Goal: Task Accomplishment & Management: Use online tool/utility

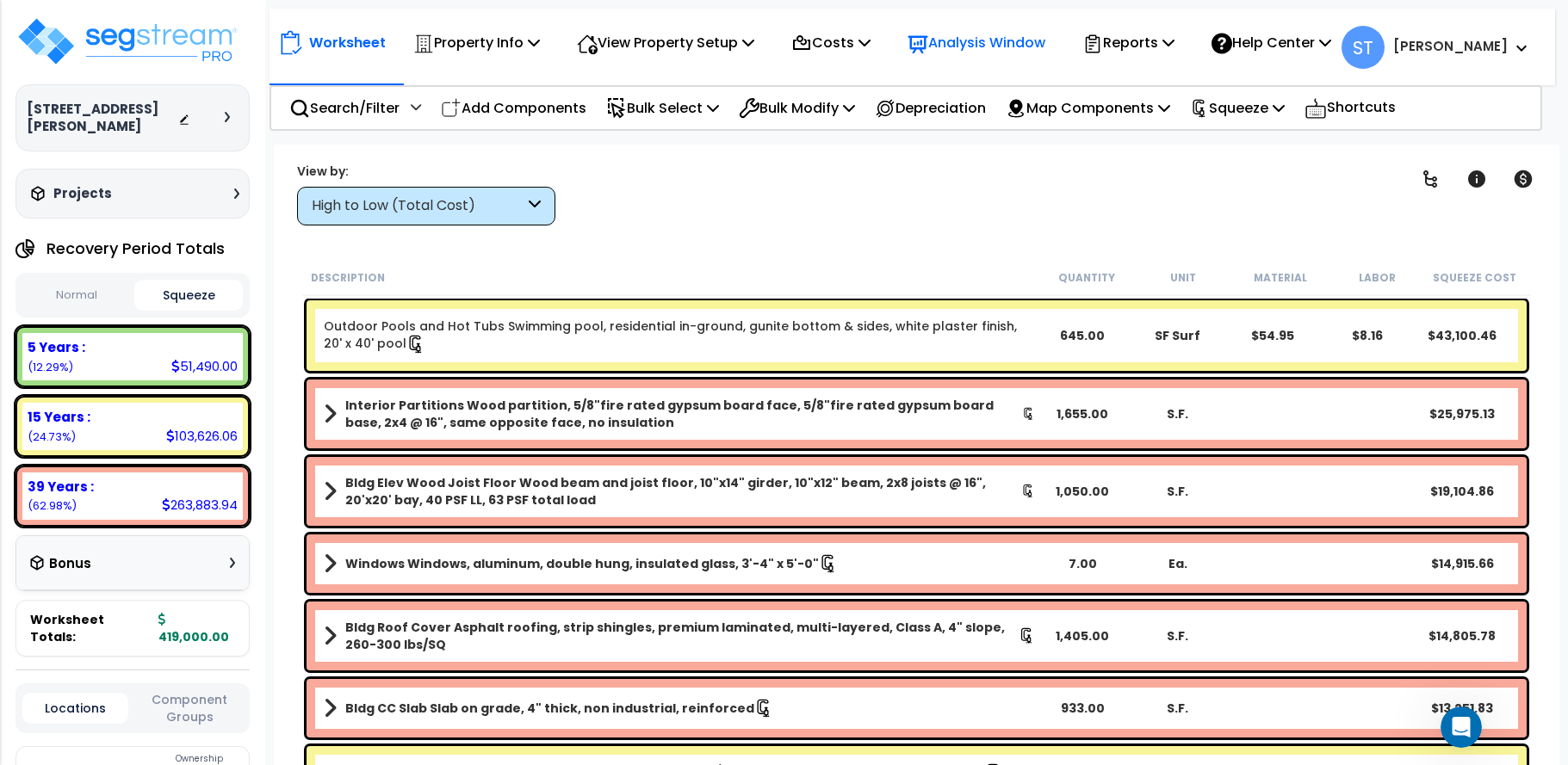
scroll to position [4245, 0]
click at [1130, 33] on p "Reports" at bounding box center [1128, 42] width 92 height 23
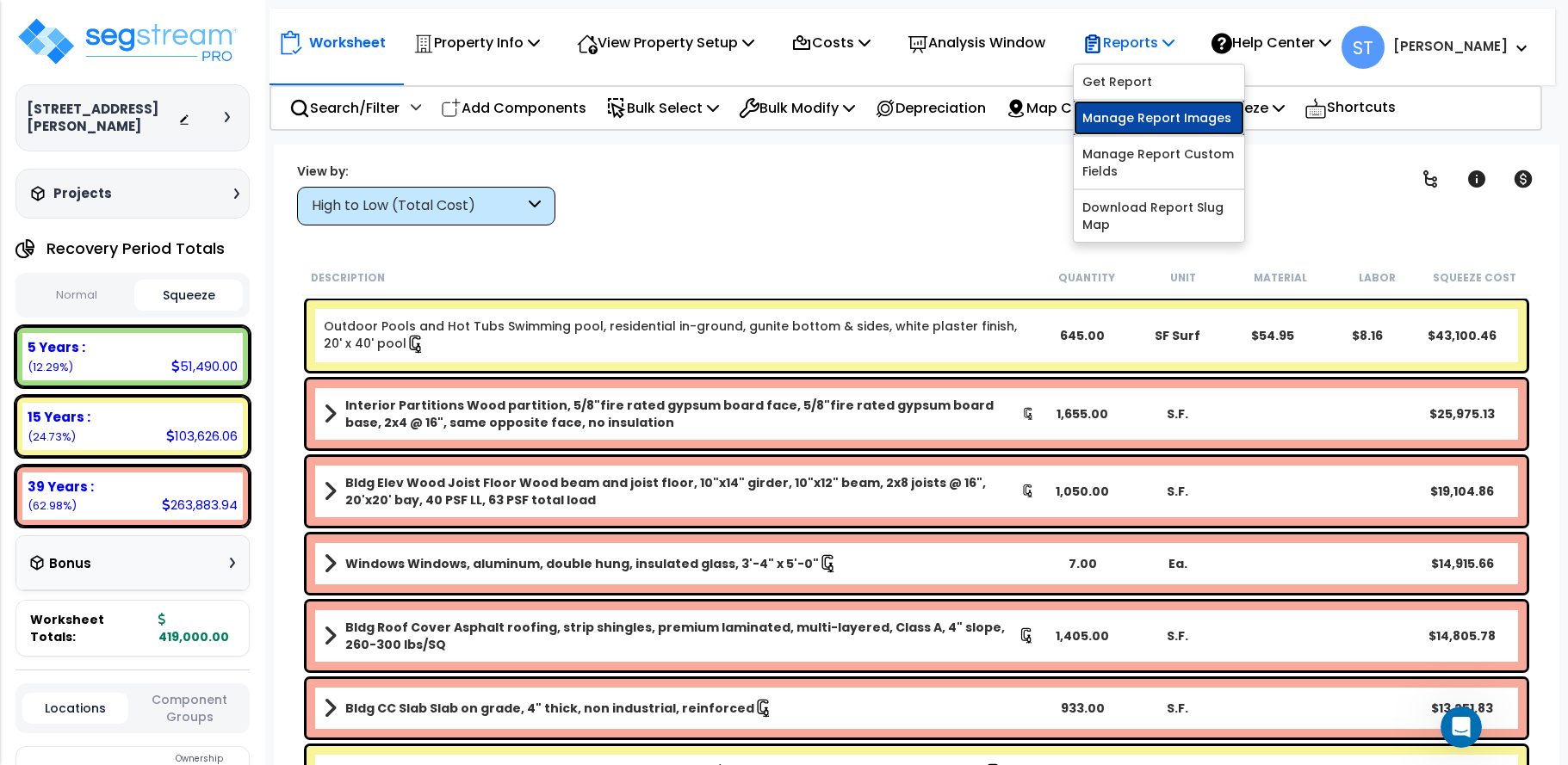
click at [1153, 112] on link "Manage Report Images" at bounding box center [1159, 117] width 170 height 34
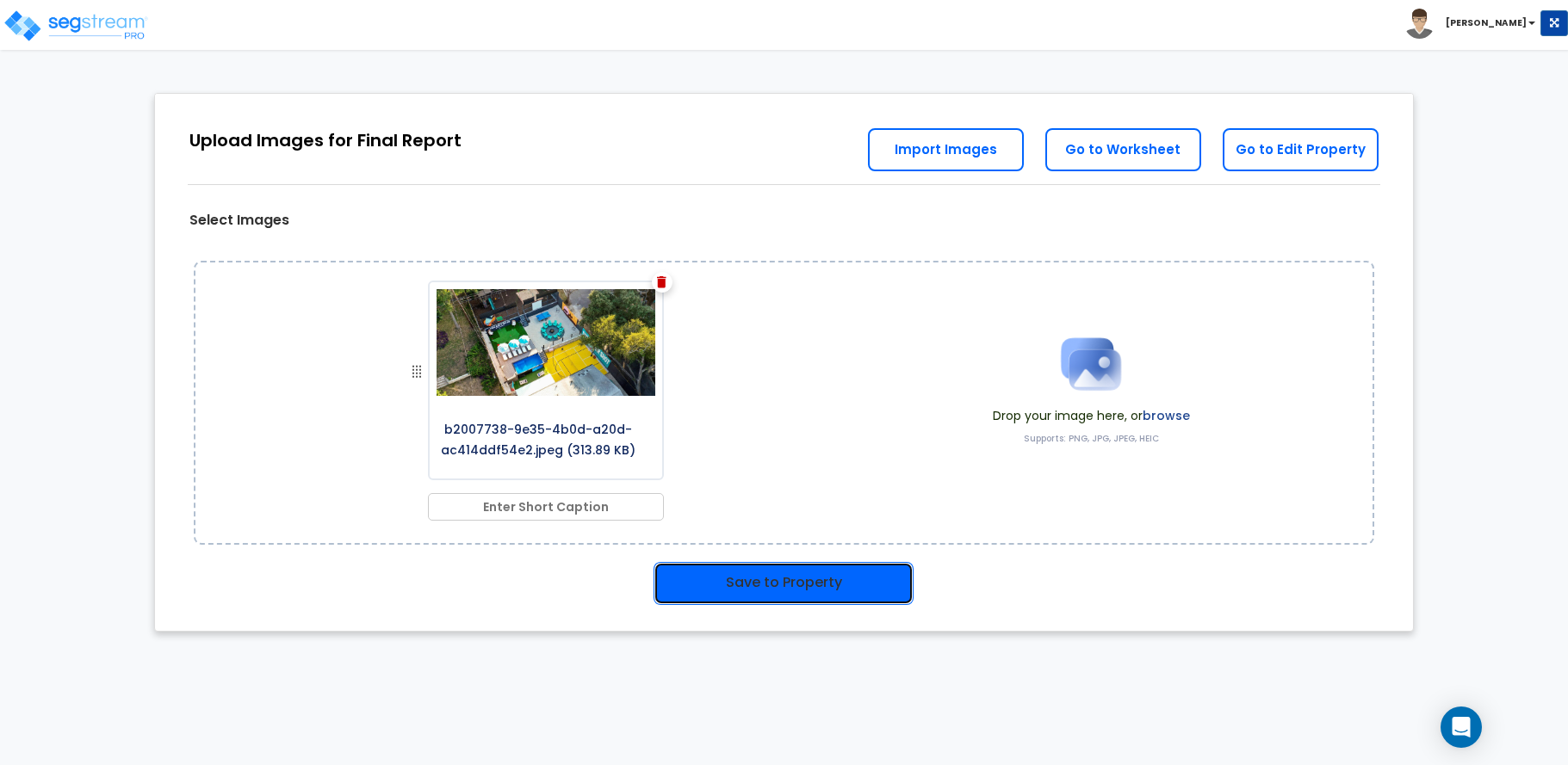
click at [768, 579] on button "Save to Property" at bounding box center [784, 584] width 260 height 43
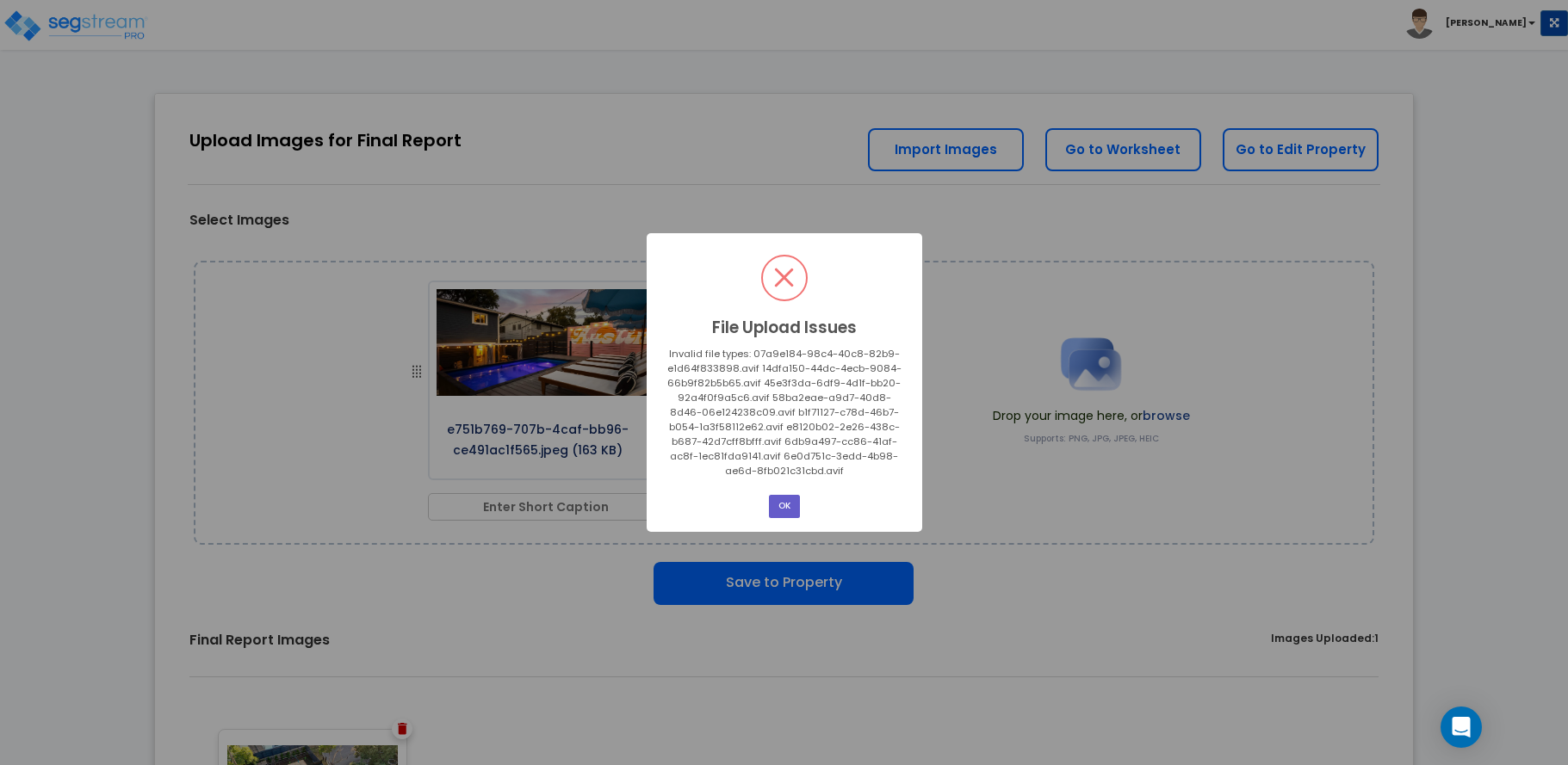
click at [795, 501] on button "OK" at bounding box center [784, 506] width 31 height 23
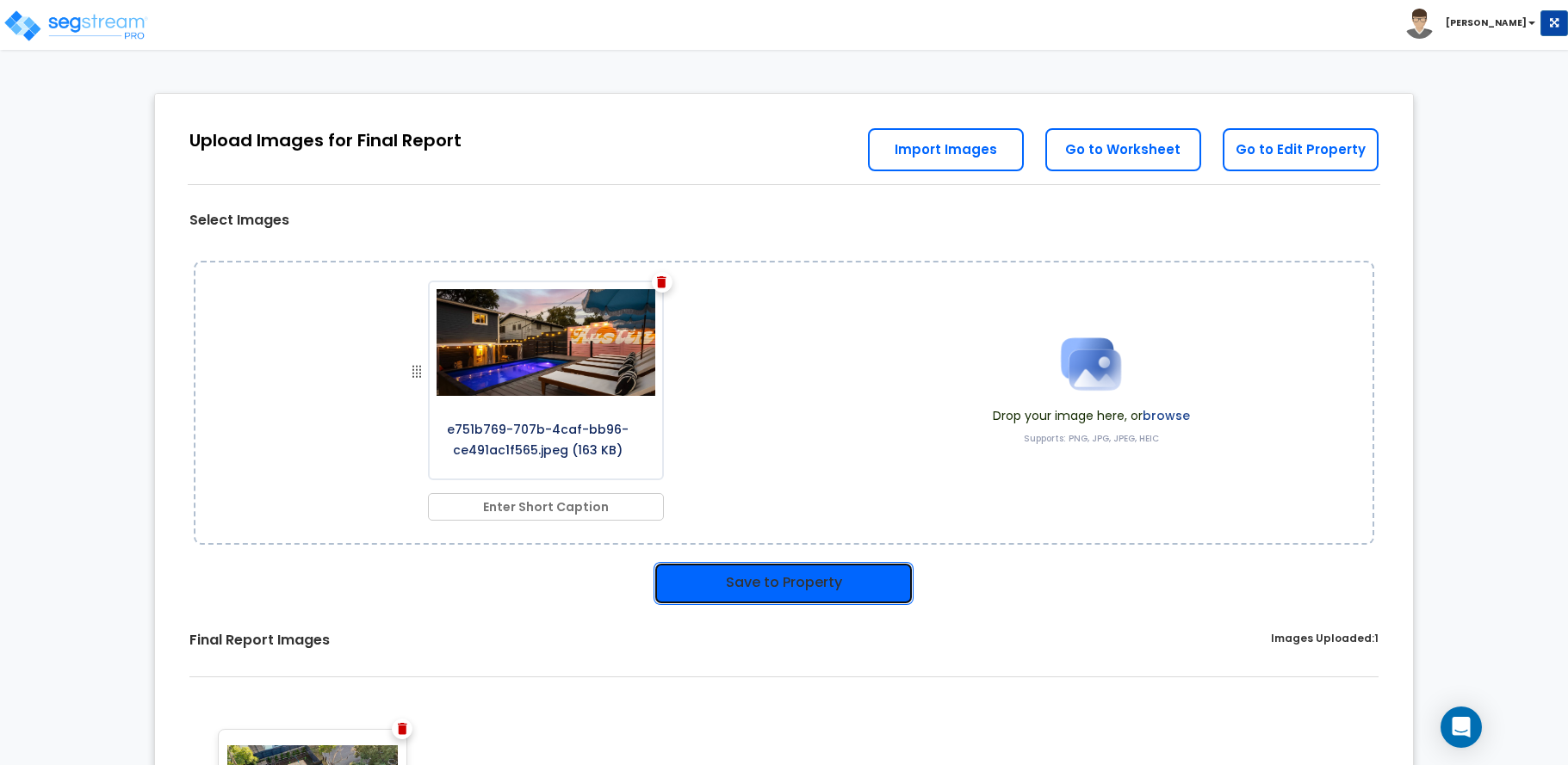
click at [829, 580] on button "Save to Property" at bounding box center [784, 584] width 260 height 43
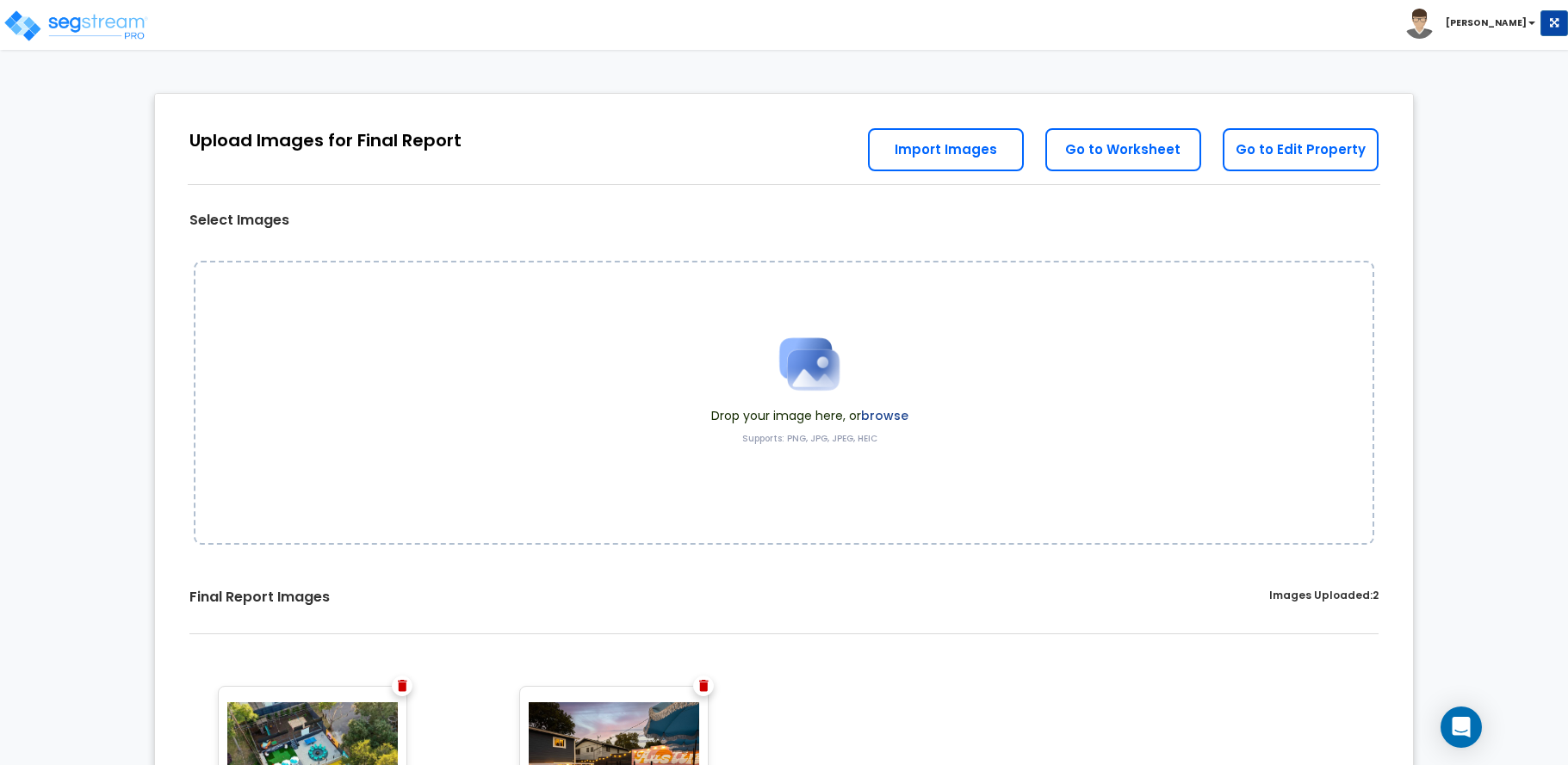
click at [466, 333] on div "Drop your image here, or browse Supports: PNG, JPG, JPEG, HEIC" at bounding box center [784, 403] width 1181 height 284
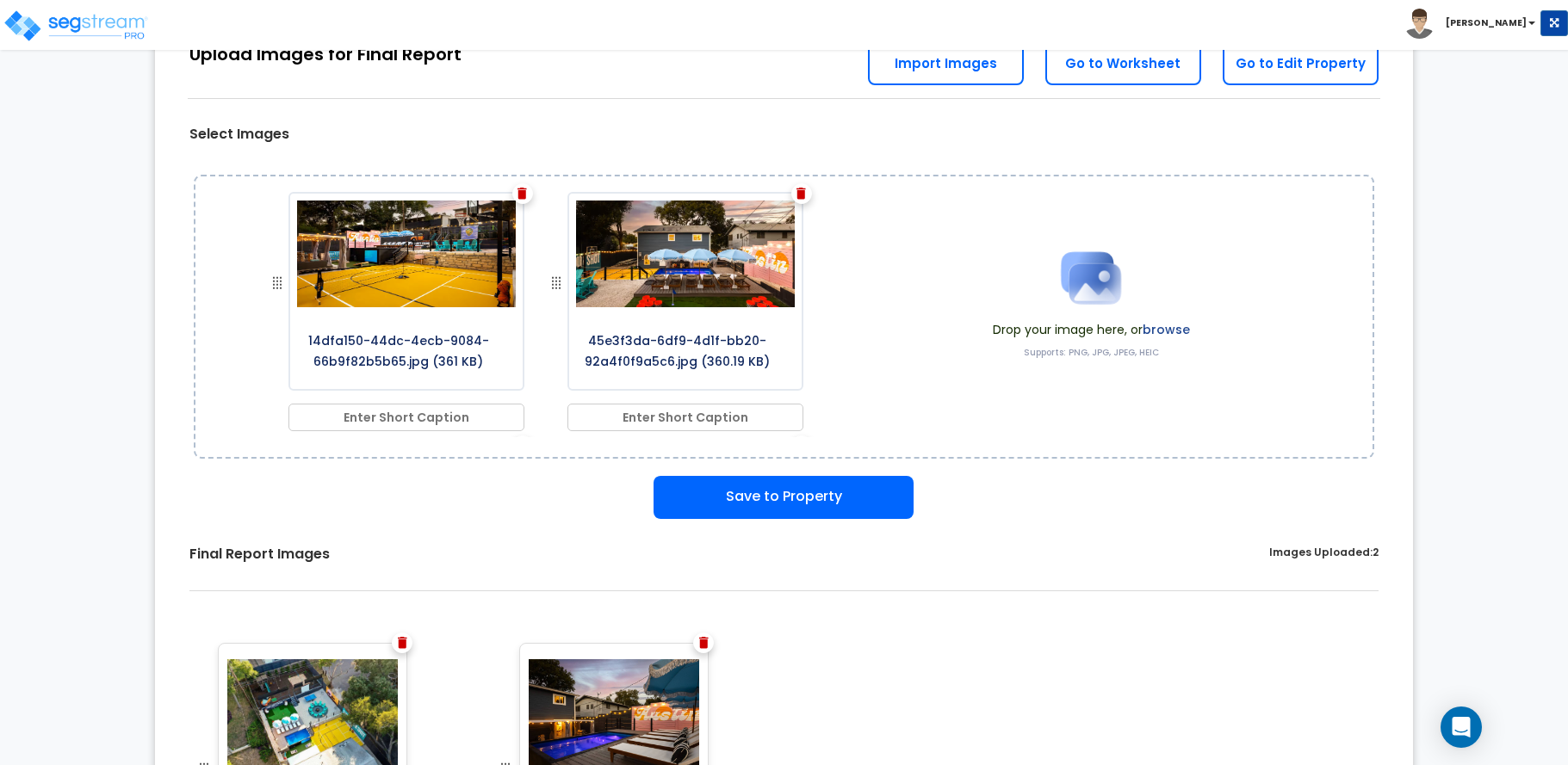
scroll to position [172, 0]
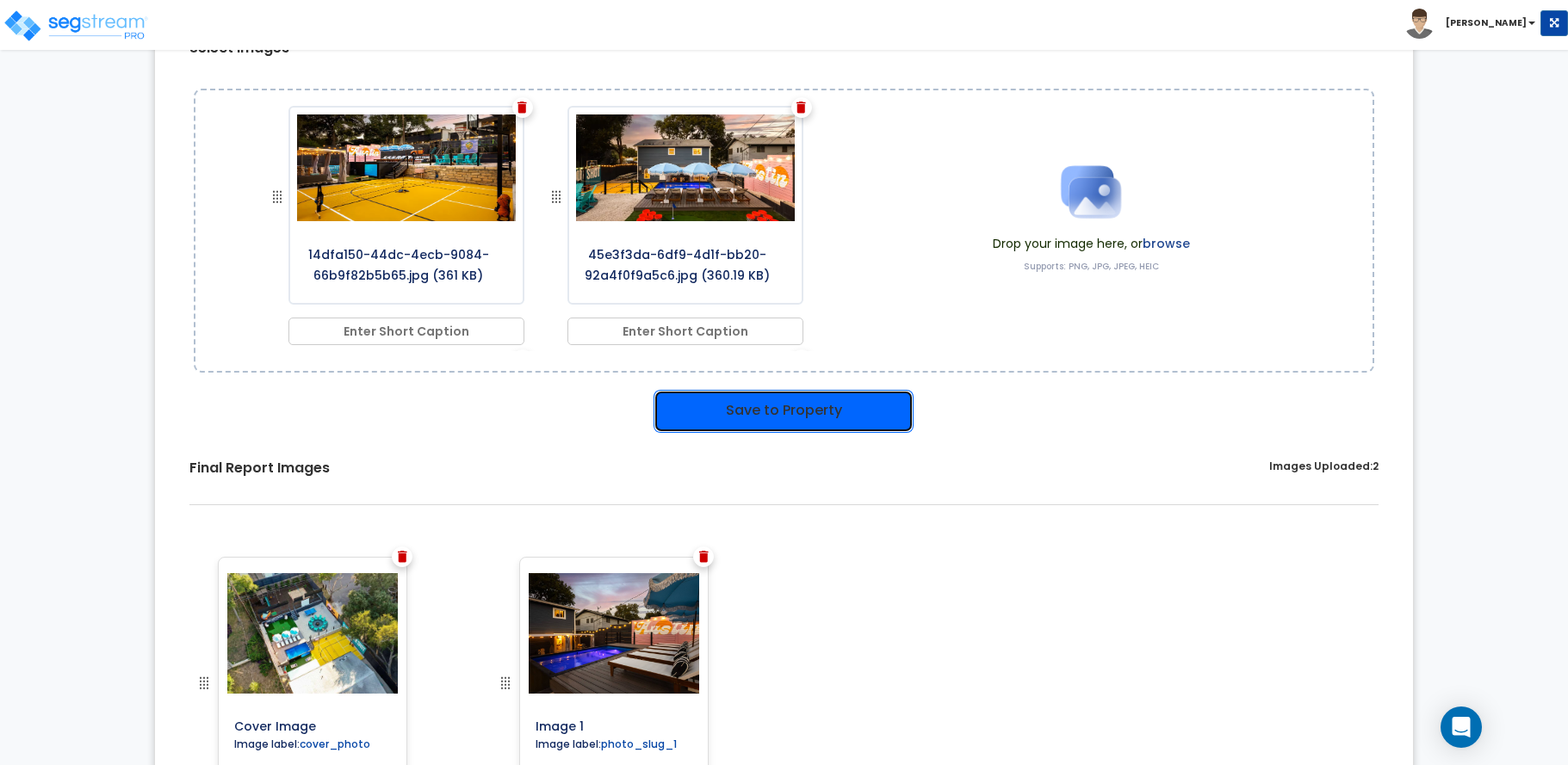
click at [694, 417] on button "Save to Property" at bounding box center [784, 411] width 260 height 43
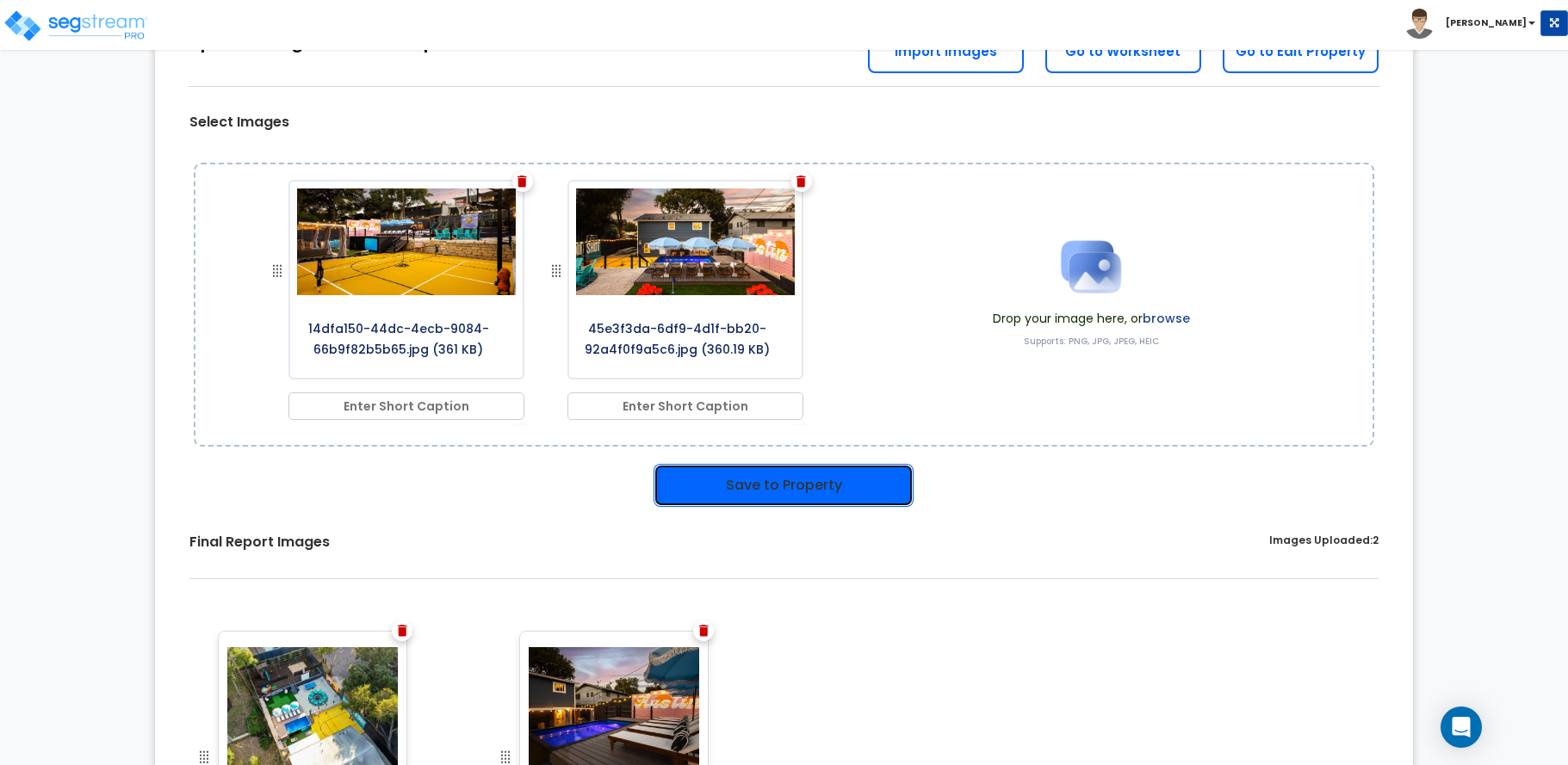
scroll to position [246, 0]
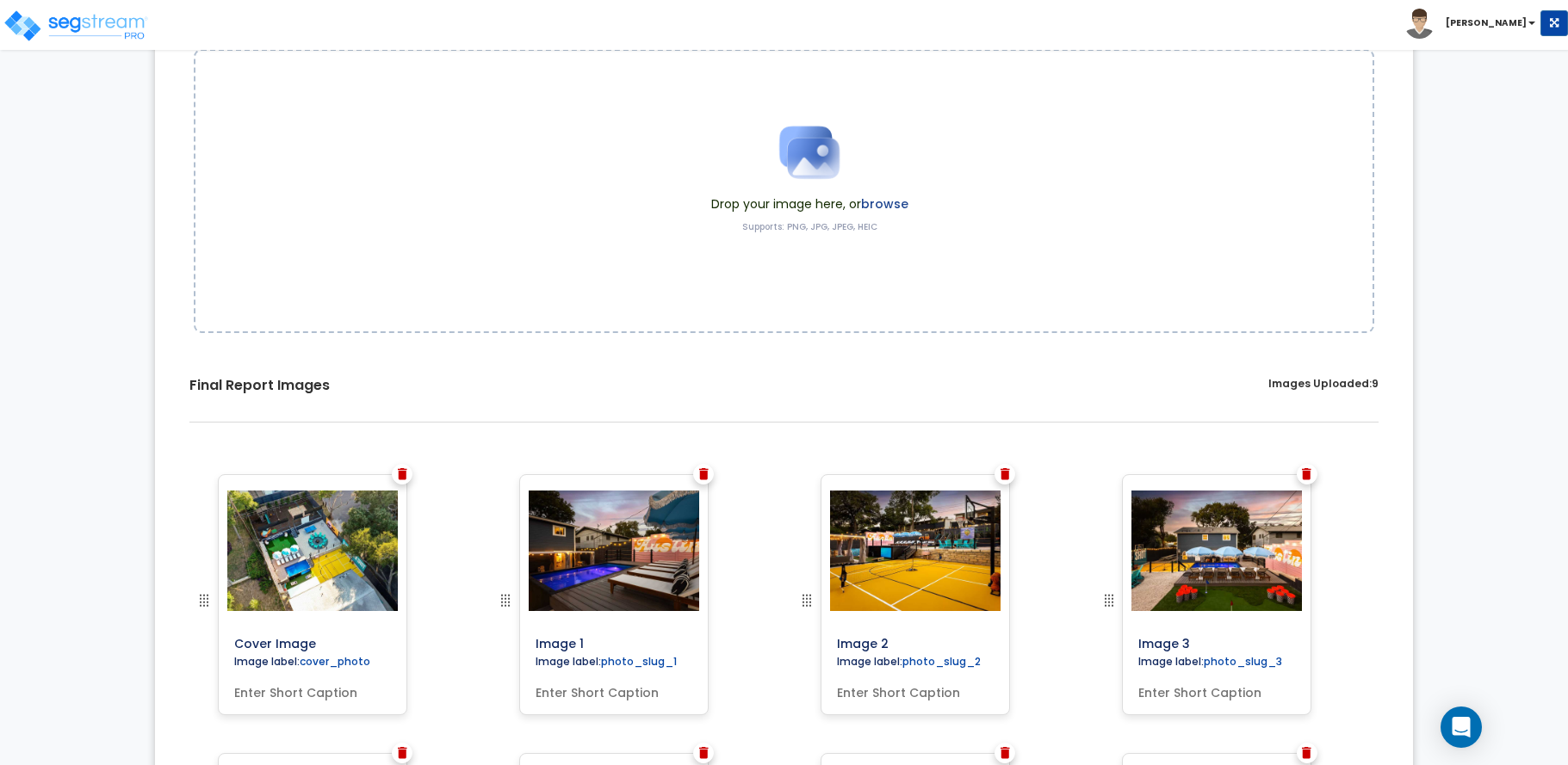
scroll to position [138, 0]
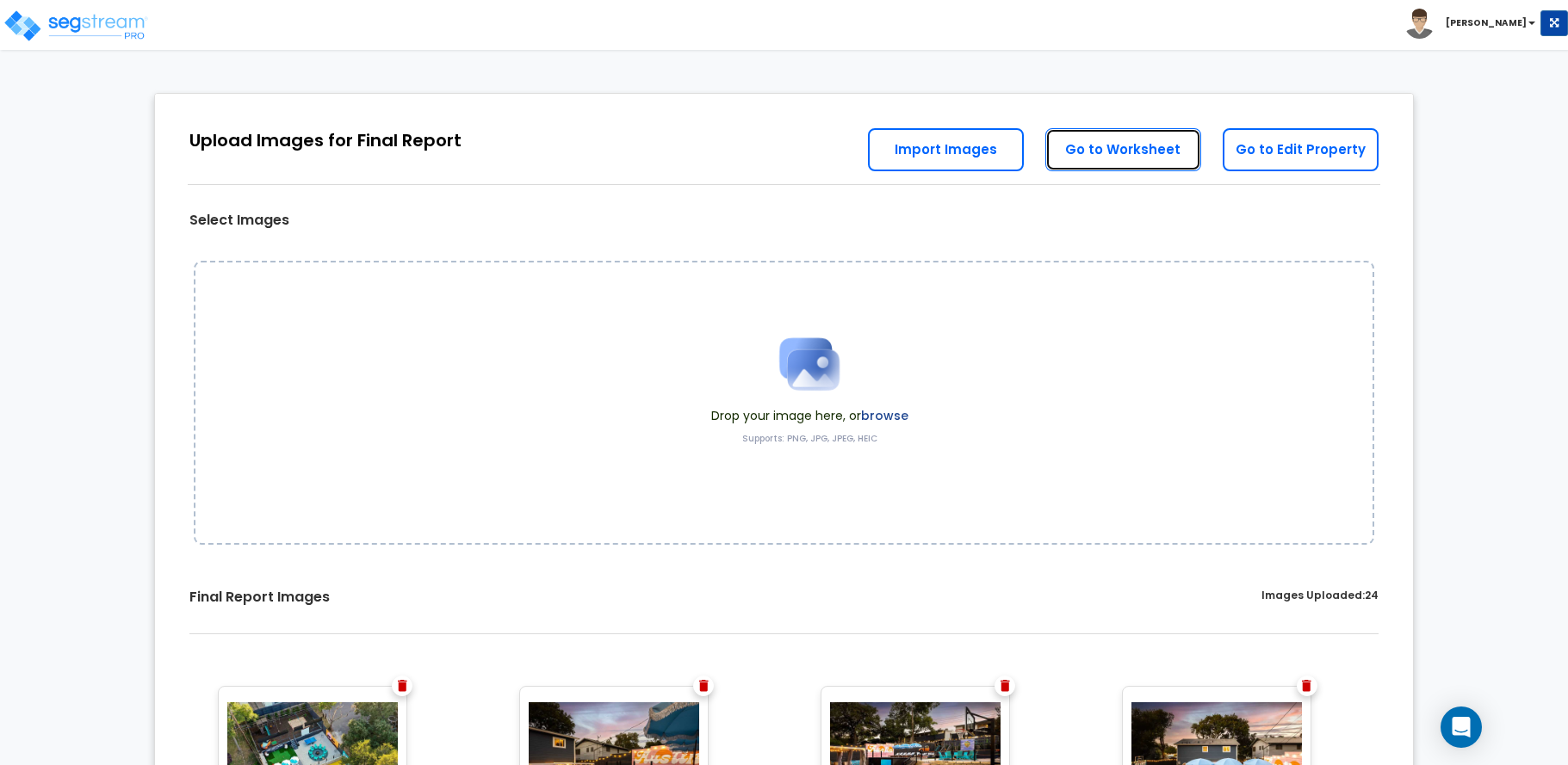
click at [1113, 154] on link "Go to Worksheet" at bounding box center [1123, 150] width 156 height 43
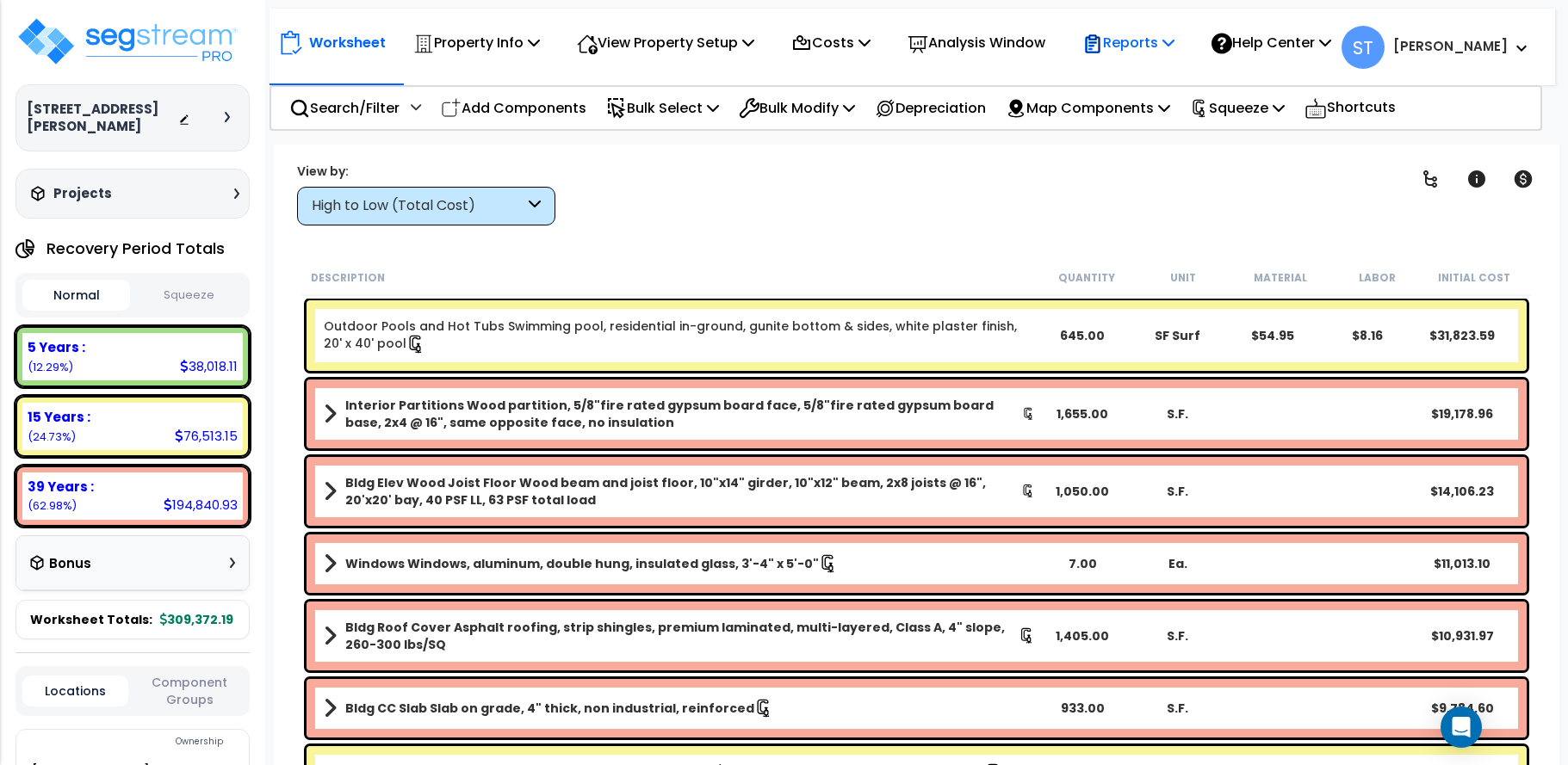
click at [1141, 38] on p "Reports" at bounding box center [1128, 42] width 92 height 23
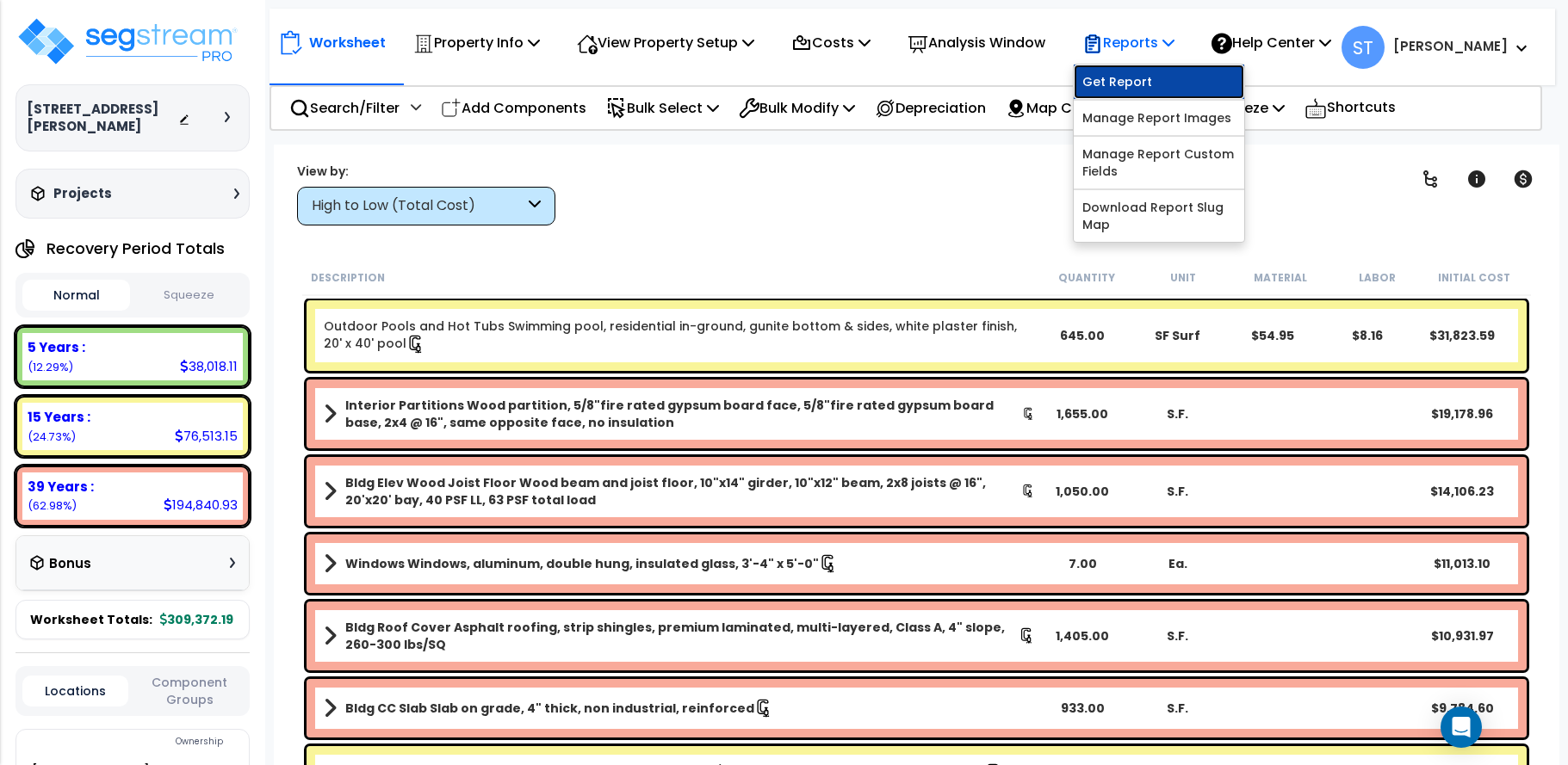
click at [1148, 83] on link "Get Report" at bounding box center [1159, 81] width 170 height 34
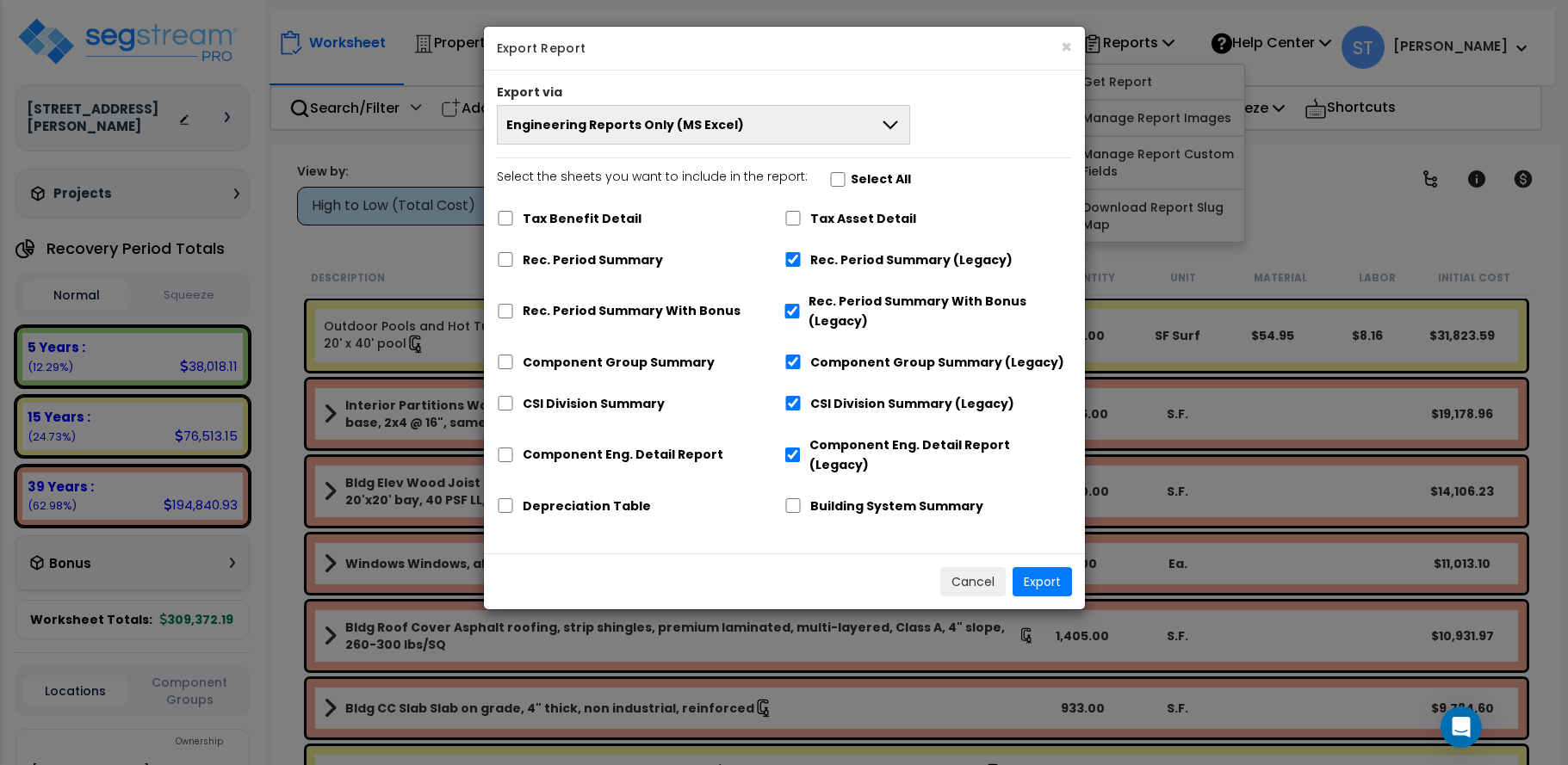
click at [638, 115] on button "Engineering Reports Only (MS Excel)" at bounding box center [703, 125] width 414 height 40
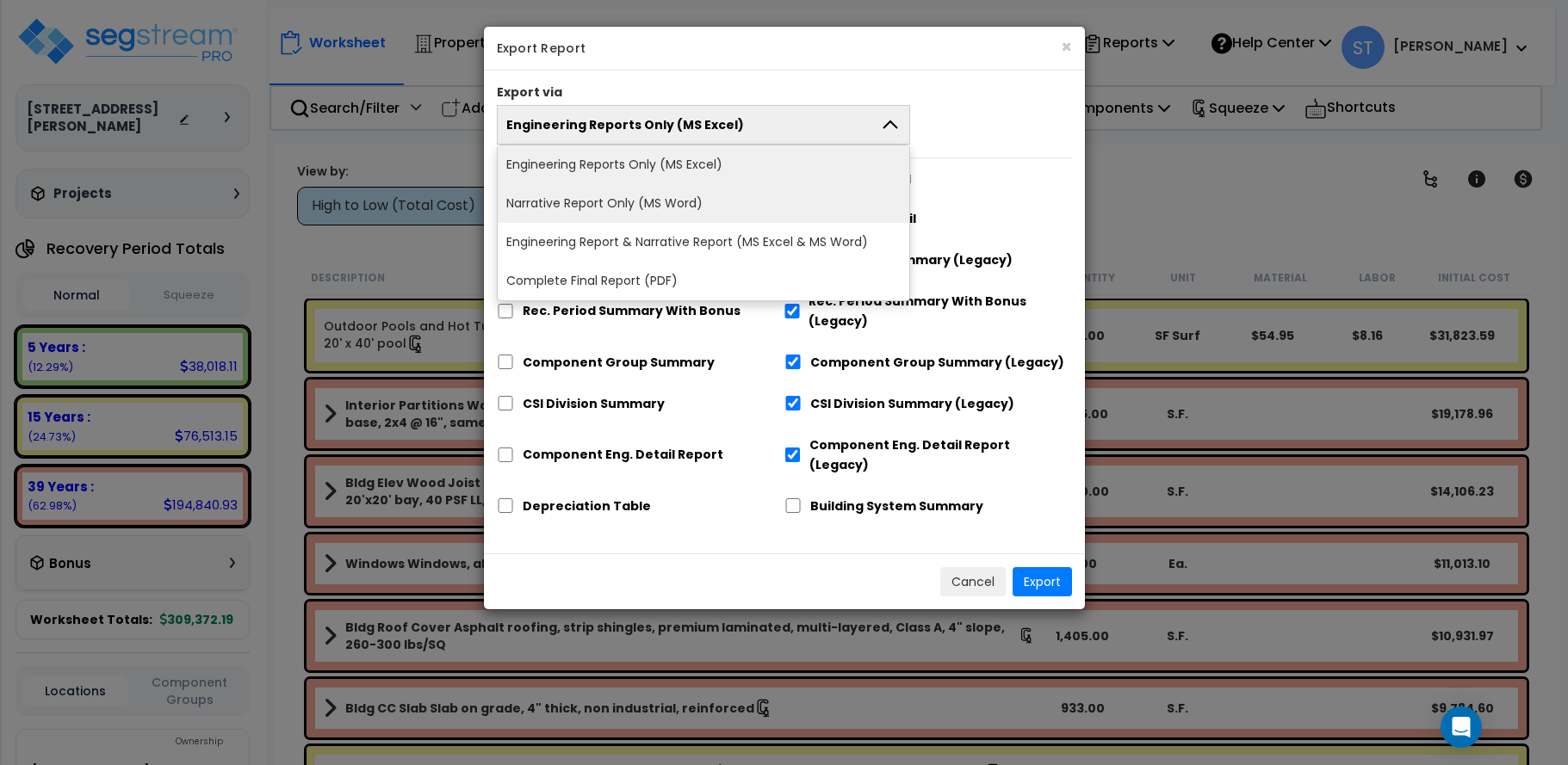
click at [650, 201] on li "Narrative Report Only (MS Word)" at bounding box center [704, 204] width 413 height 39
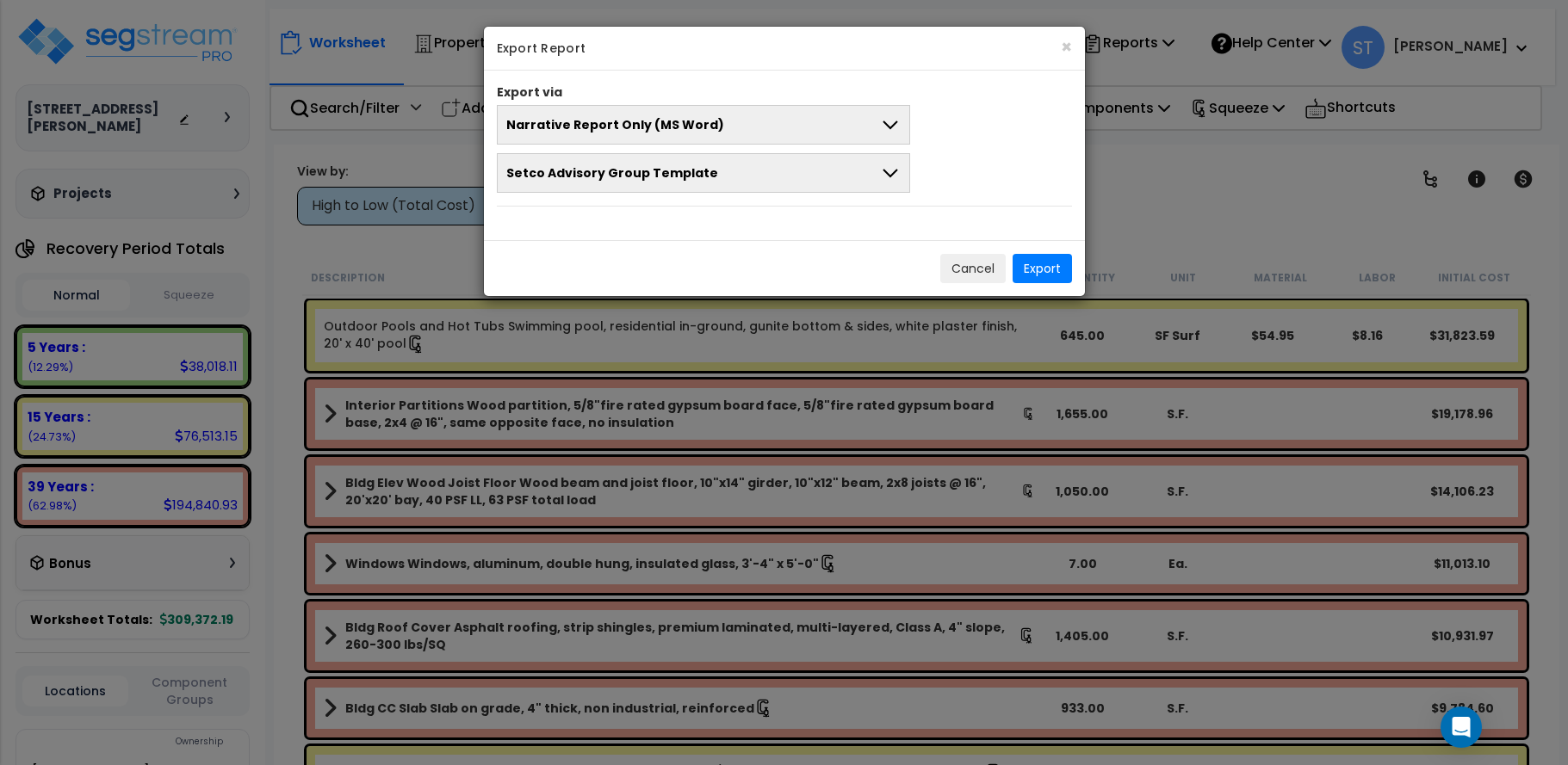
click at [867, 176] on button "Setco Advisory Group Template" at bounding box center [703, 173] width 414 height 40
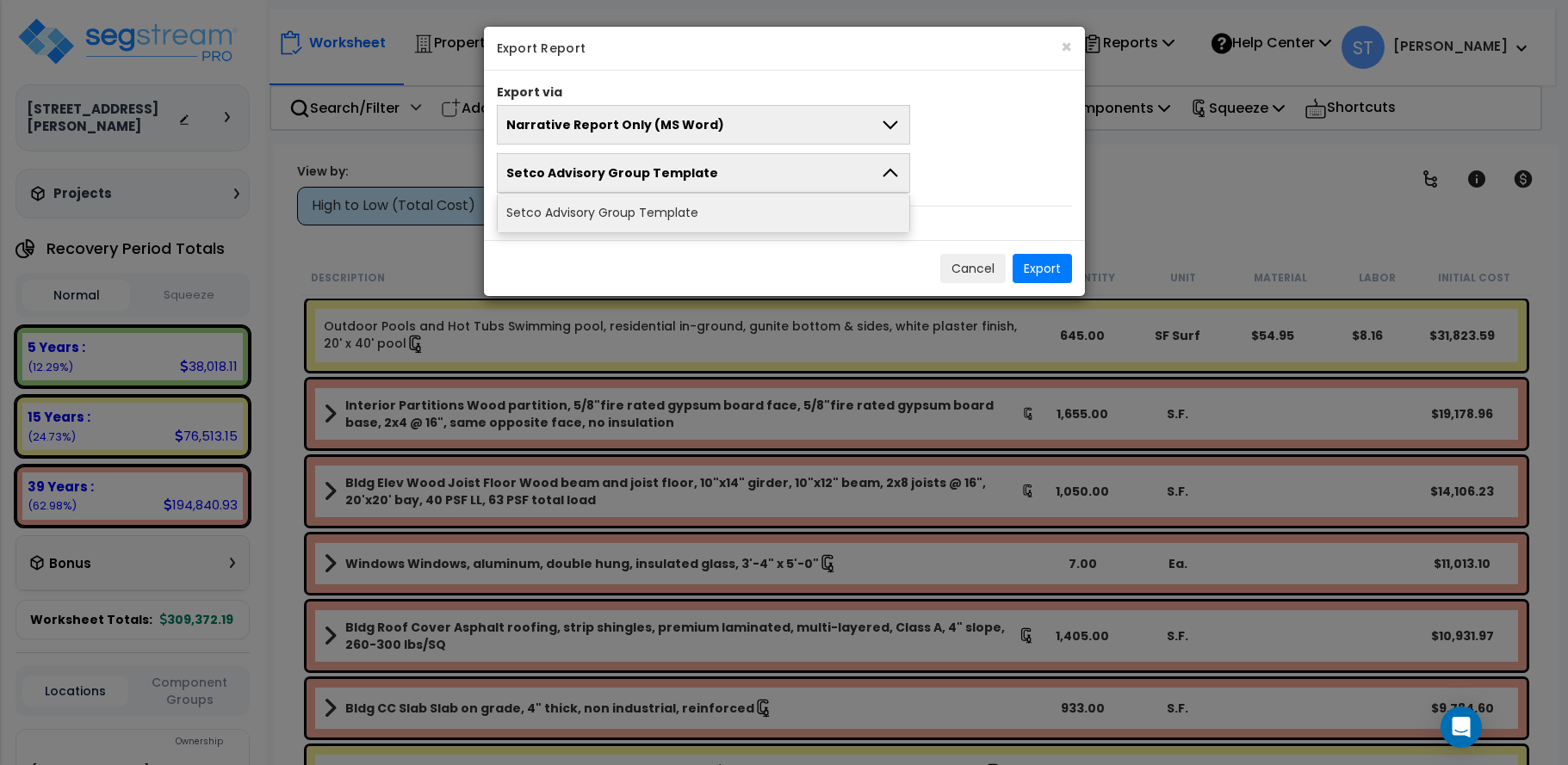
click at [867, 176] on button "Setco Advisory Group Template" at bounding box center [703, 173] width 414 height 40
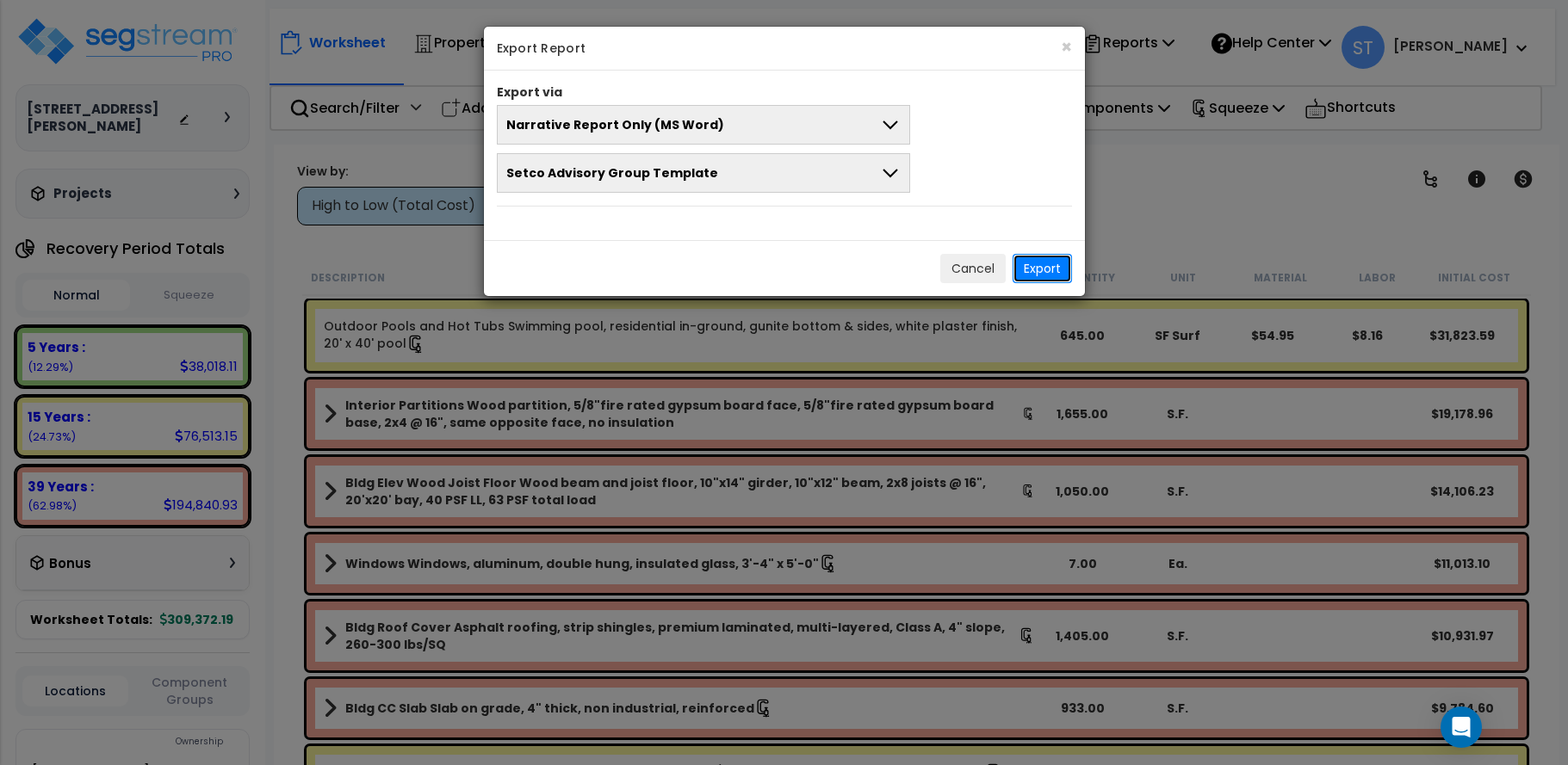
click at [1043, 271] on button "Export" at bounding box center [1043, 268] width 60 height 29
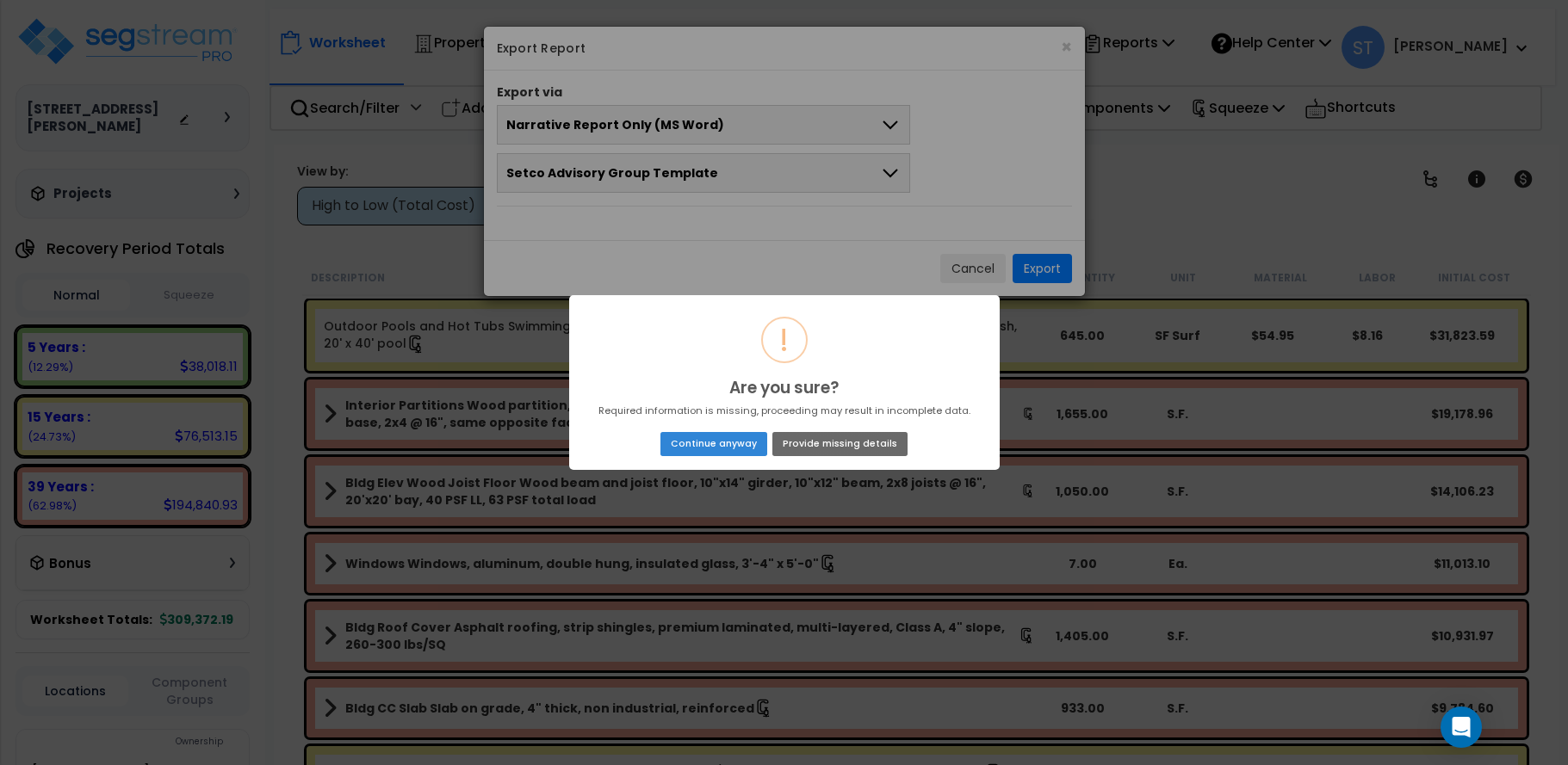
click at [798, 442] on button "Provide missing details" at bounding box center [840, 444] width 134 height 24
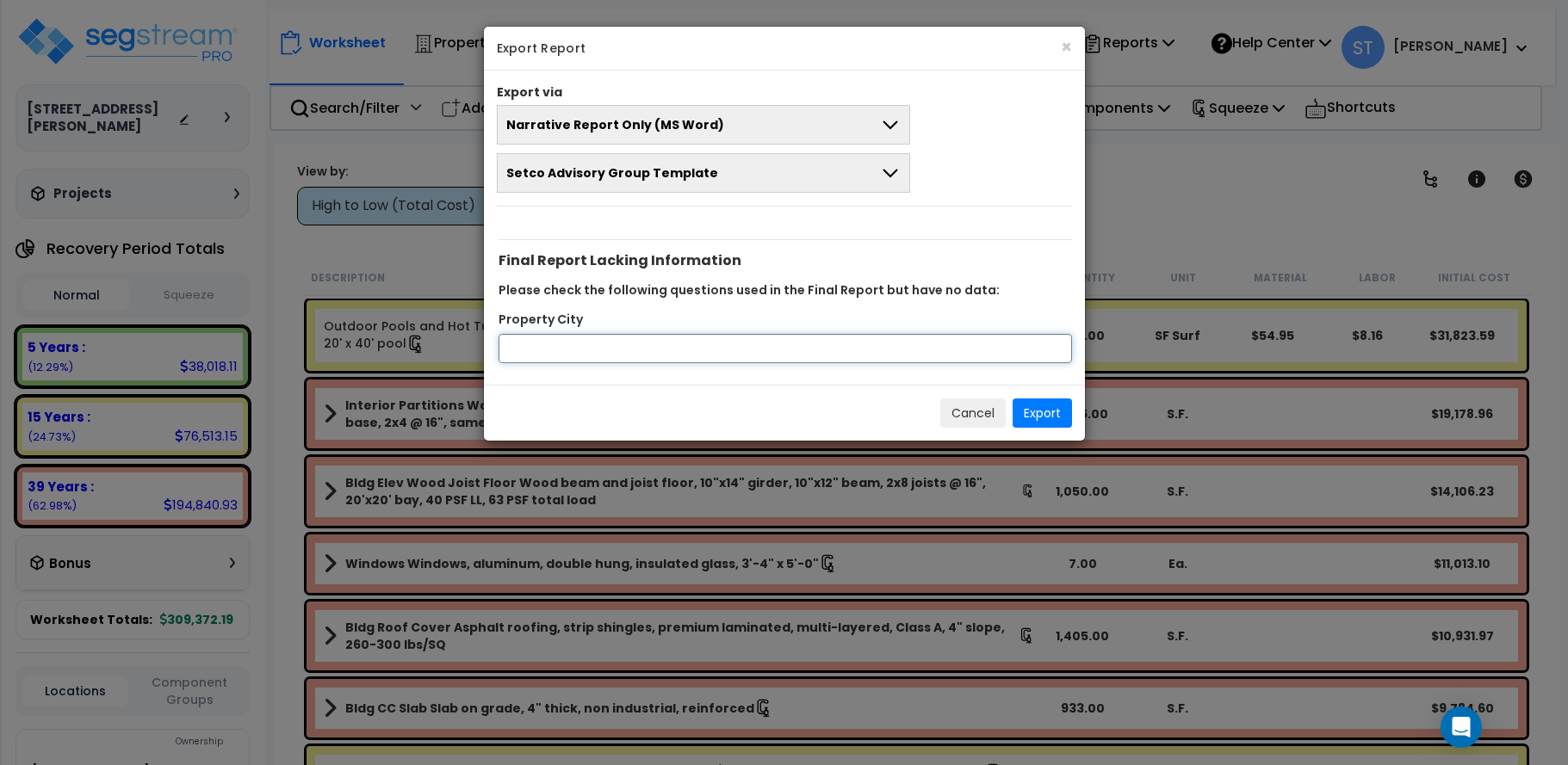
click at [785, 340] on input "Property City" at bounding box center [785, 348] width 574 height 29
type input "Austin"
click at [1036, 411] on button "Export" at bounding box center [1043, 413] width 60 height 29
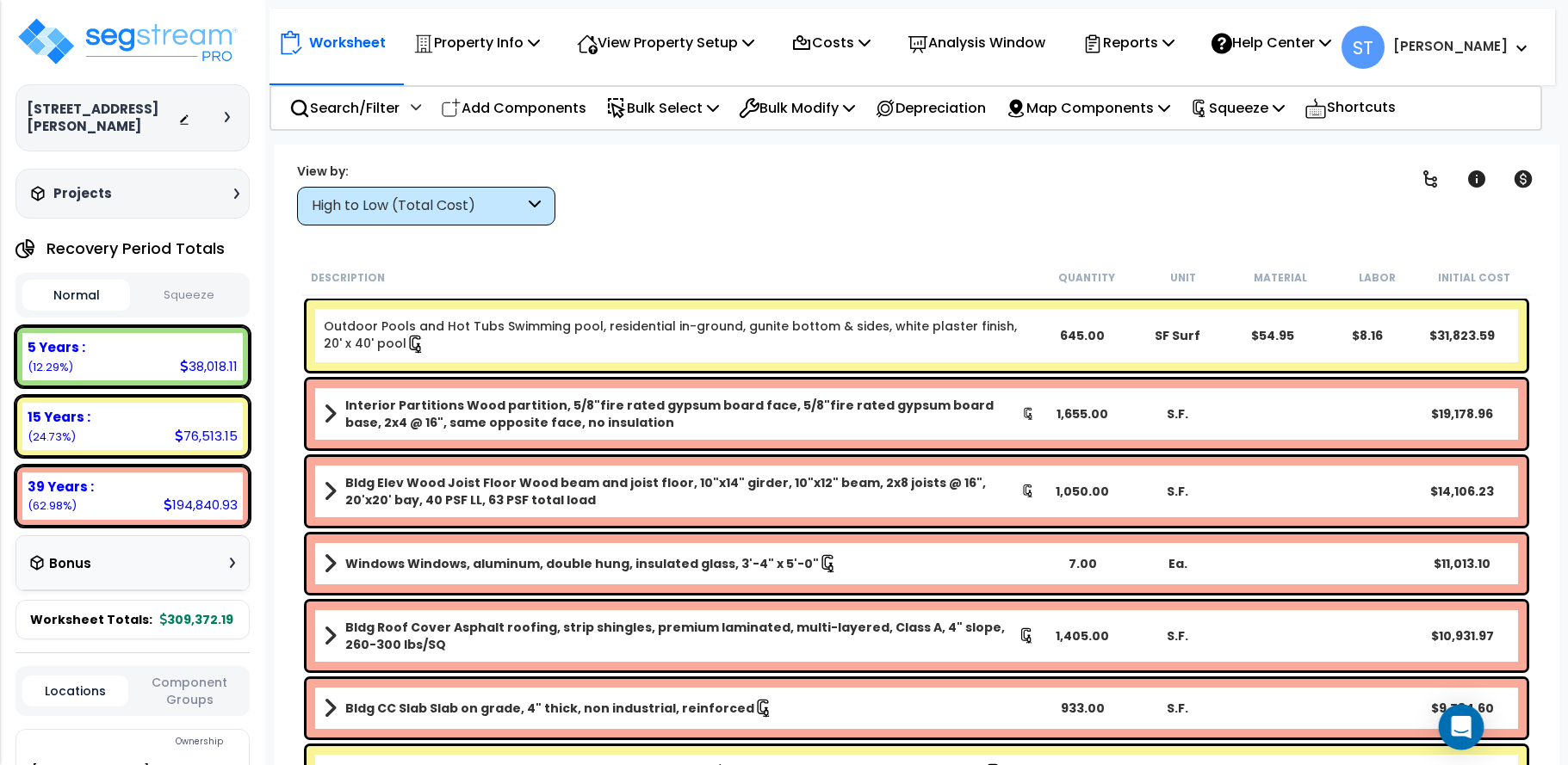
click at [1465, 719] on icon "Open Intercom Messenger" at bounding box center [1460, 727] width 20 height 22
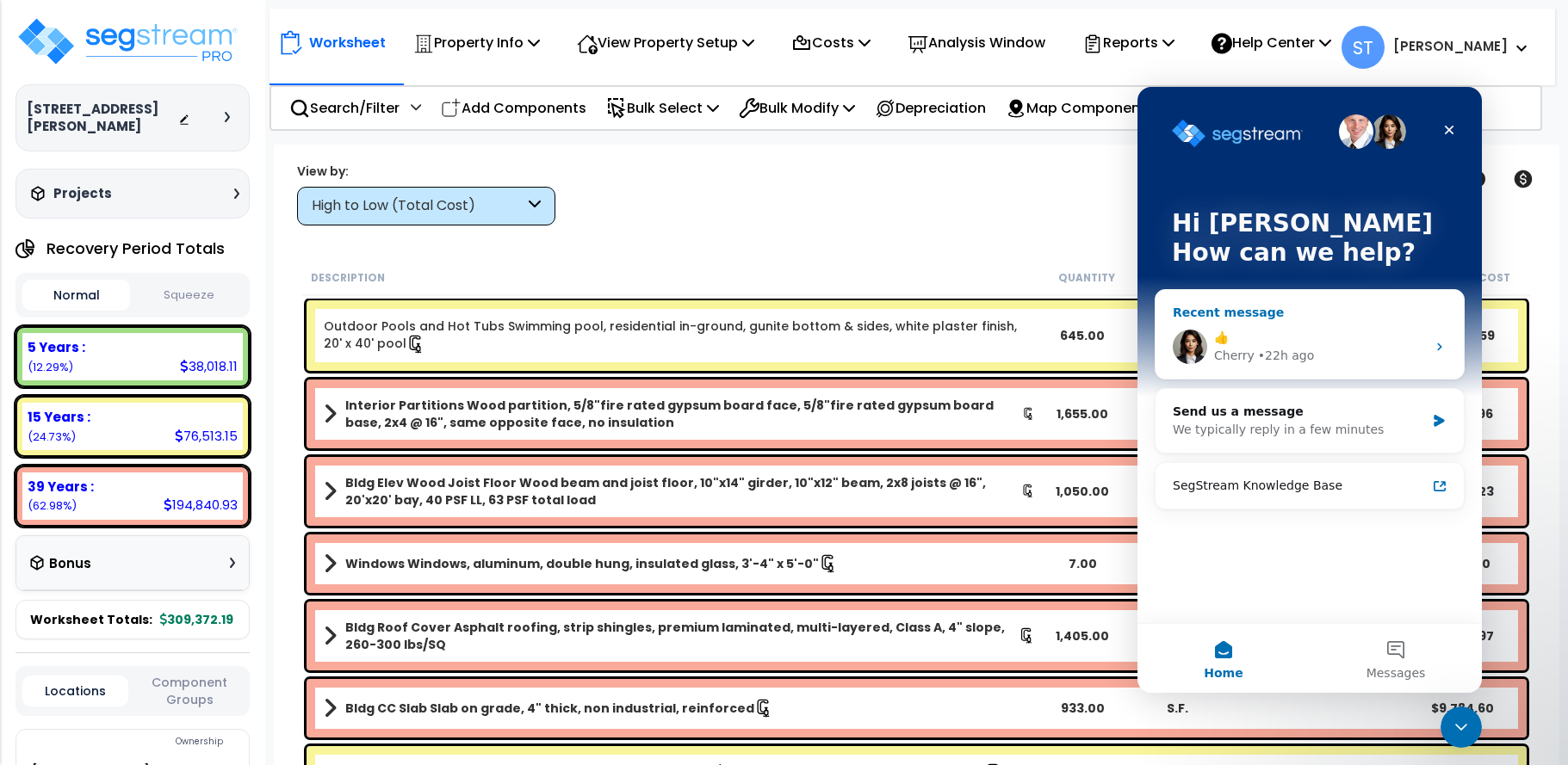
click at [1271, 343] on div "👍" at bounding box center [1321, 337] width 212 height 18
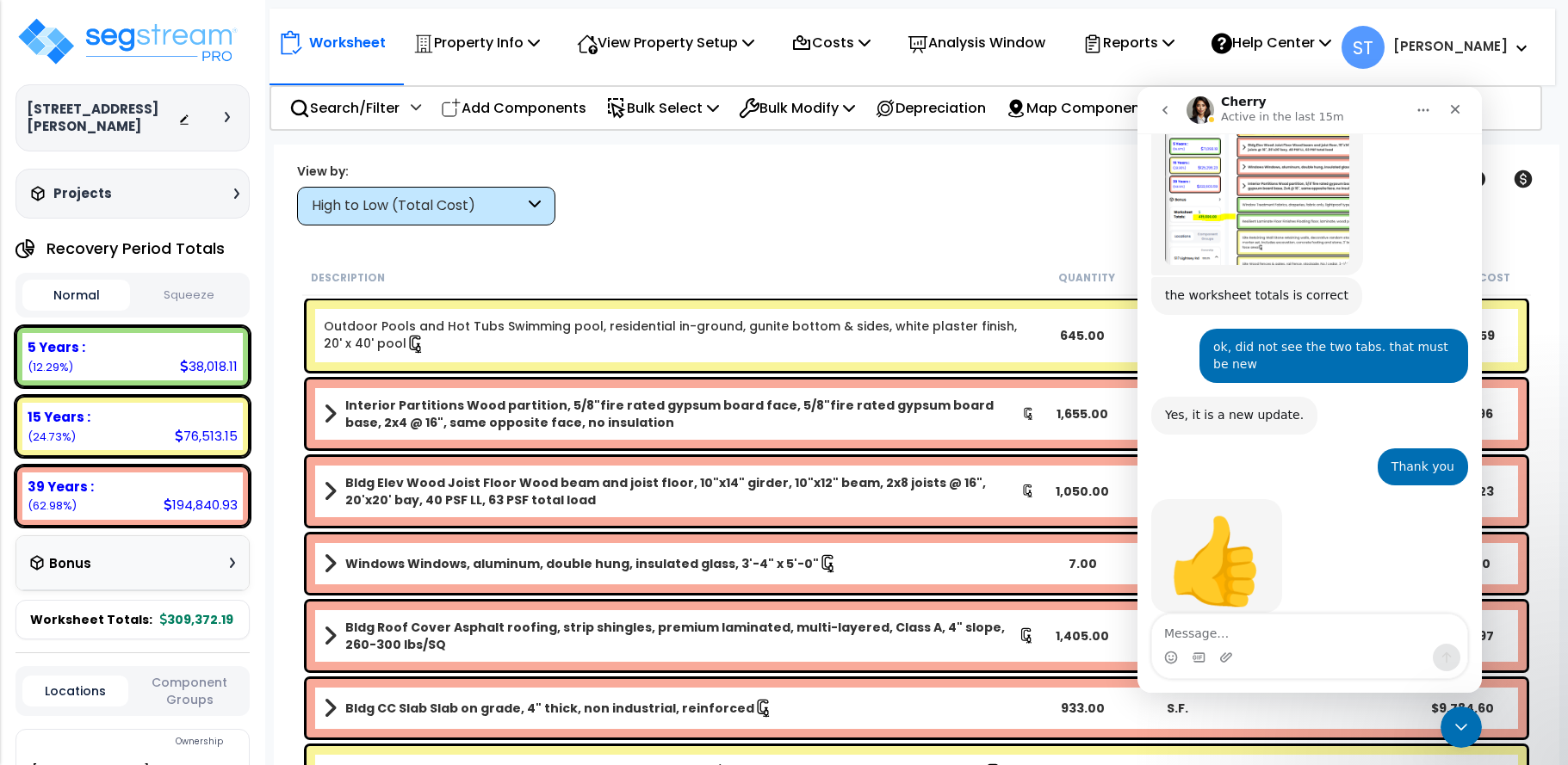
scroll to position [4245, 0]
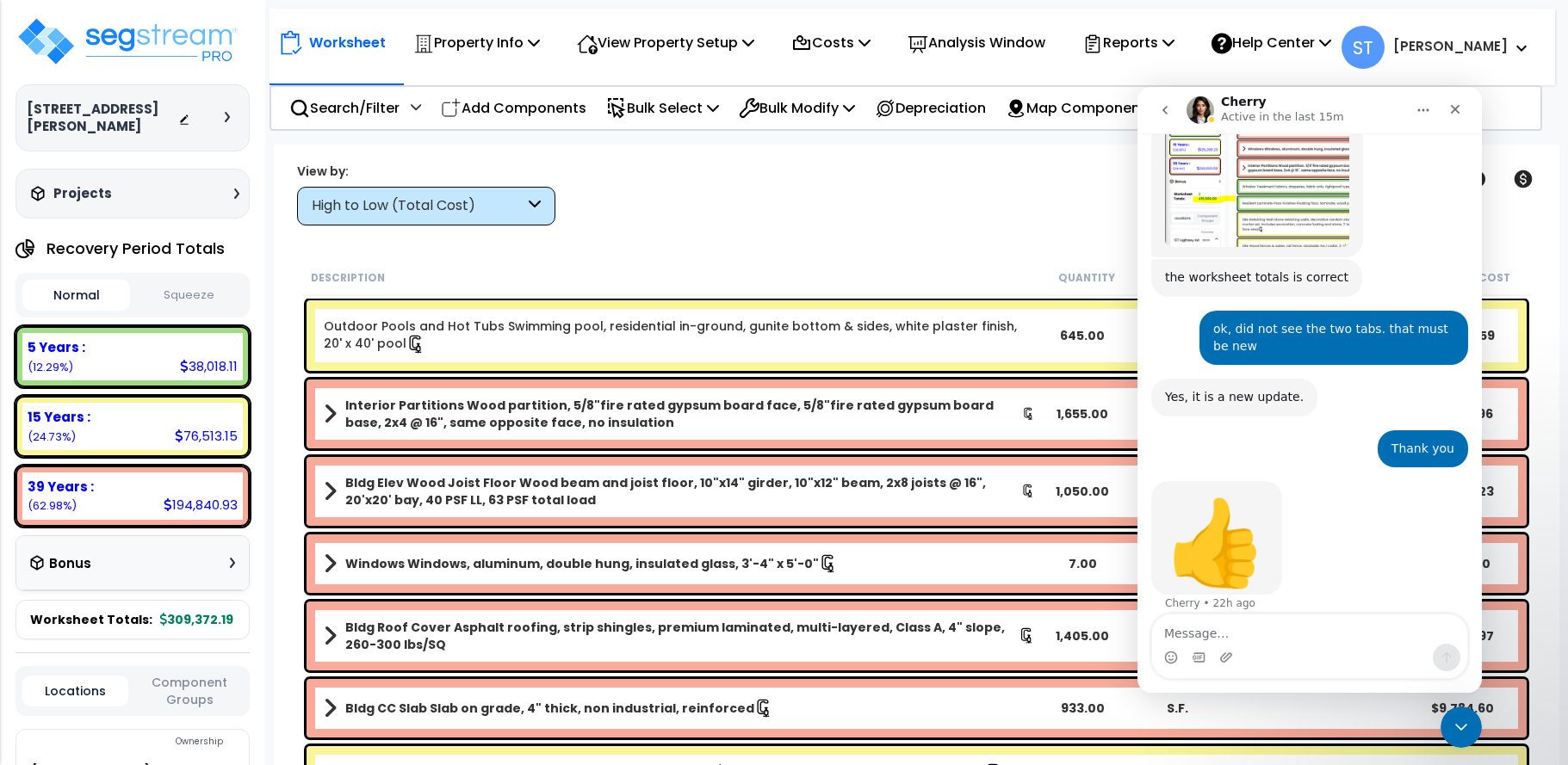
click at [1226, 638] on textarea "Message…" at bounding box center [1309, 628] width 315 height 29
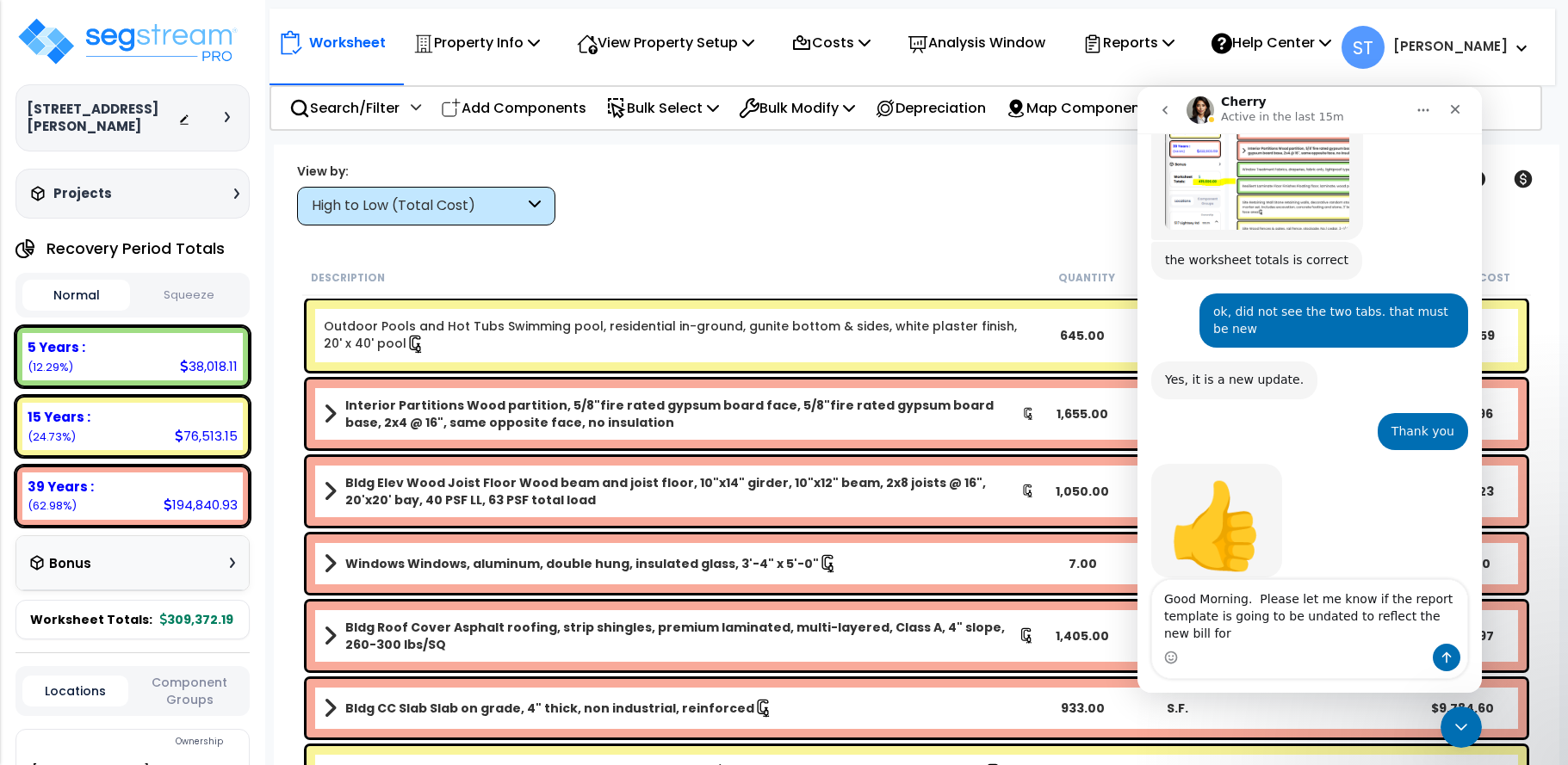
scroll to position [4280, 0]
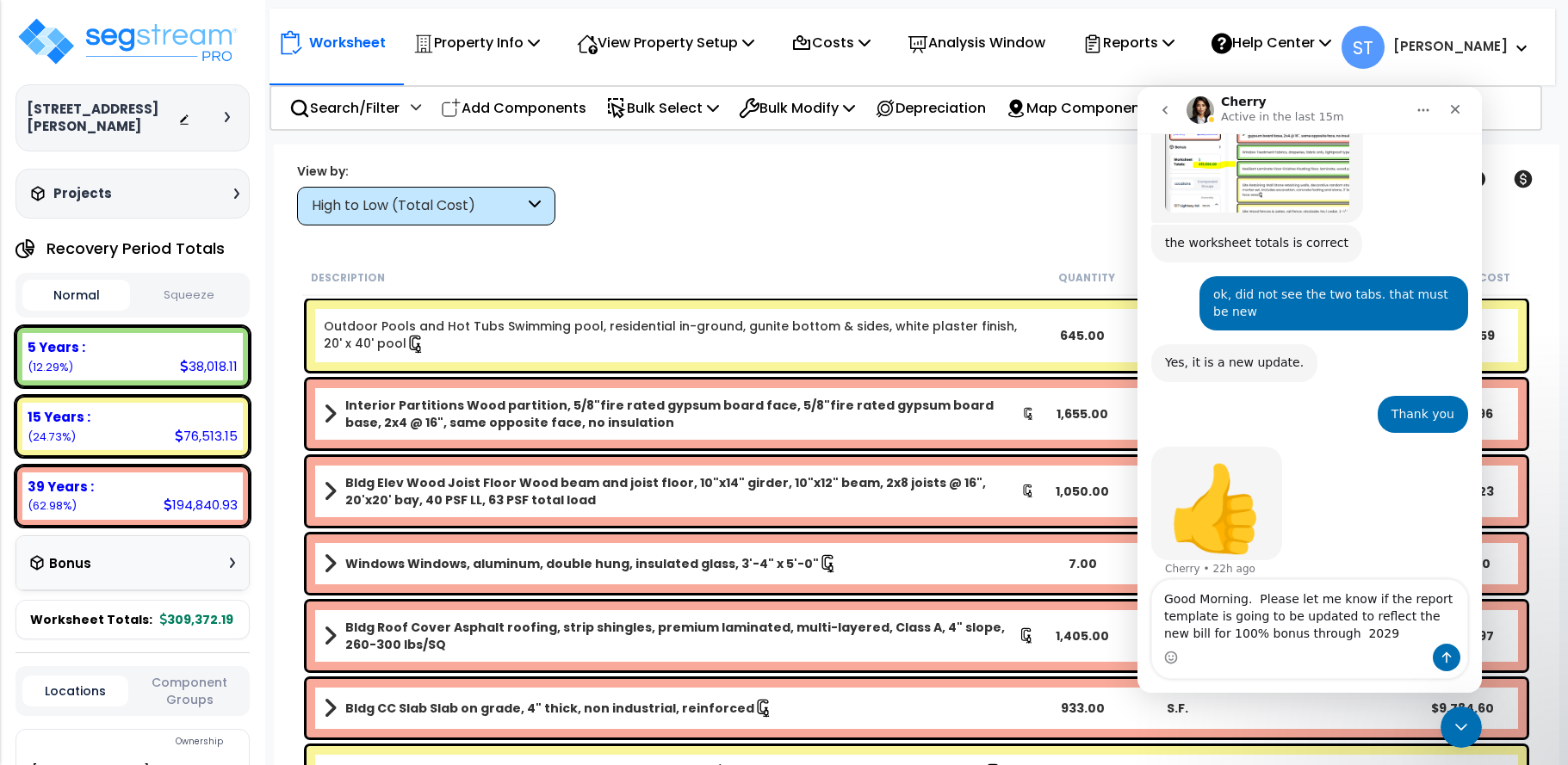
type textarea "Good Morning. Please let me know if the report template is going to be updated …"
click at [1448, 653] on icon "Send a message…" at bounding box center [1446, 657] width 14 height 14
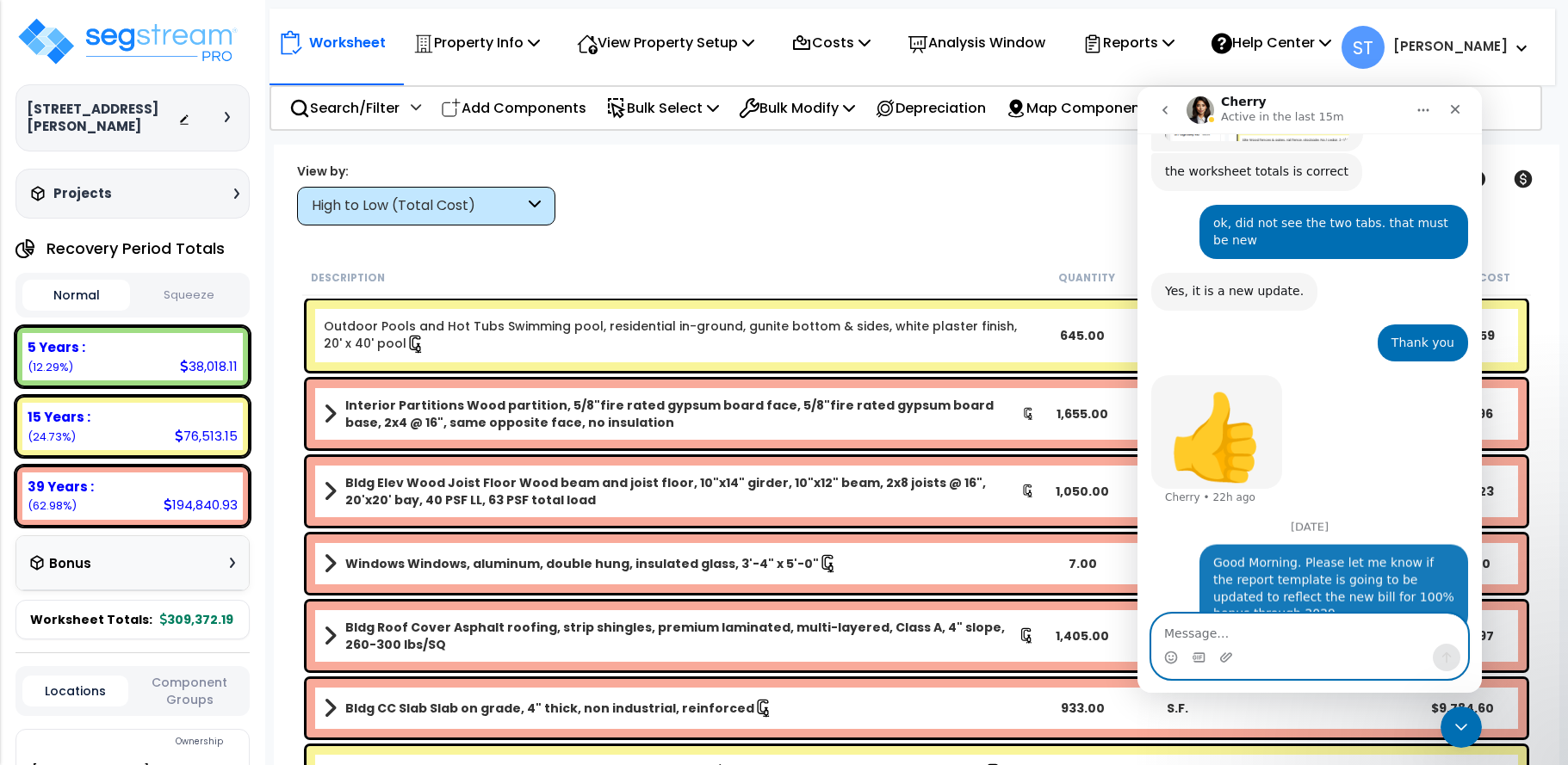
scroll to position [4370, 0]
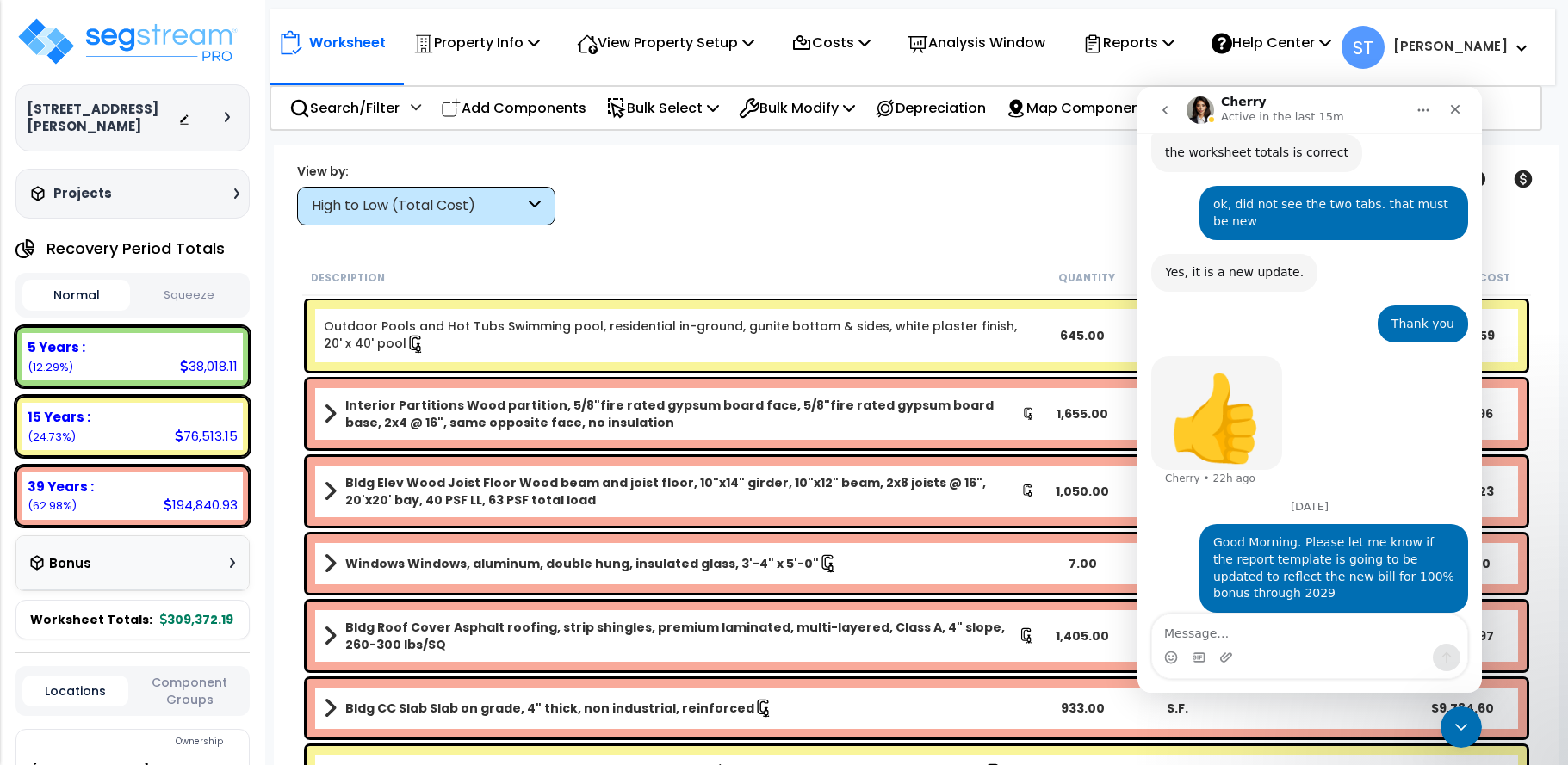
click at [184, 281] on button "Squeeze" at bounding box center [188, 296] width 108 height 30
click at [805, 230] on div "Worksheet Property Info Property Setup Add Property Unit Template property Clon…" at bounding box center [916, 527] width 1286 height 765
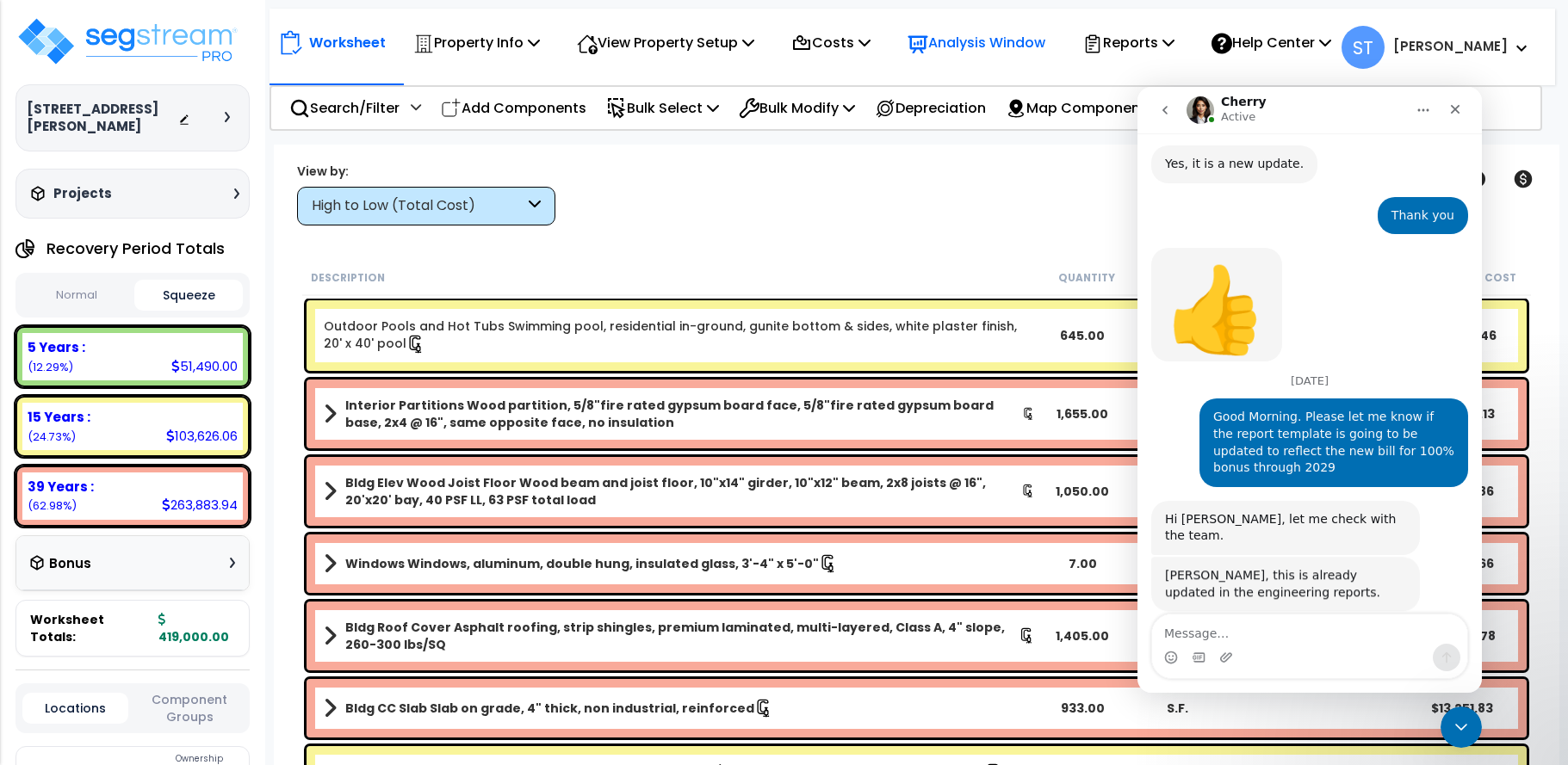
scroll to position [4478, 0]
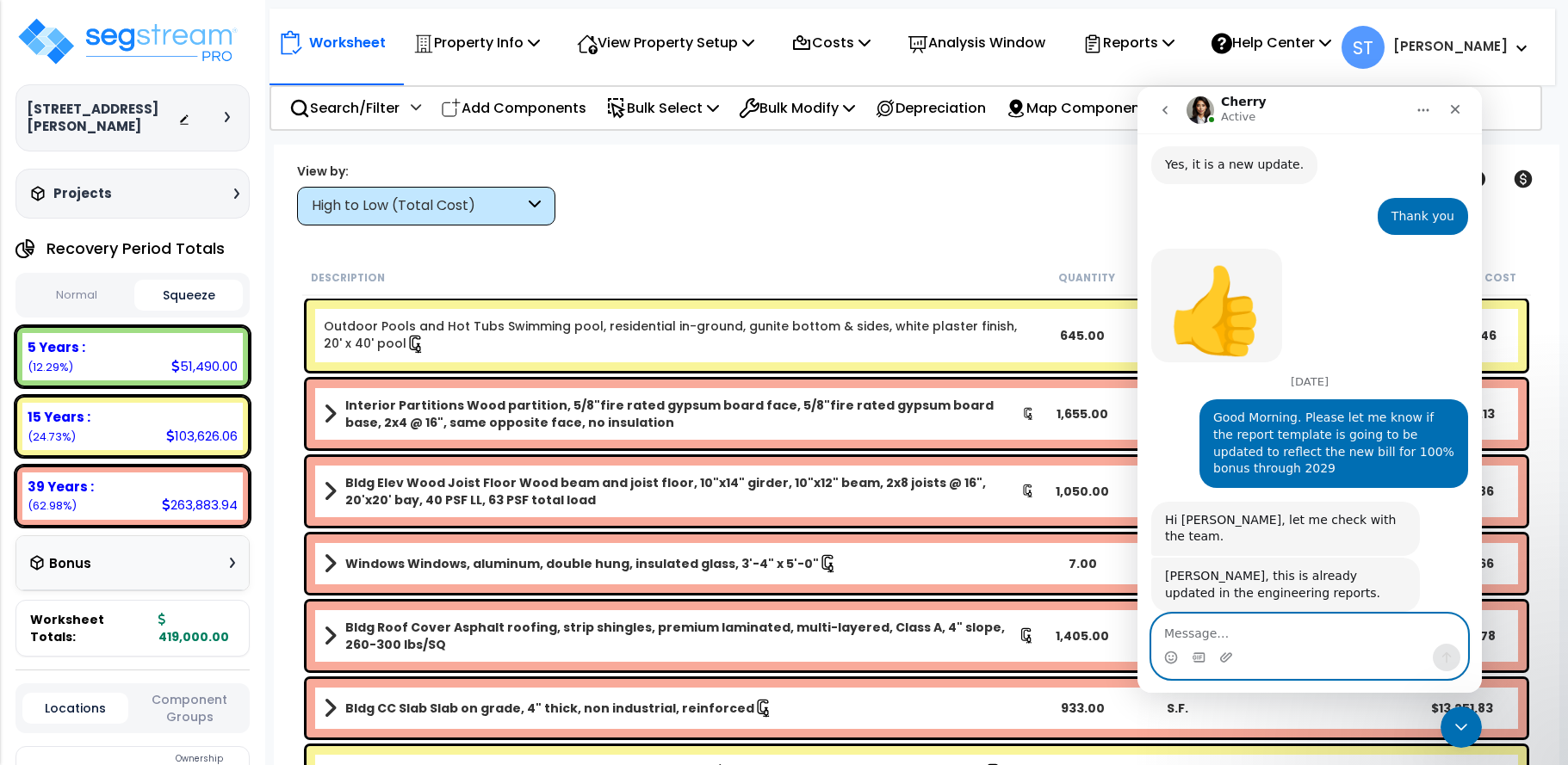
click at [1196, 631] on textarea "Message…" at bounding box center [1309, 628] width 315 height 29
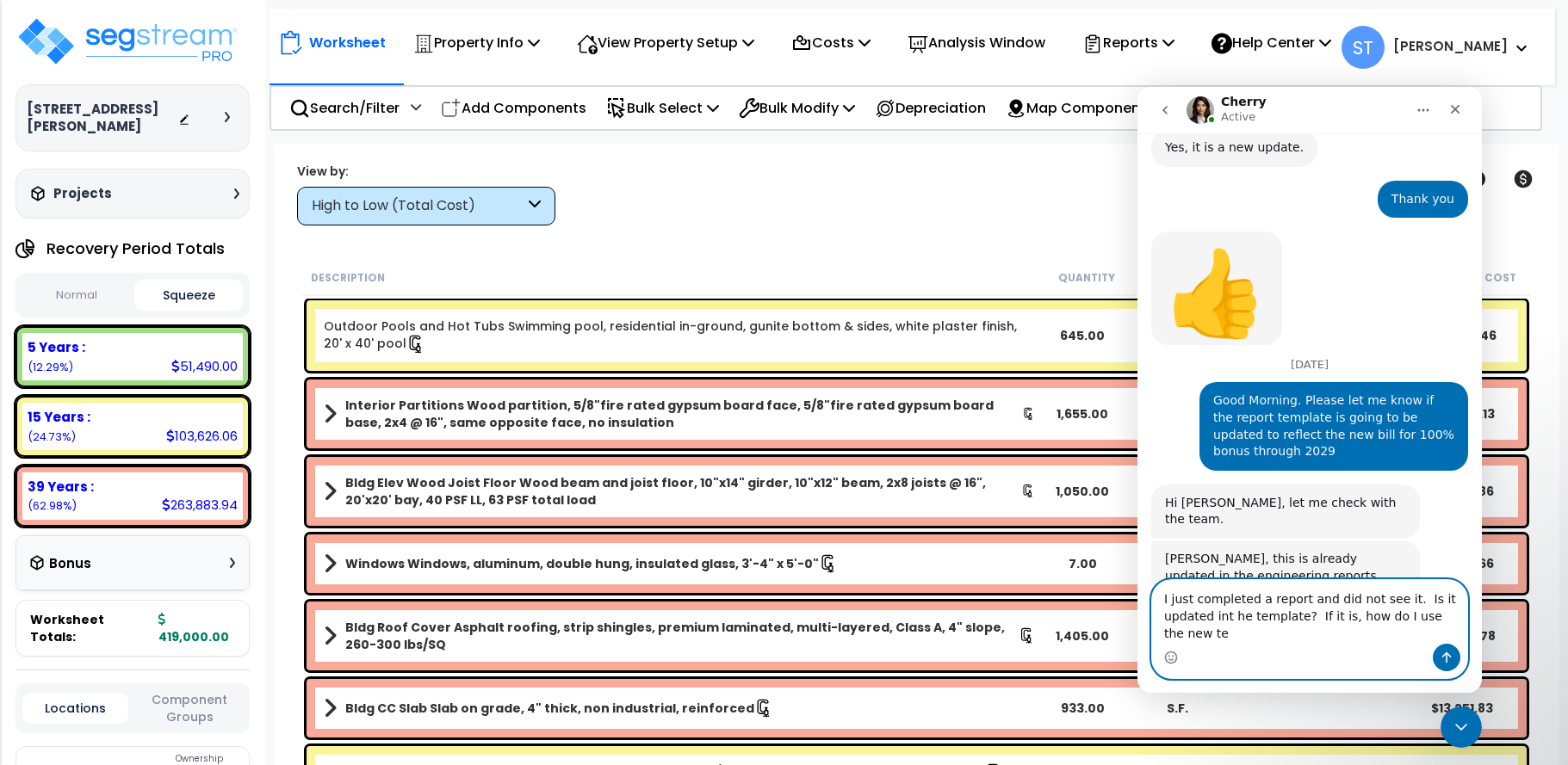
scroll to position [4512, 0]
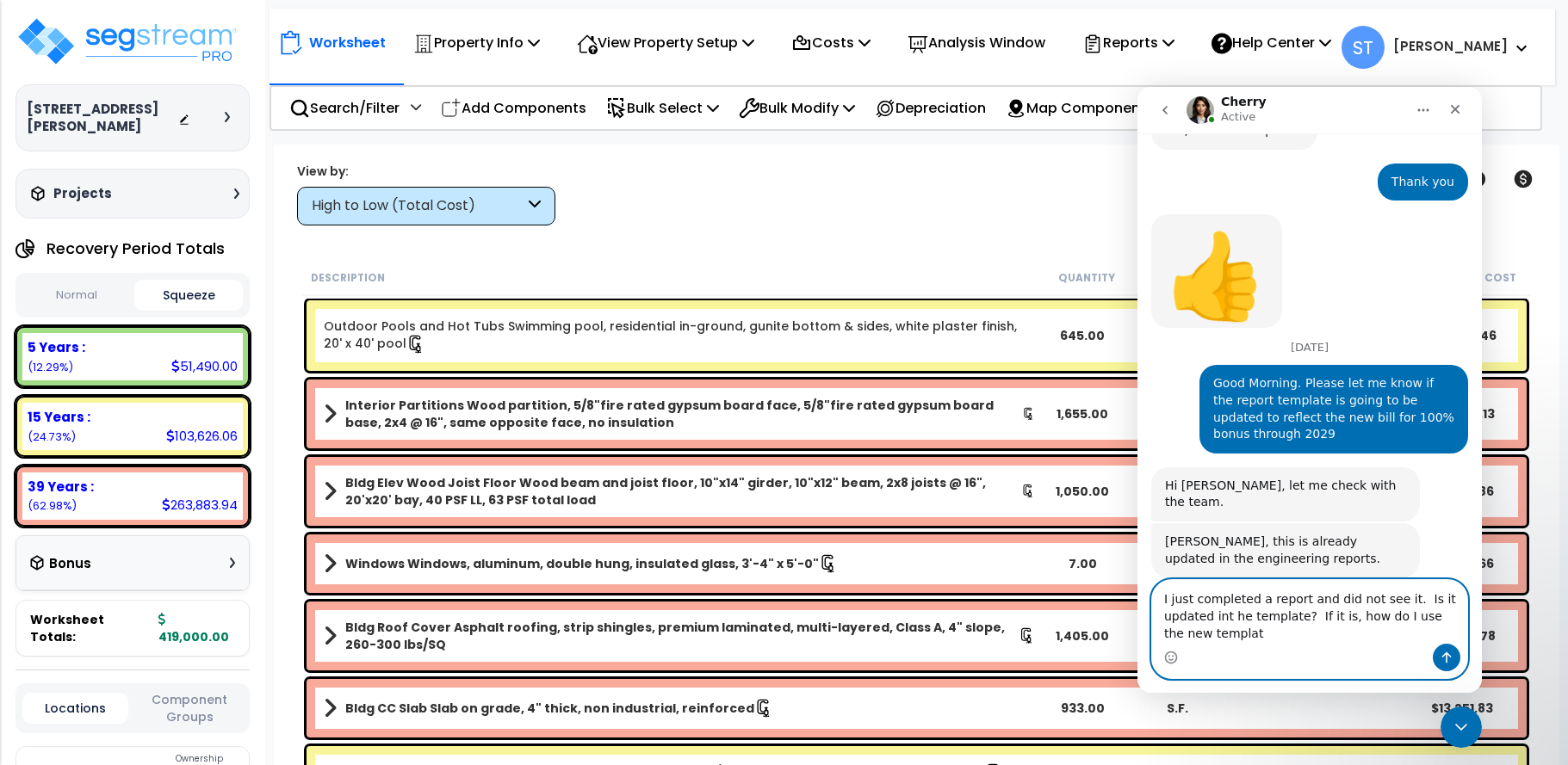
type textarea "I just completed a report and did not see it. Is it updated int he template? If…"
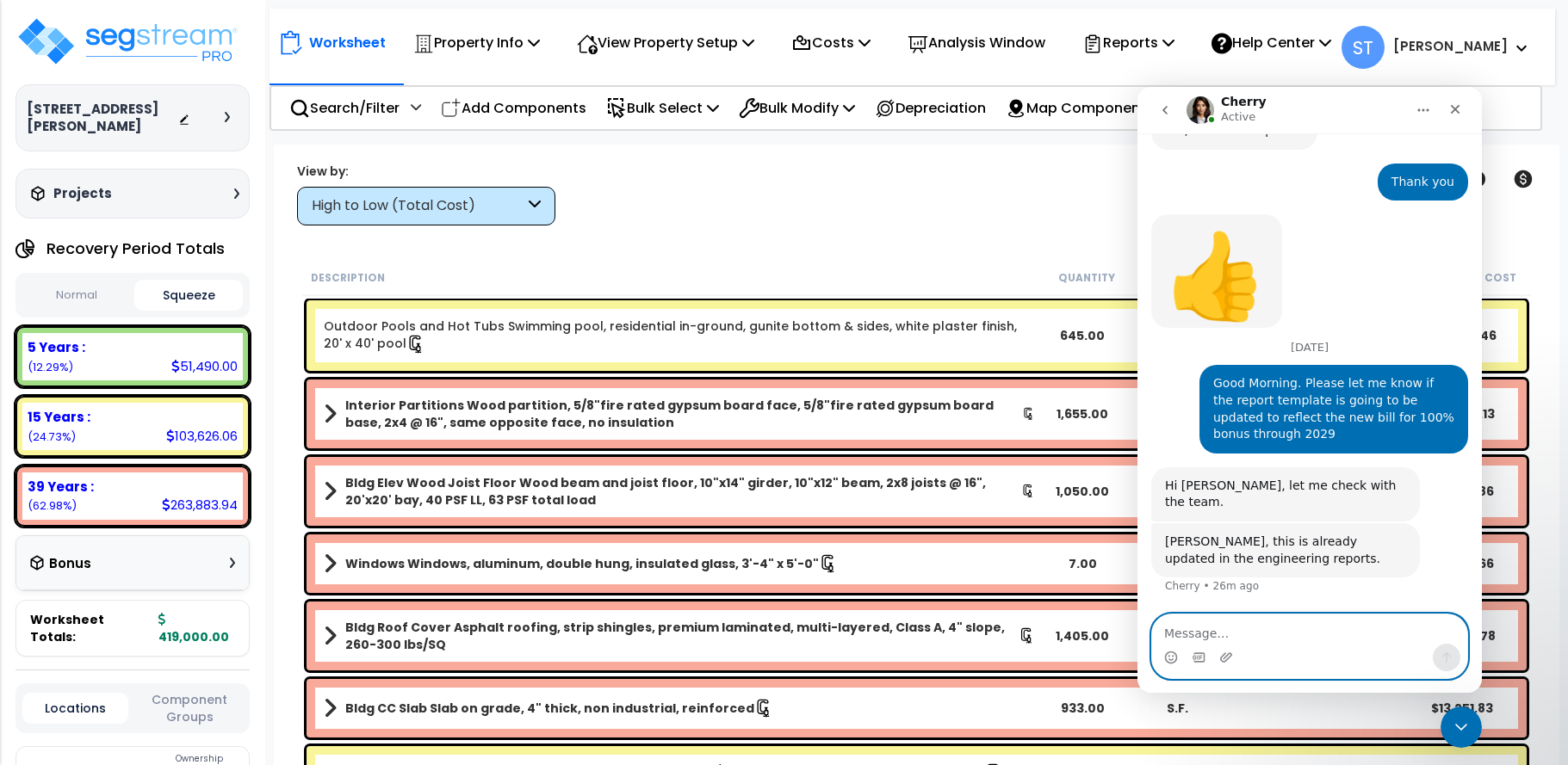
scroll to position [4563, 0]
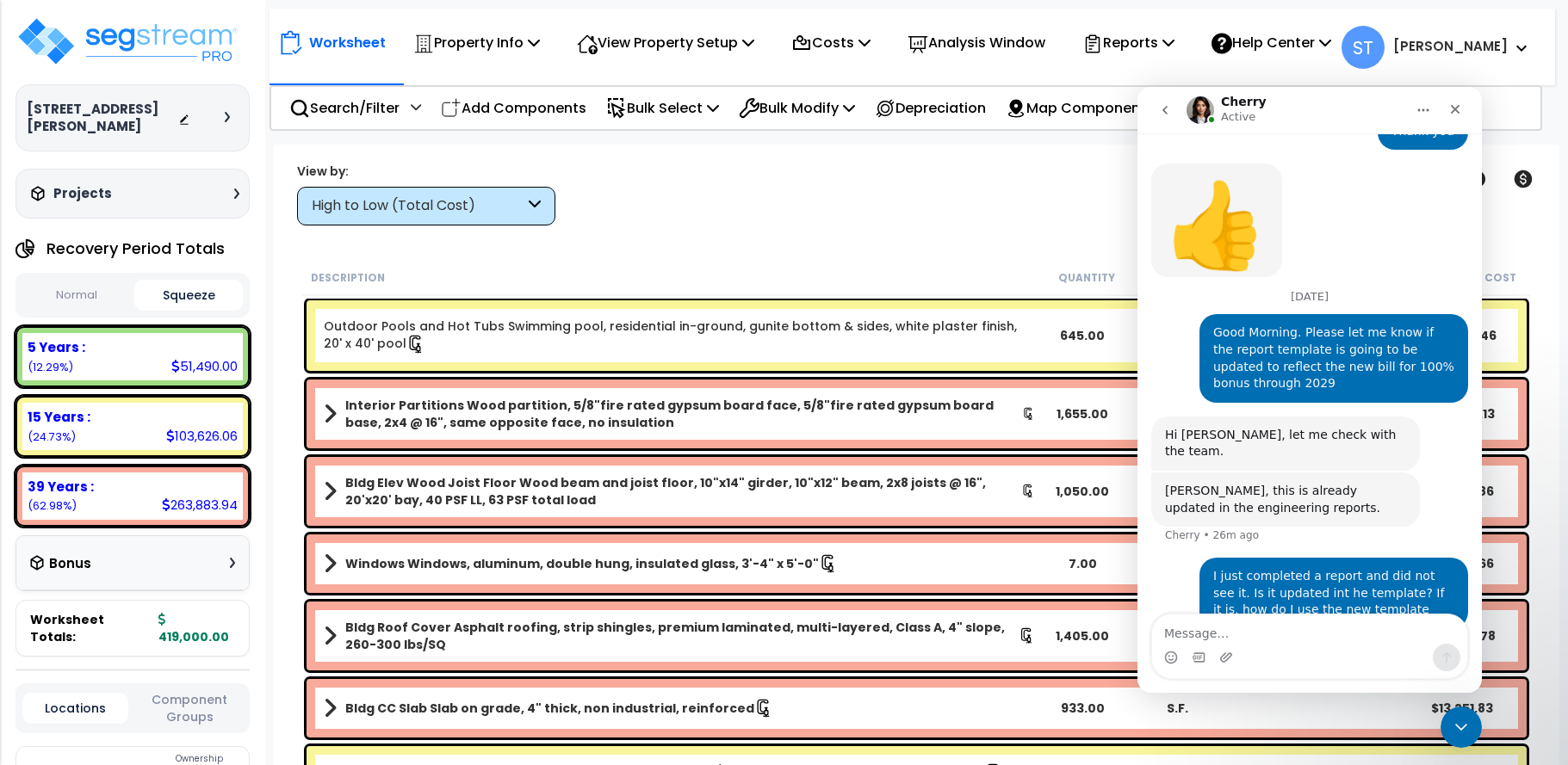
click at [933, 220] on div "Clear Filters" at bounding box center [977, 193] width 800 height 64
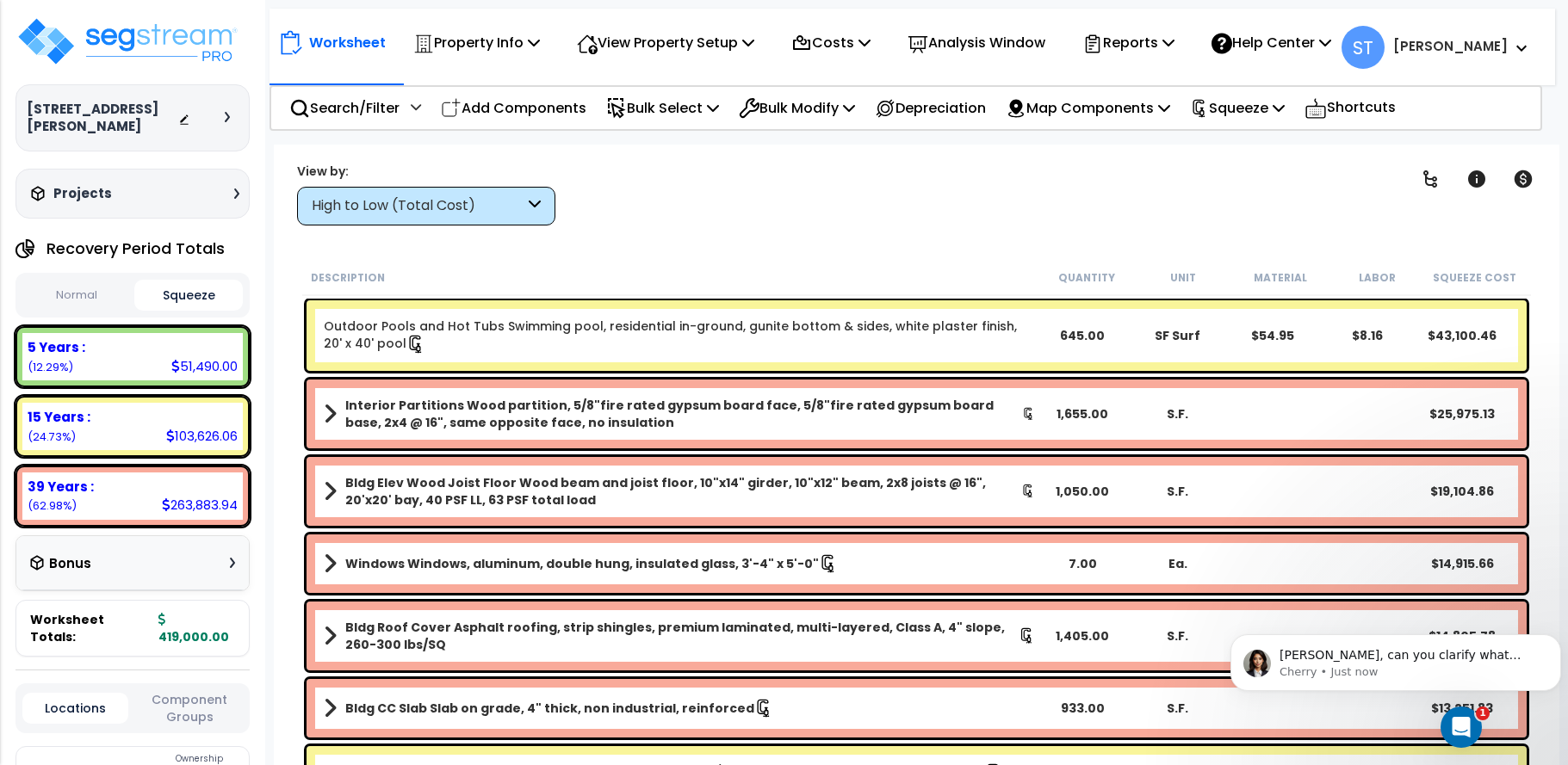
scroll to position [4682, 0]
click at [116, 41] on img at bounding box center [127, 42] width 224 height 52
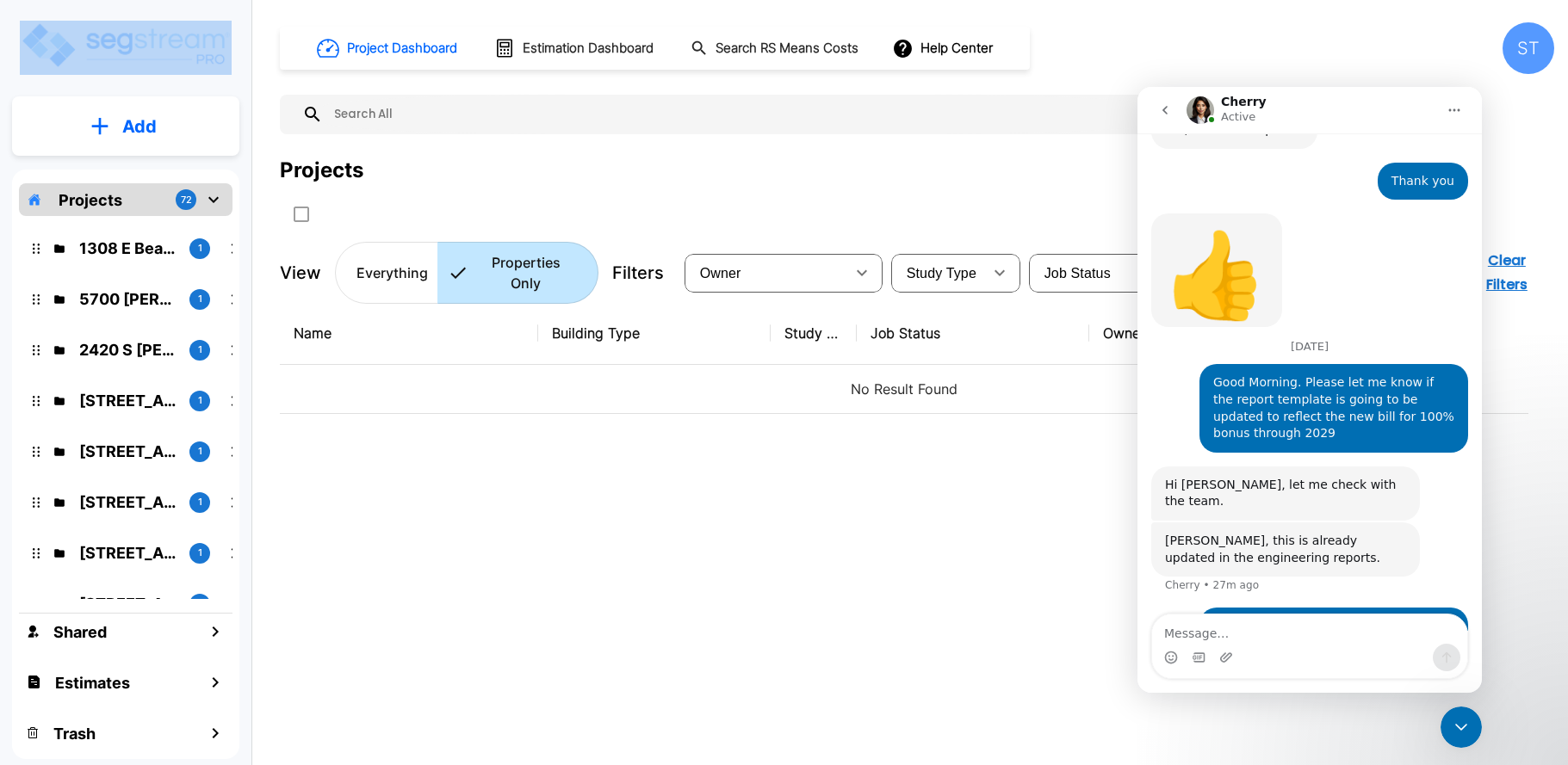
scroll to position [4663, 0]
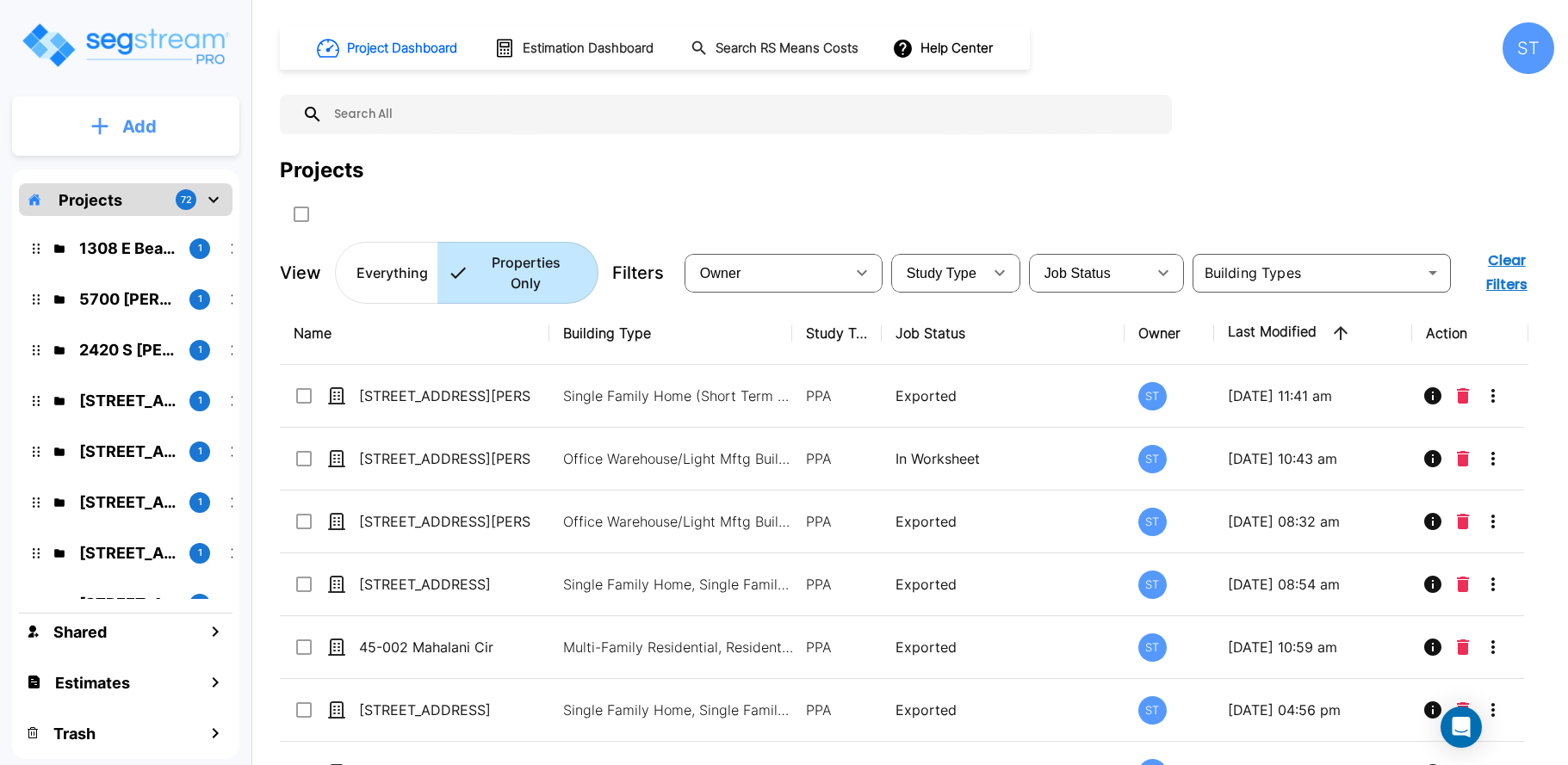
click at [144, 126] on p "Add" at bounding box center [139, 126] width 34 height 26
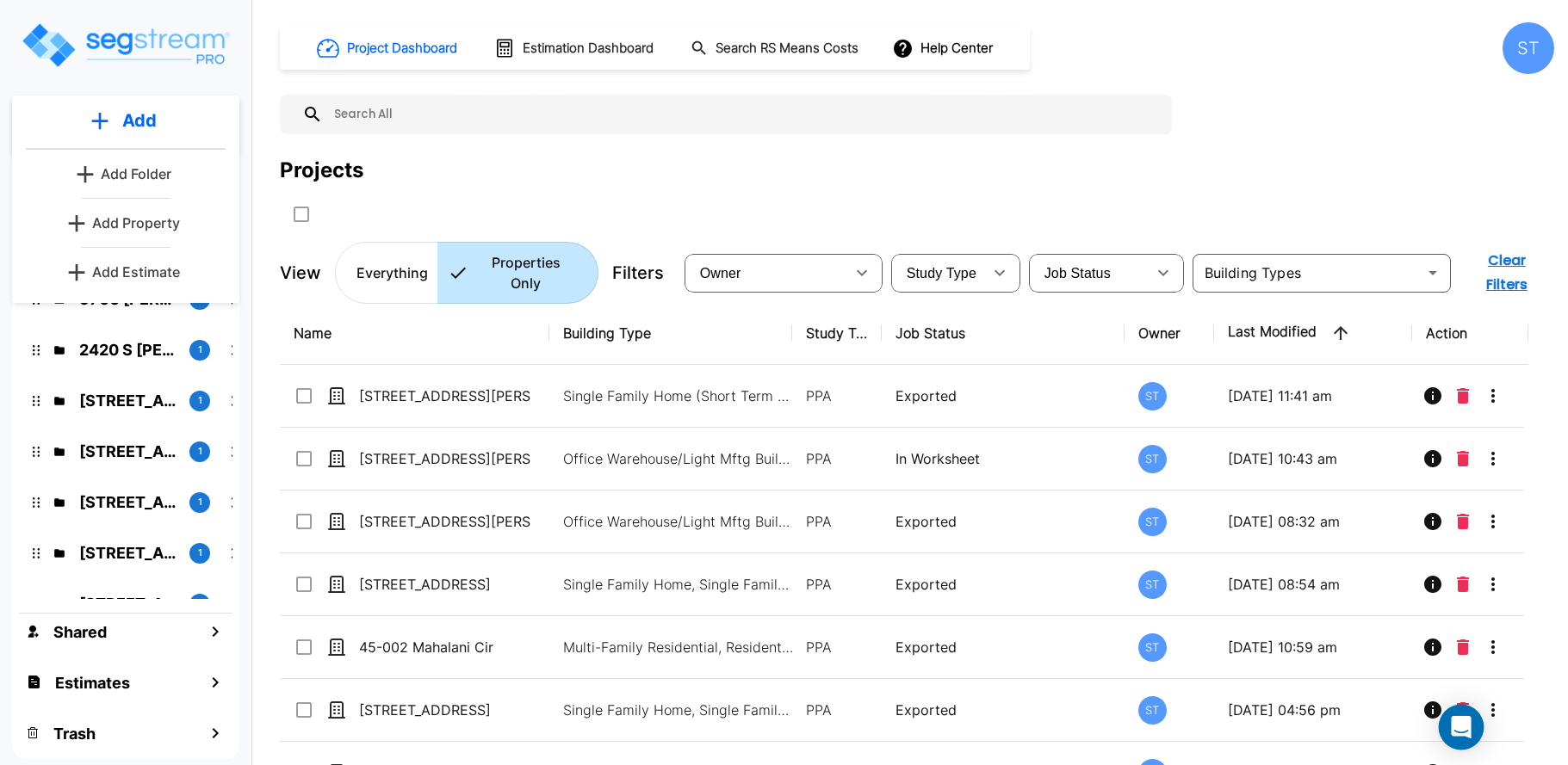
click at [1461, 725] on icon "Open Intercom Messenger" at bounding box center [1460, 727] width 20 height 22
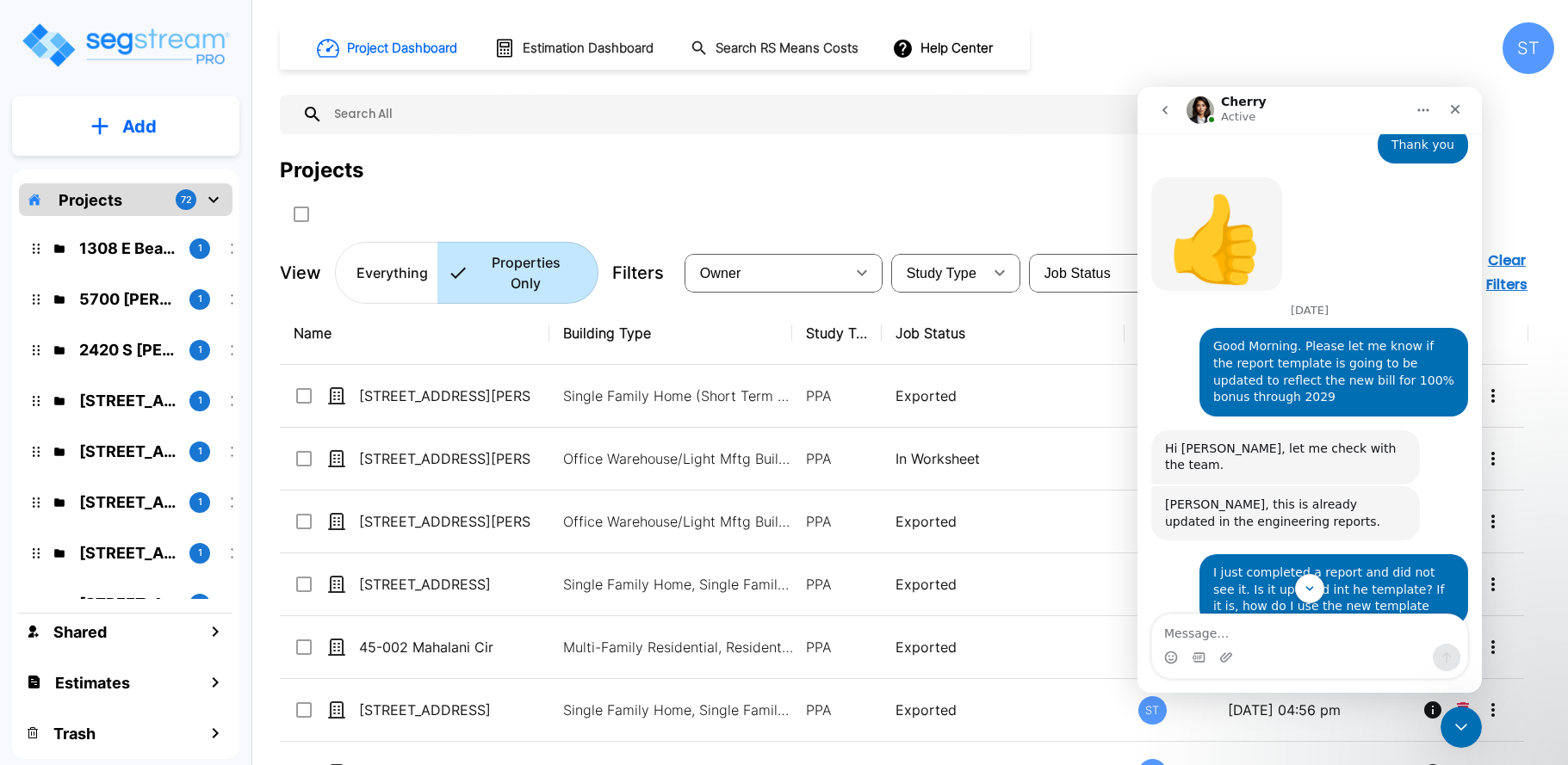
scroll to position [4682, 0]
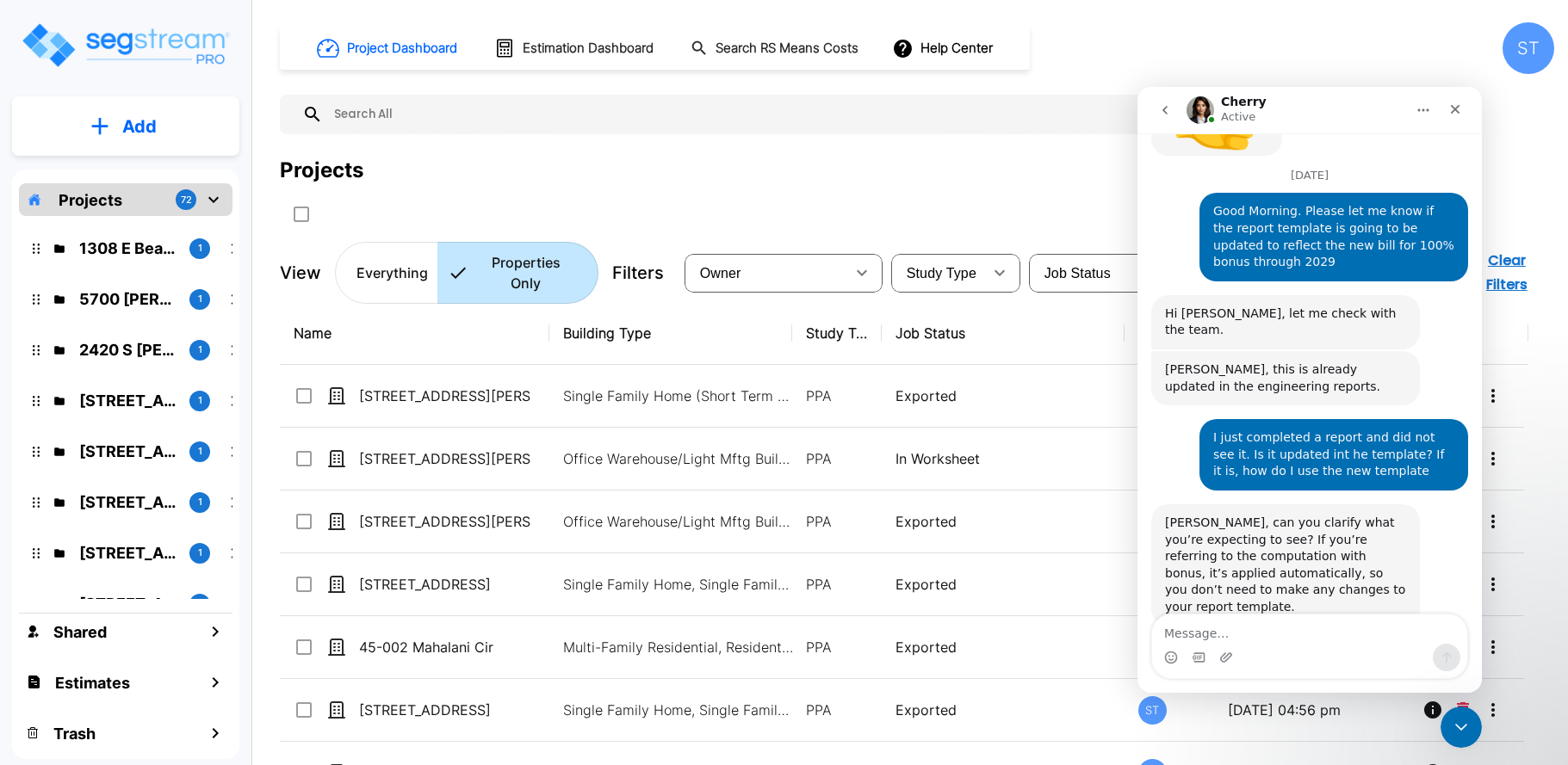
click at [1247, 636] on textarea "Message…" at bounding box center [1309, 628] width 315 height 29
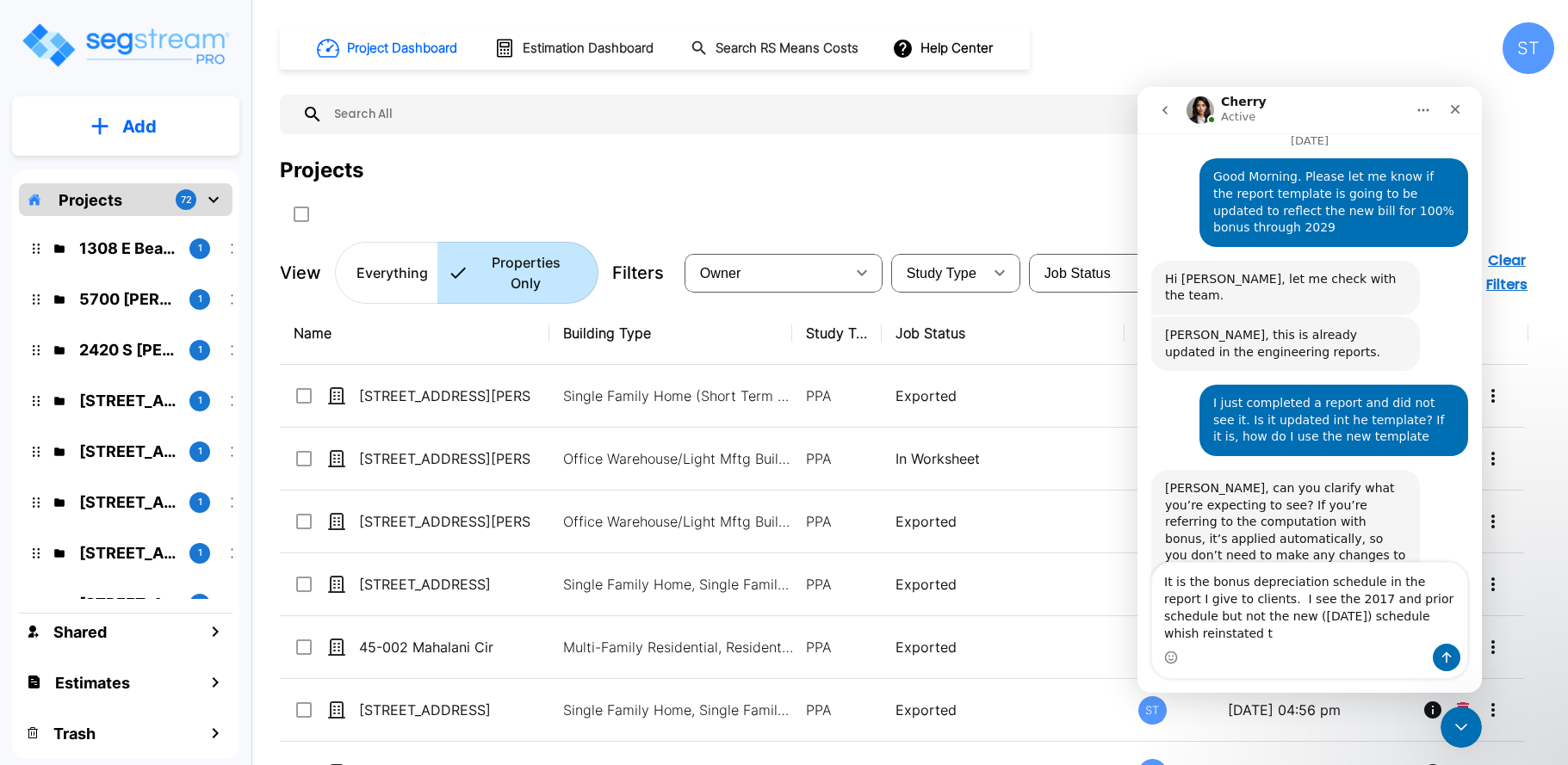
scroll to position [4733, 0]
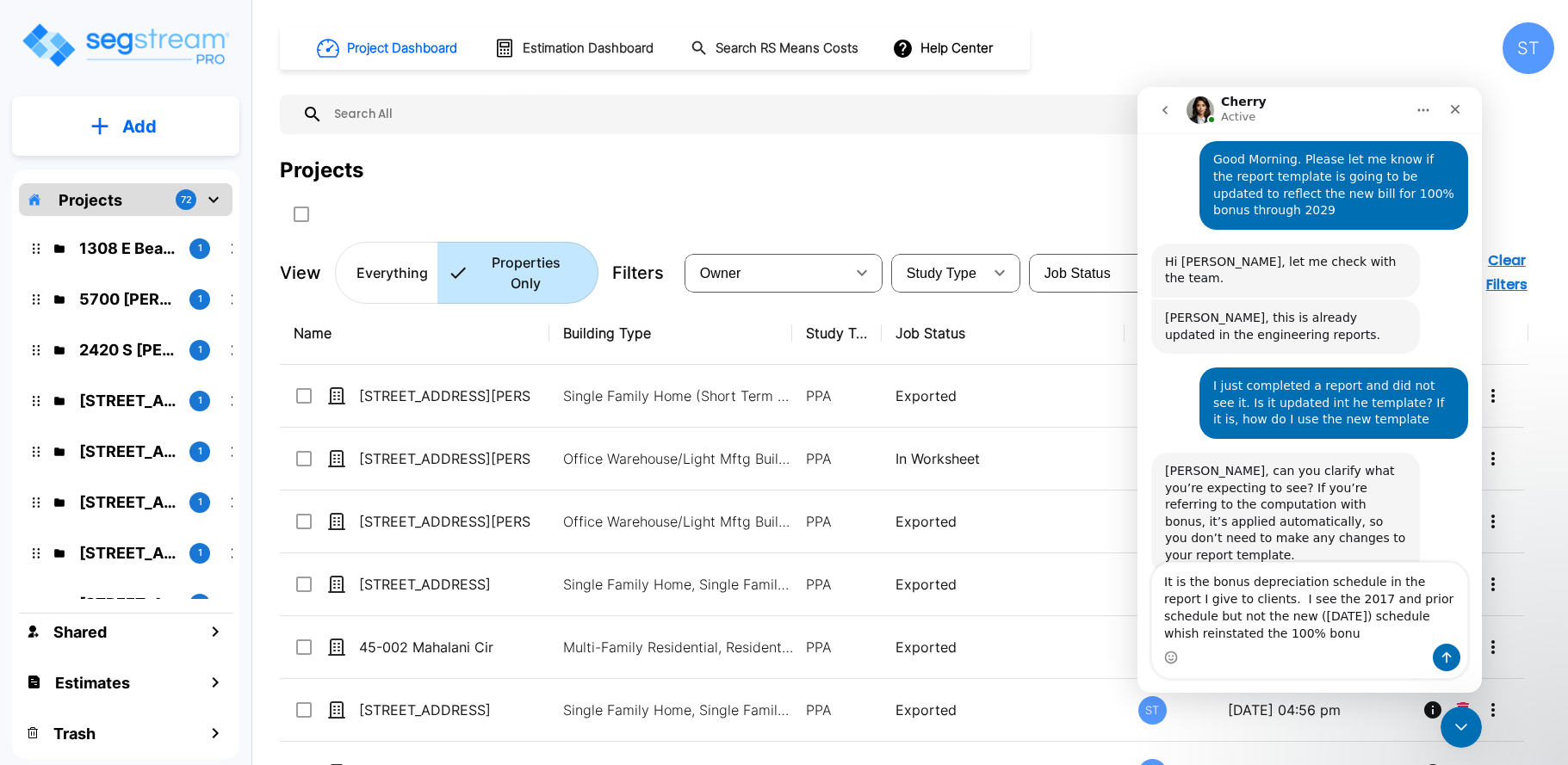
type textarea "It is the bonus depreciation schedule in the report I give to clients. I see th…"
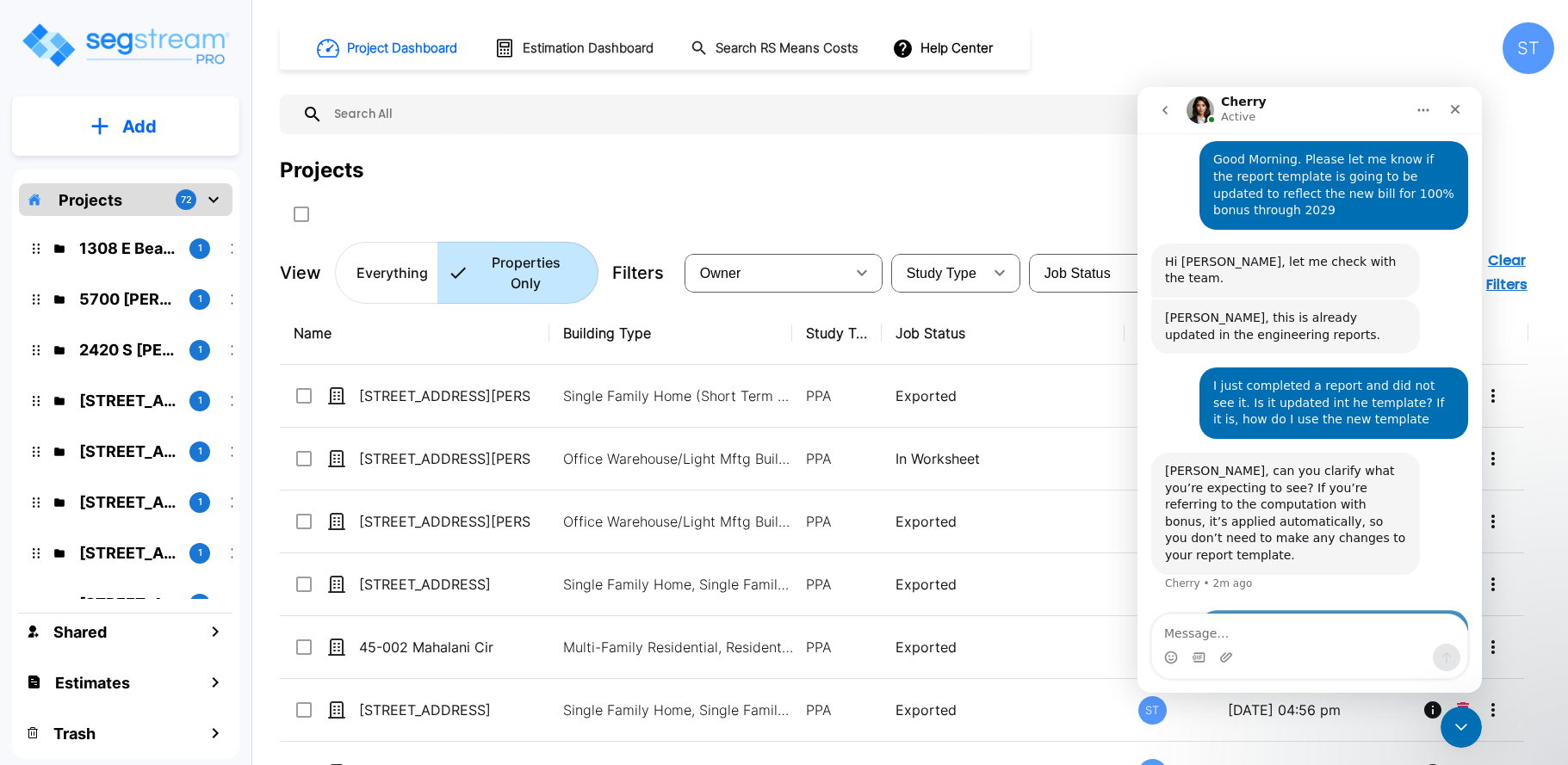
scroll to position [4800, 0]
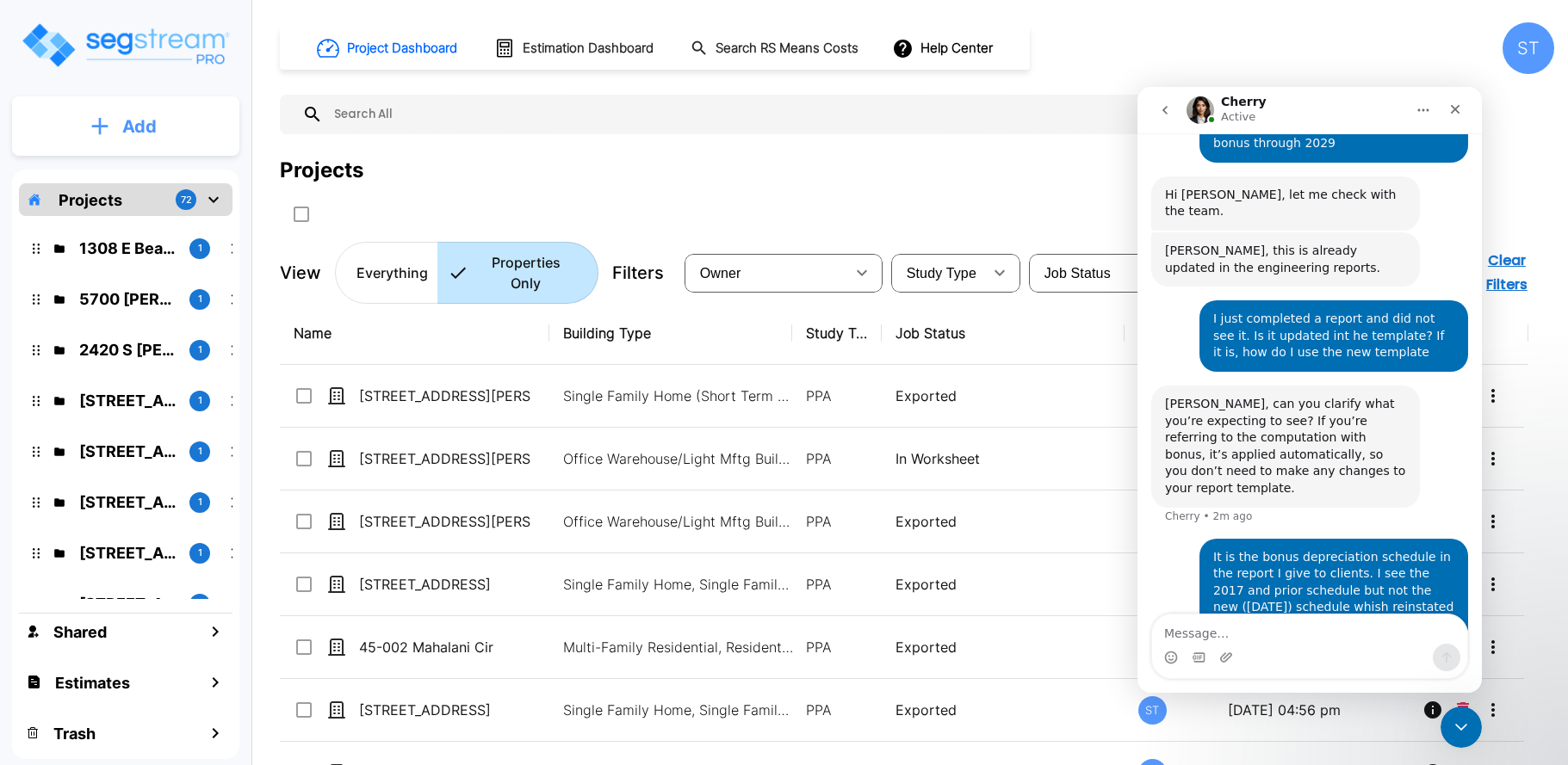
click at [130, 122] on p "Add" at bounding box center [139, 126] width 34 height 26
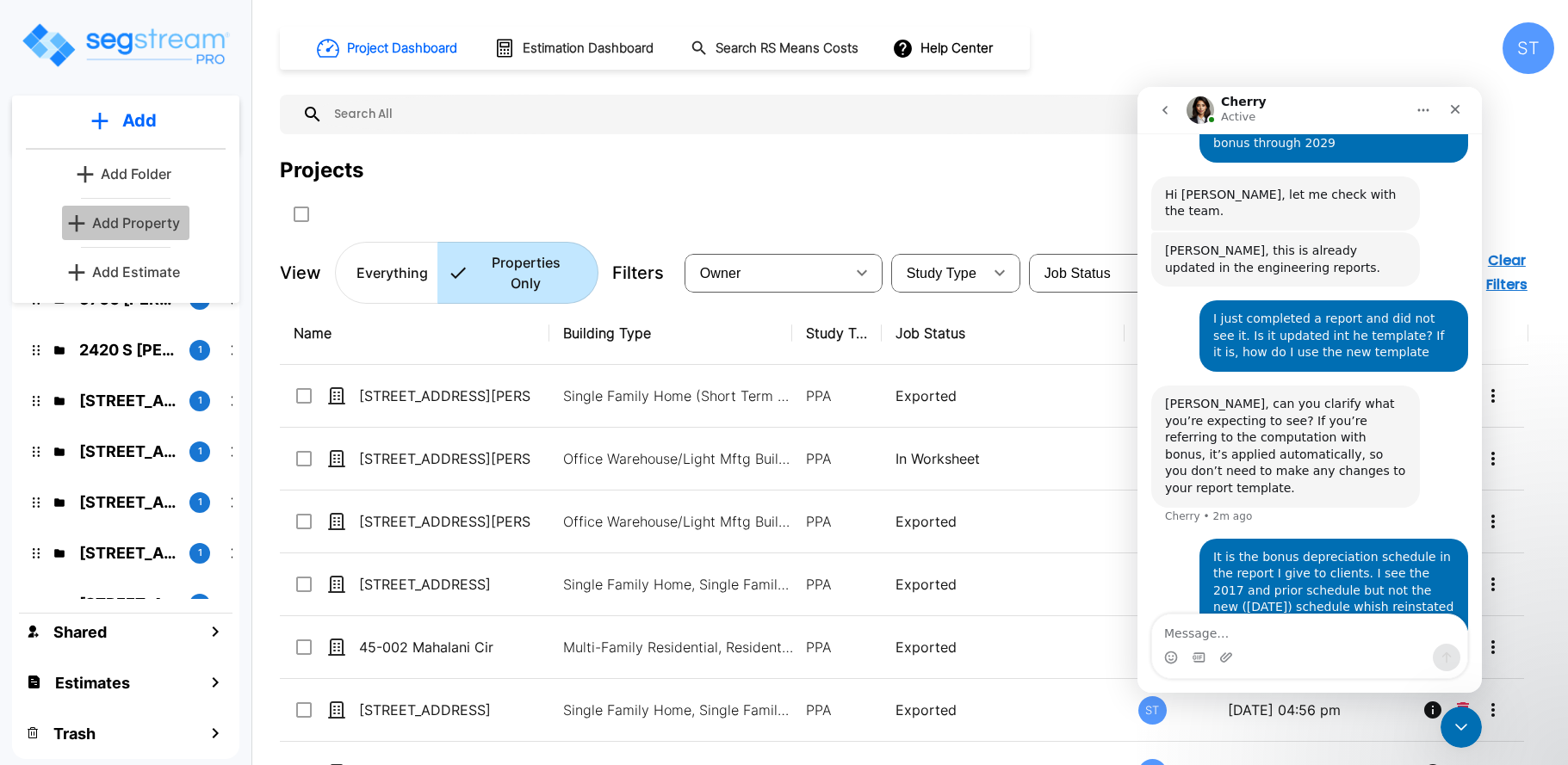
click at [140, 219] on p "Add Property" at bounding box center [136, 223] width 87 height 20
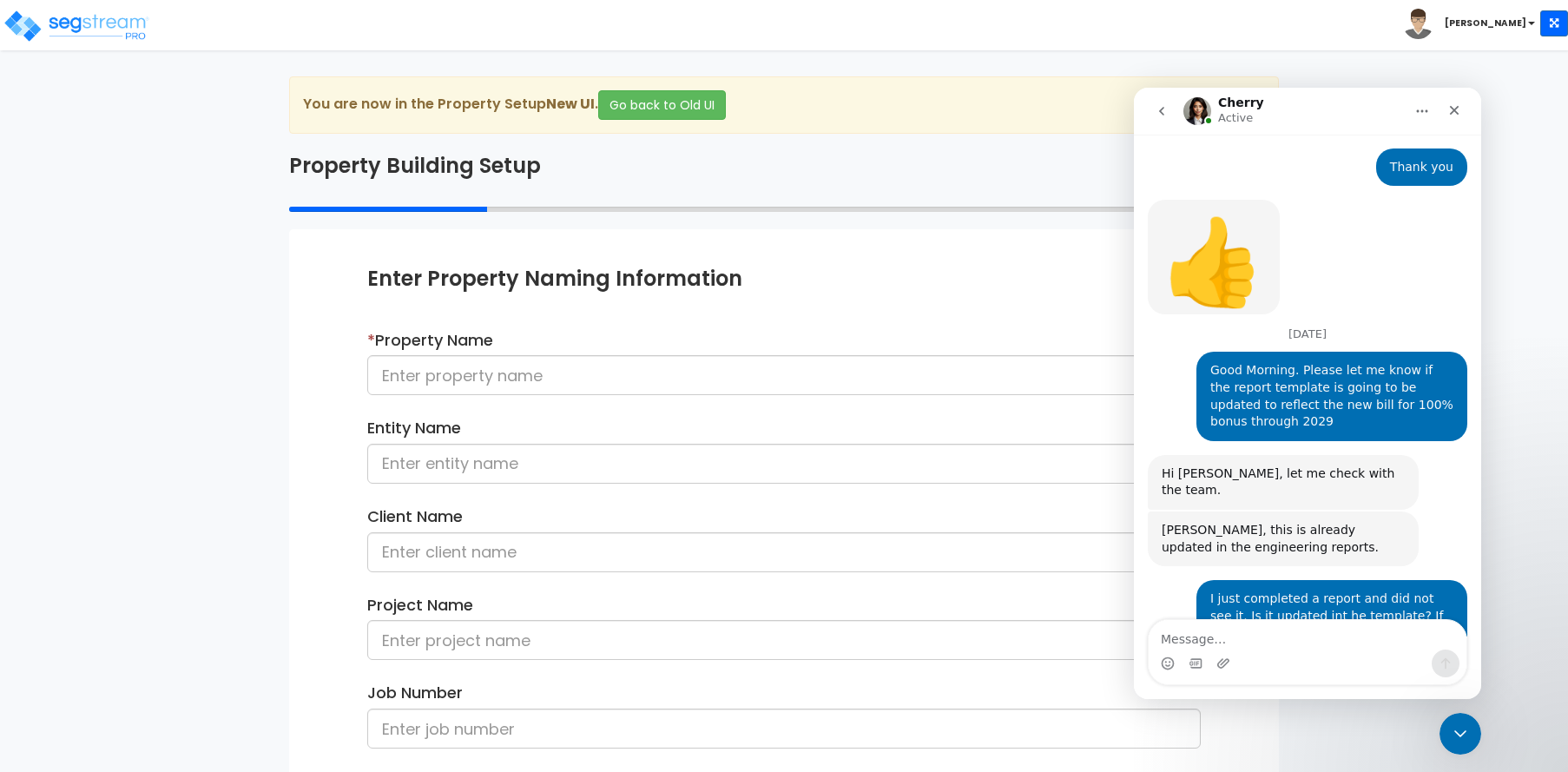
scroll to position [4844, 0]
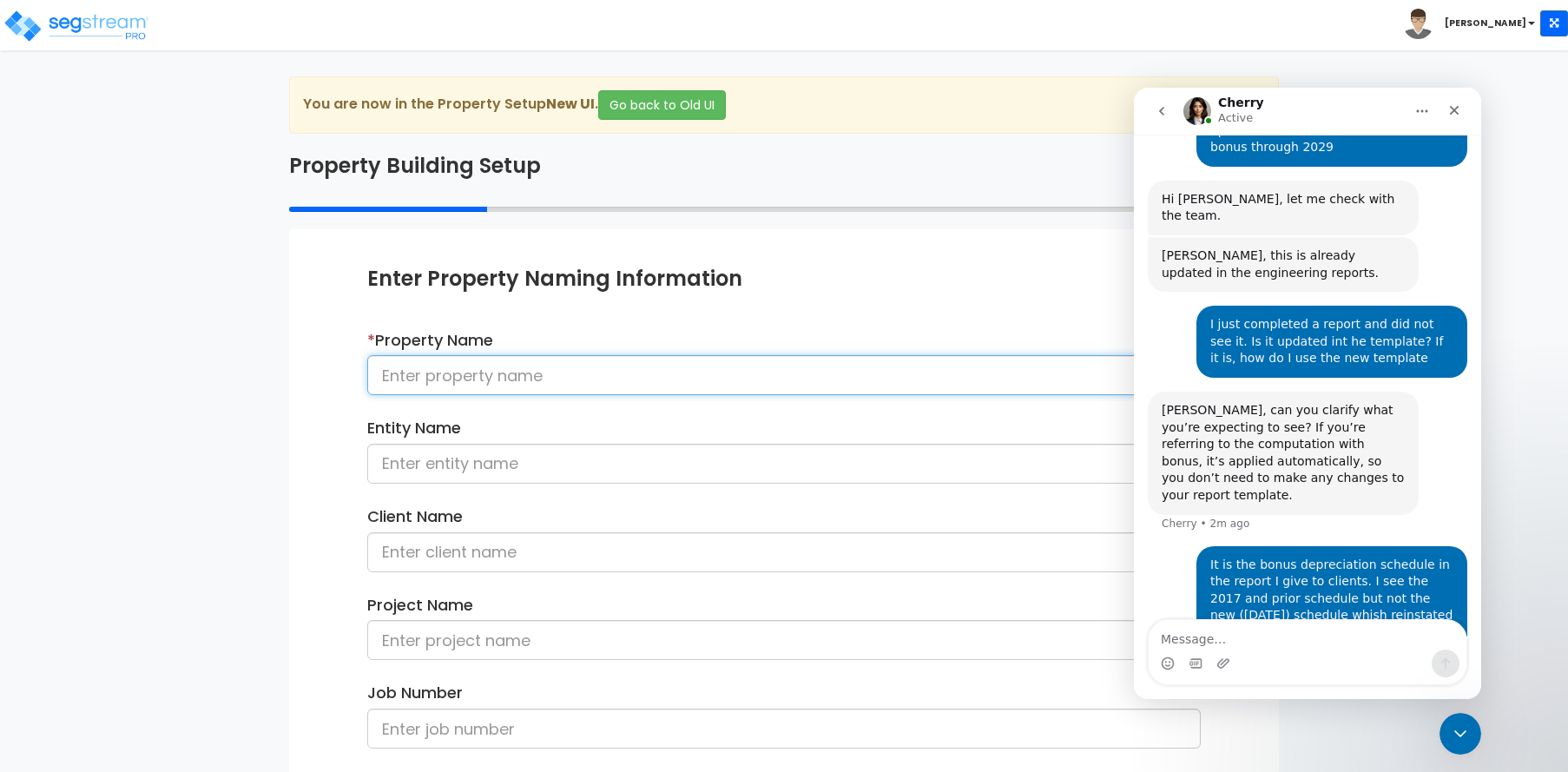
click at [554, 376] on input at bounding box center [784, 375] width 834 height 40
type input "[STREET_ADDRESS]"
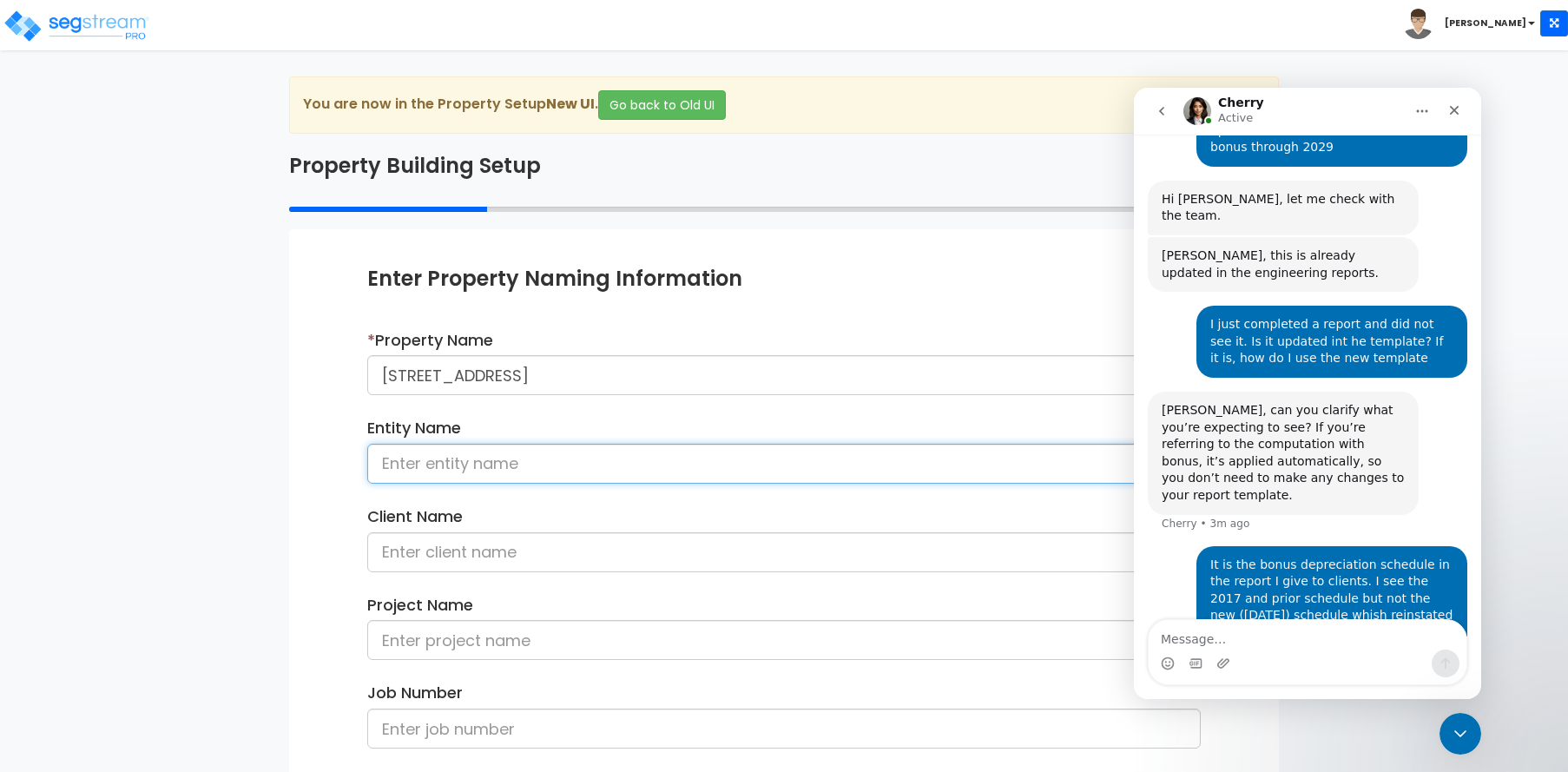
click at [447, 464] on input at bounding box center [784, 463] width 834 height 40
type input "Blue Ink Homes, LLC"
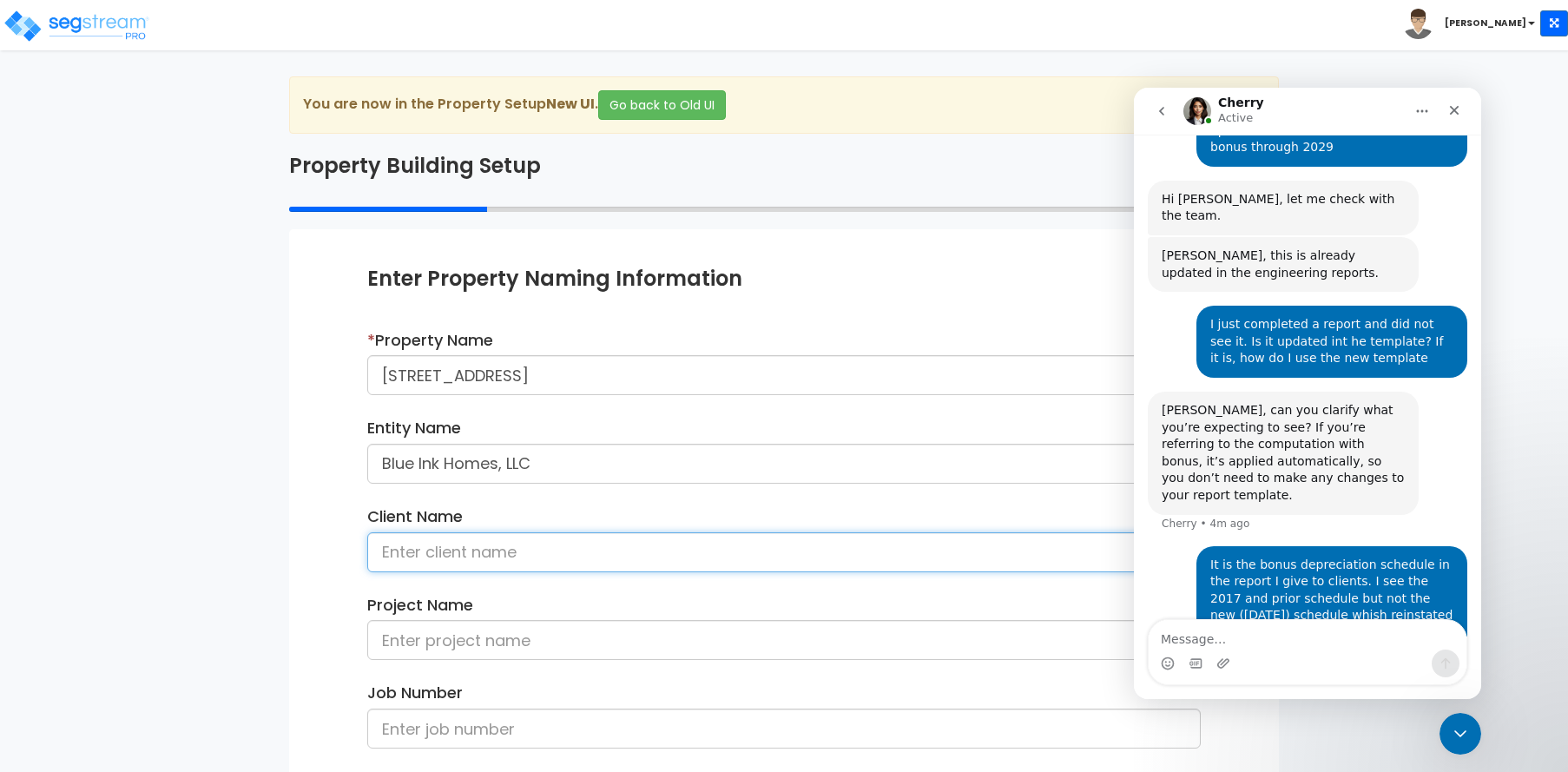
click at [424, 547] on input at bounding box center [784, 553] width 834 height 40
type input "Amy Mahjoory"
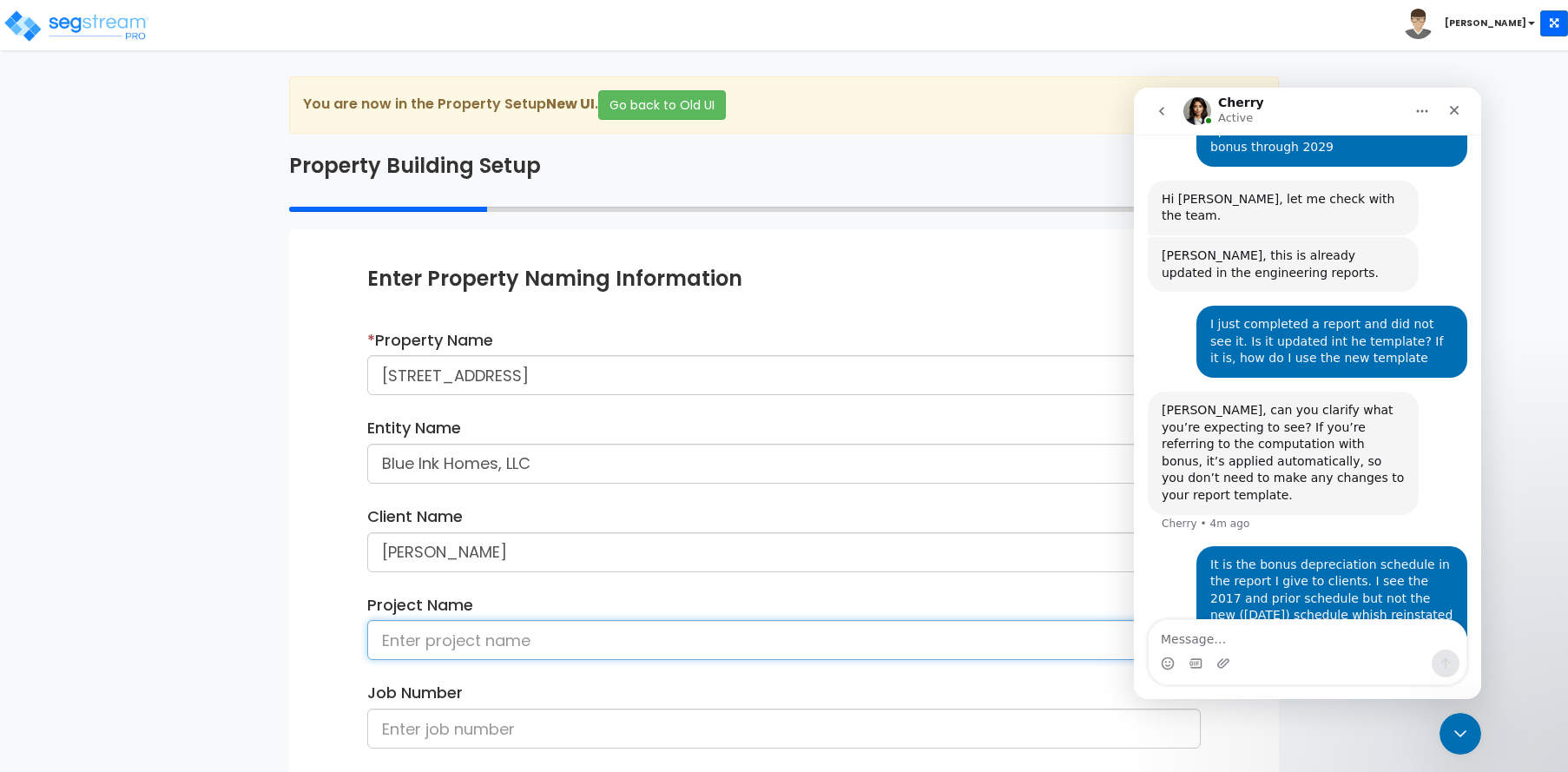
click at [450, 642] on input at bounding box center [784, 640] width 834 height 40
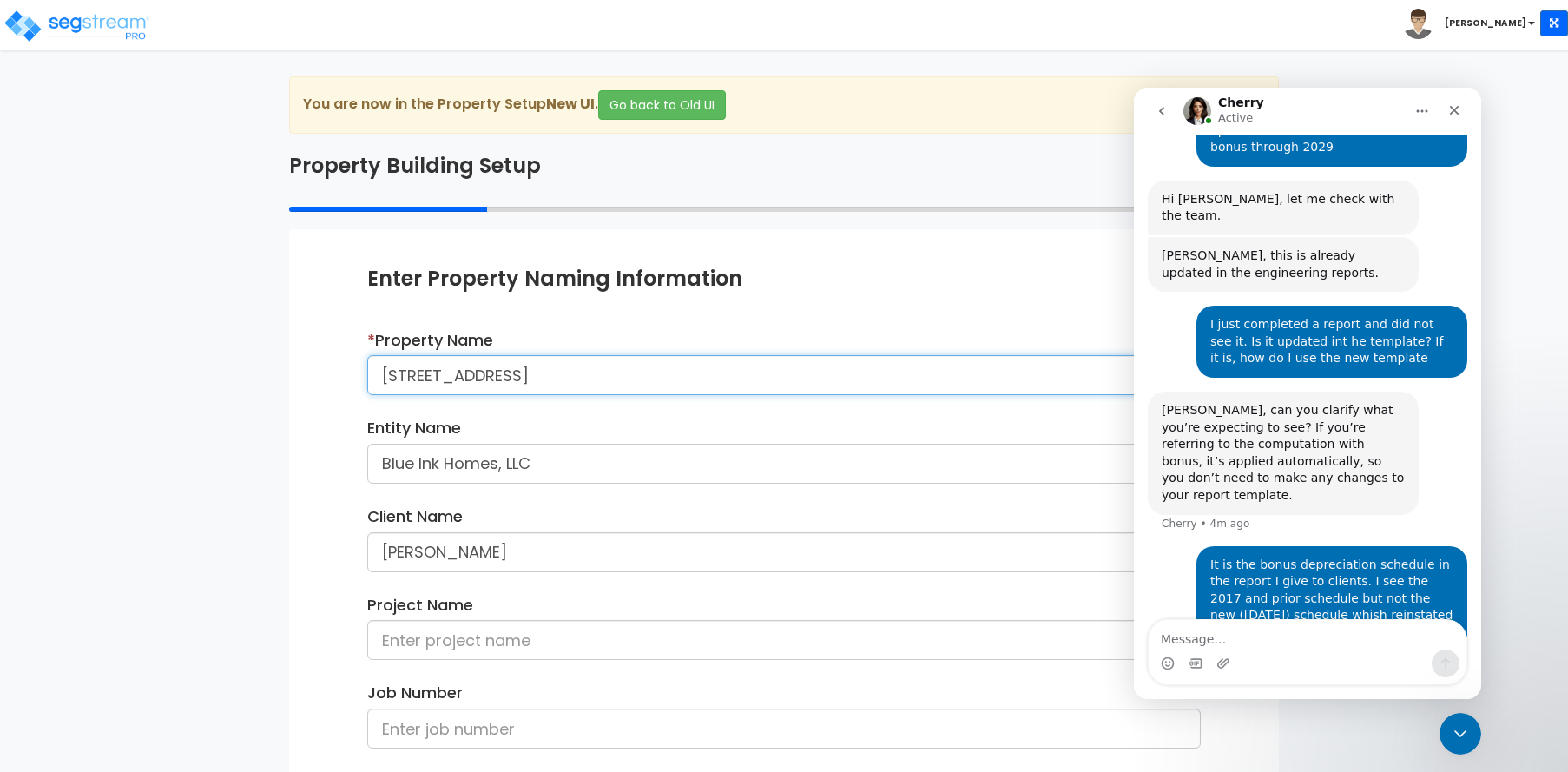
drag, startPoint x: 377, startPoint y: 370, endPoint x: 630, endPoint y: 358, distance: 253.3
click at [630, 358] on input "[STREET_ADDRESS]" at bounding box center [784, 375] width 834 height 40
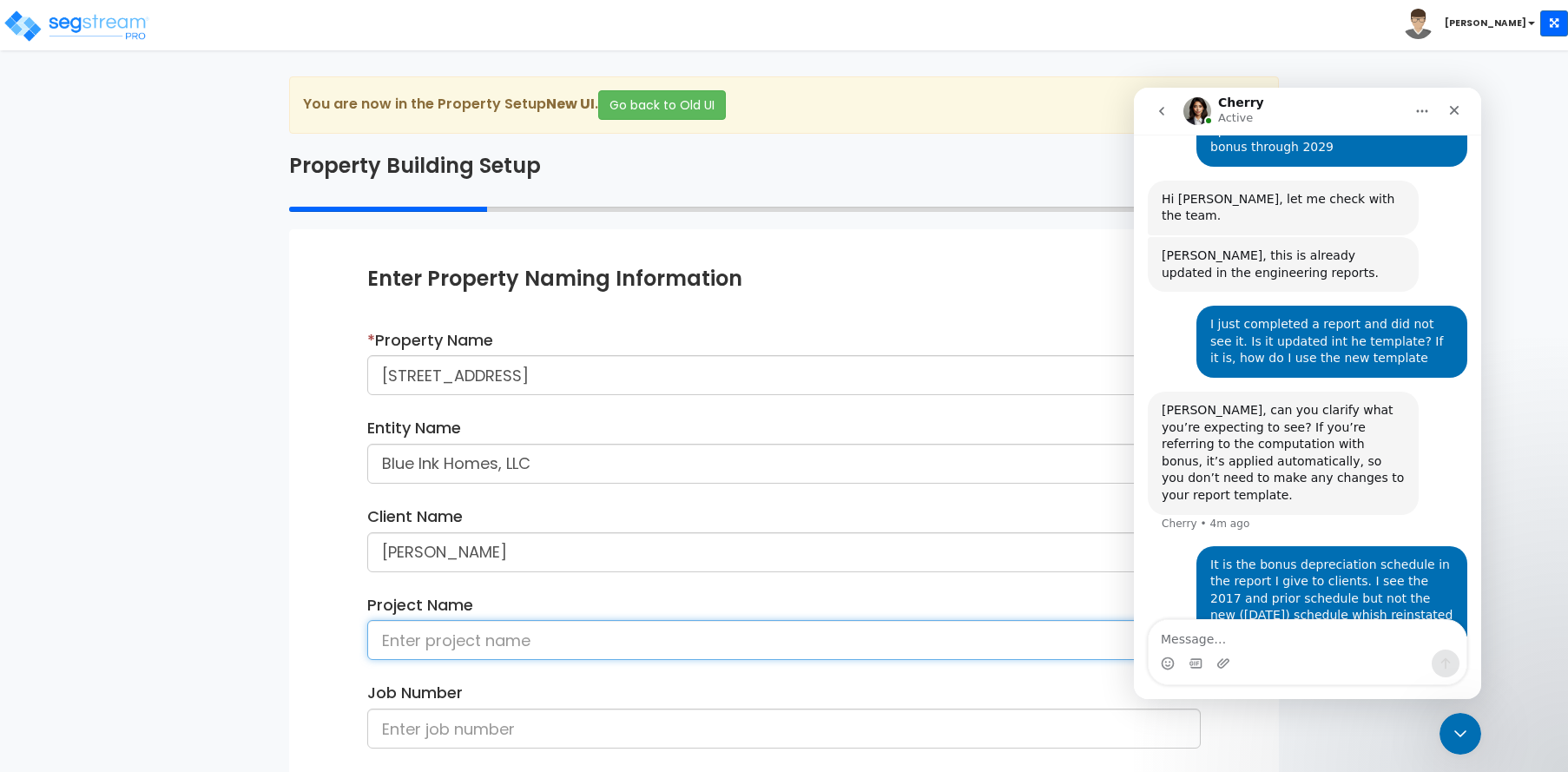
click at [398, 636] on input at bounding box center [784, 640] width 834 height 40
paste input "[STREET_ADDRESS]"
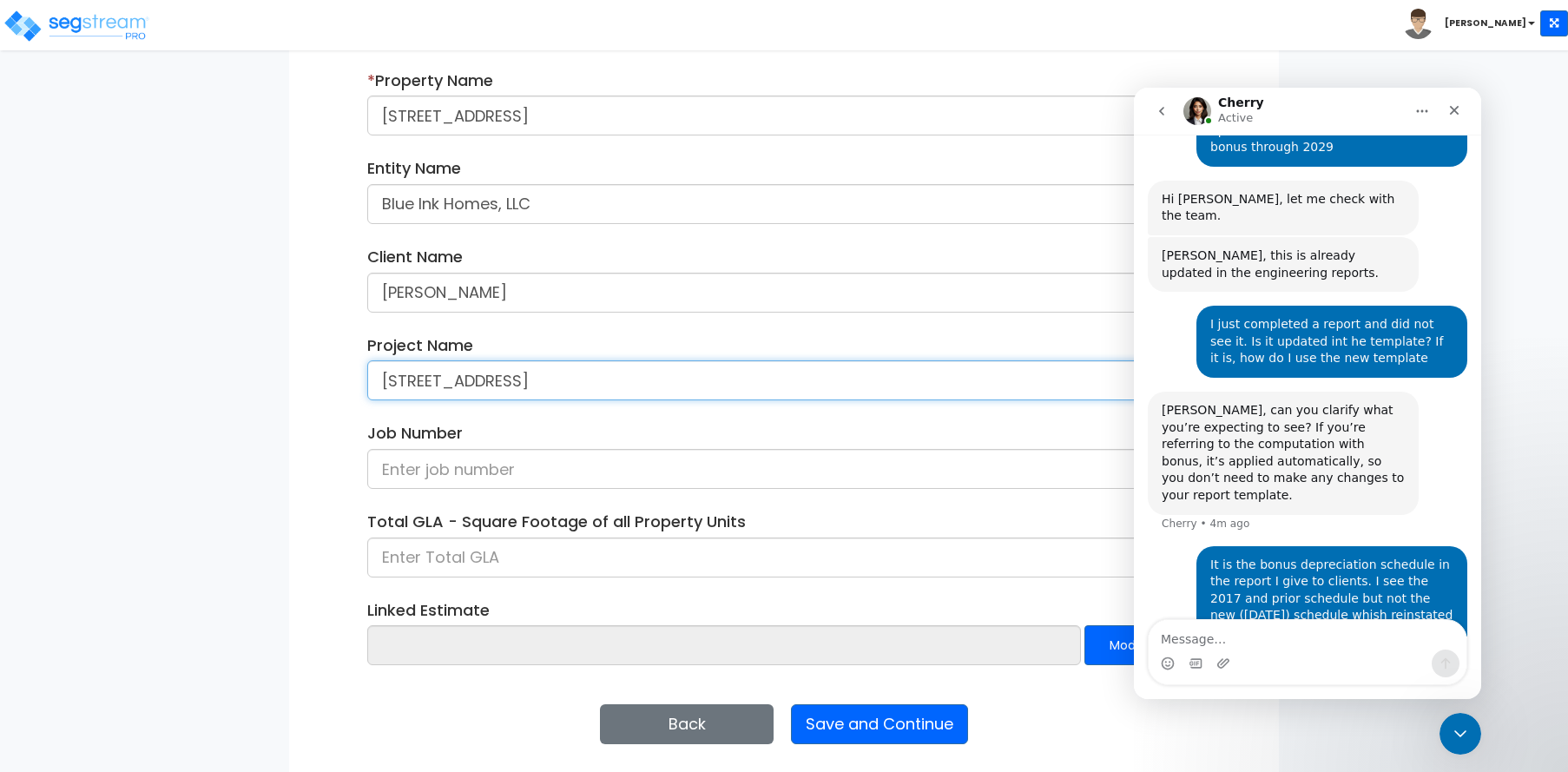
scroll to position [261, 0]
type input "[STREET_ADDRESS]"
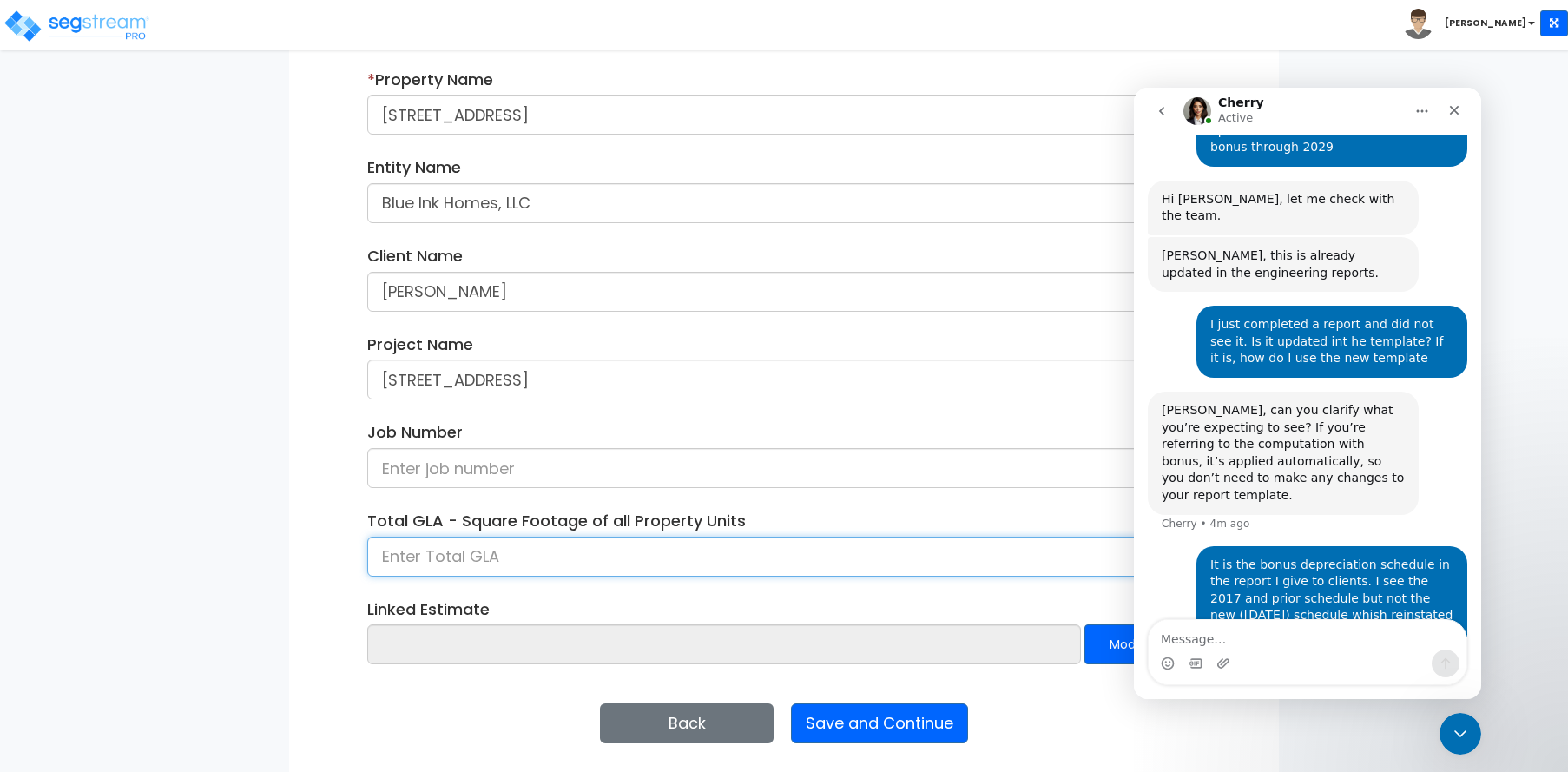
click at [433, 556] on input at bounding box center [784, 556] width 834 height 40
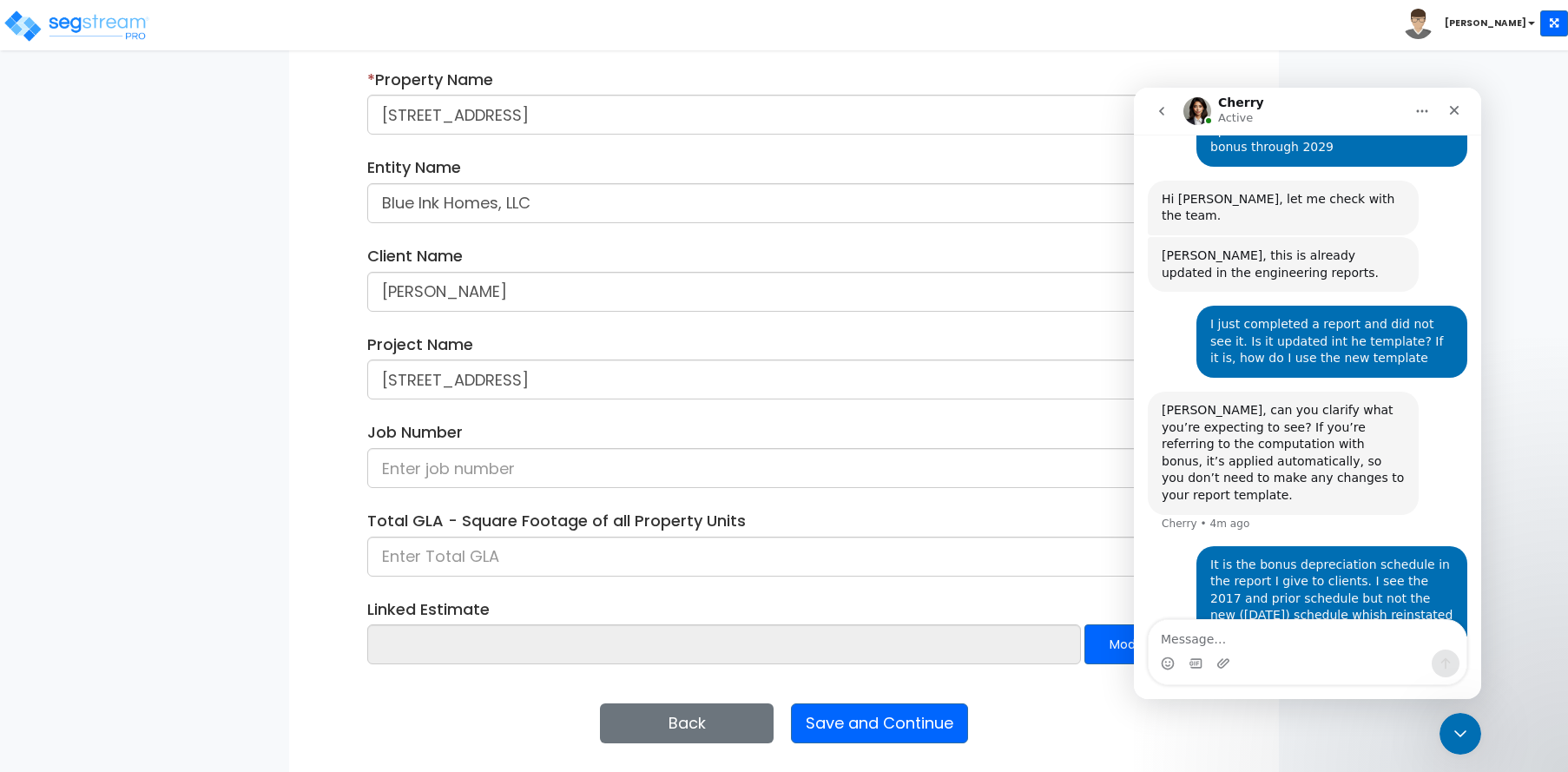
click at [112, 447] on div "We are Building your Property. So please grab a coffee and let us do the heavy …" at bounding box center [784, 297] width 1568 height 962
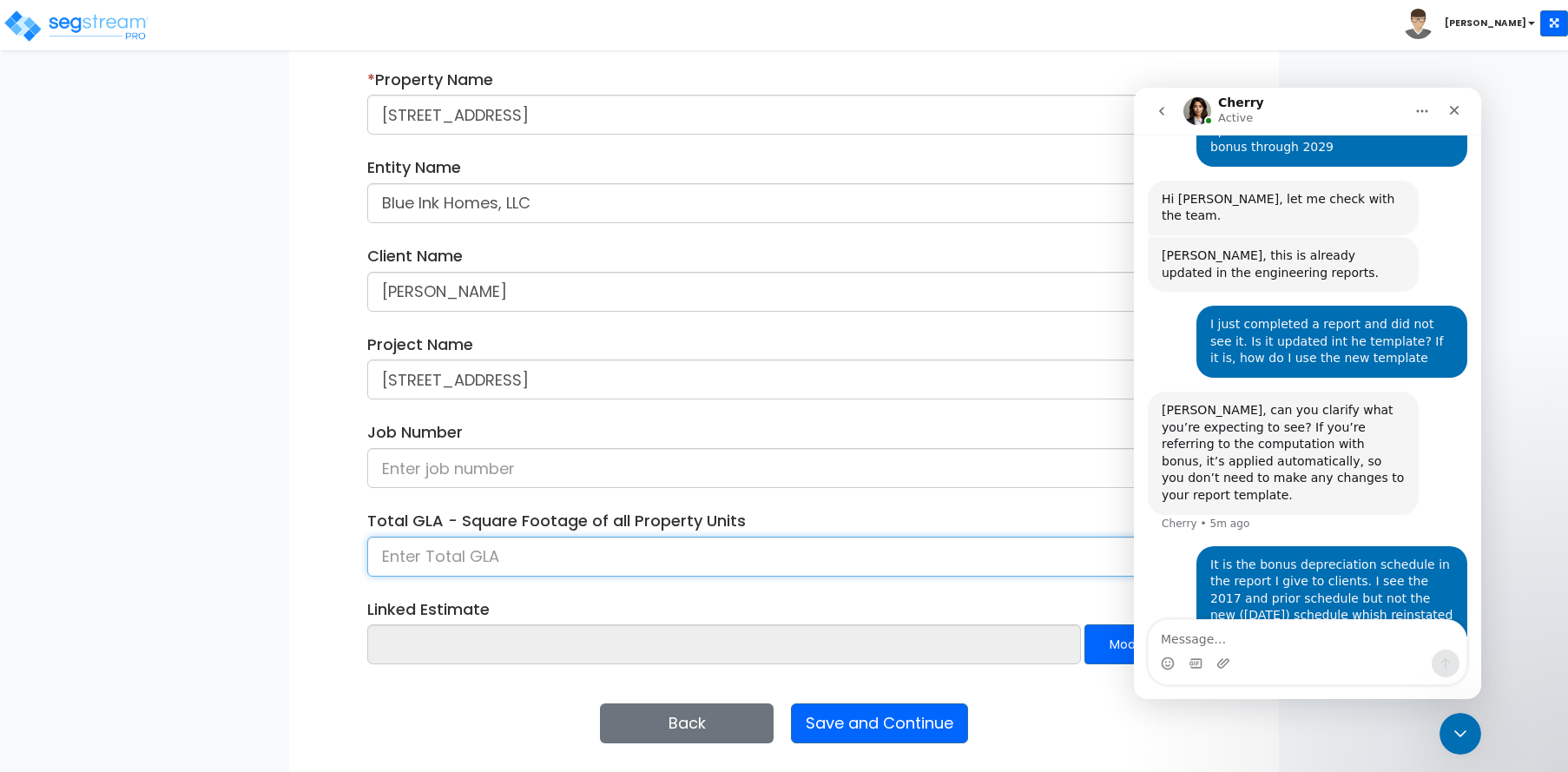
drag, startPoint x: 436, startPoint y: 562, endPoint x: 436, endPoint y: 552, distance: 10.0
click at [436, 562] on input at bounding box center [784, 556] width 834 height 40
type input "764"
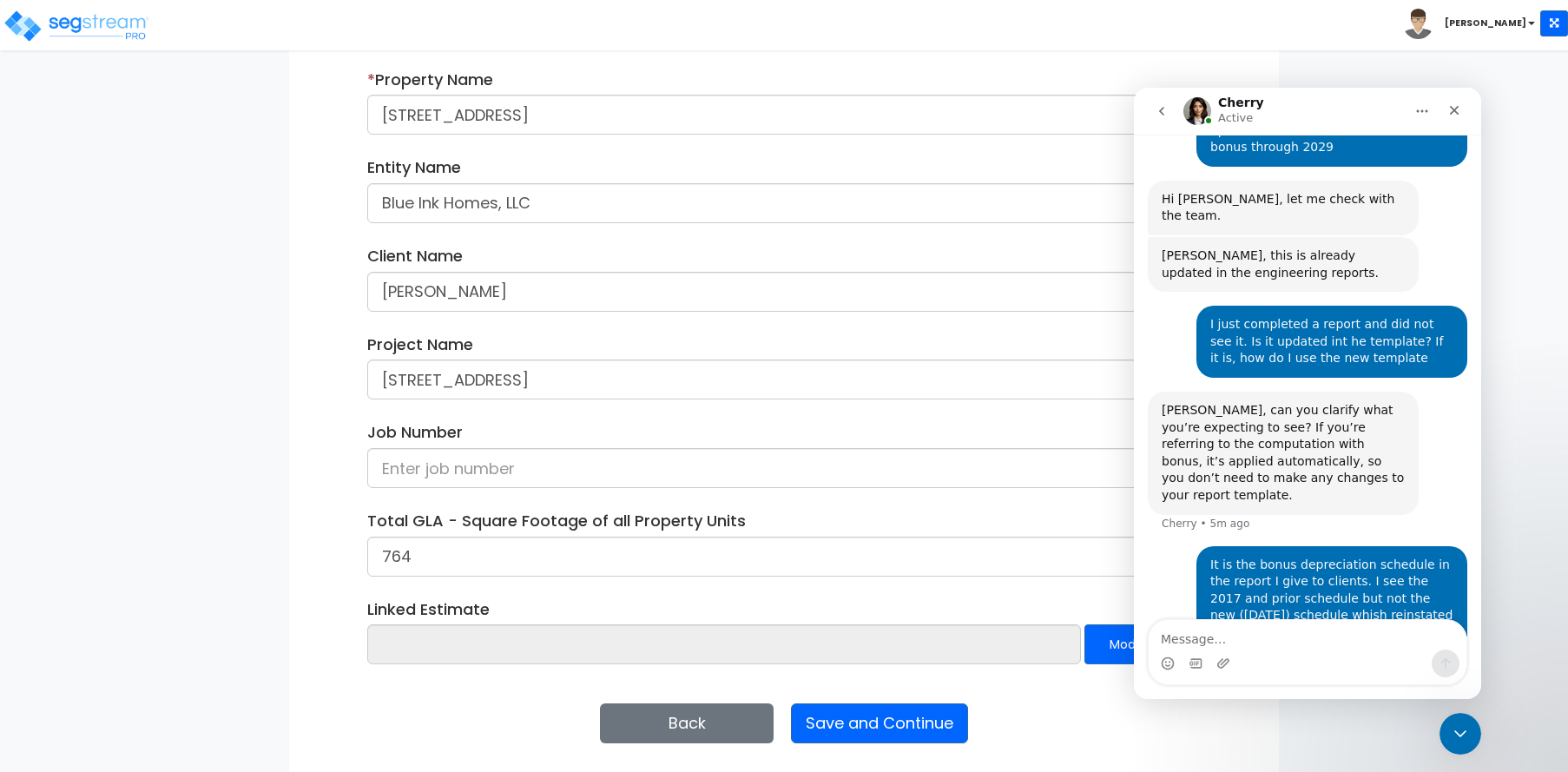
click at [1084, 716] on div "Back Save and Continue Next Submit Save & Go to Dashboard Save & Continue" at bounding box center [784, 723] width 834 height 40
click at [1463, 727] on icon "Close Intercom Messenger" at bounding box center [1460, 734] width 21 height 21
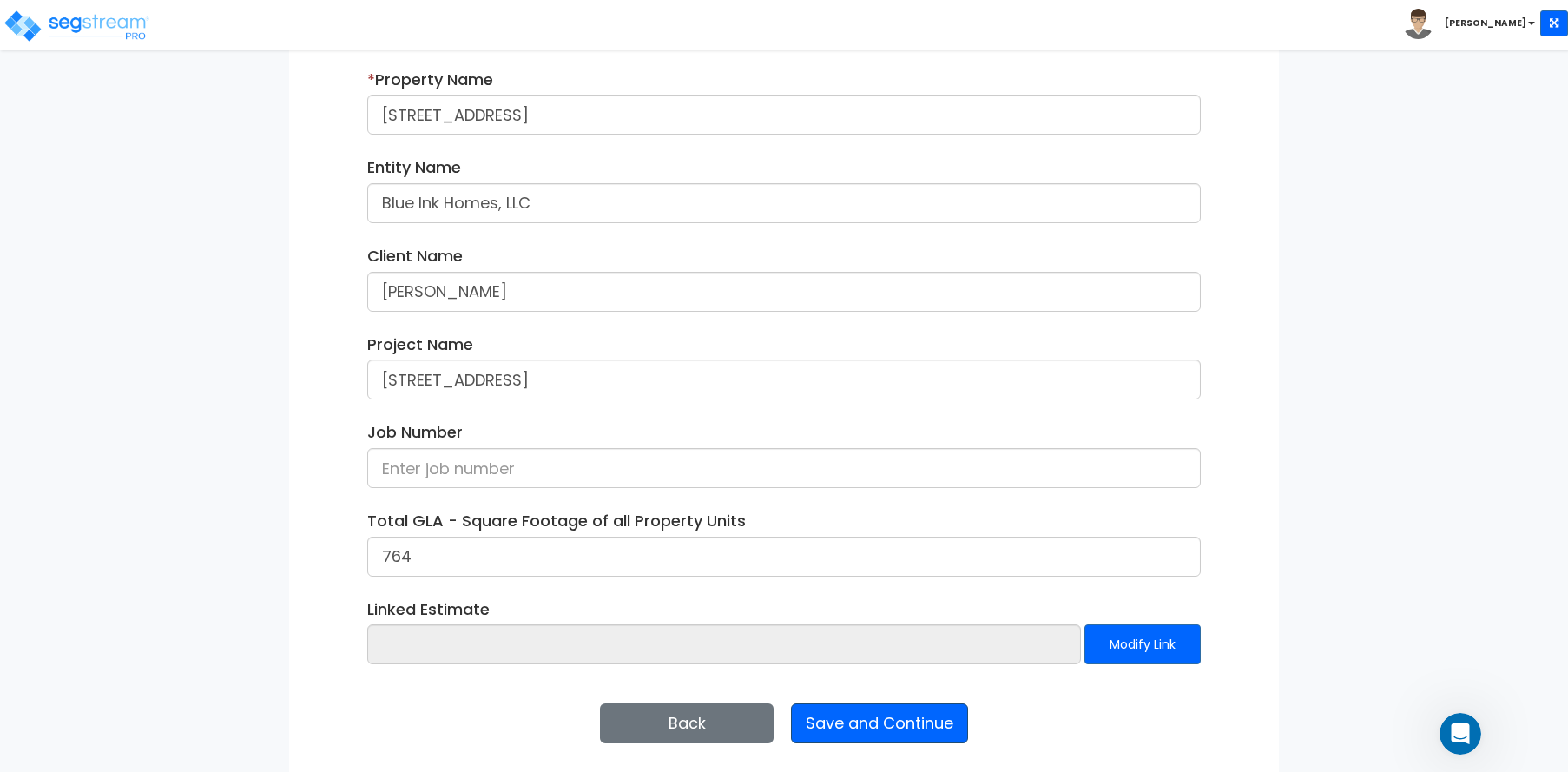
scroll to position [4844, 0]
click at [875, 720] on button "Save and Continue" at bounding box center [880, 723] width 177 height 40
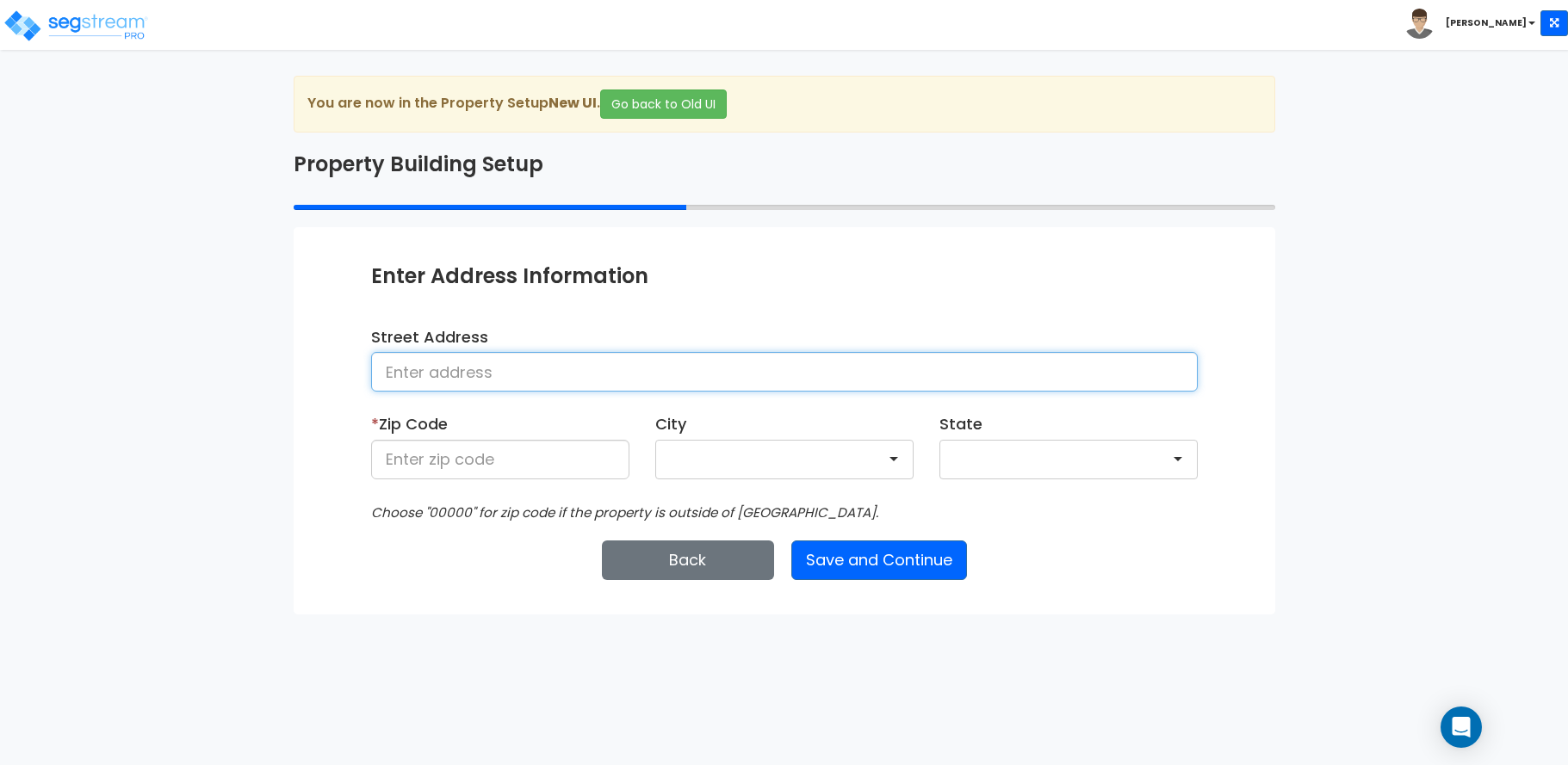
paste input "[STREET_ADDRESS]"
type input "[STREET_ADDRESS]"
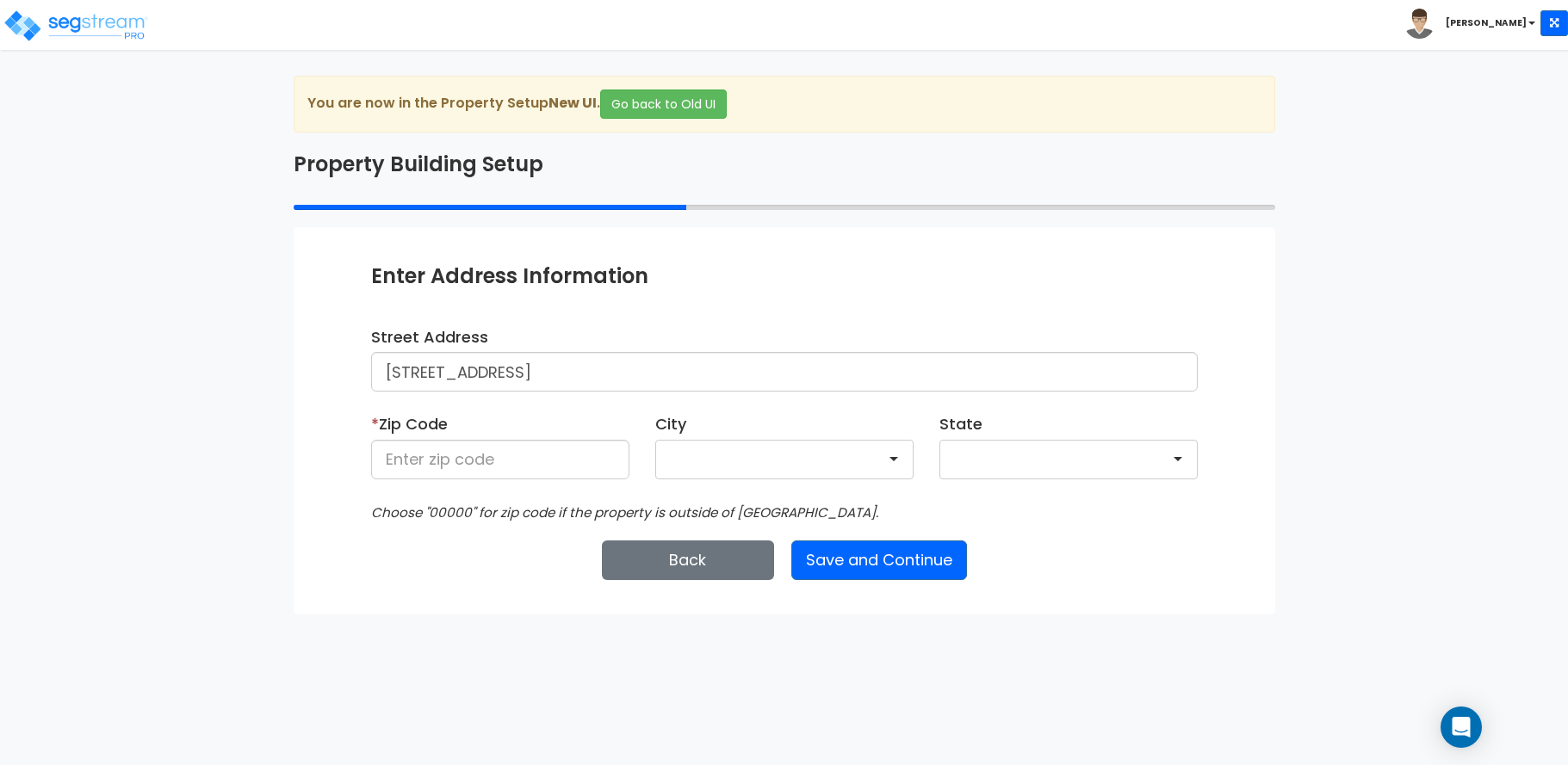
click at [73, 432] on div "We are Building your Property. So please grab a coffee and let us do the heavy …" at bounding box center [784, 345] width 1568 height 539
click at [517, 459] on input at bounding box center [500, 459] width 259 height 40
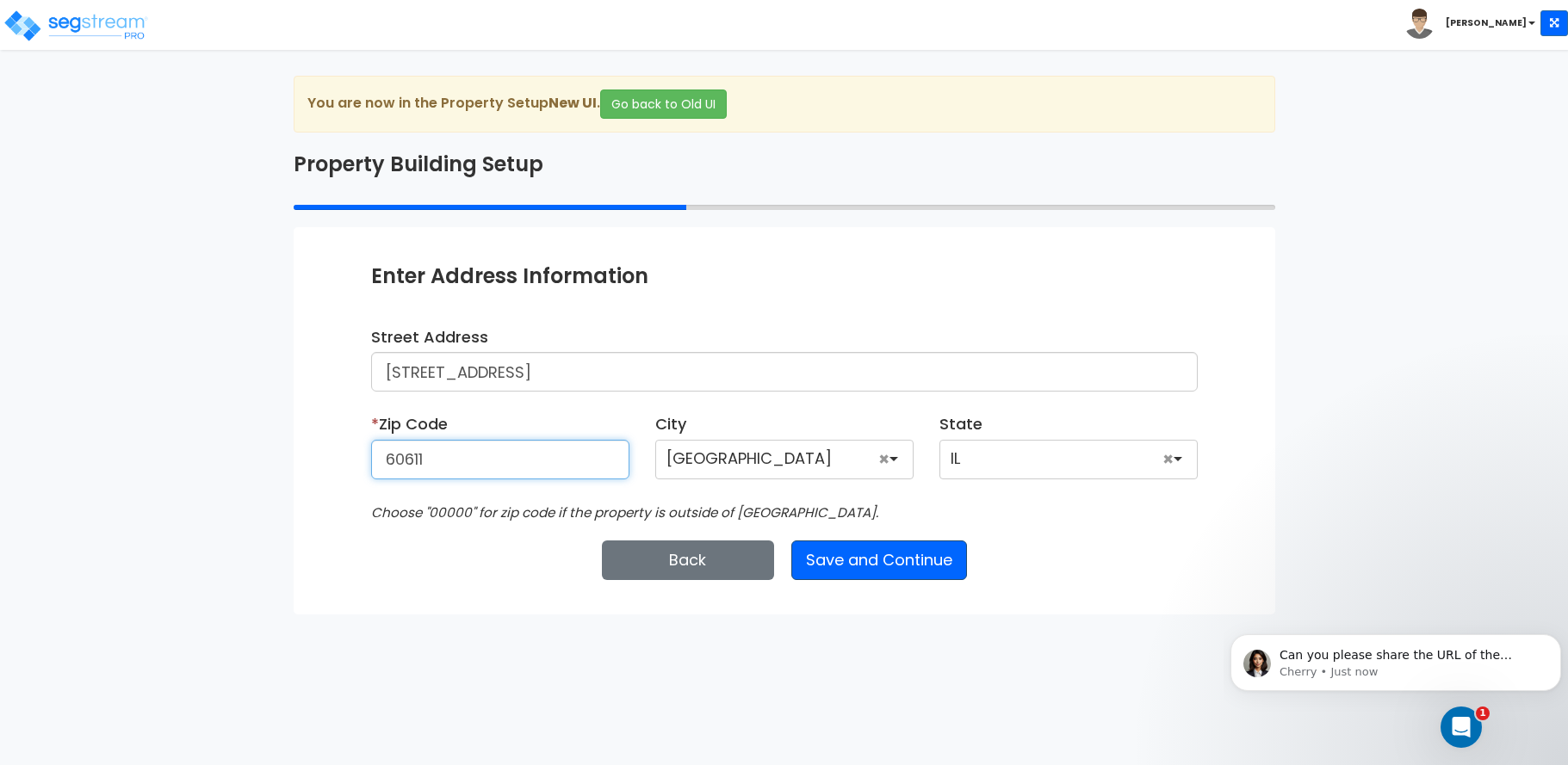
type input "60611"
click at [873, 565] on button "Save and Continue" at bounding box center [879, 561] width 176 height 40
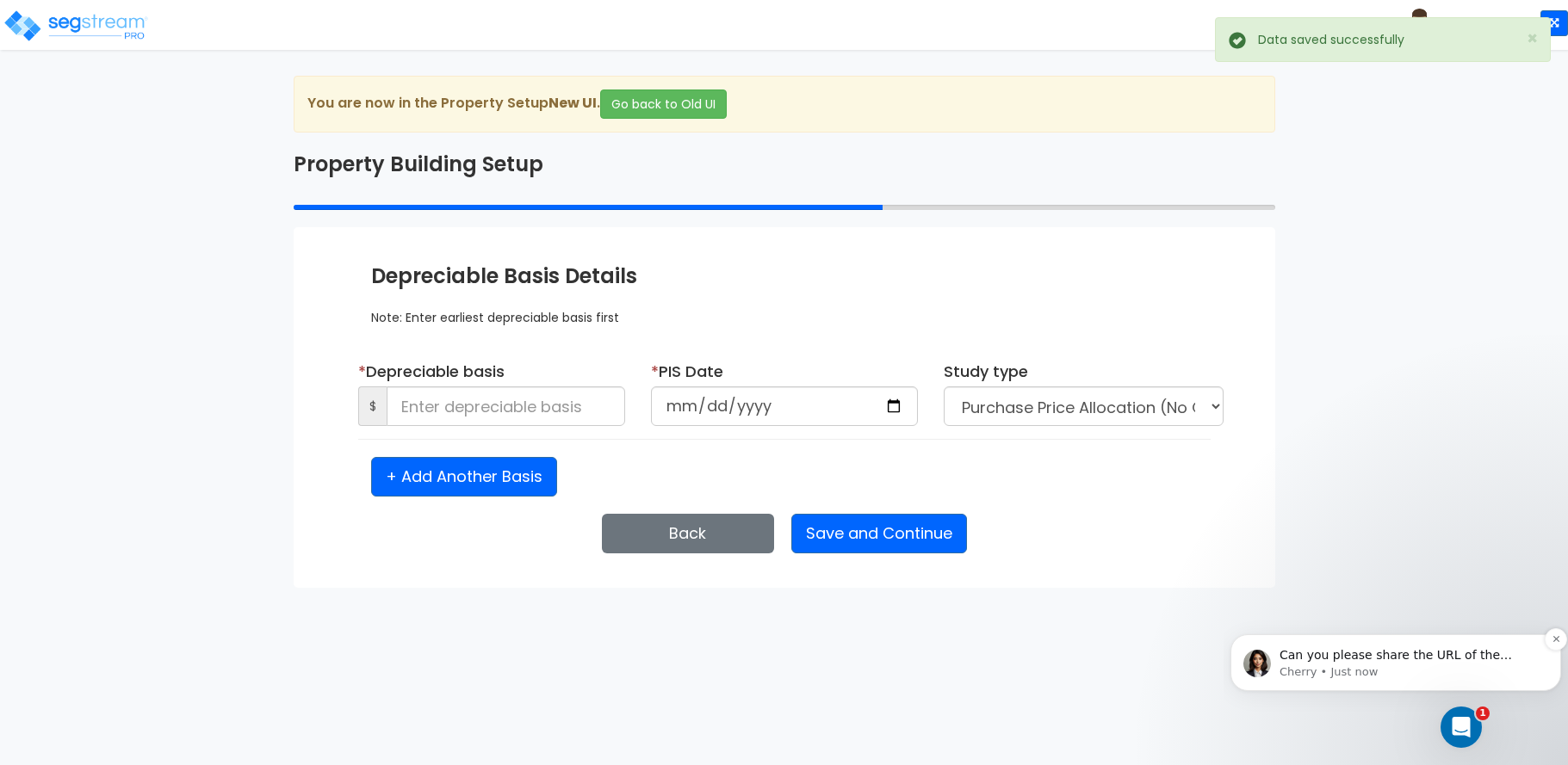
click at [1385, 663] on p "Can you please share the URL of the property?" at bounding box center [1410, 655] width 260 height 18
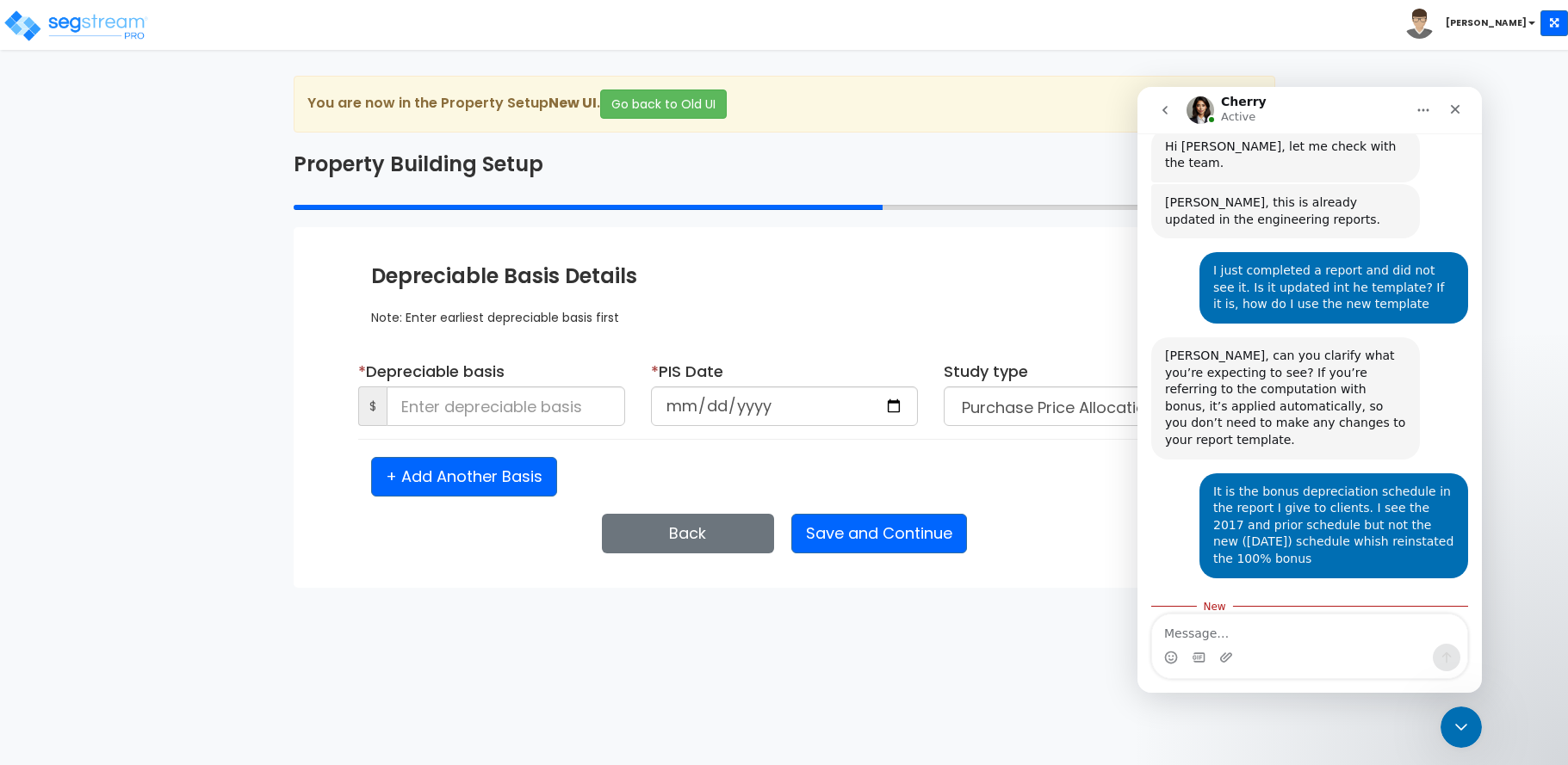
scroll to position [4897, 0]
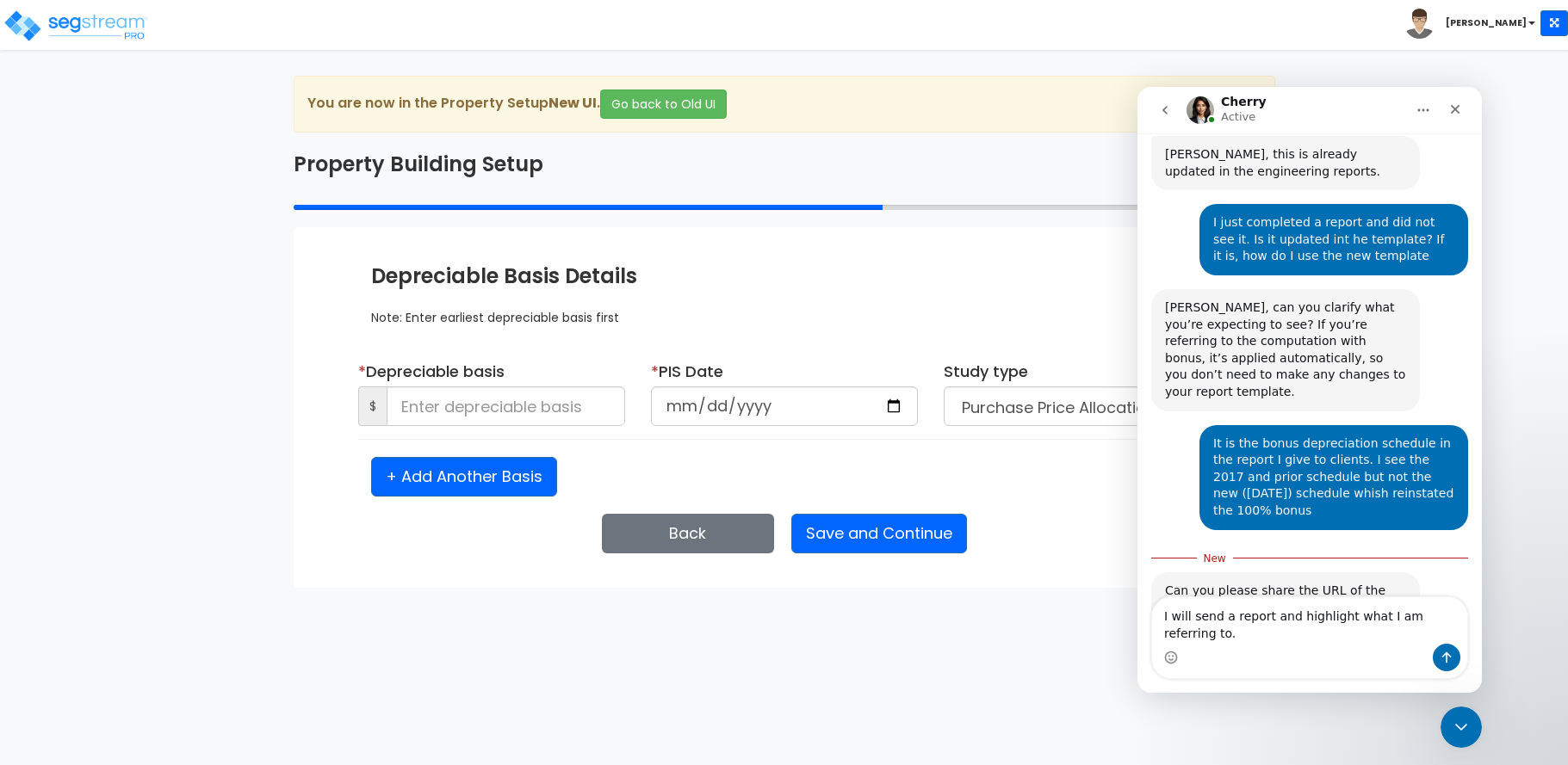
type textarea "I will send a report and highlight what I am referring to."
click at [1537, 587] on html "Toggle navigation [PERSON_NAME] x" at bounding box center [784, 294] width 1568 height 587
click at [1501, 587] on html "Toggle navigation [PERSON_NAME] x" at bounding box center [784, 294] width 1568 height 587
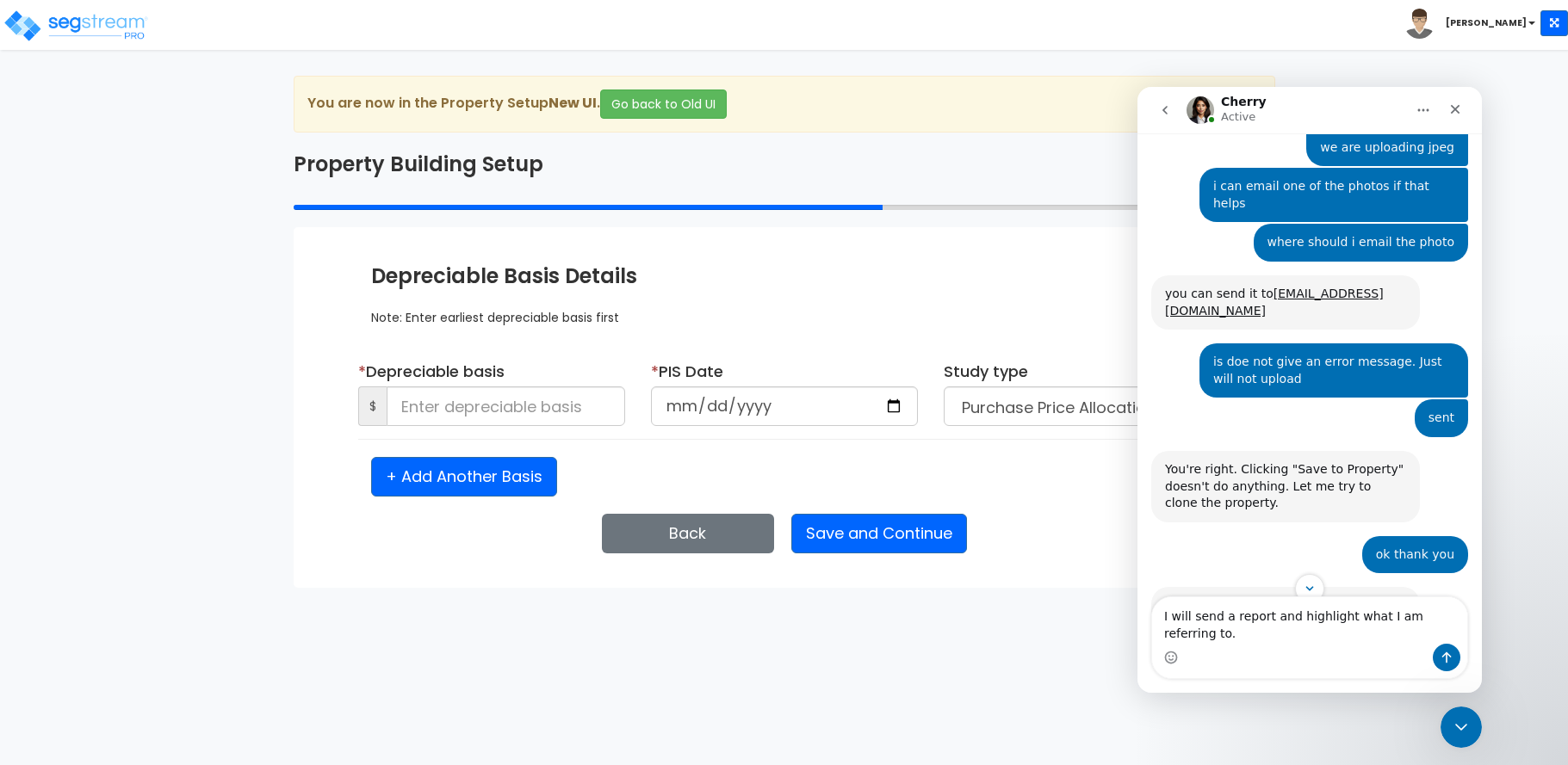
scroll to position [679, 0]
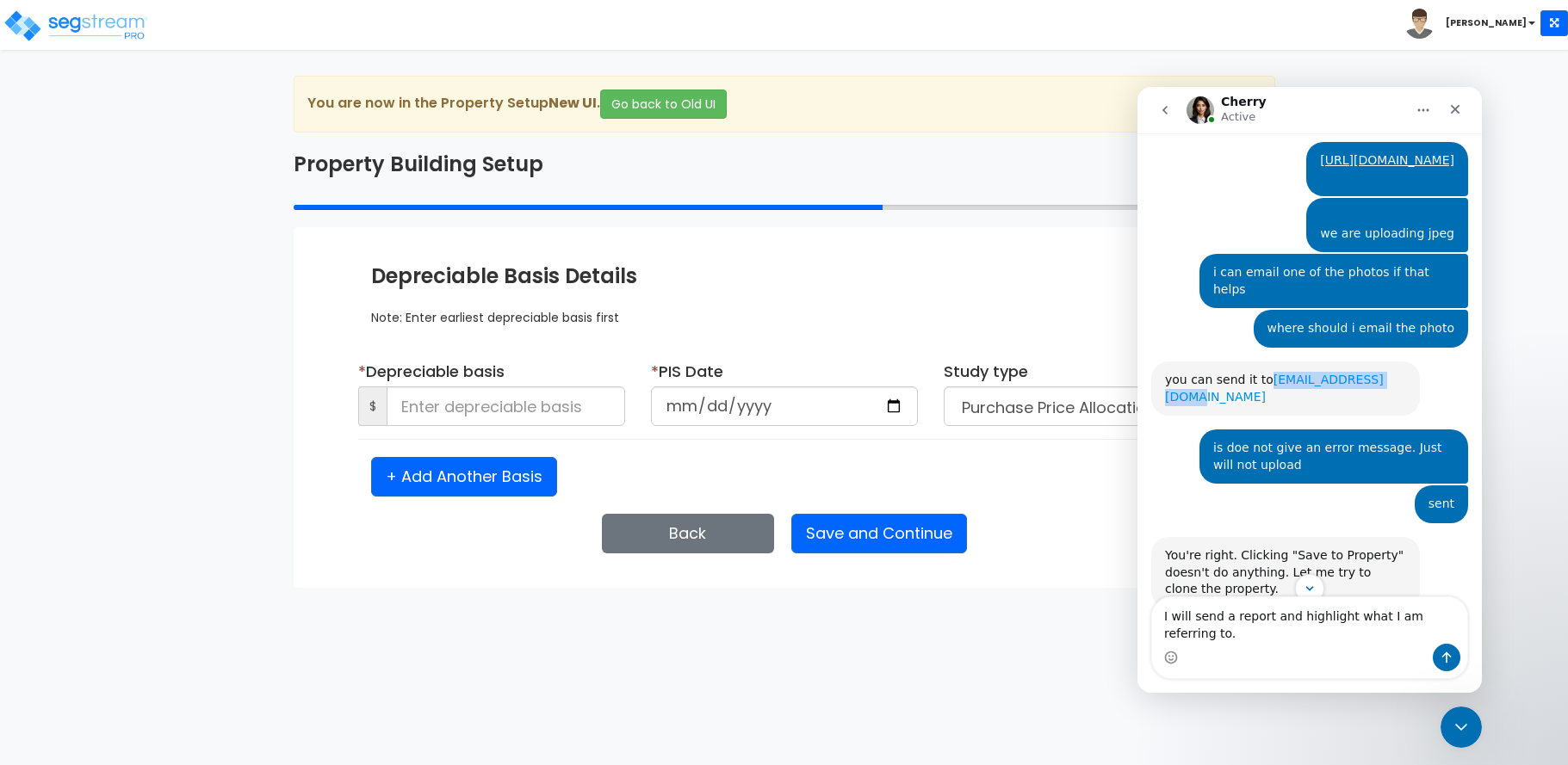
drag, startPoint x: 1263, startPoint y: 347, endPoint x: 1387, endPoint y: 352, distance: 124.1
click at [1387, 372] on div "you can send it to [EMAIL_ADDRESS][DOMAIN_NAME]" at bounding box center [1285, 389] width 241 height 33
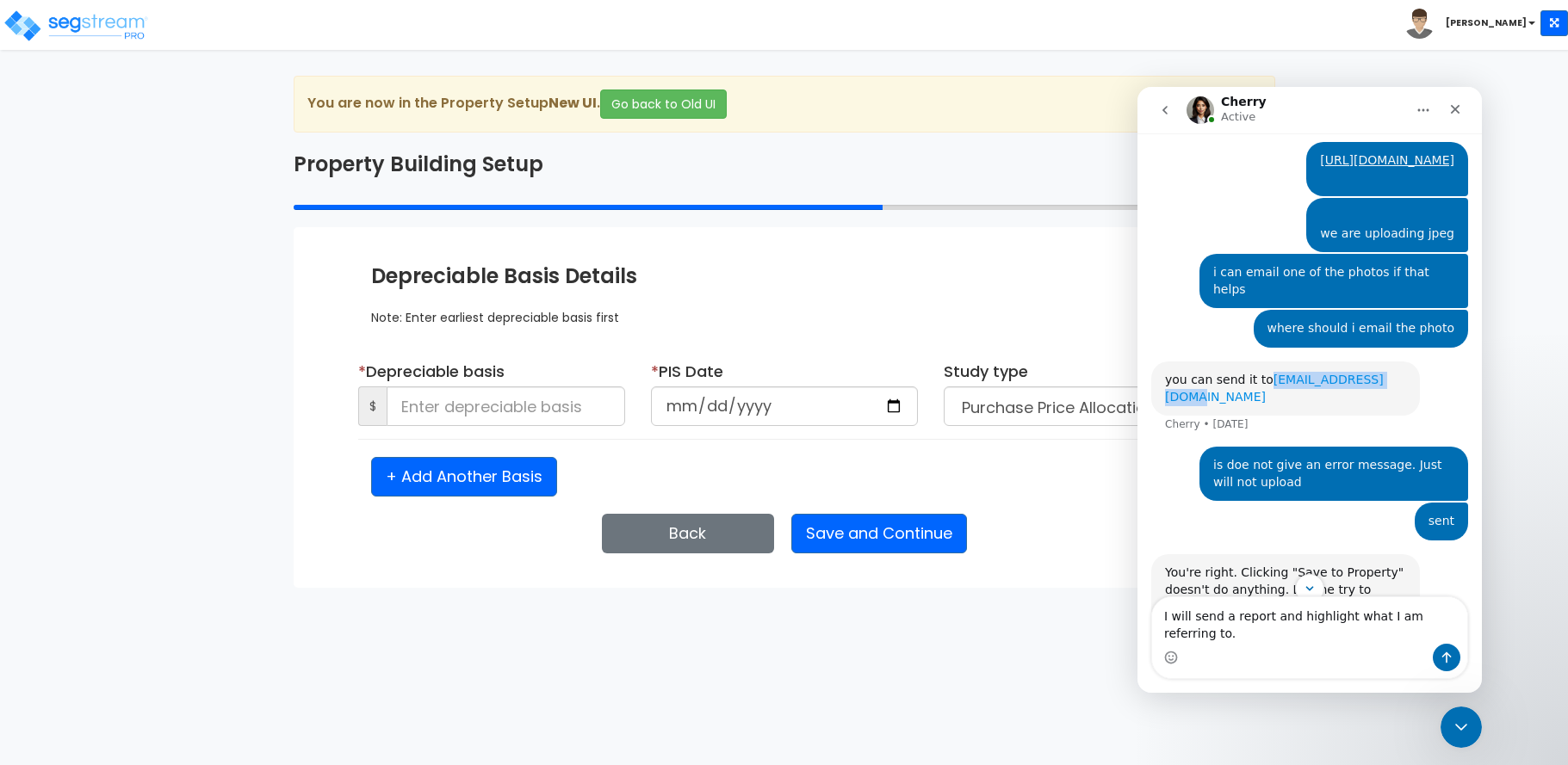
drag, startPoint x: 1387, startPoint y: 352, endPoint x: 1377, endPoint y: 347, distance: 11.2
copy link "[EMAIL_ADDRESS][DOMAIN_NAME]"
click at [1473, 727] on div "Close Intercom Messenger" at bounding box center [1461, 727] width 41 height 41
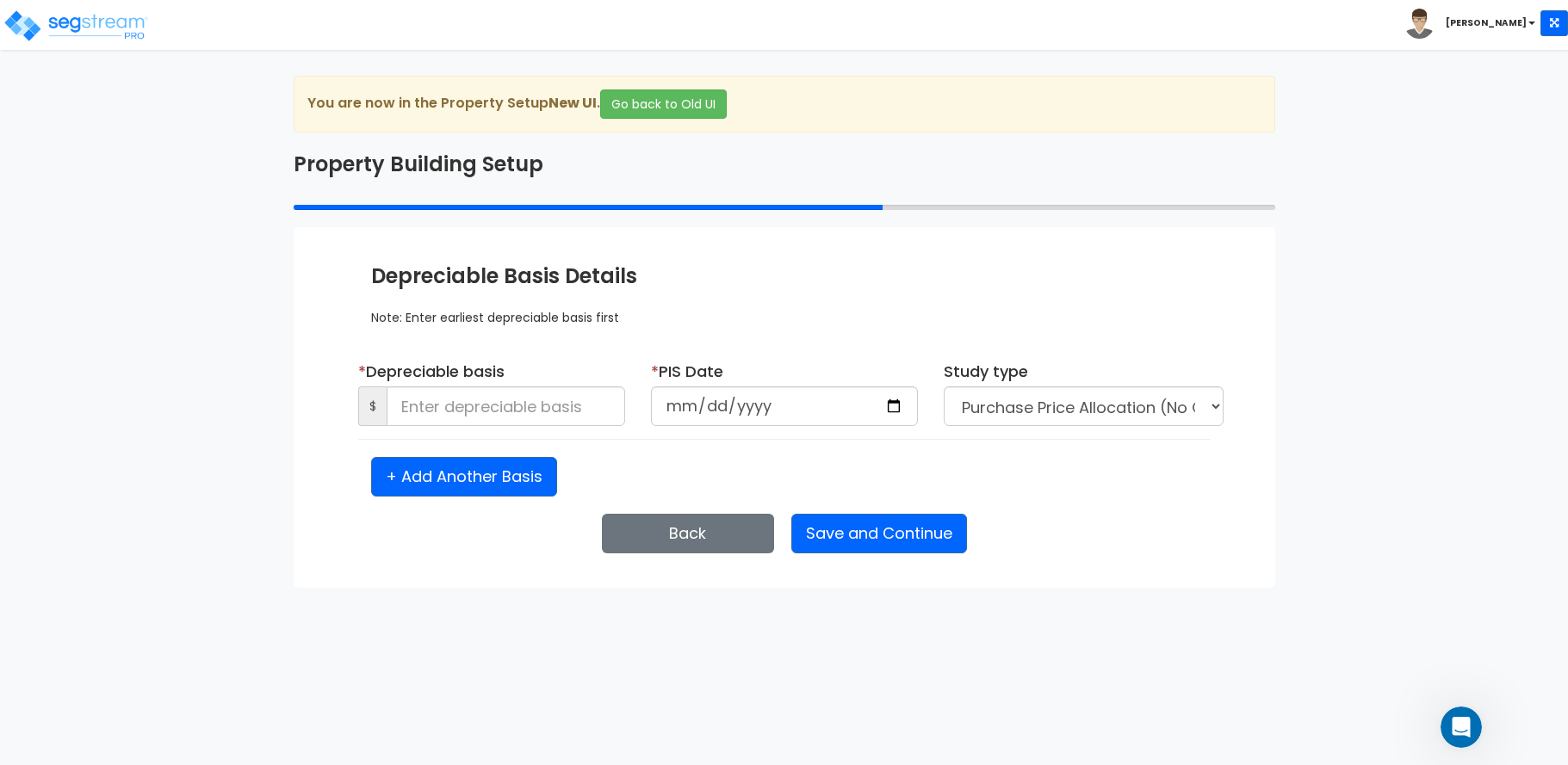
scroll to position [4770, 0]
click at [1473, 727] on div "Open Intercom Messenger" at bounding box center [1461, 727] width 57 height 57
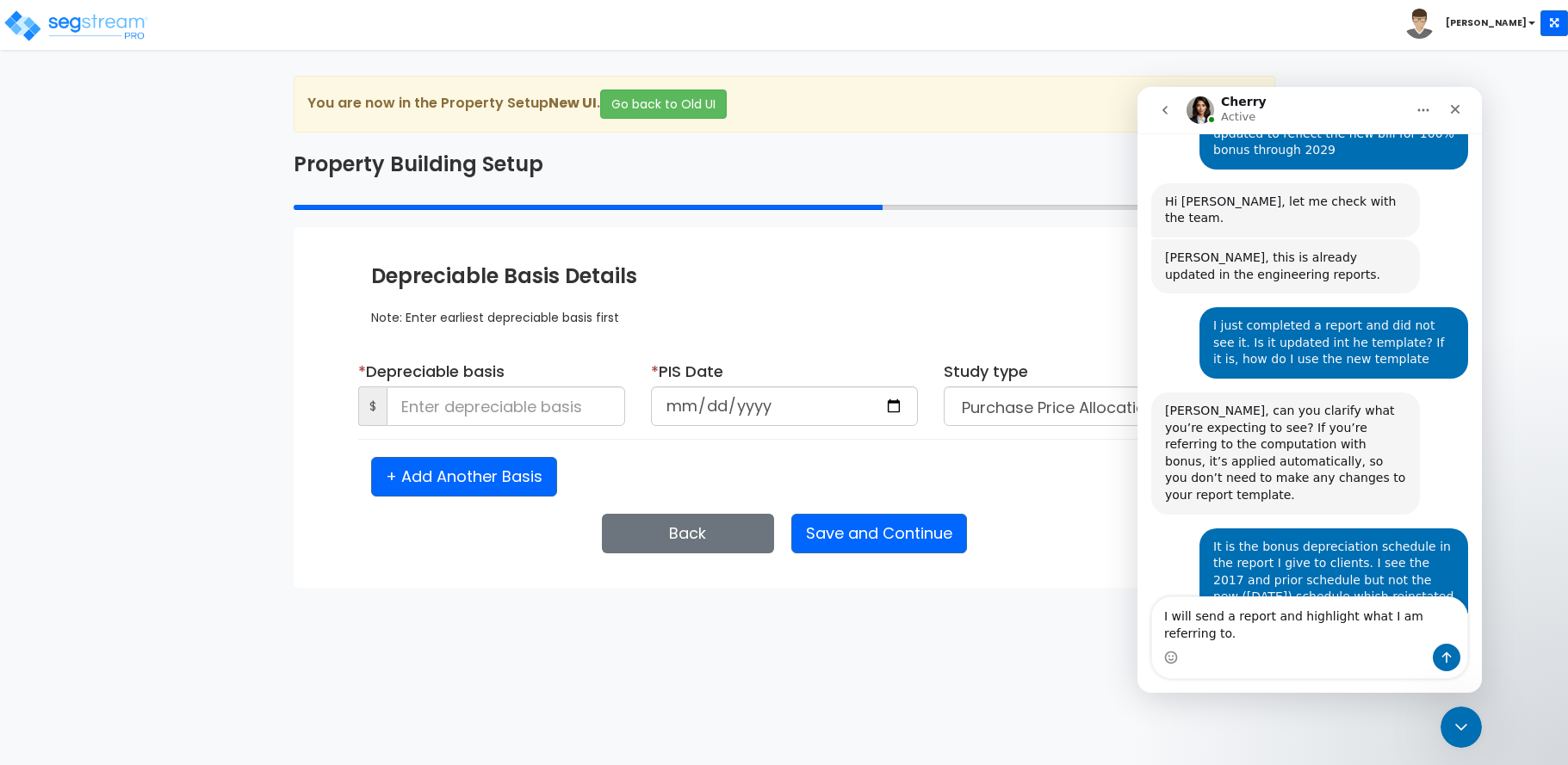
scroll to position [4868, 0]
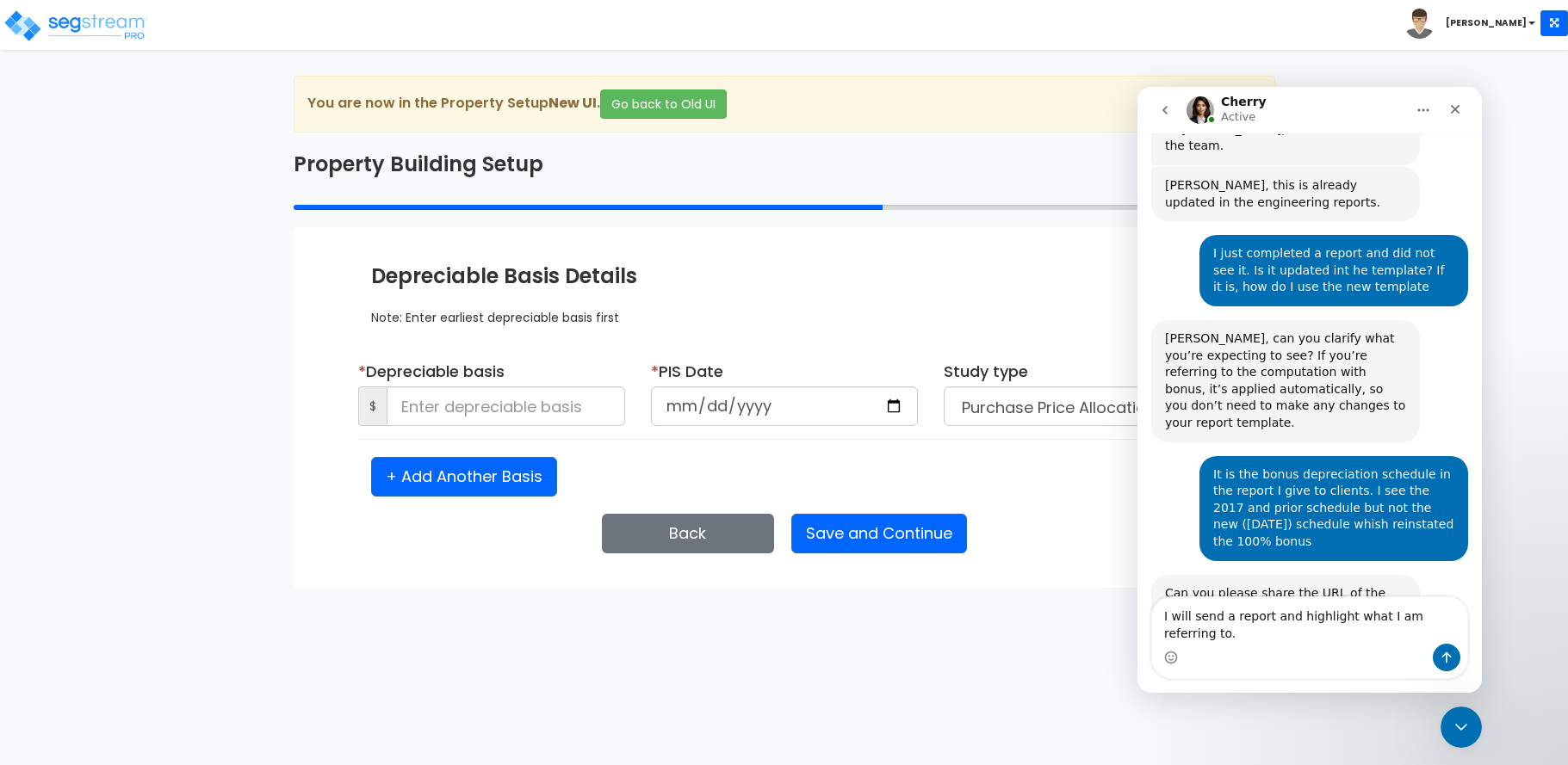
click at [1204, 641] on textarea "I will send a report and highlight what I am referring to." at bounding box center [1309, 621] width 315 height 46
click at [1455, 654] on button "Send a message…" at bounding box center [1447, 658] width 28 height 28
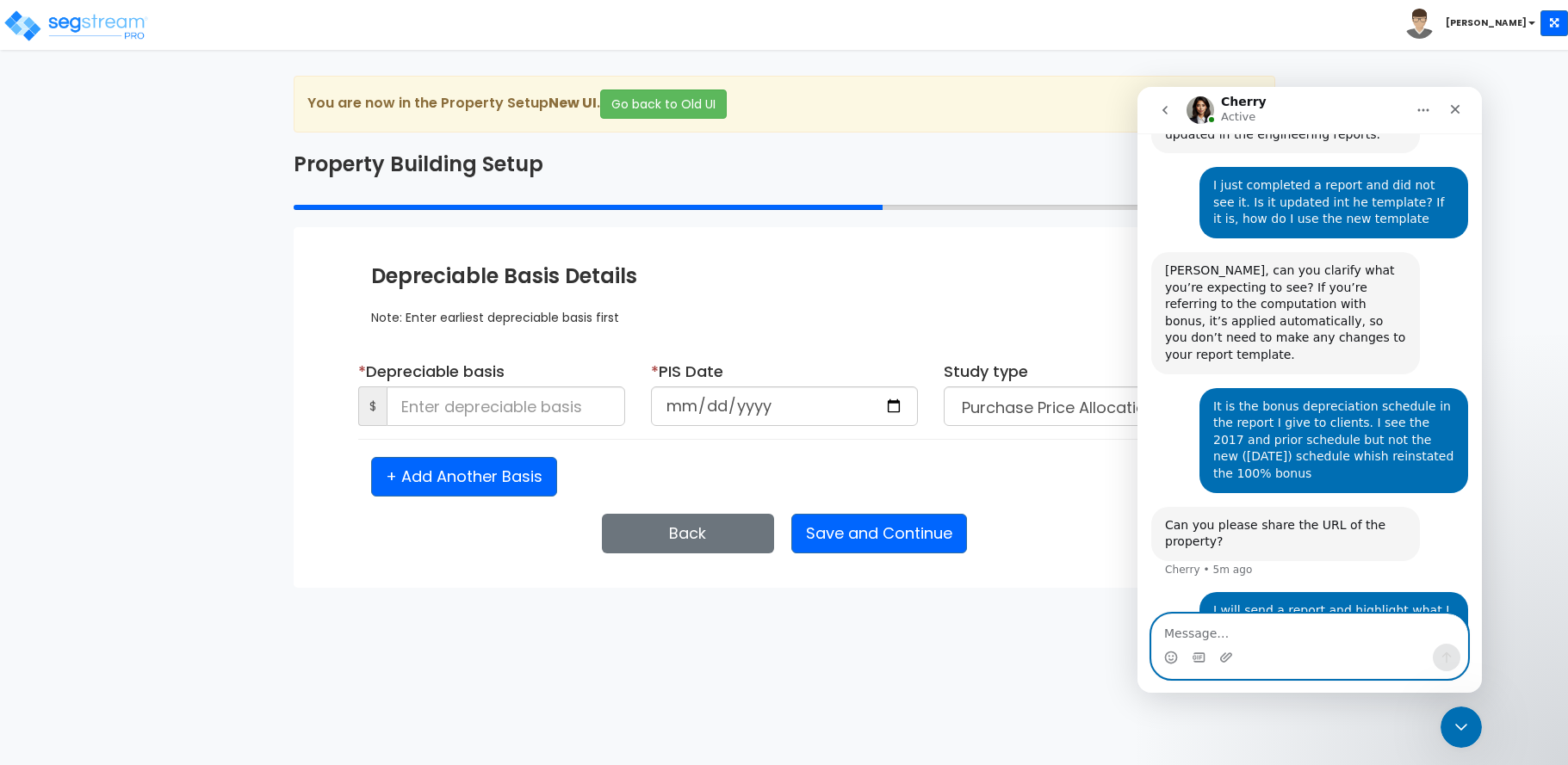
type textarea "a"
type textarea "emailed"
click at [1445, 655] on icon "Send a message…" at bounding box center [1447, 658] width 9 height 11
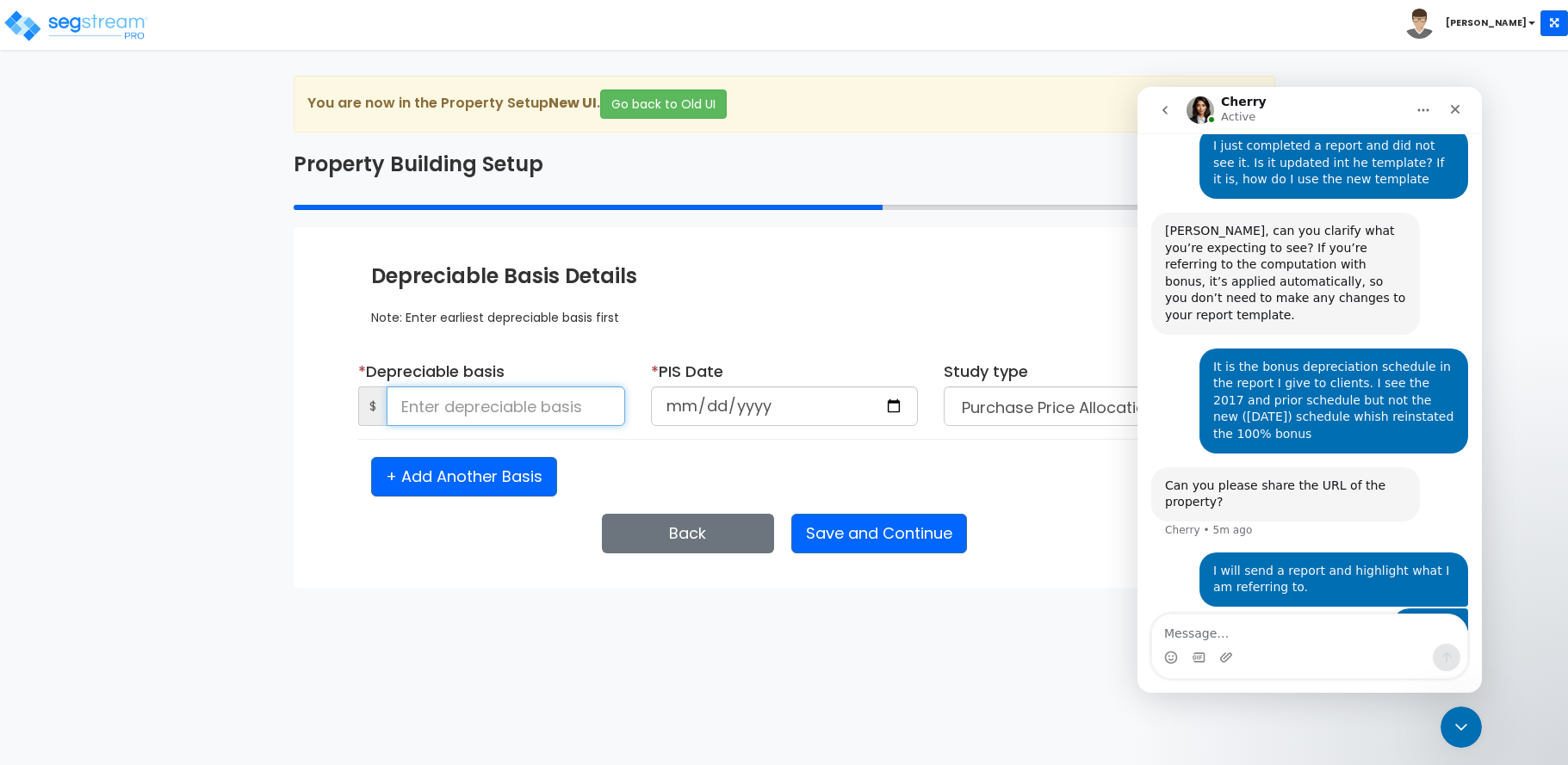
click at [446, 418] on input at bounding box center [506, 406] width 239 height 40
type input "325,000"
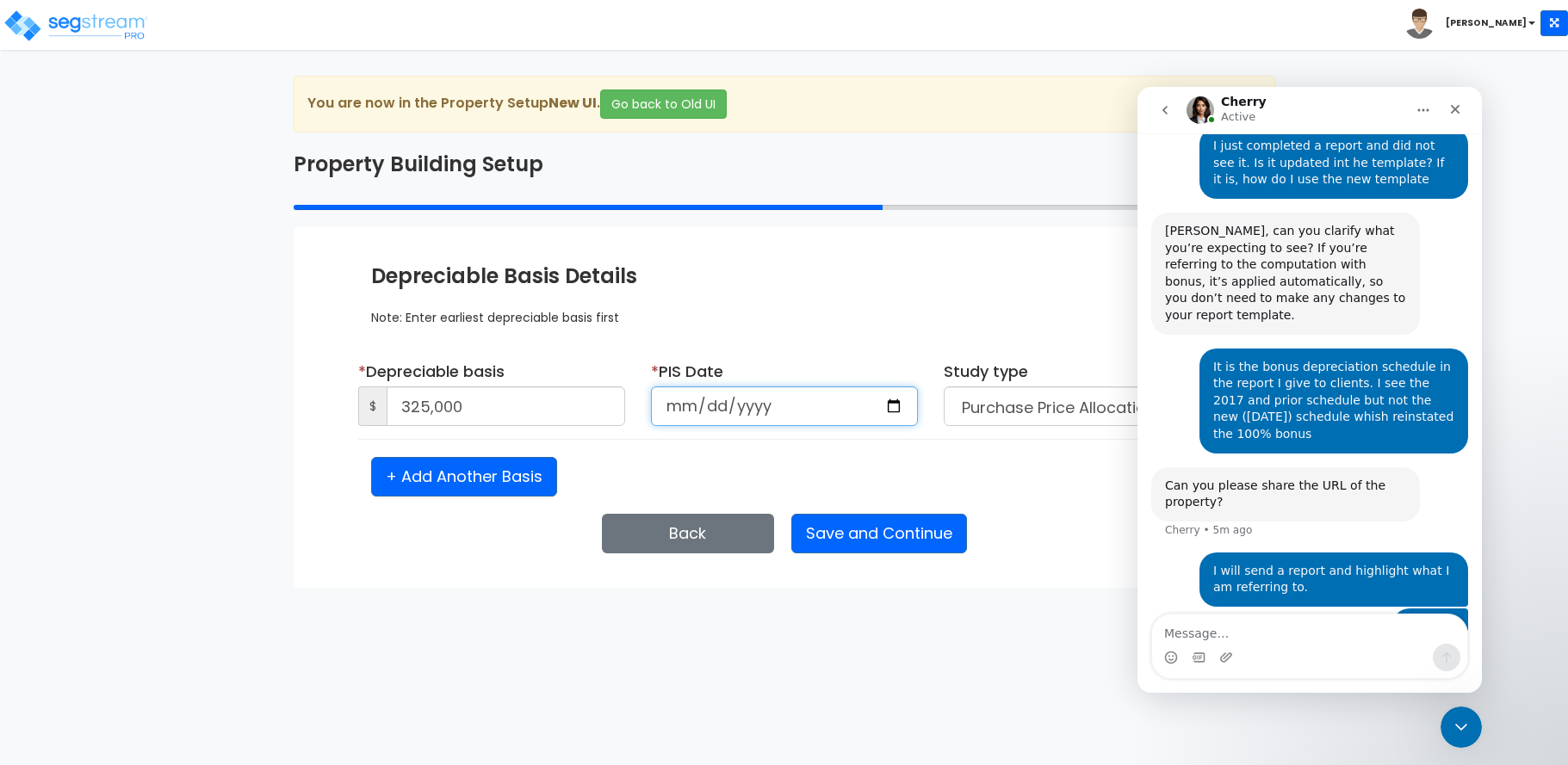
click at [685, 393] on input "date" at bounding box center [784, 406] width 267 height 40
type input "2022-01-01"
click at [1004, 443] on div "* Depreciable basis $ 325,000 * PIS Date 2022-01-01 Study type *" at bounding box center [784, 429] width 827 height 137
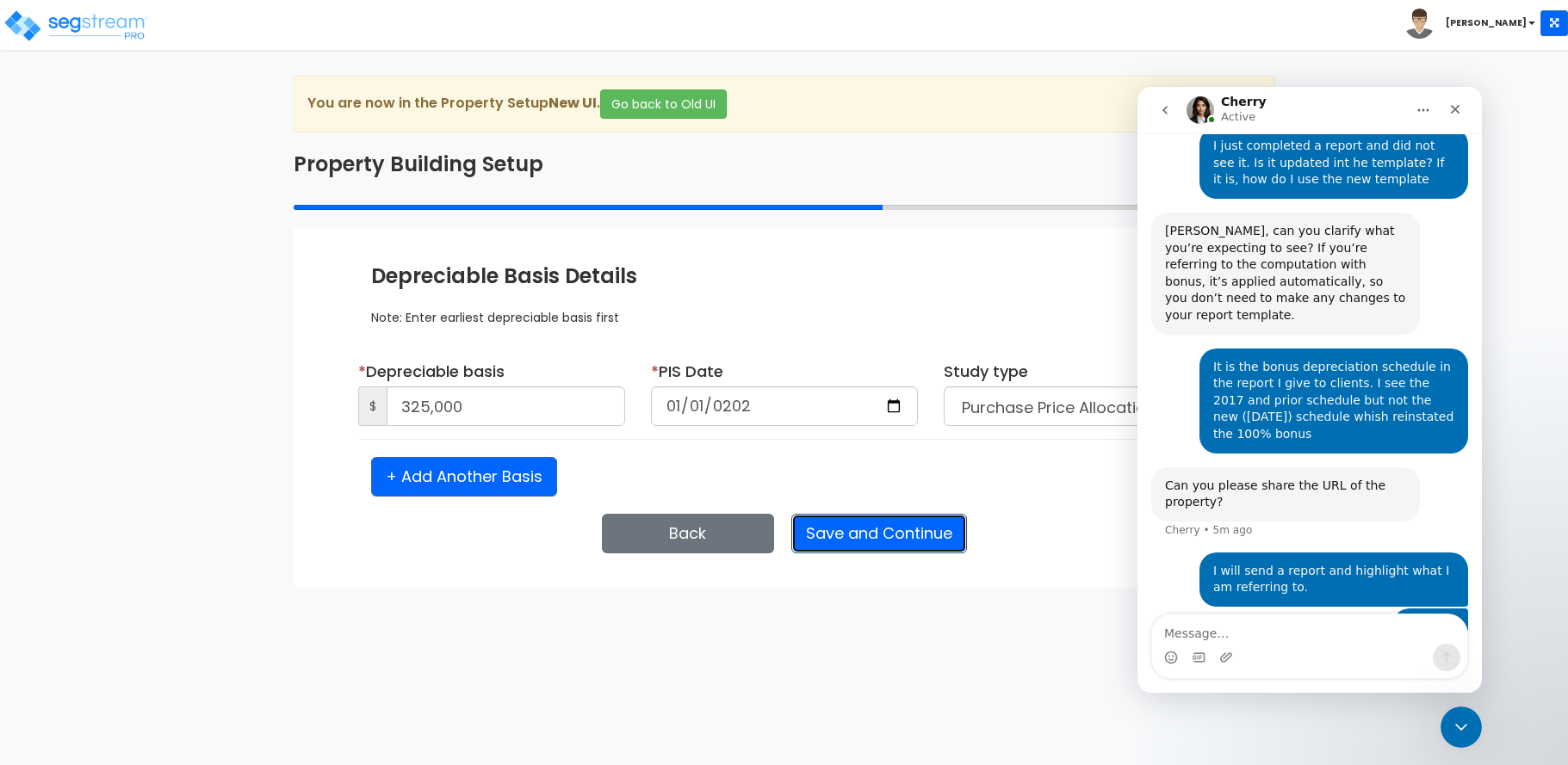
click at [879, 536] on button "Save and Continue" at bounding box center [879, 534] width 176 height 40
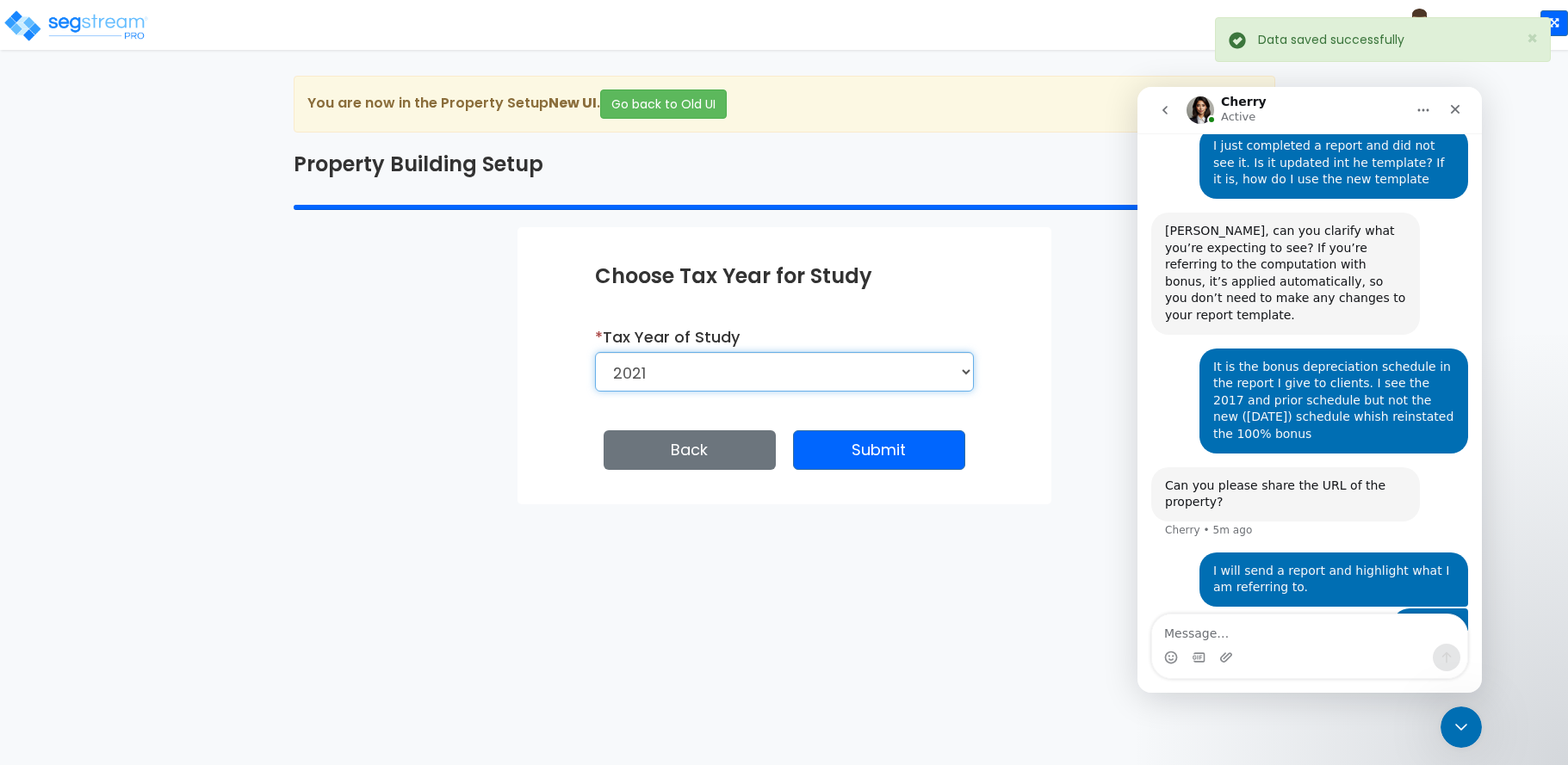
click at [771, 378] on select "2026 2025 2024 2023 2022 2021" at bounding box center [784, 372] width 379 height 40
select select "2024"
click at [595, 352] on select "2026 2025 2024 2023 2022 2021" at bounding box center [784, 372] width 379 height 40
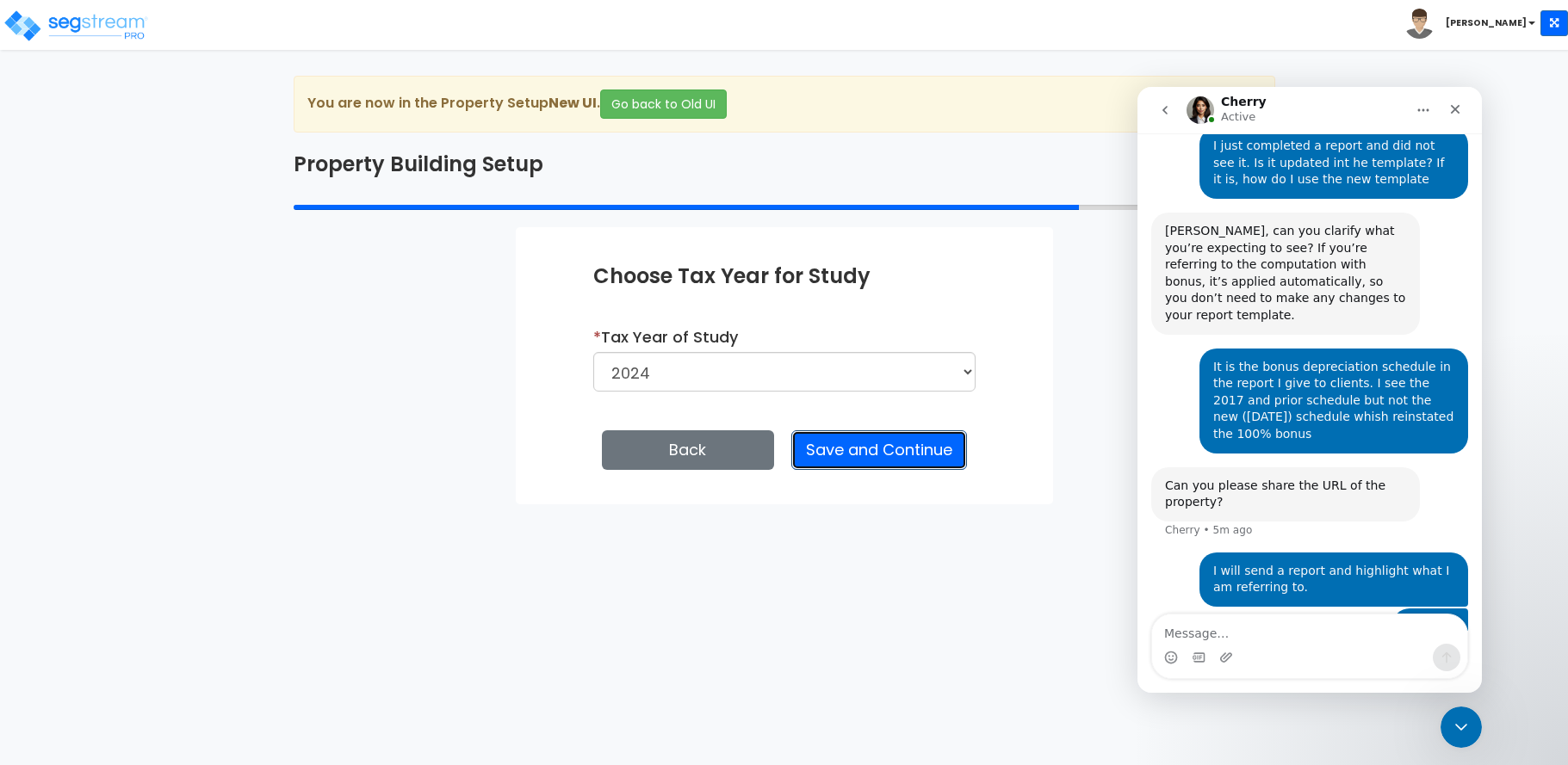
click at [879, 451] on button "Save and Continue" at bounding box center [879, 450] width 176 height 40
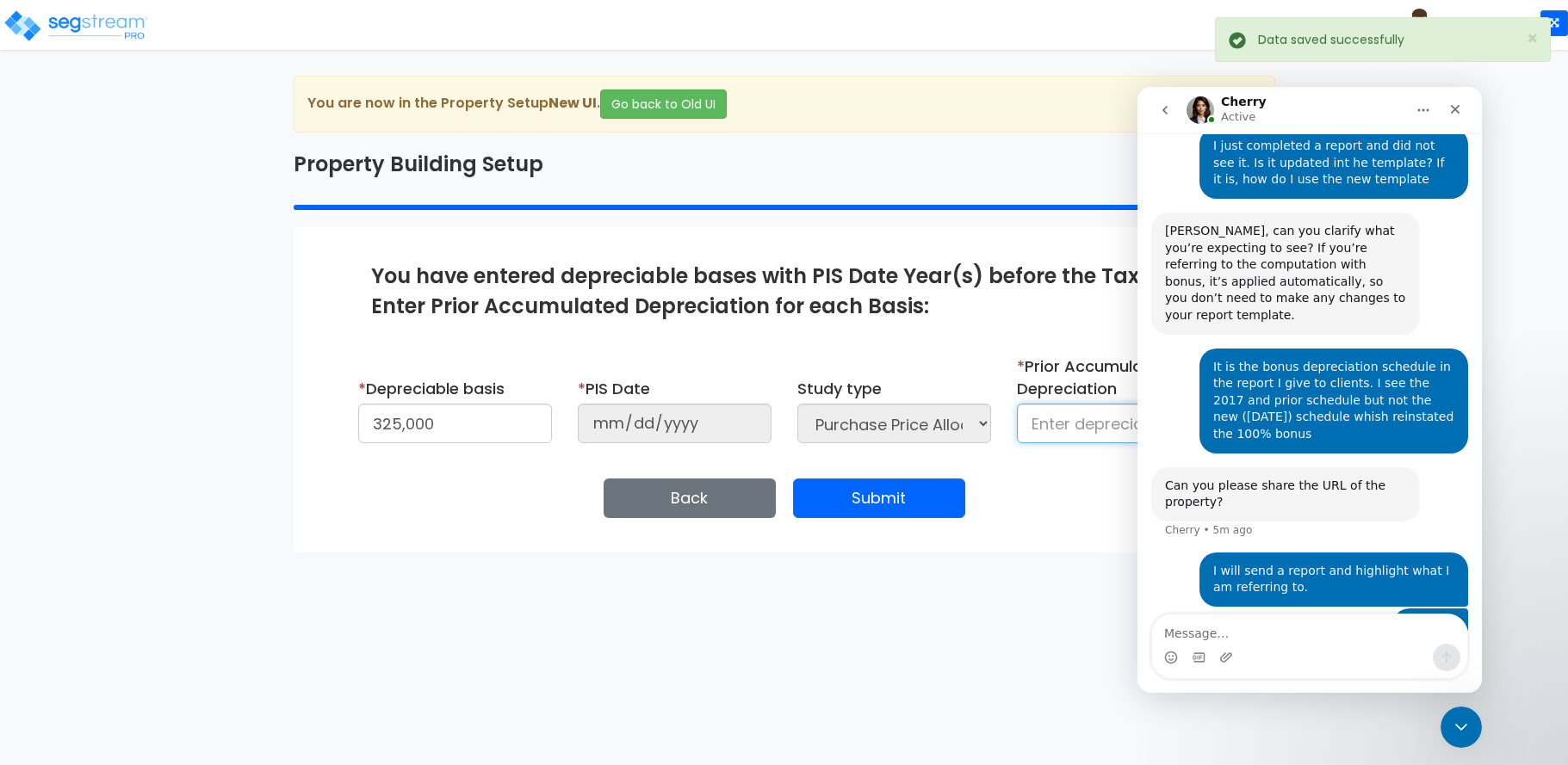
click at [1053, 429] on input at bounding box center [1114, 423] width 193 height 40
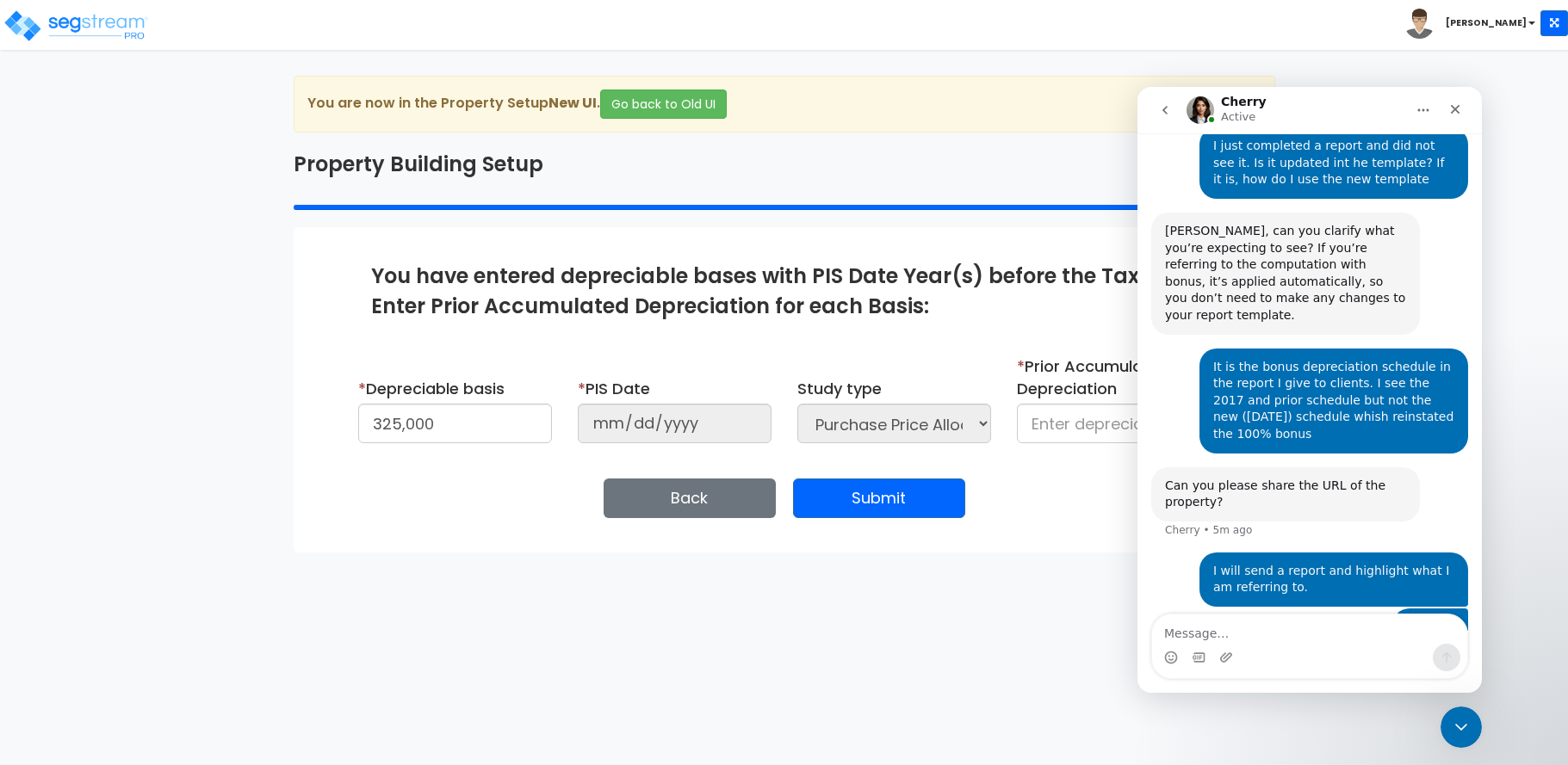
click at [1461, 717] on icon "Close Intercom Messenger" at bounding box center [1461, 727] width 20 height 20
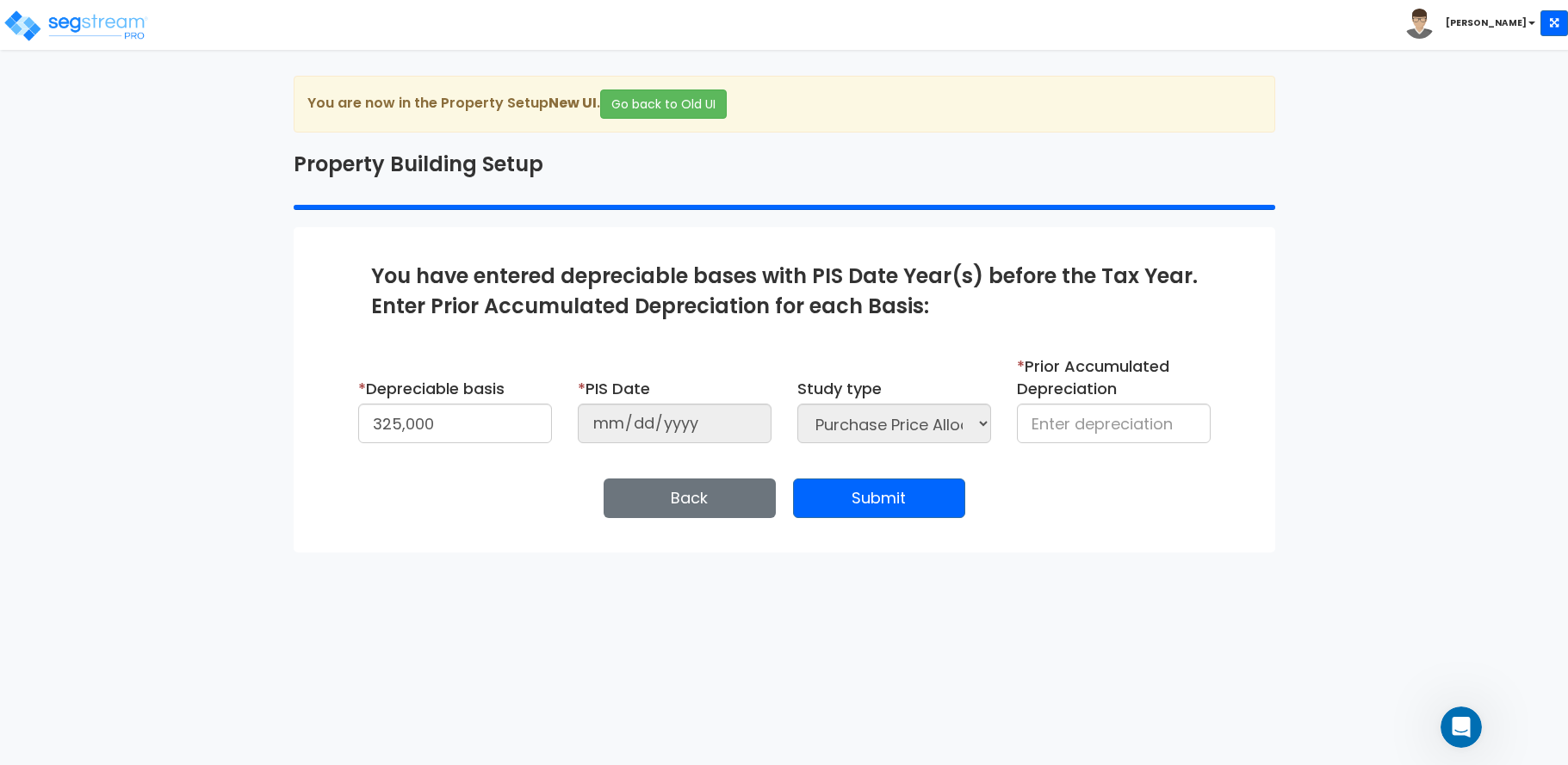
click at [40, 506] on div "We are Building your Property. So please grab a coffee and let us do the heavy …" at bounding box center [784, 313] width 1568 height 477
click at [1046, 421] on input at bounding box center [1114, 423] width 193 height 40
type input "34,962"
click at [931, 486] on button "Submit" at bounding box center [879, 498] width 172 height 40
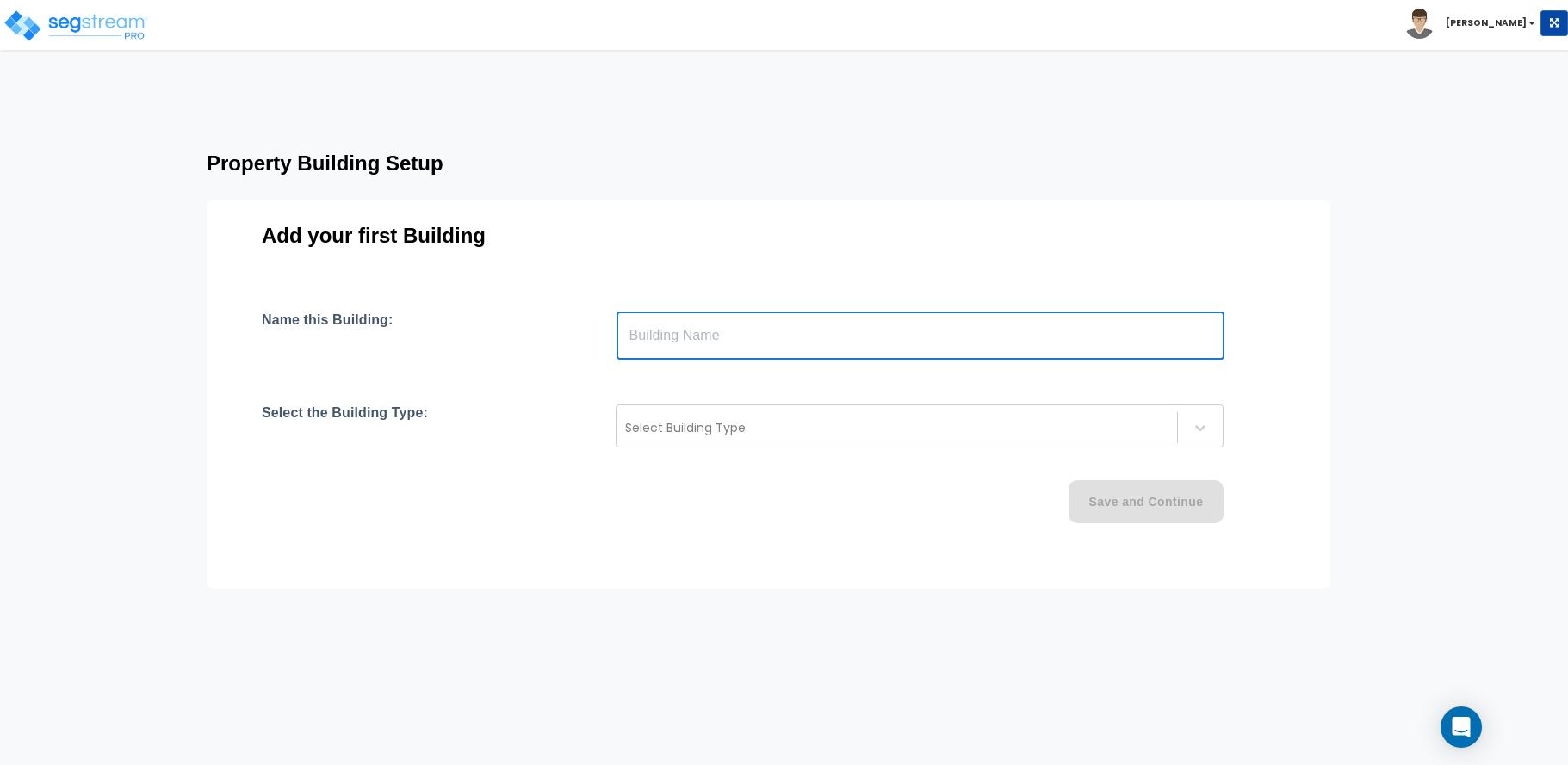
click at [736, 336] on input "text" at bounding box center [921, 336] width 608 height 48
paste input "text"
type input "[EMAIL_ADDRESS][DOMAIN_NAME]"
drag, startPoint x: 778, startPoint y: 335, endPoint x: 205, endPoint y: 345, distance: 573.1
click at [205, 345] on div "Property Building Setup Add your first Building Name this Building: [EMAIL_ADDR…" at bounding box center [803, 355] width 1330 height 436
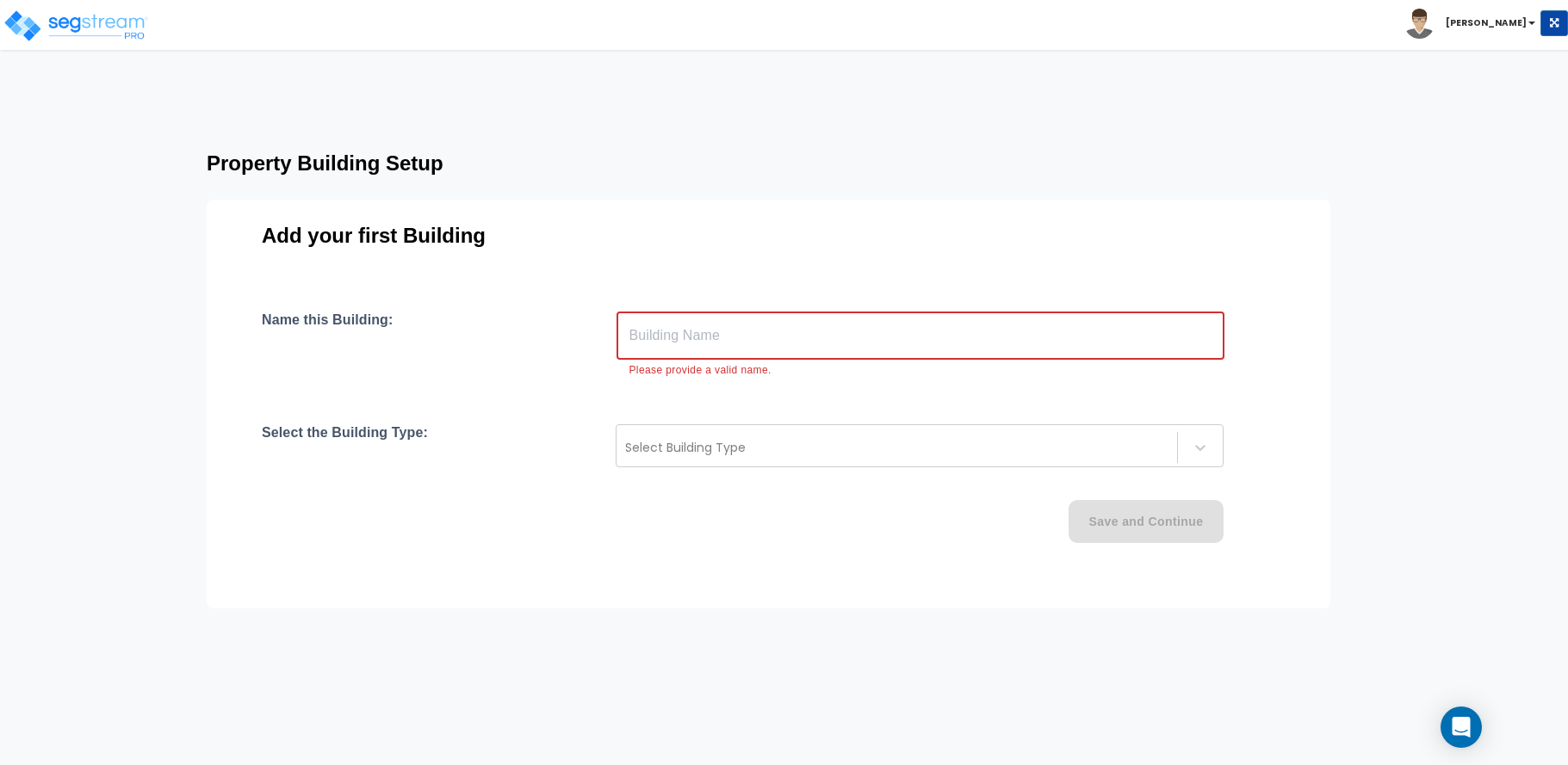
click at [660, 334] on input "text" at bounding box center [921, 336] width 608 height 48
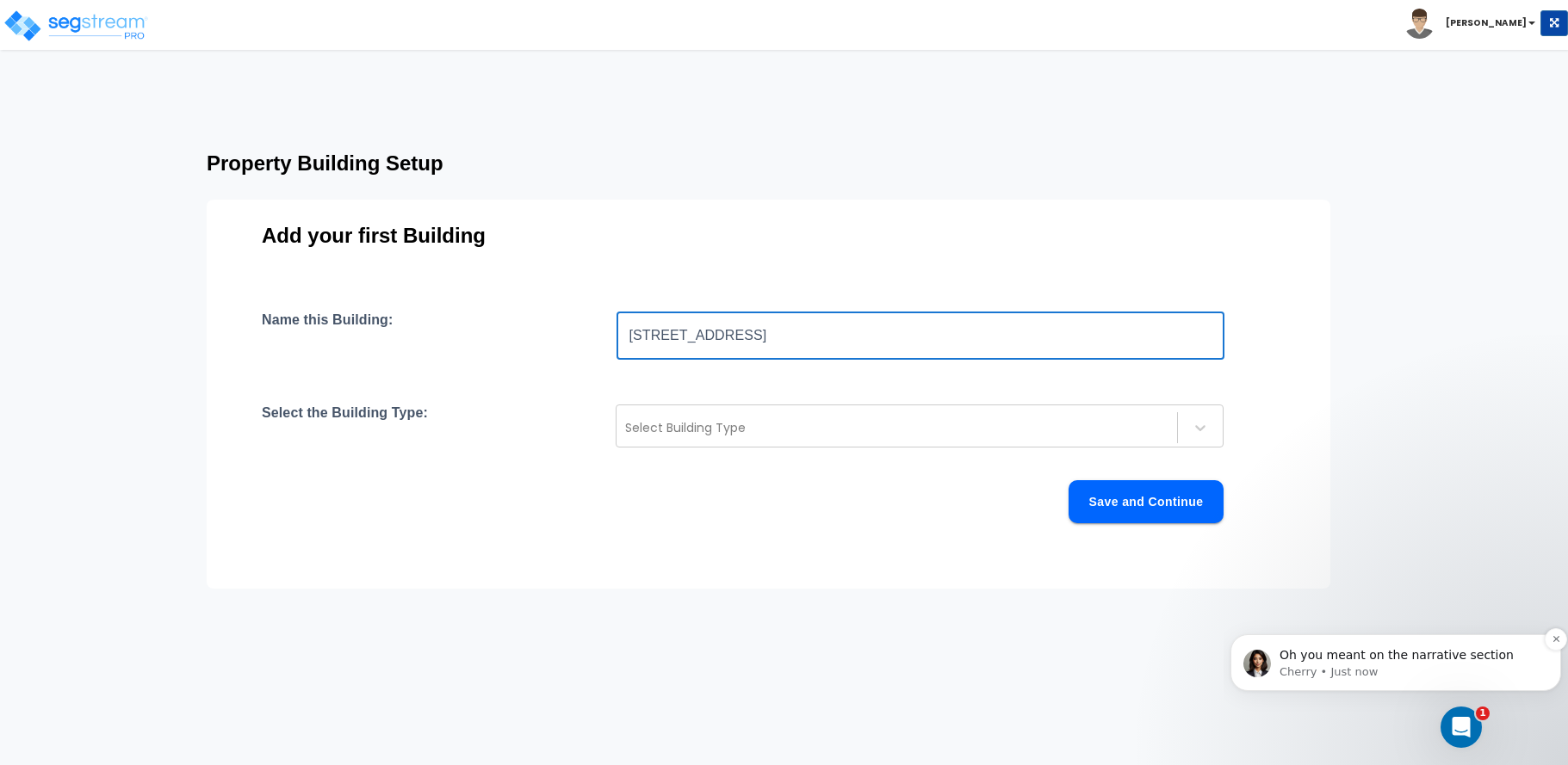
type input "[STREET_ADDRESS]"
click at [1310, 668] on p "Cherry • Just now" at bounding box center [1410, 672] width 260 height 16
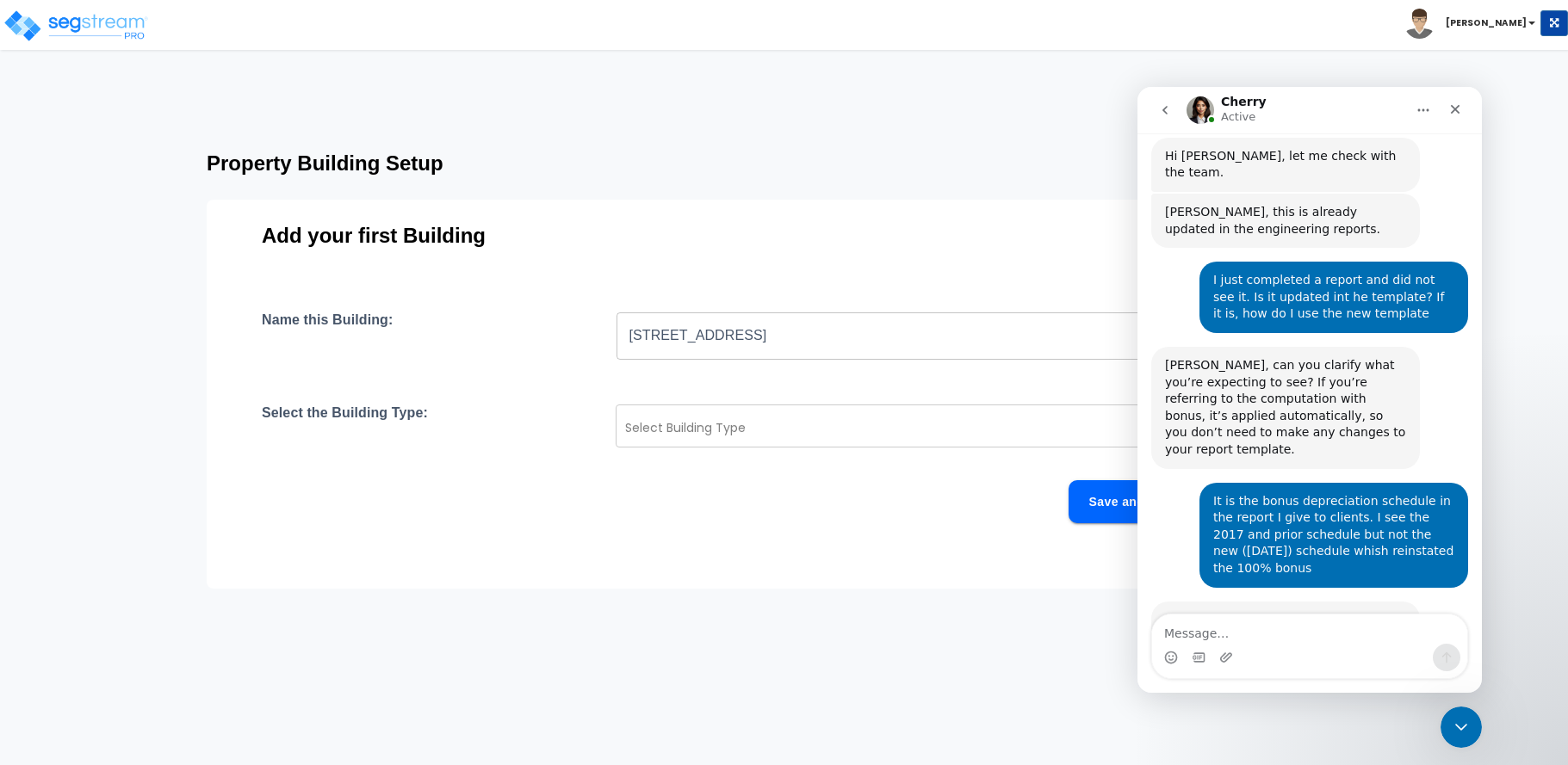
scroll to position [5122, 0]
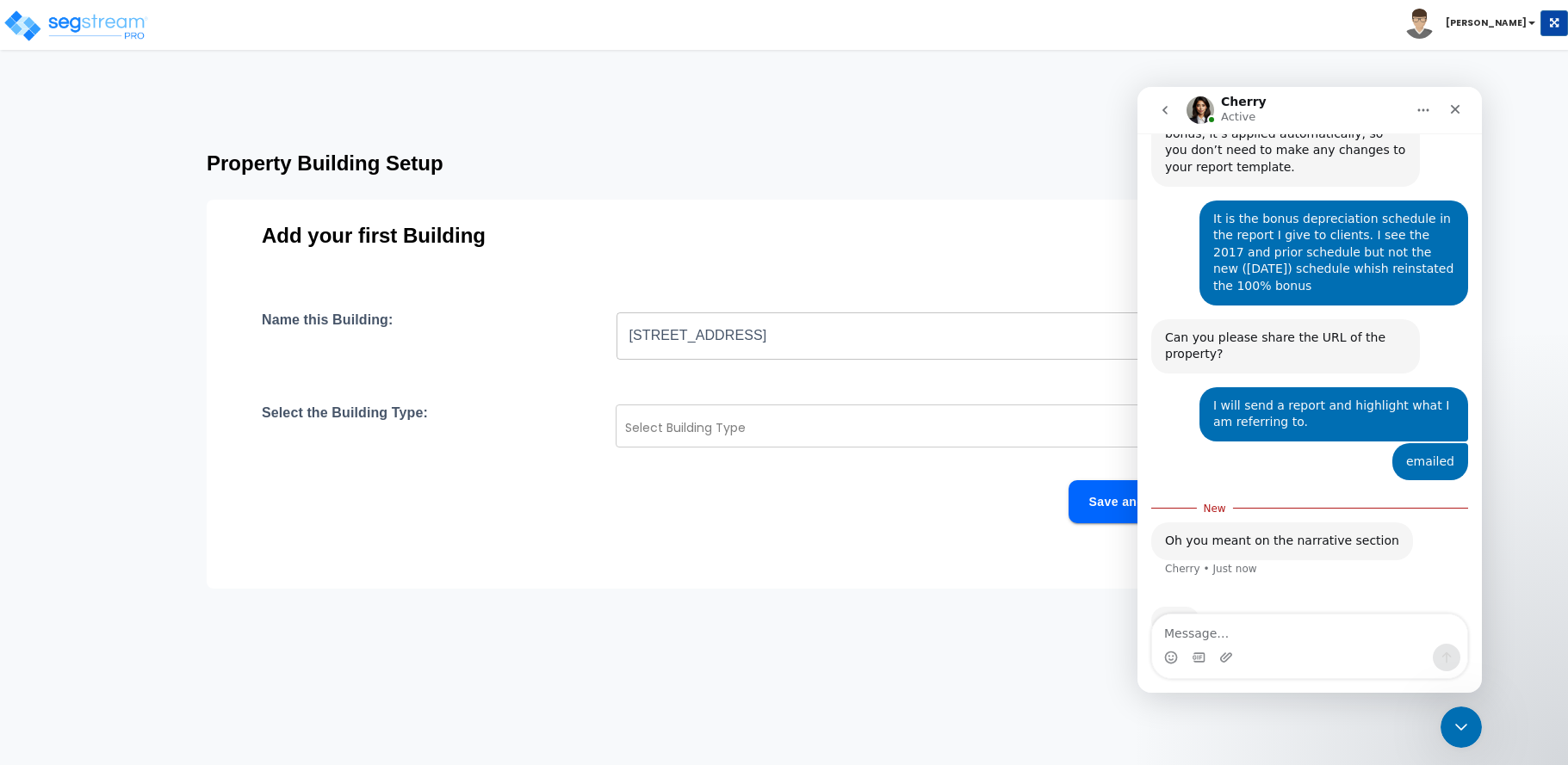
click at [1252, 635] on textarea "Message…" at bounding box center [1309, 628] width 315 height 29
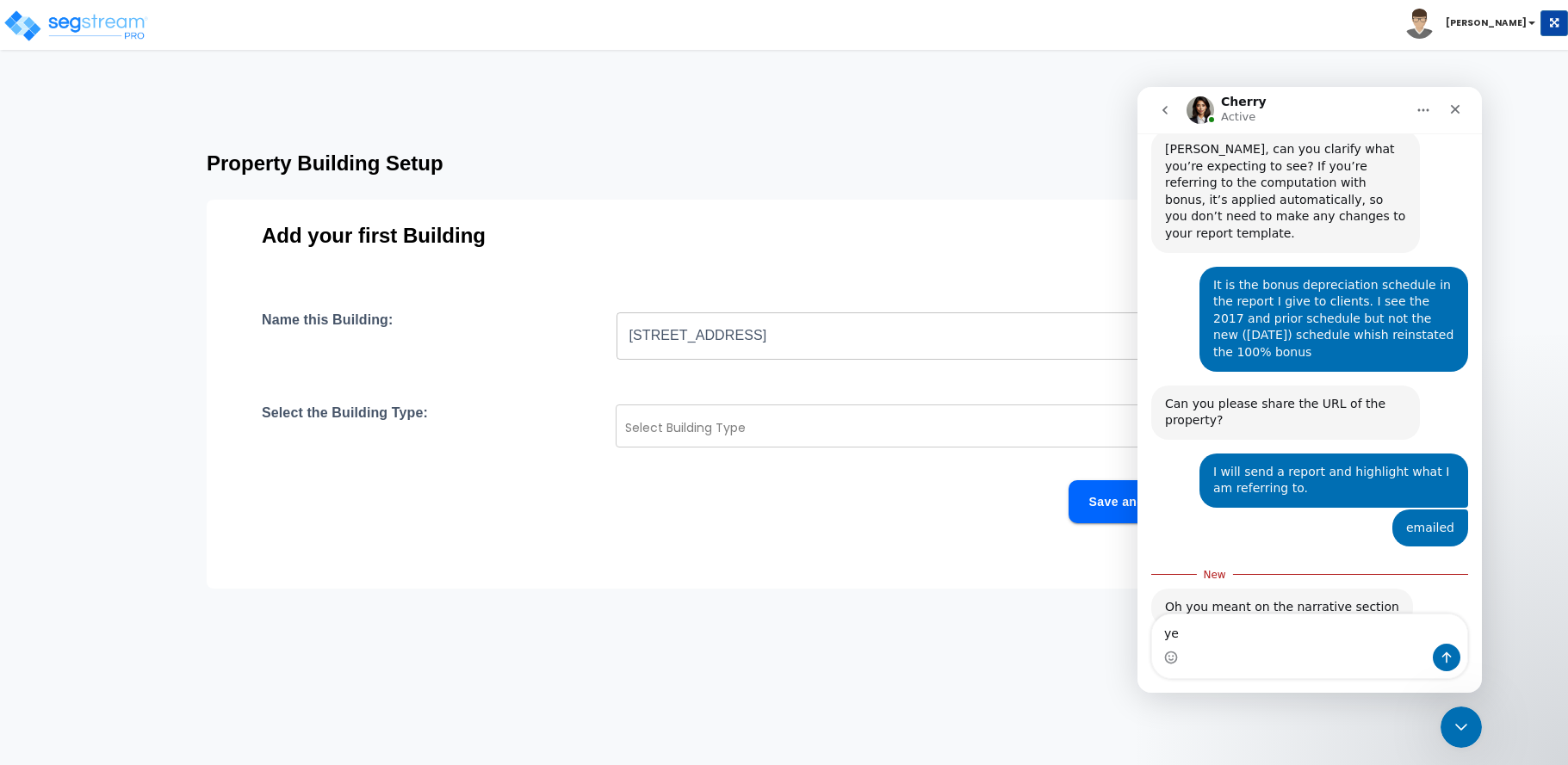
type textarea "yes"
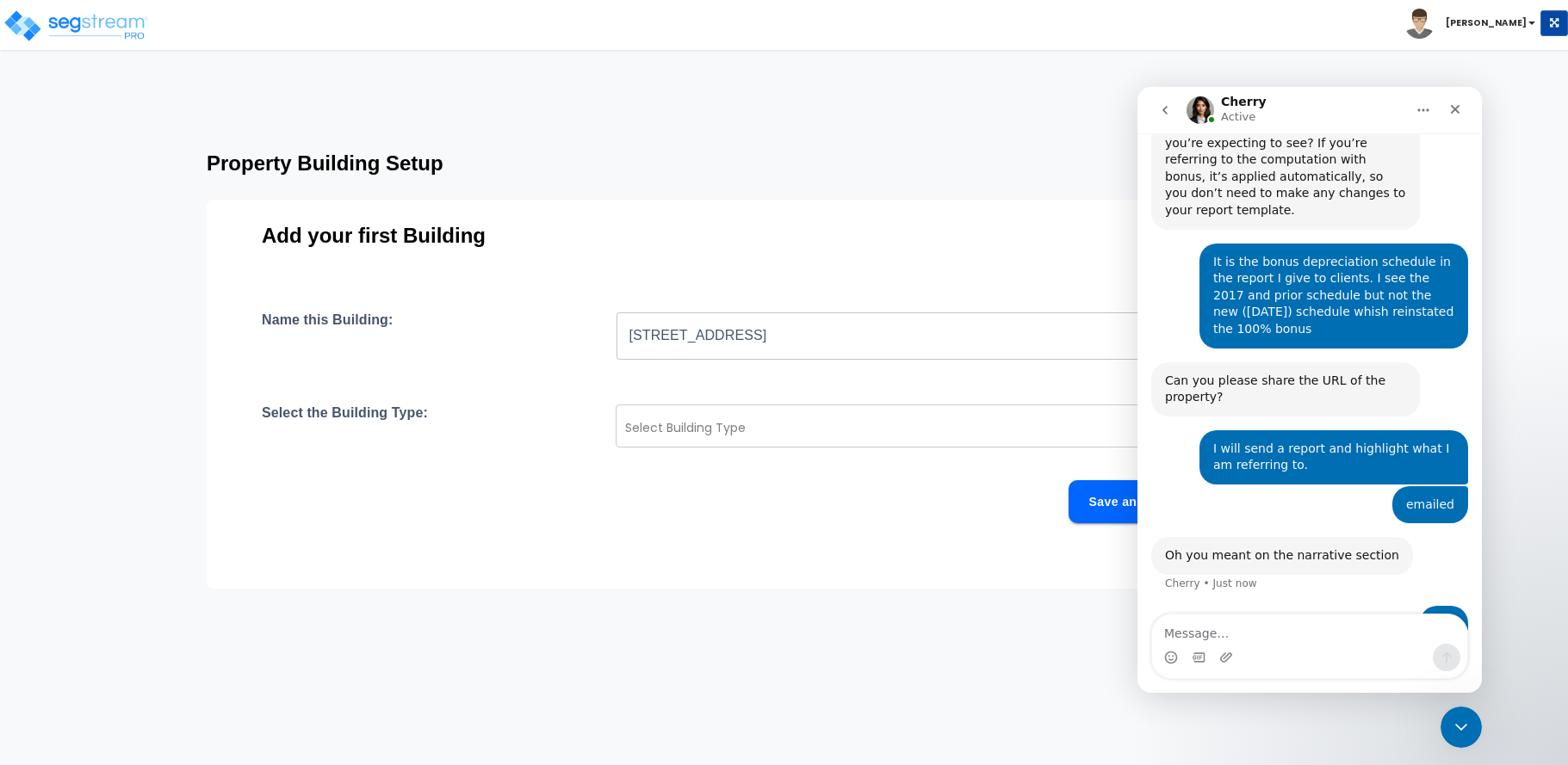
scroll to position [5145, 0]
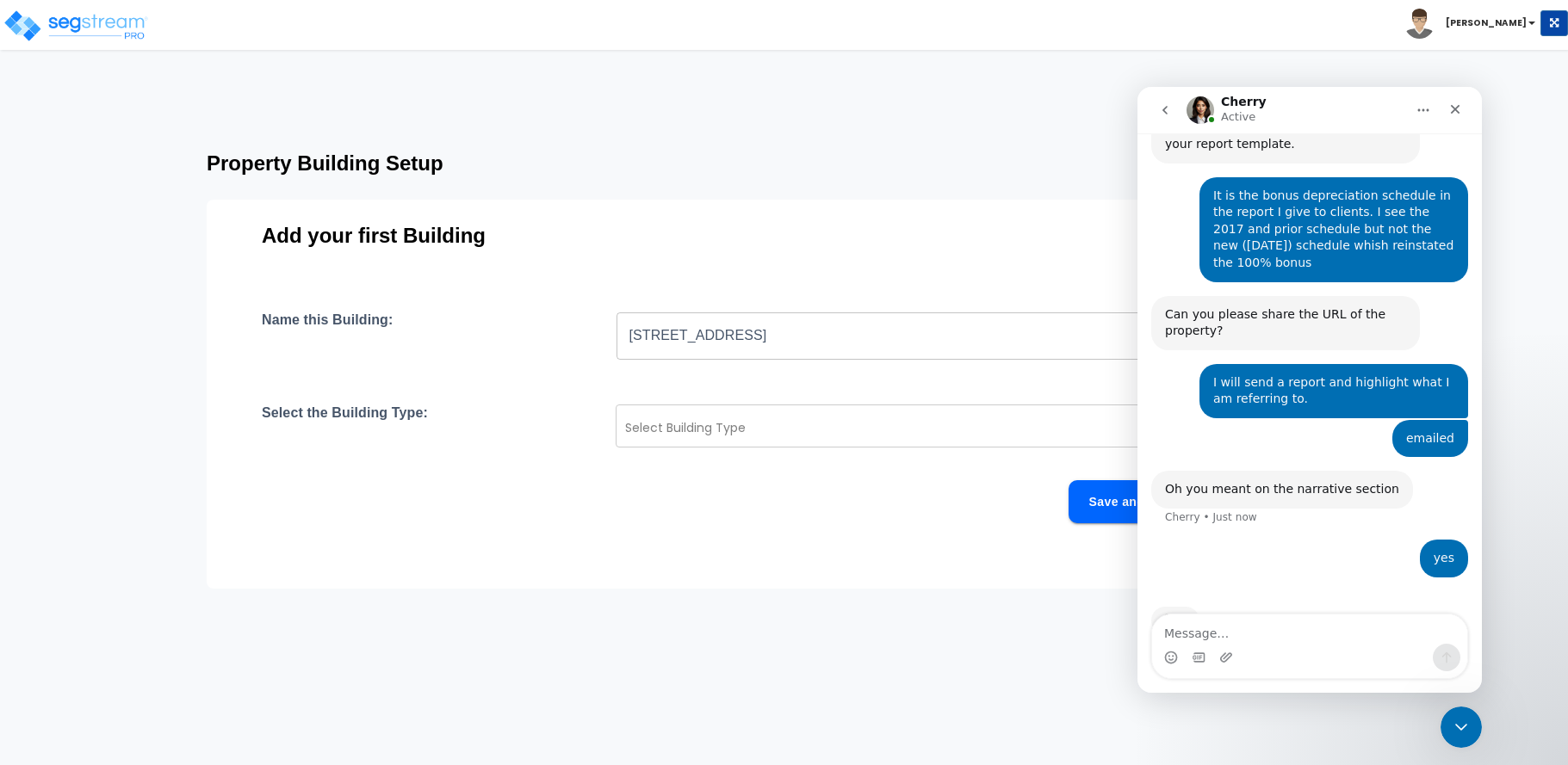
click at [806, 339] on input "[STREET_ADDRESS]" at bounding box center [921, 336] width 608 height 48
type input "[STREET_ADDRESS]"
click at [784, 418] on div at bounding box center [897, 428] width 543 height 20
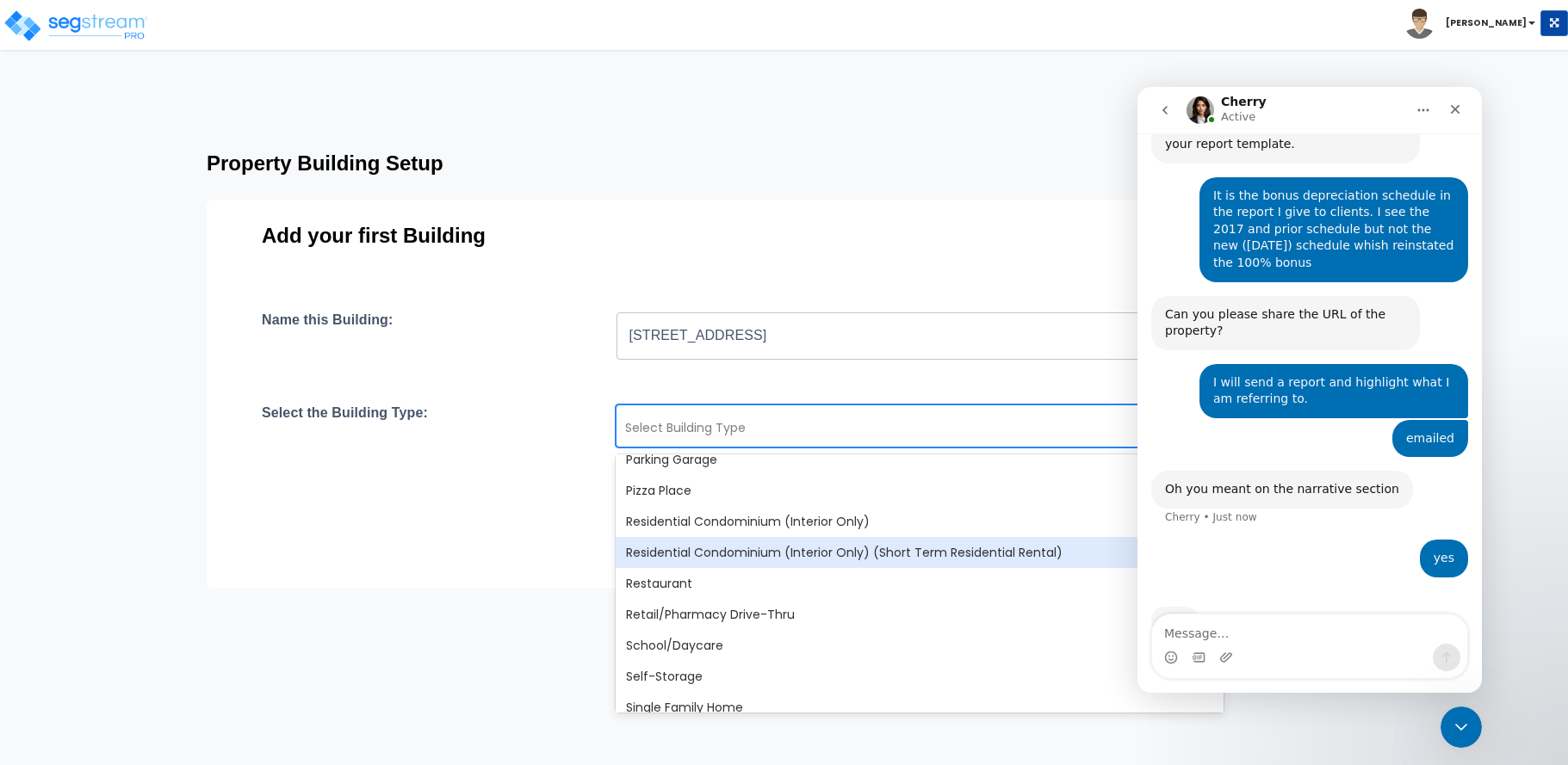
scroll to position [1226, 0]
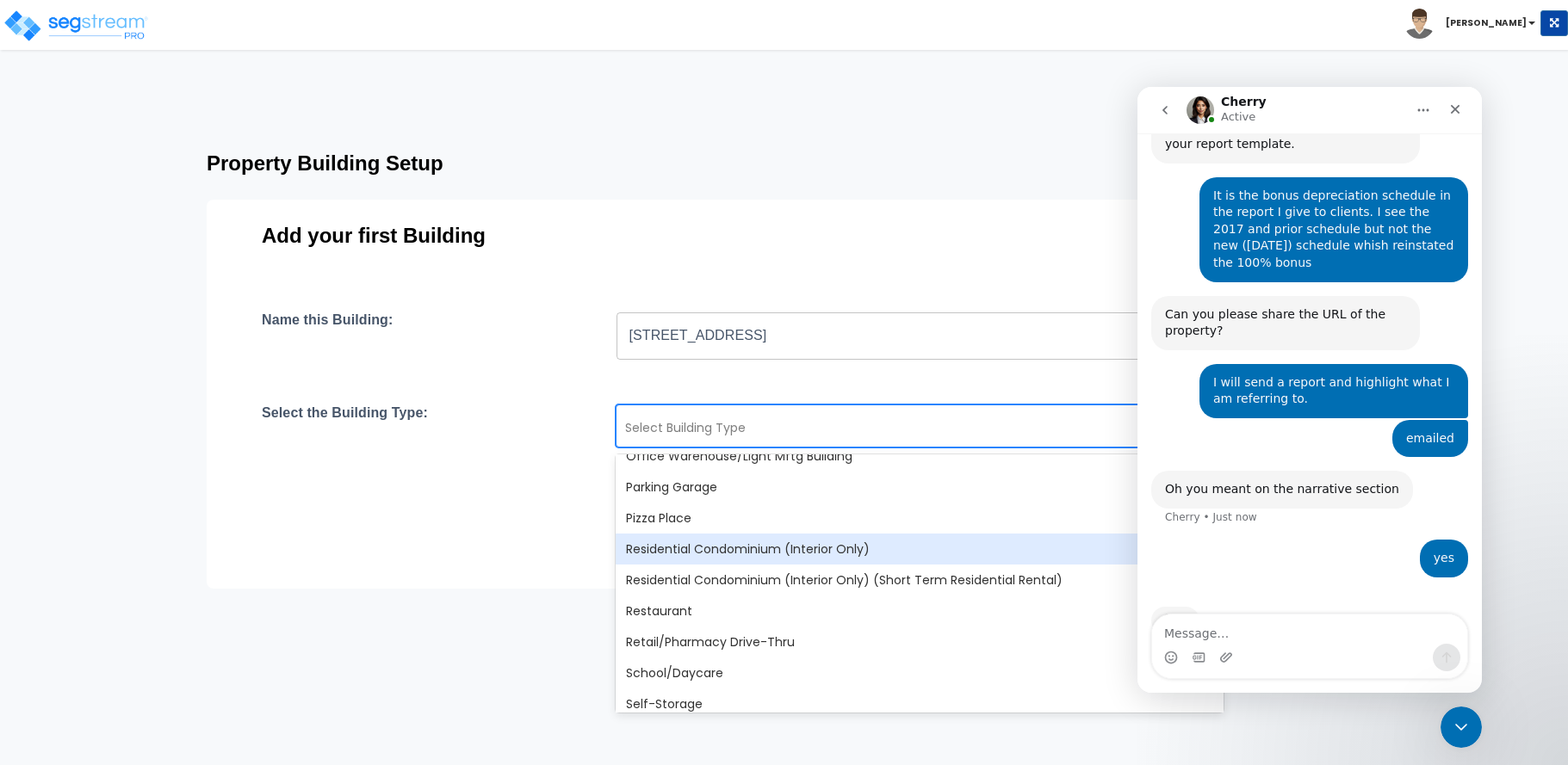
click at [744, 547] on div "Residential Condominium (Interior Only)" at bounding box center [920, 548] width 608 height 31
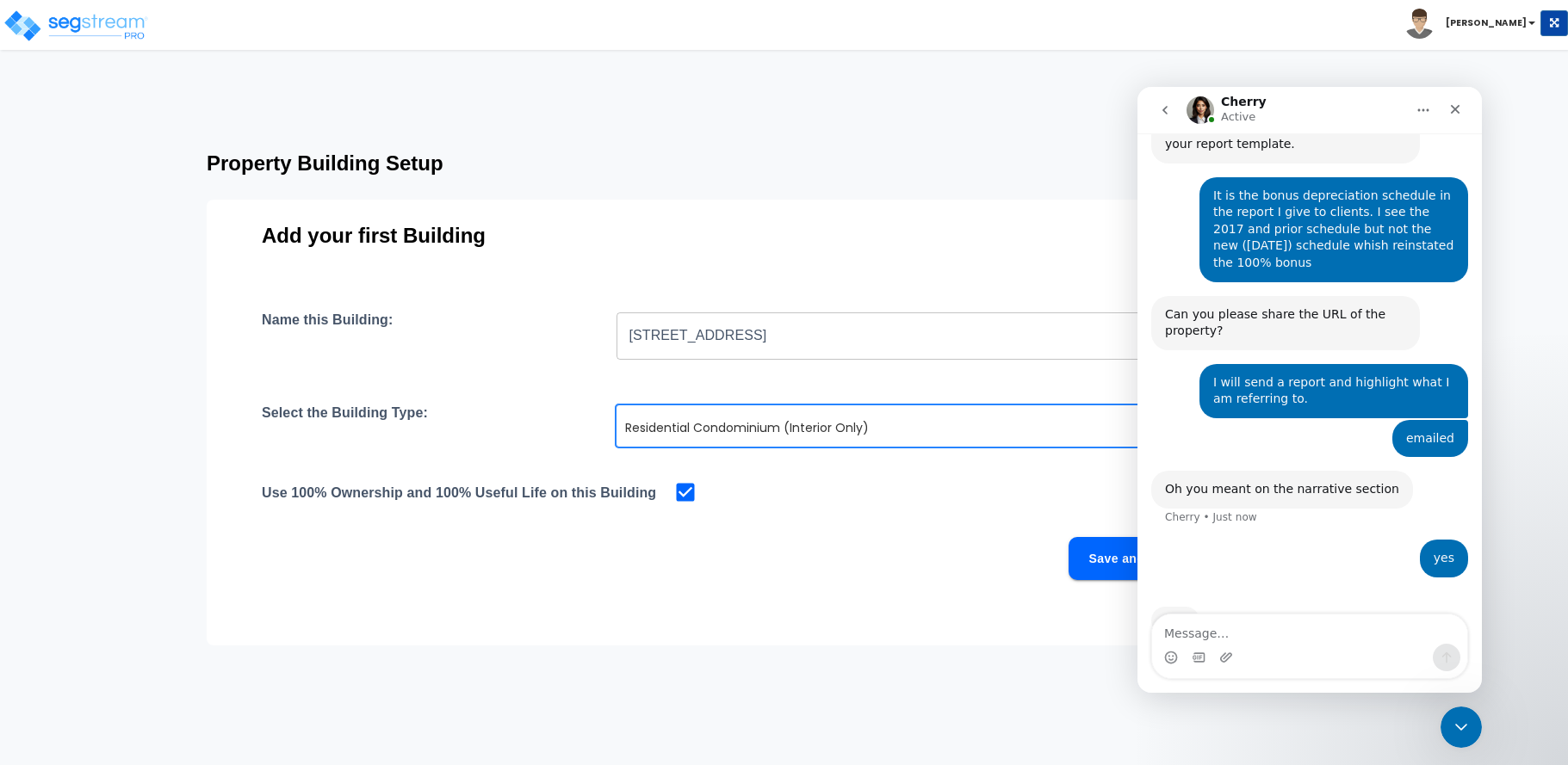
click at [982, 547] on div "Save and Continue" at bounding box center [743, 559] width 962 height 43
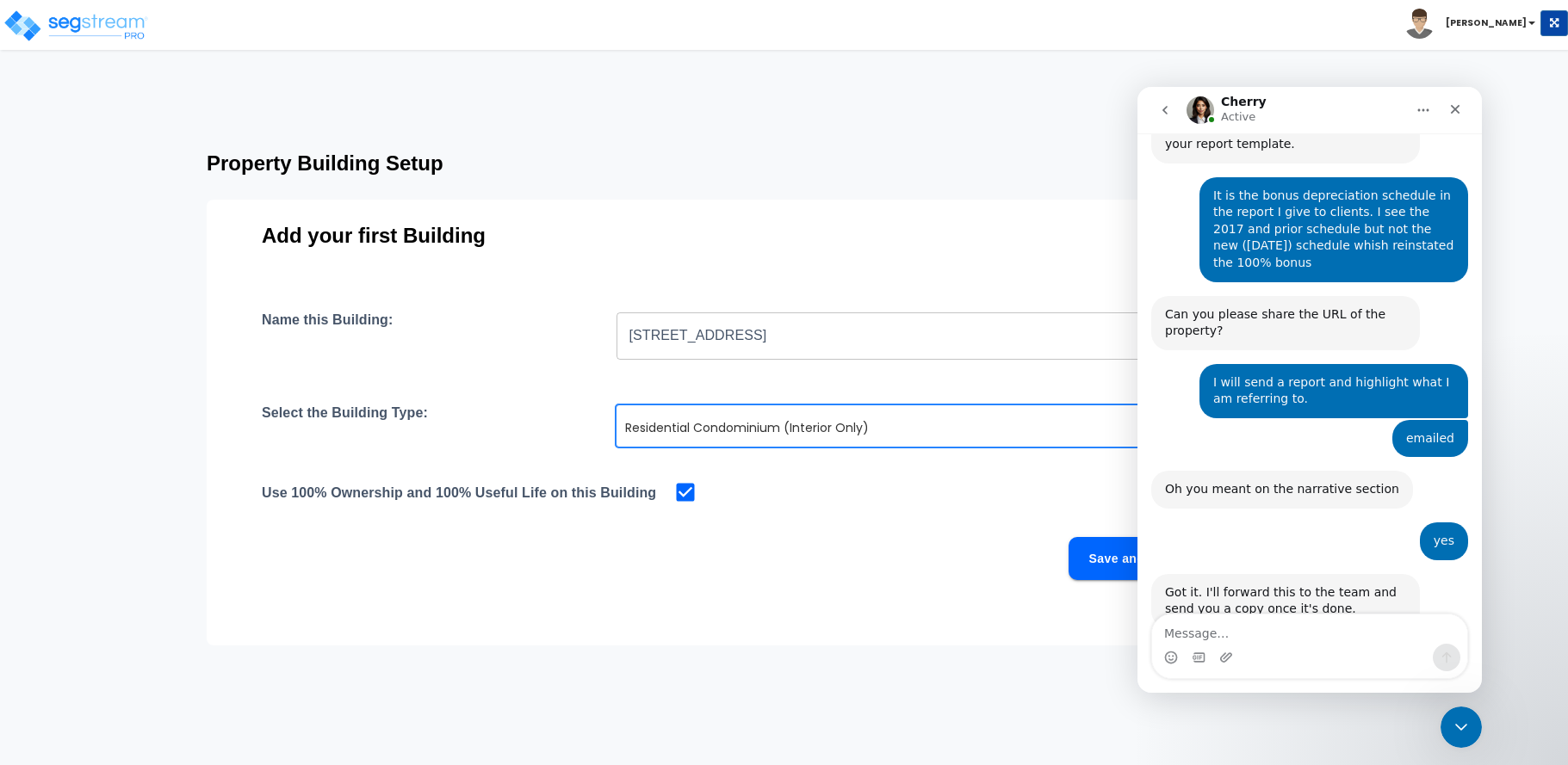
scroll to position [5147, 0]
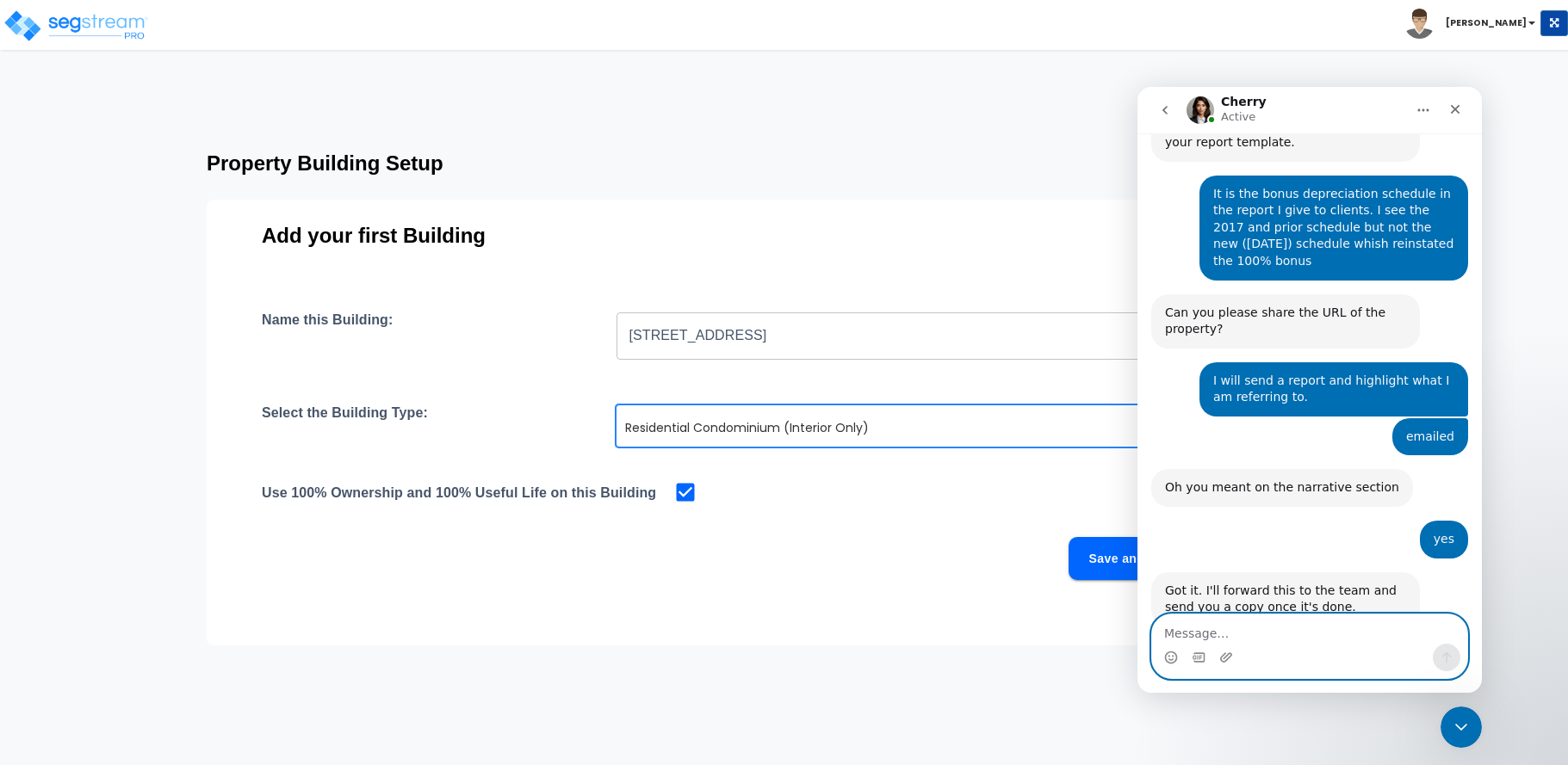
click at [1205, 636] on textarea "Message…" at bounding box center [1309, 628] width 315 height 29
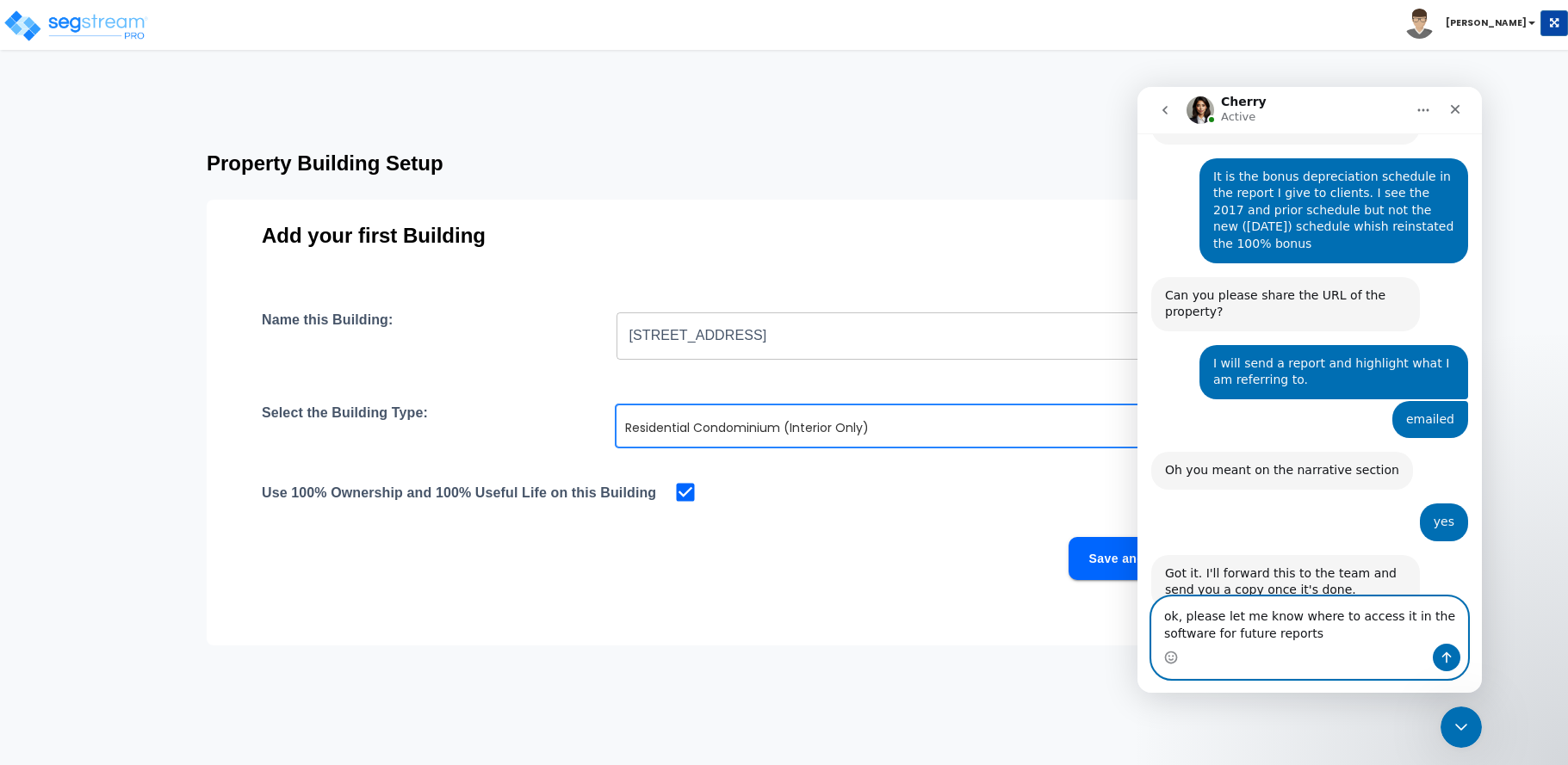
type textarea "ok, please let me know where to access it in the software for future reports"
click at [1450, 656] on icon "Send a message…" at bounding box center [1447, 658] width 9 height 11
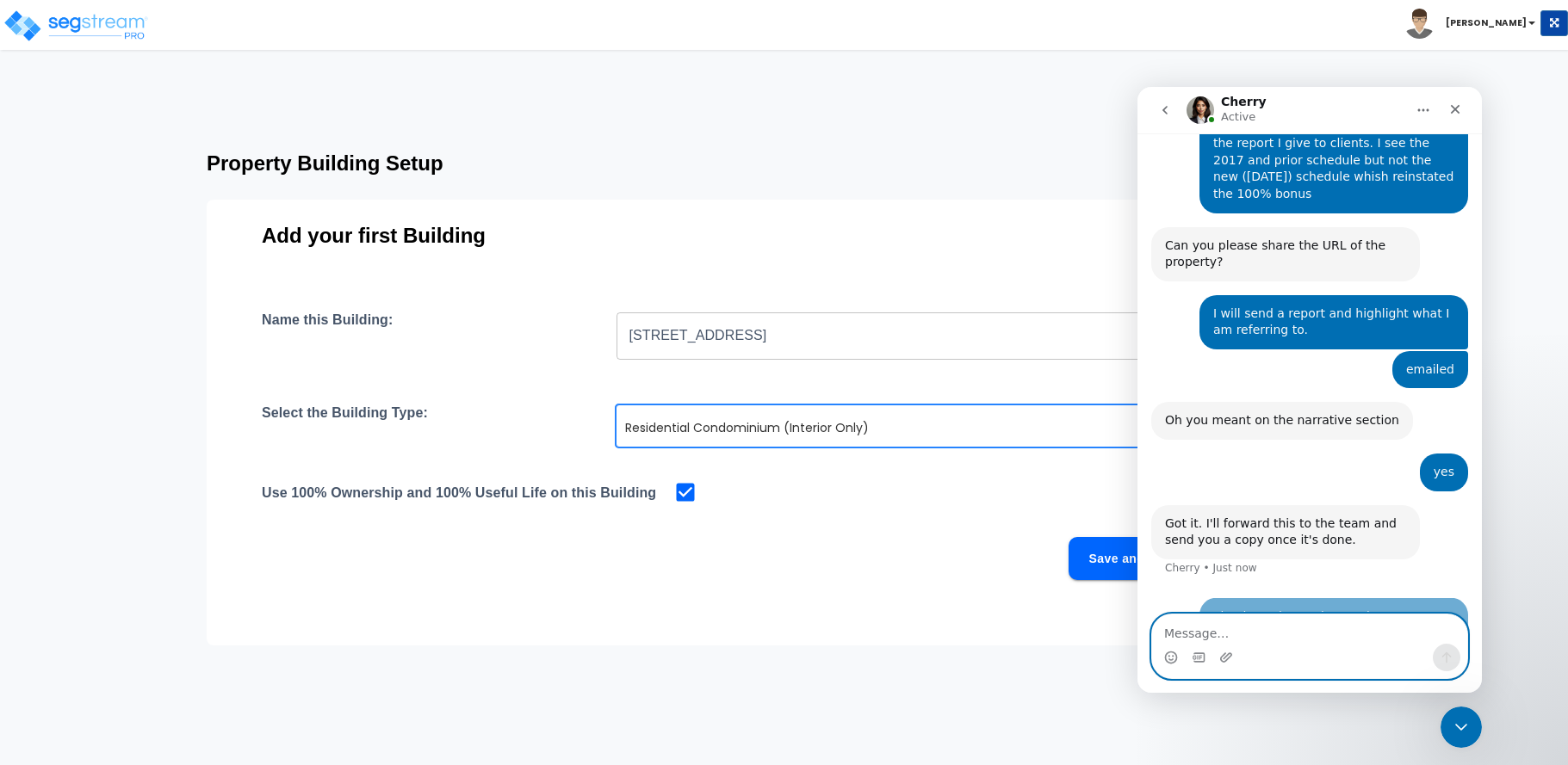
scroll to position [5215, 0]
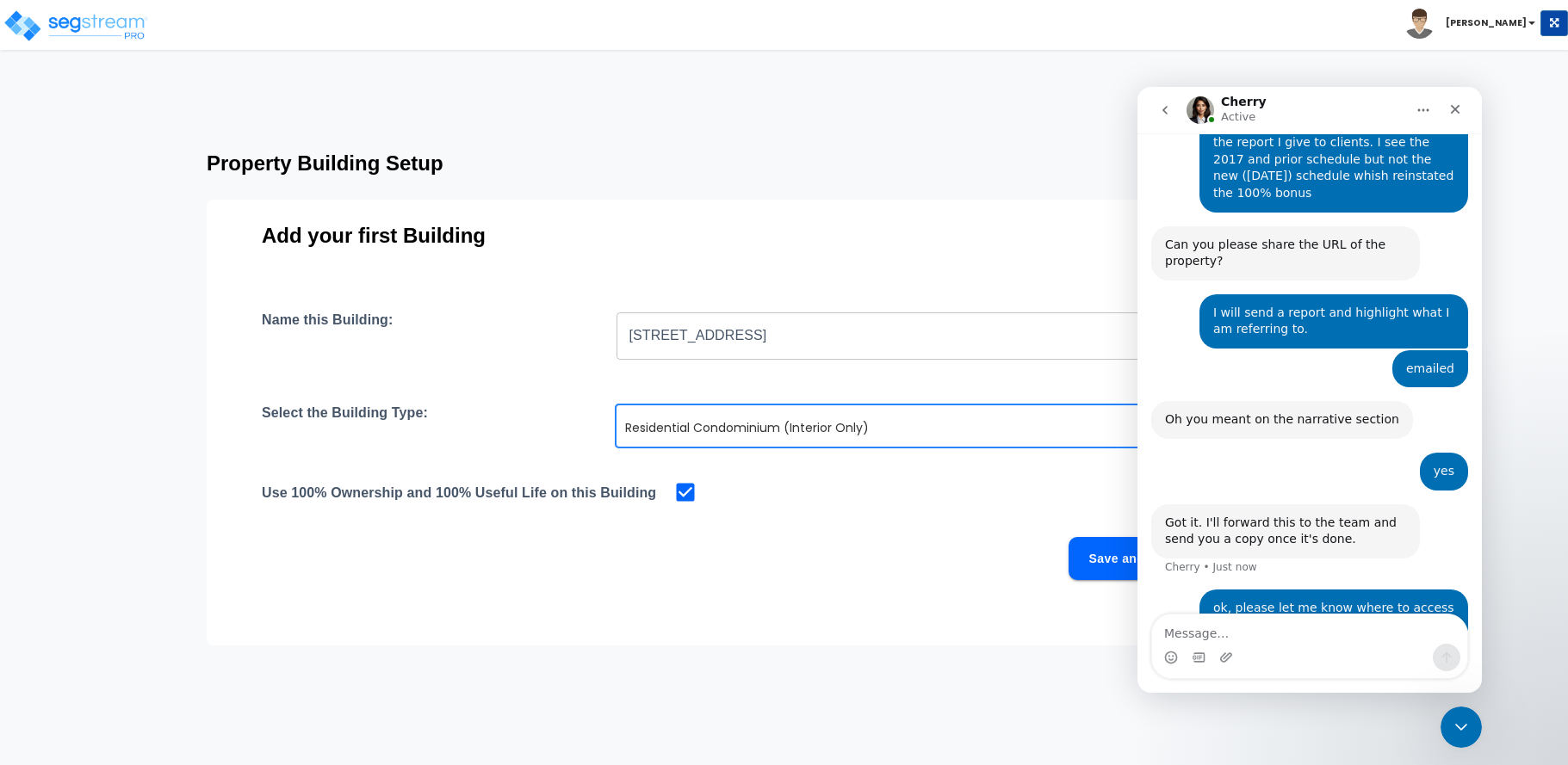
click at [831, 573] on div "Save and Continue" at bounding box center [743, 559] width 962 height 43
click at [1463, 728] on icon "Close Intercom Messenger" at bounding box center [1461, 727] width 12 height 7
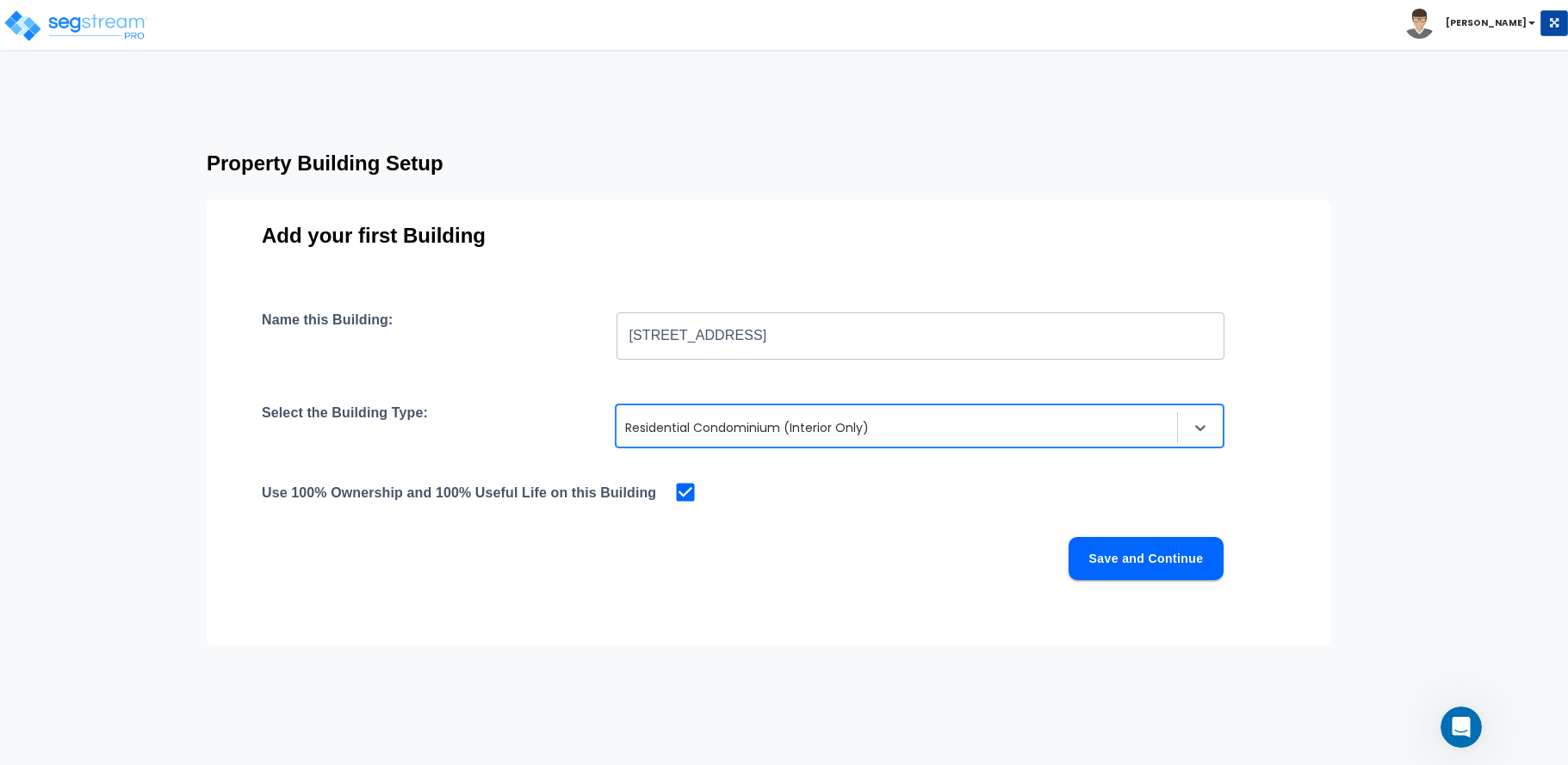
click at [1169, 558] on button "Save and Continue" at bounding box center [1146, 559] width 155 height 43
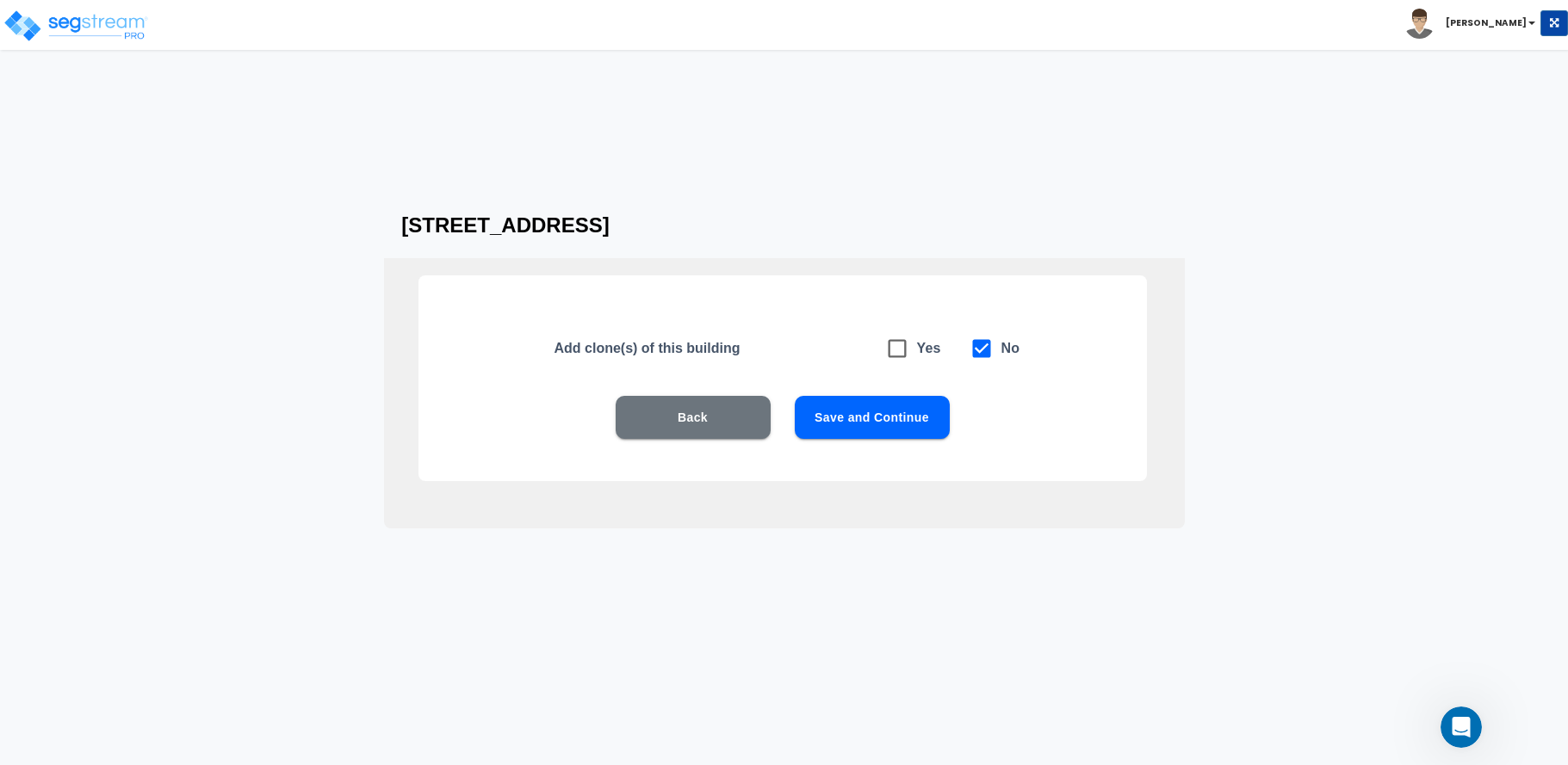
click at [888, 418] on button "Save and Continue" at bounding box center [872, 417] width 155 height 43
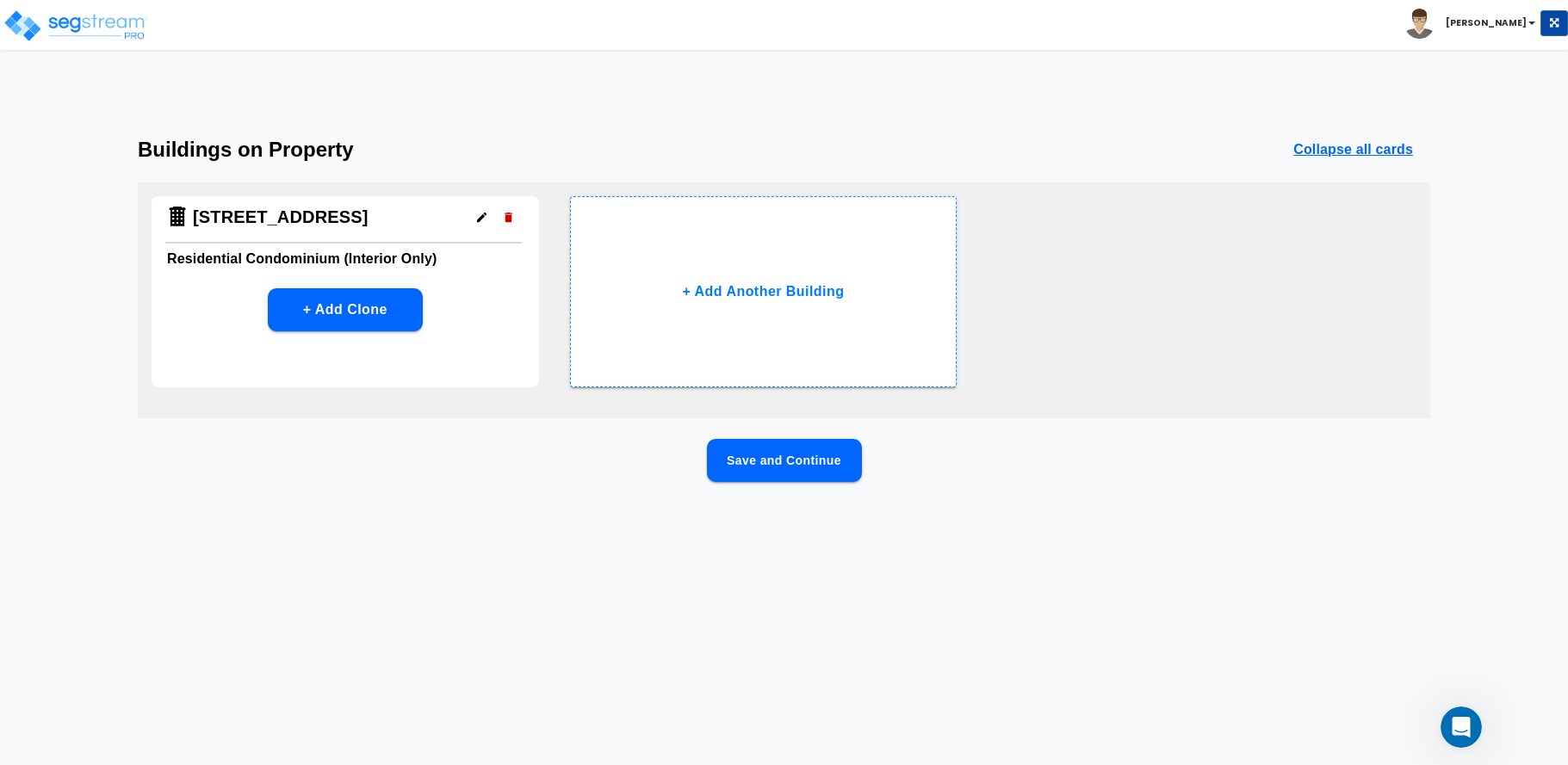
click at [791, 463] on button "Save and Continue" at bounding box center [784, 460] width 155 height 43
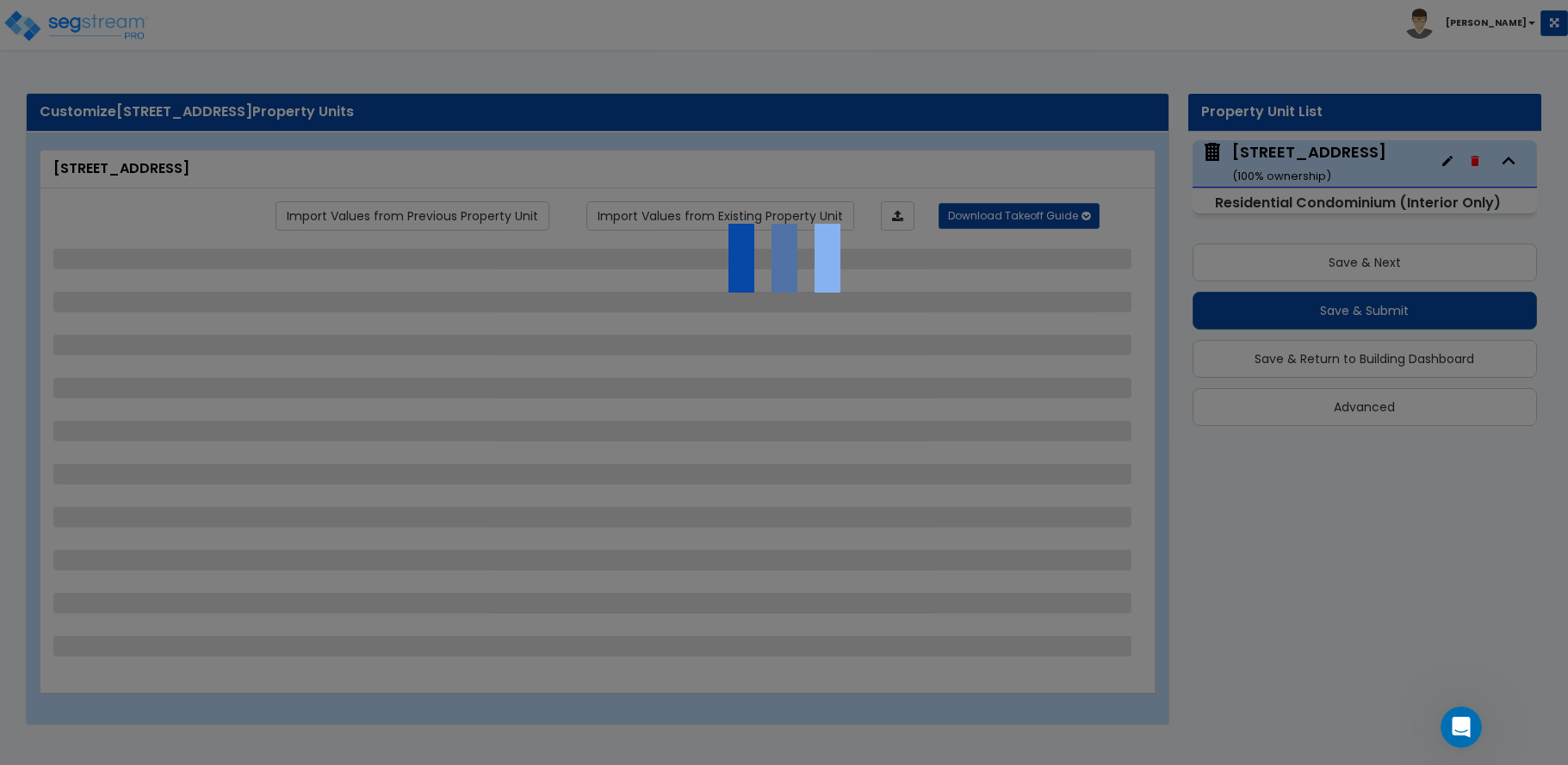
select select "1"
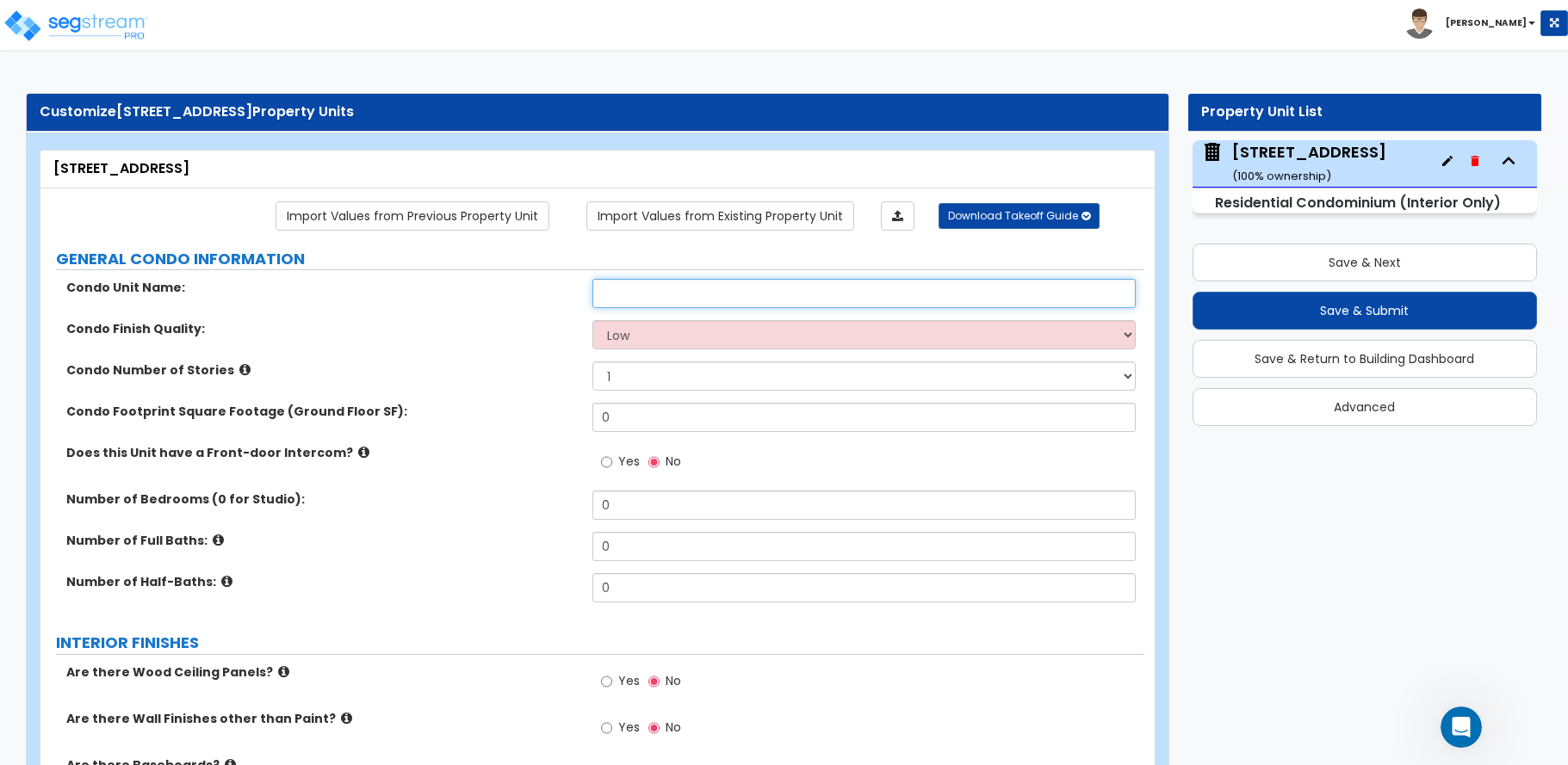
click at [665, 290] on input "text" at bounding box center [864, 293] width 543 height 29
click at [136, 297] on div "Condo Unit Name:" at bounding box center [592, 299] width 1104 height 41
click at [651, 297] on input "text" at bounding box center [864, 293] width 543 height 29
type input "Plaza 440"
click at [651, 332] on select "Low Average High" at bounding box center [864, 334] width 543 height 29
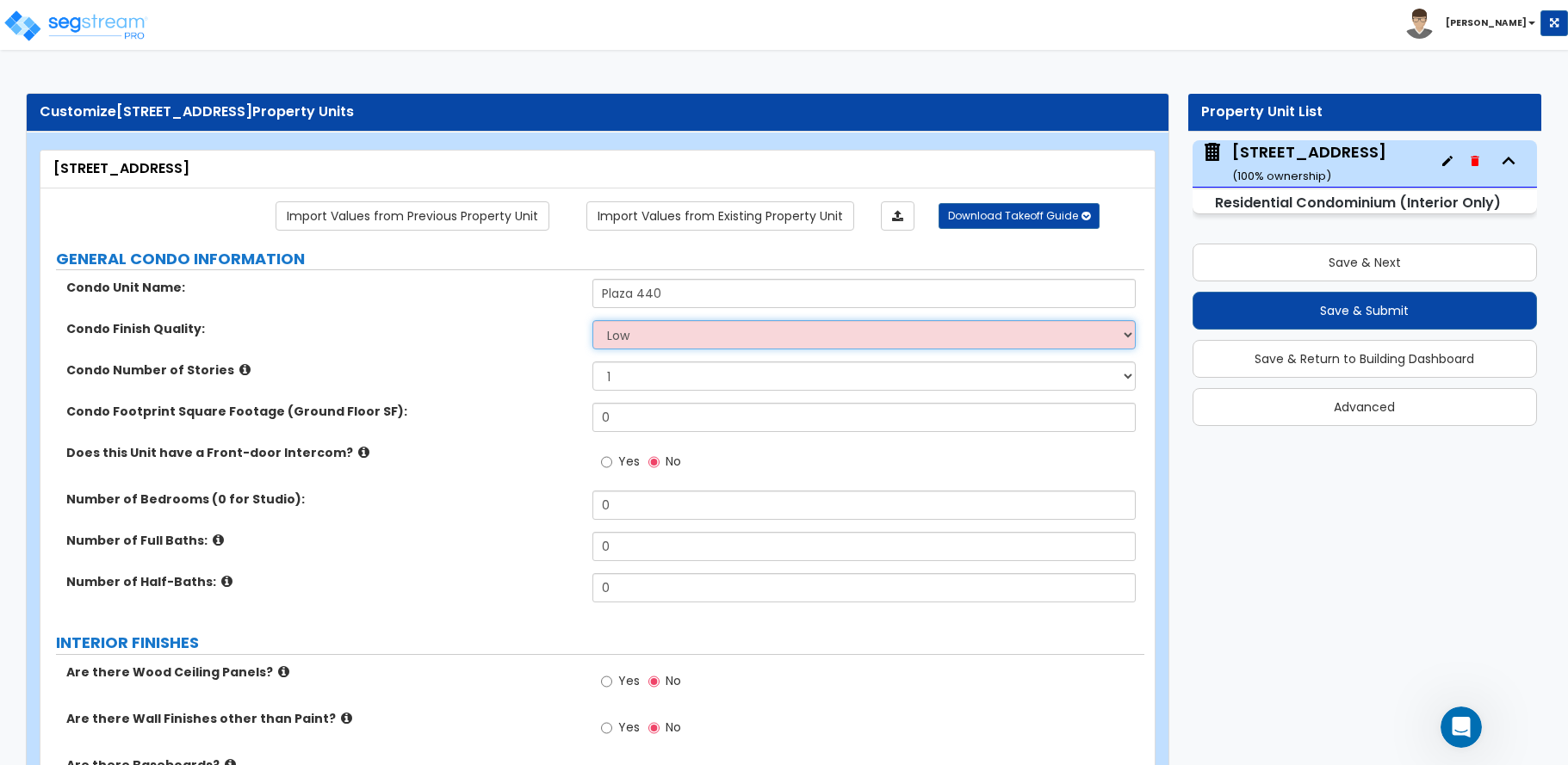
select select "2"
click at [592, 320] on select "Low Average High" at bounding box center [864, 334] width 543 height 29
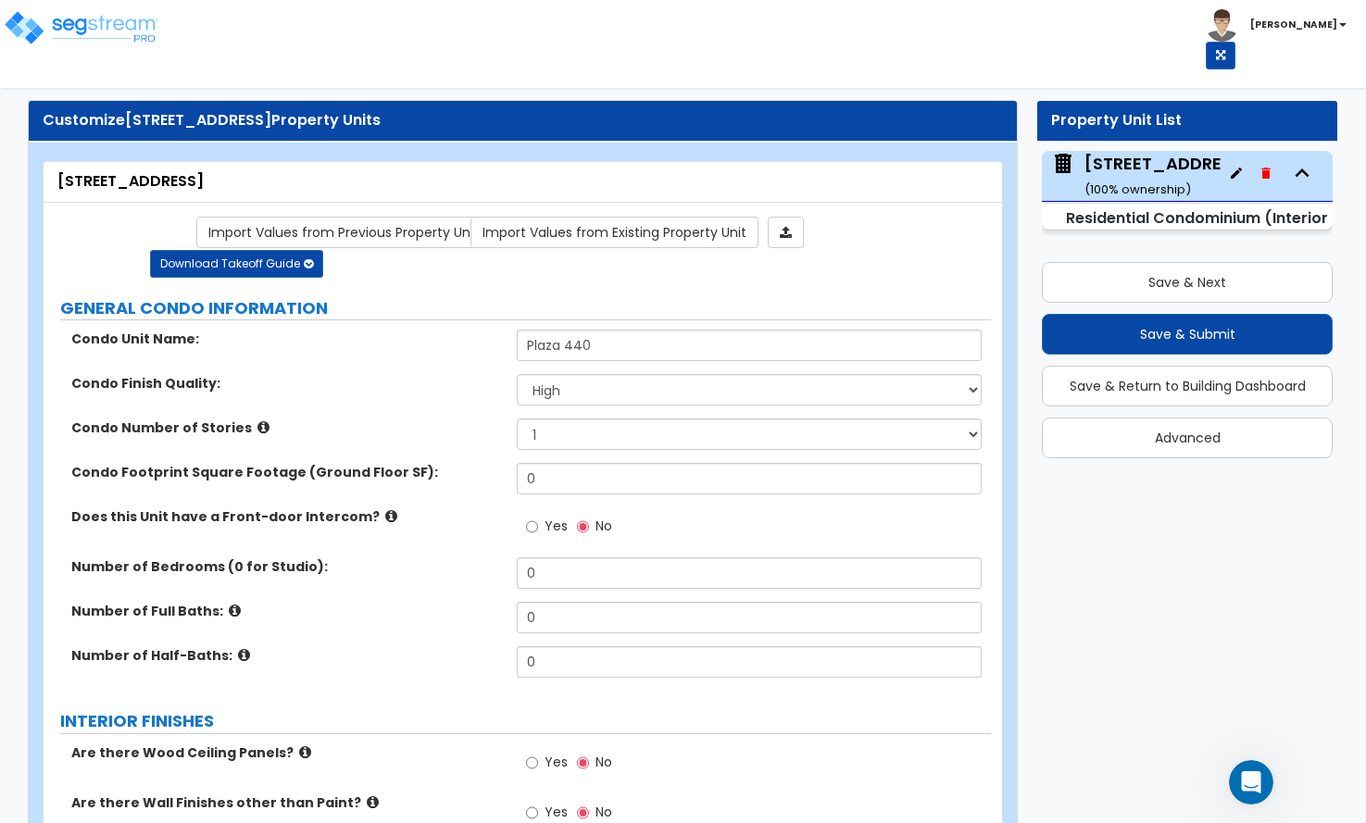
click at [79, 419] on div "Condo Number of Stories 1 2 3" at bounding box center [517, 441] width 947 height 44
click at [53, 419] on div "Condo Number of Stories 1 2 3" at bounding box center [517, 441] width 947 height 44
drag, startPoint x: 550, startPoint y: 446, endPoint x: 475, endPoint y: 448, distance: 75.0
click at [475, 463] on div "Condo Footprint Square Footage (Ground Floor SF): 0" at bounding box center [517, 485] width 947 height 44
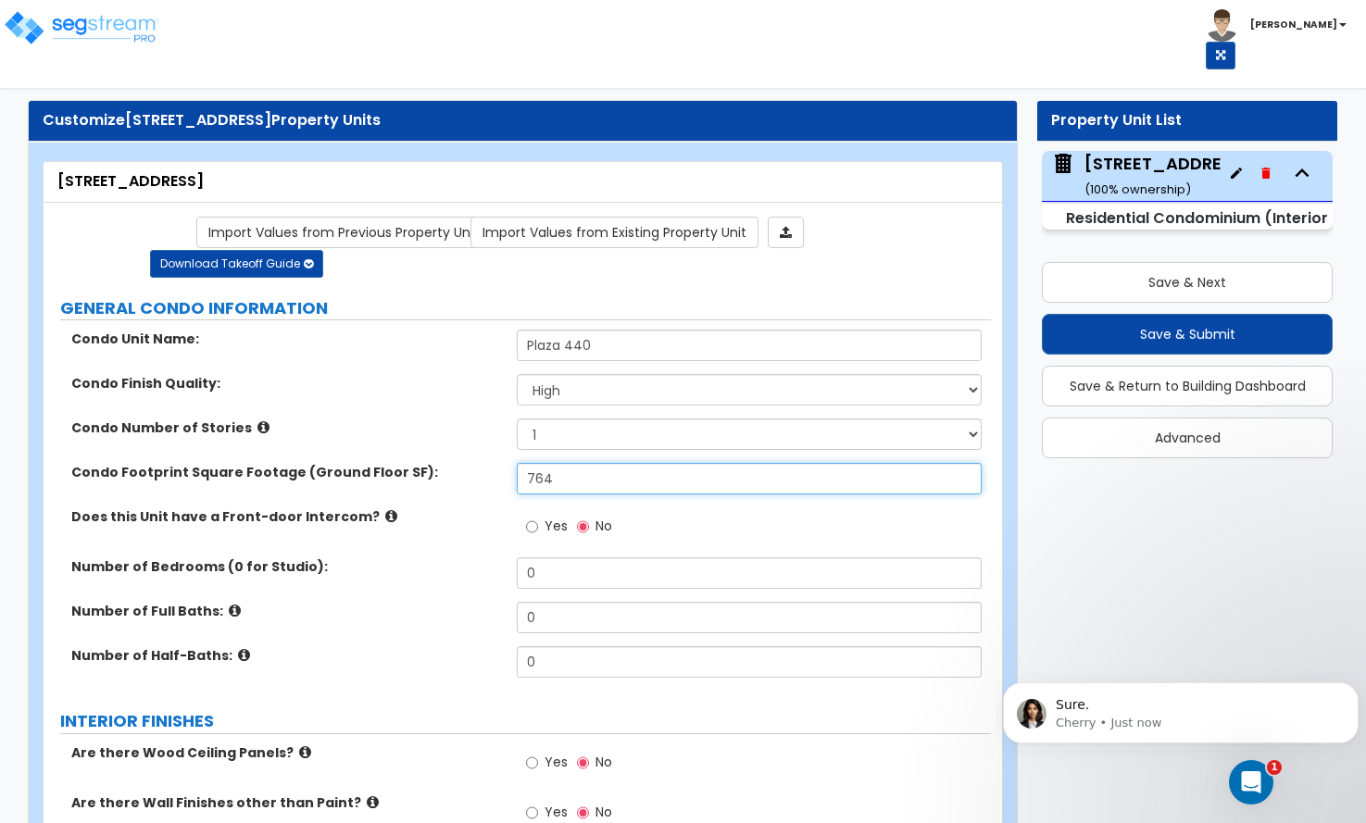
scroll to position [5665, 0]
type input "764"
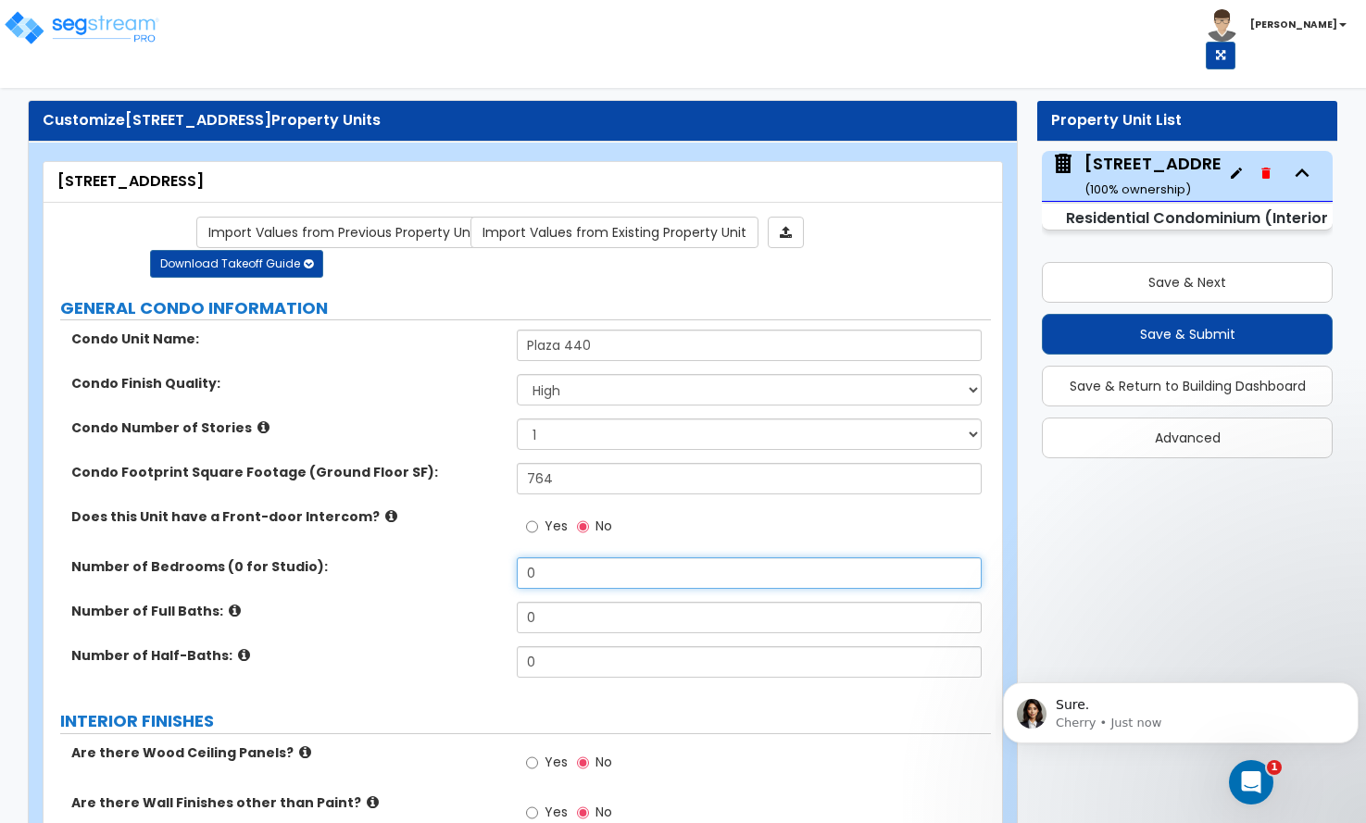
drag, startPoint x: 536, startPoint y: 546, endPoint x: 498, endPoint y: 548, distance: 38.0
click at [498, 557] on div "Number of Bedrooms (0 for Studio): 0" at bounding box center [517, 579] width 947 height 44
type input "1"
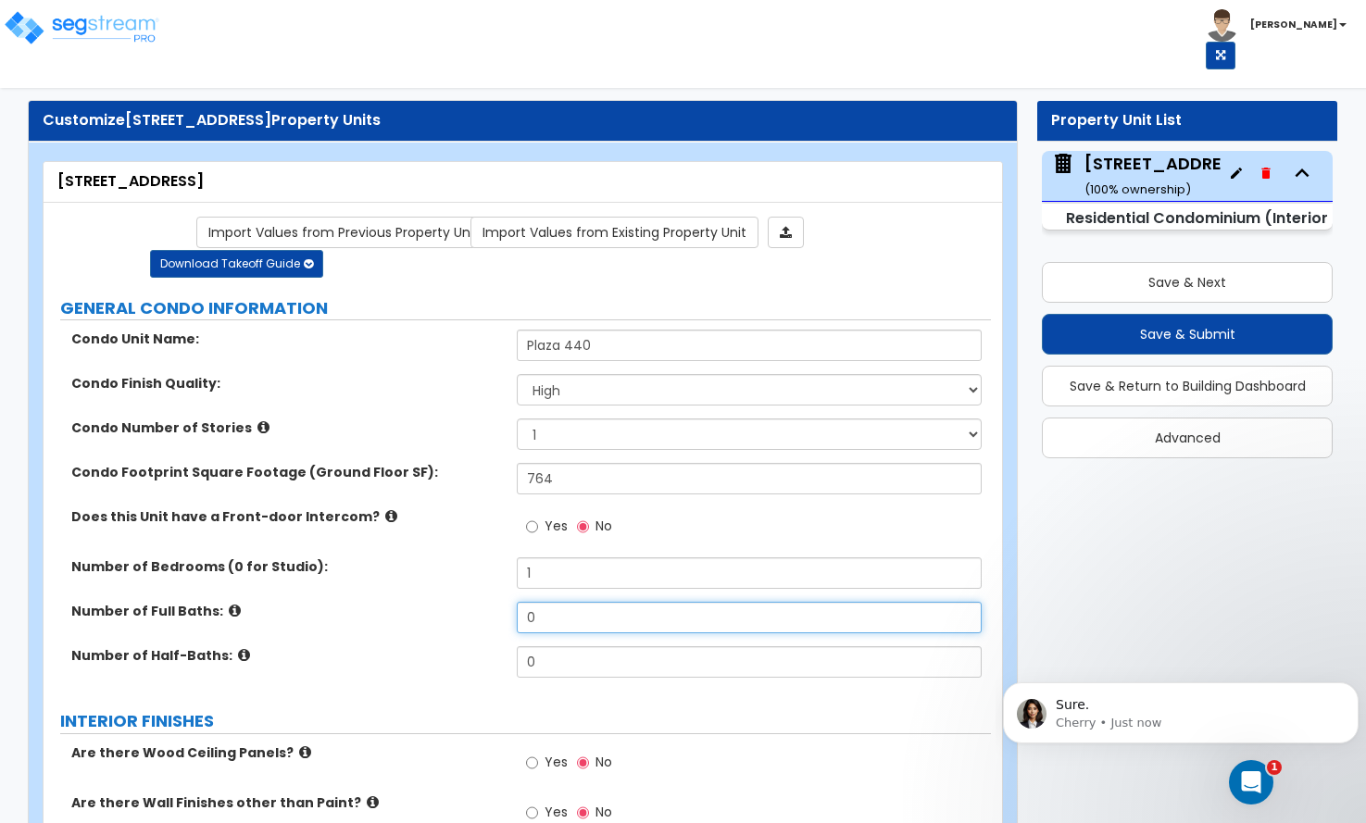
drag, startPoint x: 547, startPoint y: 587, endPoint x: 477, endPoint y: 585, distance: 70.4
click at [477, 602] on div "Number of Full Baths: 0" at bounding box center [517, 624] width 947 height 44
type input "1"
click at [164, 419] on div "Condo Number of Stories 1 2 3" at bounding box center [517, 441] width 947 height 44
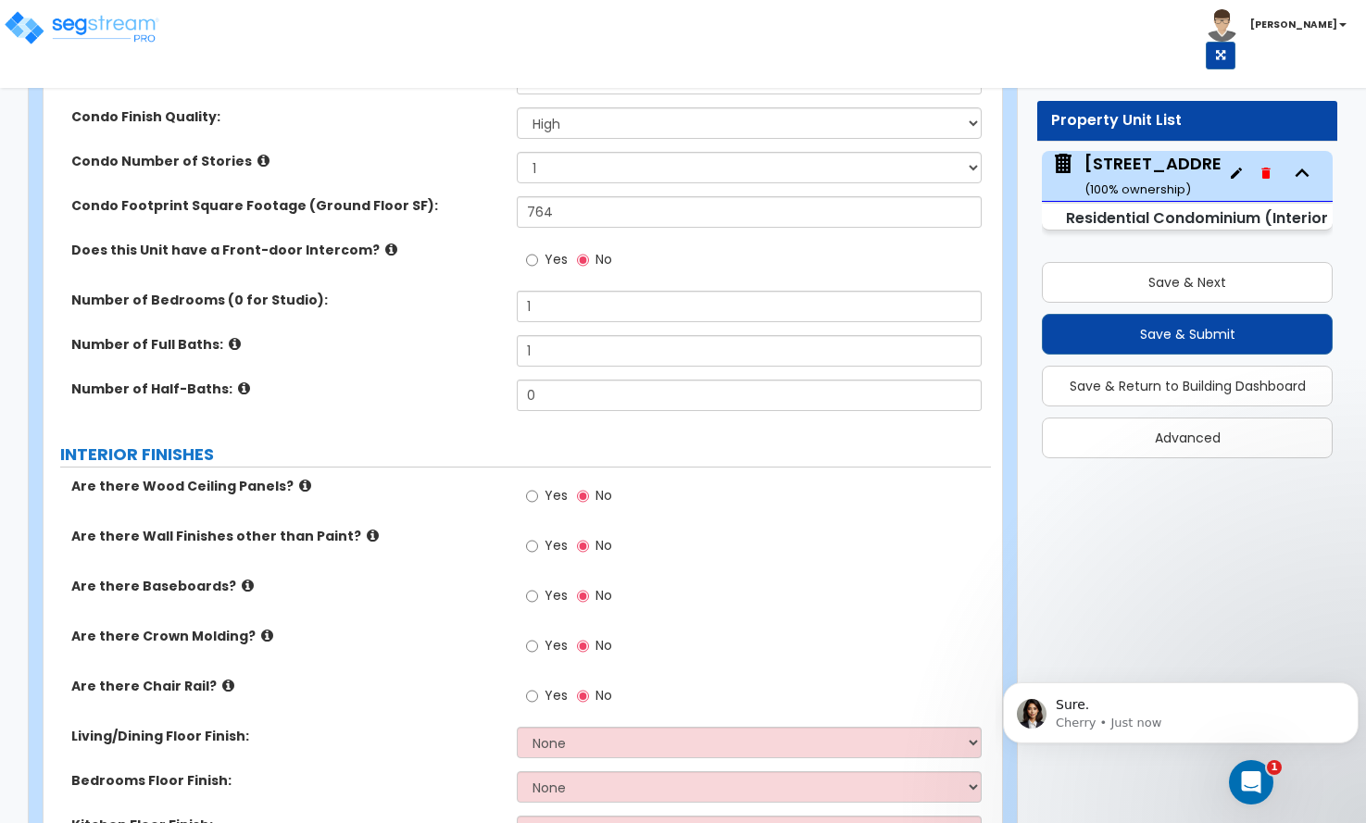
scroll to position [278, 0]
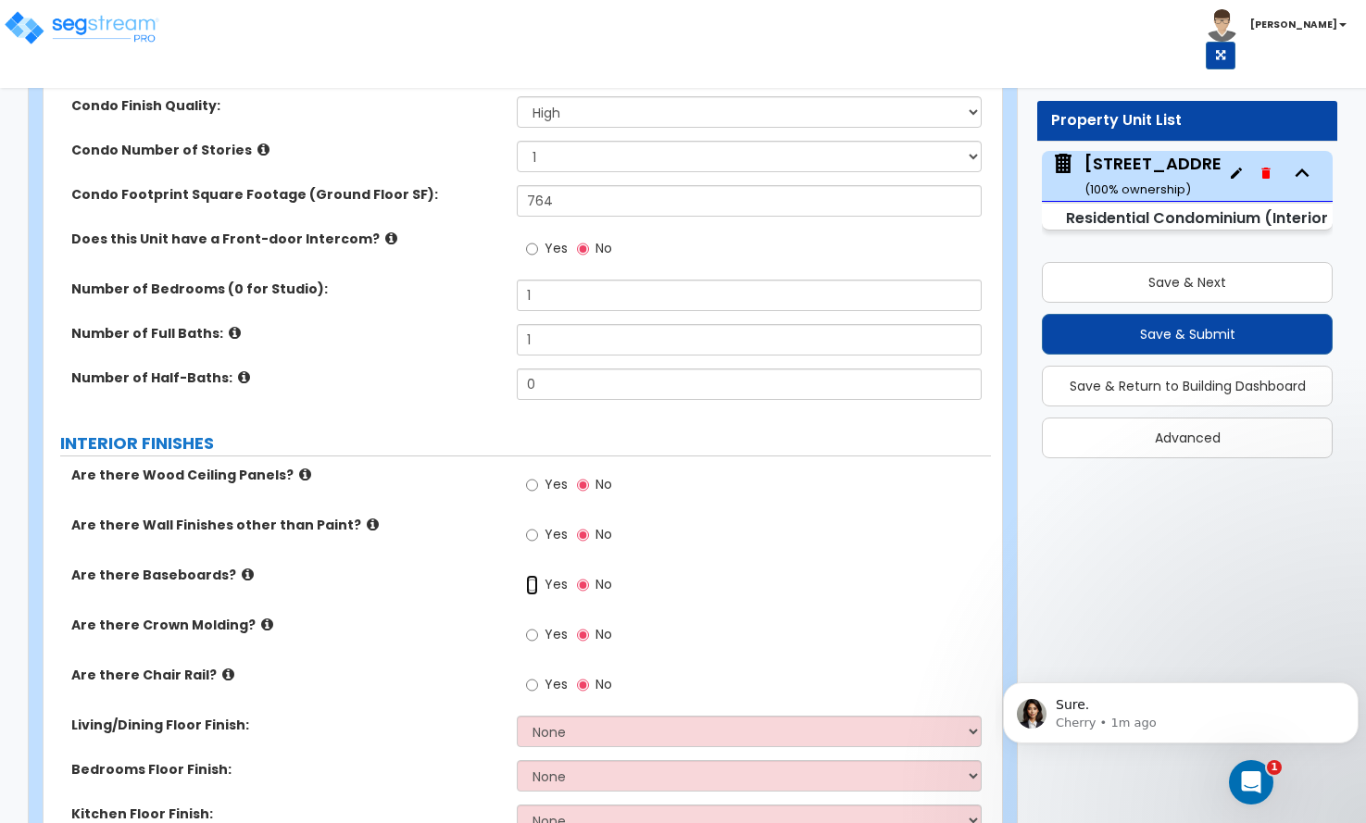
click at [532, 575] on input "Yes" at bounding box center [532, 585] width 12 height 20
radio input "true"
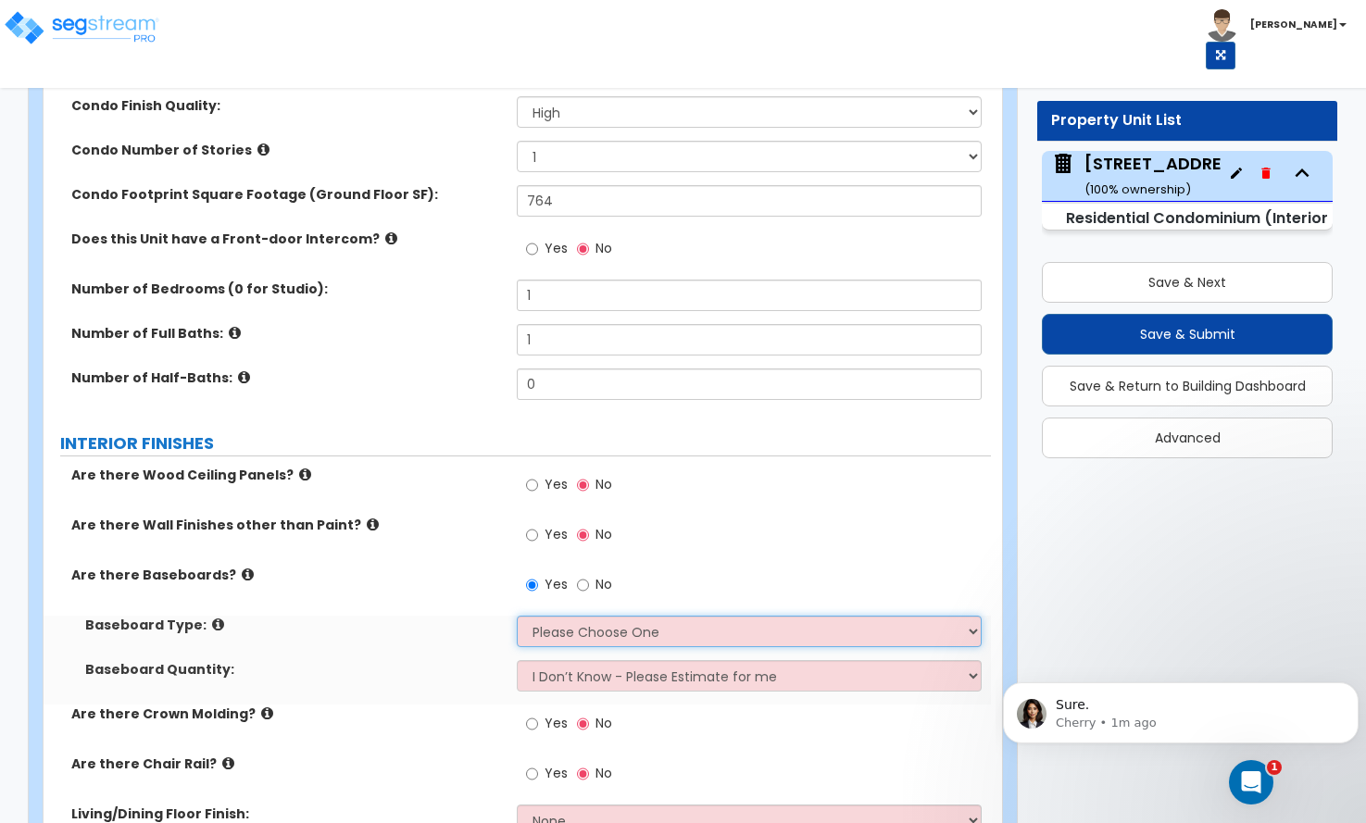
click at [541, 616] on select "Please Choose One Wood Vinyl Carpet Tile" at bounding box center [749, 631] width 464 height 31
select select "1"
click at [517, 616] on select "Please Choose One Wood Vinyl Carpet Tile" at bounding box center [749, 631] width 464 height 31
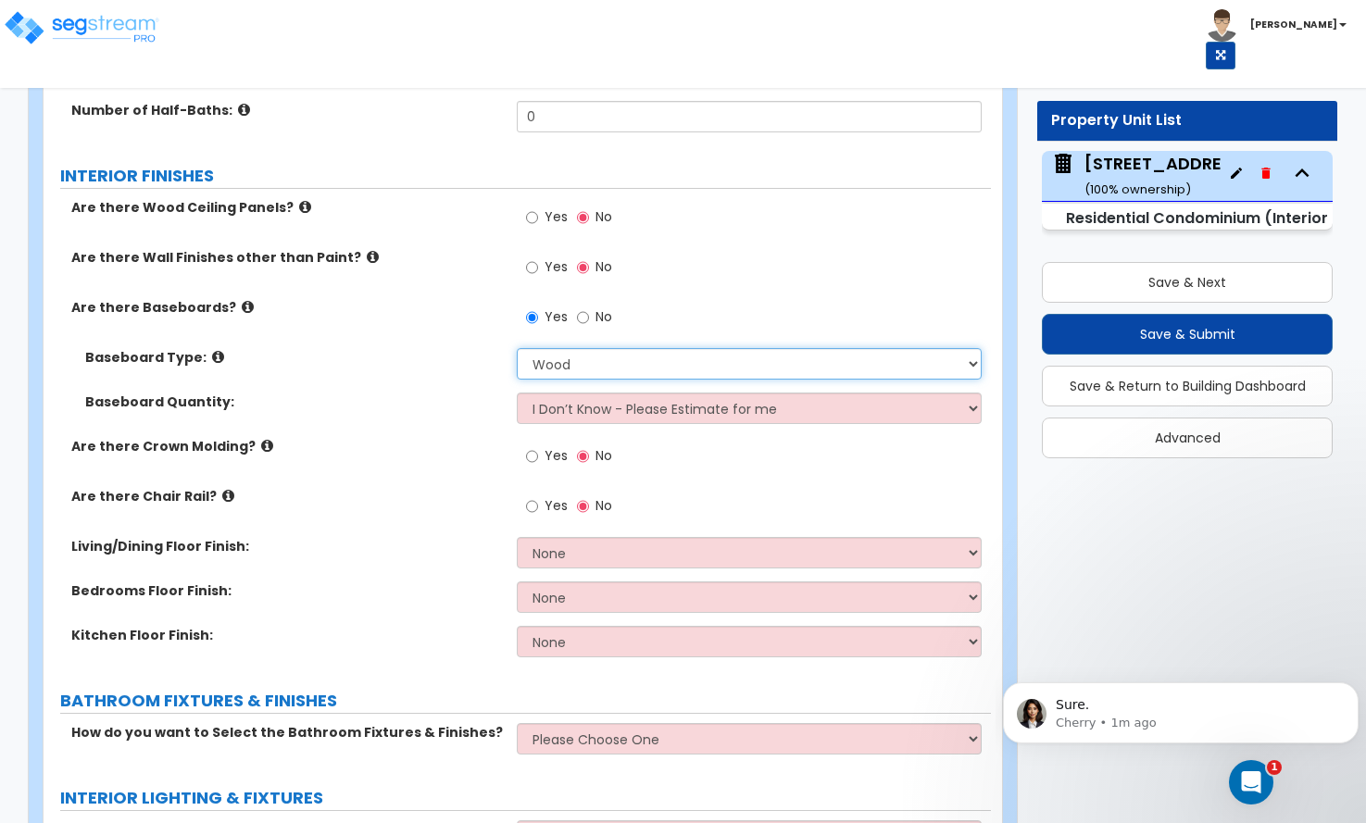
scroll to position [556, 0]
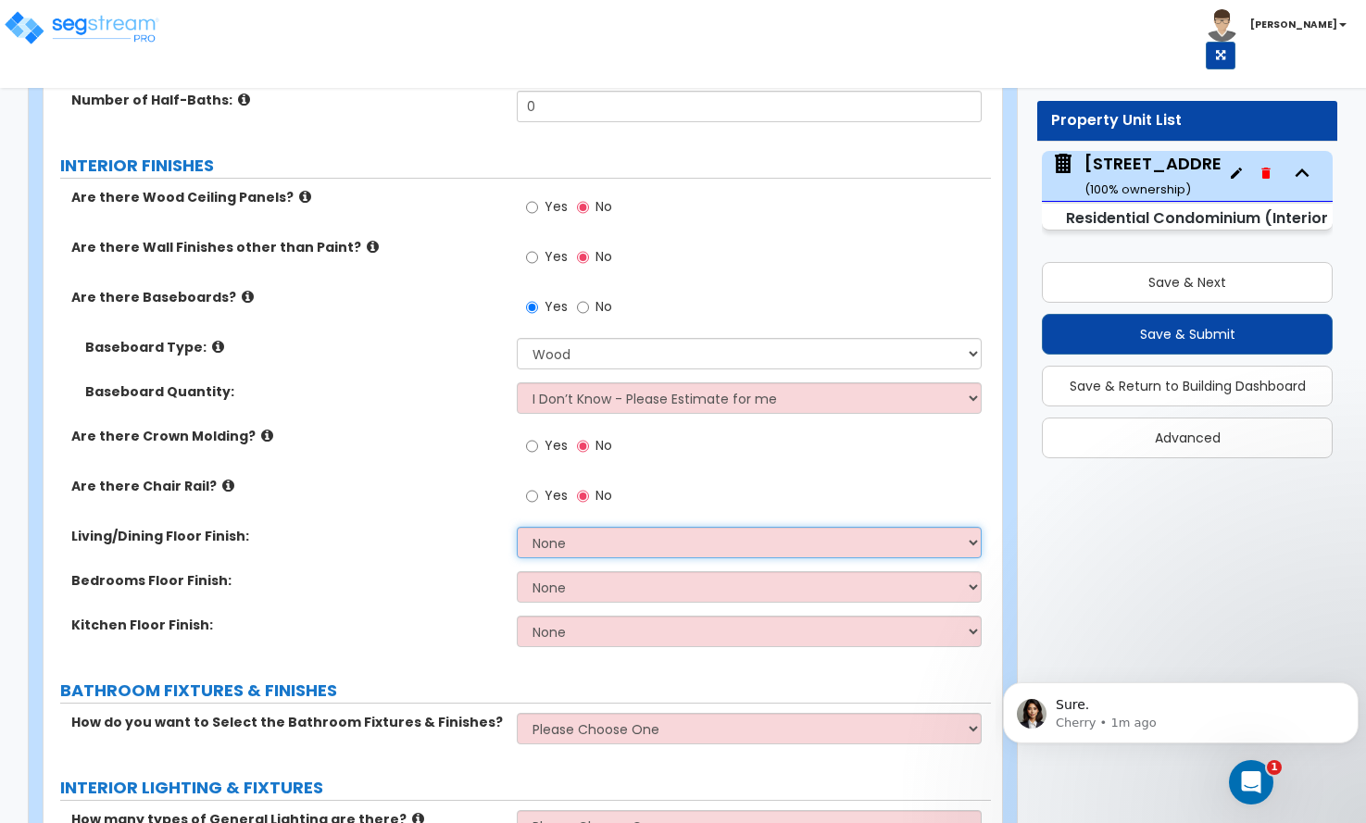
click at [573, 527] on select "None Tile Flooring Hardwood Flooring Resilient Laminate Flooring VCT Flooring S…" at bounding box center [749, 542] width 464 height 31
select select "2"
click at [517, 527] on select "None Tile Flooring Hardwood Flooring Resilient Laminate Flooring VCT Flooring S…" at bounding box center [749, 542] width 464 height 31
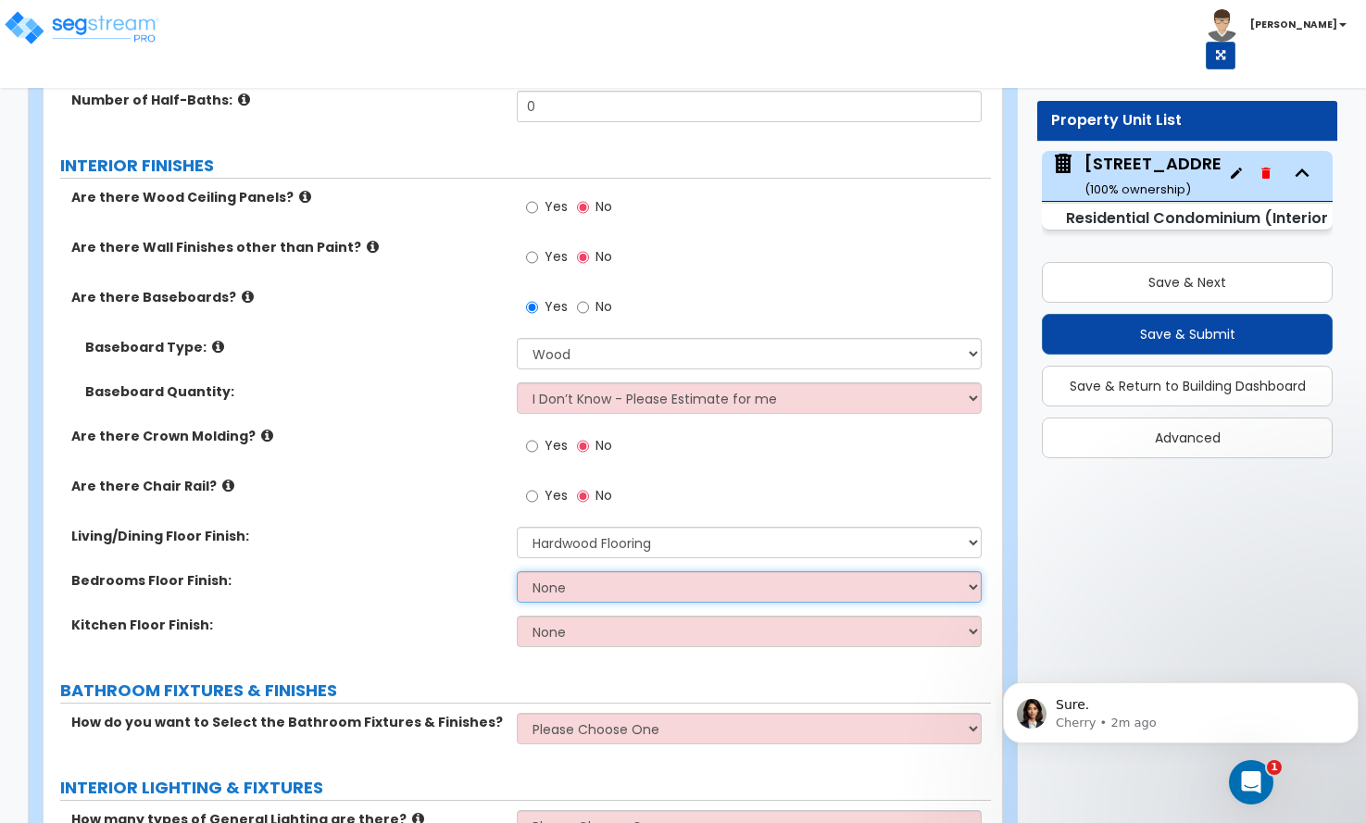
click at [567, 571] on select "None Tile Flooring Hardwood Flooring Resilient Laminate Flooring VCT Flooring S…" at bounding box center [749, 586] width 464 height 31
select select "2"
click at [517, 571] on select "None Tile Flooring Hardwood Flooring Resilient Laminate Flooring VCT Flooring S…" at bounding box center [749, 586] width 464 height 31
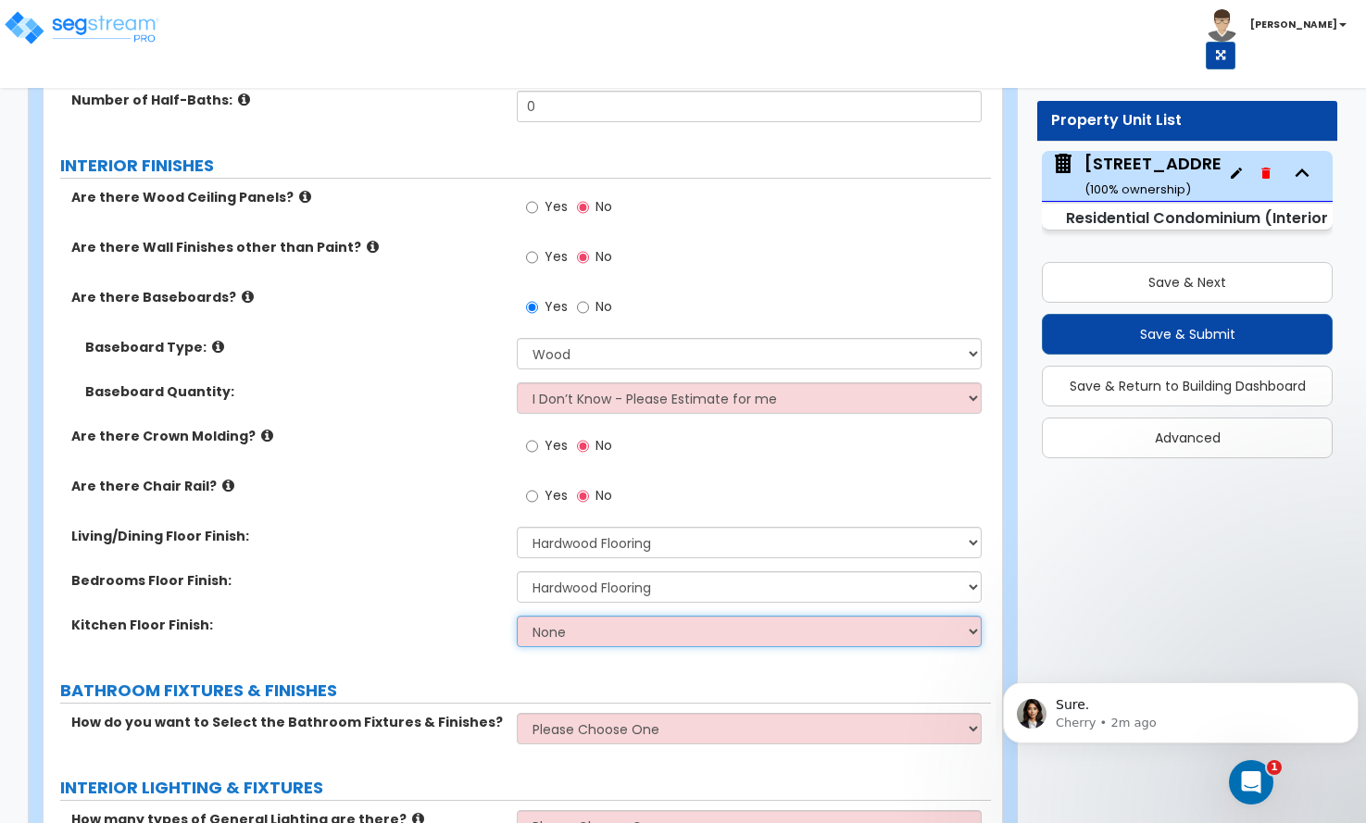
click at [570, 616] on select "None Tile Flooring Hardwood Flooring Resilient Laminate Flooring VCT Flooring S…" at bounding box center [749, 631] width 464 height 31
select select "1"
click at [517, 616] on select "None Tile Flooring Hardwood Flooring Resilient Laminate Flooring VCT Flooring S…" at bounding box center [749, 631] width 464 height 31
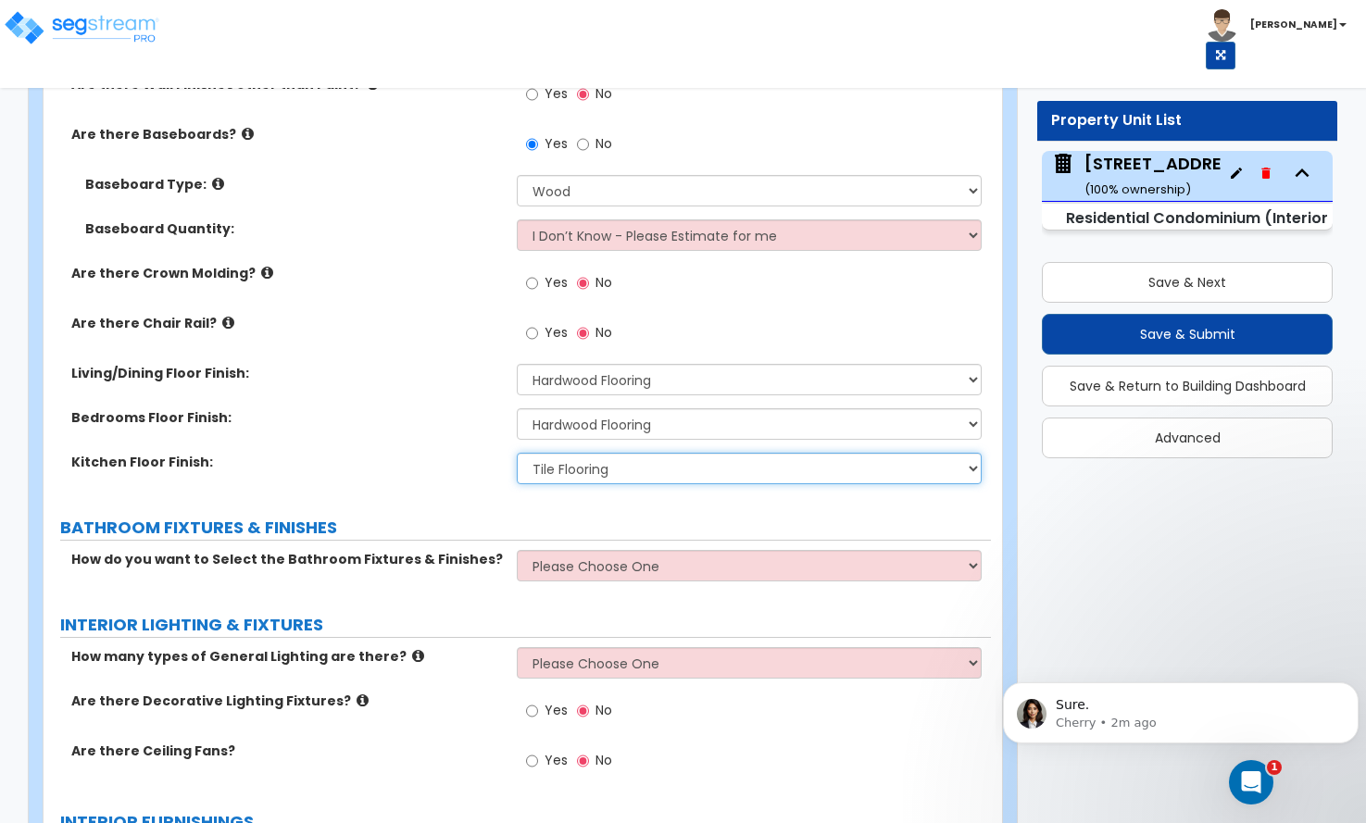
scroll to position [741, 0]
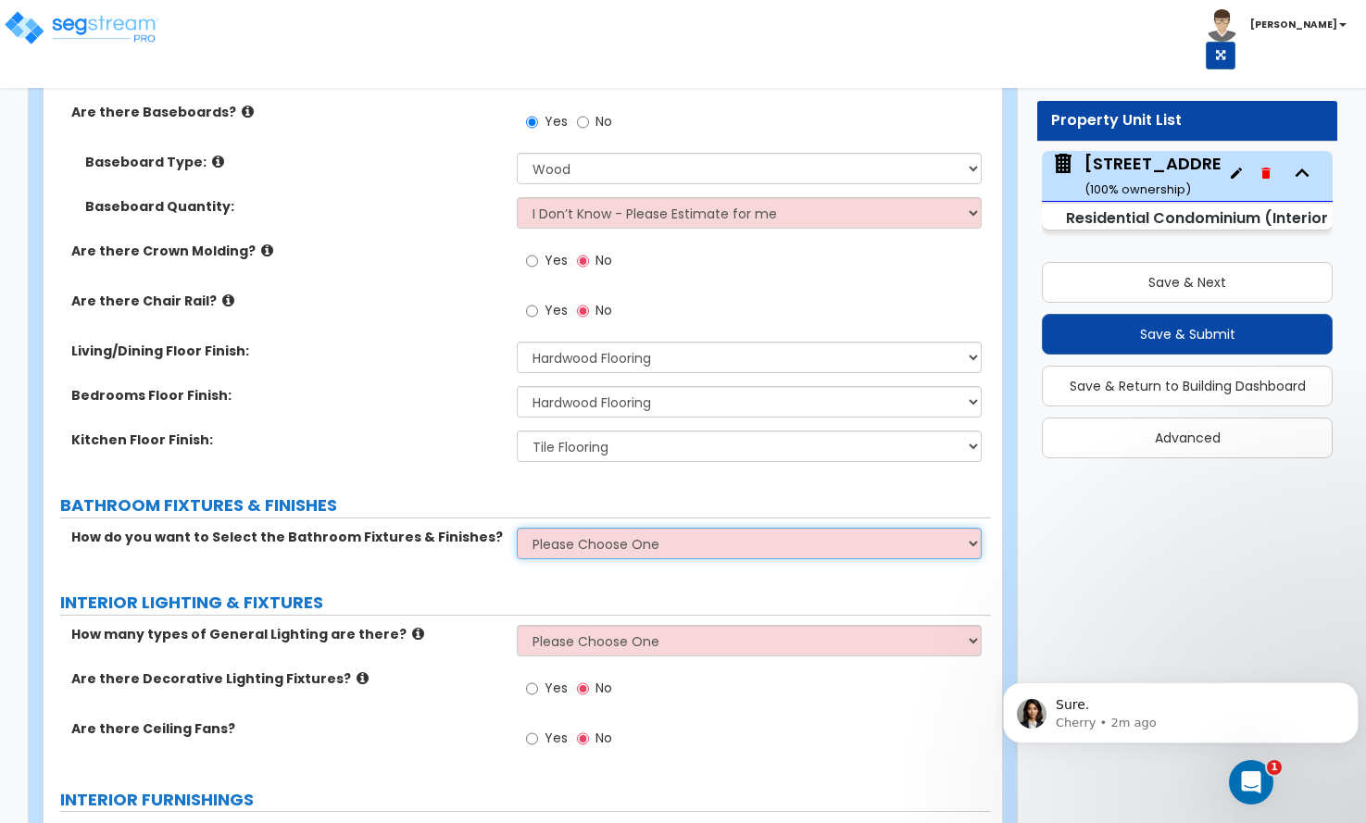
click at [548, 528] on select "Please Choose One Select Fixtures and Finishes only for one Bath and assume thi…" at bounding box center [749, 543] width 464 height 31
select select "2"
click at [517, 528] on select "Please Choose One Select Fixtures and Finishes only for one Bath and assume thi…" at bounding box center [749, 543] width 464 height 31
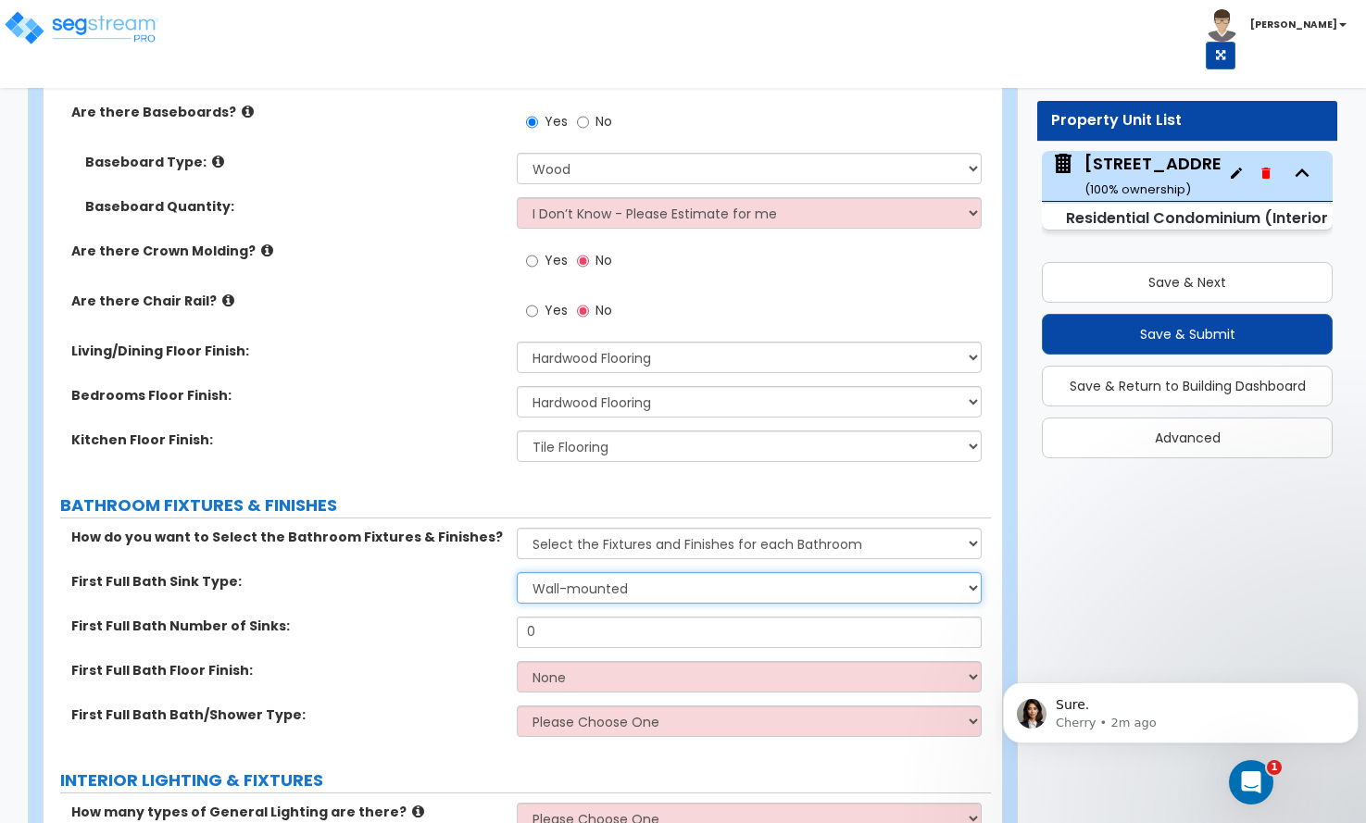
click at [559, 572] on select "Wall-mounted Pedestal-mounted Vanity-mounted" at bounding box center [749, 587] width 464 height 31
select select "3"
click at [517, 572] on select "Wall-mounted Pedestal-mounted Vanity-mounted" at bounding box center [749, 587] width 464 height 31
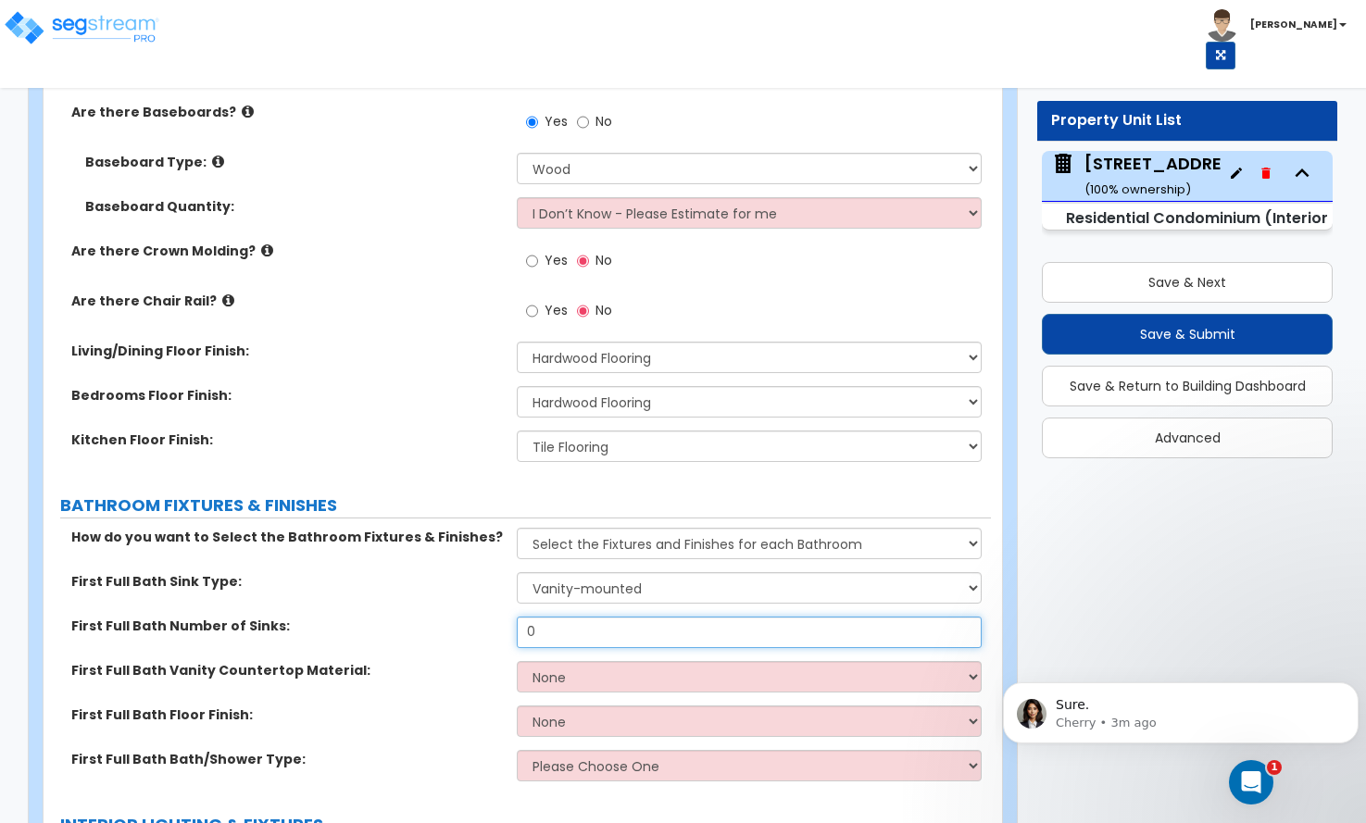
drag, startPoint x: 545, startPoint y: 600, endPoint x: 489, endPoint y: 614, distance: 58.2
click at [489, 617] on div "First Full Bath Number of Sinks: 0" at bounding box center [517, 639] width 947 height 44
type input "1"
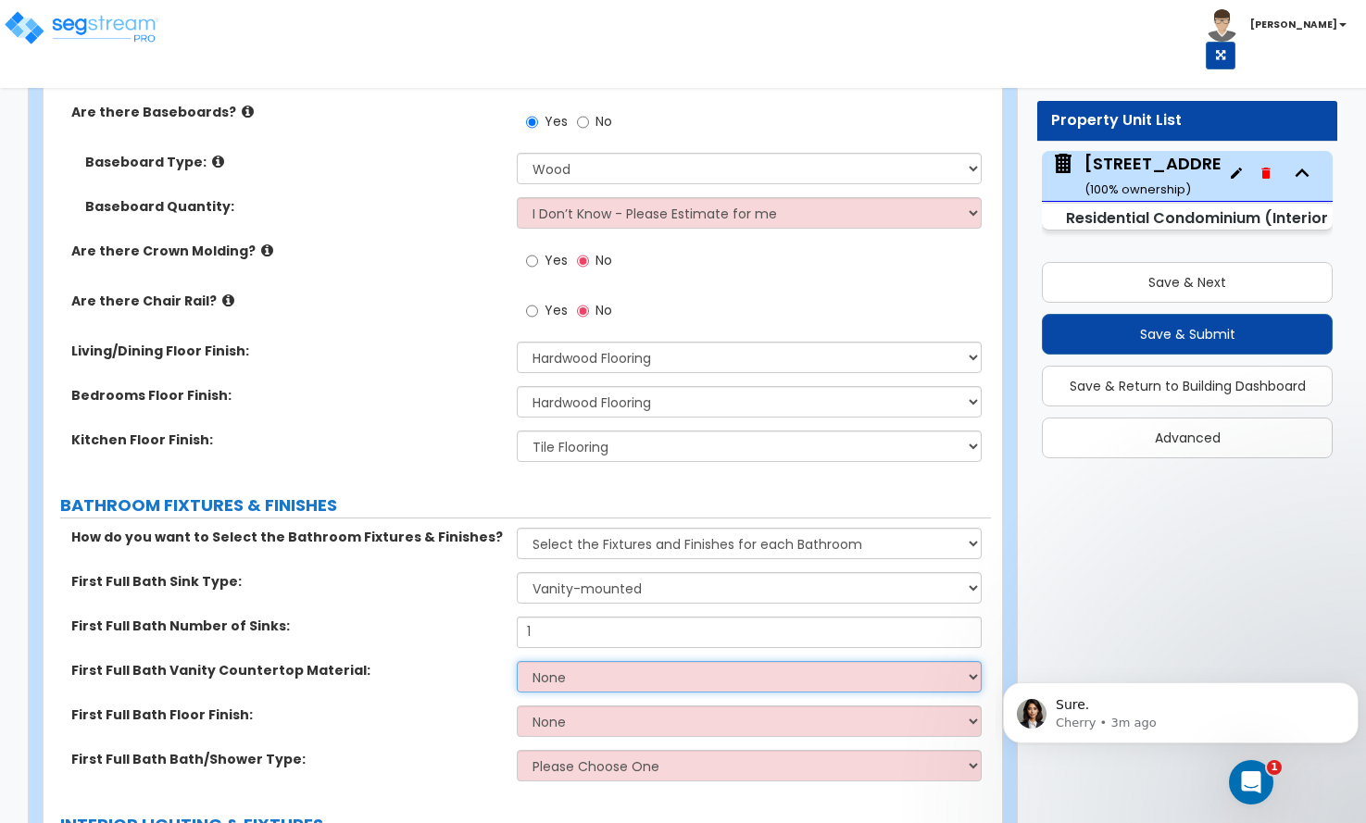
click at [559, 661] on select "None Plastic Laminate Solid Surface Stone Quartz Marble Tile Wood" at bounding box center [749, 676] width 464 height 31
select select "2"
click at [517, 661] on select "None Plastic Laminate Solid Surface Stone Quartz Marble Tile Wood" at bounding box center [749, 676] width 464 height 31
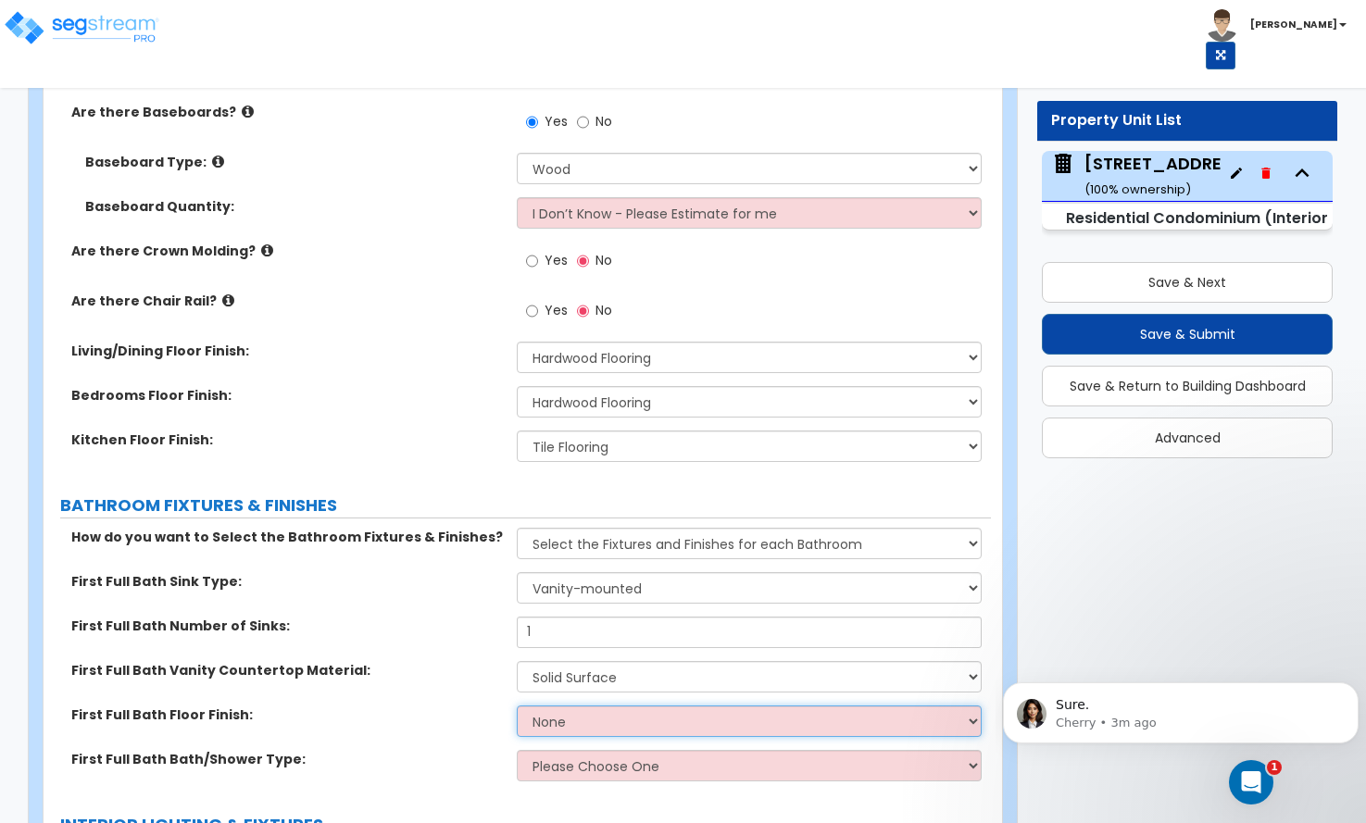
click at [559, 706] on select "None Tile Flooring Hardwood Flooring Resilient Laminate Flooring VCT Flooring S…" at bounding box center [749, 721] width 464 height 31
select select "2"
click at [517, 706] on select "None Tile Flooring Hardwood Flooring Resilient Laminate Flooring VCT Flooring S…" at bounding box center [749, 721] width 464 height 31
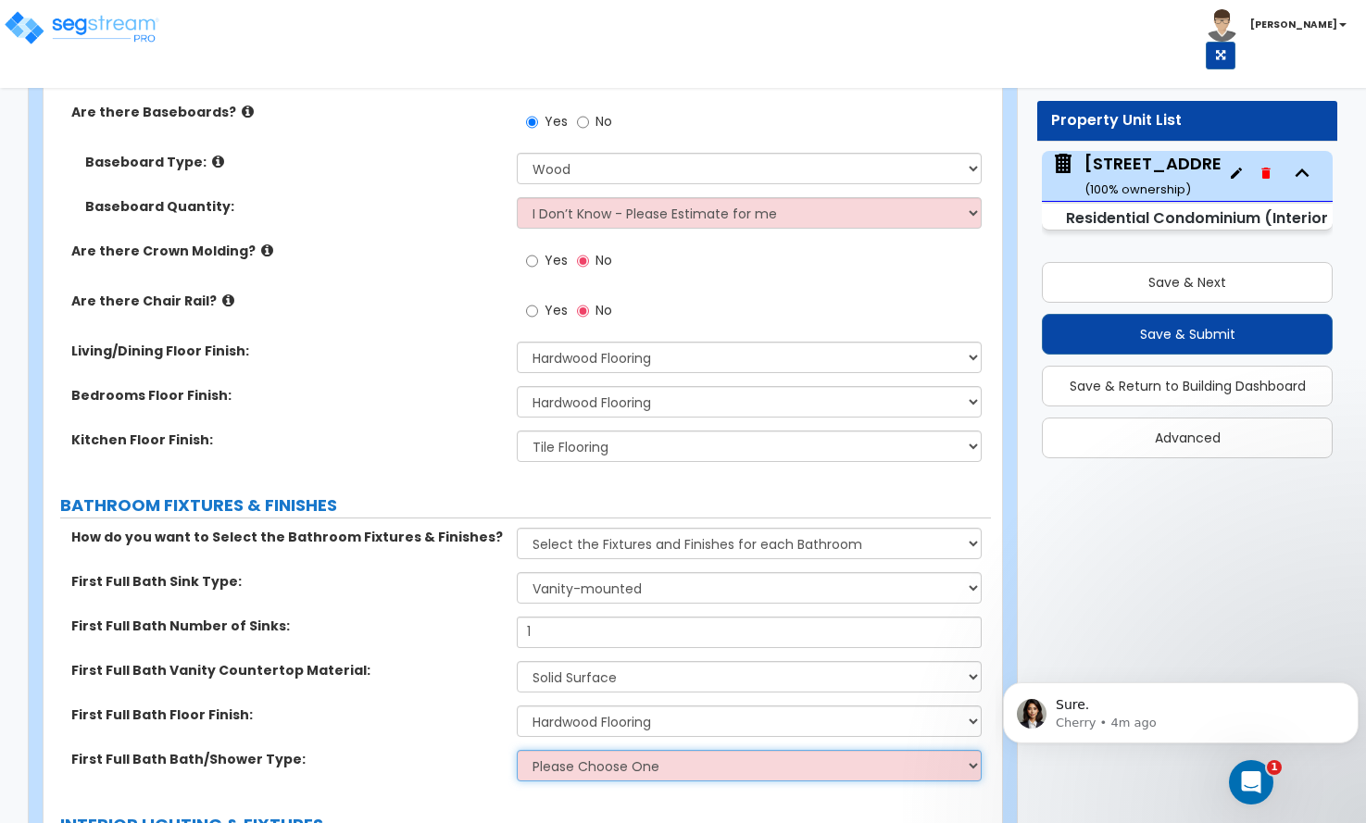
click at [543, 750] on select "Please Choose One Standalone Shower Bathtub - Shower Combo" at bounding box center [749, 765] width 464 height 31
select select "2"
click at [517, 750] on select "Please Choose One Standalone Shower Bathtub - Shower Combo" at bounding box center [749, 765] width 464 height 31
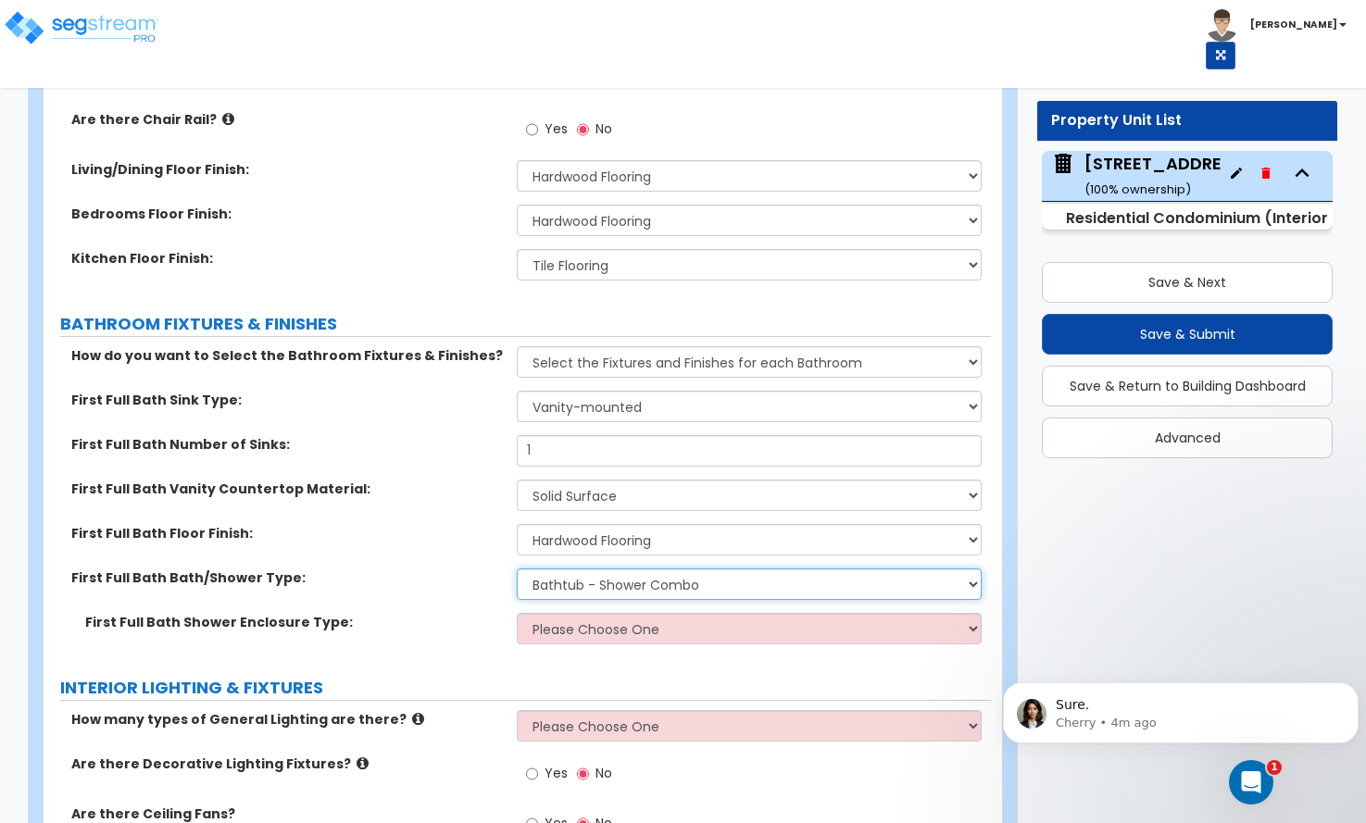
scroll to position [926, 0]
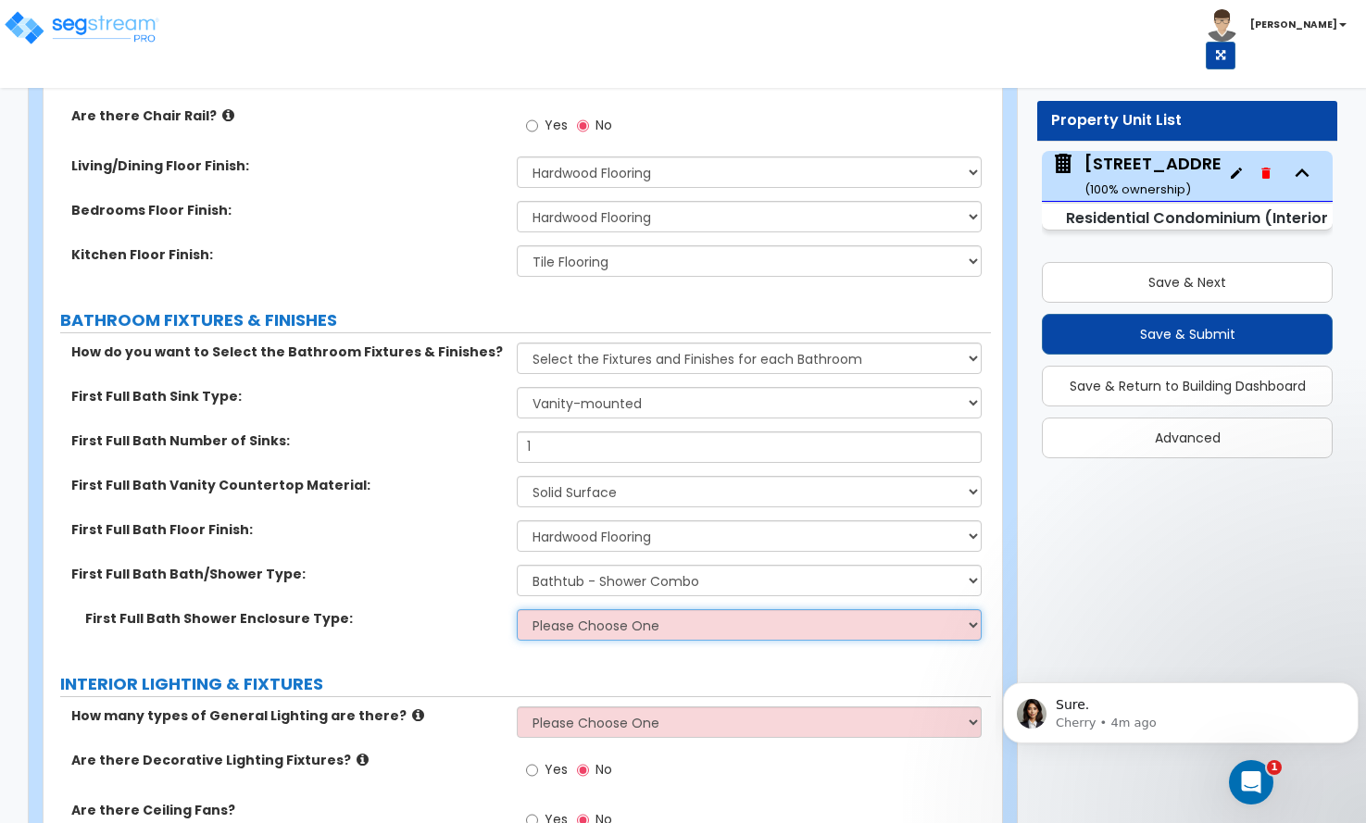
click at [586, 609] on select "Please Choose One Curtain & Rod Glass Sliding Doors Glass Hinged Doors" at bounding box center [749, 624] width 464 height 31
select select "1"
click at [517, 609] on select "Please Choose One Curtain & Rod Glass Sliding Doors Glass Hinged Doors" at bounding box center [749, 624] width 464 height 31
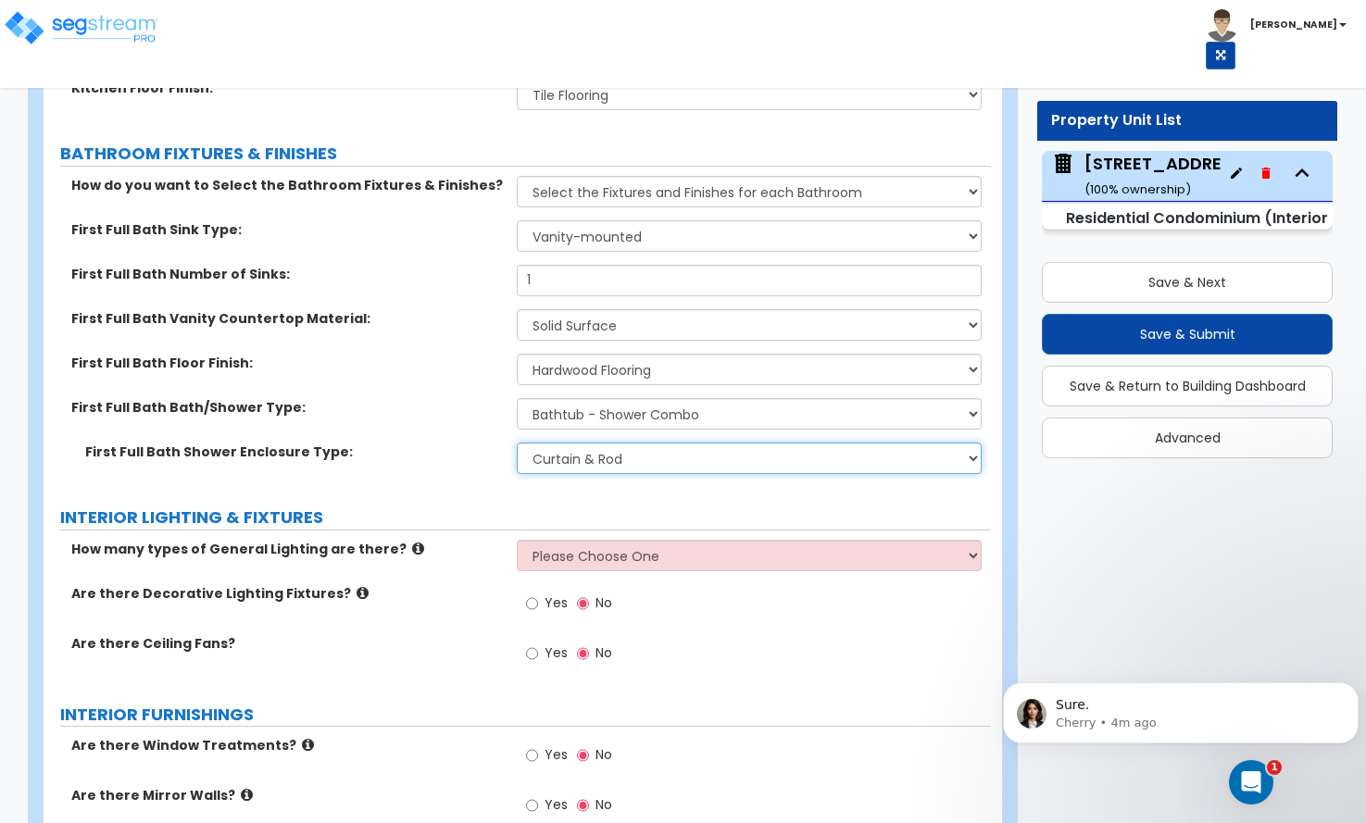
scroll to position [1111, 0]
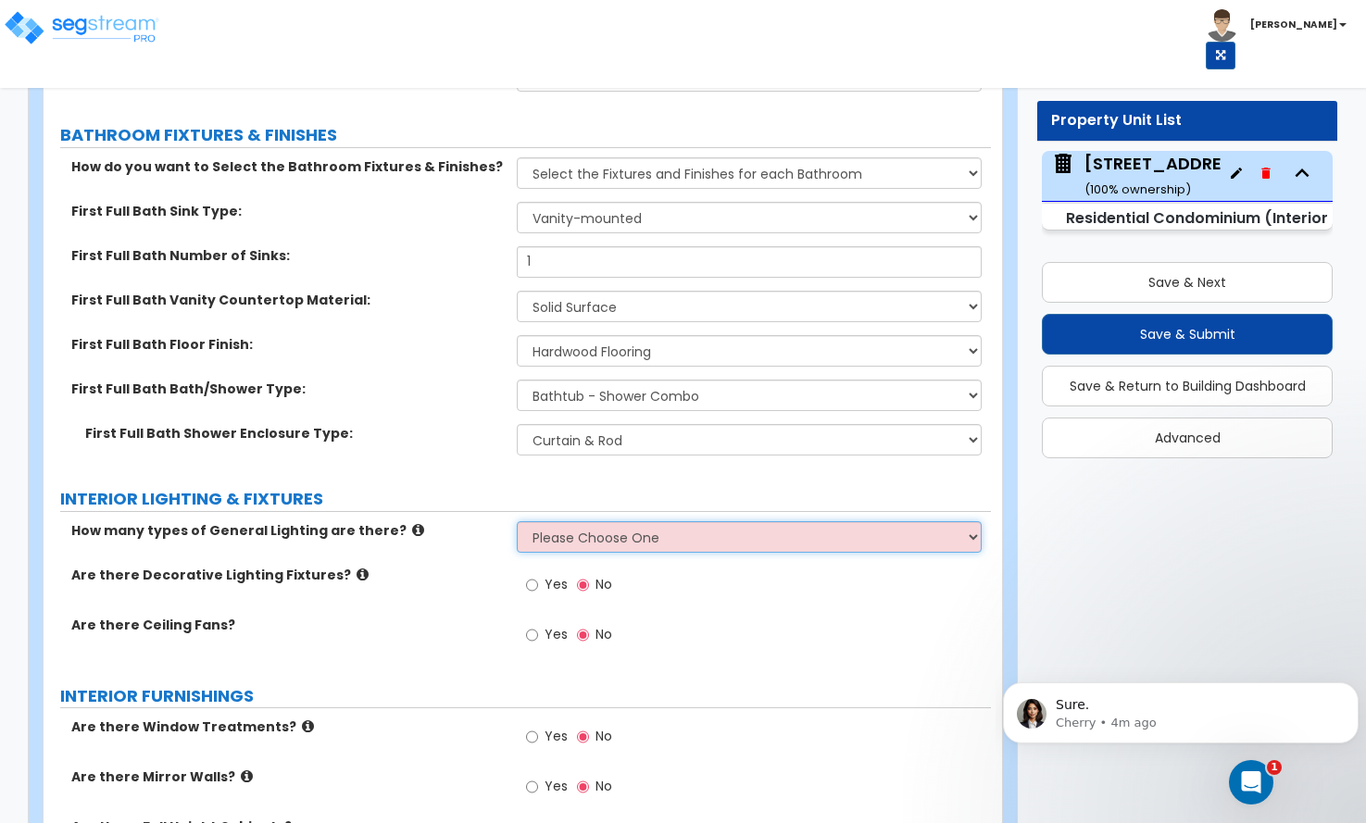
click at [535, 521] on select "Please Choose One 1 2 3" at bounding box center [749, 536] width 464 height 31
select select "1"
click at [517, 521] on select "Please Choose One 1 2 3" at bounding box center [749, 536] width 464 height 31
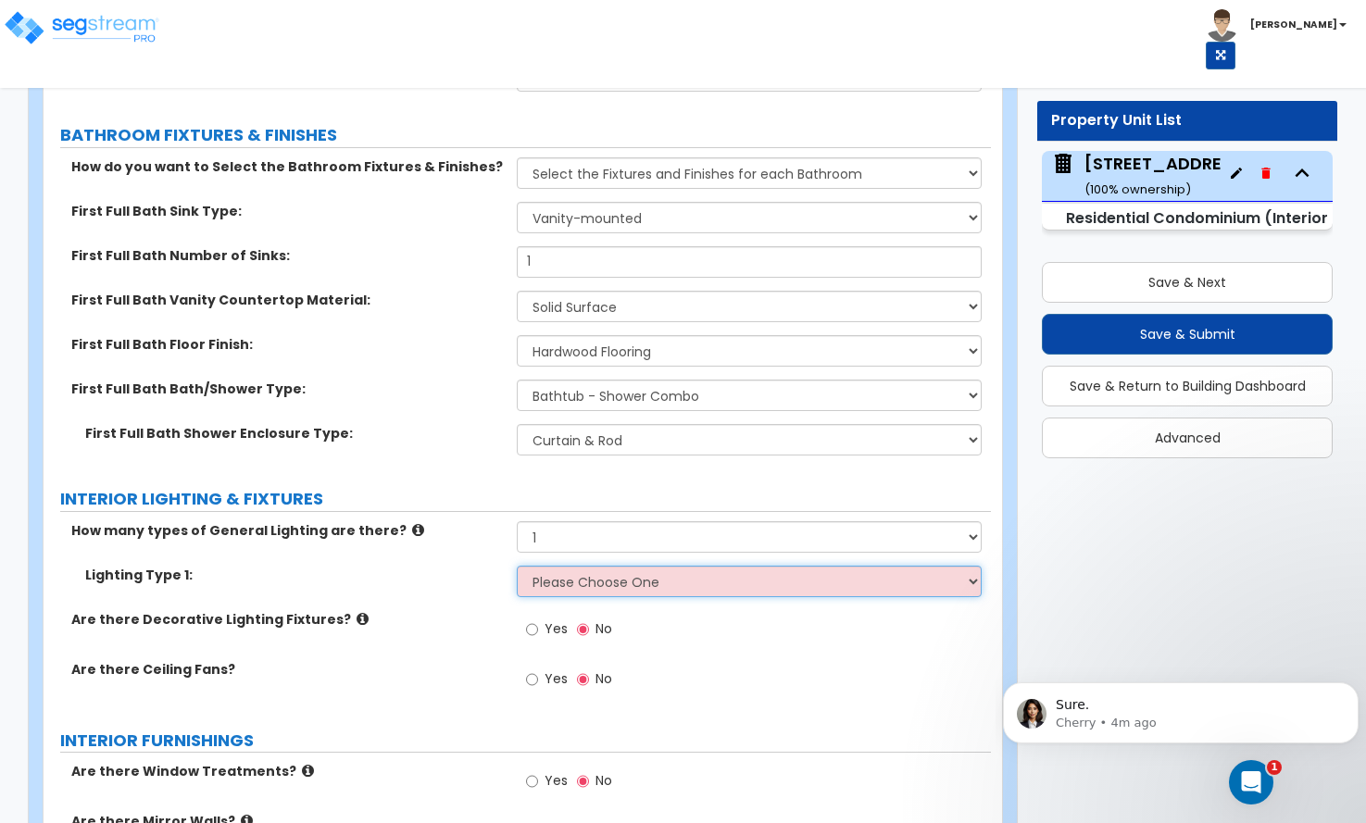
click at [646, 566] on select "Please Choose One LED Surface-Mounted LED Recessed Fluorescent Surface-Mounted …" at bounding box center [749, 581] width 464 height 31
click at [611, 521] on select "Please Choose One 1 2 3" at bounding box center [749, 536] width 464 height 31
click at [517, 521] on select "Please Choose One 1 2 3" at bounding box center [749, 536] width 464 height 31
click at [601, 566] on select "Please Choose One LED Surface-Mounted LED Recessed Fluorescent Surface-Mounted …" at bounding box center [749, 581] width 464 height 31
select select "6"
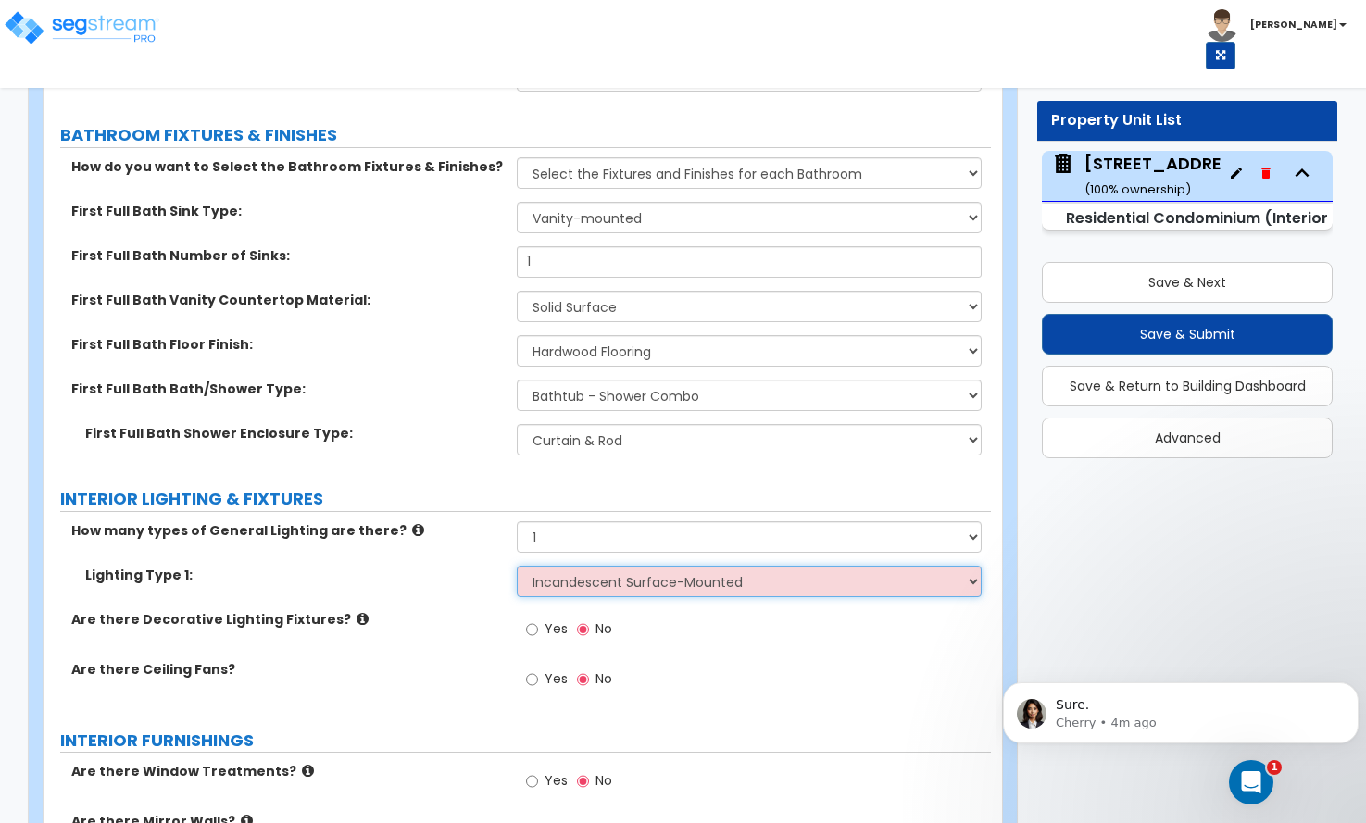
click at [517, 566] on select "Please Choose One LED Surface-Mounted LED Recessed Fluorescent Surface-Mounted …" at bounding box center [749, 581] width 464 height 31
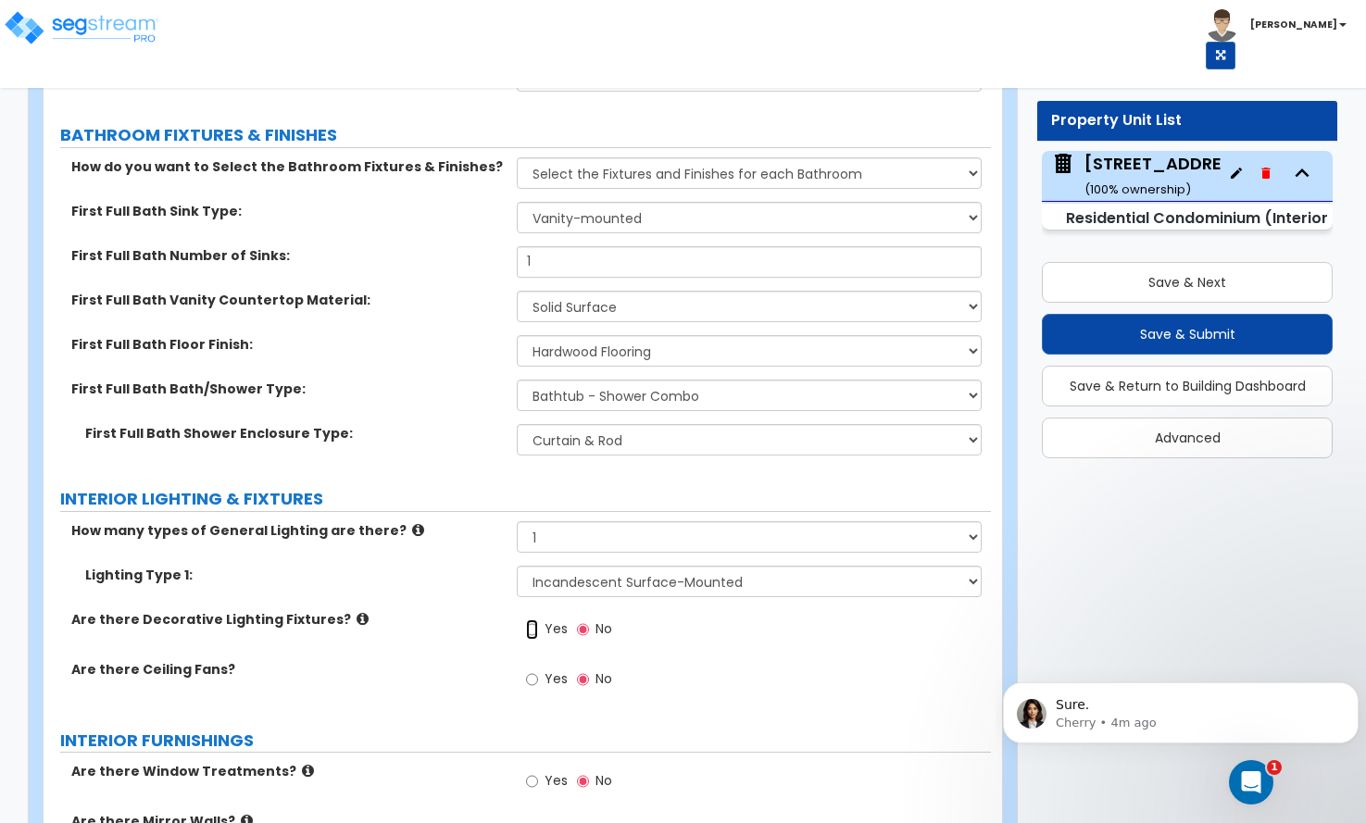
click at [532, 619] on input "Yes" at bounding box center [532, 629] width 12 height 20
radio input "true"
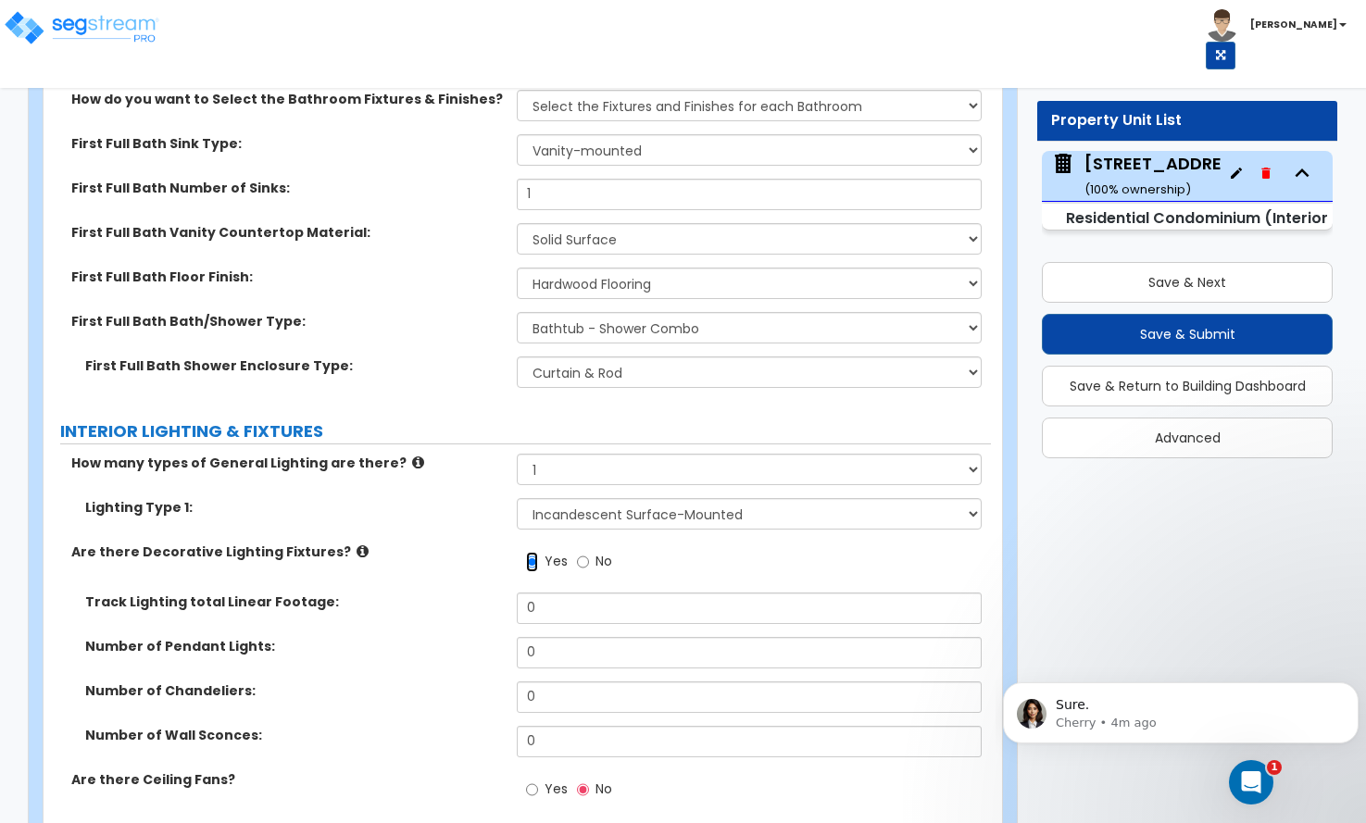
scroll to position [1204, 0]
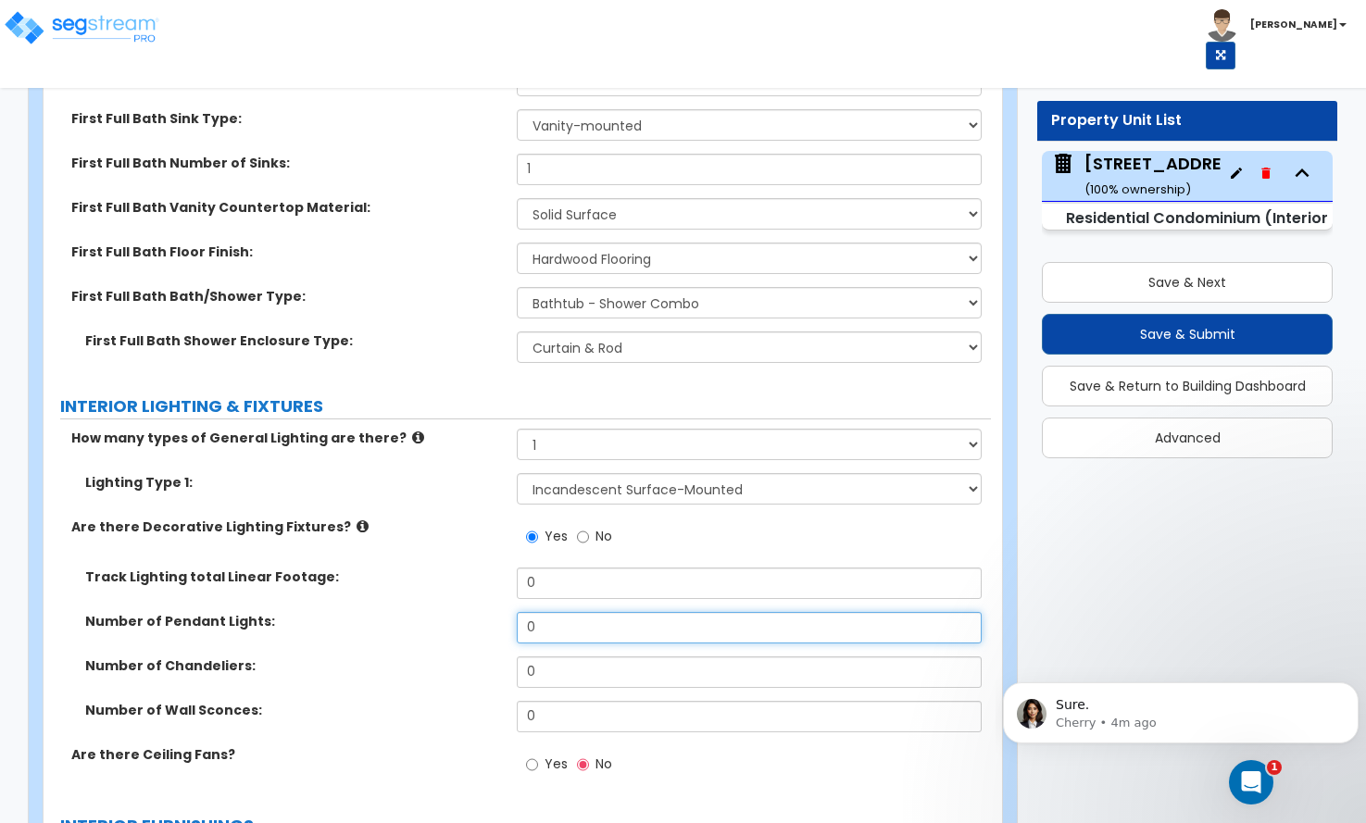
click at [504, 612] on div "Number of Pendant Lights: 0" at bounding box center [517, 634] width 947 height 44
type input "1"
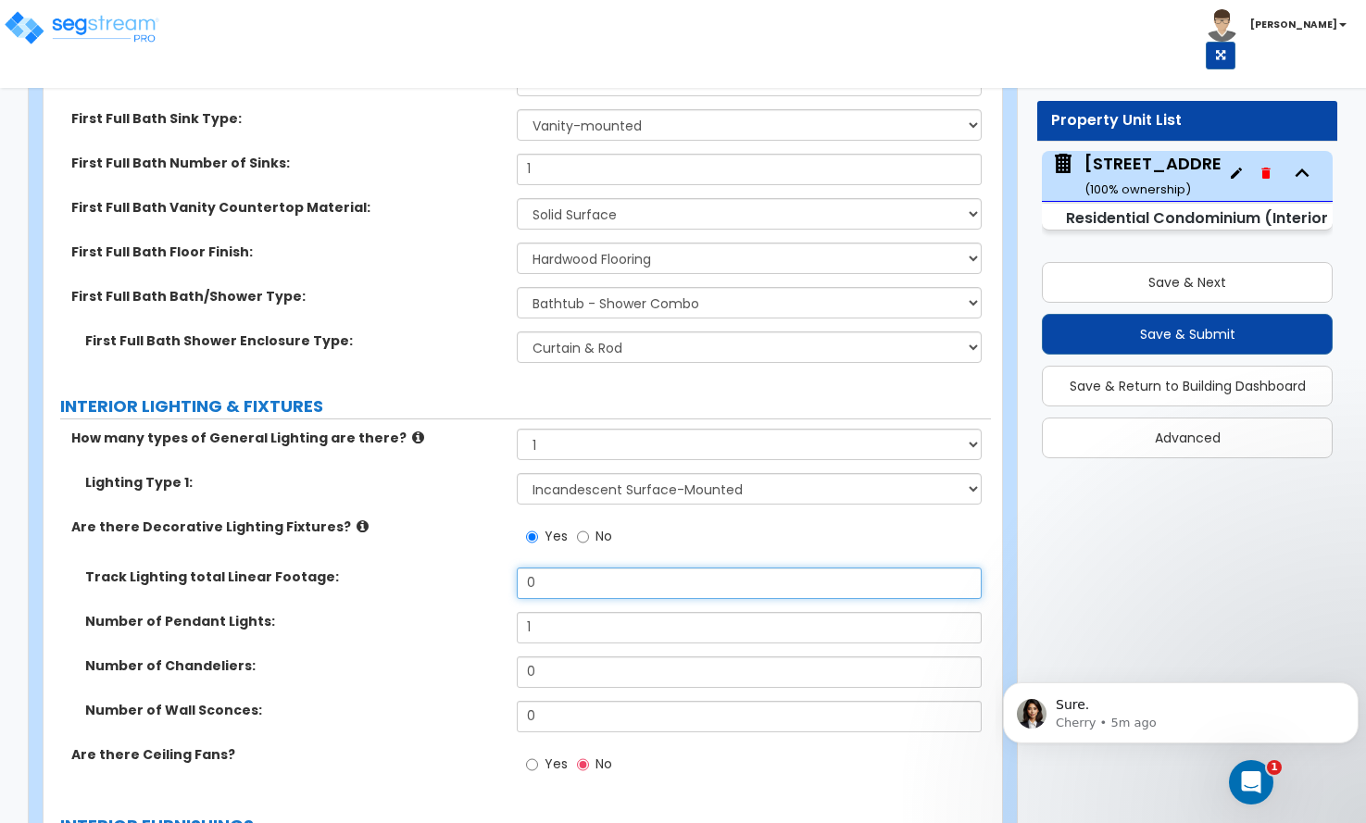
drag, startPoint x: 544, startPoint y: 551, endPoint x: 490, endPoint y: 551, distance: 53.7
click at [490, 568] on div "Track Lighting total Linear Footage: 0" at bounding box center [517, 590] width 947 height 44
type input "5"
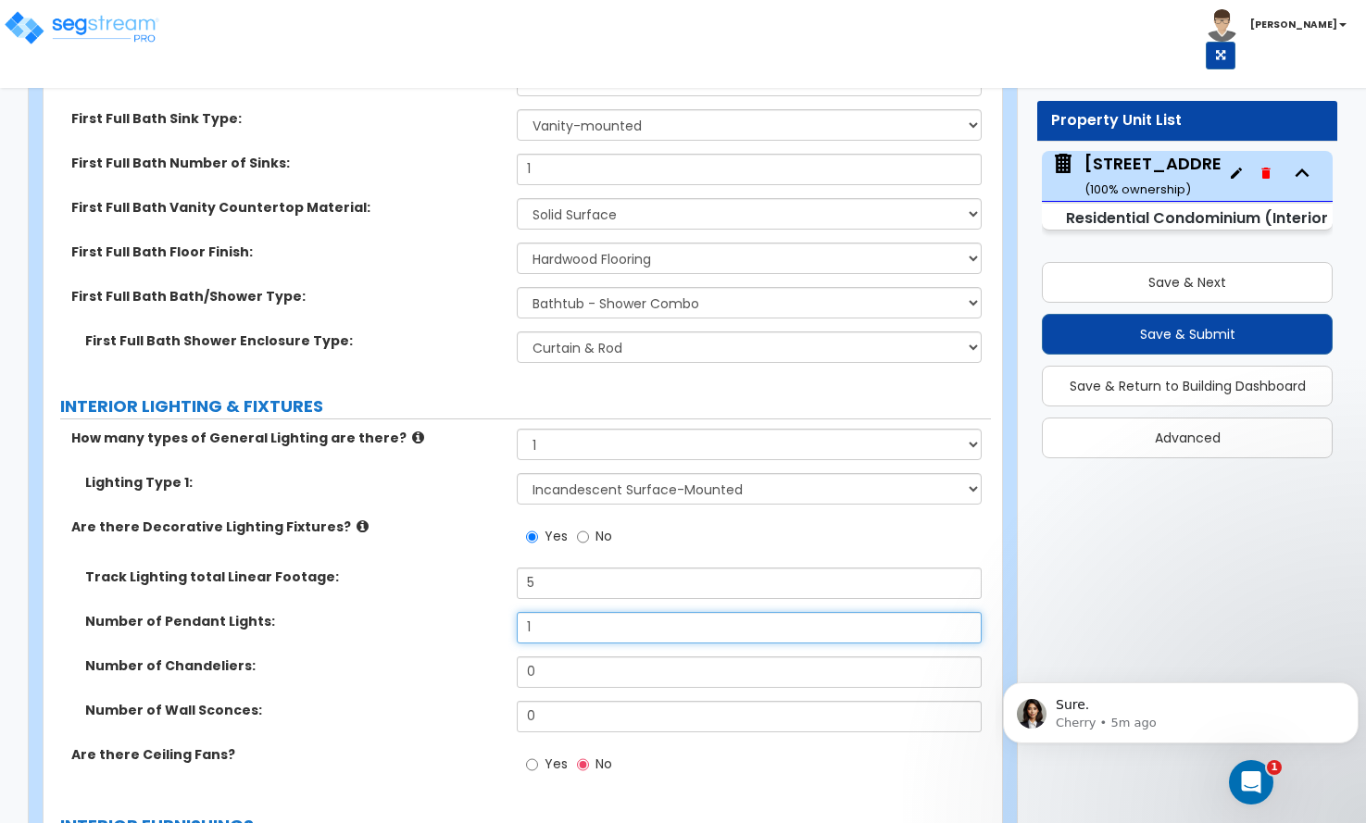
drag, startPoint x: 551, startPoint y: 599, endPoint x: 501, endPoint y: 604, distance: 50.2
click at [501, 612] on div "Number of Pendant Lights: 1" at bounding box center [517, 634] width 947 height 44
type input "0"
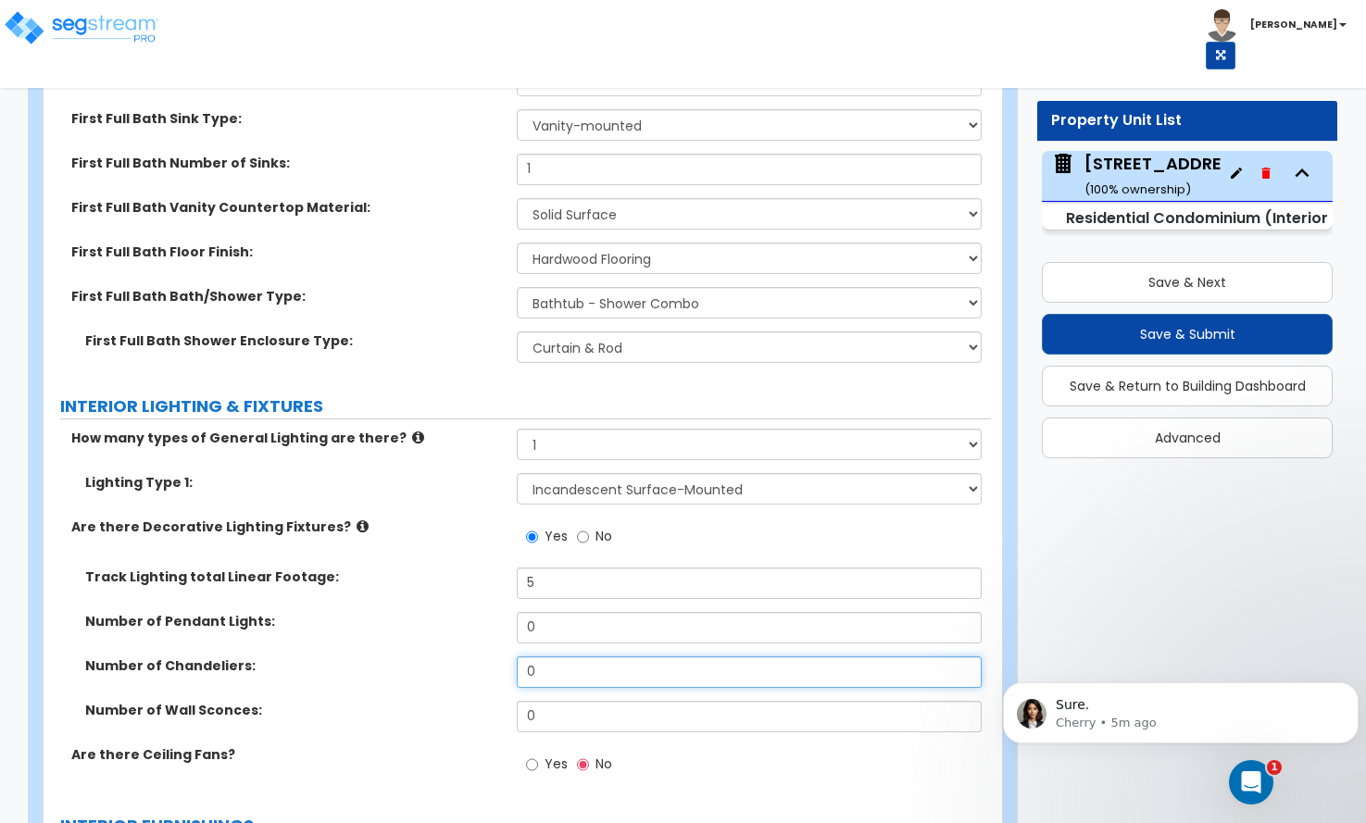
click at [520, 657] on input "0" at bounding box center [749, 672] width 464 height 31
type input "1"
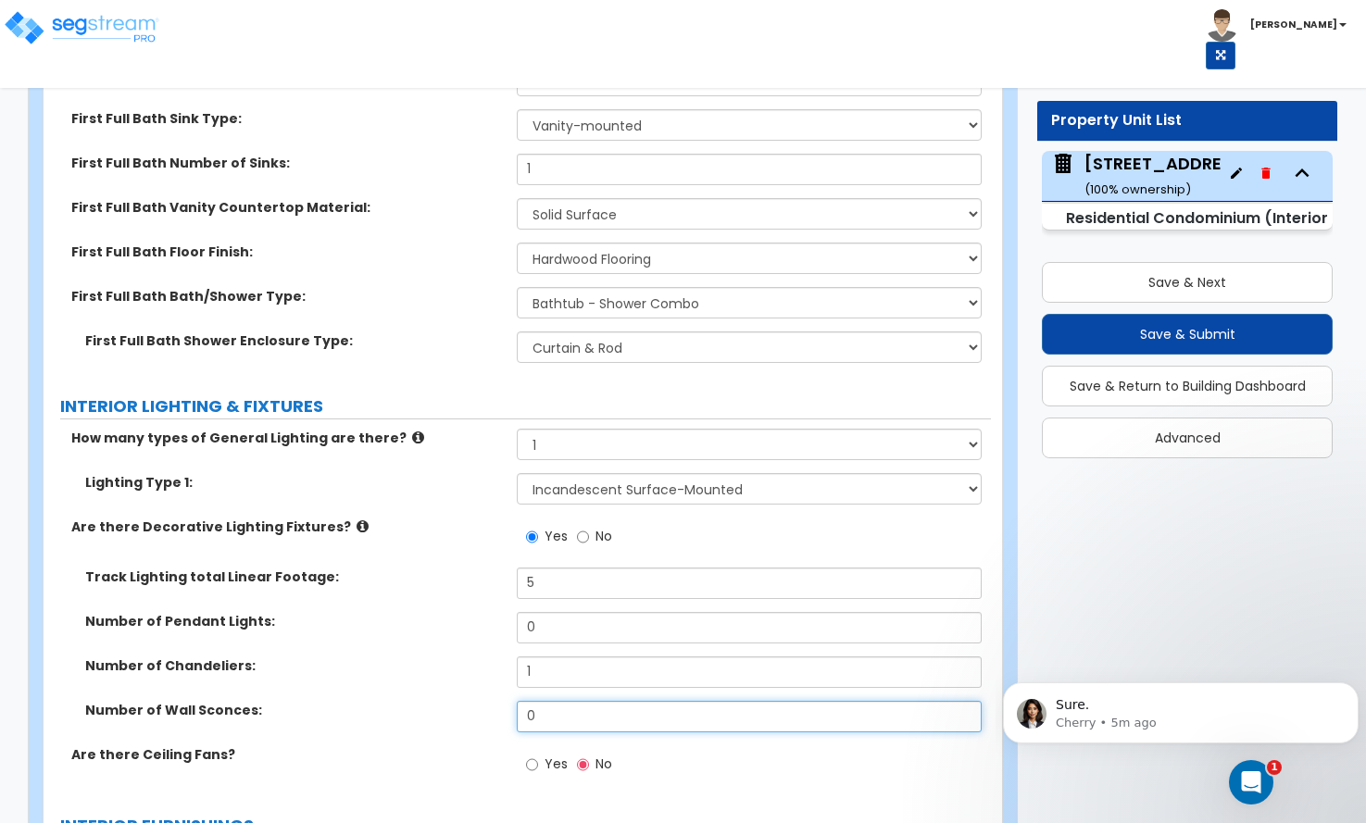
drag, startPoint x: 562, startPoint y: 695, endPoint x: 513, endPoint y: 690, distance: 49.3
click at [513, 701] on div "Number of Wall Sconces: 0" at bounding box center [517, 723] width 947 height 44
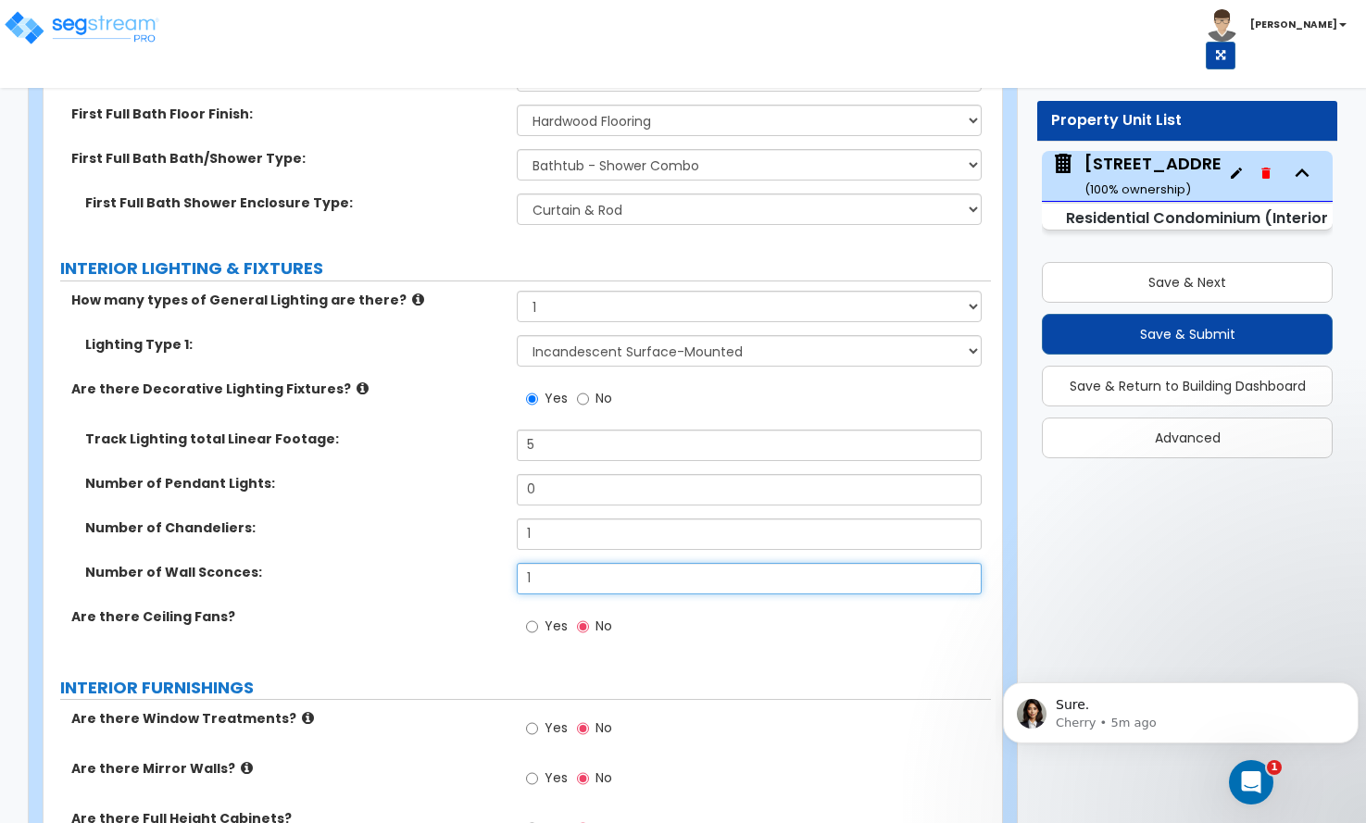
scroll to position [1389, 0]
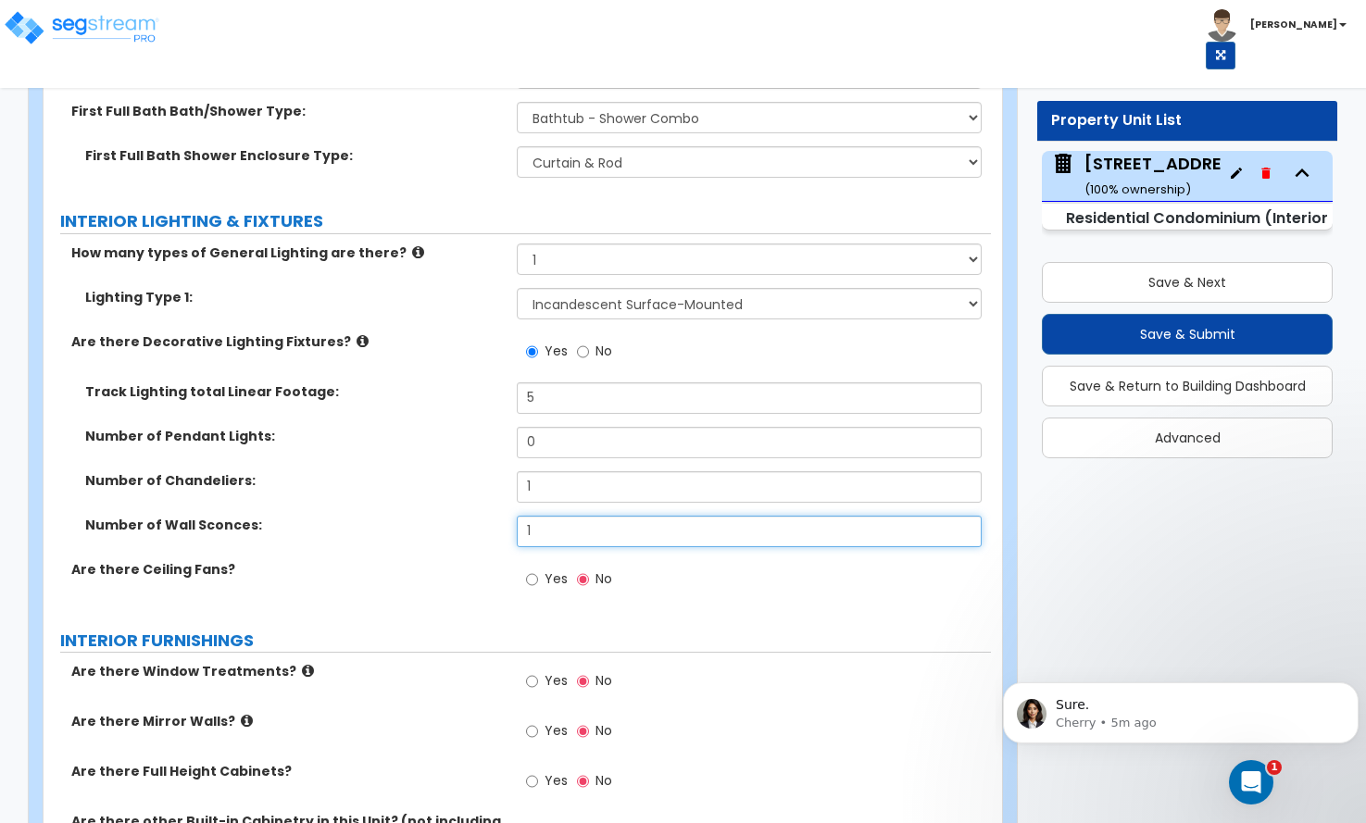
type input "1"
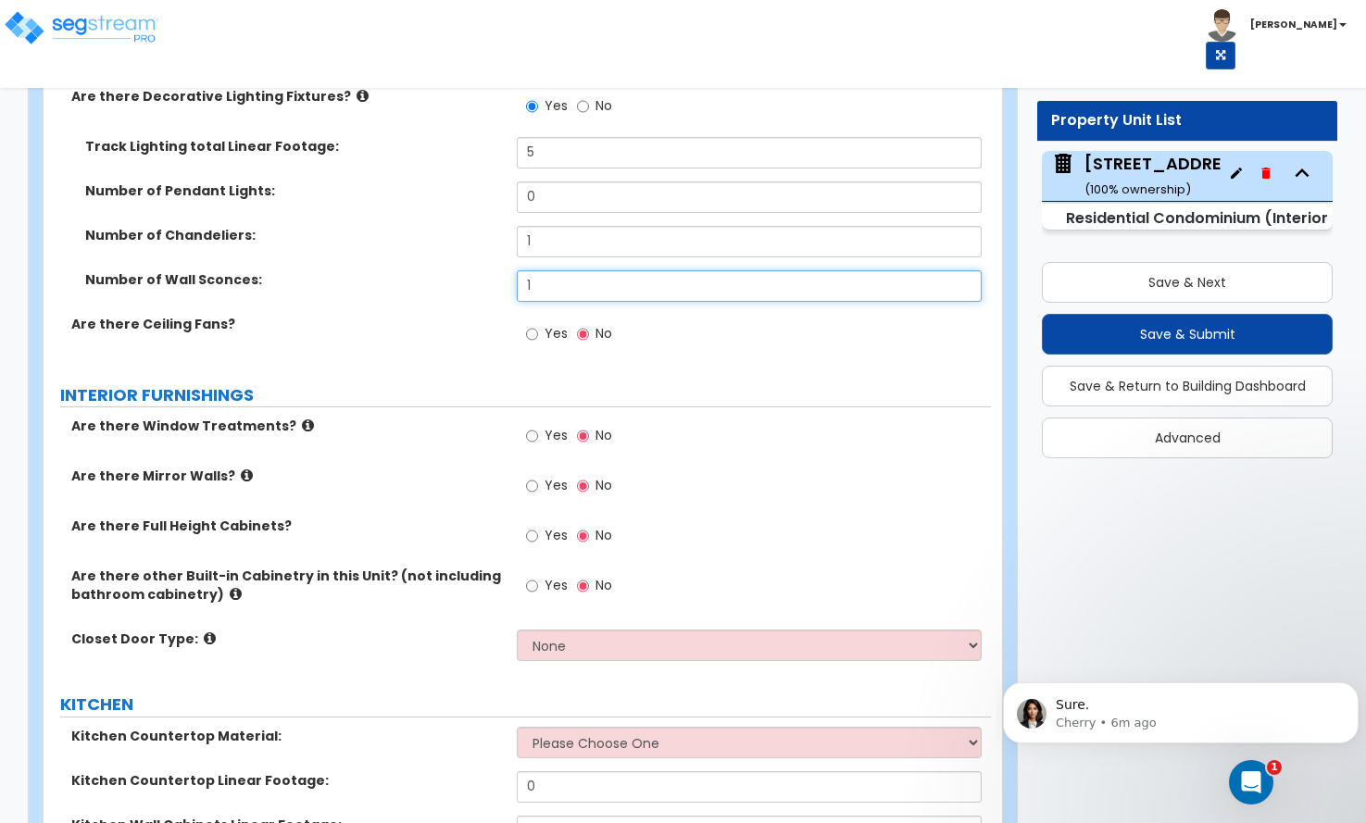
scroll to position [1667, 0]
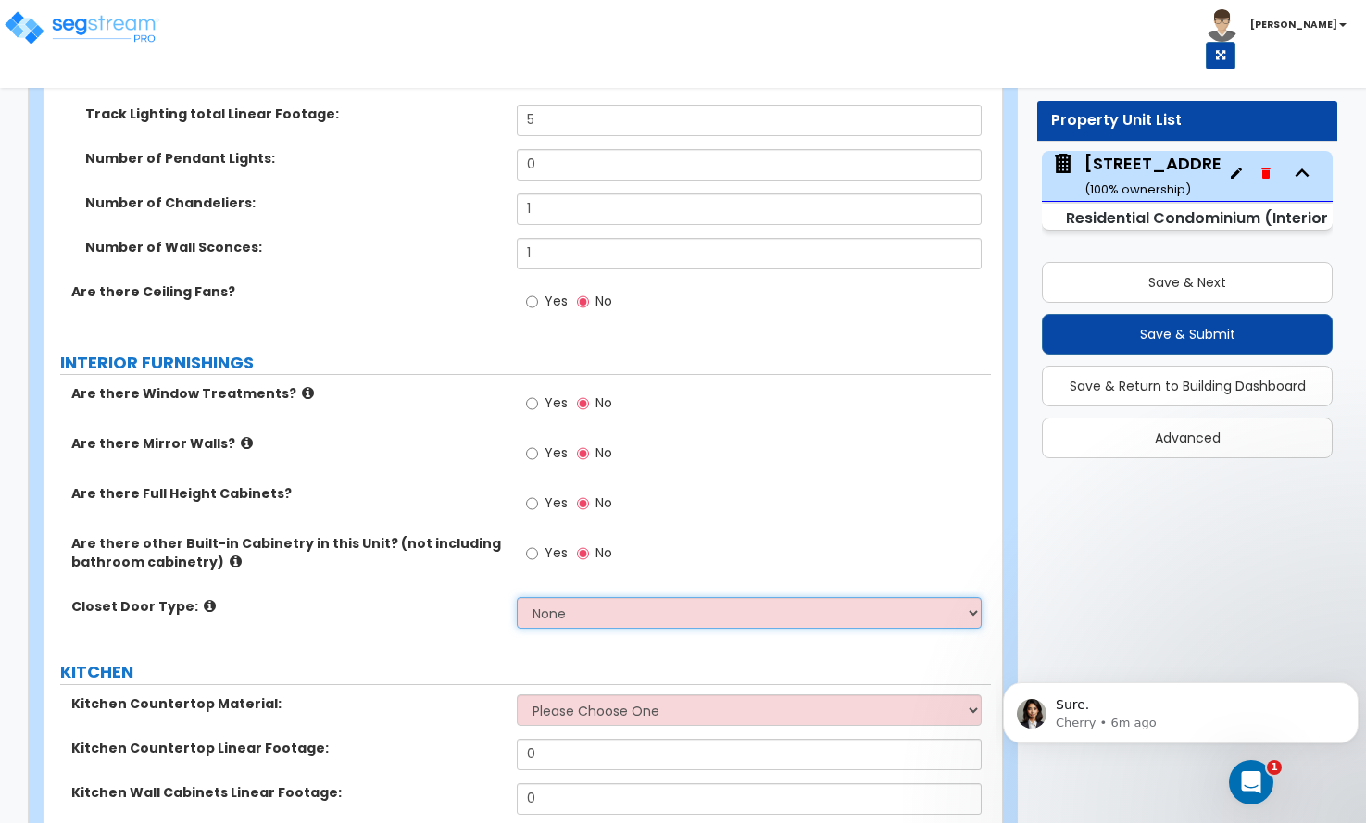
click at [555, 597] on select "None Bi-fold Louvered Doors Bi-fold Panel Doors Sliding Doors Hinged Wood Door" at bounding box center [749, 612] width 464 height 31
click at [532, 394] on input "Yes" at bounding box center [532, 404] width 12 height 20
radio input "true"
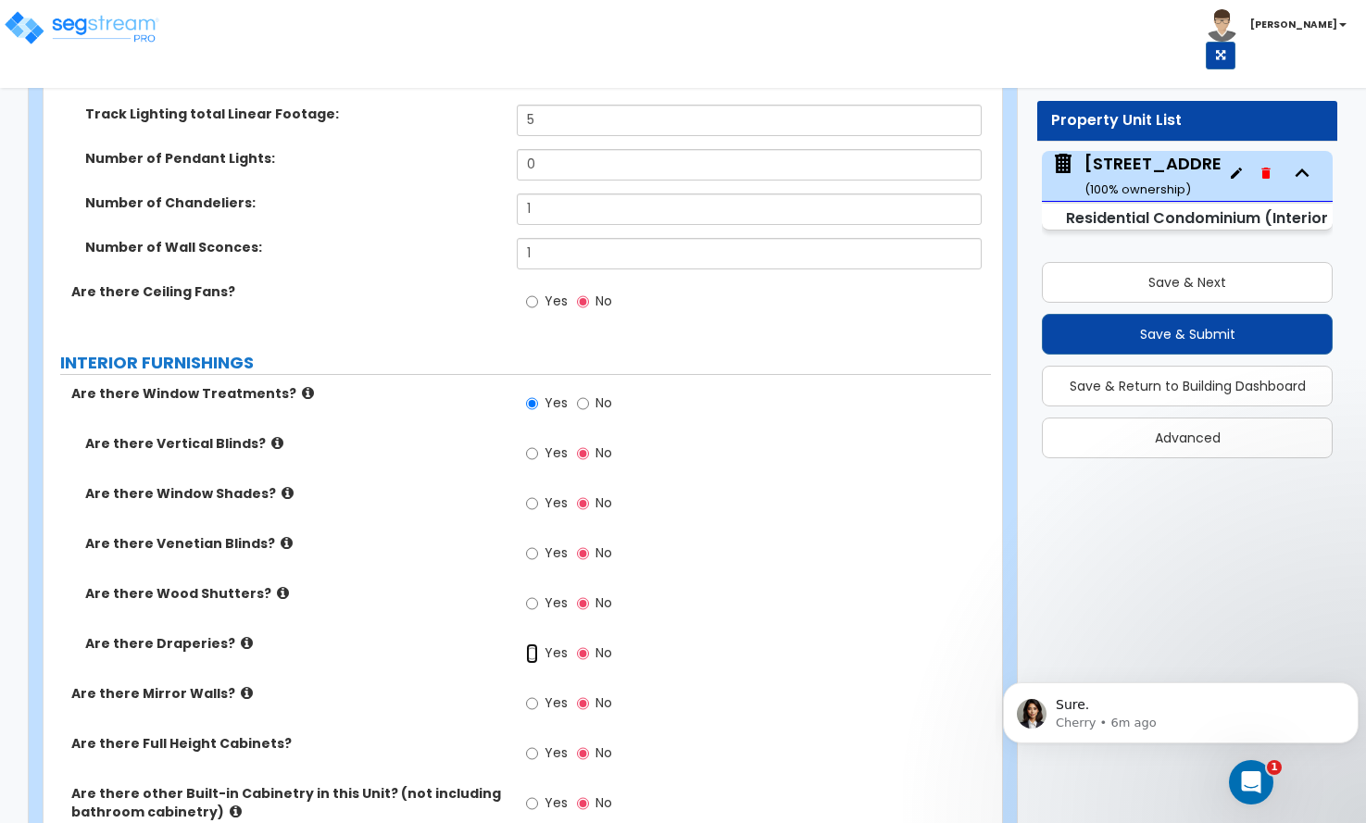
click at [532, 644] on input "Yes" at bounding box center [532, 654] width 12 height 20
radio input "true"
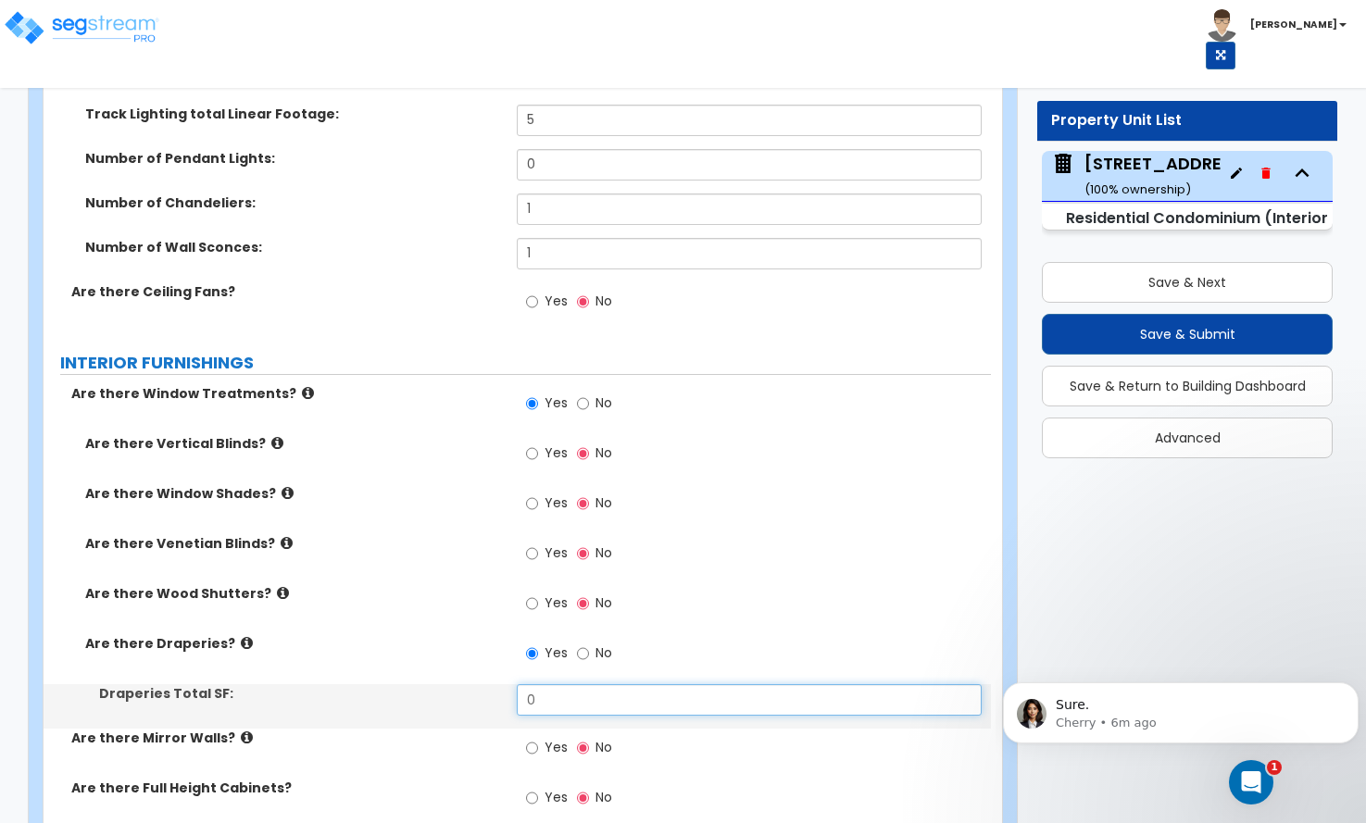
drag, startPoint x: 486, startPoint y: 656, endPoint x: 480, endPoint y: 601, distance: 55.0
click at [485, 651] on div "Are there Vertical Blinds? Yes No Are there Window Shades? Yes No Are there Ven…" at bounding box center [517, 581] width 920 height 294
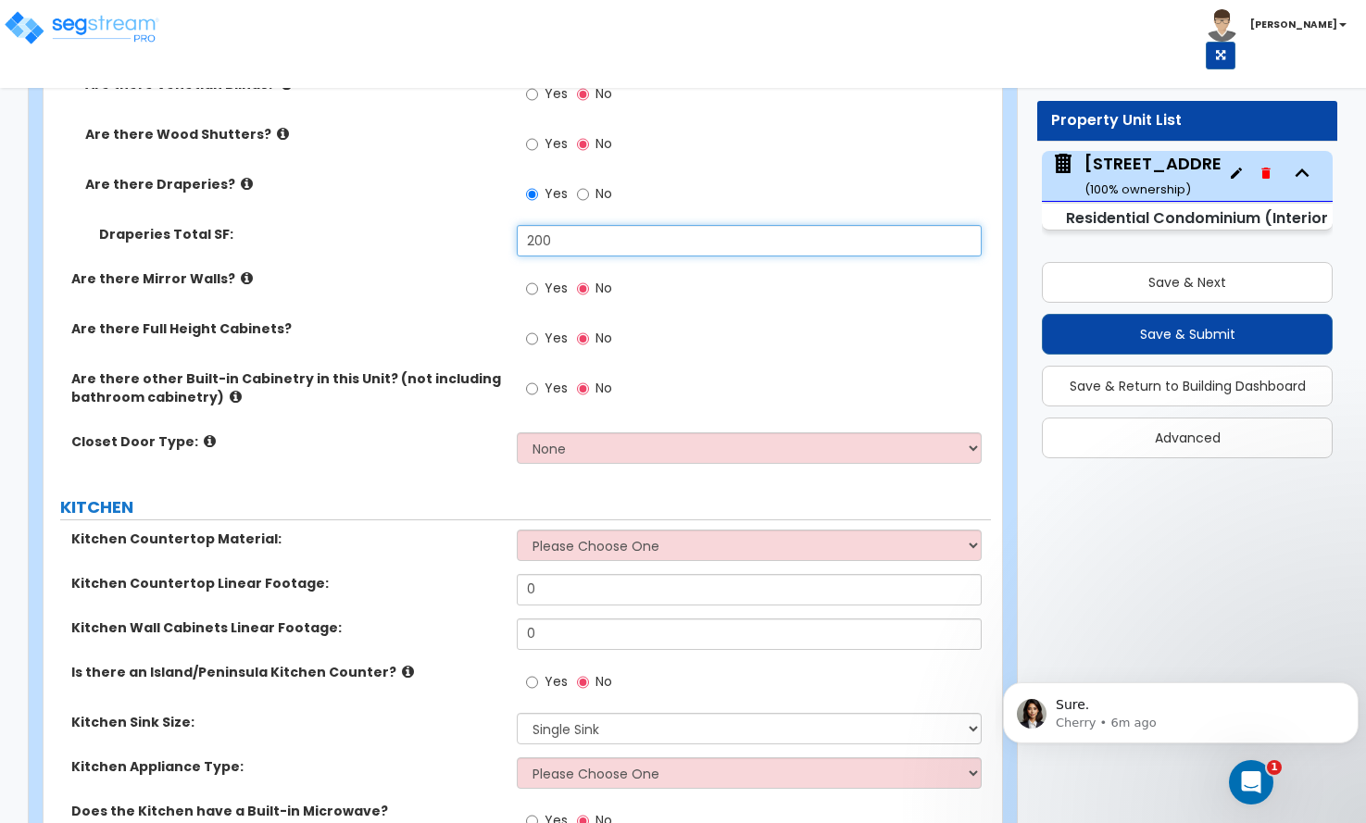
scroll to position [2130, 0]
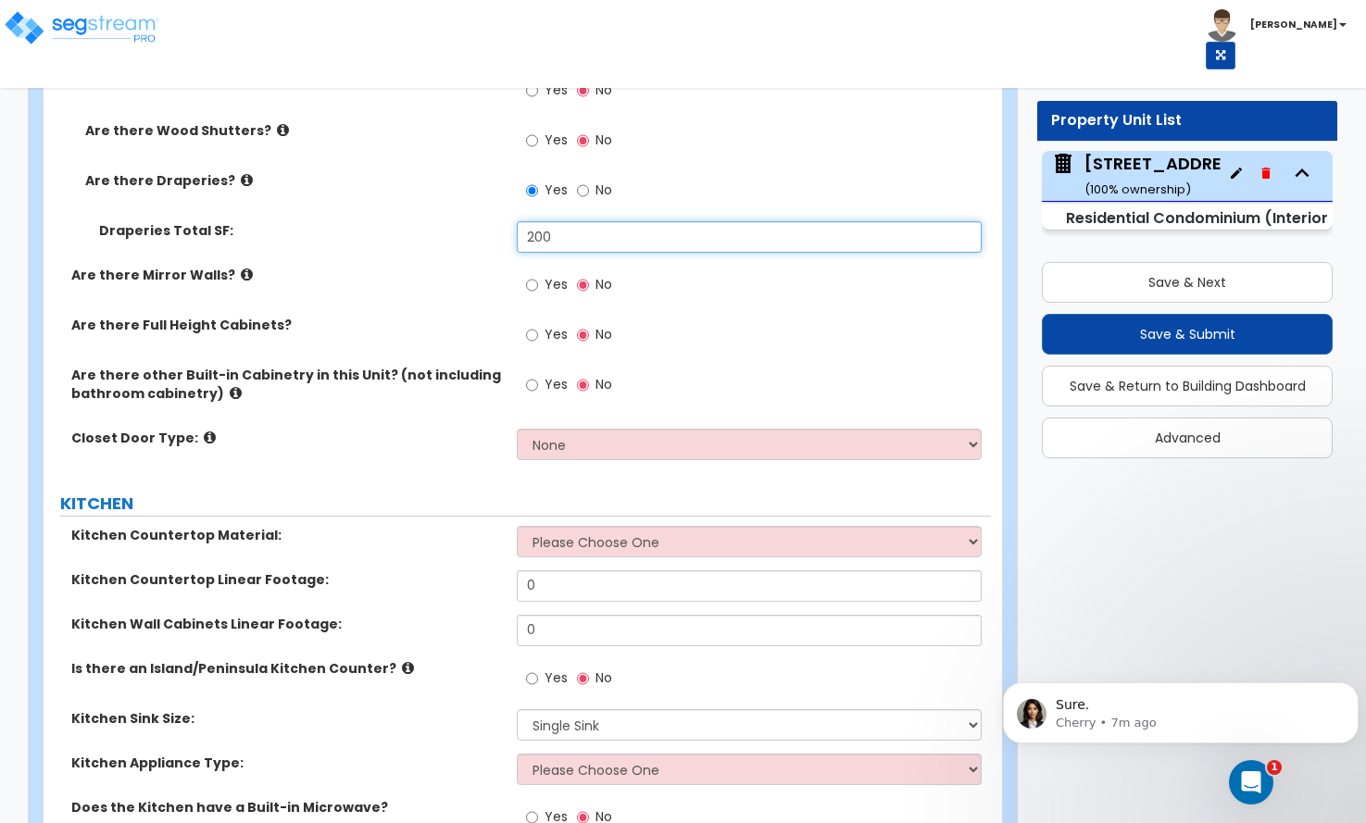
type input "200"
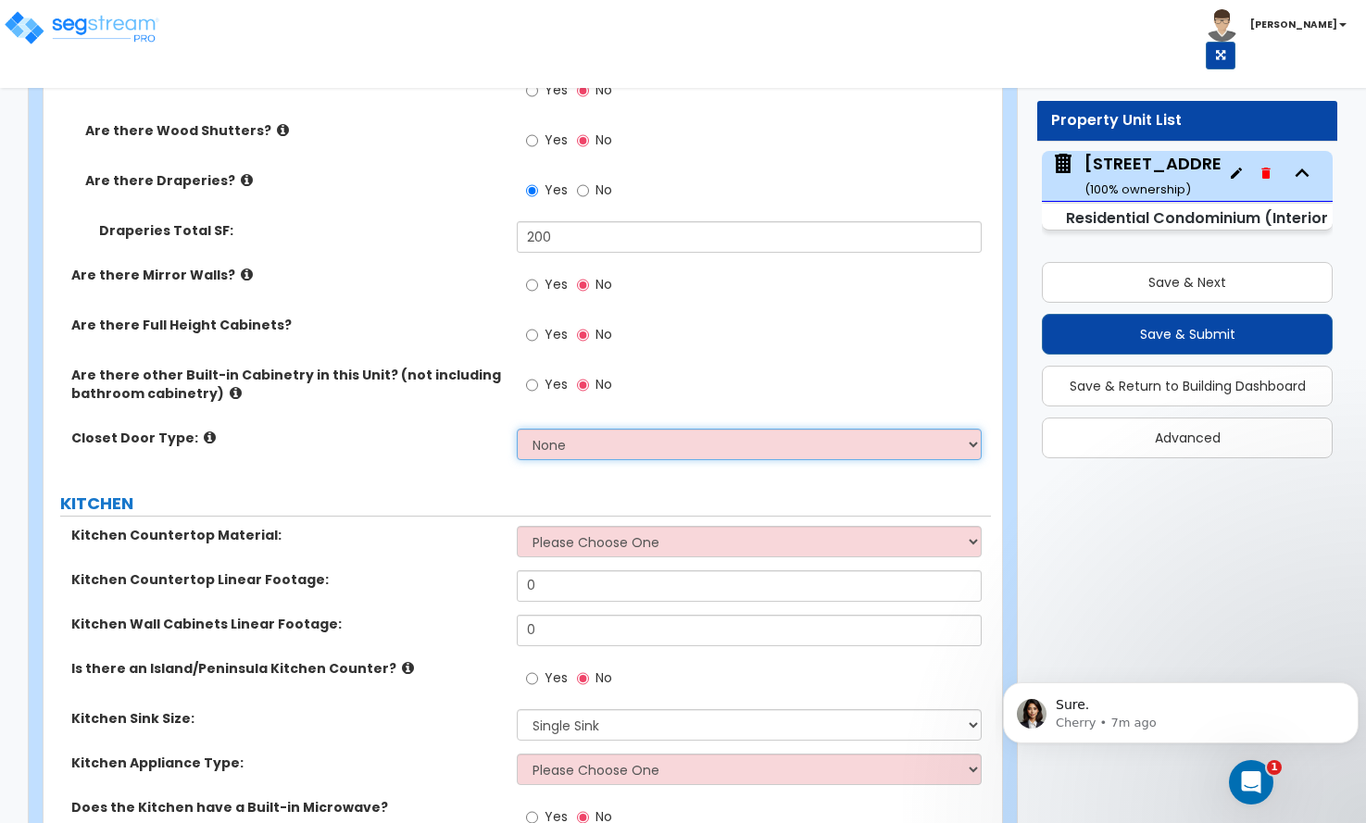
click at [586, 429] on select "None Bi-fold Louvered Doors Bi-fold Panel Doors Sliding Doors Hinged Wood Door" at bounding box center [749, 444] width 464 height 31
select select "4"
click at [517, 429] on select "None Bi-fold Louvered Doors Bi-fold Panel Doors Sliding Doors Hinged Wood Door" at bounding box center [749, 444] width 464 height 31
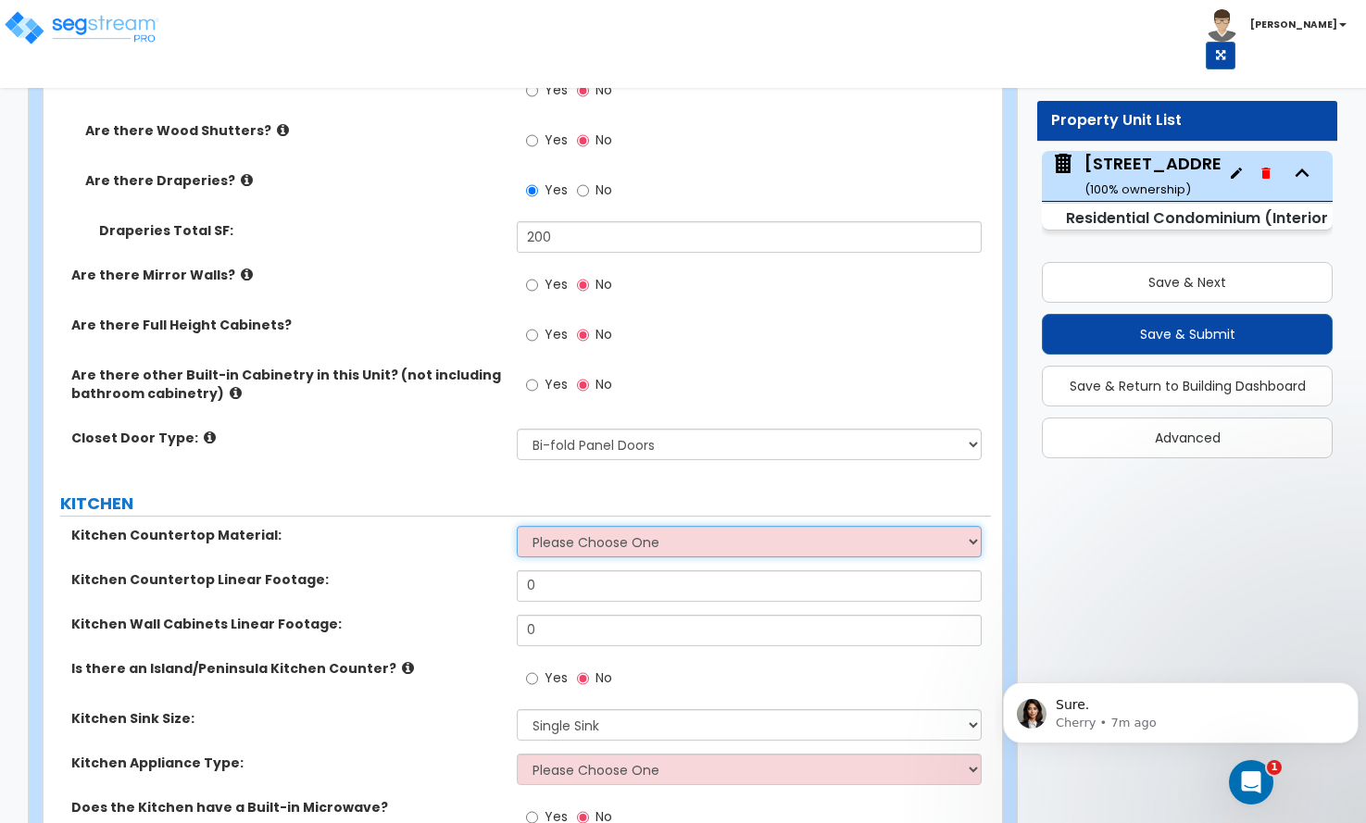
click at [565, 526] on select "Please Choose One Plastic Laminate Solid Surface Stone Quartz Marble Tile Wood …" at bounding box center [749, 541] width 464 height 31
select select "4"
click at [517, 526] on select "Please Choose One Plastic Laminate Solid Surface Stone Quartz Marble Tile Wood …" at bounding box center [749, 541] width 464 height 31
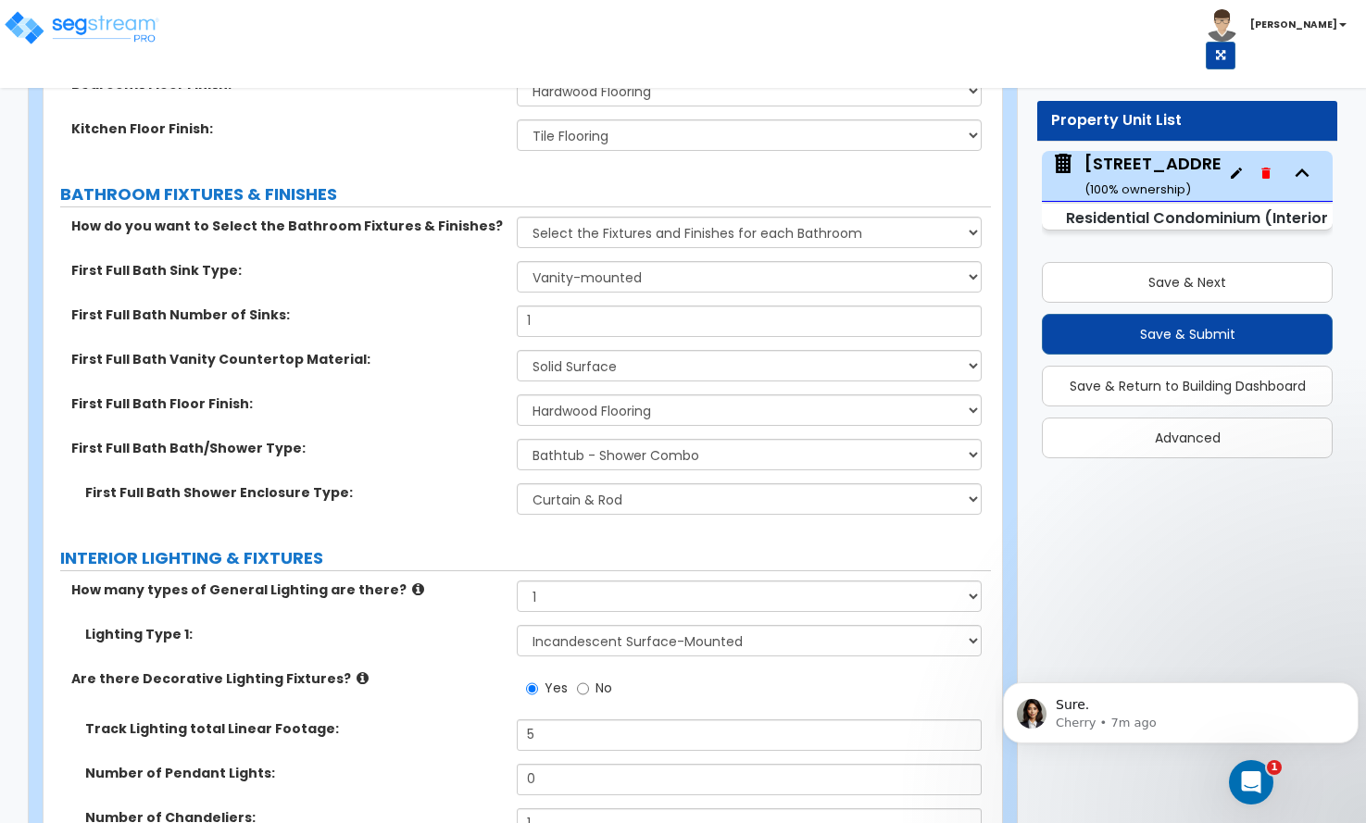
scroll to position [1019, 0]
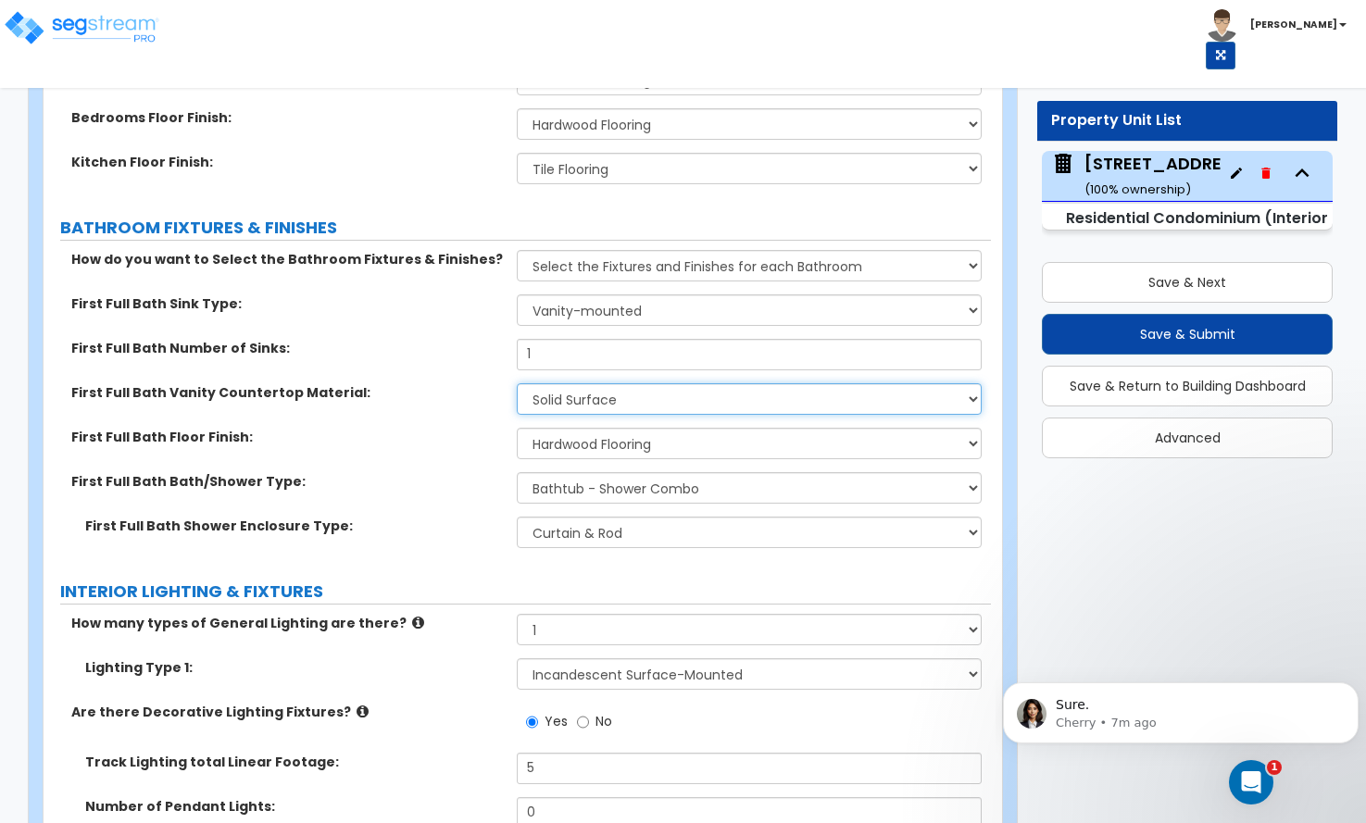
click at [590, 383] on select "None Plastic Laminate Solid Surface Stone Quartz Marble Tile Wood" at bounding box center [749, 398] width 464 height 31
select select "4"
click at [517, 383] on select "None Plastic Laminate Solid Surface Stone Quartz Marble Tile Wood" at bounding box center [749, 398] width 464 height 31
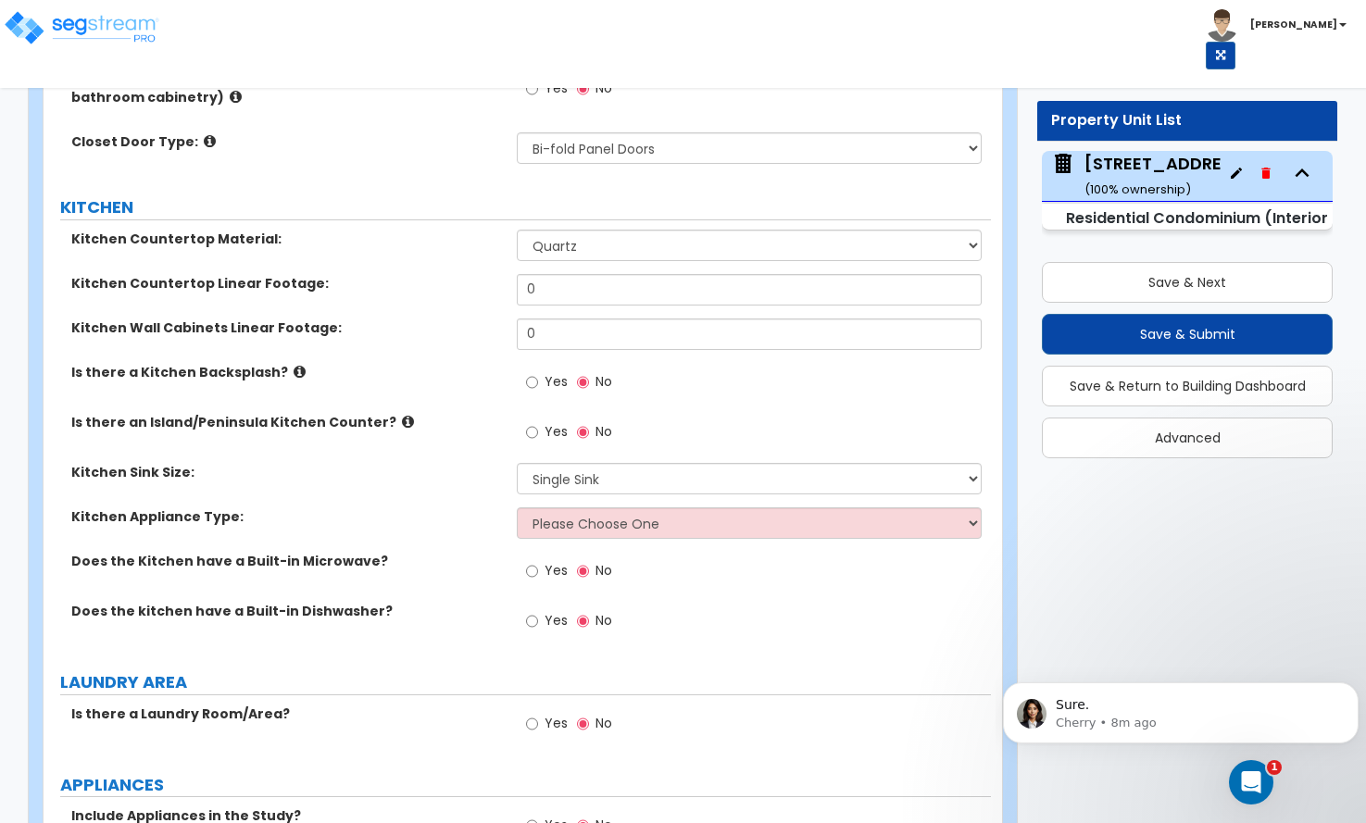
scroll to position [2408, 0]
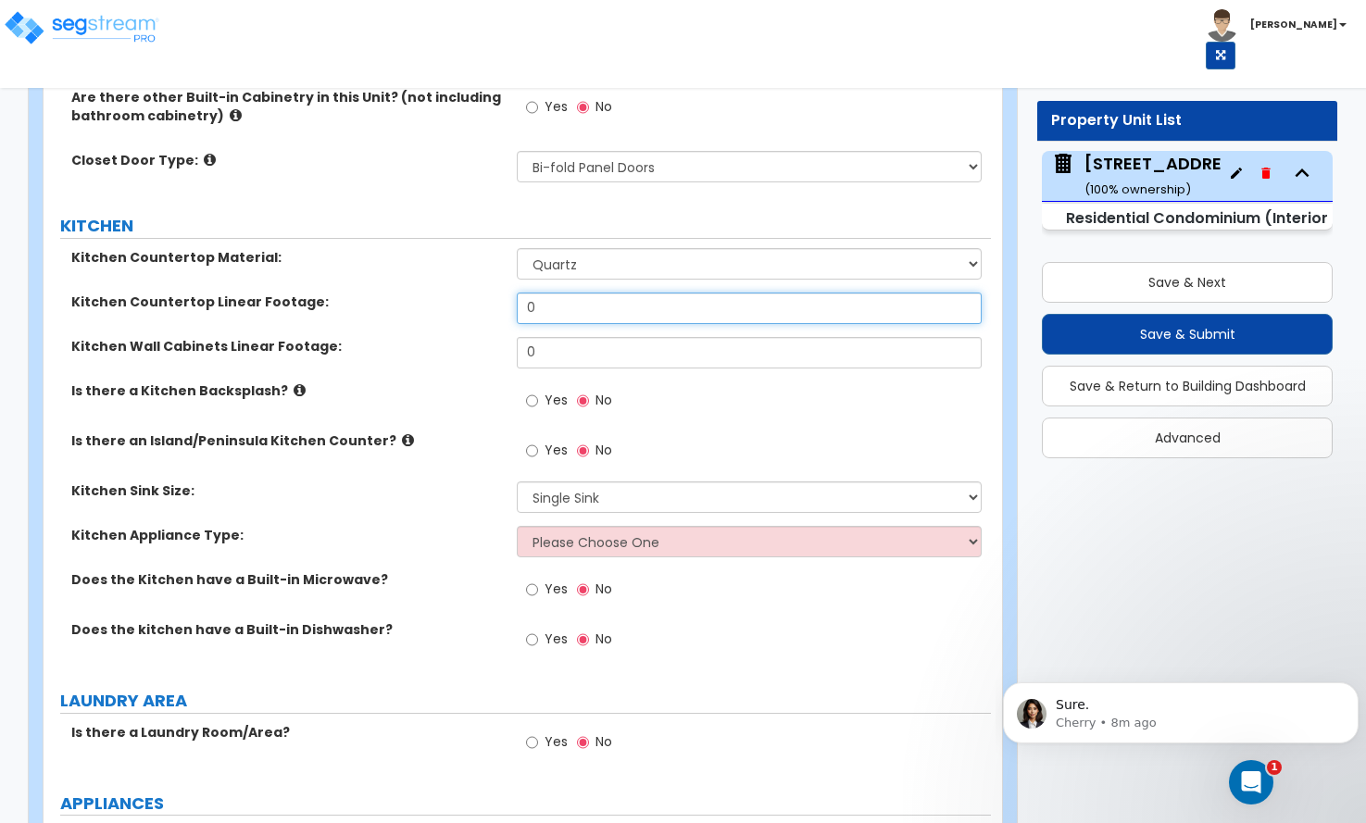
drag, startPoint x: 570, startPoint y: 280, endPoint x: 497, endPoint y: 284, distance: 73.3
click at [497, 293] on div "Kitchen Countertop Linear Footage: 0" at bounding box center [517, 315] width 947 height 44
type input "12"
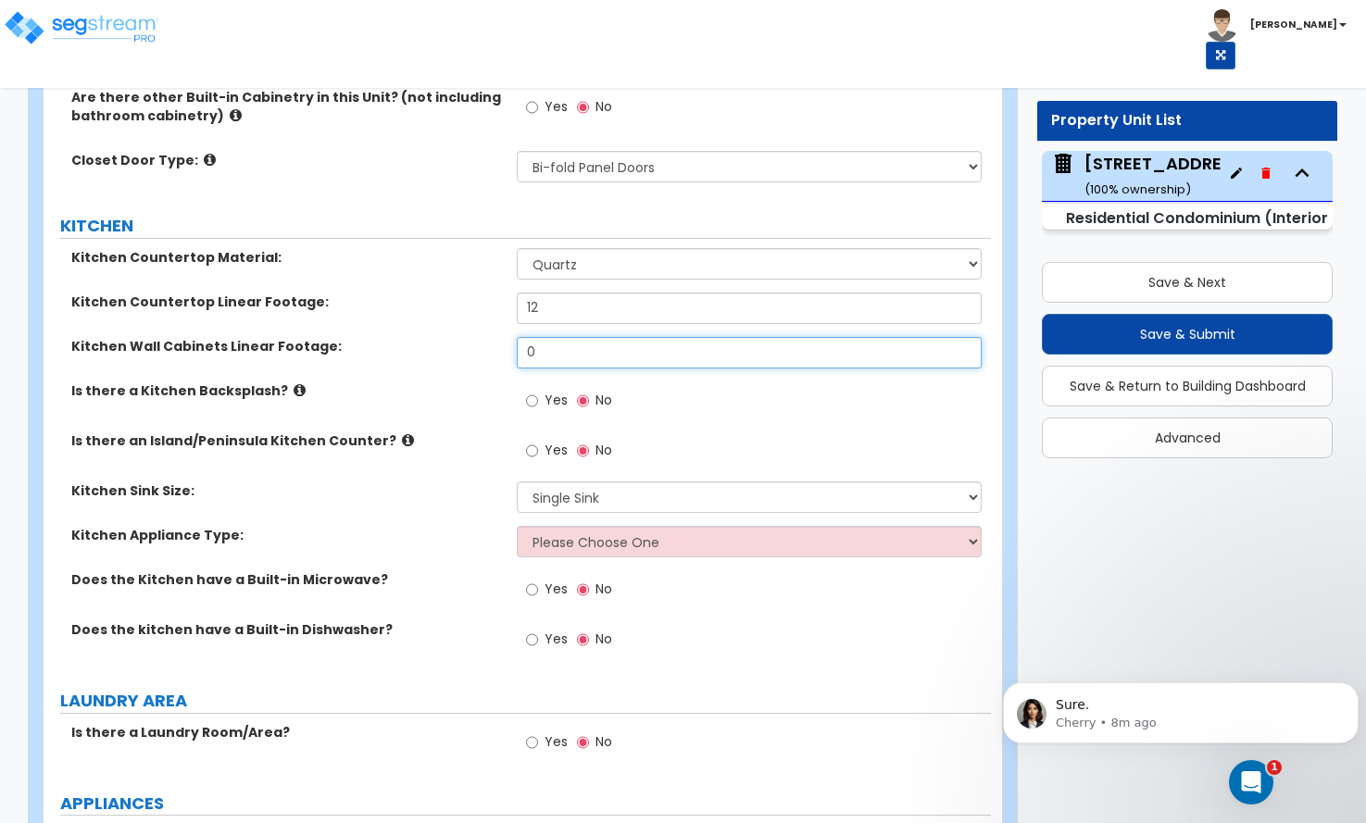
click at [457, 337] on div "Kitchen Wall Cabinets Linear Footage: 0" at bounding box center [517, 359] width 947 height 44
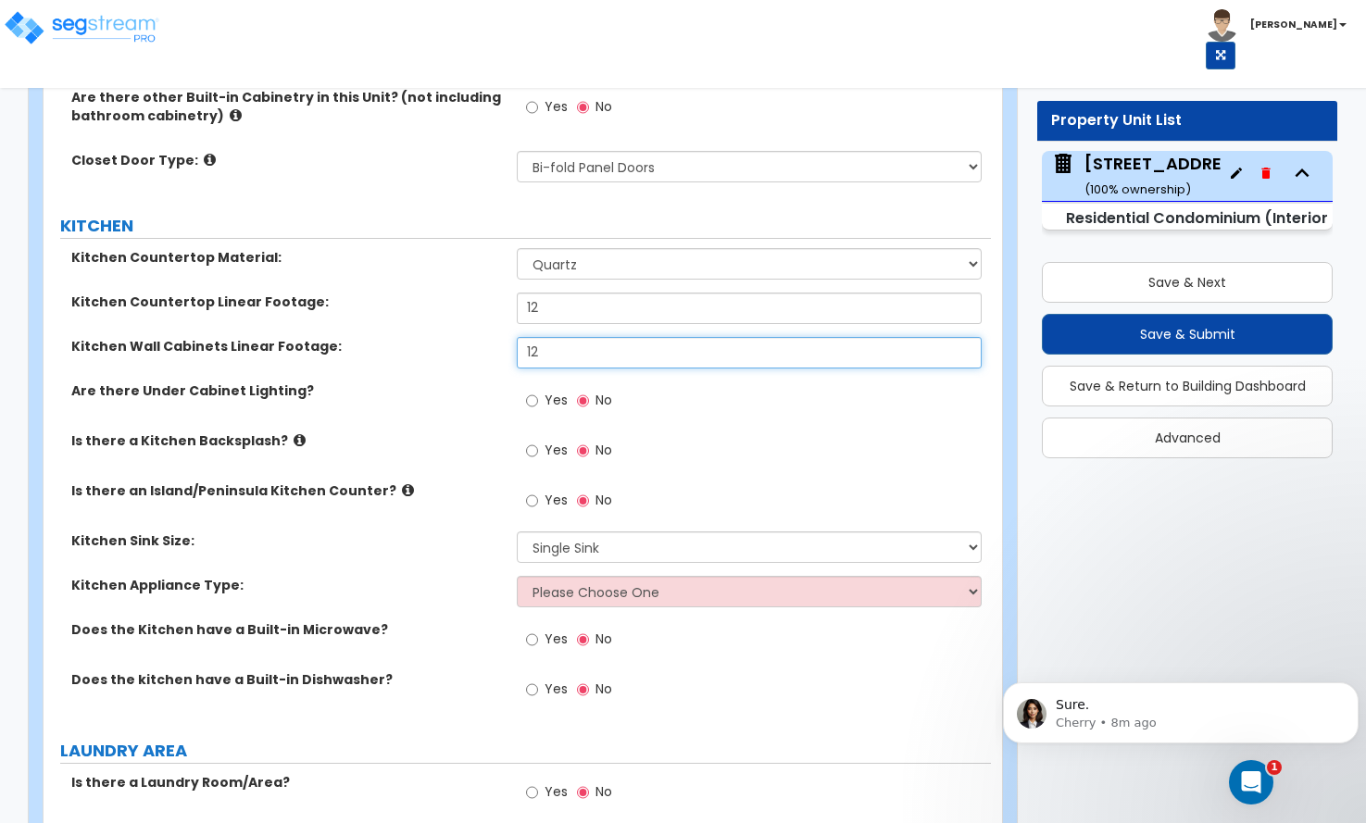
type input "12"
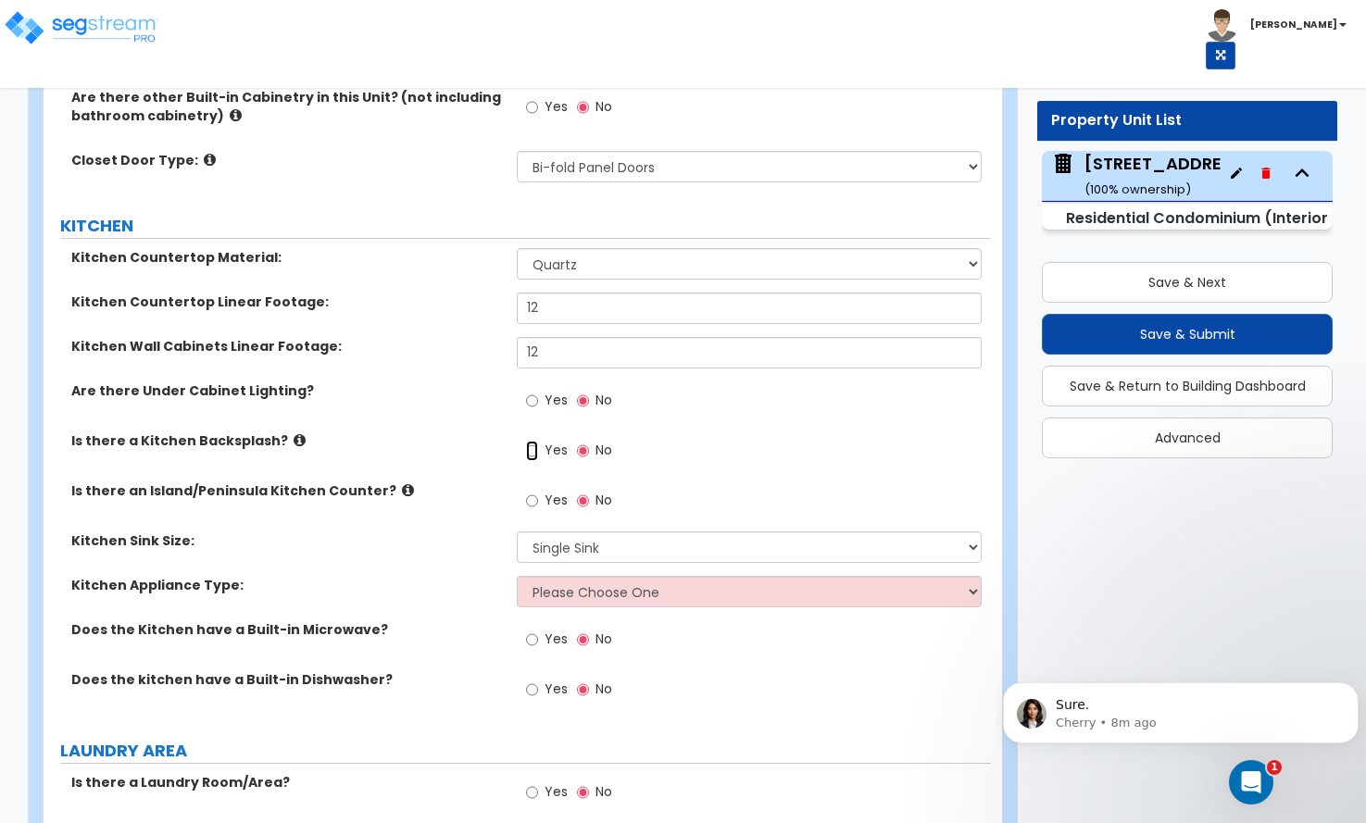
click at [529, 441] on input "Yes" at bounding box center [532, 451] width 12 height 20
radio input "true"
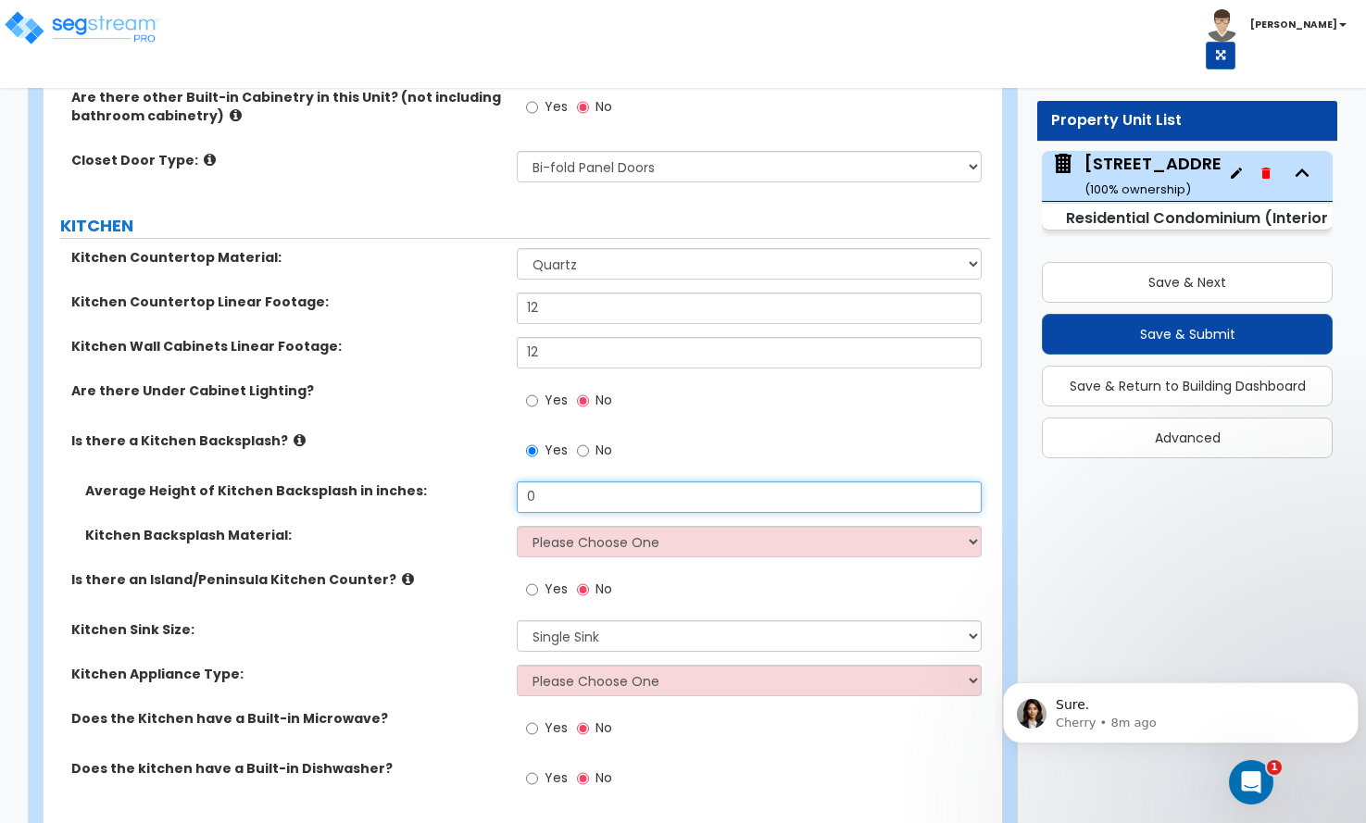
drag, startPoint x: 543, startPoint y: 471, endPoint x: 454, endPoint y: 470, distance: 88.9
click at [454, 482] on div "Average Height of Kitchen Backsplash in inches: 0" at bounding box center [517, 504] width 947 height 44
type input "2"
click at [542, 526] on select "Please Choose One Plastic Laminate Solid Surface Stone Quartz Tile Stainless St…" at bounding box center [749, 541] width 464 height 31
select select "6"
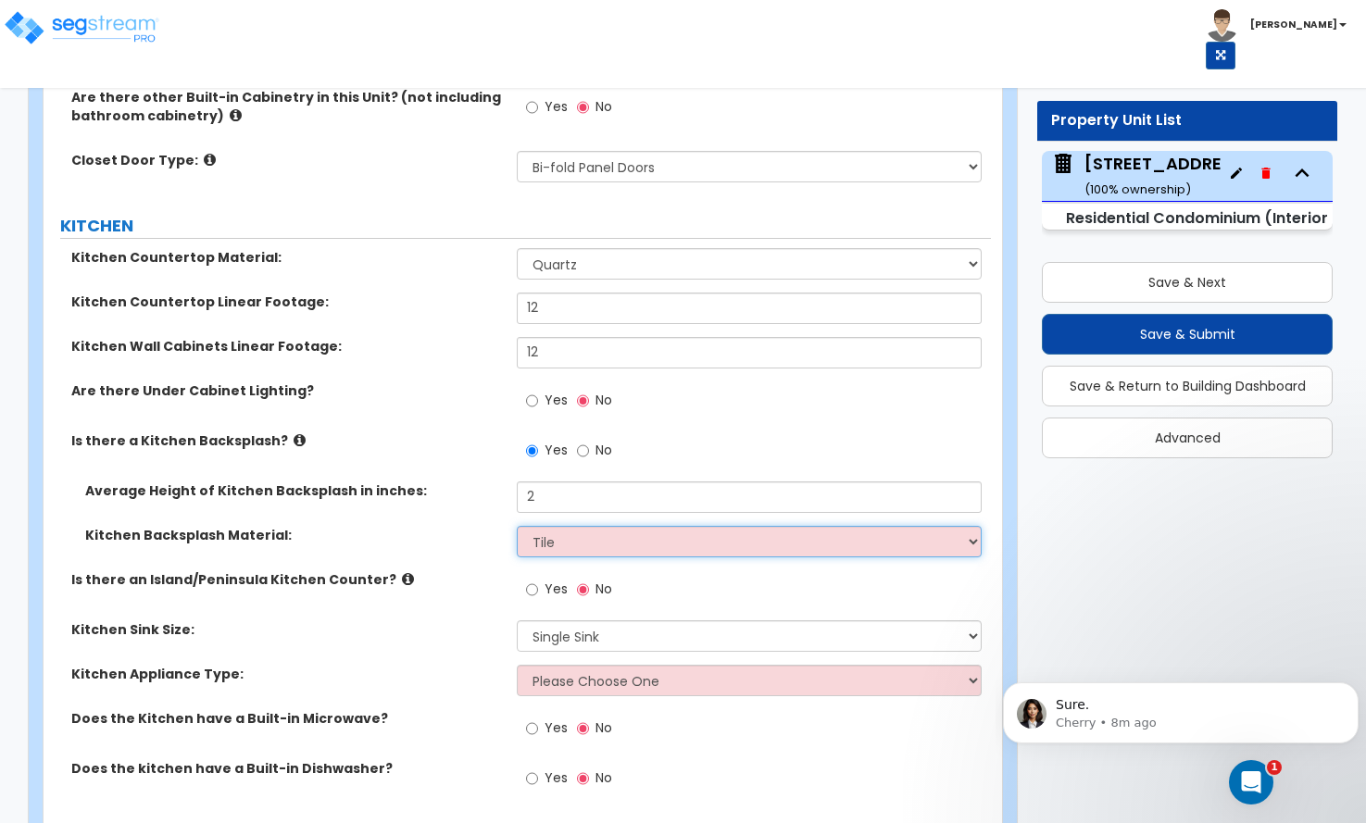
click at [517, 526] on select "Please Choose One Plastic Laminate Solid Surface Stone Quartz Tile Stainless St…" at bounding box center [749, 541] width 464 height 31
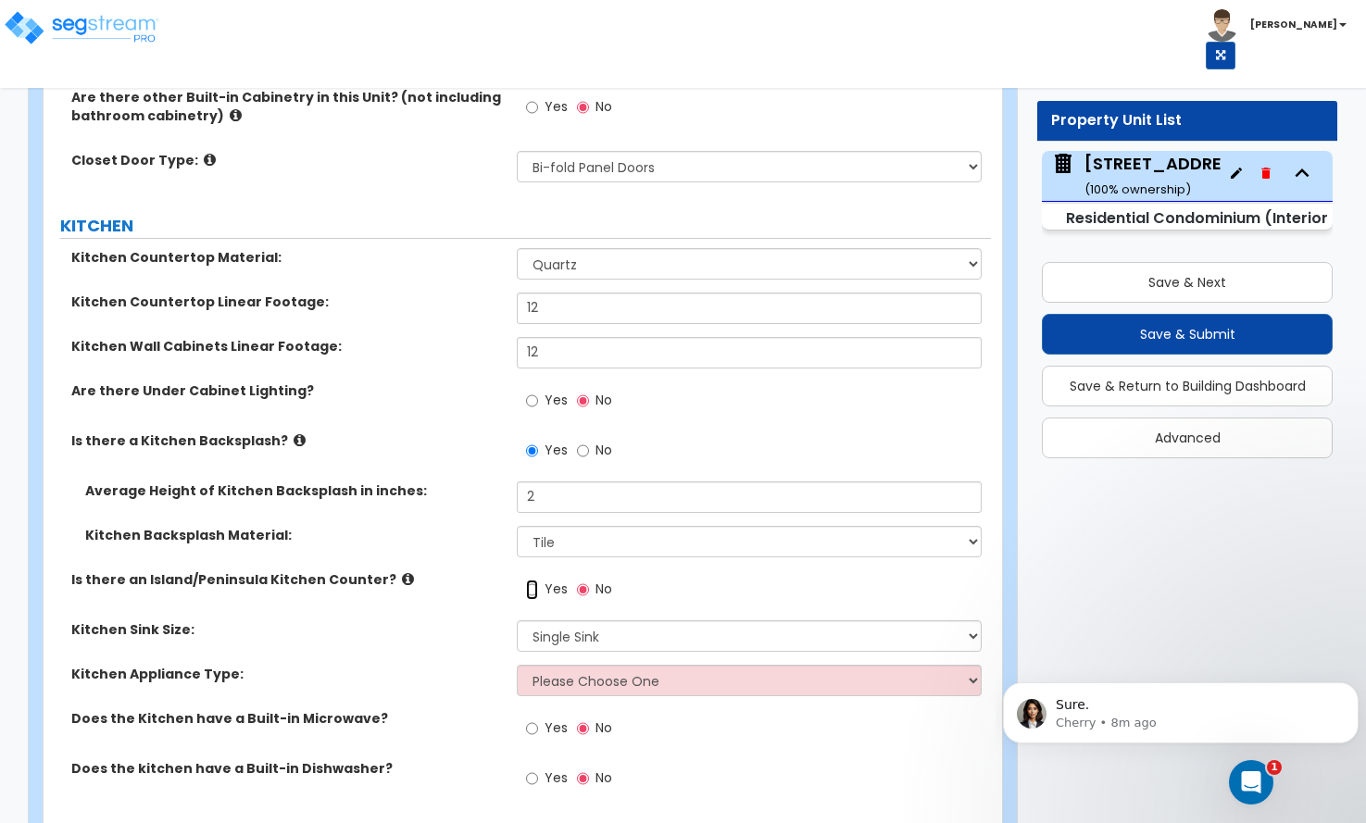
click at [533, 580] on input "Yes" at bounding box center [532, 590] width 12 height 20
radio input "true"
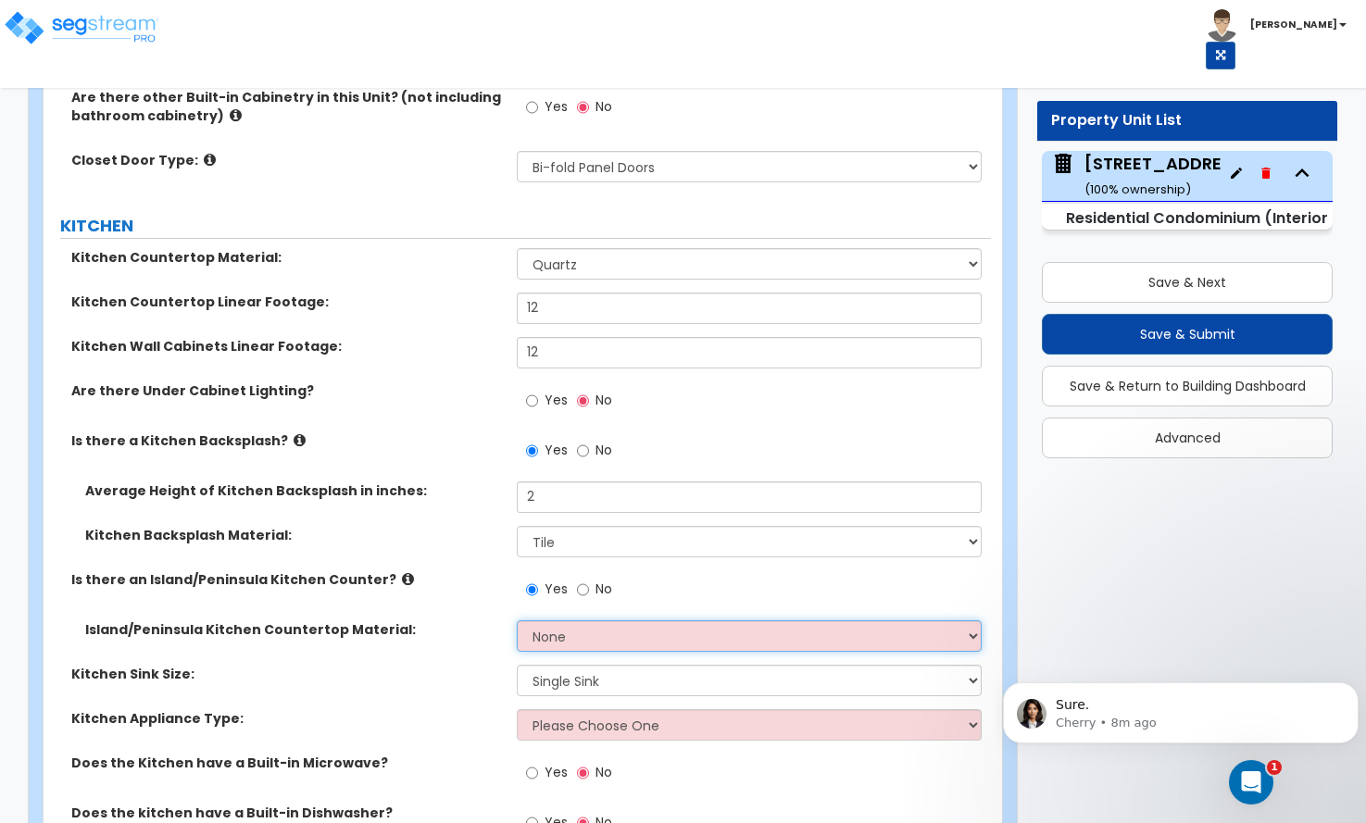
click at [566, 620] on select "None Plastic Laminate Solid Surface Stone Quartz Marble Tile Wood Stainless Ste…" at bounding box center [749, 635] width 464 height 31
select select "4"
click at [517, 620] on select "None Plastic Laminate Solid Surface Stone Quartz Marble Tile Wood Stainless Ste…" at bounding box center [749, 635] width 464 height 31
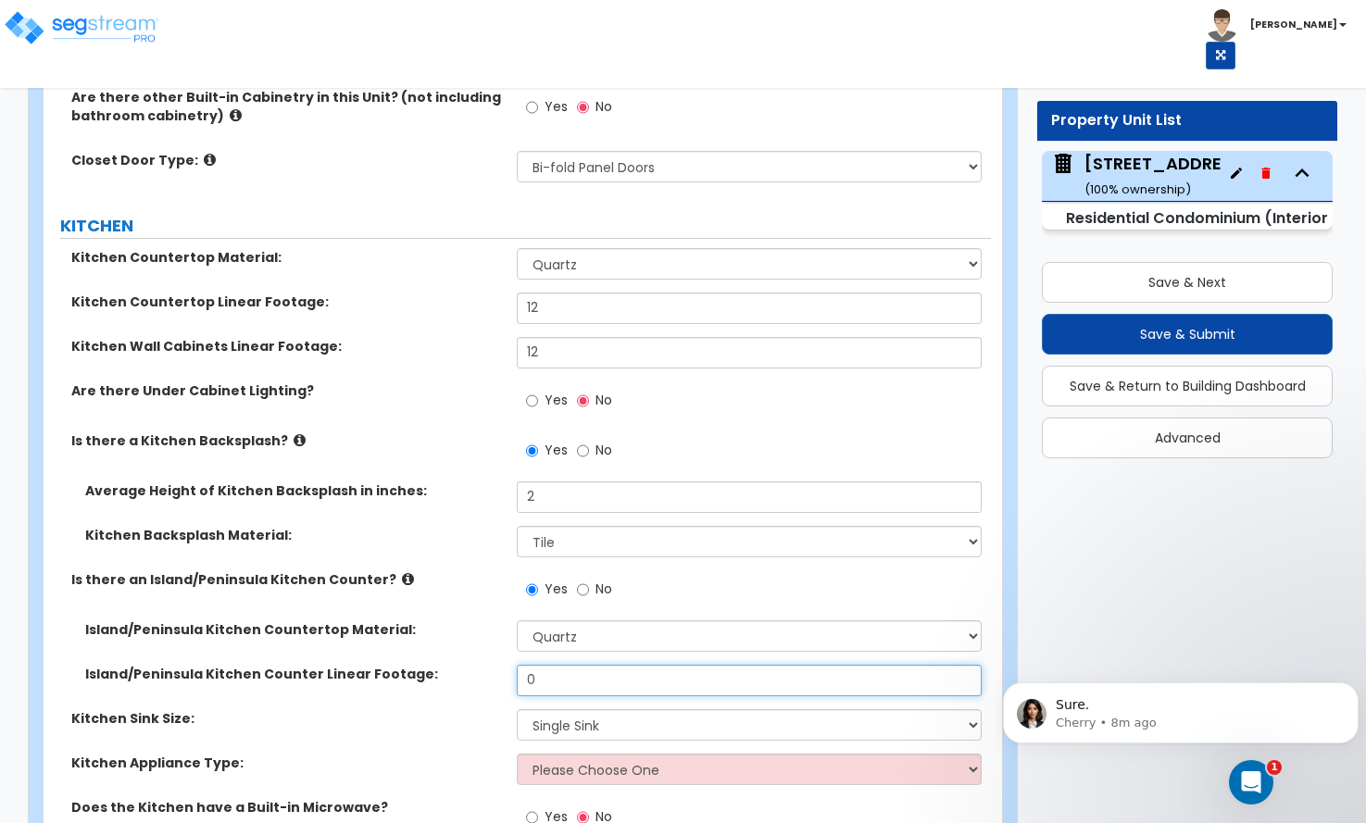
drag, startPoint x: 532, startPoint y: 653, endPoint x: 505, endPoint y: 654, distance: 26.9
click at [505, 665] on div "Island/Peninsula Kitchen Counter Linear Footage: 0" at bounding box center [517, 687] width 947 height 44
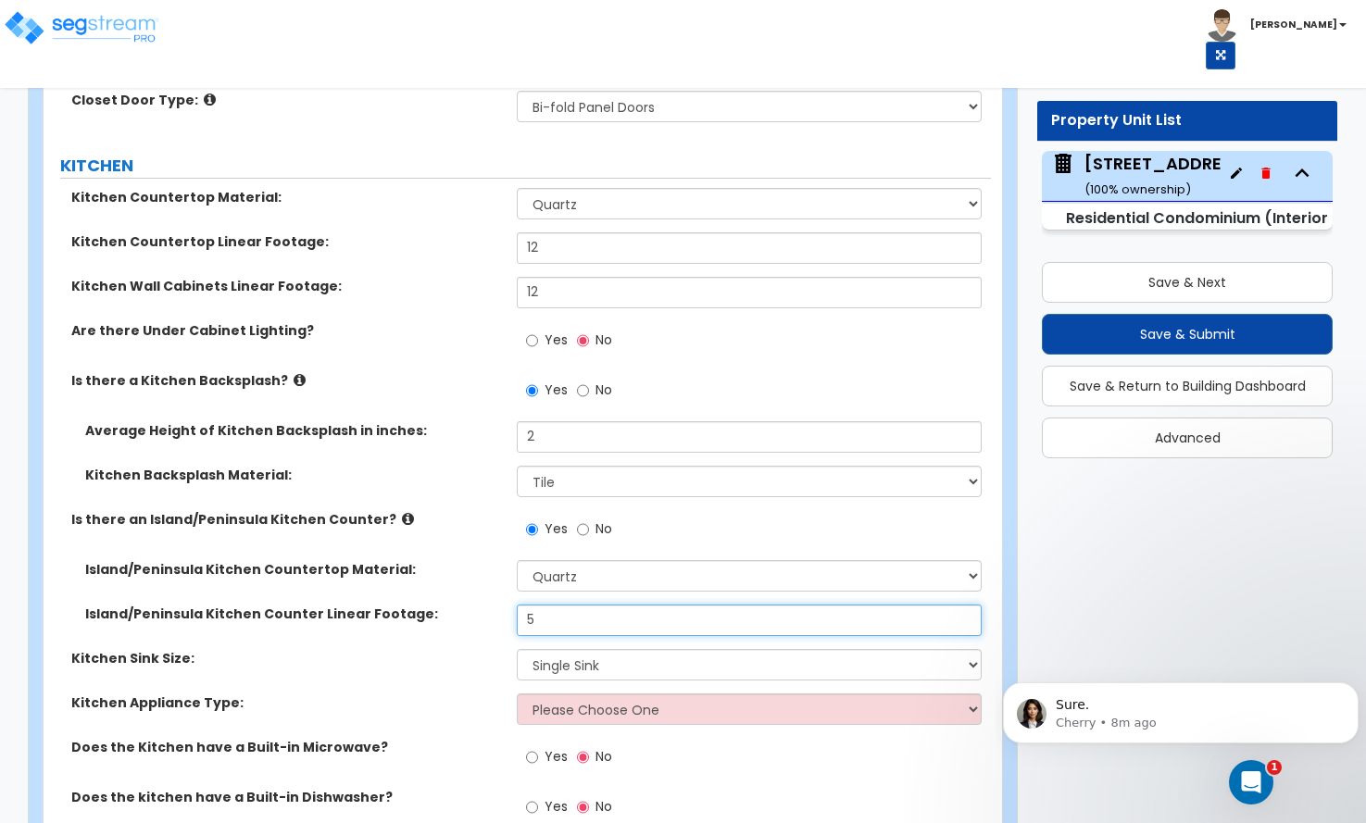
scroll to position [2500, 0]
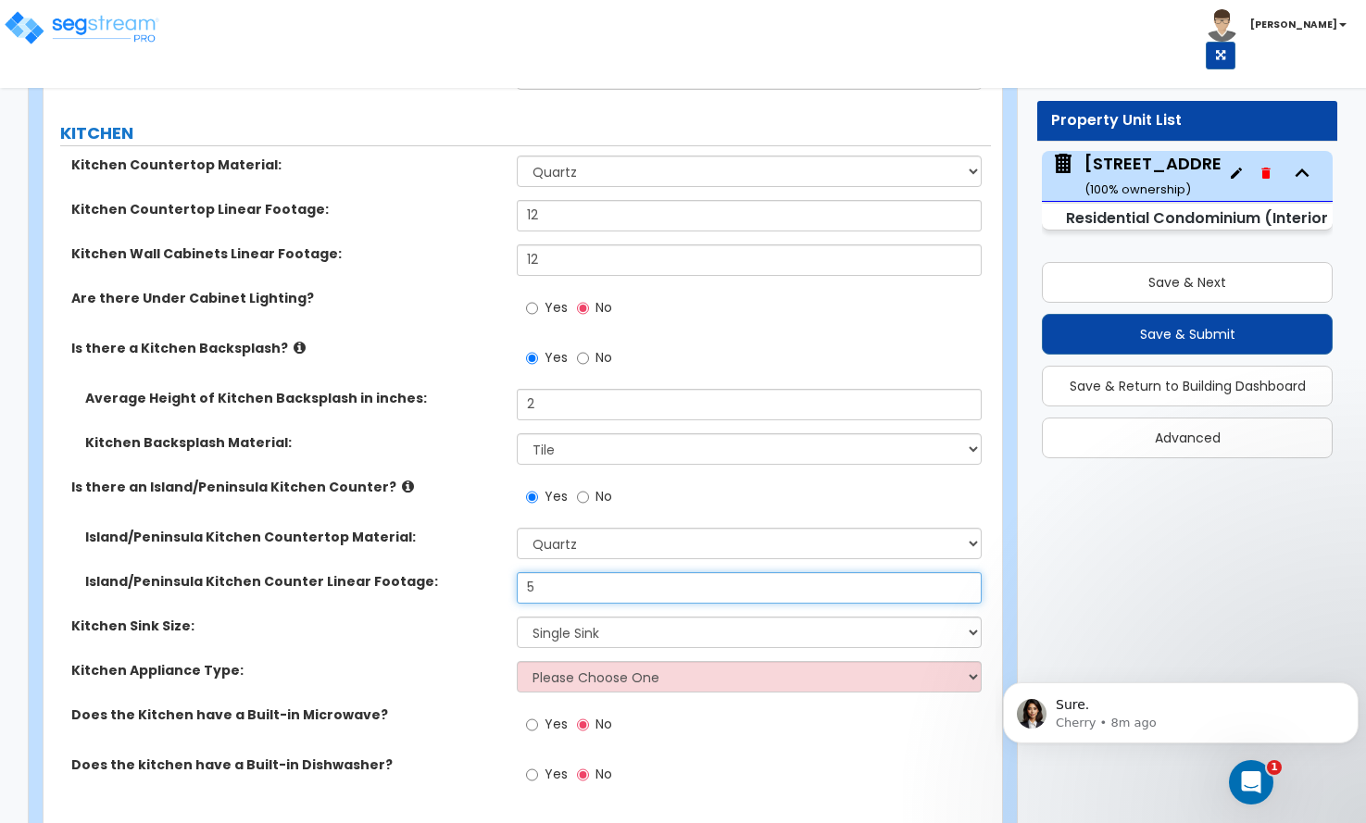
type input "5"
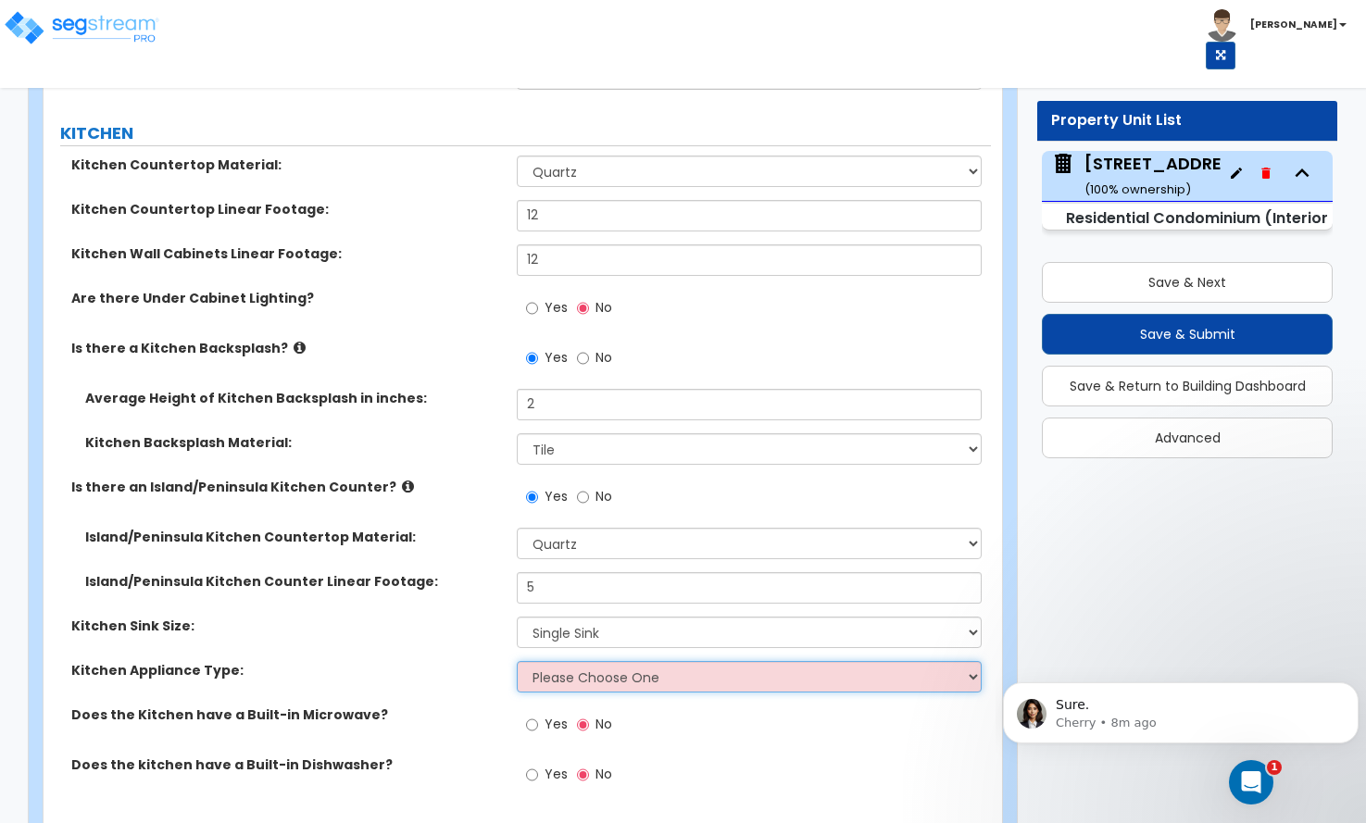
click at [553, 661] on select "Please Choose One Gas Electric" at bounding box center [749, 676] width 464 height 31
select select "2"
click at [517, 661] on select "Please Choose One Gas Electric" at bounding box center [749, 676] width 464 height 31
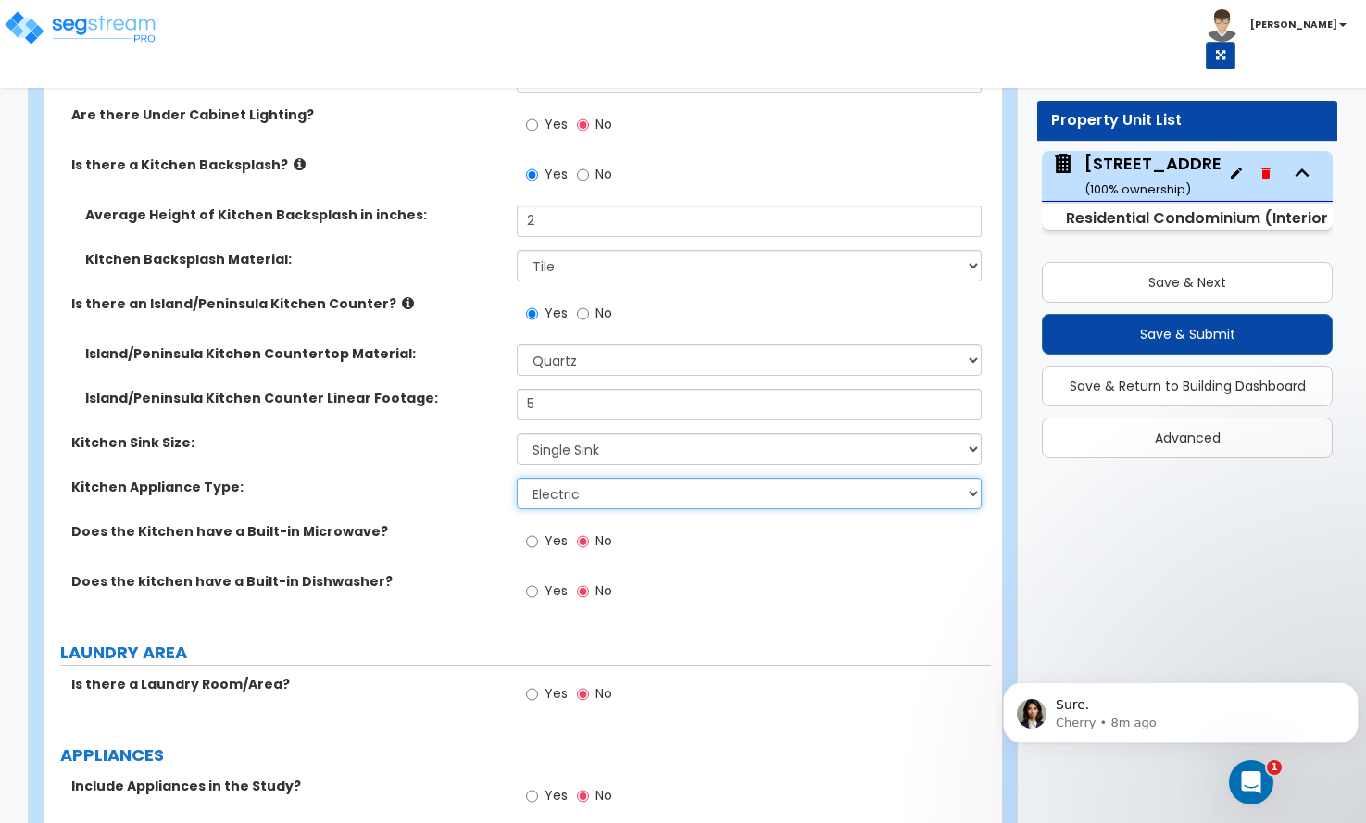
scroll to position [2685, 0]
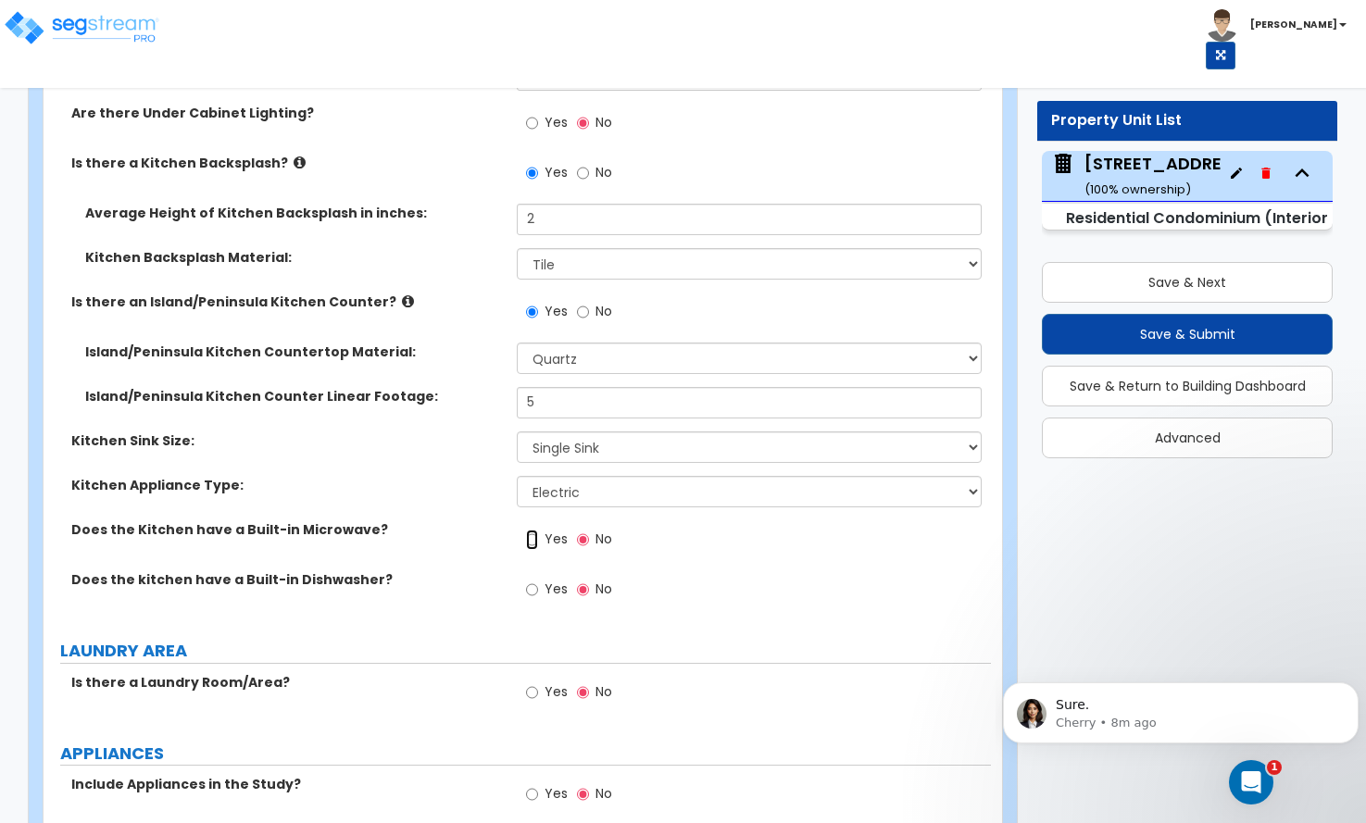
click at [535, 530] on input "Yes" at bounding box center [532, 540] width 12 height 20
radio input "true"
click at [534, 580] on input "Yes" at bounding box center [532, 590] width 12 height 20
radio input "true"
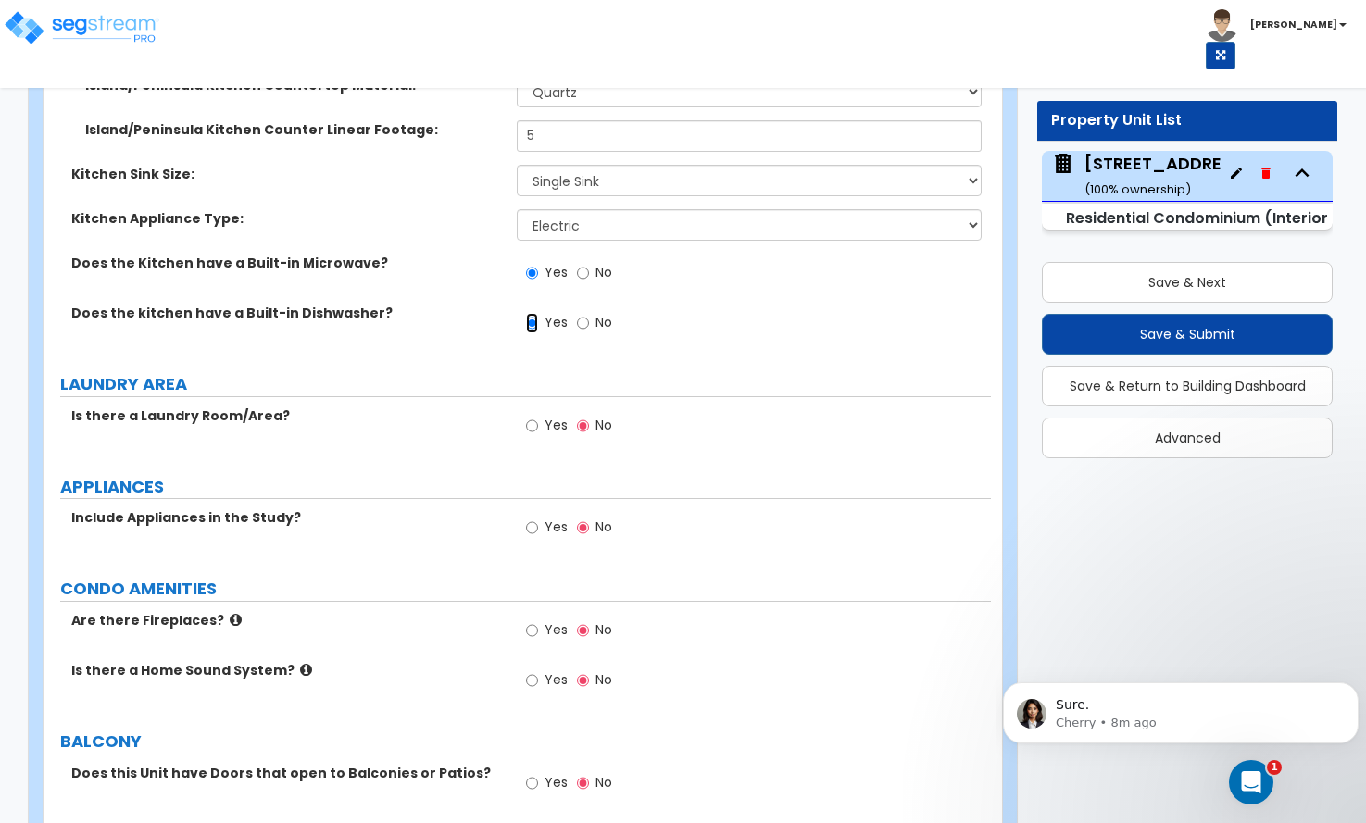
scroll to position [2963, 0]
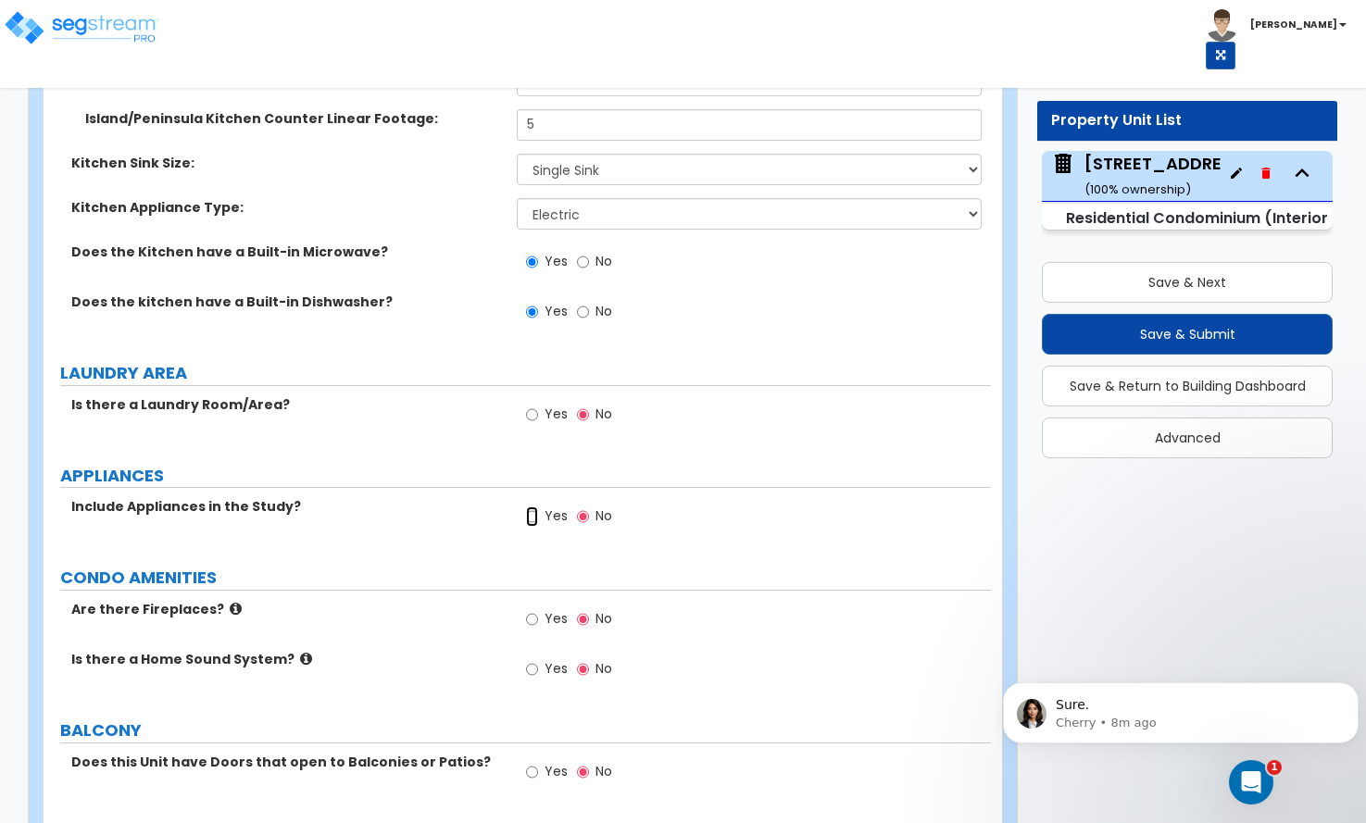
click at [529, 507] on input "Yes" at bounding box center [532, 517] width 12 height 20
radio input "true"
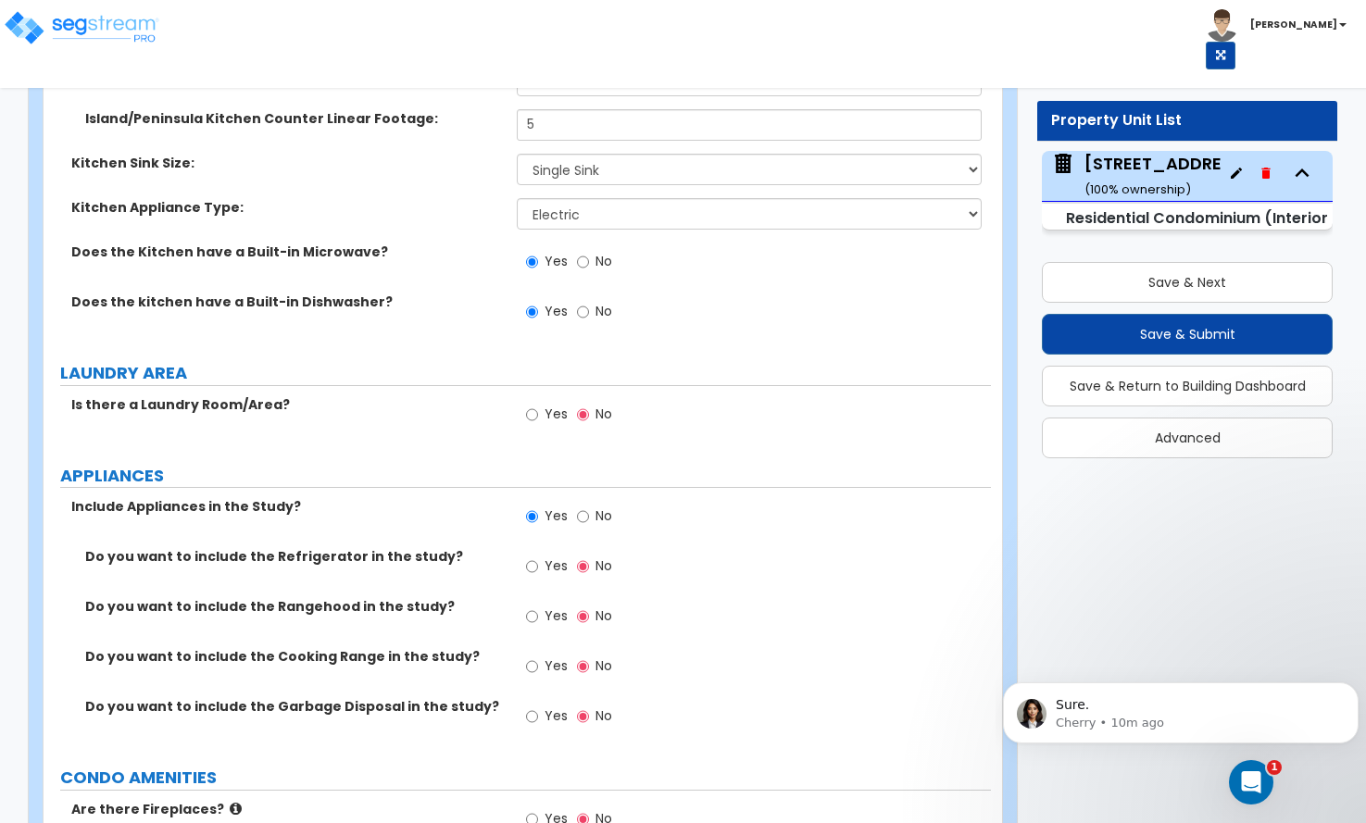
click at [45, 293] on div "Does the kitchen have a Built-in Dishwasher? Yes No" at bounding box center [517, 318] width 947 height 50
click at [537, 557] on input "Yes" at bounding box center [532, 567] width 12 height 20
radio input "true"
click at [536, 657] on input "Yes" at bounding box center [532, 667] width 12 height 20
radio input "true"
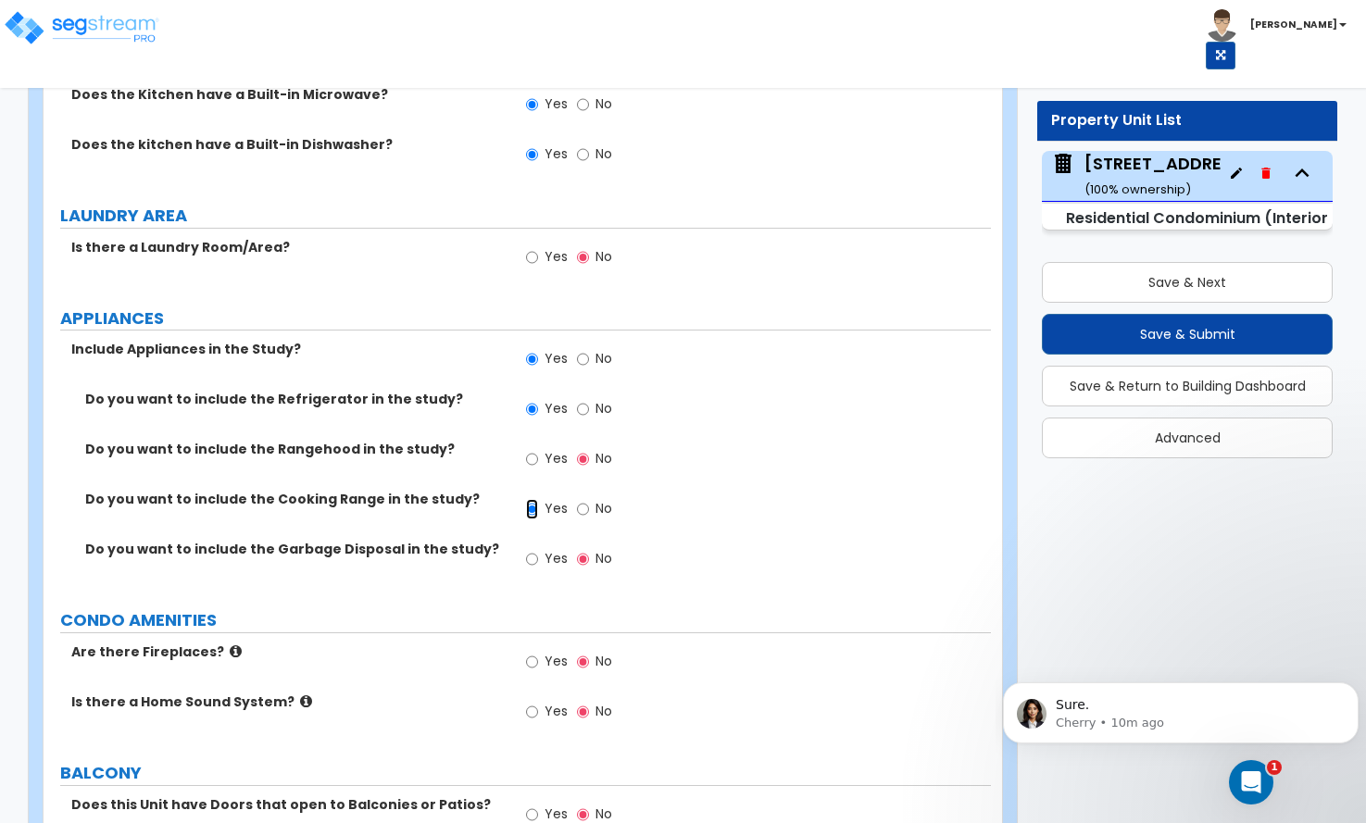
scroll to position [3148, 0]
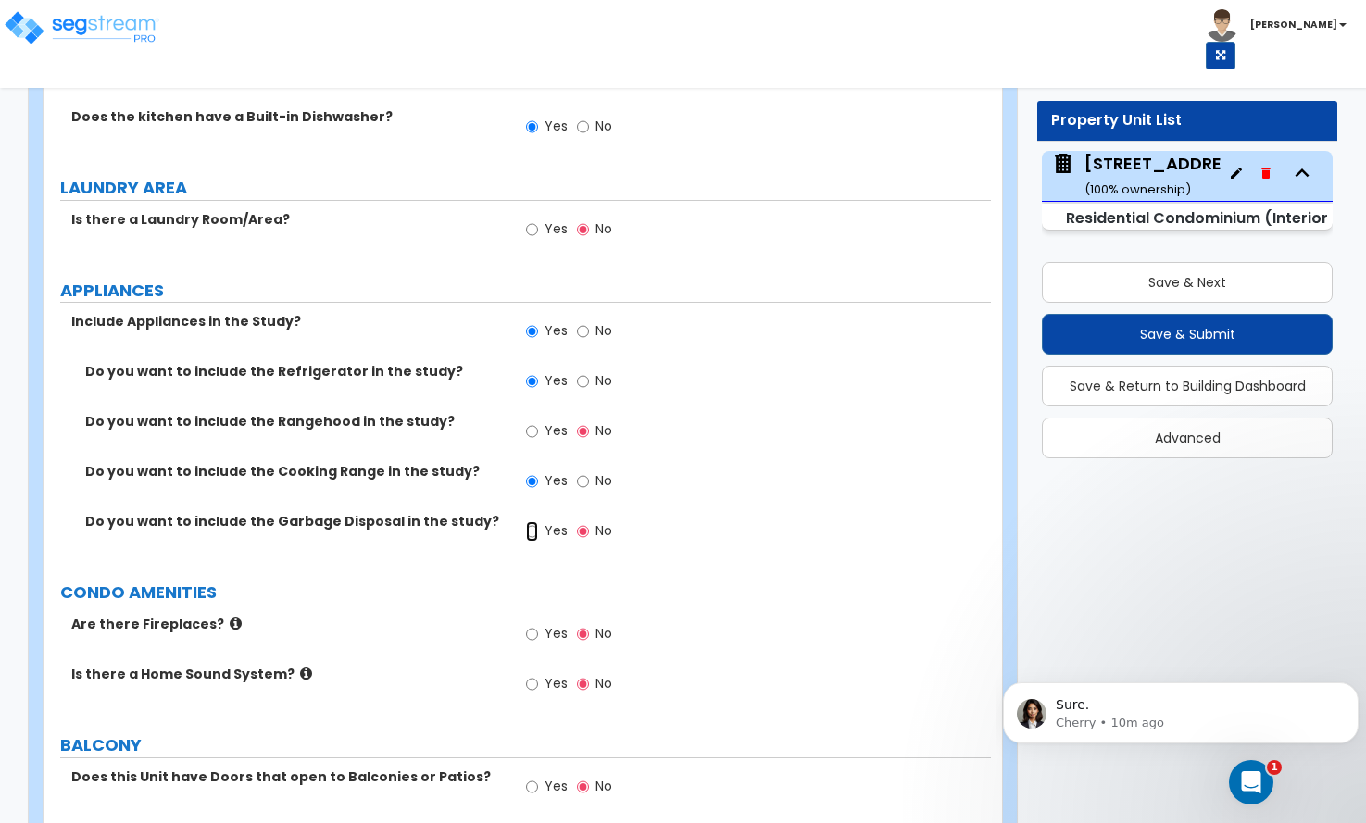
click at [533, 521] on input "Yes" at bounding box center [532, 531] width 12 height 20
radio input "true"
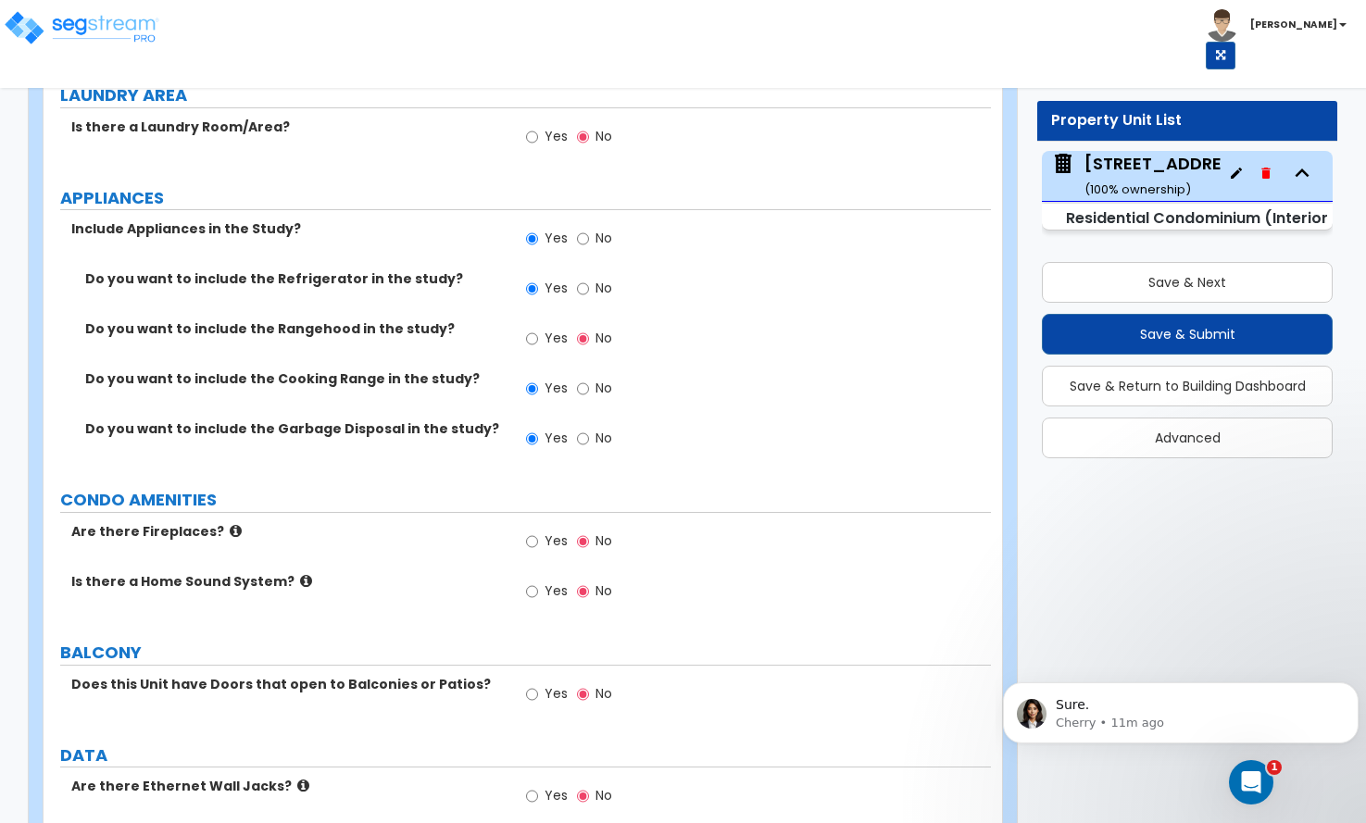
click at [1254, 781] on icon "Open Intercom Messenger" at bounding box center [1251, 783] width 31 height 31
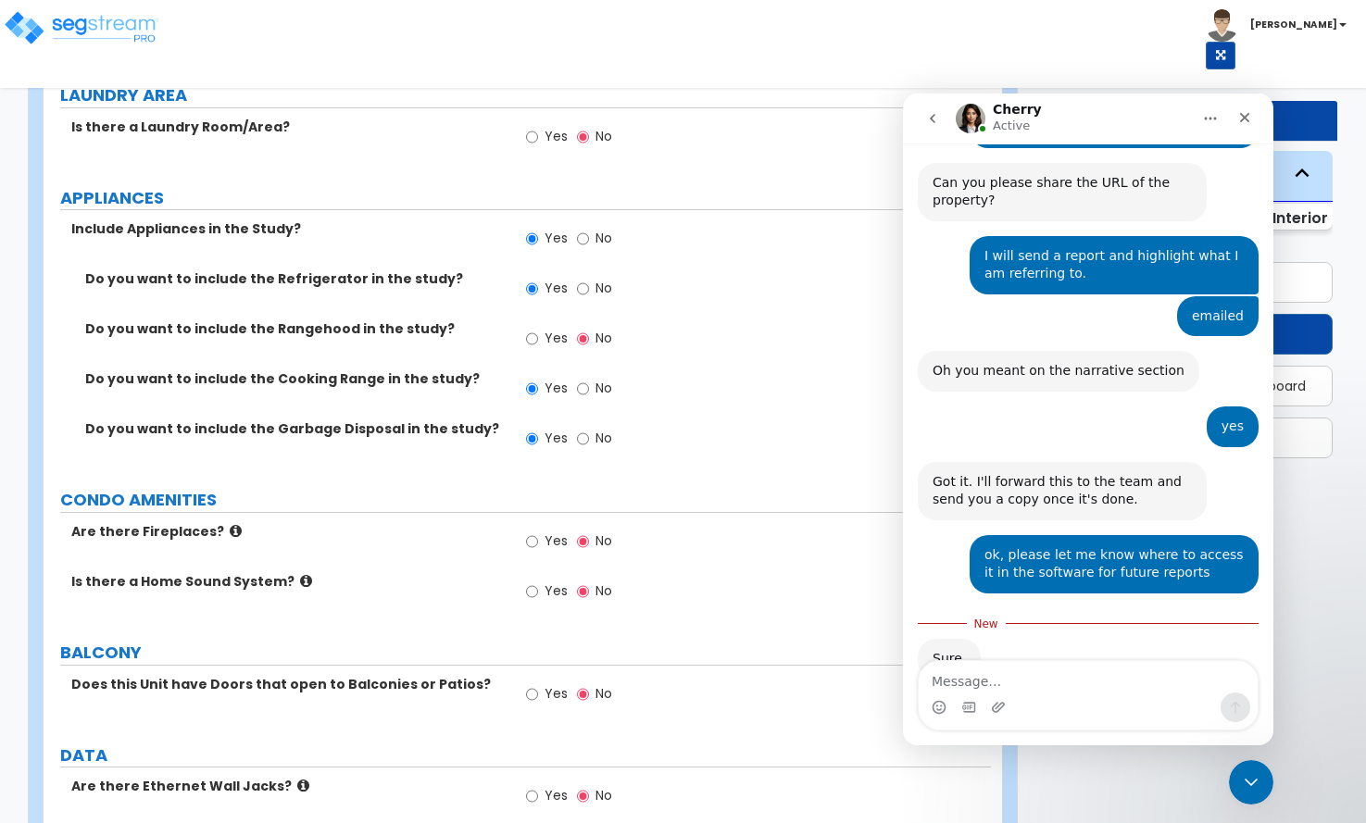
scroll to position [5696, 0]
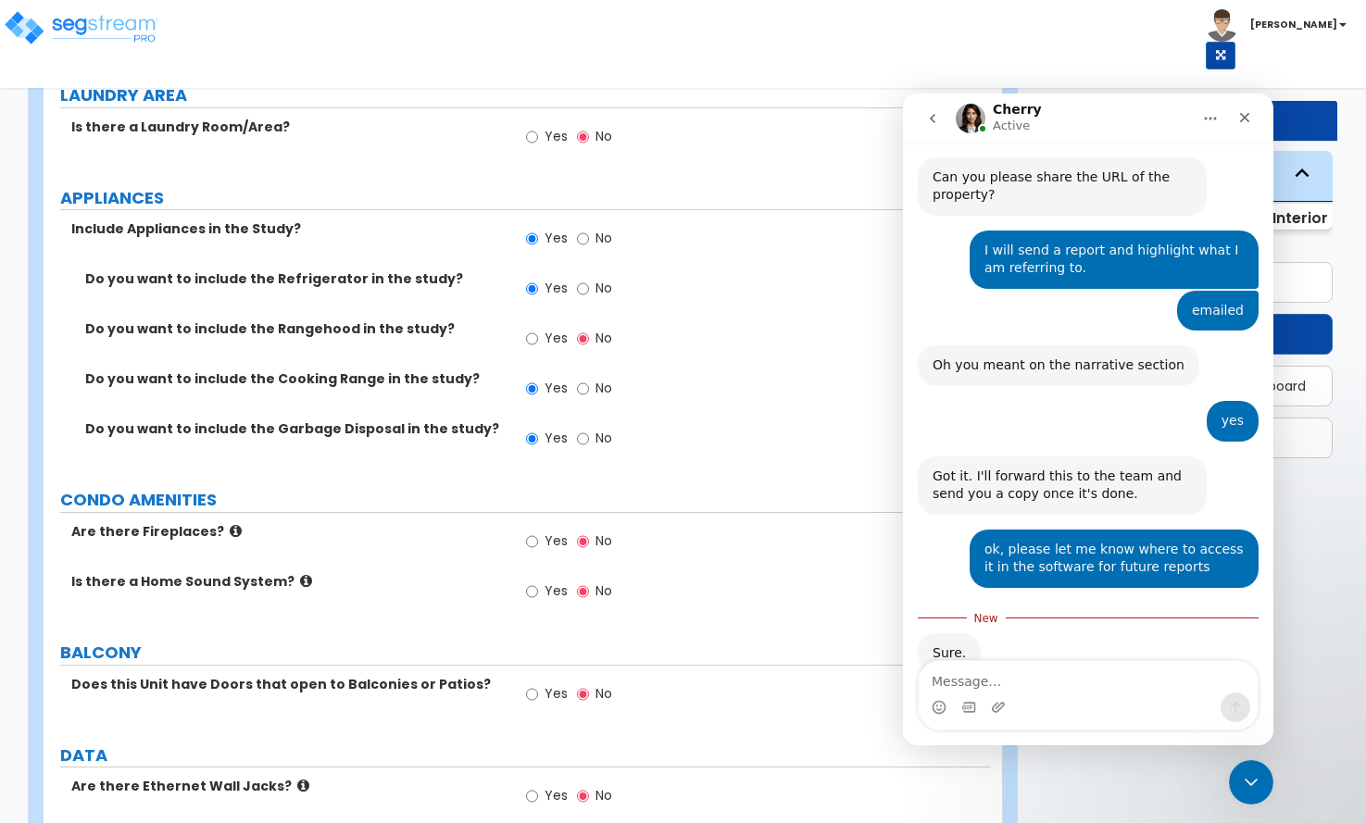
click at [1254, 781] on icon "Close Intercom Messenger" at bounding box center [1251, 782] width 22 height 22
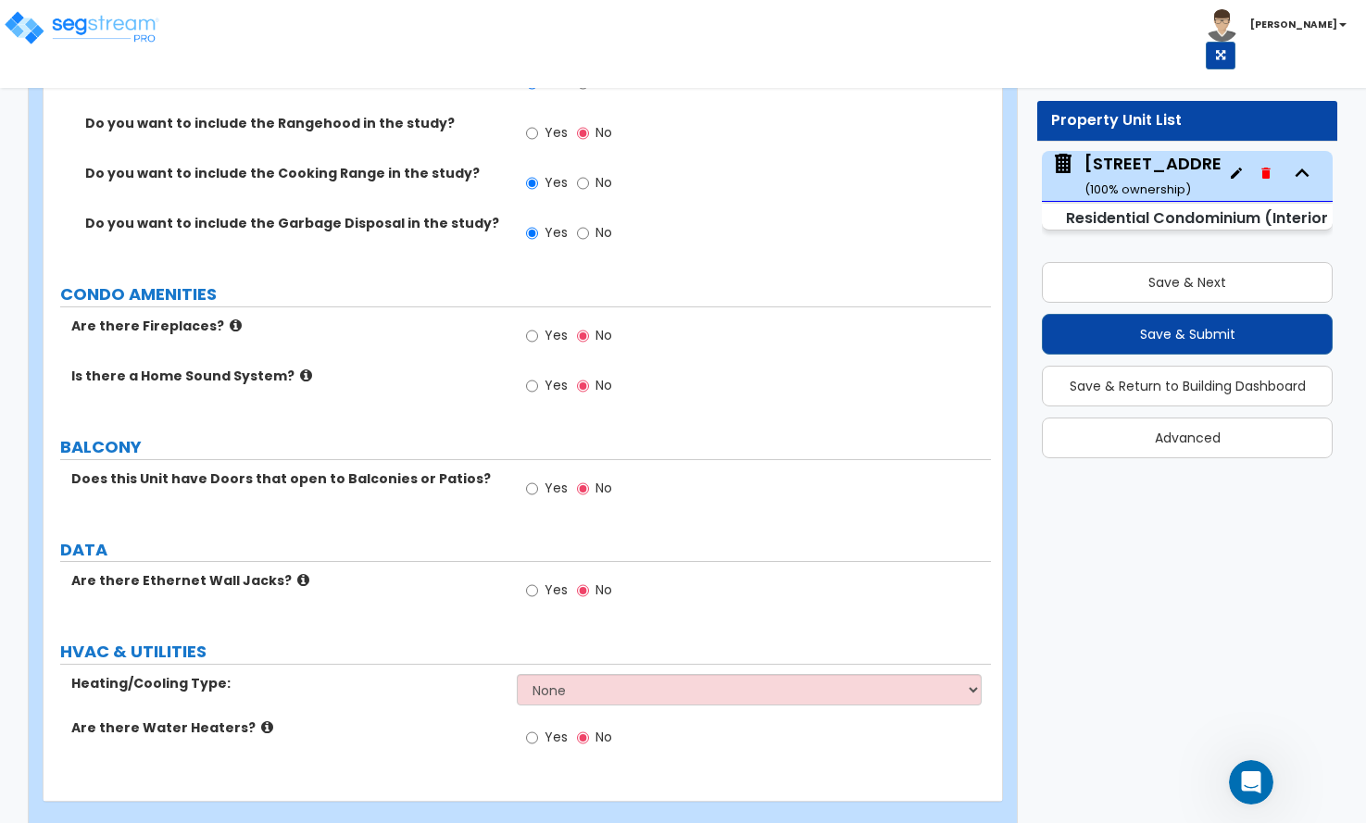
scroll to position [3466, 0]
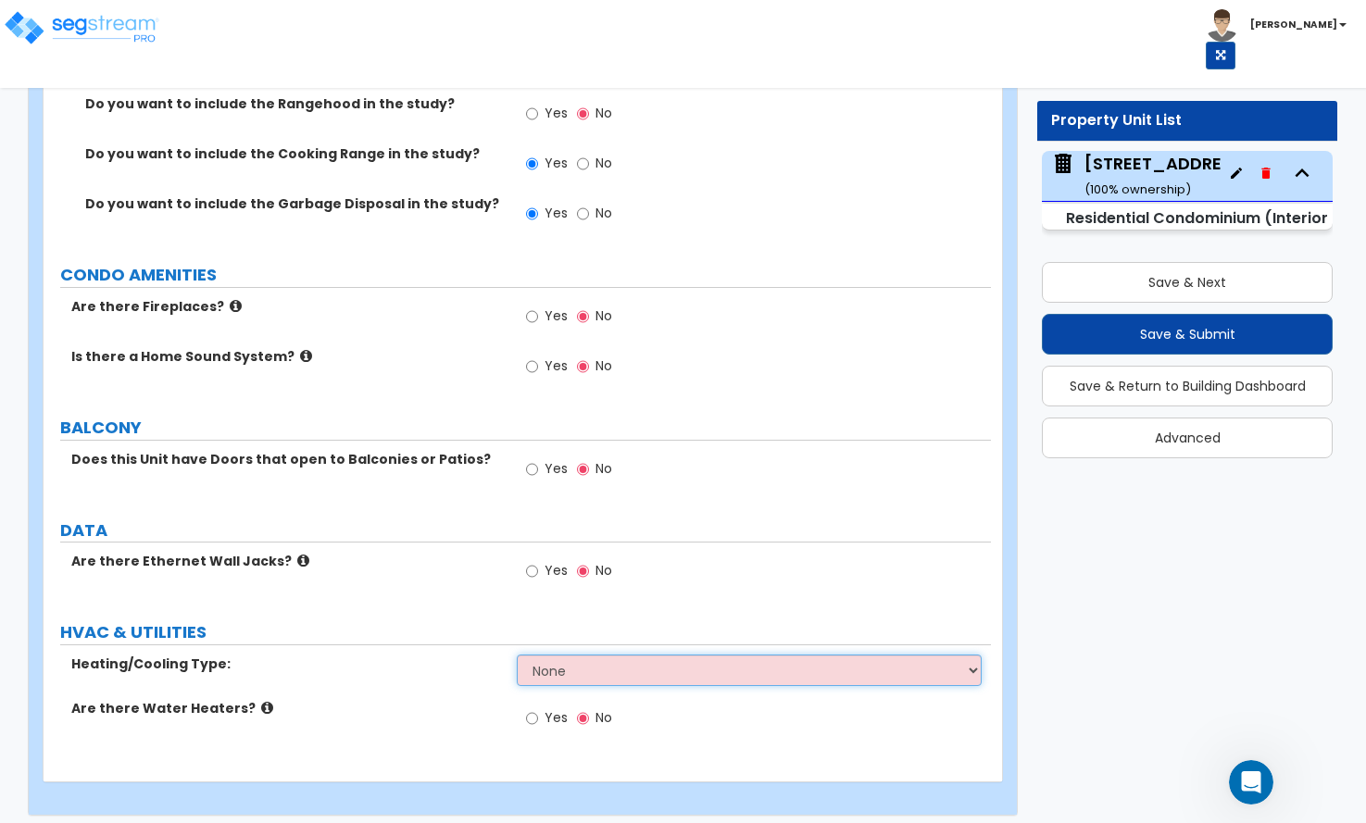
click at [564, 655] on select "None Heat Only Central HVAC Thru Wall HVAC Mini Split HVAC" at bounding box center [749, 670] width 464 height 31
select select "2"
click at [517, 655] on select "None Heat Only Central HVAC Thru Wall HVAC Mini Split HVAC" at bounding box center [749, 670] width 464 height 31
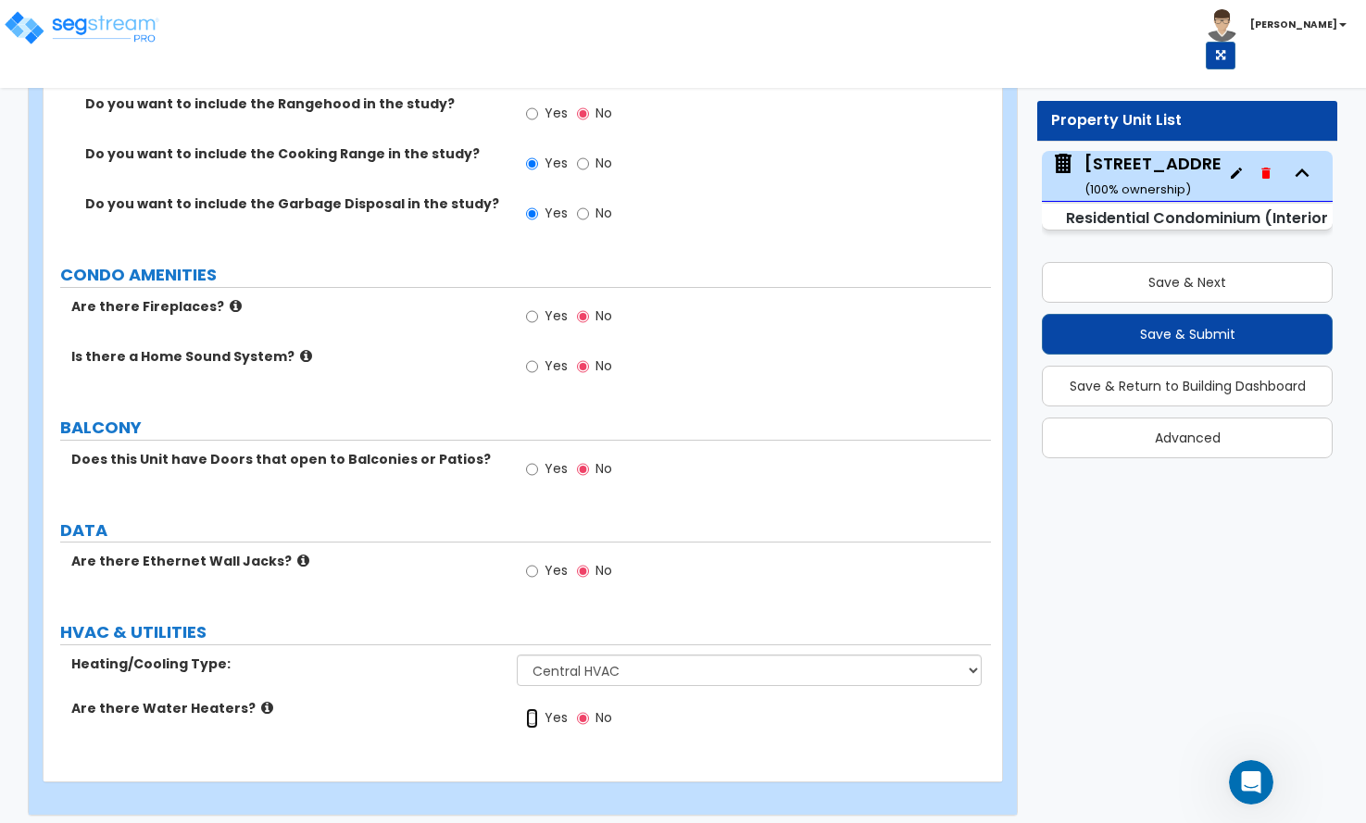
click at [527, 708] on input "Yes" at bounding box center [532, 718] width 12 height 20
radio input "true"
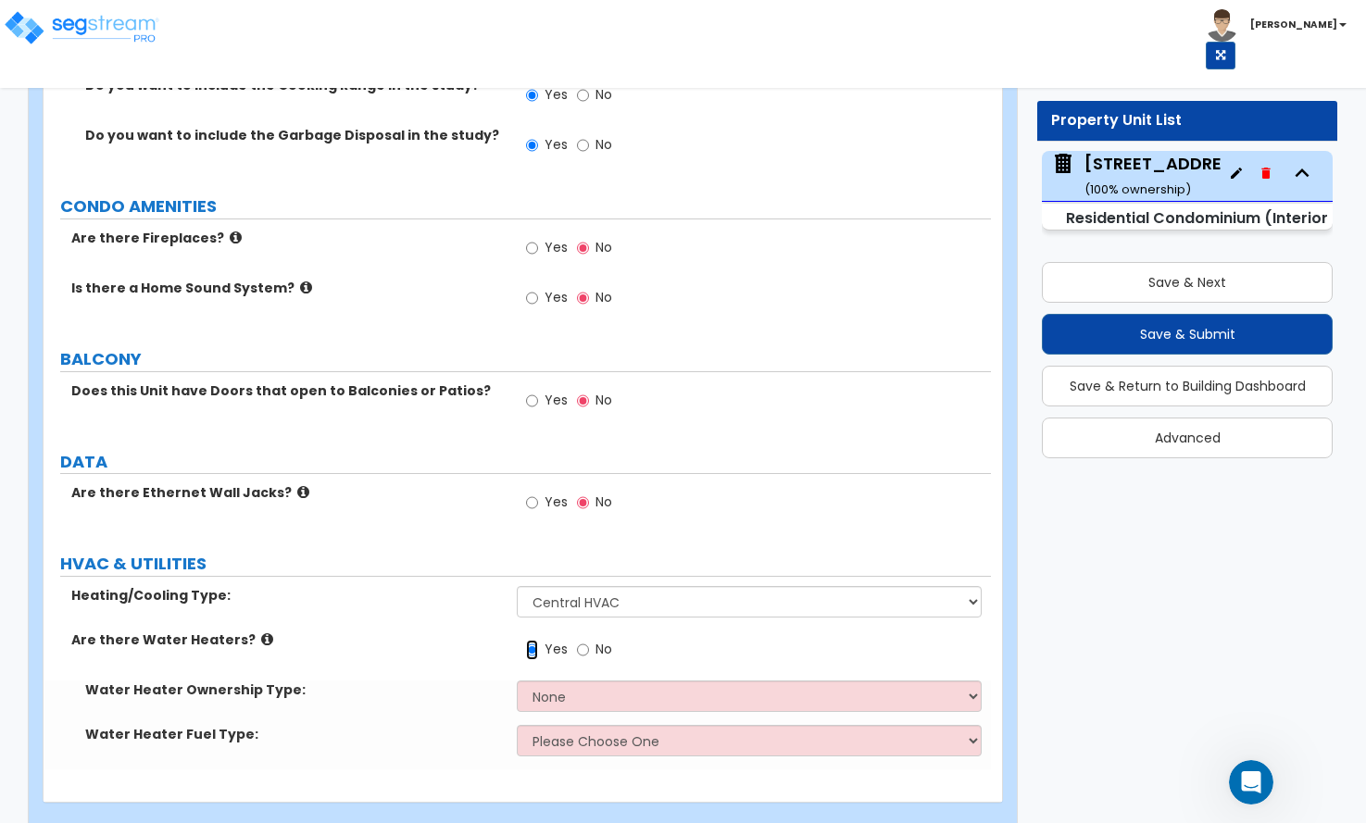
scroll to position [3555, 0]
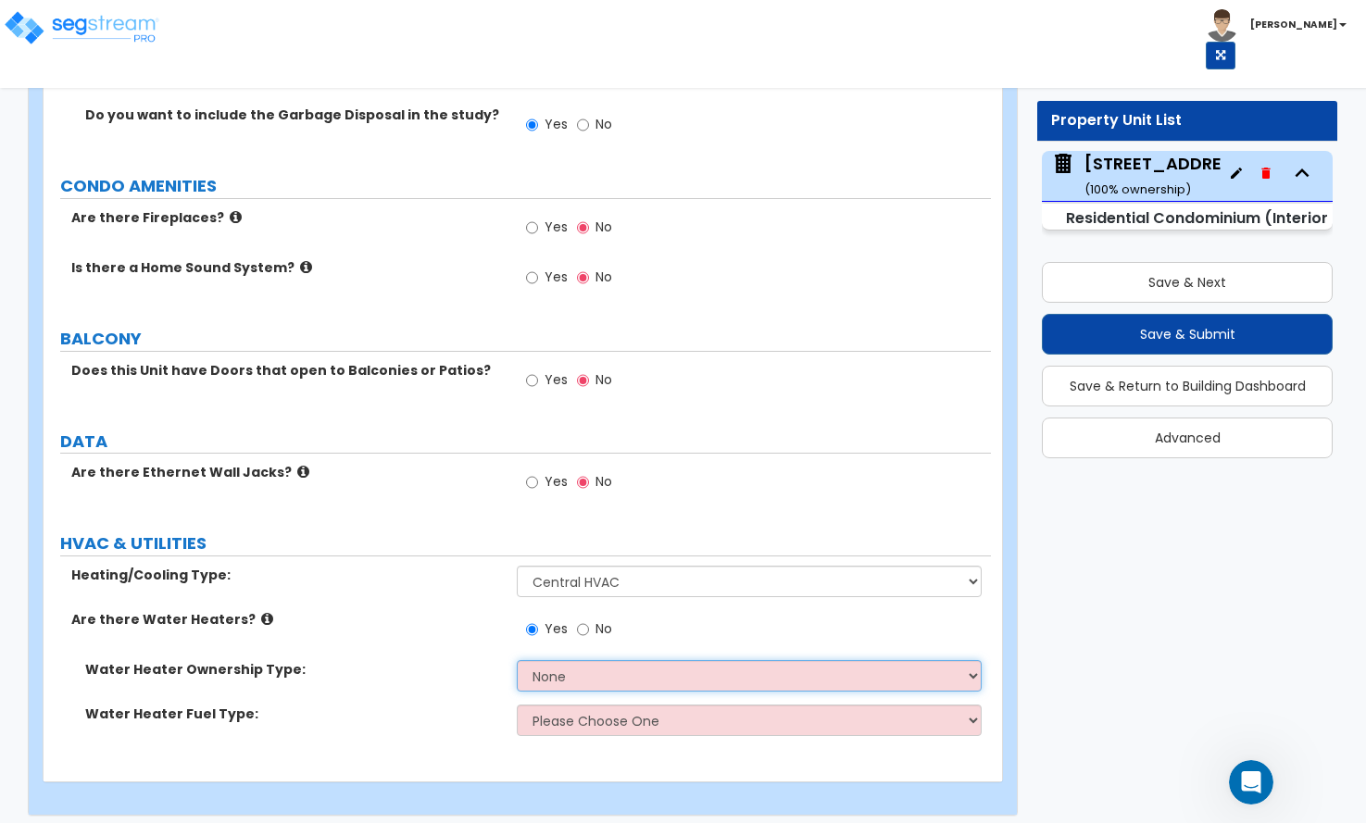
click at [562, 660] on select "None Water Heater for Multiple Units Water Heater for Individual Units" at bounding box center [749, 675] width 464 height 31
select select "2"
click at [517, 660] on select "None Water Heater for Multiple Units Water Heater for Individual Units" at bounding box center [749, 675] width 464 height 31
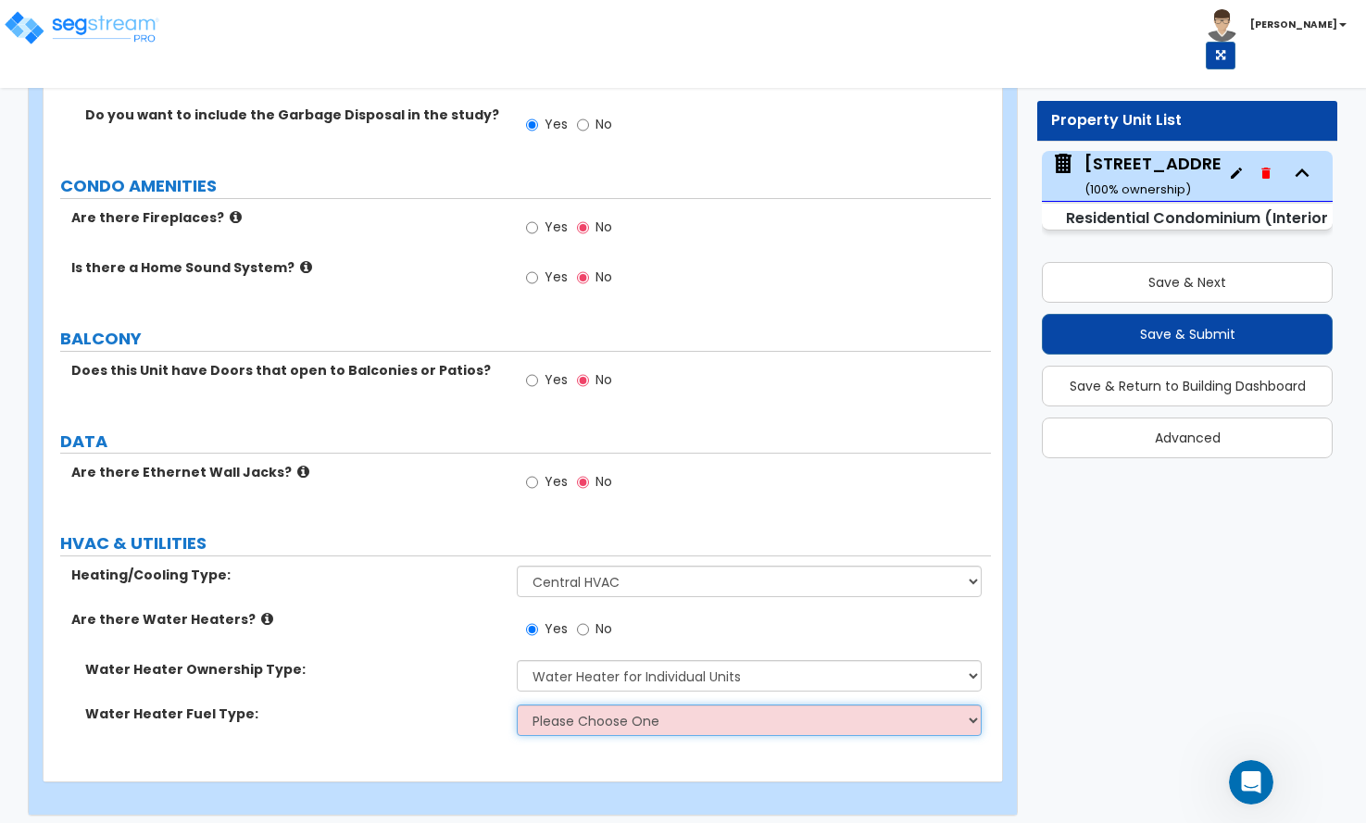
click at [561, 705] on select "Please Choose One Gas Electric" at bounding box center [749, 720] width 464 height 31
select select "2"
click at [517, 705] on select "Please Choose One Gas Electric" at bounding box center [749, 720] width 464 height 31
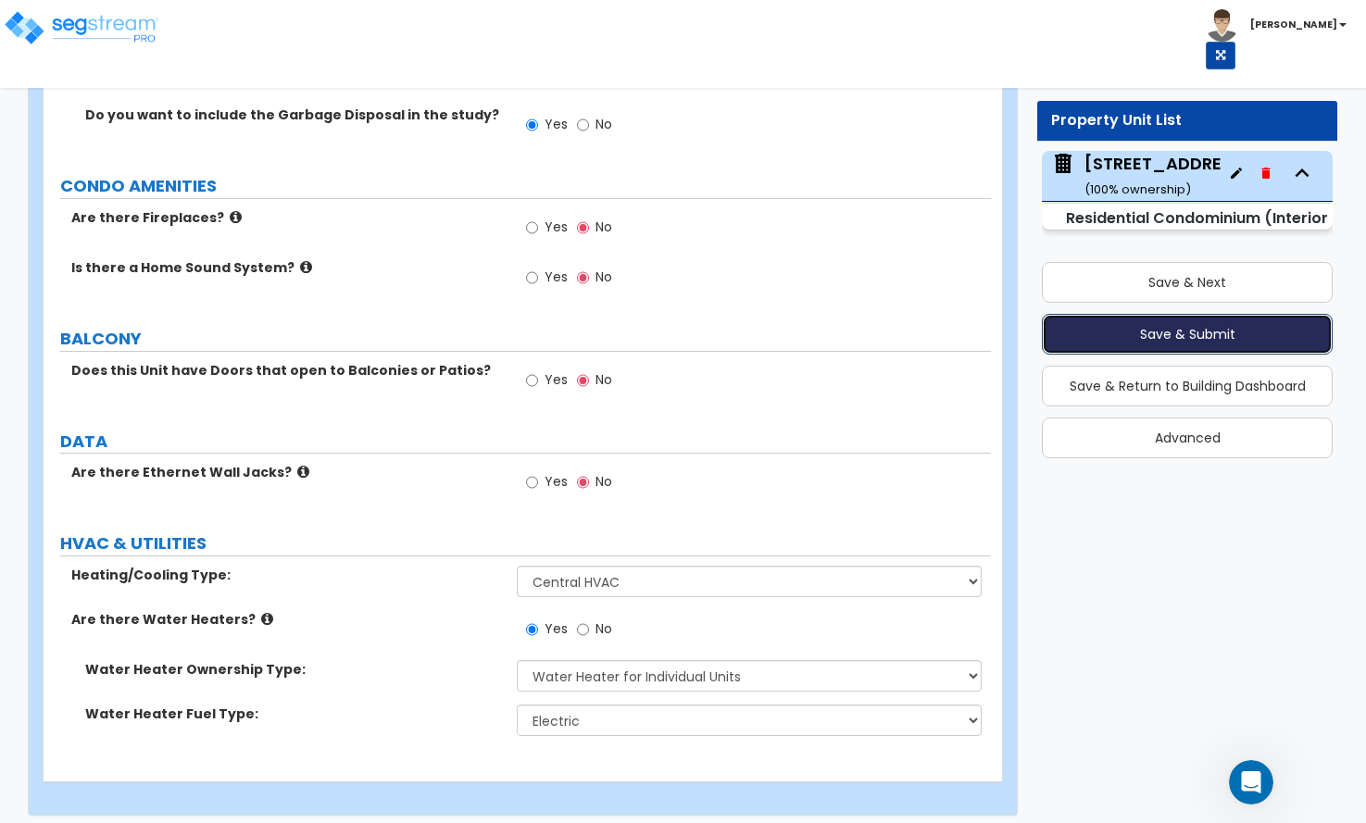
click at [1195, 324] on button "Save & Submit" at bounding box center [1187, 334] width 291 height 41
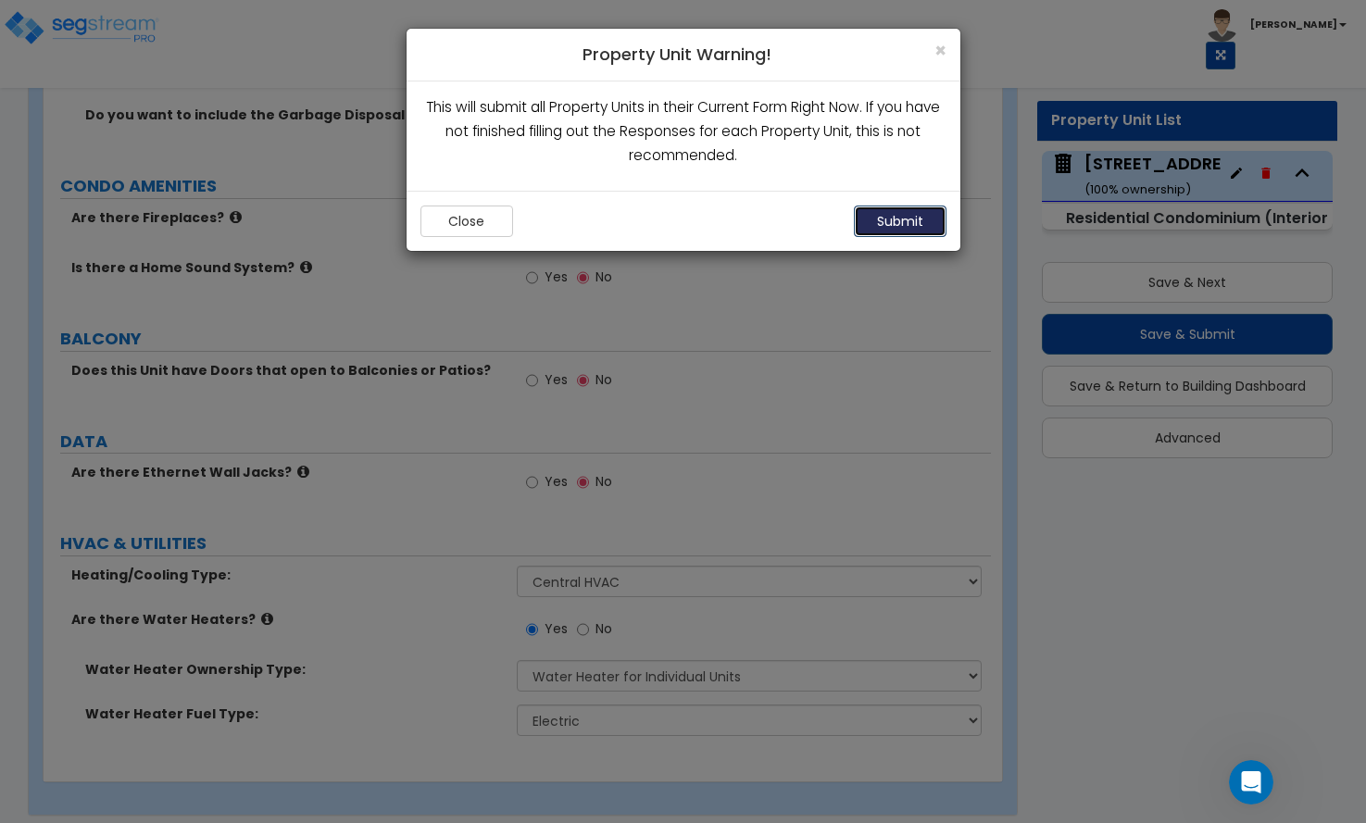
click at [897, 227] on button "Submit" at bounding box center [900, 221] width 93 height 31
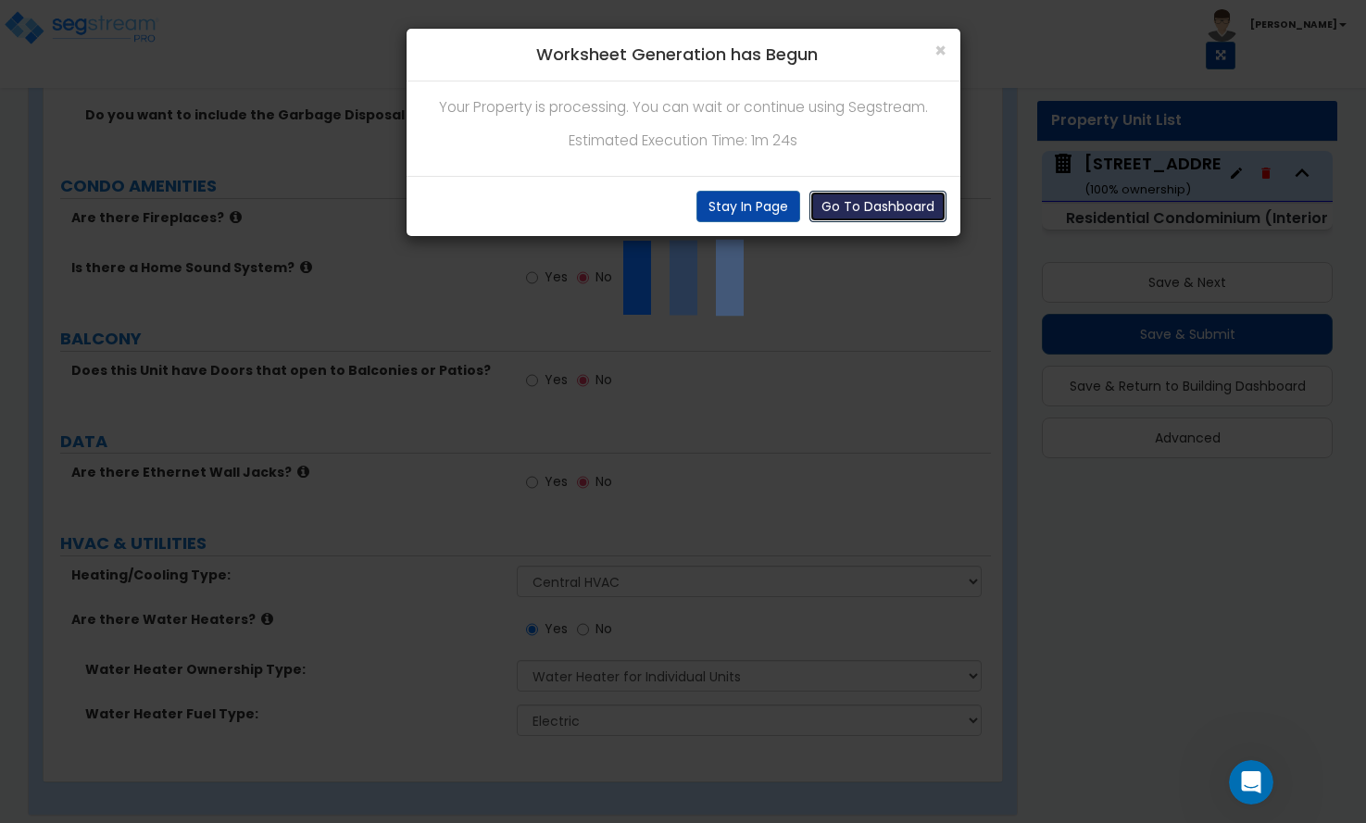
click at [877, 209] on button "Go To Dashboard" at bounding box center [877, 206] width 137 height 31
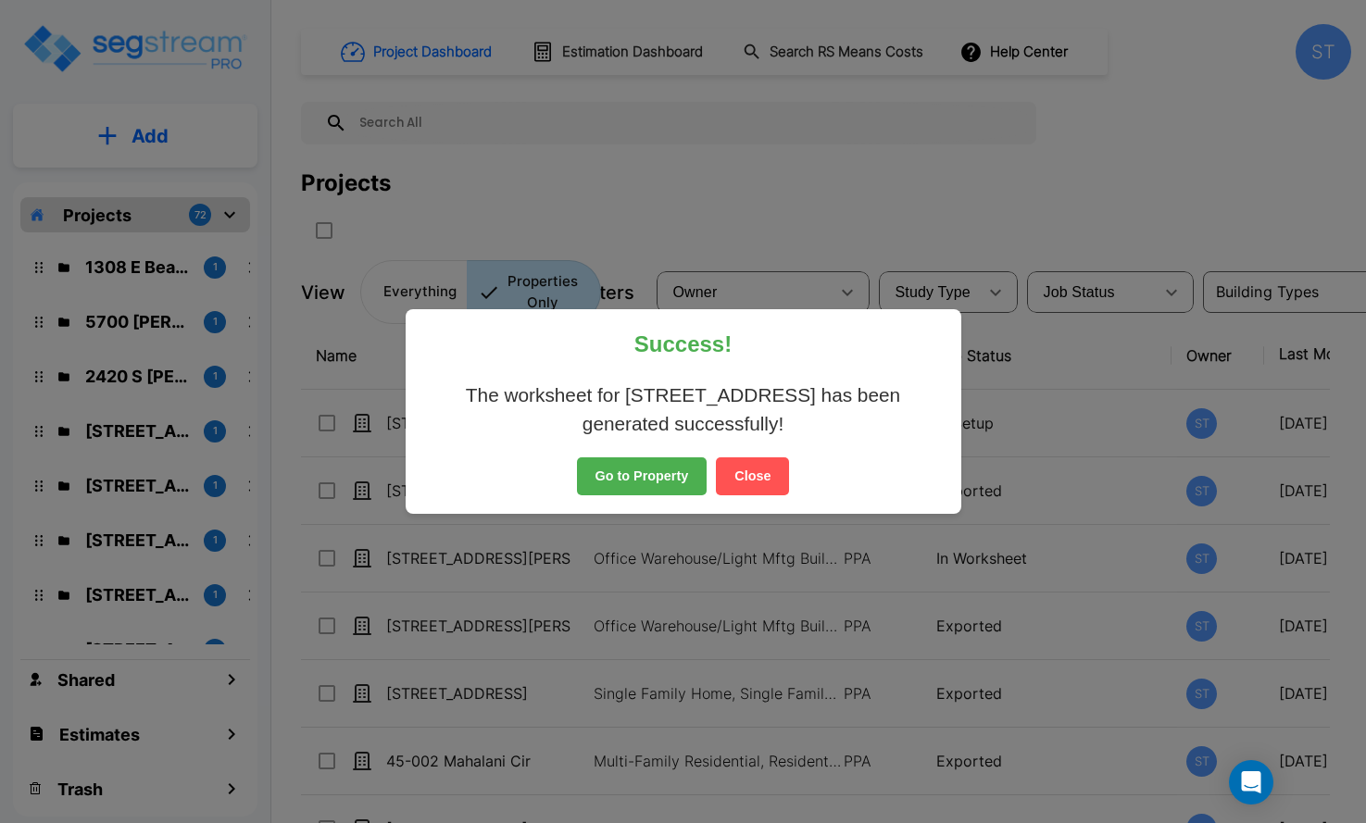
click at [648, 479] on button "Go to Property" at bounding box center [642, 476] width 131 height 39
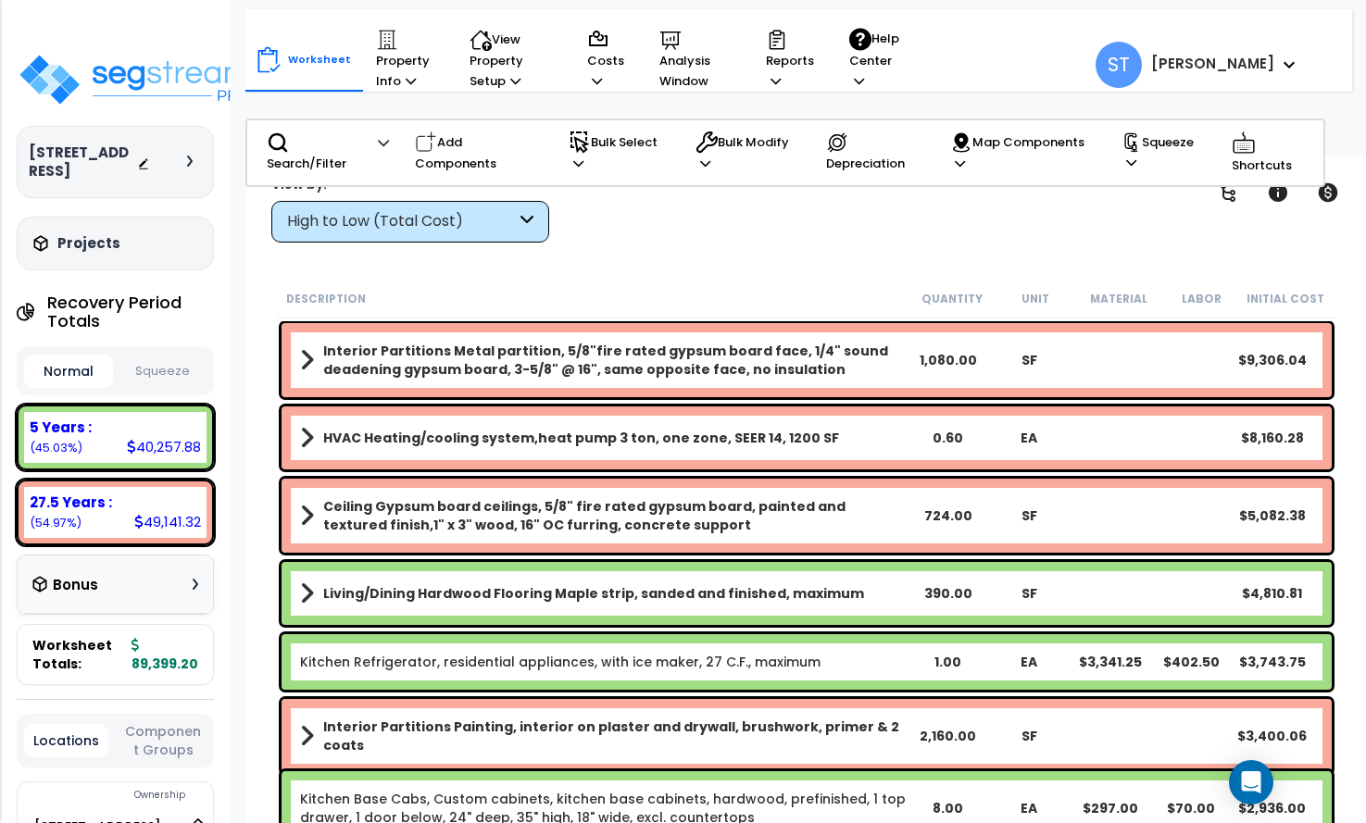
click at [382, 218] on div "High to Low (Total Cost)" at bounding box center [401, 221] width 229 height 21
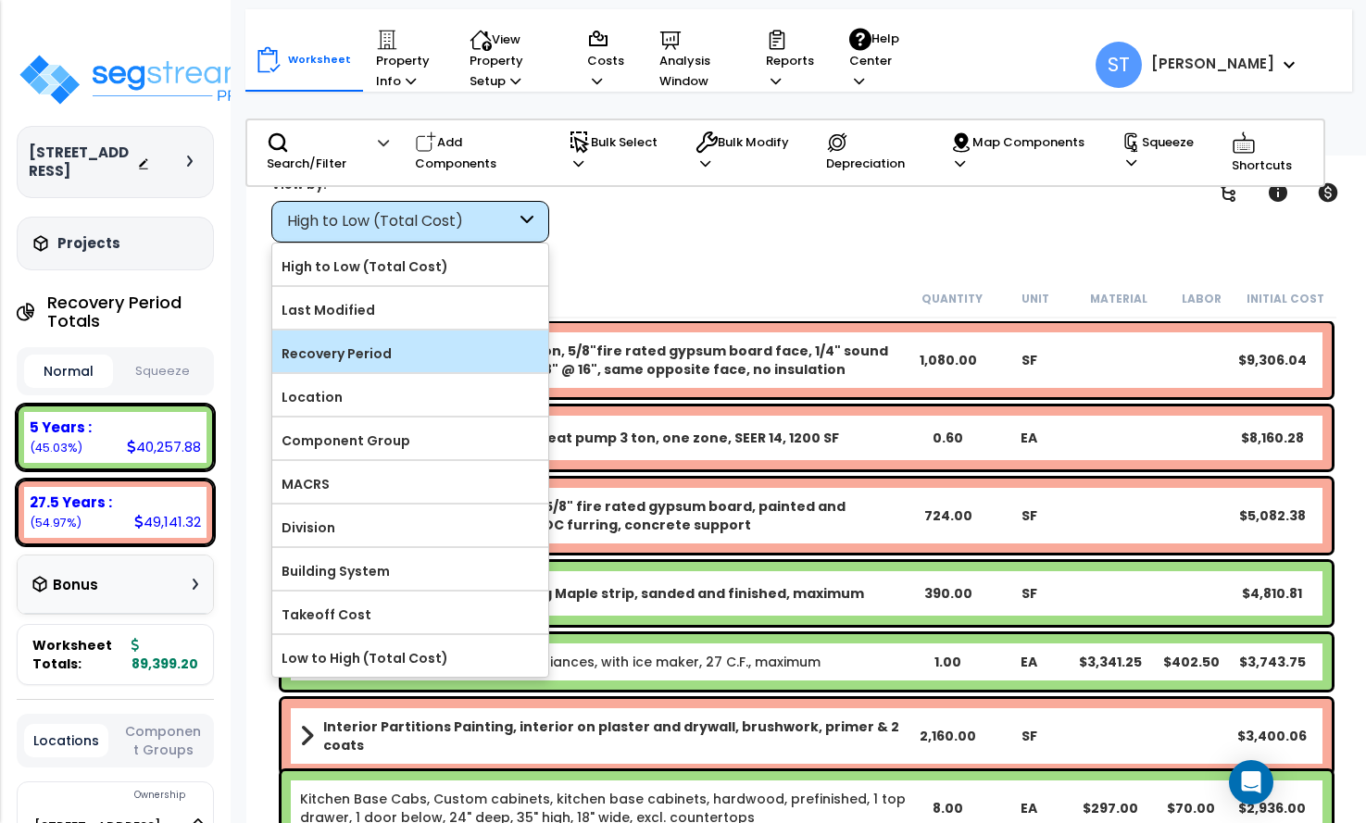
click at [377, 352] on label "Recovery Period" at bounding box center [410, 354] width 276 height 28
click at [0, 0] on input "Recovery Period" at bounding box center [0, 0] width 0 height 0
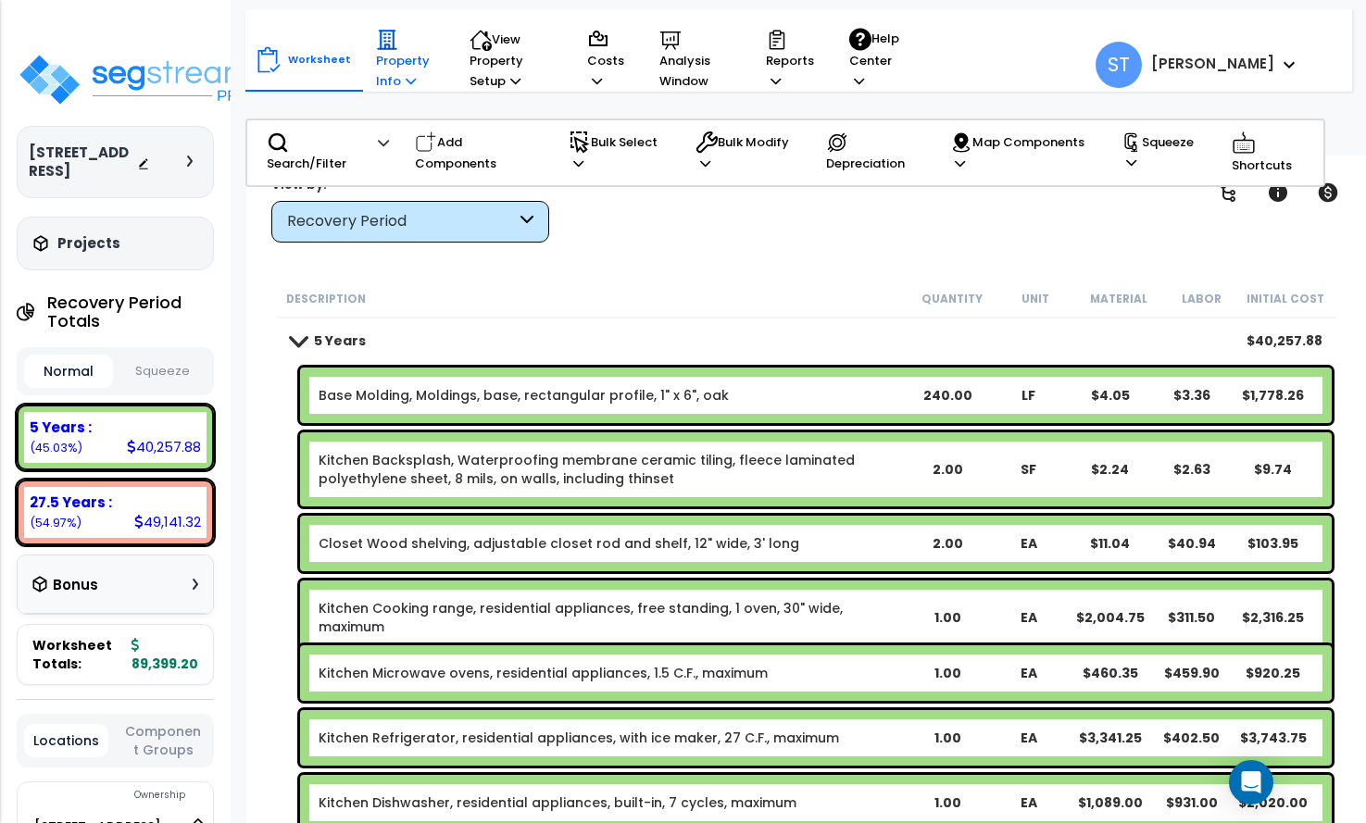
click at [392, 74] on p "Property Info" at bounding box center [405, 60] width 58 height 63
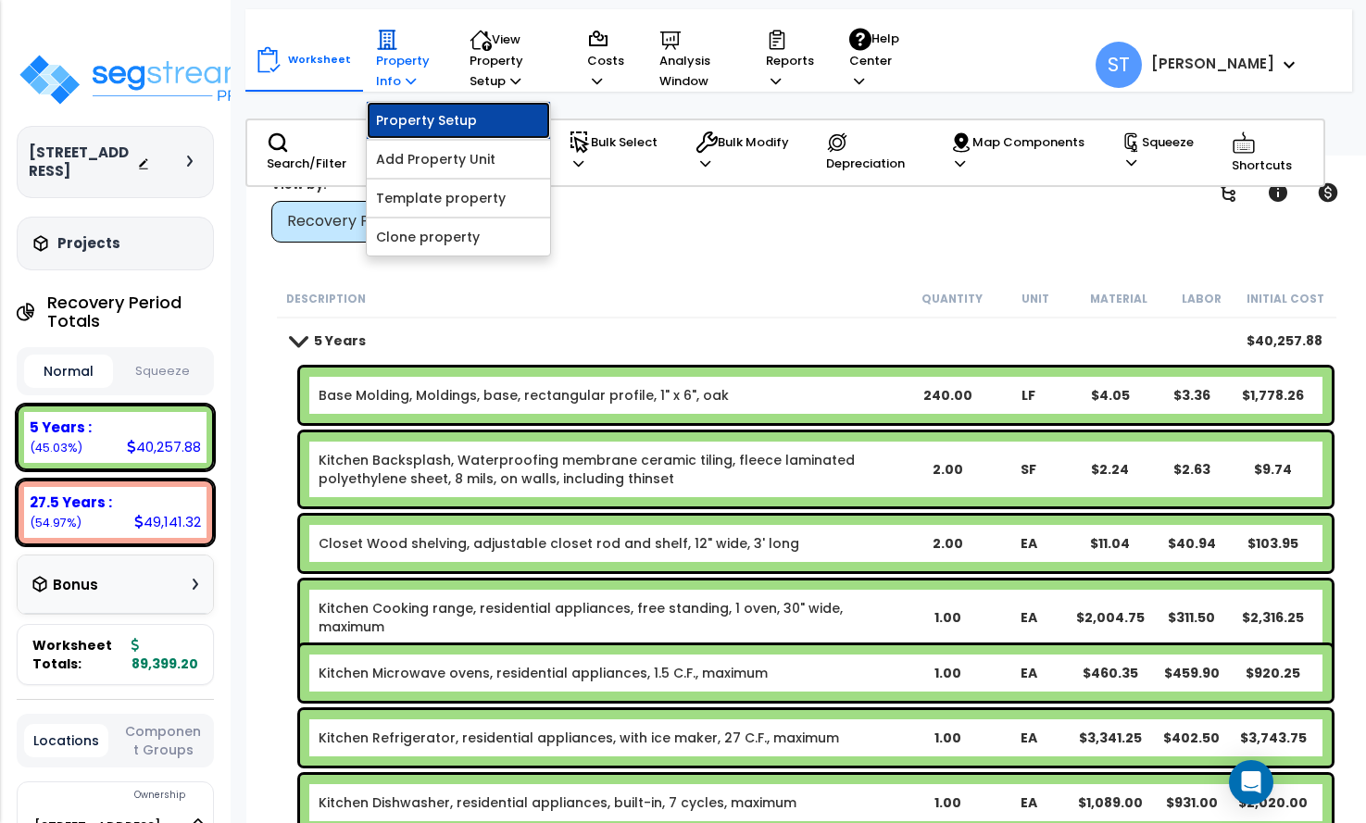
click at [415, 120] on link "Property Setup" at bounding box center [458, 120] width 183 height 37
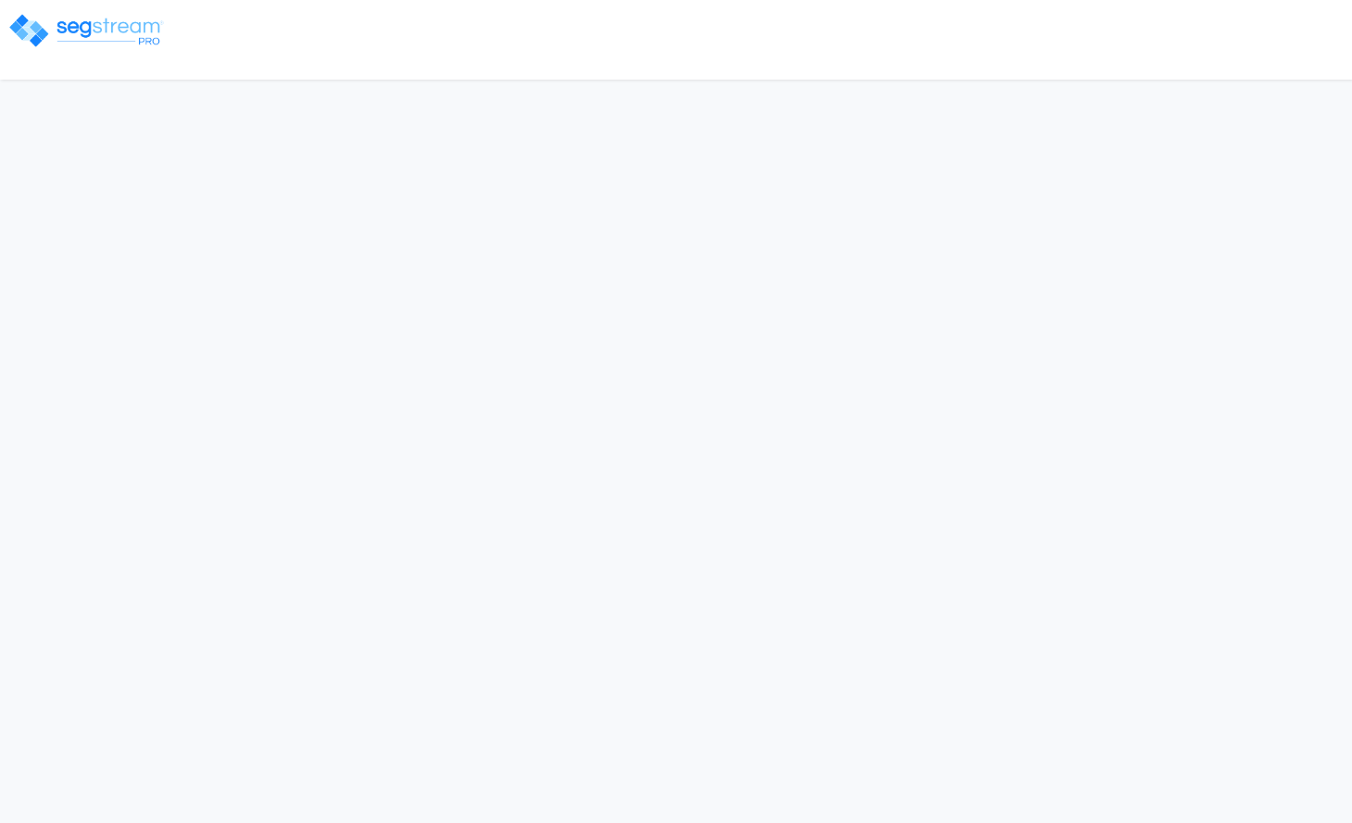
select select "2024"
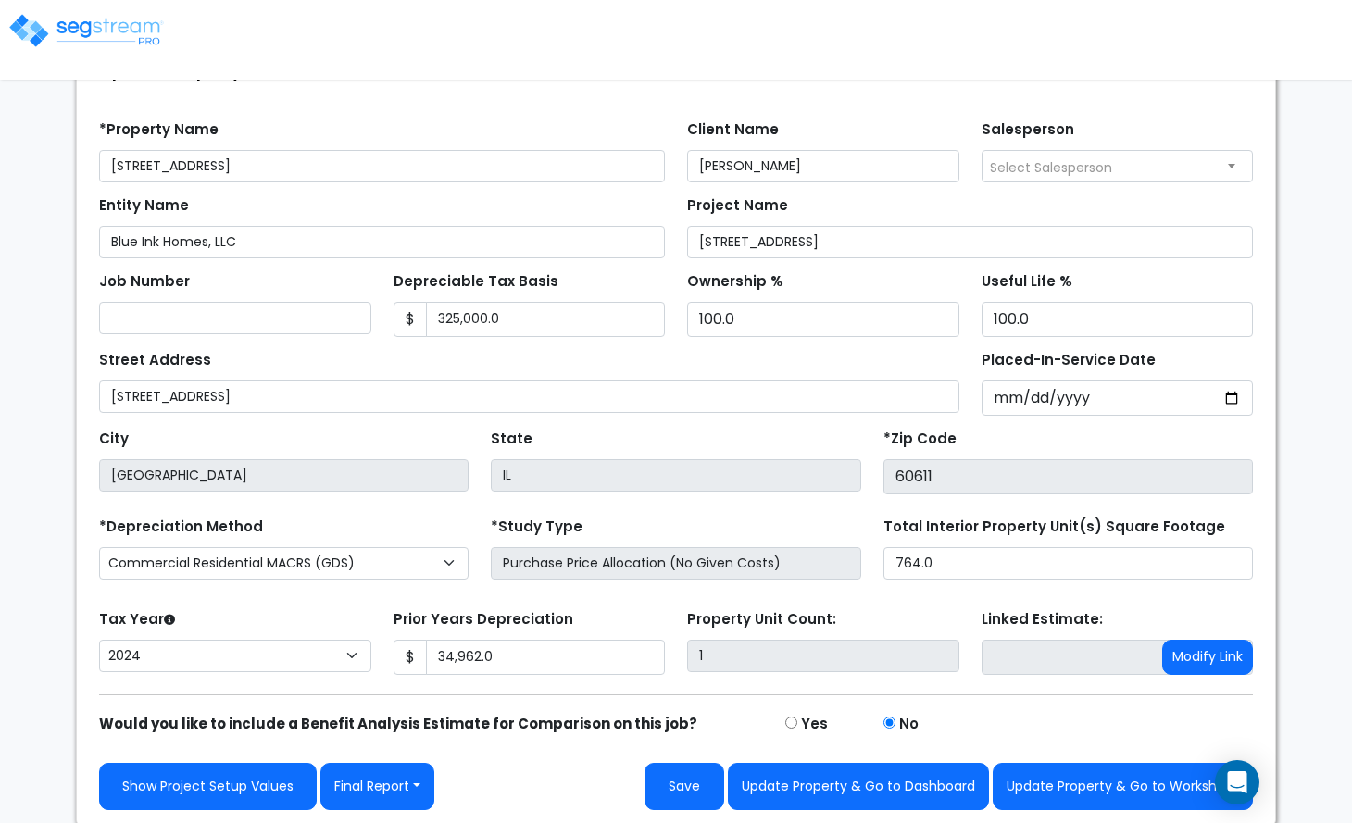
scroll to position [125, 0]
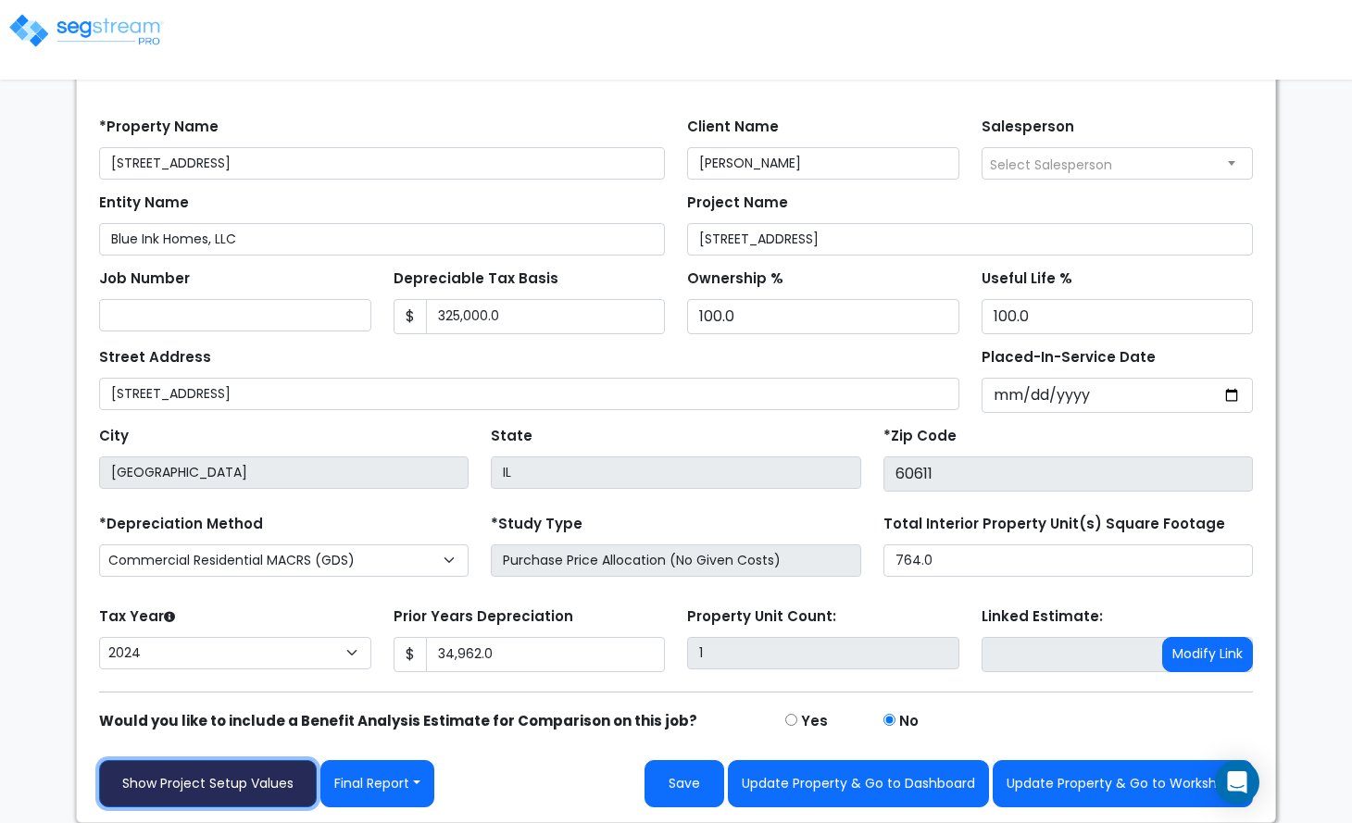
click at [176, 782] on link "Show Project Setup Values" at bounding box center [208, 783] width 218 height 47
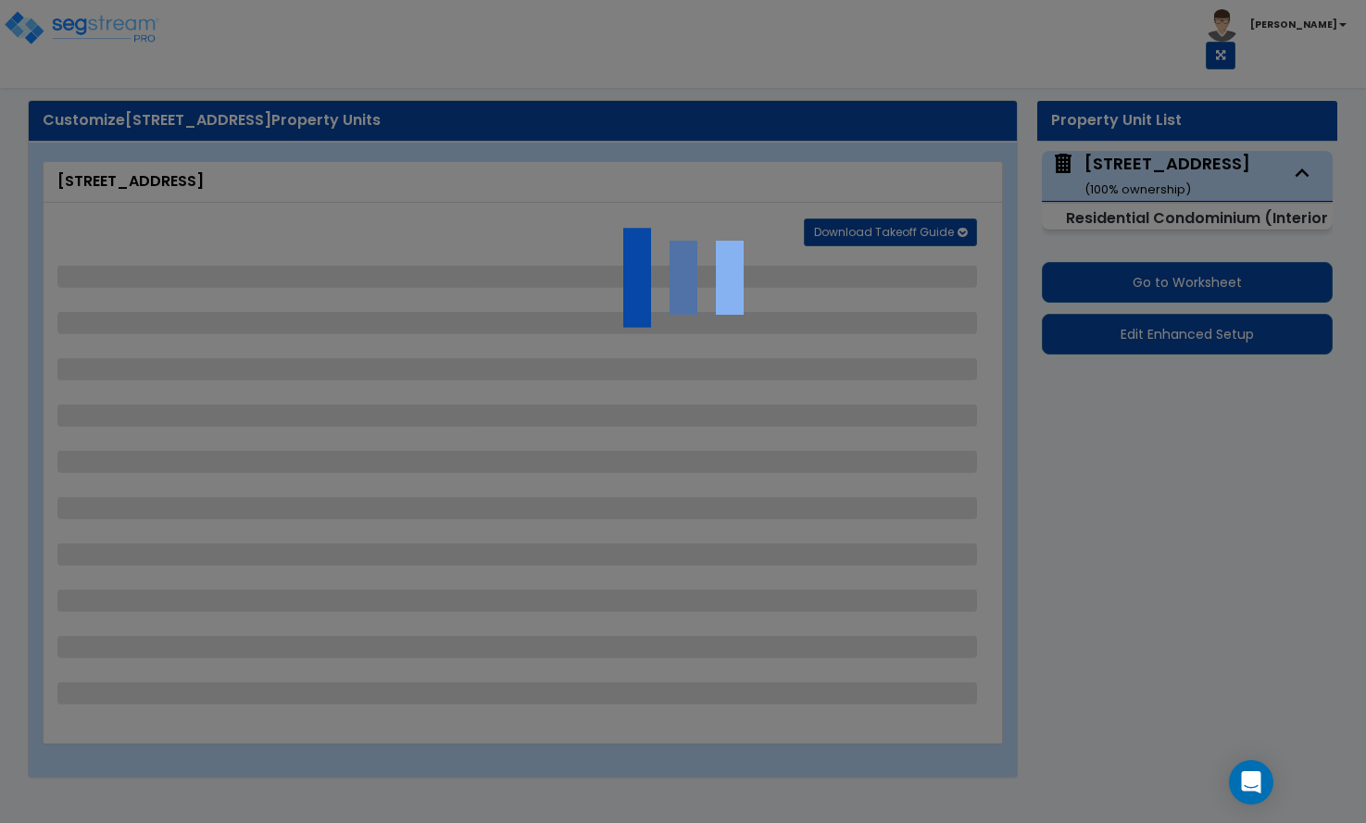
select select "2"
select select "1"
select select "2"
select select "1"
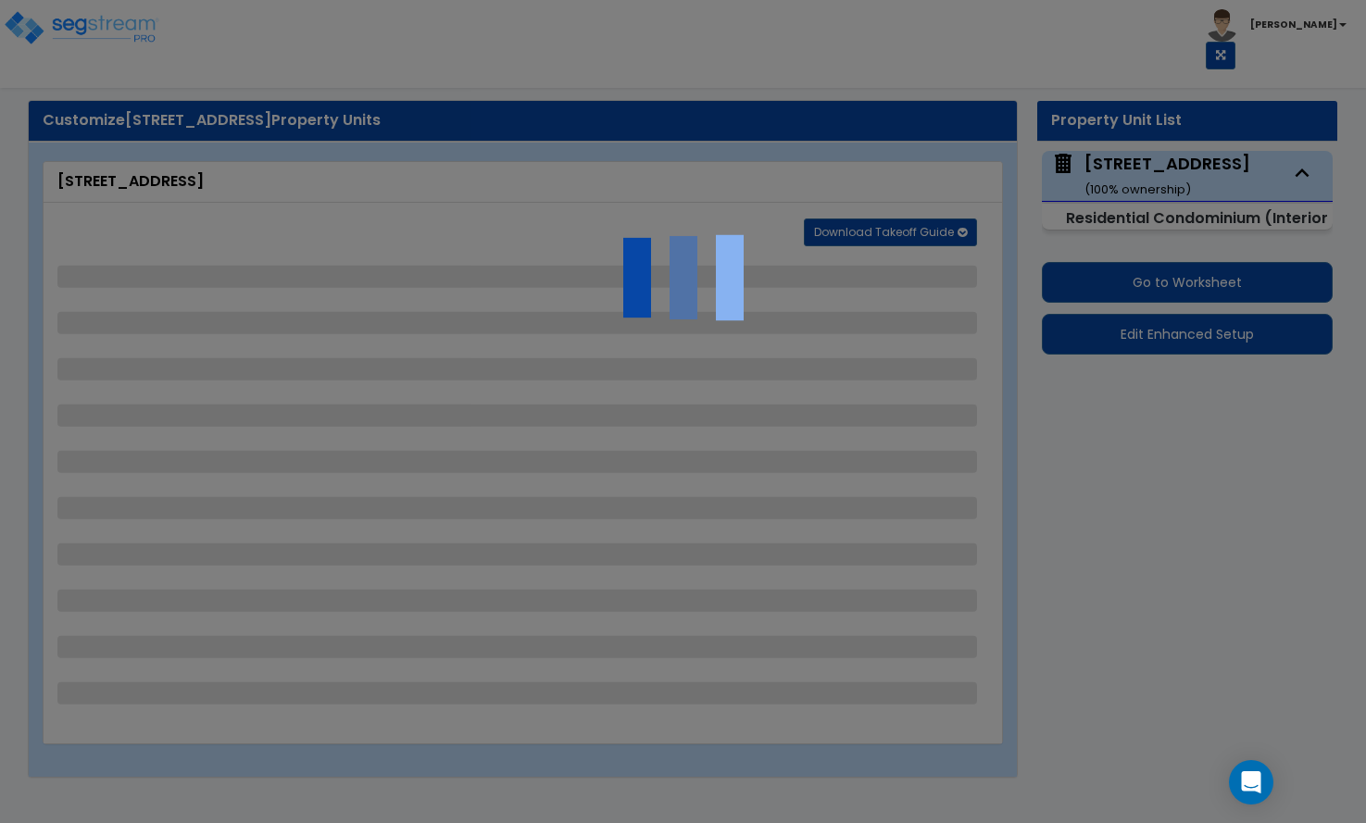
select select "2"
select select "3"
select select "4"
select select "2"
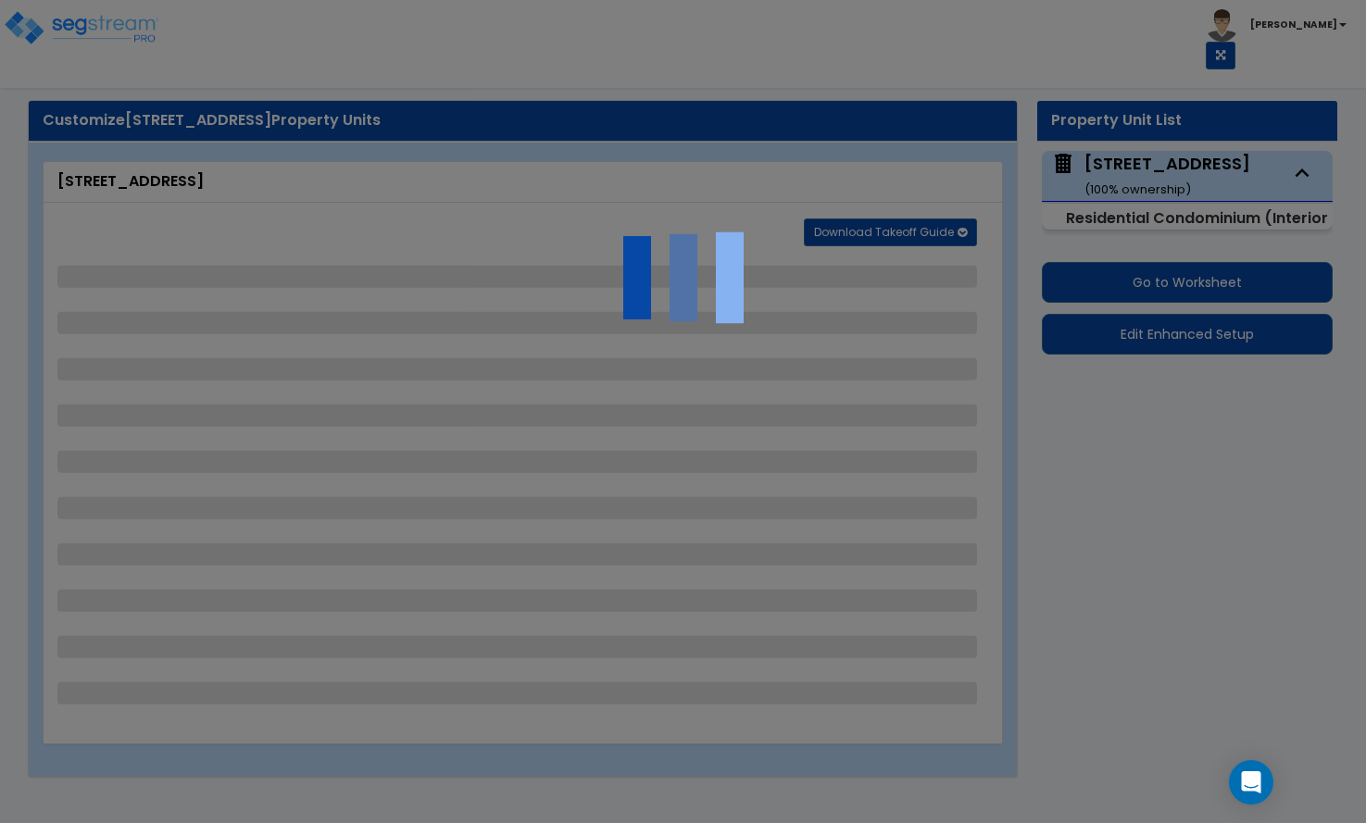
select select "1"
select select "6"
select select "4"
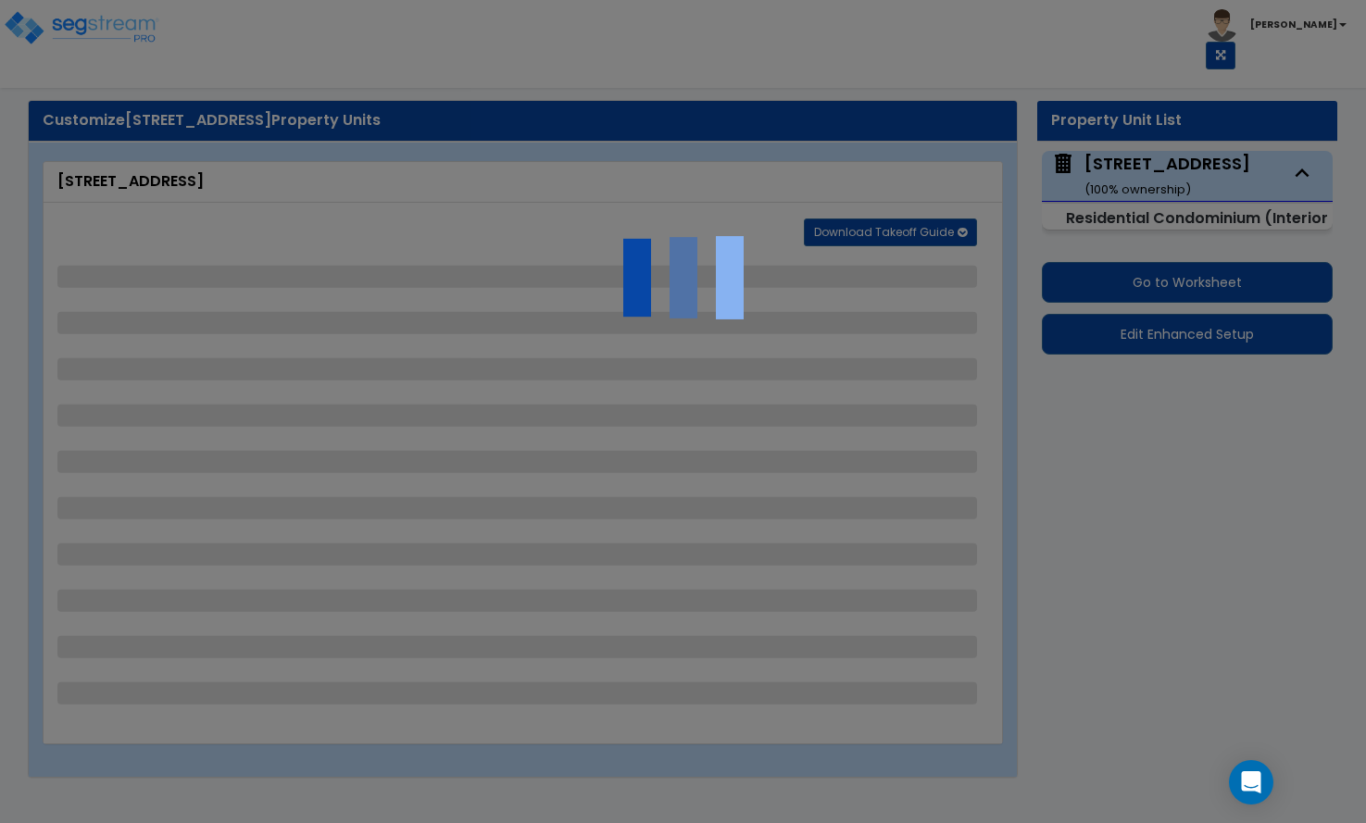
select select "6"
select select "4"
select select "1"
select select "2"
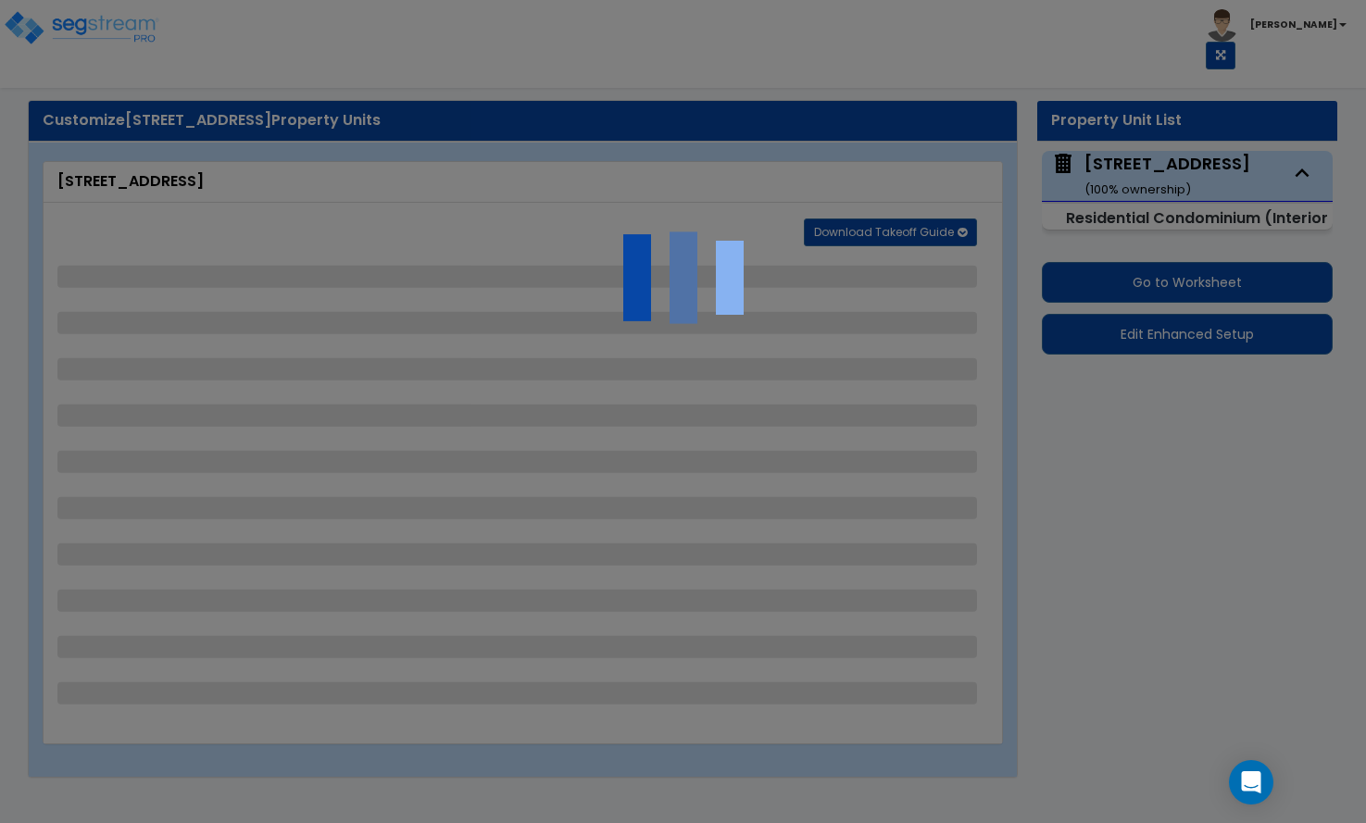
select select "2"
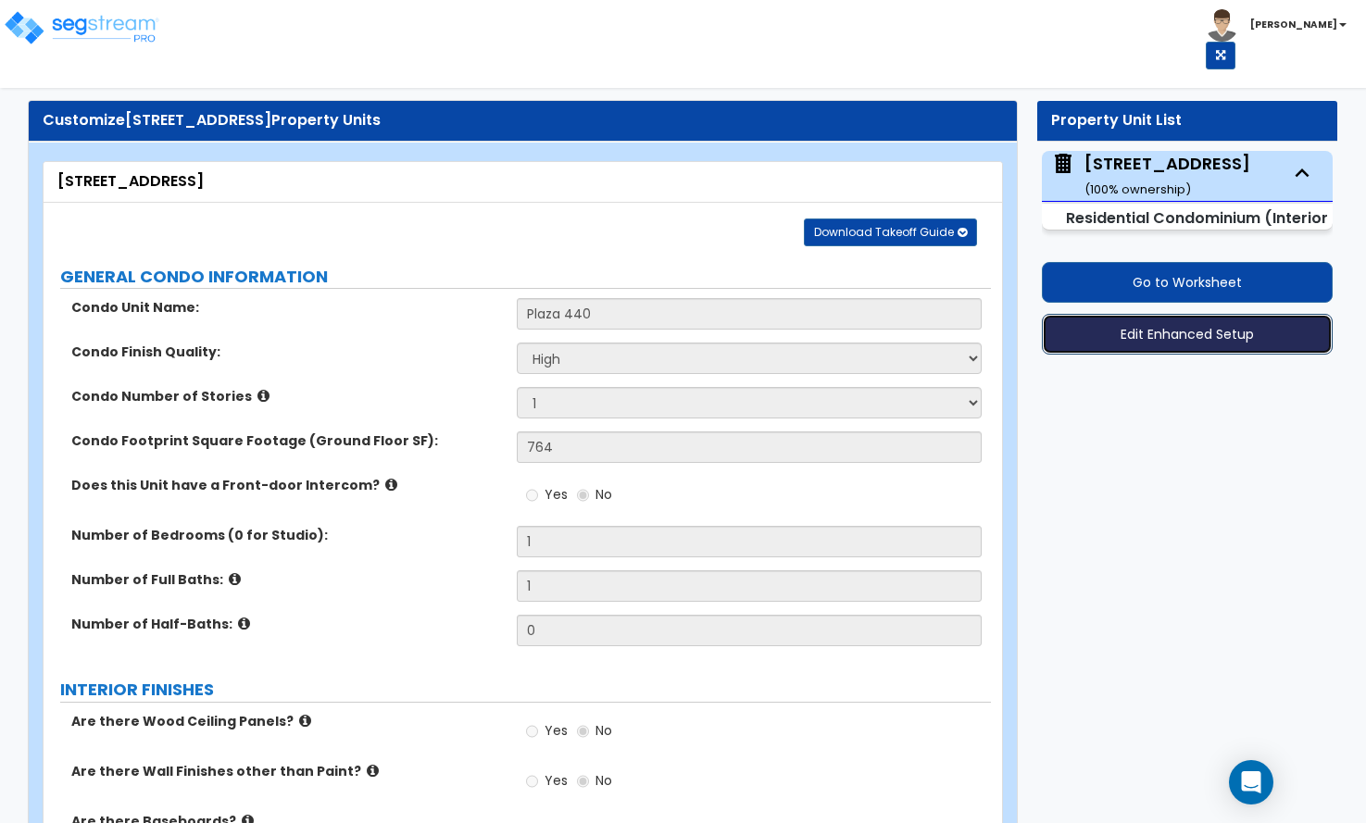
click at [1204, 323] on button "Edit Enhanced Setup" at bounding box center [1187, 334] width 291 height 41
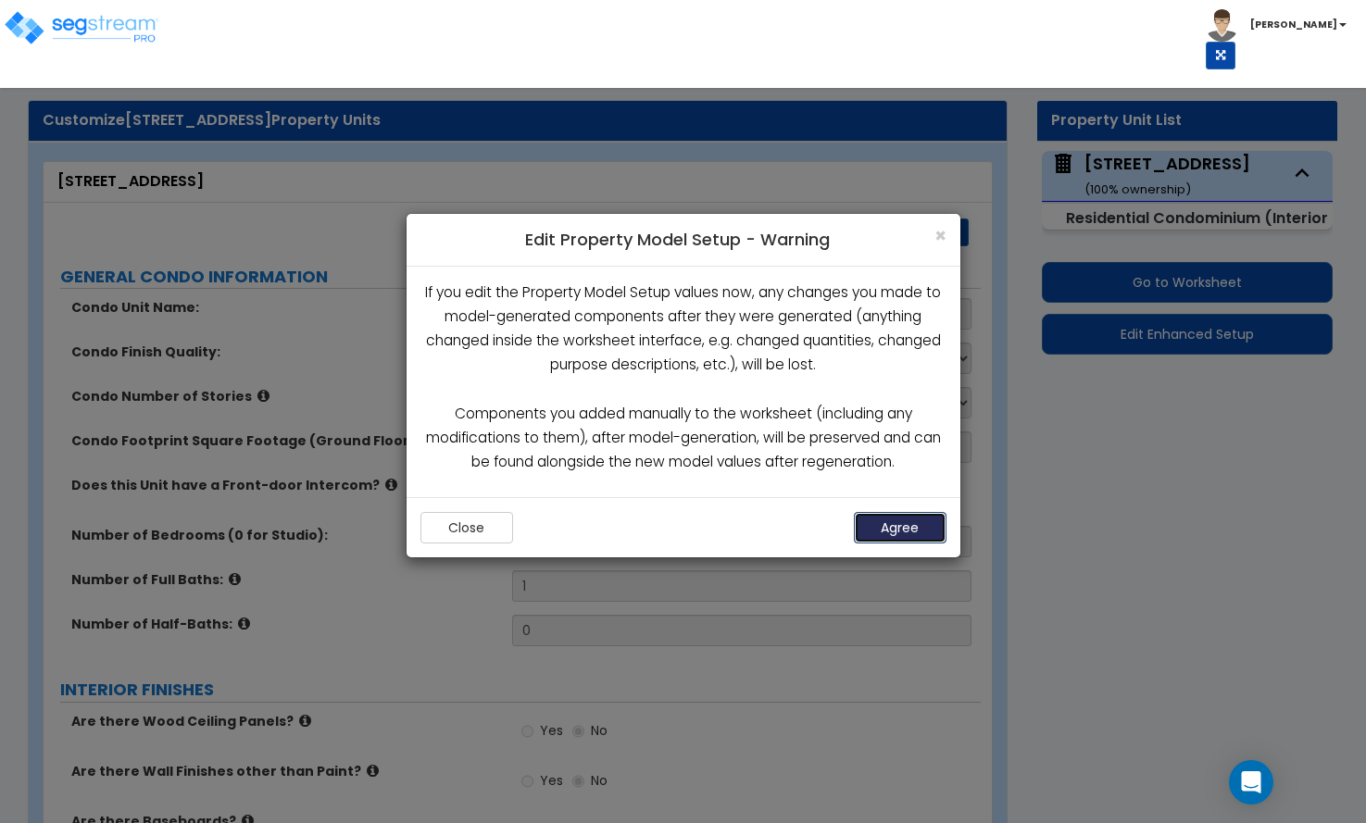
click at [917, 519] on button "Agree" at bounding box center [900, 527] width 93 height 31
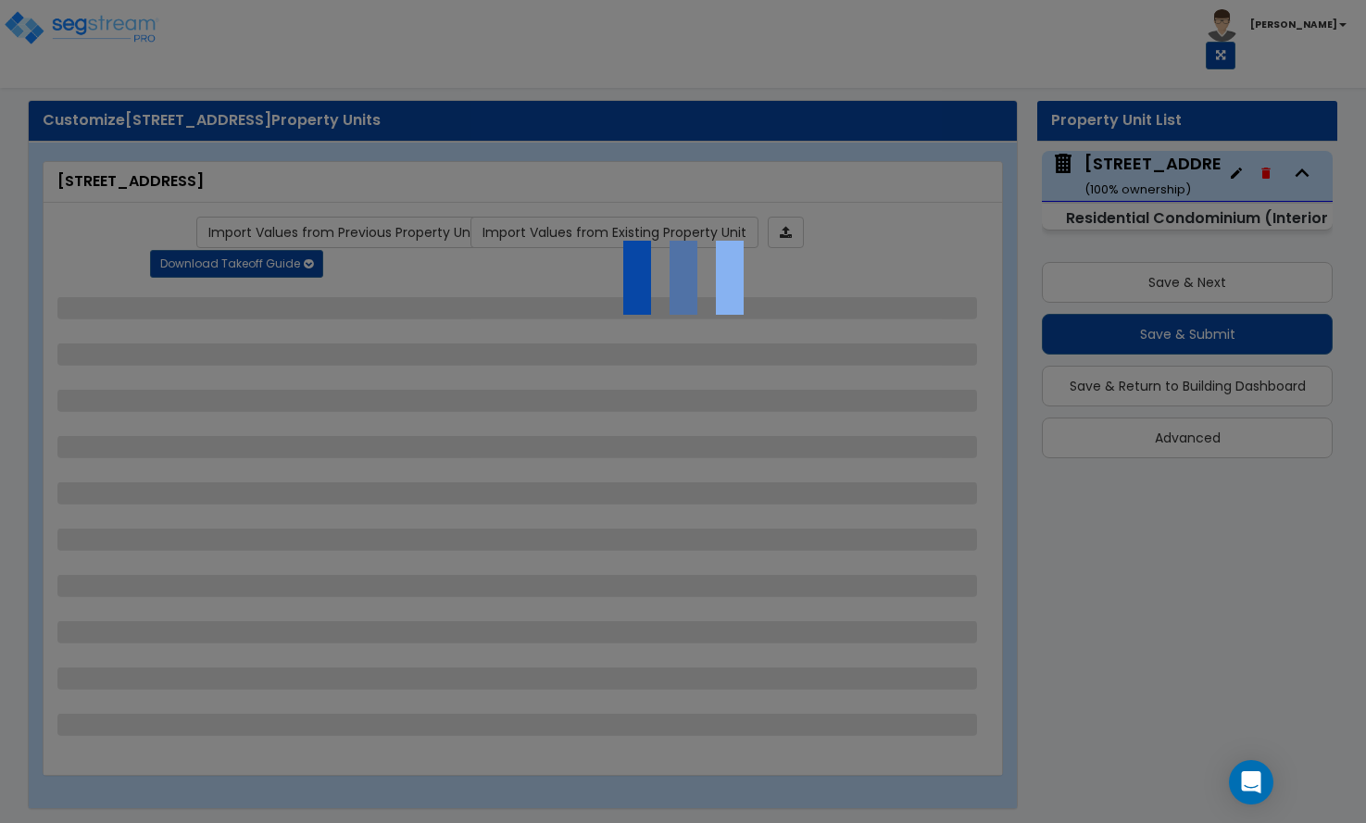
select select "2"
select select "1"
select select "2"
select select "1"
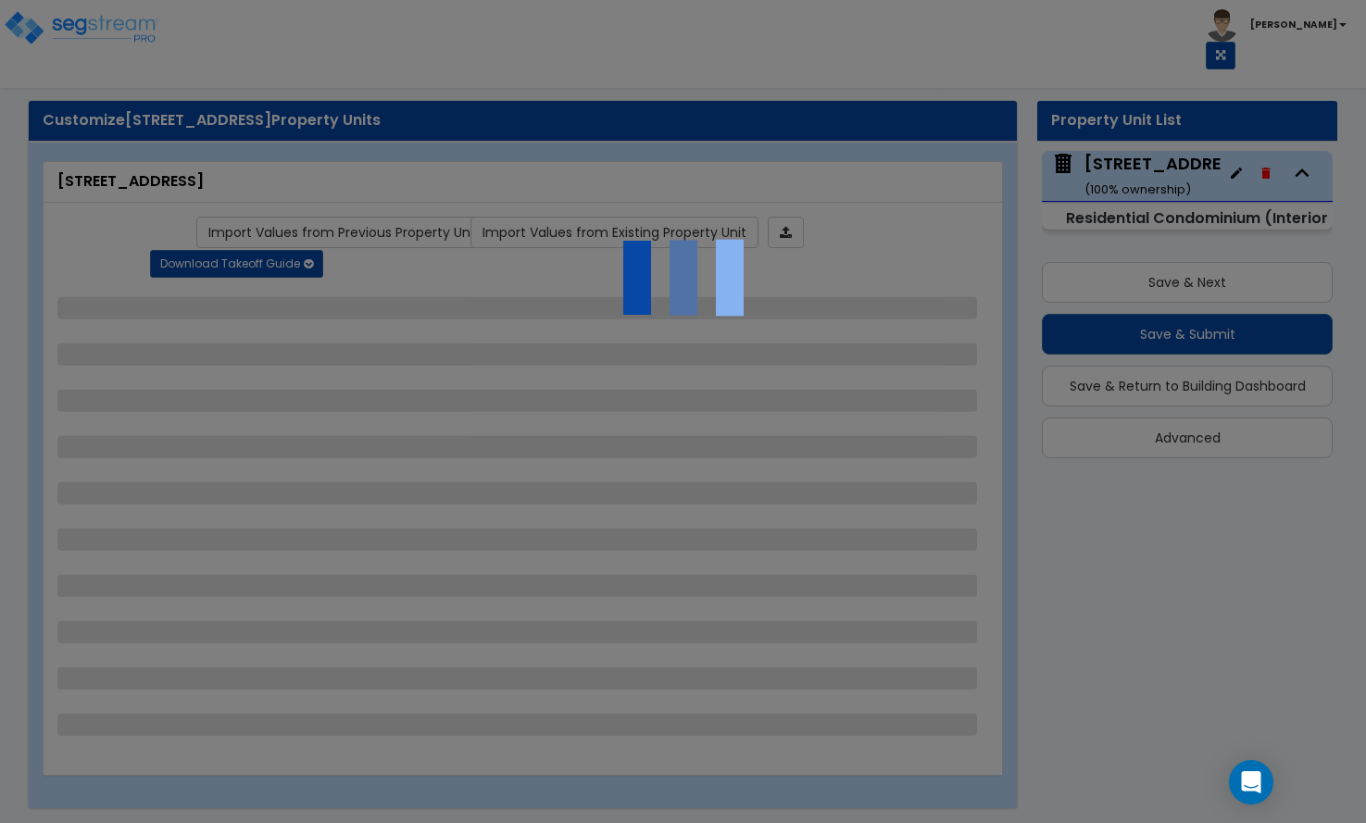
select select "2"
select select "3"
select select "4"
select select "2"
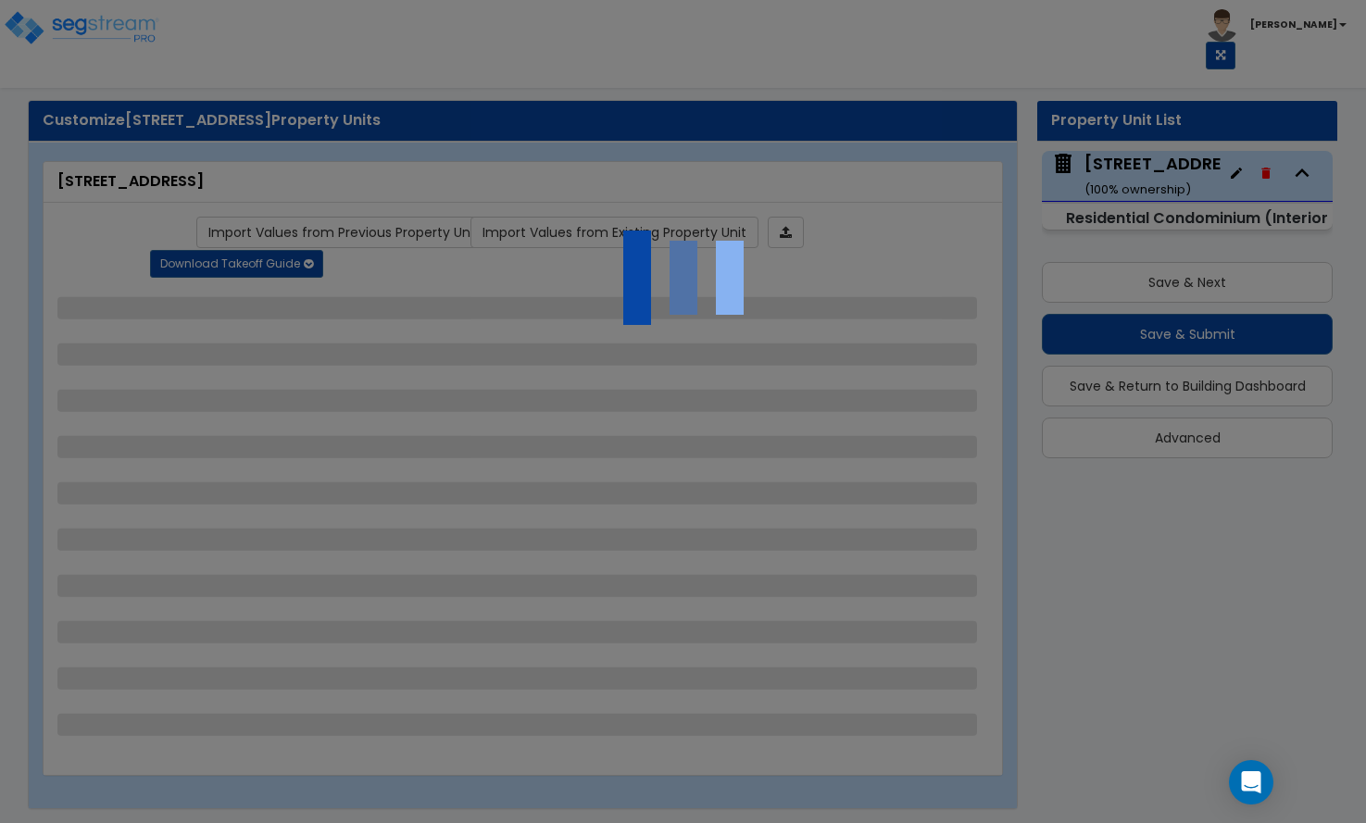
select select "1"
select select "6"
select select "4"
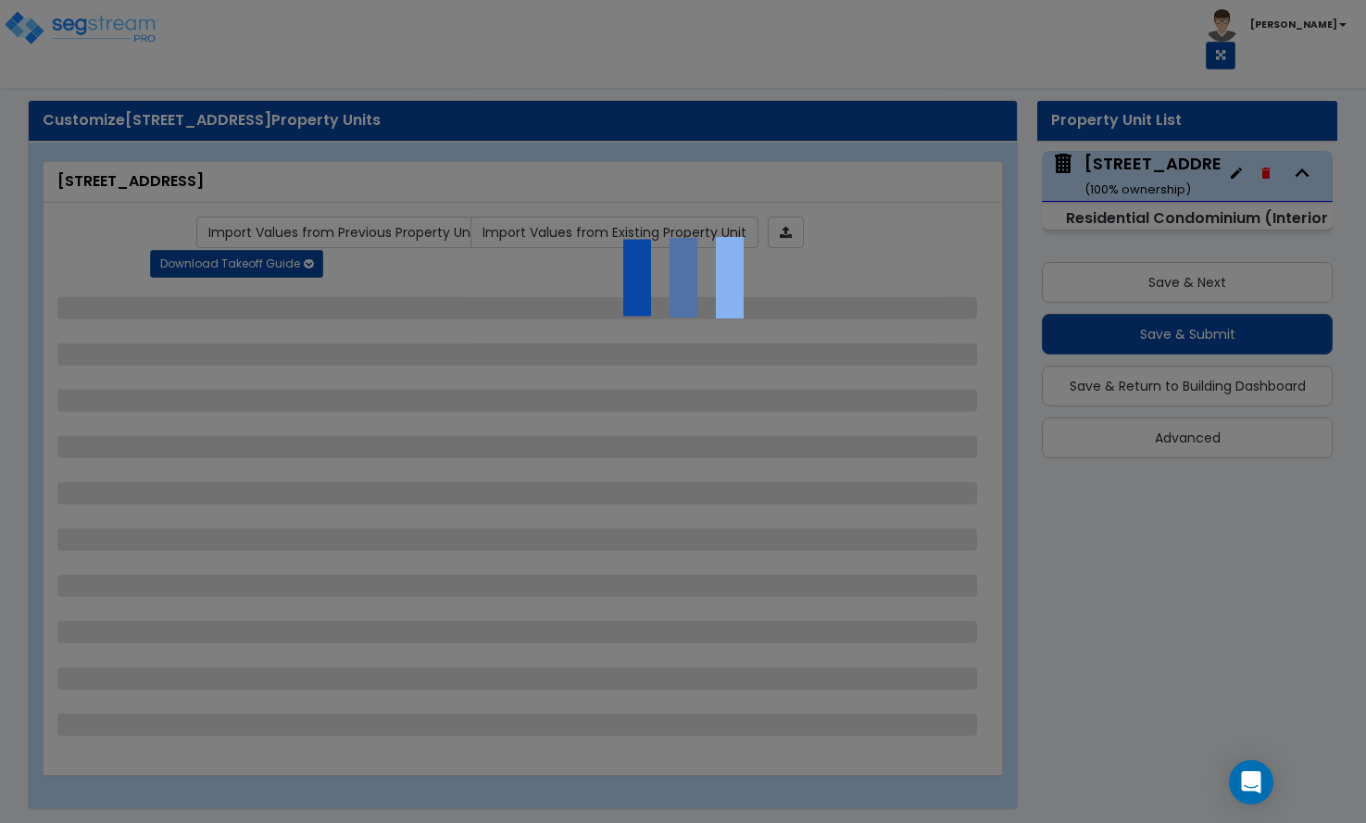
select select "6"
select select "4"
select select "1"
select select "2"
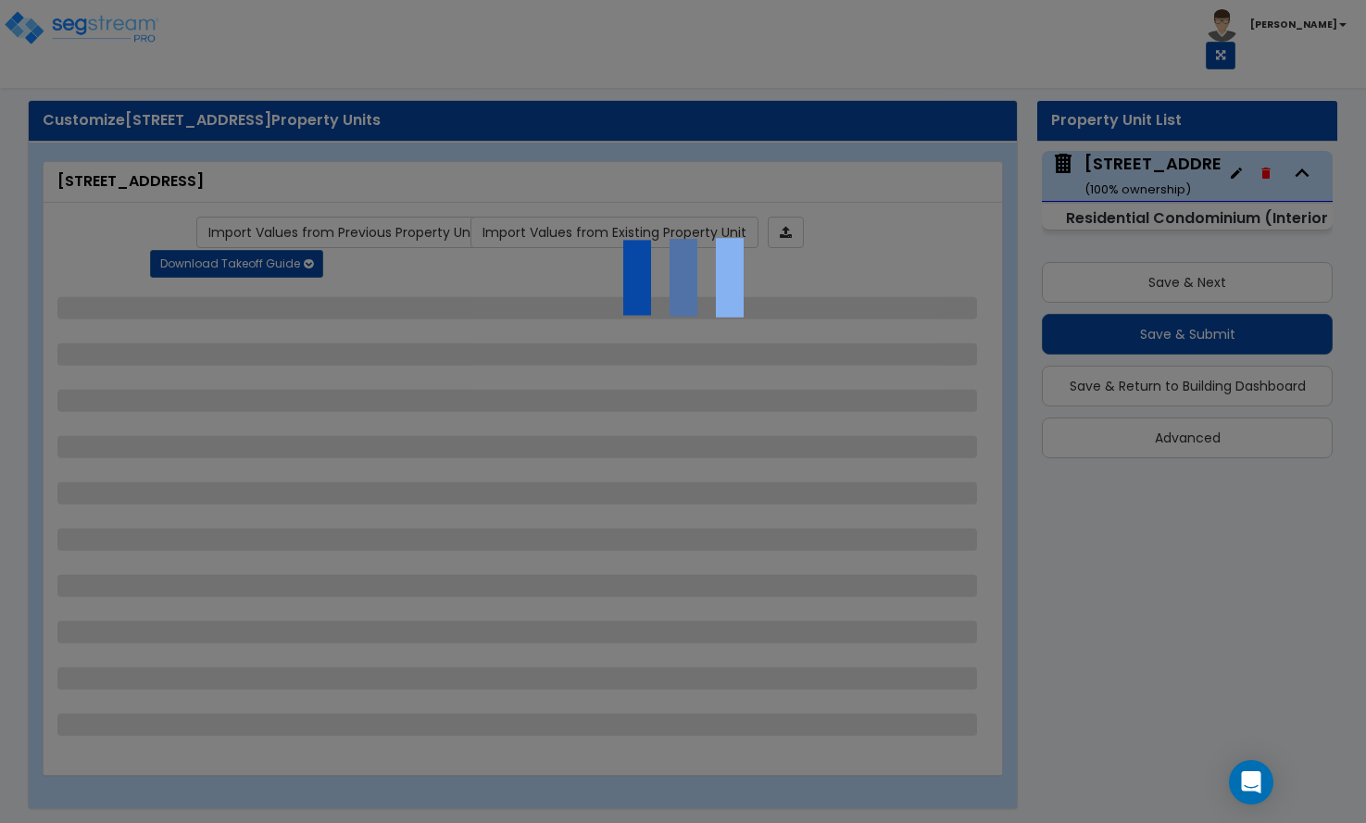
select select "2"
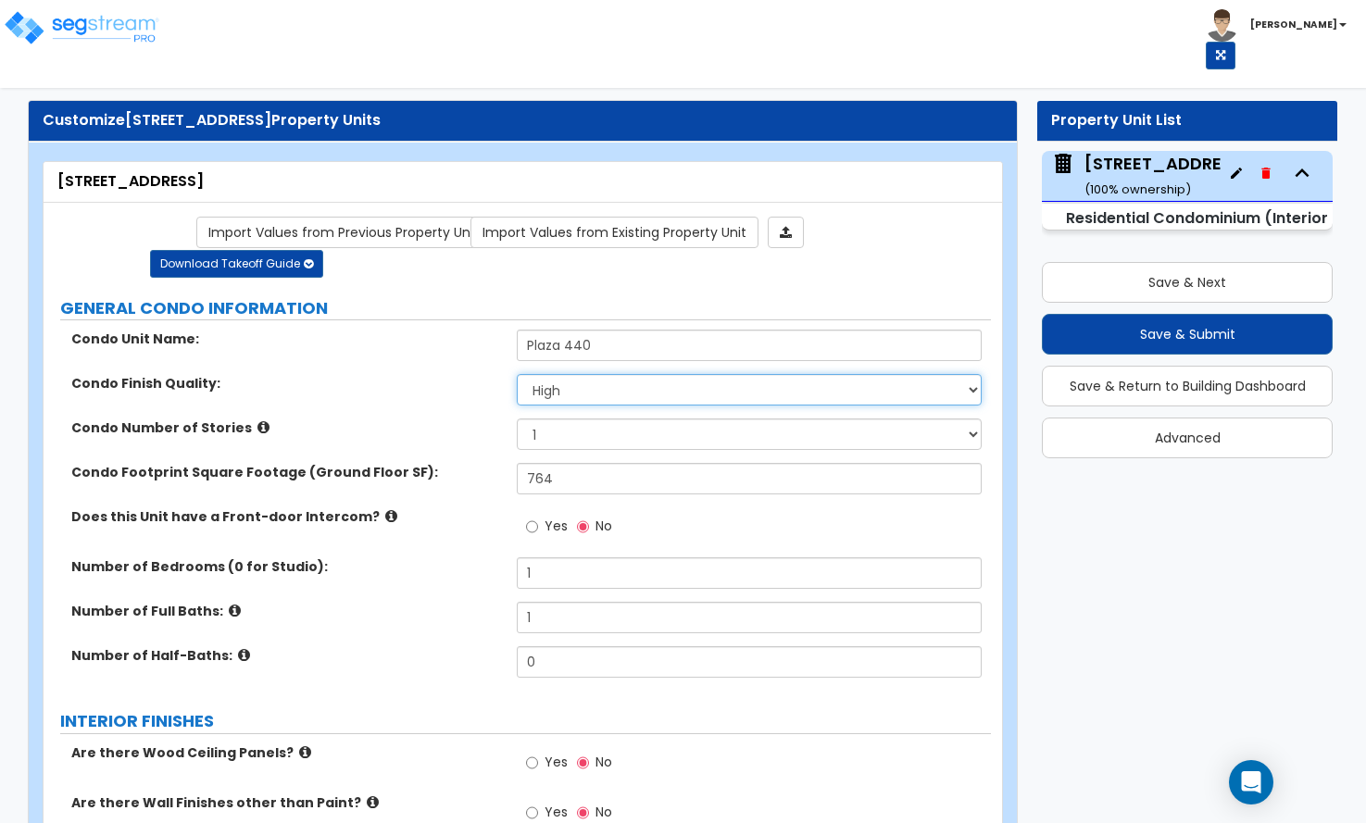
click at [587, 374] on select "Low Average High" at bounding box center [749, 389] width 464 height 31
select select "1"
click at [517, 374] on select "Low Average High" at bounding box center [749, 389] width 464 height 31
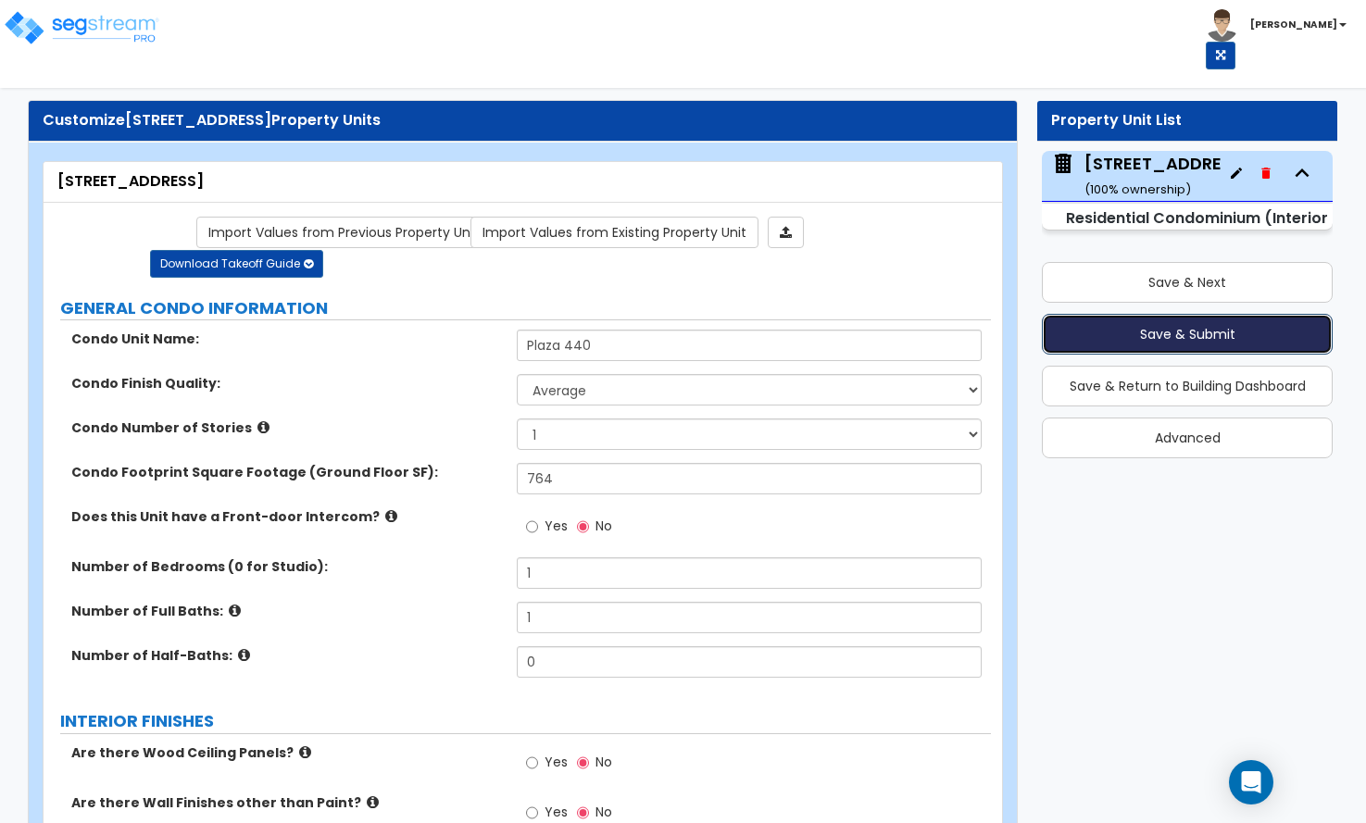
click at [1199, 323] on button "Save & Submit" at bounding box center [1187, 334] width 291 height 41
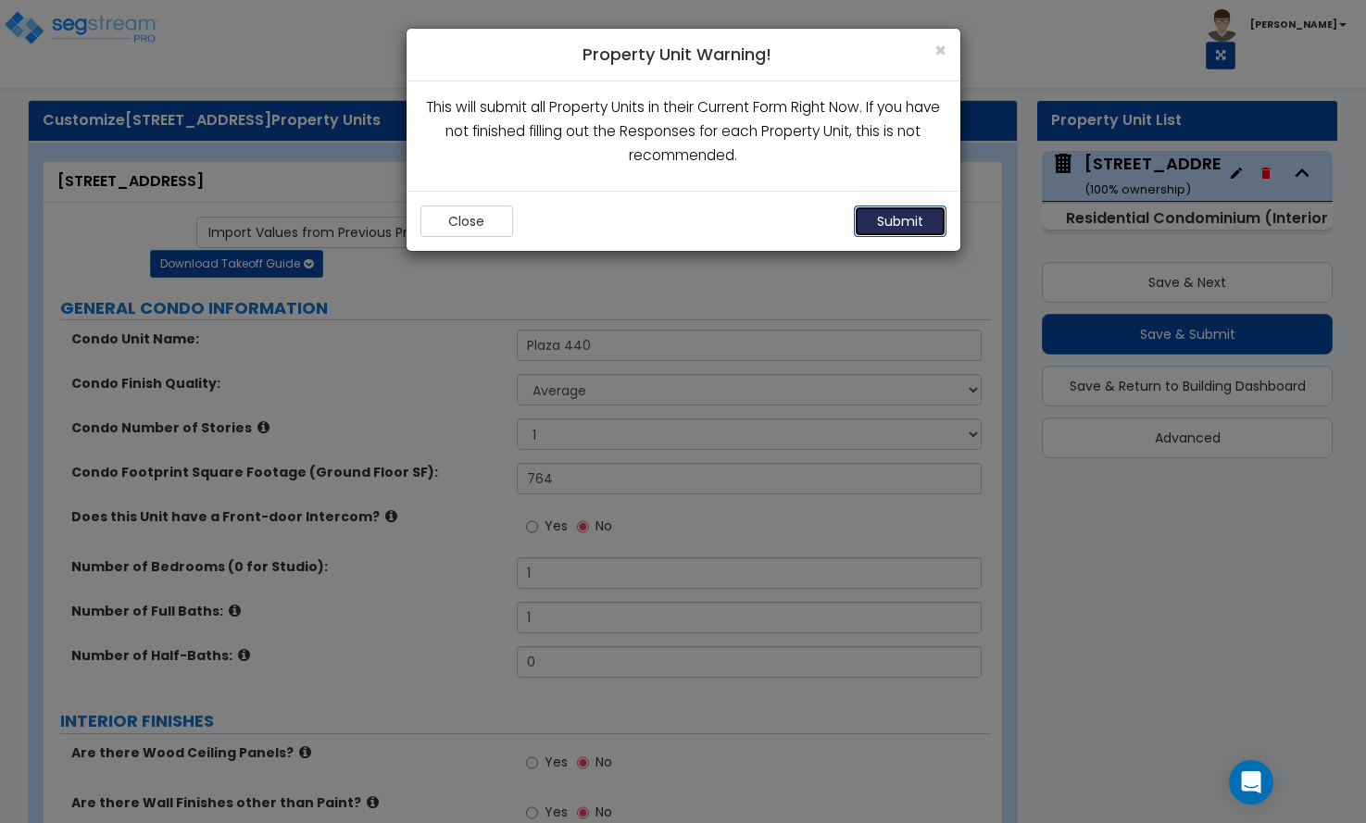
click at [929, 223] on button "Submit" at bounding box center [900, 221] width 93 height 31
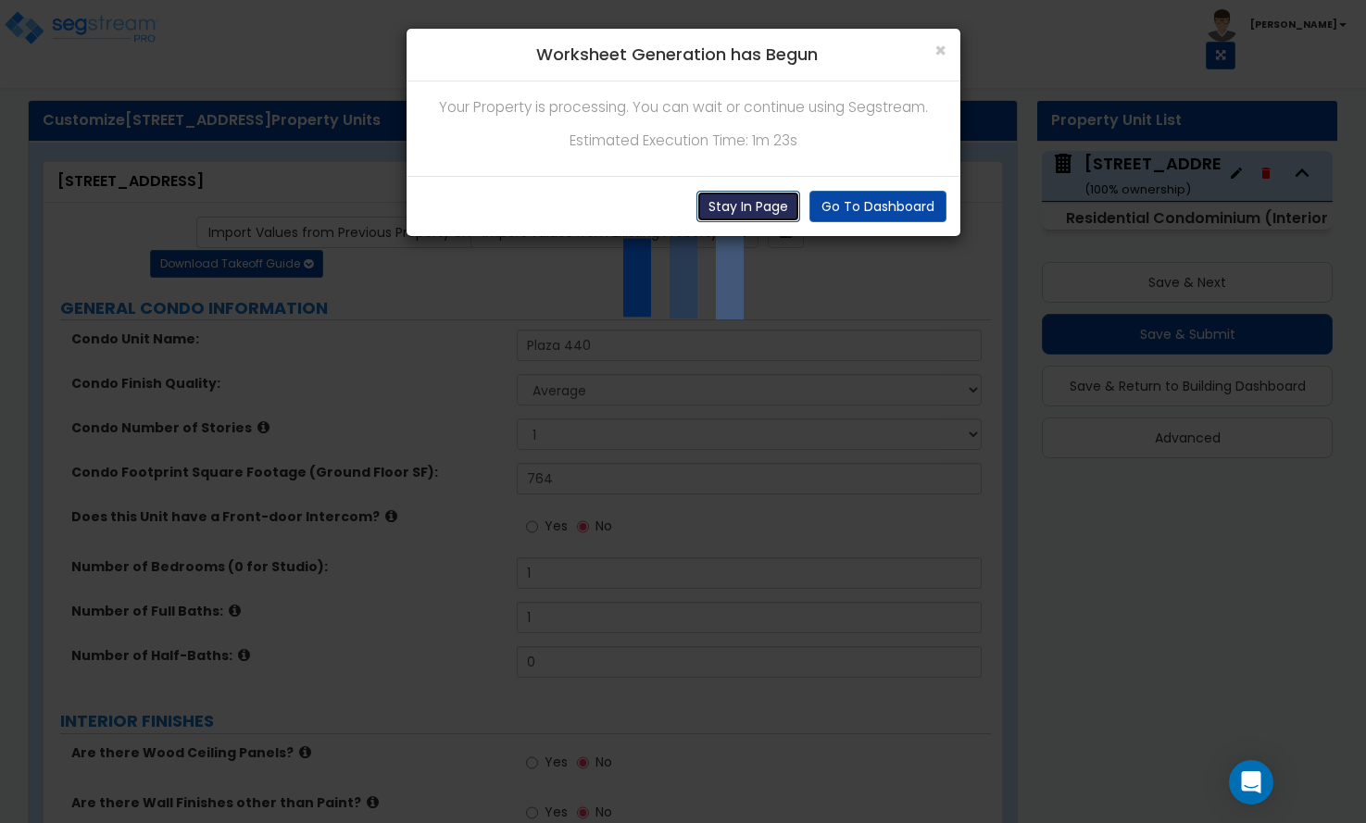
click at [771, 200] on button "Stay In Page" at bounding box center [748, 206] width 104 height 31
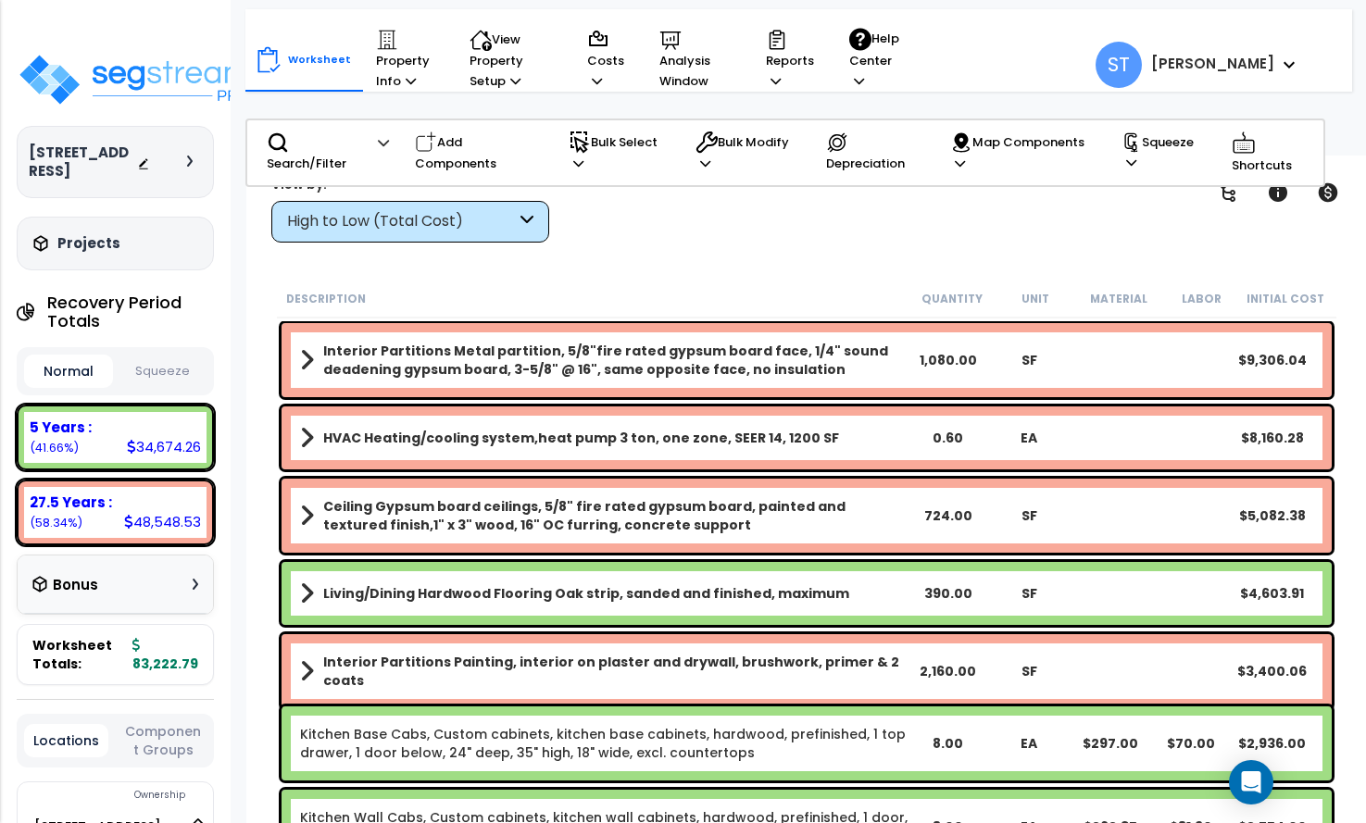
click at [384, 225] on div "High to Low (Total Cost)" at bounding box center [401, 221] width 229 height 21
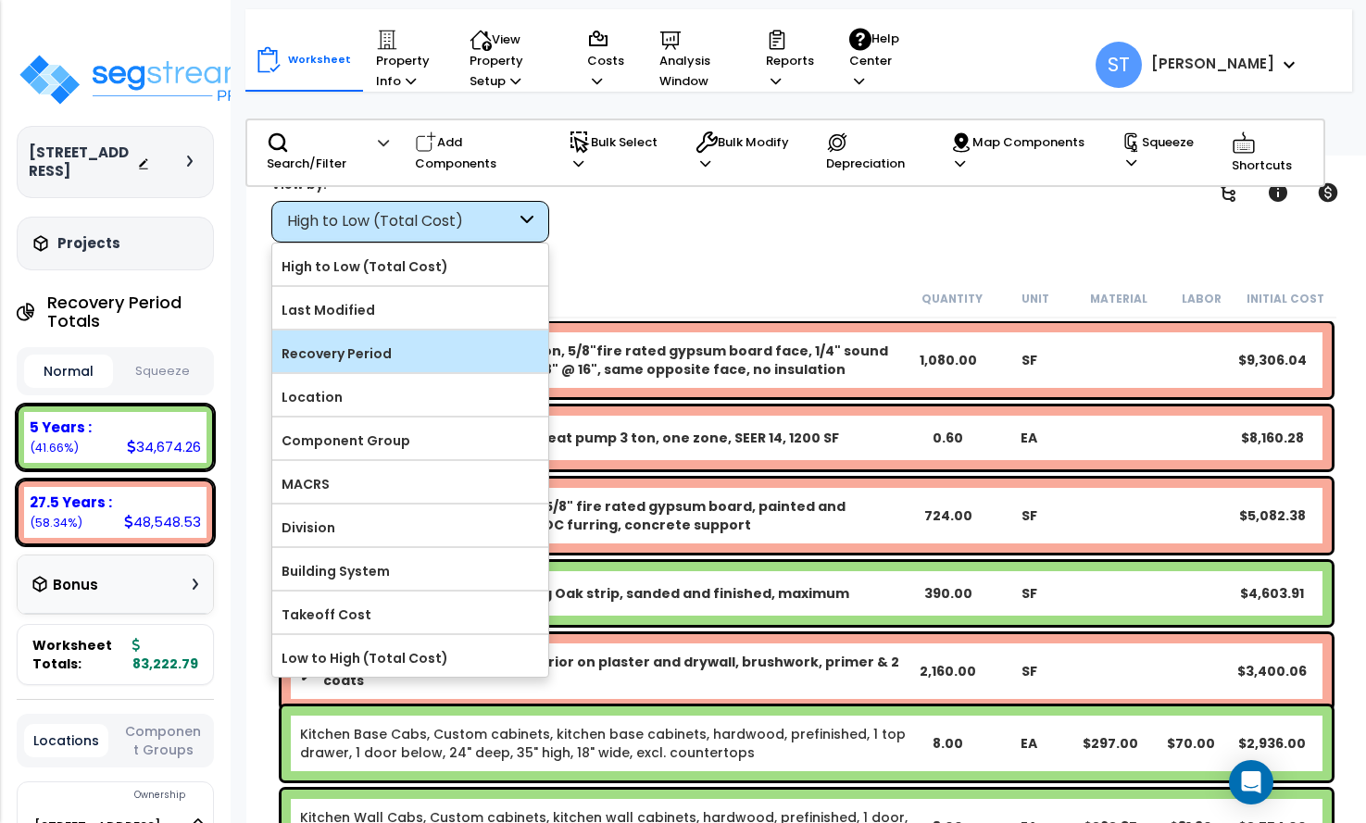
click at [363, 351] on label "Recovery Period" at bounding box center [410, 354] width 276 height 28
click at [0, 0] on input "Recovery Period" at bounding box center [0, 0] width 0 height 0
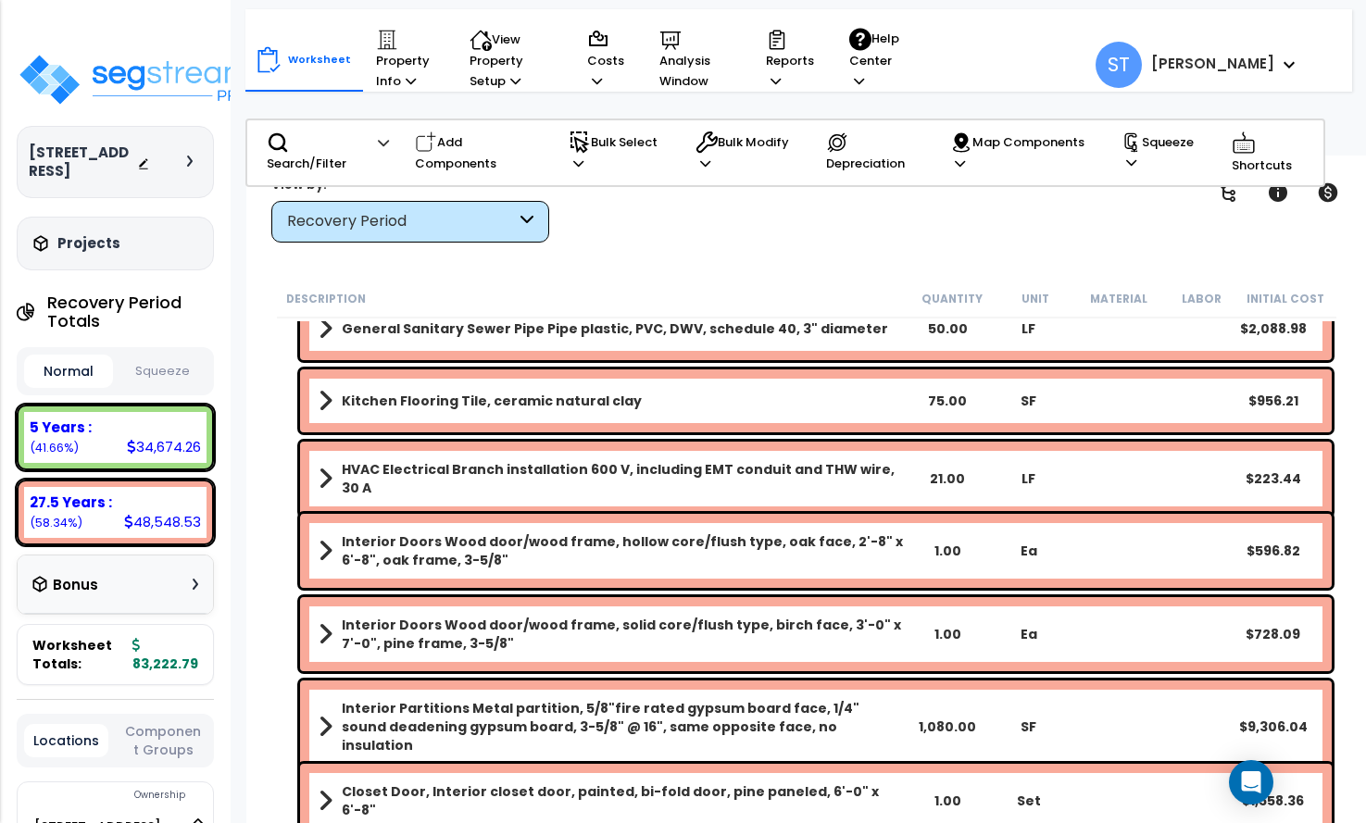
scroll to position [81, 0]
click at [704, 710] on b "Interior Partitions Metal partition, 5/8"fire rated gypsum board face, 1/4" sou…" at bounding box center [624, 727] width 564 height 56
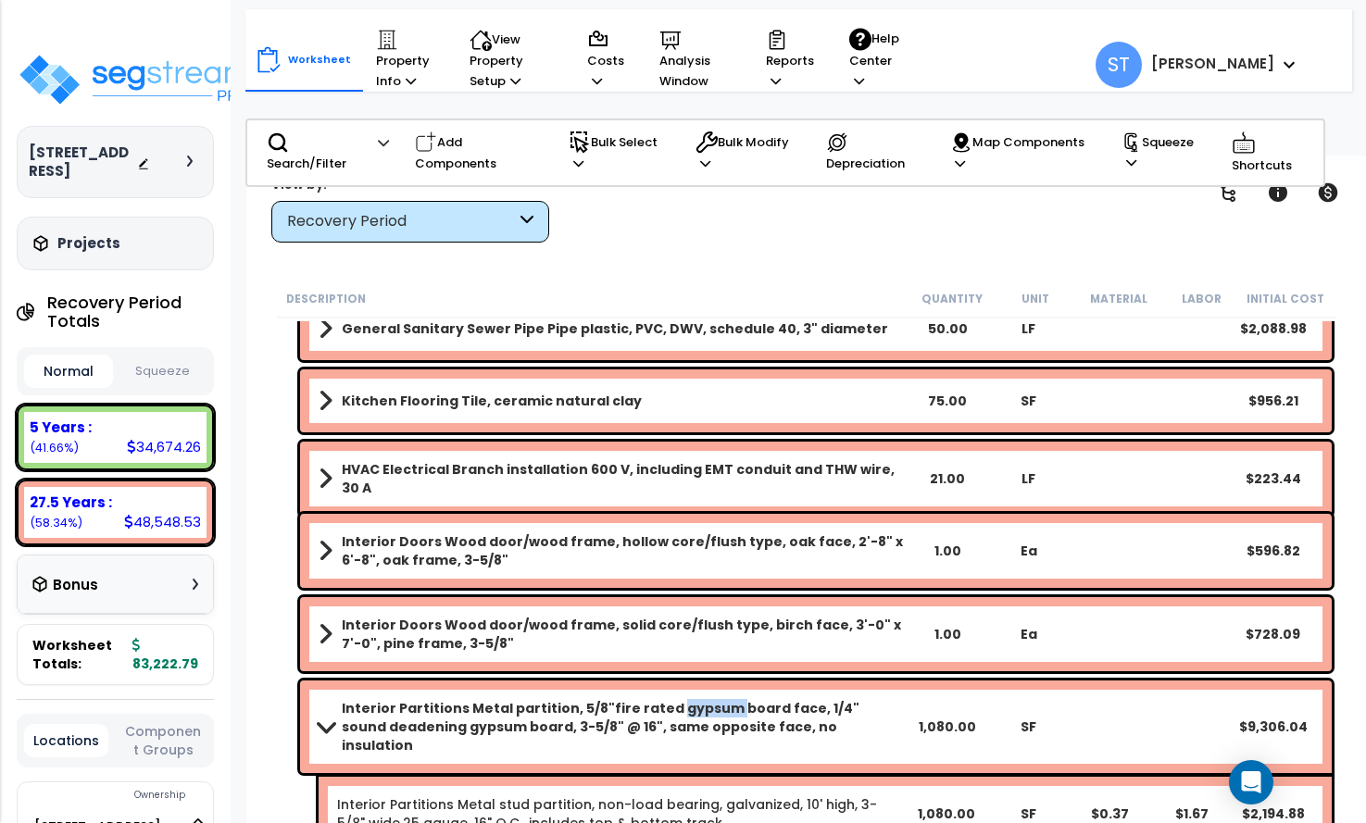
click at [704, 710] on b "Interior Partitions Metal partition, 5/8"fire rated gypsum board face, 1/4" sou…" at bounding box center [624, 727] width 564 height 56
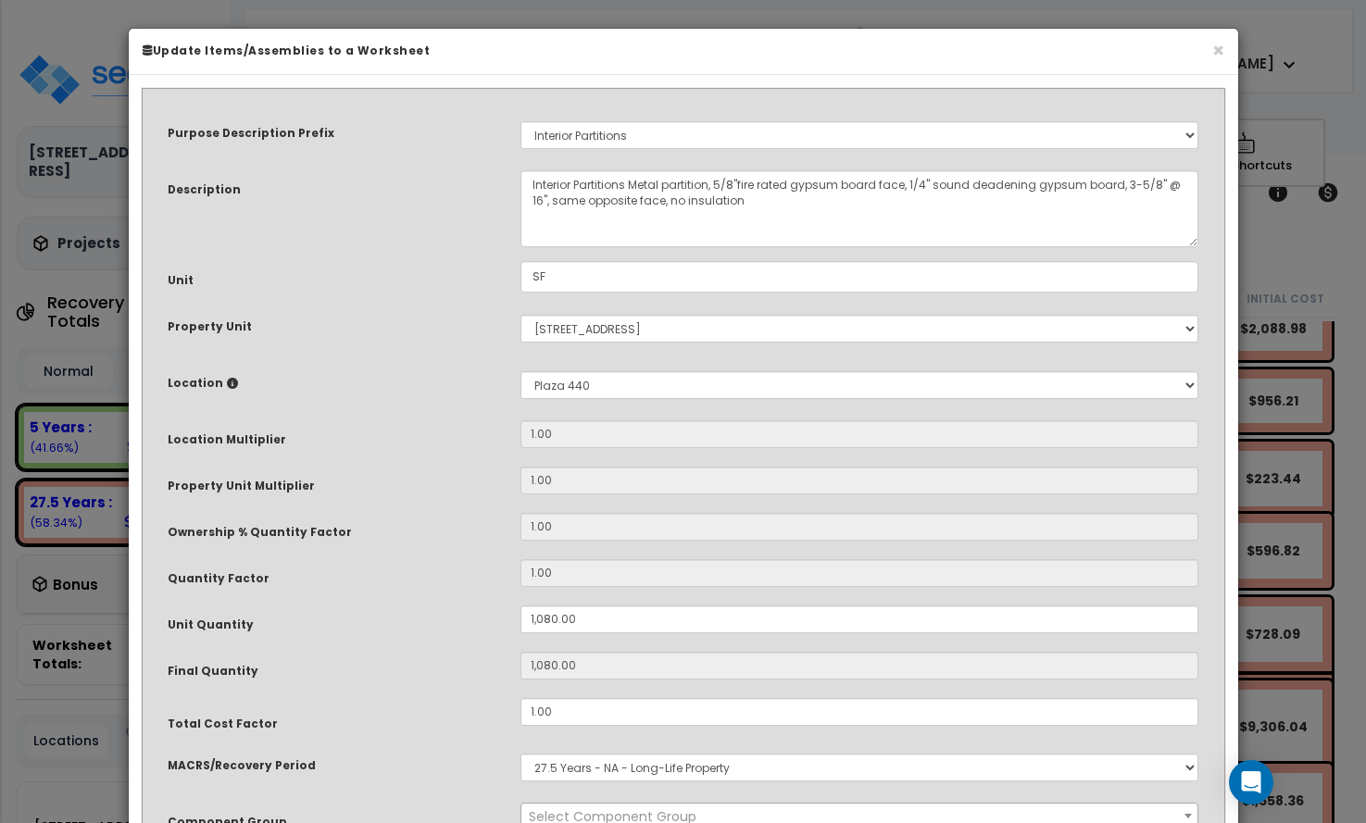
select select "11762"
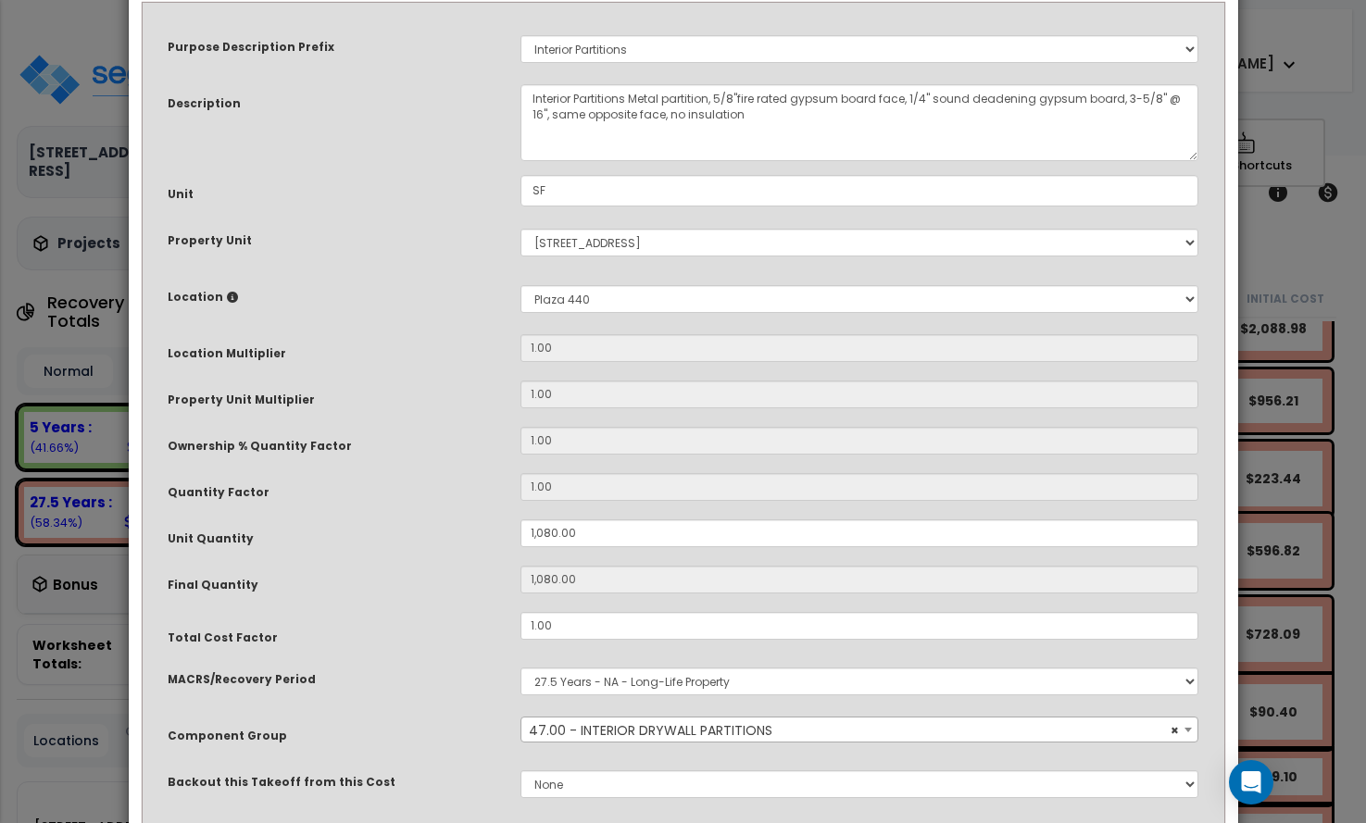
scroll to position [216, 0]
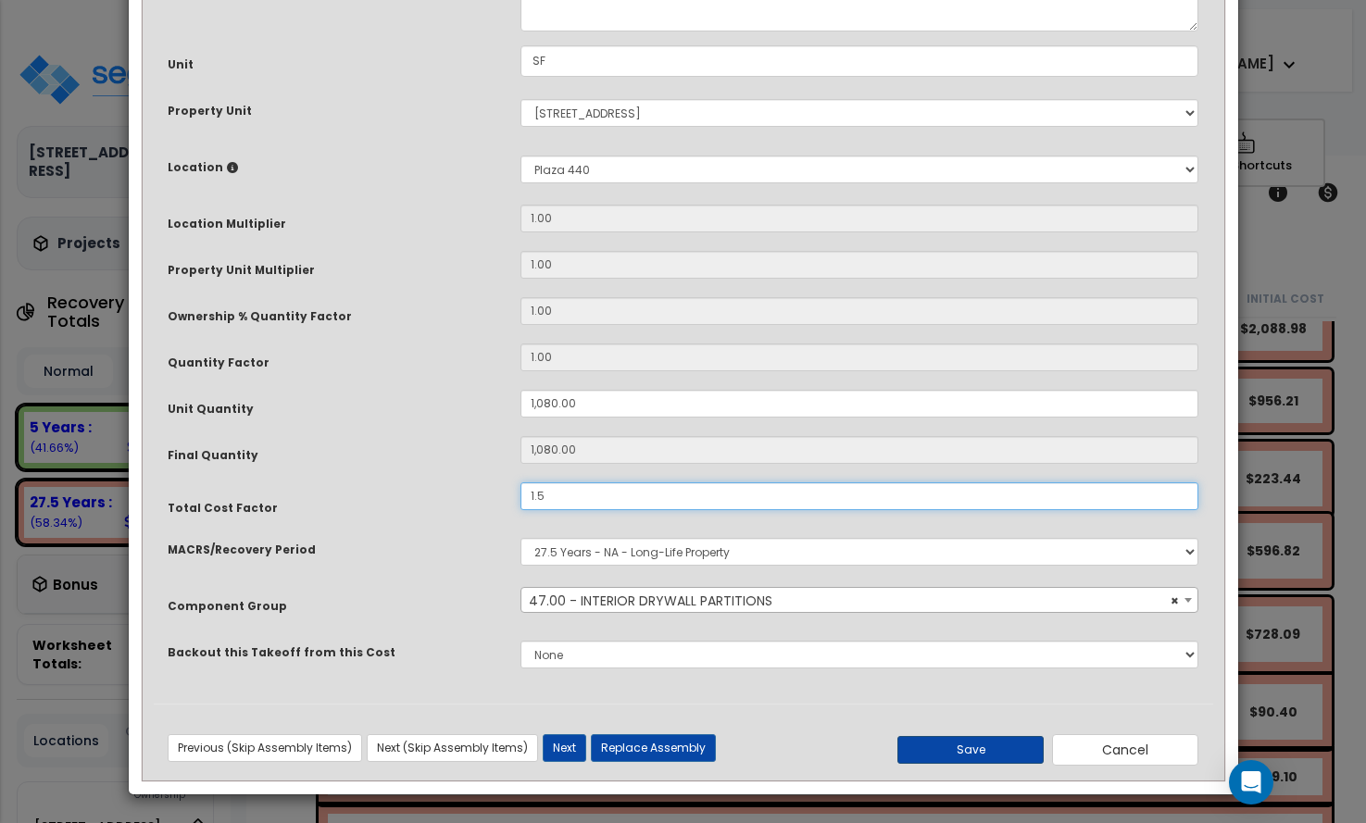
type input "1.5"
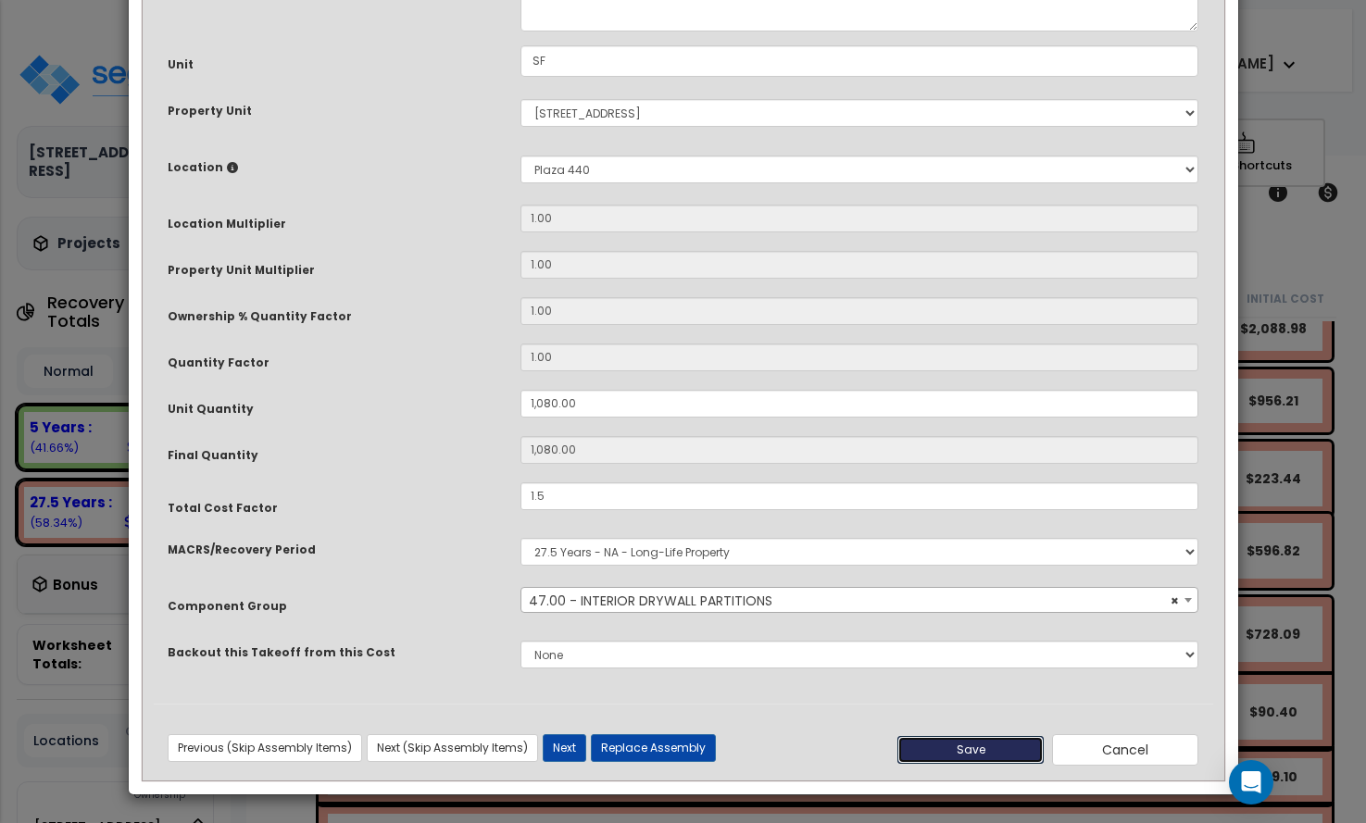
click at [968, 747] on button "Save" at bounding box center [970, 750] width 146 height 28
type input "1080.00"
type input "1.50"
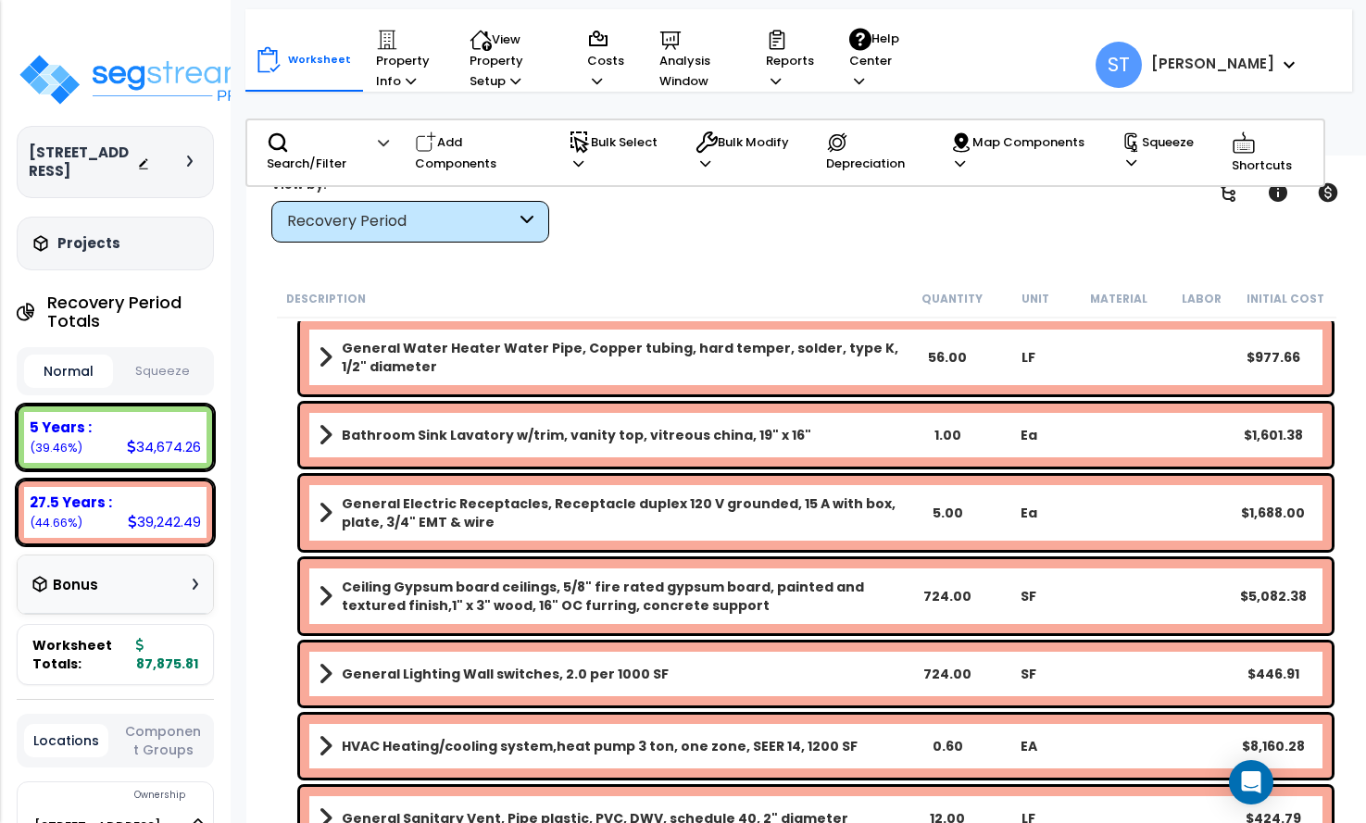
scroll to position [4050, 0]
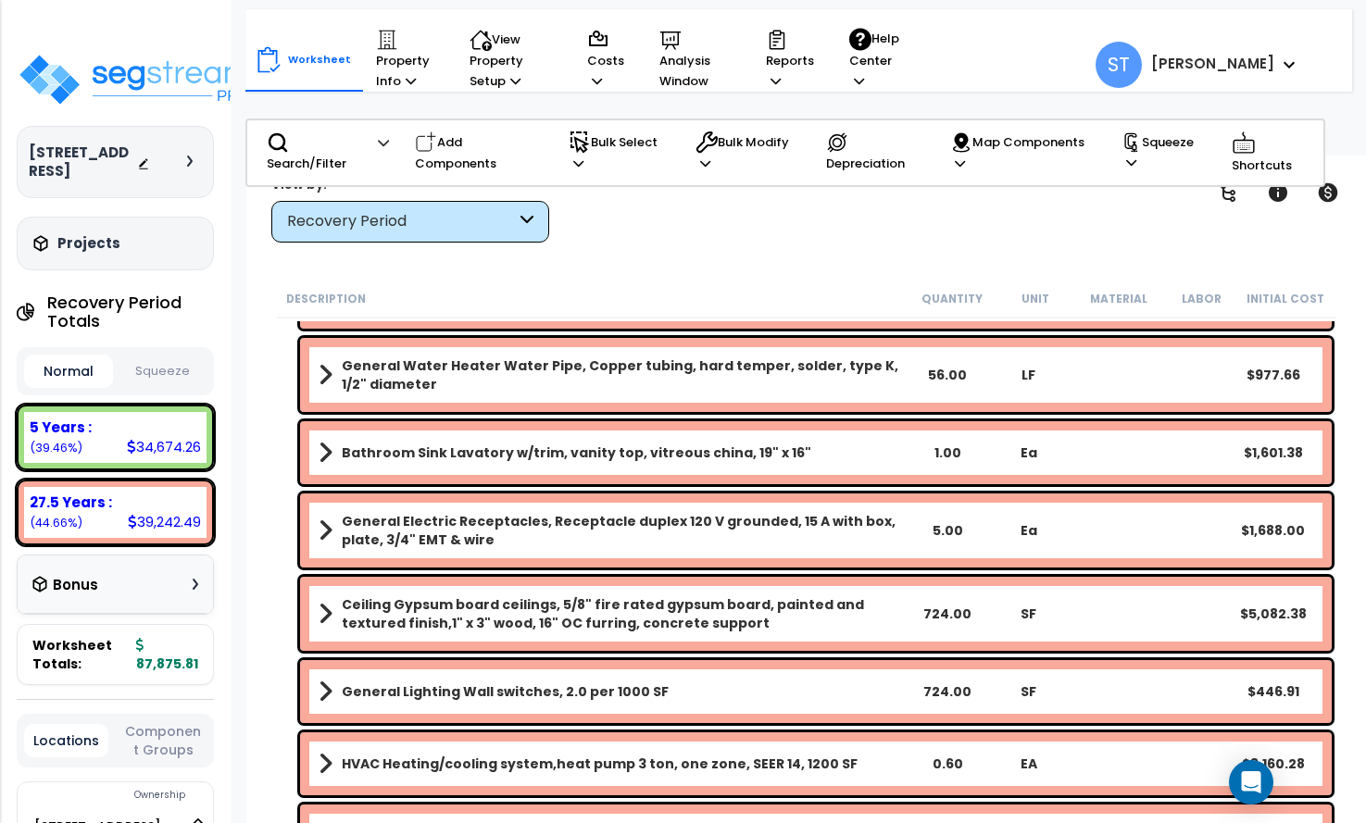
click at [768, 595] on b "Ceiling Gypsum board ceilings, 5/8" fire rated gypsum board, painted and textur…" at bounding box center [624, 613] width 564 height 37
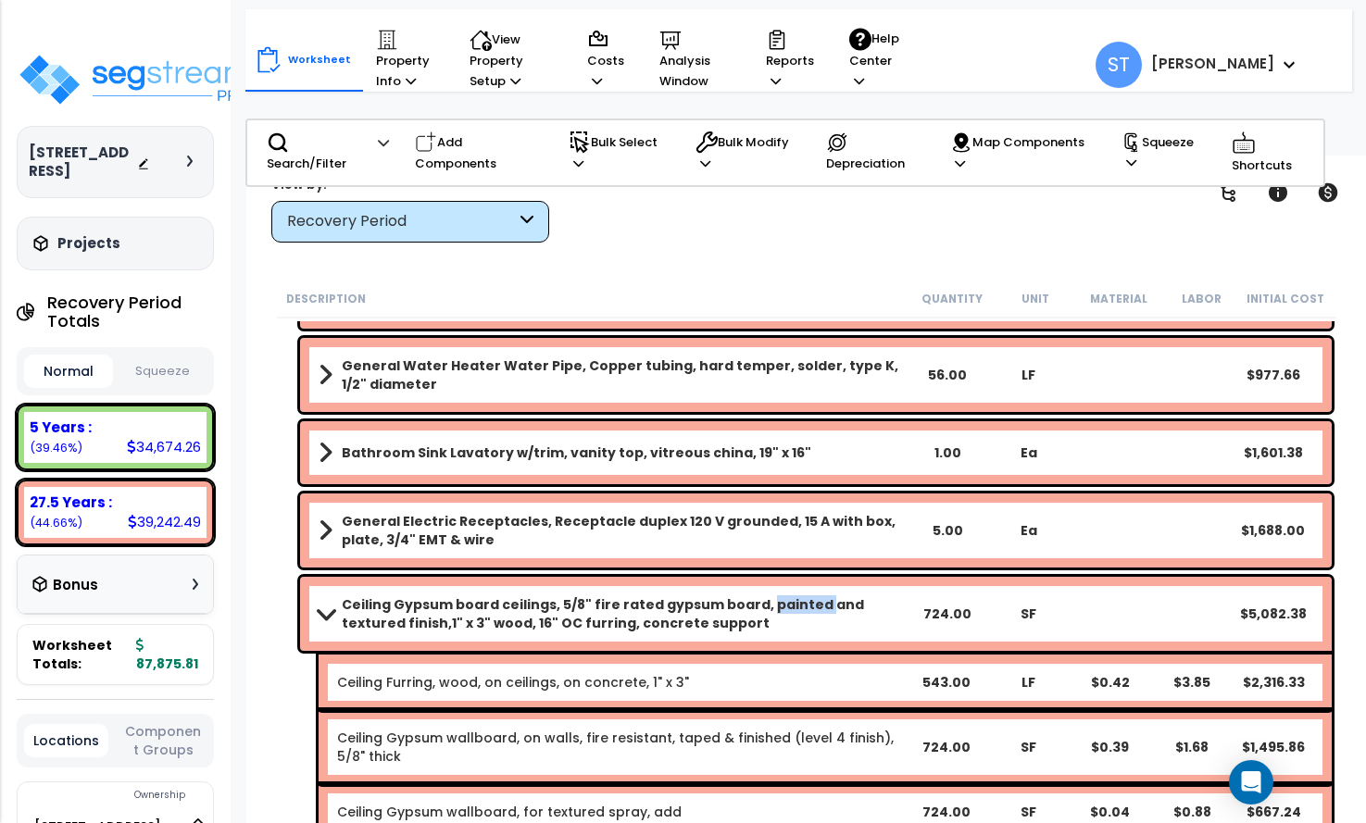
click at [768, 595] on b "Ceiling Gypsum board ceilings, 5/8" fire rated gypsum board, painted and textur…" at bounding box center [624, 613] width 564 height 37
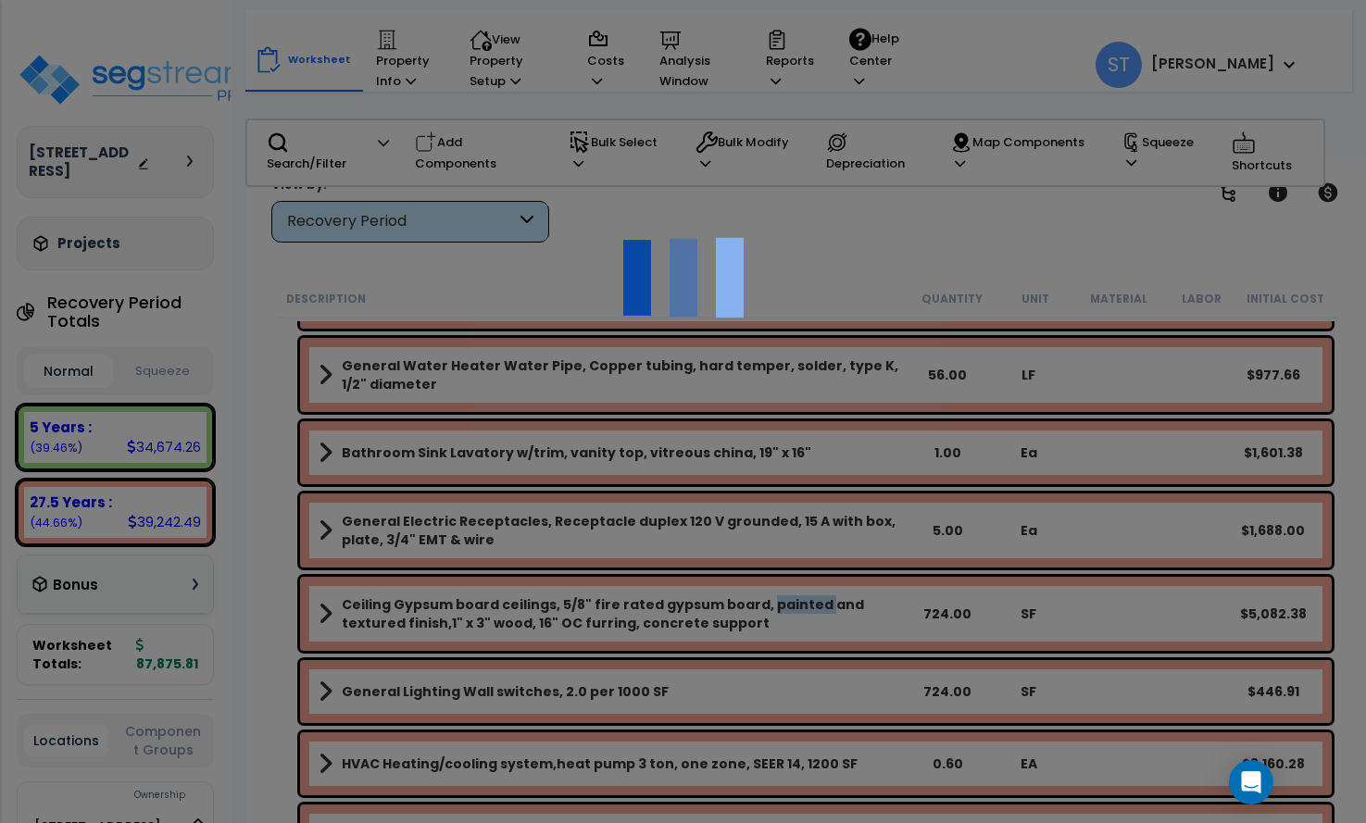
scroll to position [0, 0]
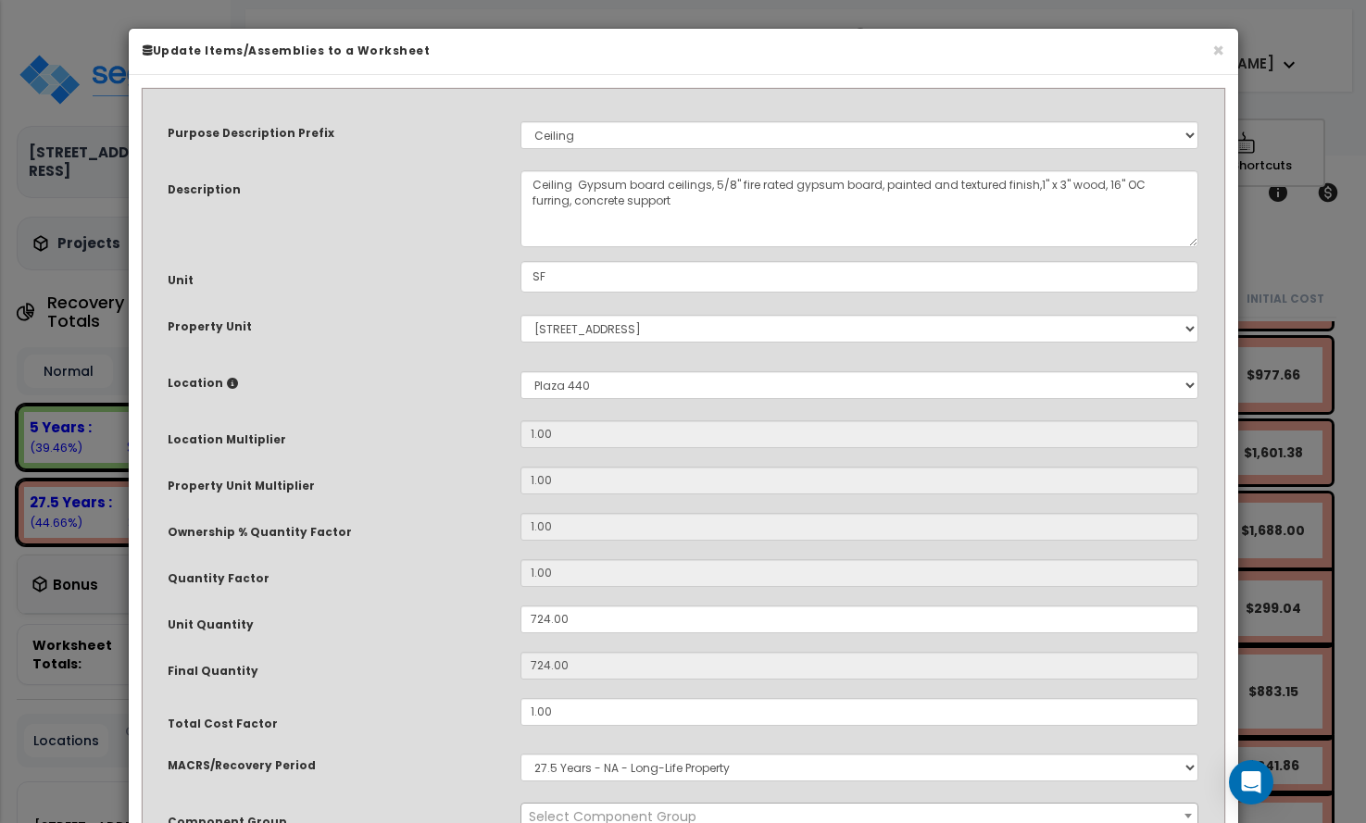
select select "15902"
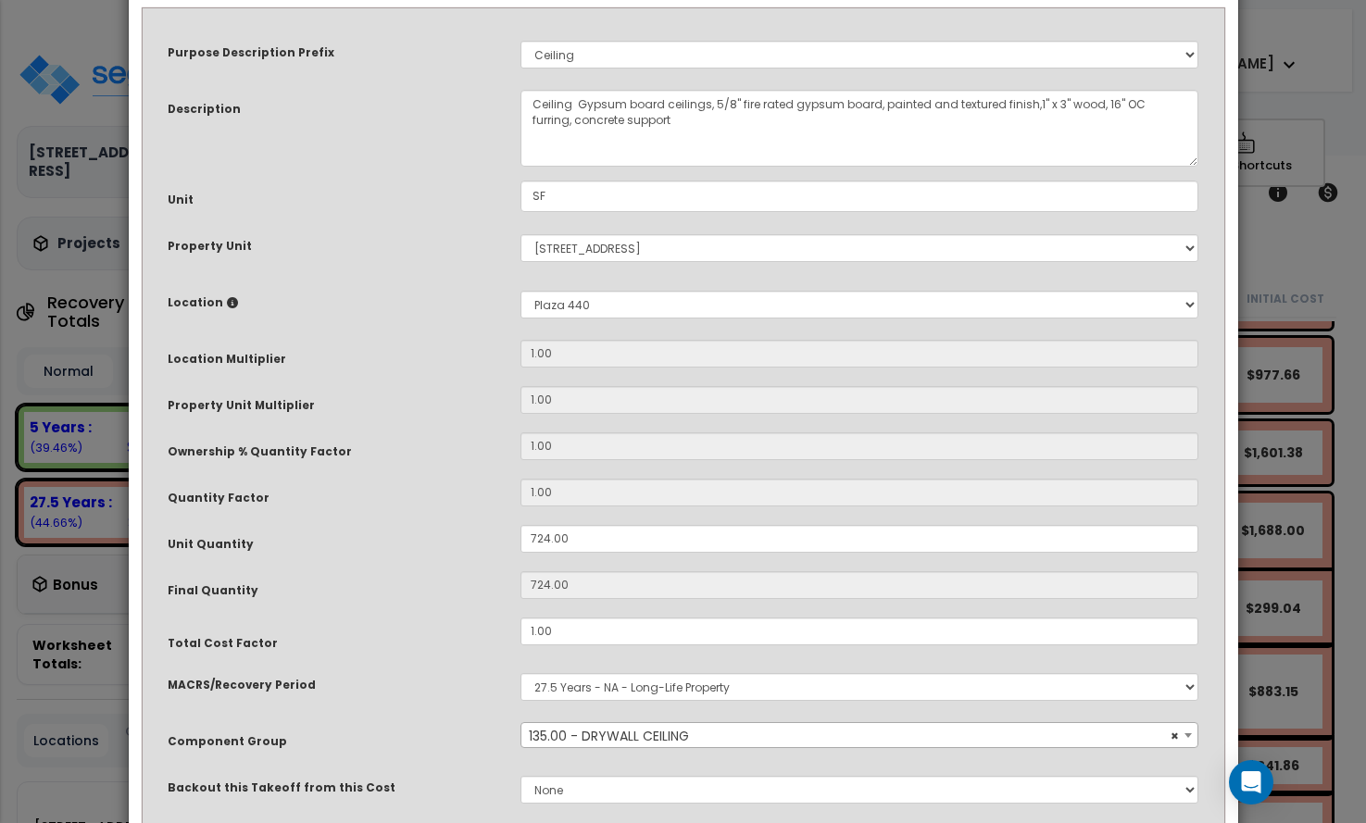
scroll to position [216, 0]
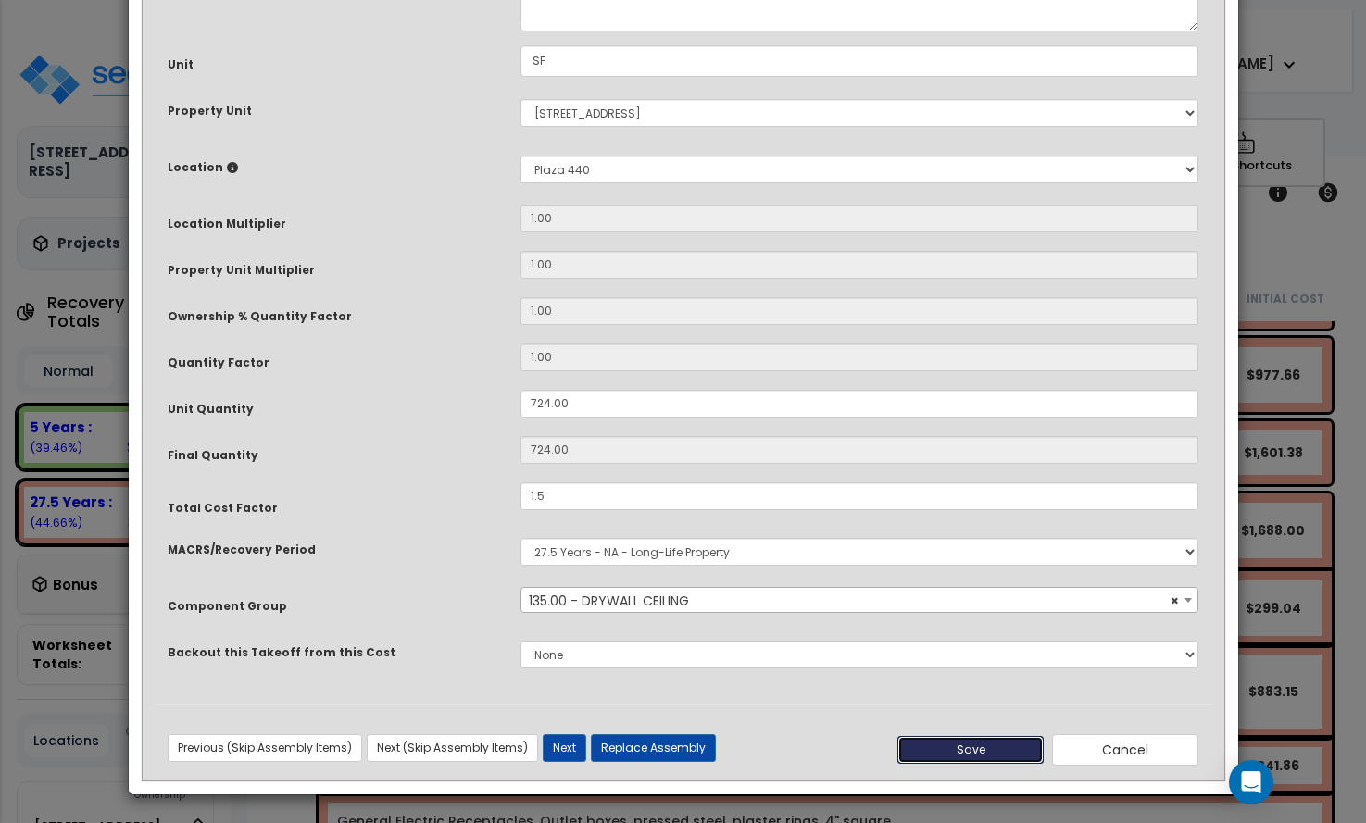
click at [953, 747] on button "Save" at bounding box center [970, 750] width 146 height 28
type input "1.50"
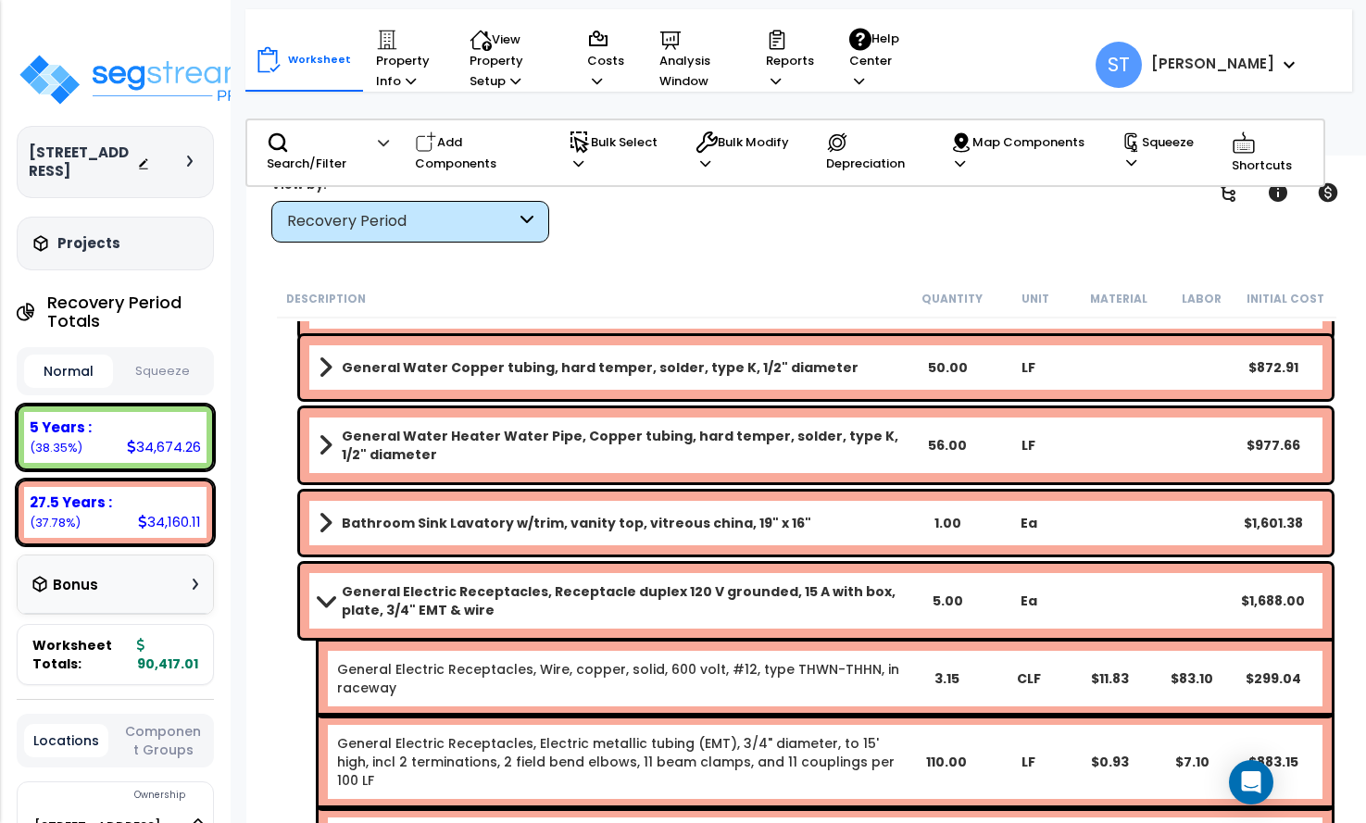
scroll to position [3773, 0]
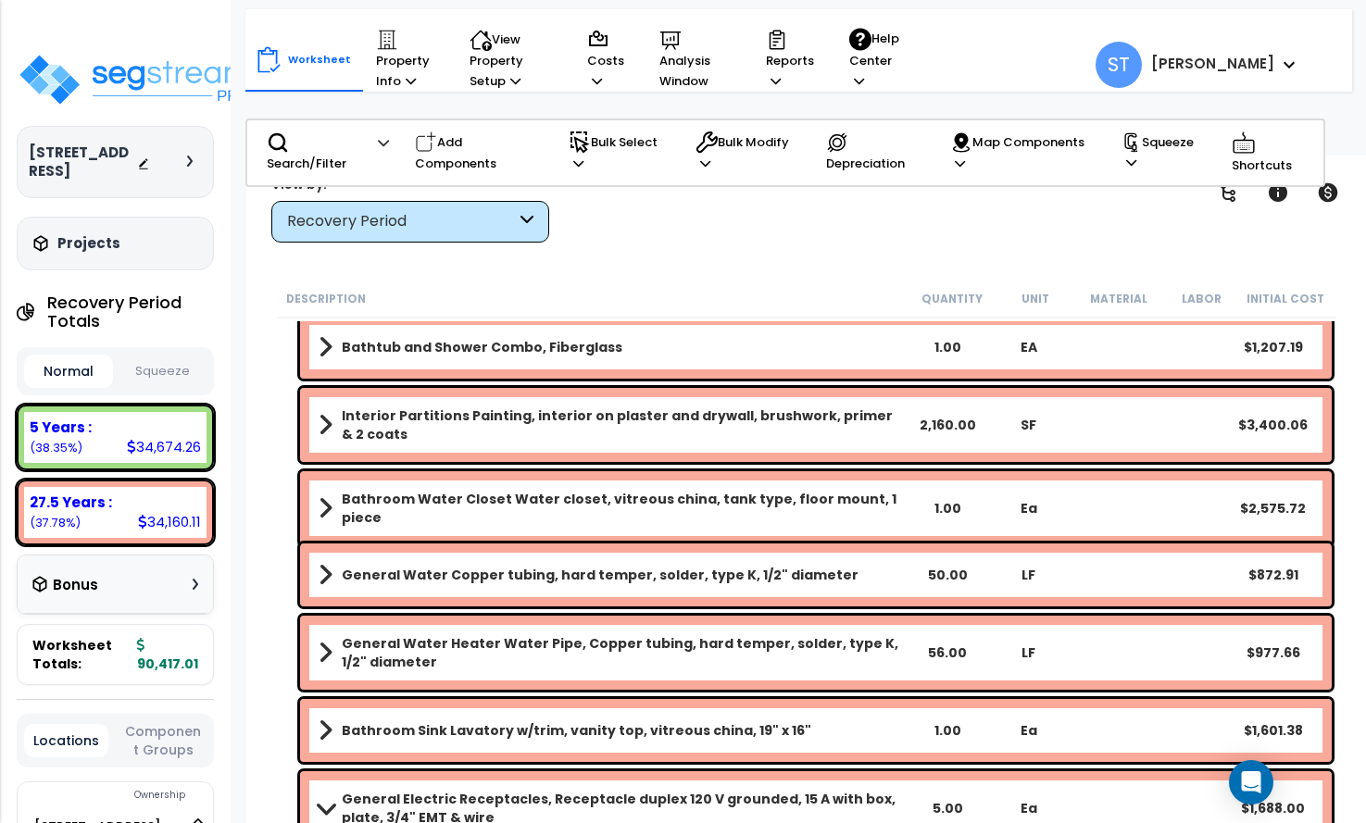
click at [758, 410] on b "Interior Partitions Painting, interior on plaster and drywall, brushwork, prime…" at bounding box center [624, 425] width 564 height 37
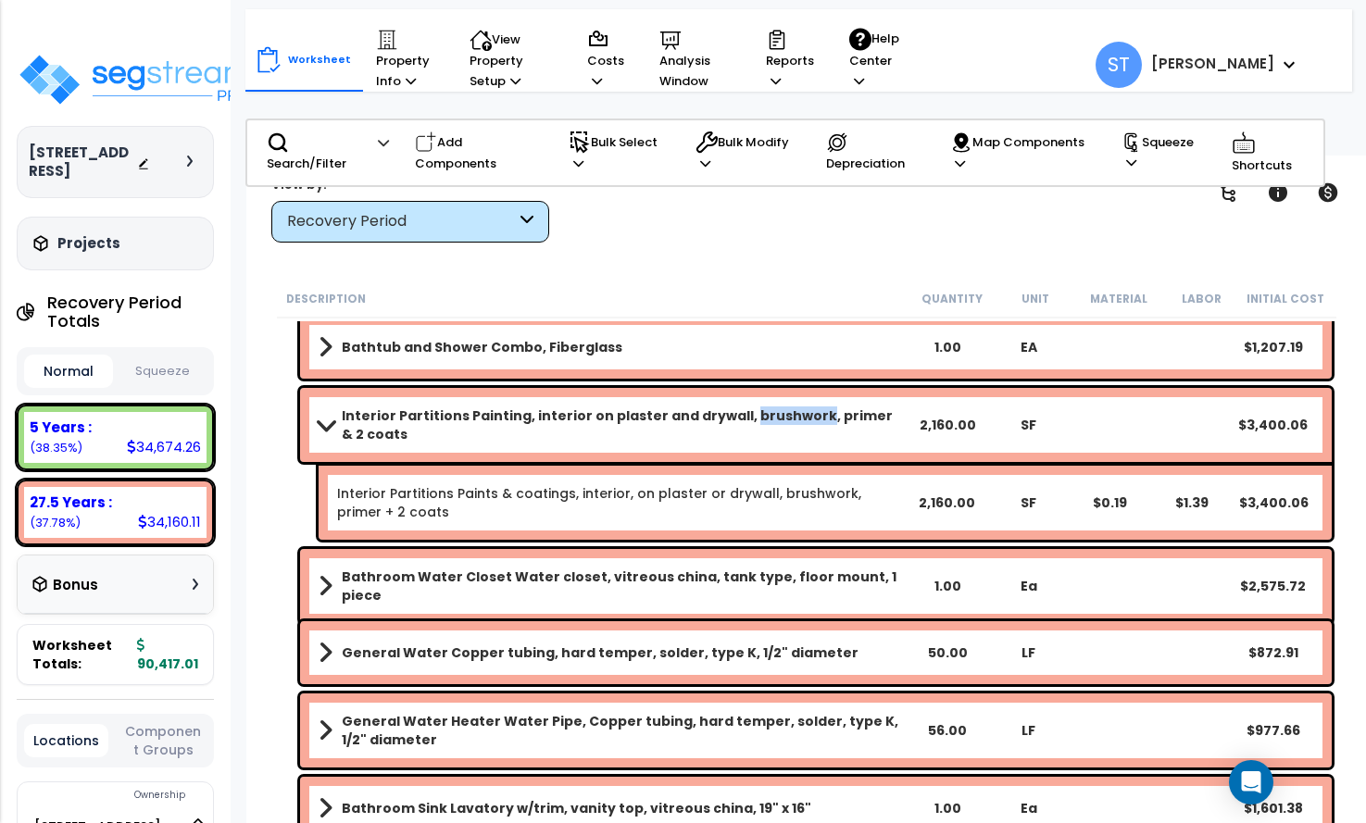
click at [758, 410] on b "Interior Partitions Painting, interior on plaster and drywall, brushwork, prime…" at bounding box center [624, 425] width 564 height 37
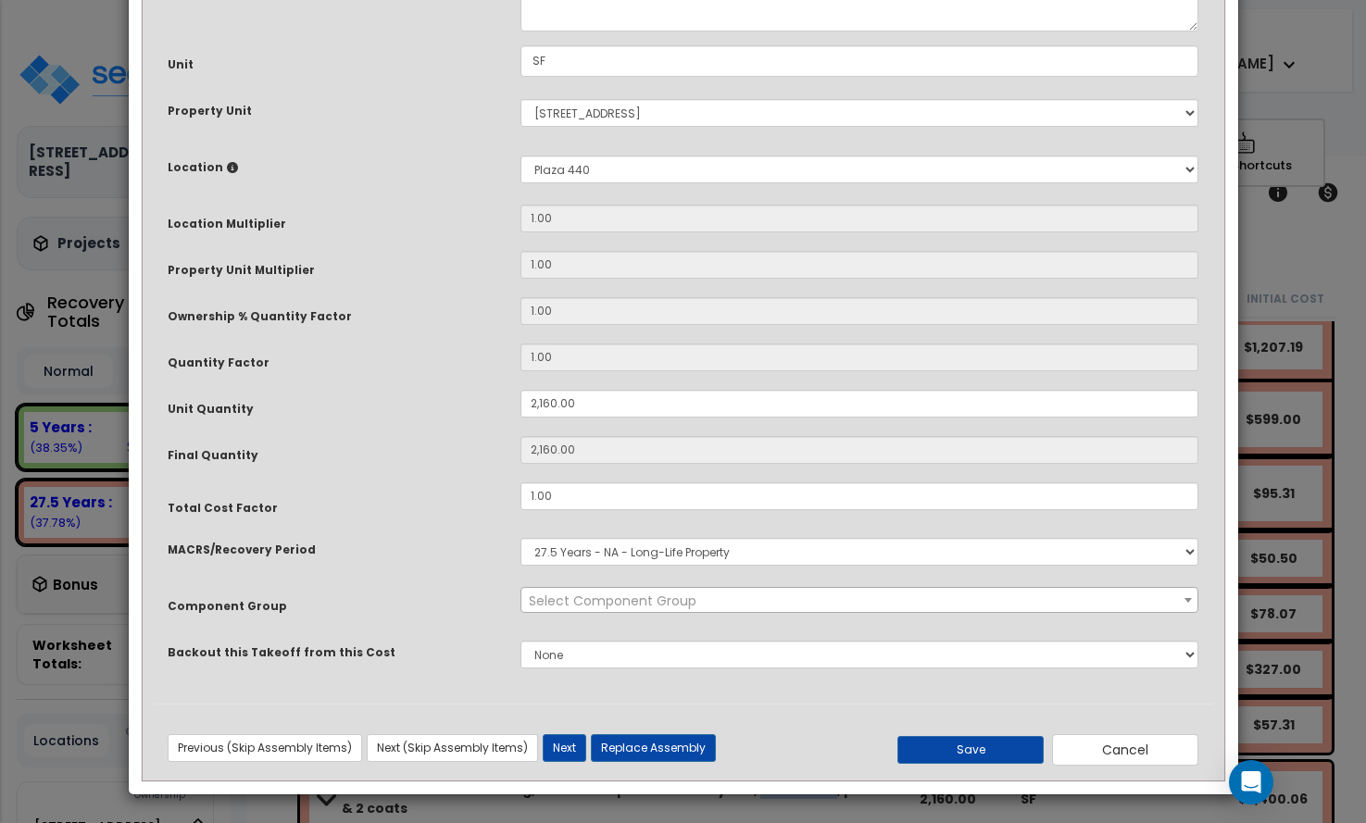
scroll to position [0, 0]
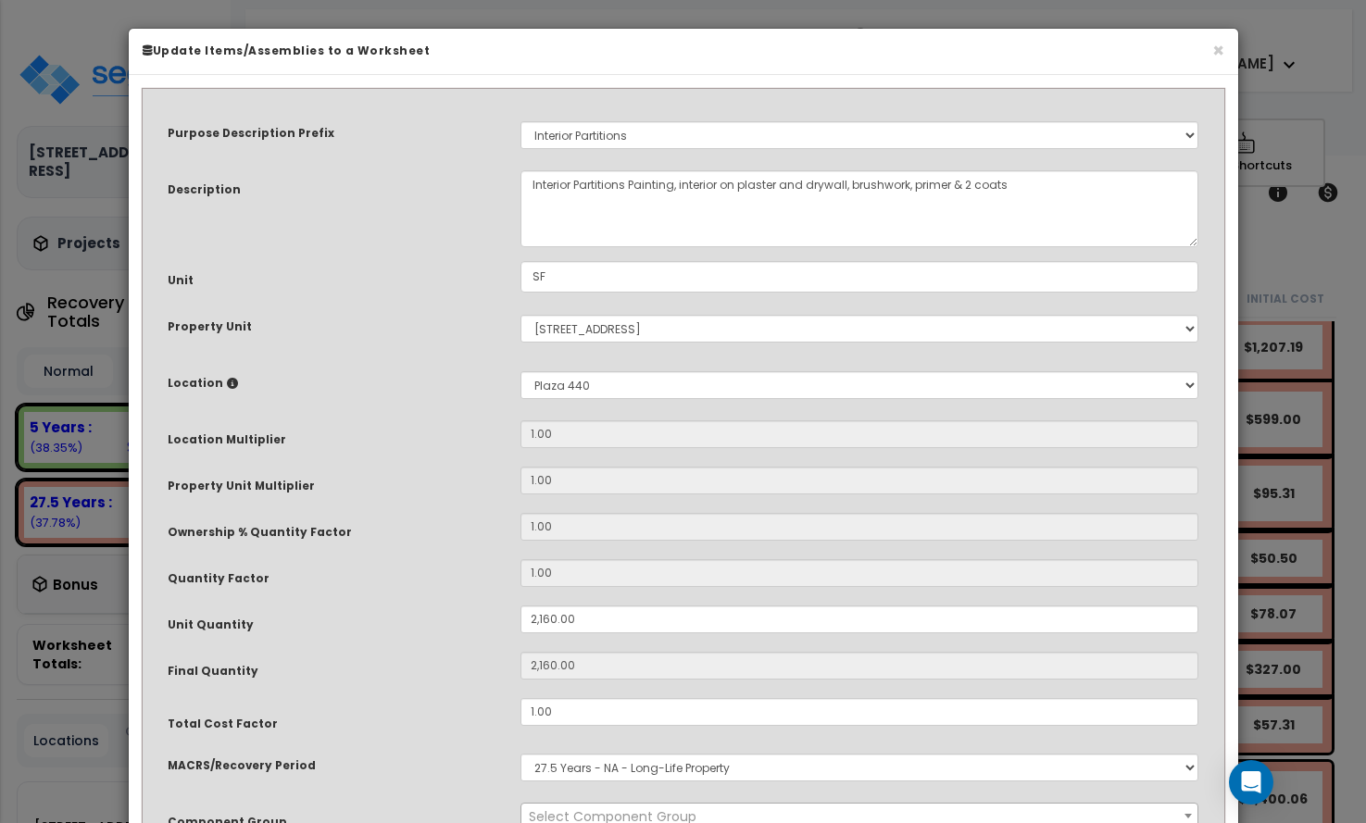
select select "14729"
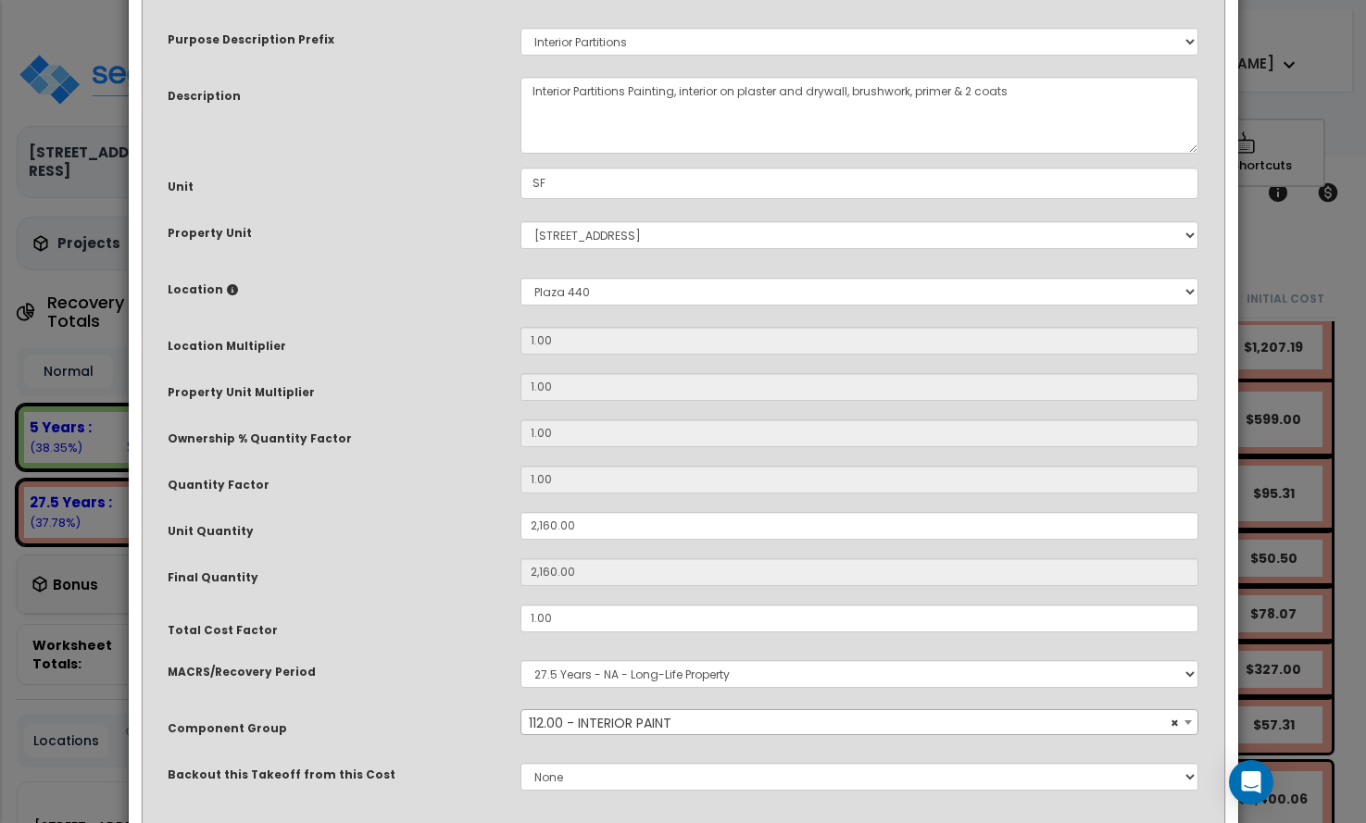
scroll to position [216, 0]
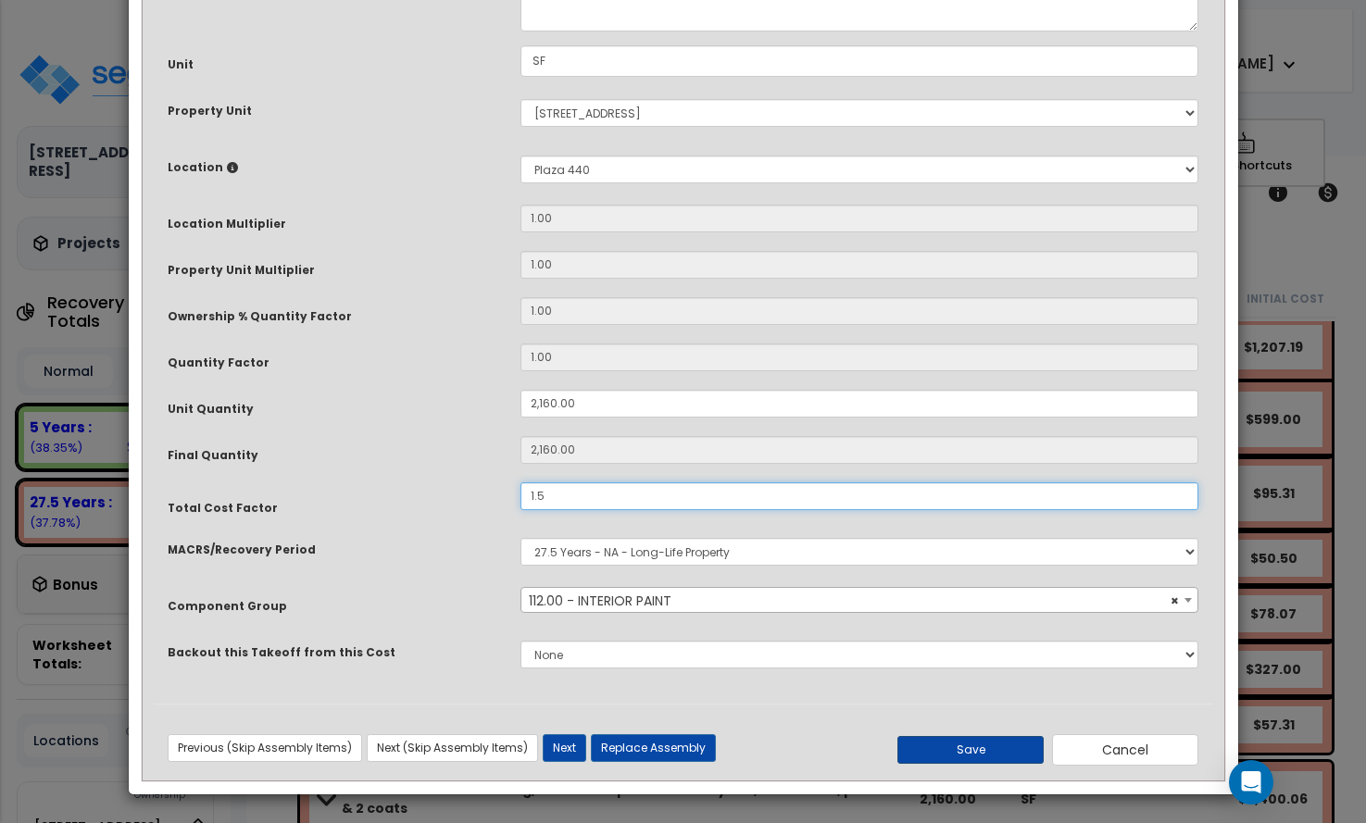
type input "1.5"
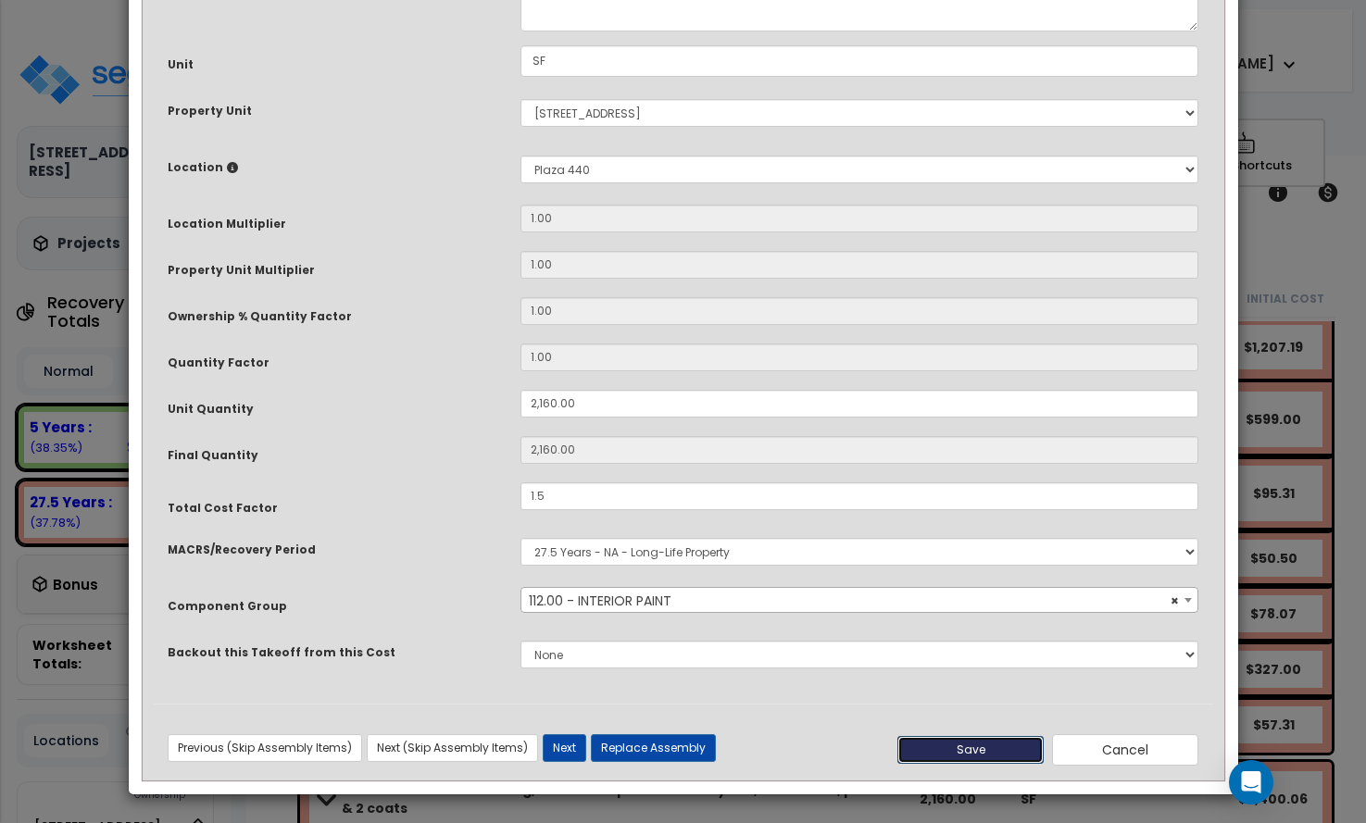
click at [954, 745] on button "Save" at bounding box center [970, 750] width 146 height 28
type input "2160.00"
type input "1.50"
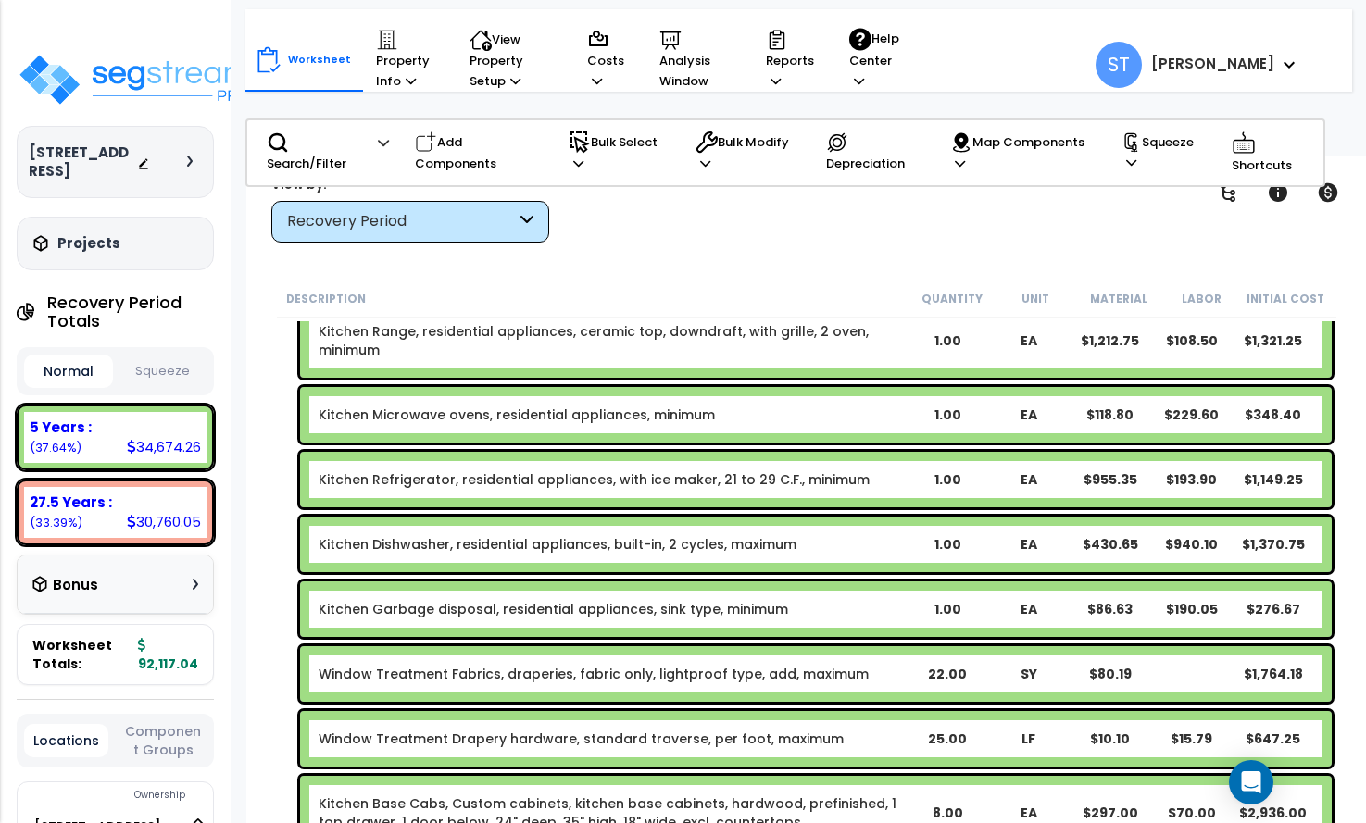
scroll to position [278, 0]
click at [620, 469] on div "Kitchen Refrigerator, residential appliances, with ice maker, 21 to 29 C.F., mi…" at bounding box center [816, 479] width 1032 height 56
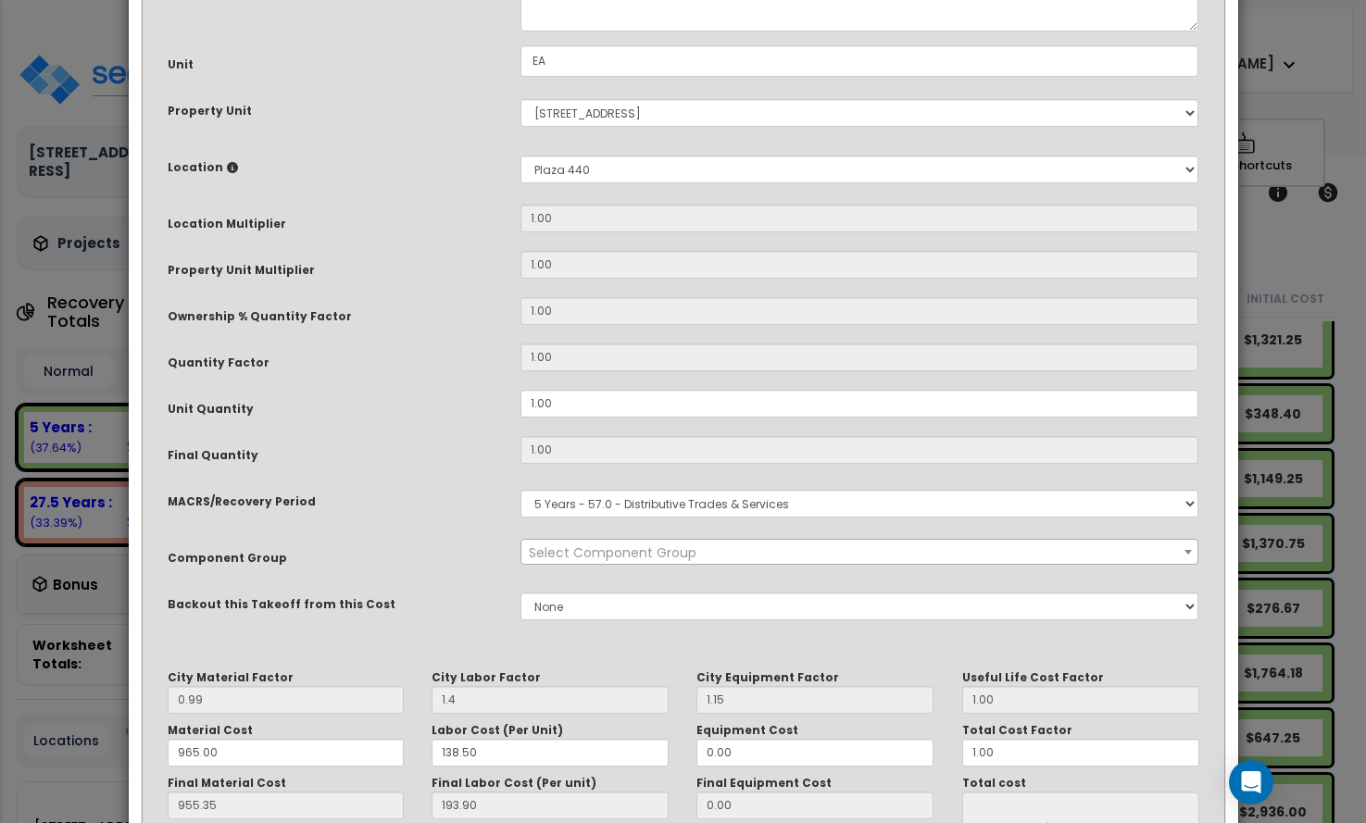
scroll to position [0, 0]
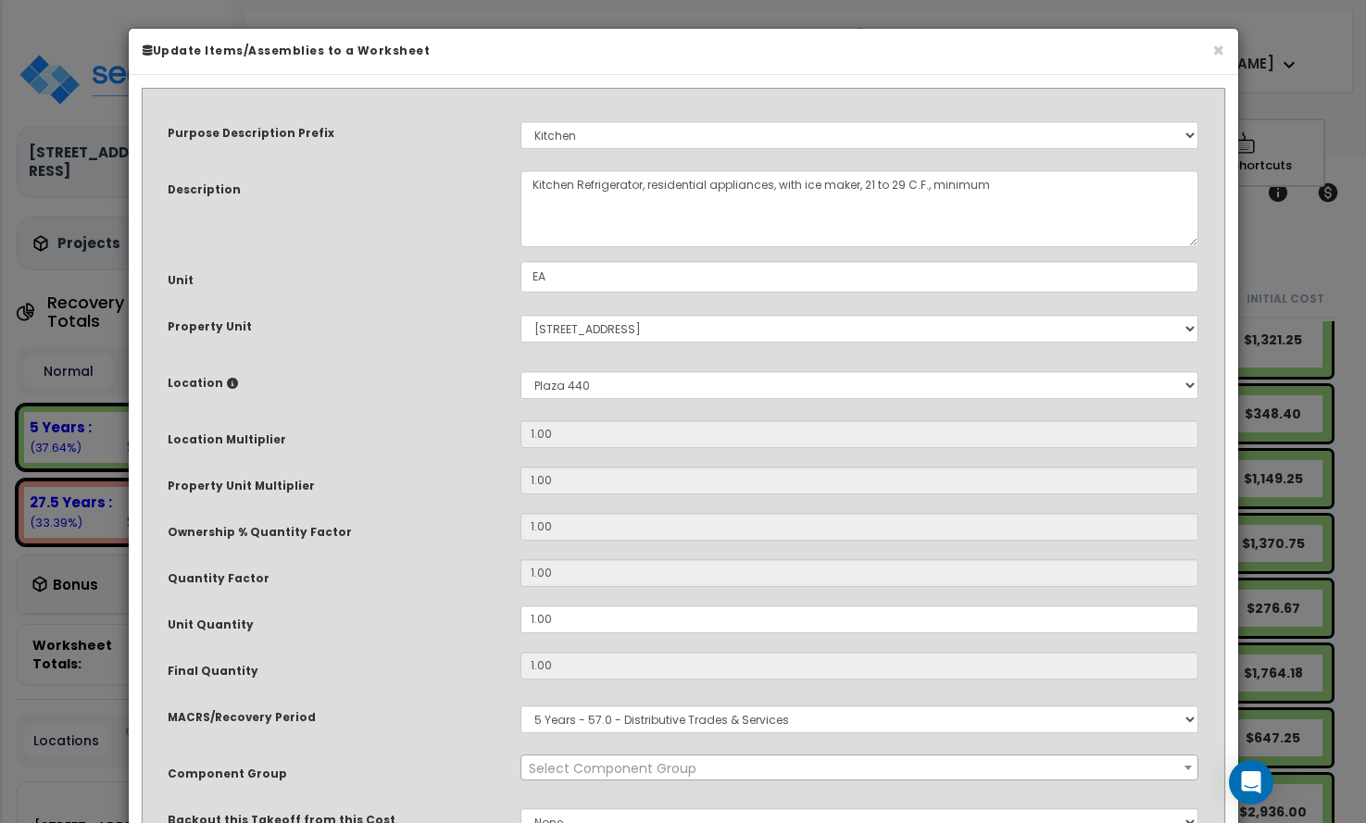
select select "8667"
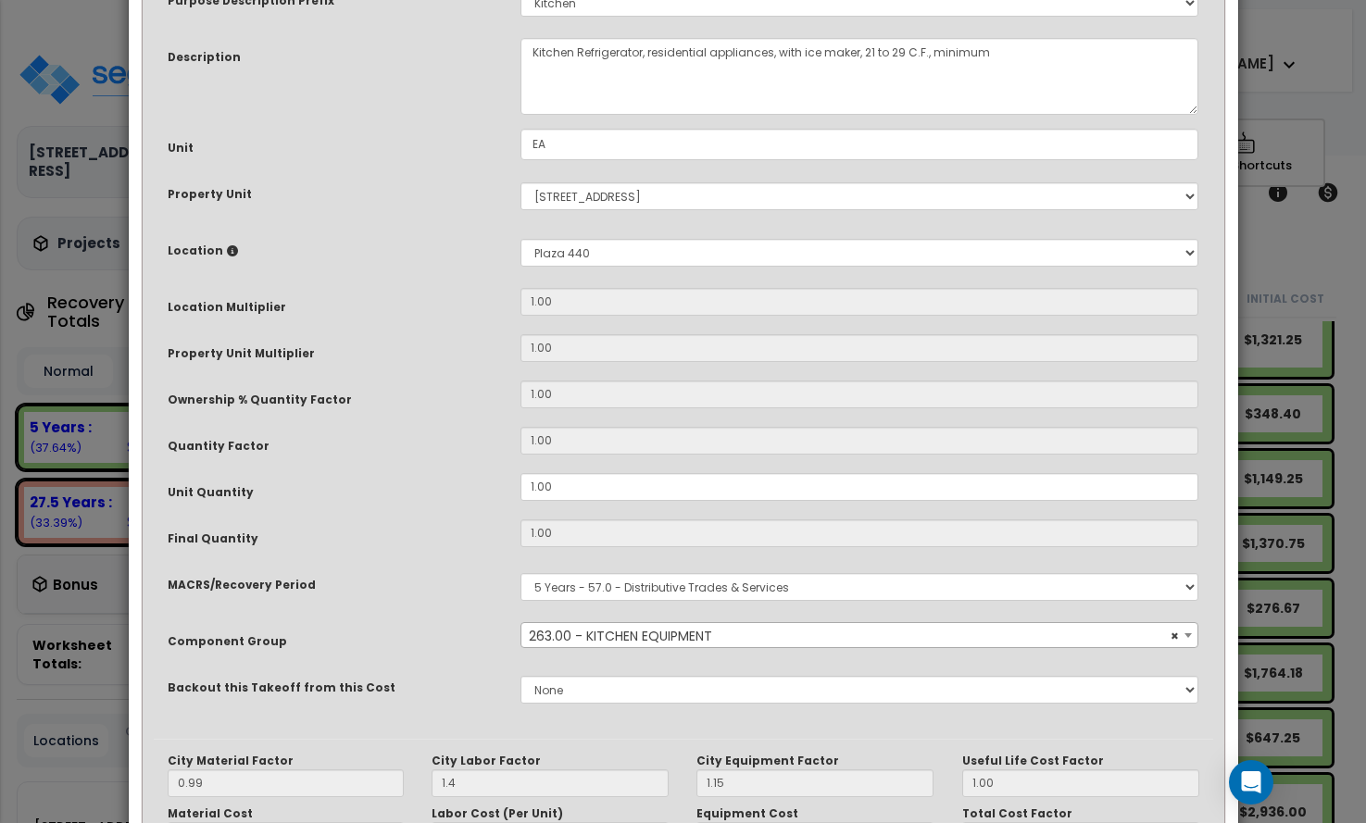
scroll to position [369, 0]
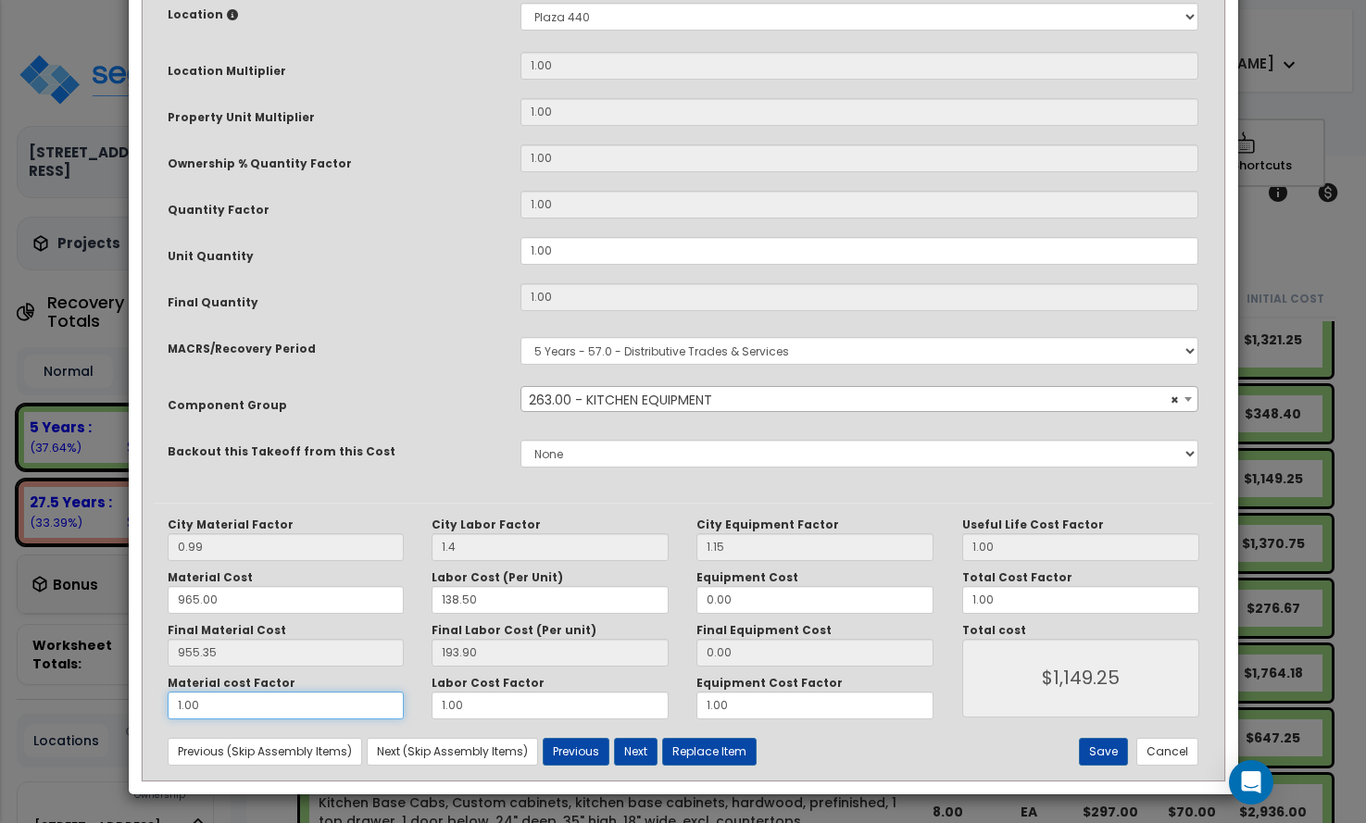
drag, startPoint x: 265, startPoint y: 708, endPoint x: 22, endPoint y: 687, distance: 243.5
click at [20, 688] on div "× Update Items/Assemblies to a Worksheet Purpose Description Prefix Select A/V …" at bounding box center [683, 411] width 1366 height 823
type input "."
type input "$193.90"
type input ".7"
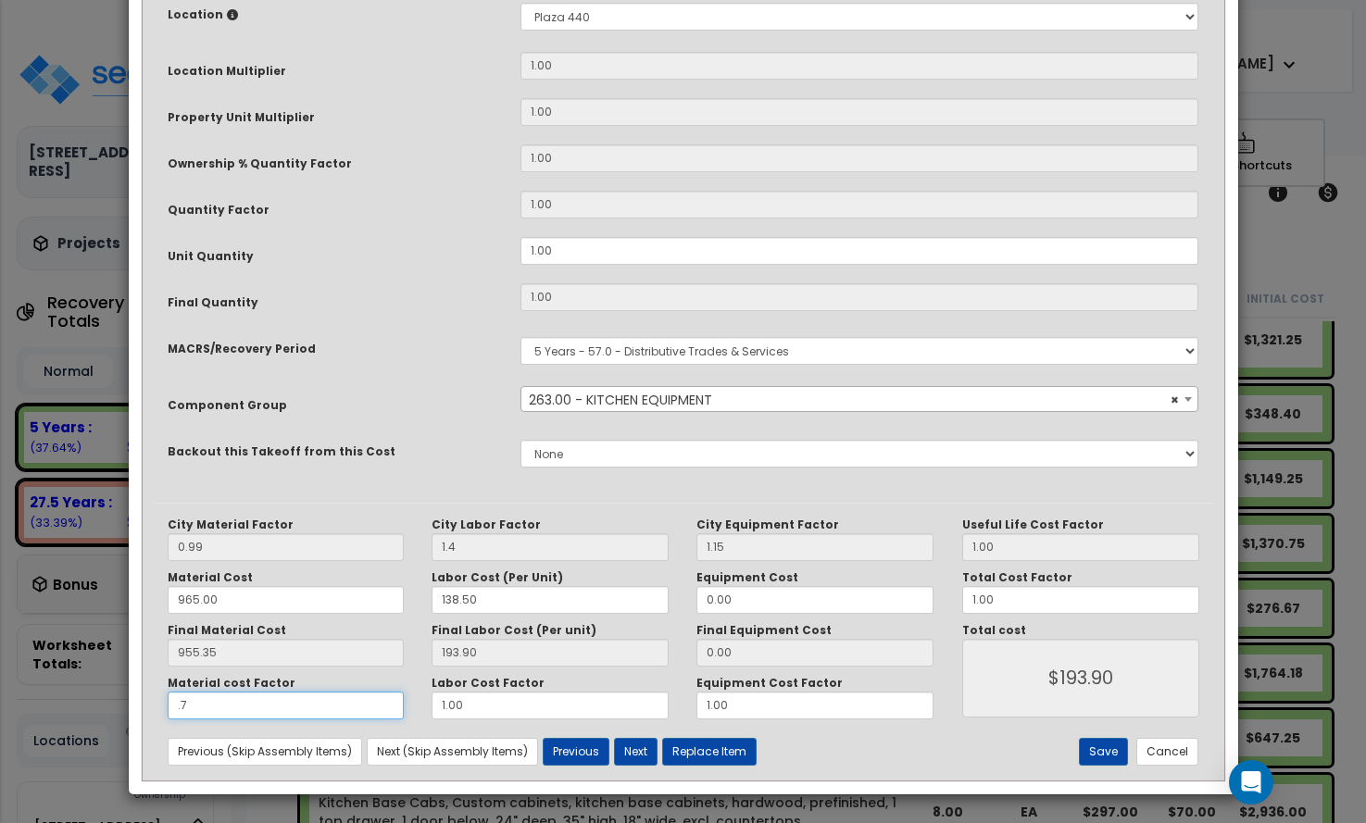
type input "$862.64"
type input ".75"
type input "$910.41"
type input ".75"
click at [336, 713] on div "Material cost Factor .75 Labor Cost Factor 1.00 Equipment Cost Factor 1.00" at bounding box center [551, 698] width 795 height 44
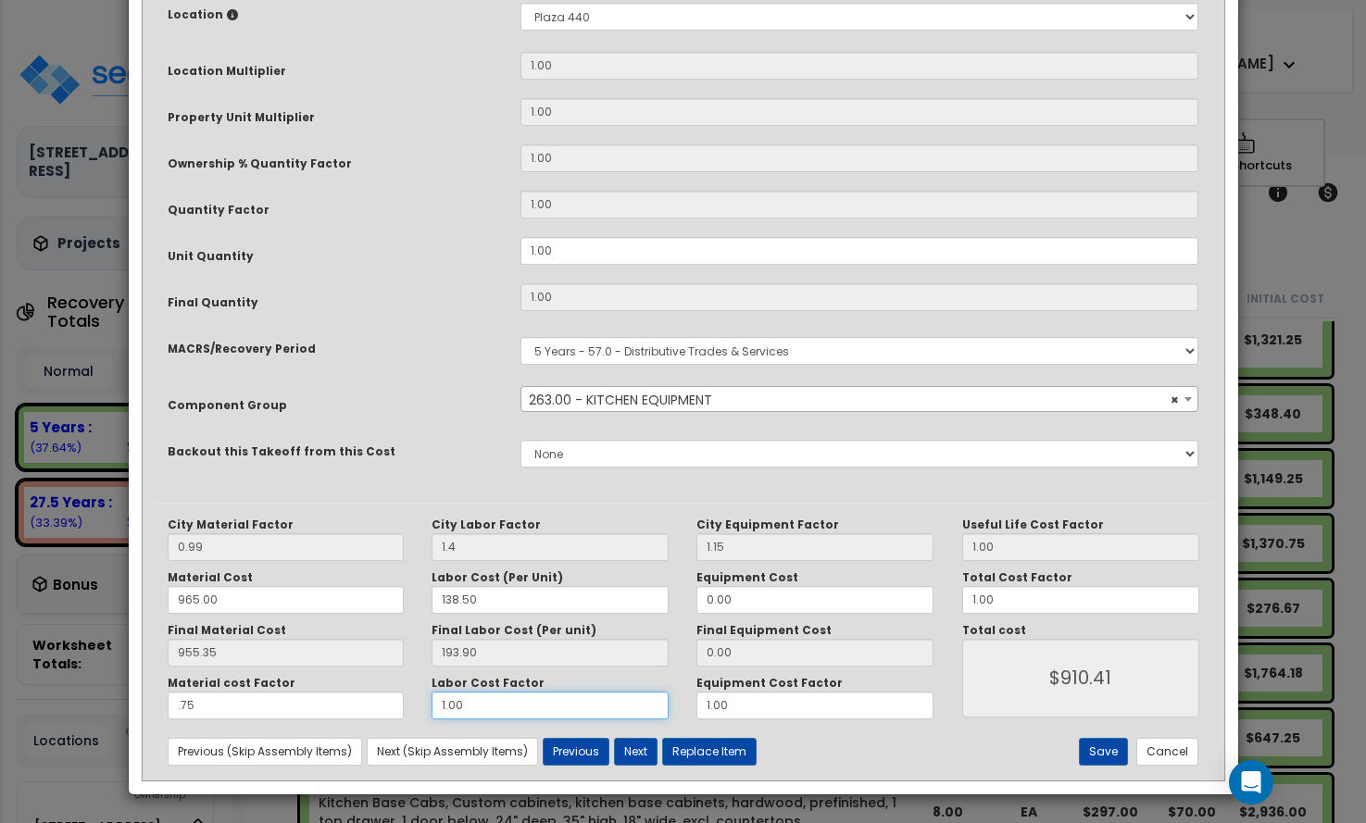
type input "."
type input "$716.51"
type input ".7"
type input "$852.24"
type input ".75"
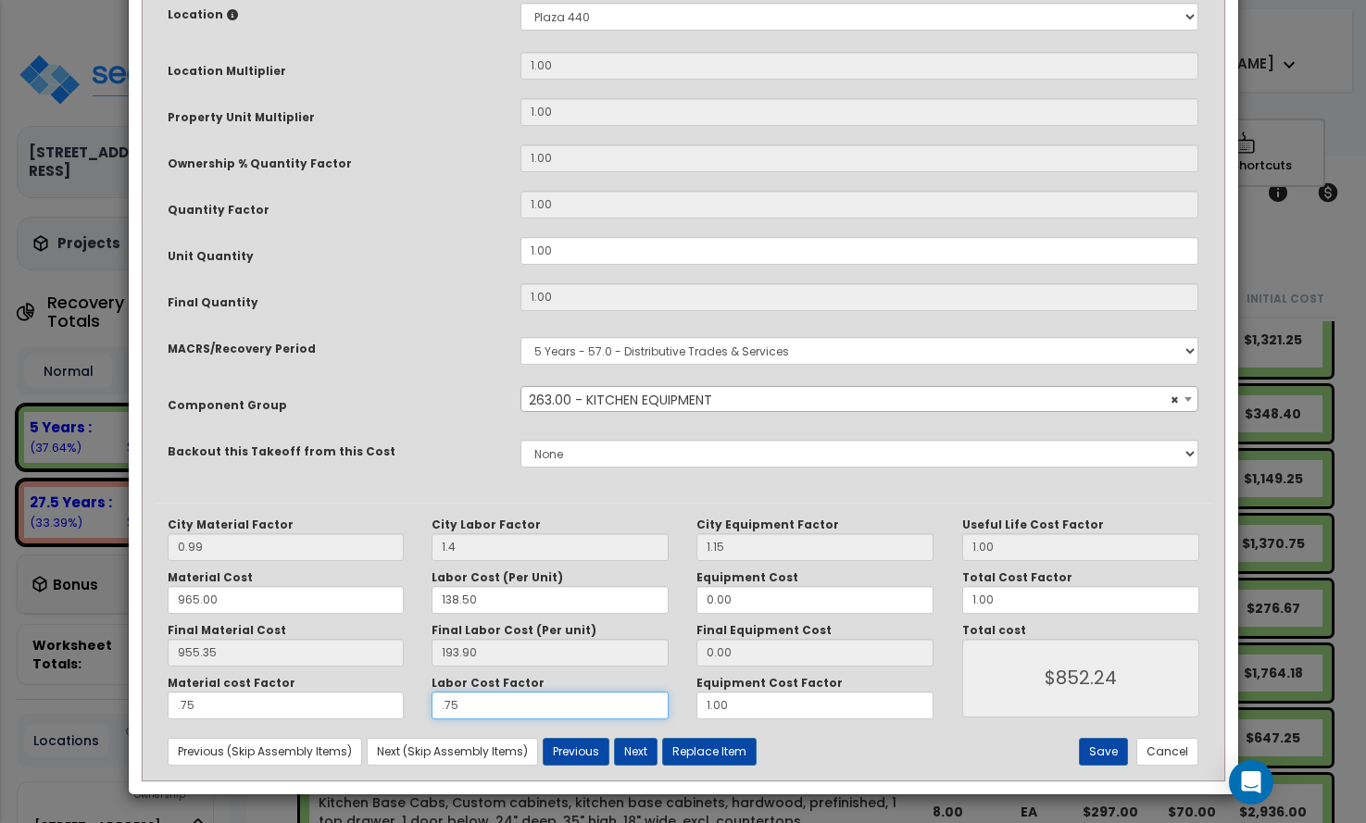
type input "$861.94"
type input ".75"
drag, startPoint x: 736, startPoint y: 698, endPoint x: 647, endPoint y: 705, distance: 89.1
click at [648, 705] on div "Material cost Factor .75 Labor Cost Factor .75 Equipment Cost Factor 1.00" at bounding box center [551, 698] width 795 height 44
type input ".75"
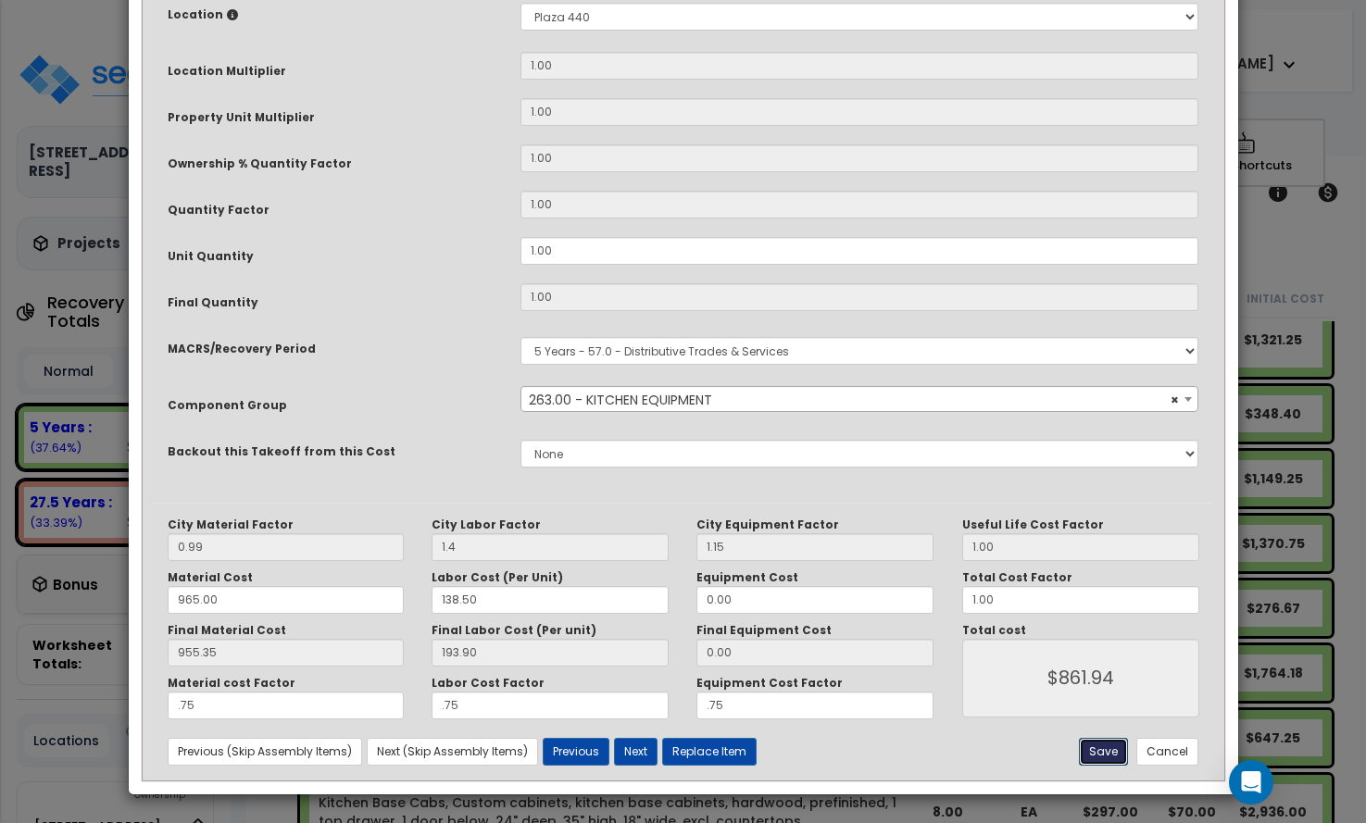
click at [1102, 746] on button "Save" at bounding box center [1103, 752] width 49 height 28
type input "1.40"
type input "0.75"
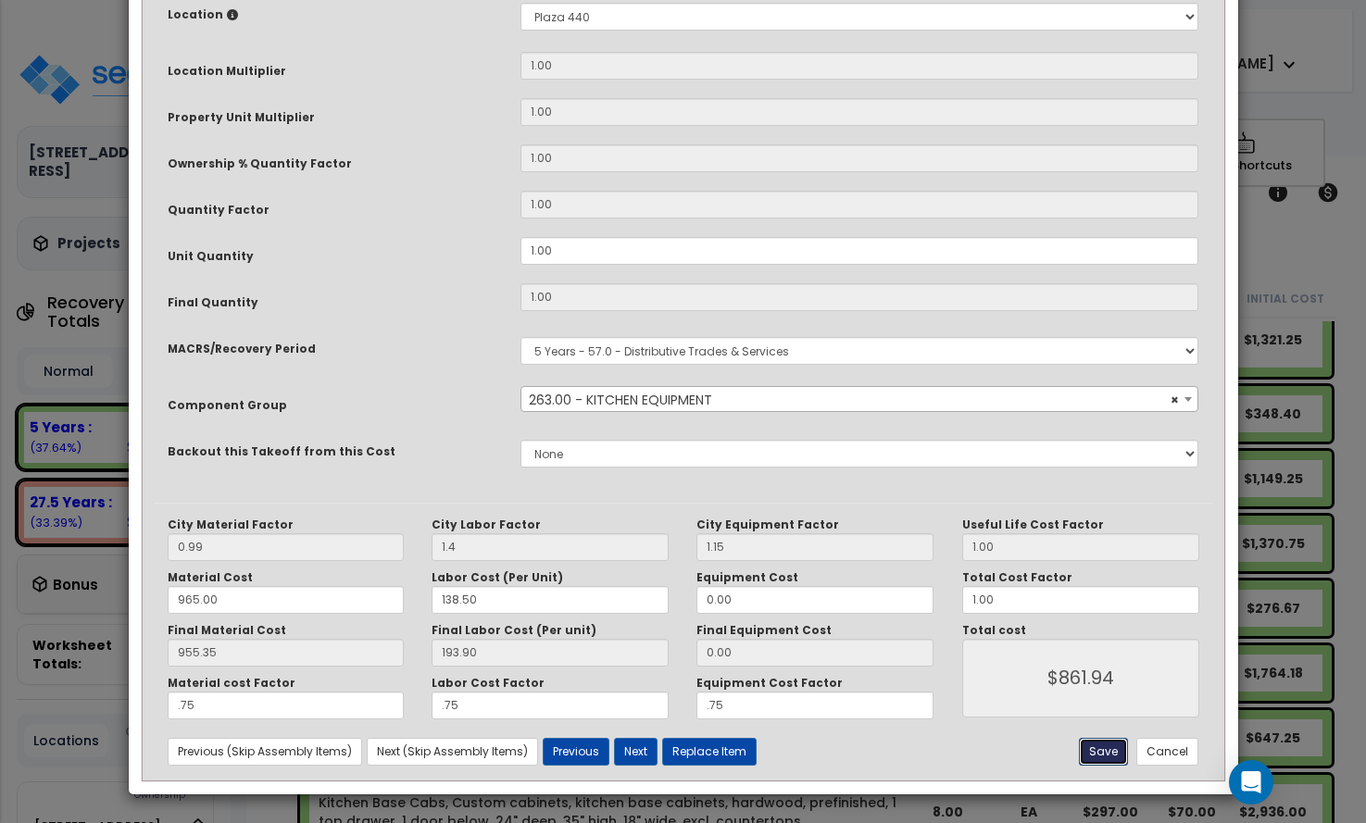
type input "861.94"
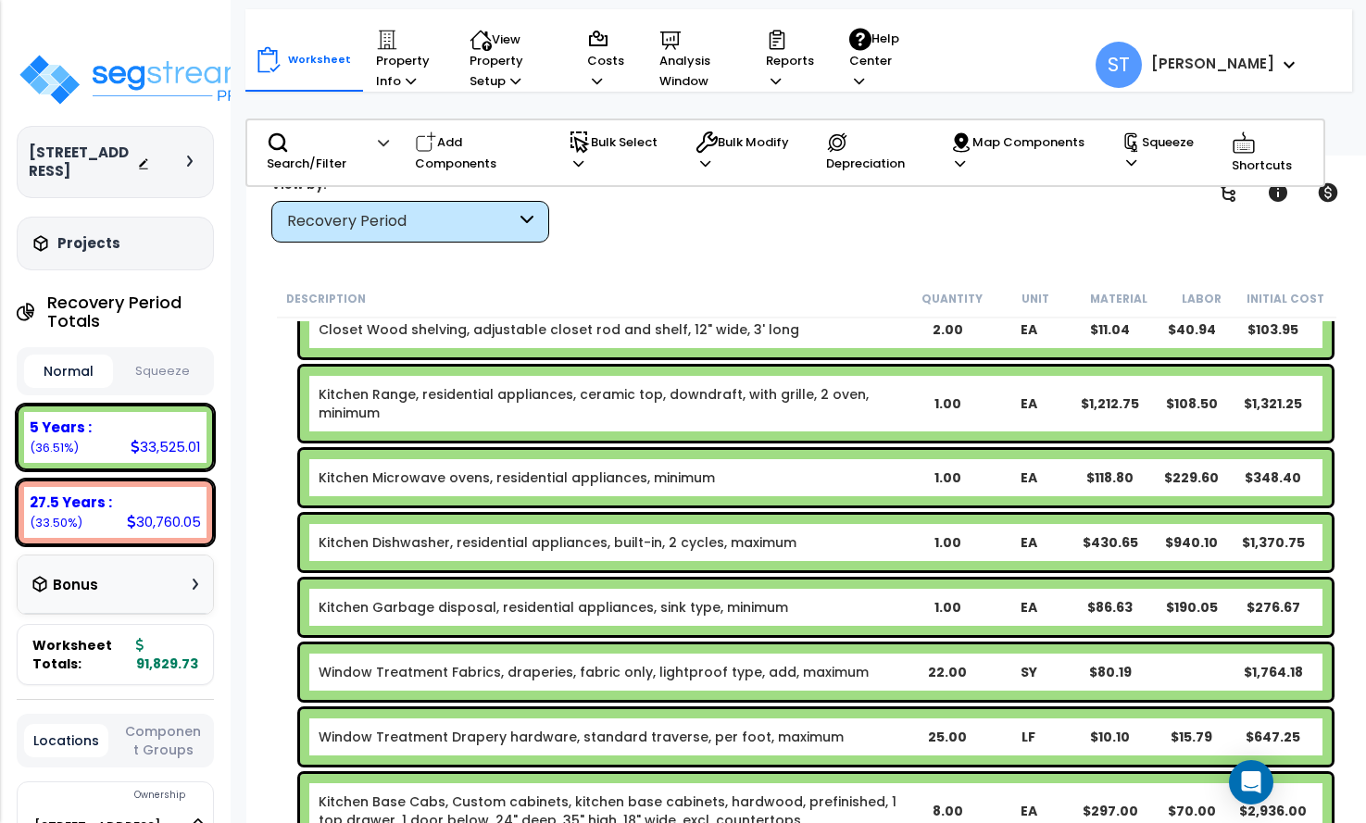
scroll to position [185, 0]
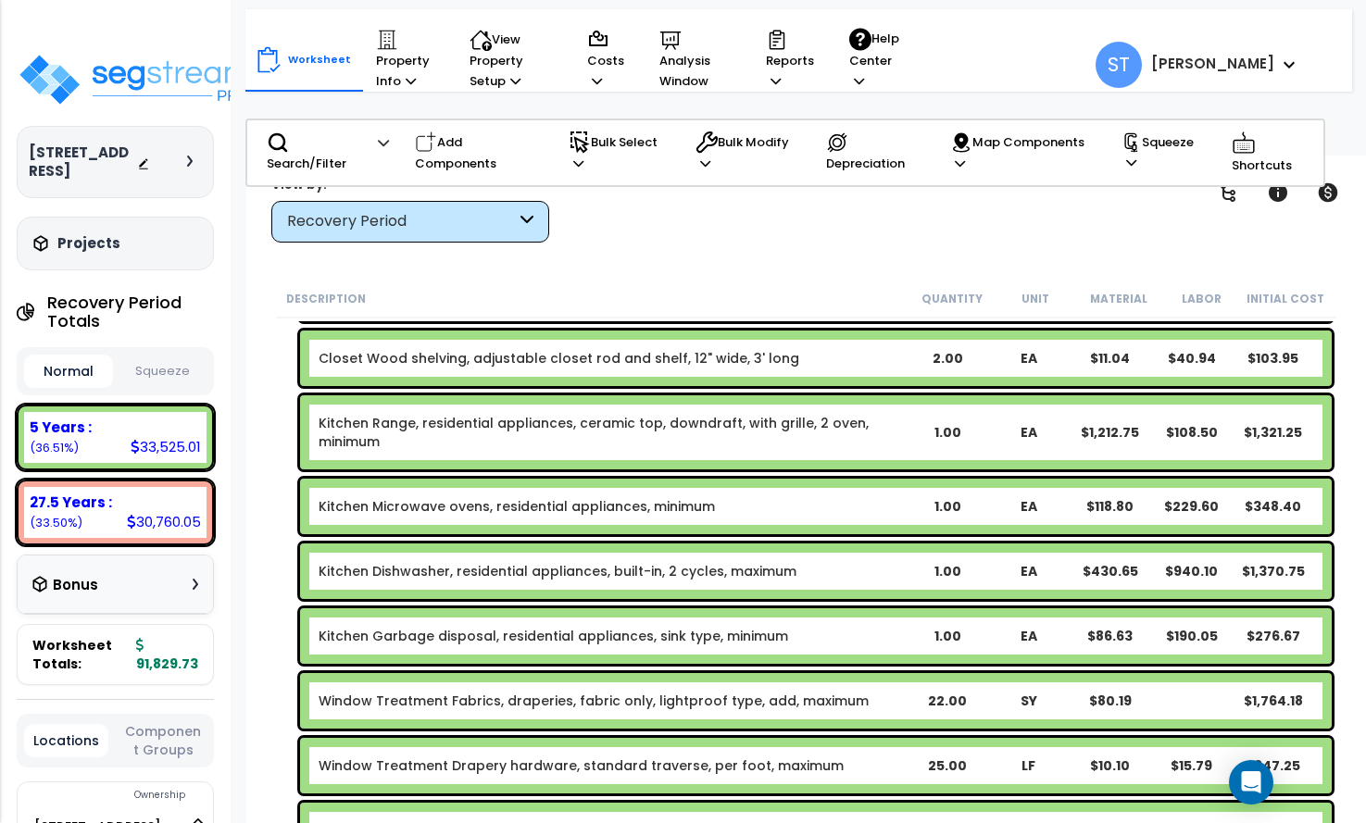
click at [815, 419] on link "Kitchen Range, residential appliances, ceramic top, downdraft, with grille, 2 o…" at bounding box center [612, 432] width 587 height 37
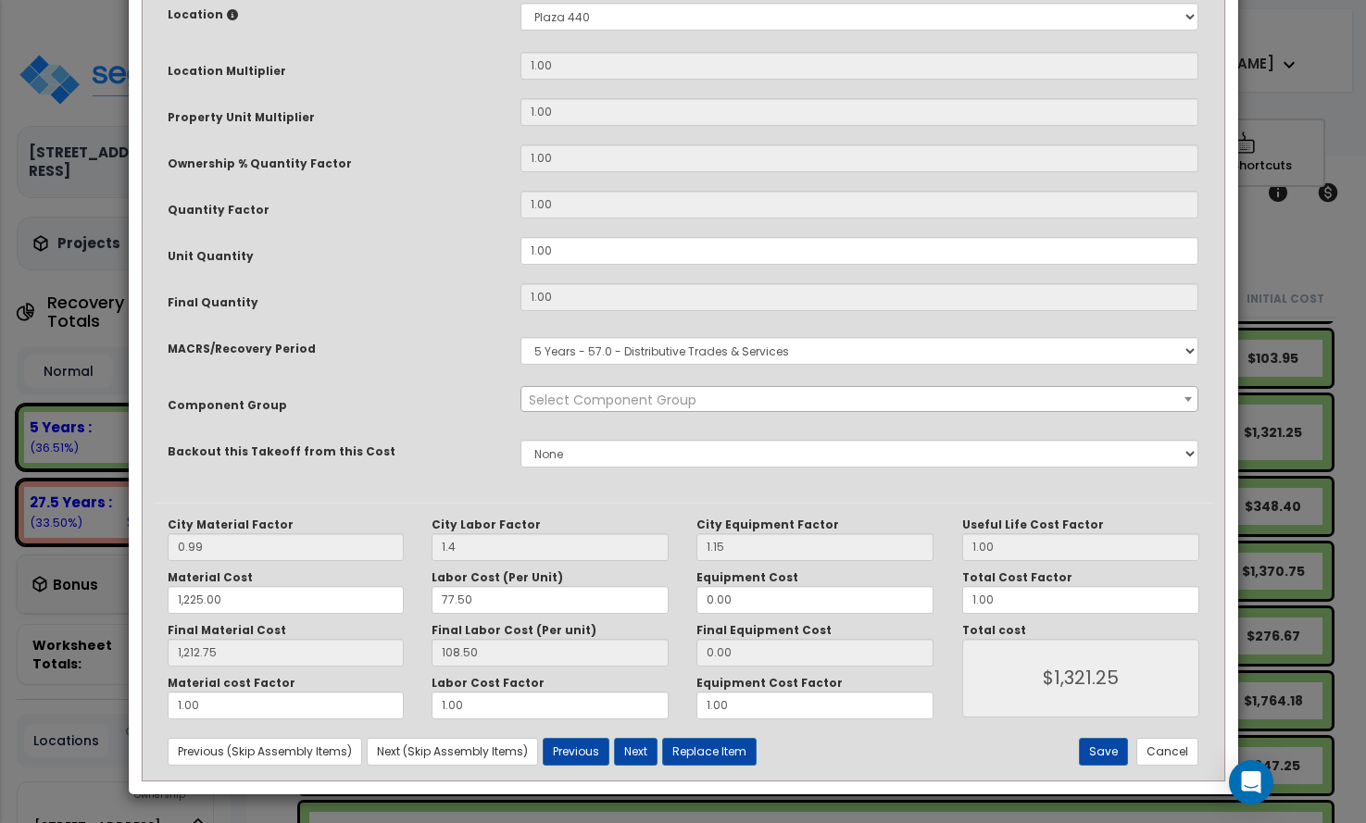
scroll to position [0, 0]
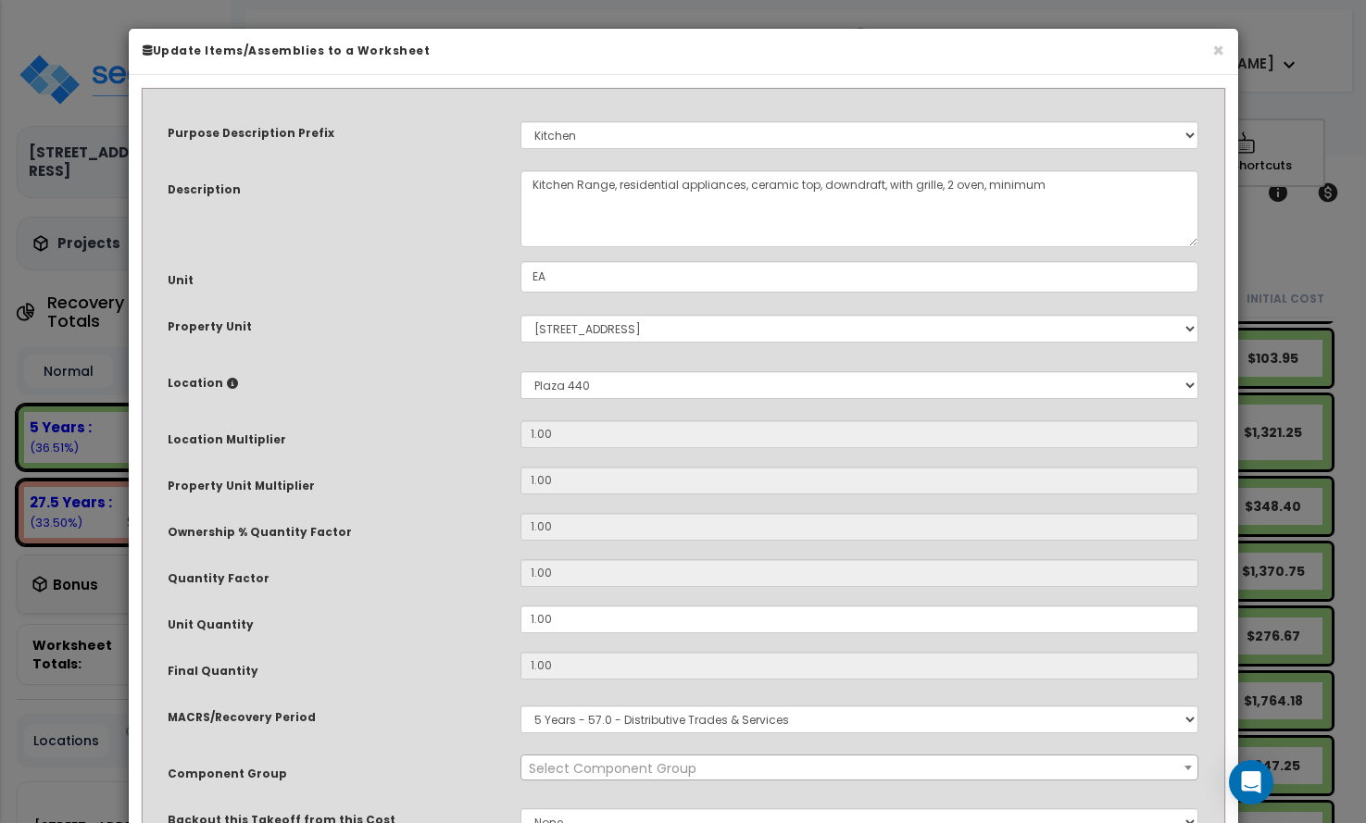
select select "8667"
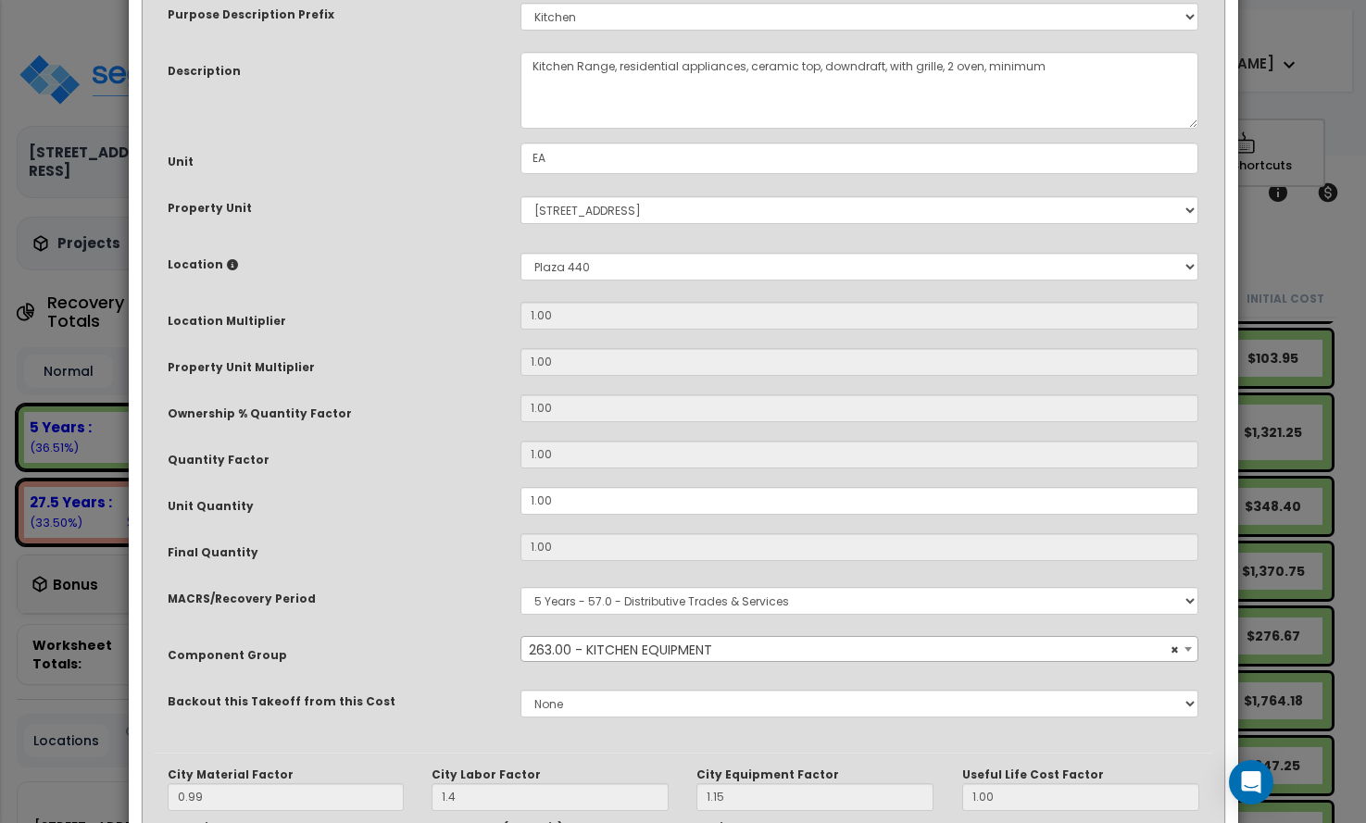
scroll to position [369, 0]
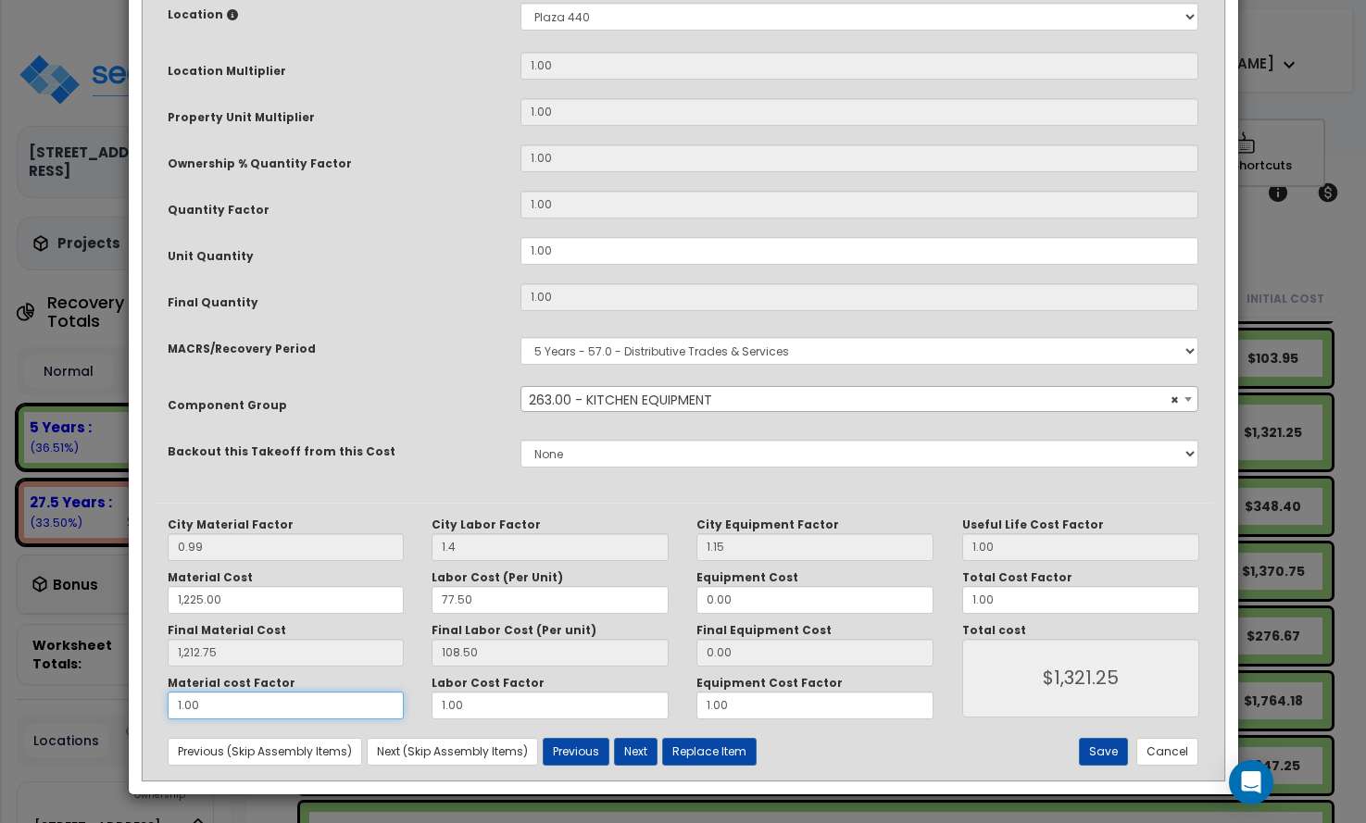
drag, startPoint x: 233, startPoint y: 701, endPoint x: 55, endPoint y: 689, distance: 179.1
click at [55, 690] on div "× Update Items/Assemblies to a Worksheet Purpose Description Prefix Select A/V …" at bounding box center [683, 411] width 1366 height 823
type input "1,212.75"
type input "."
type input "$1,321.25"
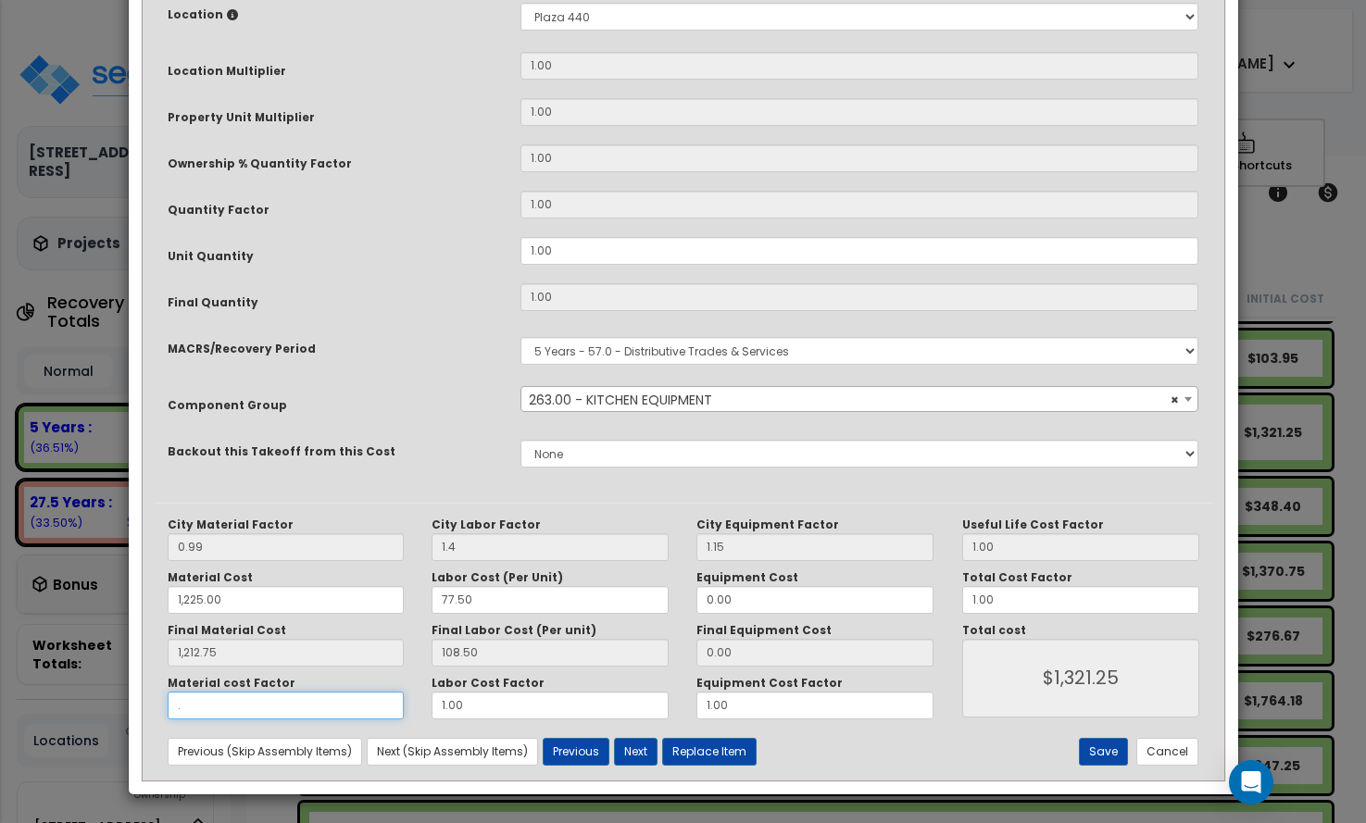
type input "1,212.75"
type input "$108.50"
type input "1,212.75"
type input ".7"
type input "1,212.75"
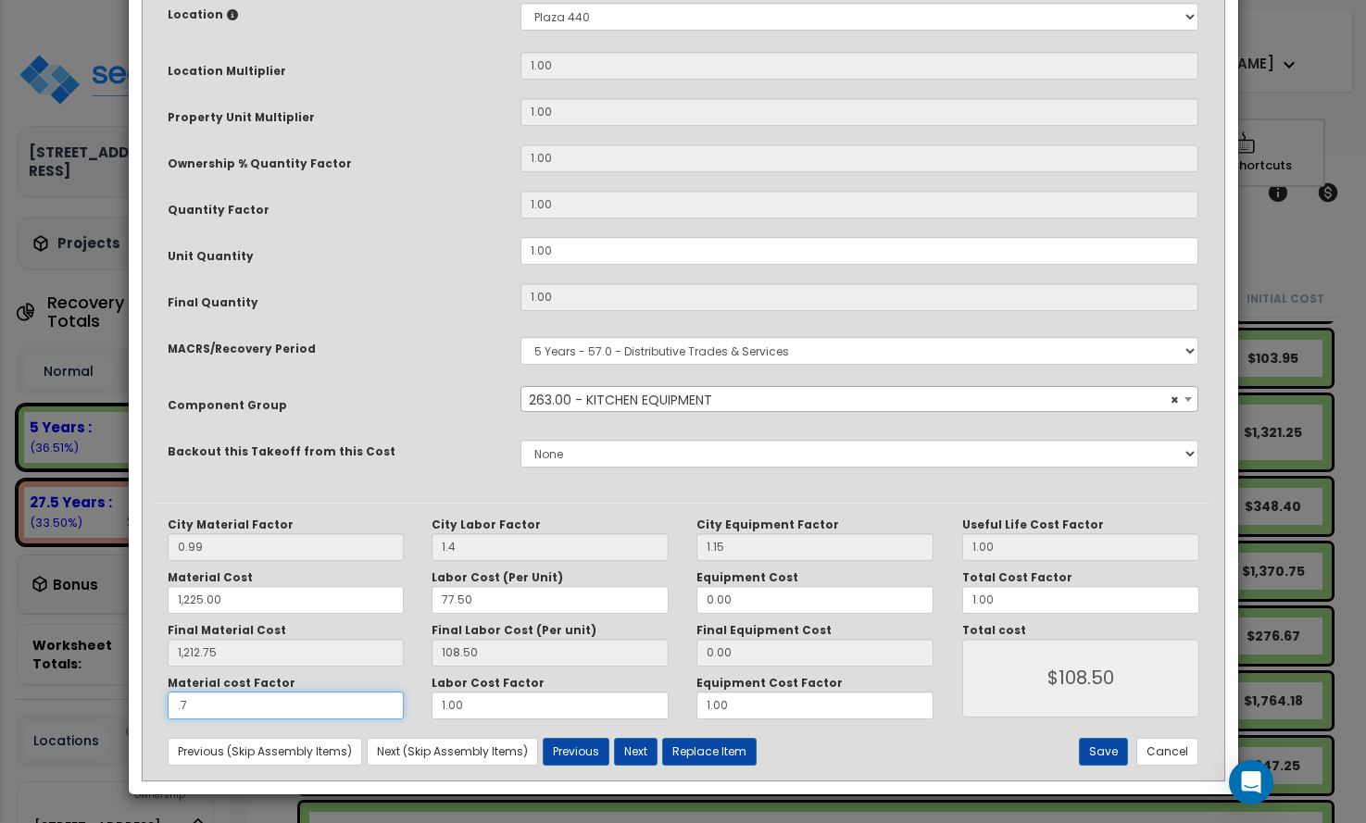
type input "$957.42"
type input "1,212.75"
type input ".75"
type input "1,212.75"
type input "$1,018.06"
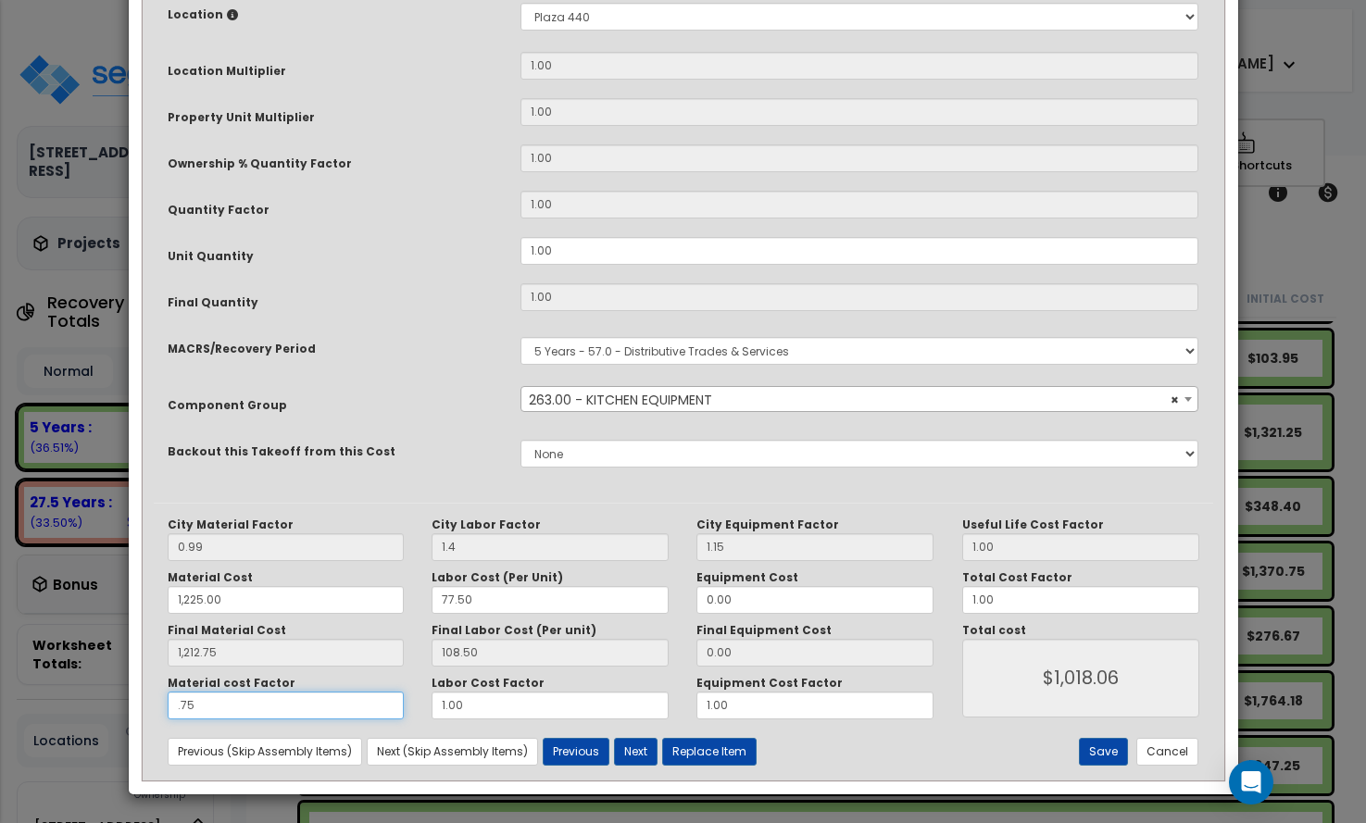
type input ".75"
type input "1,212.75"
type input "$1,018.06"
drag, startPoint x: 484, startPoint y: 706, endPoint x: 320, endPoint y: 707, distance: 163.9
click at [324, 707] on div "Material cost Factor .75 Labor Cost Factor 1.00 Equipment Cost Factor 1.00" at bounding box center [551, 698] width 795 height 44
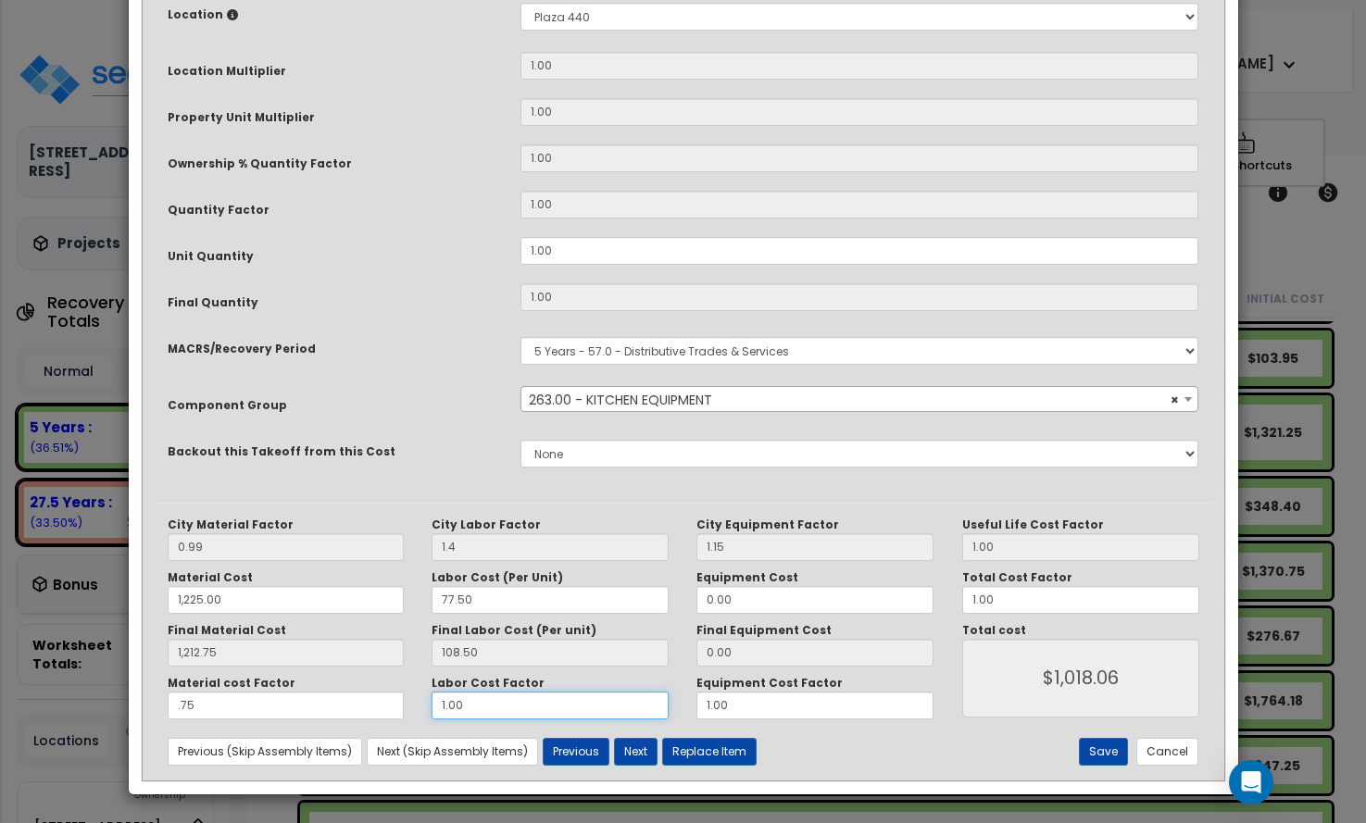
type input "1,212.75"
type input "."
type input "$1,018.06"
type input "1,212.75"
type input "$909.56"
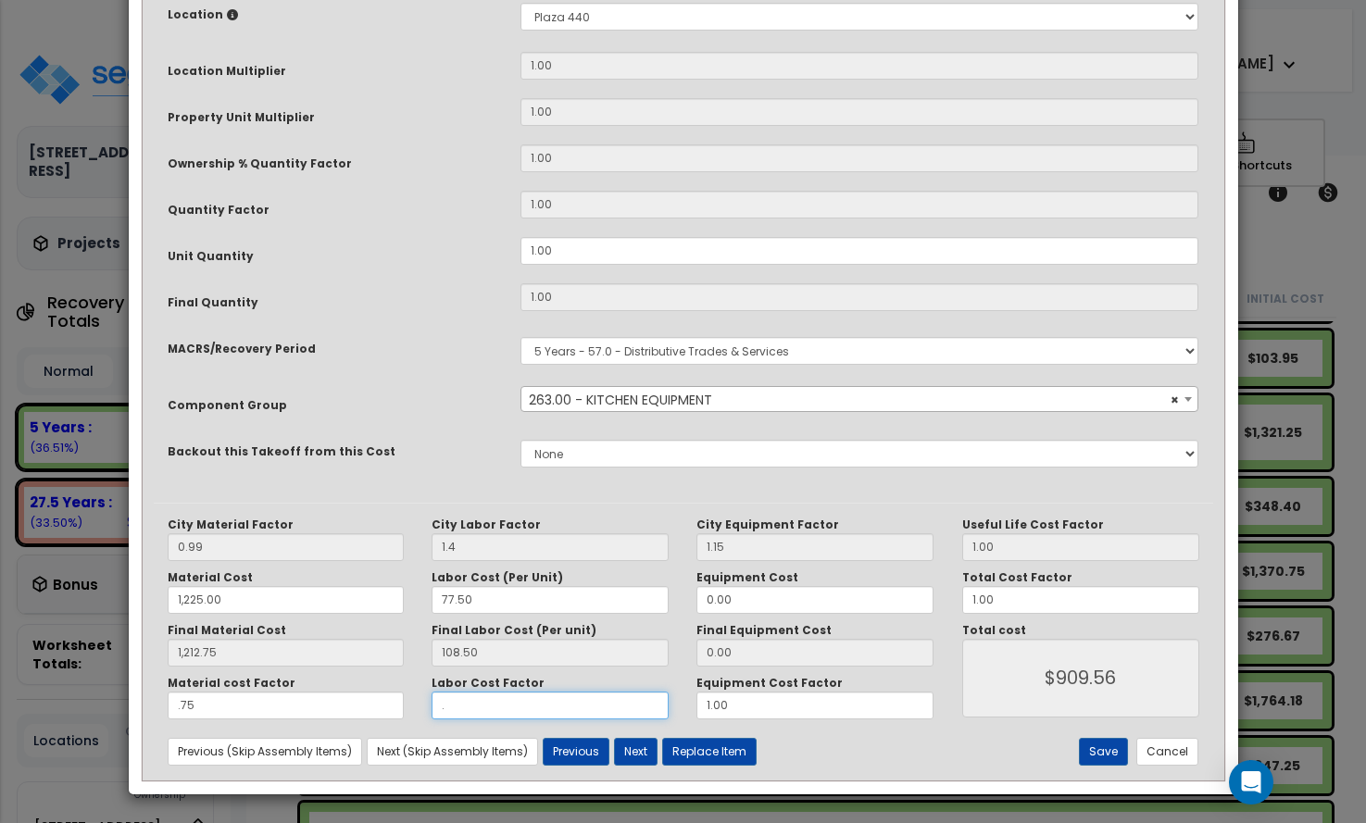
type input "1,212.75"
type input ".7"
type input "1,212.75"
type input "$985.51"
type input "1,212.75"
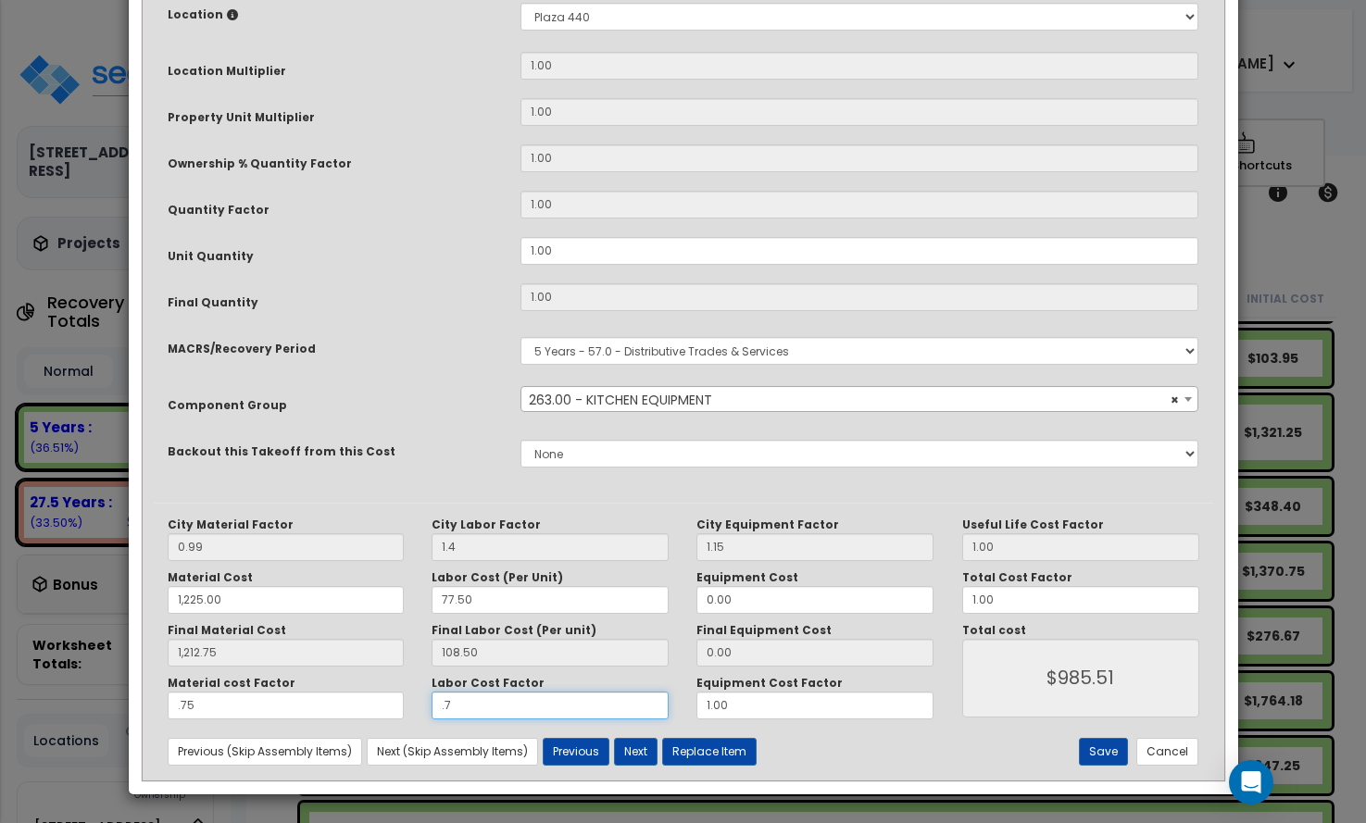
type input ".75"
type input "1,212.75"
type input "$990.94"
type input ".75"
drag, startPoint x: 633, startPoint y: 705, endPoint x: 561, endPoint y: 705, distance: 72.2
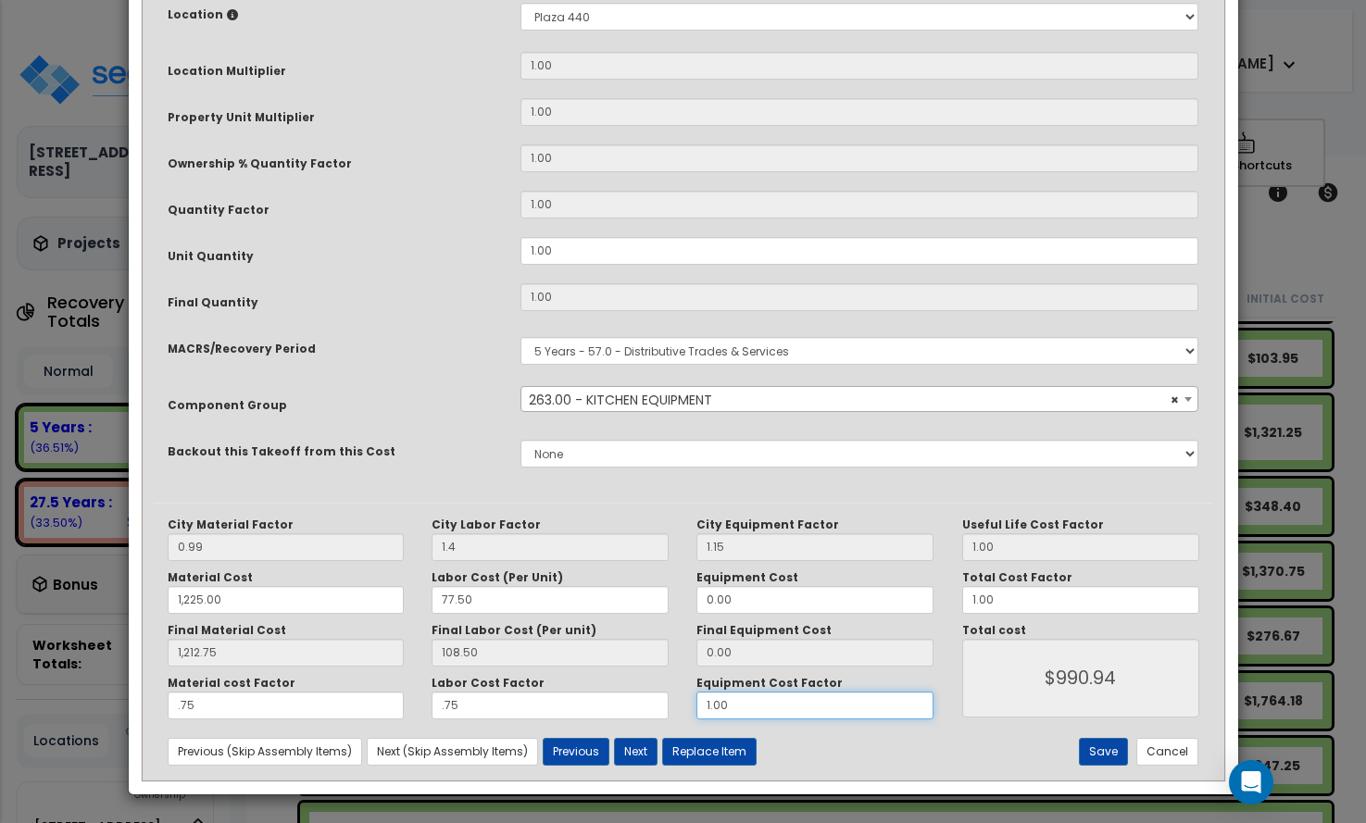
click at [561, 705] on div "Material cost Factor .75 Labor Cost Factor .75 Equipment Cost Factor 1.00" at bounding box center [551, 698] width 795 height 44
type input "1,212.75"
type input "."
type input "1,212.75"
type input ".7"
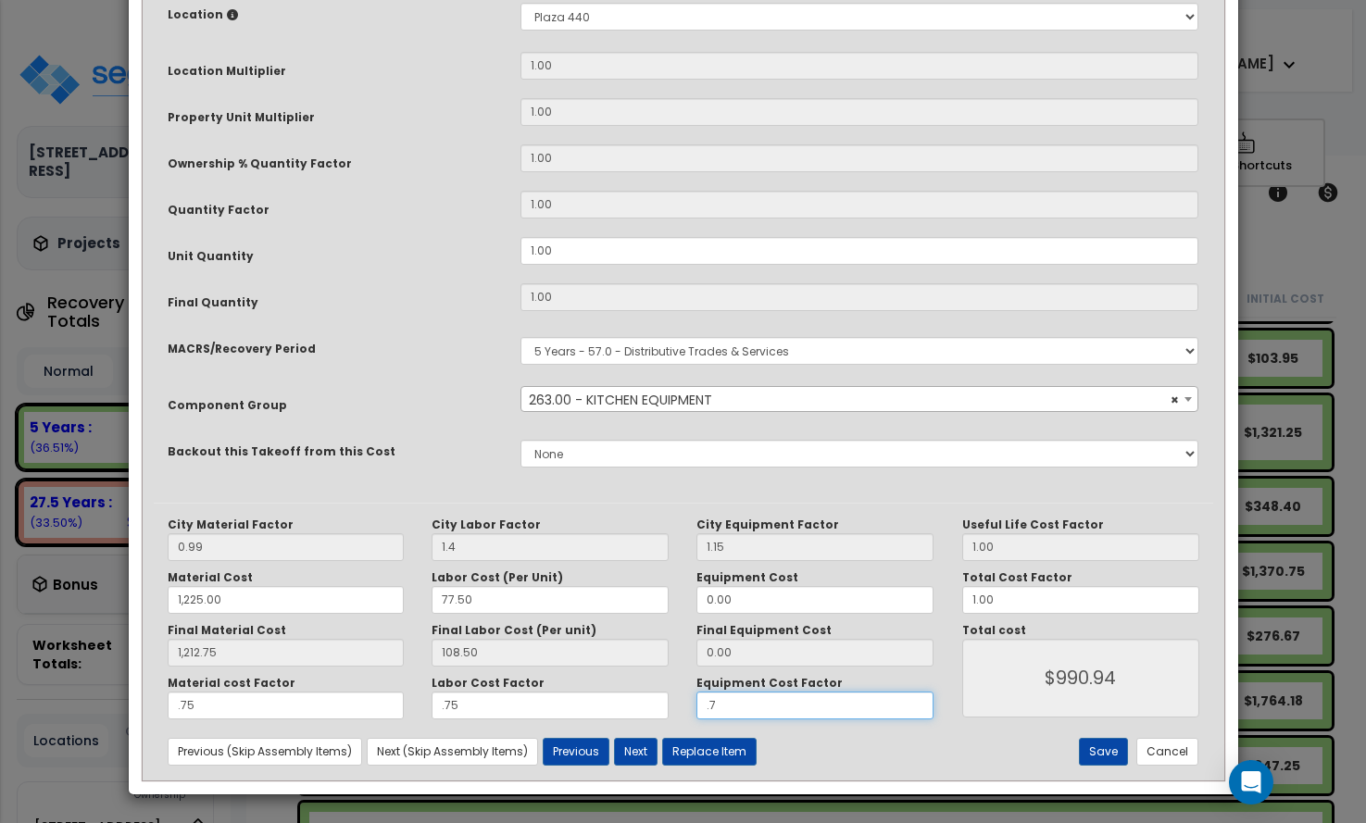
type input "1,212.75"
type input ".75"
type input "1,212.75"
type input ".75"
type input "1,212.75"
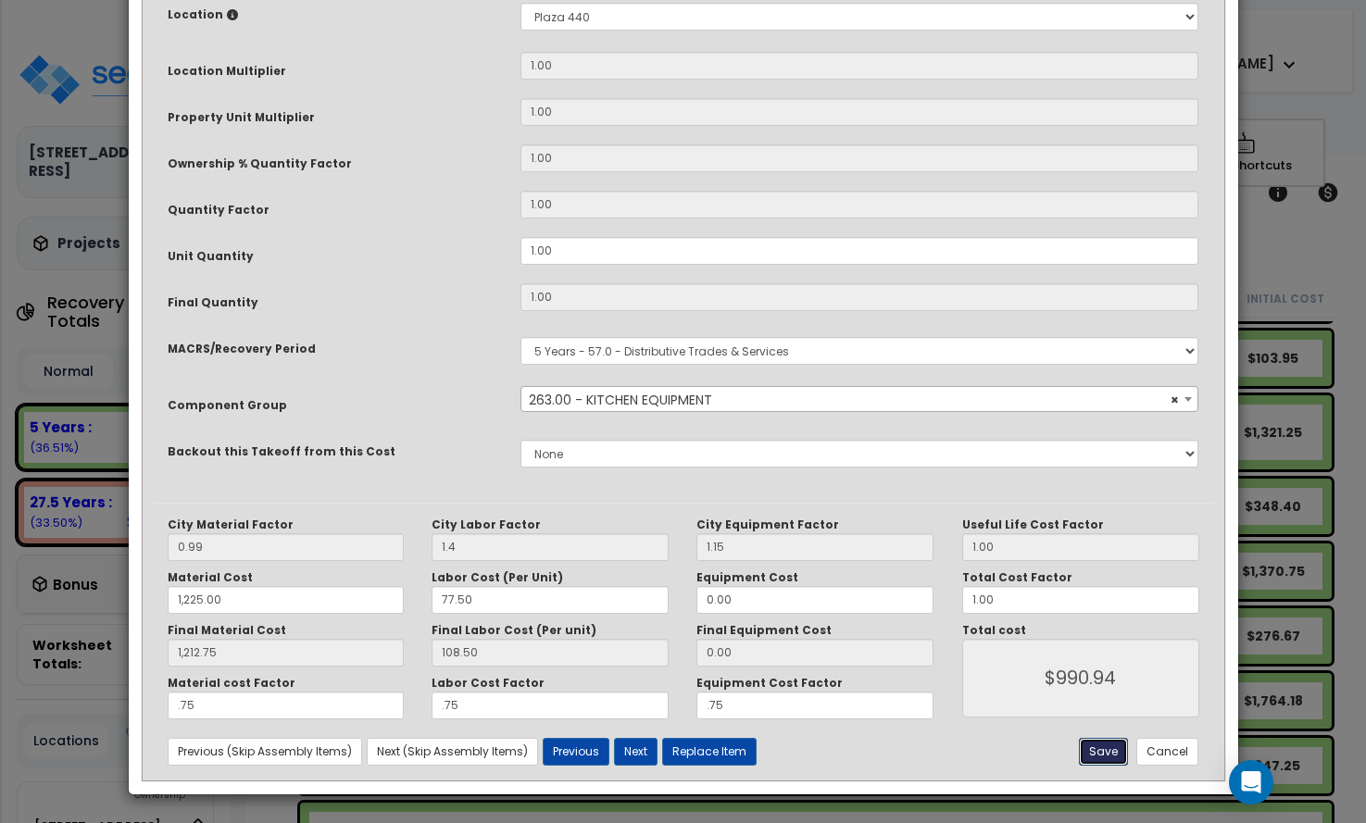
click at [1105, 749] on button "Save" at bounding box center [1103, 752] width 49 height 28
type input "1.40"
type input "1225.00"
type input "1212.75"
type input "0.75"
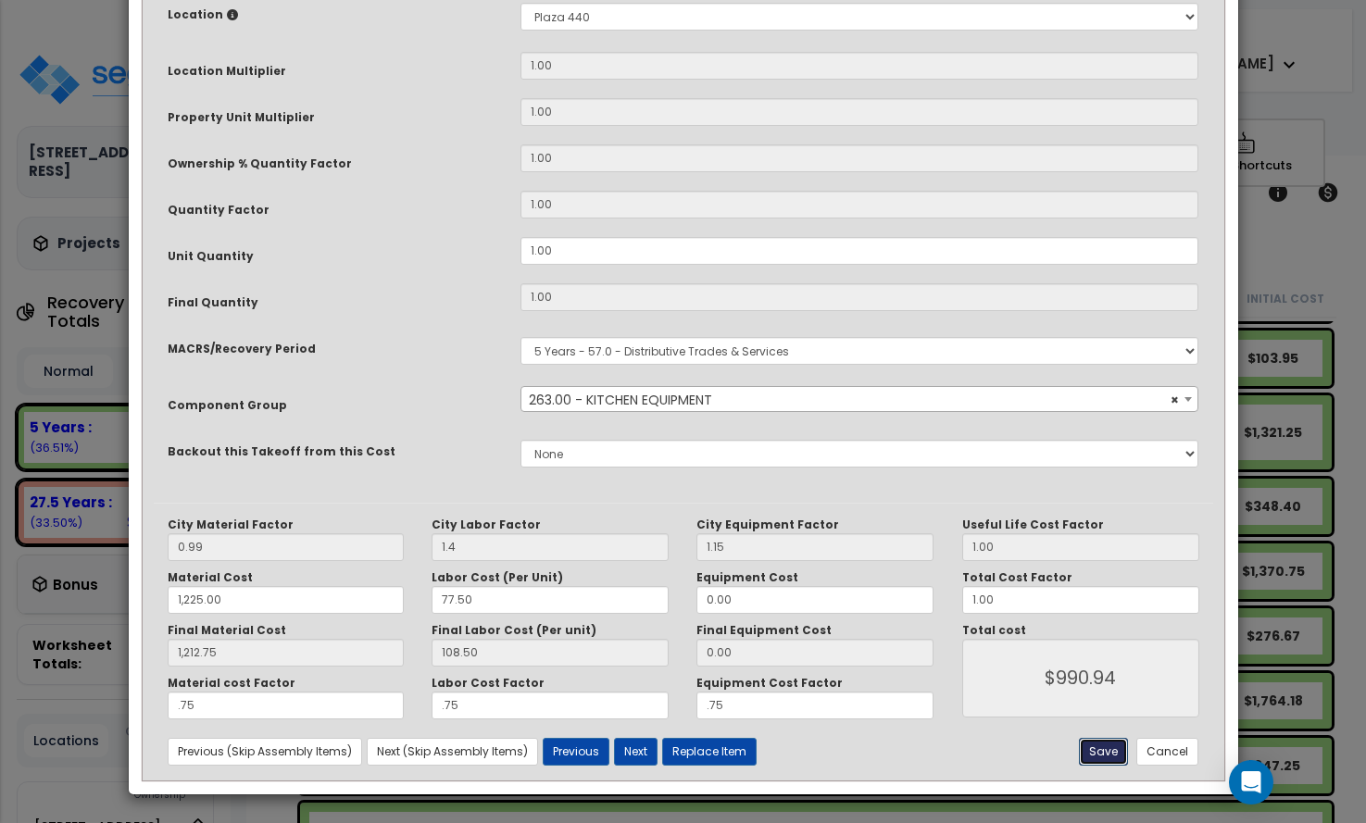
type input "0.75"
type input "990.94"
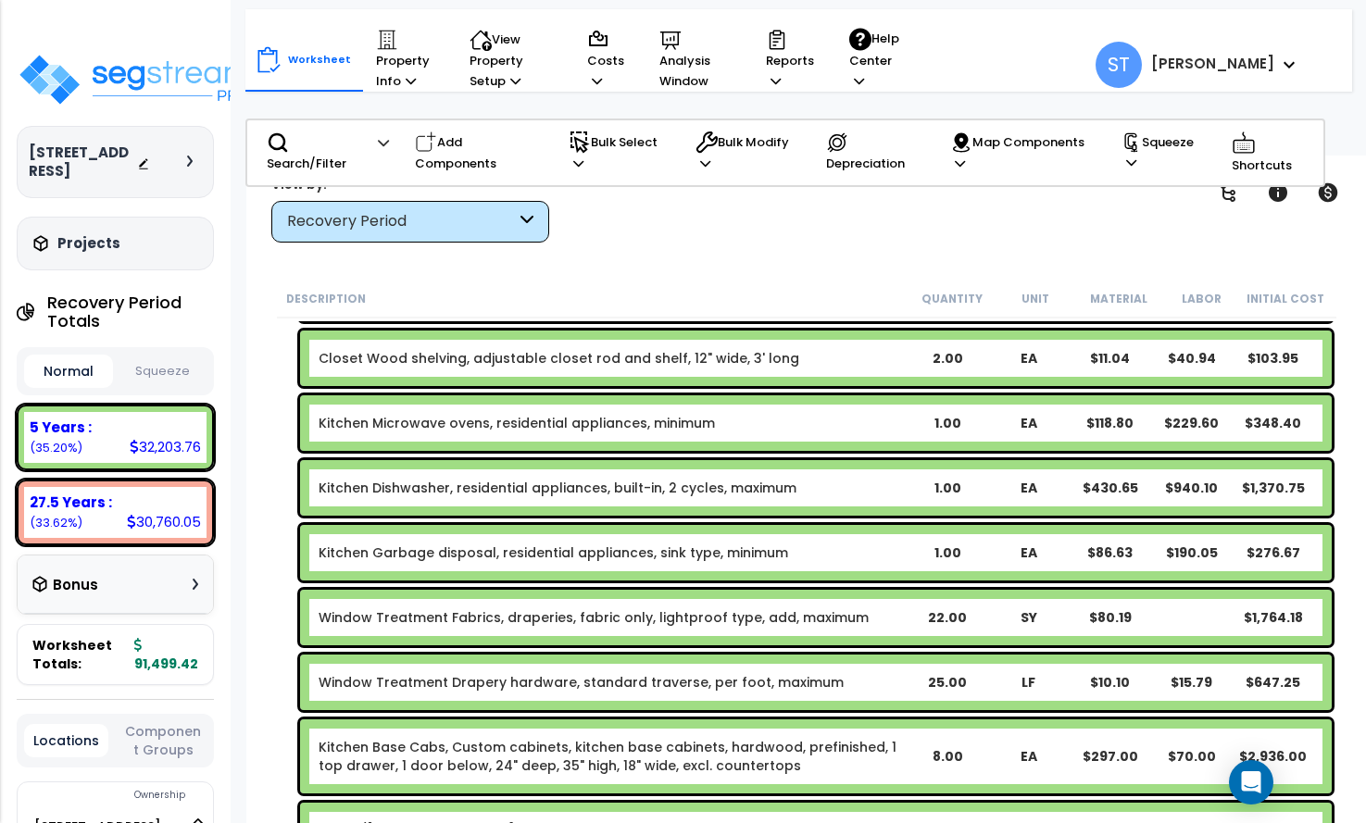
click at [660, 482] on link "Kitchen Dishwasher, residential appliances, built-in, 2 cycles, maximum" at bounding box center [558, 488] width 478 height 19
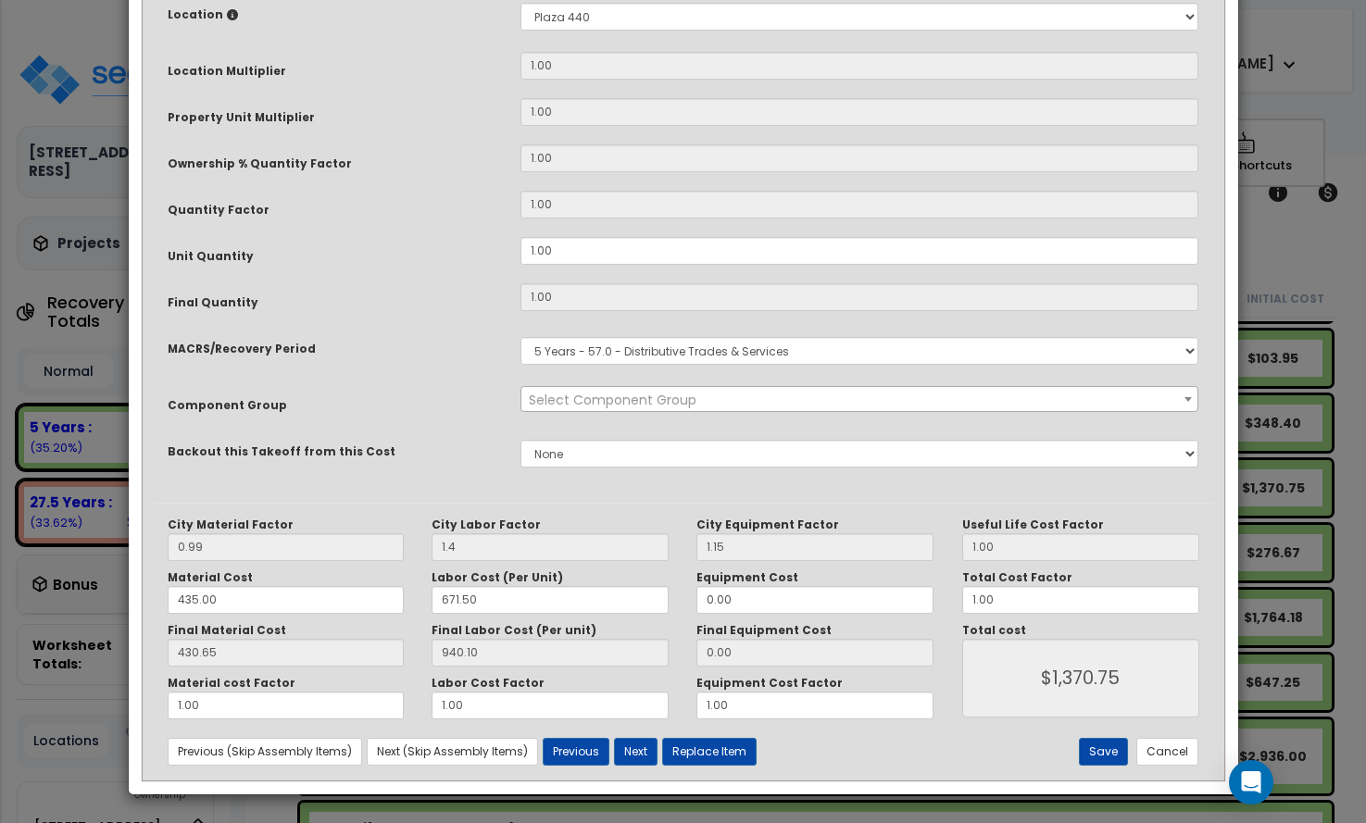
scroll to position [0, 0]
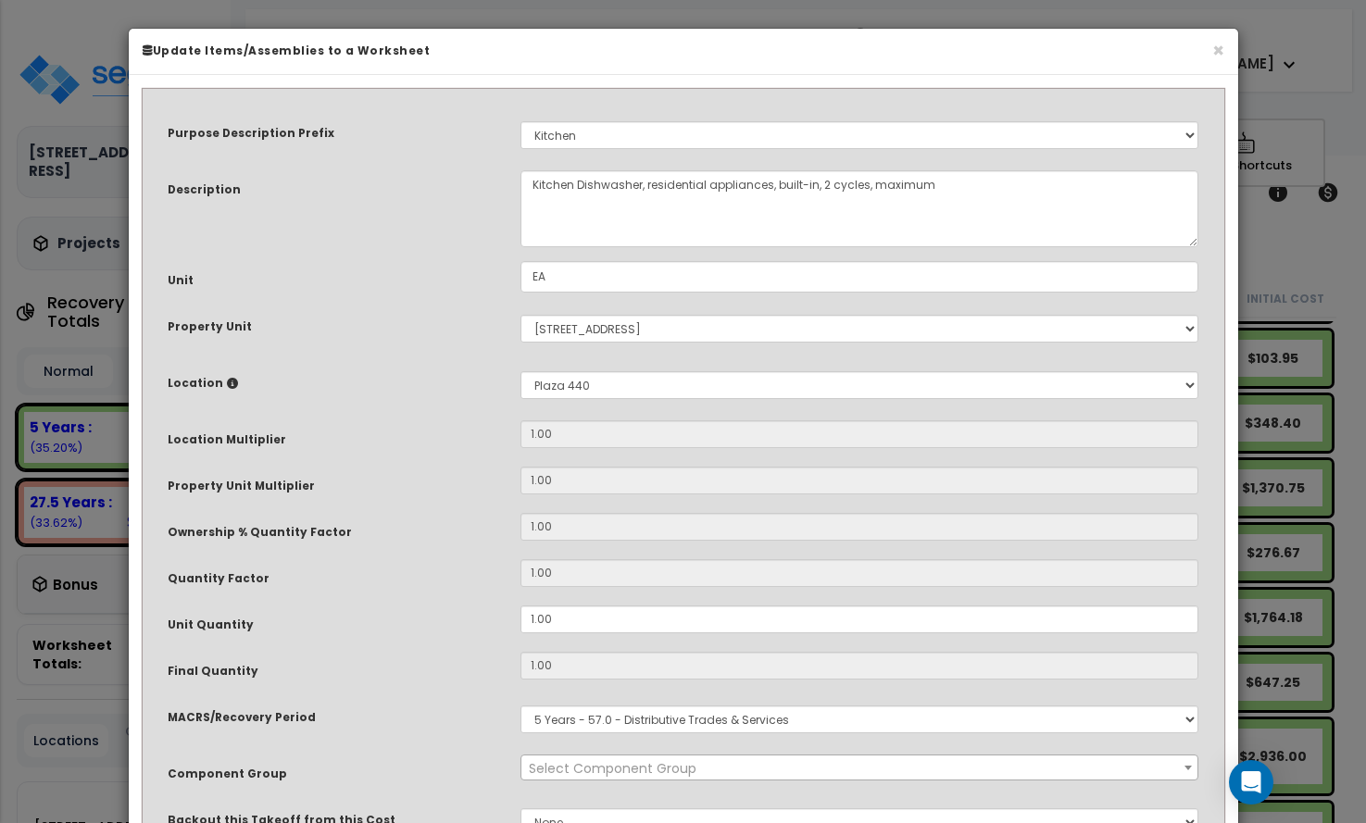
select select "8667"
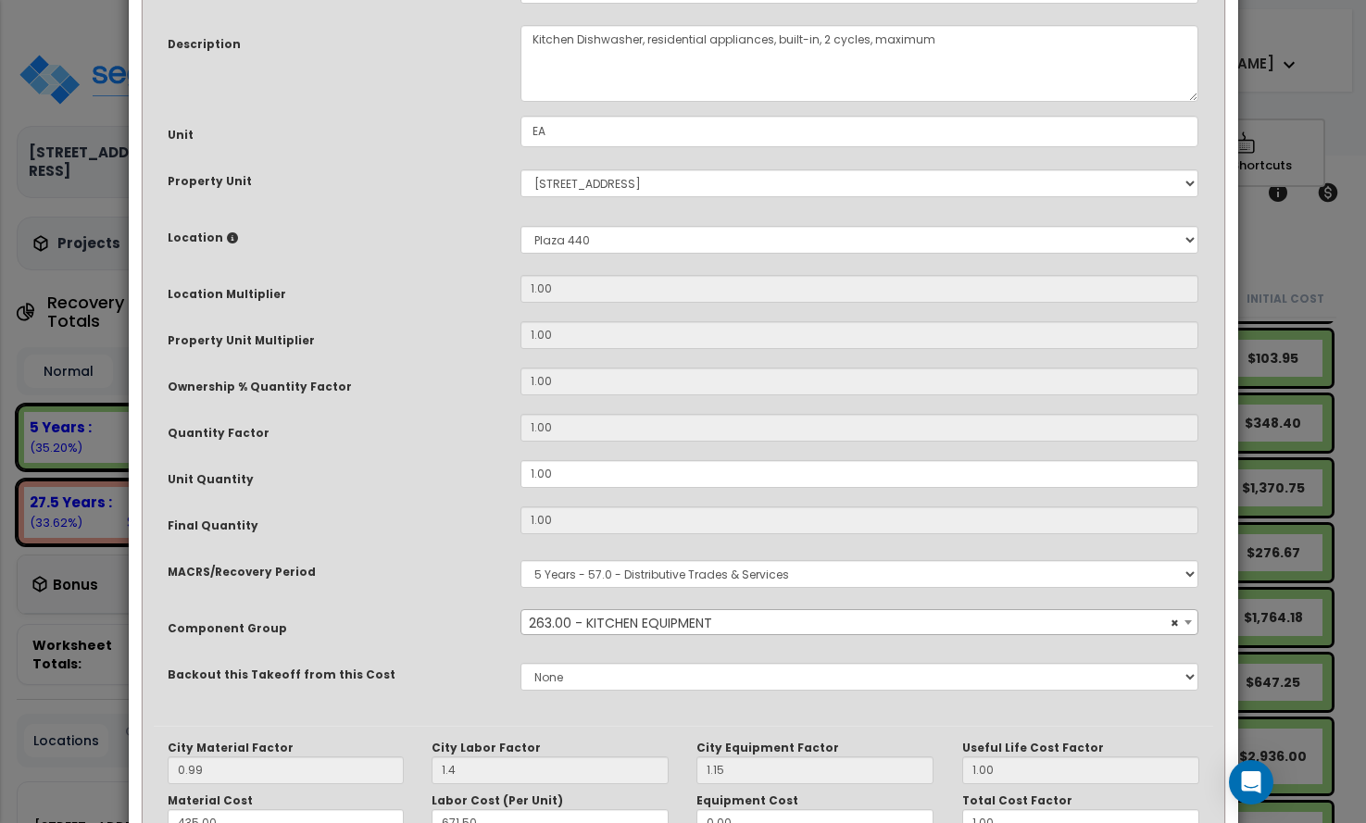
scroll to position [369, 0]
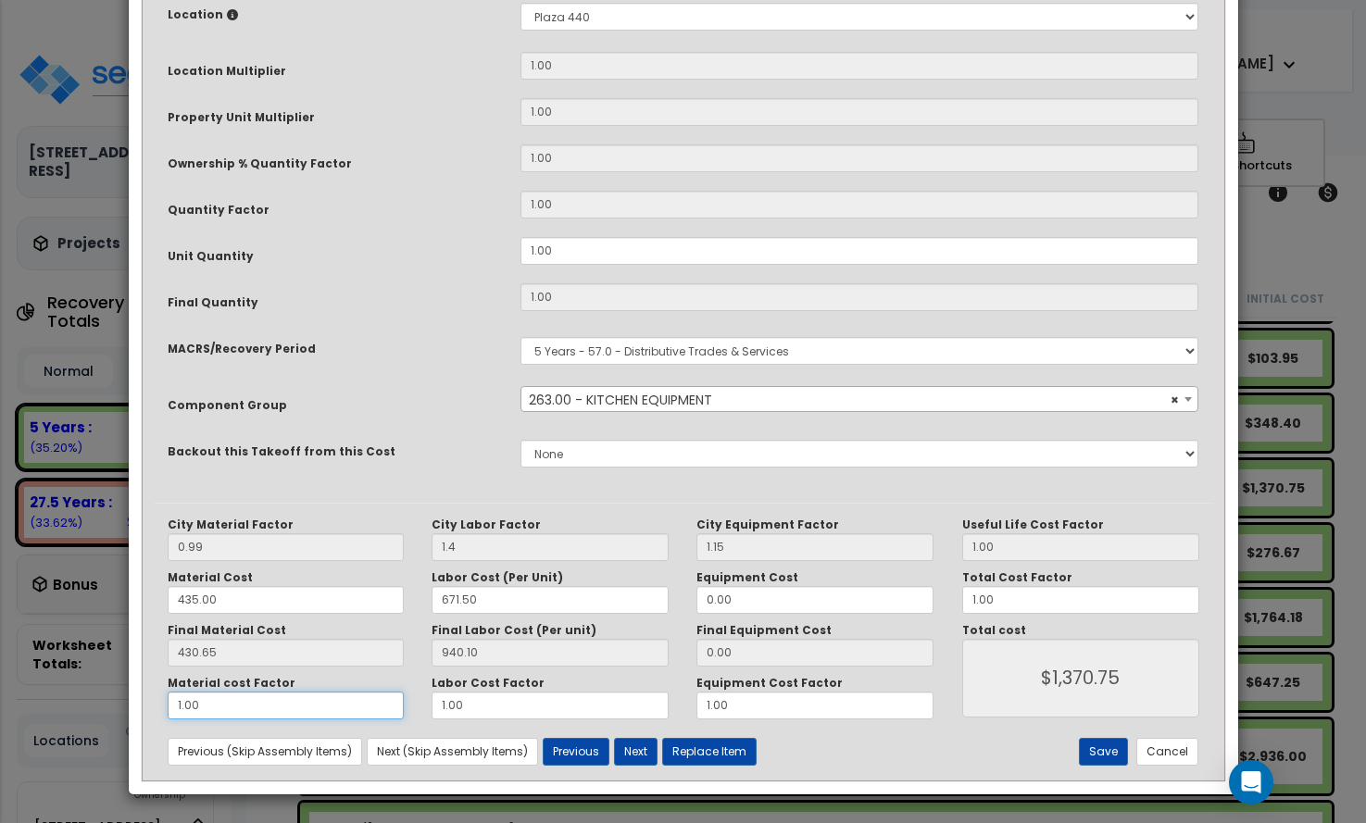
click at [115, 703] on div "× Update Items/Assemblies to a Worksheet Purpose Description Prefix Select A/V …" at bounding box center [683, 411] width 1366 height 823
type input "."
type input "$940.10"
type input ".7"
type input "$1,241.56"
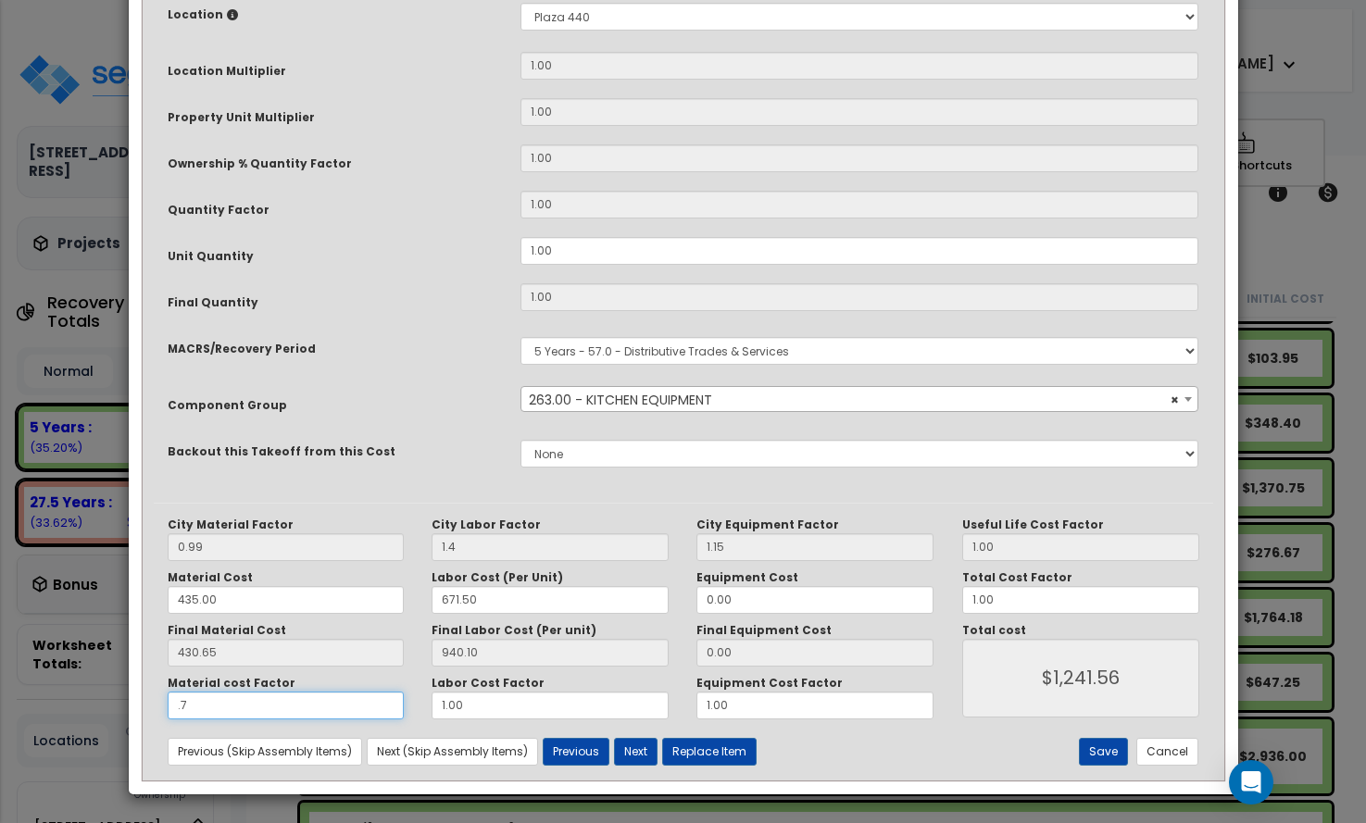
type input ".75"
type input "$1,263.09"
type input ".75"
type input "$1,263.09"
drag, startPoint x: 495, startPoint y: 706, endPoint x: 333, endPoint y: 701, distance: 162.1
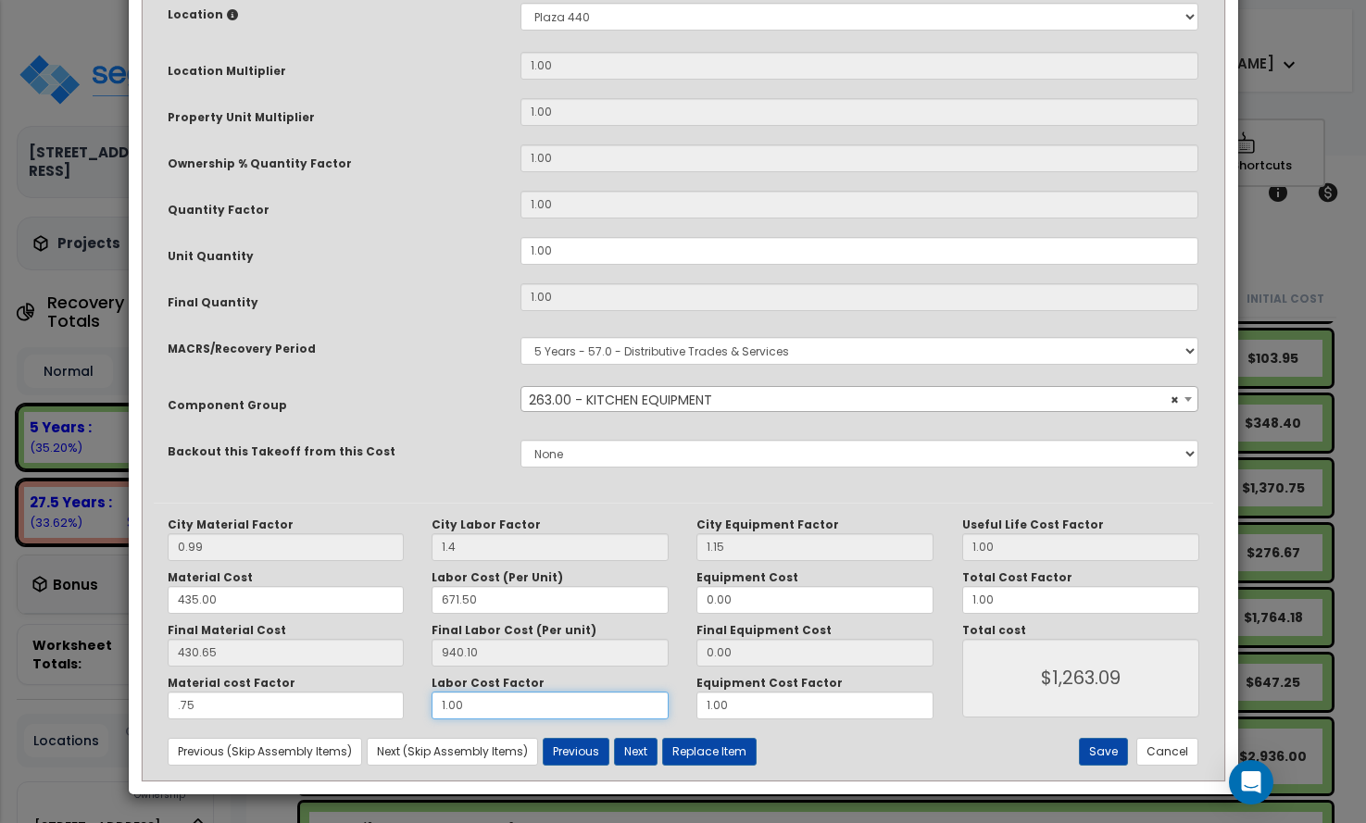
click at [333, 701] on div "Material cost Factor .75 Labor Cost Factor 1.00 Equipment Cost Factor 1.00" at bounding box center [551, 698] width 795 height 44
type input "."
type input "$322.99"
type input ".7"
type input "$981.06"
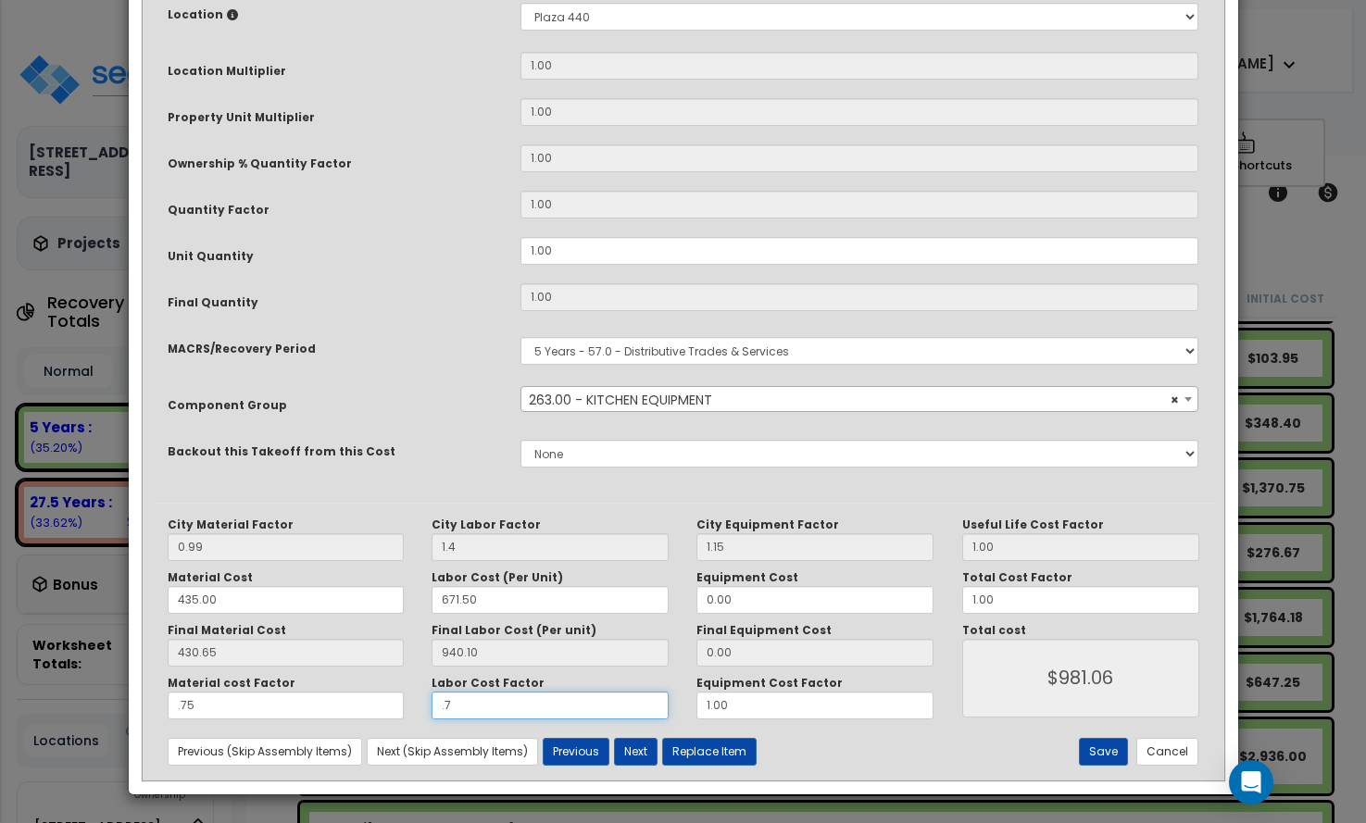
type input ".75"
type input "$1,028.06"
type input ".75"
type input "$1,028.06"
drag, startPoint x: 680, startPoint y: 704, endPoint x: 586, endPoint y: 705, distance: 93.5
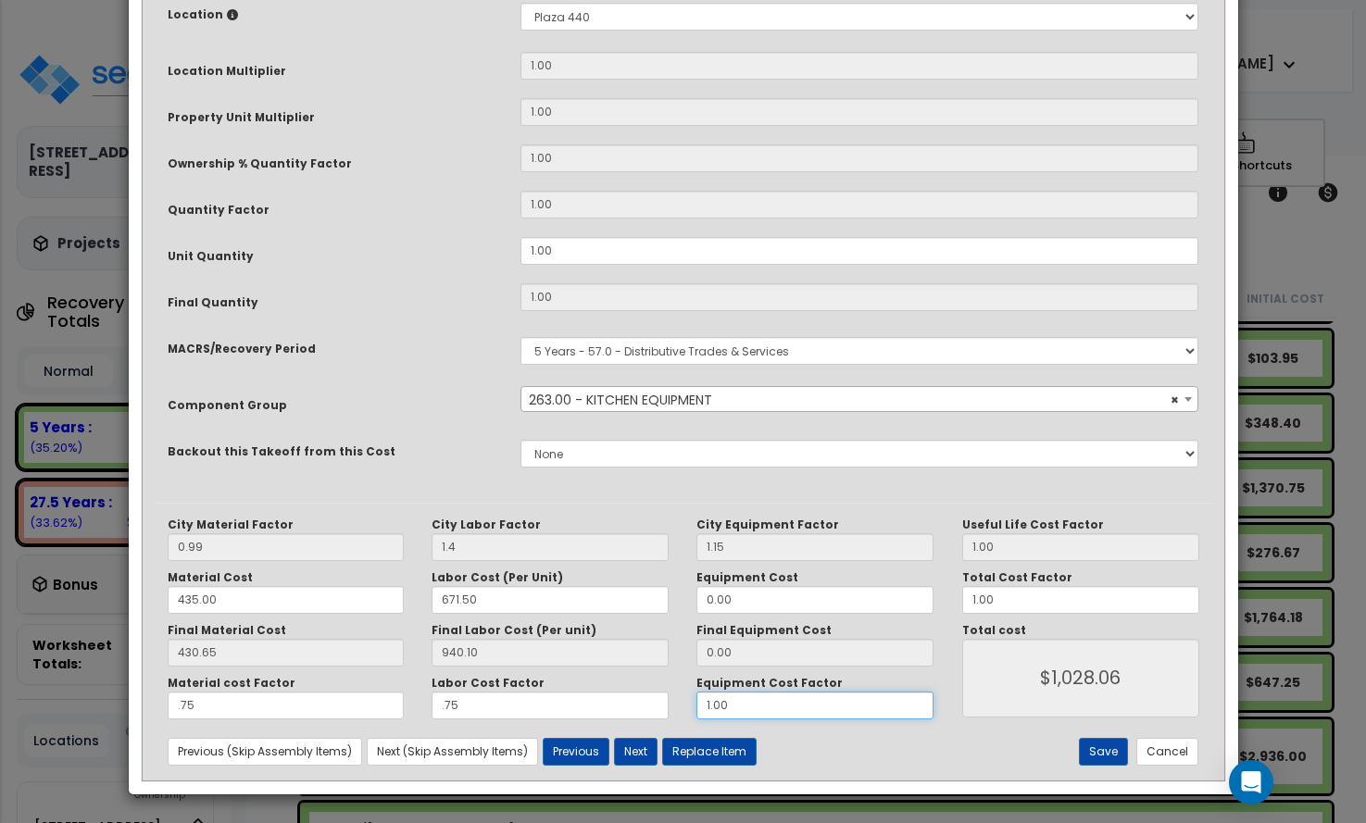
click at [586, 705] on div "Material cost Factor .75 Labor Cost Factor .75 Equipment Cost Factor 1.00" at bounding box center [551, 698] width 795 height 44
type input ".1"
type input "$1,028.06"
type input ".71"
type input "$1,028.06"
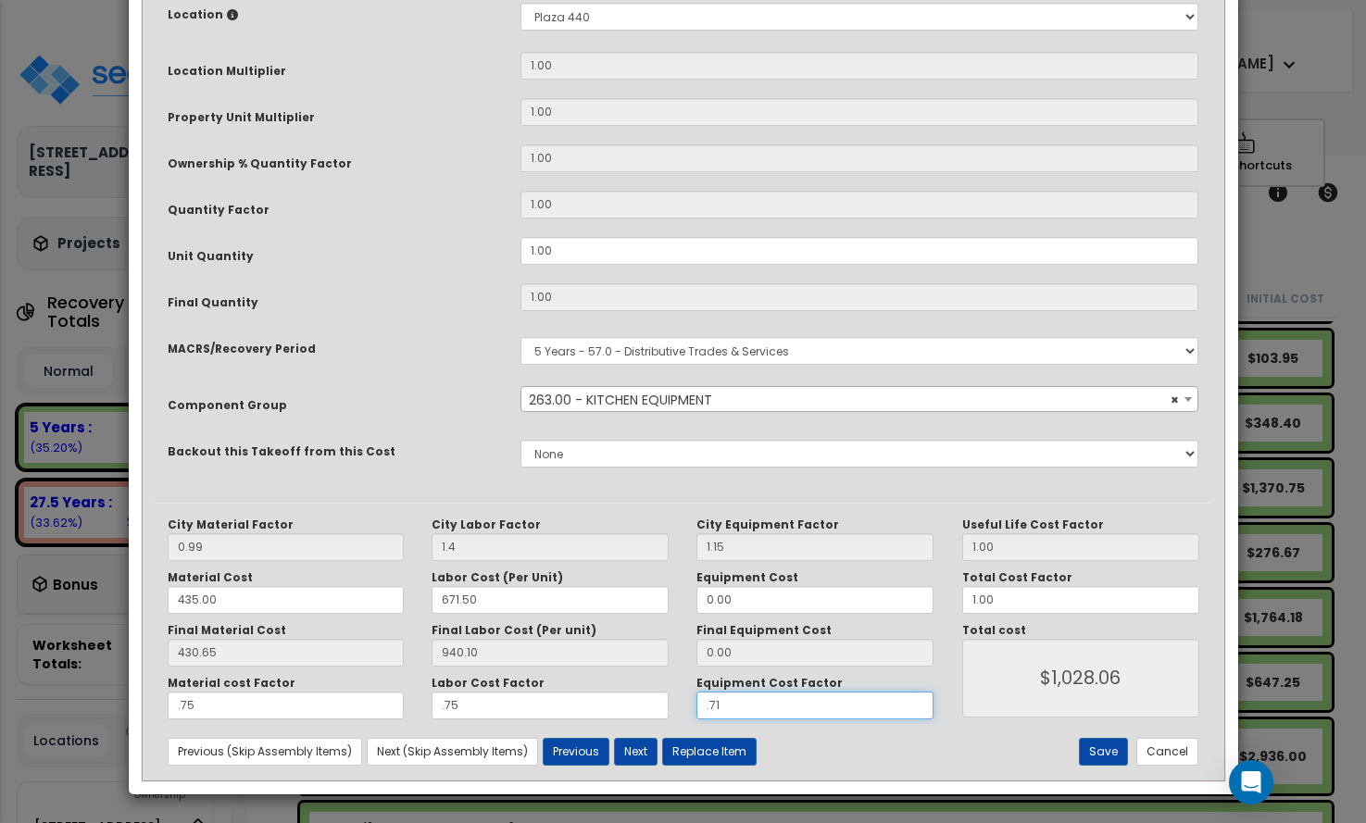
type input ".751"
type input "$1,028.06"
type input ".75"
type input "$1,028.06"
type input ".75"
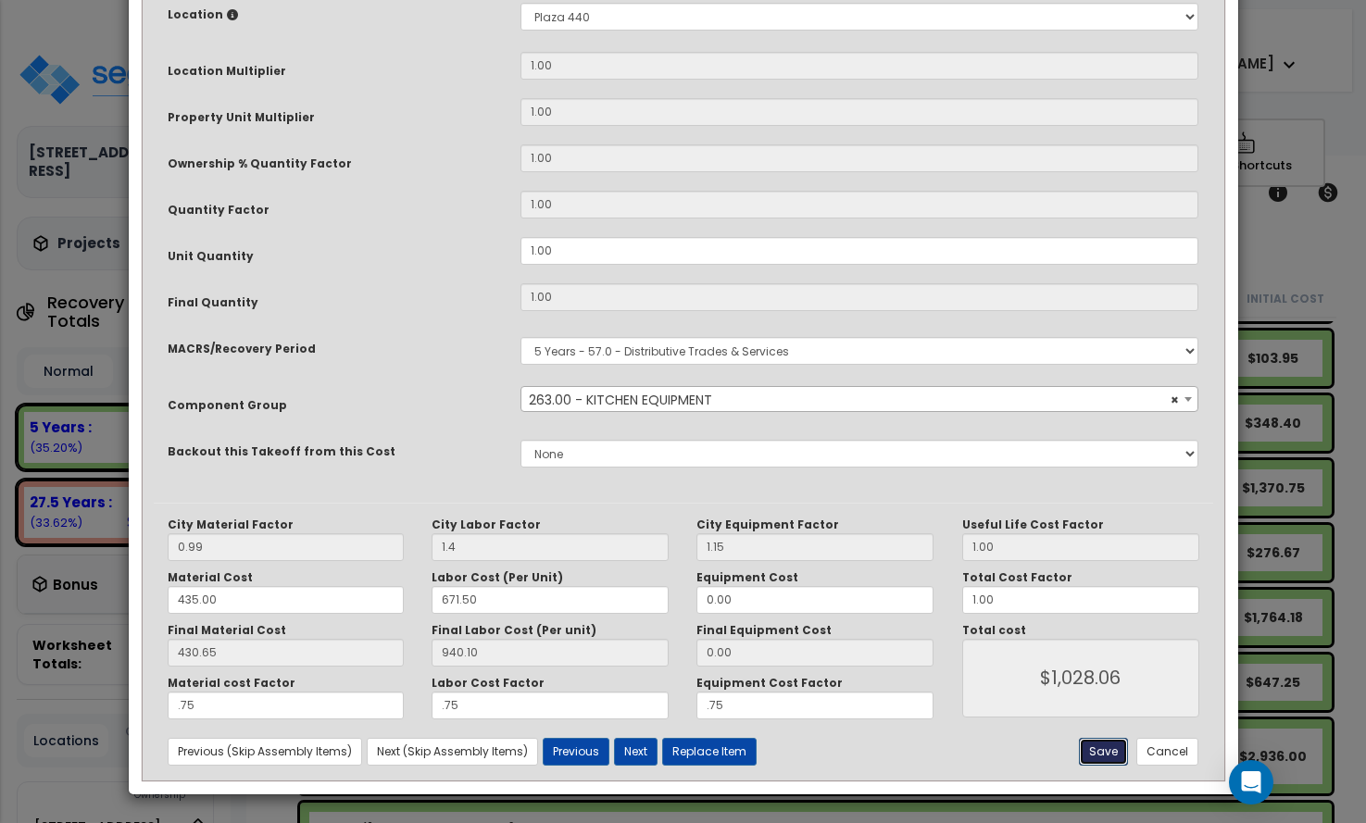
type input "$1,028.06"
click at [1109, 739] on button "Save" at bounding box center [1103, 752] width 49 height 28
type input "1.40"
type input "0.75"
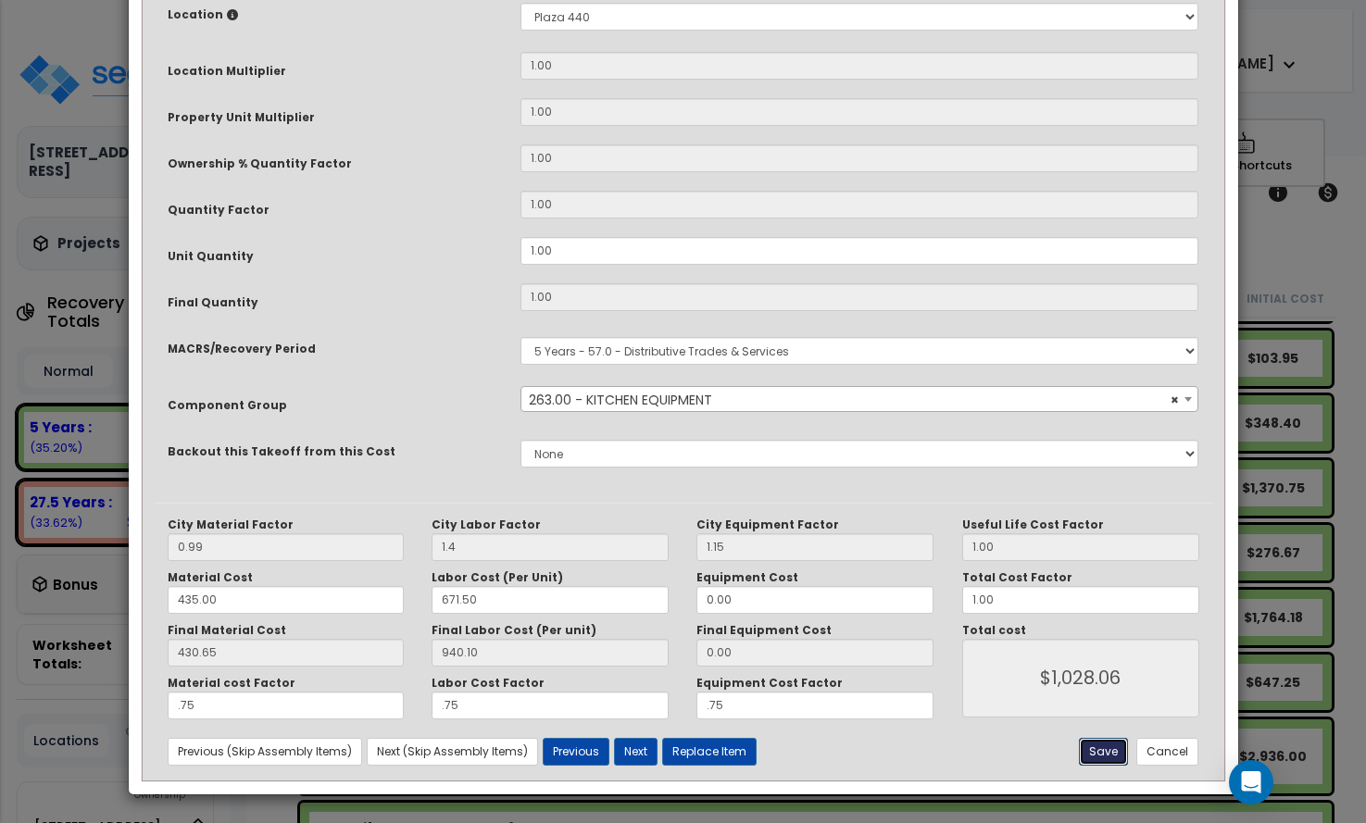
type input "0.75"
type input "1028.06"
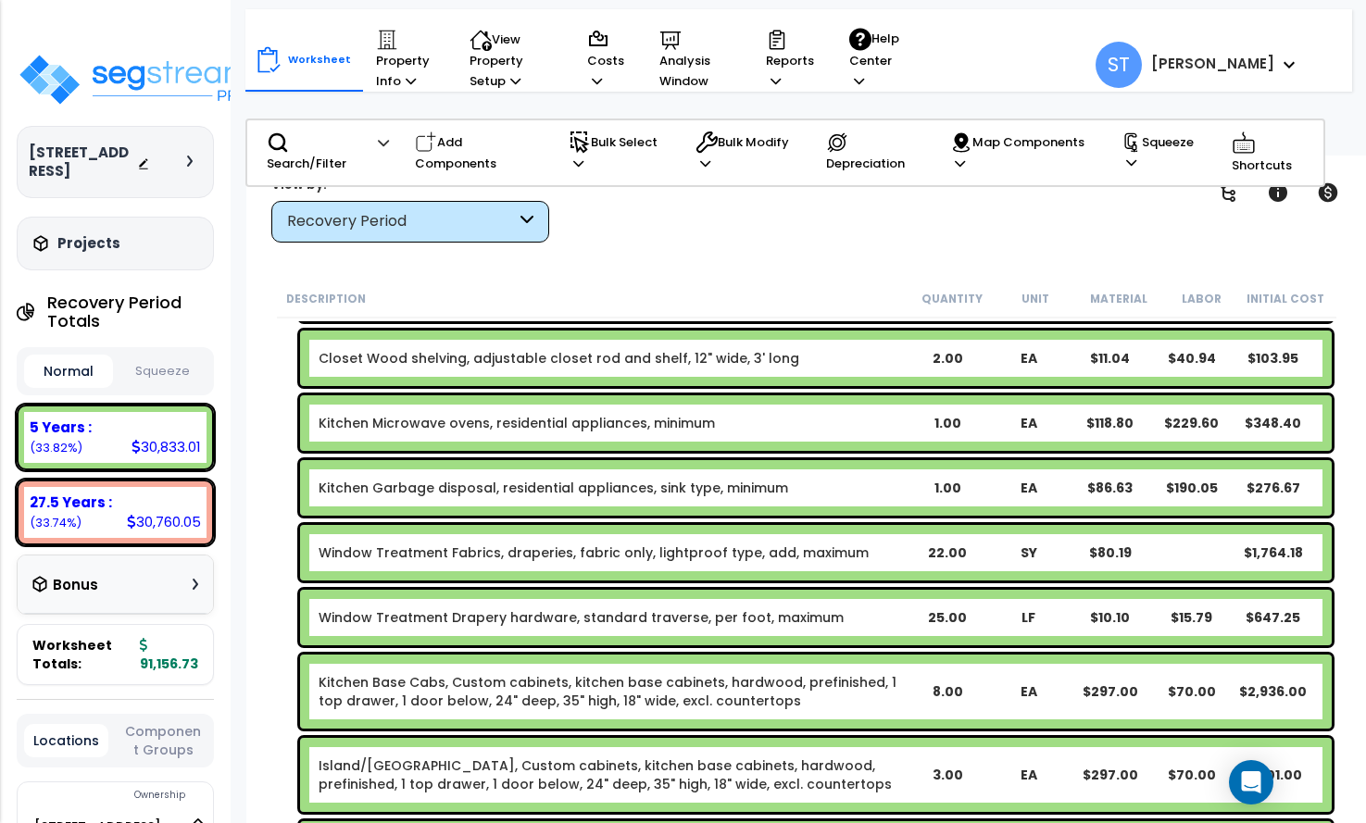
click at [753, 544] on link "Window Treatment Fabrics, draperies, fabric only, lightproof type, add, maximum" at bounding box center [594, 553] width 550 height 19
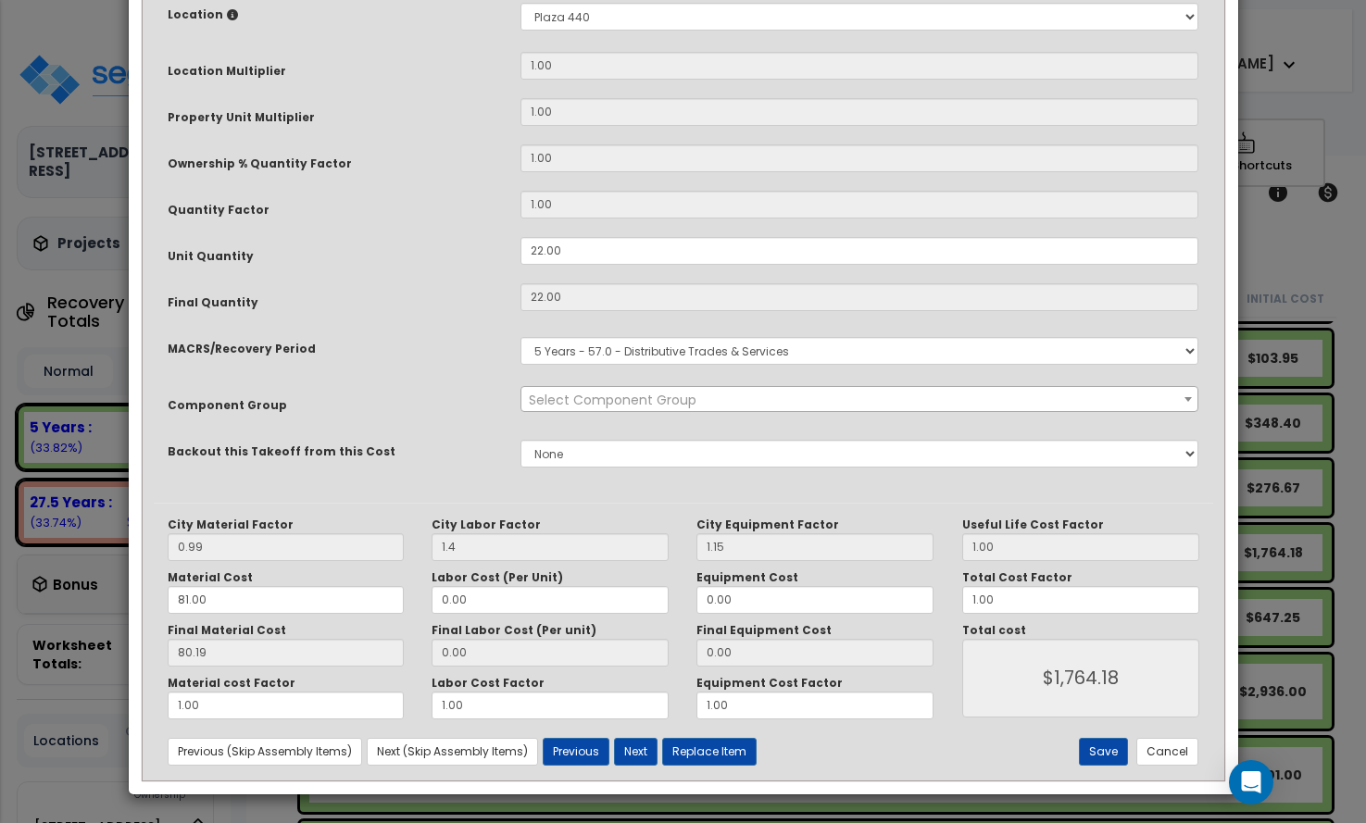
scroll to position [0, 0]
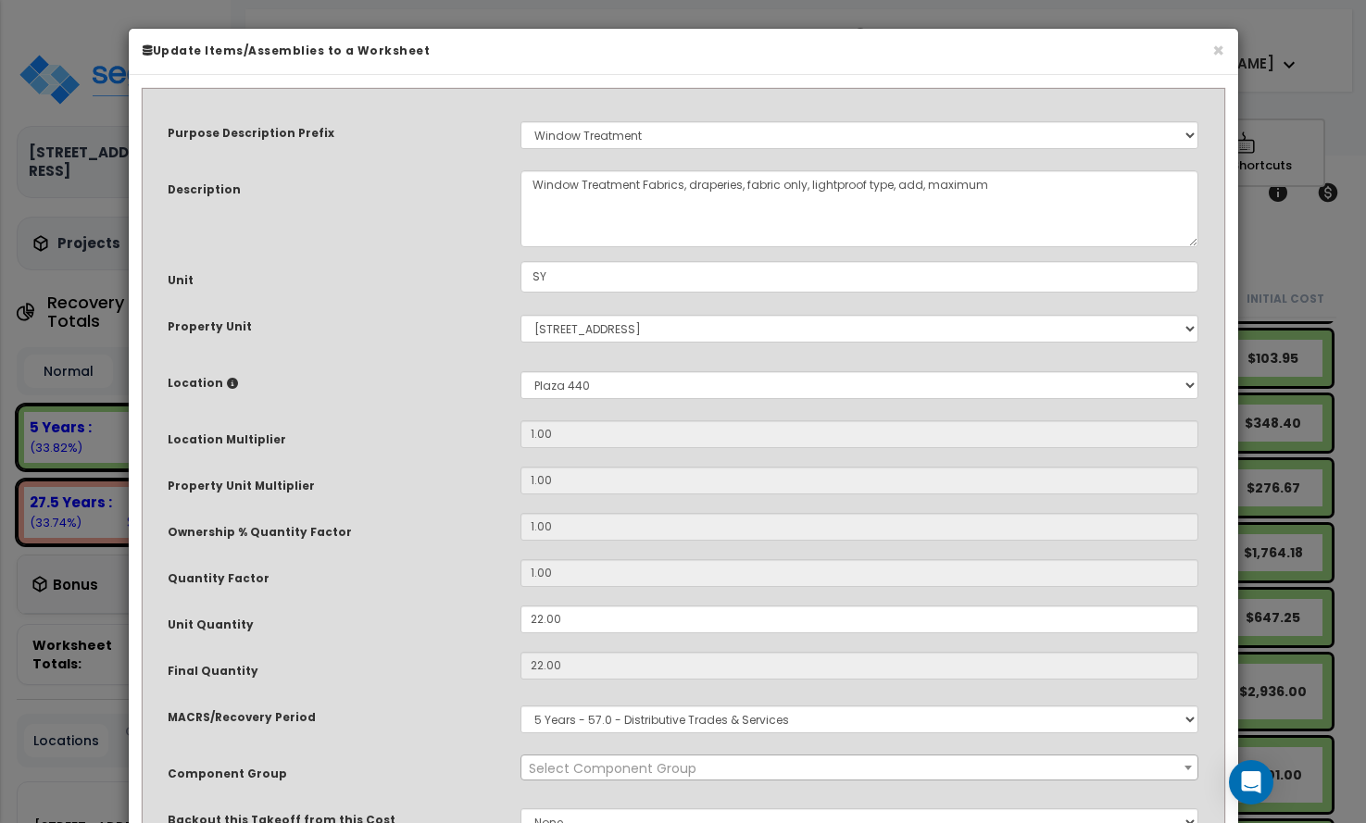
select select "14372"
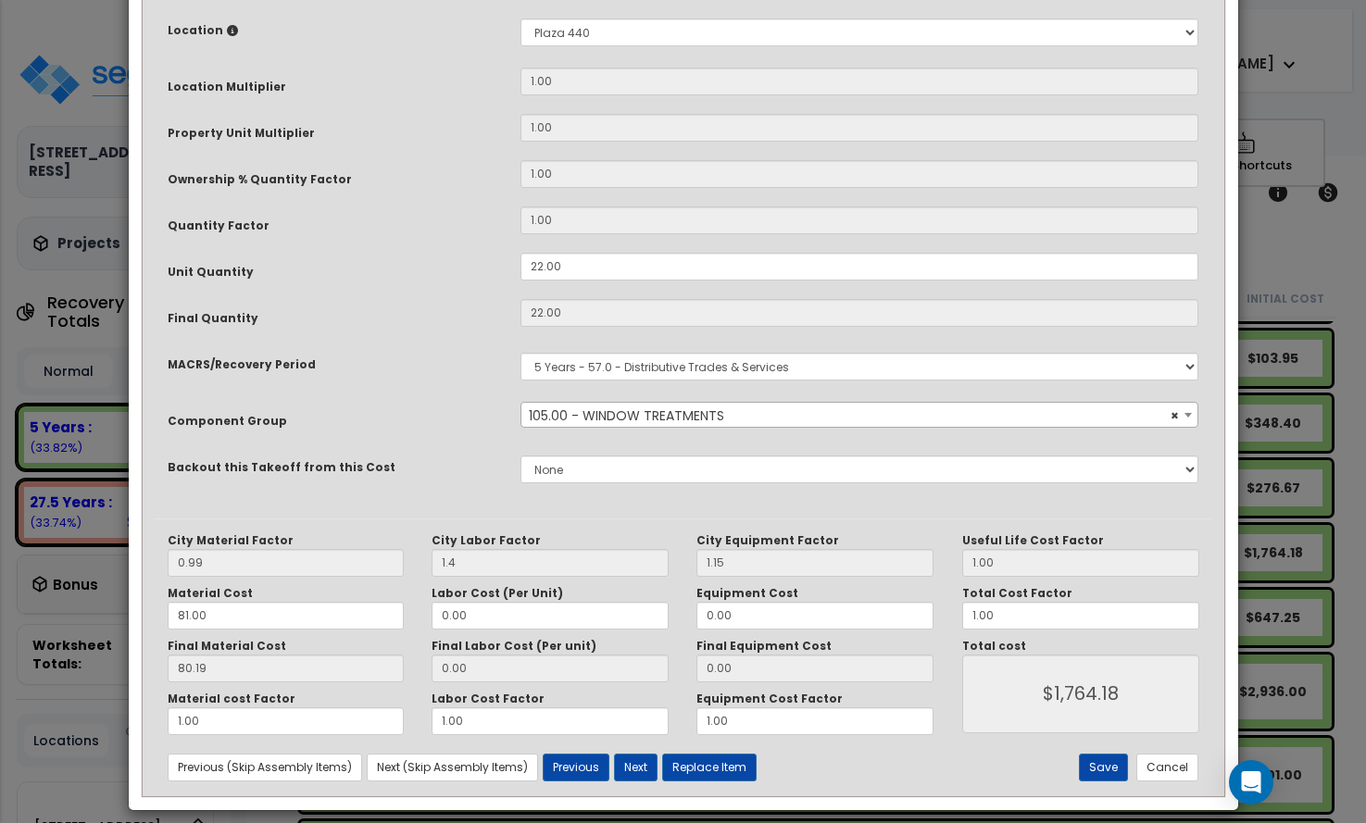
scroll to position [369, 0]
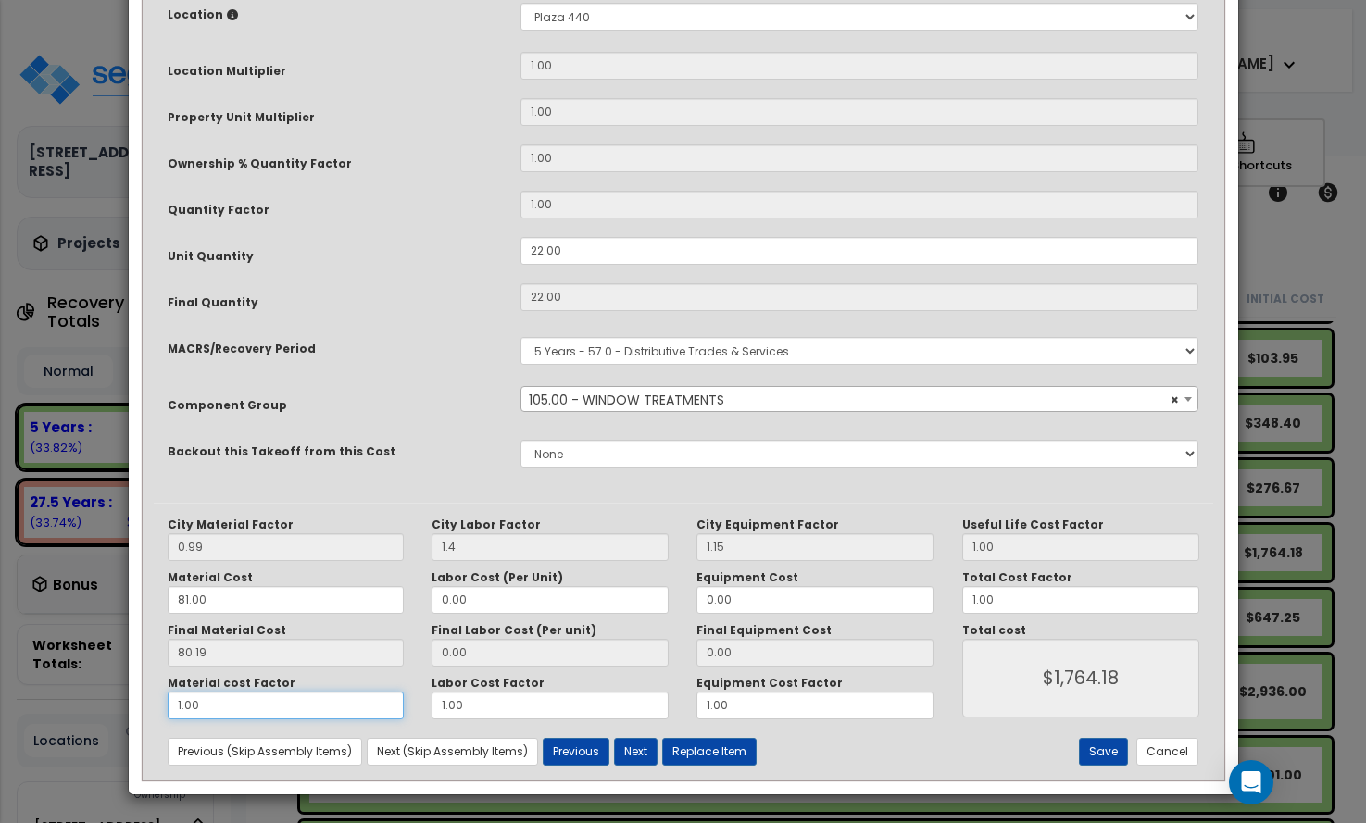
drag, startPoint x: 189, startPoint y: 701, endPoint x: 142, endPoint y: 702, distance: 47.2
click at [142, 702] on div "Purpose Description Prefix Select A/V System A/V System A/V System Equipment A/…" at bounding box center [683, 255] width 1087 height 1048
type input "."
type input "$0.00"
type input ".5"
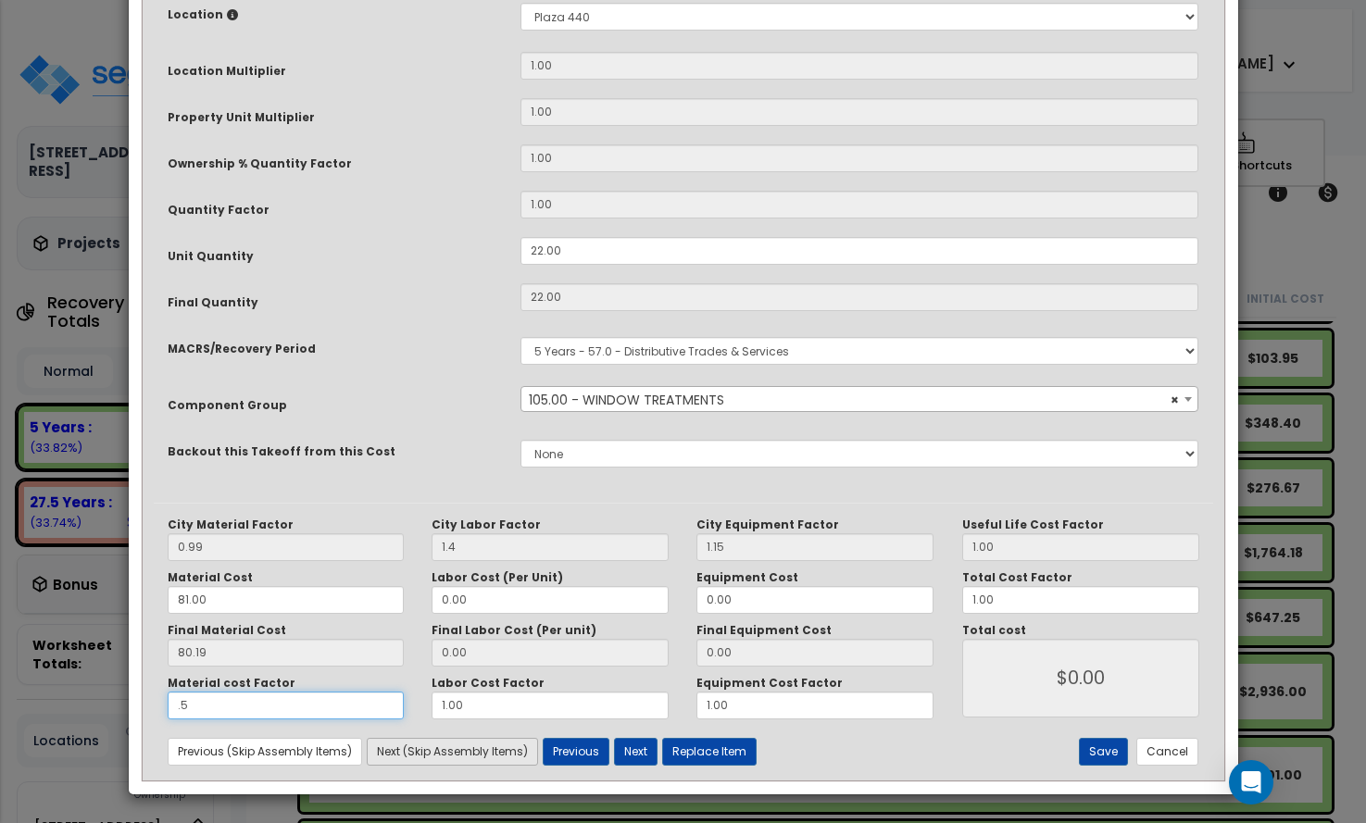
type input "$881.98"
type input ".5"
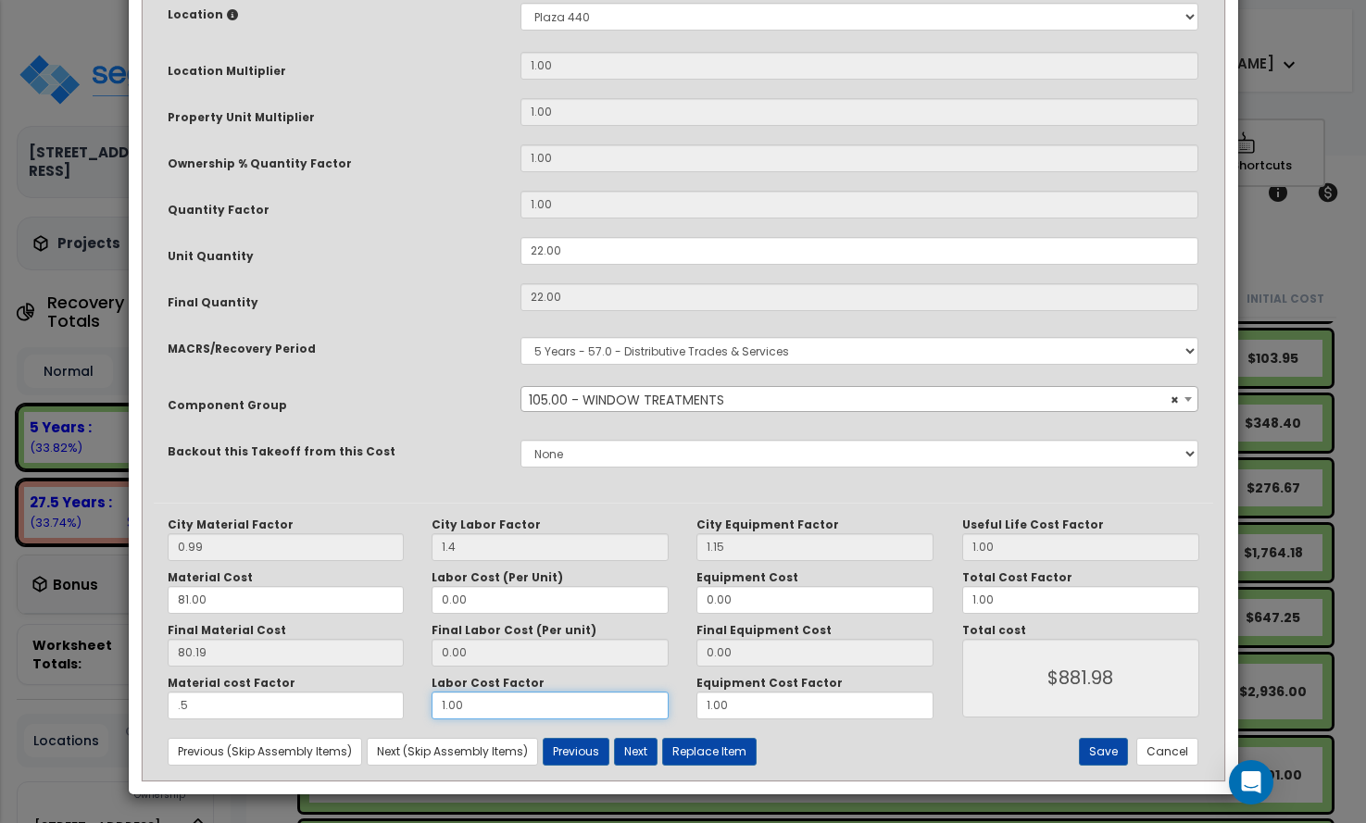
drag, startPoint x: 408, startPoint y: 690, endPoint x: 259, endPoint y: 692, distance: 149.1
click at [261, 692] on div "Material cost Factor .5 Labor Cost Factor 1.00 Equipment Cost Factor 1.00" at bounding box center [551, 698] width 795 height 44
type input ".5"
click at [604, 695] on div "Material cost Factor .5 Labor Cost Factor .5 Equipment Cost Factor 1.00" at bounding box center [551, 698] width 795 height 44
type input ".5"
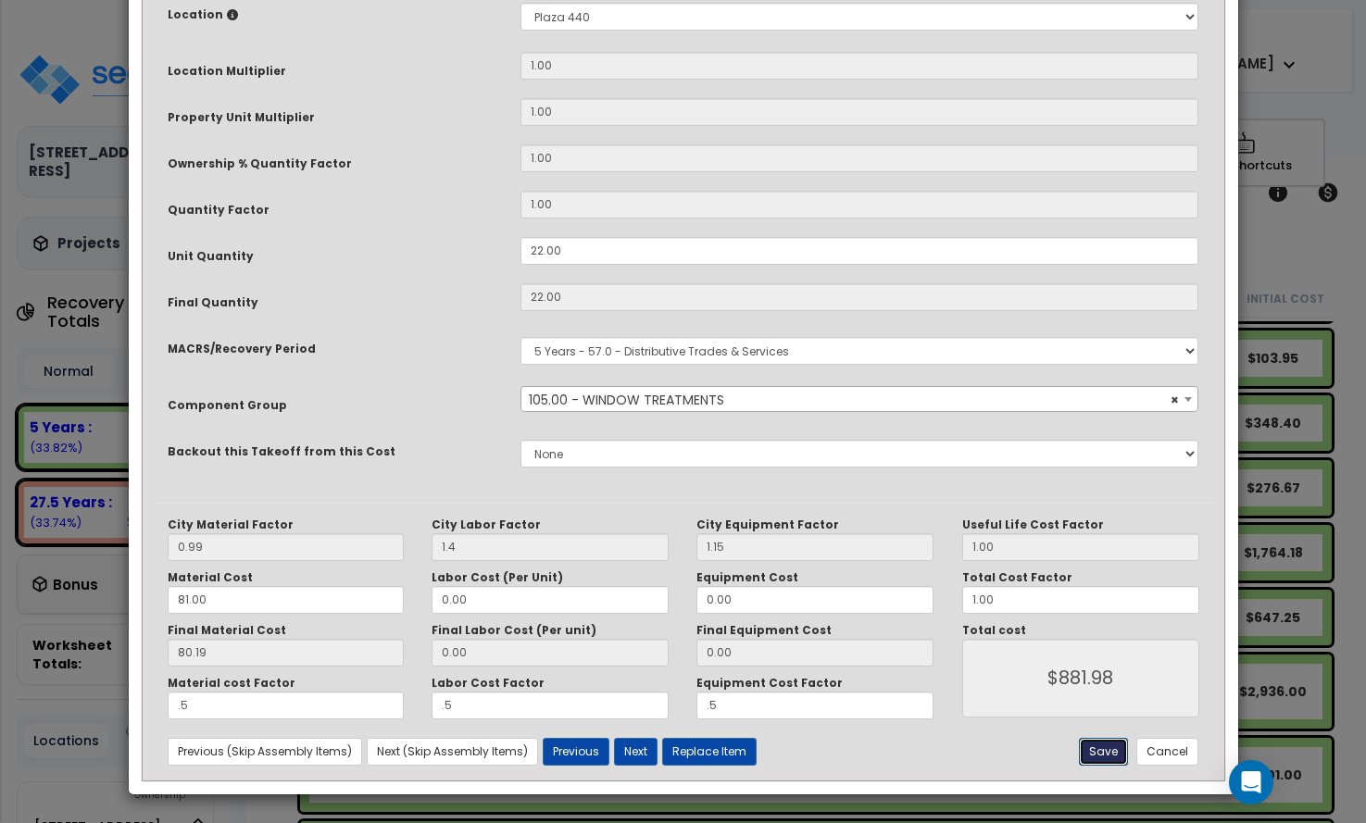
click at [1105, 749] on button "Save" at bounding box center [1103, 752] width 49 height 28
type input "1.40"
type input "0.50"
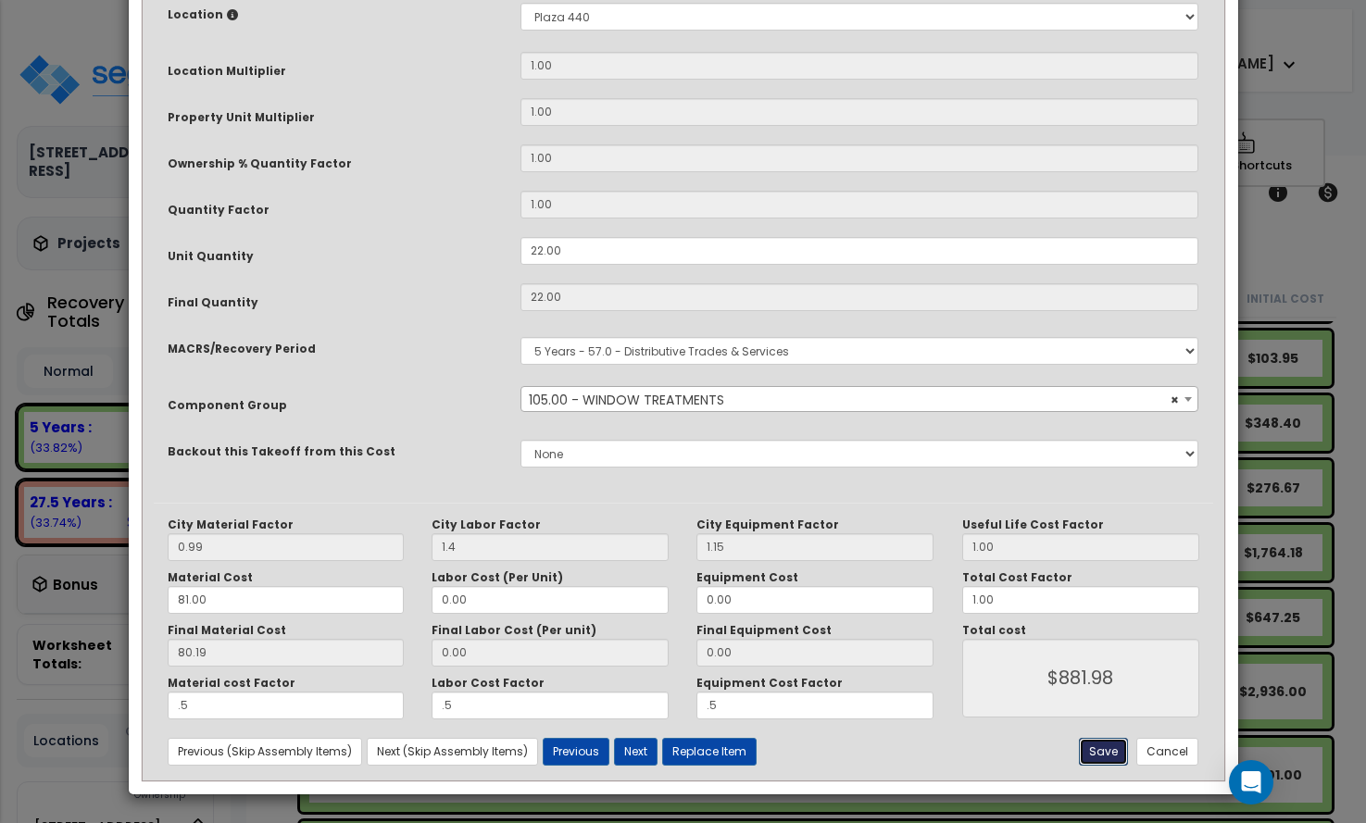
type input "881.98"
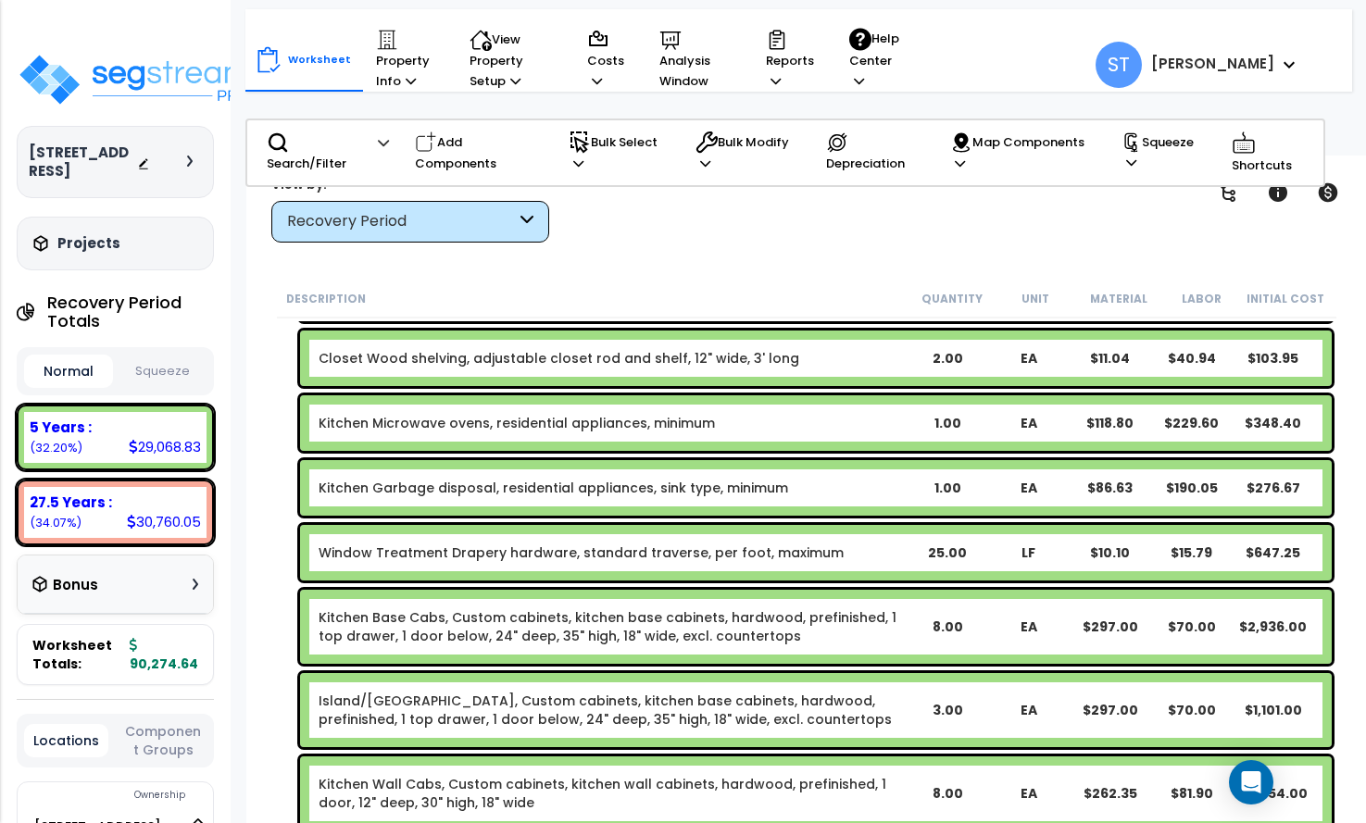
click at [768, 551] on link "Window Treatment Drapery hardware, standard traverse, per foot, maximum" at bounding box center [581, 553] width 525 height 19
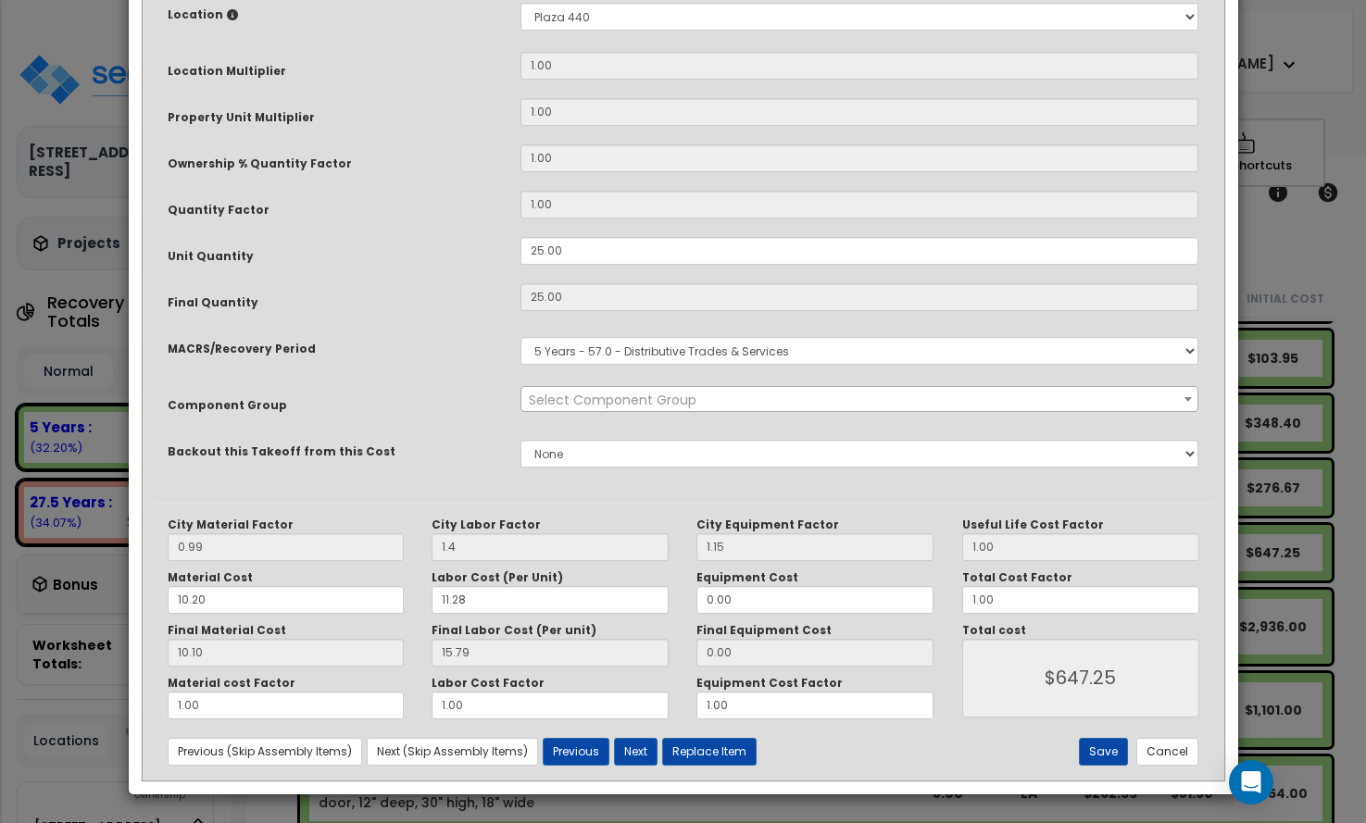
scroll to position [0, 0]
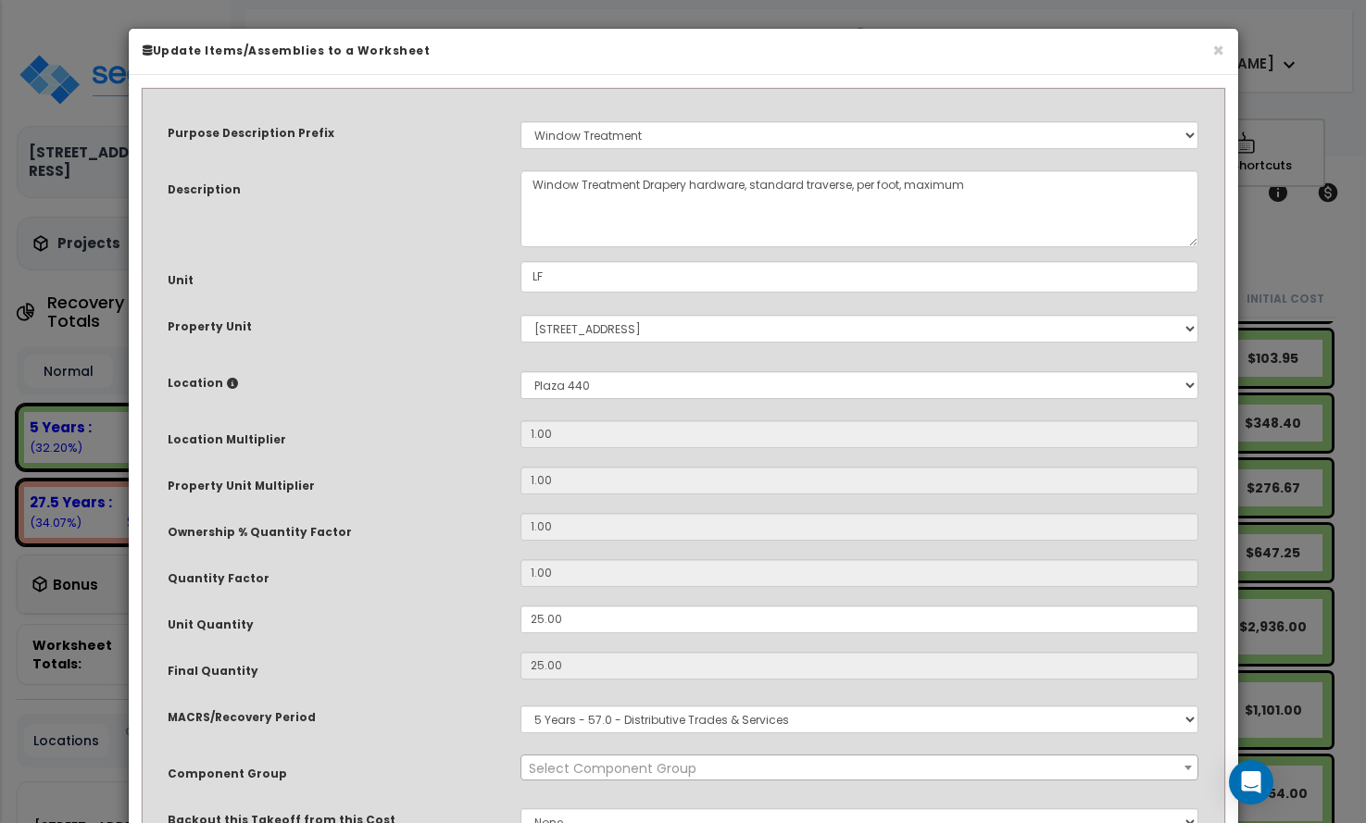
select select "14372"
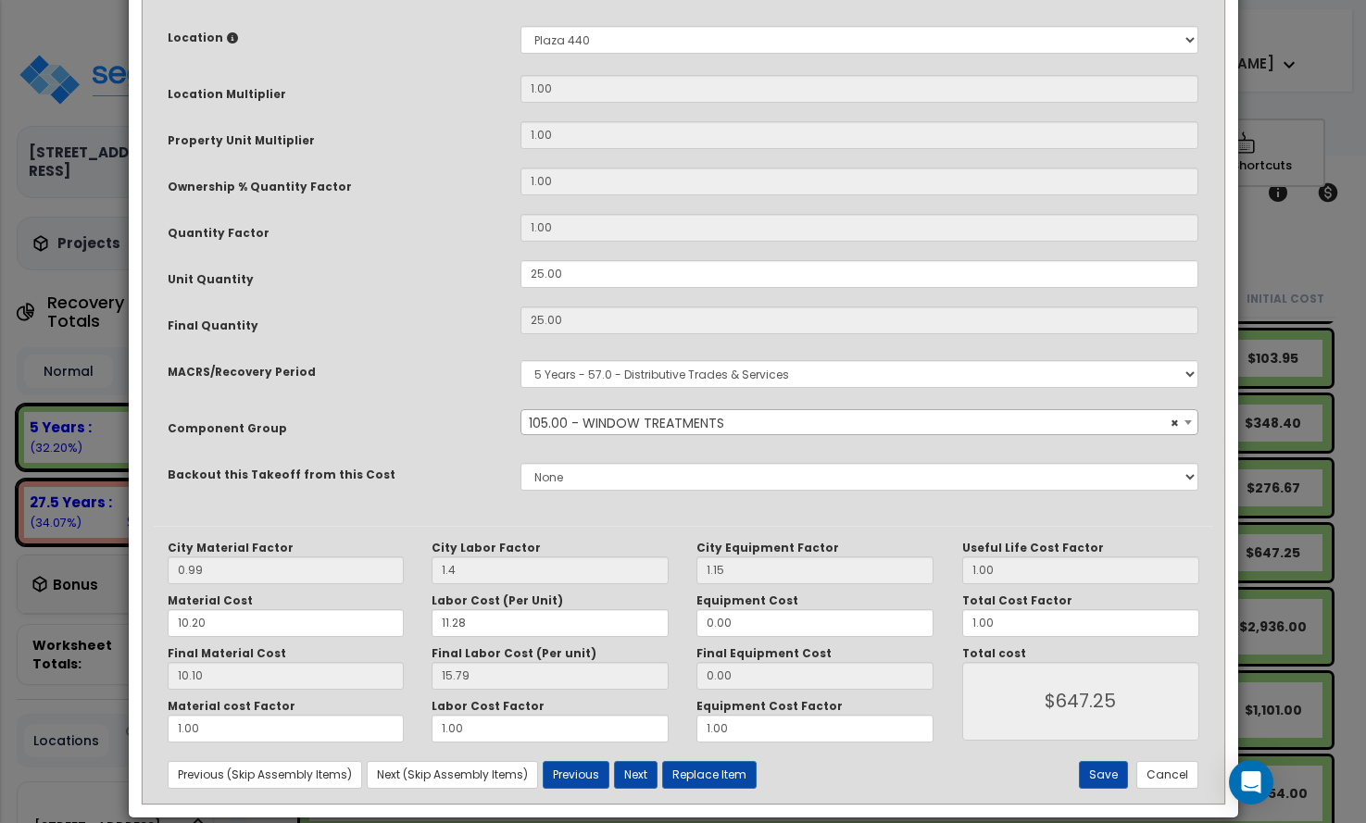
scroll to position [369, 0]
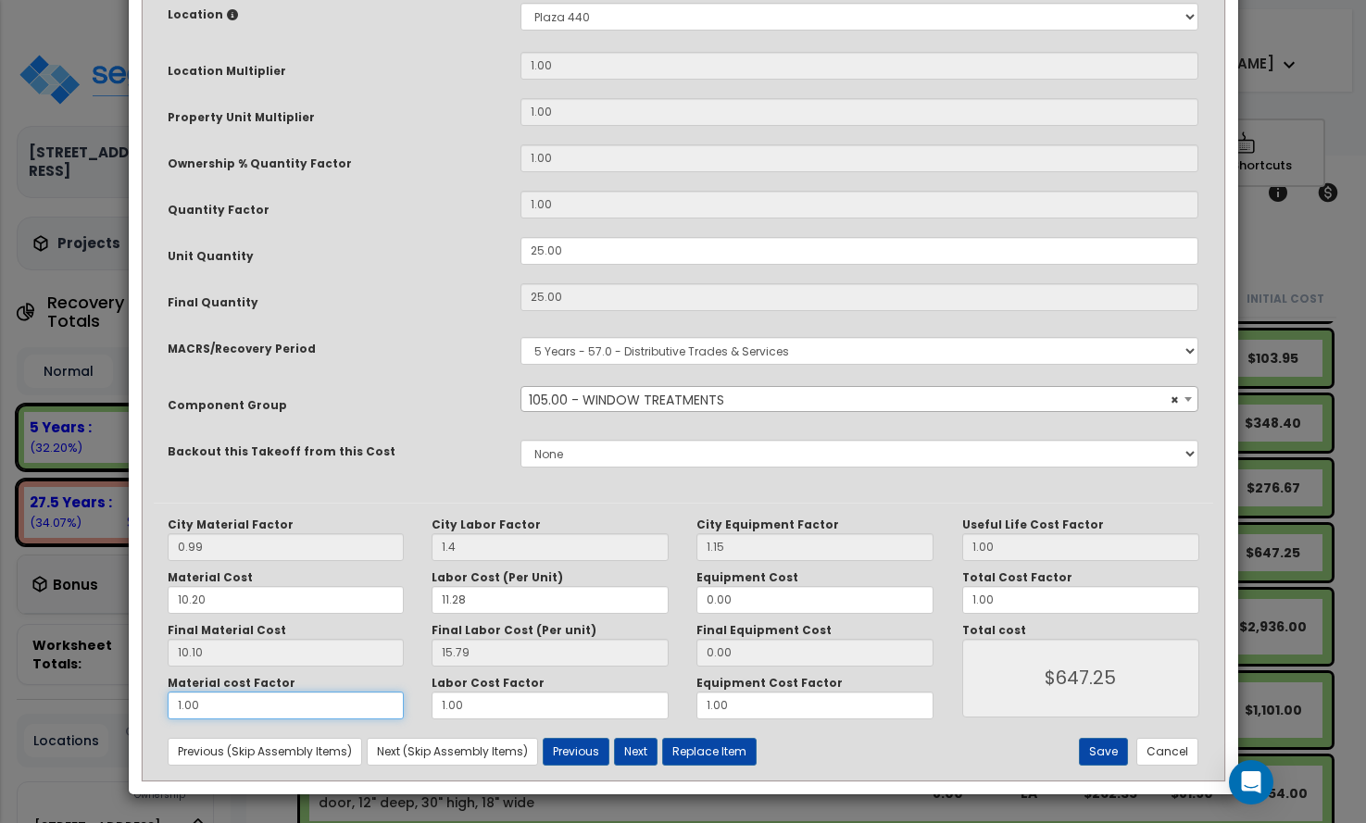
drag, startPoint x: 100, startPoint y: 704, endPoint x: 77, endPoint y: 698, distance: 23.8
click at [76, 704] on div "× Update Items/Assemblies to a Worksheet Purpose Description Prefix Select A/V …" at bounding box center [683, 411] width 1366 height 823
type input "."
type input "$394.75"
type input ".5"
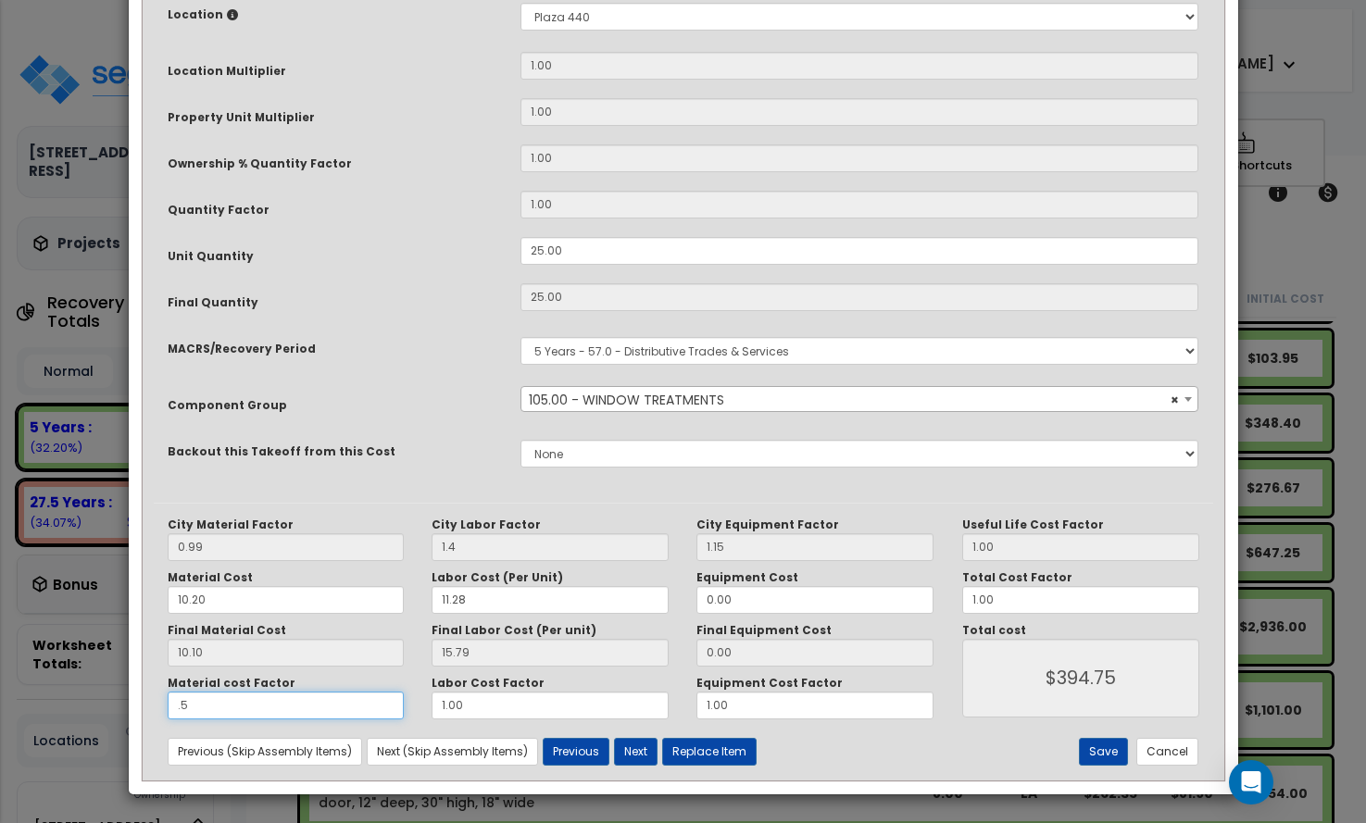
type input "$521.00"
type input ".5"
click at [407, 705] on div "Material cost Factor .5 Labor Cost Factor 1.00 Equipment Cost Factor 1.00" at bounding box center [551, 698] width 795 height 44
type input "."
type input "$126.25"
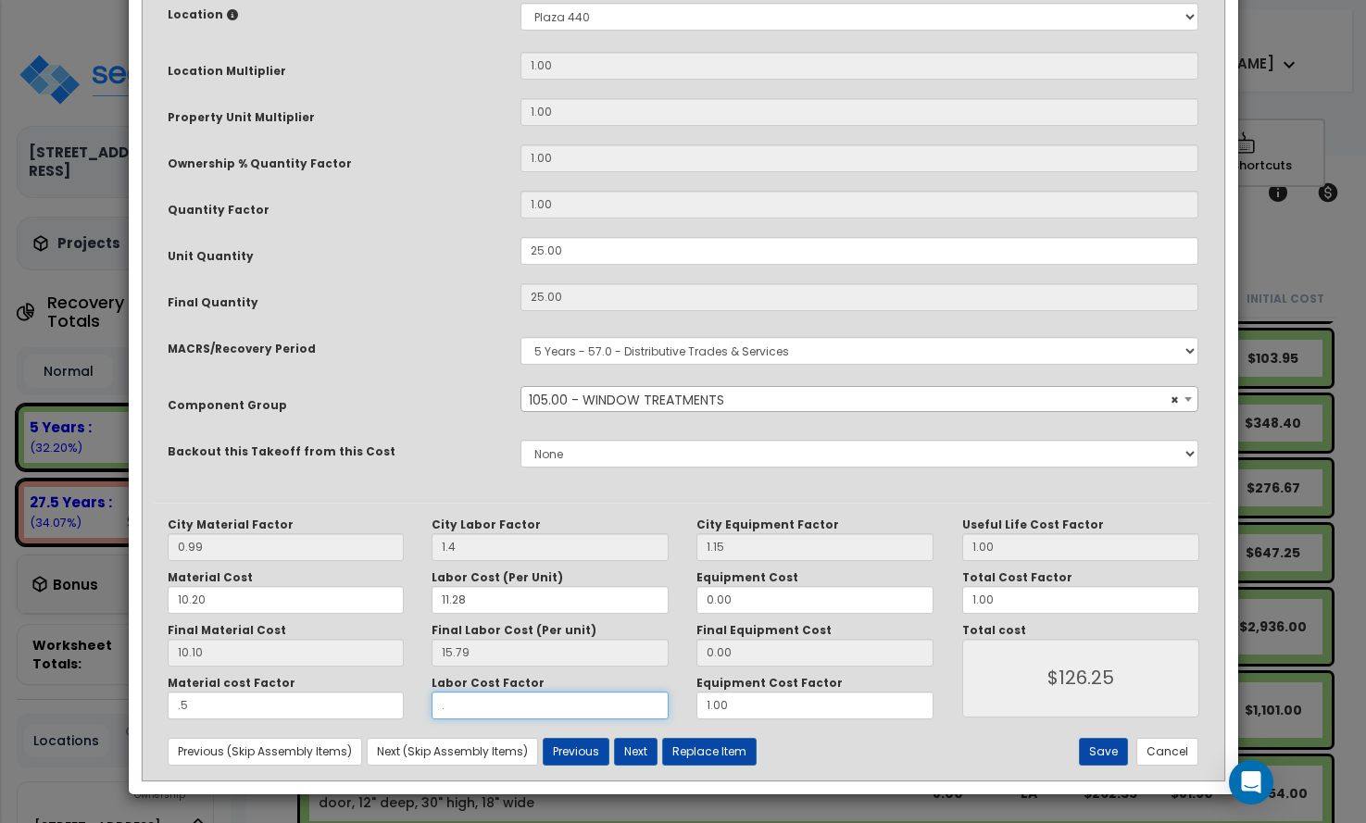
type input ".5"
type input "$323.75"
type input ".5"
drag, startPoint x: 682, startPoint y: 701, endPoint x: 644, endPoint y: 705, distance: 38.1
click at [646, 705] on div "Material cost Factor .5 Labor Cost Factor .5 Equipment Cost Factor 1.00" at bounding box center [551, 698] width 795 height 44
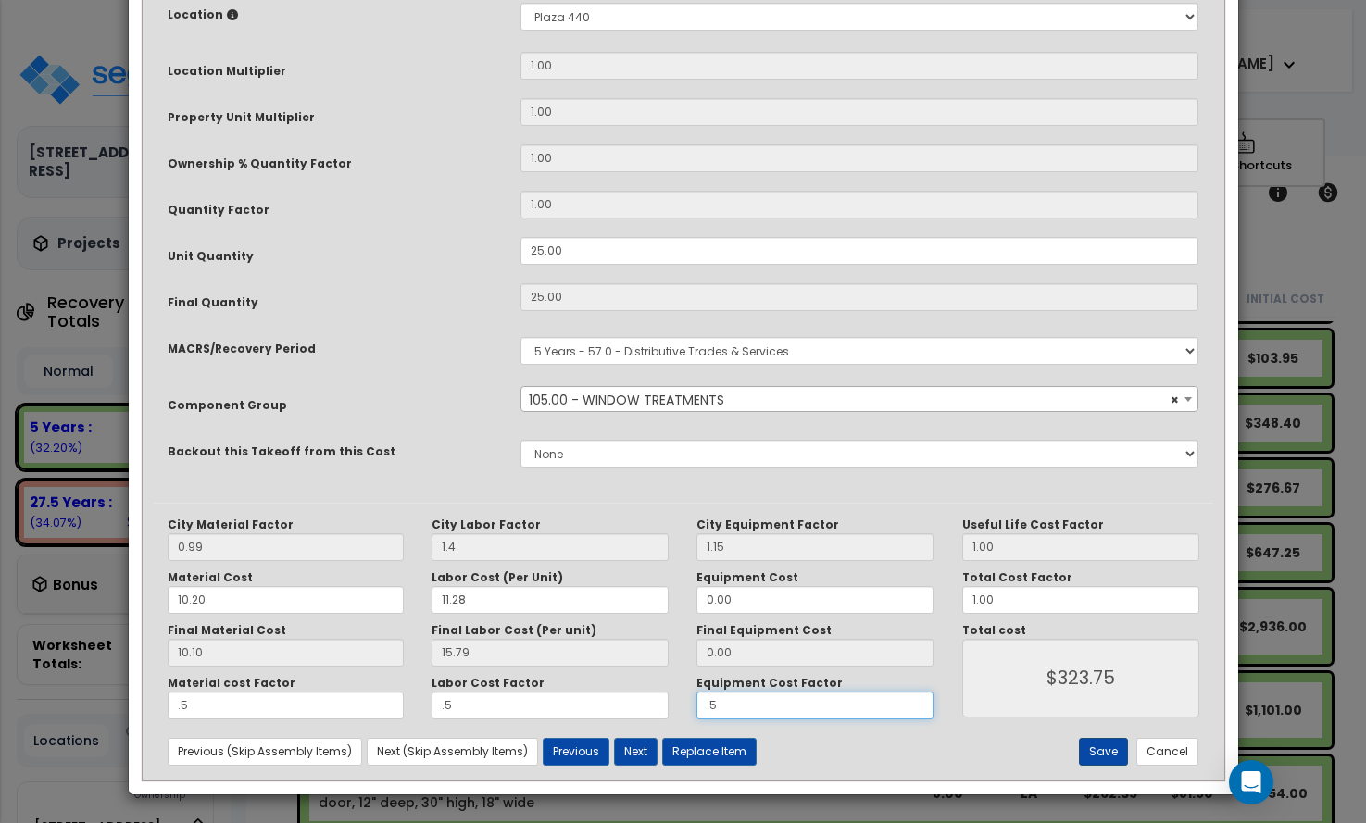
type input ".5"
click at [1108, 751] on button "Save" at bounding box center [1103, 752] width 49 height 28
type input "1.40"
type input "0.50"
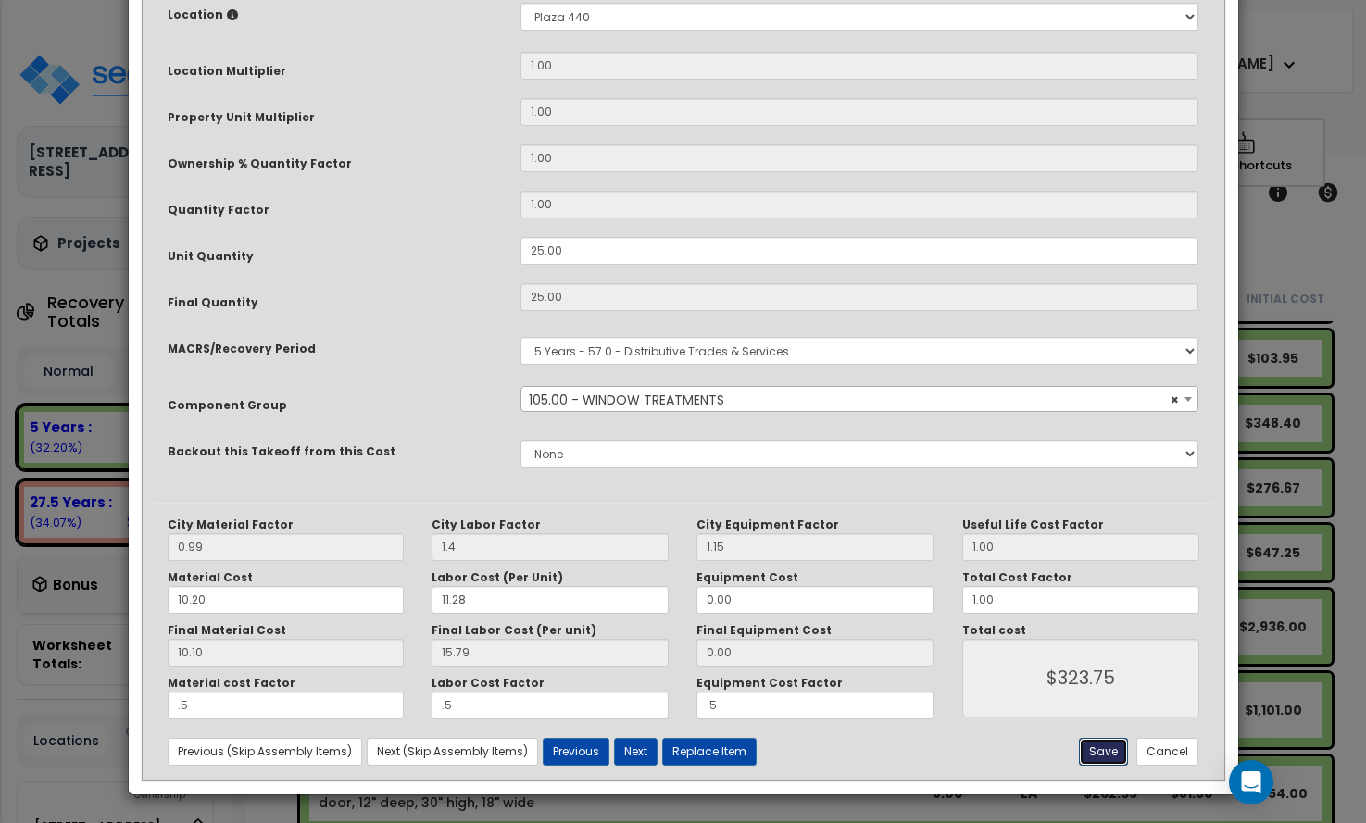
type input "0.50"
type input "323.75"
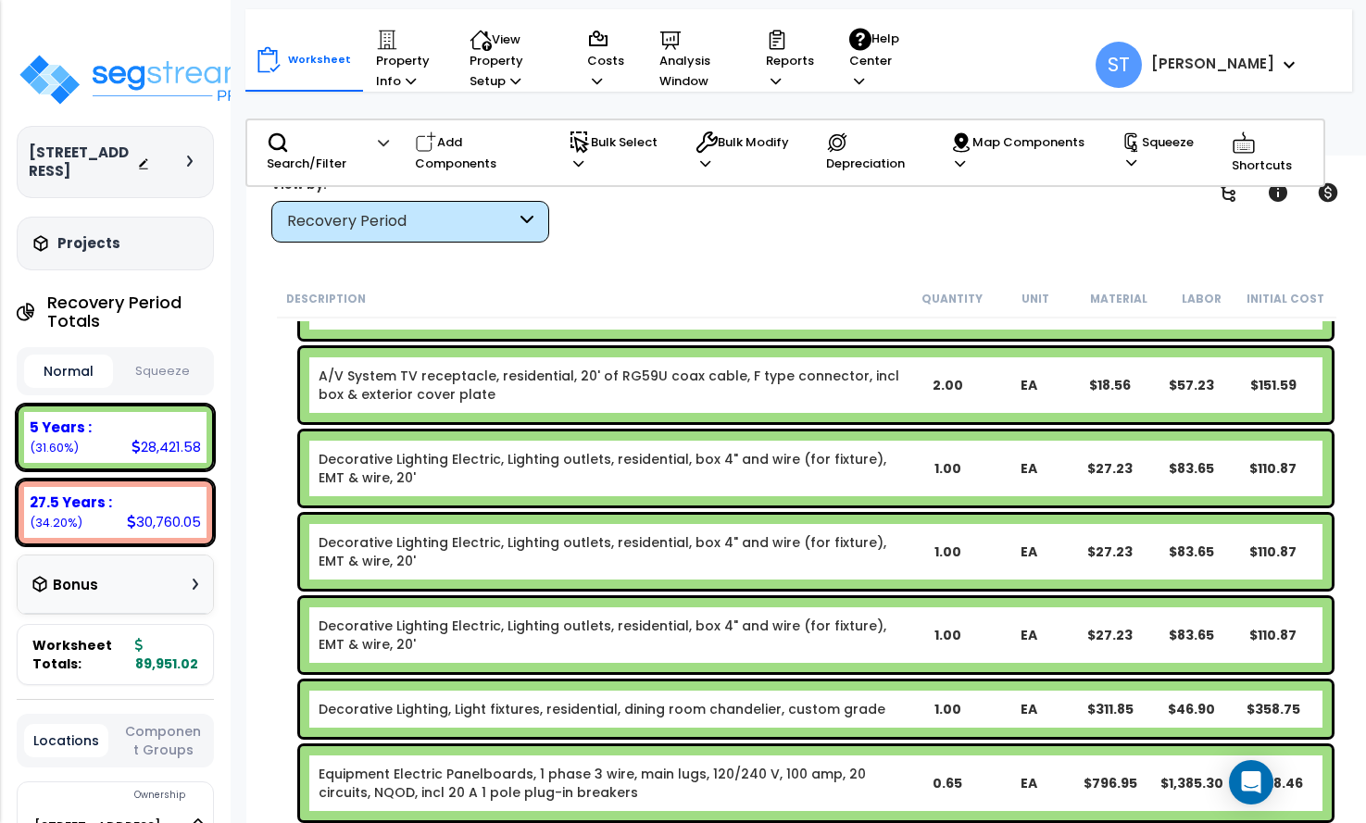
scroll to position [556, 0]
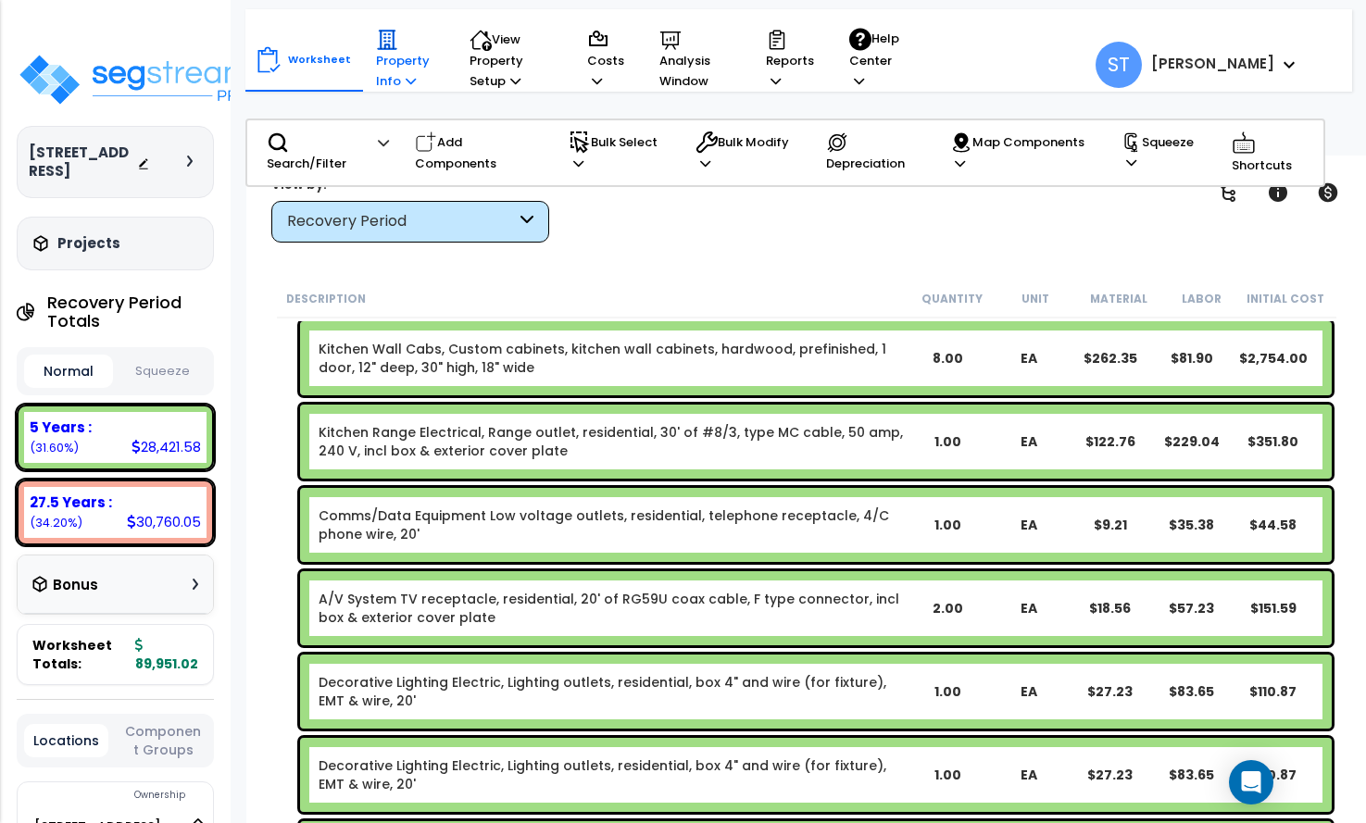
click at [376, 69] on p "Property Info" at bounding box center [405, 60] width 58 height 63
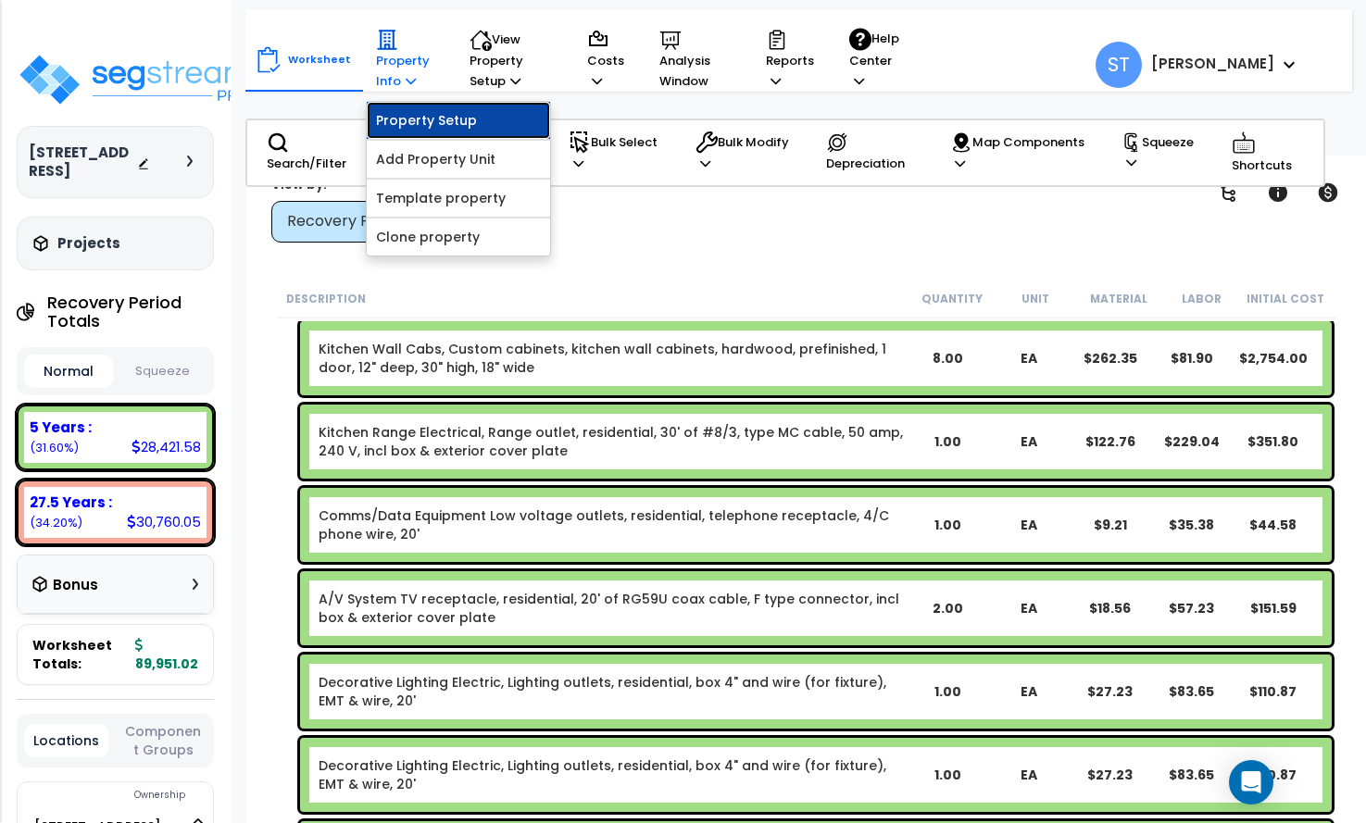
click at [404, 122] on link "Property Setup" at bounding box center [458, 120] width 183 height 37
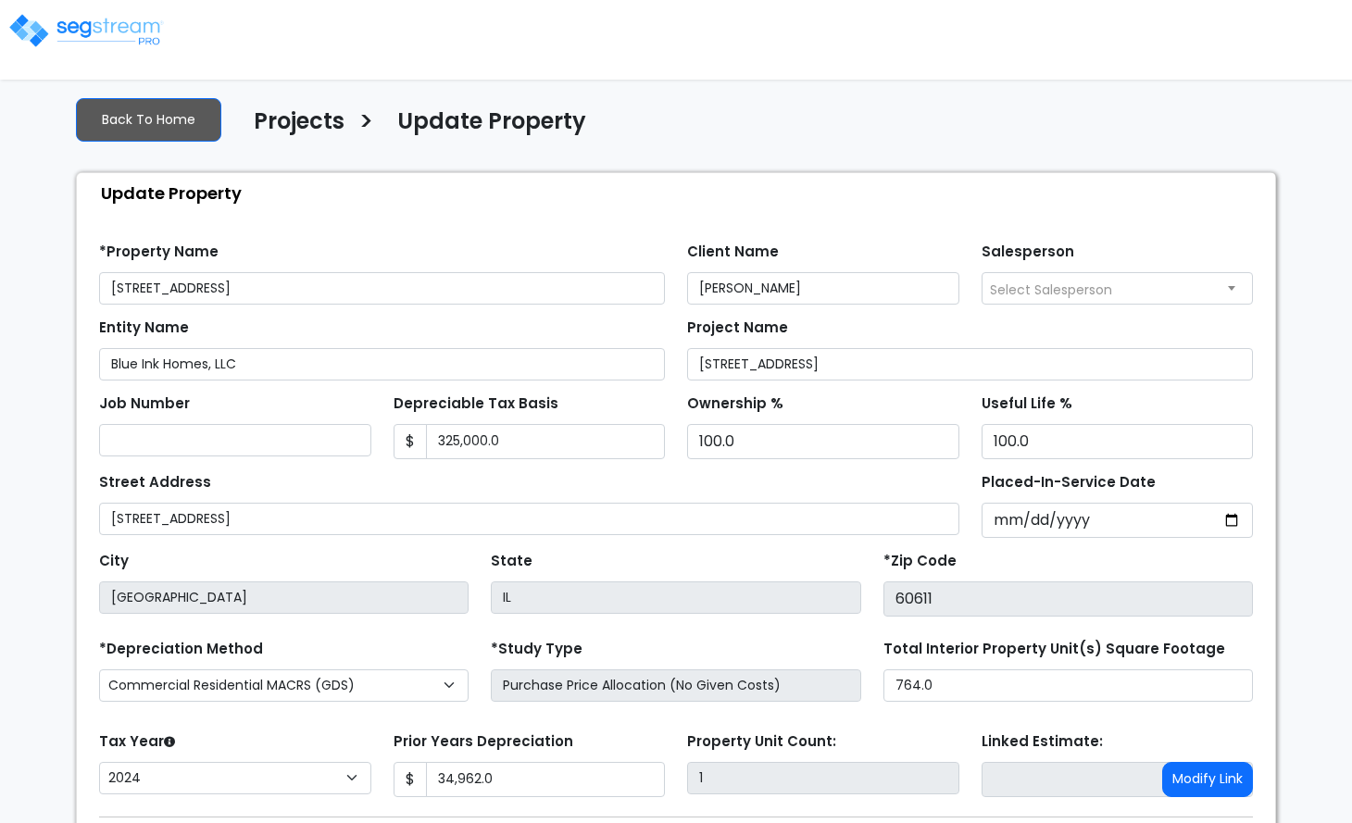
select select "2024"
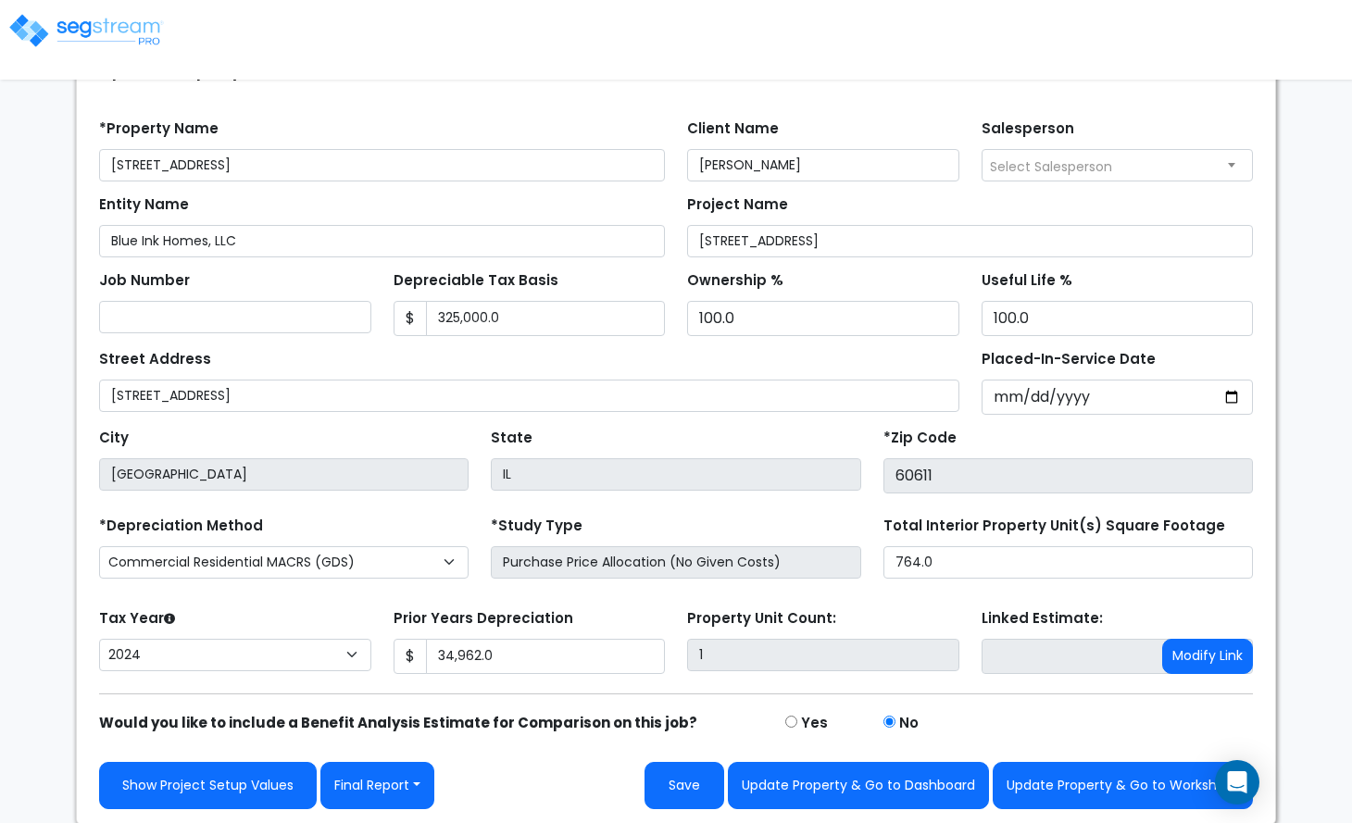
scroll to position [125, 0]
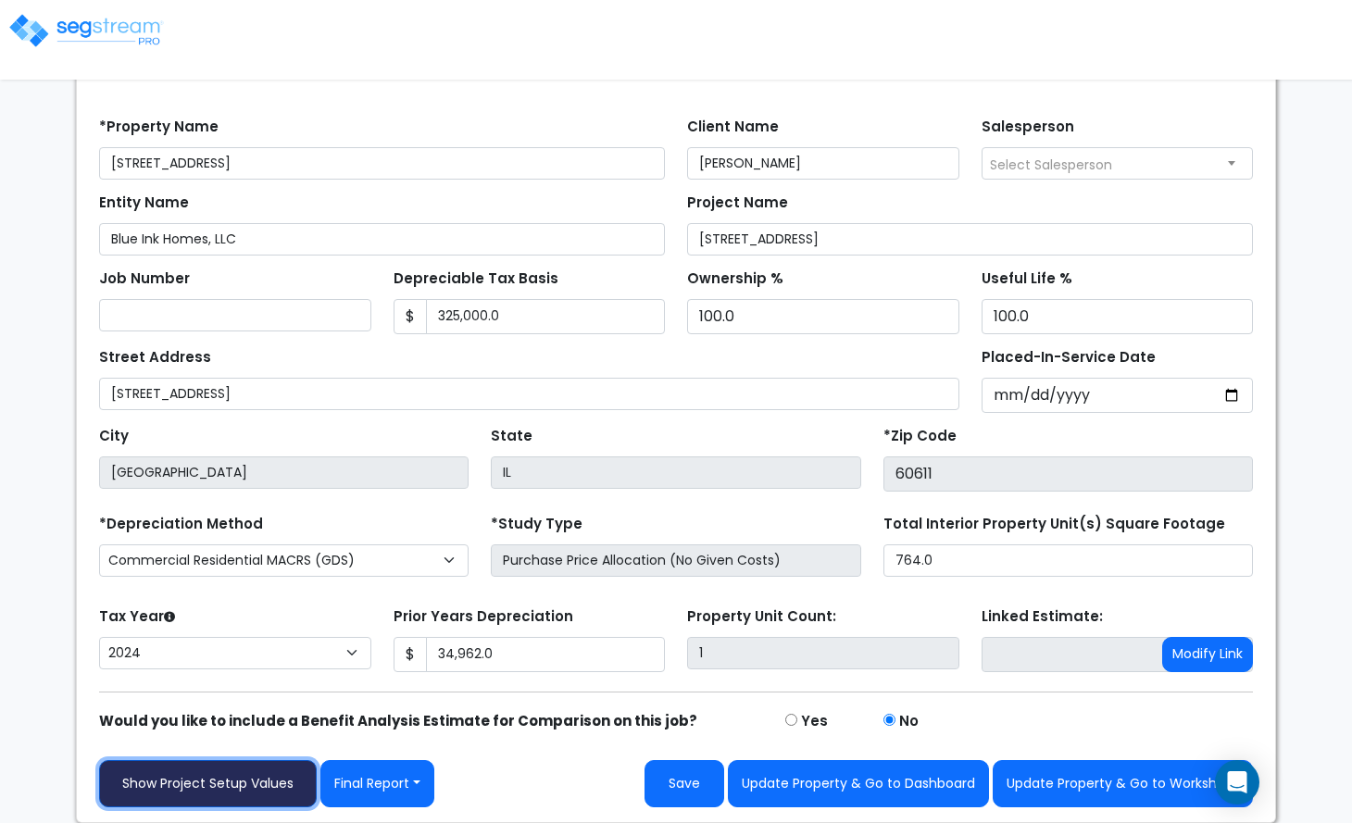
click at [211, 784] on link "Show Project Setup Values" at bounding box center [208, 783] width 218 height 47
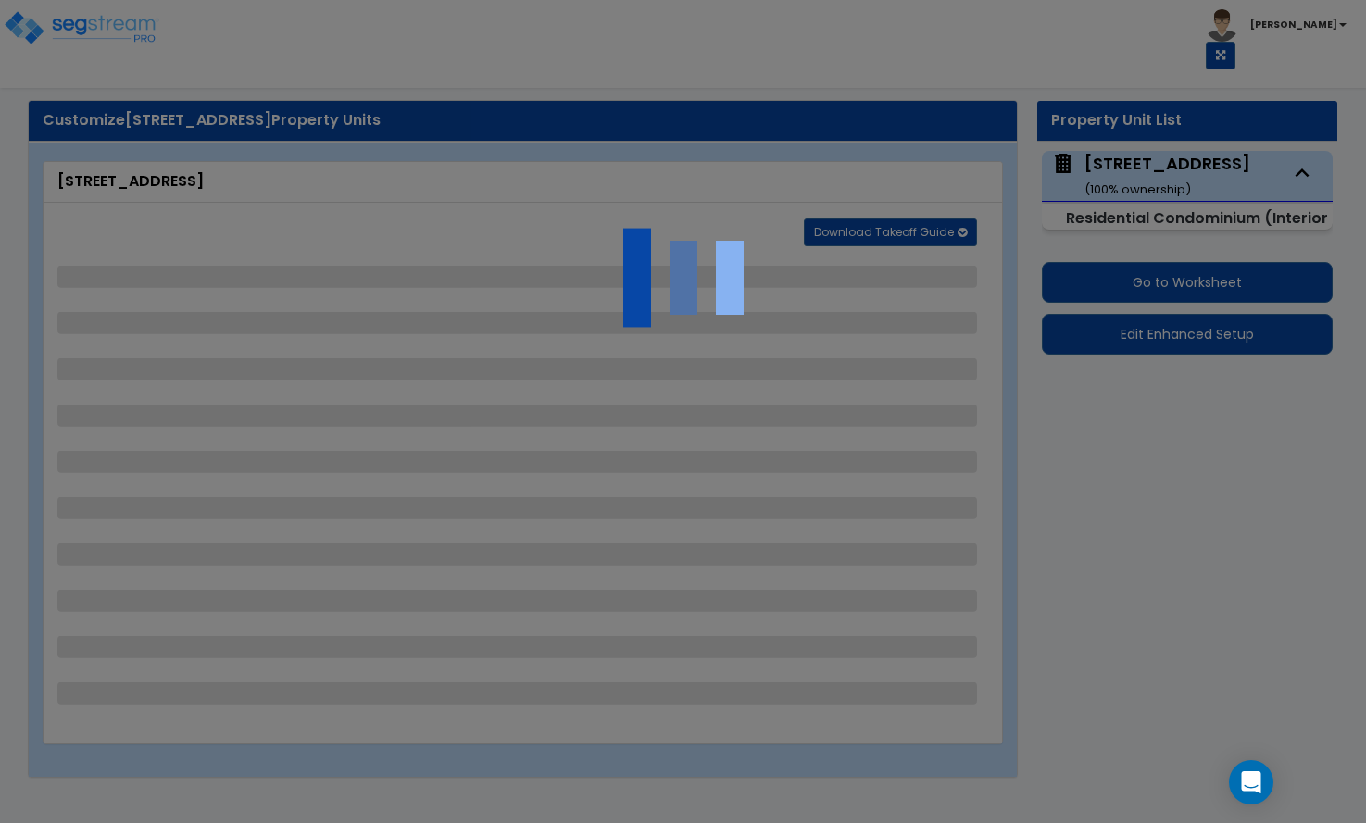
select select "1"
select select "2"
select select "1"
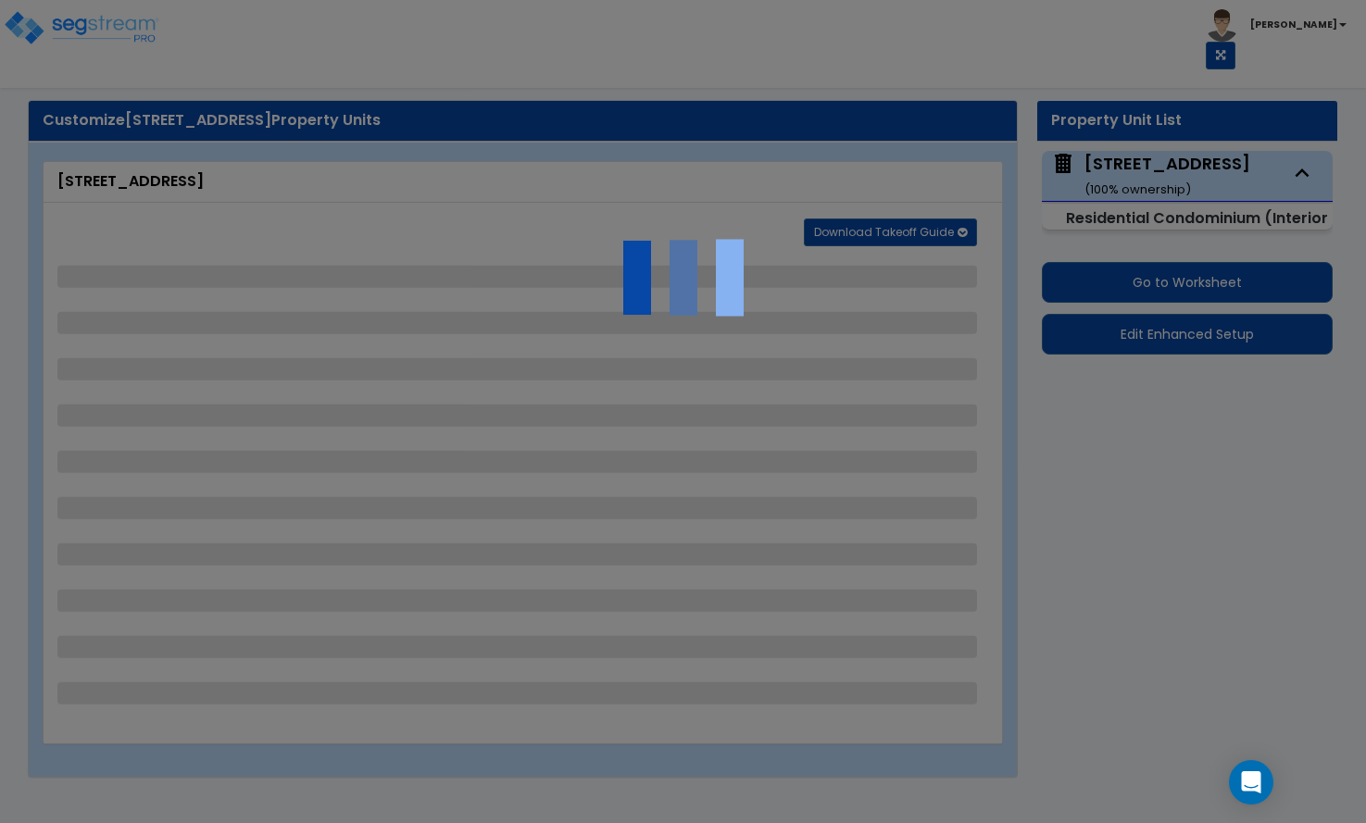
select select "2"
select select "3"
select select "4"
select select "2"
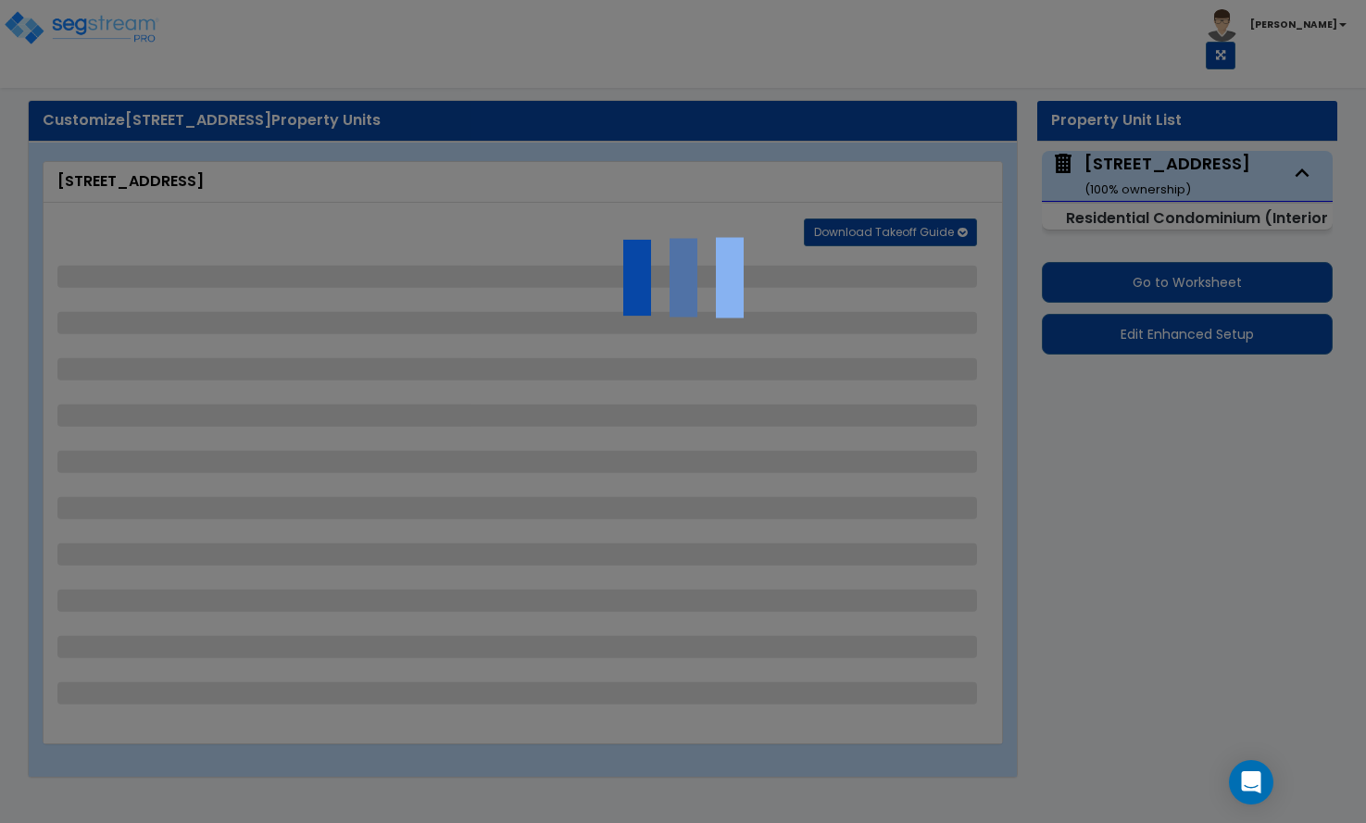
select select "1"
select select "6"
select select "4"
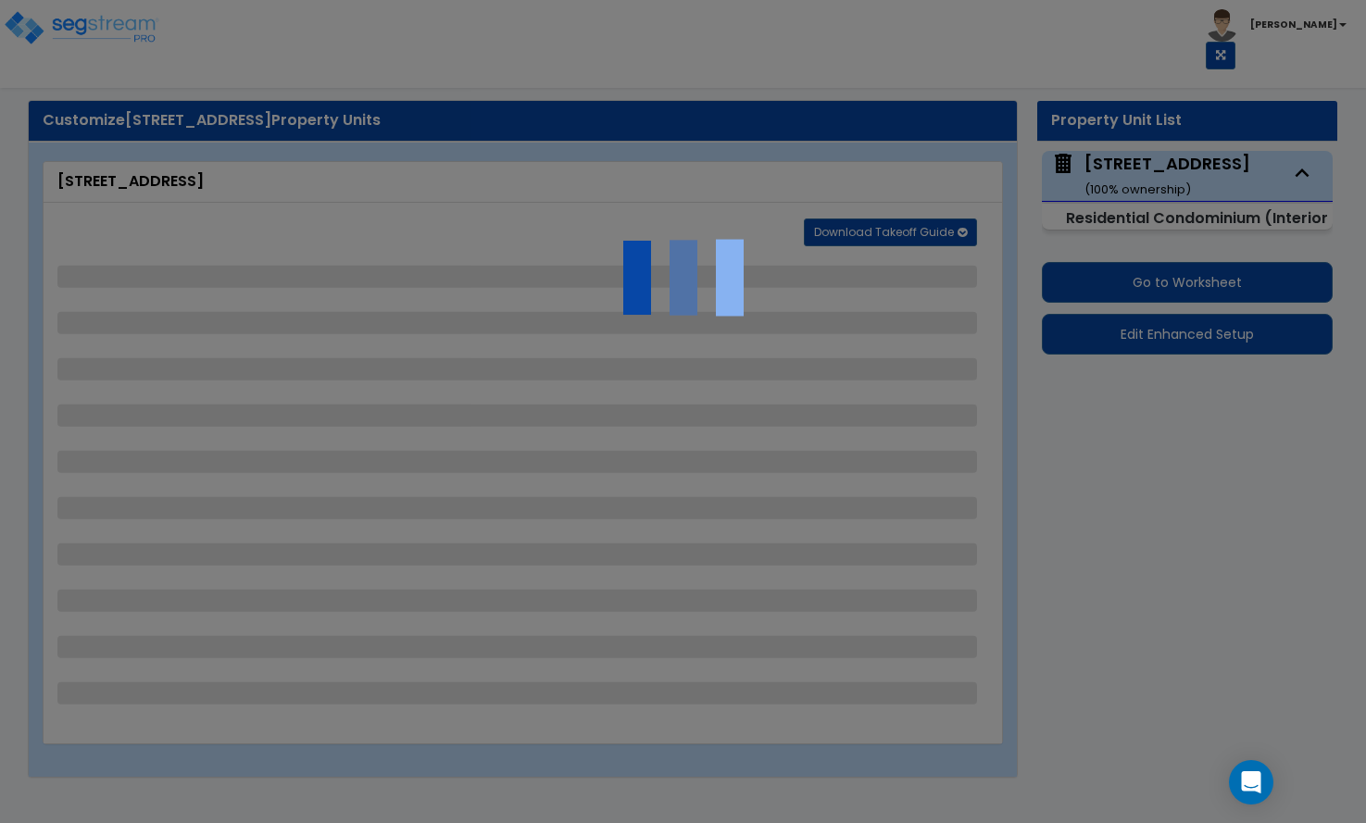
select select "6"
select select "4"
select select "1"
select select "2"
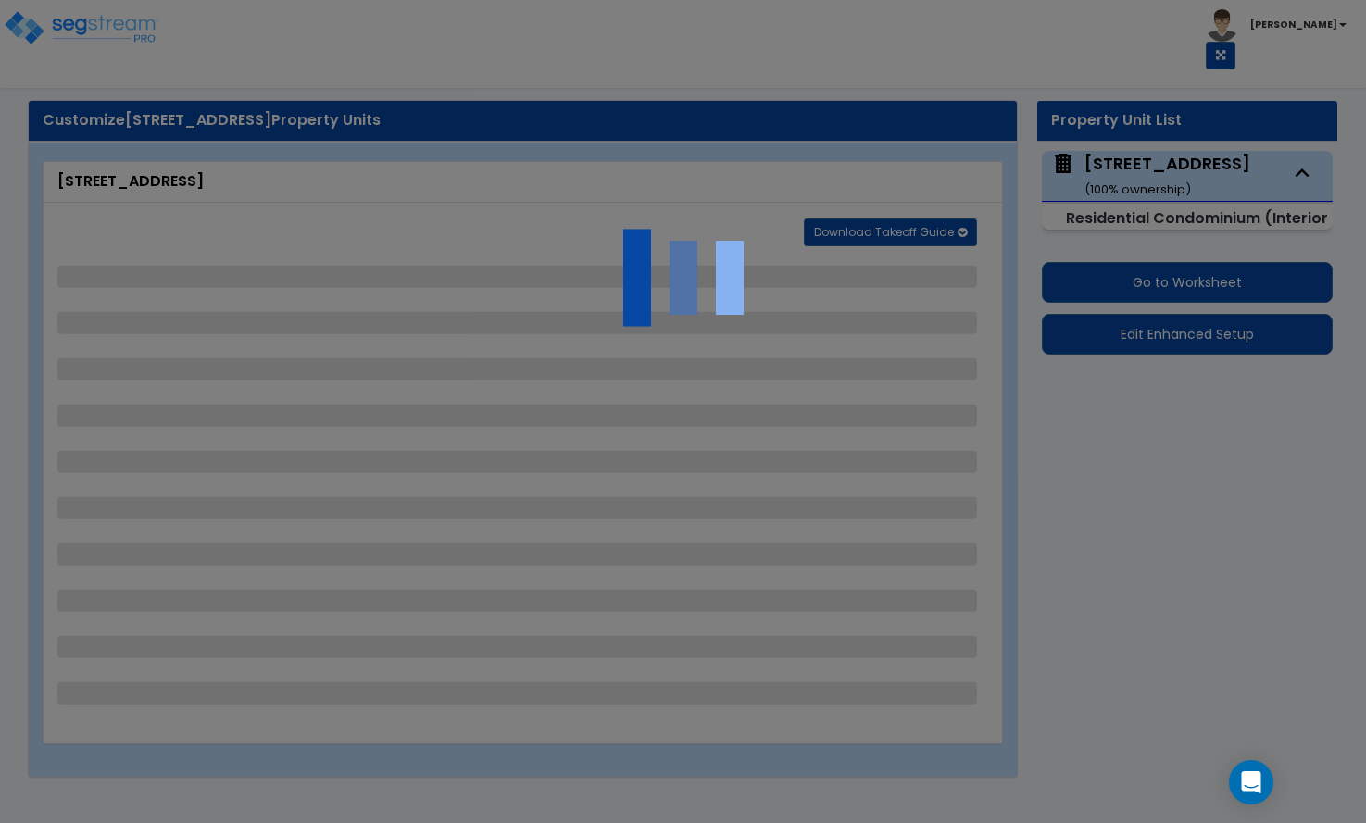
select select "2"
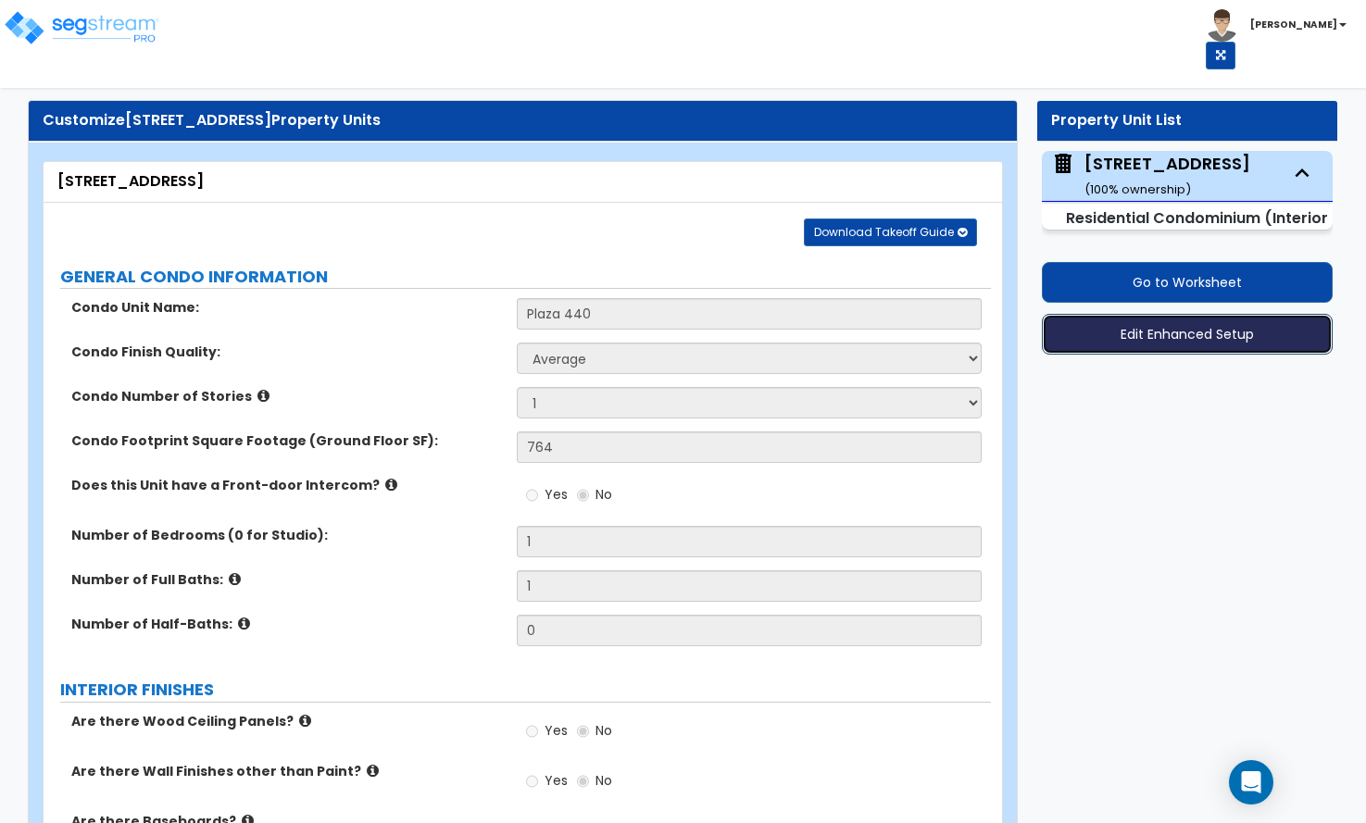
click at [1187, 334] on button "Edit Enhanced Setup" at bounding box center [1187, 334] width 291 height 41
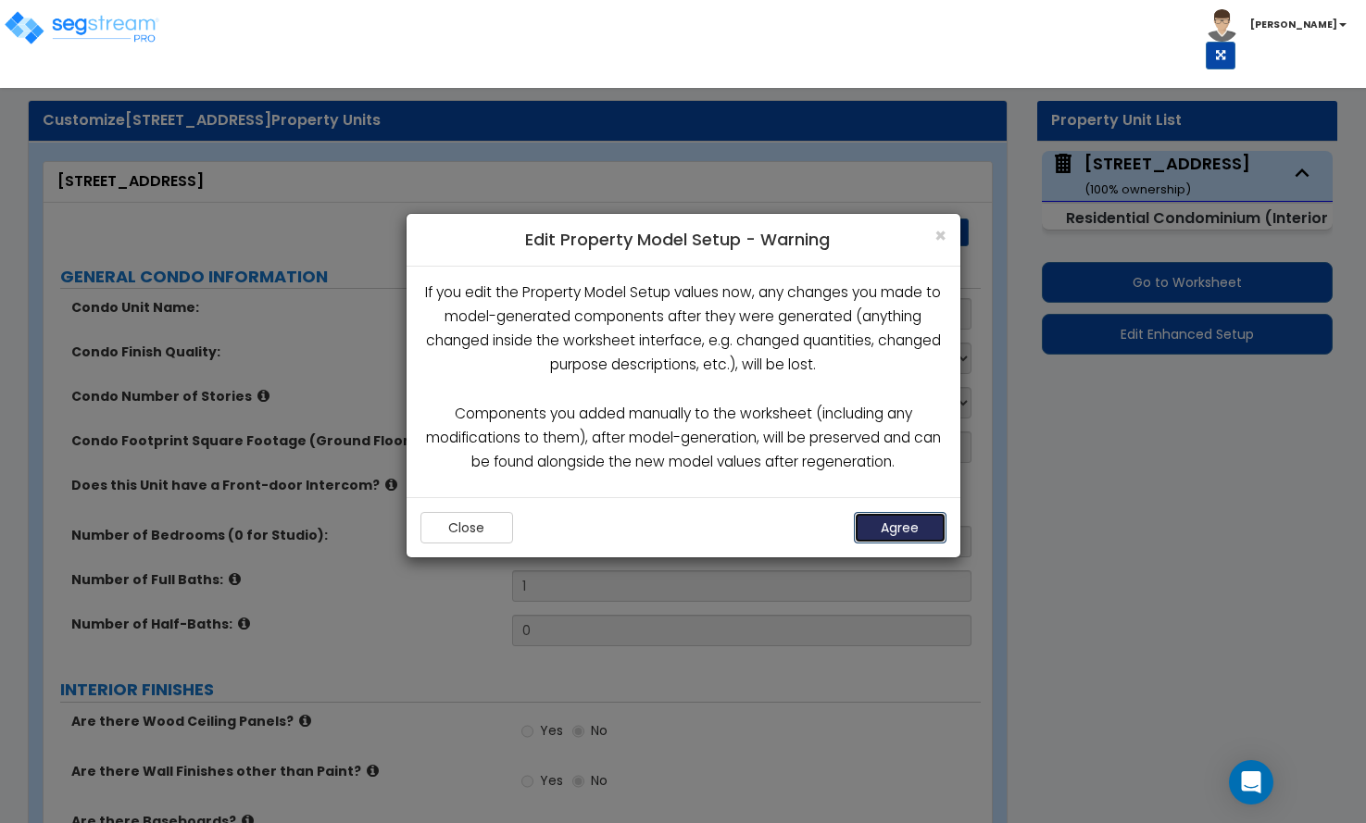
click at [920, 519] on button "Agree" at bounding box center [900, 527] width 93 height 31
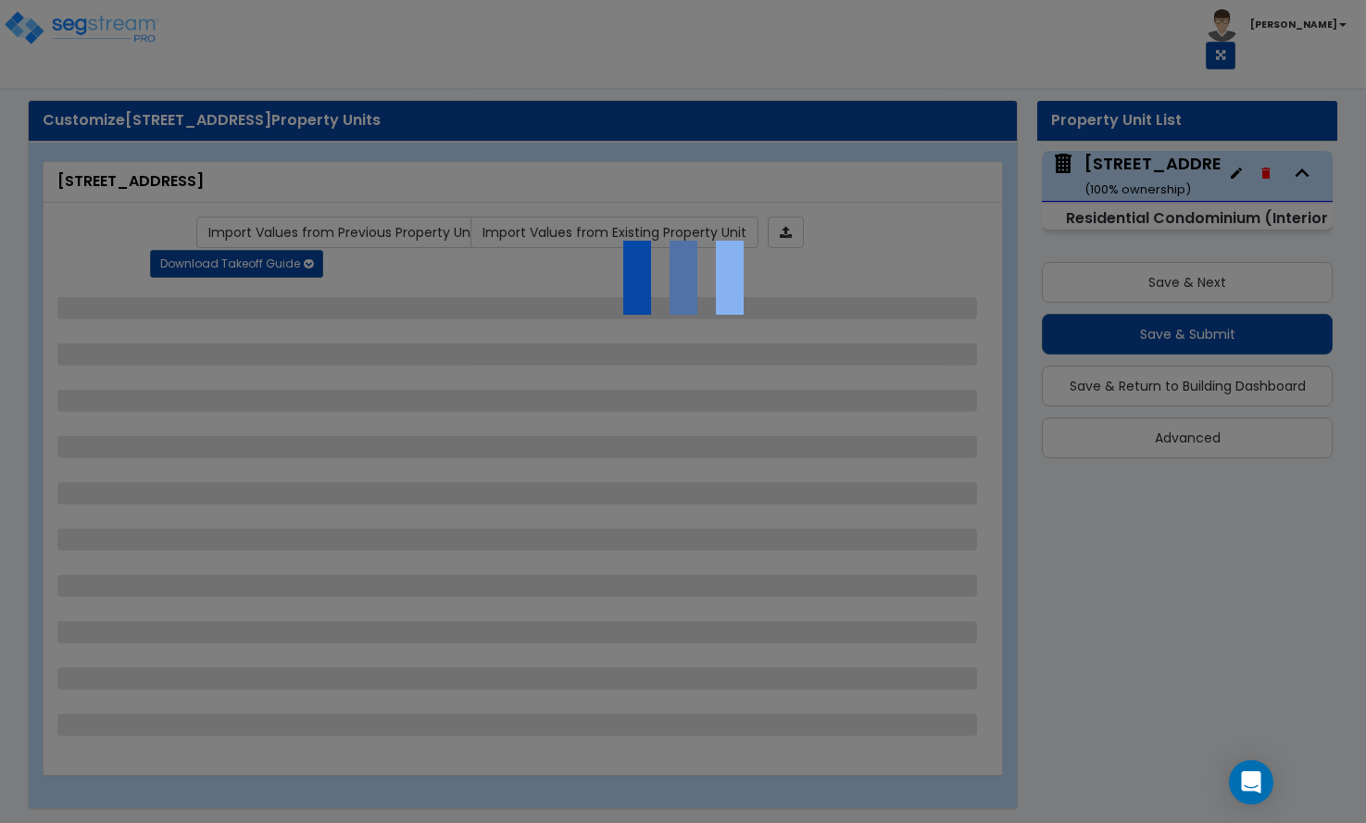
select select "1"
select select "2"
select select "1"
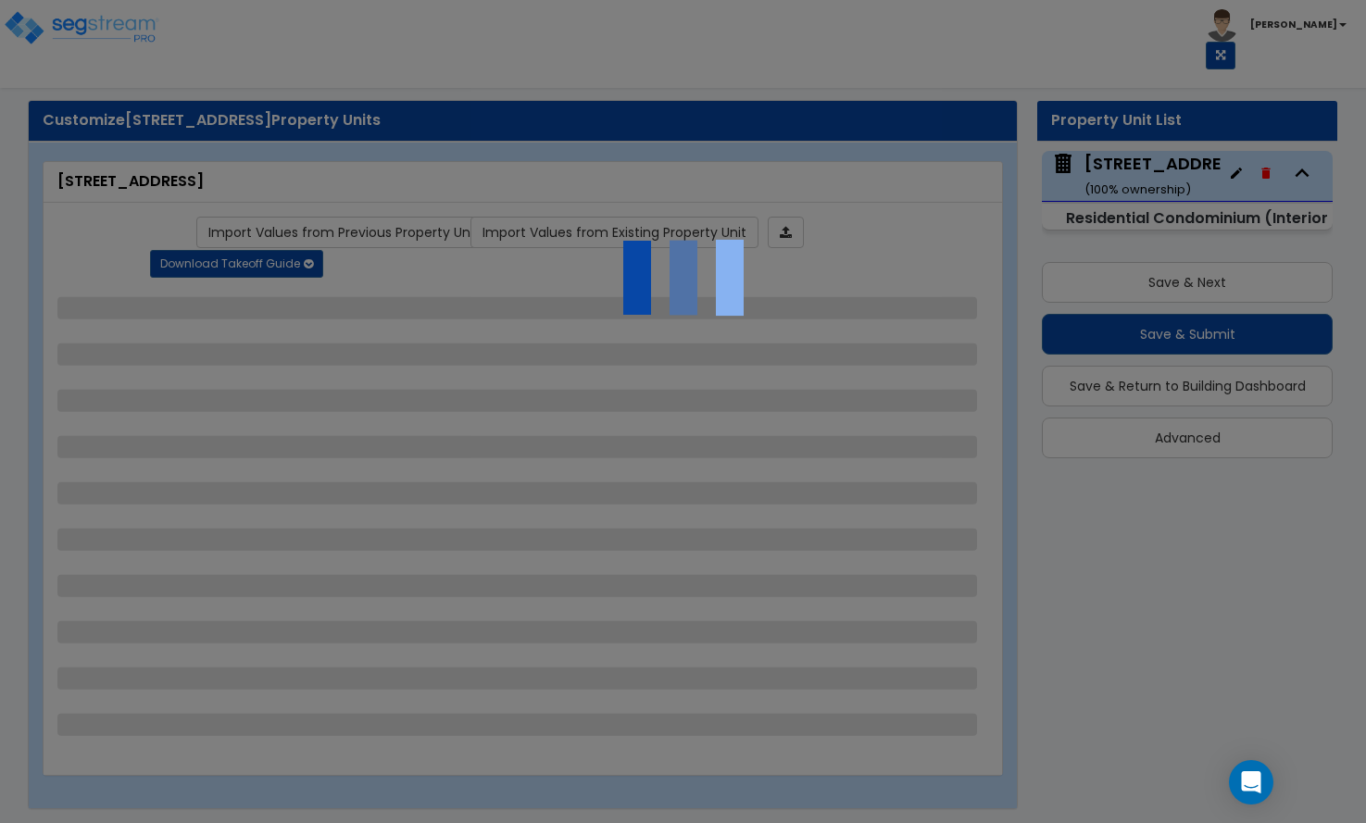
select select "2"
select select "3"
select select "4"
select select "2"
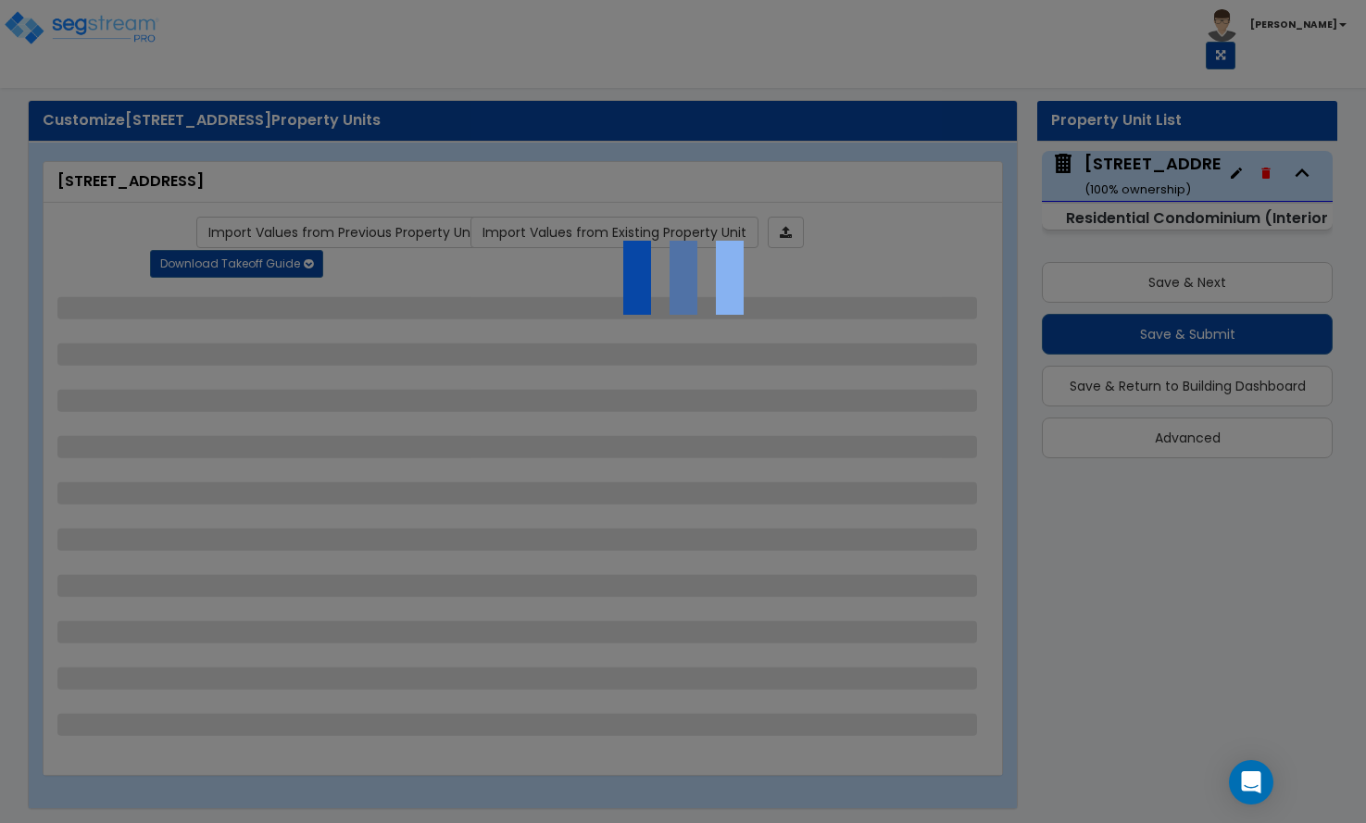
select select "1"
select select "6"
select select "4"
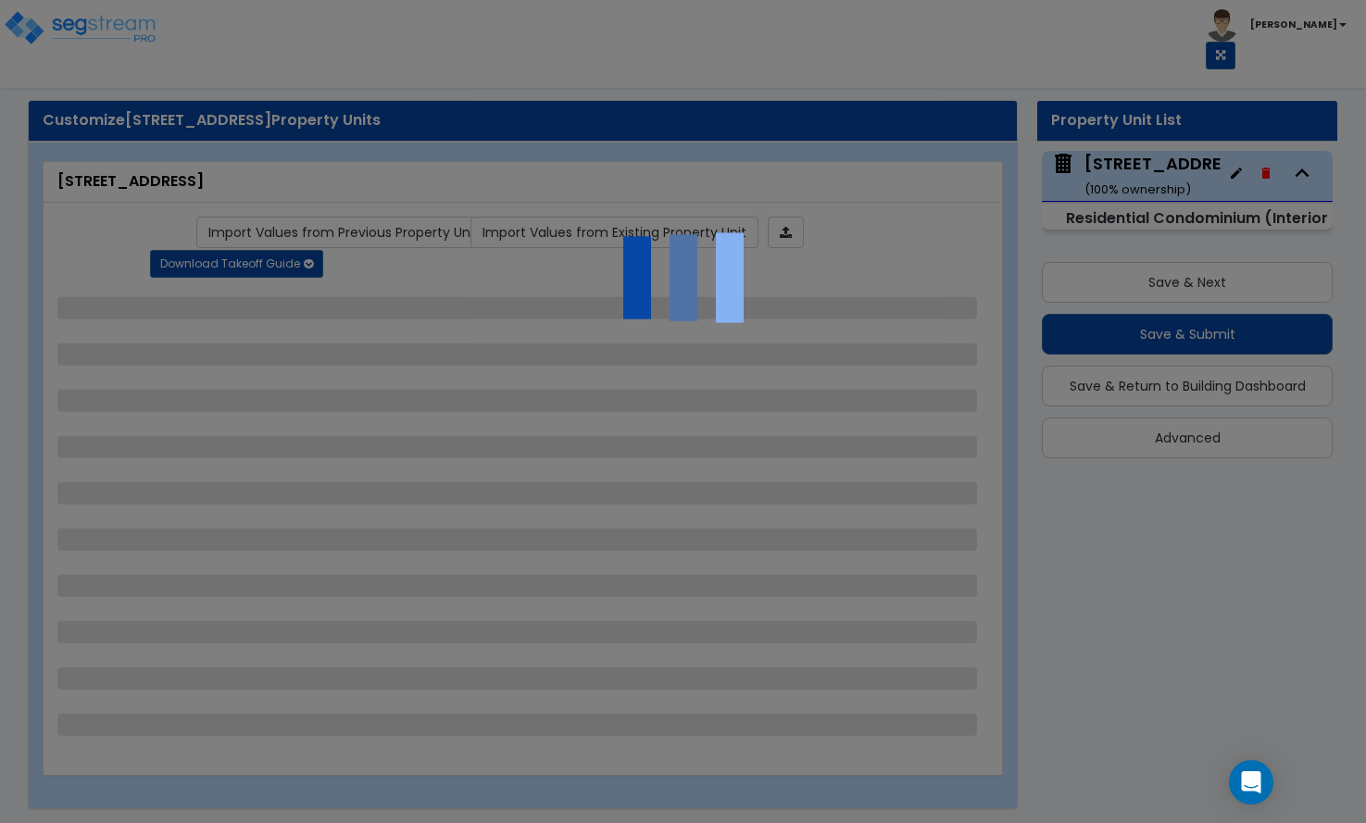
select select "6"
select select "4"
select select "1"
select select "2"
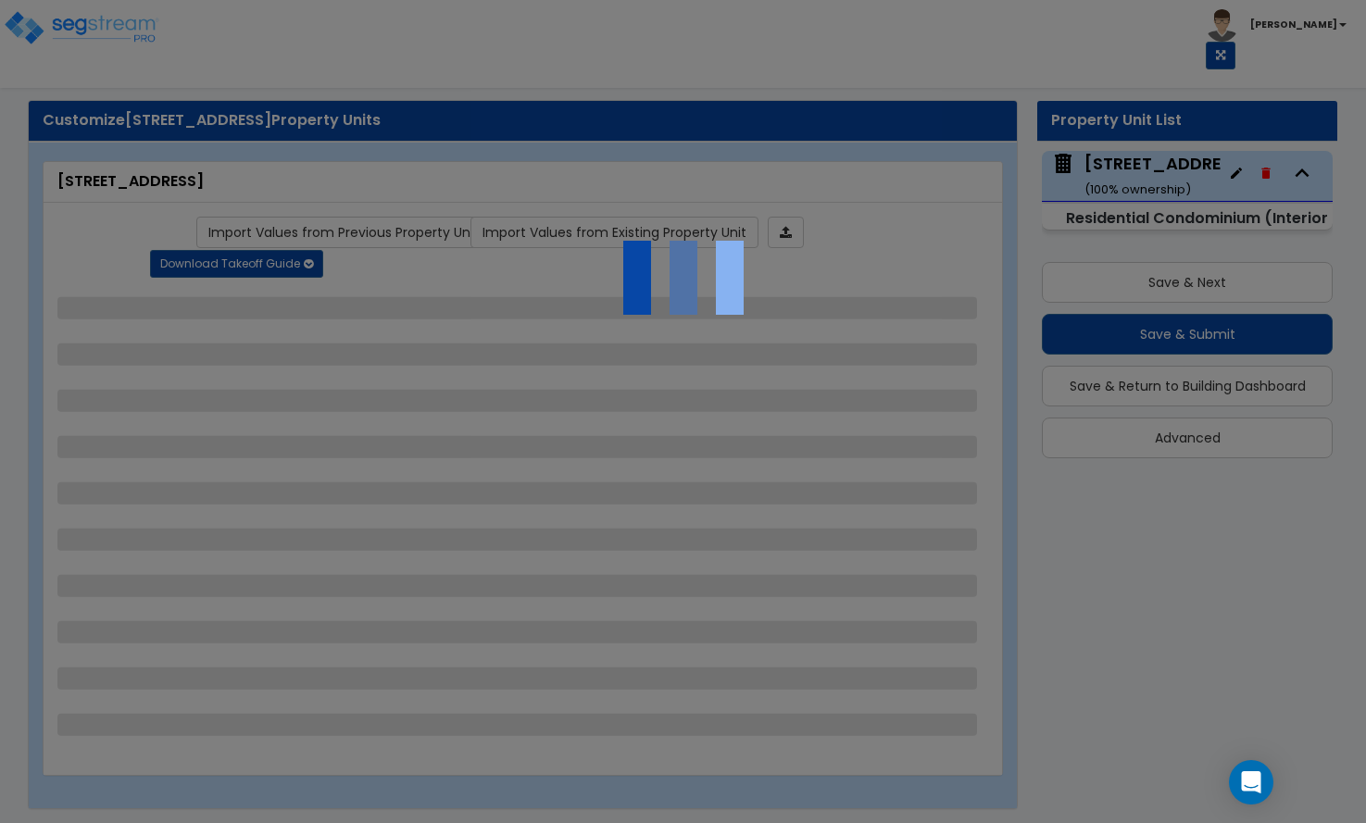
select select "2"
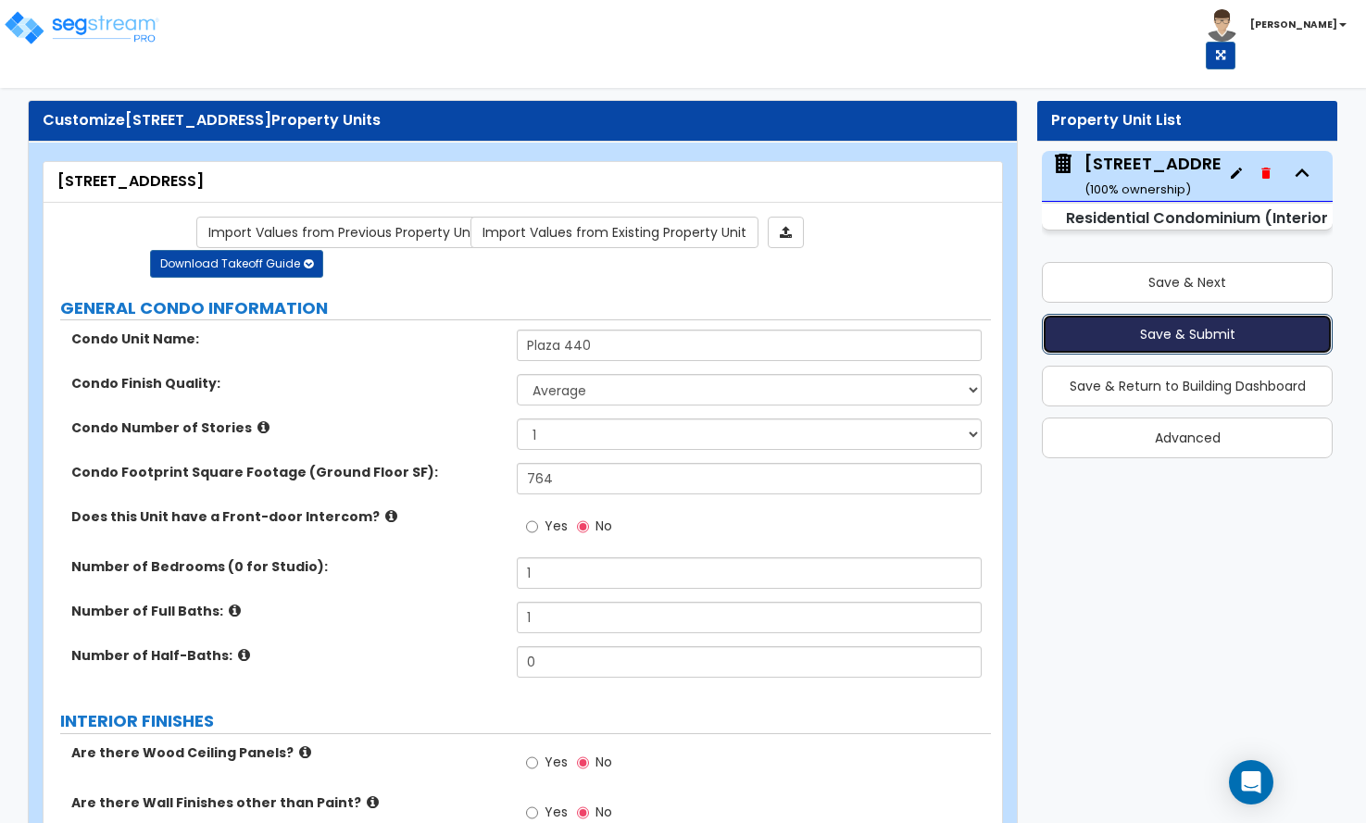
click at [1145, 332] on button "Save & Submit" at bounding box center [1187, 334] width 291 height 41
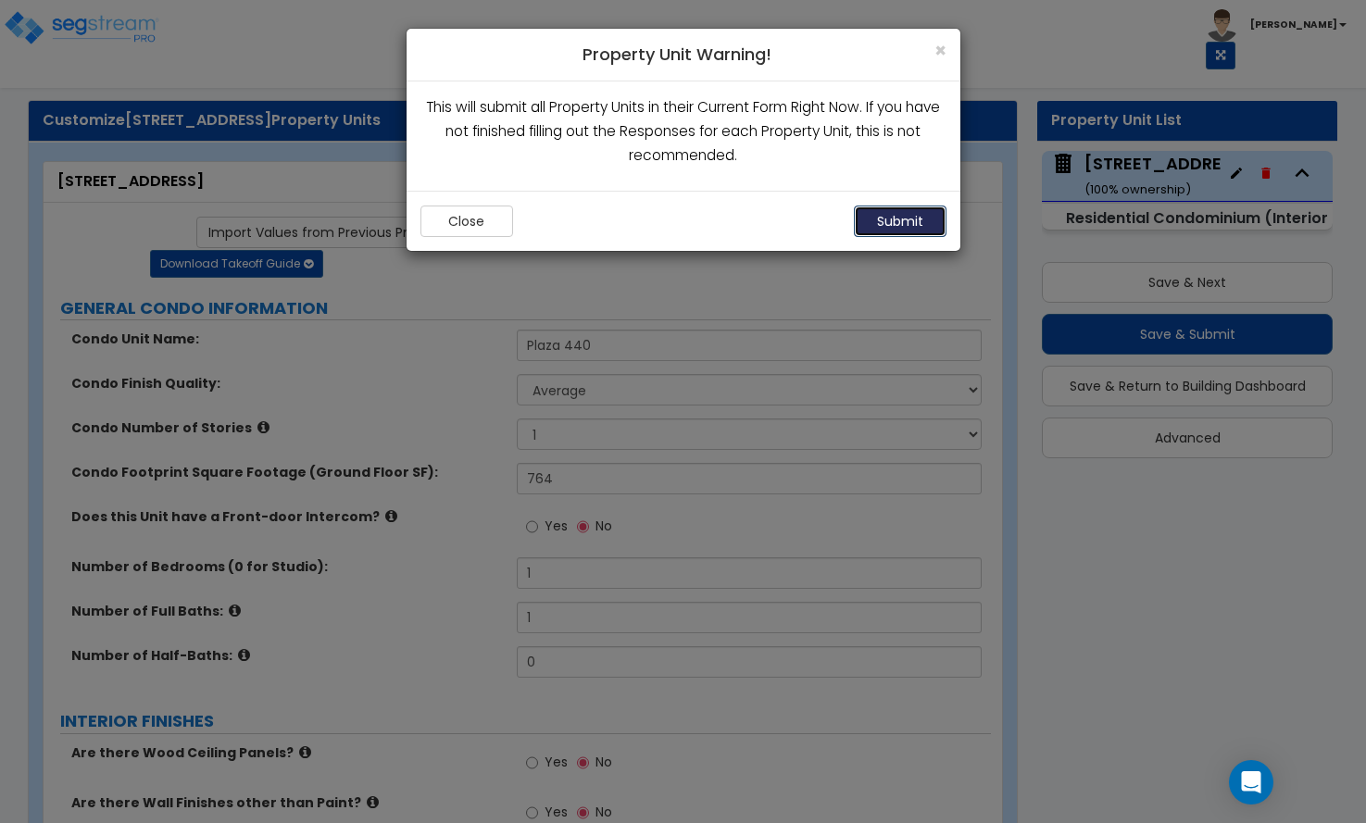
click at [918, 219] on button "Submit" at bounding box center [900, 221] width 93 height 31
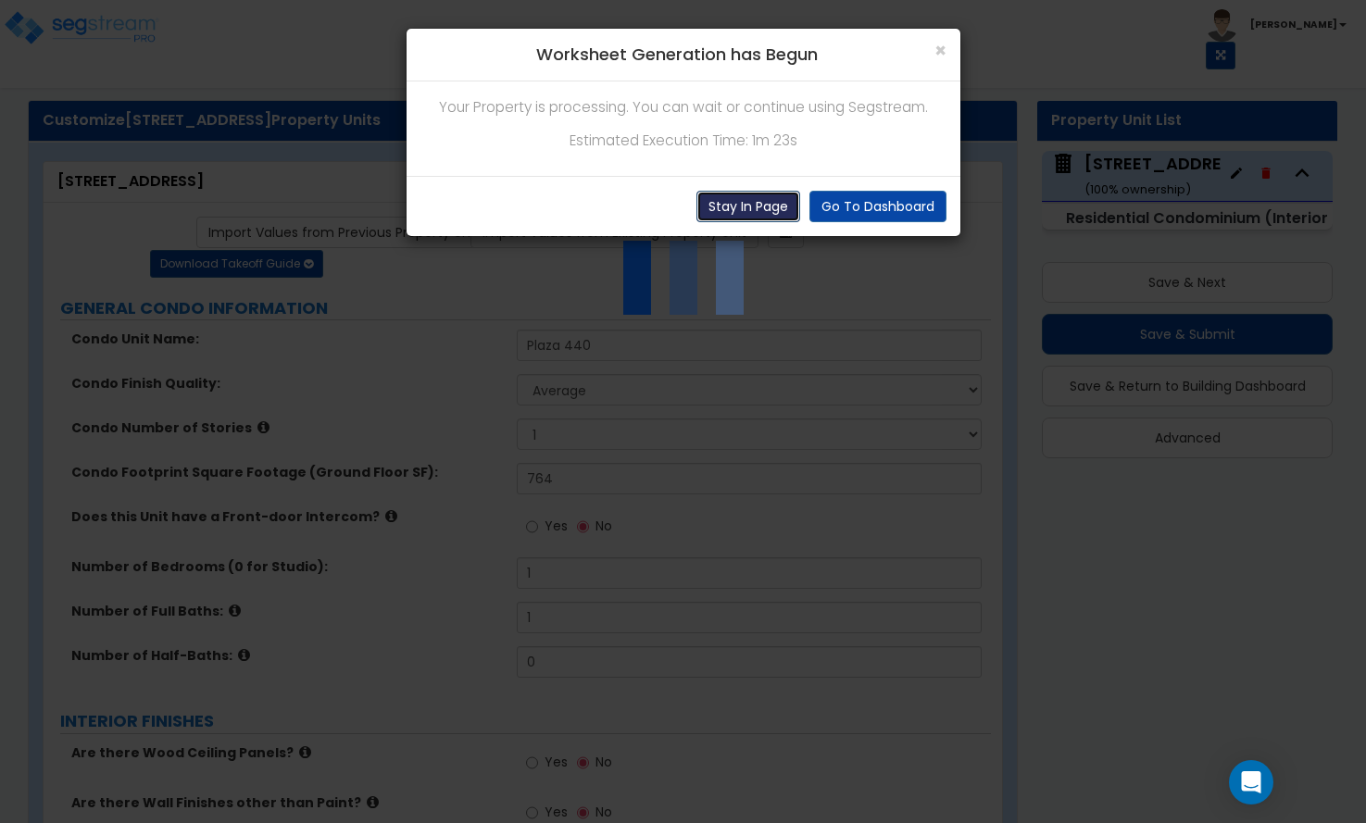
click at [772, 211] on button "Stay In Page" at bounding box center [748, 206] width 104 height 31
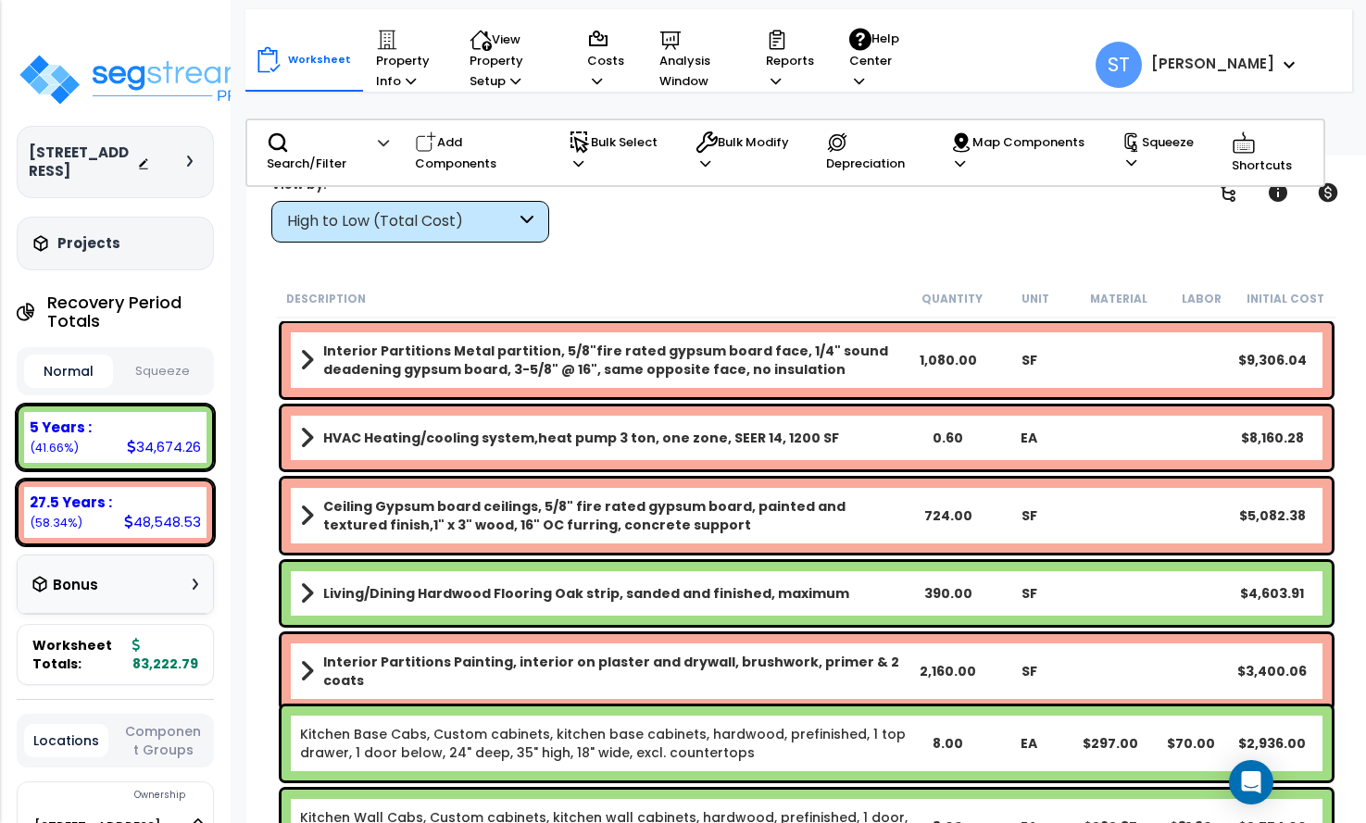
click at [416, 215] on div "High to Low (Total Cost)" at bounding box center [401, 221] width 229 height 21
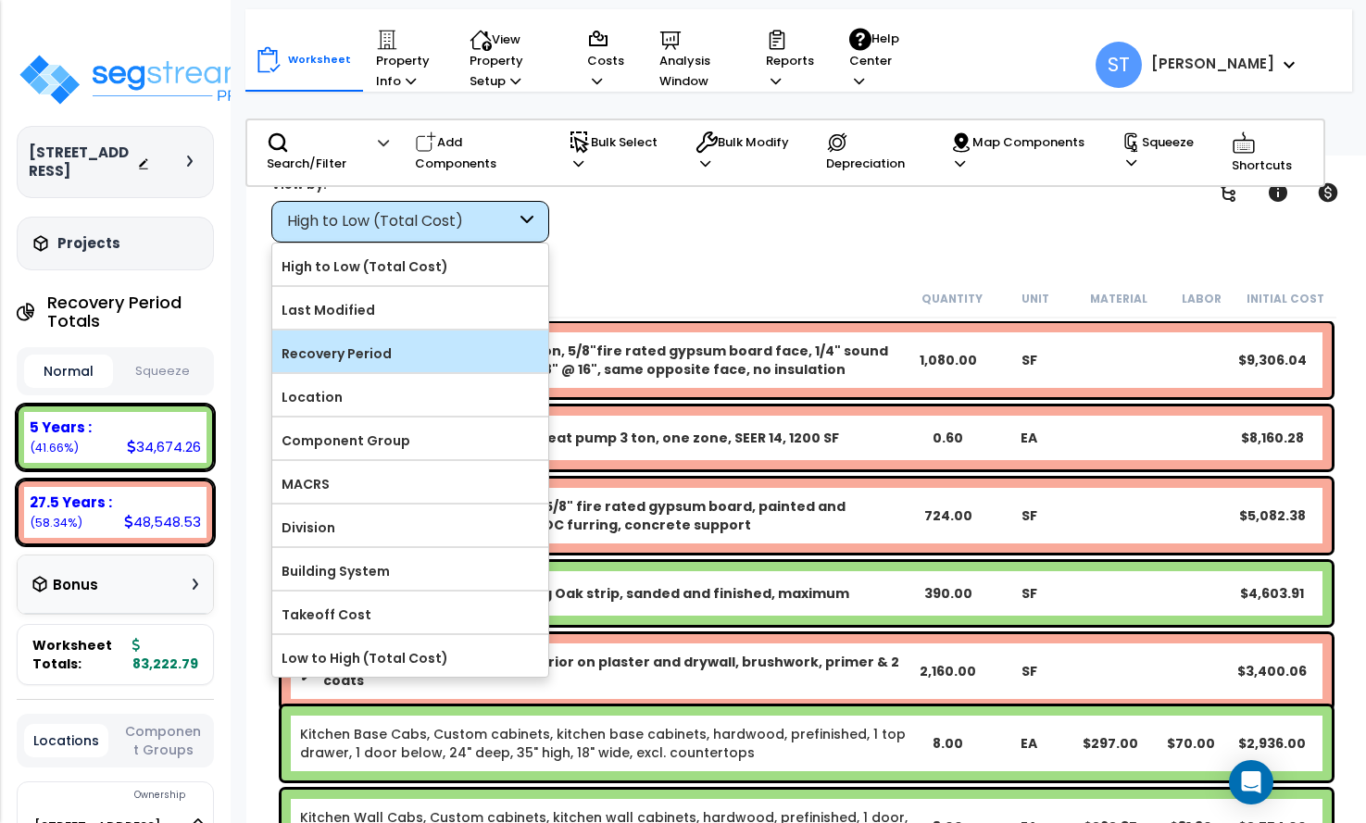
click at [377, 346] on label "Recovery Period" at bounding box center [410, 354] width 276 height 28
click at [0, 0] on input "Recovery Period" at bounding box center [0, 0] width 0 height 0
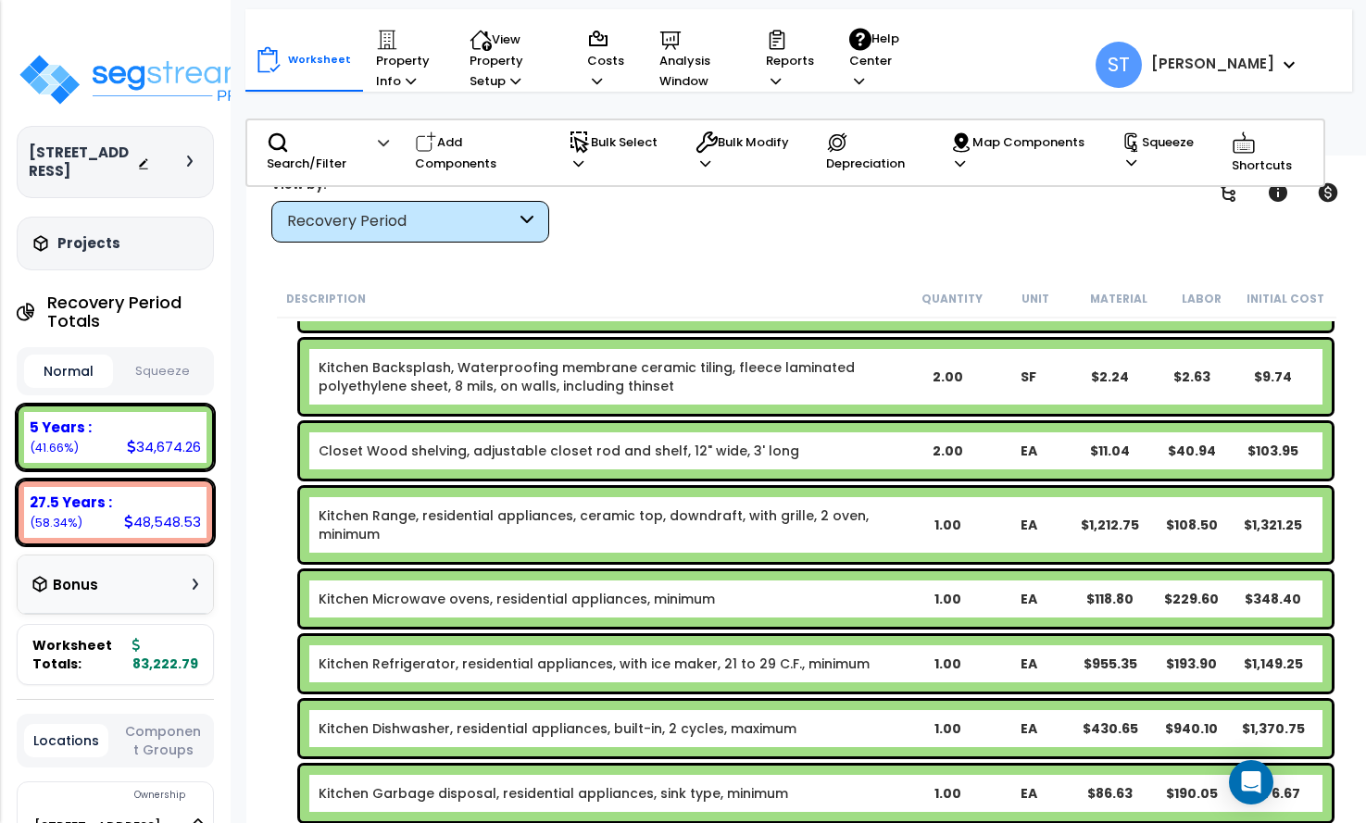
scroll to position [185, 0]
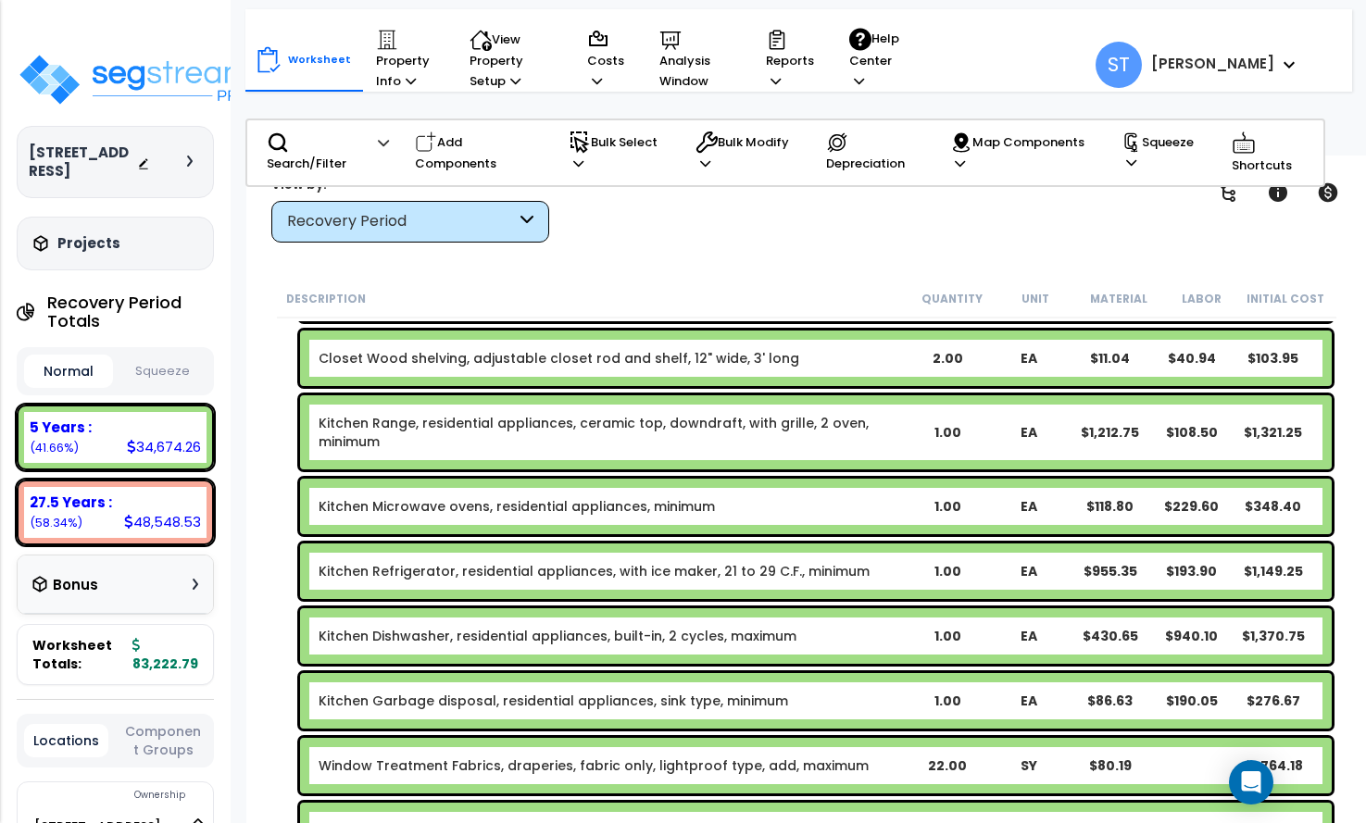
click at [509, 424] on link "Kitchen Range, residential appliances, ceramic top, downdraft, with grille, 2 o…" at bounding box center [612, 432] width 587 height 37
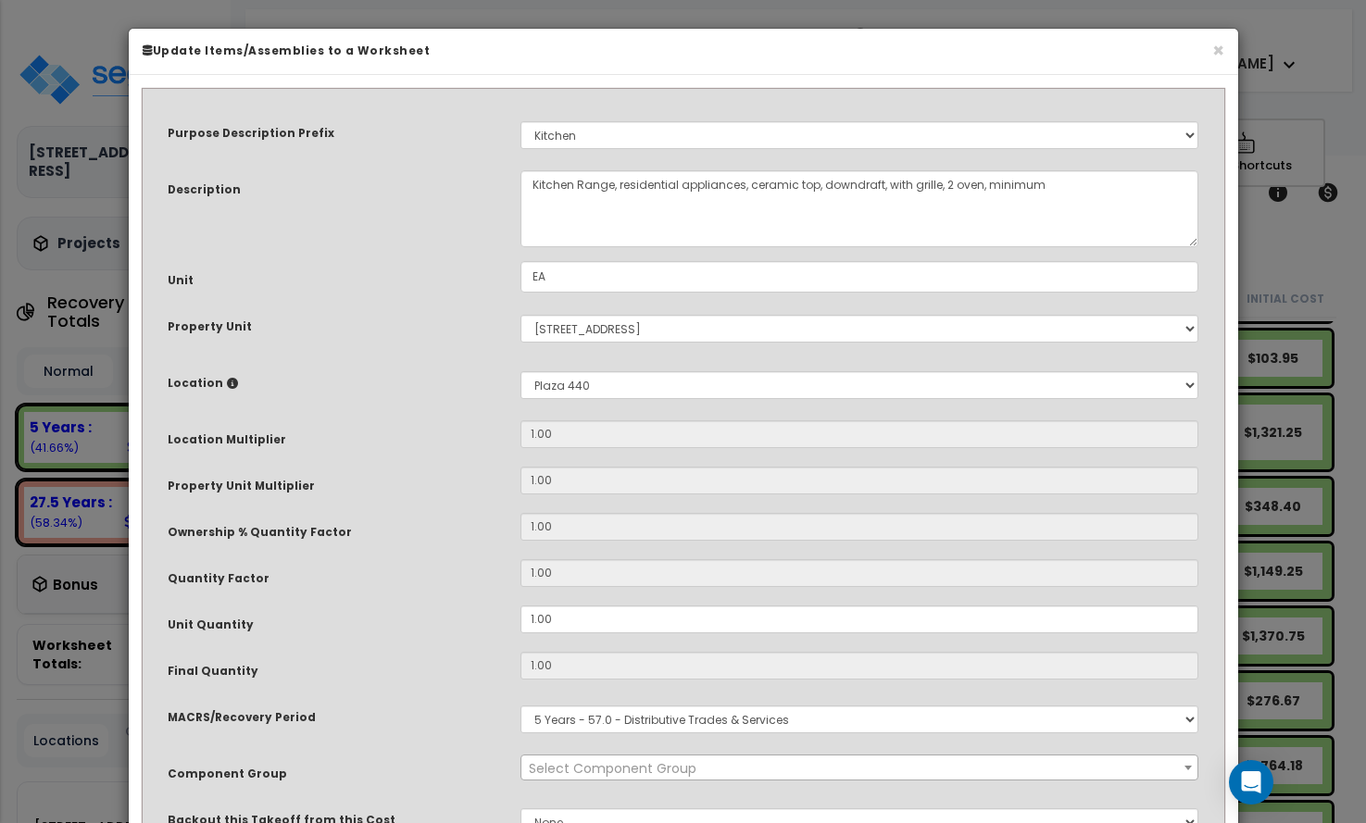
select select "8667"
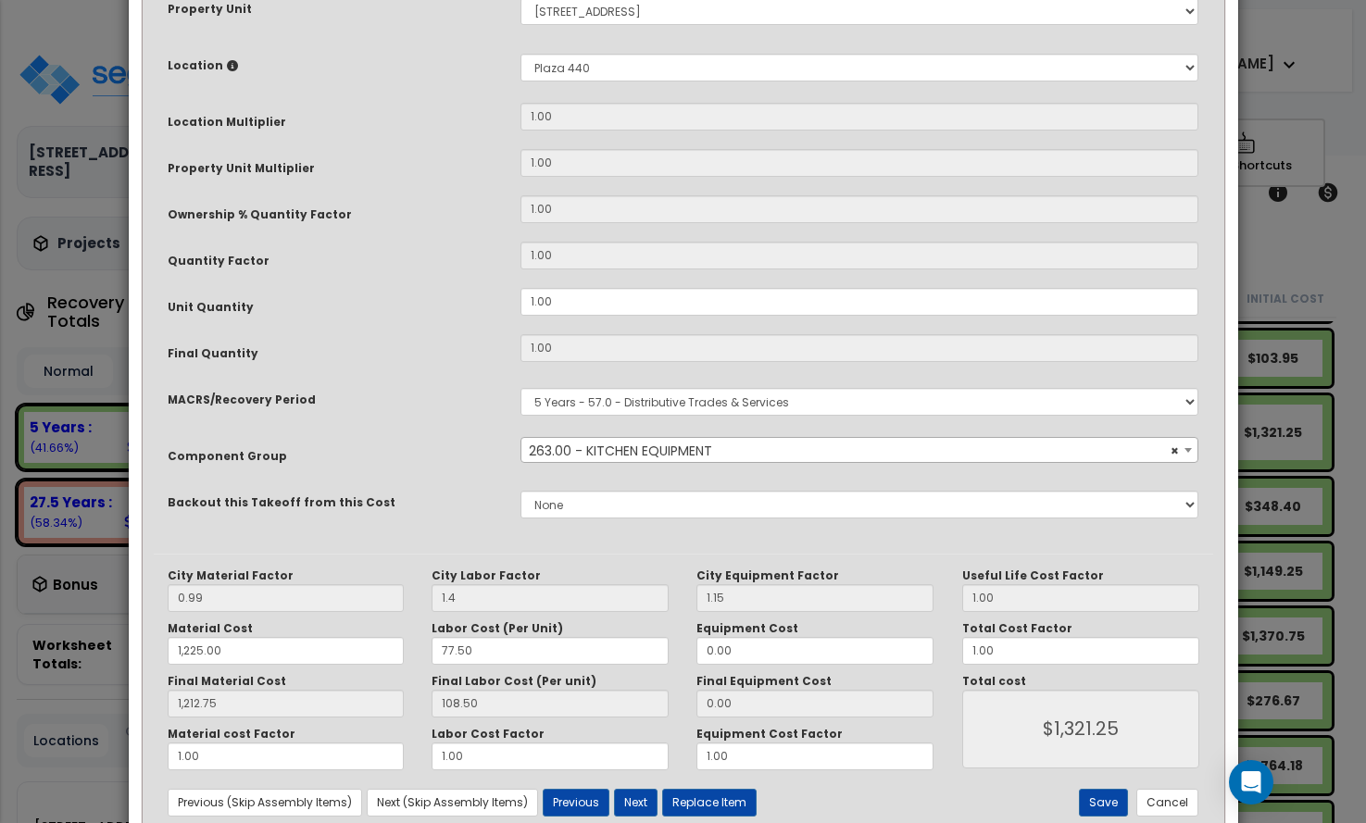
scroll to position [369, 0]
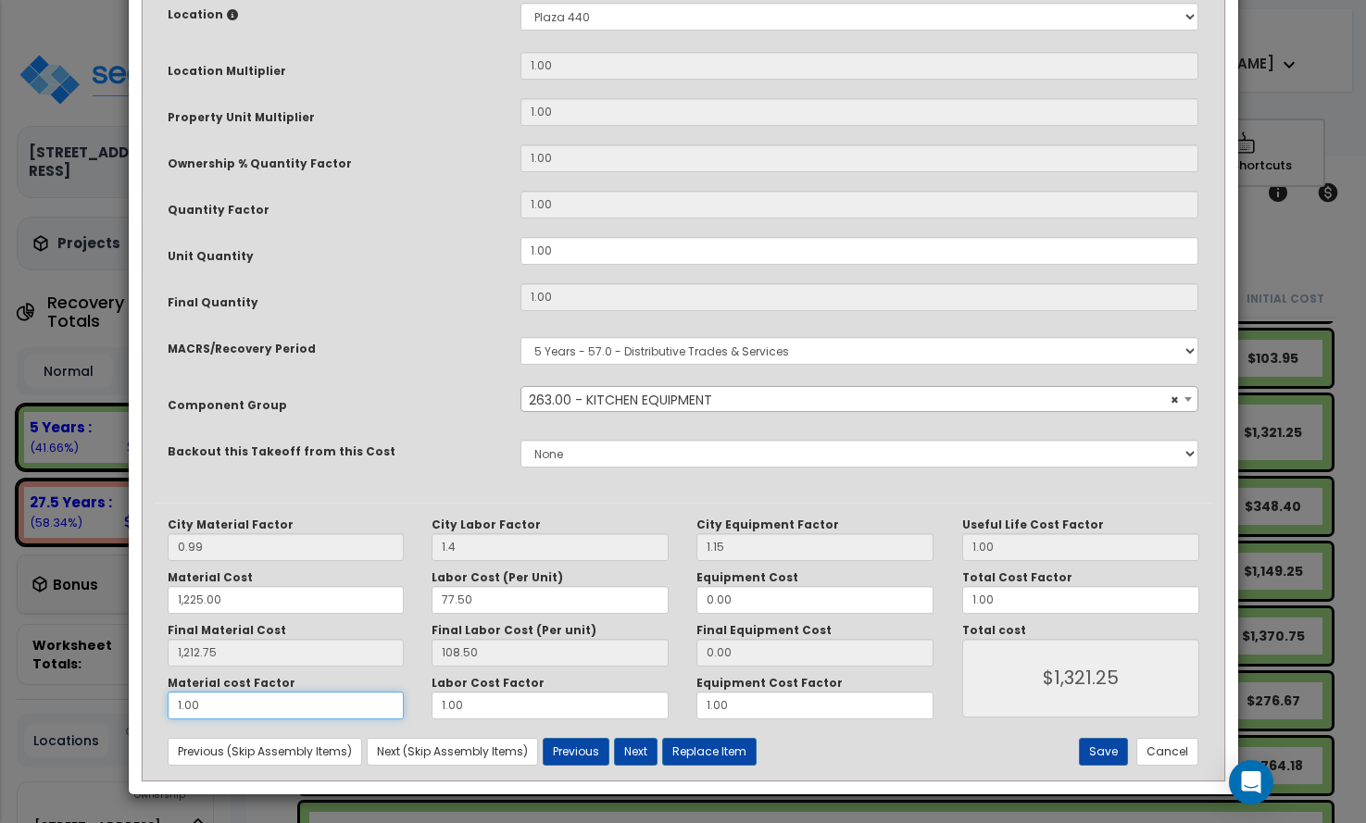
drag, startPoint x: 206, startPoint y: 709, endPoint x: 69, endPoint y: 705, distance: 137.1
click at [69, 707] on div "× Update Items/Assemblies to a Worksheet Purpose Description Prefix Select A/V …" at bounding box center [683, 411] width 1366 height 823
type input "1,212.75"
type input "."
type input "$1,321.25"
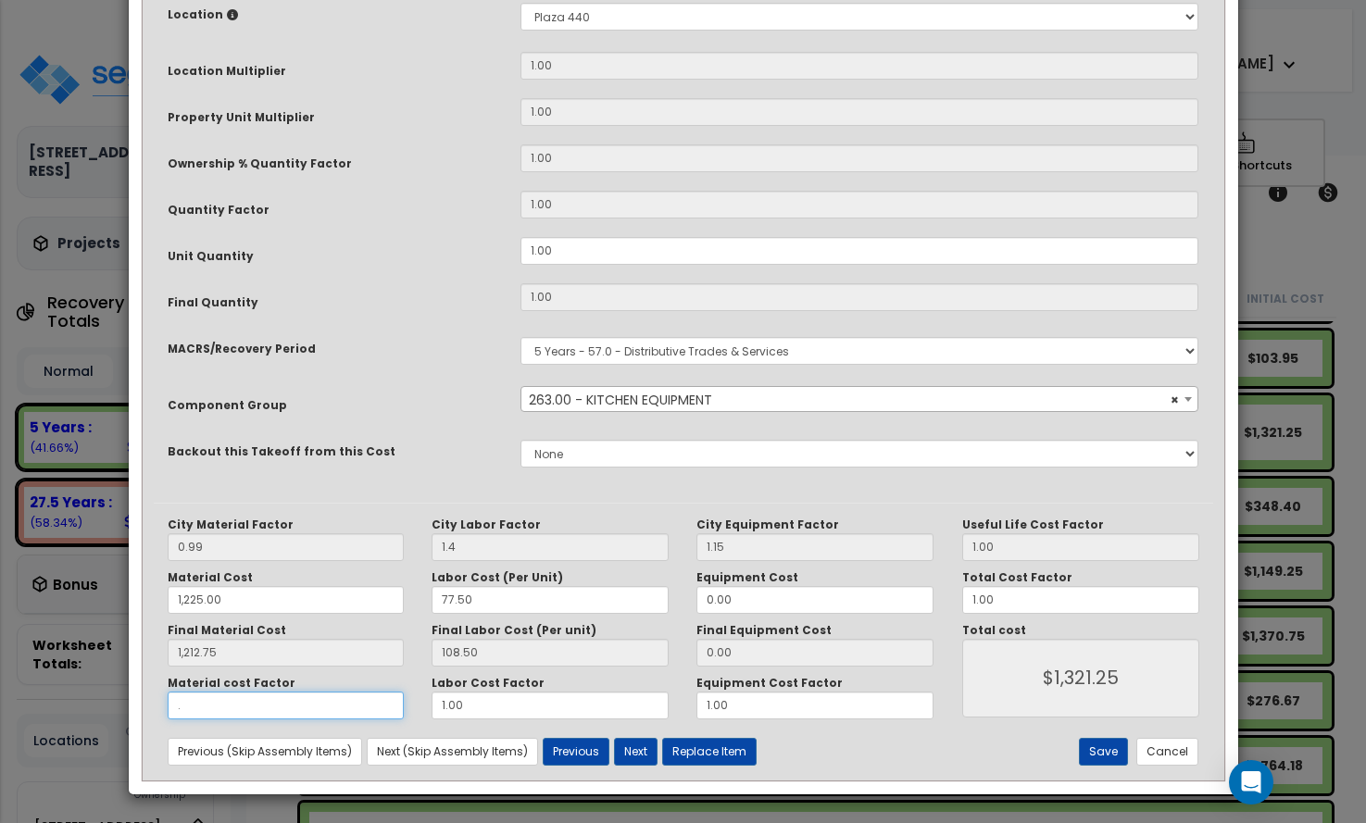
type input "1,212.75"
type input "$108.50"
type input "1,212.75"
type input ".5"
type input "1,212.75"
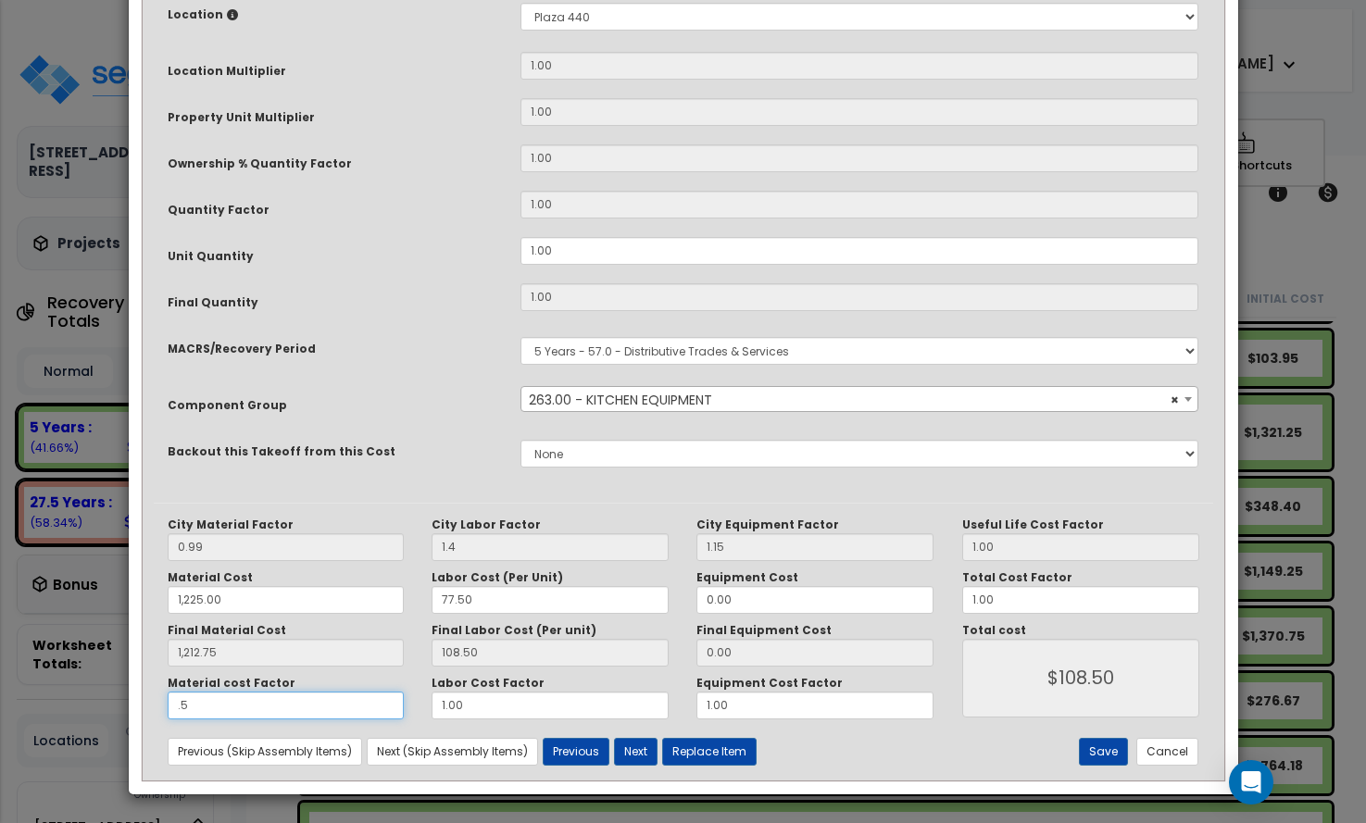
type input "$714.88"
type input ".5"
click at [359, 694] on div "Material cost Factor .5 Labor Cost Factor 1.00 Equipment Cost Factor 1.00" at bounding box center [551, 698] width 795 height 44
type input "1,212.75"
type input ".00"
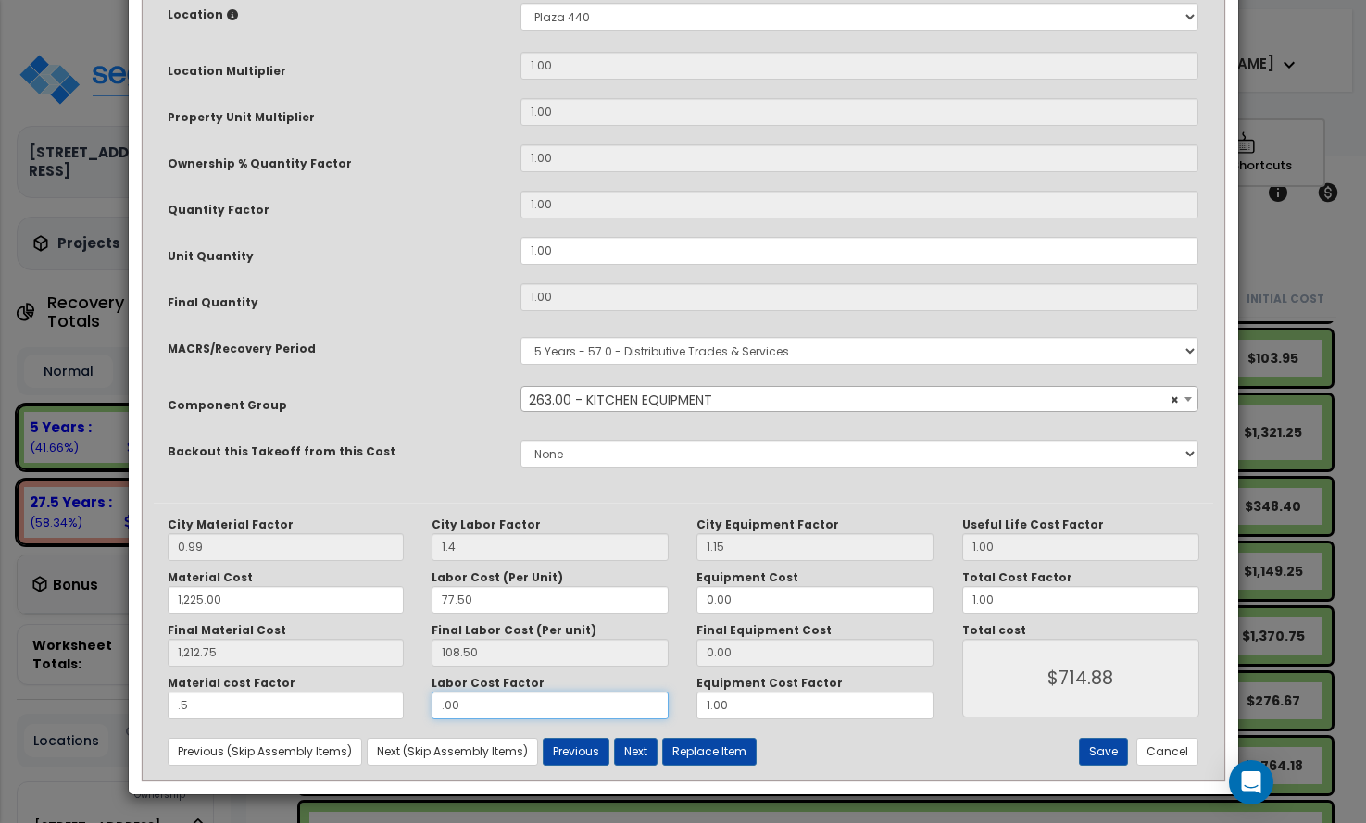
type input "1,212.75"
type input "$606.38"
type input "1,212.75"
type input ".500"
type input "1,212.75"
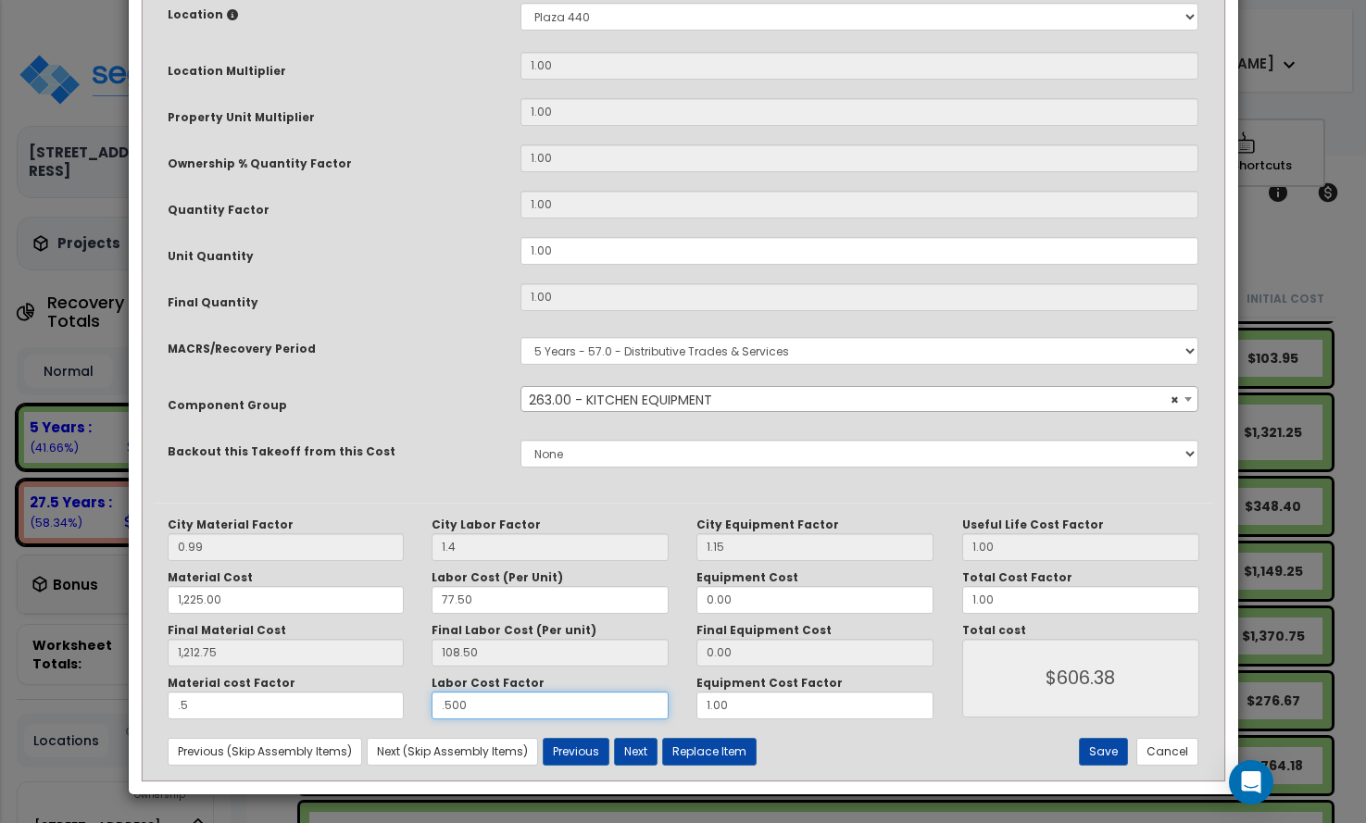
type input "$660.63"
drag, startPoint x: 450, startPoint y: 698, endPoint x: 383, endPoint y: 698, distance: 66.7
click at [383, 700] on div "Material cost Factor .5 Labor Cost Factor .500 Equipment Cost Factor 1.00" at bounding box center [551, 698] width 795 height 44
type input "1,212.75"
type input "."
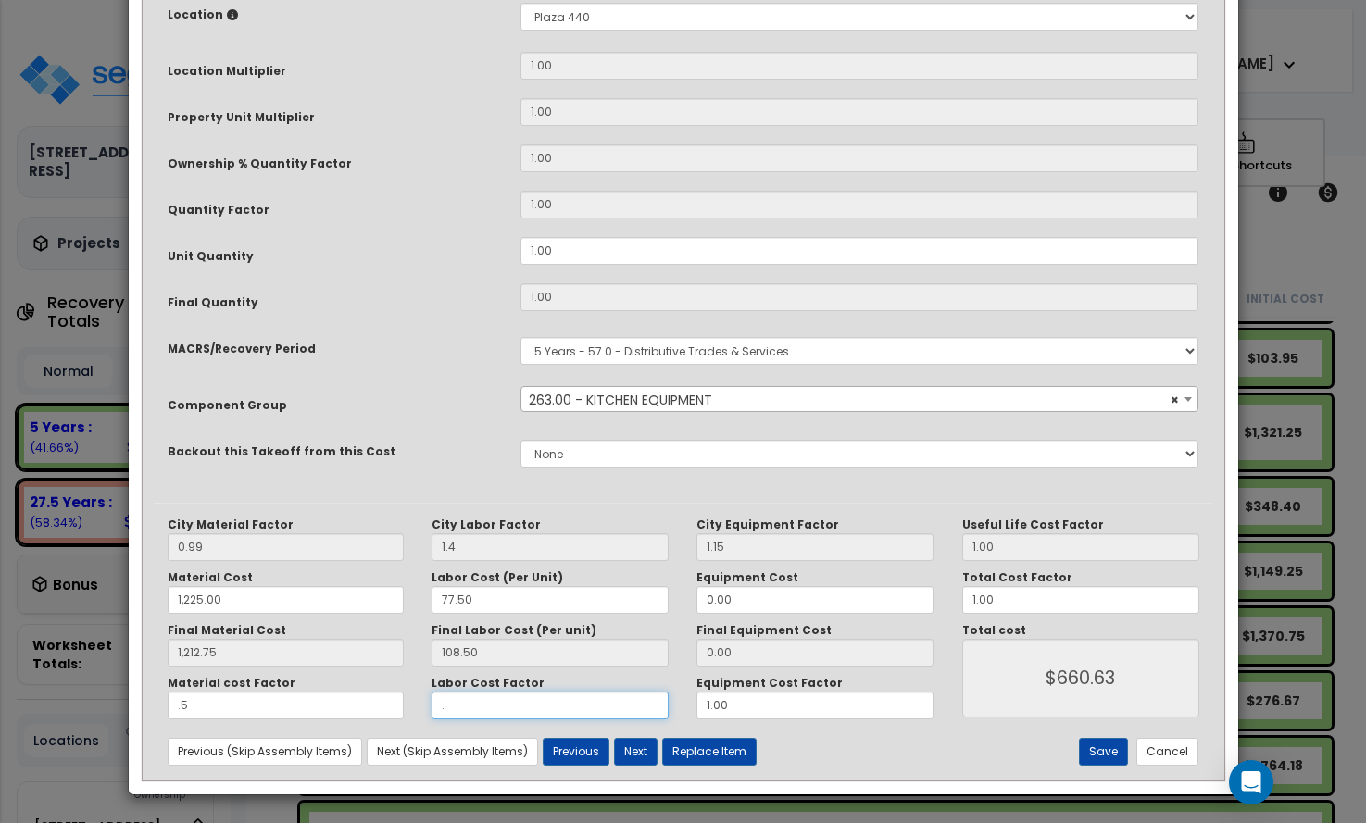
type input "1,212.75"
type input "$606.38"
type input "1,212.75"
type input ".5"
type input "1,212.75"
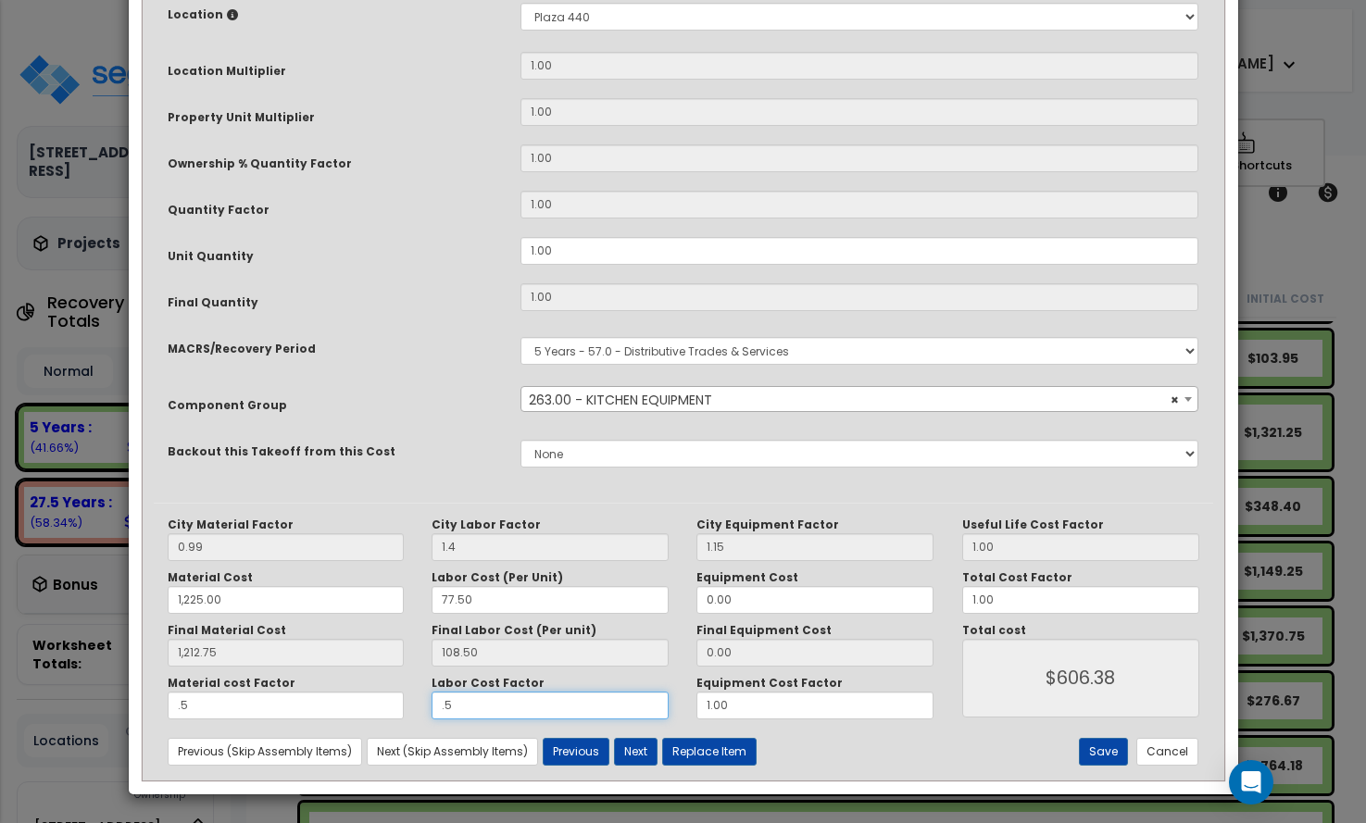
type input "$660.63"
type input "1,212.75"
type input ".50"
type input "1,212.75"
type input ".50"
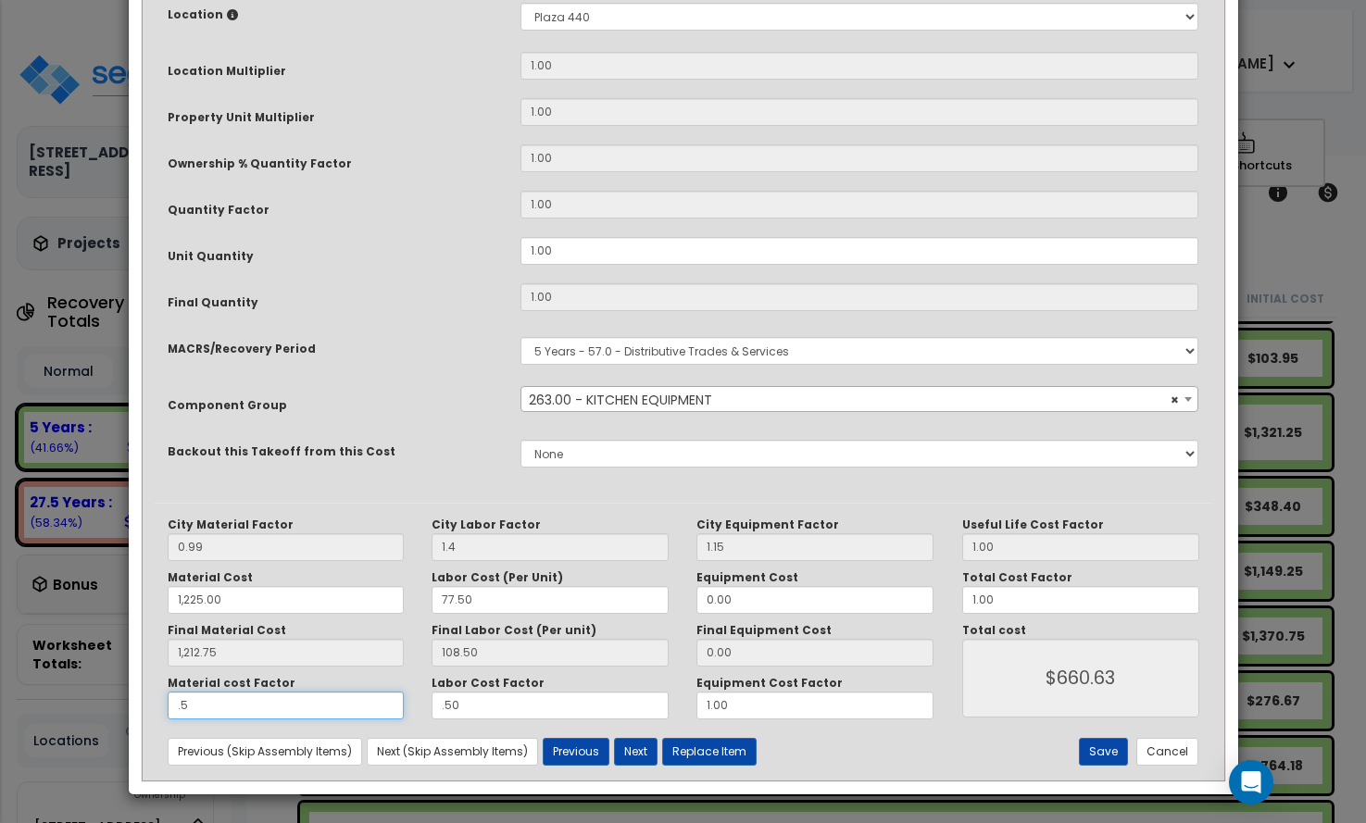
click at [238, 706] on input ".5" at bounding box center [286, 706] width 237 height 28
type input "1,212.75"
type input ".50"
type input "1,212.75"
type input ".50"
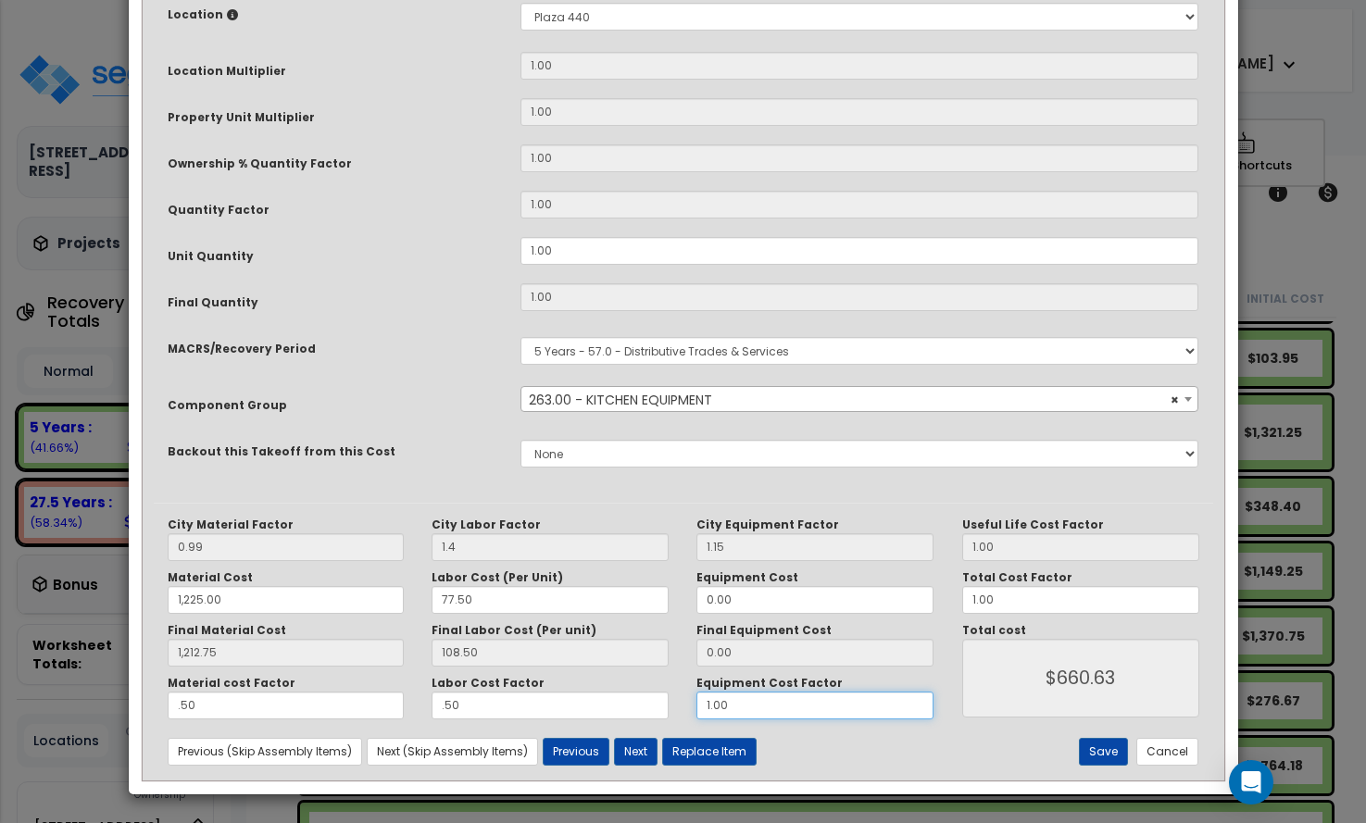
drag, startPoint x: 746, startPoint y: 710, endPoint x: 613, endPoint y: 688, distance: 135.2
click at [613, 688] on div "Material cost Factor .50 Labor Cost Factor .50 Equipment Cost Factor 1.00" at bounding box center [551, 698] width 795 height 44
type input "1,212.75"
type input "."
type input "1,212.75"
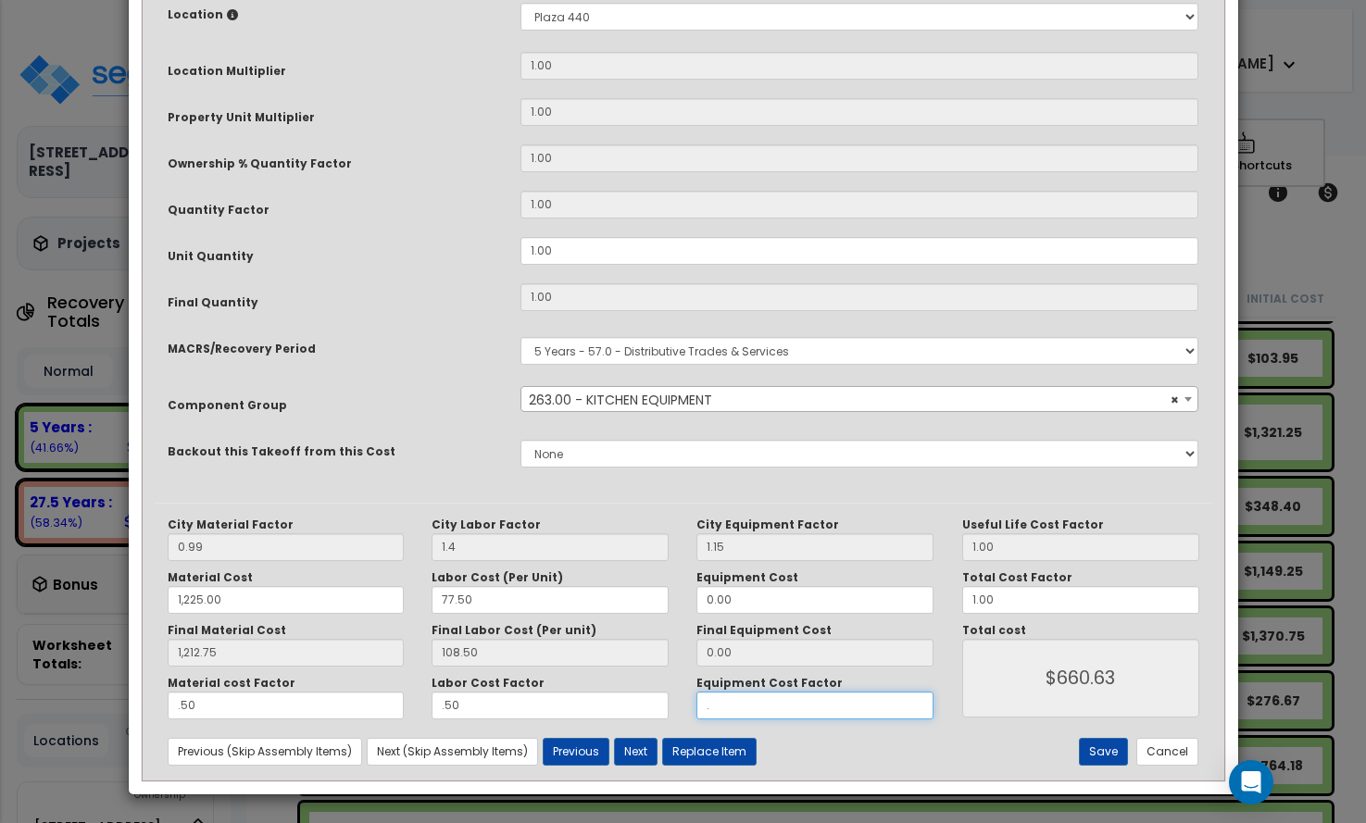
type input ".5"
type input "1,212.75"
type input ".50"
type input "1,212.75"
type input ".50"
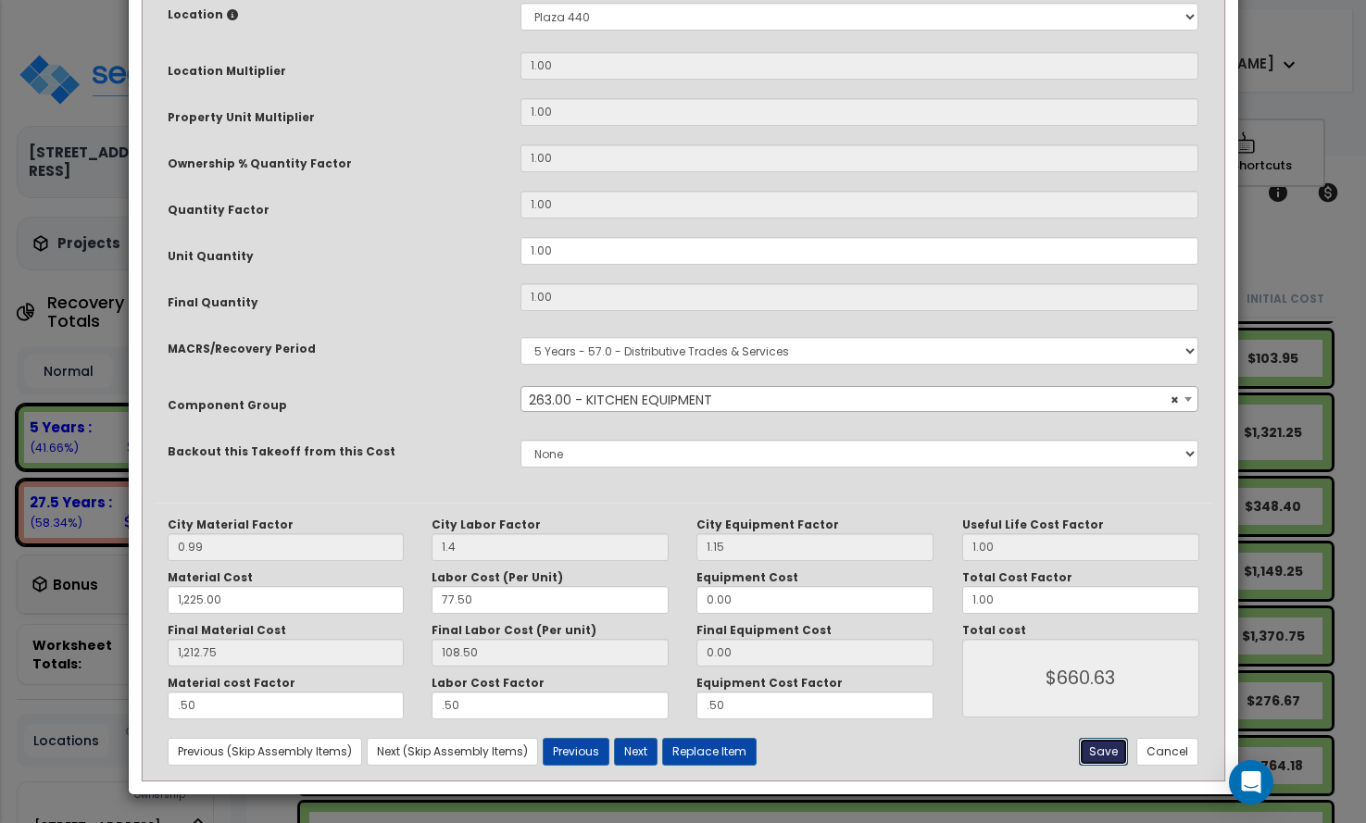
type input "1,212.75"
click at [1105, 747] on button "Save" at bounding box center [1103, 752] width 49 height 28
type input "1.40"
type input "1225.00"
type input "1212.75"
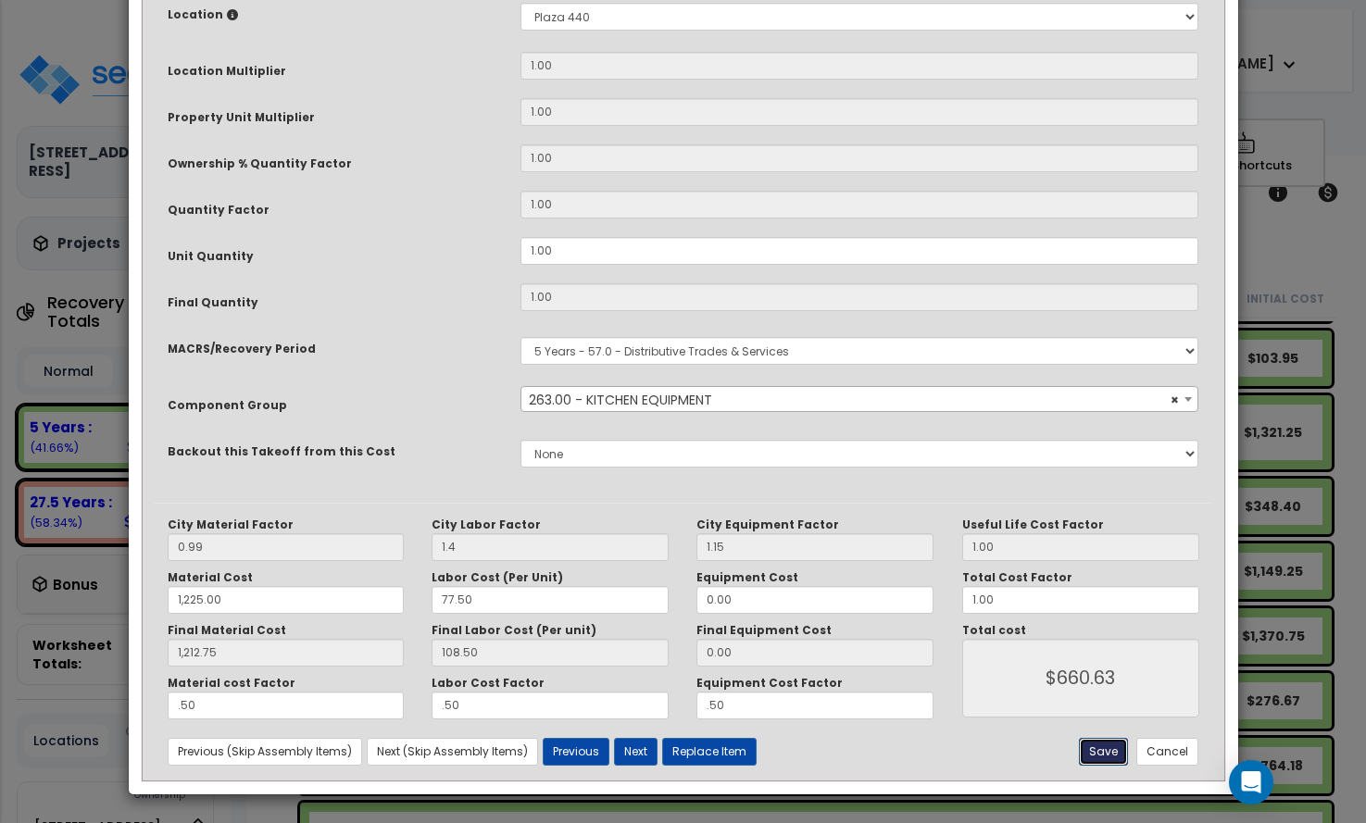
type input "0.50"
type input "660.63"
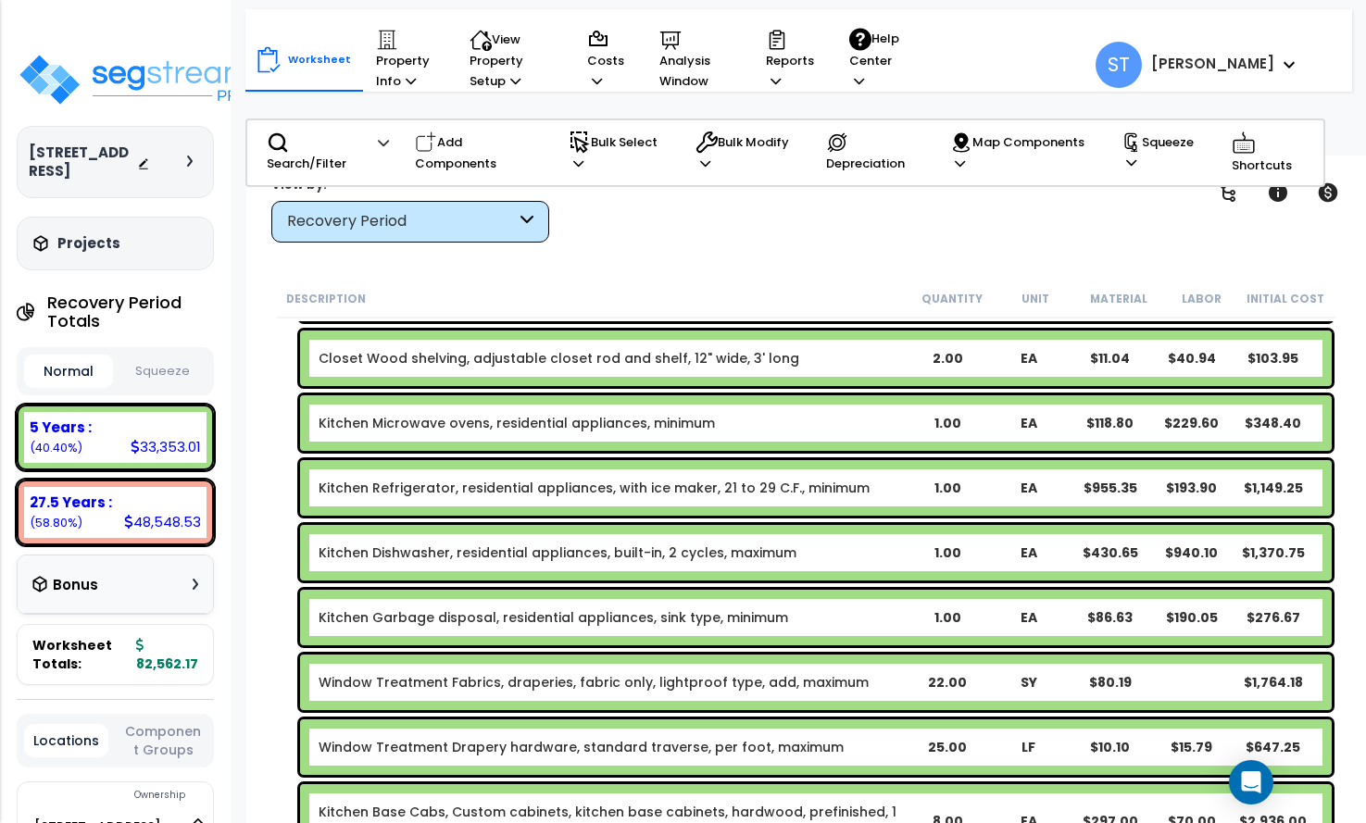
click at [592, 418] on link "Kitchen Microwave ovens, residential appliances, minimum" at bounding box center [517, 423] width 396 height 19
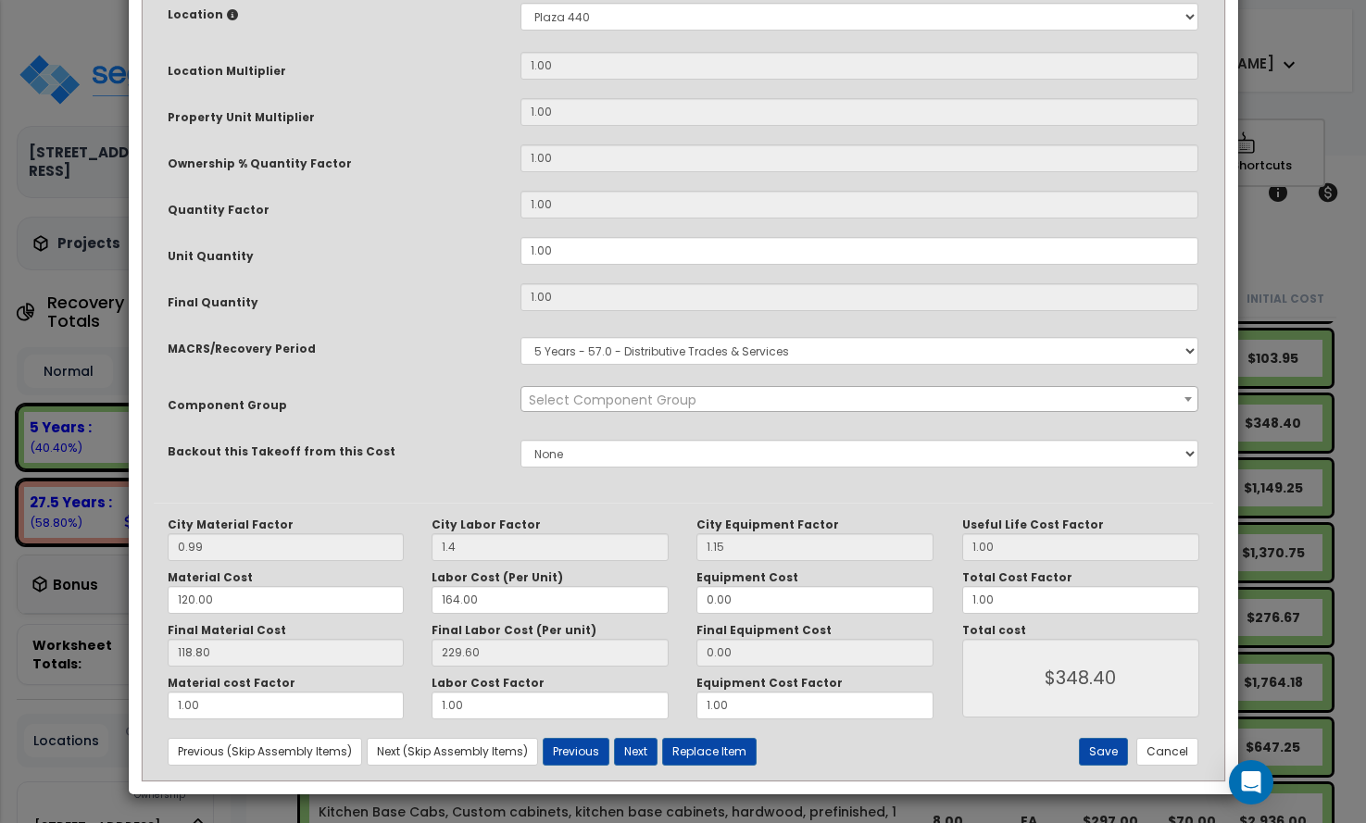
scroll to position [0, 0]
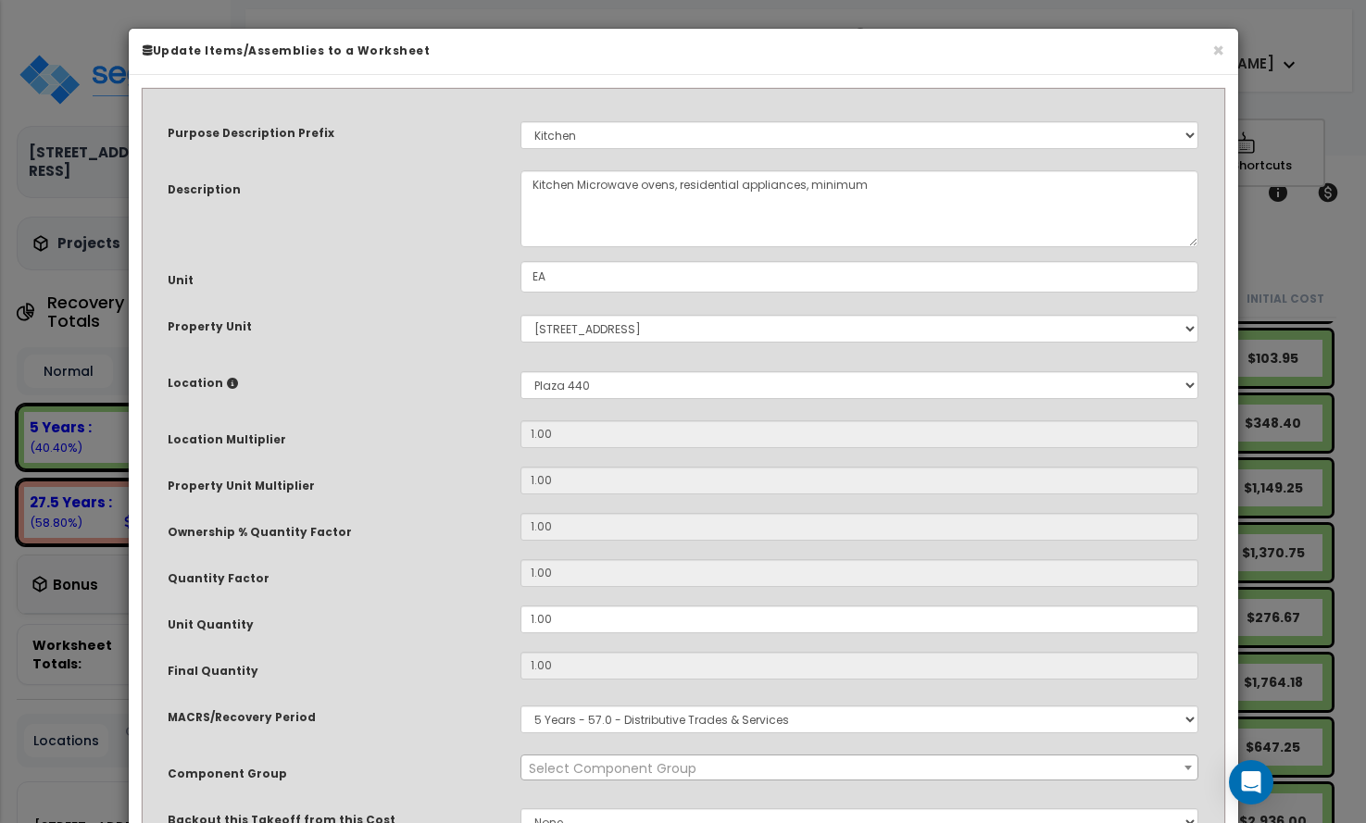
select select "8667"
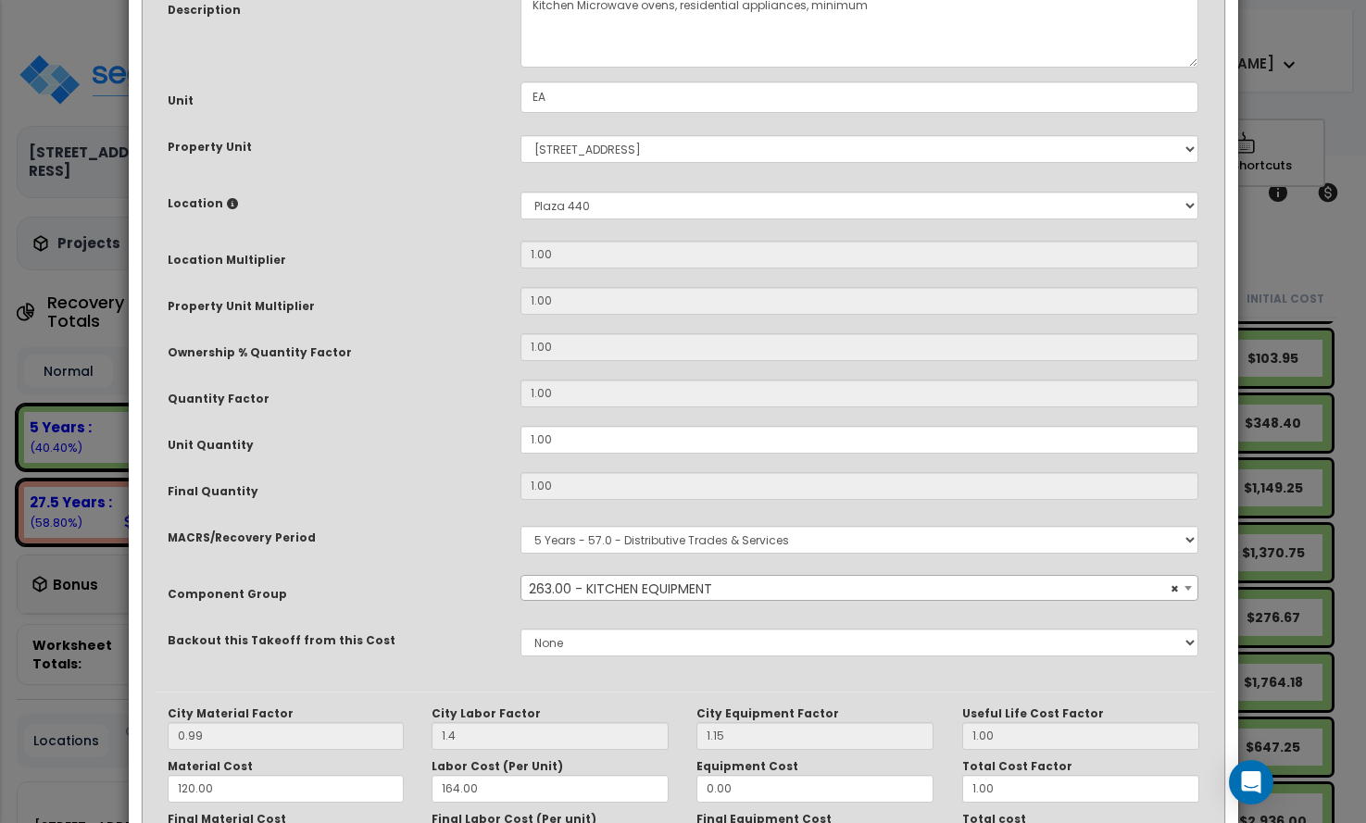
scroll to position [369, 0]
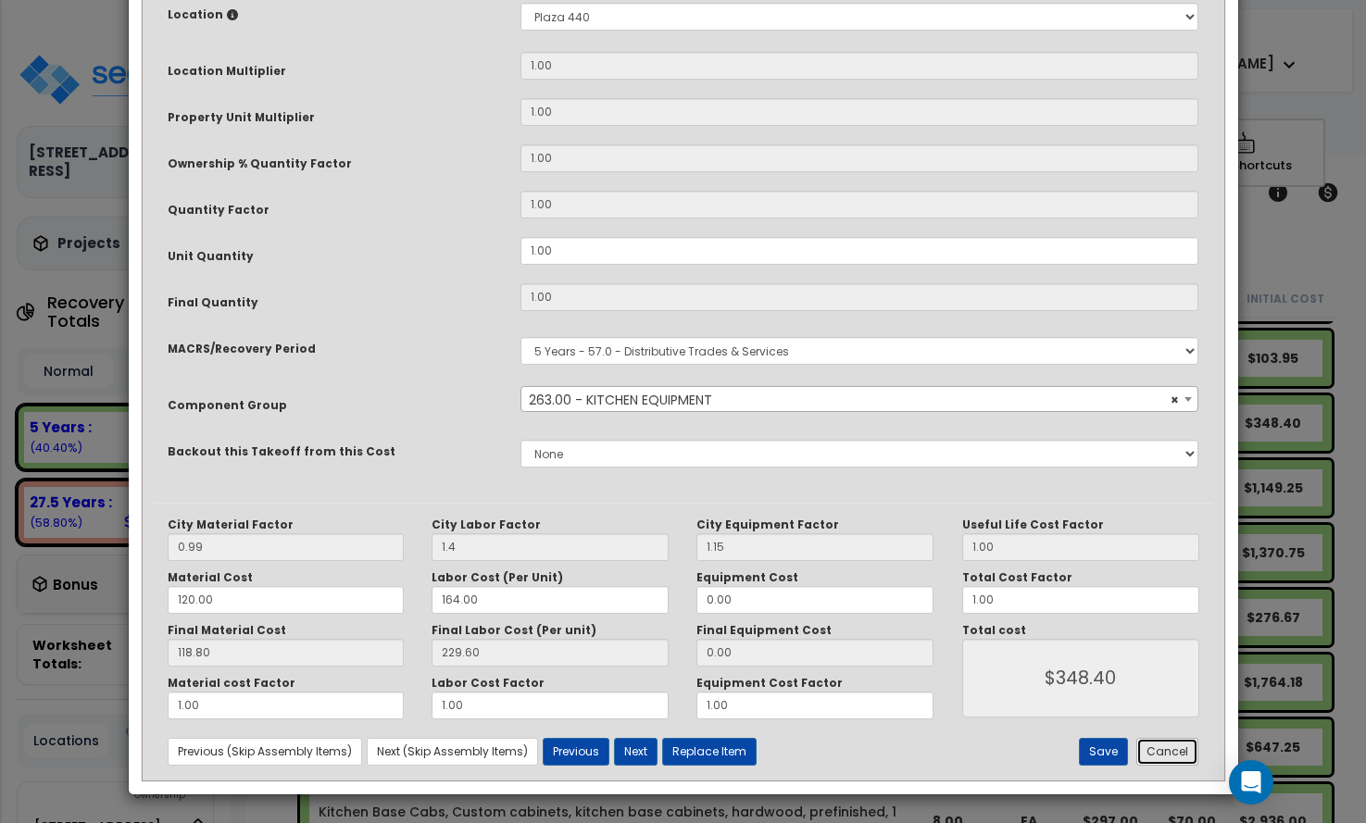
click at [1162, 744] on button "Cancel" at bounding box center [1167, 752] width 62 height 28
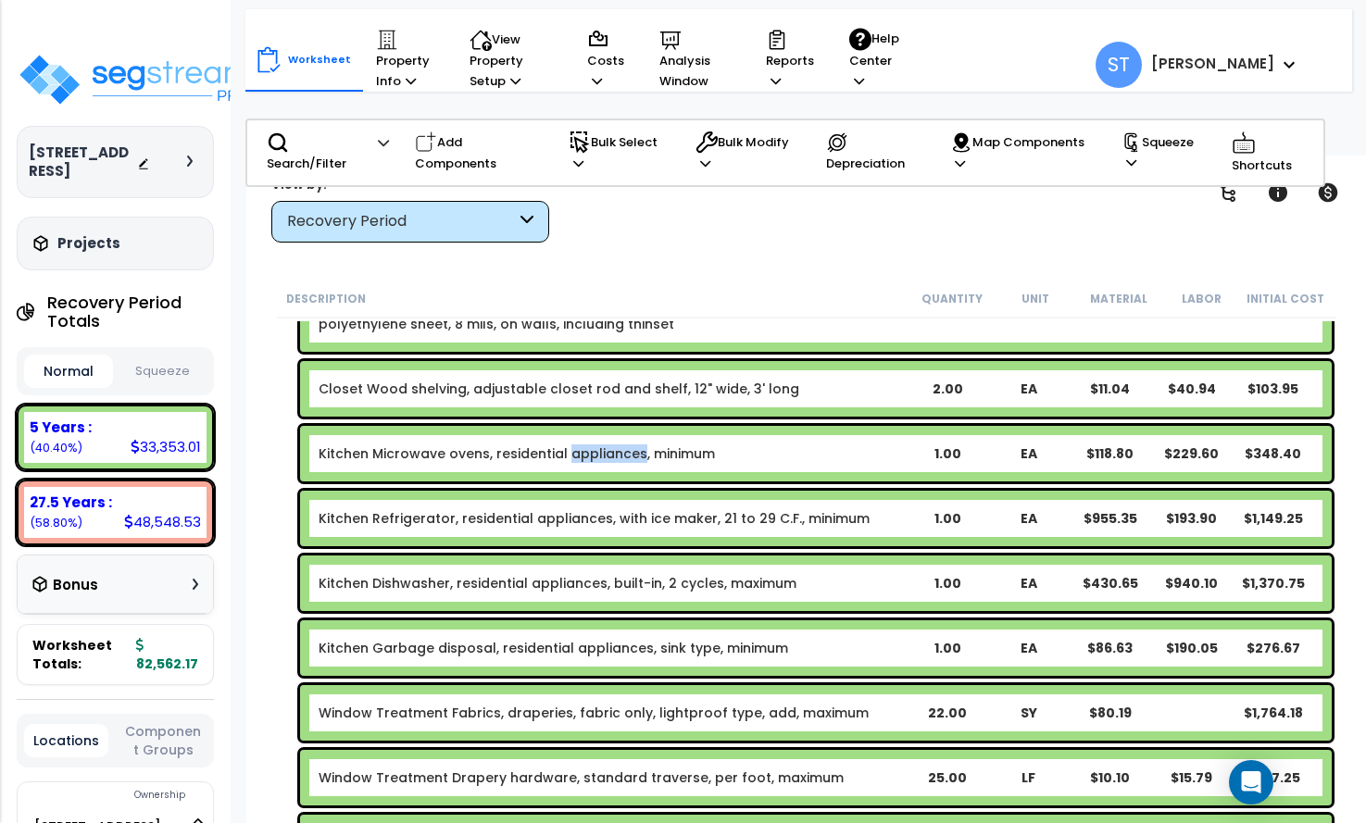
scroll to position [185, 0]
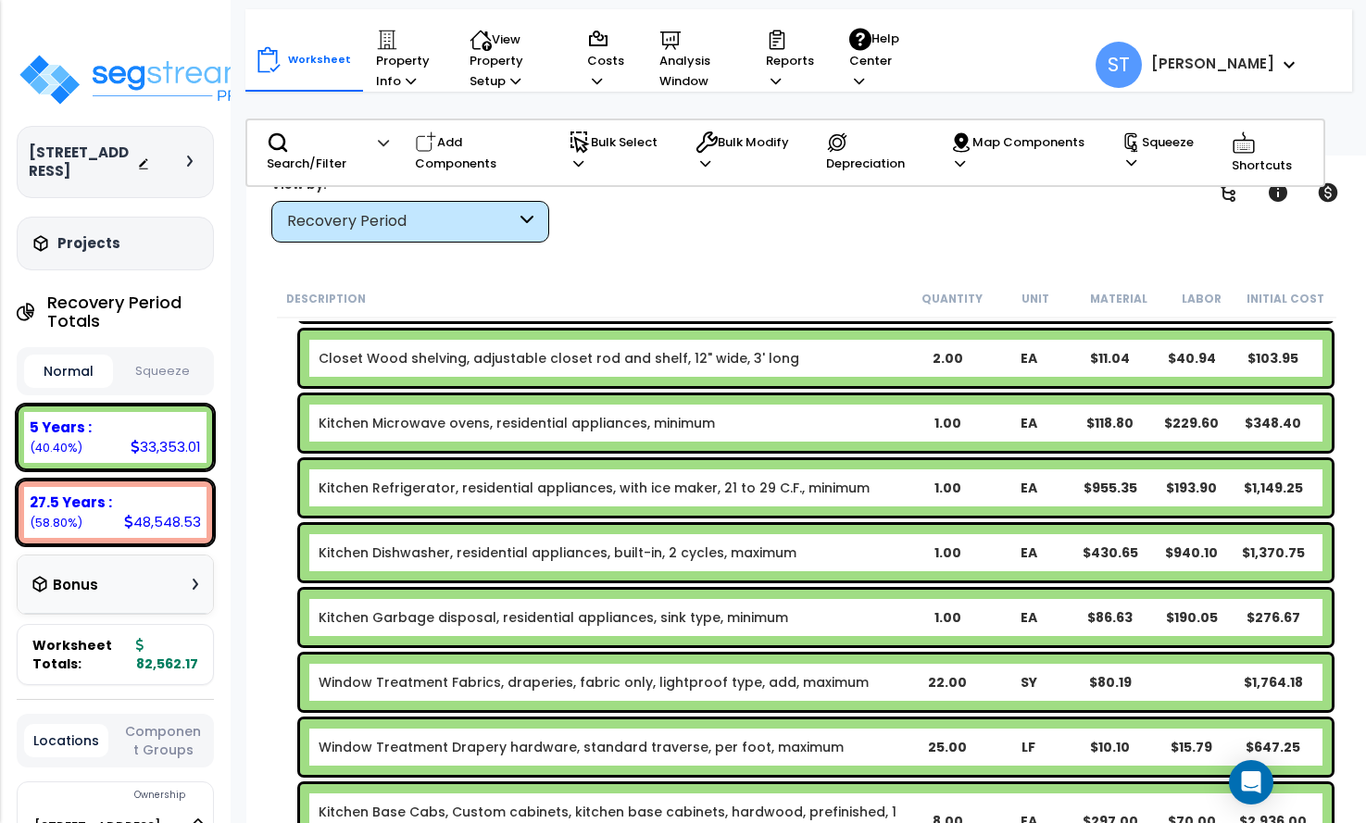
click at [753, 482] on link "Kitchen Refrigerator, residential appliances, with ice maker, 21 to 29 C.F., mi…" at bounding box center [594, 488] width 551 height 19
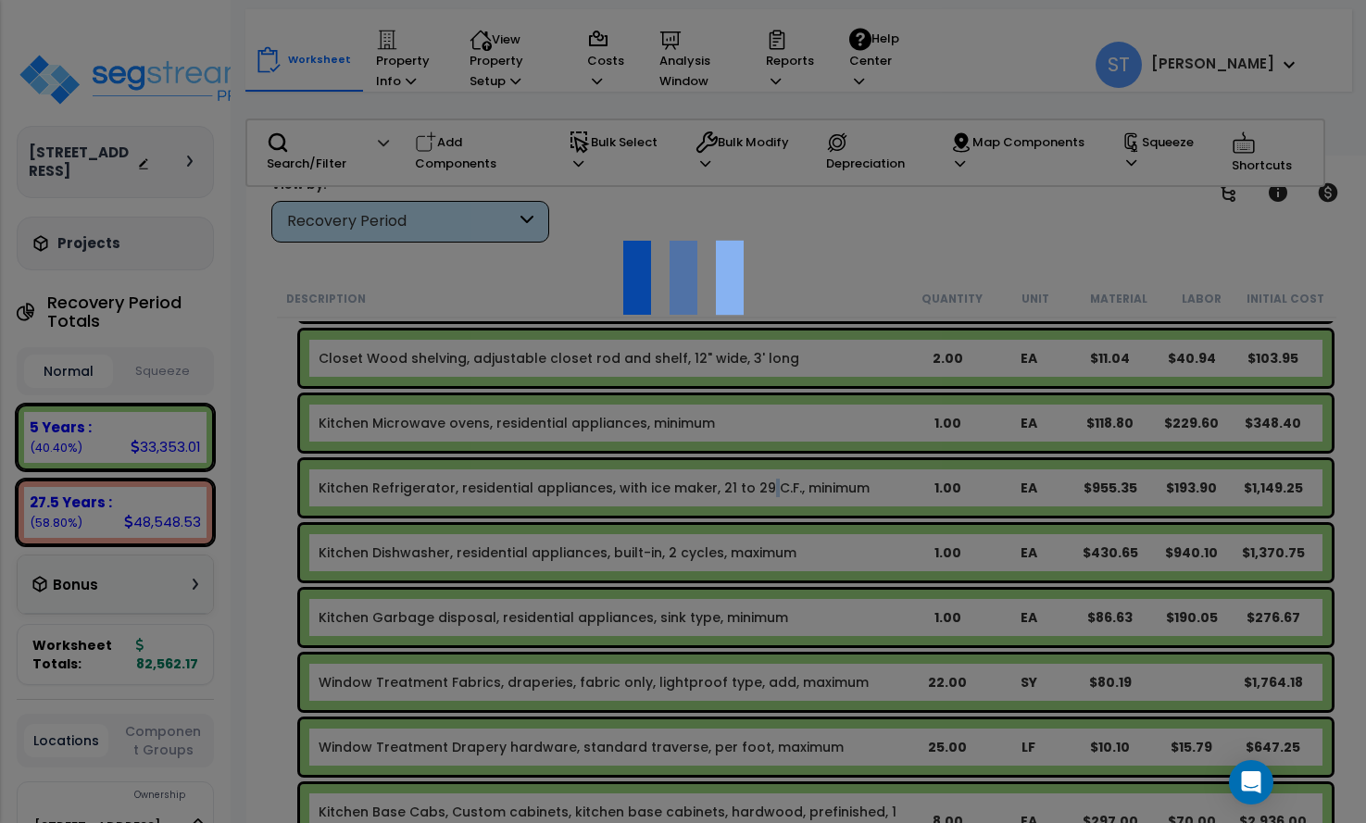
scroll to position [0, 0]
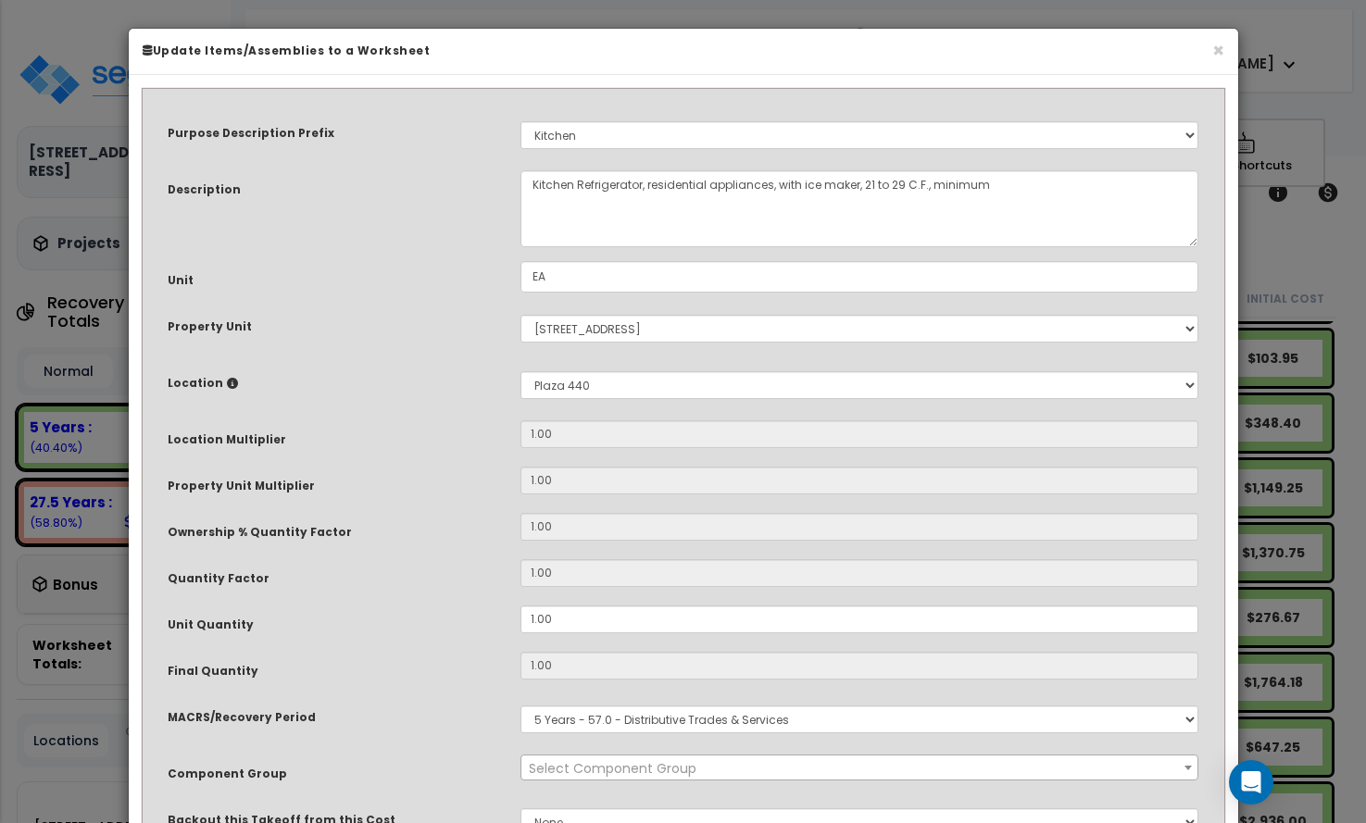
select select "8667"
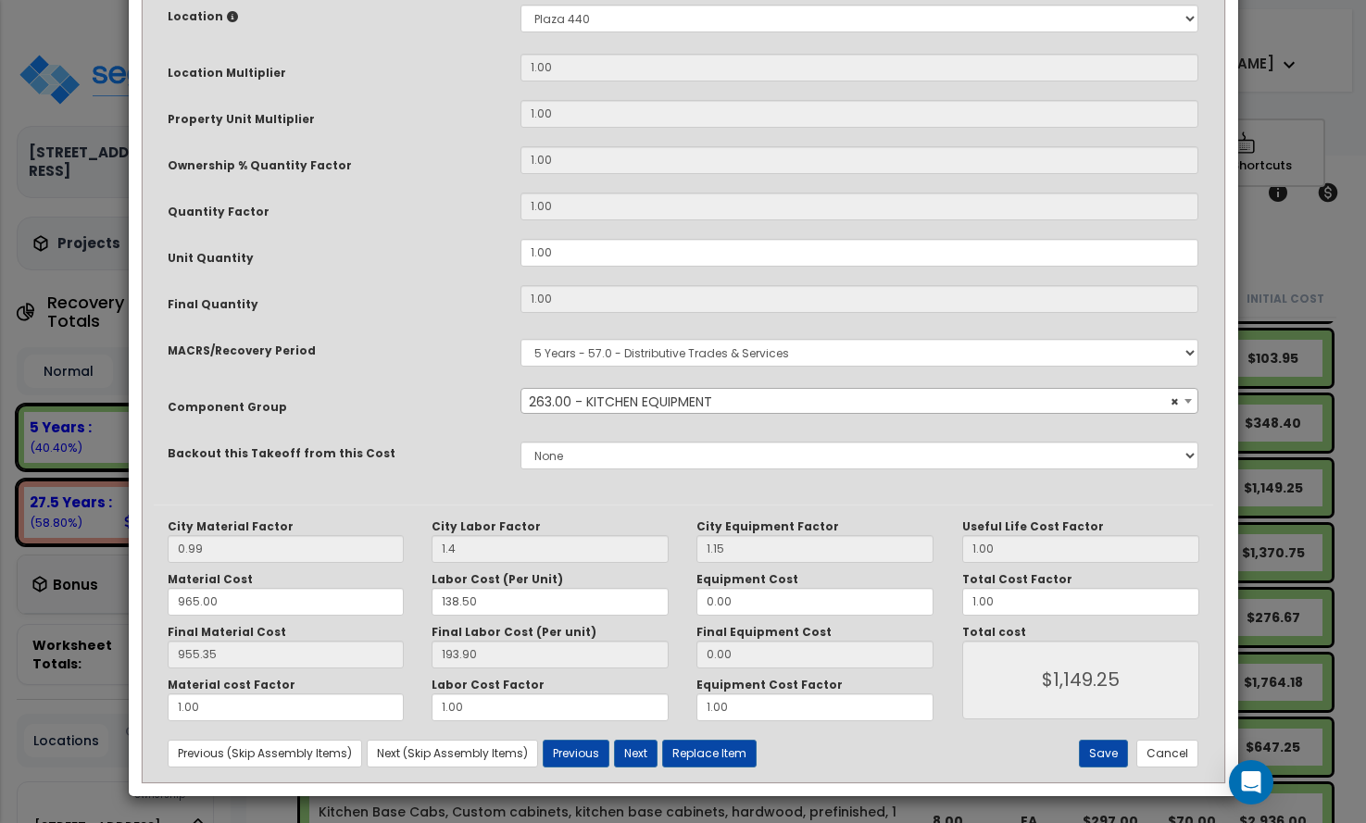
scroll to position [369, 0]
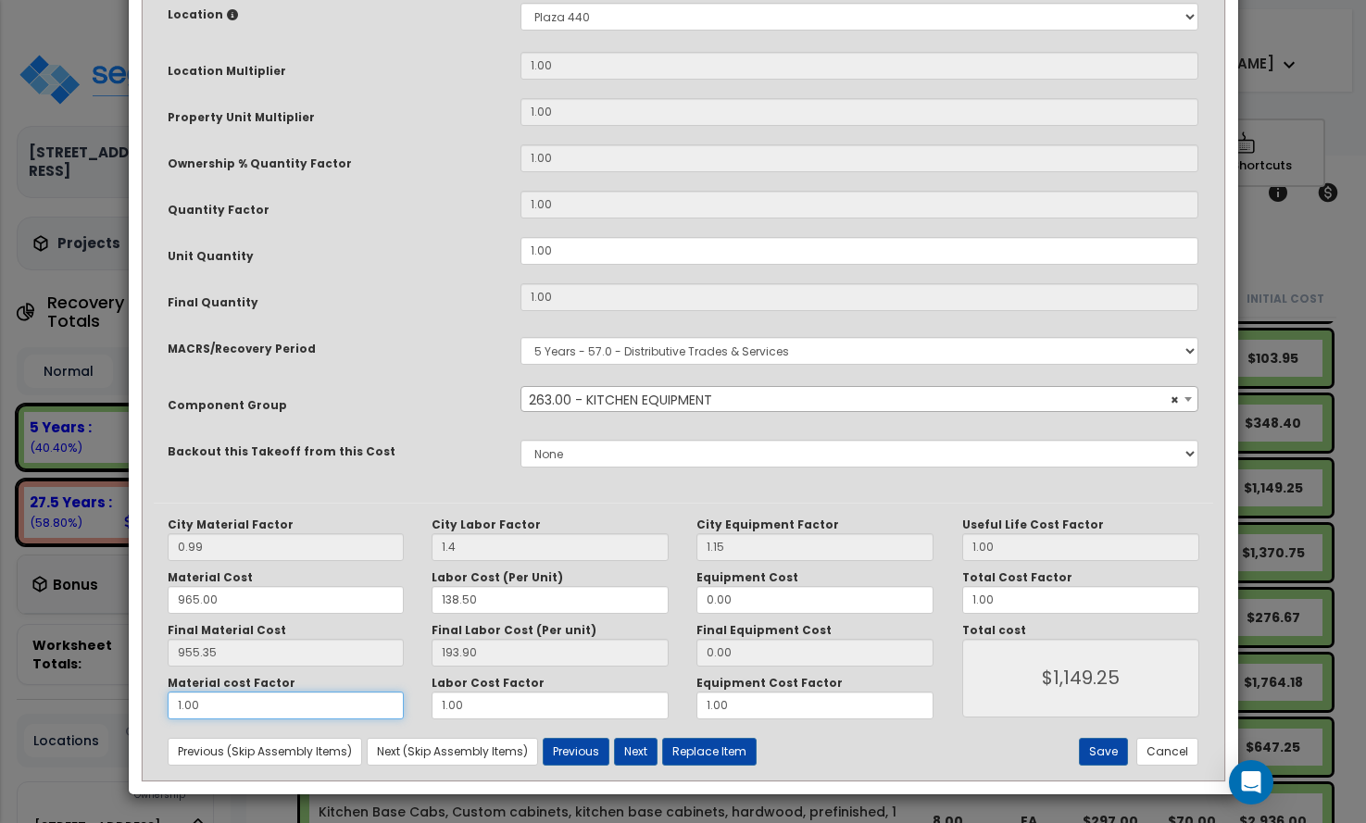
drag, startPoint x: 226, startPoint y: 707, endPoint x: 301, endPoint y: 725, distance: 77.0
click at [216, 707] on input "1.00" at bounding box center [286, 706] width 237 height 28
drag, startPoint x: 207, startPoint y: 707, endPoint x: 115, endPoint y: 707, distance: 92.6
click at [113, 711] on div "× Update Items/Assemblies to a Worksheet Purpose Description Prefix Select A/V …" at bounding box center [683, 411] width 1366 height 823
type input "."
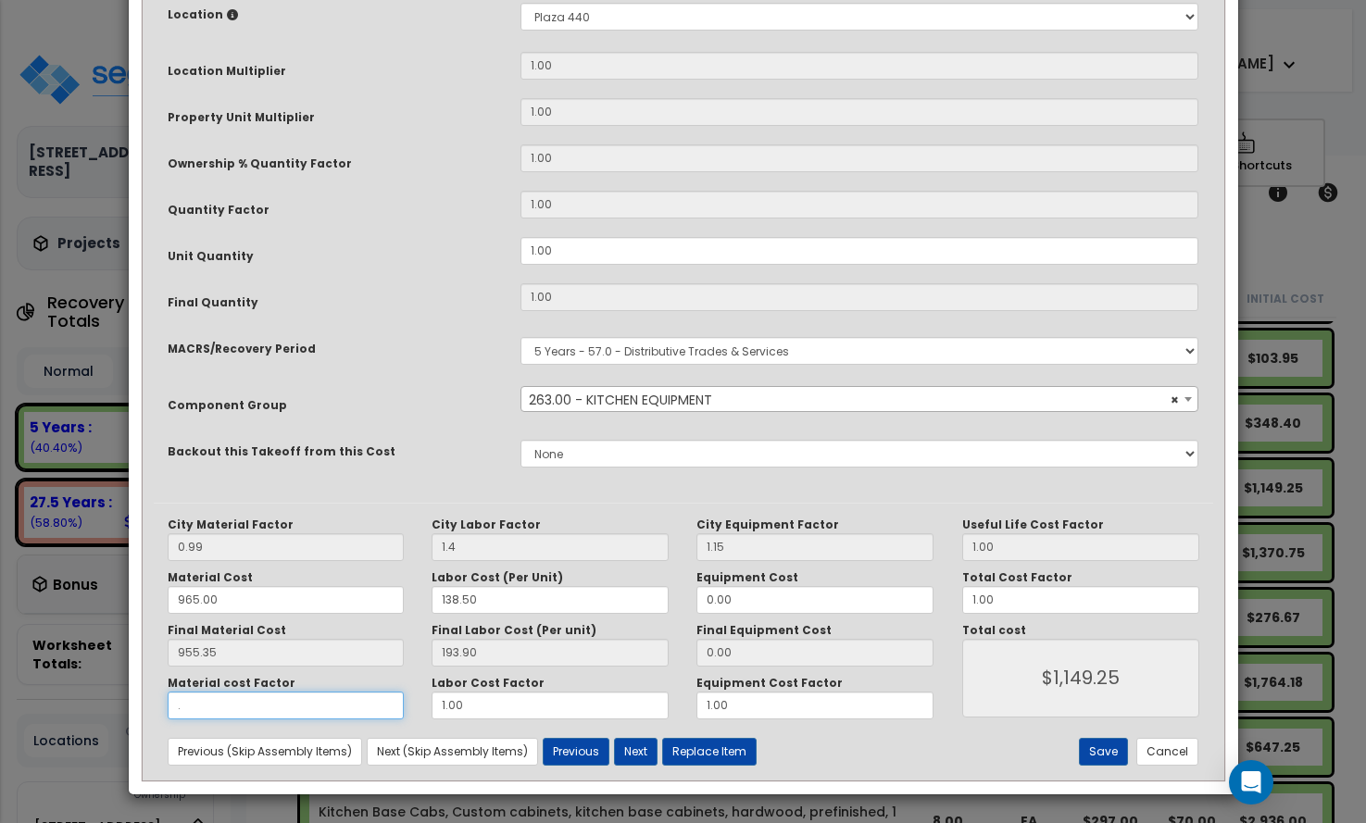
type input "$193.90"
type input ".5"
type input "$671.58"
type input ".5"
click at [386, 700] on div "Material cost Factor .5 Labor Cost Factor 1.00 Equipment Cost Factor 1.00" at bounding box center [551, 698] width 795 height 44
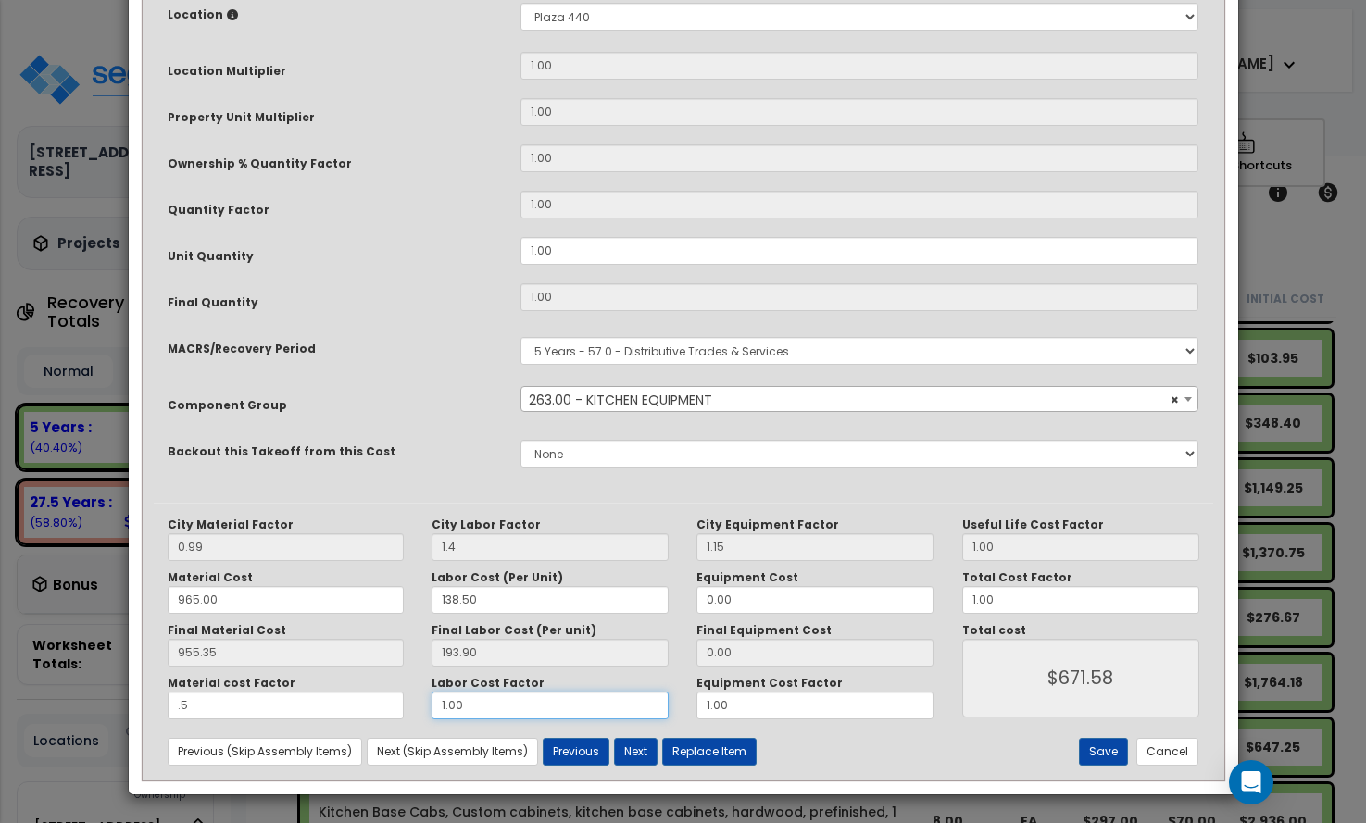
type input "."
type input "$477.68"
type input ".5"
type input "$574.63"
type input ".5"
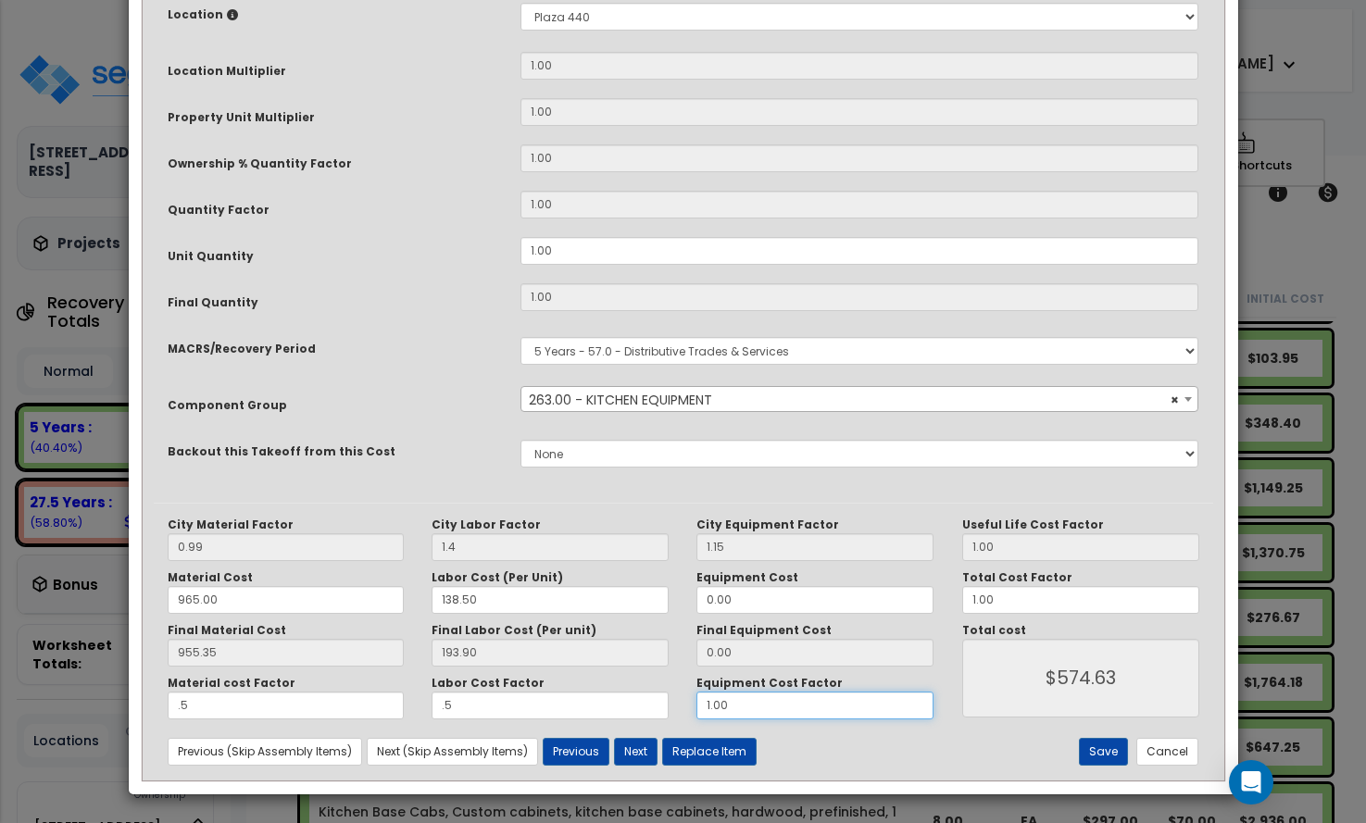
drag, startPoint x: 737, startPoint y: 702, endPoint x: 640, endPoint y: 705, distance: 97.3
click at [640, 706] on div "Material cost Factor .5 Labor Cost Factor .5 Equipment Cost Factor 1.00" at bounding box center [551, 698] width 795 height 44
type input ".5"
click at [1107, 745] on button "Save" at bounding box center [1103, 752] width 49 height 28
type input "1.40"
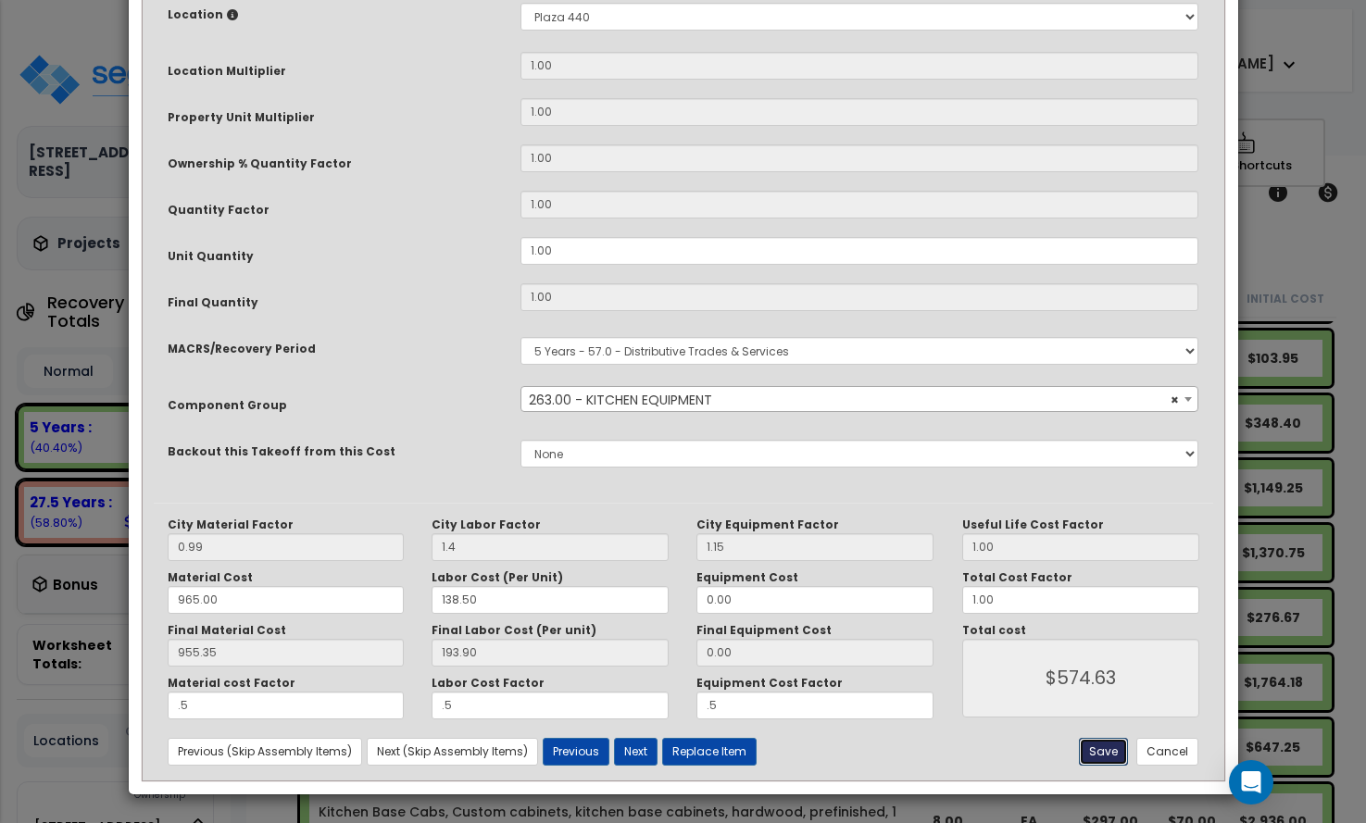
type input "0.50"
type input "574.63"
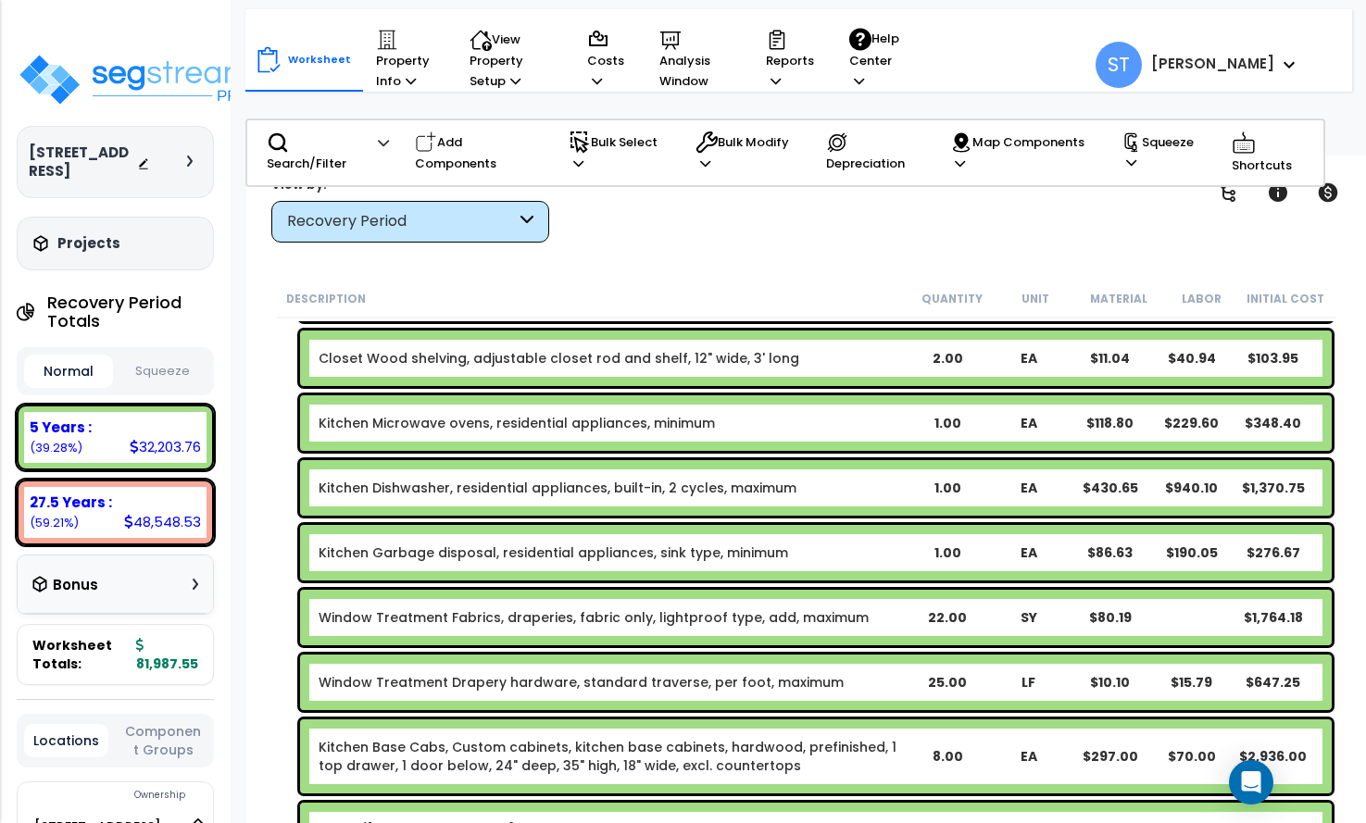
scroll to position [0, 0]
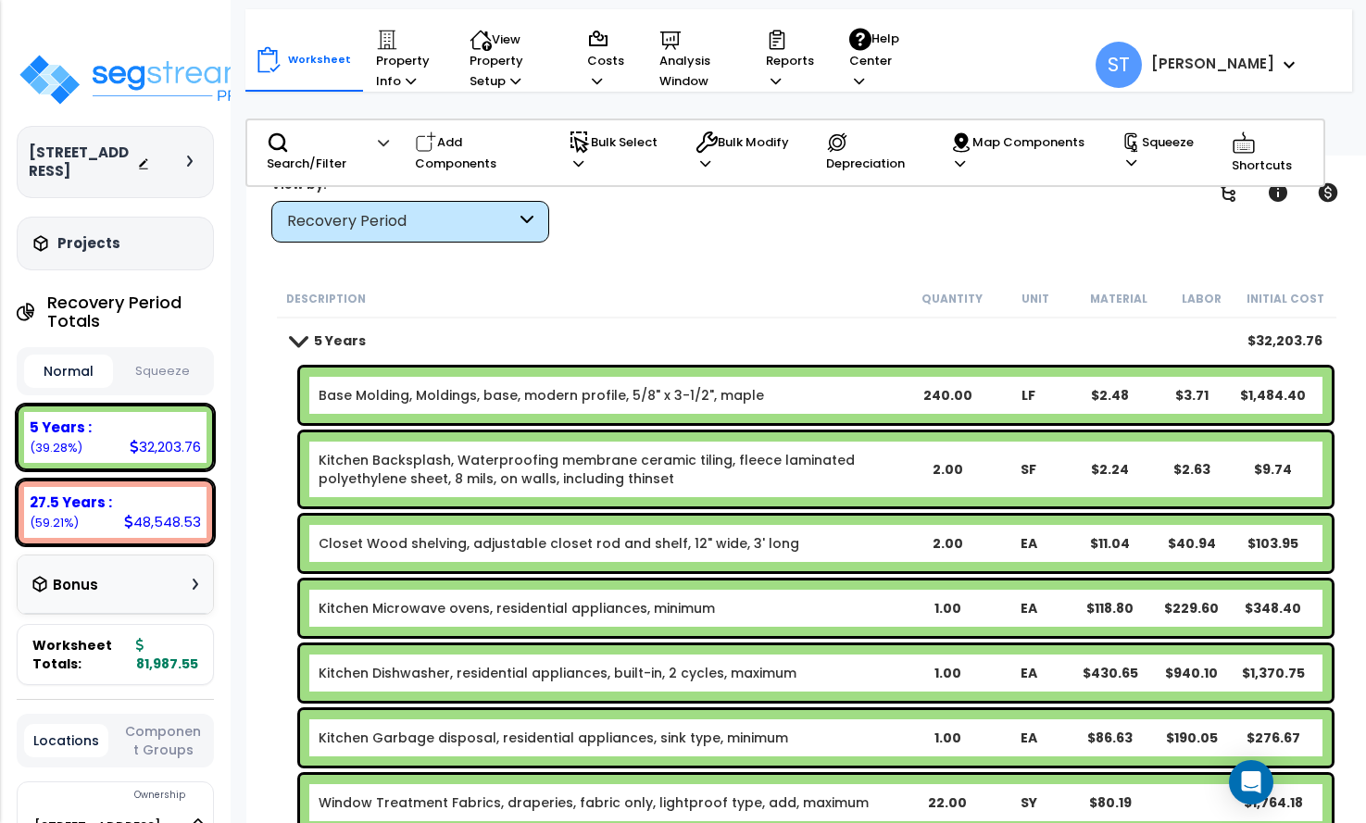
click at [488, 222] on div "Recovery Period" at bounding box center [401, 221] width 229 height 21
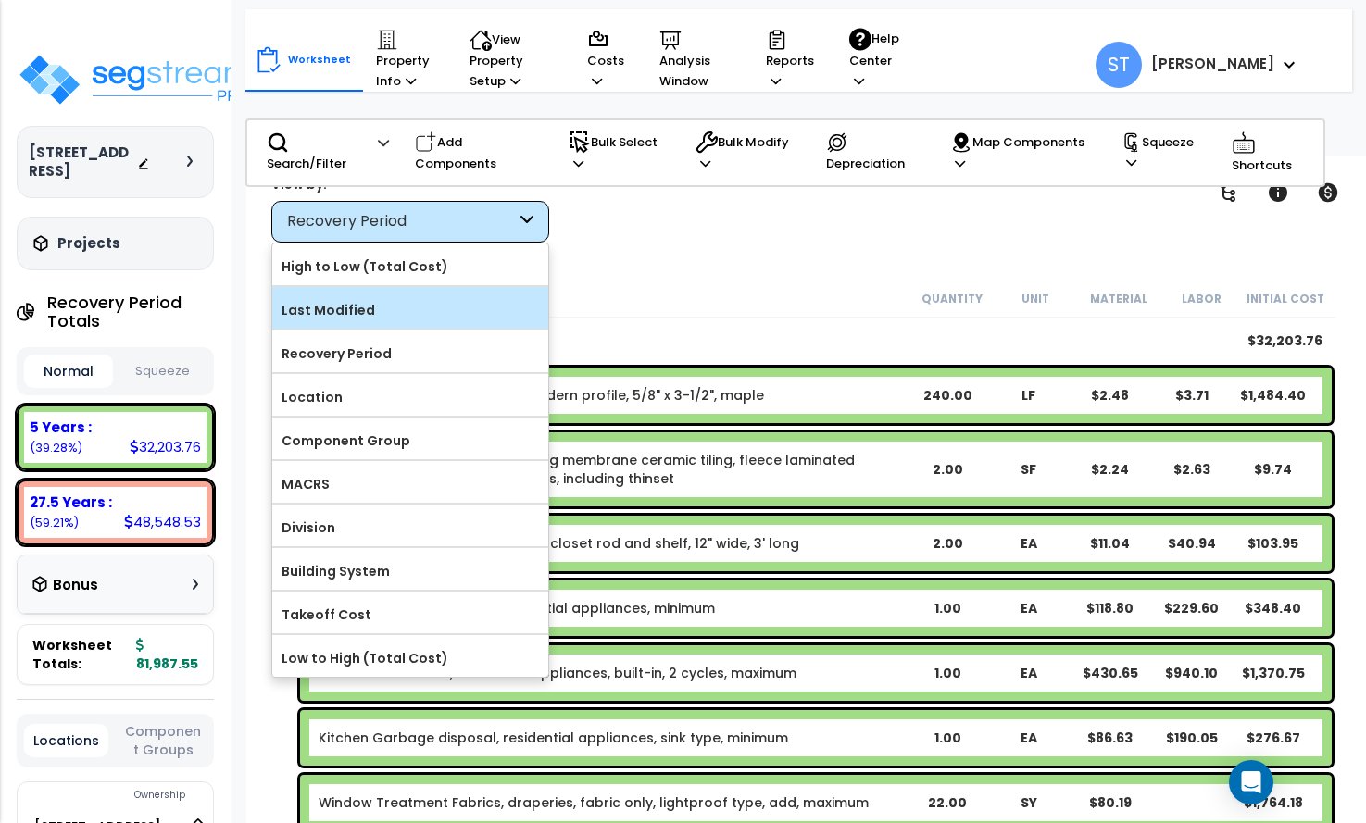
click at [432, 313] on label "Last Modified" at bounding box center [410, 310] width 276 height 28
click at [0, 0] on input "Last Modified" at bounding box center [0, 0] width 0 height 0
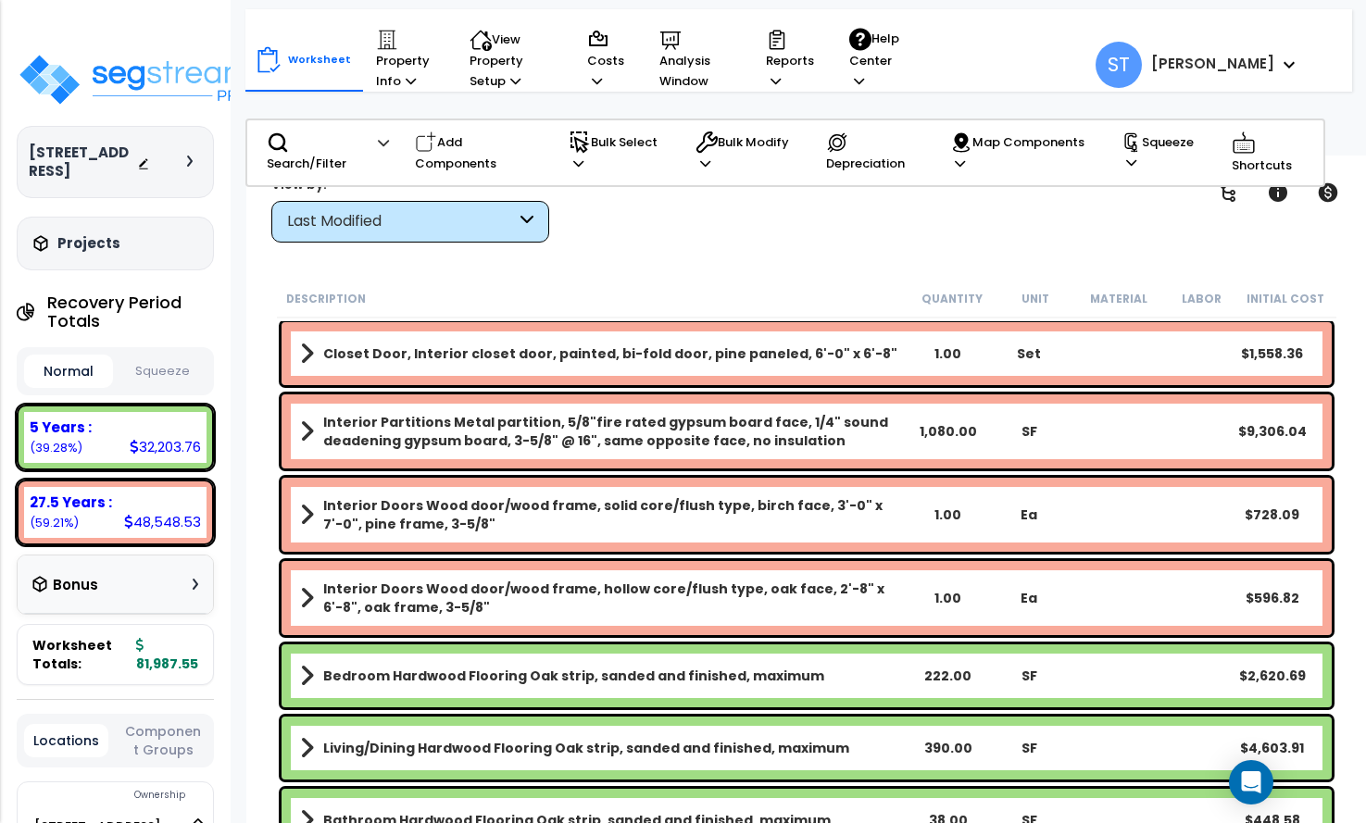
scroll to position [93, 0]
click at [427, 211] on div "Last Modified" at bounding box center [401, 221] width 229 height 21
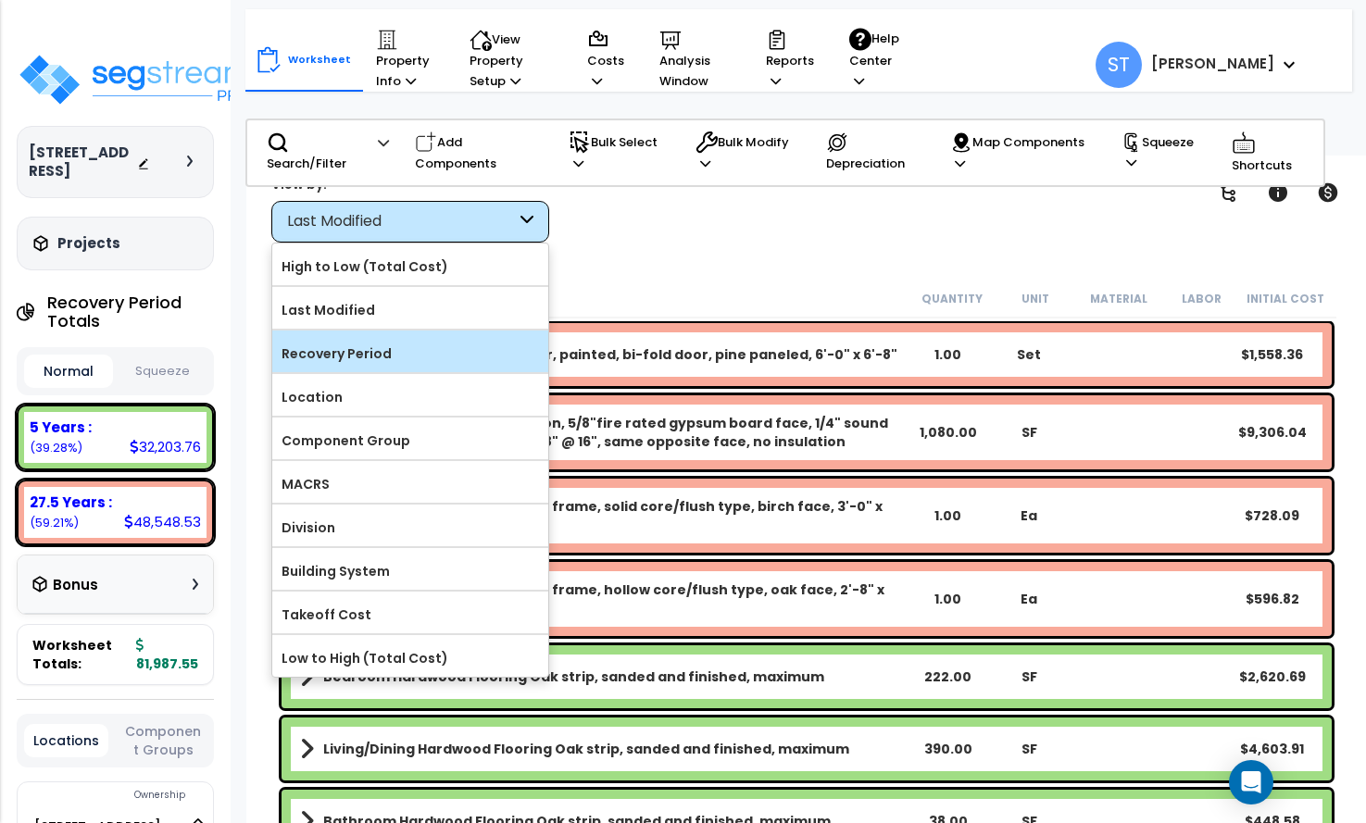
click at [367, 355] on label "Recovery Period" at bounding box center [410, 354] width 276 height 28
click at [0, 0] on input "Recovery Period" at bounding box center [0, 0] width 0 height 0
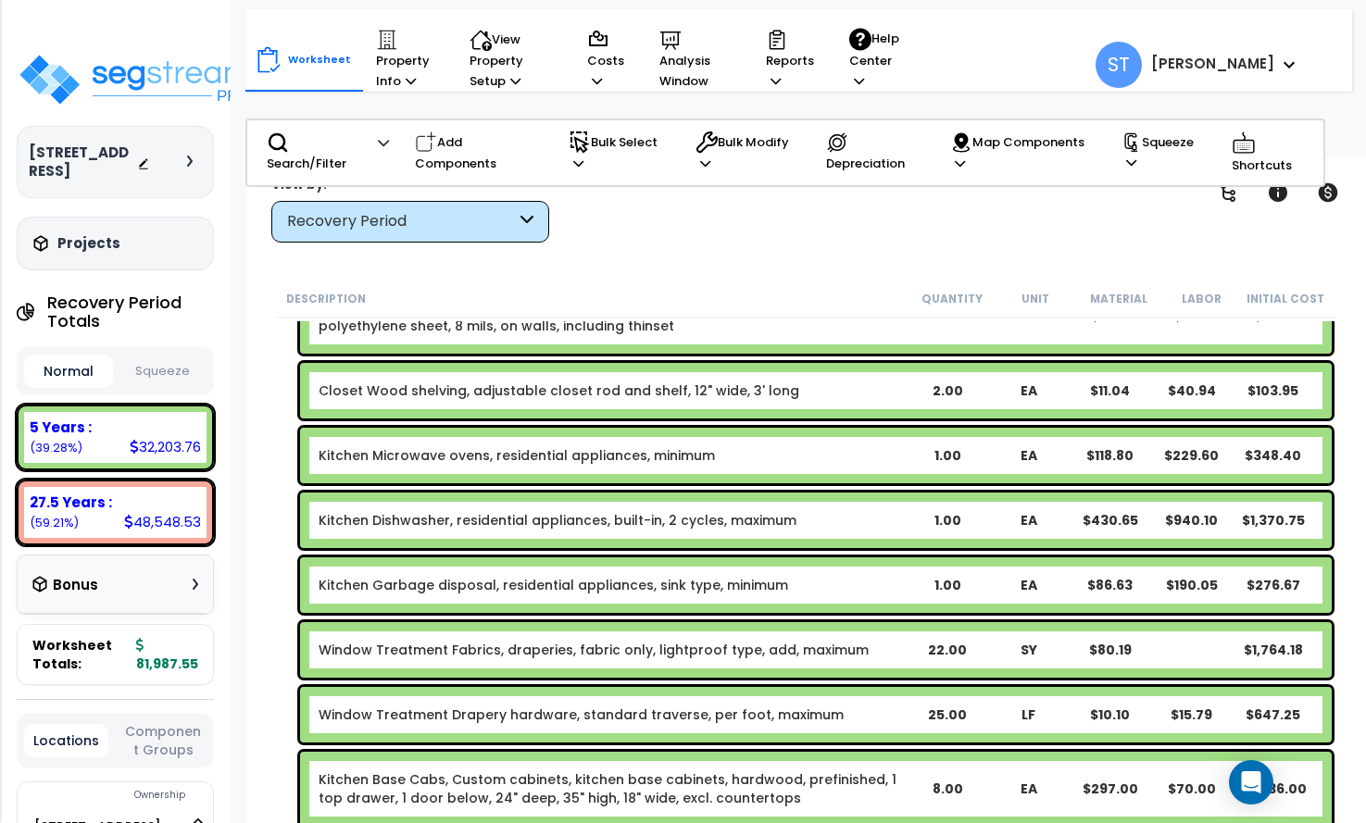
scroll to position [185, 0]
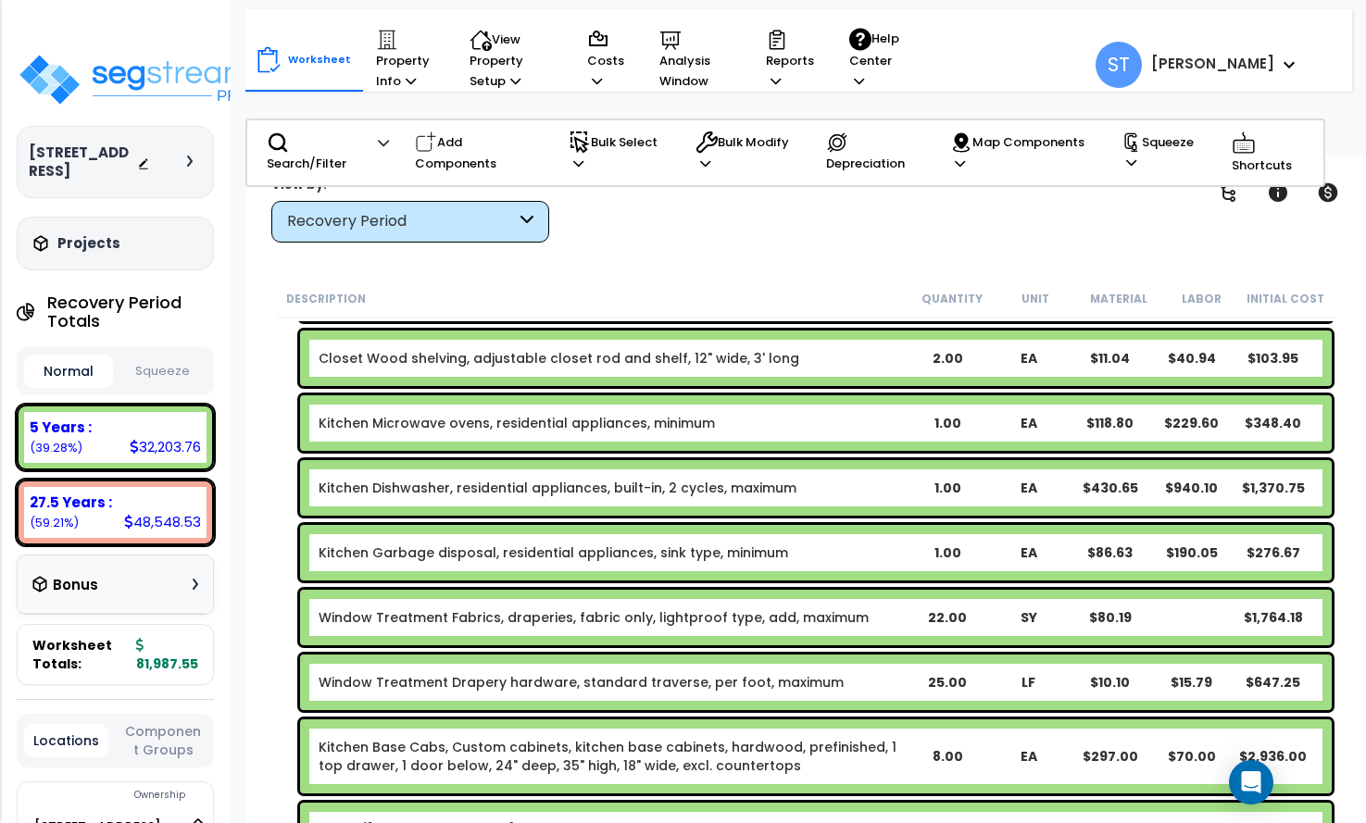
click at [559, 476] on div "Kitchen Dishwasher, residential appliances, built-in, 2 cycles, maximum 1.00 EA…" at bounding box center [816, 488] width 1032 height 56
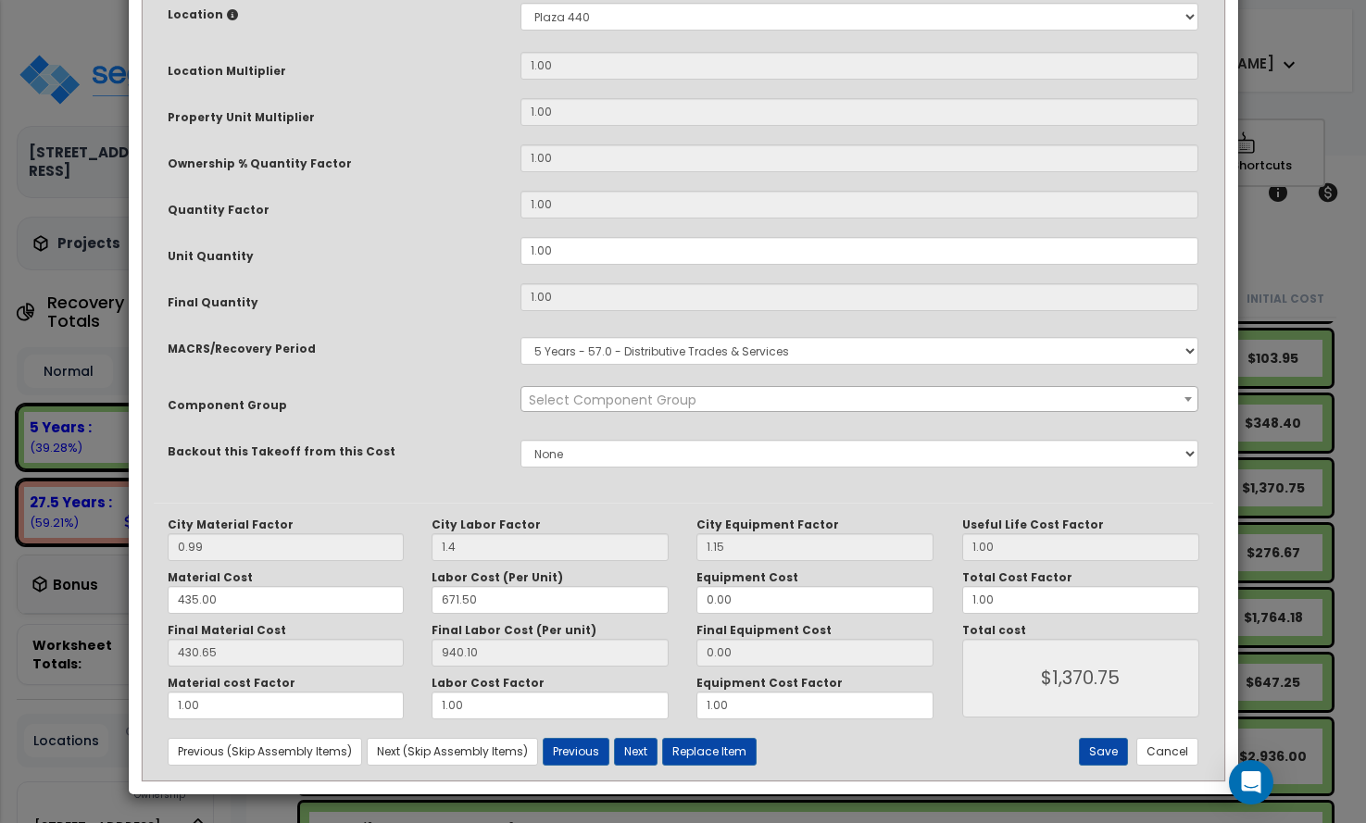
scroll to position [0, 0]
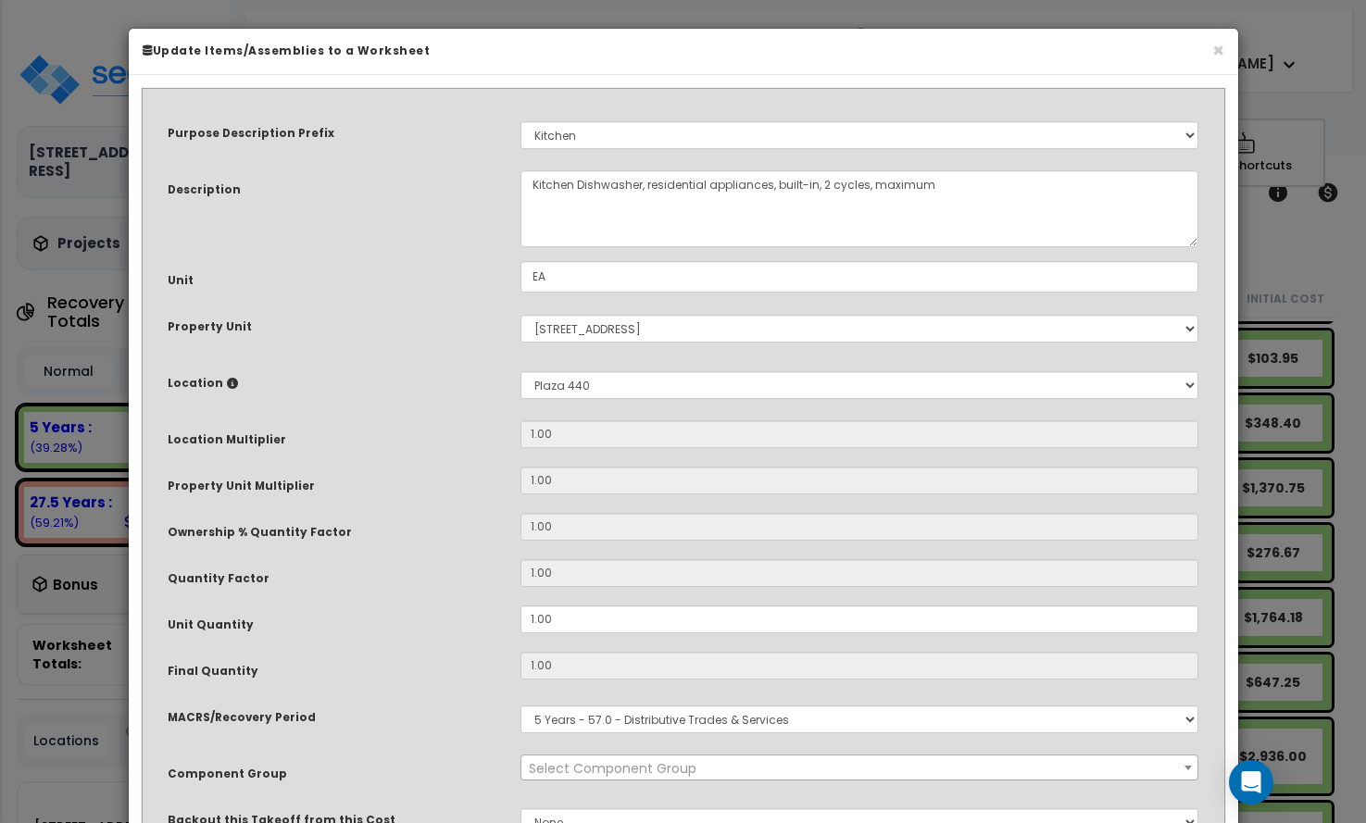
select select "8667"
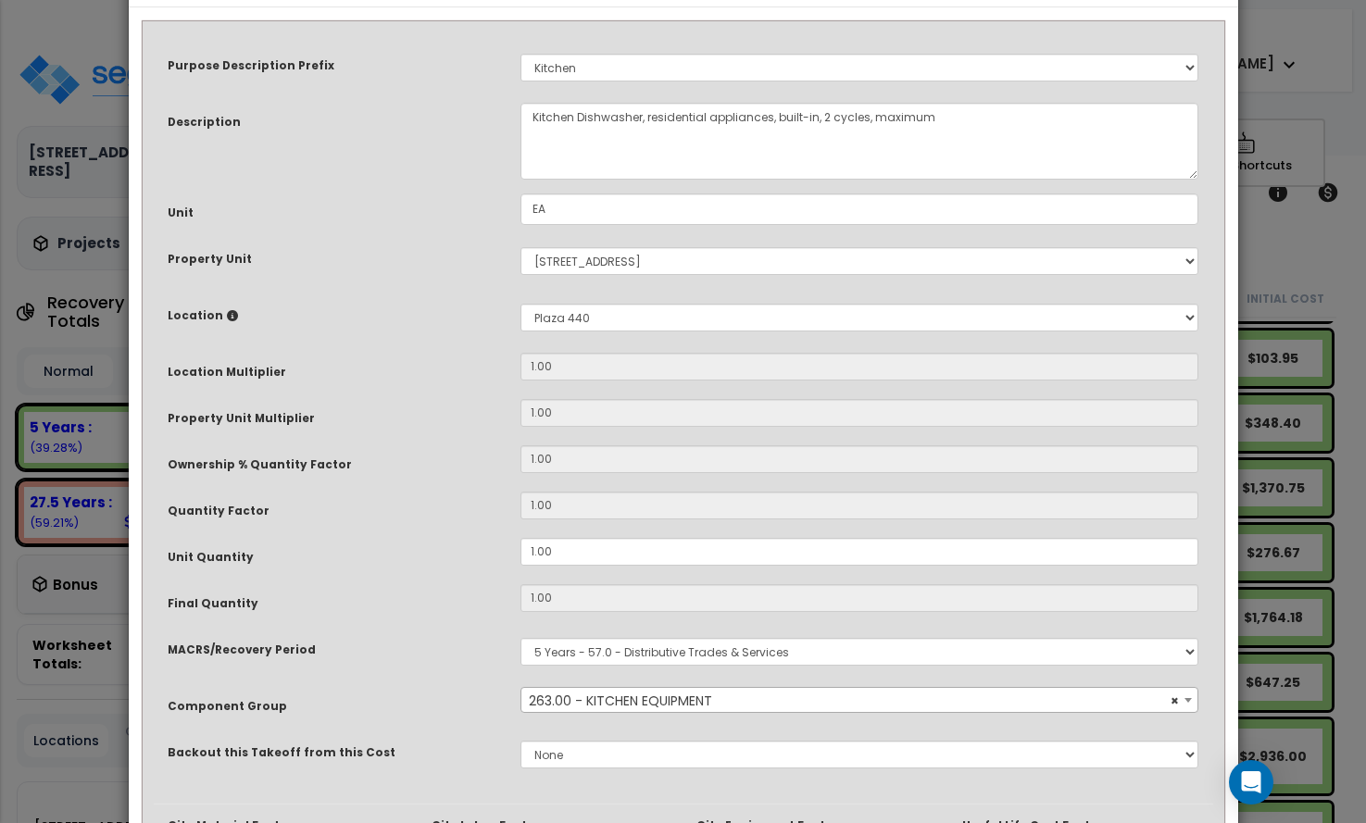
scroll to position [369, 0]
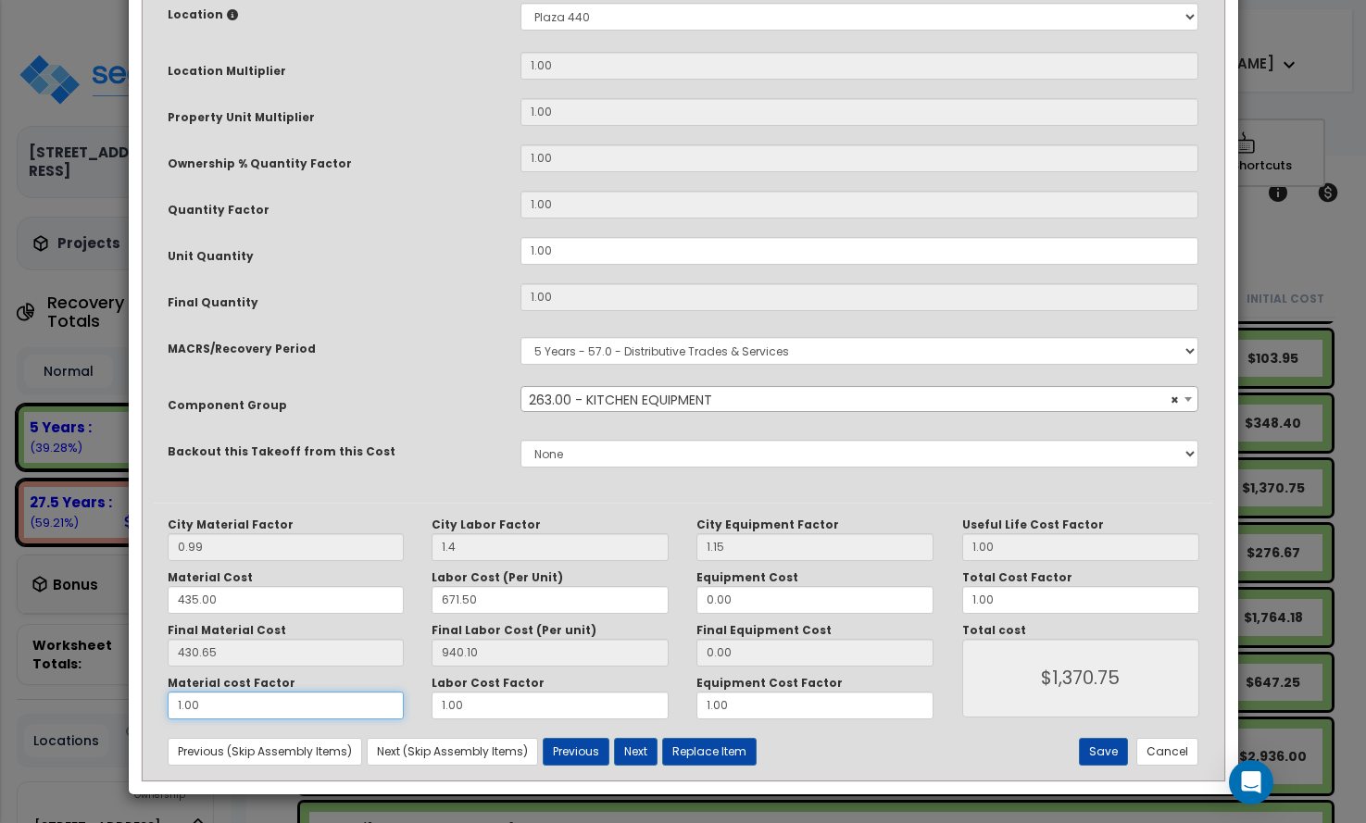
drag, startPoint x: 232, startPoint y: 708, endPoint x: 112, endPoint y: 707, distance: 120.4
click at [112, 707] on div "× Update Items/Assemblies to a Worksheet Purpose Description Prefix Select A/V …" at bounding box center [683, 411] width 1366 height 823
type input "."
type input "$940.10"
type input ".5"
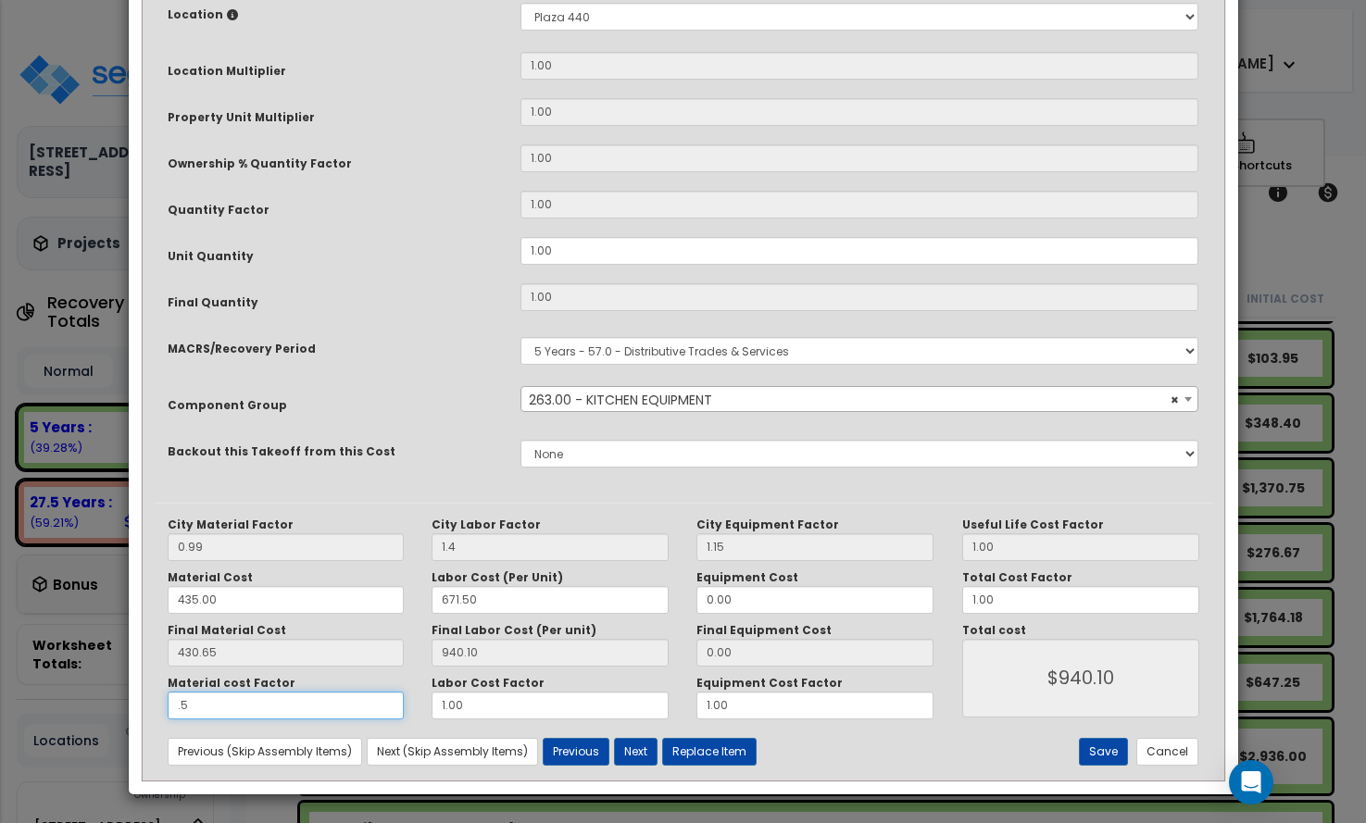
type input "$1,155.42"
type input ".5"
type input "$1,155.42"
drag, startPoint x: 477, startPoint y: 696, endPoint x: 350, endPoint y: 708, distance: 127.4
click at [350, 708] on div "Material cost Factor .5 Labor Cost Factor 1.00 Equipment Cost Factor 1.00" at bounding box center [551, 698] width 795 height 44
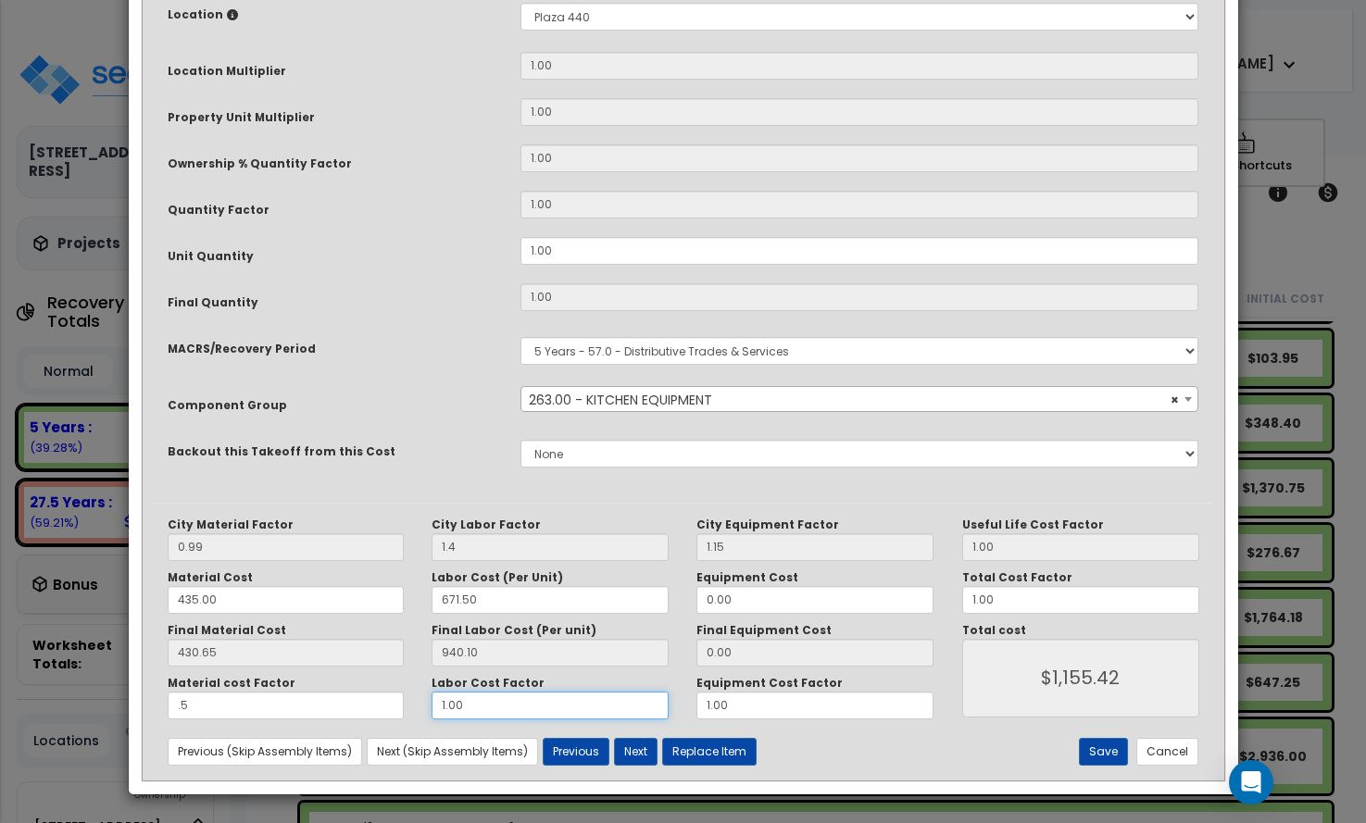
type input "."
type input "$215.32"
type input ".5"
type input "$685.38"
type input ".5"
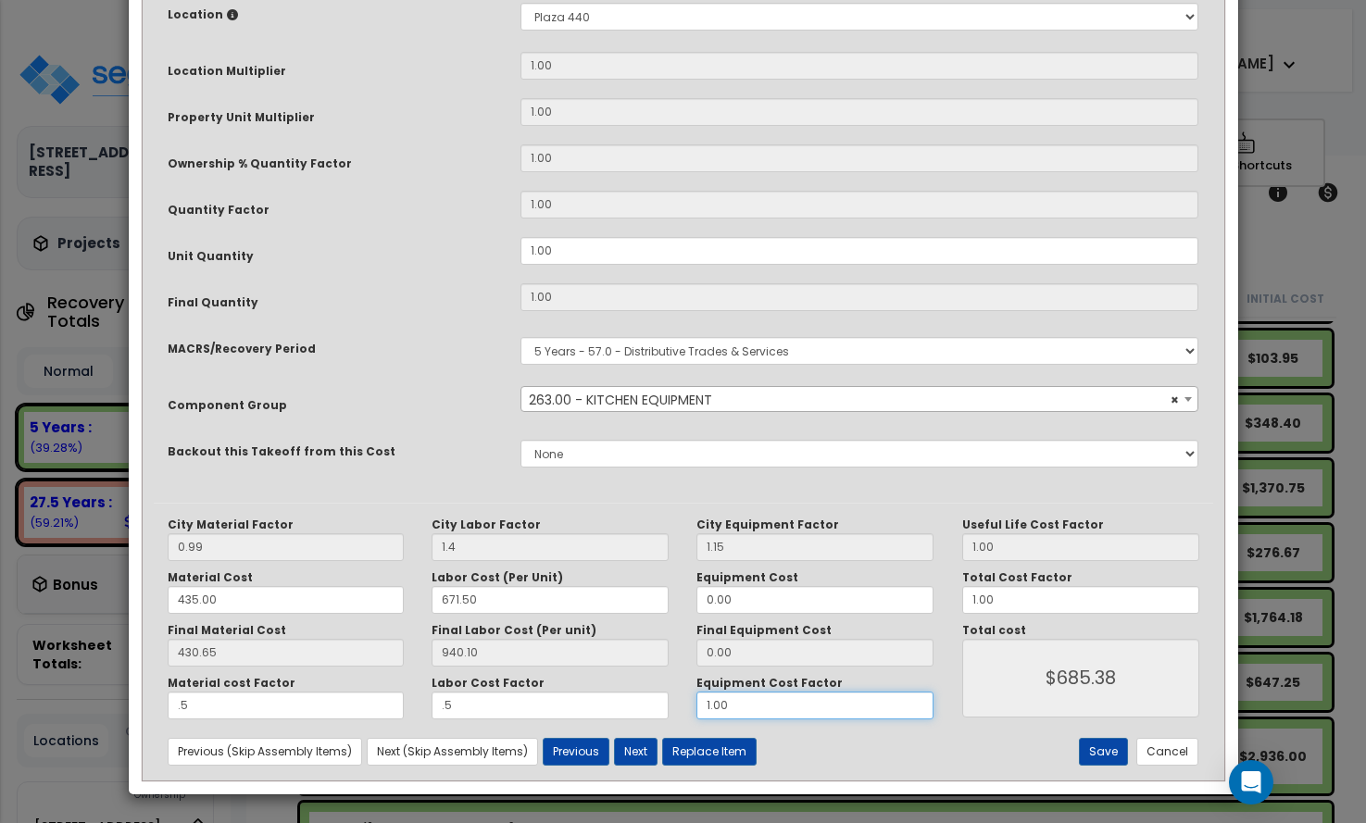
drag, startPoint x: 705, startPoint y: 706, endPoint x: 637, endPoint y: 703, distance: 67.7
click at [638, 703] on div "Material cost Factor .5 Labor Cost Factor .5 Equipment Cost Factor 1.00" at bounding box center [551, 698] width 795 height 44
type input ".5"
click at [1112, 743] on button "Save" at bounding box center [1103, 752] width 49 height 28
type input "1.40"
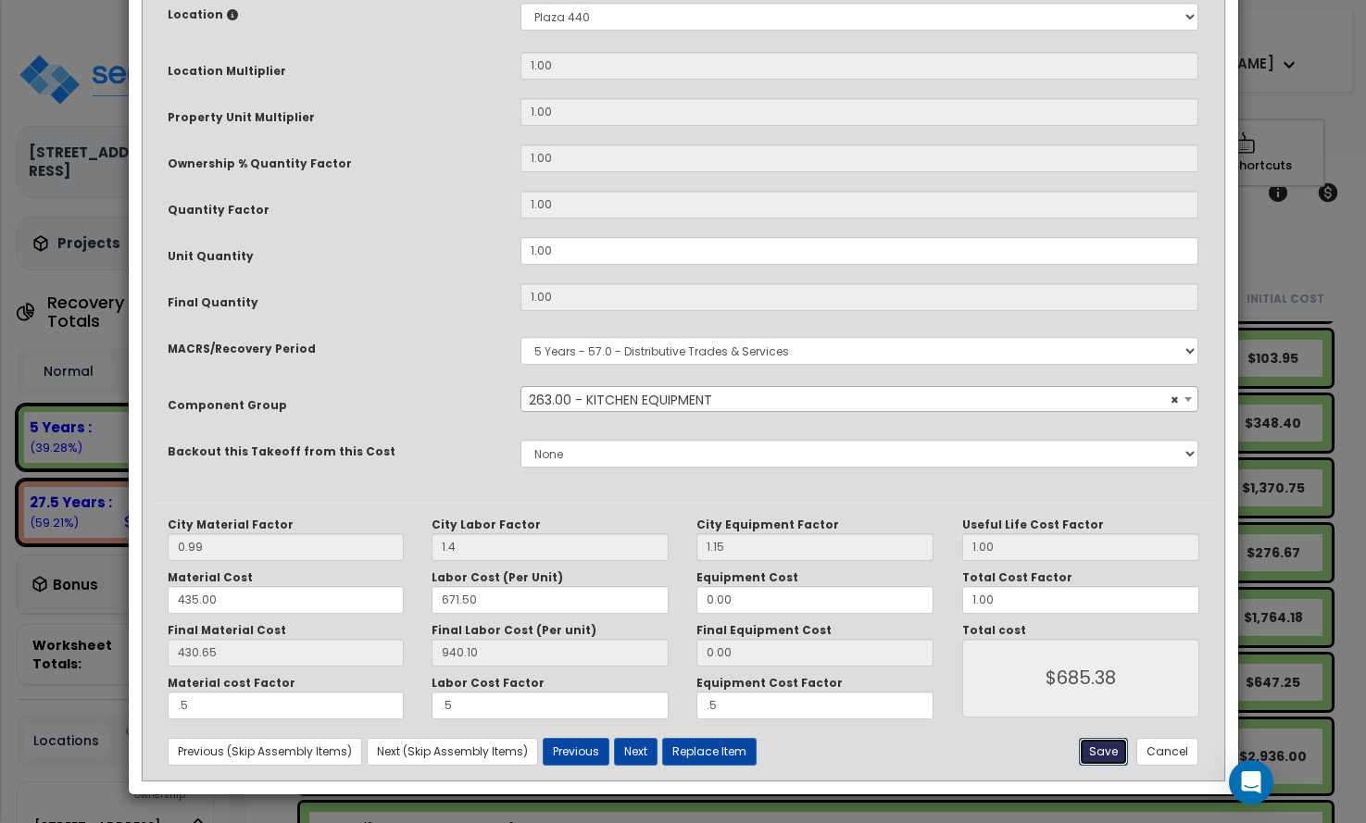
type input "0.50"
type input "685.38"
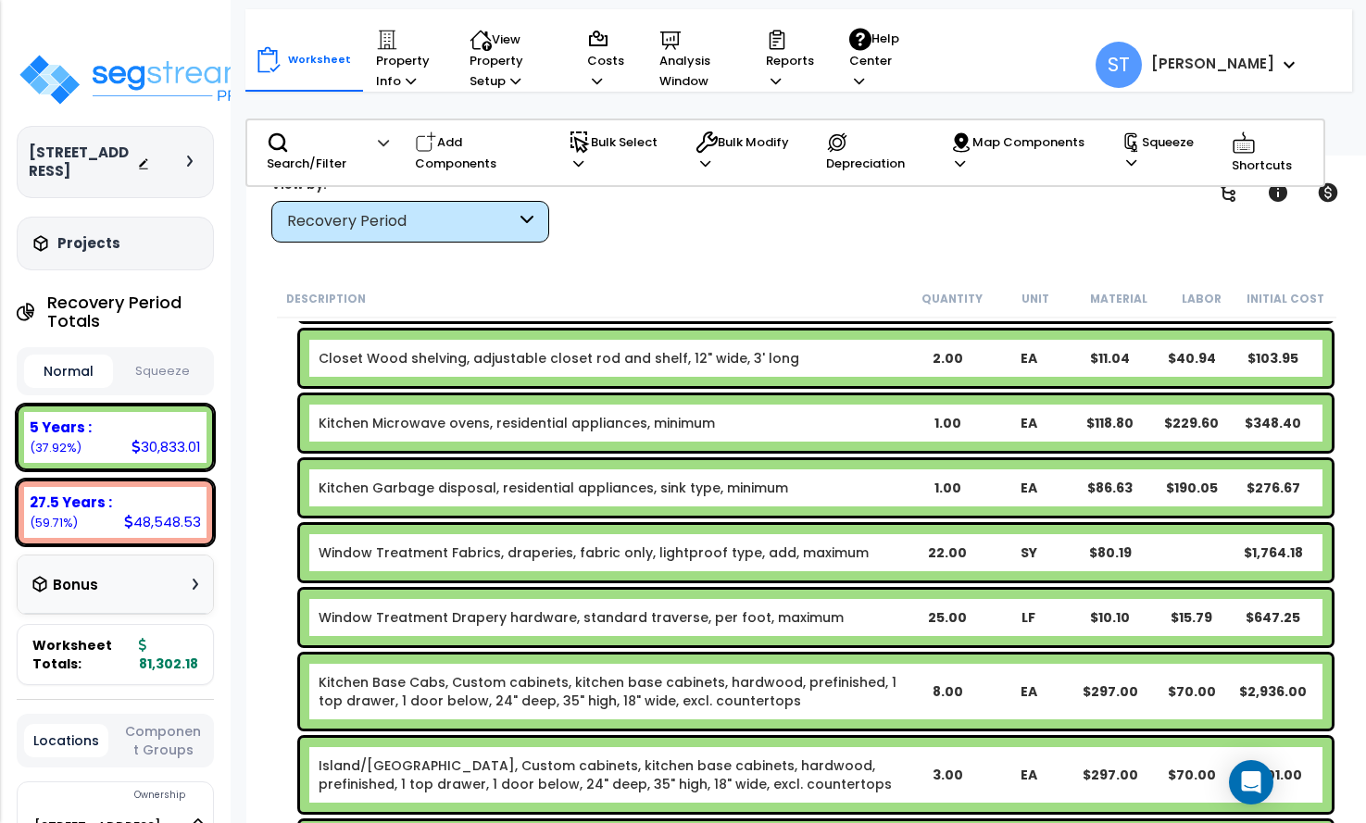
click at [790, 550] on link "Window Treatment Fabrics, draperies, fabric only, lightproof type, add, maximum" at bounding box center [594, 553] width 550 height 19
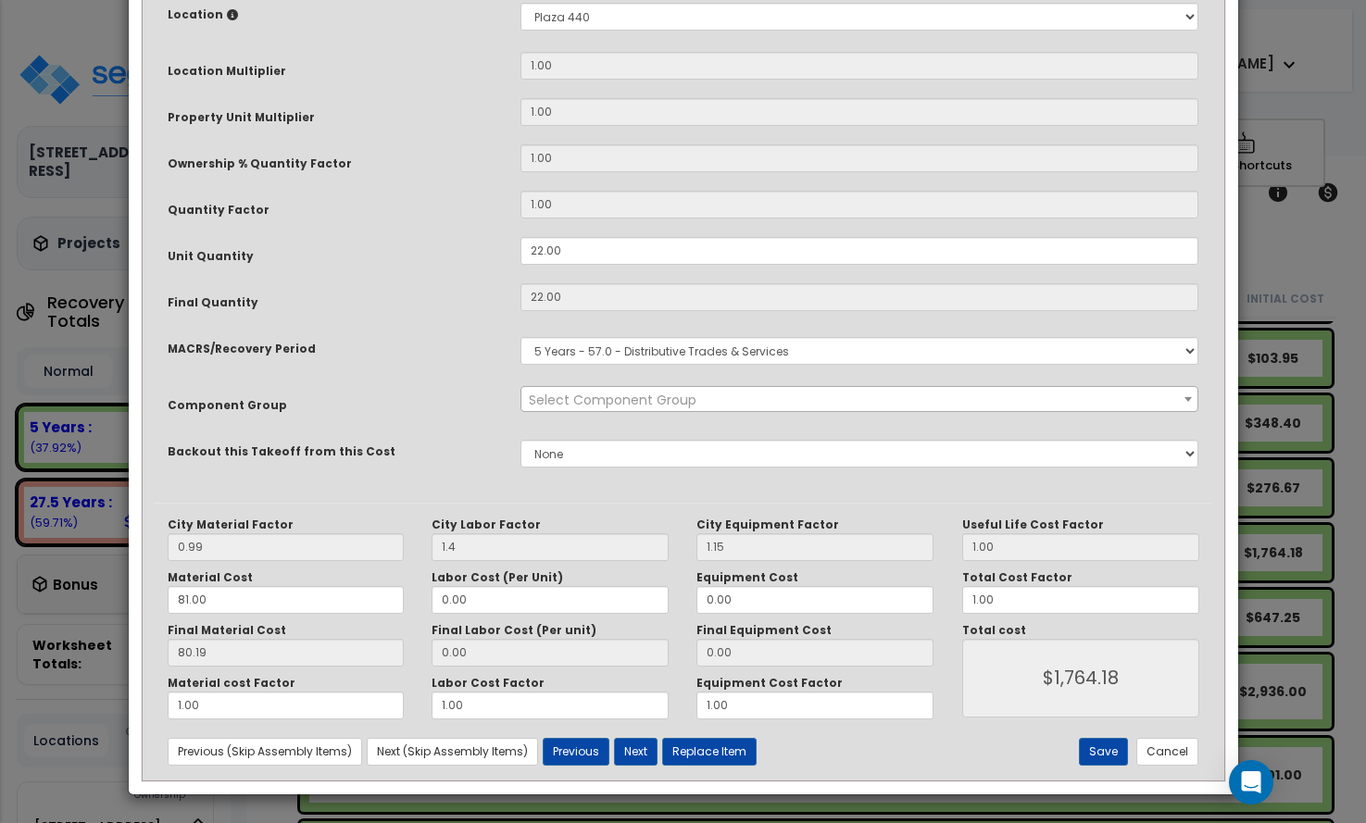
scroll to position [0, 0]
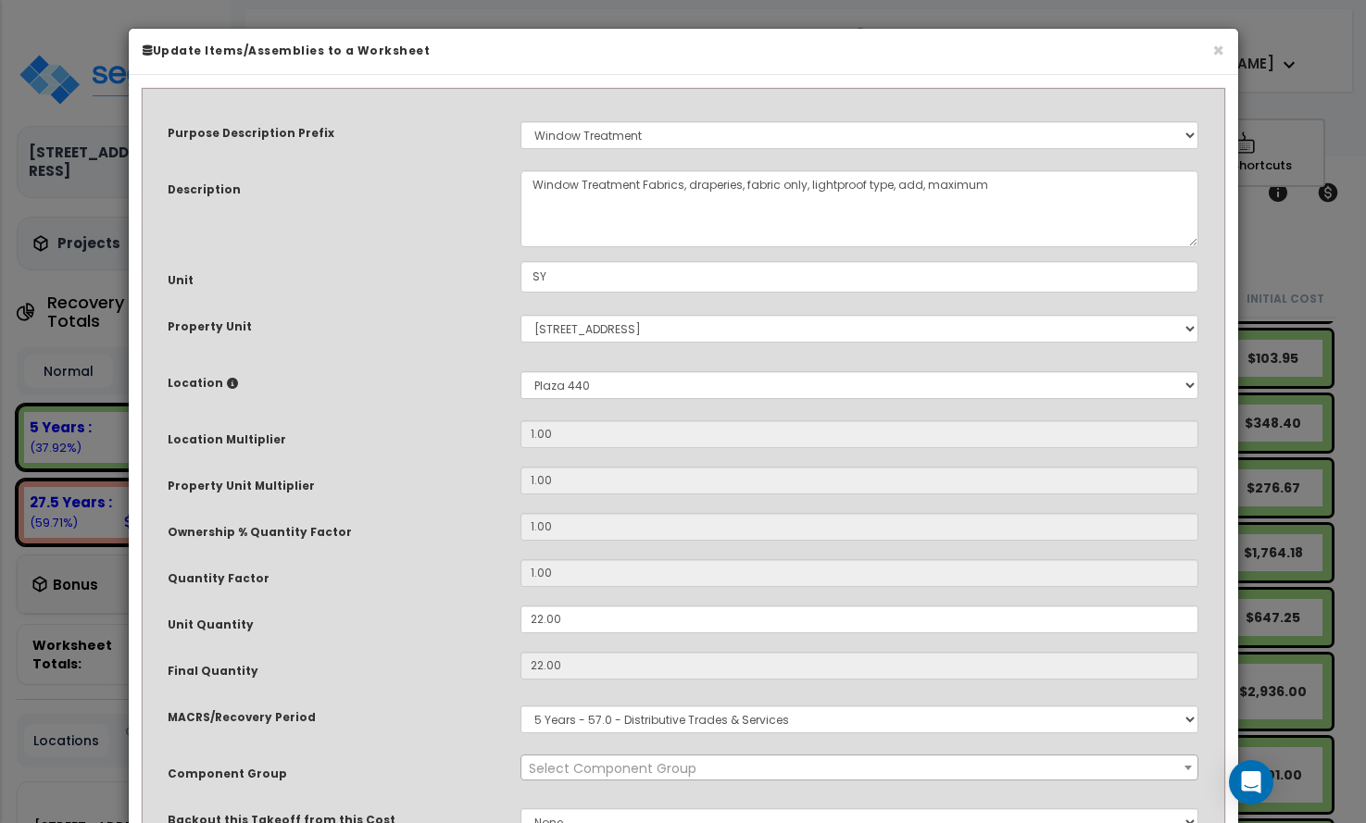
select select "14372"
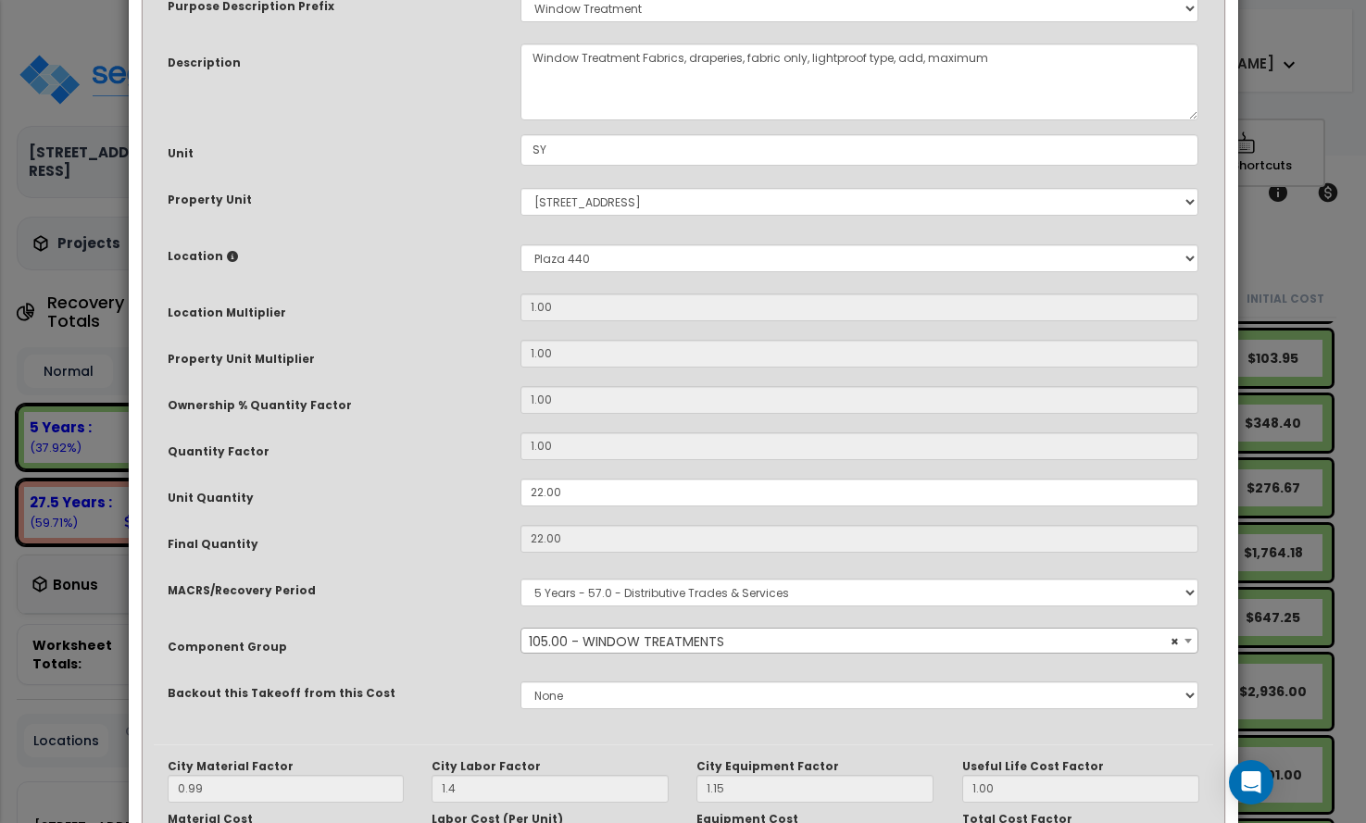
scroll to position [369, 0]
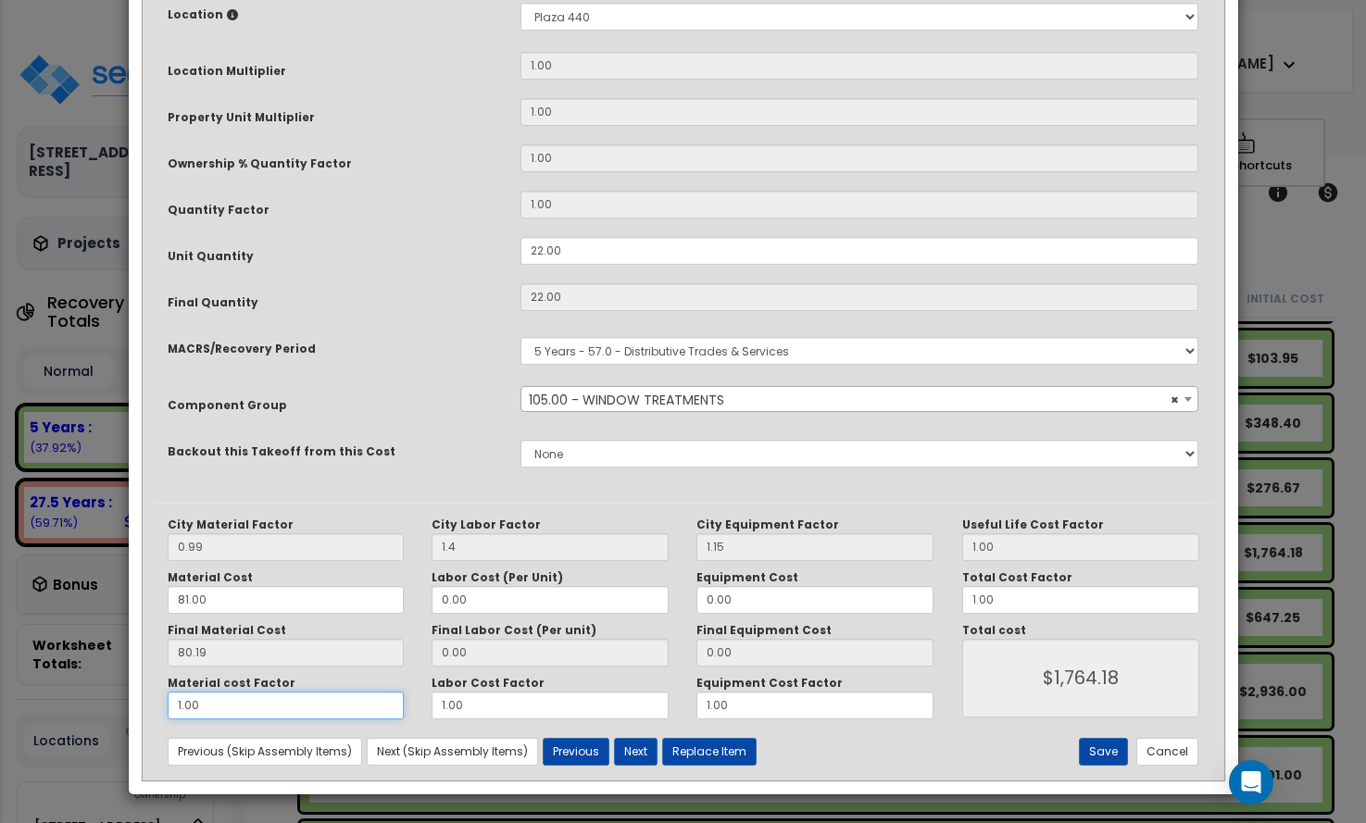
drag, startPoint x: 253, startPoint y: 709, endPoint x: 14, endPoint y: 695, distance: 239.3
click at [14, 697] on div "× Update Items/Assemblies to a Worksheet Purpose Description Prefix Select A/V …" at bounding box center [683, 411] width 1366 height 823
type input "."
type input "$0.00"
type input ".2"
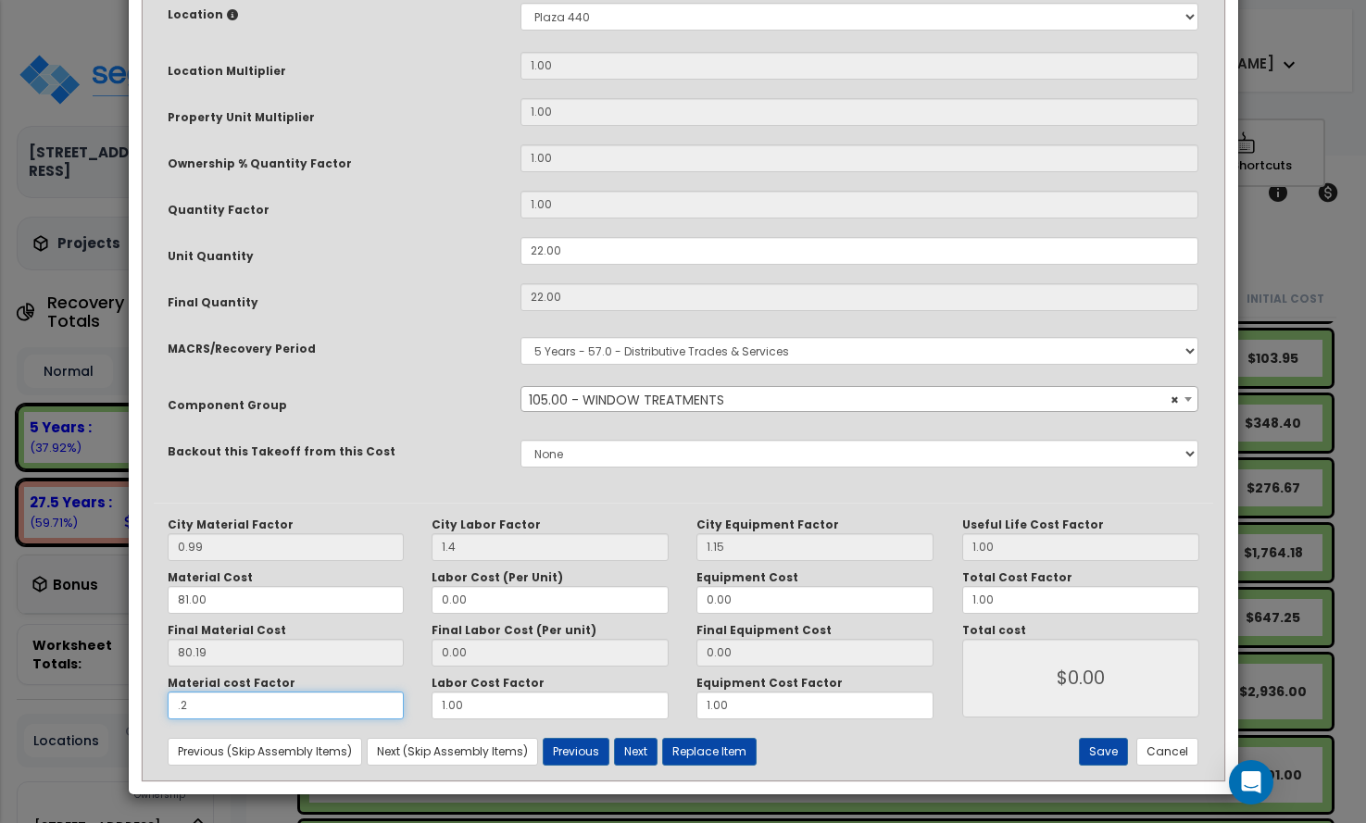
type input "$352.88"
type input ".25"
type input "$441.10"
type input ".25"
drag, startPoint x: 472, startPoint y: 699, endPoint x: 367, endPoint y: 692, distance: 105.8
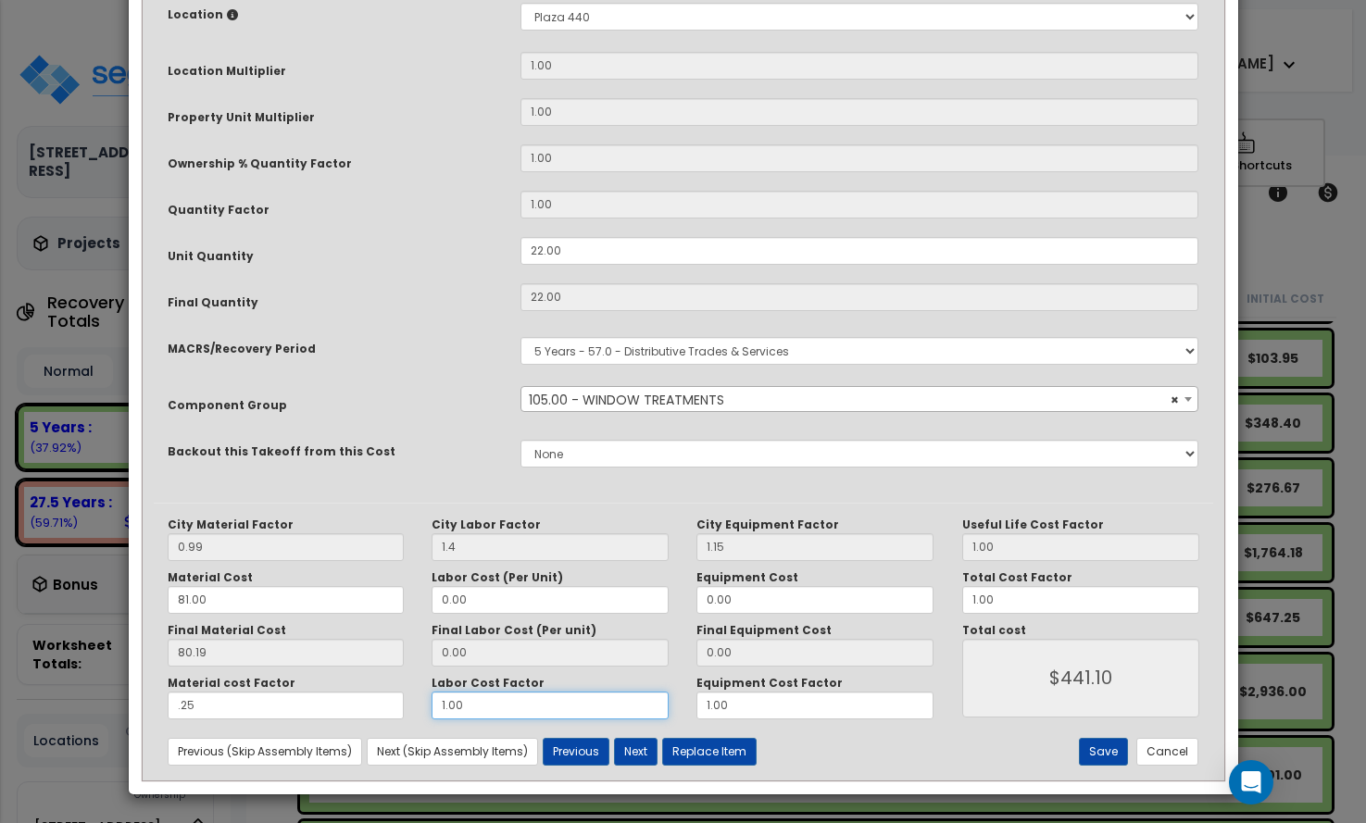
click at [370, 694] on div "Material cost Factor .25 Labor Cost Factor 1.00 Equipment Cost Factor 1.00" at bounding box center [551, 698] width 795 height 44
type input ".25"
drag, startPoint x: 650, startPoint y: 705, endPoint x: 595, endPoint y: 692, distance: 56.2
click at [605, 693] on div "Material cost Factor .25 Labor Cost Factor .25 Equipment Cost Factor 1.00" at bounding box center [551, 698] width 795 height 44
type input ".25"
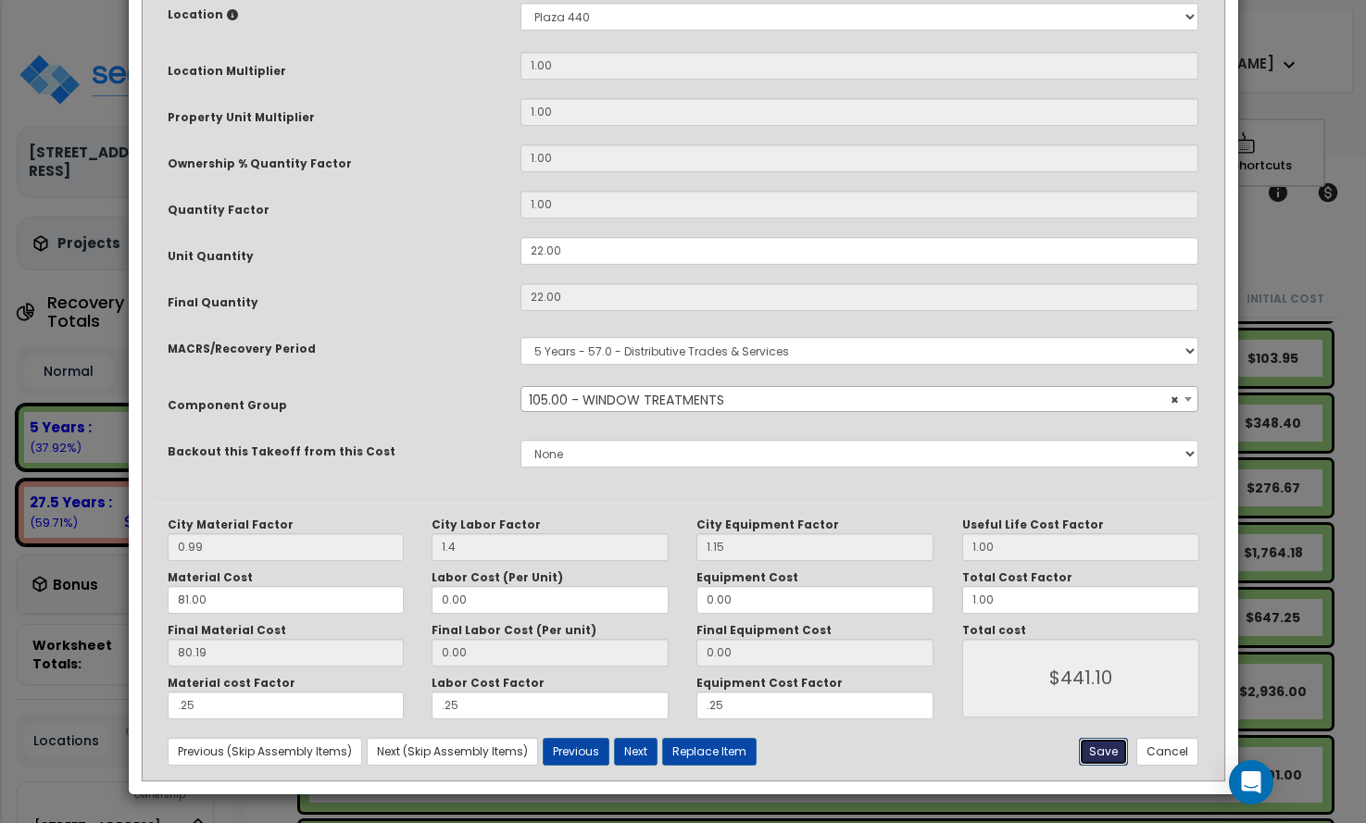
click at [1110, 745] on button "Save" at bounding box center [1103, 752] width 49 height 28
type input "1.40"
type input "0.25"
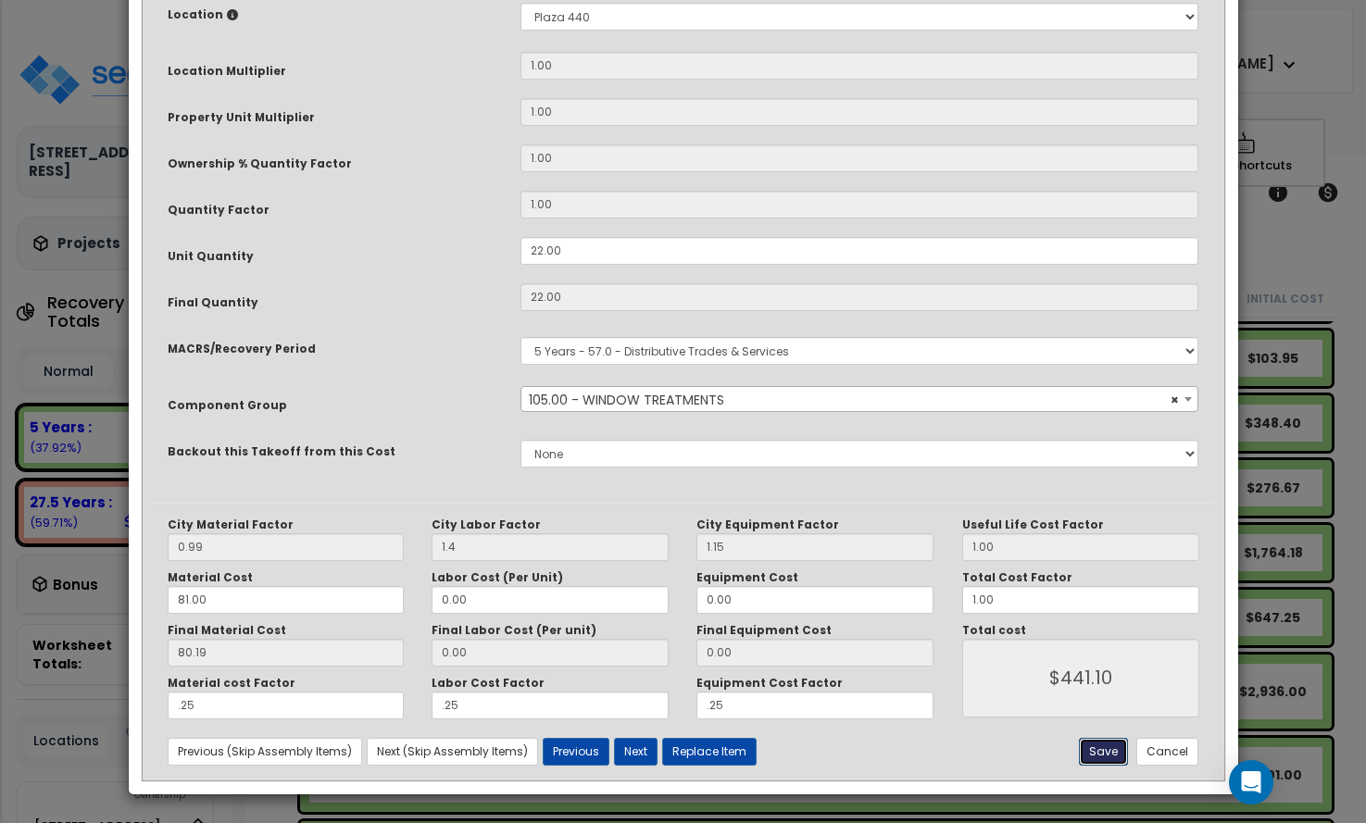
type input "441.10"
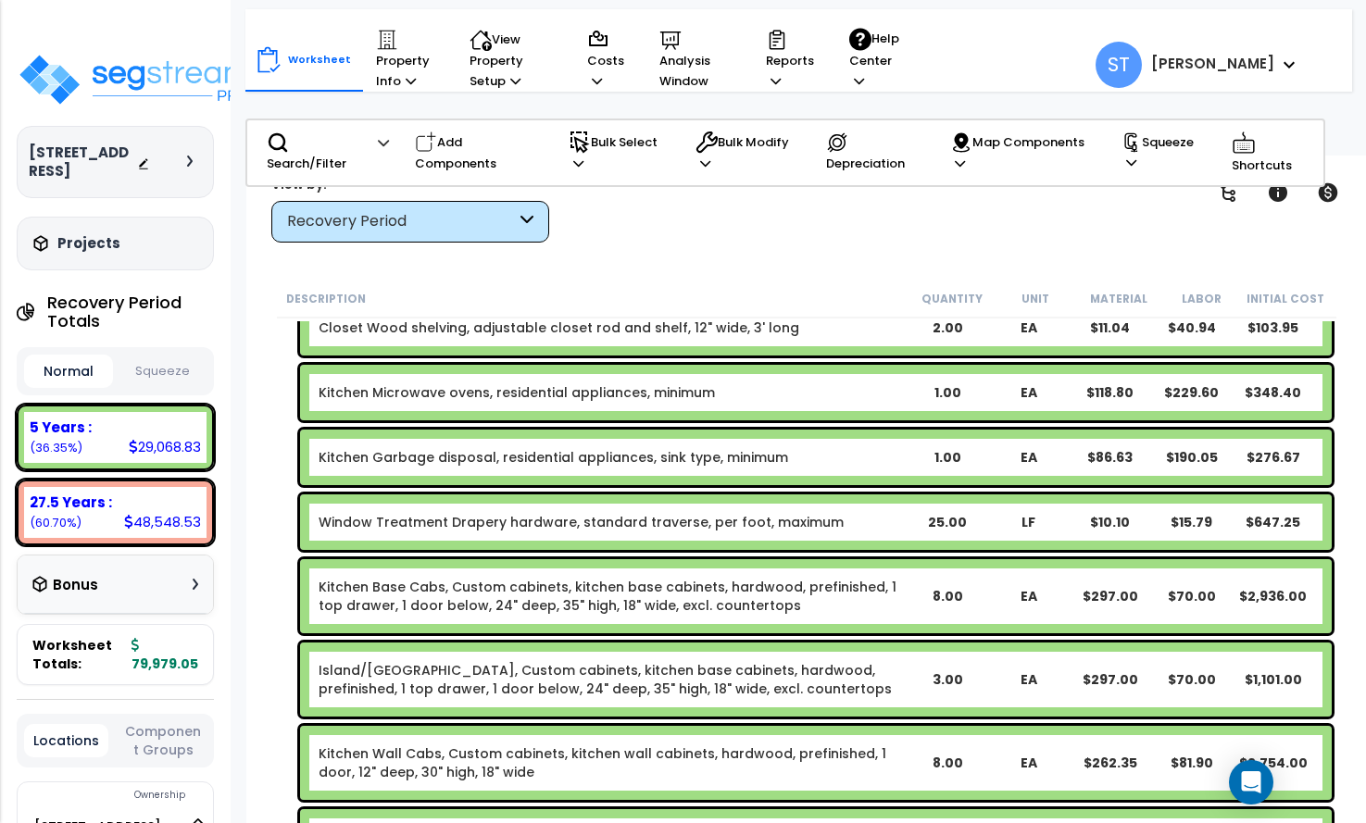
scroll to position [185, 0]
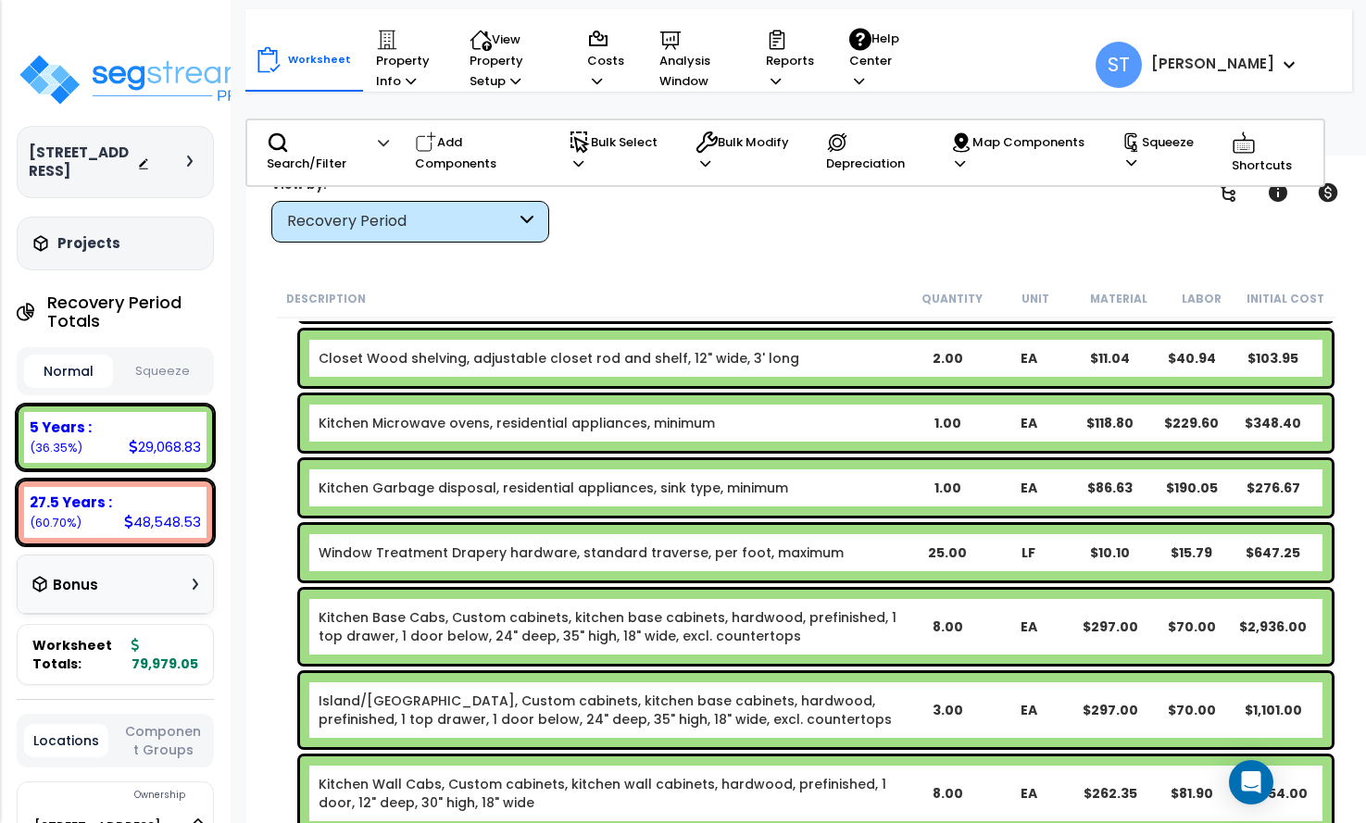
click at [684, 544] on link "Window Treatment Drapery hardware, standard traverse, per foot, maximum" at bounding box center [581, 553] width 525 height 19
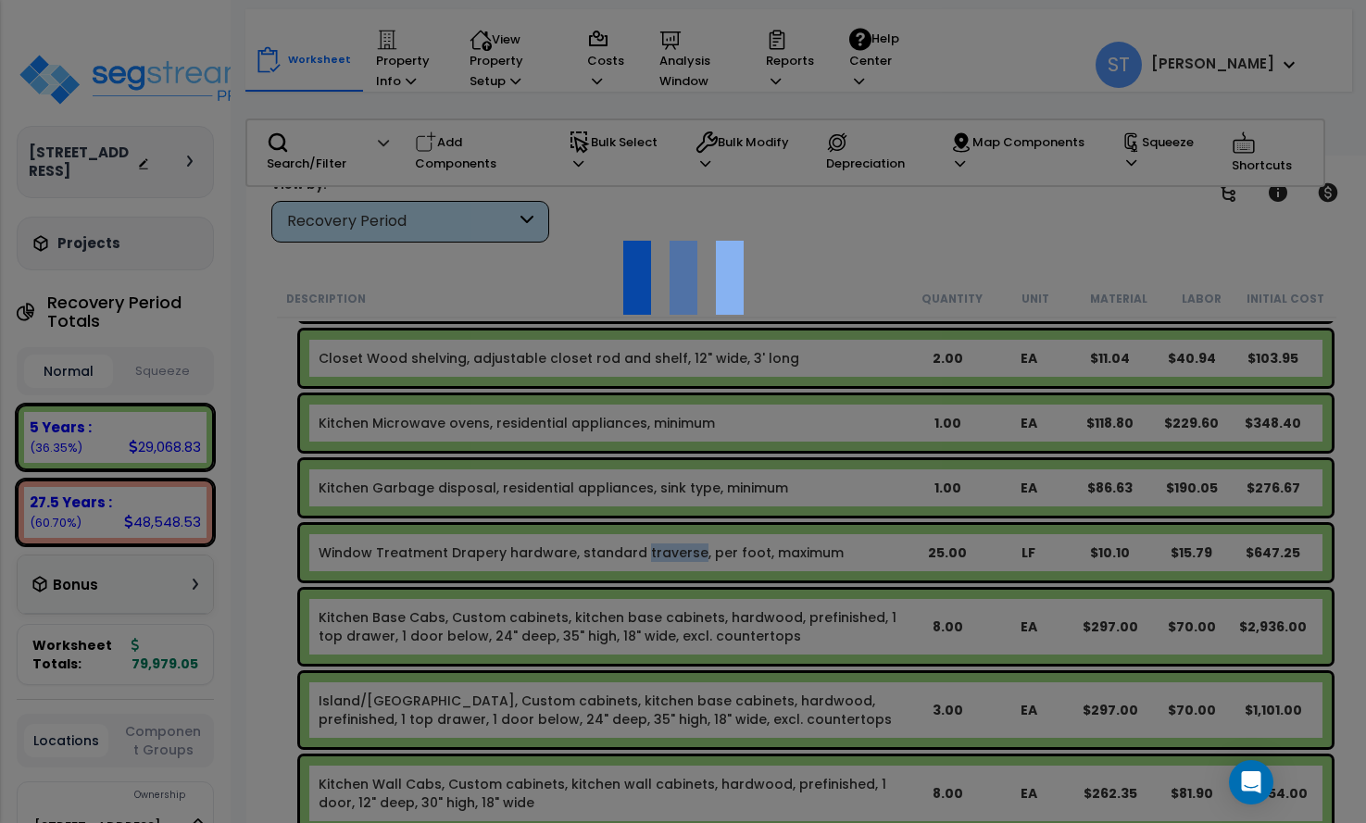
scroll to position [0, 0]
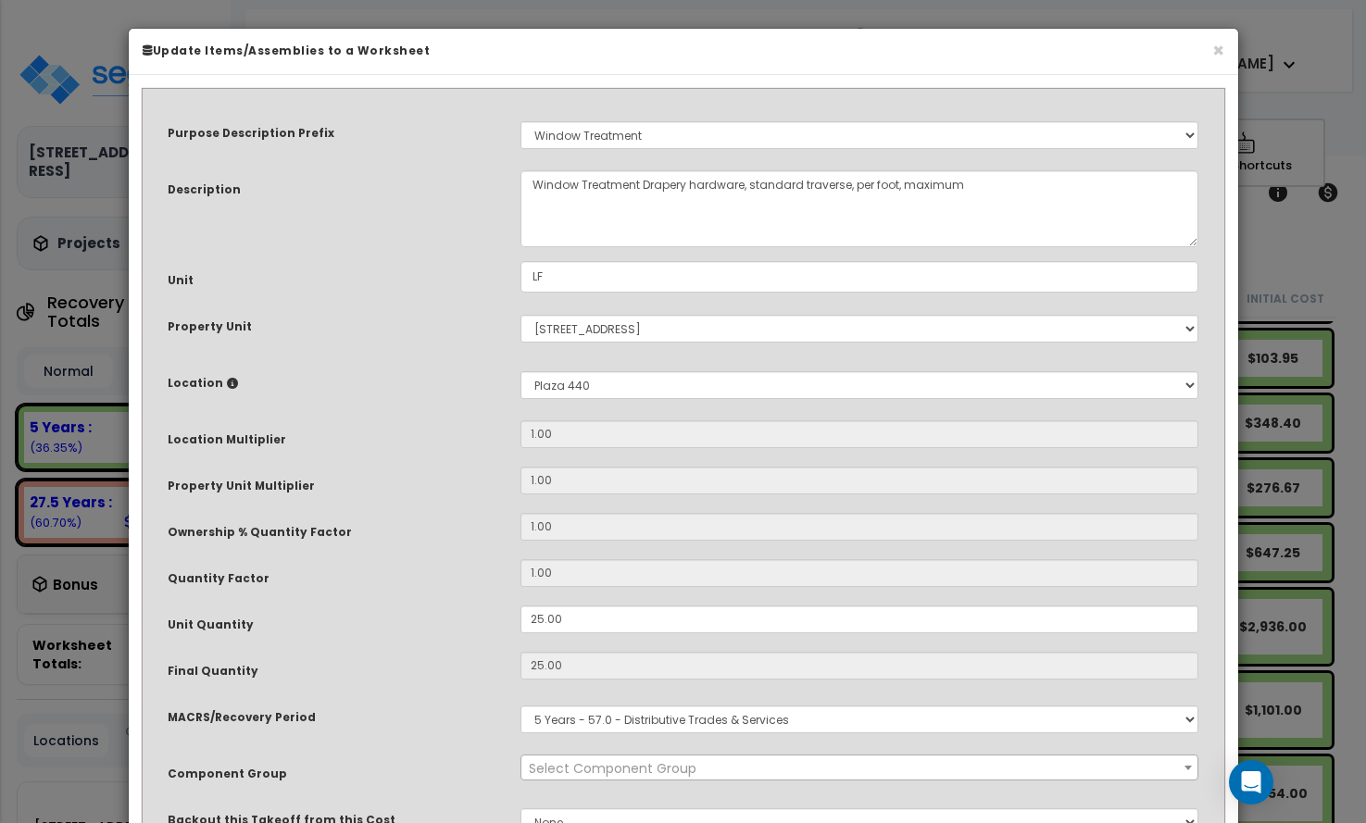
select select "14372"
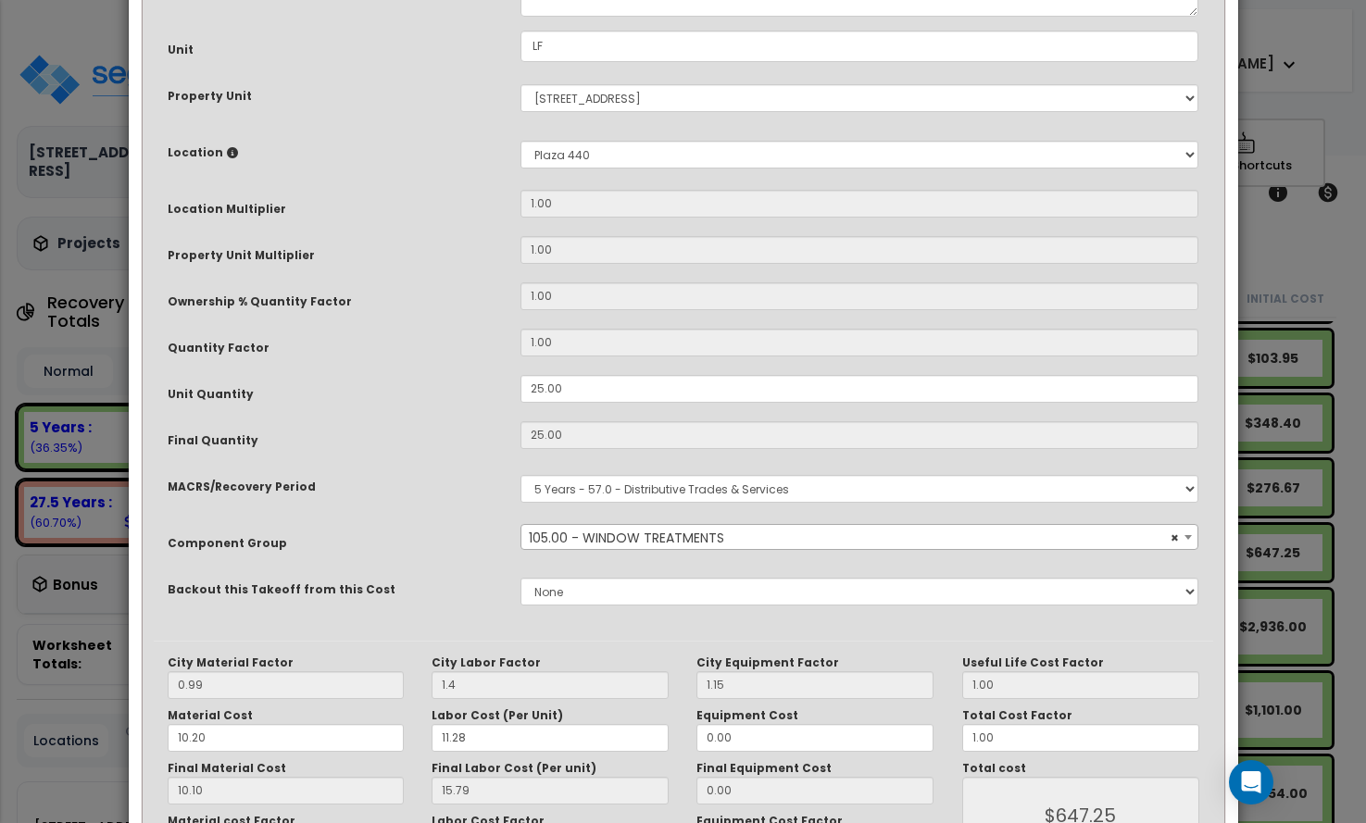
scroll to position [369, 0]
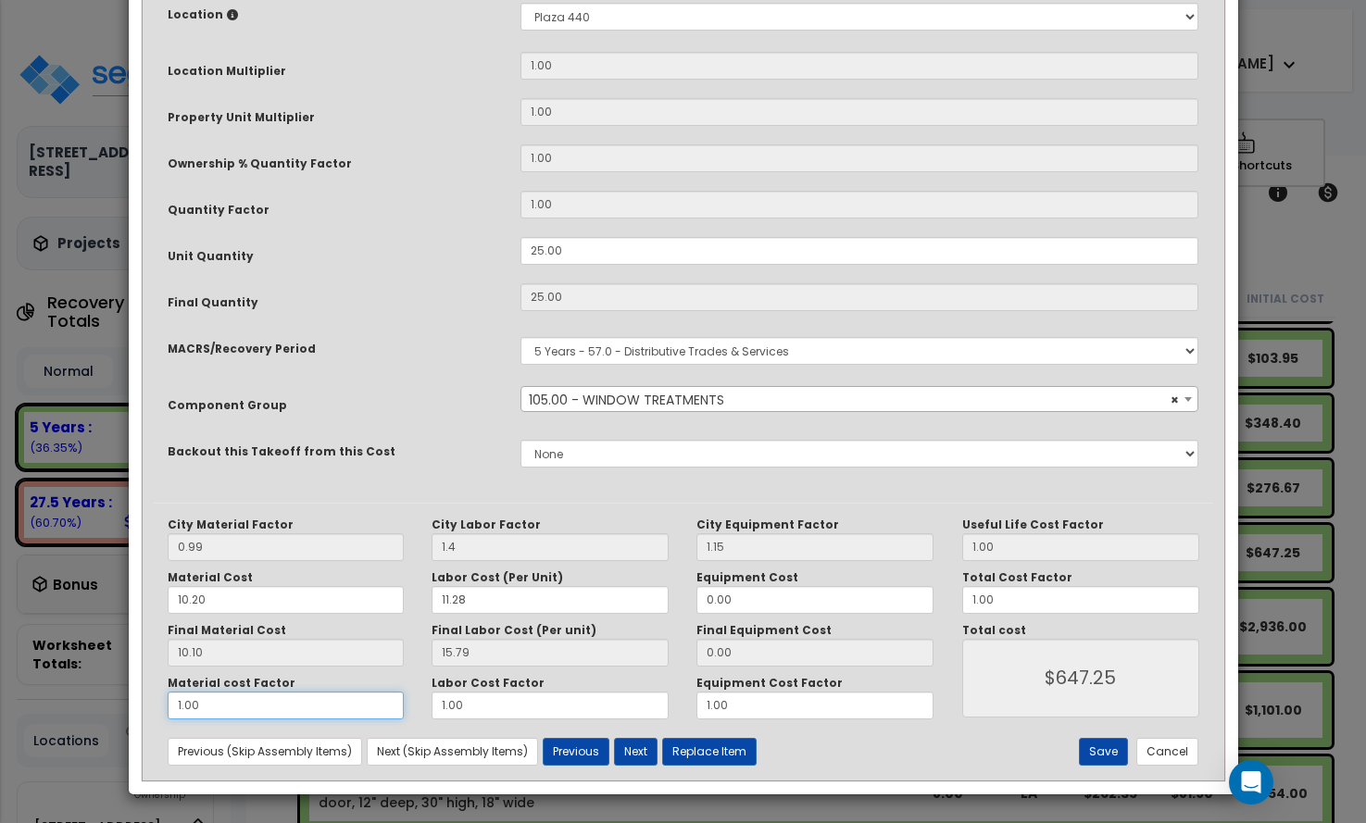
drag, startPoint x: 211, startPoint y: 706, endPoint x: 14, endPoint y: 673, distance: 199.9
click at [14, 674] on div "× Update Items/Assemblies to a Worksheet Purpose Description Prefix Select A/V …" at bounding box center [683, 411] width 1366 height 823
type input "."
type input "$394.75"
type input ".2"
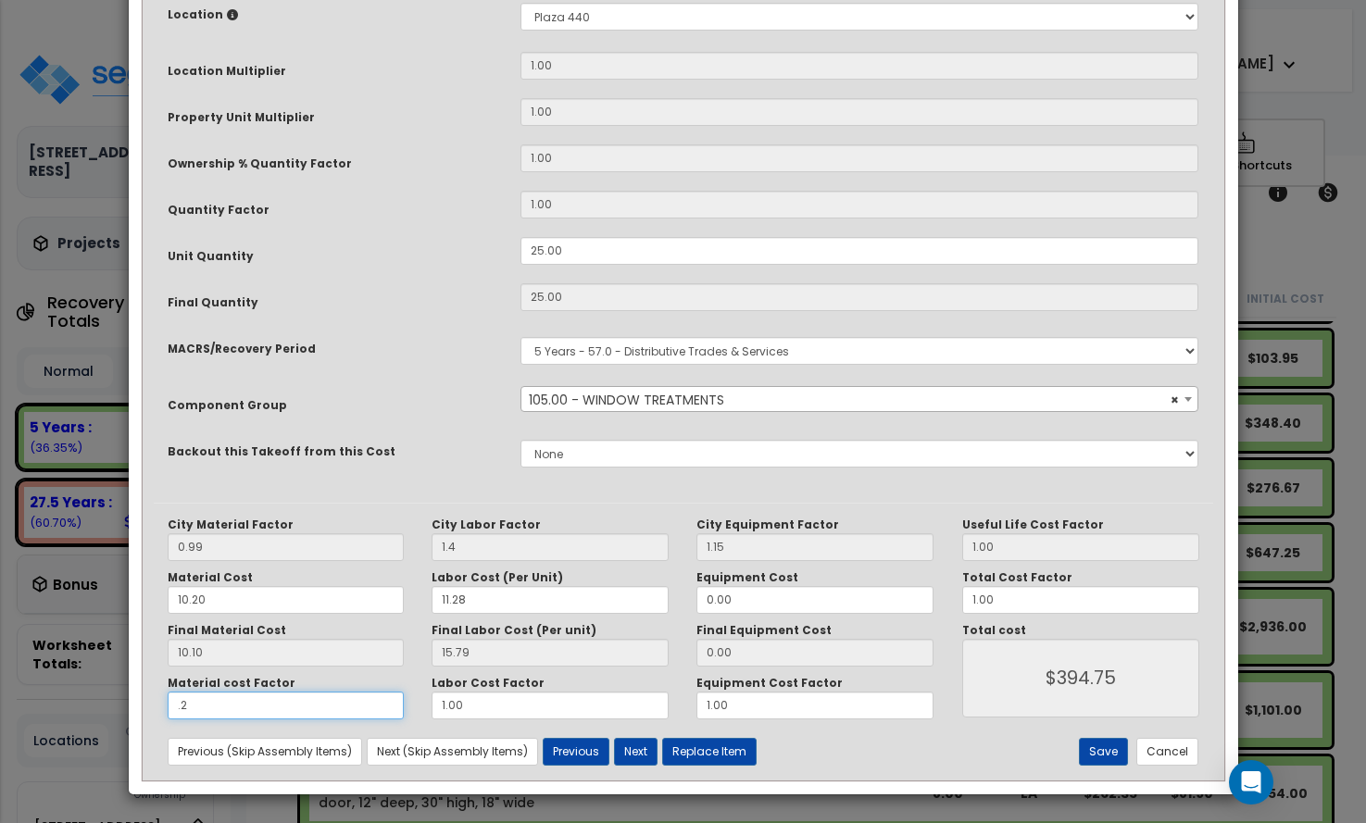
type input "$445.25"
type input ".25"
type input "$457.75"
type input ".25"
drag, startPoint x: 418, startPoint y: 695, endPoint x: 290, endPoint y: 664, distance: 131.6
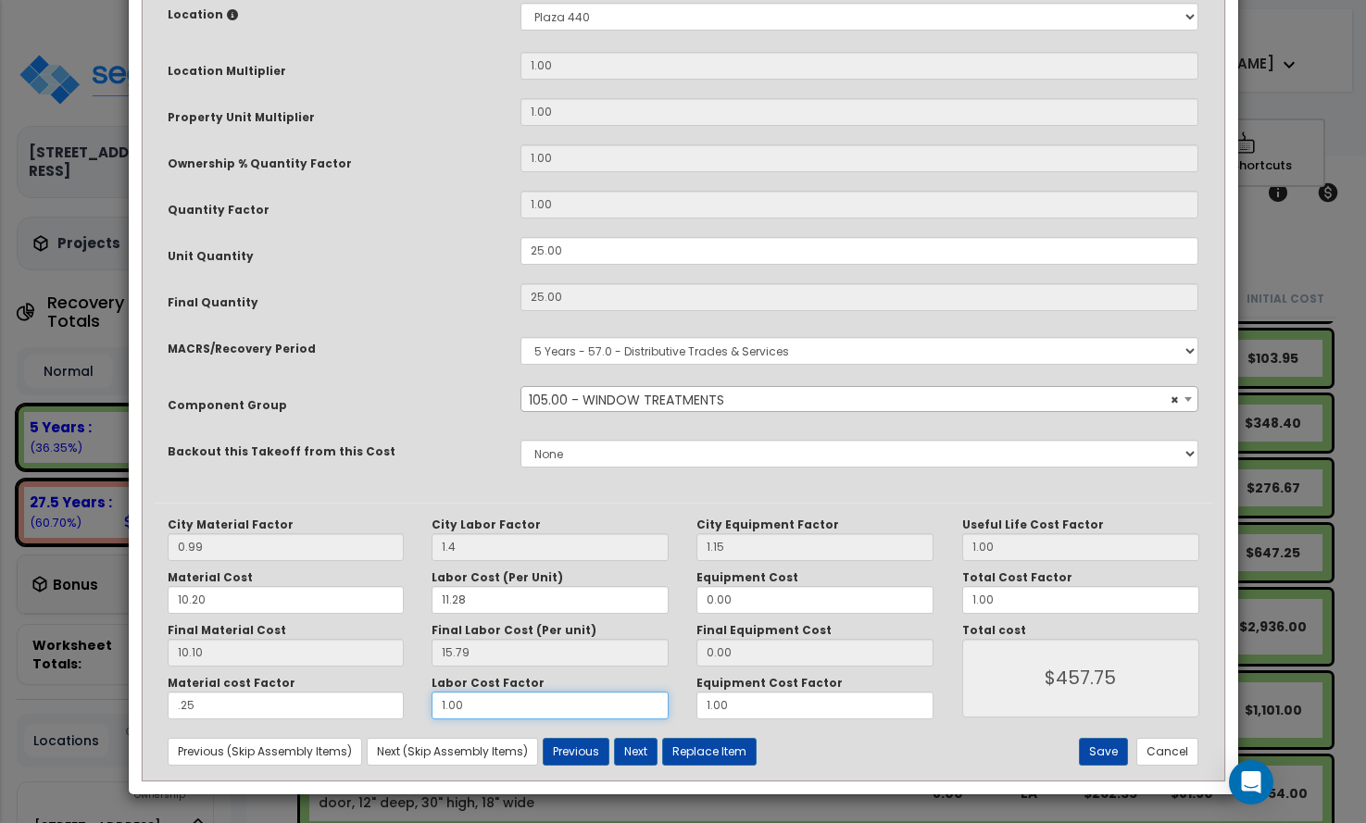
click at [286, 665] on div "City Material Factor 0.99 City Labor Factor 1.4 City Equipment Factor 1.15 Mate…" at bounding box center [551, 619] width 795 height 202
type input "."
type input "$63.00"
type input ".2"
type input "$142.00"
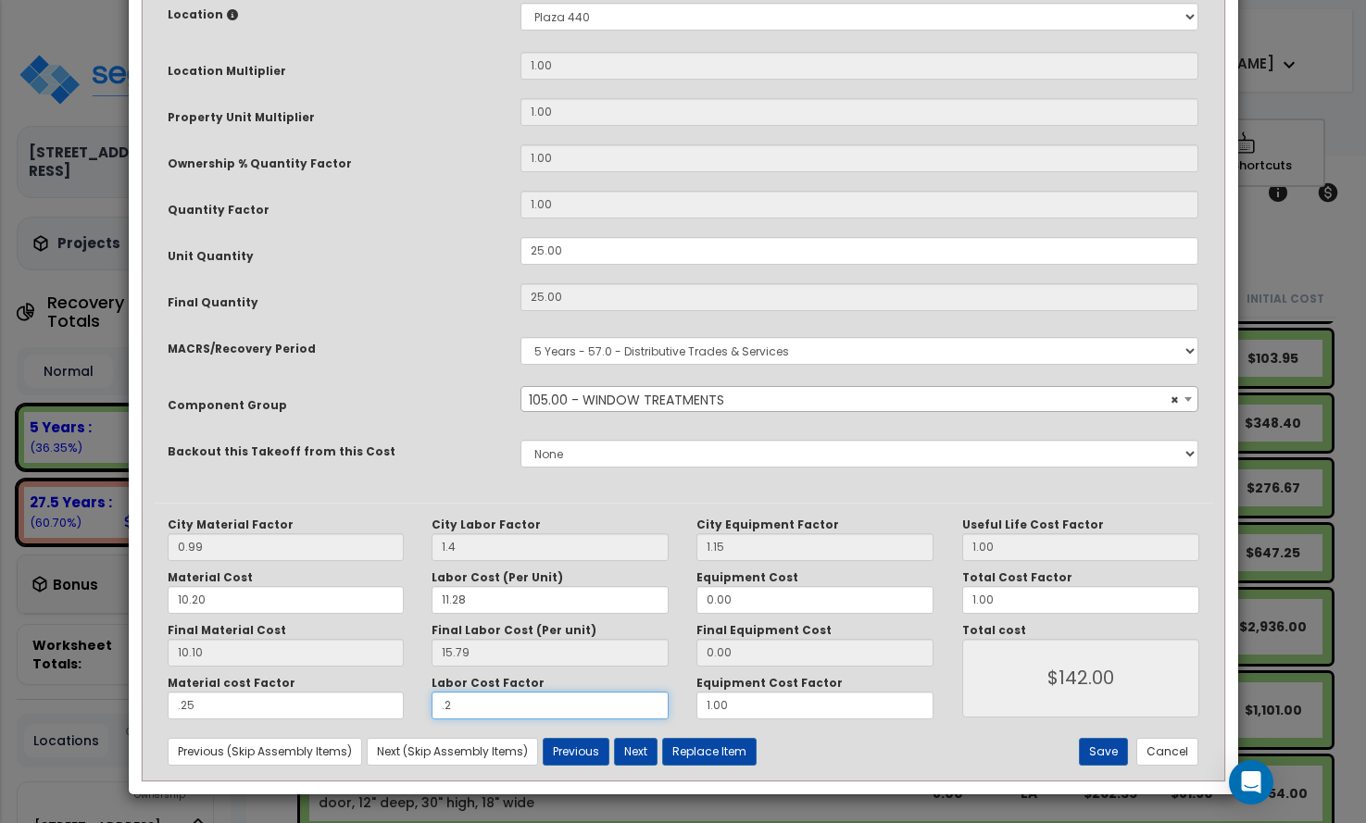
type input ".25"
type input "$161.75"
type input ".25"
drag, startPoint x: 694, startPoint y: 696, endPoint x: 585, endPoint y: 684, distance: 109.0
click at [584, 686] on div "Material cost Factor .25 Labor Cost Factor .25 Equipment Cost Factor 1.00" at bounding box center [551, 698] width 795 height 44
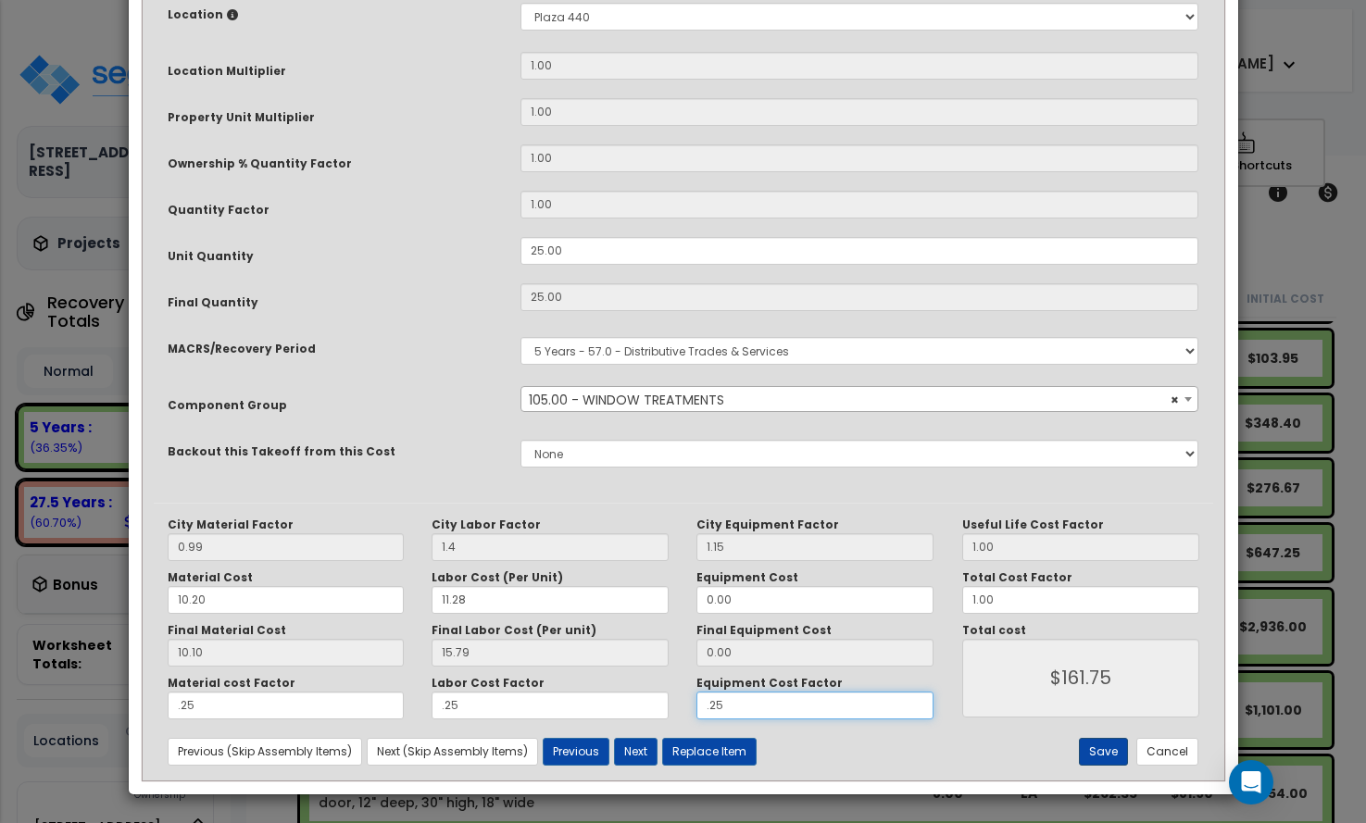
type input ".25"
click at [1114, 744] on button "Save" at bounding box center [1103, 752] width 49 height 28
type input "1.40"
type input "0.25"
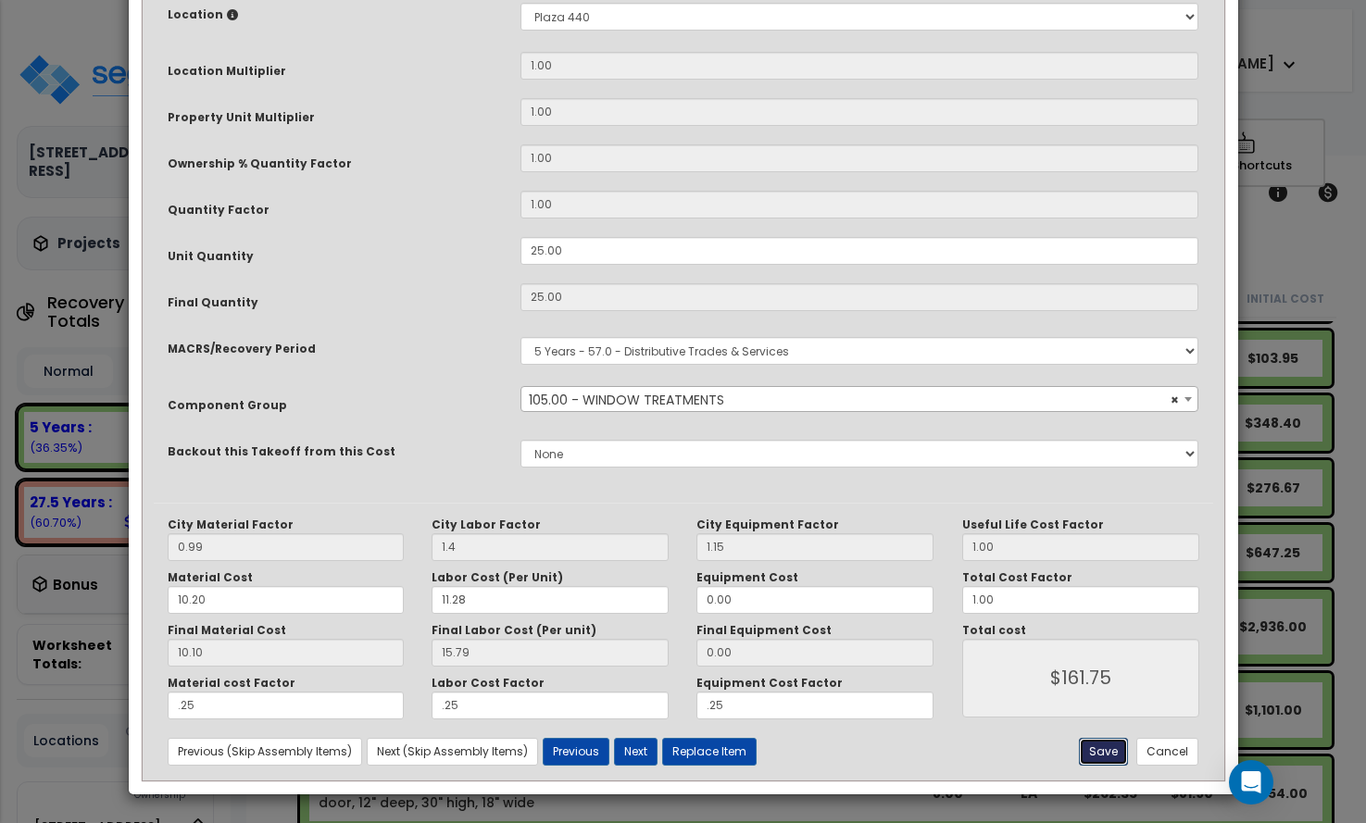
type input "0.25"
type input "161.75"
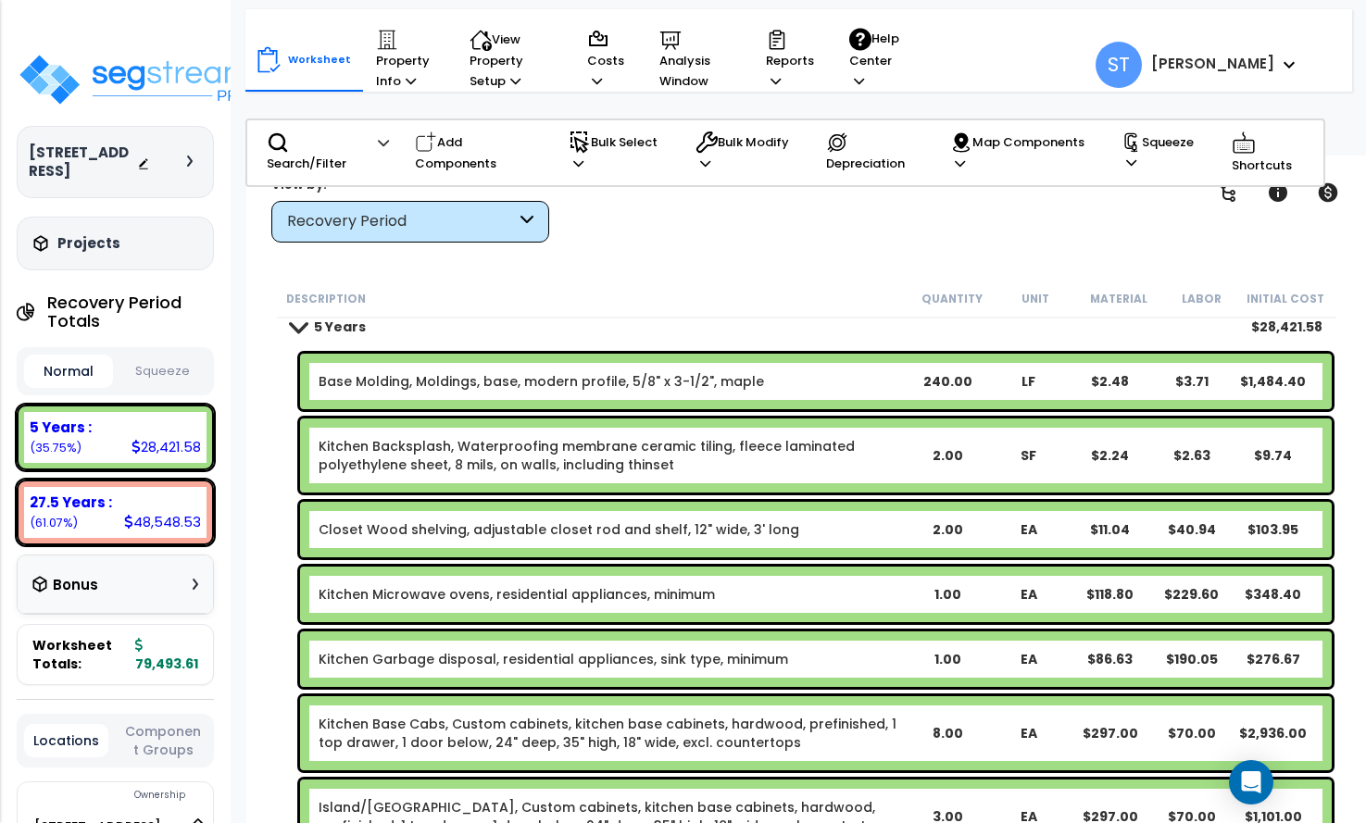
scroll to position [0, 0]
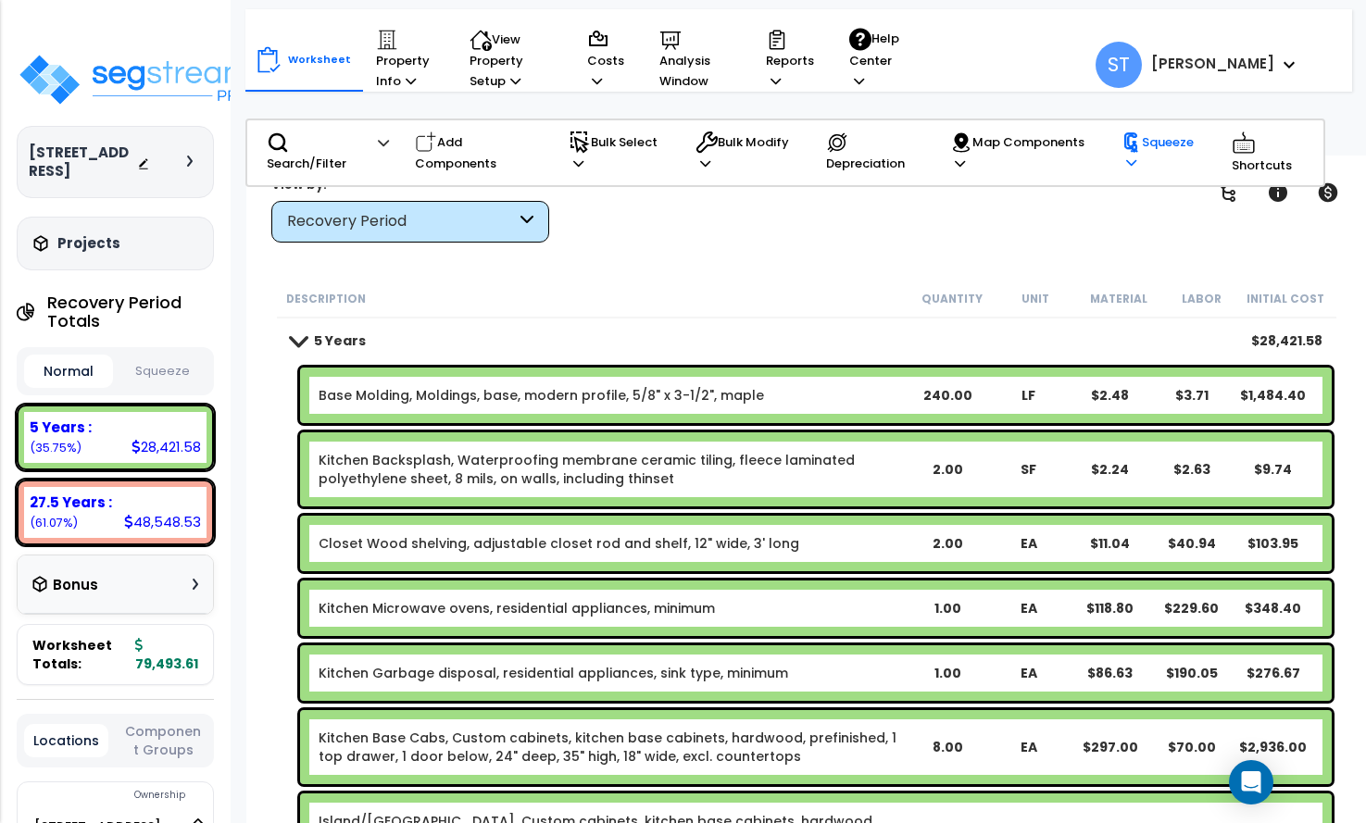
click at [1159, 144] on p "Squeeze" at bounding box center [1163, 153] width 84 height 42
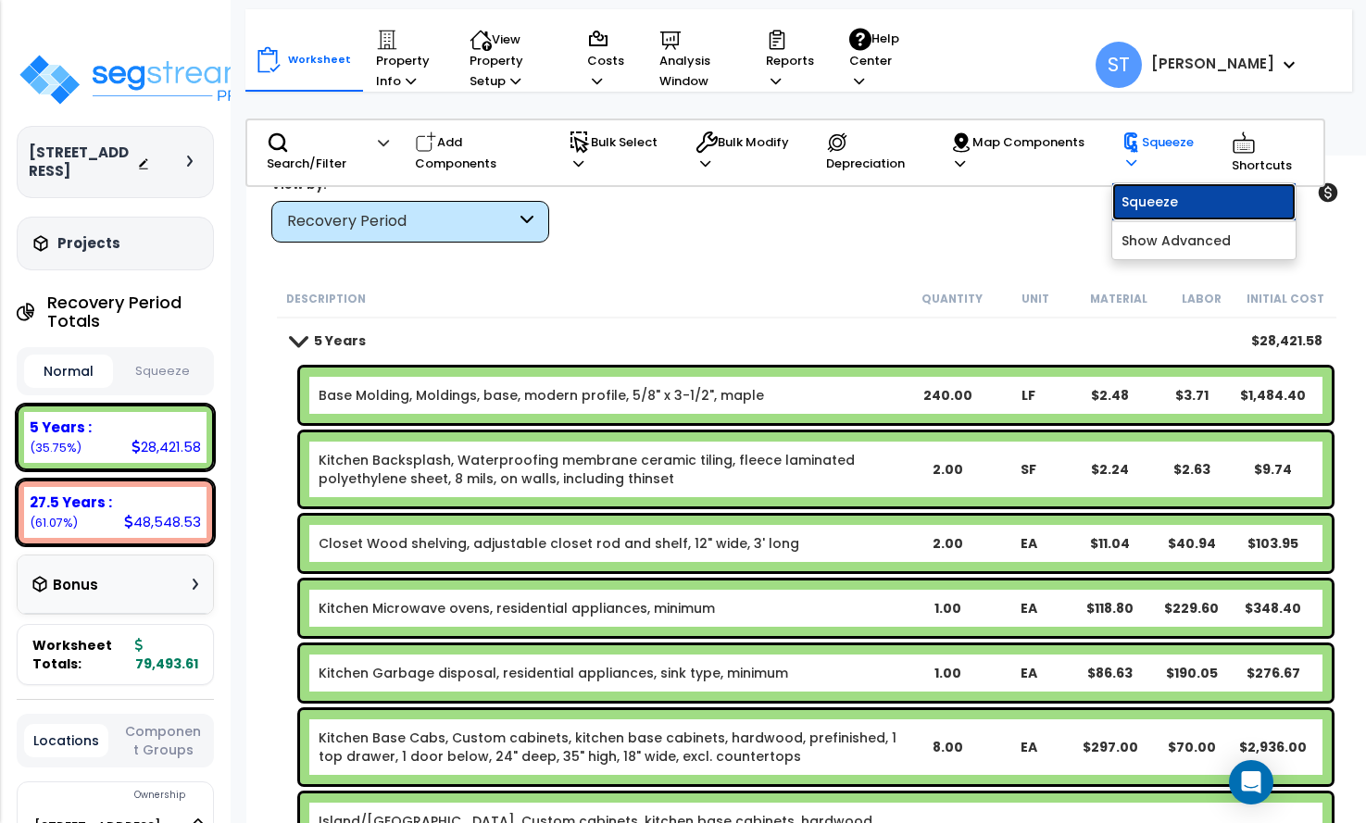
click at [1141, 198] on link "Squeeze" at bounding box center [1203, 201] width 183 height 37
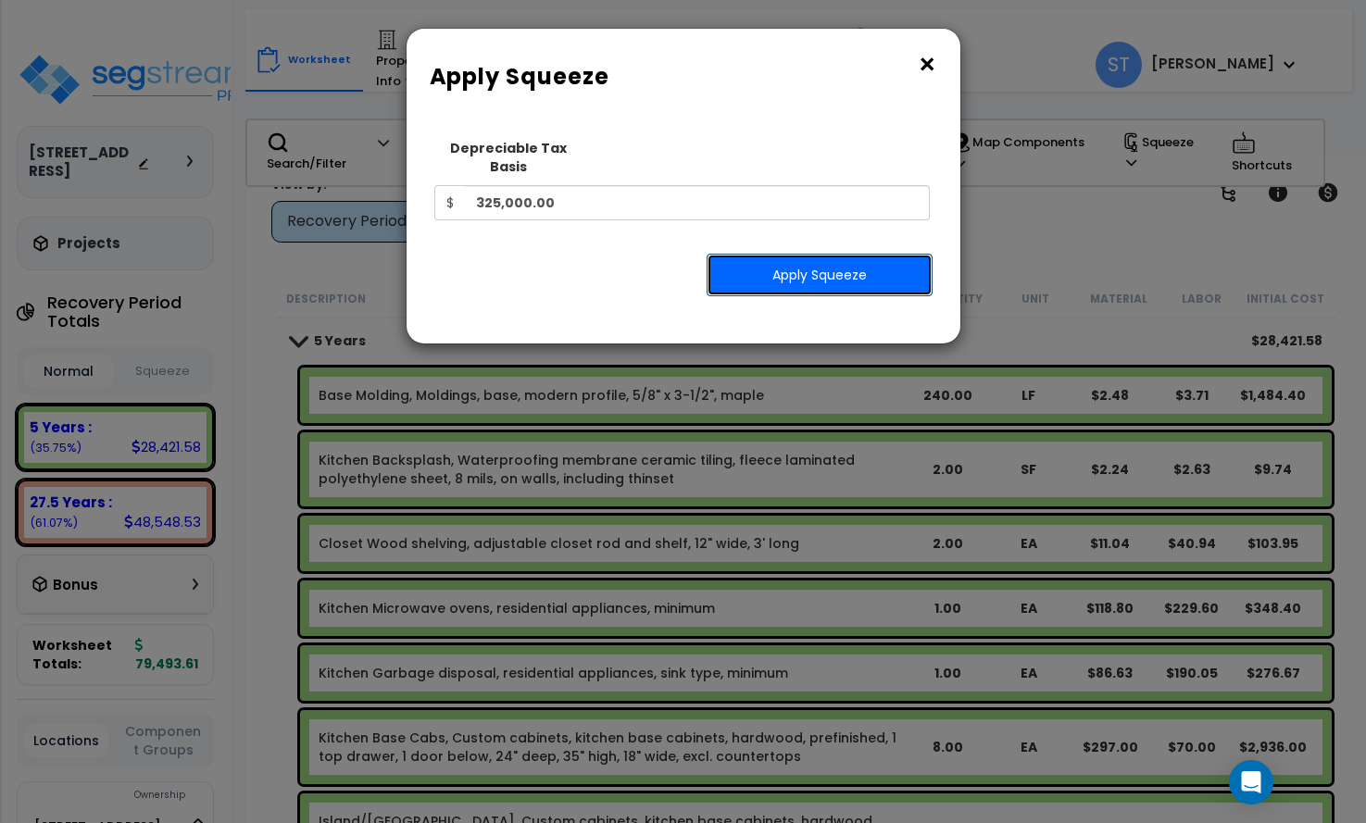
click at [819, 254] on button "Apply Squeeze" at bounding box center [820, 275] width 226 height 43
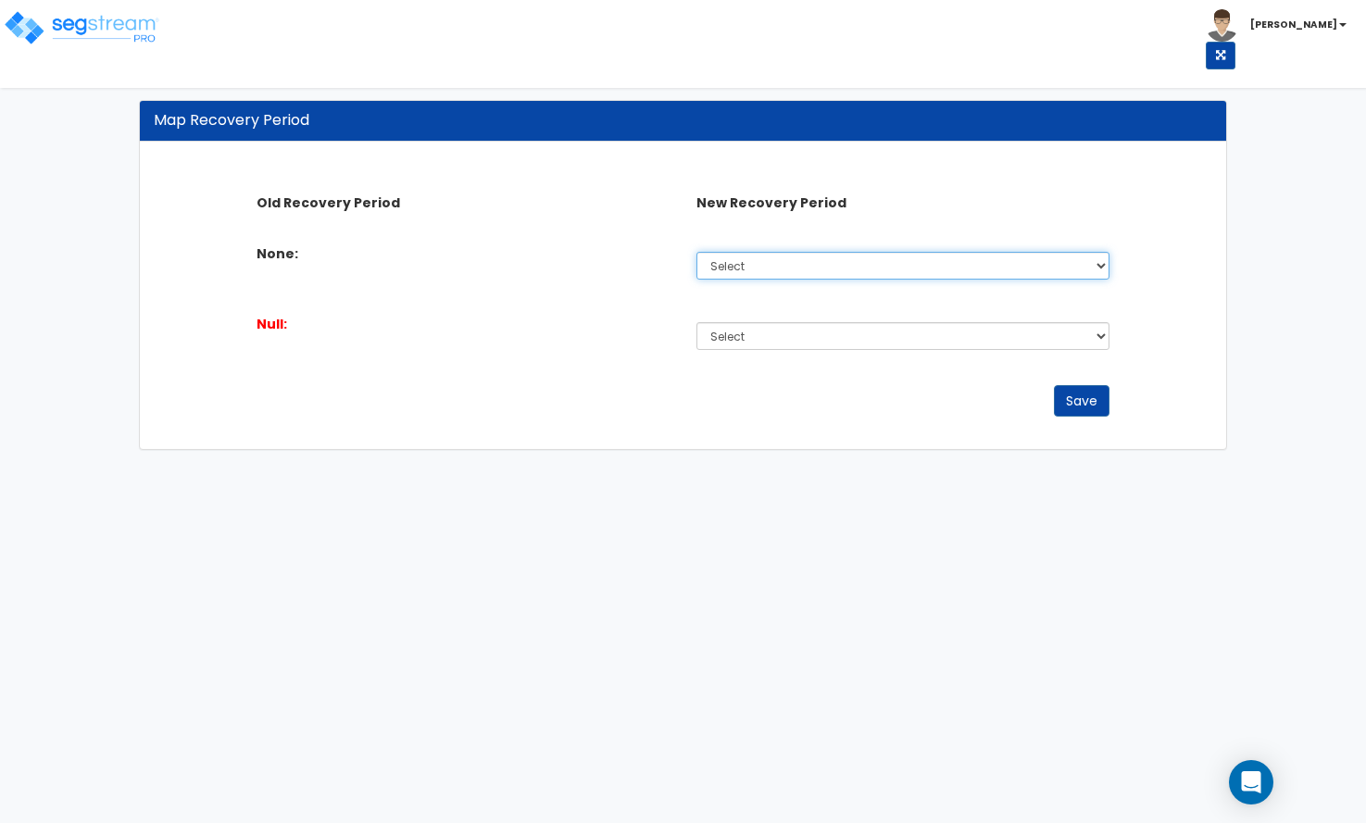
click at [820, 266] on select "Select 5 Years 7 Years 15 Years 27.5 Years" at bounding box center [902, 266] width 413 height 28
click at [1214, 415] on div "Old Recovery Period New Recovery Period None: Select 5 Years 7 Years 15 Years 2…" at bounding box center [682, 296] width 1085 height 307
click at [836, 271] on select "Select 5 Years 7 Years 15 Years 27.5 Years" at bounding box center [902, 266] width 413 height 28
select select "275Y"
click at [696, 252] on select "Select 5 Years 7 Years 15 Years 27.5 Years" at bounding box center [902, 266] width 413 height 28
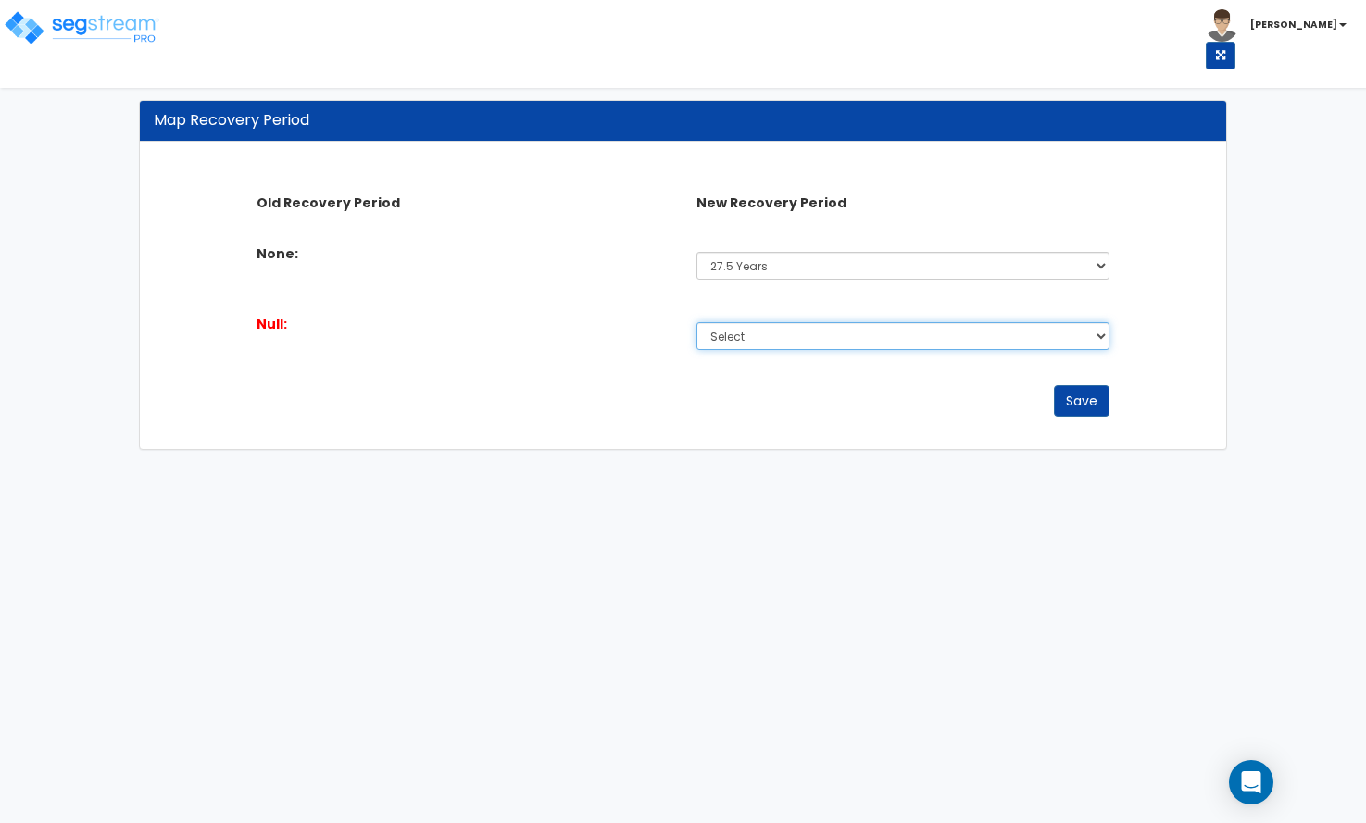
click at [787, 340] on select "Select 5 Years 7 Years 15 Years 27.5 Years" at bounding box center [902, 336] width 413 height 28
click at [785, 337] on select "Select 5 Years 7 Years 15 Years 27.5 Years" at bounding box center [902, 336] width 413 height 28
select select "275Y"
click at [696, 322] on select "Select 5 Years 7 Years 15 Years 27.5 Years" at bounding box center [902, 336] width 413 height 28
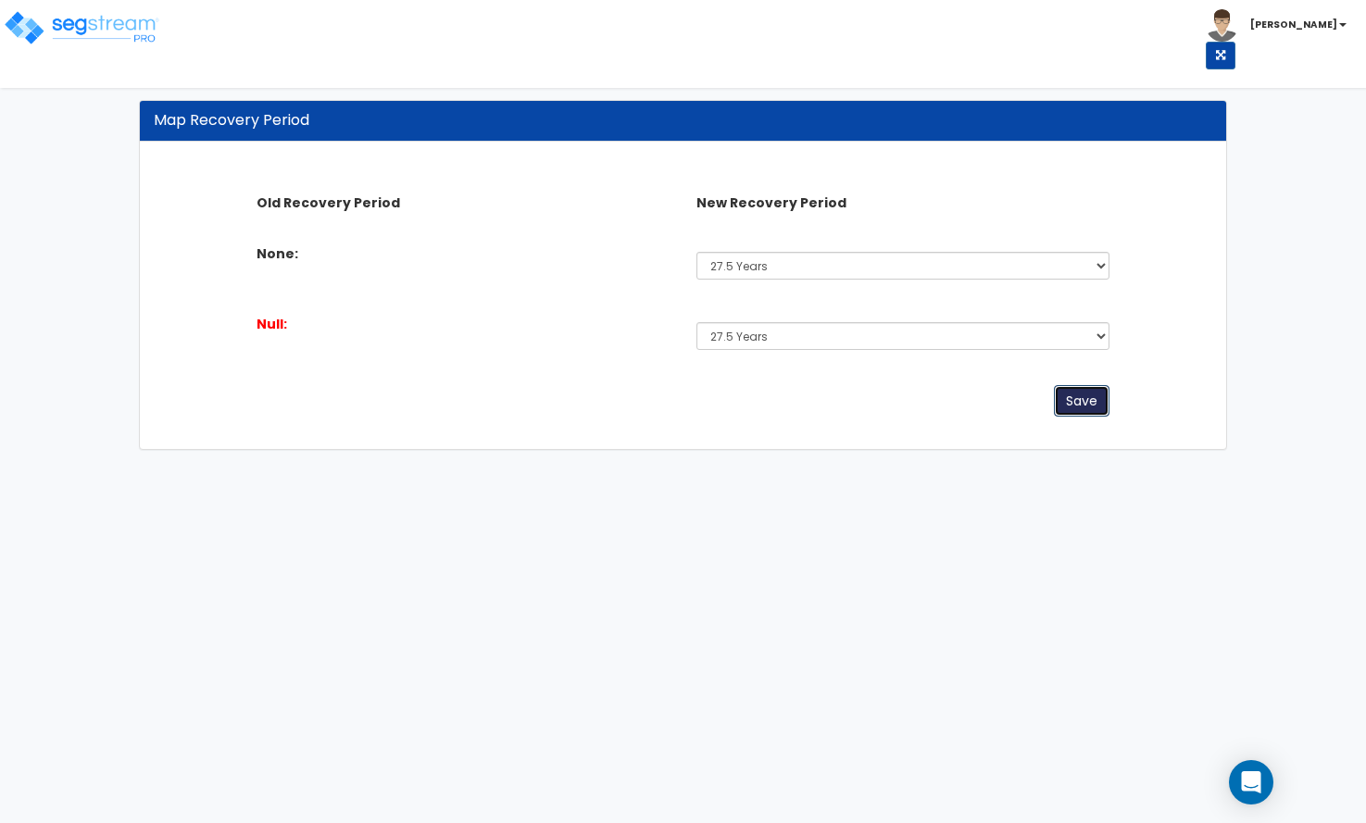
click at [1079, 404] on button "Save" at bounding box center [1082, 400] width 56 height 31
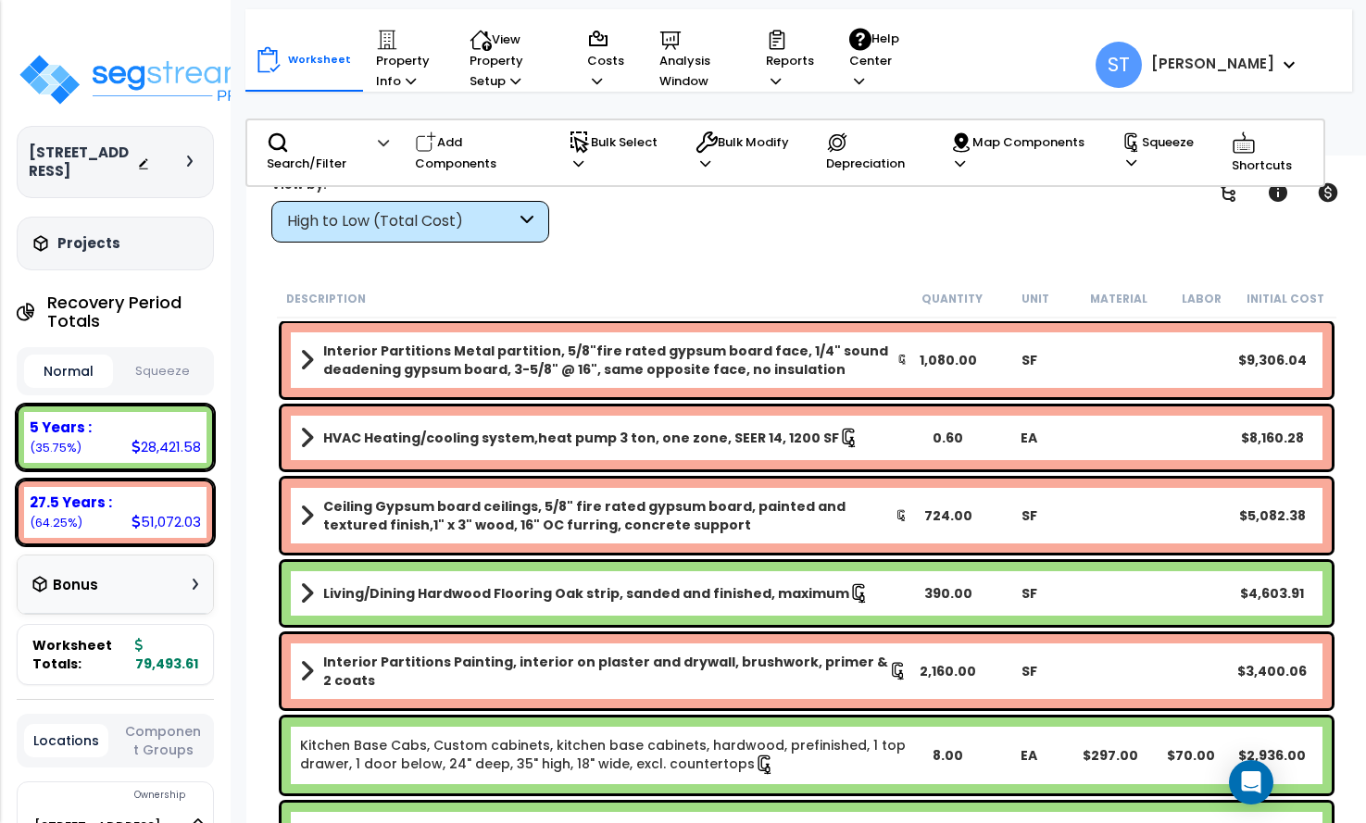
click at [405, 219] on div "High to Low (Total Cost)" at bounding box center [401, 221] width 229 height 21
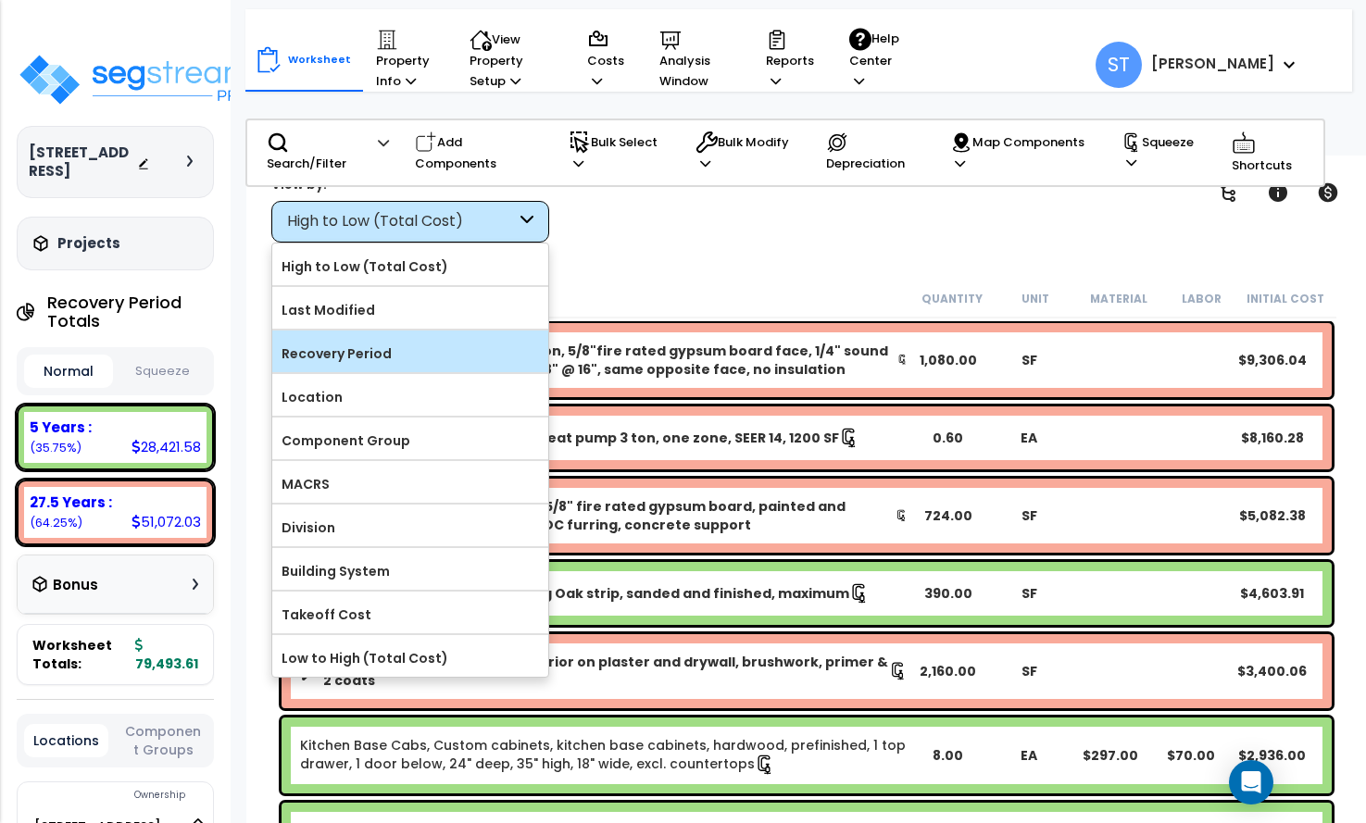
click at [371, 343] on label "Recovery Period" at bounding box center [410, 354] width 276 height 28
click at [0, 0] on input "Recovery Period" at bounding box center [0, 0] width 0 height 0
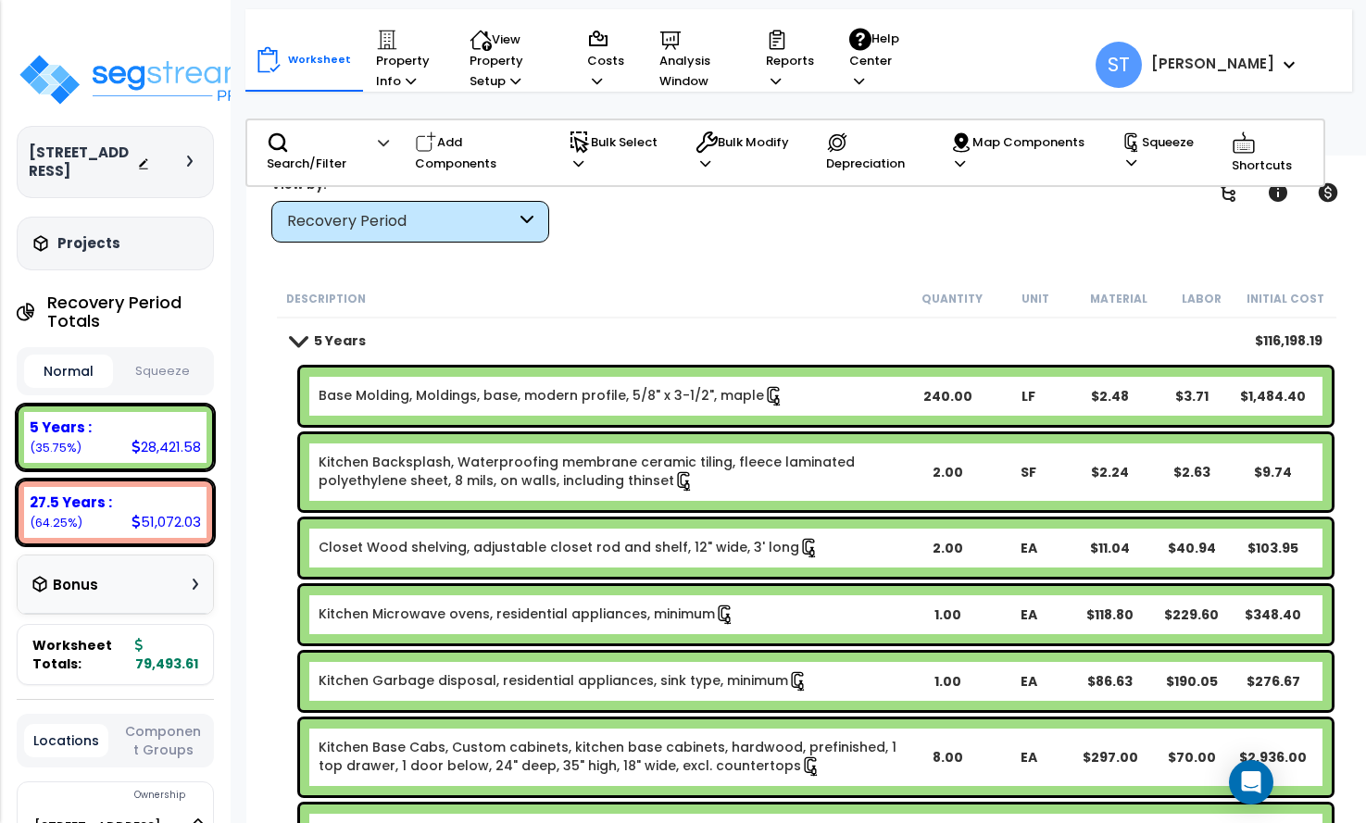
click at [149, 369] on button "Squeeze" at bounding box center [162, 372] width 89 height 32
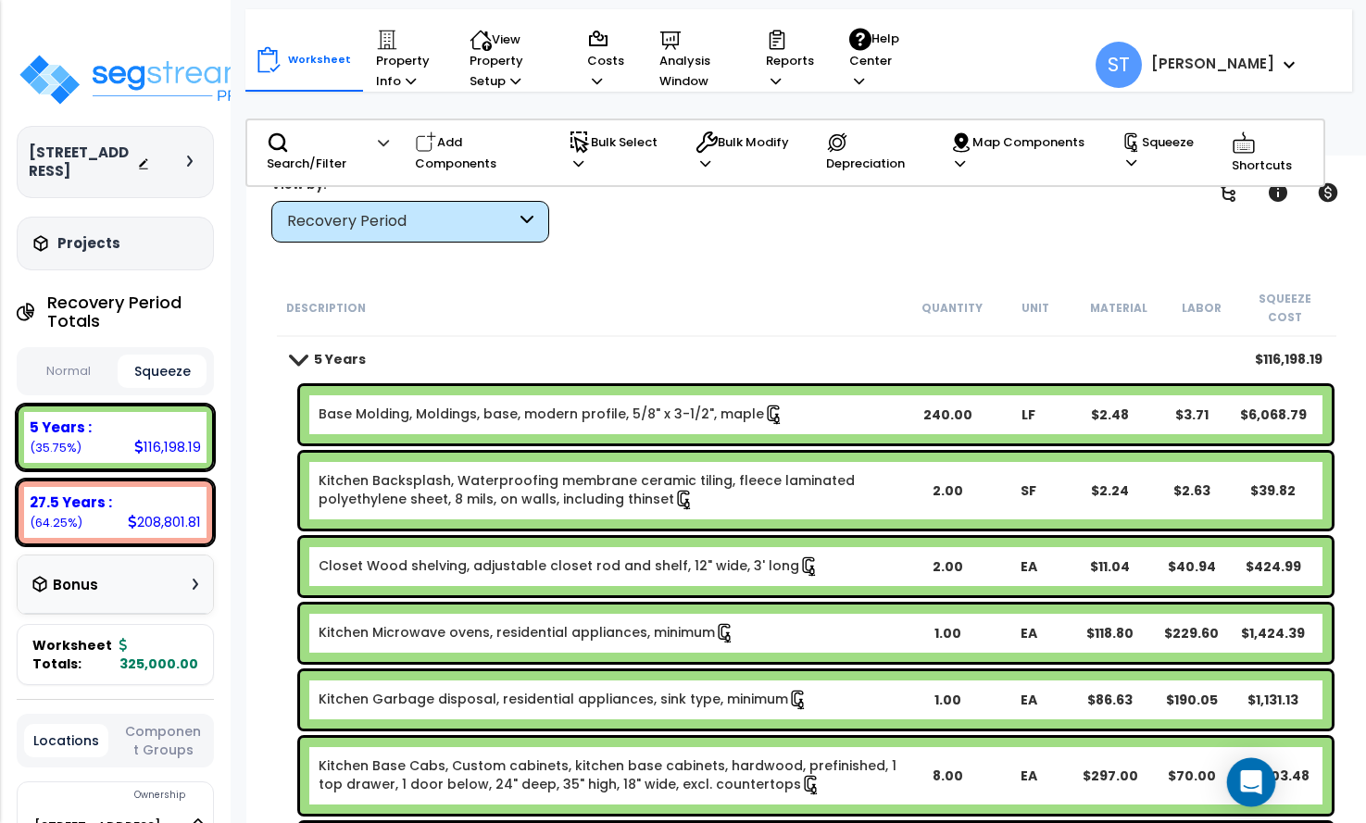
click at [1254, 787] on icon "Open Intercom Messenger" at bounding box center [1251, 782] width 24 height 24
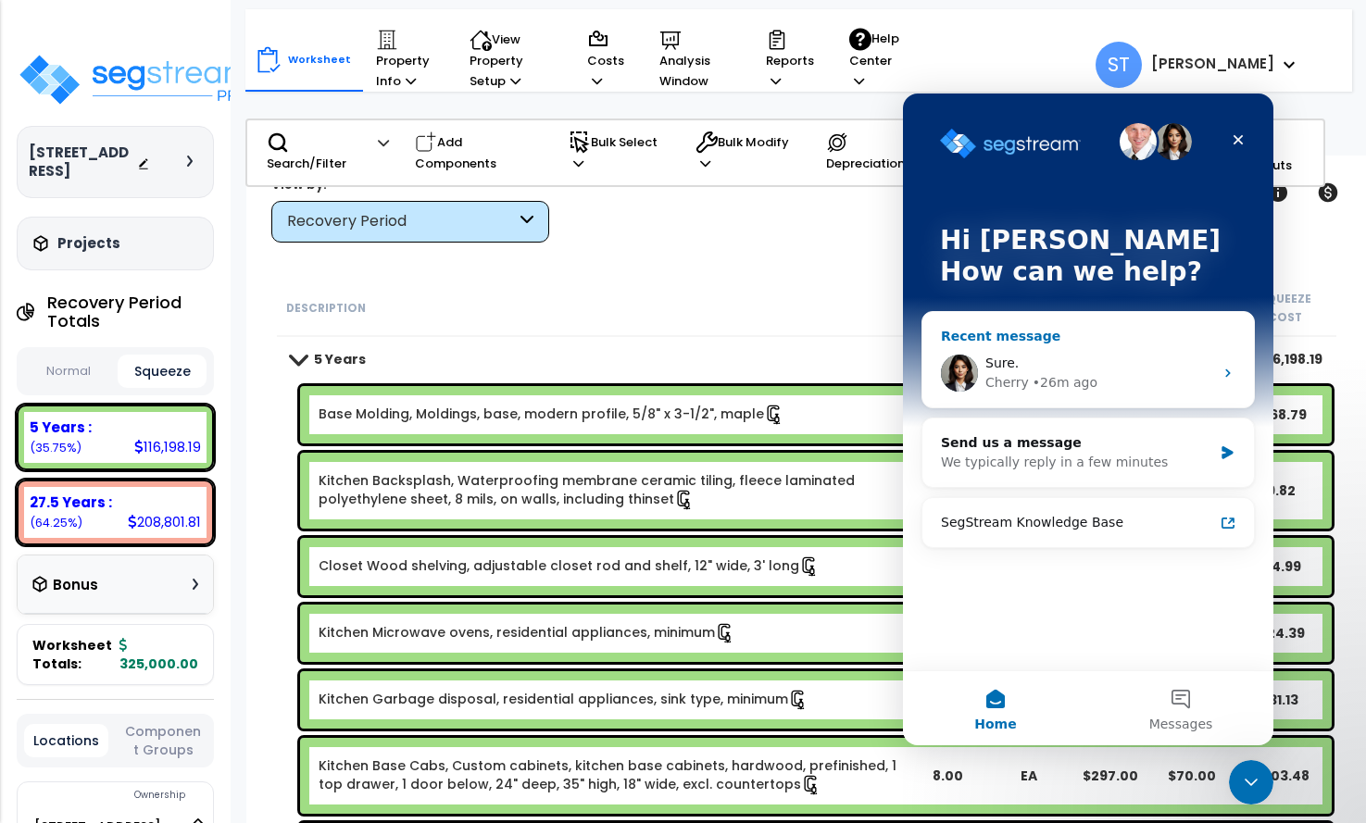
click at [1053, 357] on div "Sure." at bounding box center [1099, 363] width 228 height 19
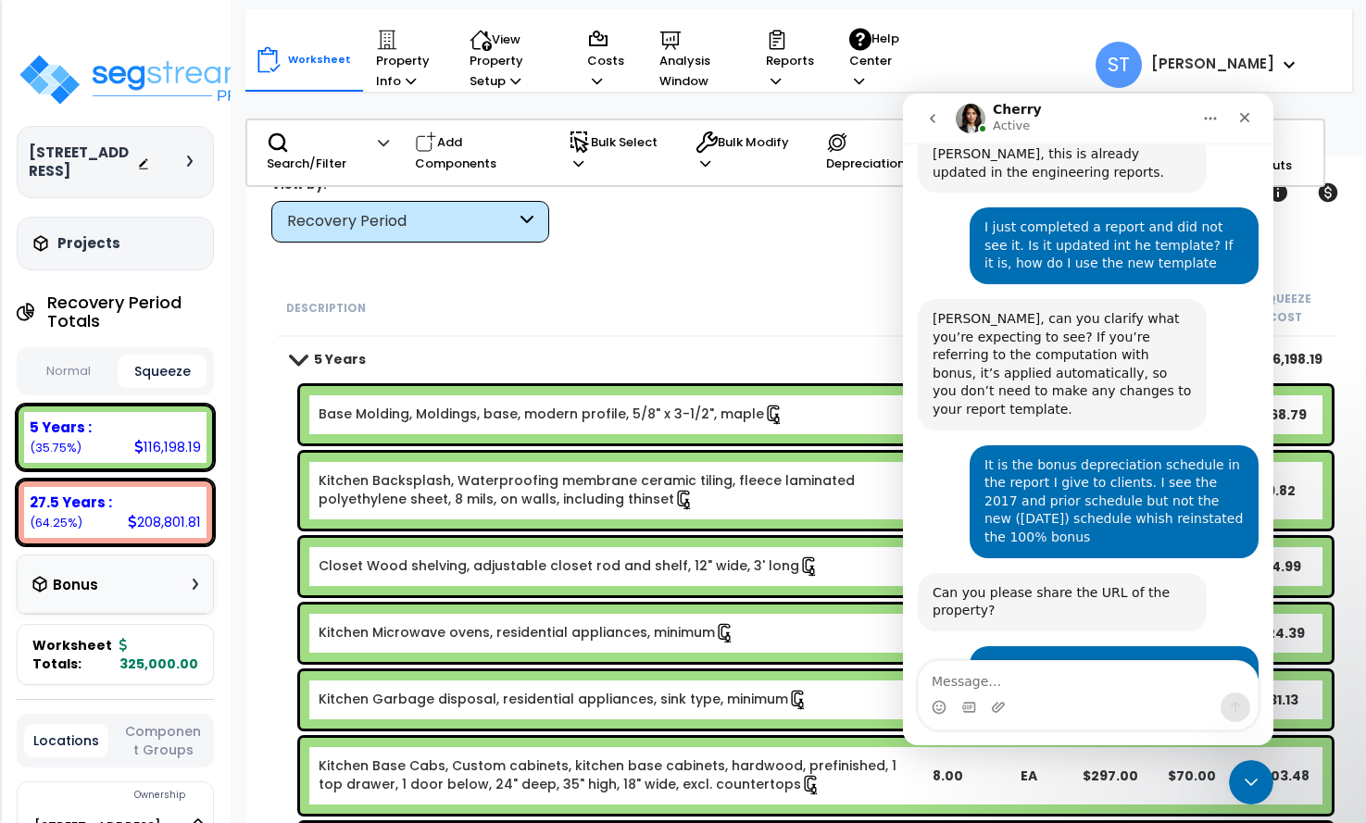
scroll to position [5665, 0]
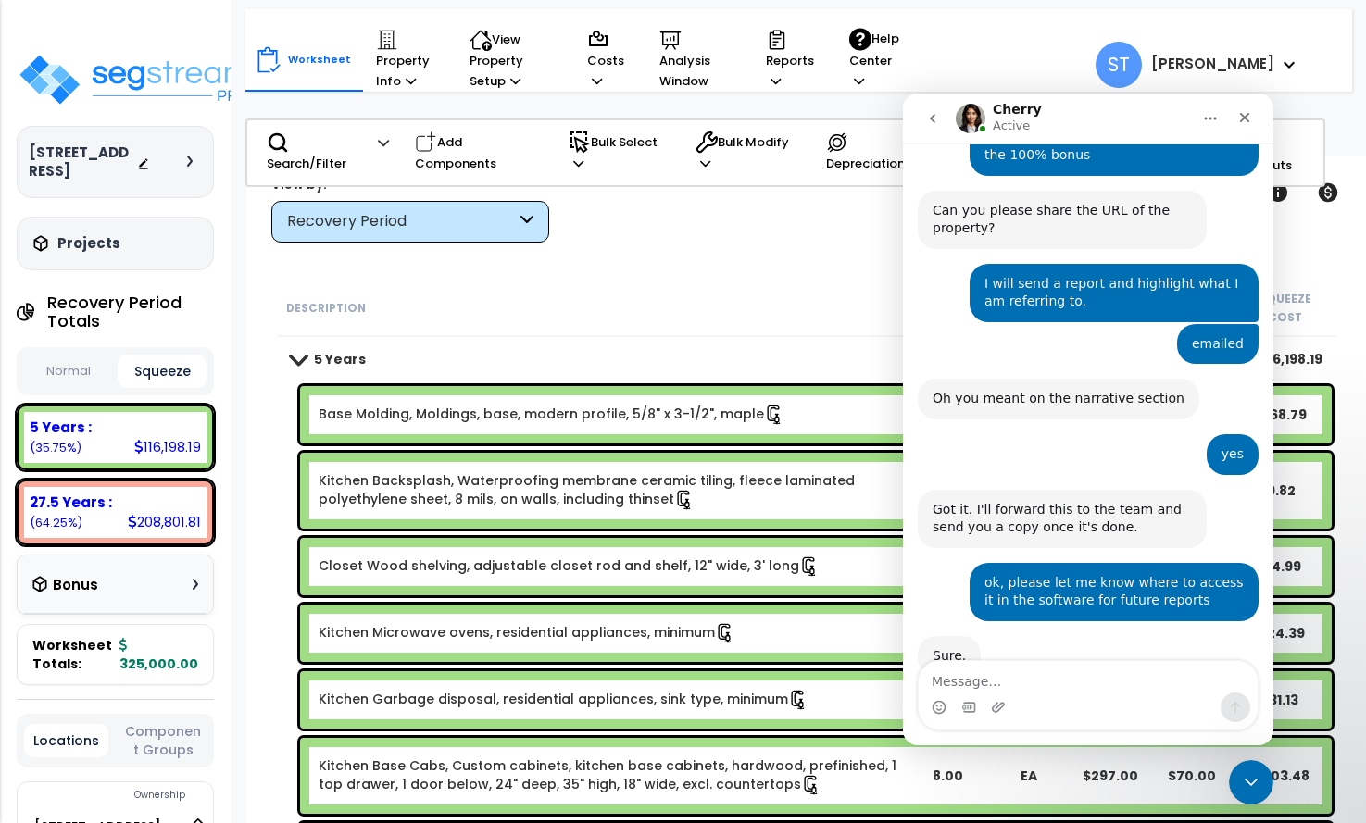
click at [988, 681] on textarea "Message…" at bounding box center [1088, 676] width 339 height 31
type textarea "Cherry"
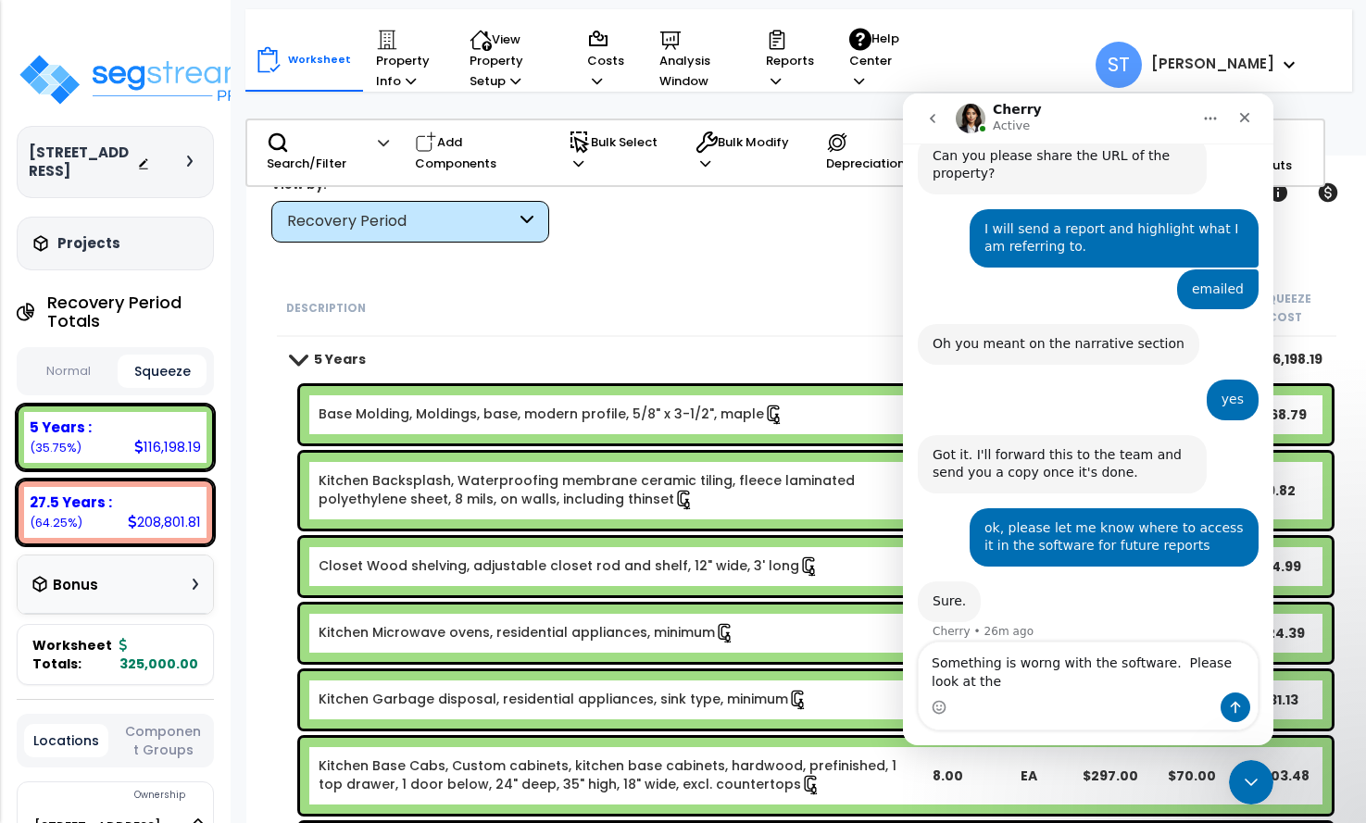
scroll to position [5738, 0]
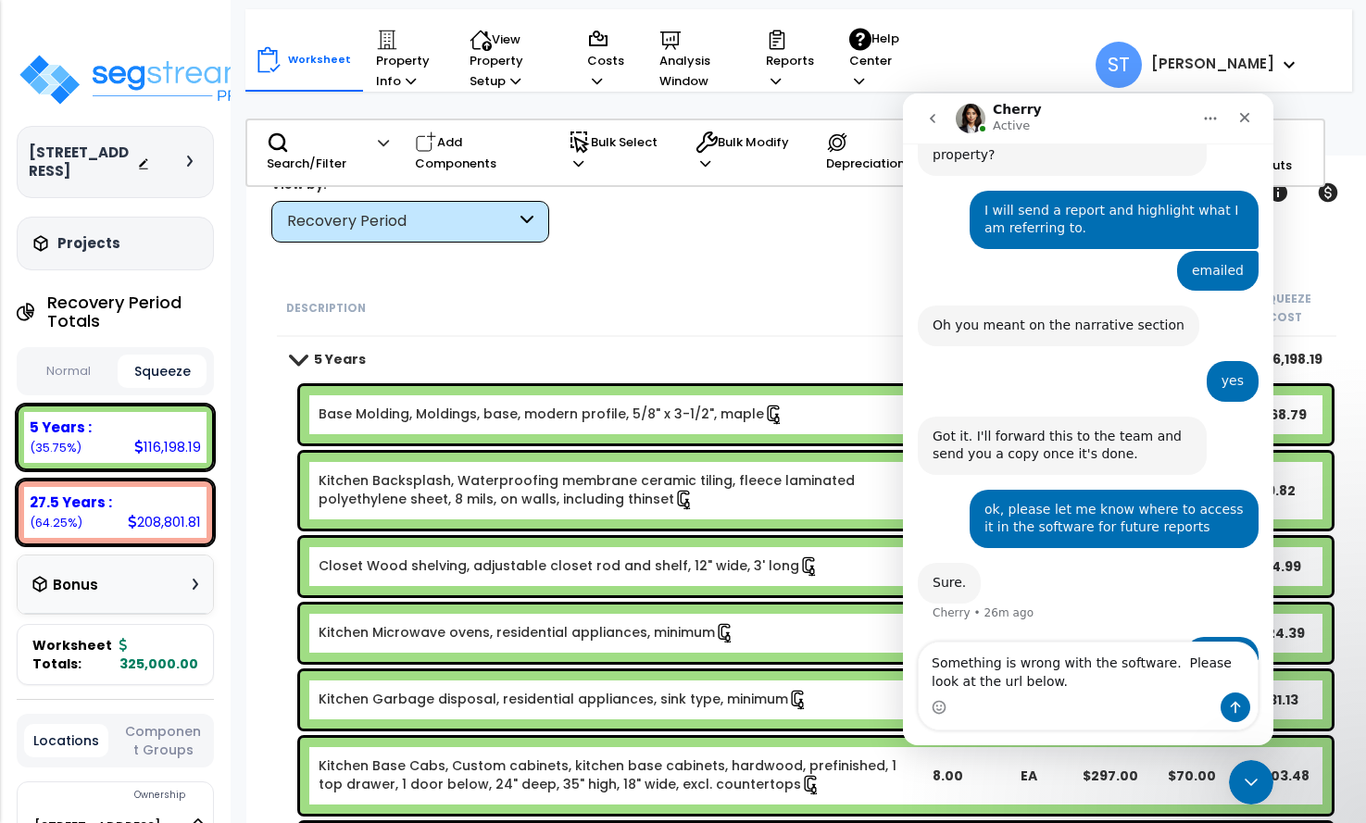
click at [1039, 683] on textarea "Something is wrong with the software. Please look at the url below." at bounding box center [1088, 668] width 339 height 50
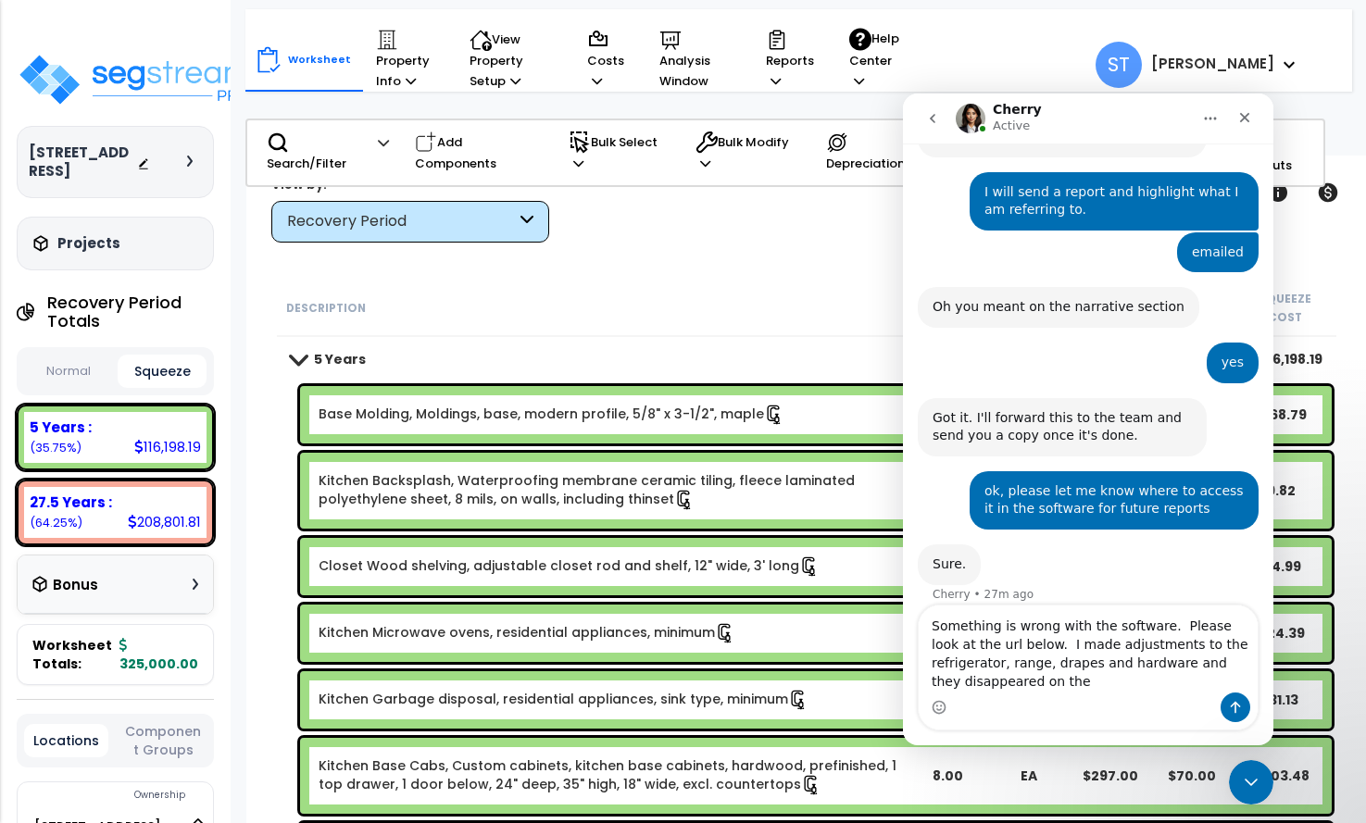
scroll to position [5775, 0]
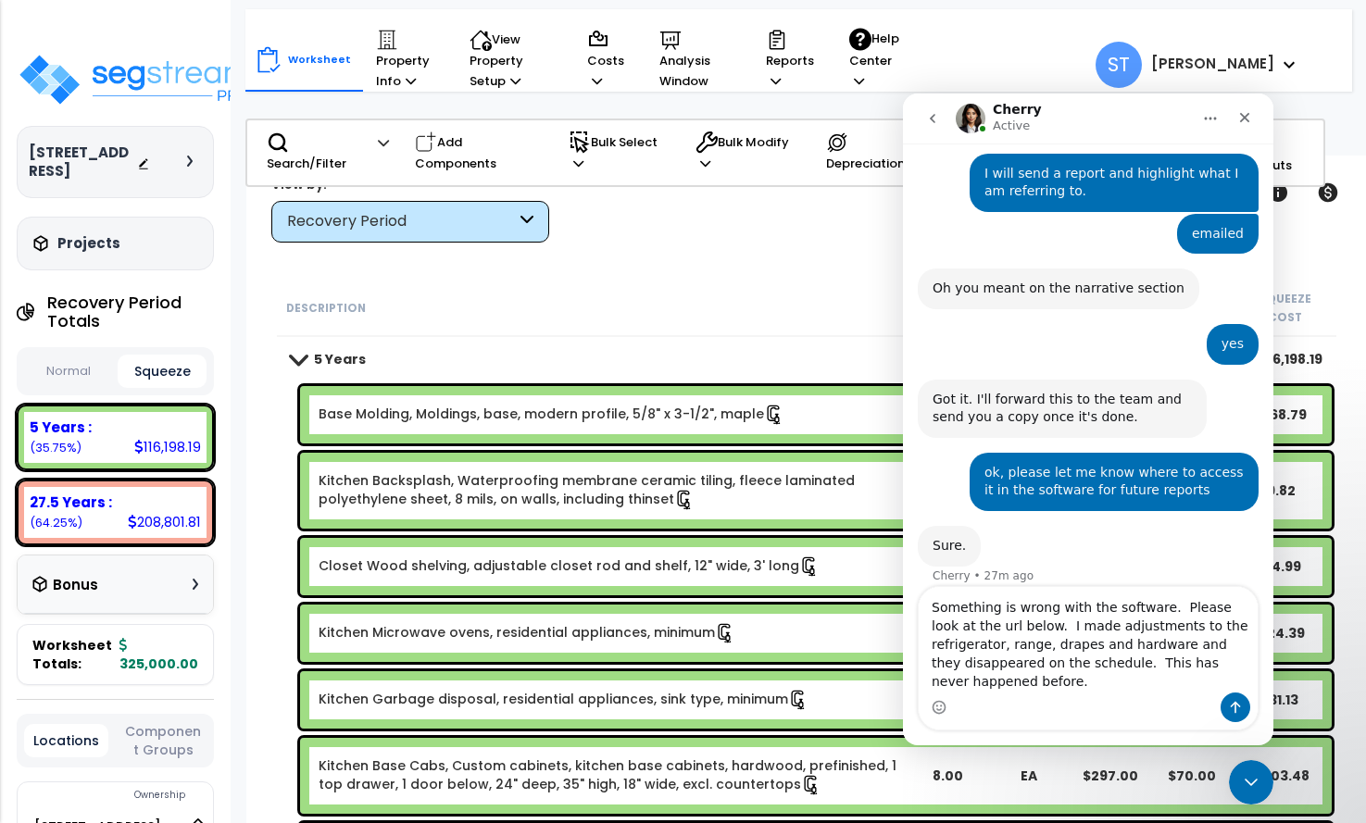
type textarea "Something is wrong with the software. Please look at the url below. I made adju…"
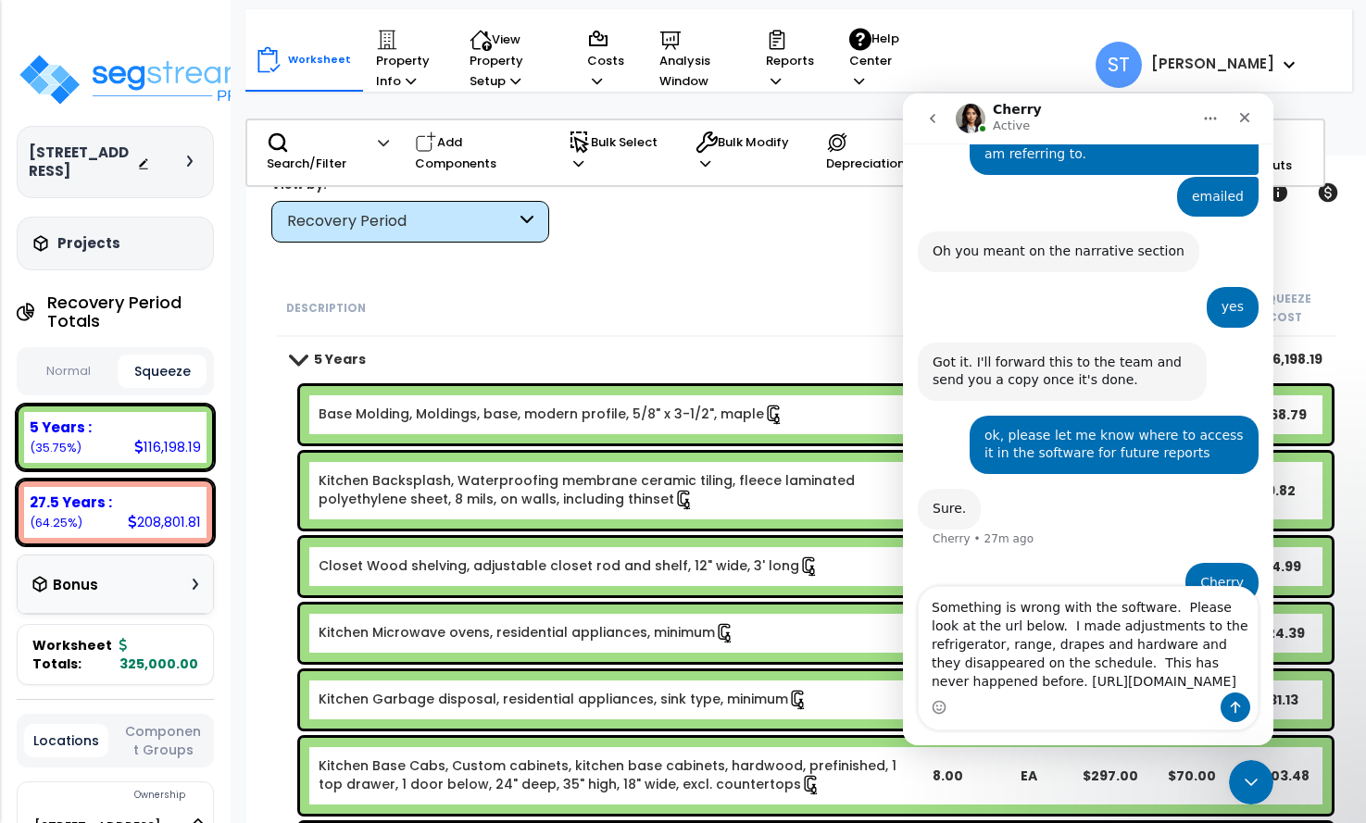
click at [1034, 645] on textarea "Something is wrong with the software. Please look at the url below. I made adju…" at bounding box center [1088, 640] width 339 height 106
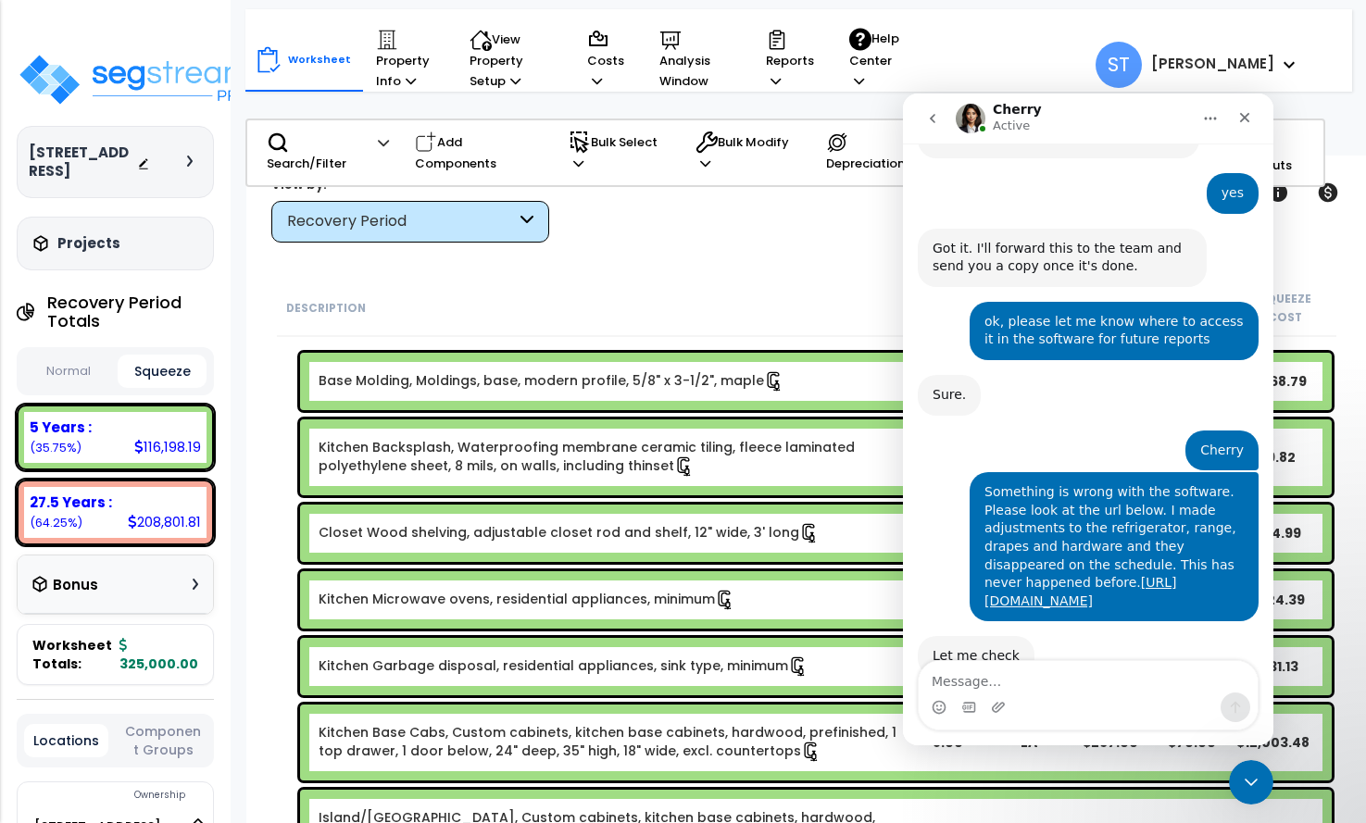
scroll to position [0, 0]
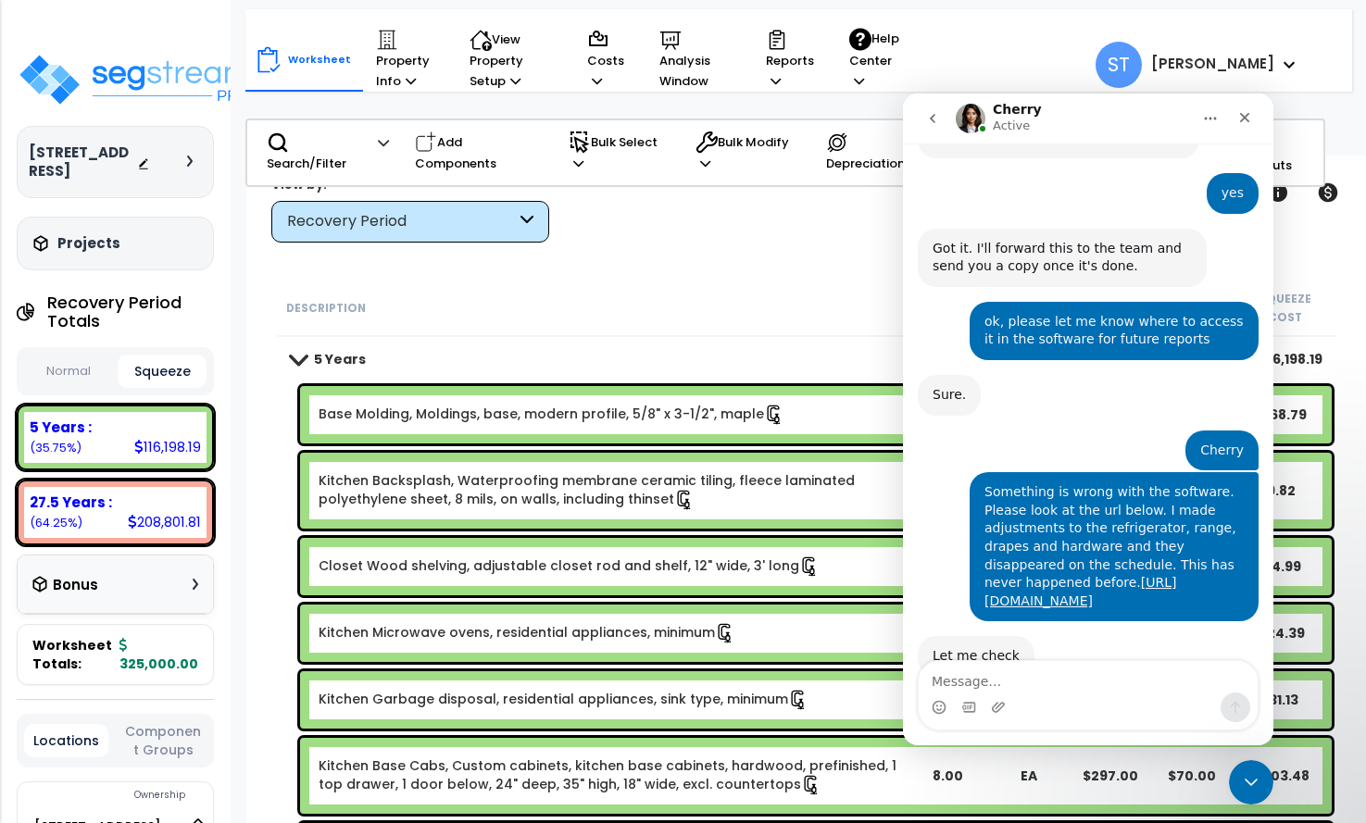
click at [1251, 780] on icon "Close Intercom Messenger" at bounding box center [1251, 782] width 22 height 22
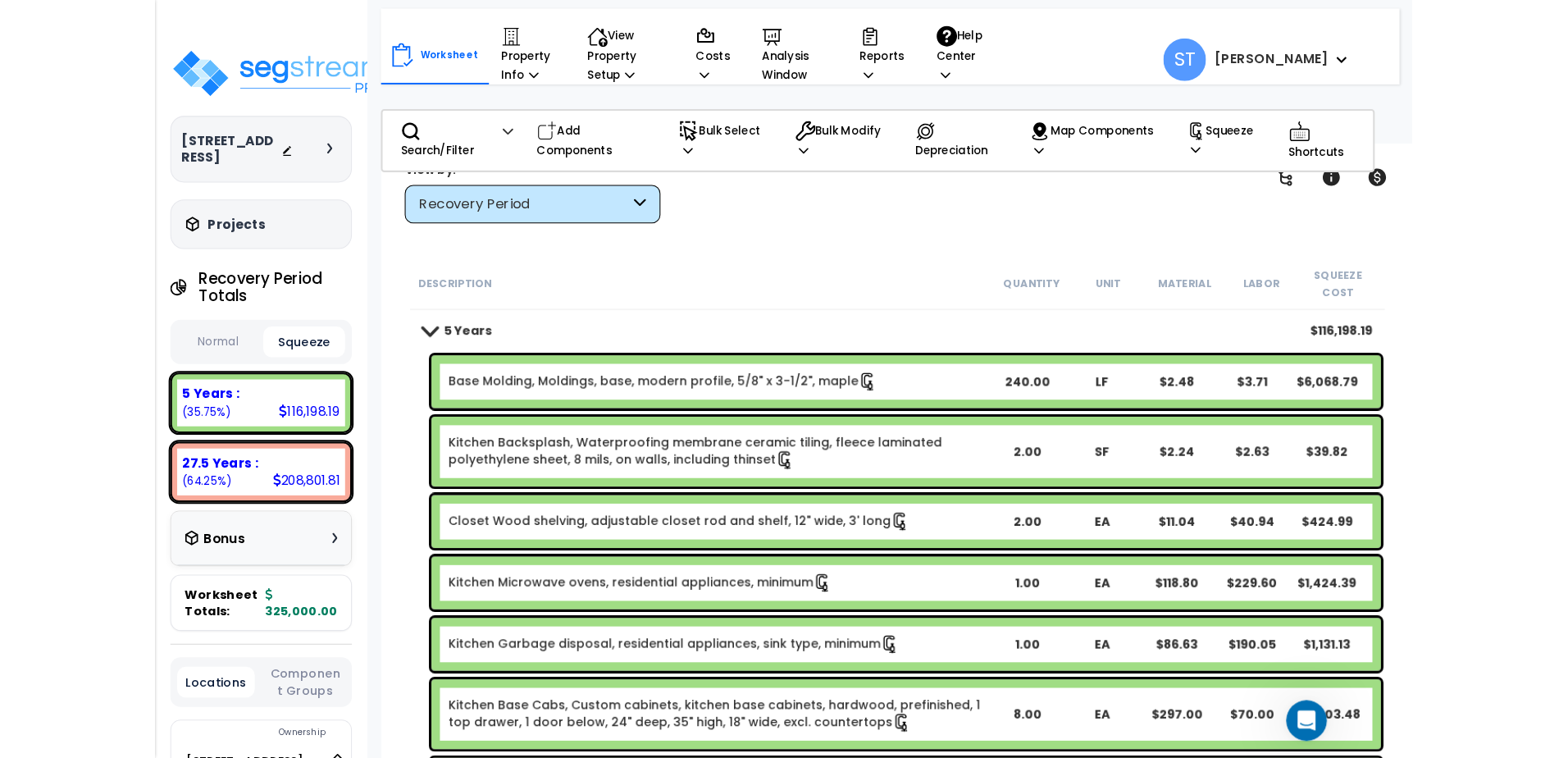
scroll to position [5248, 0]
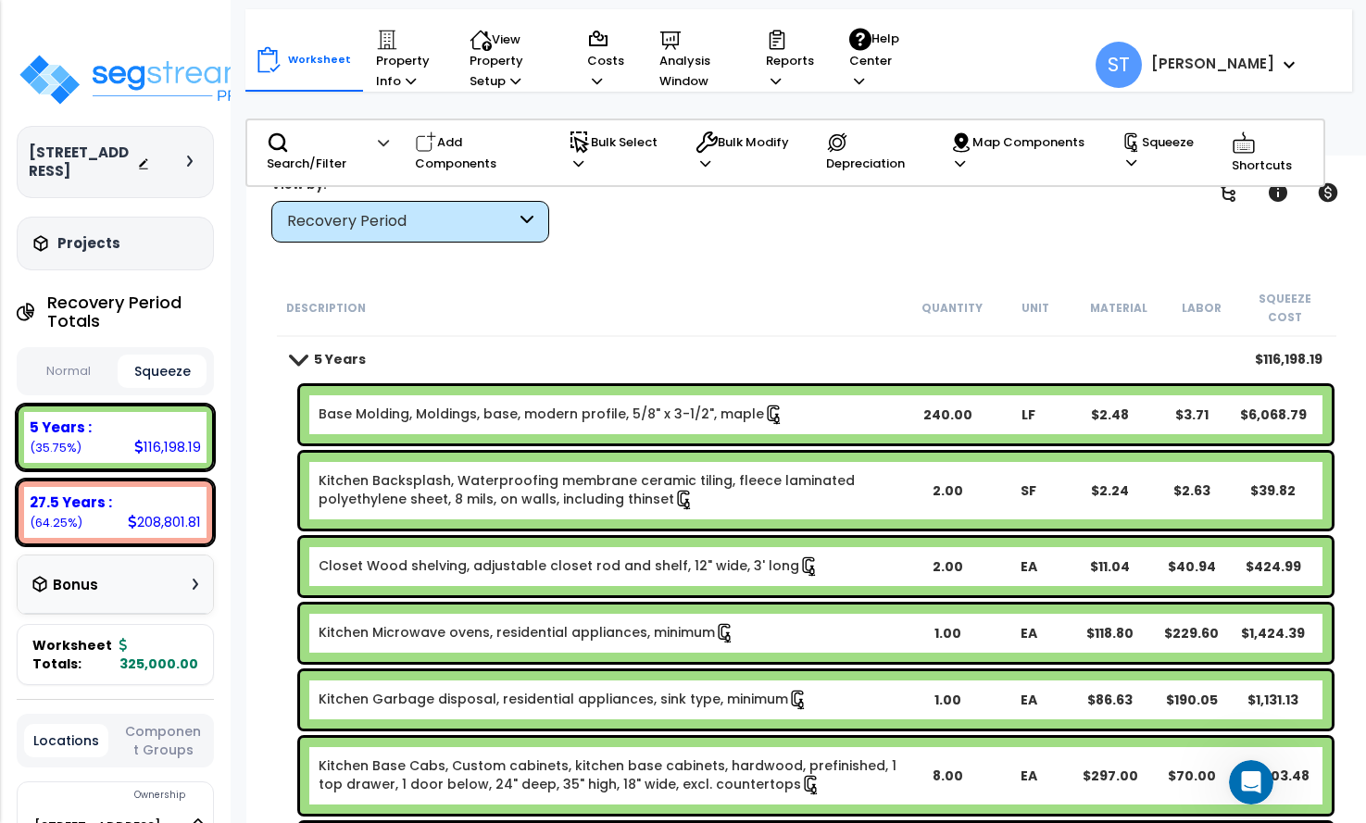
click at [79, 237] on h3 "Projects" at bounding box center [88, 243] width 63 height 19
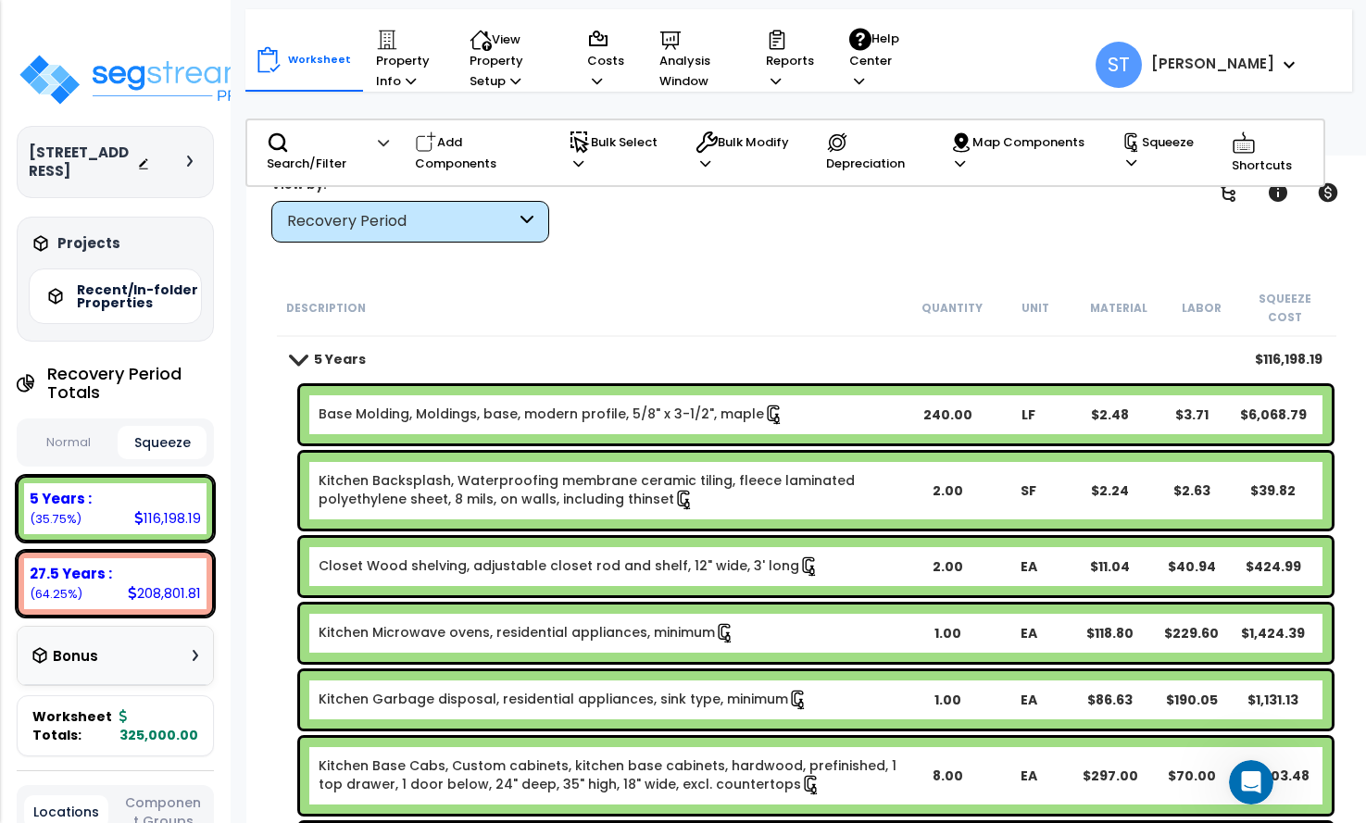
click at [109, 290] on h5 "Recent/In-folder Properties" at bounding box center [142, 296] width 130 height 26
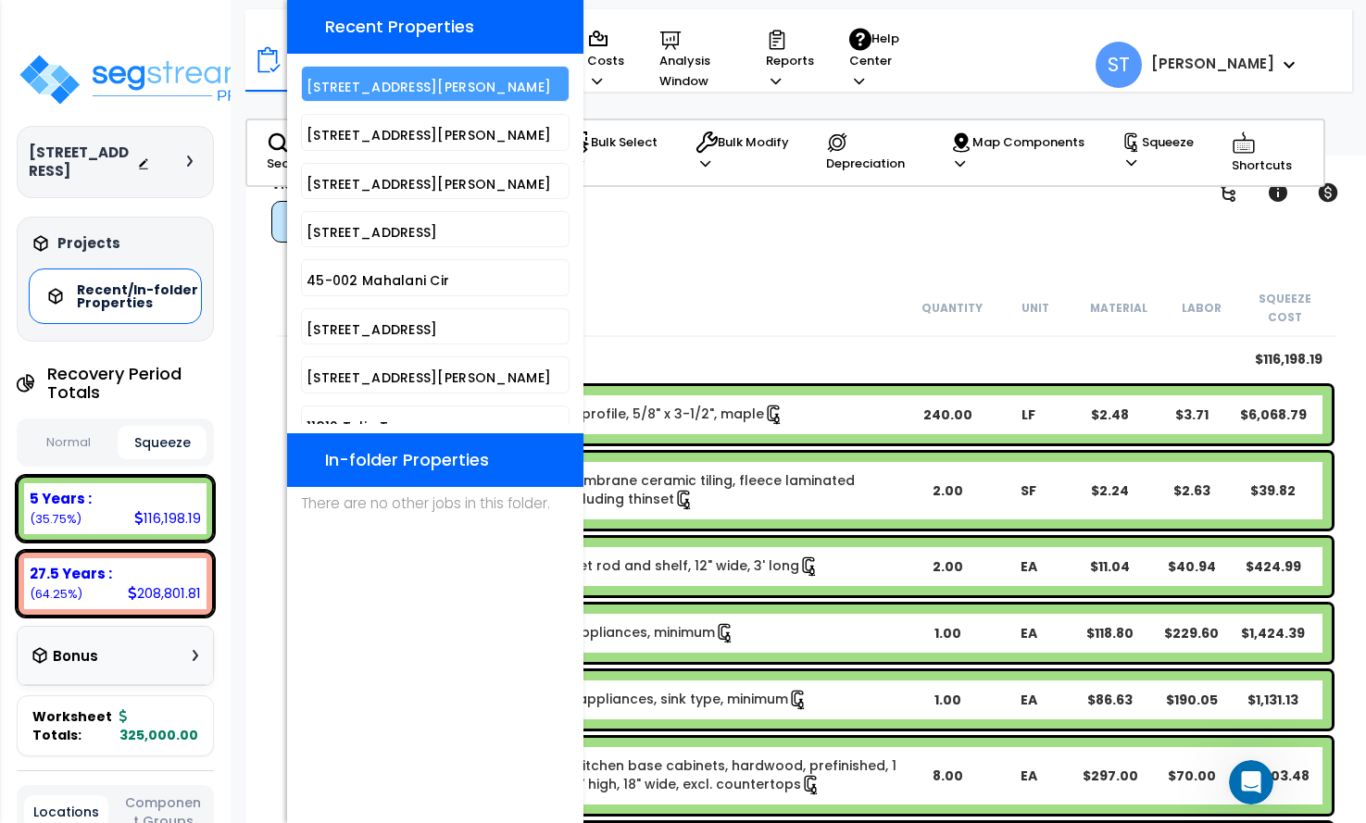
click at [385, 89] on h5 "[STREET_ADDRESS][PERSON_NAME]" at bounding box center [435, 88] width 257 height 14
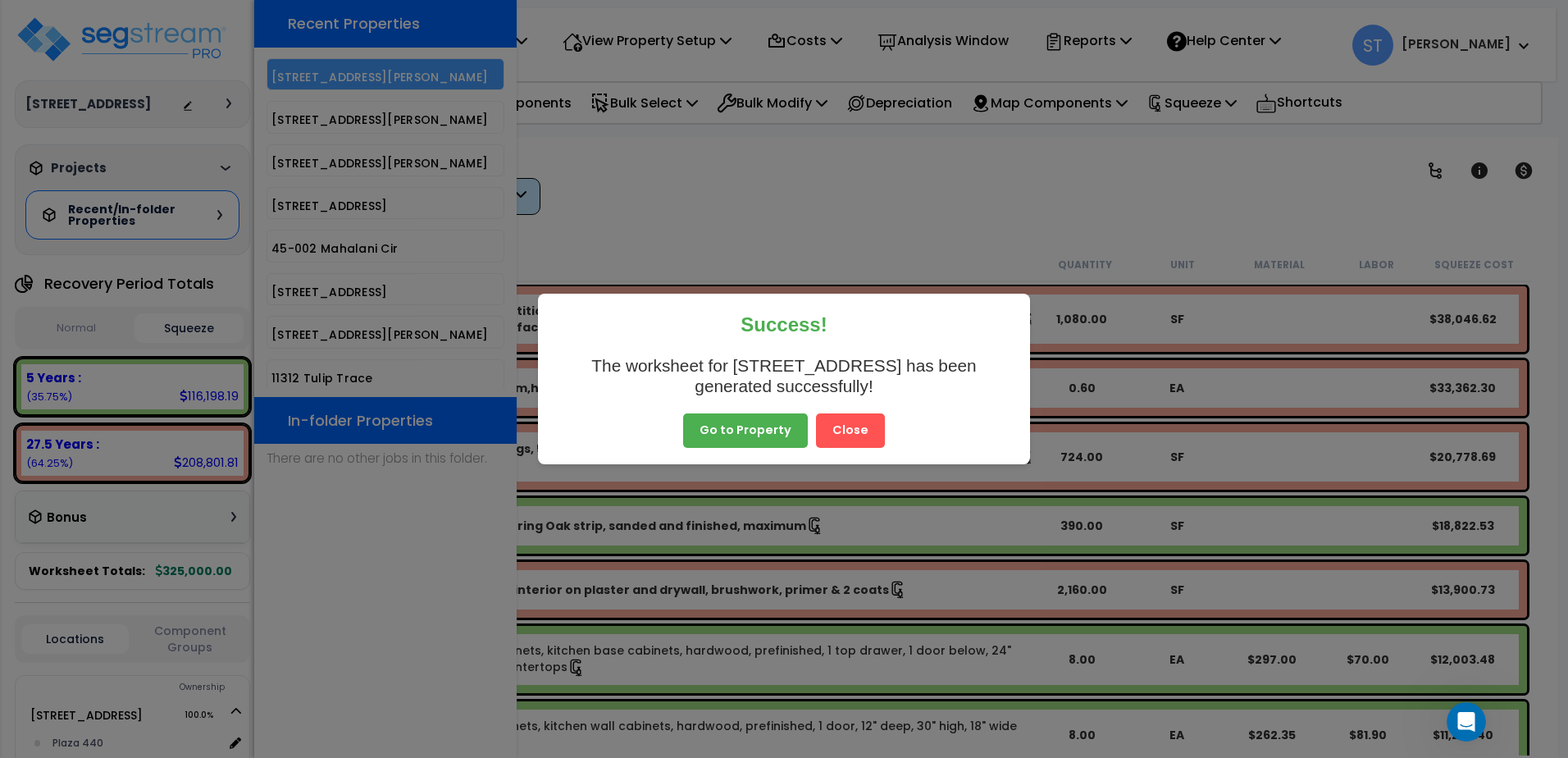
scroll to position [5379, 0]
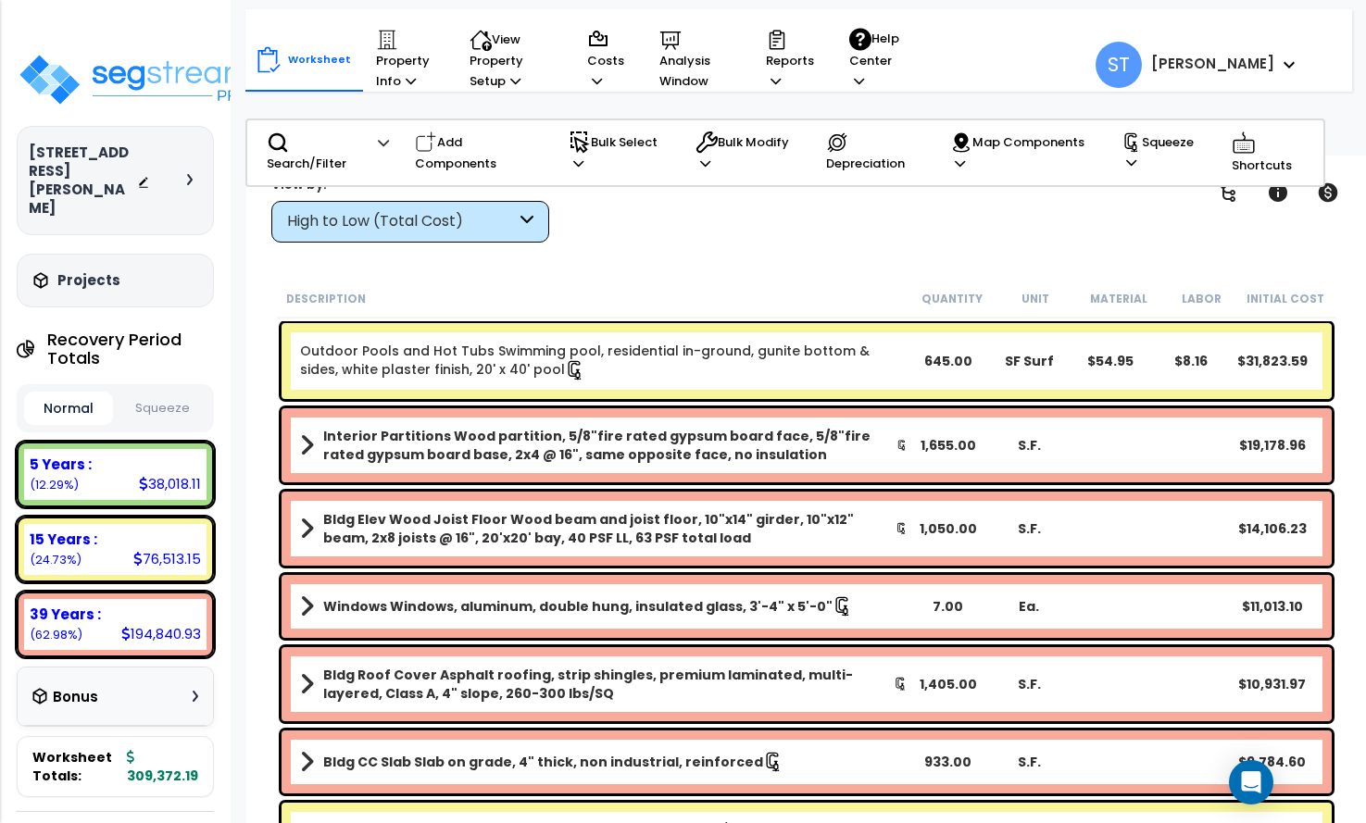
click at [463, 221] on div "High to Low (Total Cost)" at bounding box center [401, 221] width 229 height 21
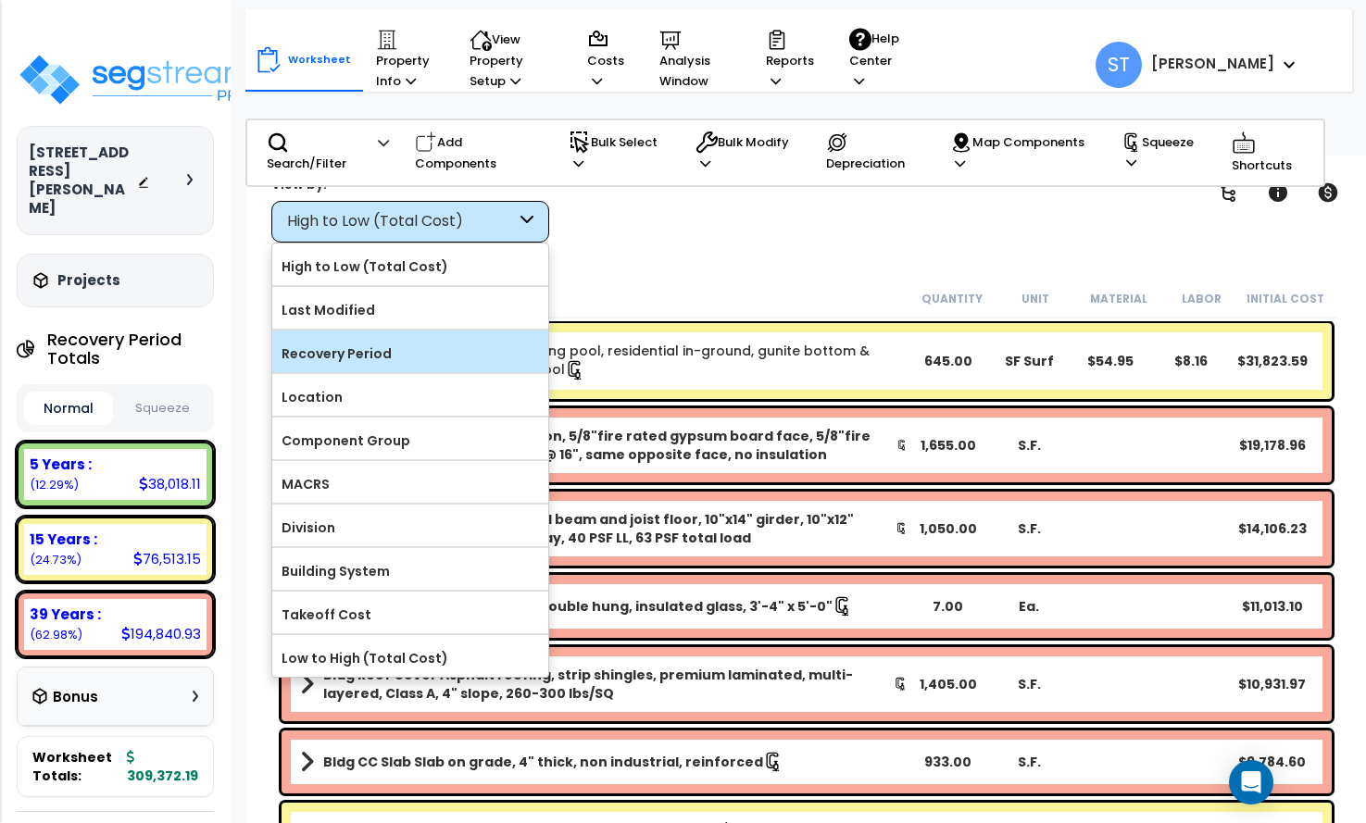
click at [417, 346] on label "Recovery Period" at bounding box center [410, 354] width 276 height 28
click at [0, 0] on input "Recovery Period" at bounding box center [0, 0] width 0 height 0
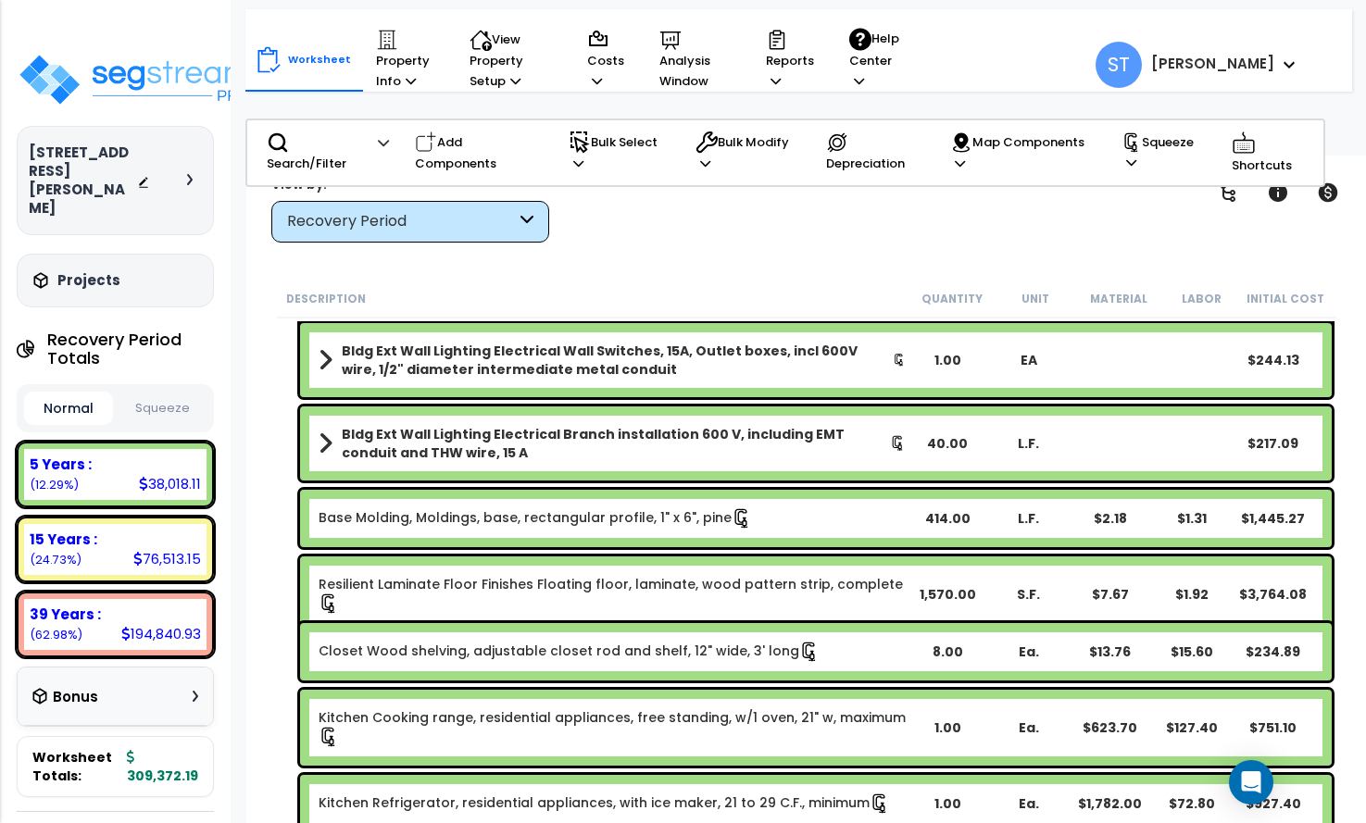
scroll to position [370, 0]
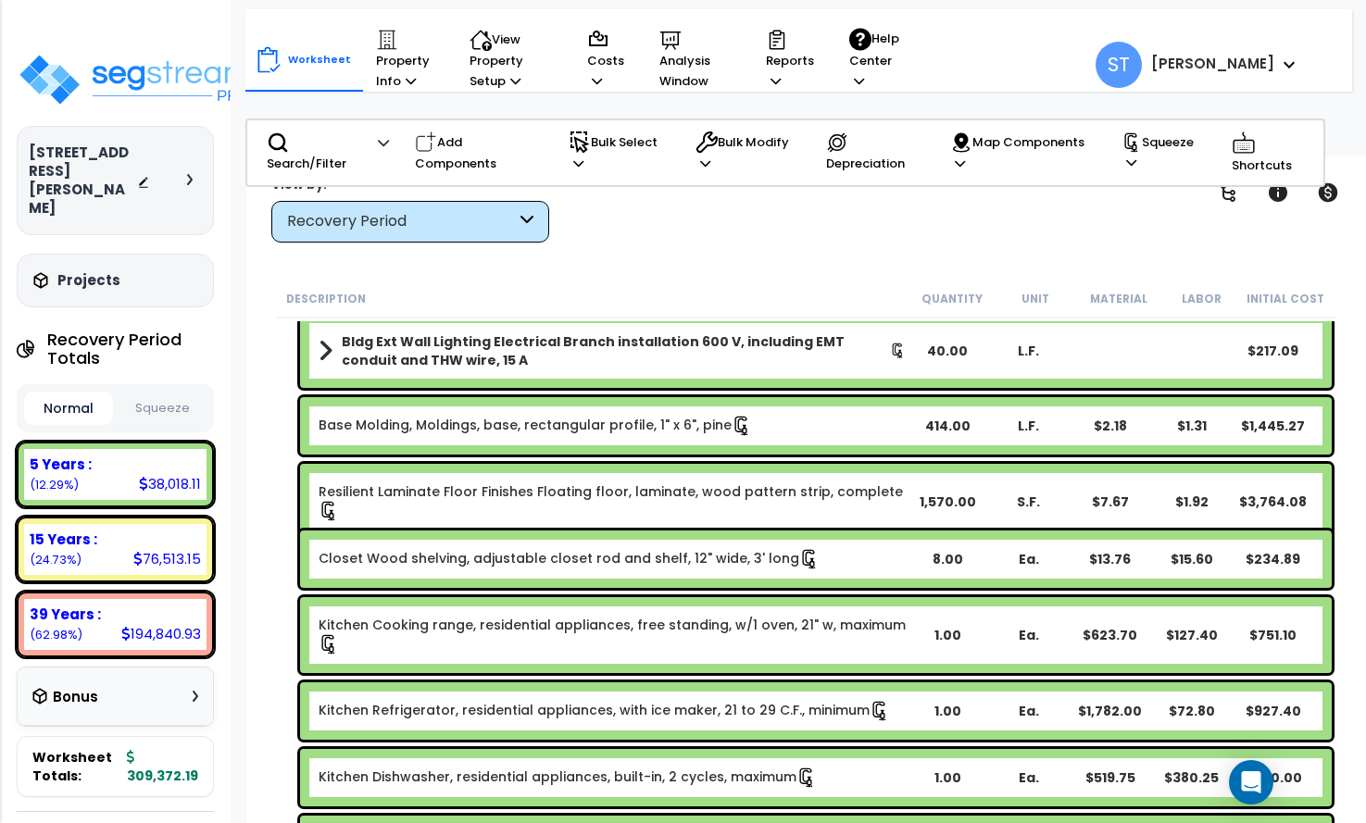
click at [170, 393] on button "Squeeze" at bounding box center [162, 409] width 89 height 32
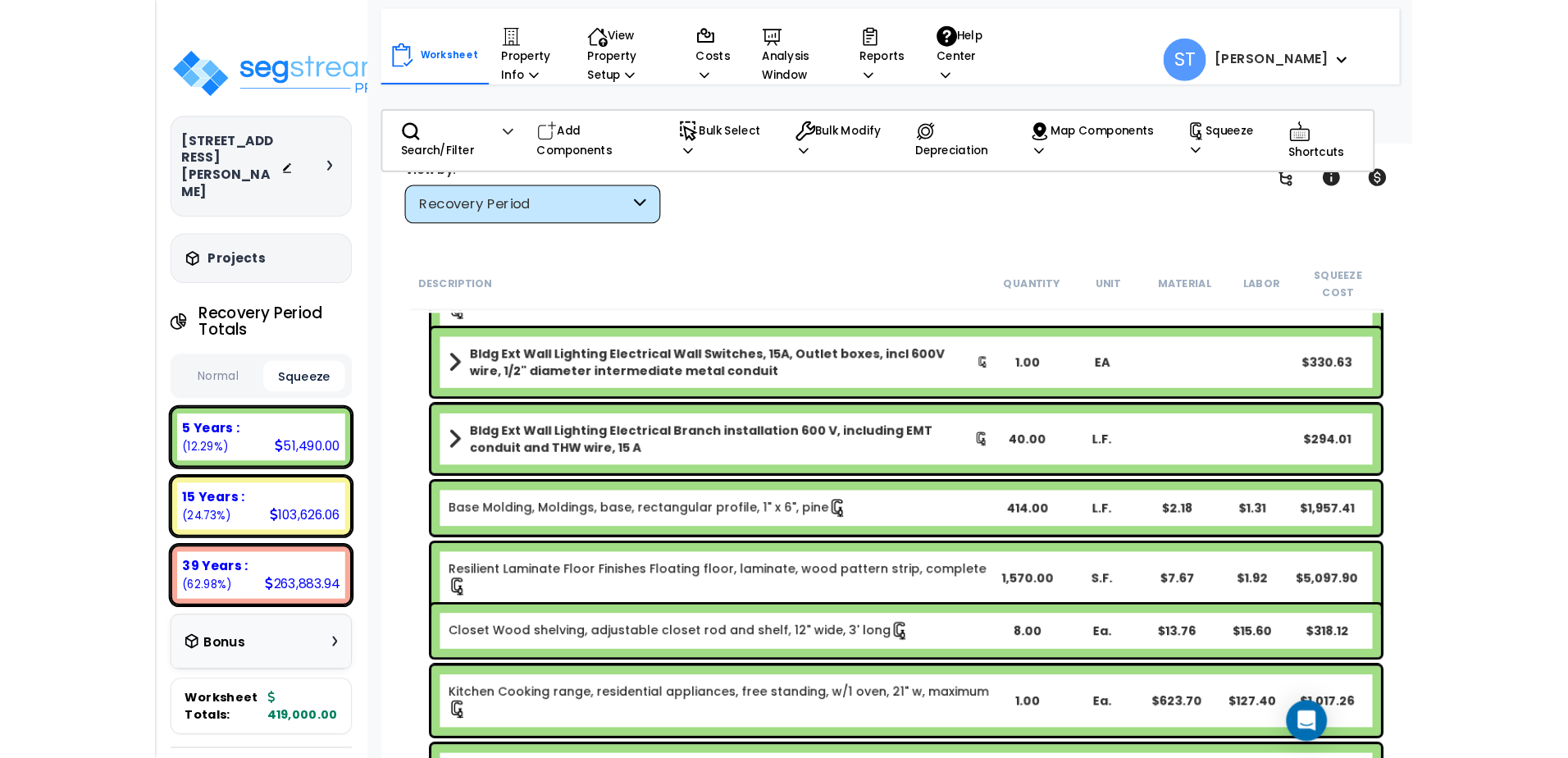
scroll to position [0, 0]
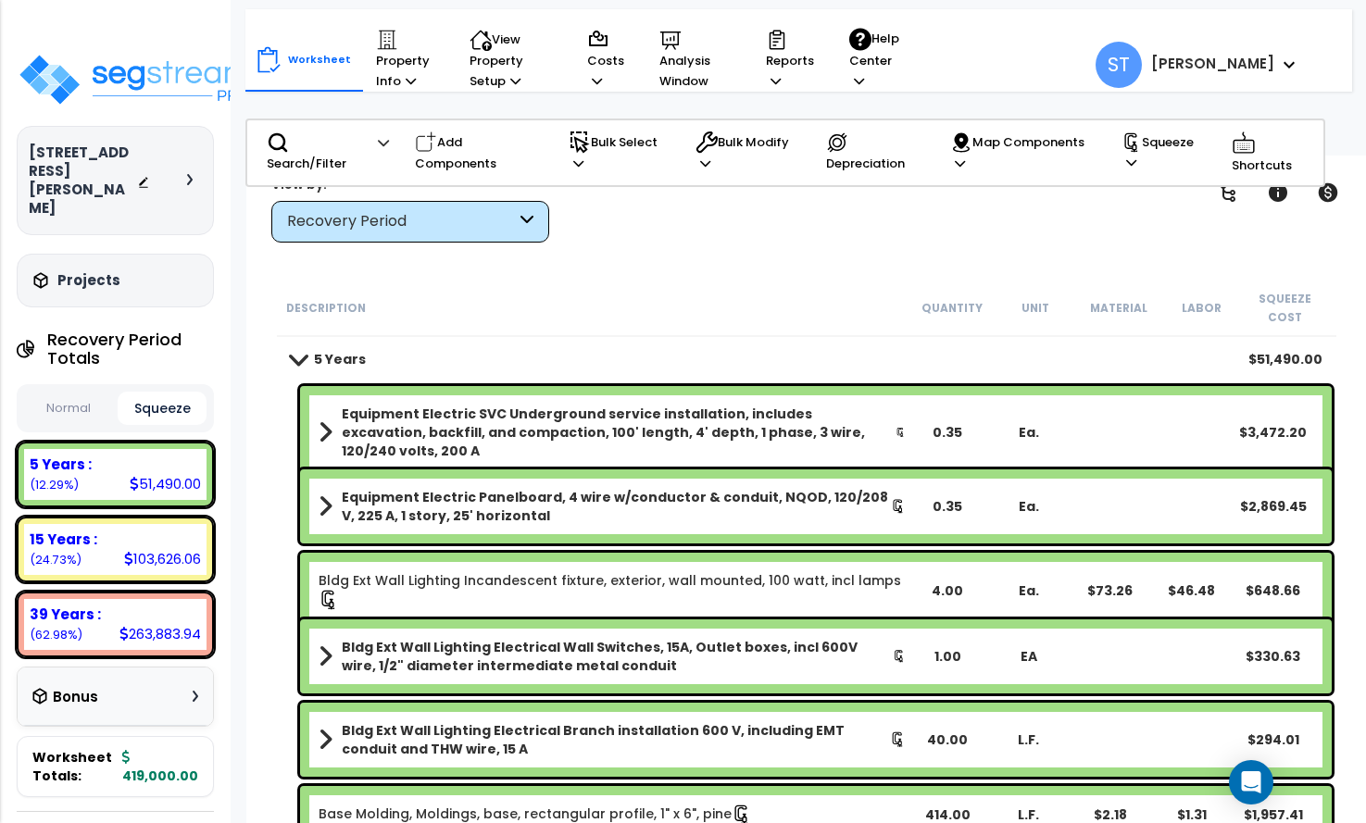
click at [102, 271] on h3 "Projects" at bounding box center [88, 280] width 63 height 19
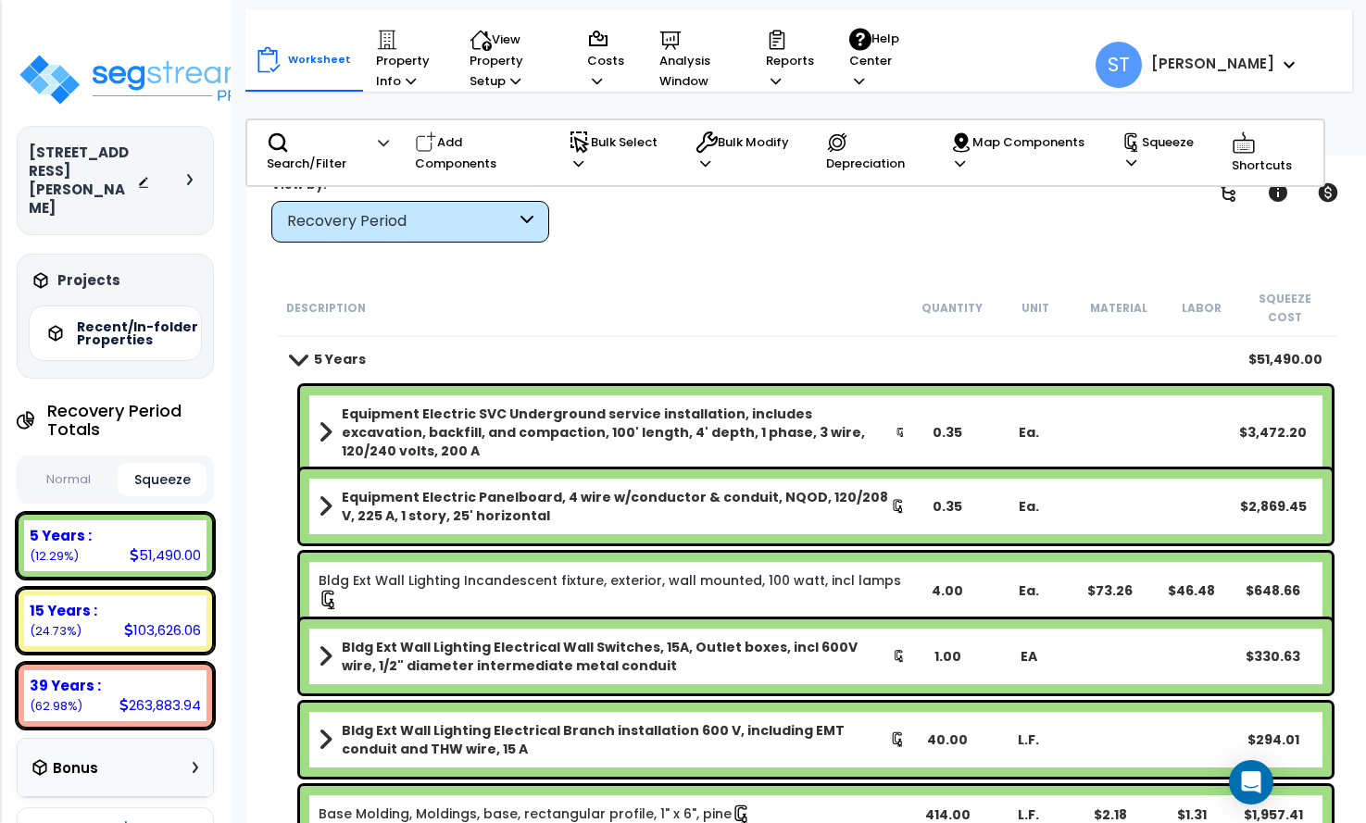
click at [124, 320] on h5 "Recent/In-folder Properties" at bounding box center [142, 333] width 130 height 26
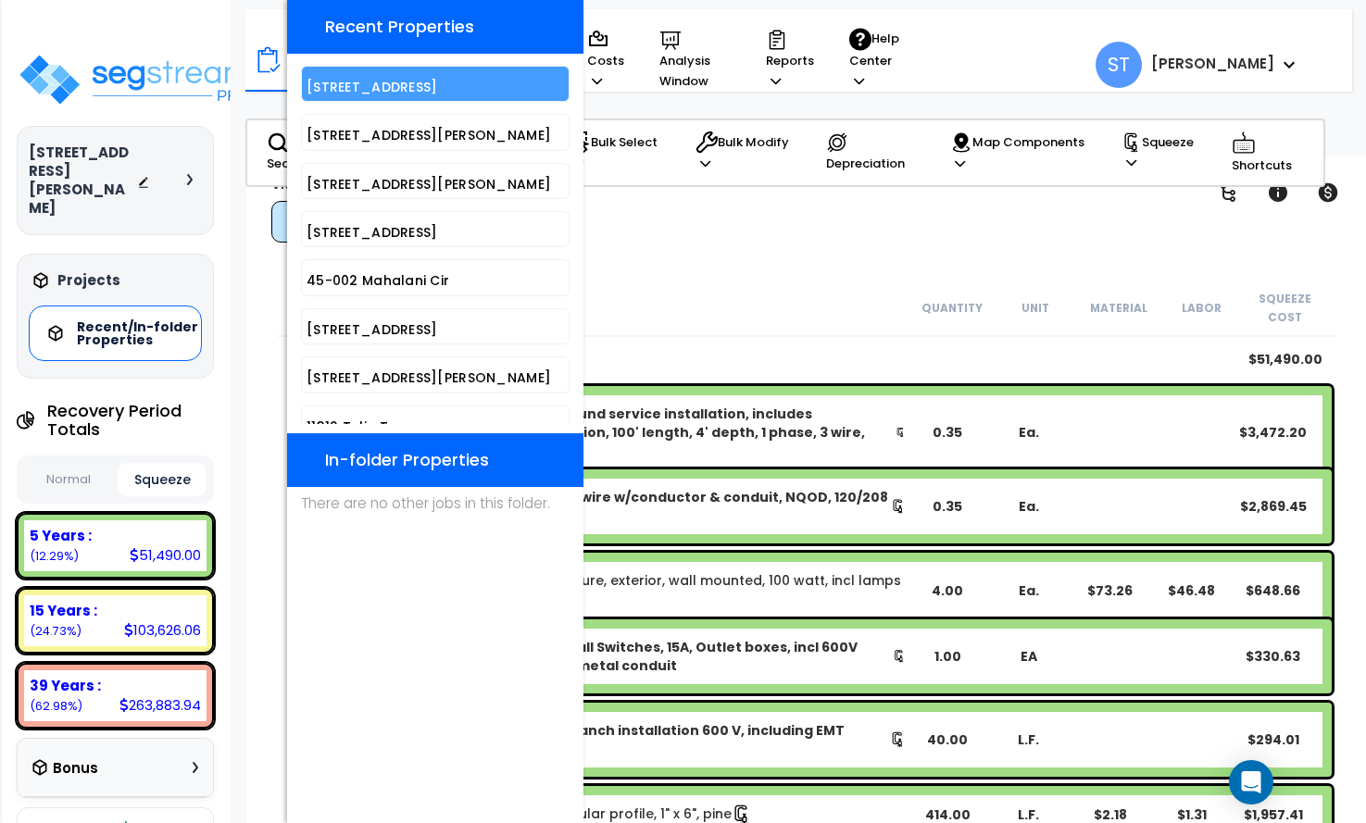
click at [393, 86] on h5 "[STREET_ADDRESS]" at bounding box center [435, 88] width 257 height 14
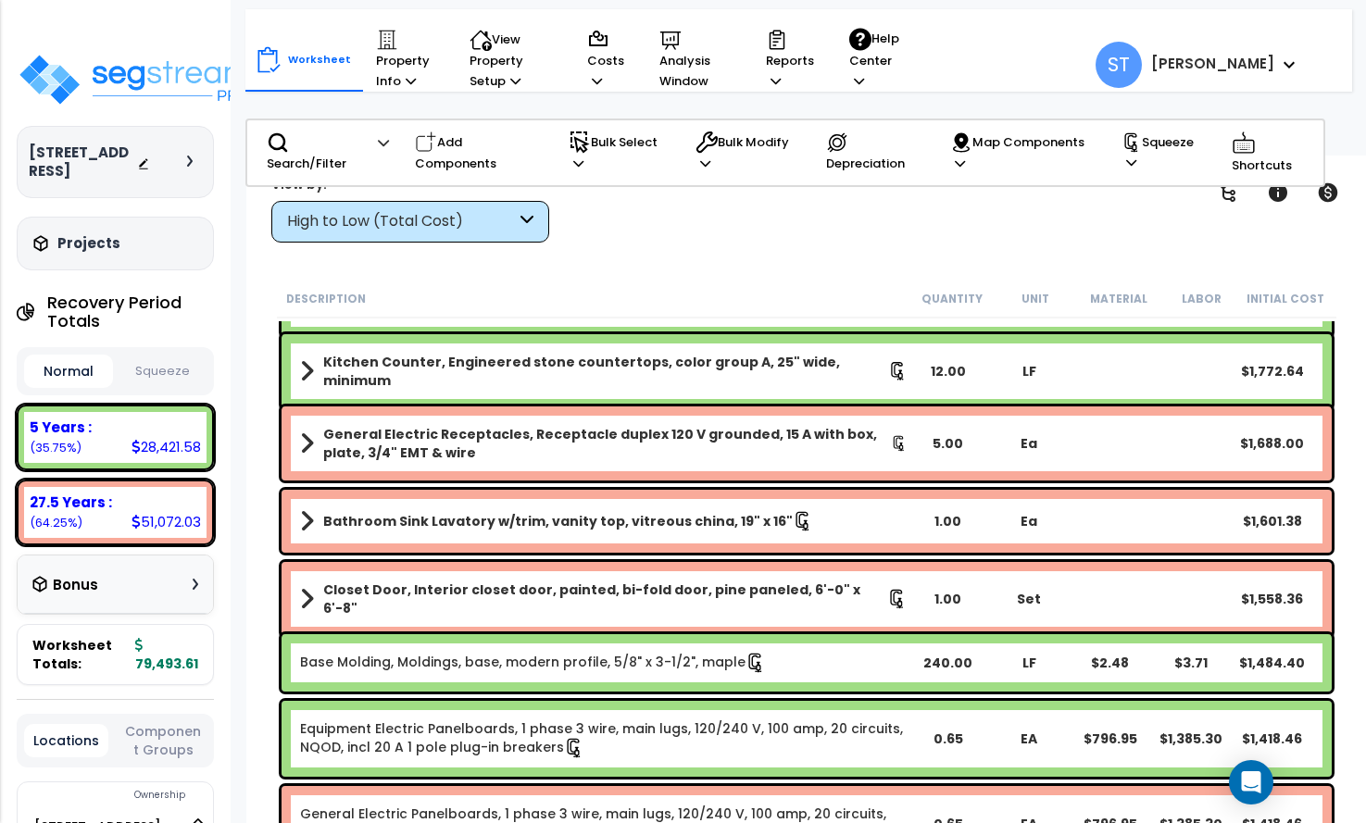
scroll to position [1019, 0]
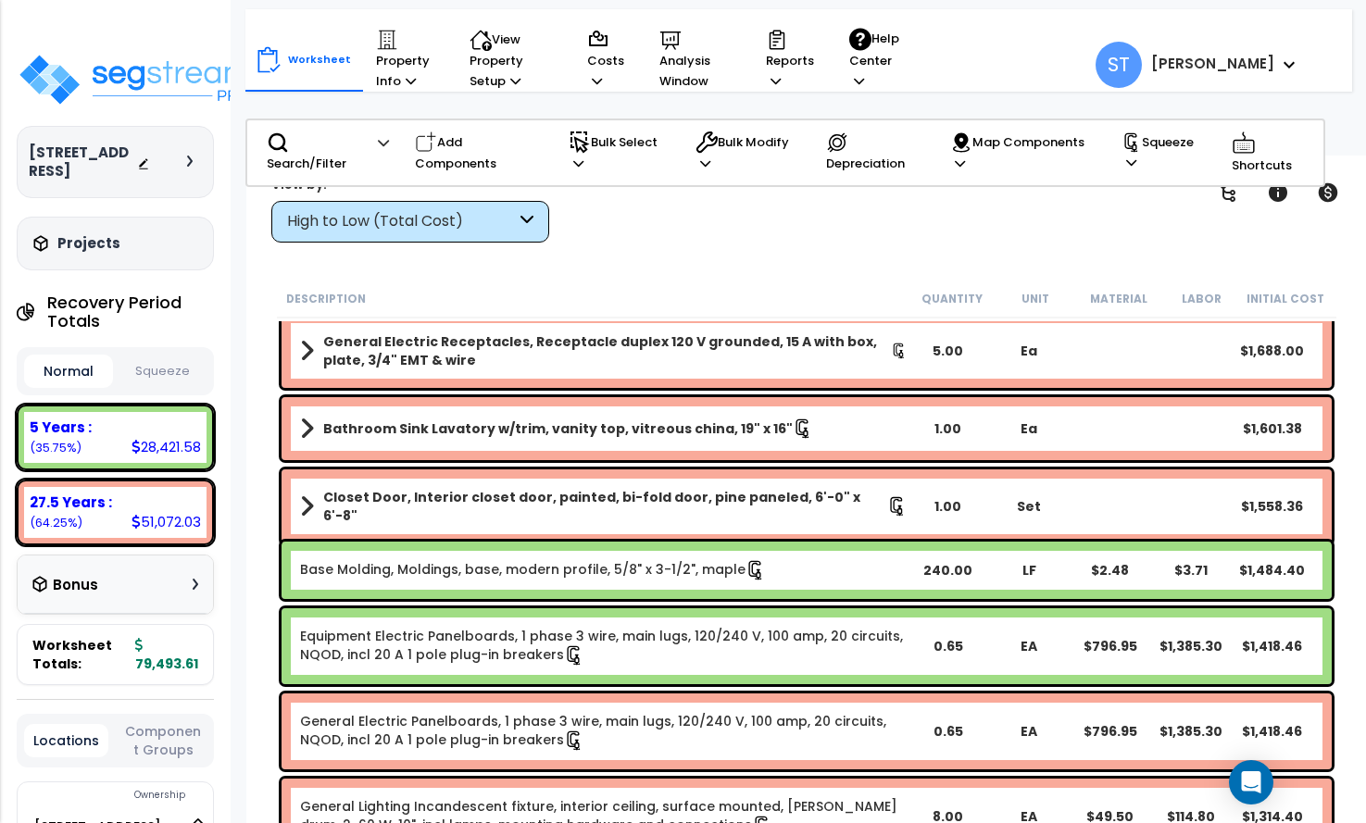
click at [166, 358] on button "Squeeze" at bounding box center [162, 372] width 89 height 32
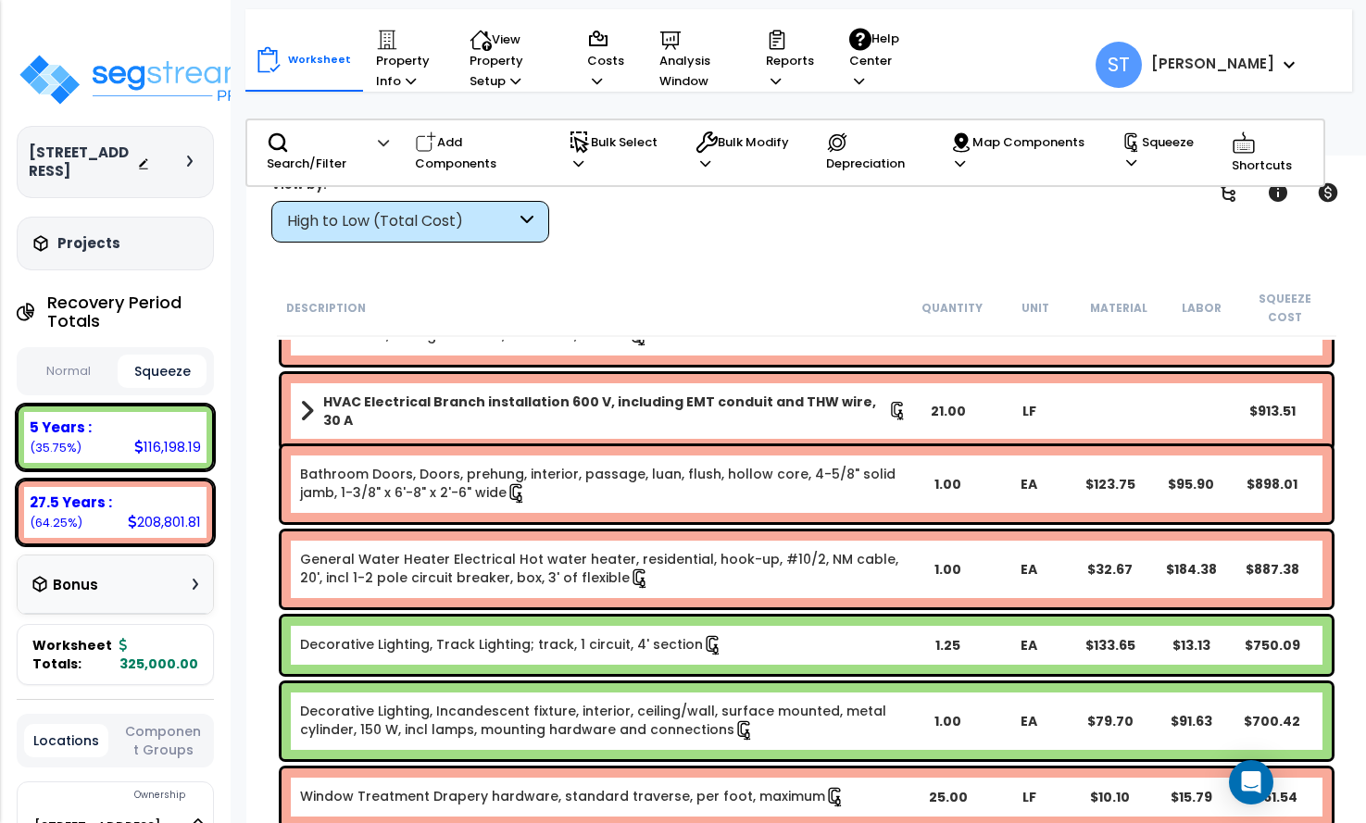
scroll to position [3597, 0]
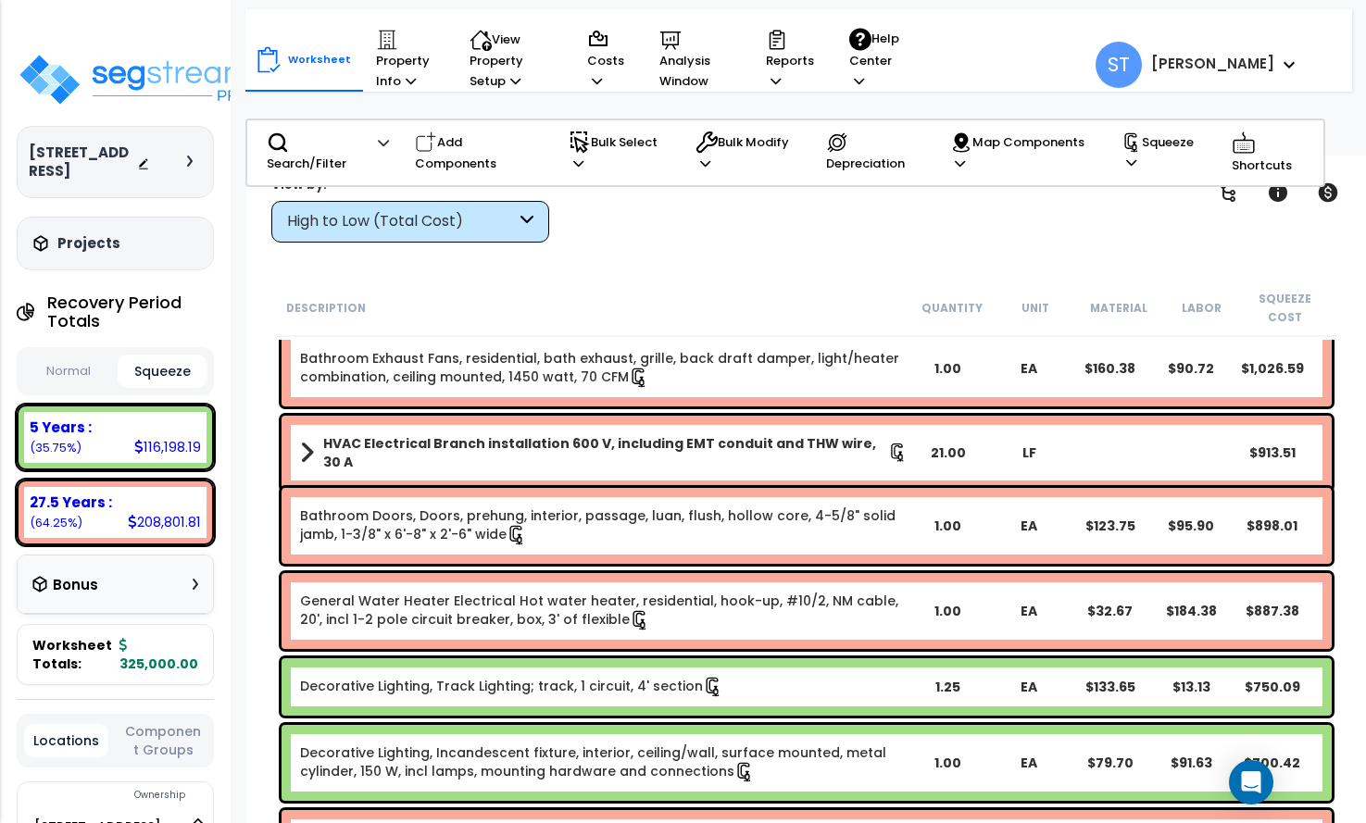
click at [464, 227] on div "High to Low (Total Cost)" at bounding box center [401, 221] width 229 height 21
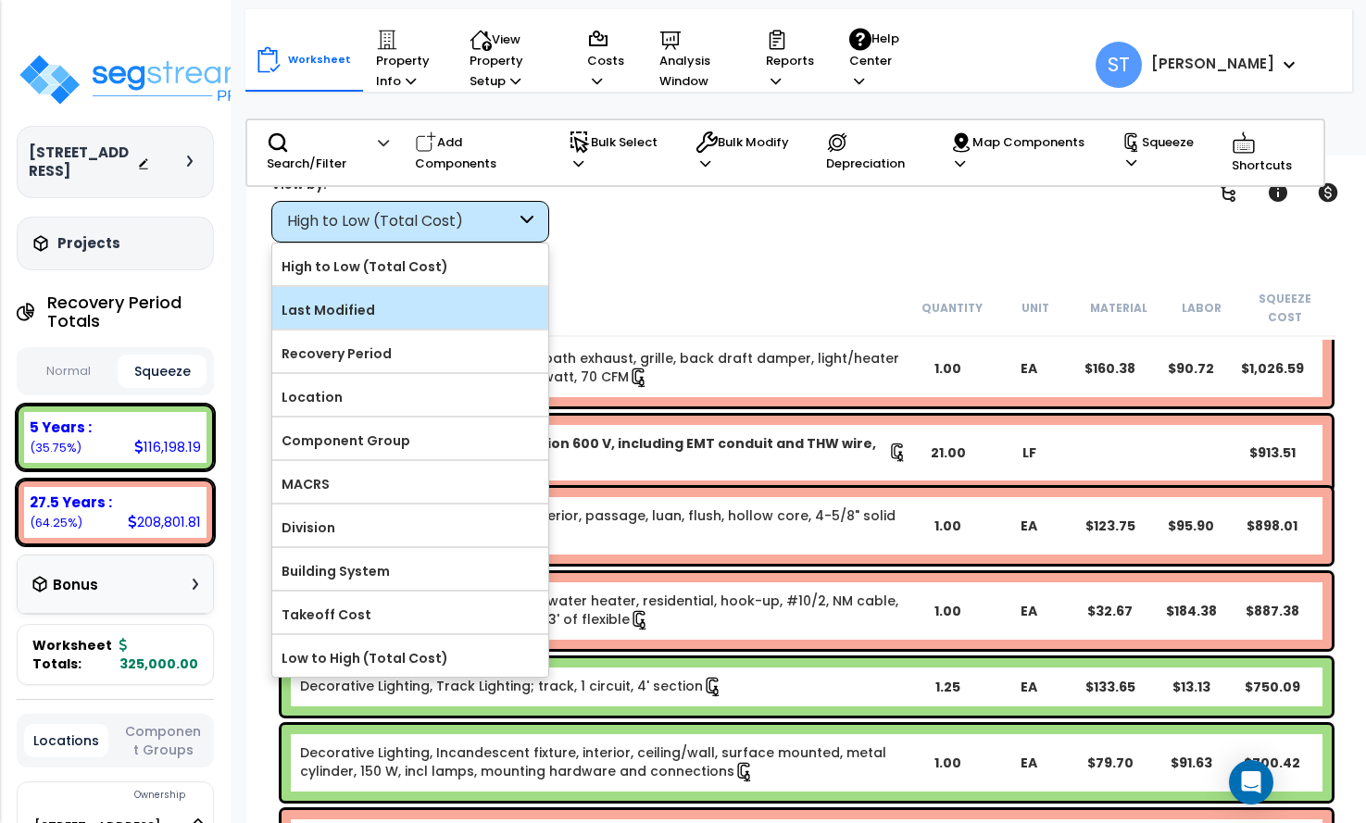
click at [366, 307] on label "Last Modified" at bounding box center [410, 310] width 276 height 28
click at [0, 0] on input "Last Modified" at bounding box center [0, 0] width 0 height 0
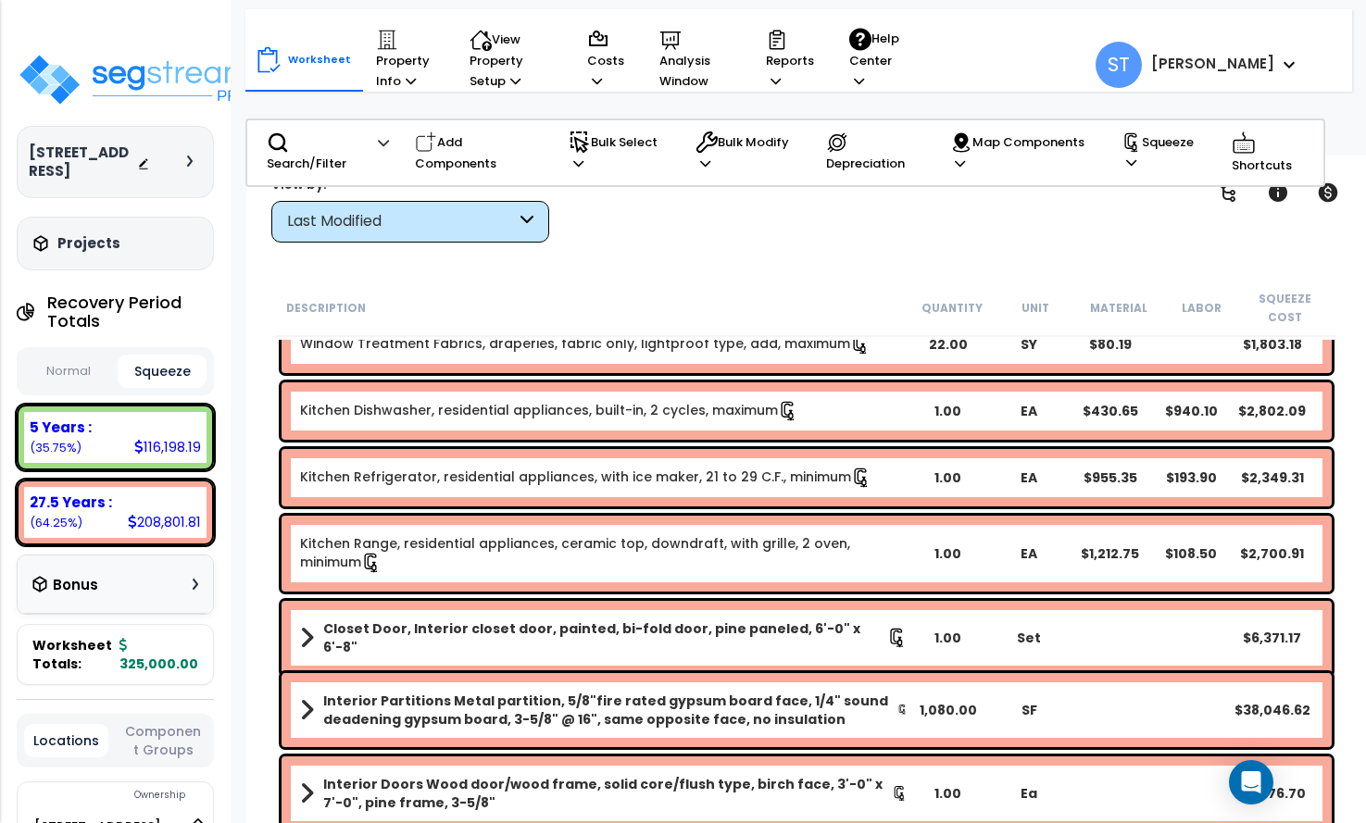
scroll to position [0, 0]
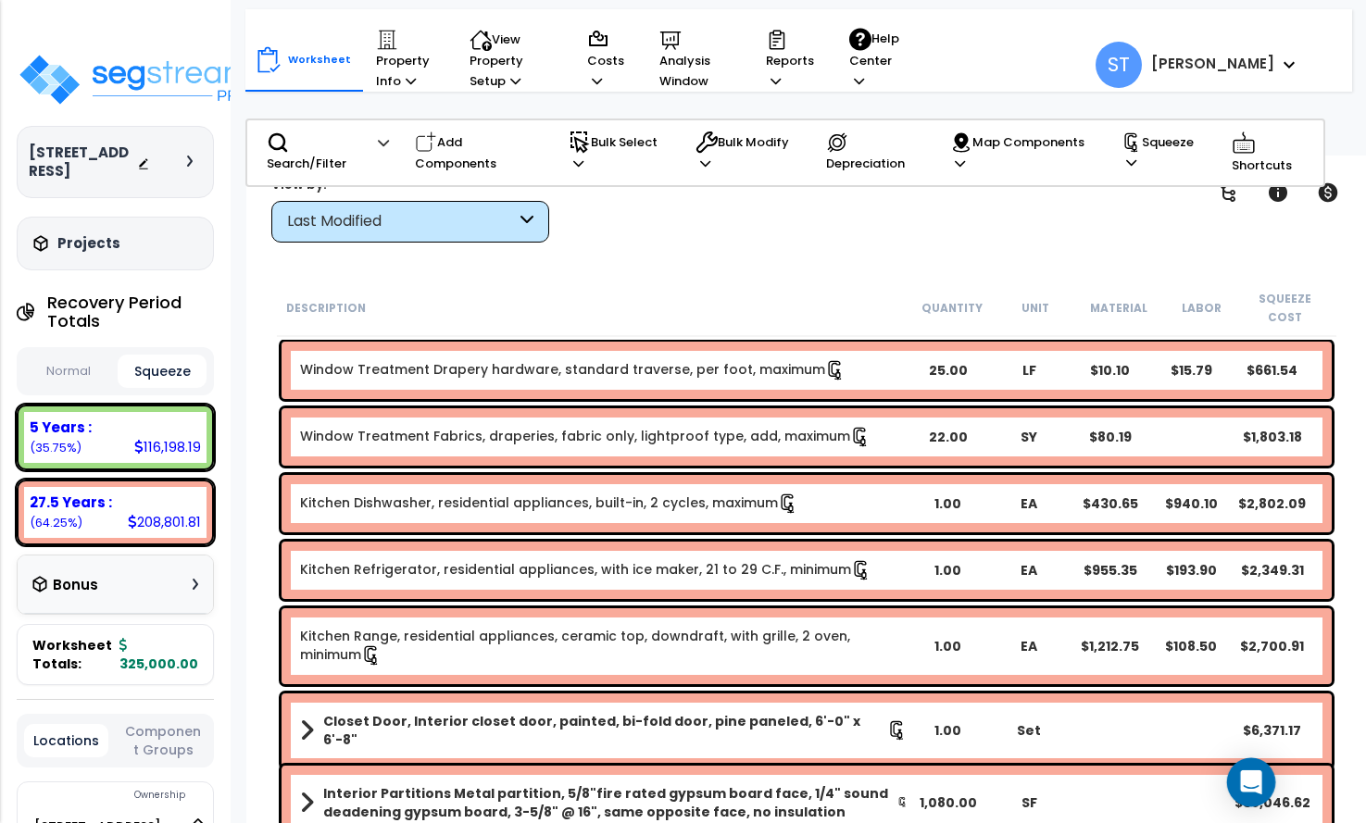
click at [1257, 782] on icon "Open Intercom Messenger" at bounding box center [1250, 782] width 21 height 24
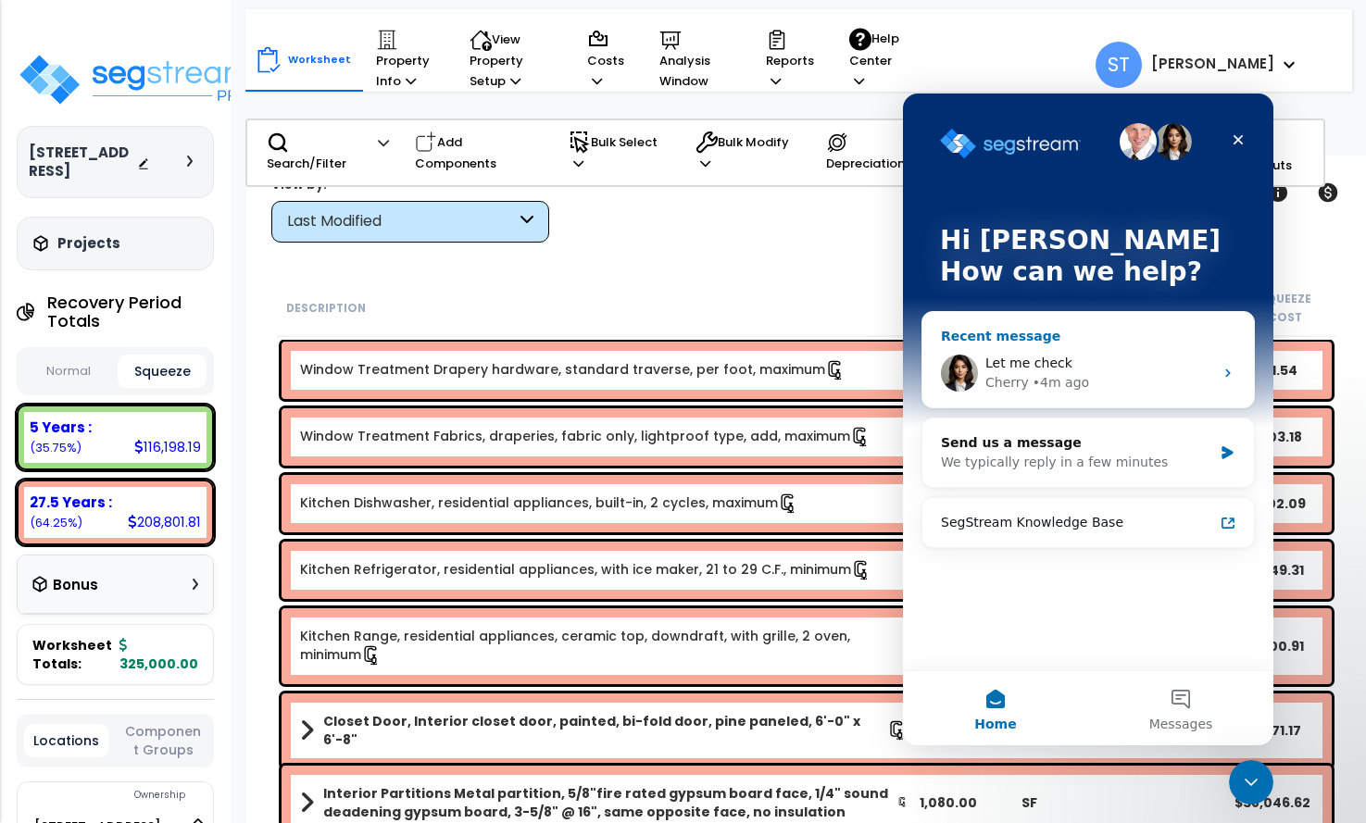
click at [1082, 382] on div "Cherry • 4m ago" at bounding box center [1099, 382] width 228 height 19
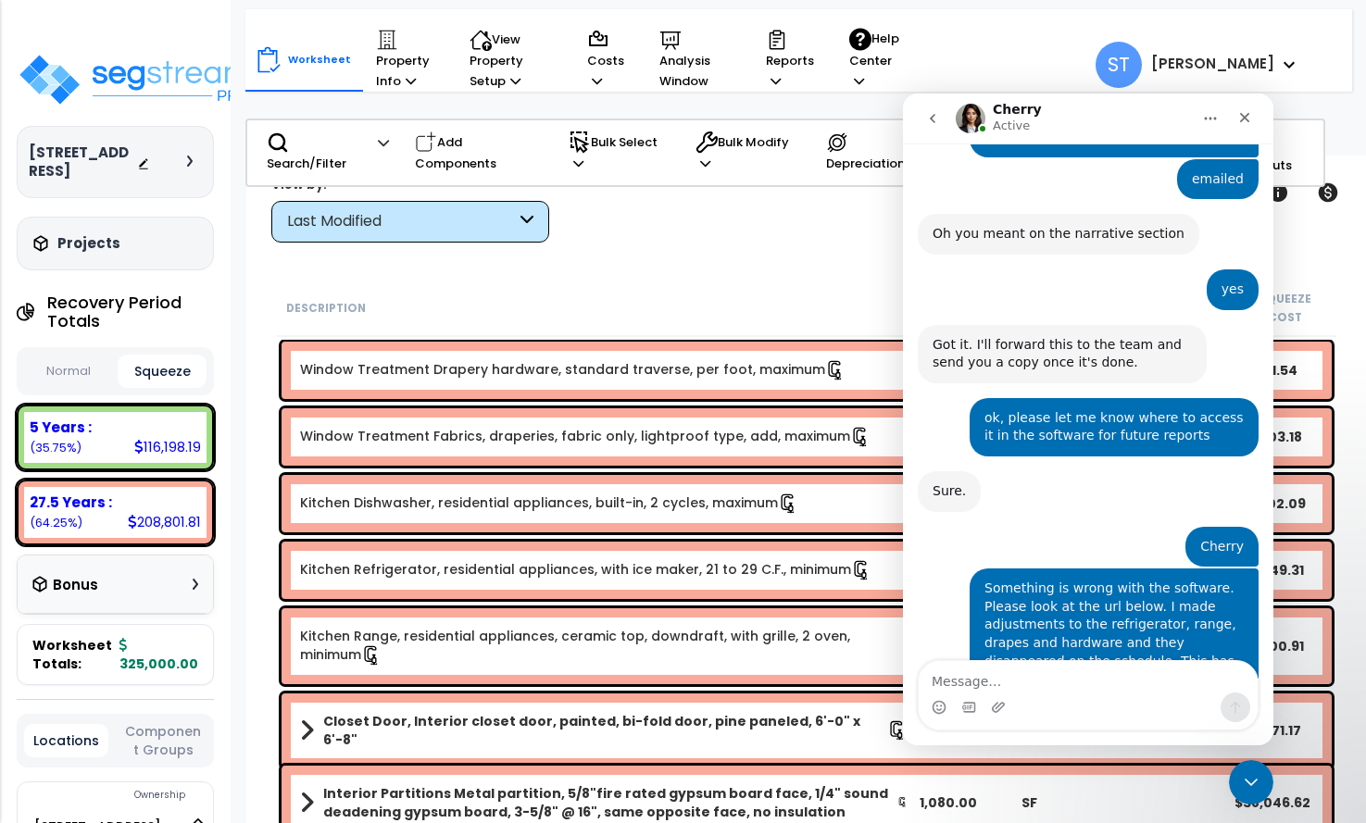
scroll to position [5926, 0]
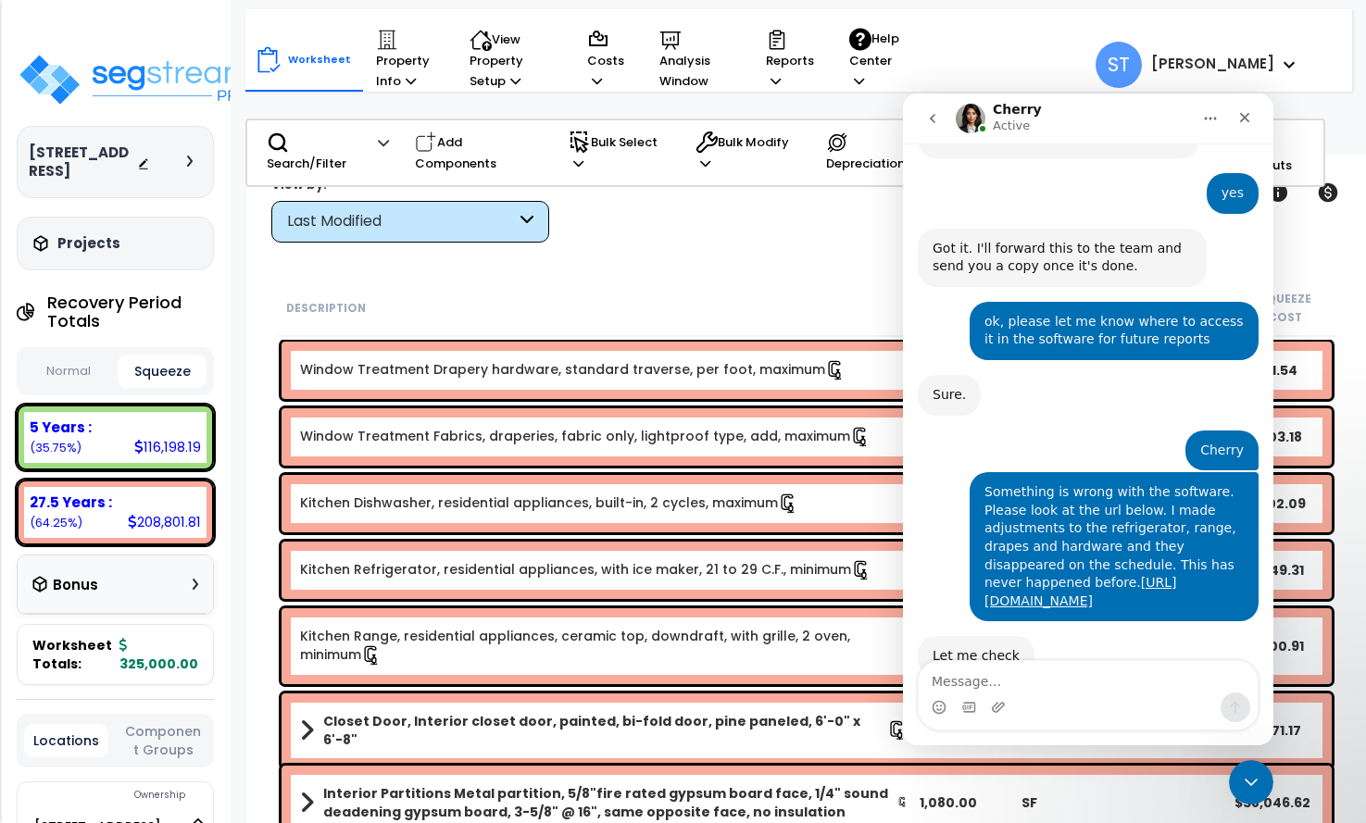
click at [1034, 684] on textarea "Message…" at bounding box center [1088, 676] width 339 height 31
type textarea "it moved them to 27.5 years"
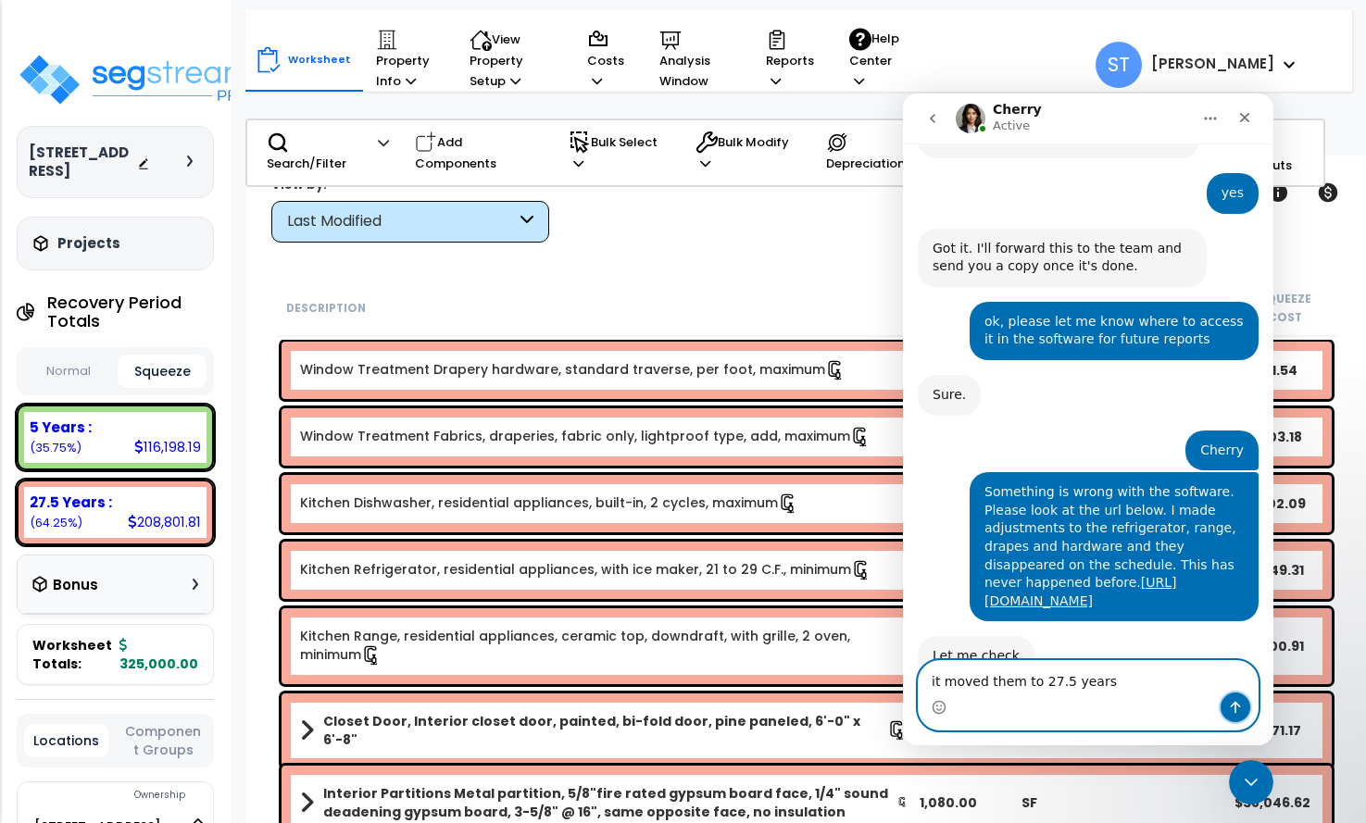
click at [1236, 702] on icon "Send a message…" at bounding box center [1235, 707] width 15 height 15
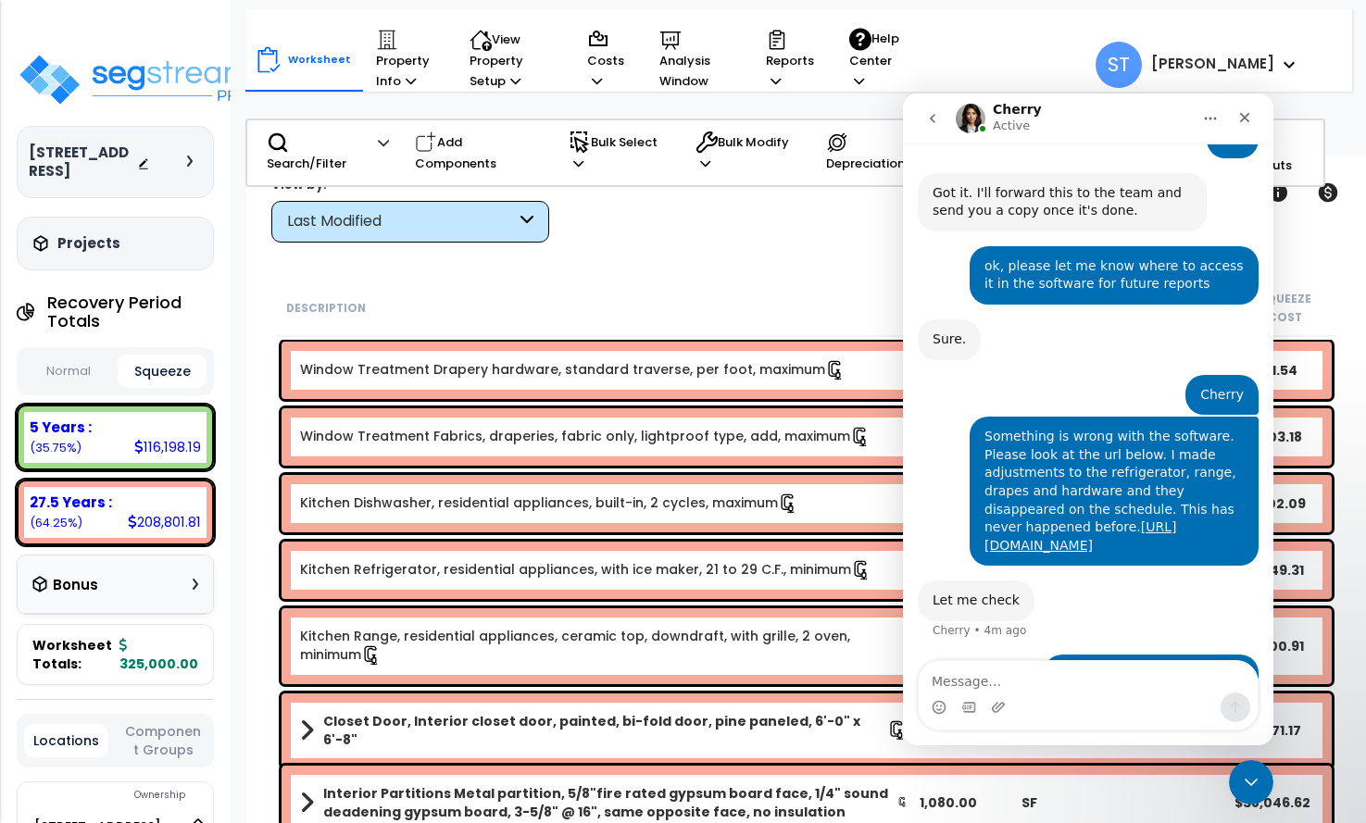
click at [1241, 779] on icon "Close Intercom Messenger" at bounding box center [1251, 782] width 22 height 22
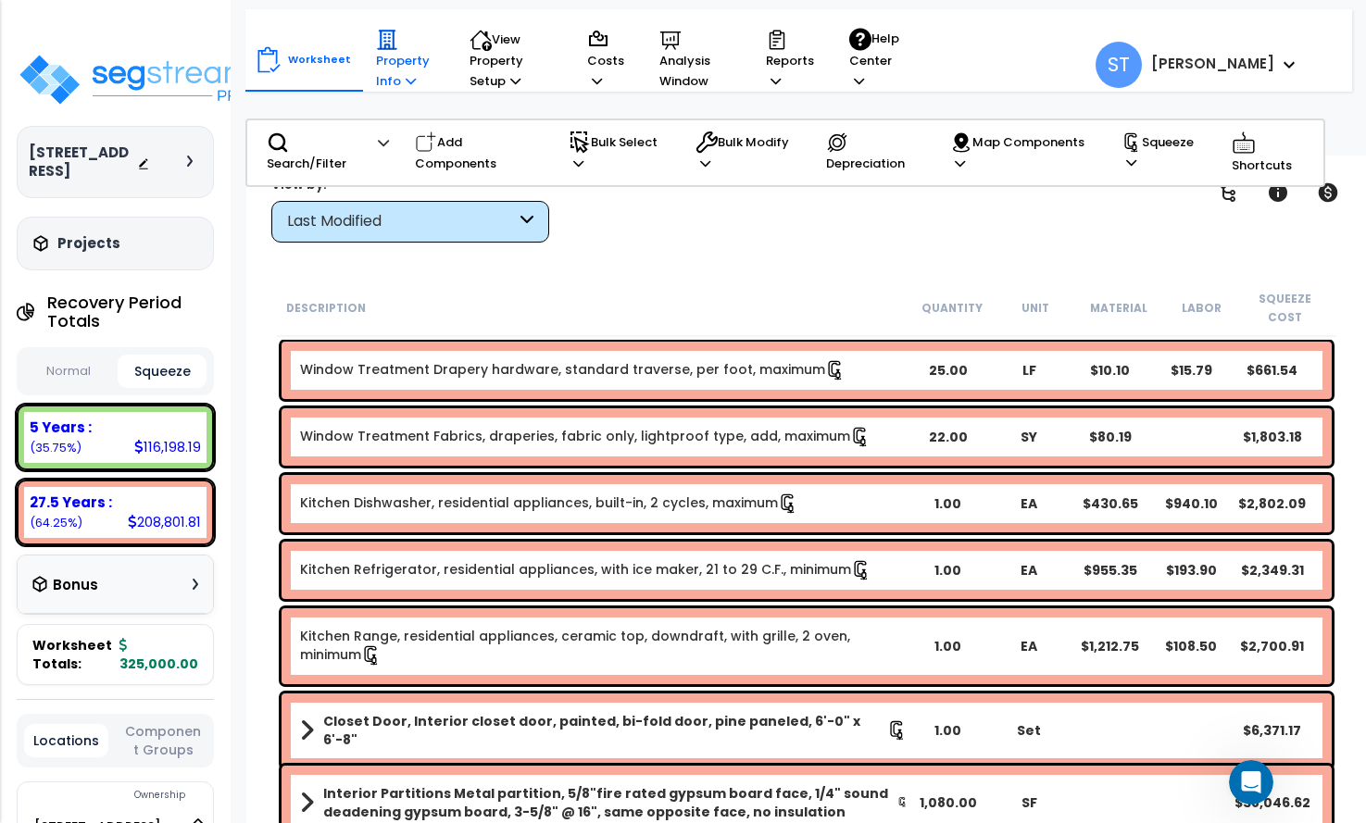
click at [382, 62] on p "Property Info" at bounding box center [405, 60] width 58 height 63
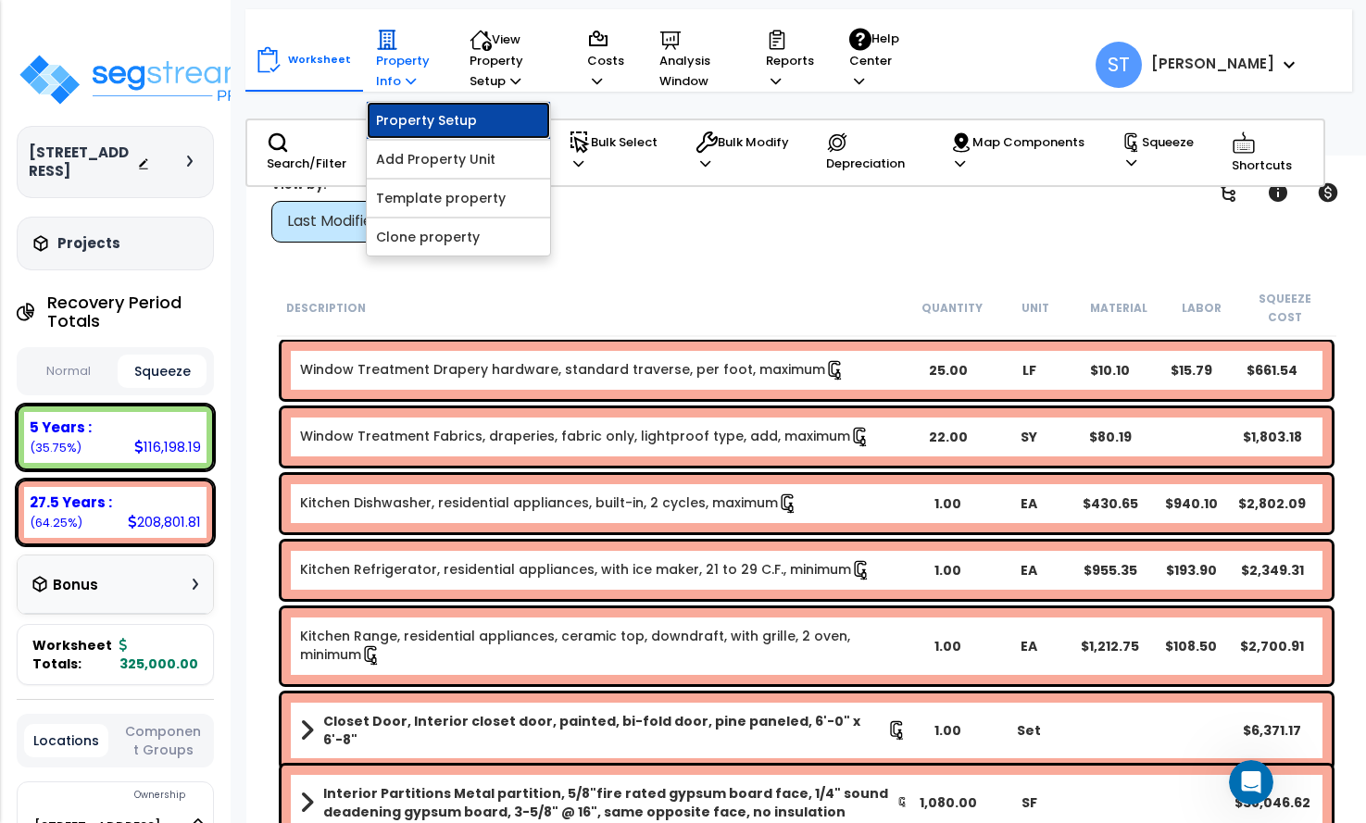
click at [404, 121] on link "Property Setup" at bounding box center [458, 120] width 183 height 37
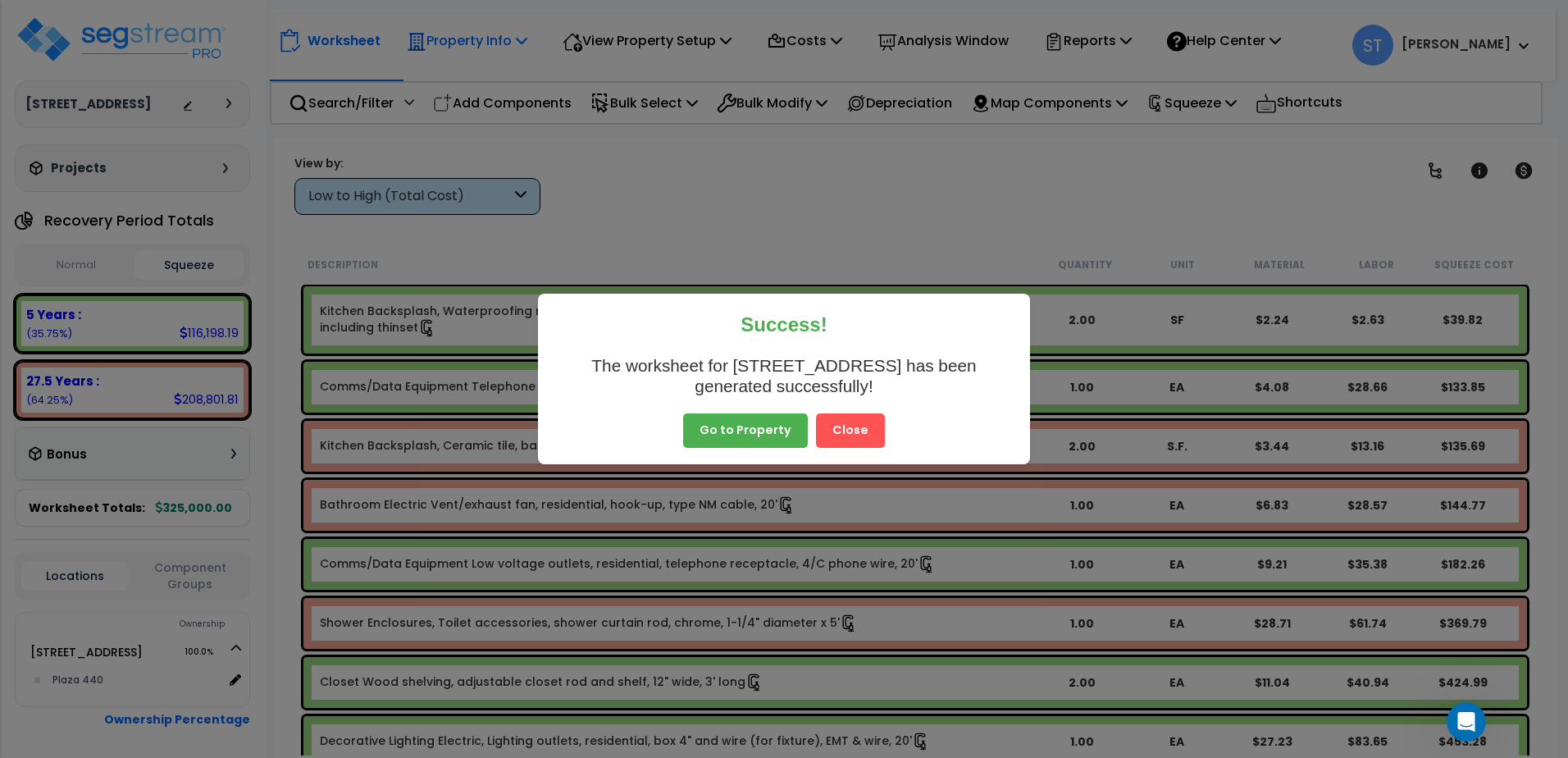
scroll to position [5596, 0]
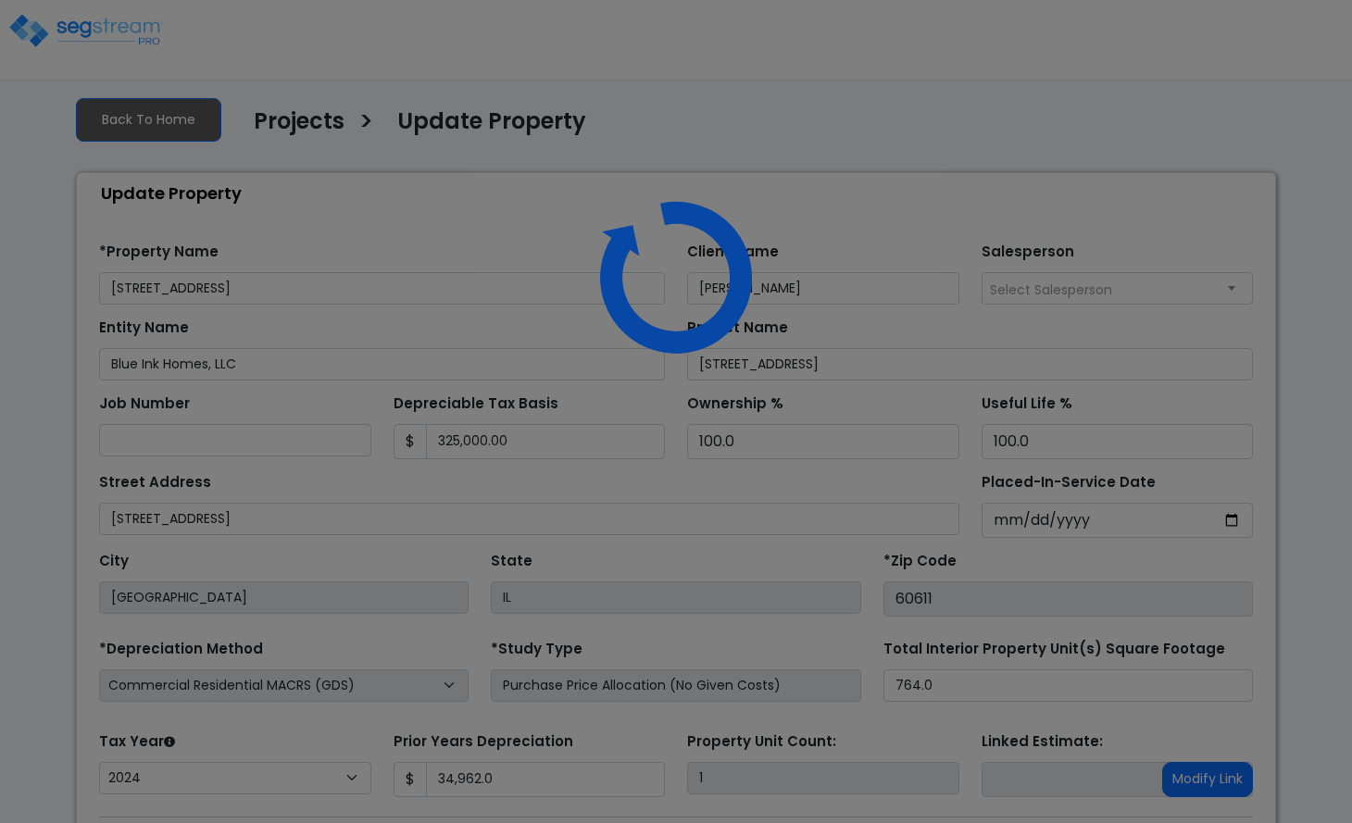
select select "2024"
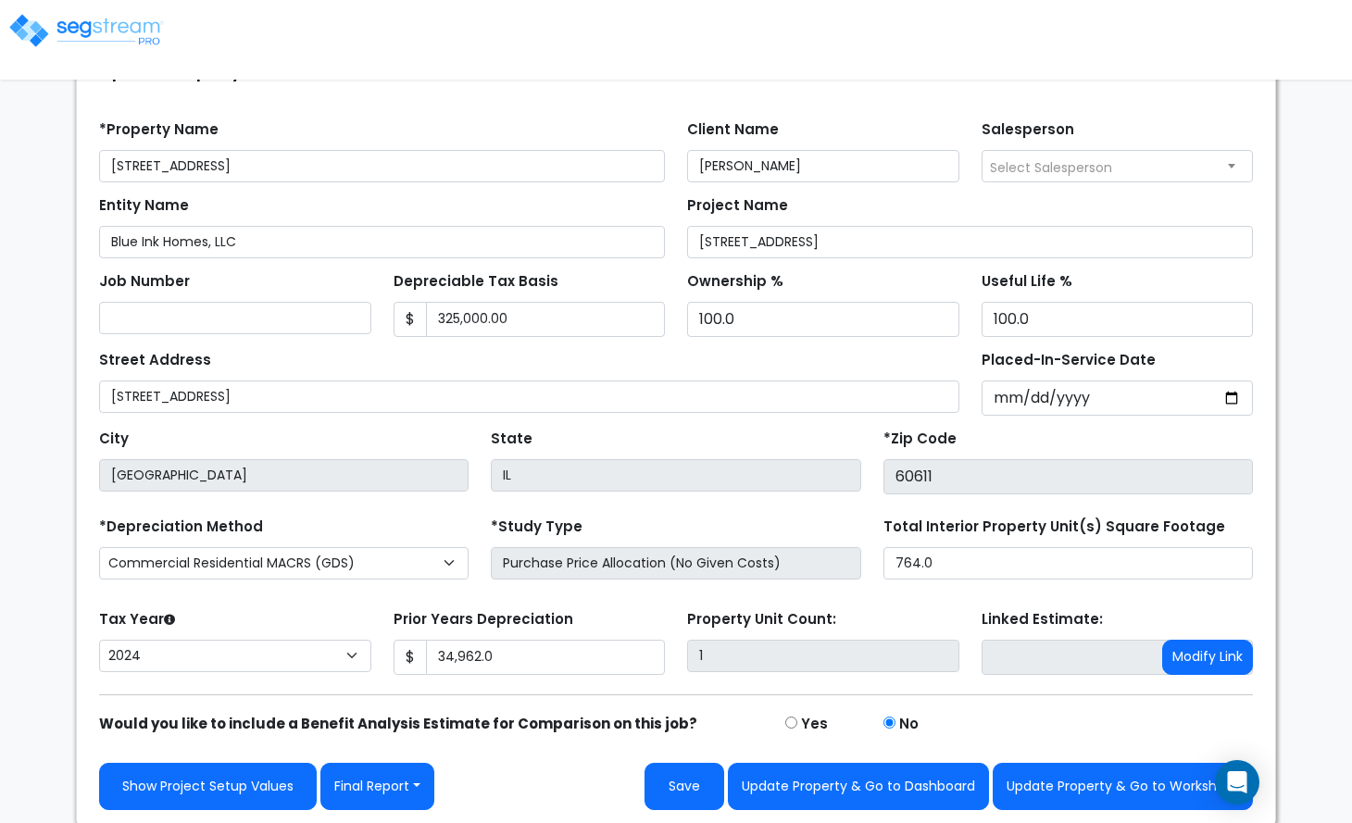
scroll to position [125, 0]
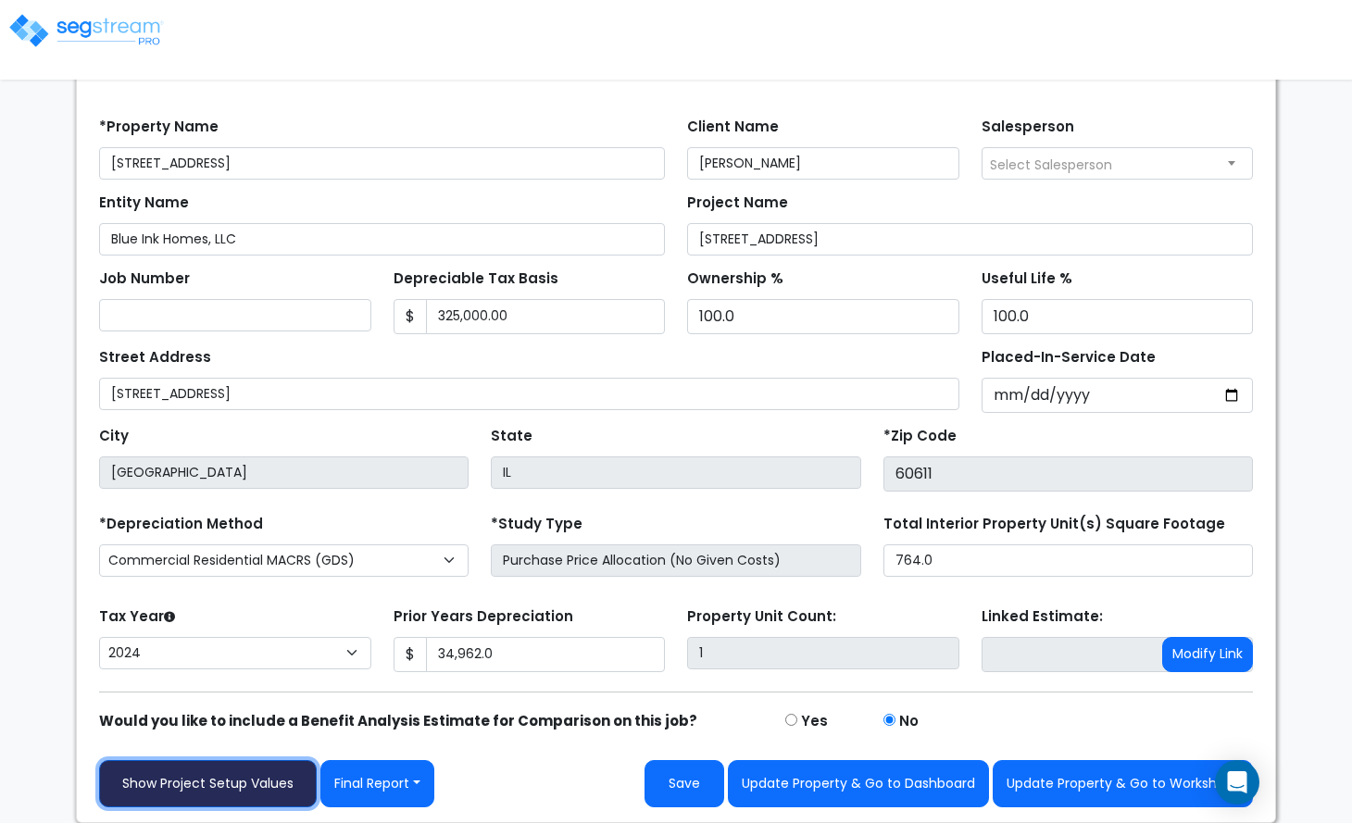
click at [219, 781] on link "Show Project Setup Values" at bounding box center [208, 783] width 218 height 47
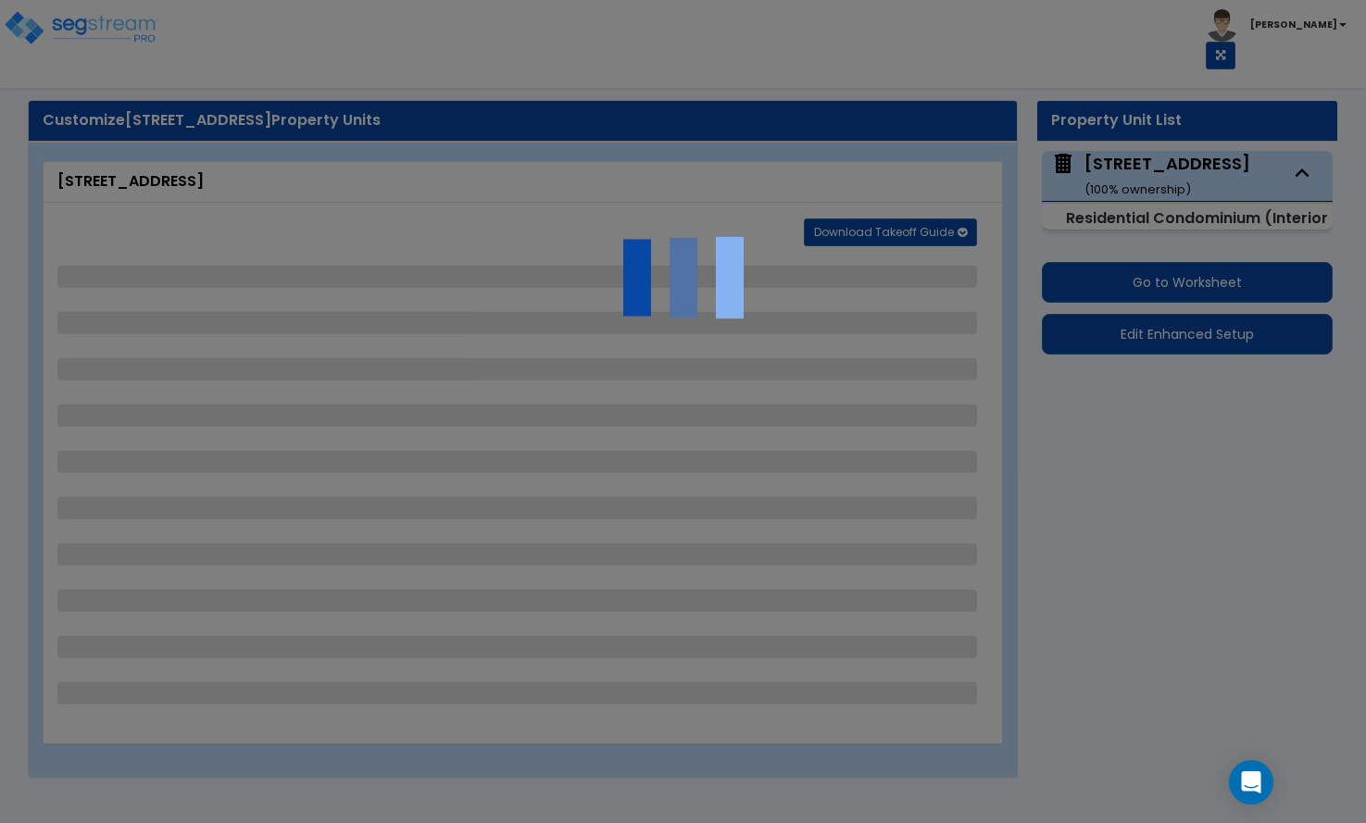
select select "1"
select select "2"
select select "1"
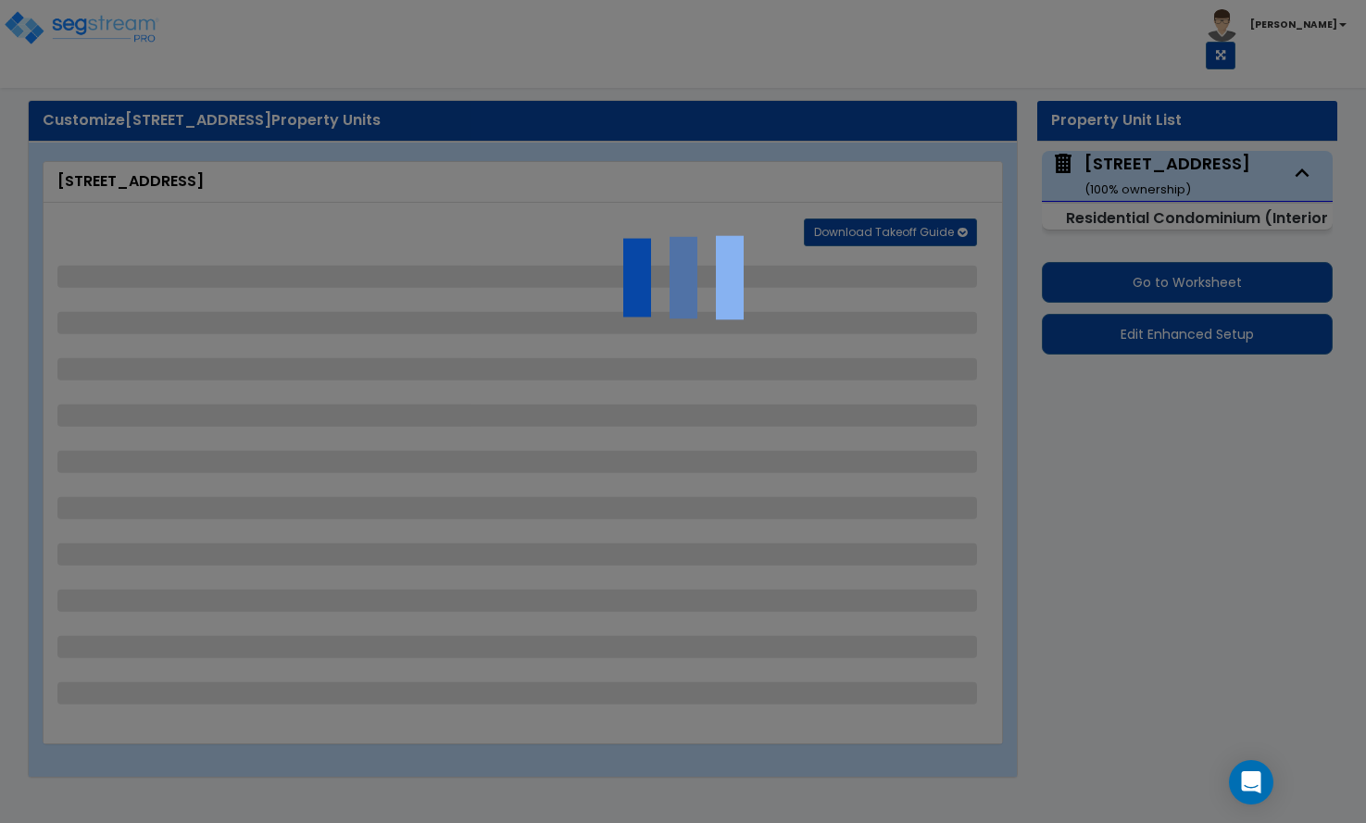
select select "2"
select select "3"
select select "4"
select select "2"
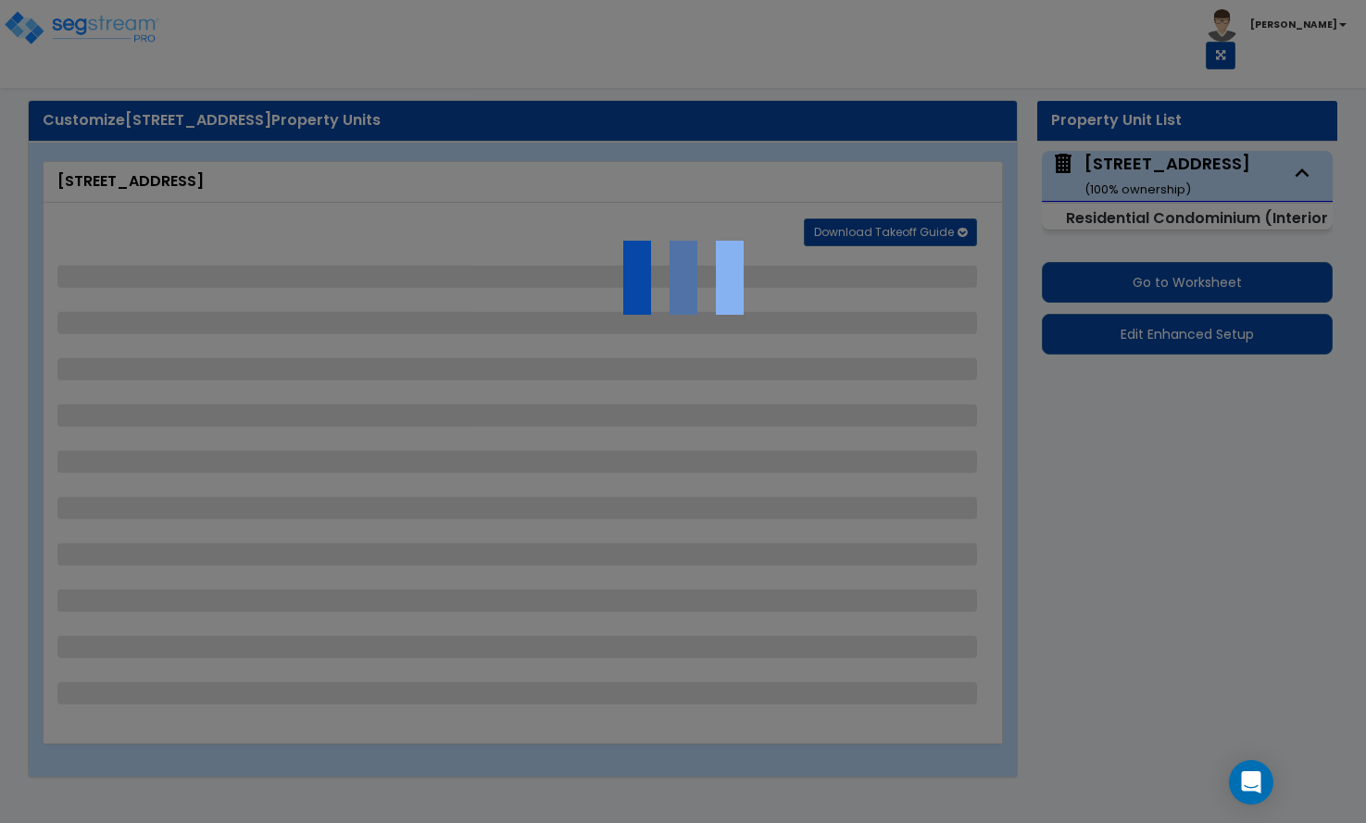
select select "1"
select select "6"
select select "4"
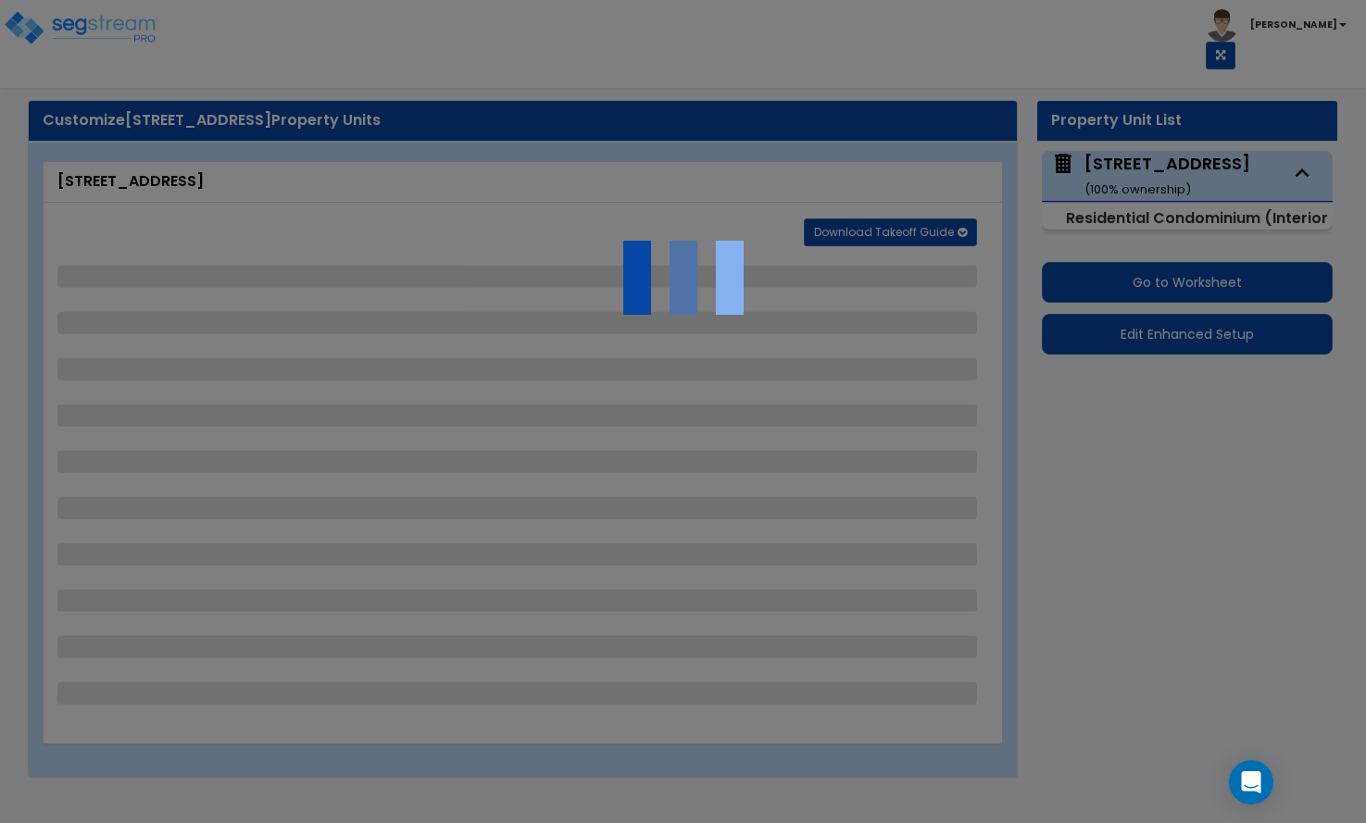
select select "6"
select select "4"
select select "1"
select select "2"
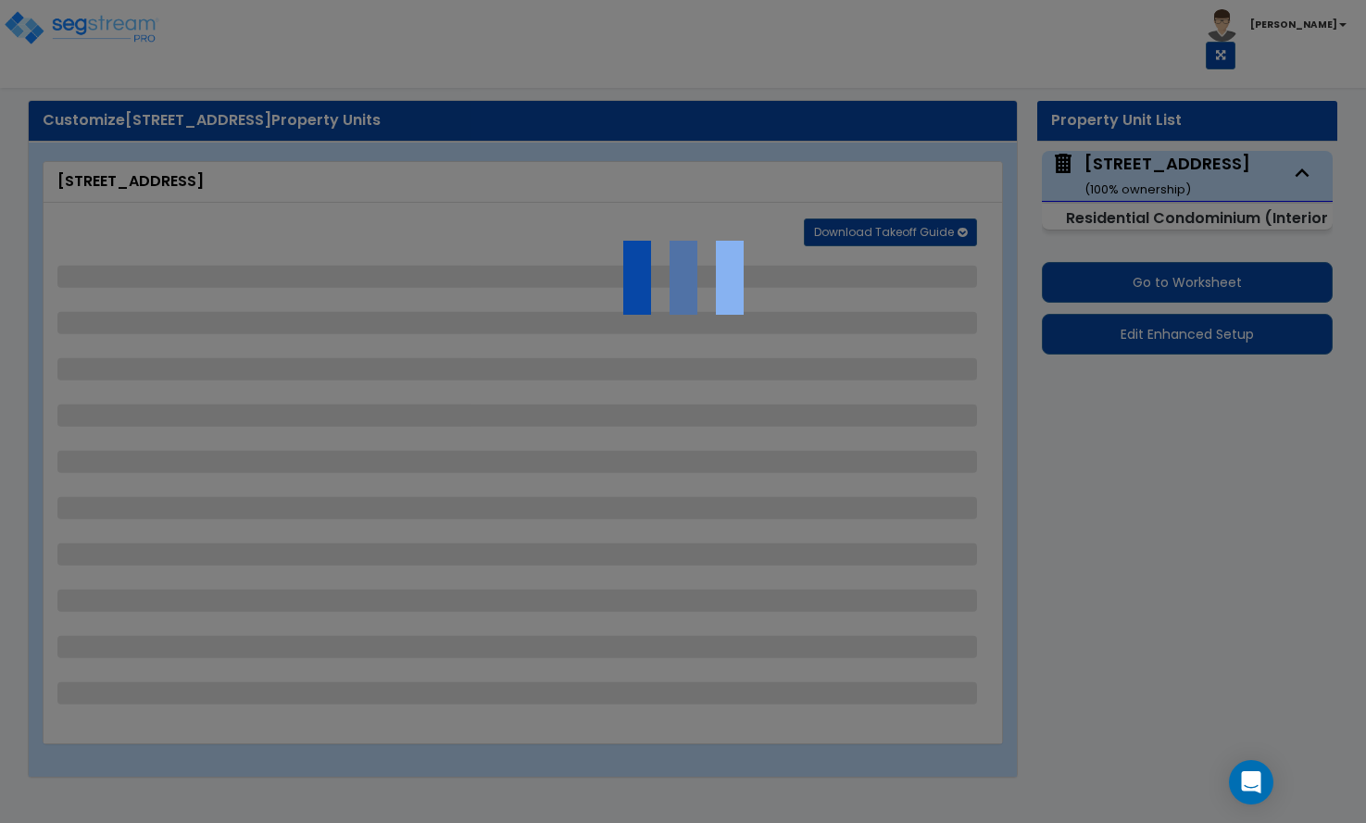
select select "2"
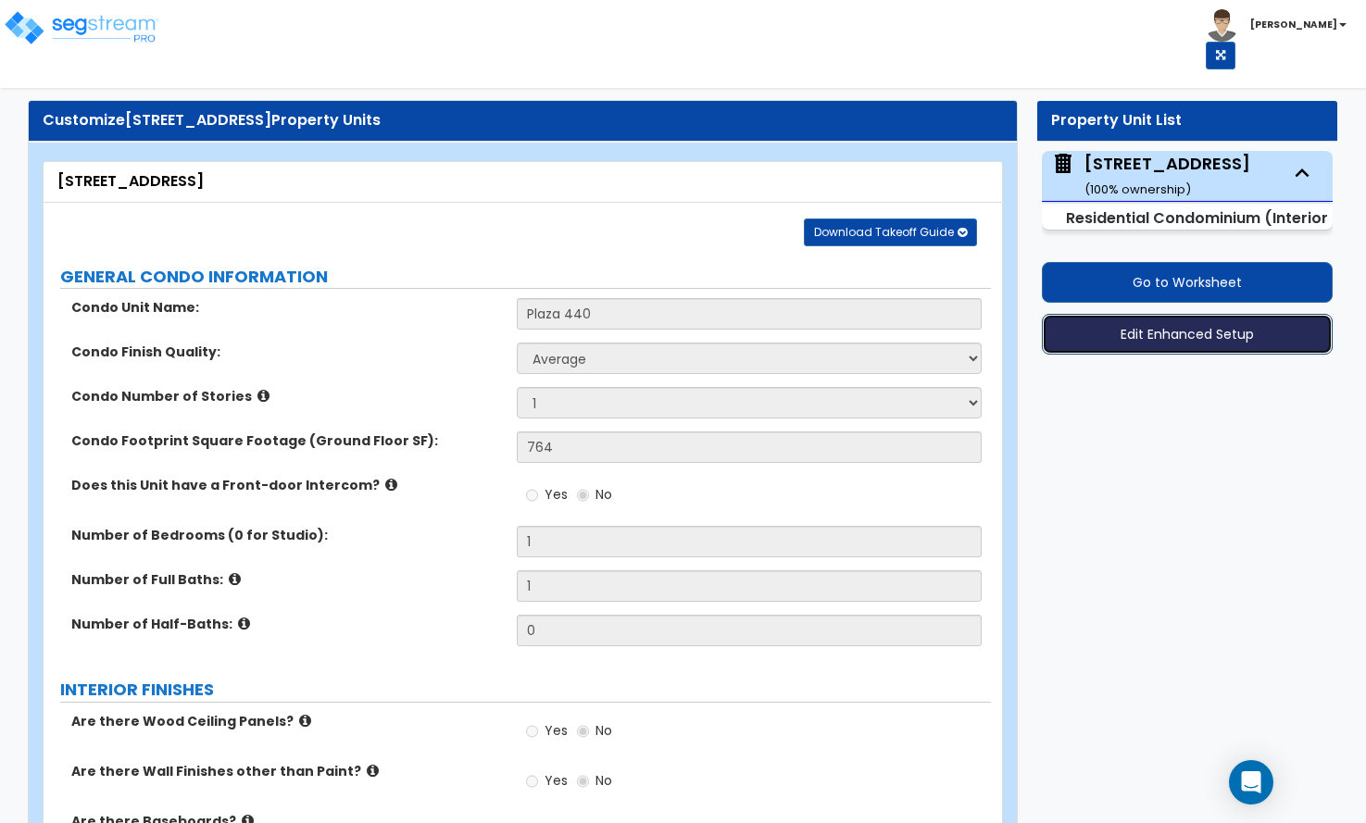
click at [1158, 333] on button "Edit Enhanced Setup" at bounding box center [1187, 334] width 291 height 41
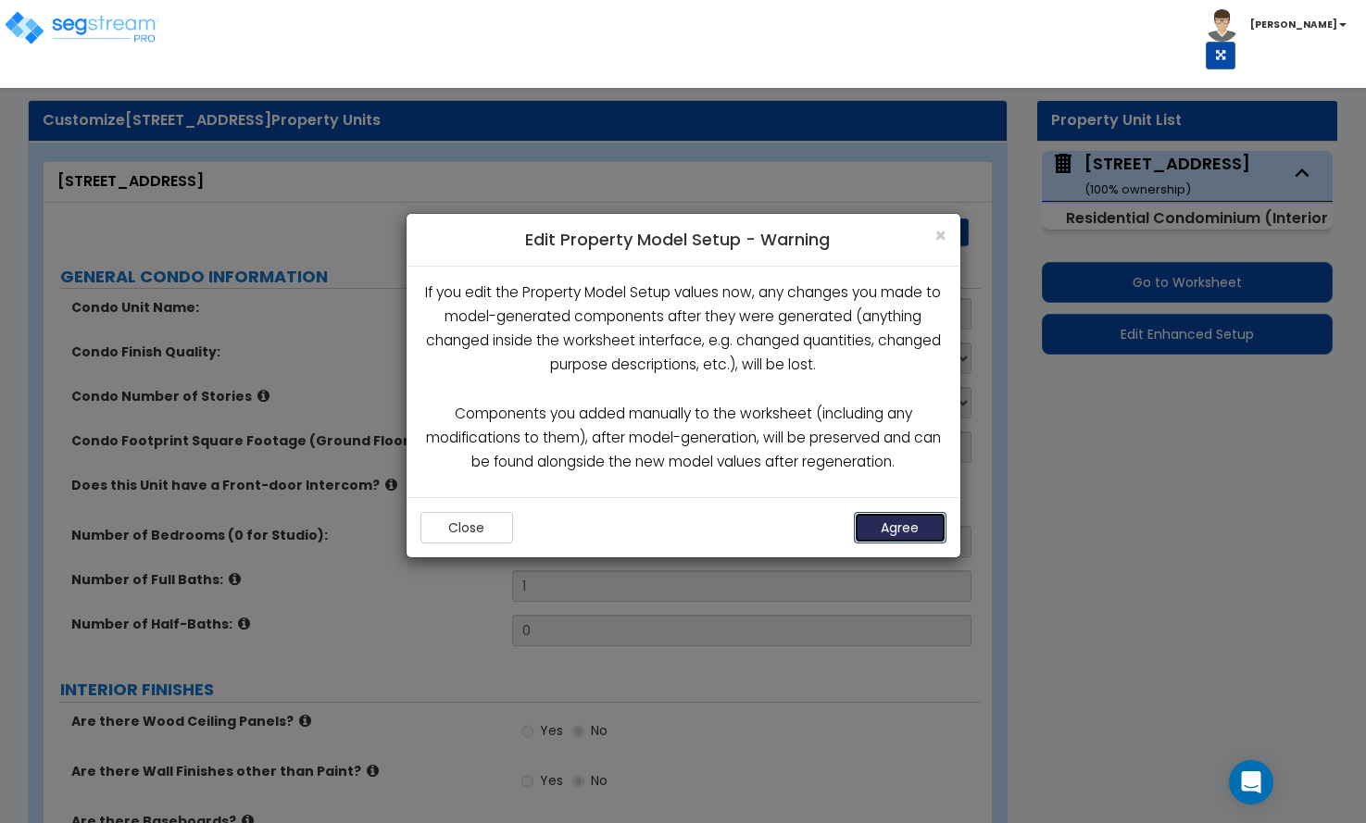
click at [910, 519] on button "Agree" at bounding box center [900, 527] width 93 height 31
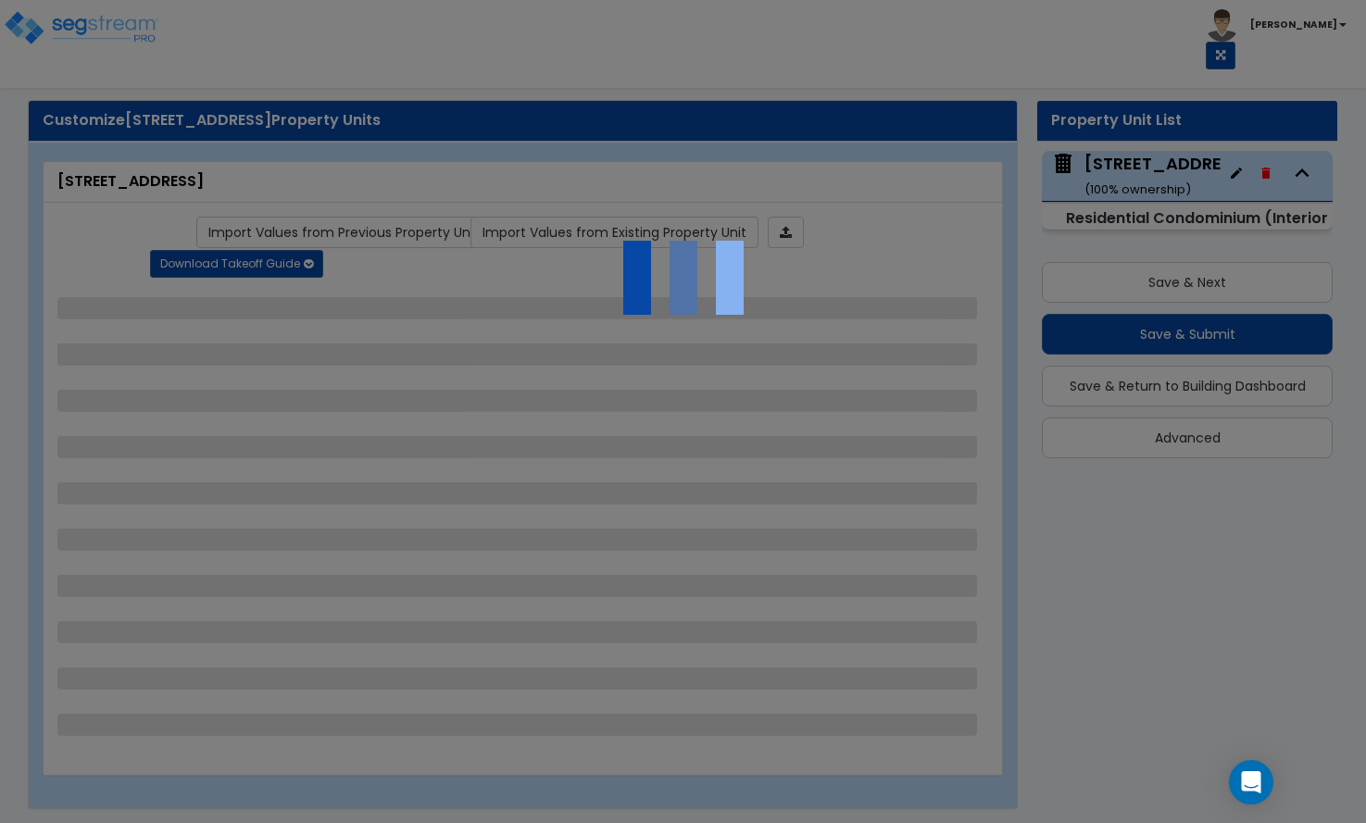
select select "1"
select select "2"
select select "1"
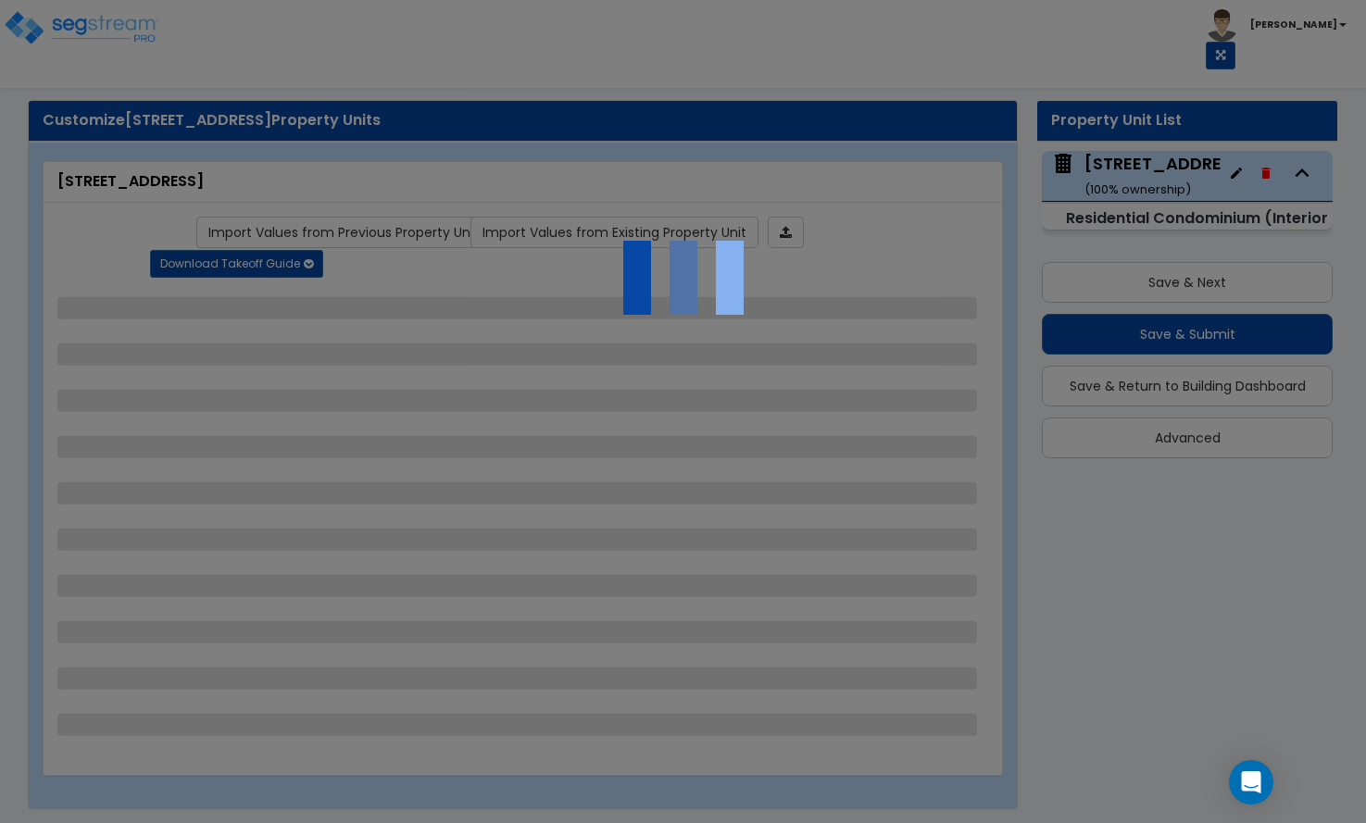
select select "2"
select select "3"
select select "4"
select select "2"
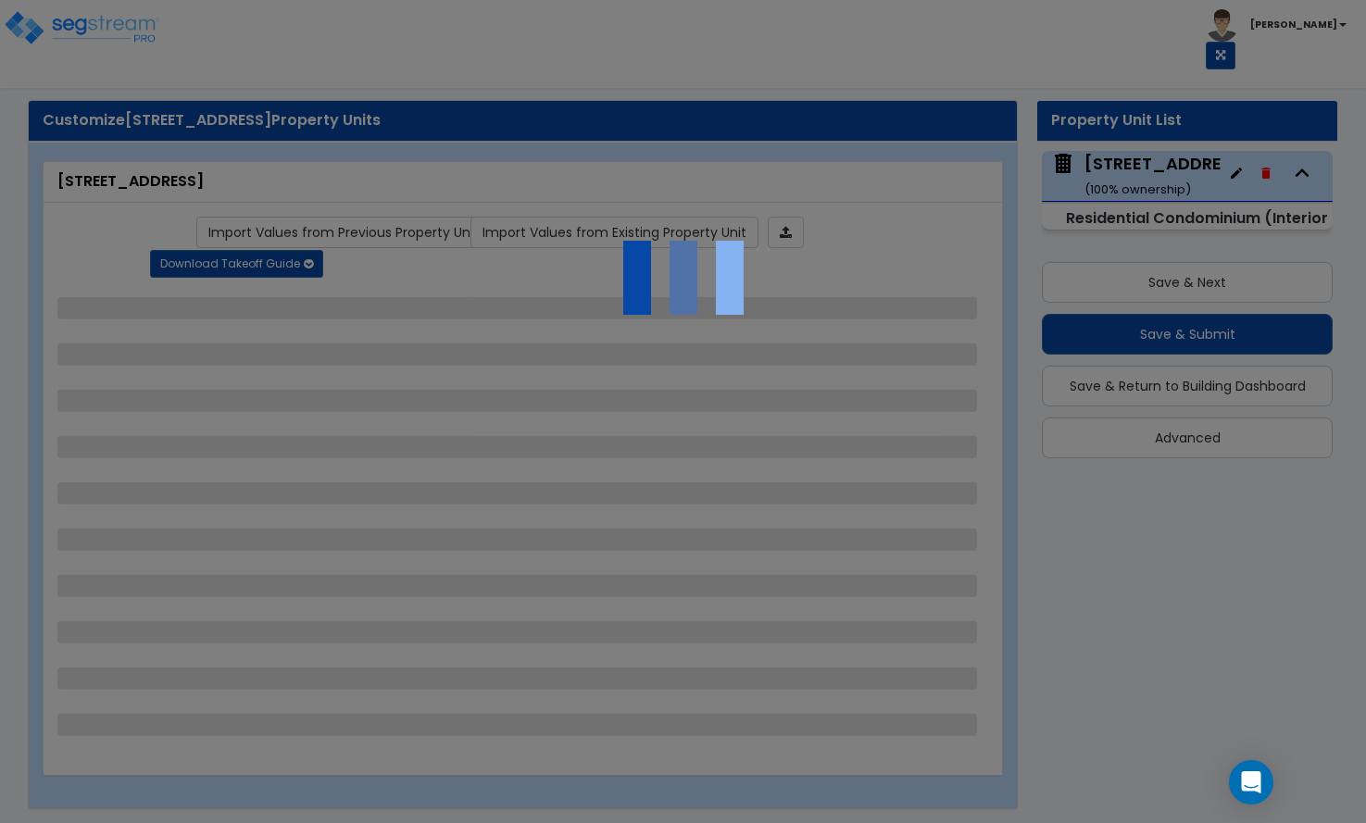
select select "1"
select select "6"
select select "4"
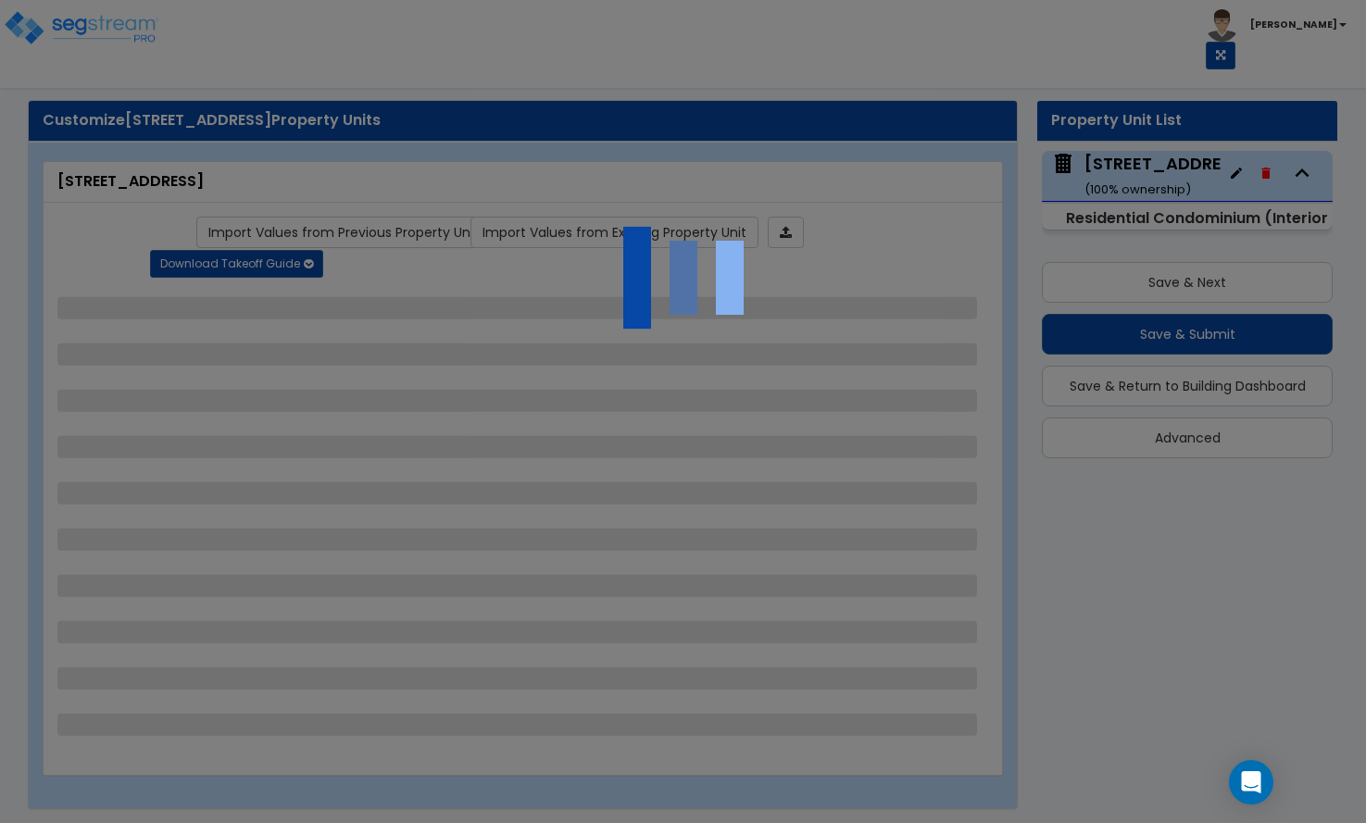
select select "6"
select select "4"
select select "1"
select select "2"
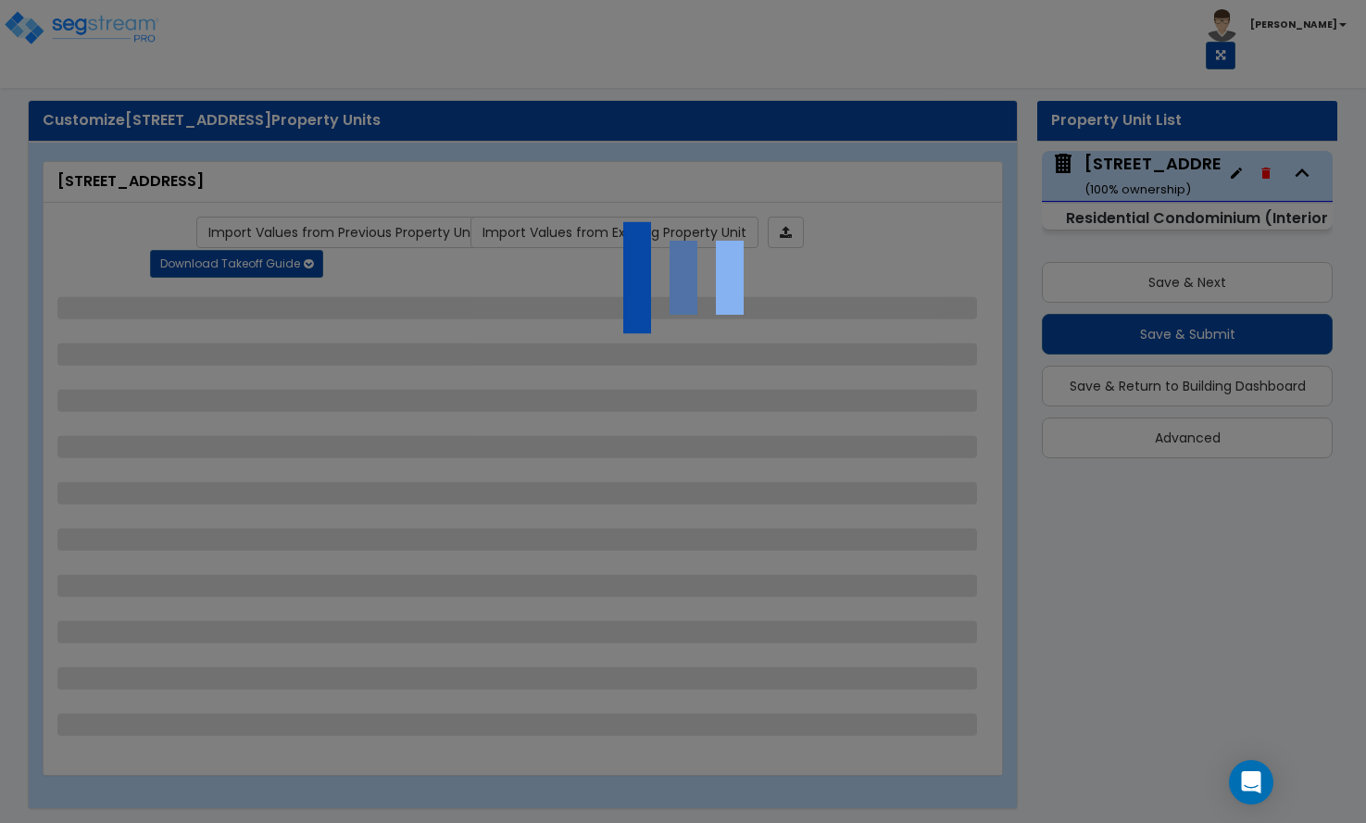
select select "2"
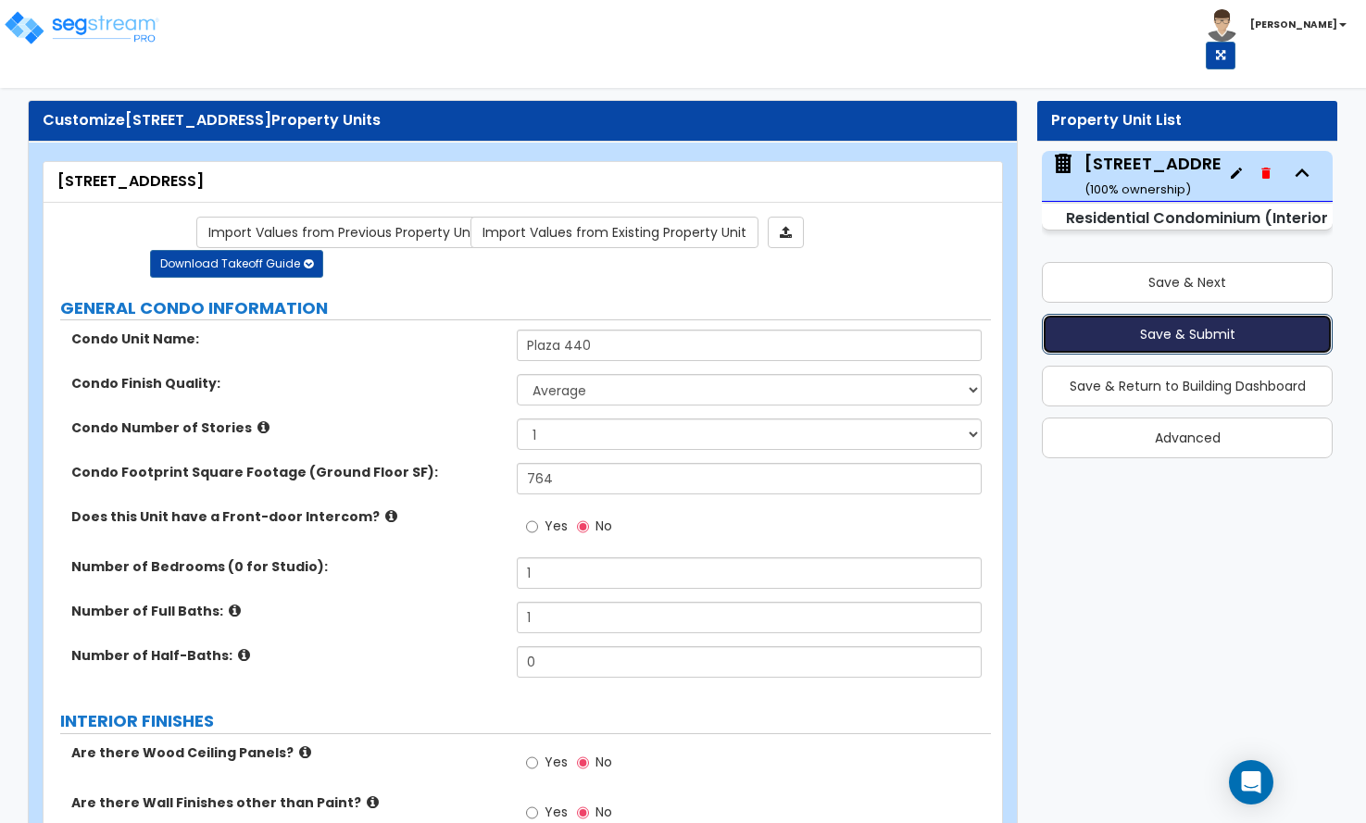
click at [1192, 334] on button "Save & Submit" at bounding box center [1187, 334] width 291 height 41
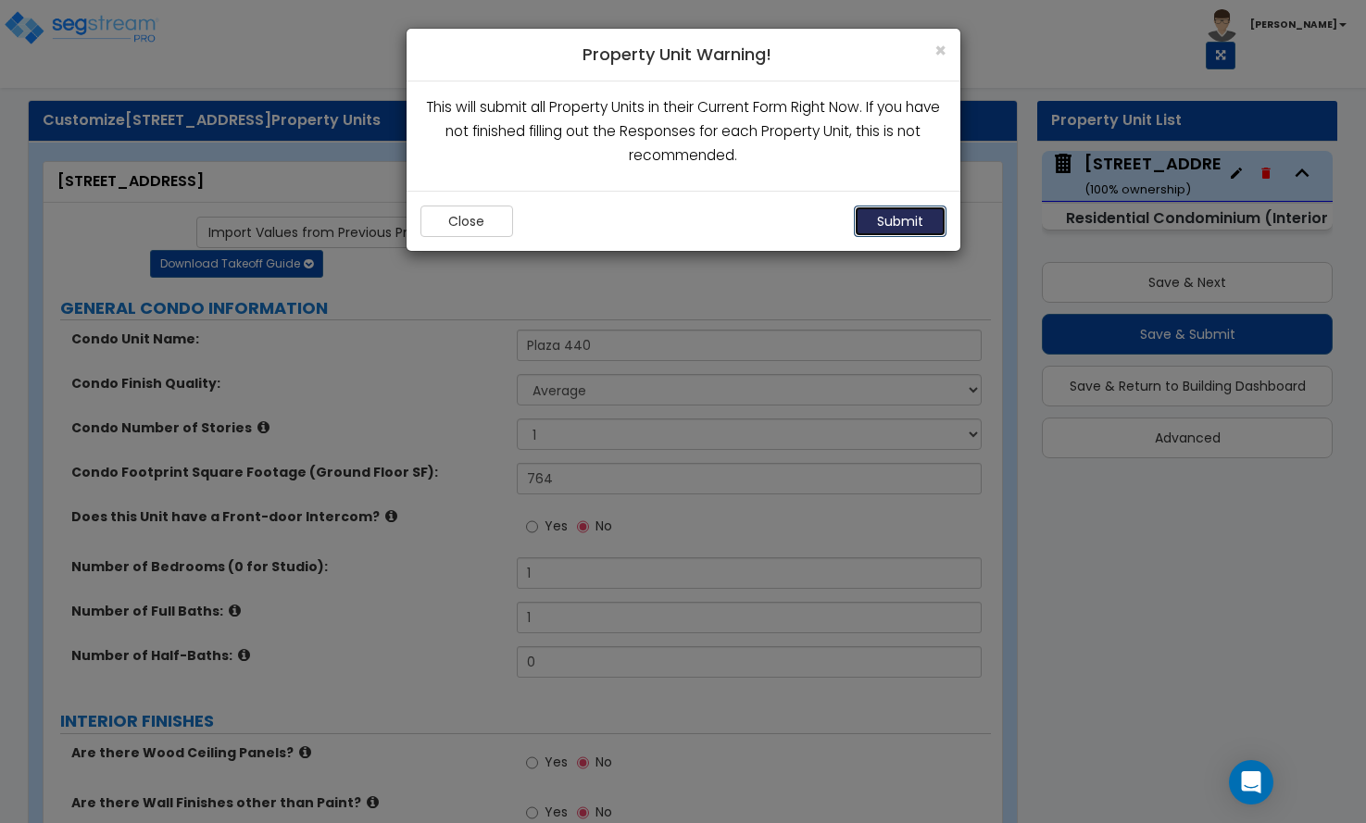
click at [910, 224] on button "Submit" at bounding box center [900, 221] width 93 height 31
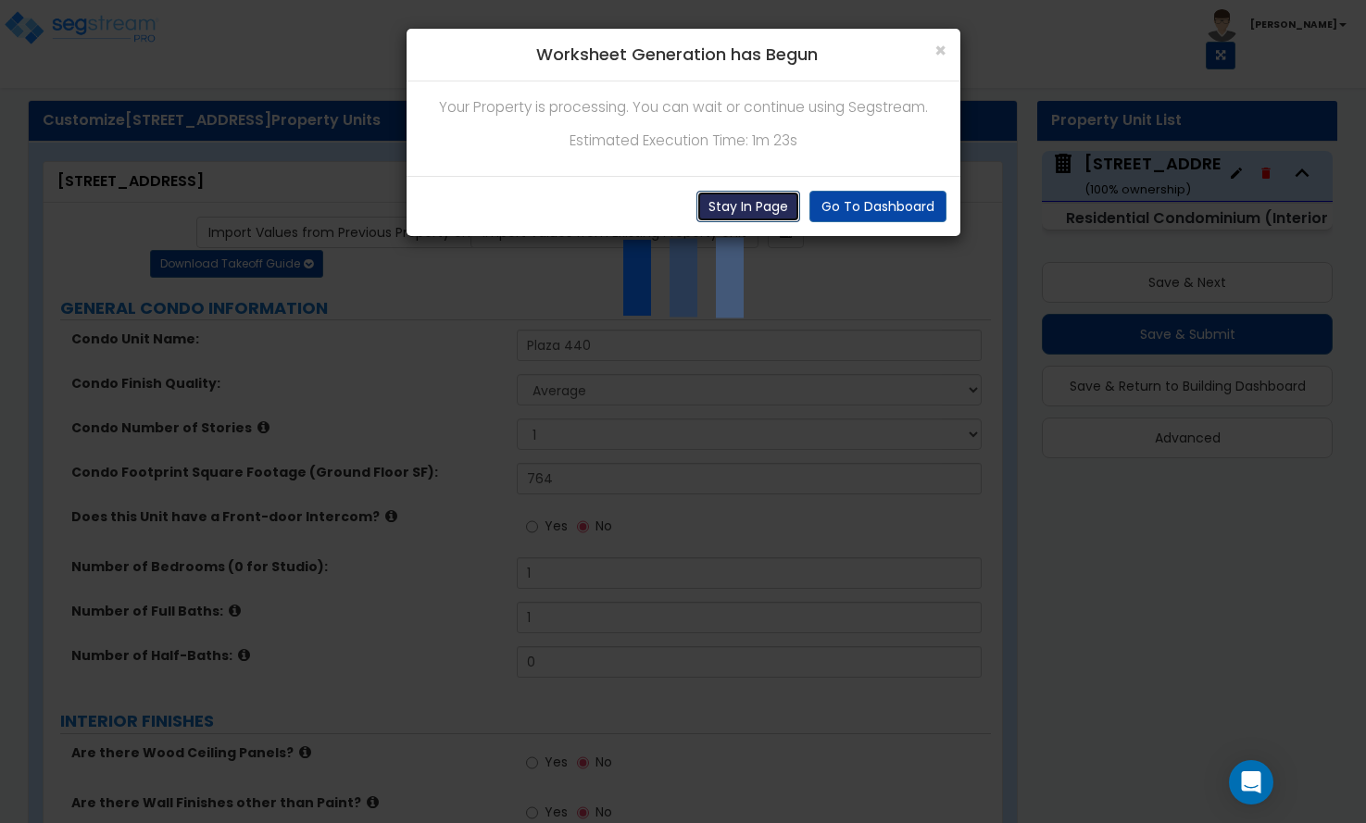
click at [763, 205] on button "Stay In Page" at bounding box center [748, 206] width 104 height 31
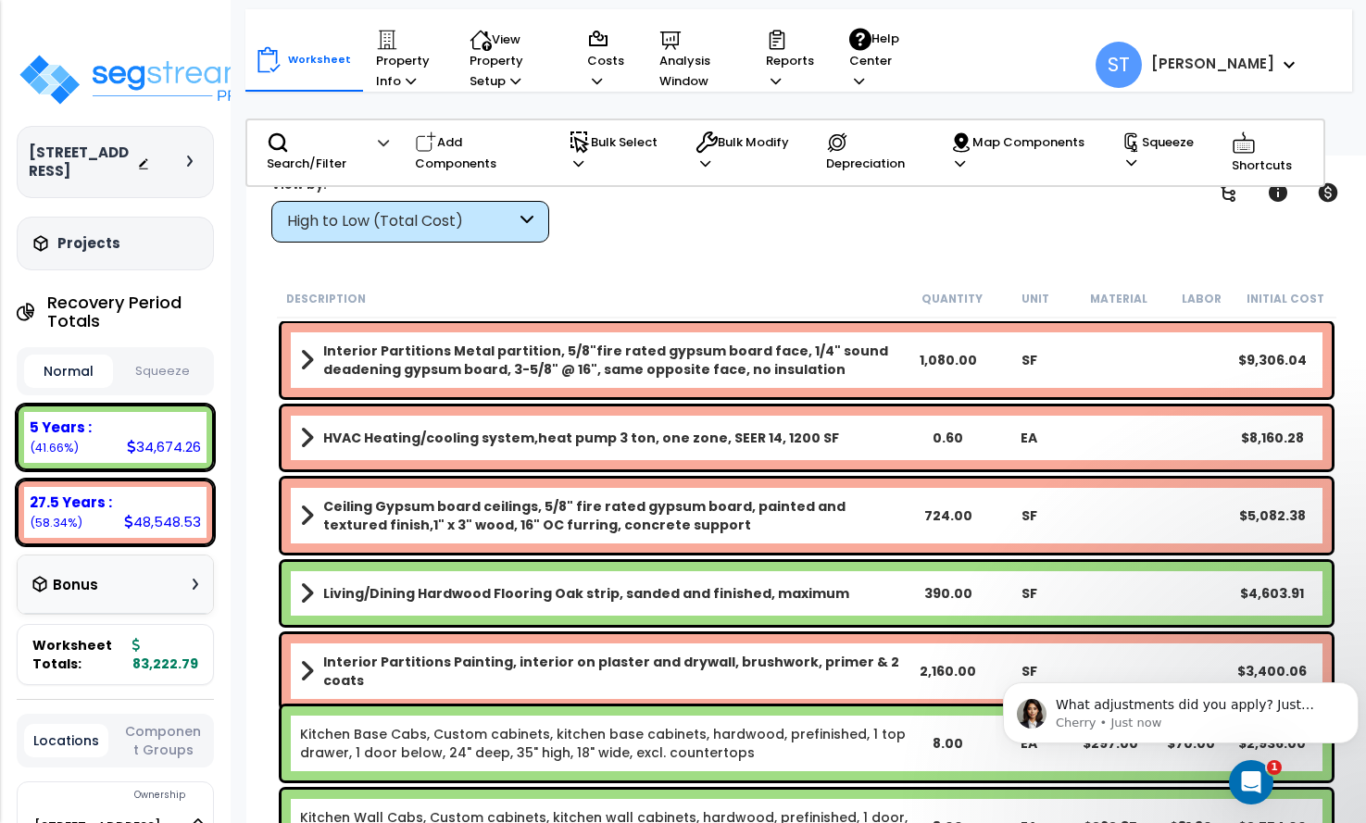
click at [436, 225] on div "High to Low (Total Cost)" at bounding box center [401, 221] width 229 height 21
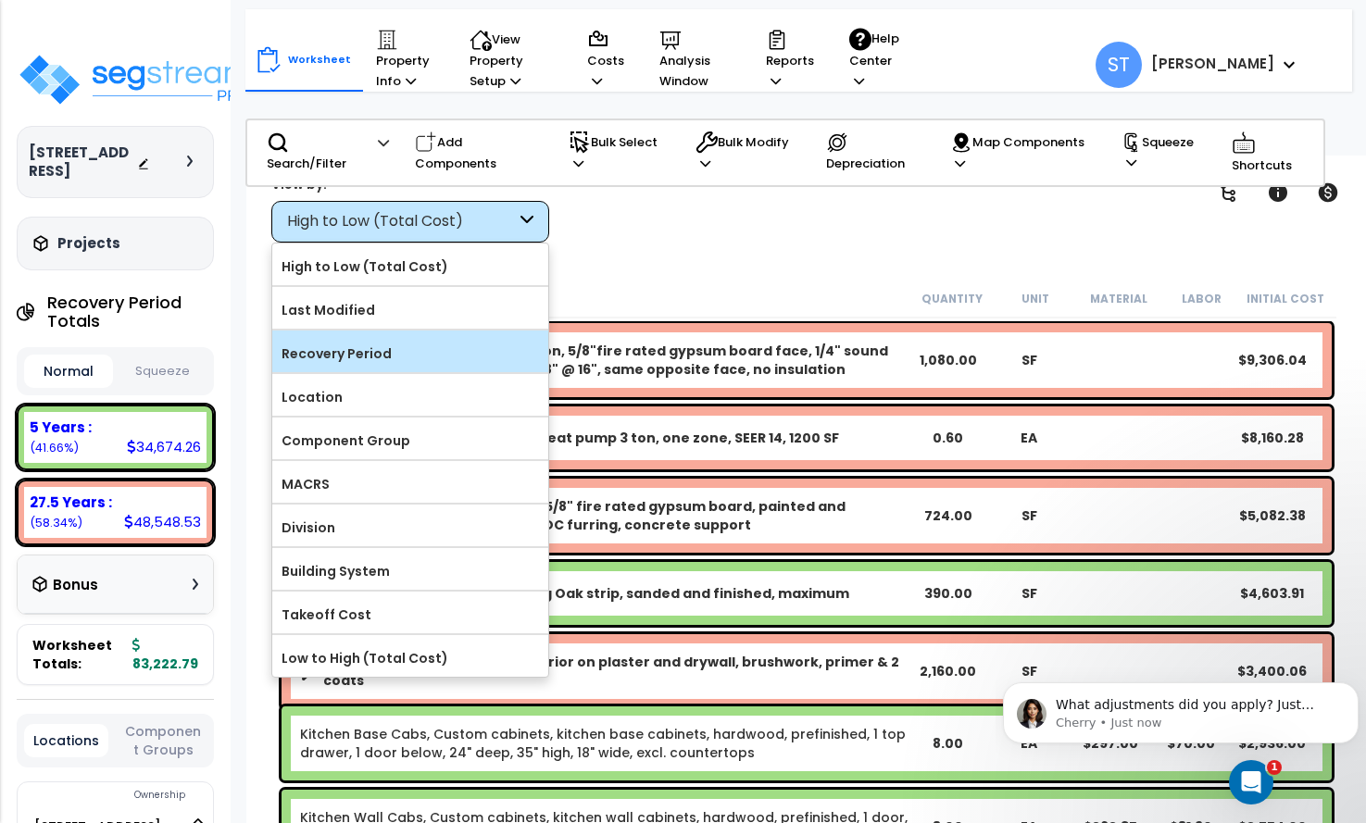
click at [348, 346] on label "Recovery Period" at bounding box center [410, 354] width 276 height 28
click at [0, 0] on input "Recovery Period" at bounding box center [0, 0] width 0 height 0
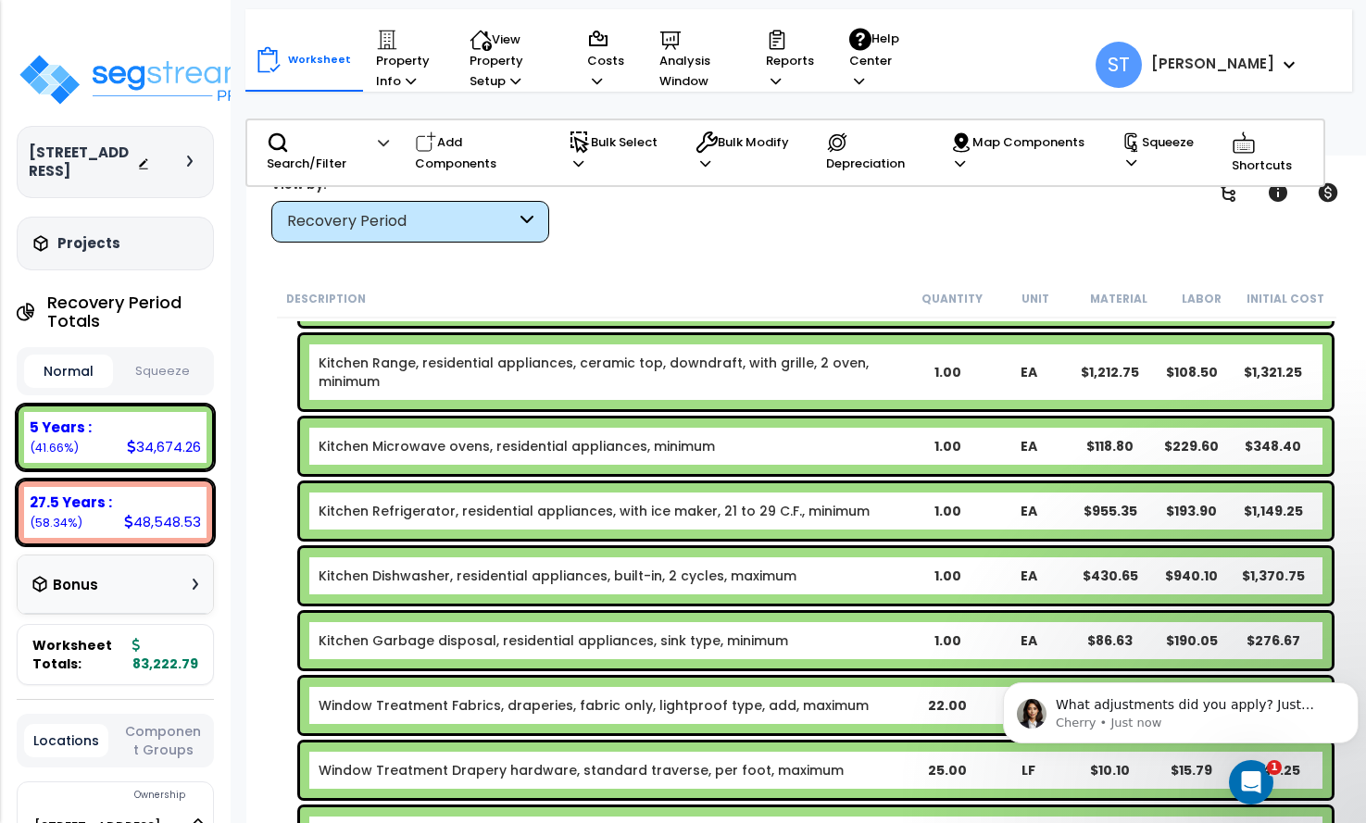
scroll to position [278, 0]
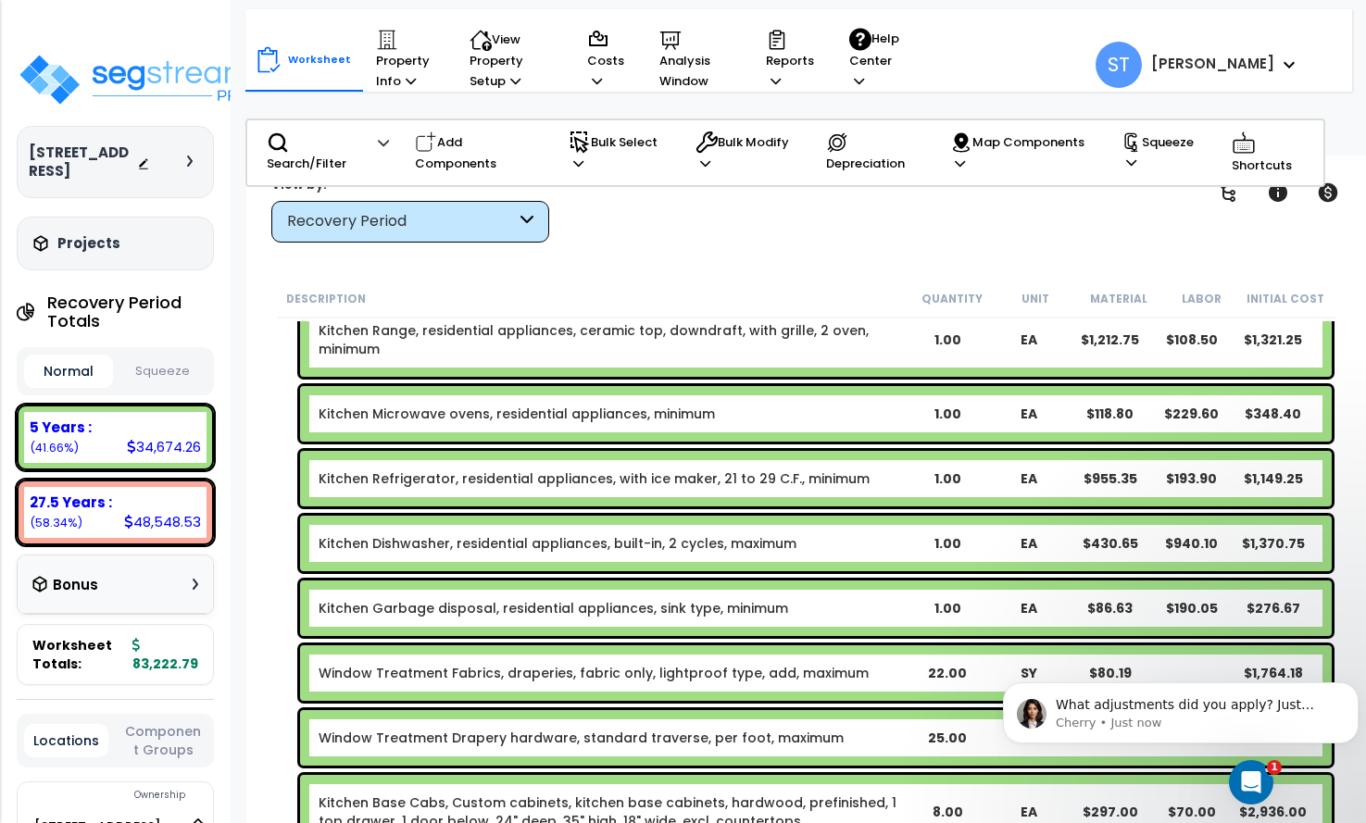
click at [420, 475] on link "Kitchen Refrigerator, residential appliances, with ice maker, 21 to 29 C.F., mi…" at bounding box center [594, 478] width 551 height 19
click at [421, 475] on link "Kitchen Refrigerator, residential appliances, with ice maker, 21 to 29 C.F., mi…" at bounding box center [594, 478] width 551 height 19
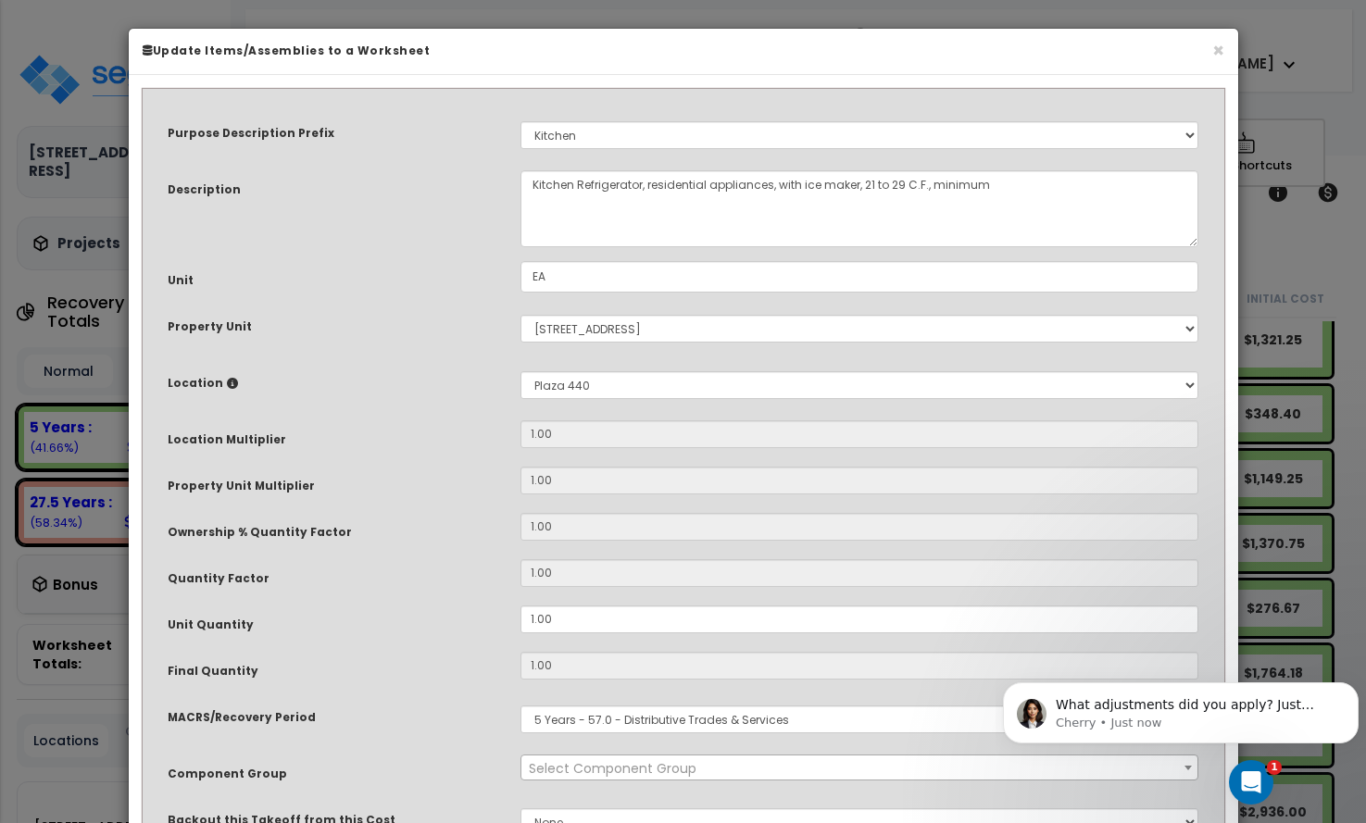
select select "8667"
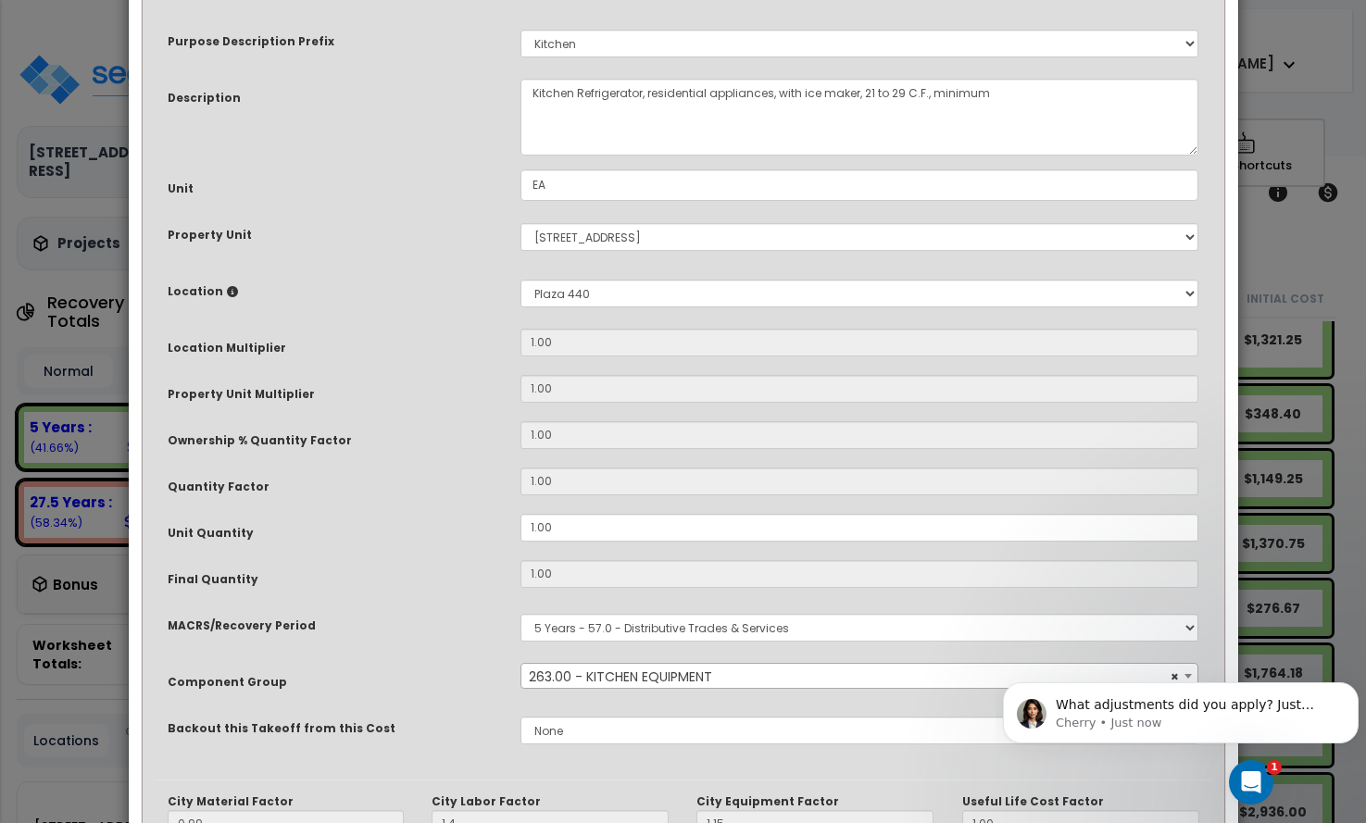
scroll to position [369, 0]
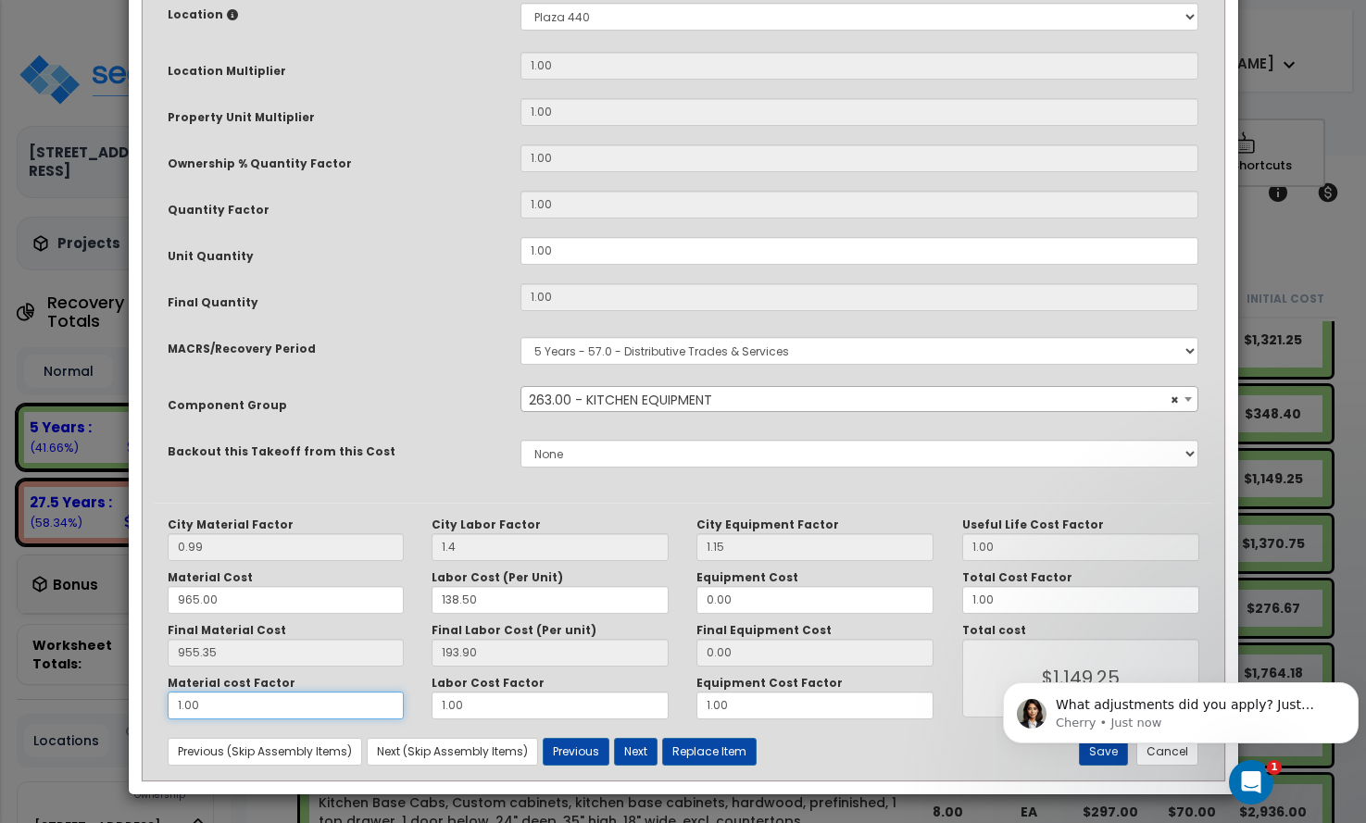
drag, startPoint x: 238, startPoint y: 707, endPoint x: 271, endPoint y: 695, distance: 35.4
click at [235, 715] on input "1.00" at bounding box center [286, 706] width 237 height 28
drag, startPoint x: 170, startPoint y: 705, endPoint x: 122, endPoint y: 692, distance: 49.9
click at [126, 699] on div "× Update Items/Assemblies to a Worksheet Purpose Description Prefix Select A/V …" at bounding box center [683, 411] width 1366 height 823
type input "."
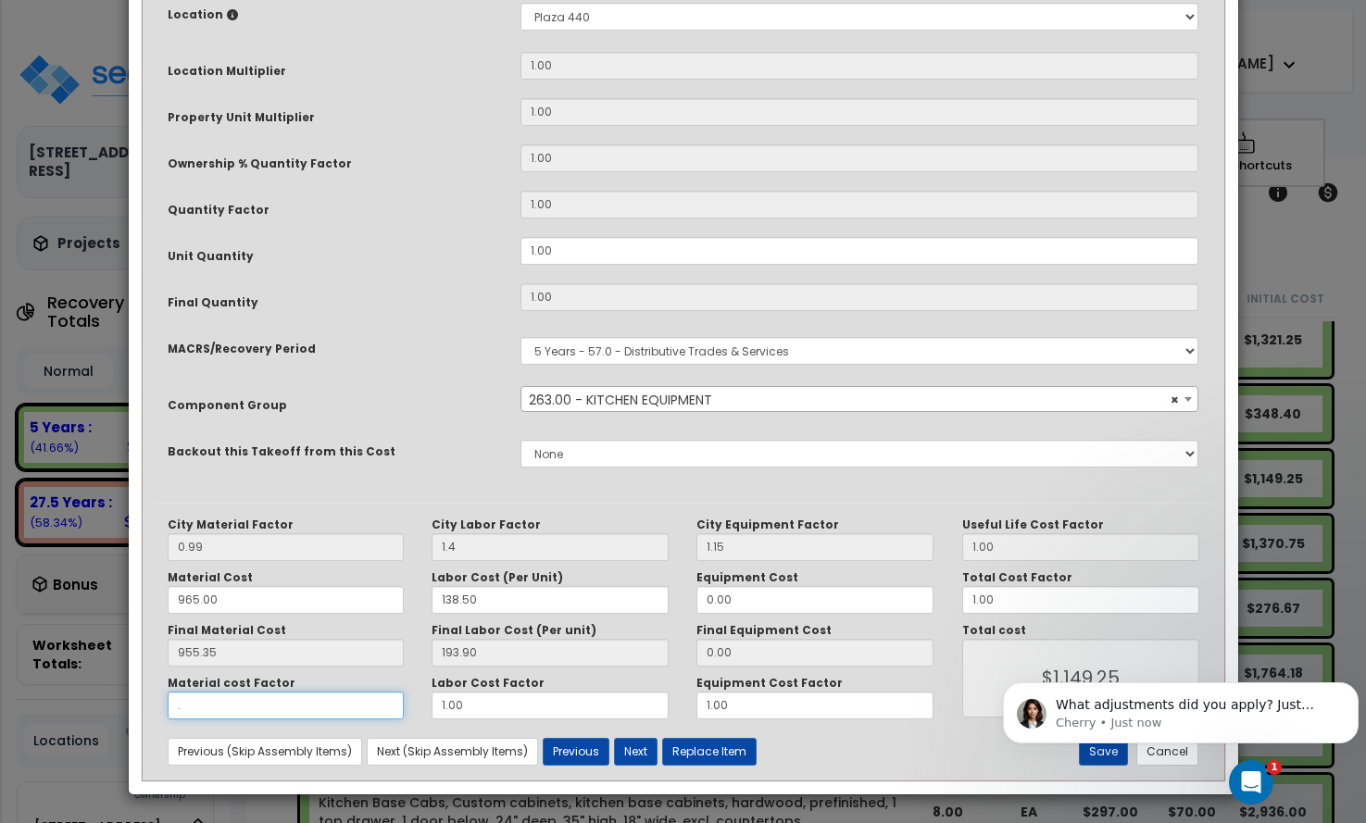
type input "$193.90"
type input ".5"
type input "$671.58"
type input ".5"
drag, startPoint x: 485, startPoint y: 700, endPoint x: 410, endPoint y: 701, distance: 75.0
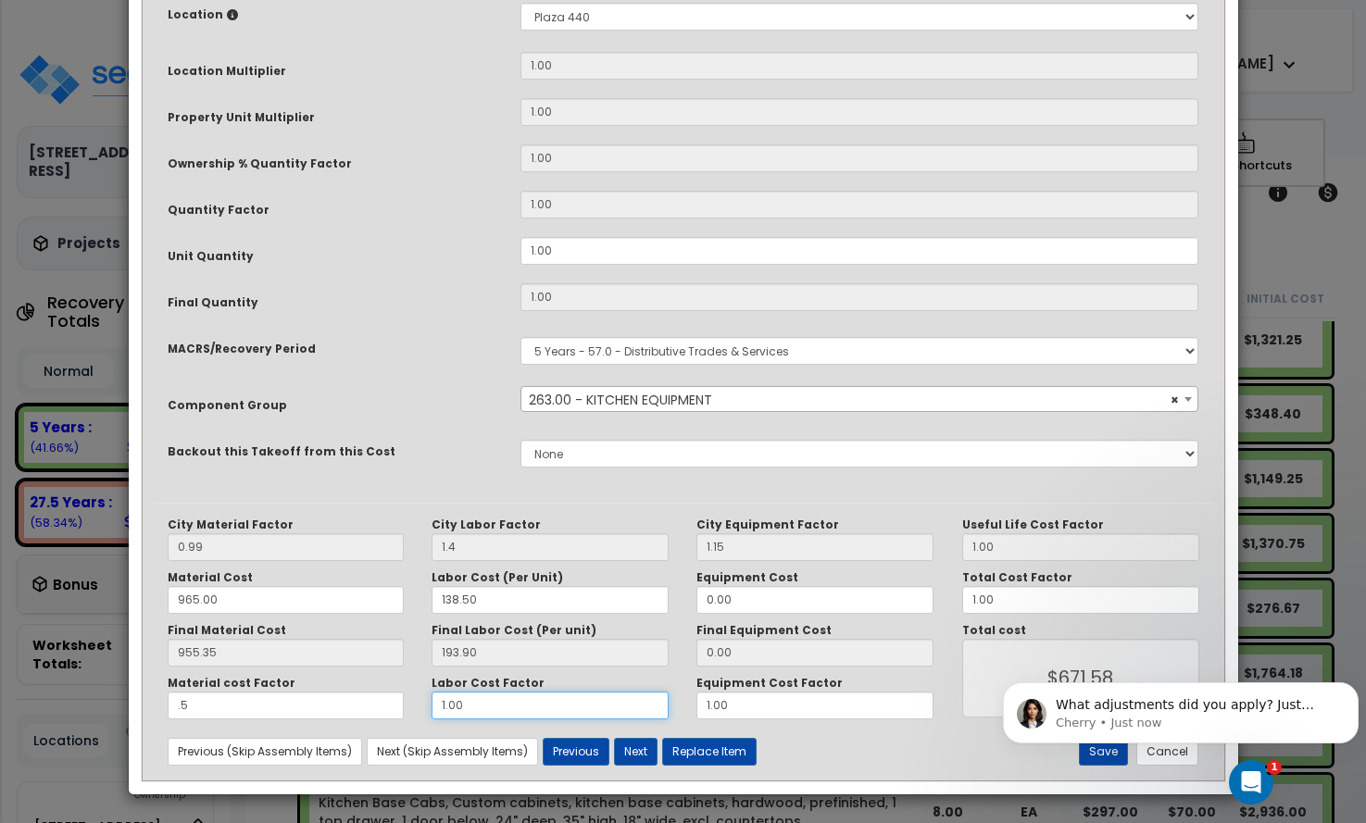
click at [412, 701] on div "Material cost Factor .5 Labor Cost Factor 1.00 Equipment Cost Factor 1.00" at bounding box center [551, 698] width 795 height 44
type input "."
type input "$477.68"
type input ".5"
type input "$574.63"
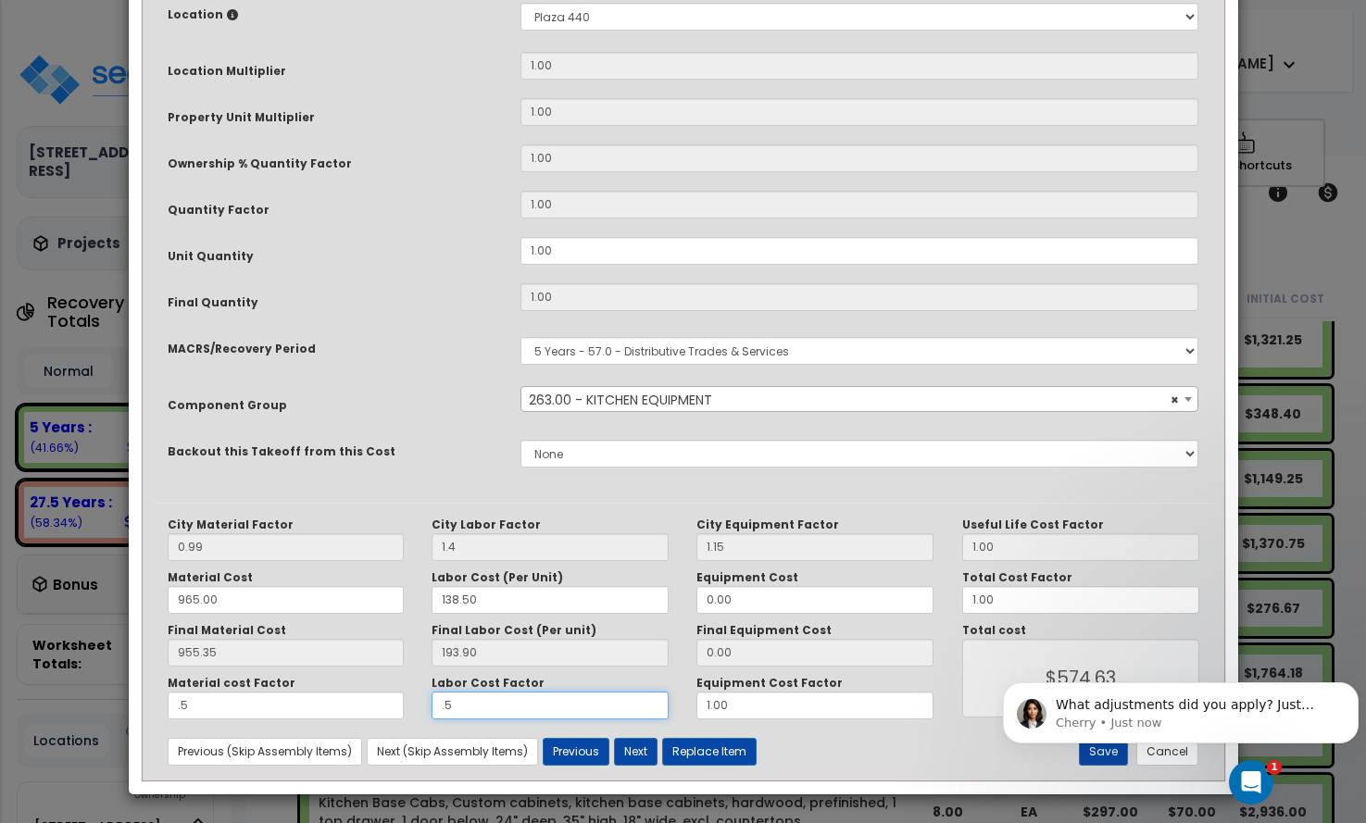
type input ".5"
drag, startPoint x: 766, startPoint y: 699, endPoint x: 583, endPoint y: 682, distance: 183.3
click at [586, 688] on div "Material cost Factor .5 Labor Cost Factor .5 Equipment Cost Factor 1.00" at bounding box center [551, 698] width 795 height 44
type input ".5"
click at [1170, 747] on body "What adjustments did you apply? Just quantities? Or maybe the Recovery Period w…" at bounding box center [1181, 708] width 356 height 115
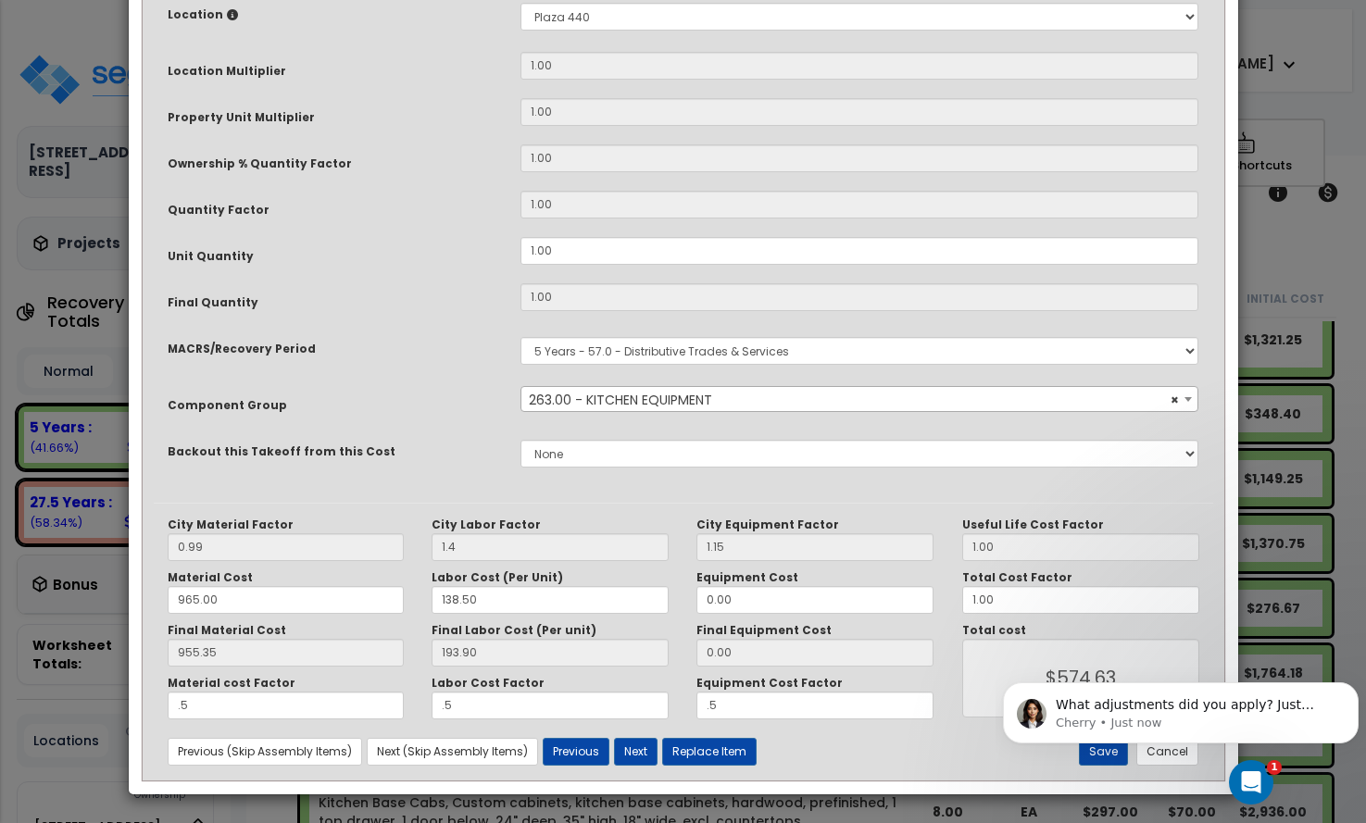
click at [1170, 752] on body "What adjustments did you apply? Just quantities? Or maybe the Recovery Period w…" at bounding box center [1181, 708] width 356 height 115
click at [1258, 781] on icon "Open Intercom Messenger" at bounding box center [1251, 783] width 31 height 31
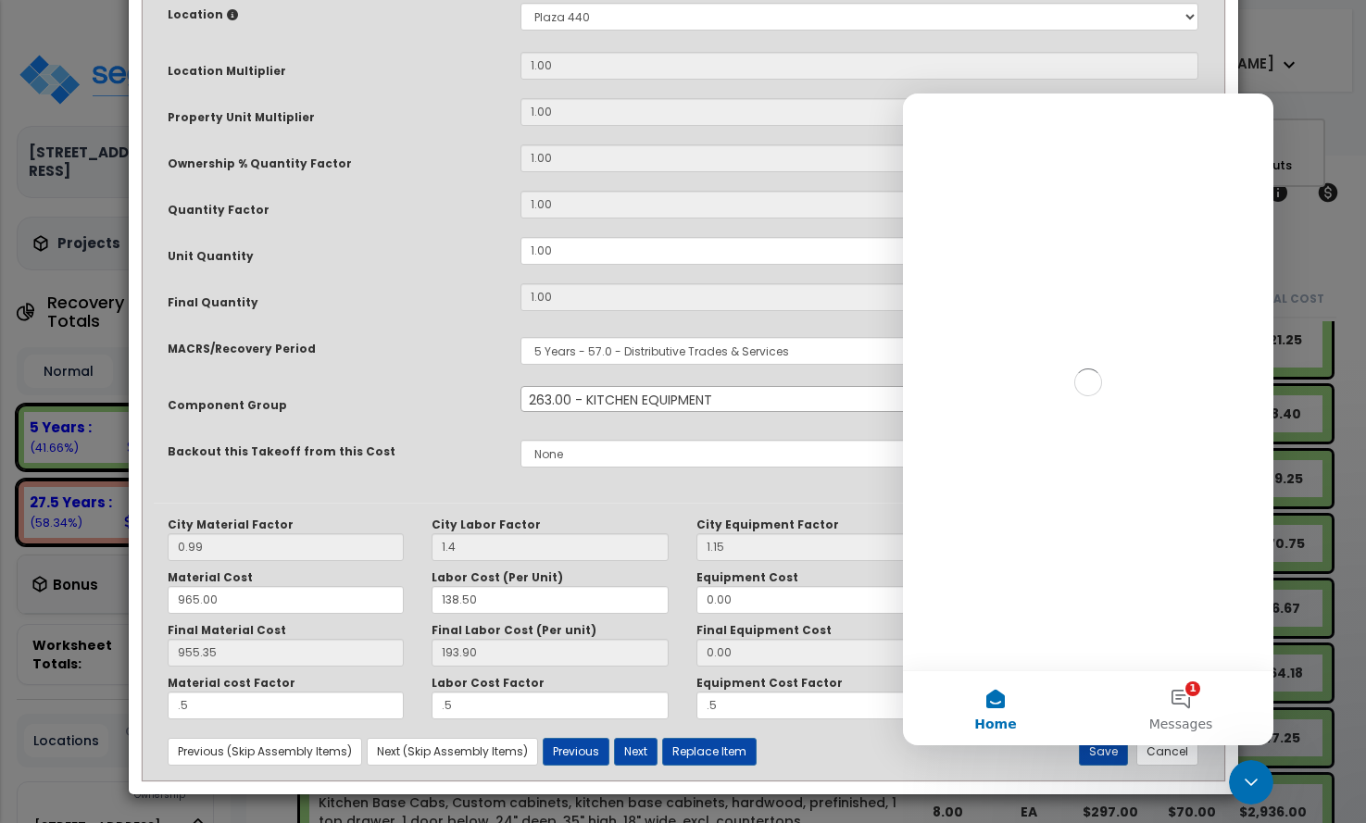
scroll to position [0, 0]
click at [1258, 781] on icon "Close Intercom Messenger" at bounding box center [1251, 782] width 22 height 22
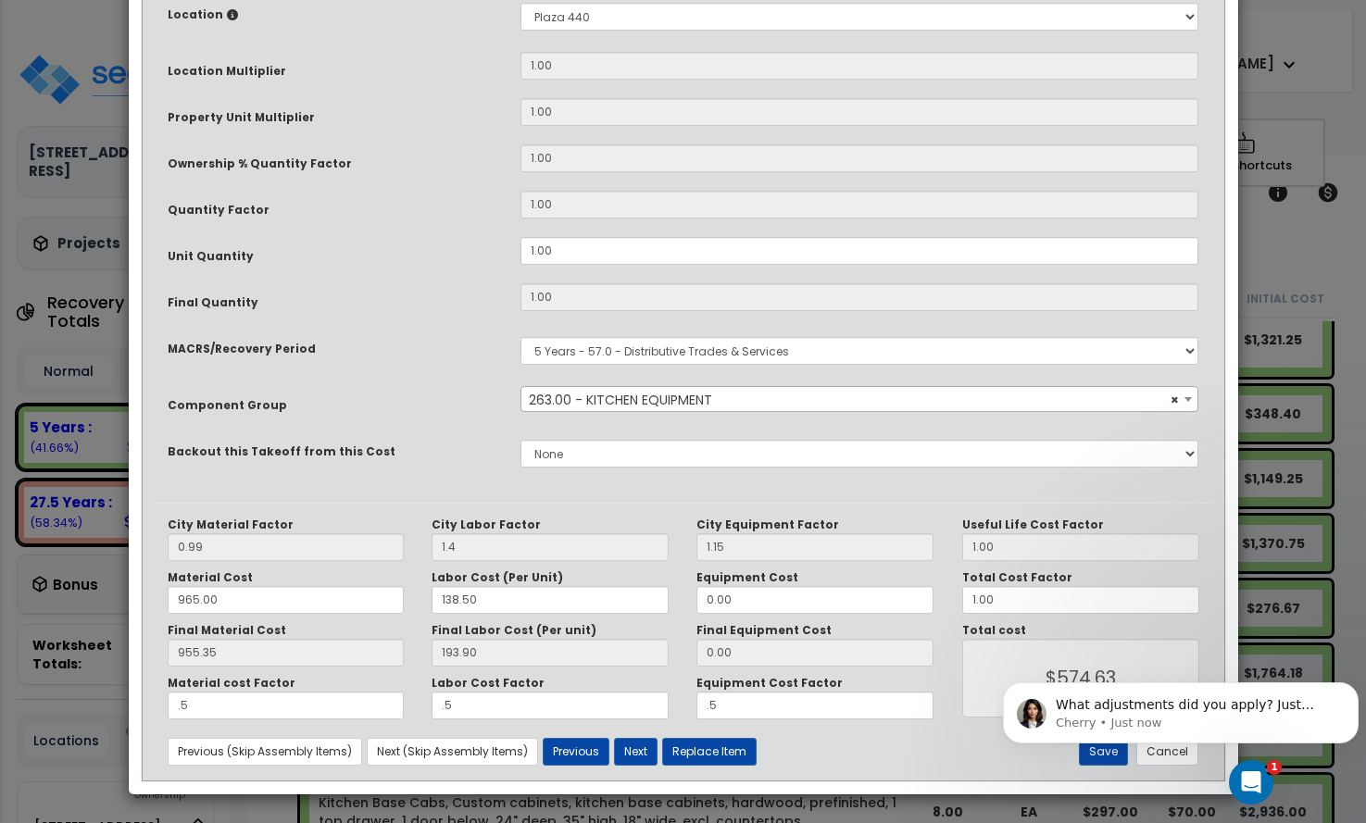
click at [1184, 757] on body "What adjustments did you apply? Just quantities? Or maybe the Recovery Period w…" at bounding box center [1181, 708] width 356 height 115
click at [1350, 685] on icon "Dismiss notification" at bounding box center [1352, 687] width 6 height 6
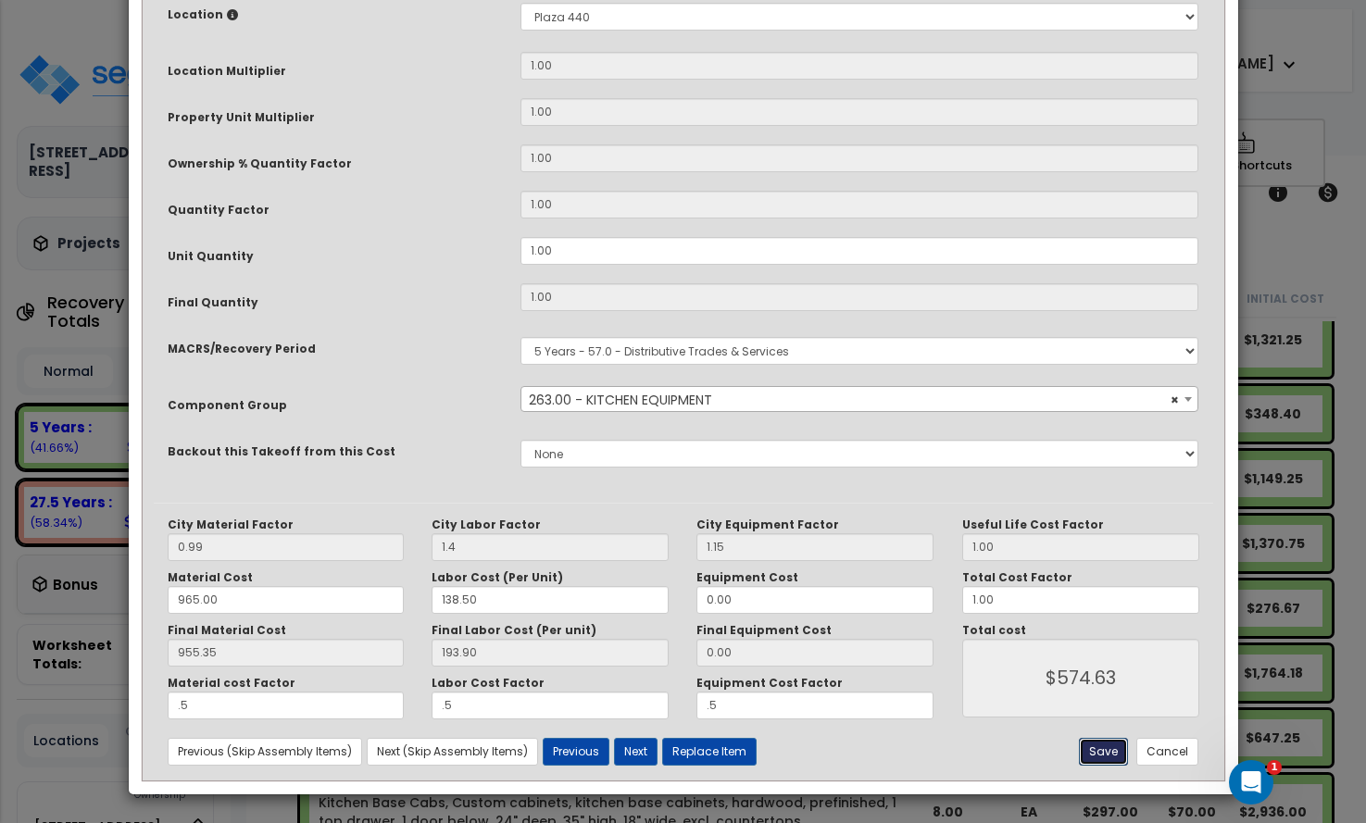
click at [1102, 744] on button "Save" at bounding box center [1103, 752] width 49 height 28
type input "1.40"
type input "0.50"
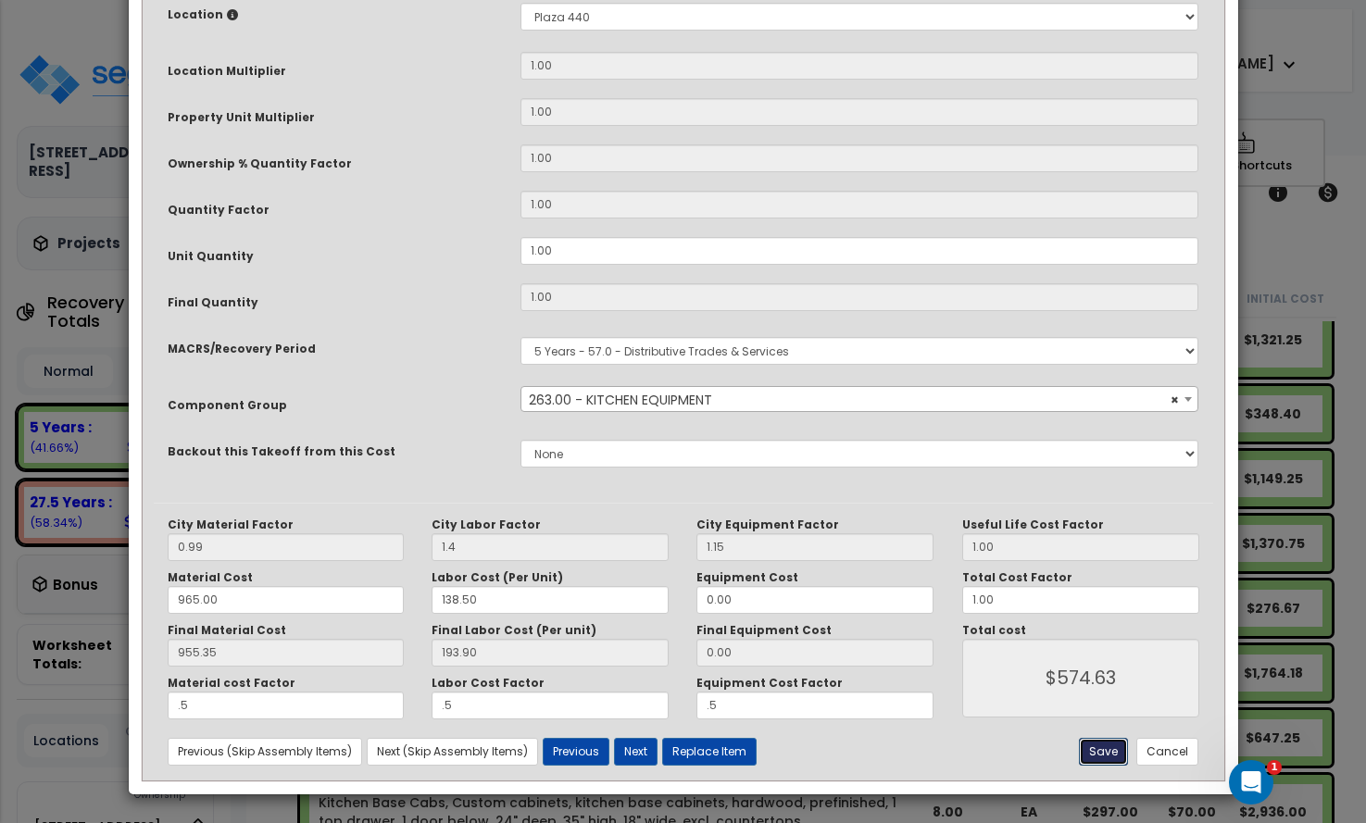
type input "574.63"
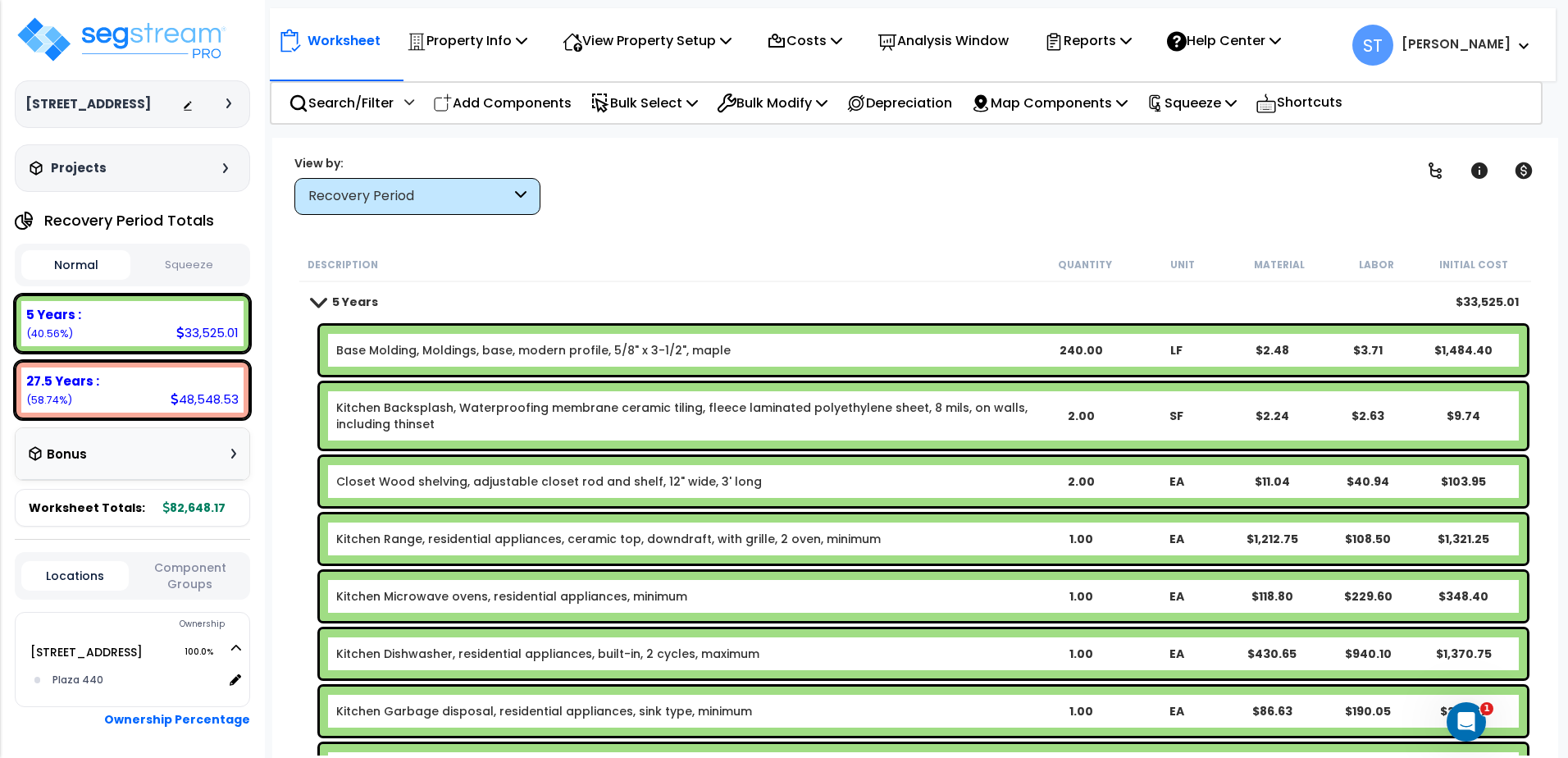
click at [455, 536] on link "Kitchen Range, residential appliances, ceramic top, downdraft, with grille, 2 o…" at bounding box center [608, 538] width 545 height 17
click at [474, 538] on link "Kitchen Range, residential appliances, ceramic top, downdraft, with grille, 2 o…" at bounding box center [608, 538] width 545 height 17
click at [475, 538] on link "Kitchen Range, residential appliances, ceramic top, downdraft, with grille, 2 o…" at bounding box center [608, 538] width 545 height 17
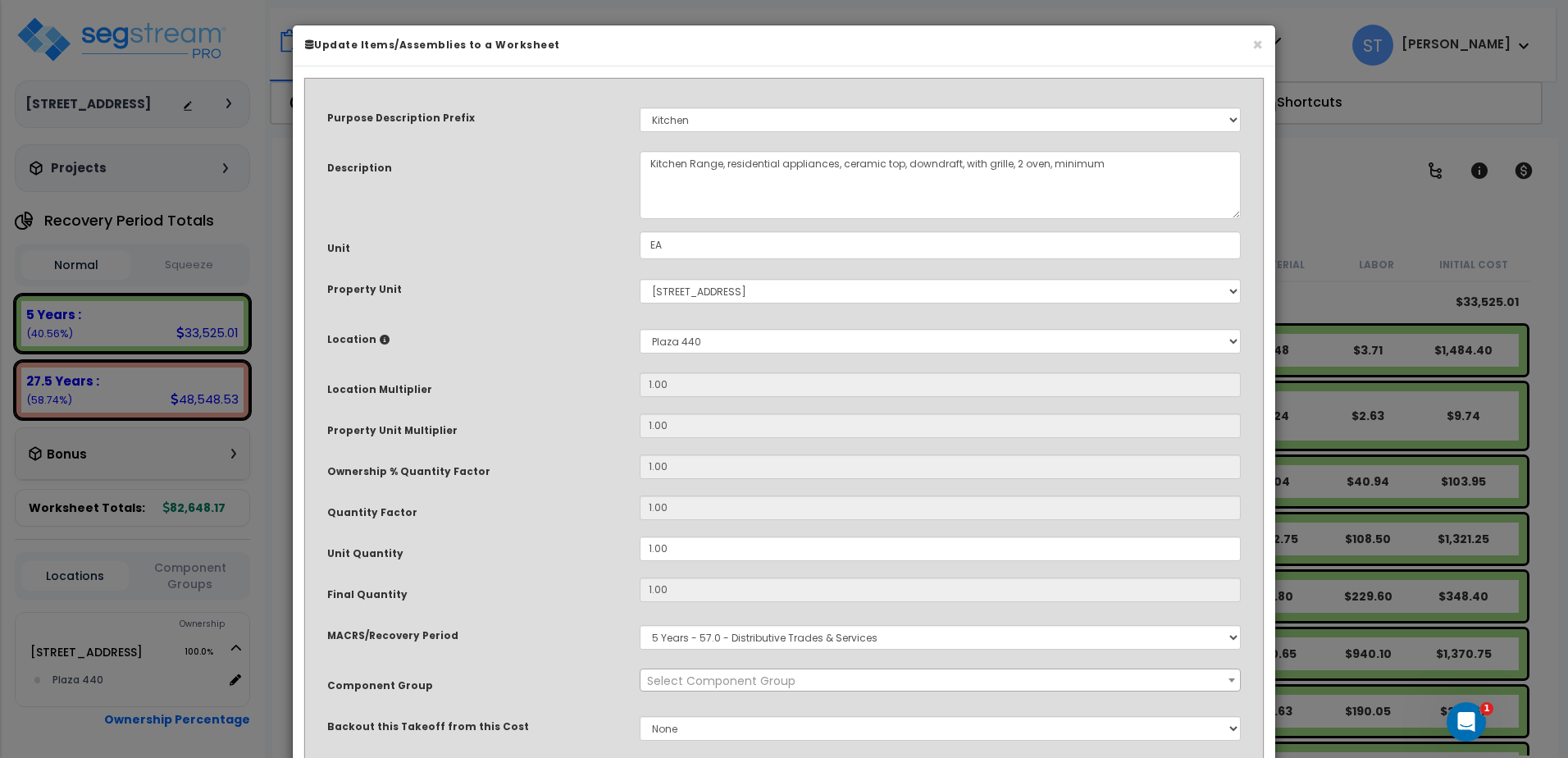
select select "8667"
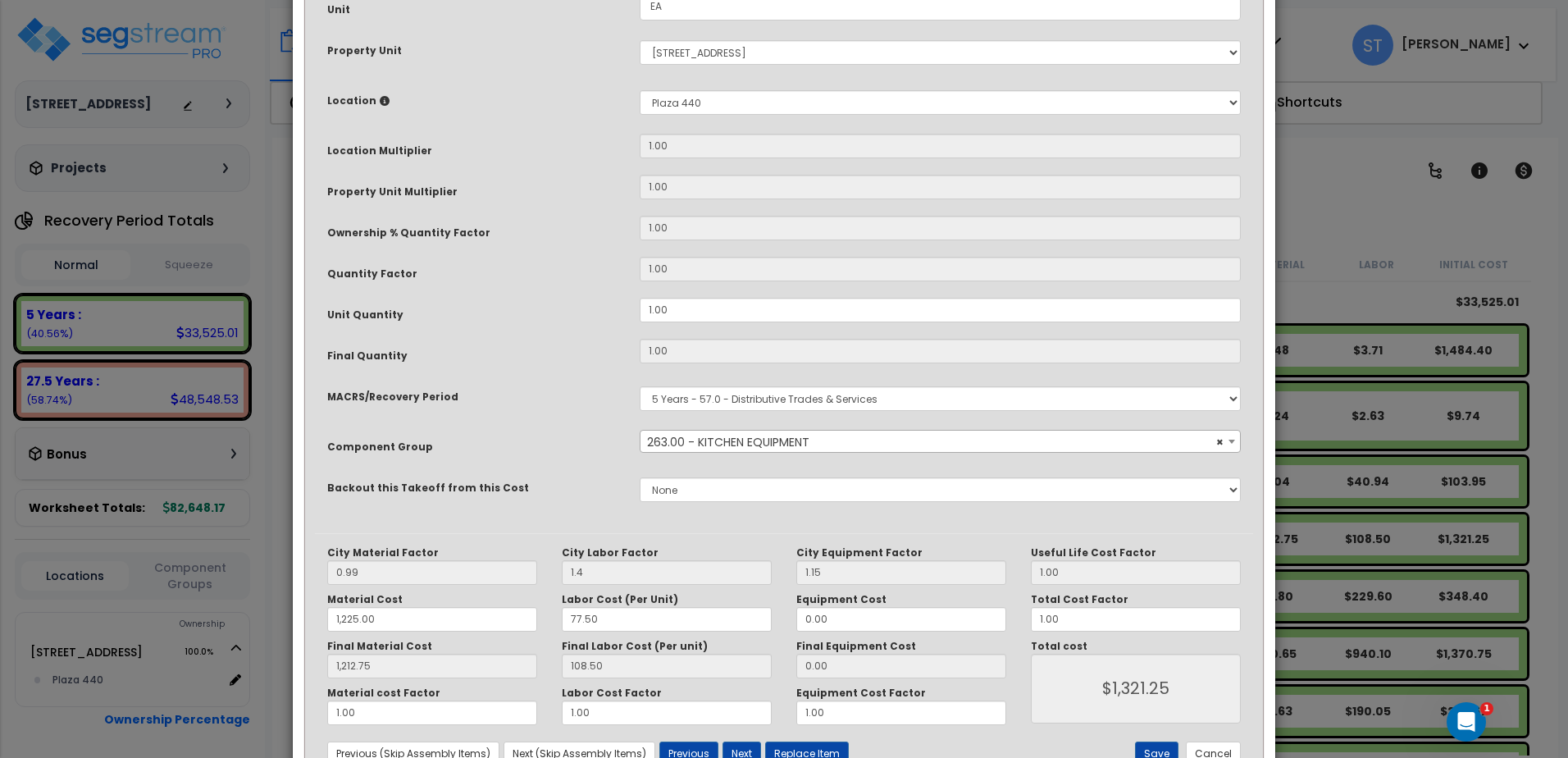
scroll to position [298, 0]
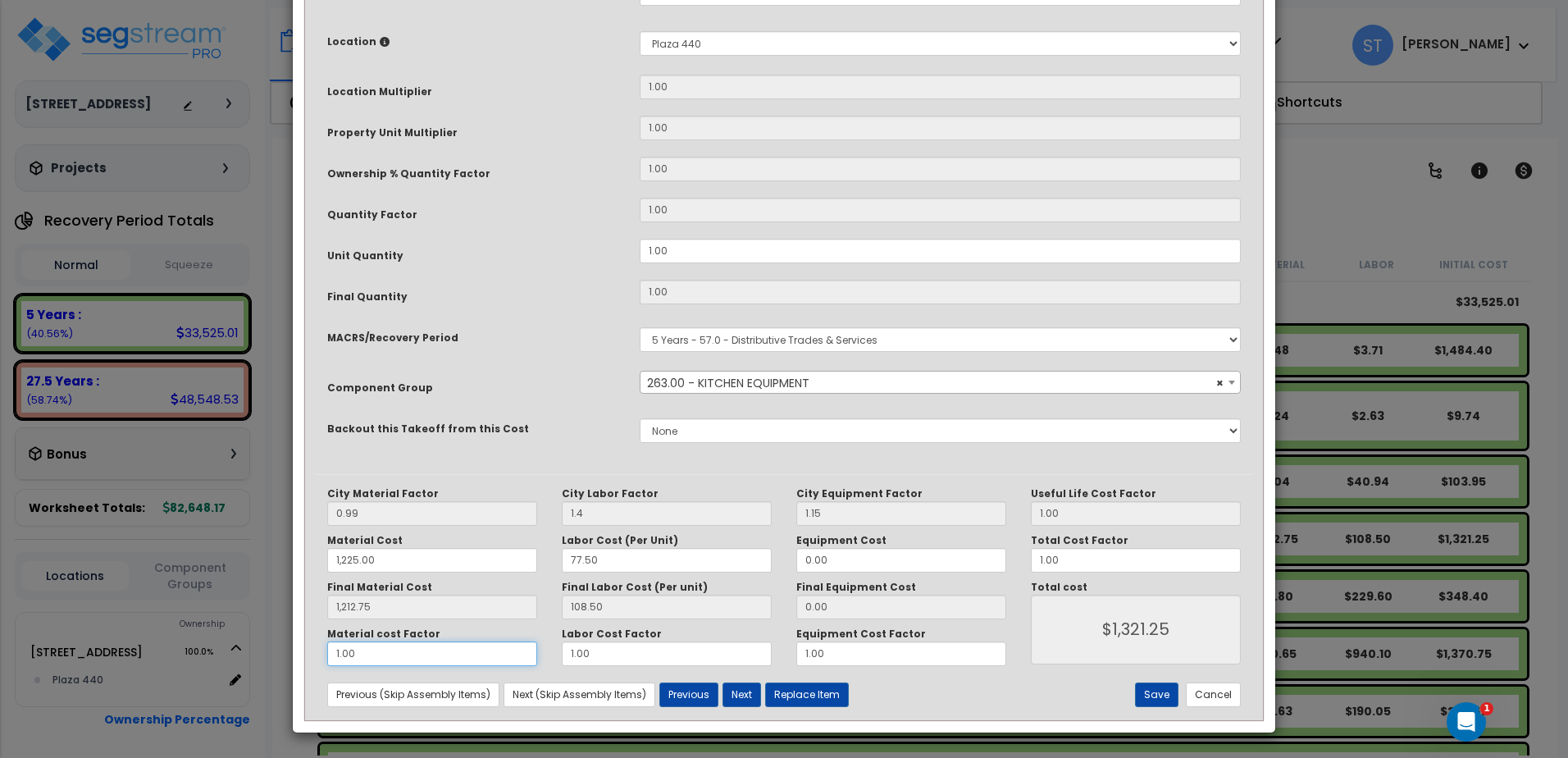
drag, startPoint x: 384, startPoint y: 660, endPoint x: 296, endPoint y: 661, distance: 88.0
click at [296, 661] on div "Purpose Description Prefix Select A/V System A/V System A/V System Equipment A/…" at bounding box center [784, 251] width 982 height 963
type input "1,212.75"
type input "."
type input "$1,321.25"
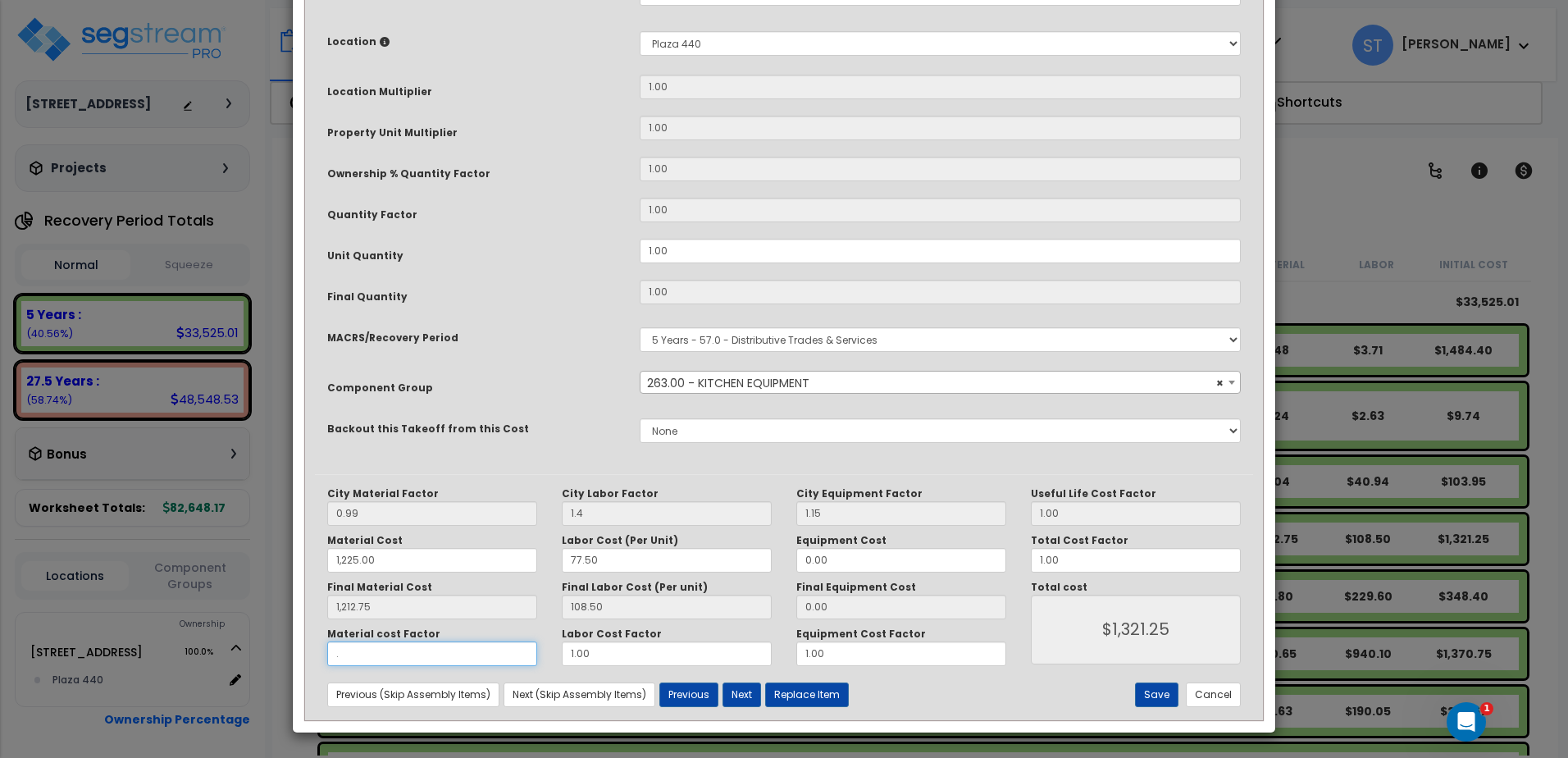
type input "1,212.75"
type input "$108.50"
type input "1,212.75"
type input ".5"
type input "1,212.75"
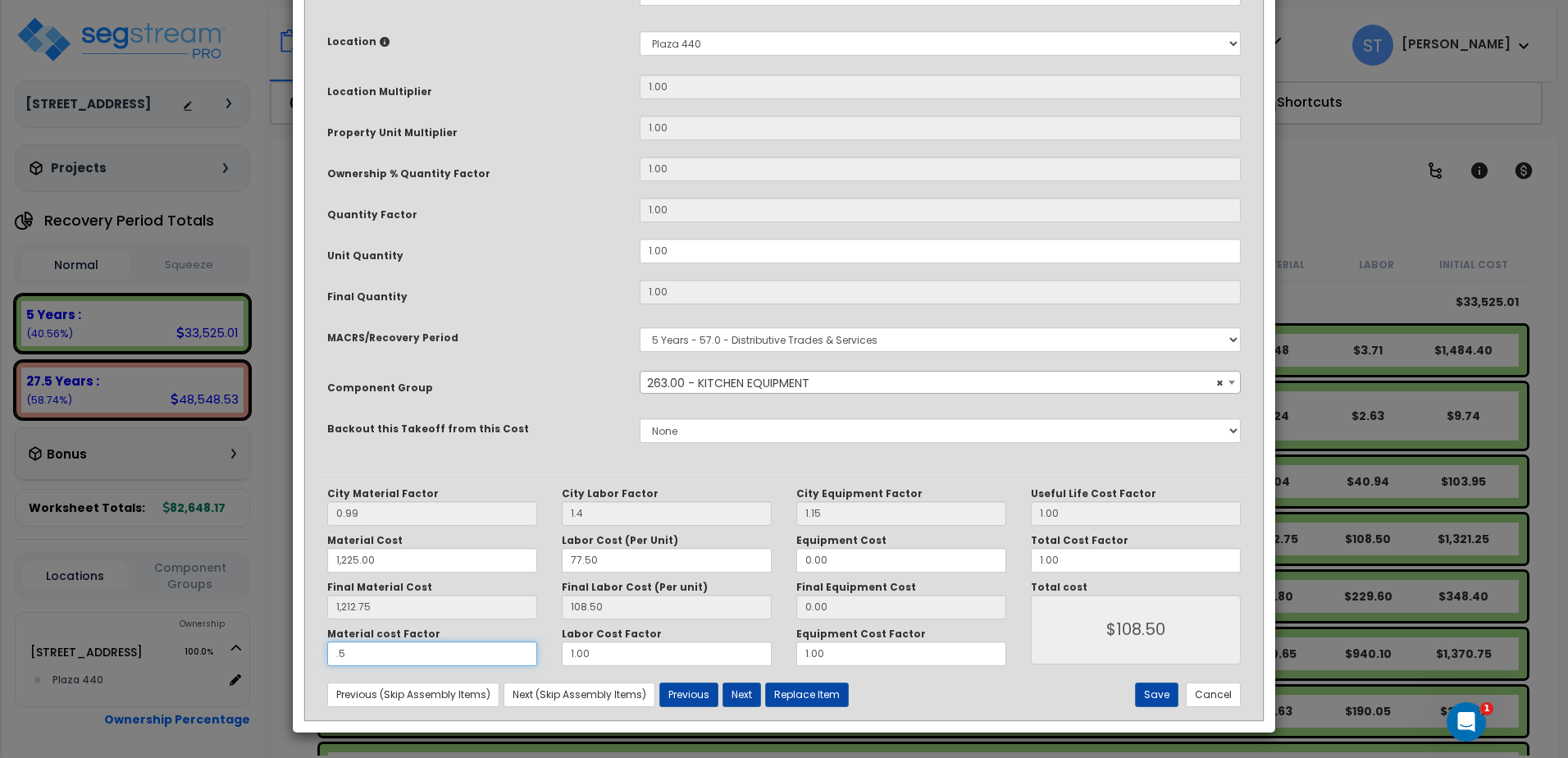
type input "$714.88"
type input ".5"
drag, startPoint x: 604, startPoint y: 649, endPoint x: 479, endPoint y: 652, distance: 125.0
click at [479, 652] on div "Material cost Factor .5 Labor Cost Factor 1.00 Equipment Cost Factor 1.00" at bounding box center [667, 646] width 704 height 39
type input "1,212.75"
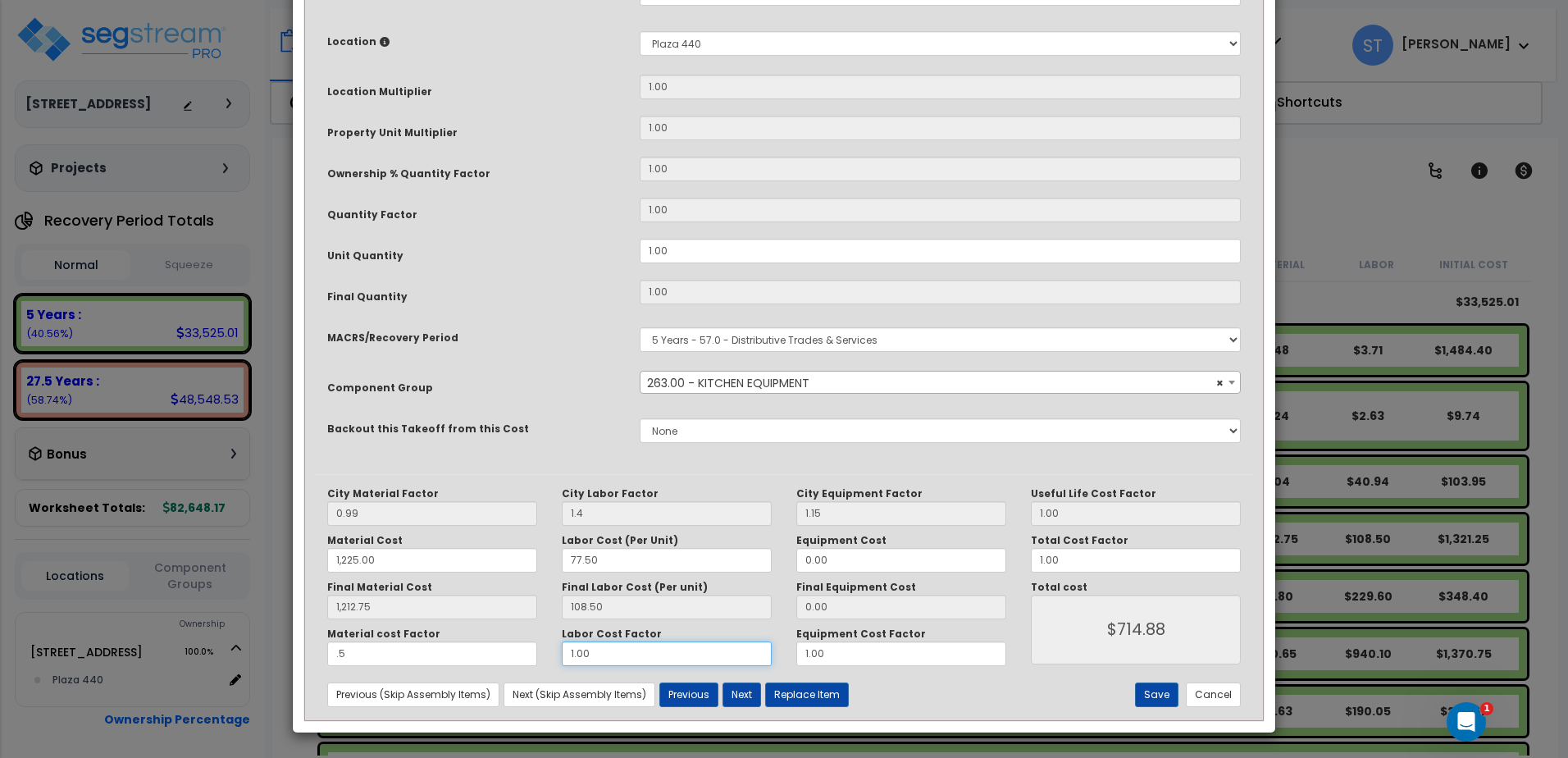
type input "."
type input "1,212.75"
type input "$606.38"
type input "1,212.75"
type input ".5"
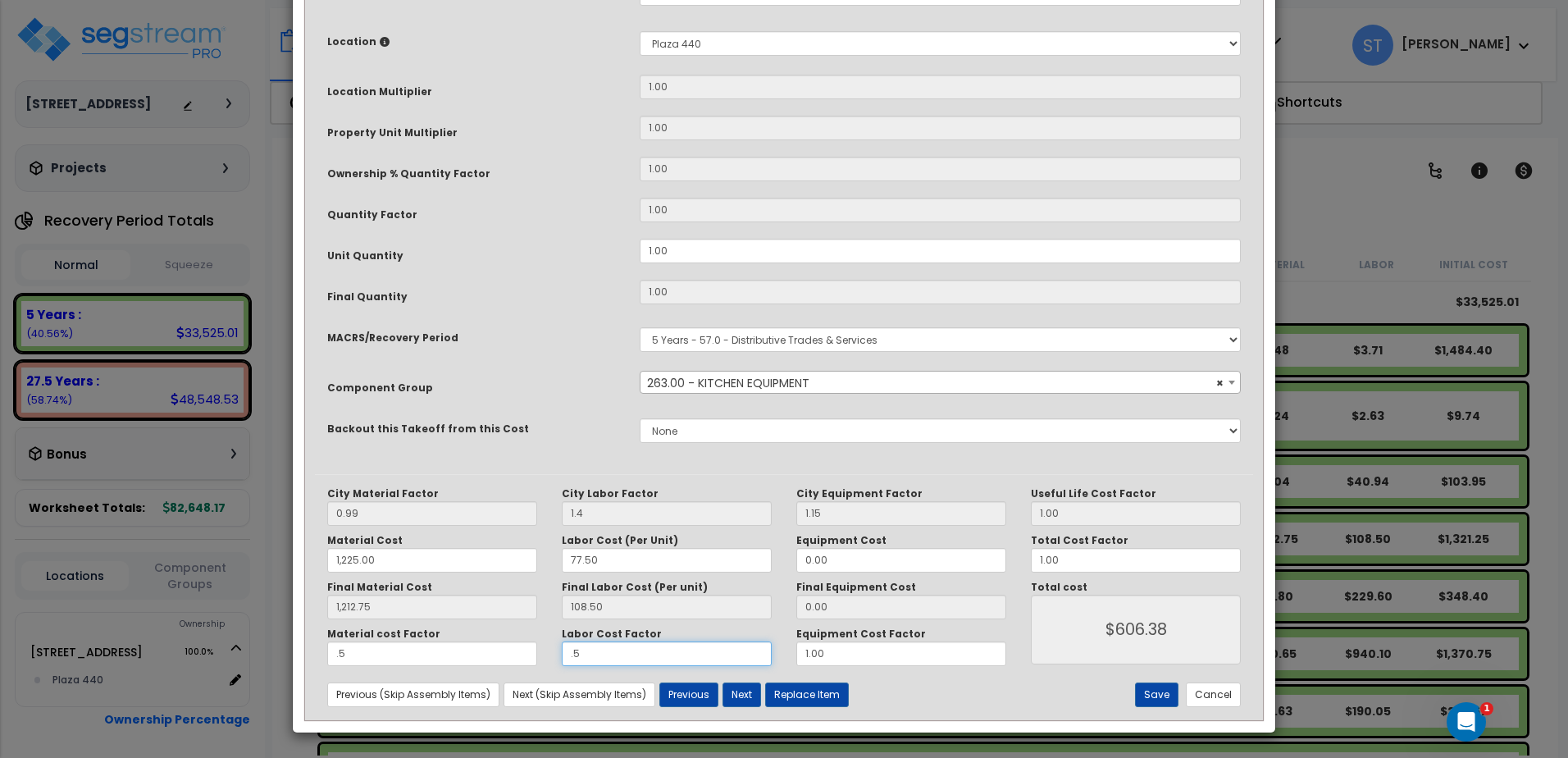
type input "1,212.75"
type input "$660.63"
type input ".5"
drag, startPoint x: 877, startPoint y: 650, endPoint x: 768, endPoint y: 656, distance: 109.2
click at [768, 656] on div "Material cost Factor .5 Labor Cost Factor .5 Equipment Cost Factor 1.00" at bounding box center [667, 646] width 704 height 39
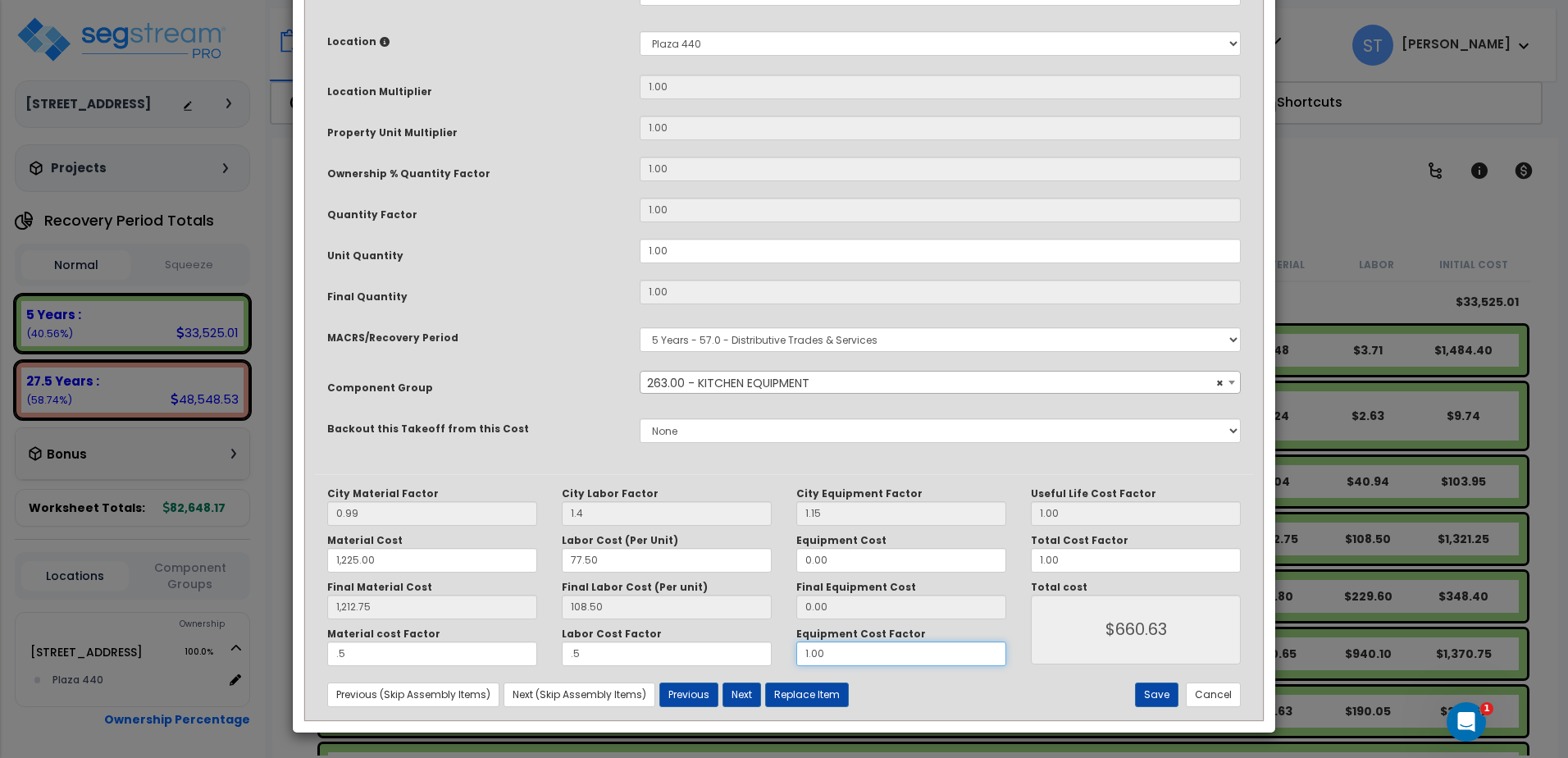
type input "1,212.75"
type input "."
type input "1,212.75"
type input ".5"
type input "1,212.75"
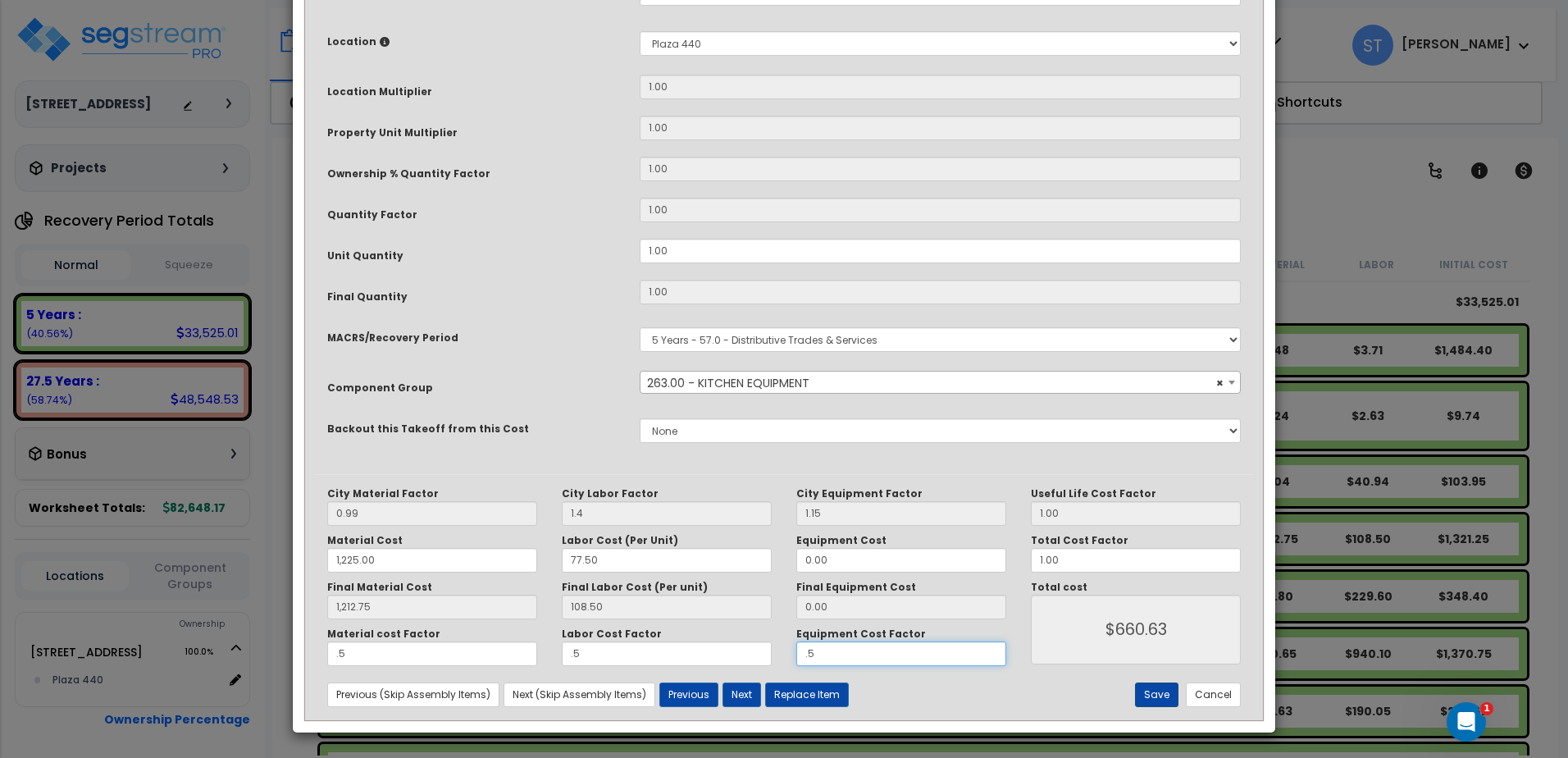
type input ".5"
type input "1,212.75"
click at [1153, 695] on button "Save" at bounding box center [1156, 694] width 43 height 25
type input "1.40"
type input "1225.00"
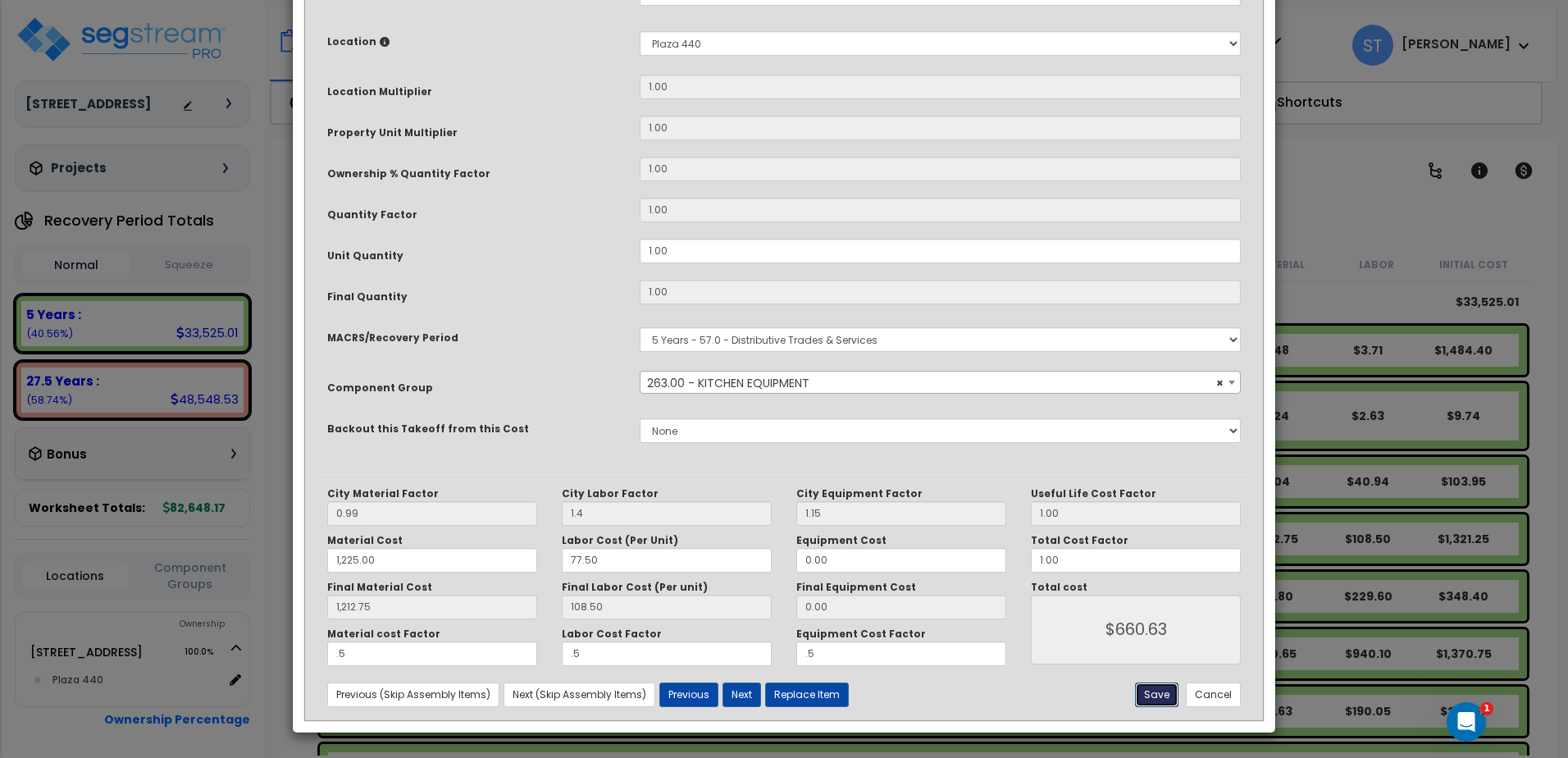
type input "1212.75"
type input "0.50"
type input "660.63"
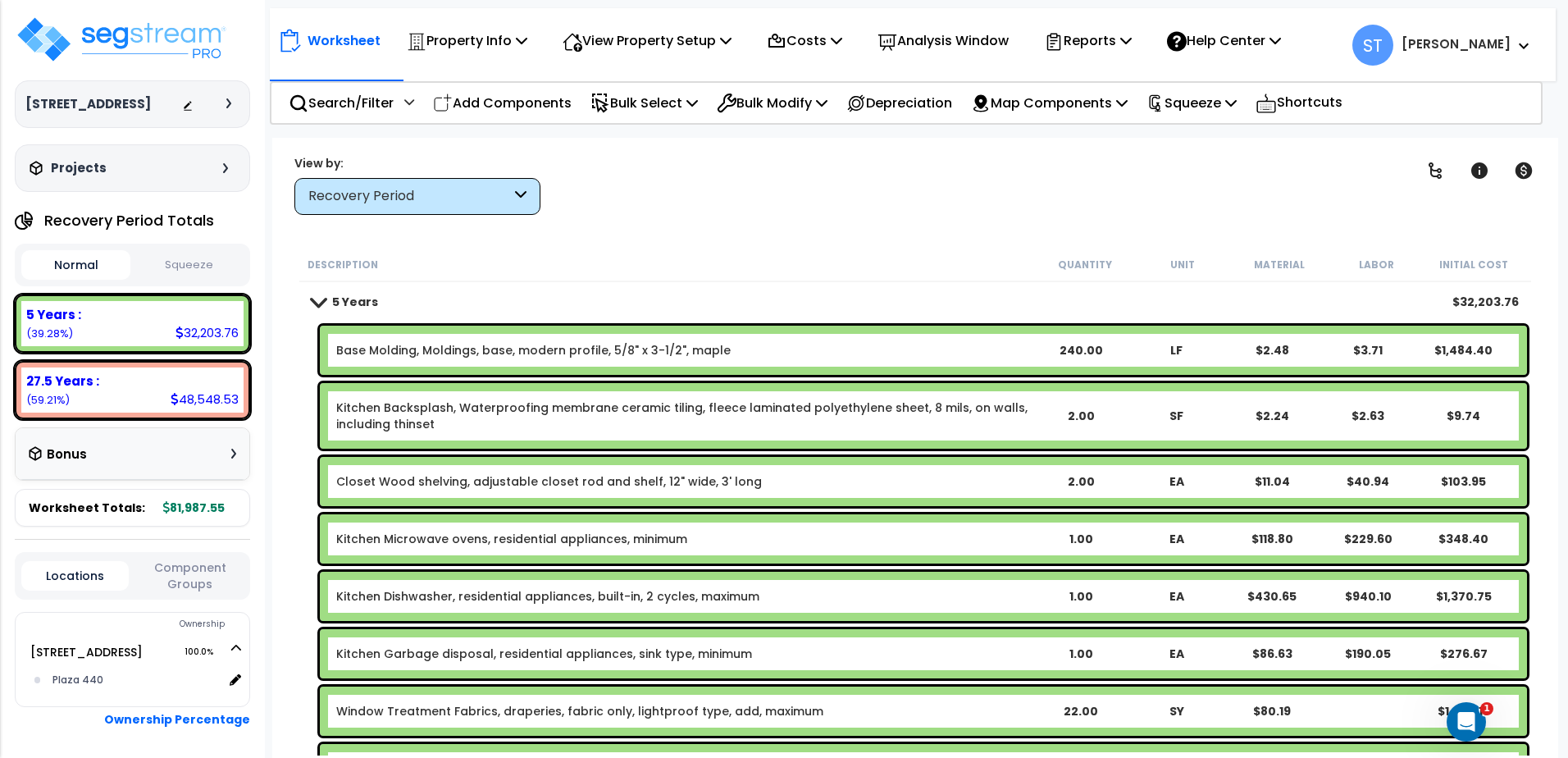
click at [478, 199] on div "Recovery Period" at bounding box center [409, 196] width 203 height 19
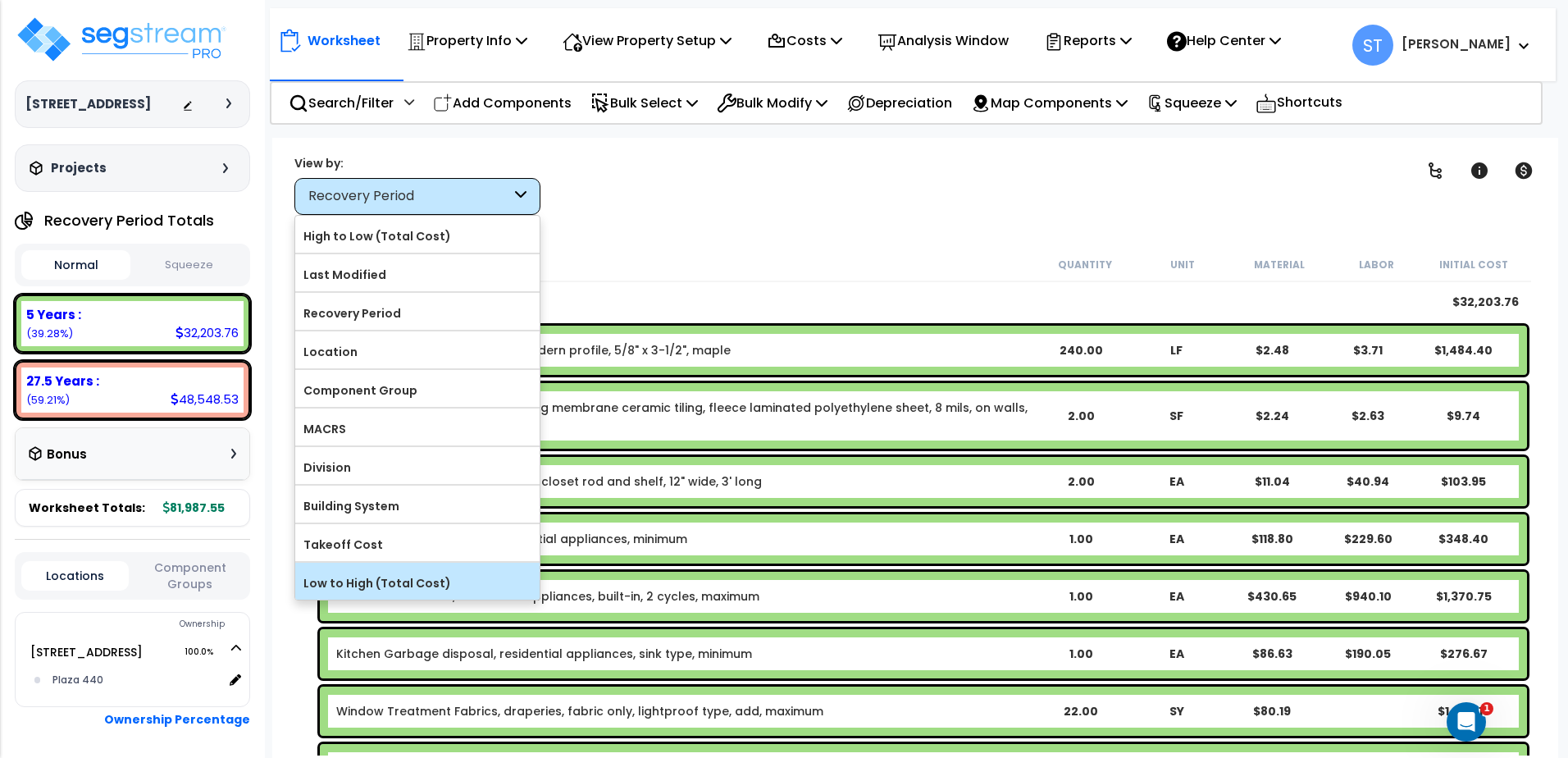
click at [349, 582] on label "Low to High (Total Cost)" at bounding box center [417, 583] width 244 height 25
click at [0, 0] on input "Low to High (Total Cost)" at bounding box center [0, 0] width 0 height 0
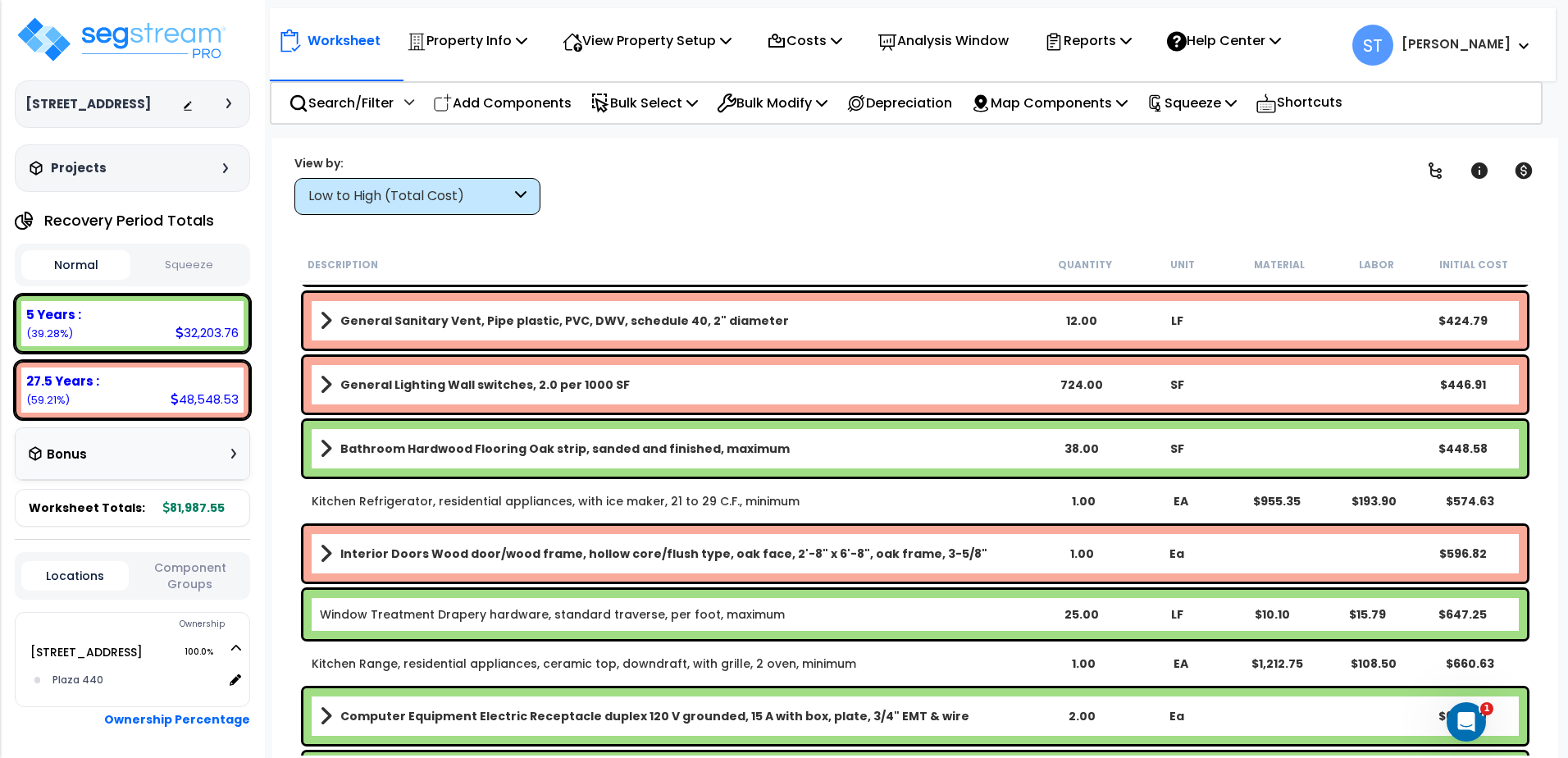
scroll to position [1640, 0]
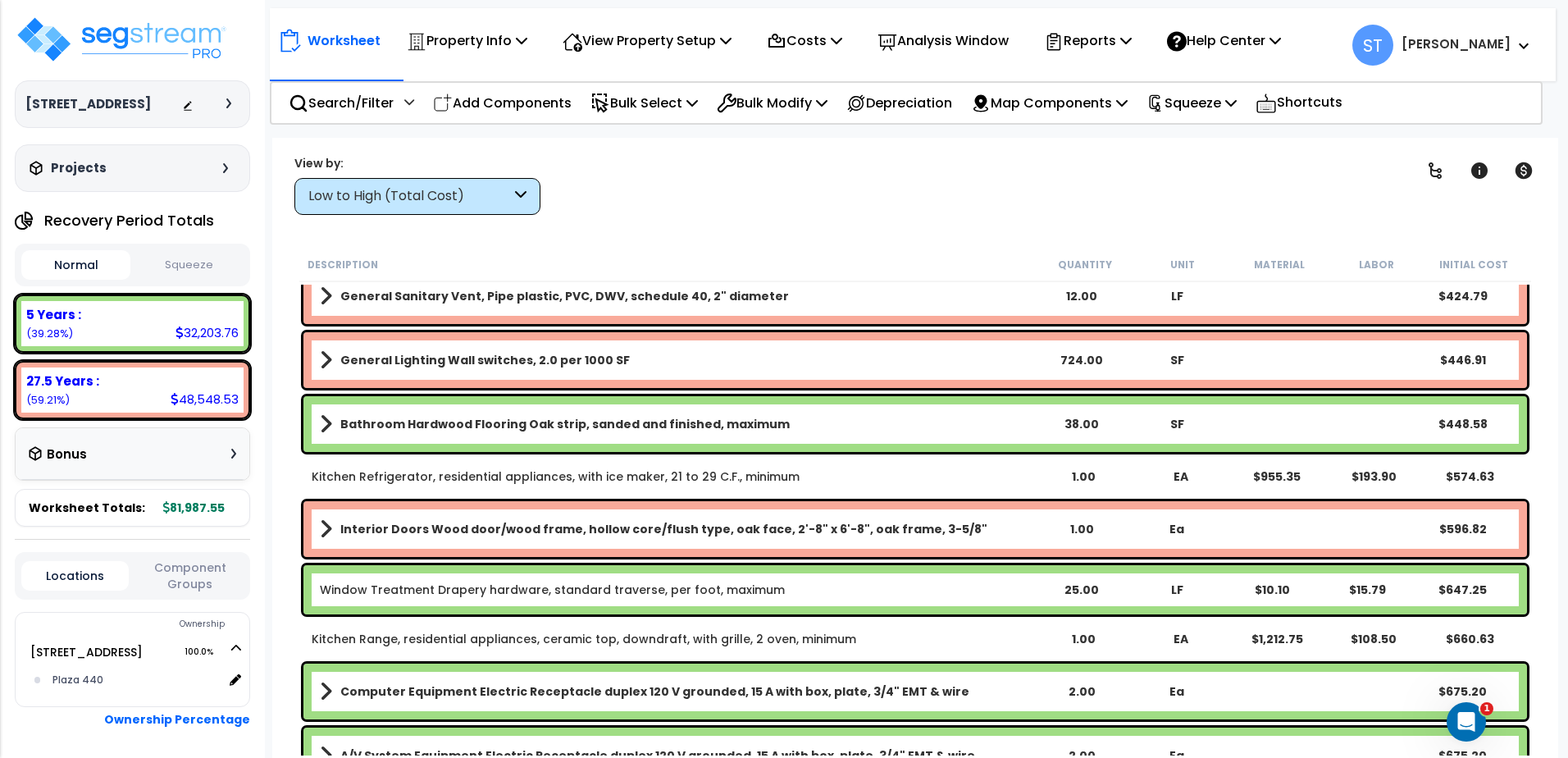
drag, startPoint x: 289, startPoint y: 321, endPoint x: 294, endPoint y: 529, distance: 208.1
click at [294, 527] on div "Description Quantity Unit Material Labor Initial Cost Kitchen Microwave ovens, …" at bounding box center [915, 501] width 1253 height 507
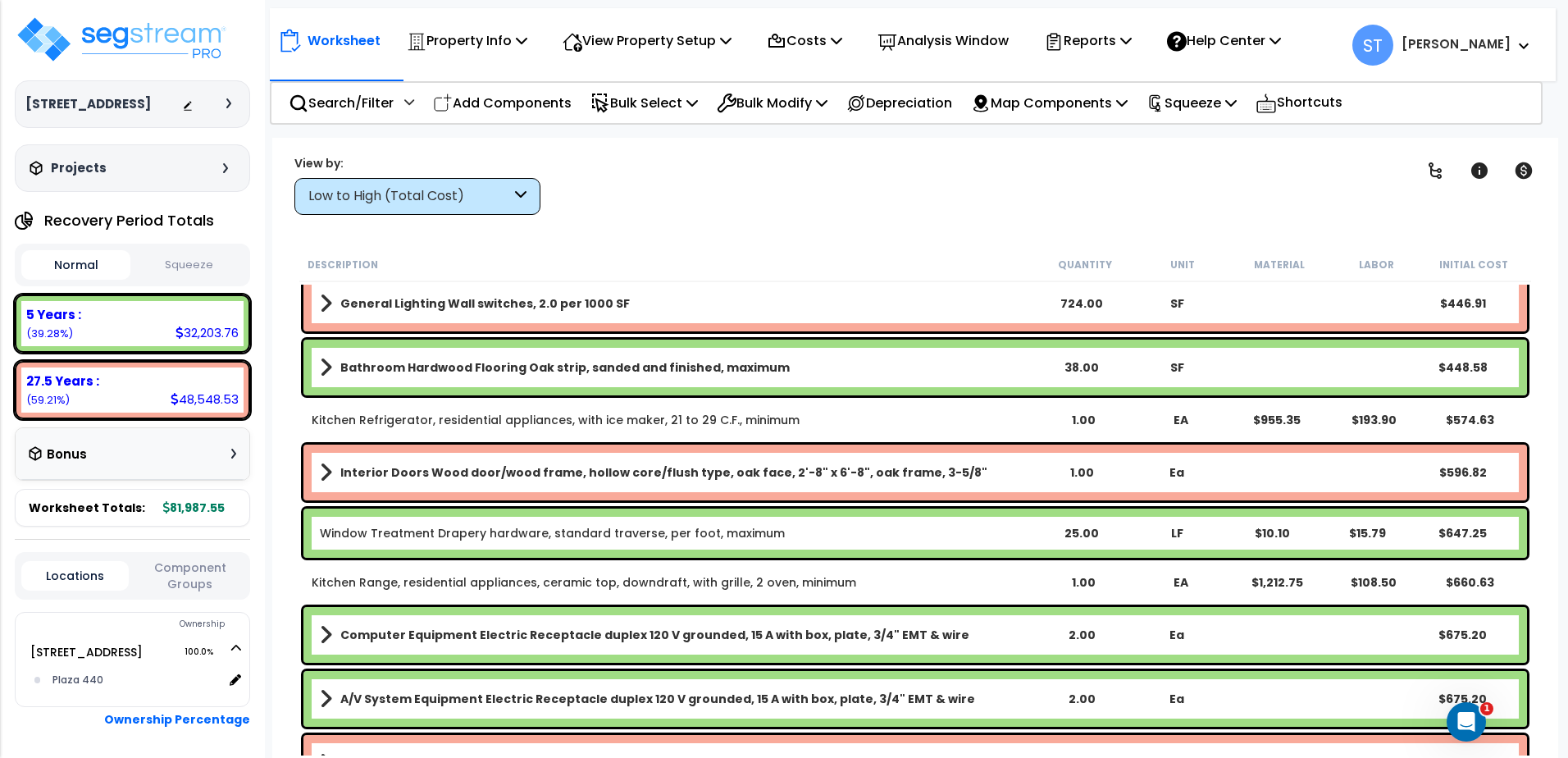
scroll to position [1722, 0]
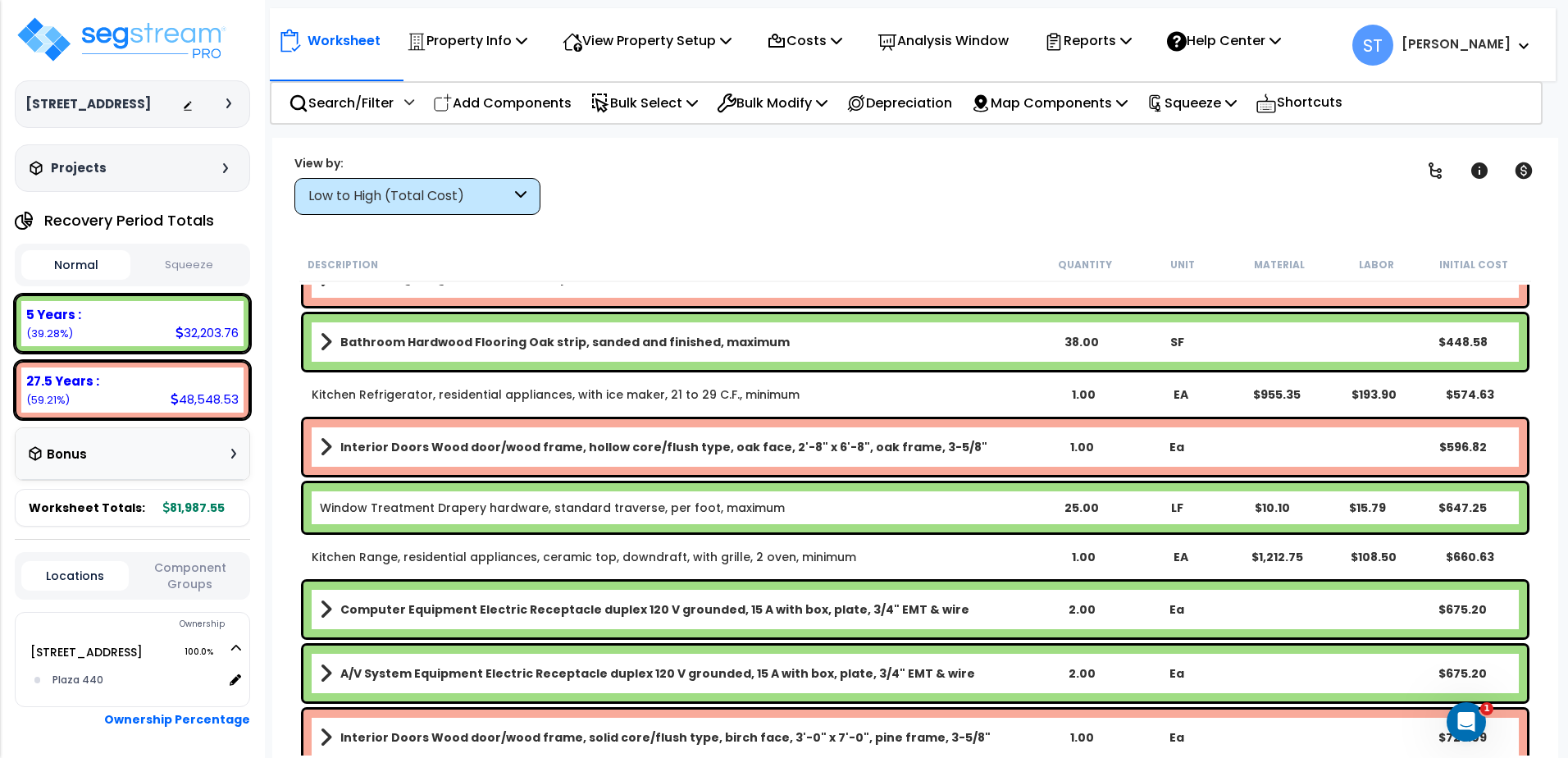
click at [274, 320] on div "Worksheet Property Info Property Setup Add Property Unit Template property Clon…" at bounding box center [915, 517] width 1286 height 758
click at [1209, 723] on icon "Open Intercom Messenger" at bounding box center [1465, 721] width 12 height 13
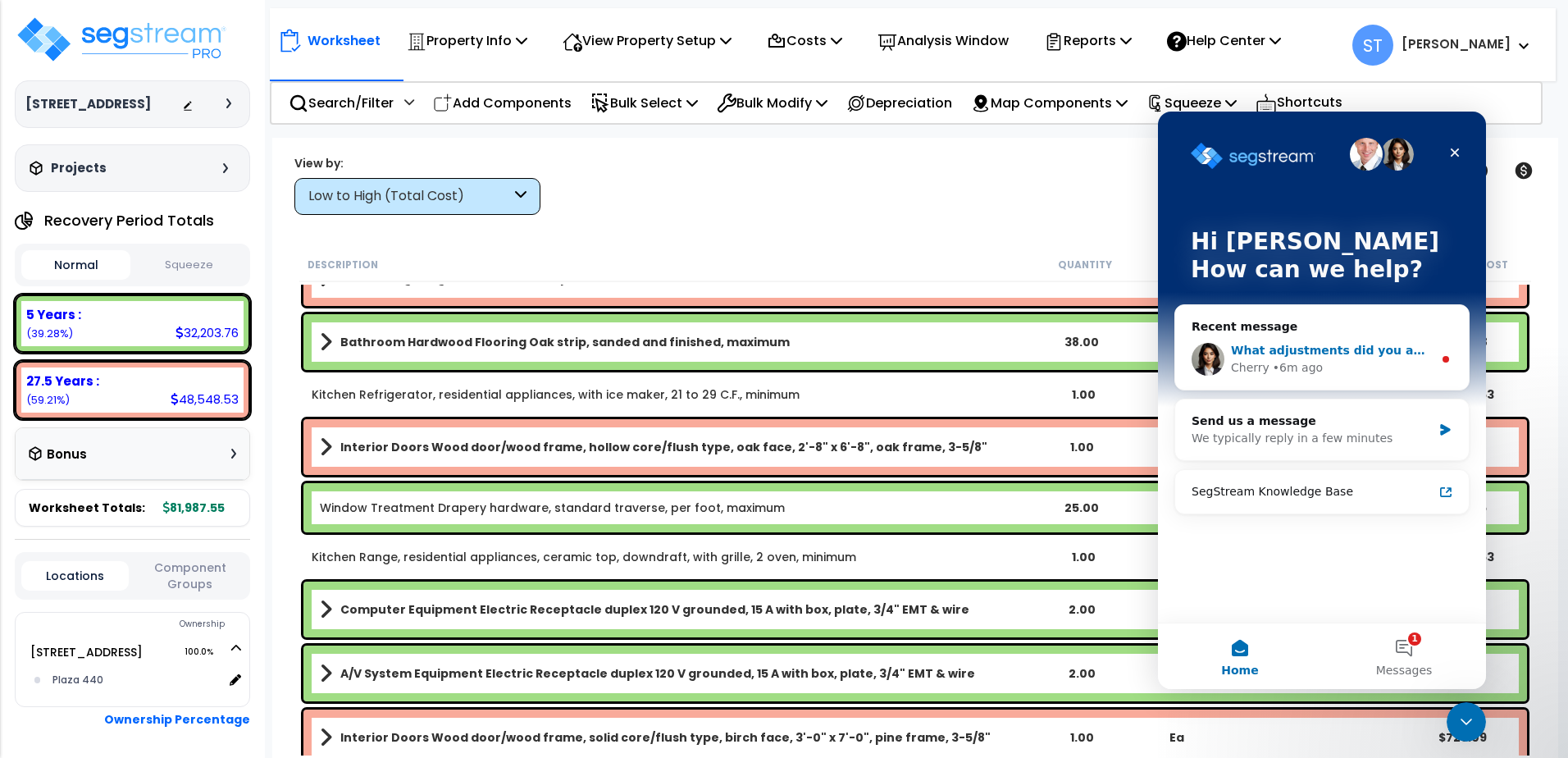
click at [1209, 360] on div "Cherry" at bounding box center [1250, 367] width 39 height 17
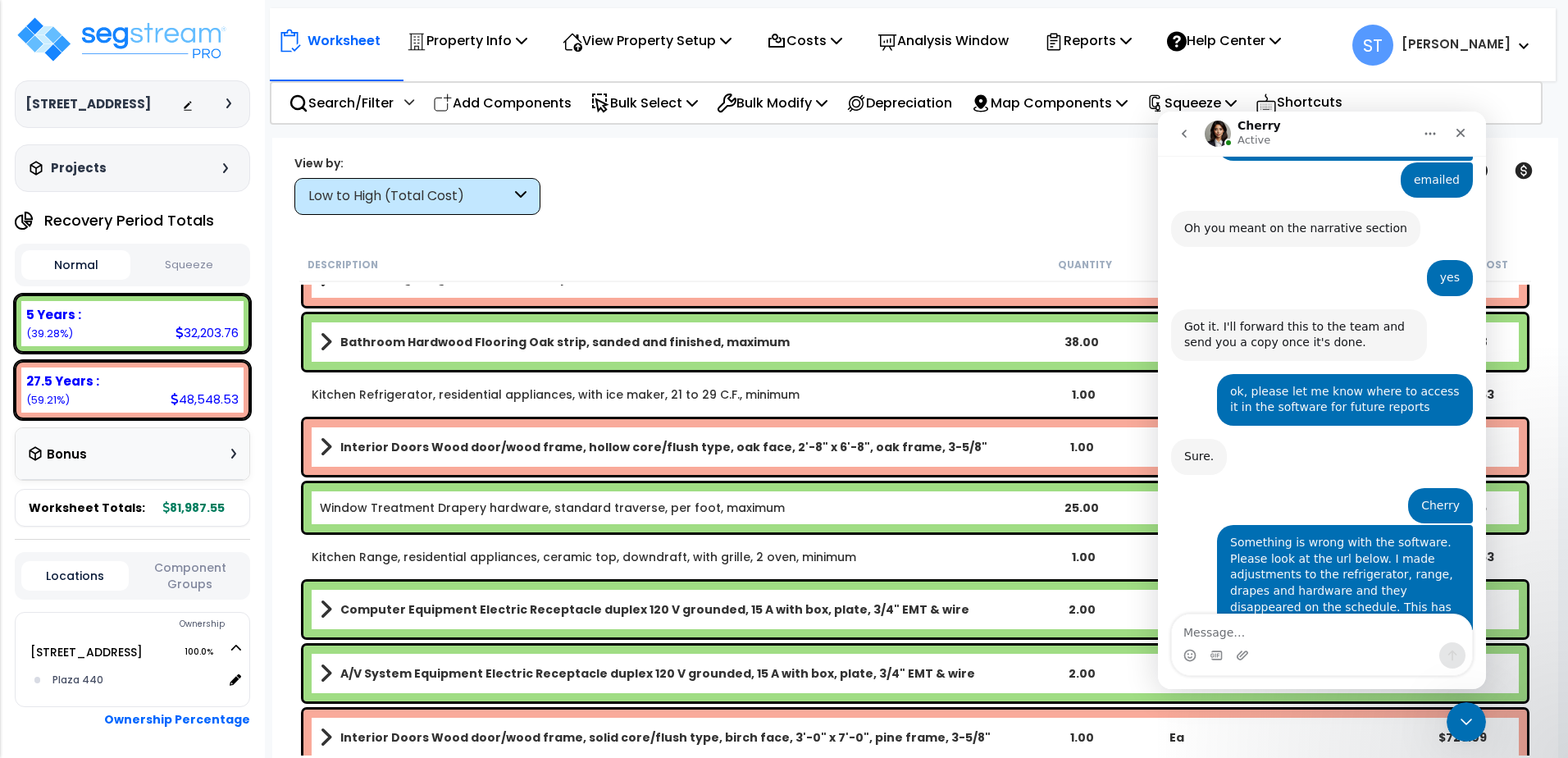
scroll to position [5457, 0]
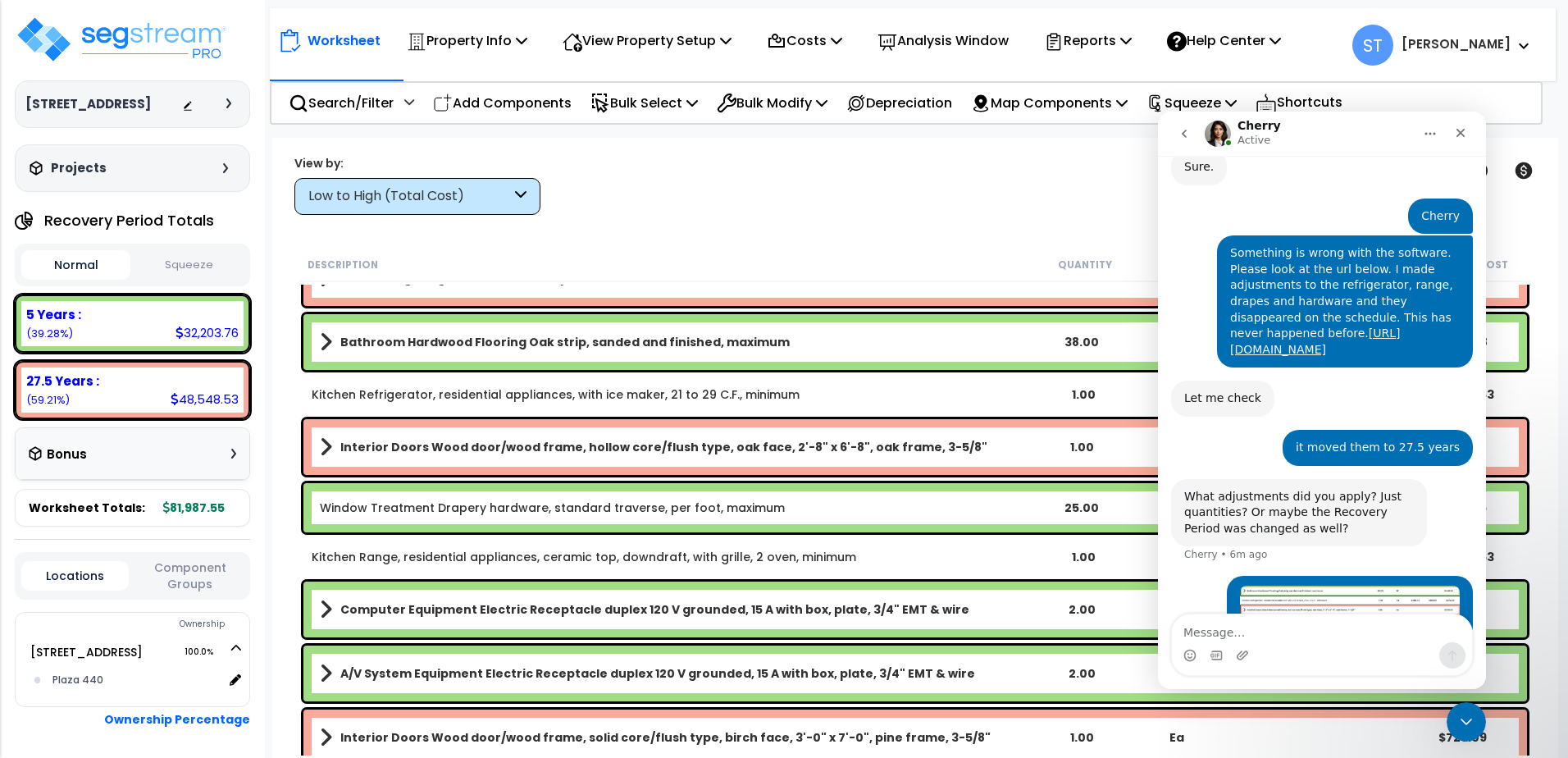
type textarea "O"
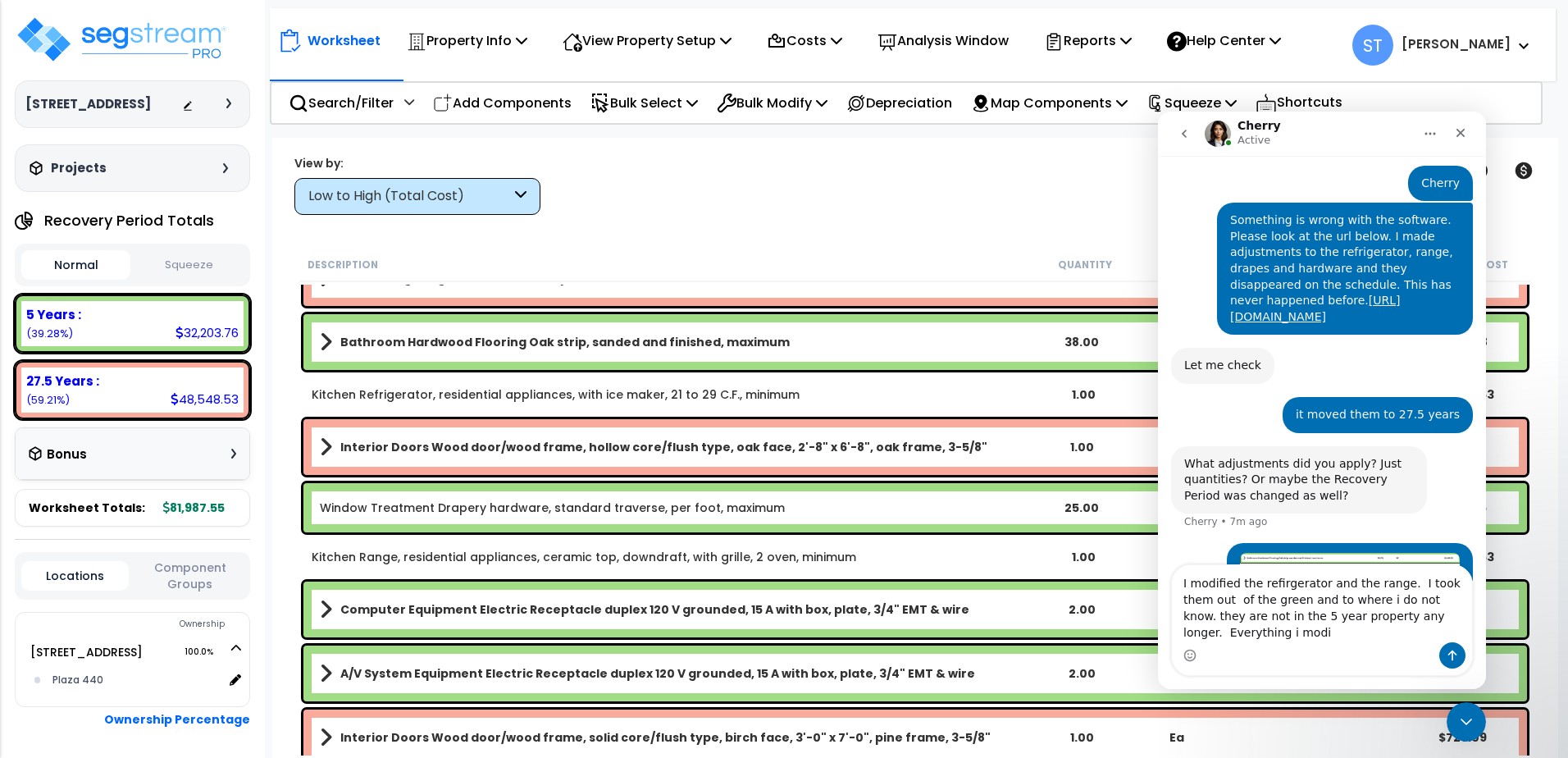
scroll to position [5506, 0]
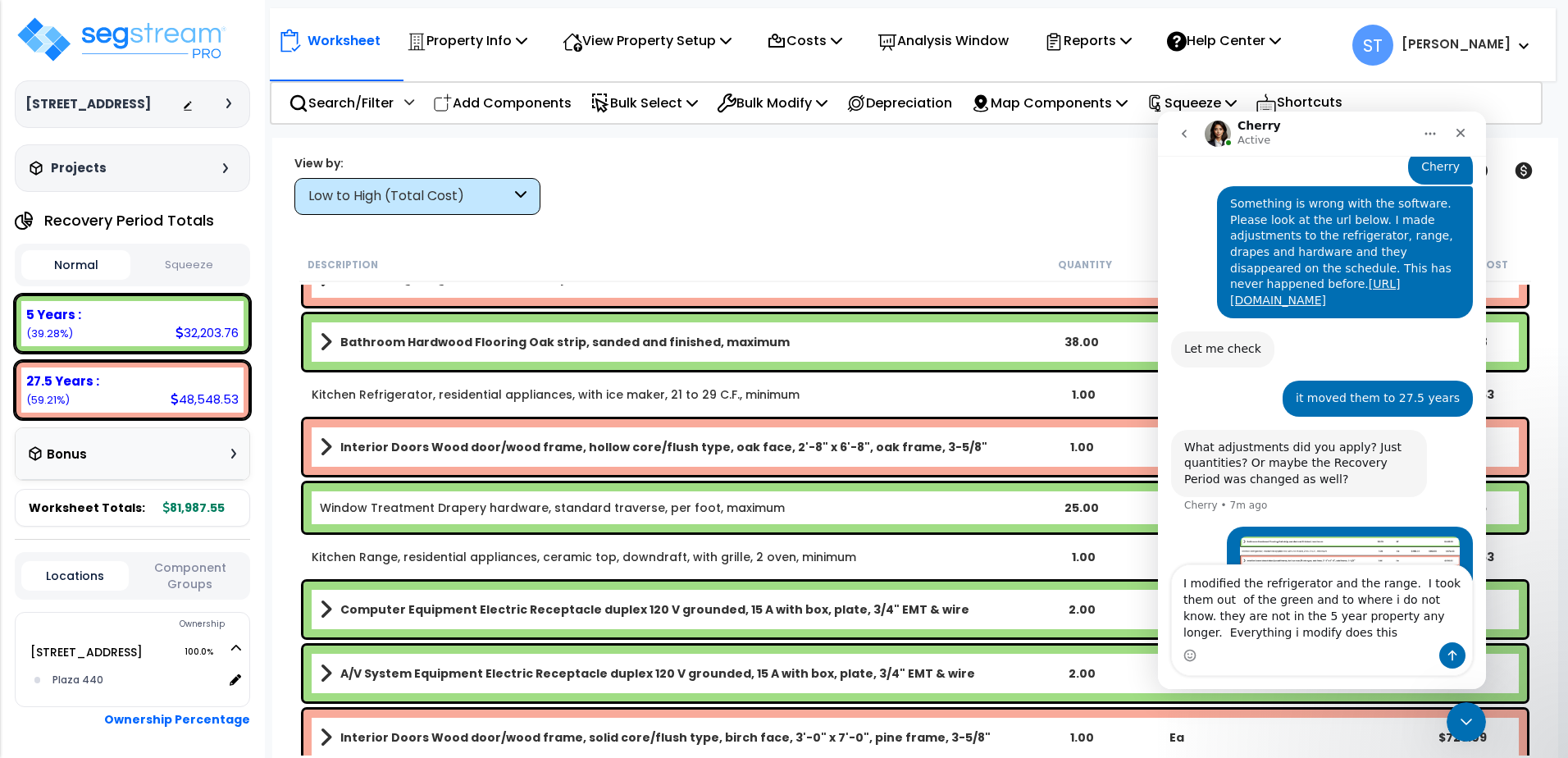
type textarea "I modified the refrigerator and the range. I took them out of the green and to …"
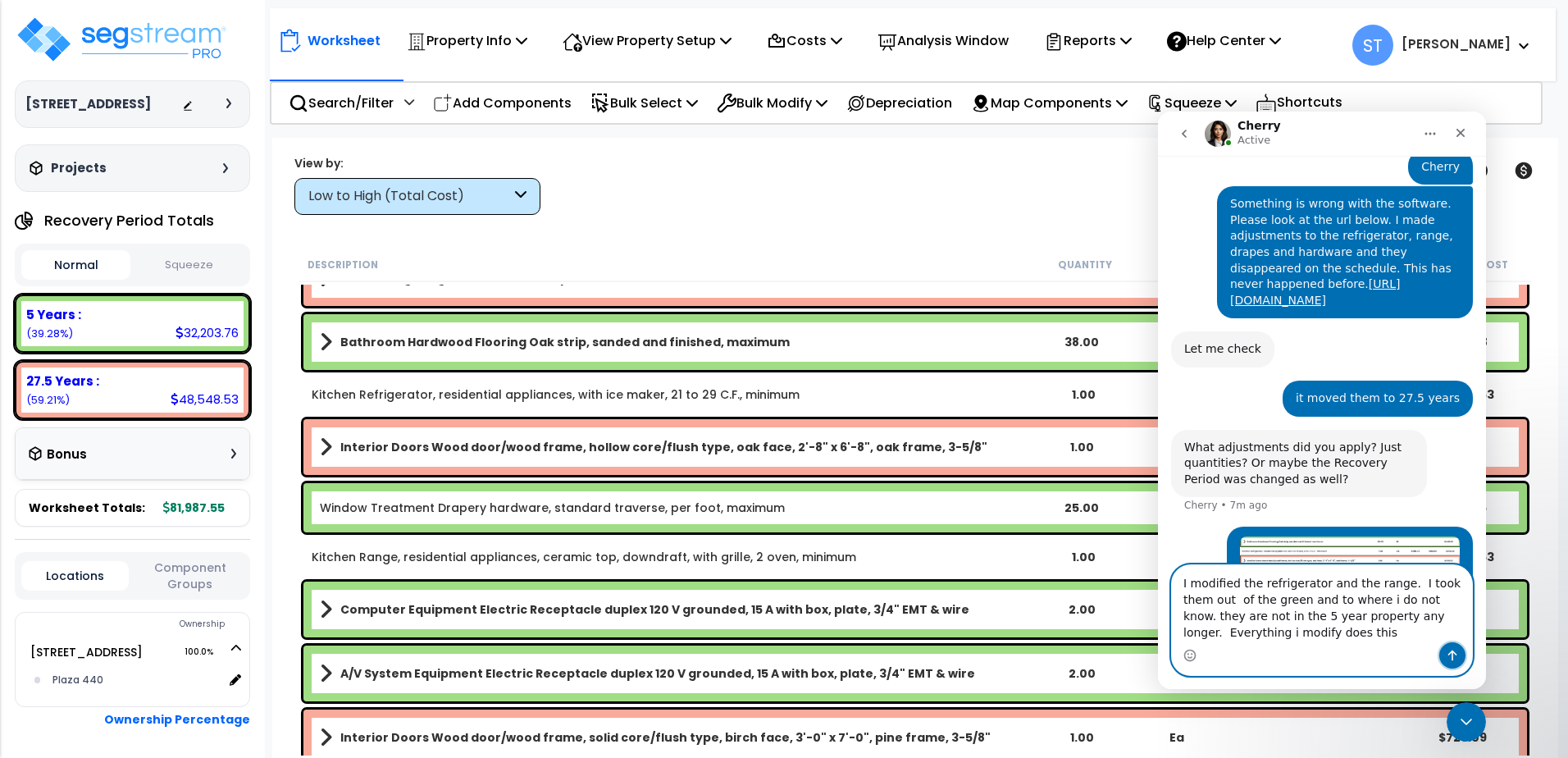
click at [1209, 650] on icon "Send a message…" at bounding box center [1452, 654] width 13 height 13
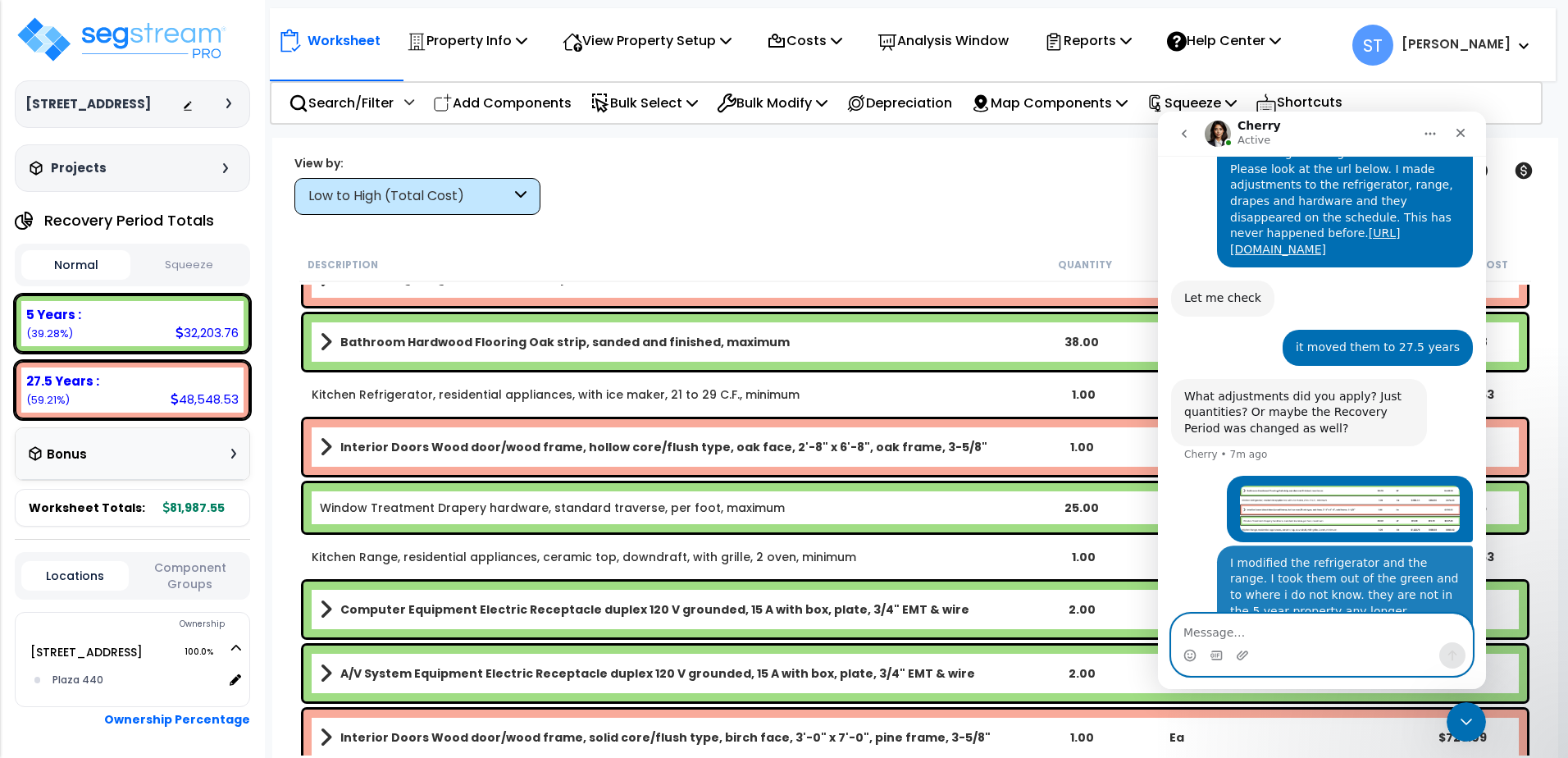
scroll to position [5558, 0]
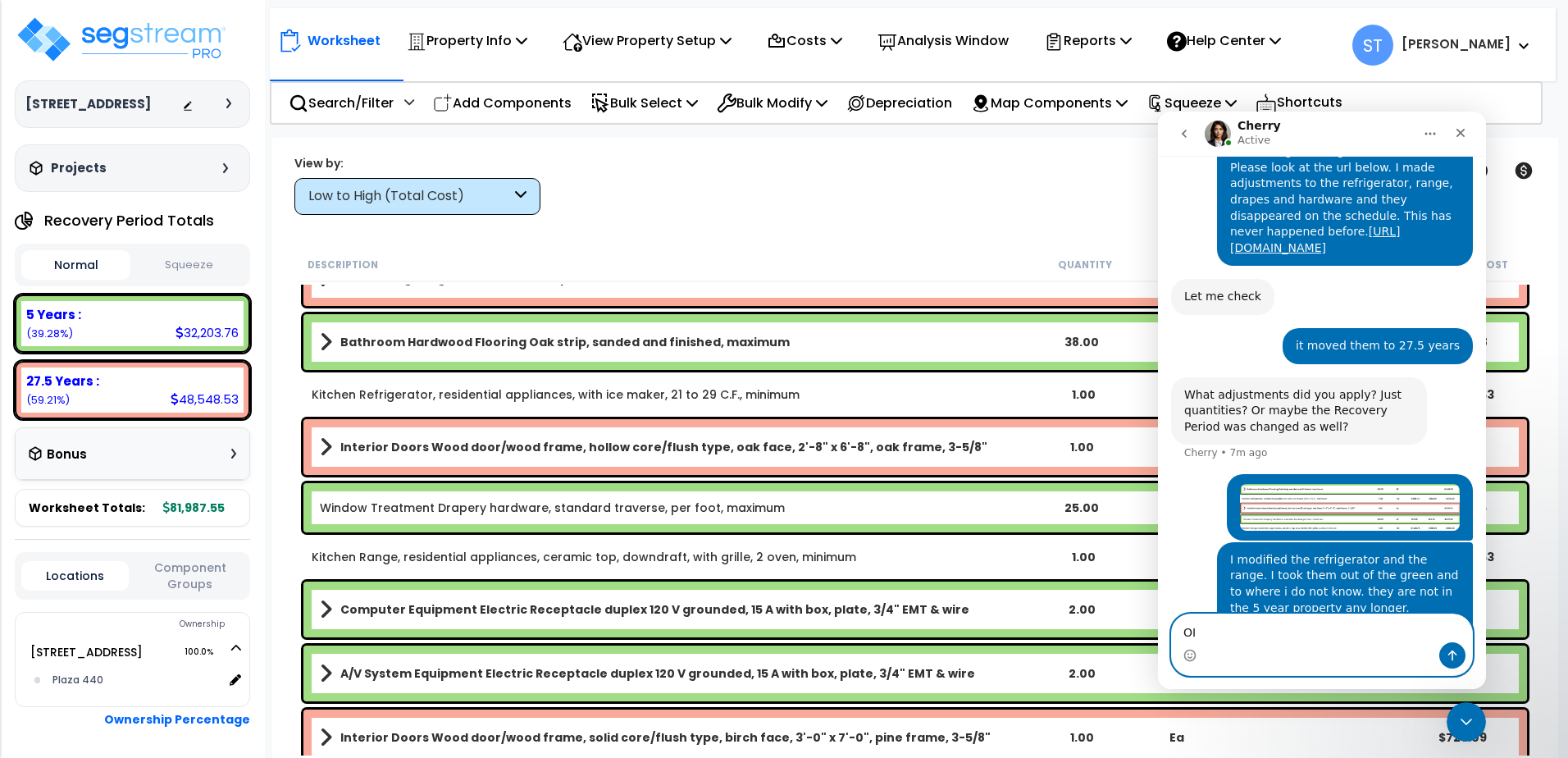
type textarea "O"
type textarea "I reduced them by 50%"
click at [1209, 655] on icon "Send a message…" at bounding box center [1452, 655] width 9 height 11
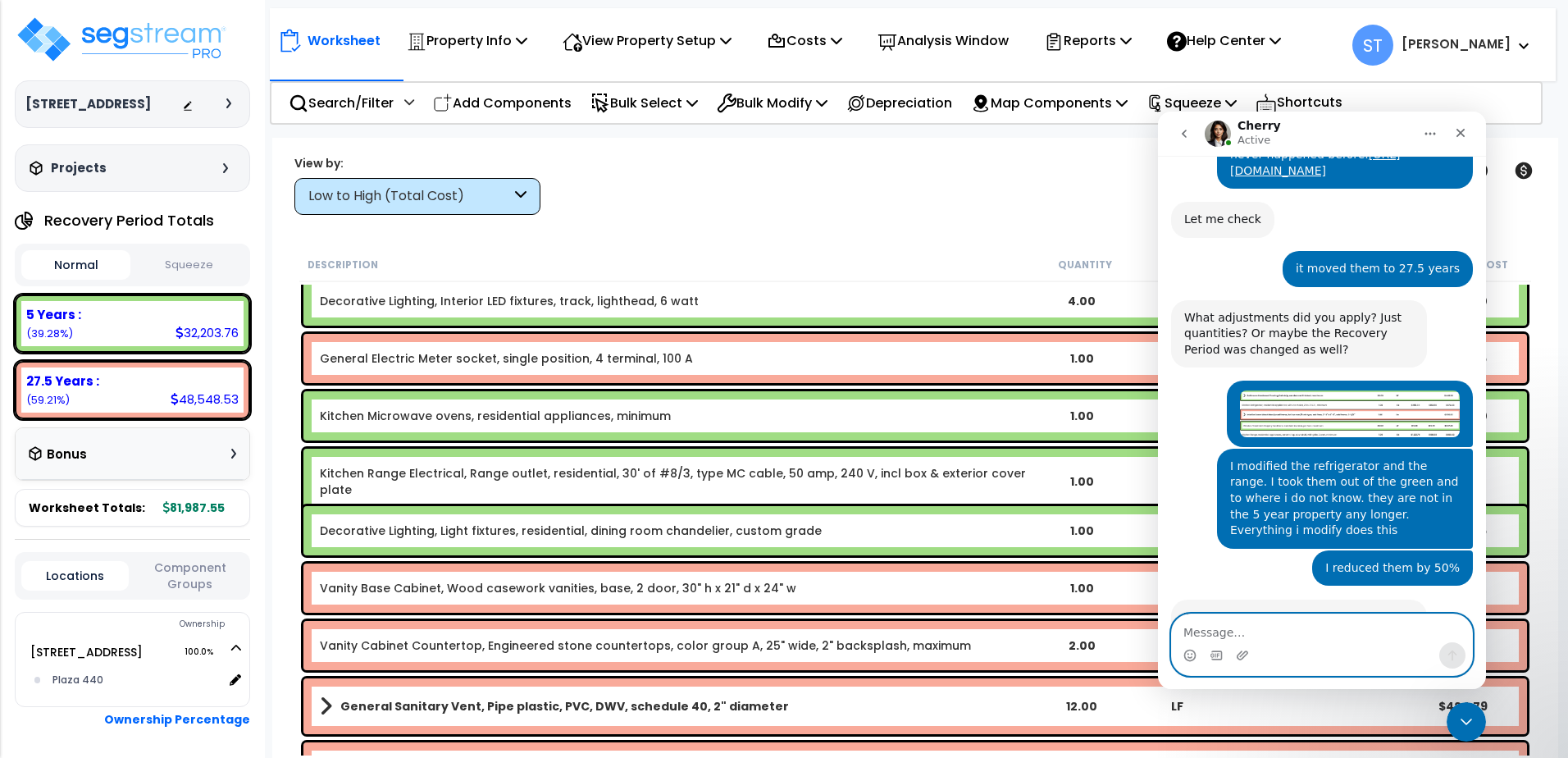
scroll to position [5844, 0]
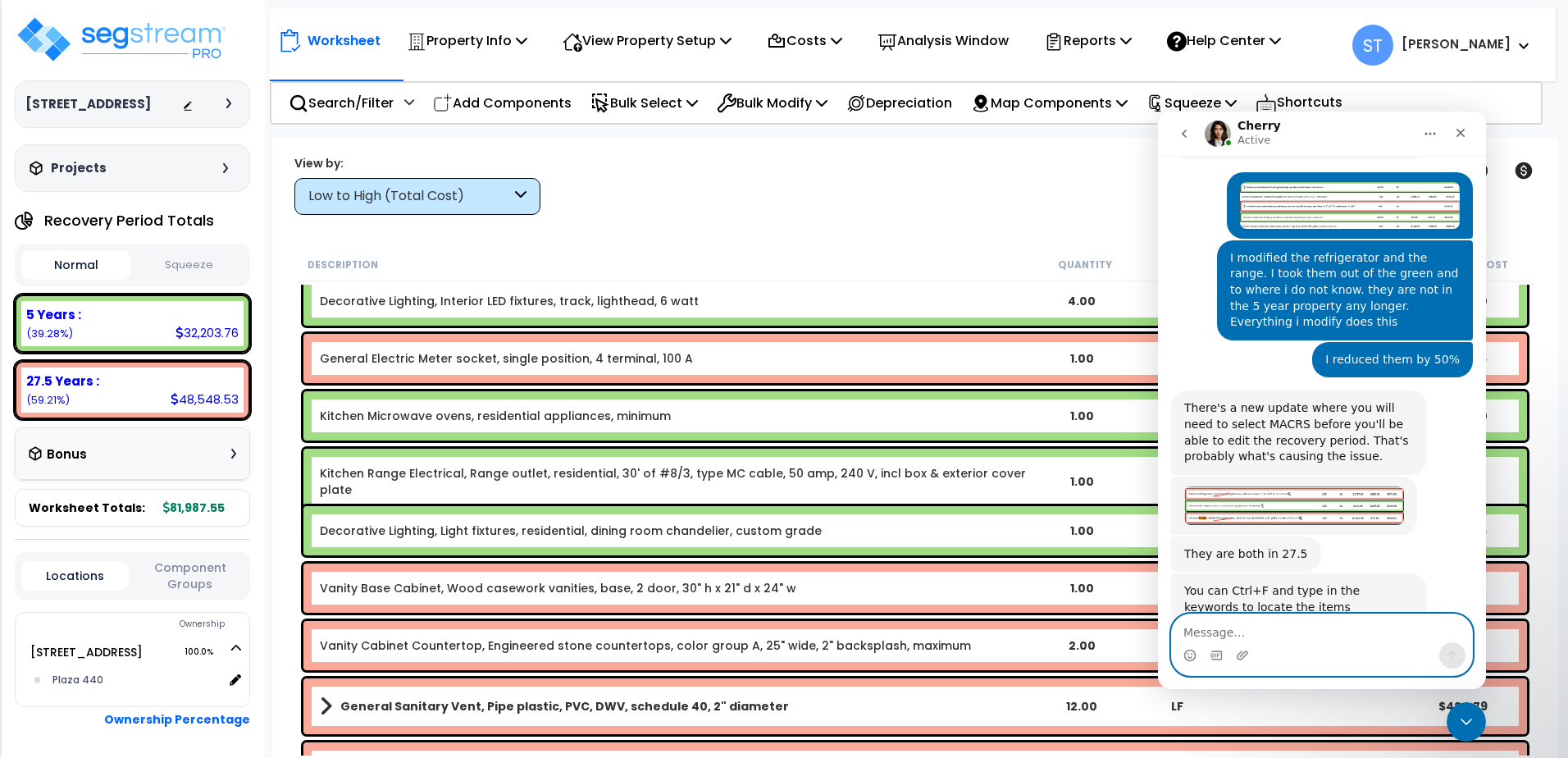
click at [1209, 632] on textarea "Message…" at bounding box center [1321, 628] width 300 height 27
type textarea "Why?? They are 5 year. I just changed the amounts"
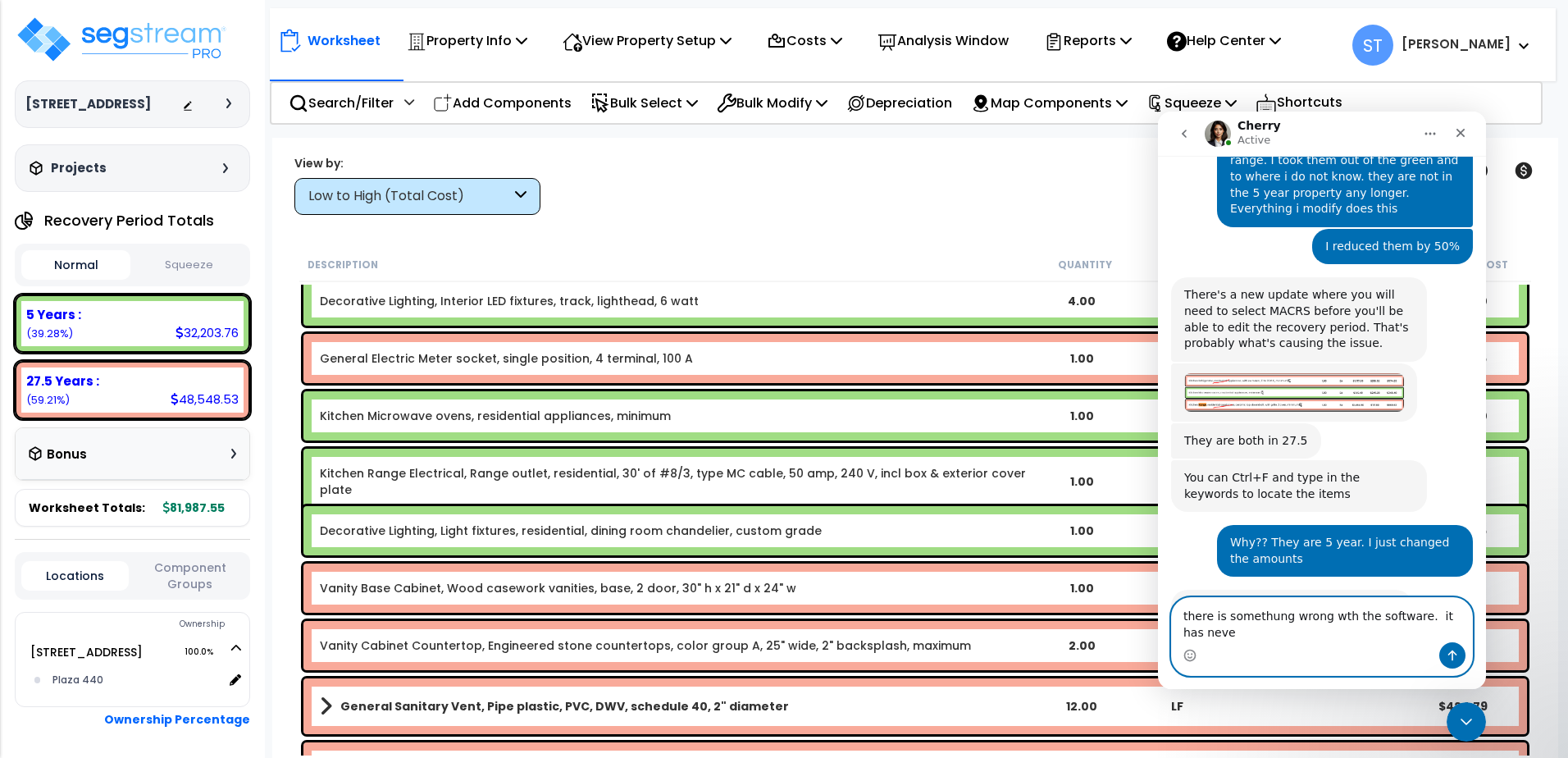
scroll to position [5974, 0]
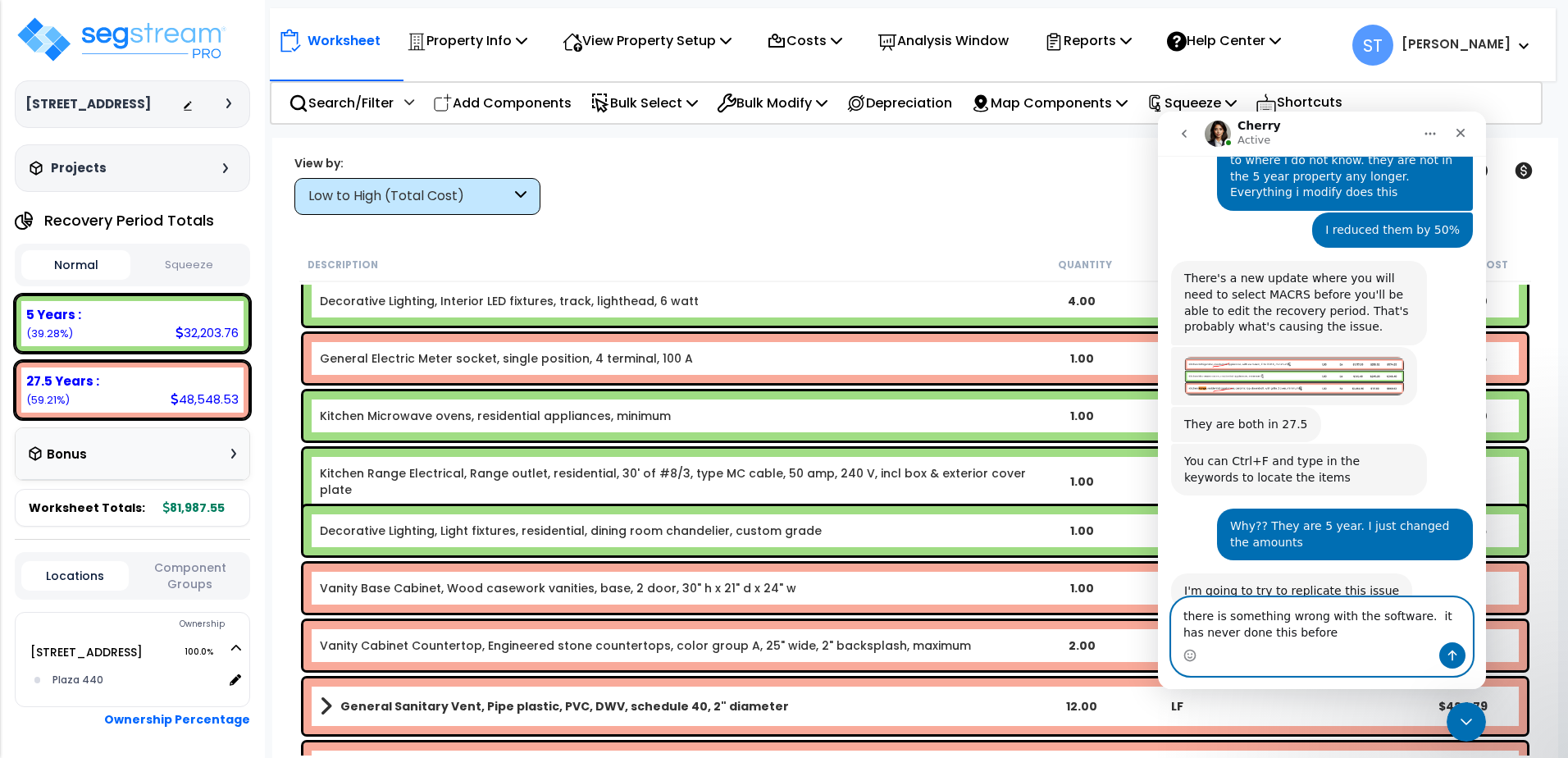
type textarea "there is something wrong with the software. it has never done this before"
click at [1209, 651] on icon "Send a message…" at bounding box center [1452, 654] width 13 height 13
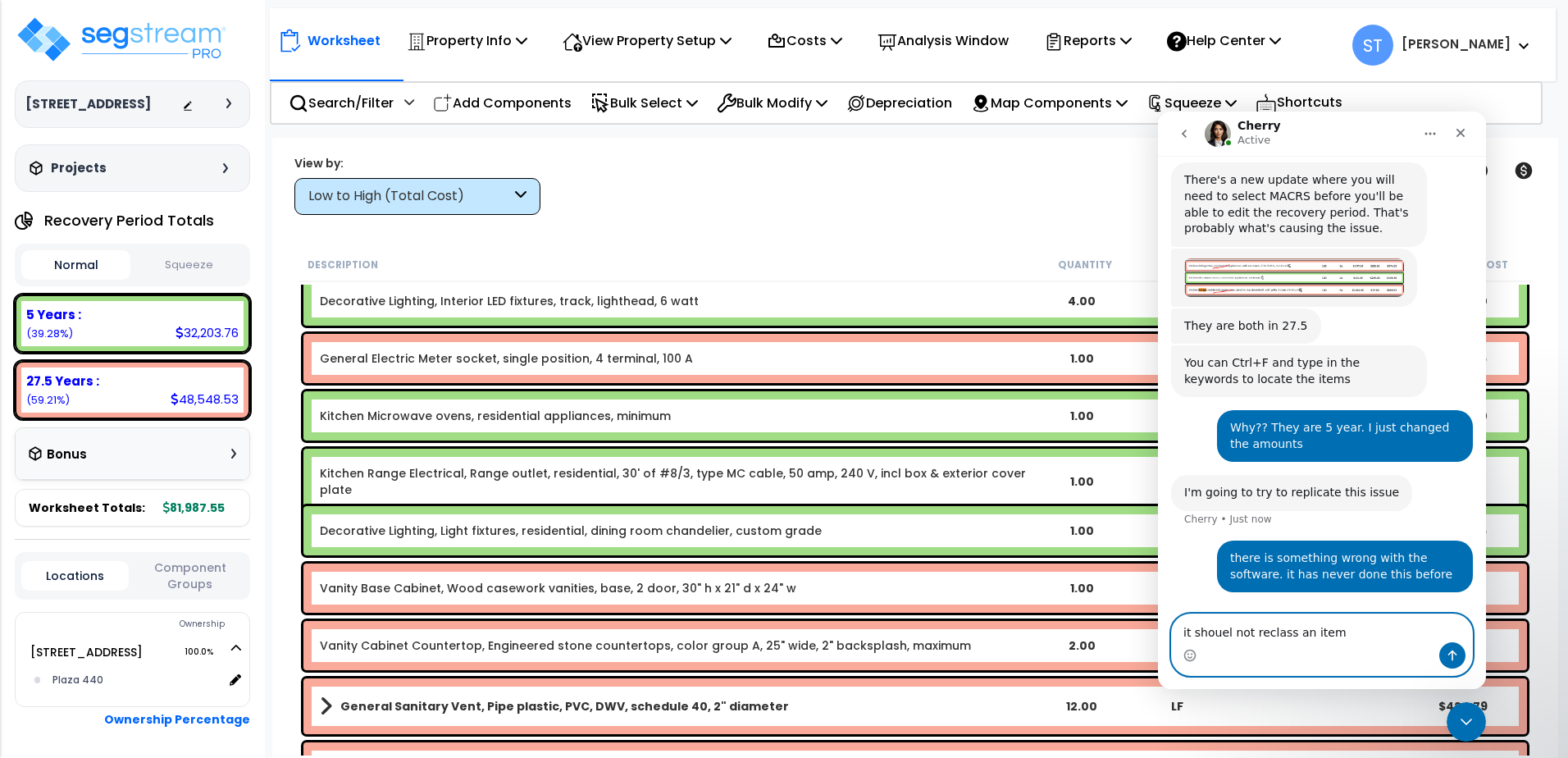
scroll to position [6085, 0]
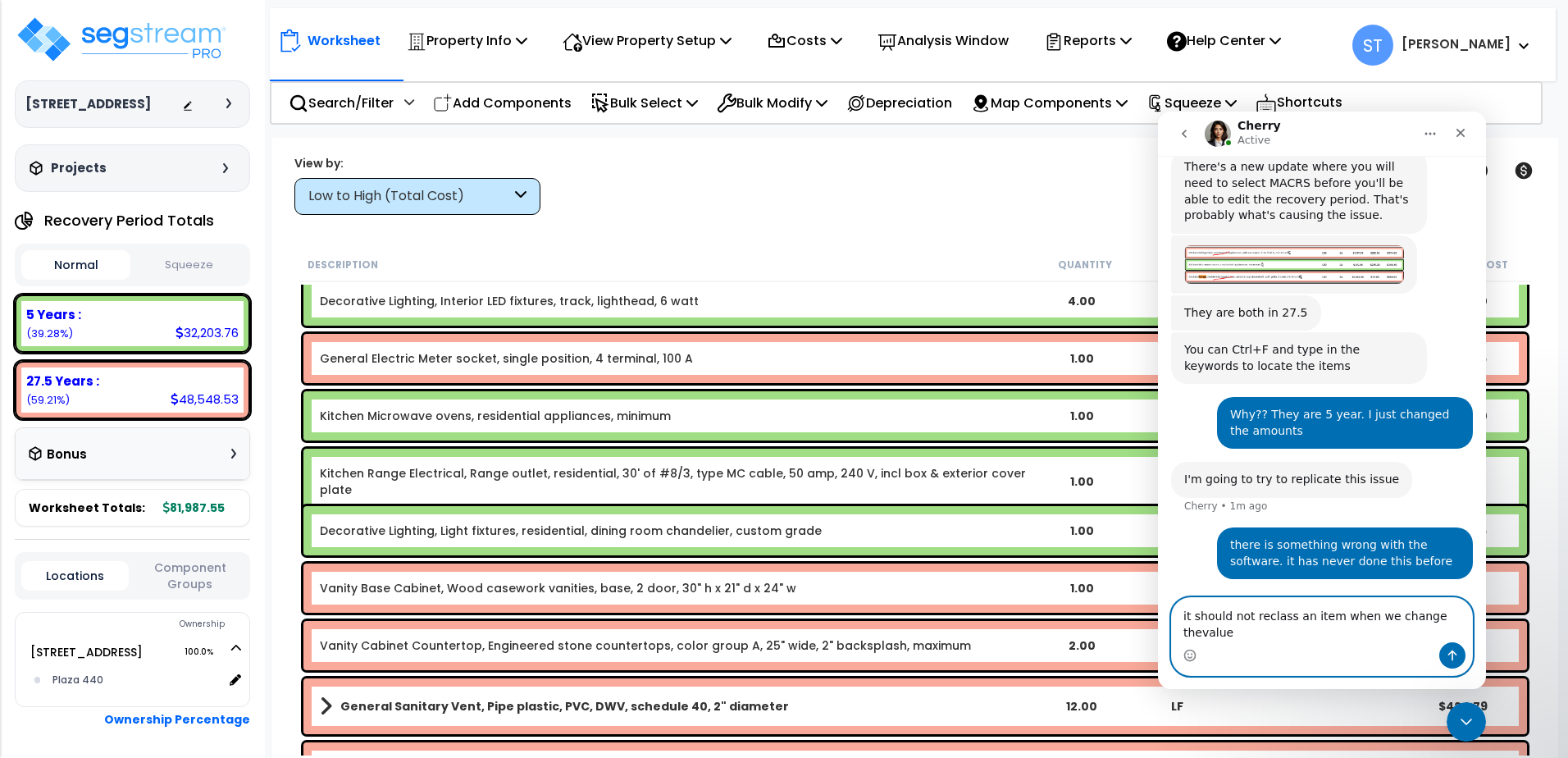
type textarea "it should not reclass an item when we change the value"
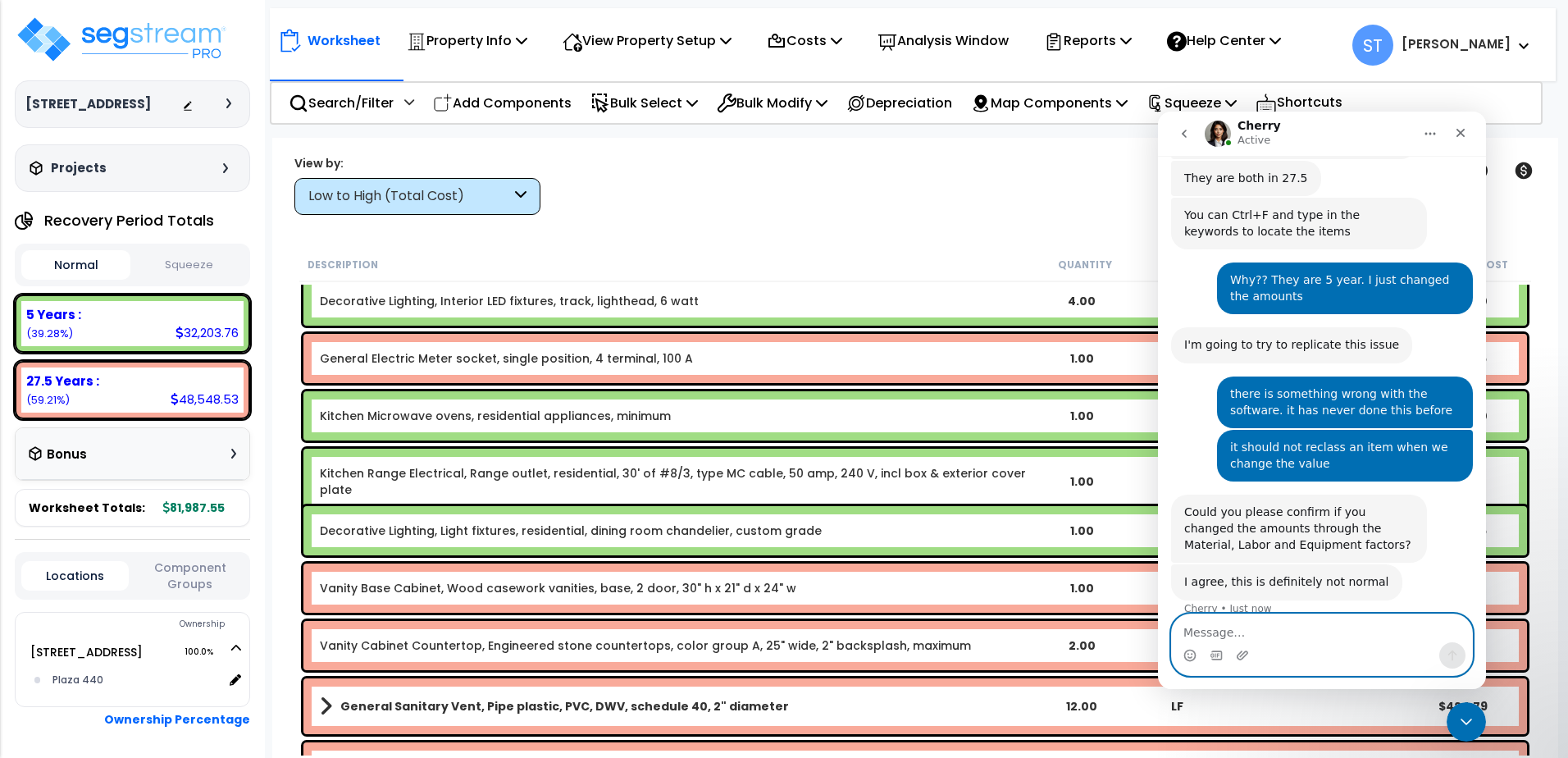
scroll to position [6257, 0]
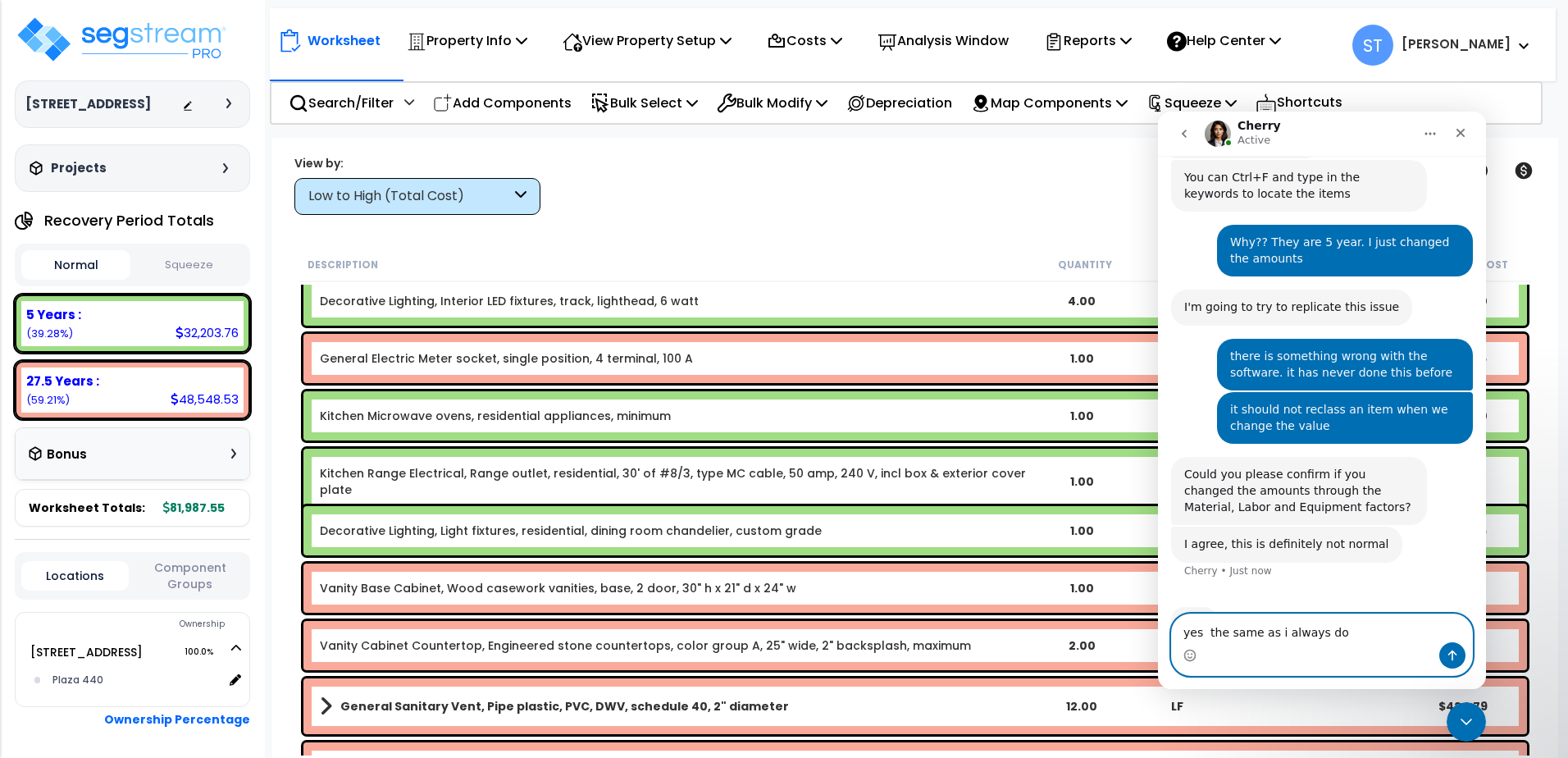
type textarea "yes the same as i always do"
click at [1209, 651] on icon "Send a message…" at bounding box center [1452, 654] width 13 height 13
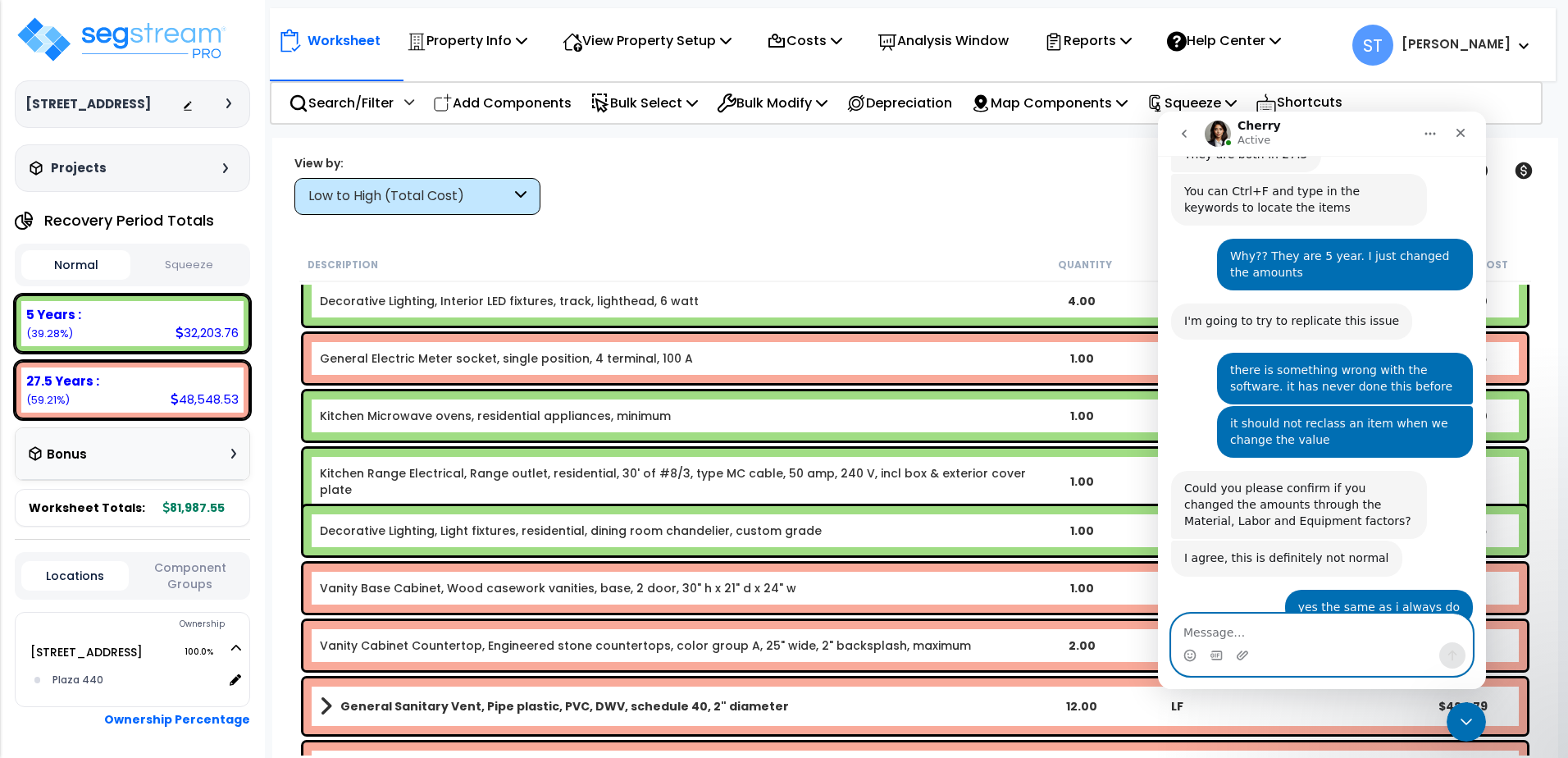
scroll to position [6292, 0]
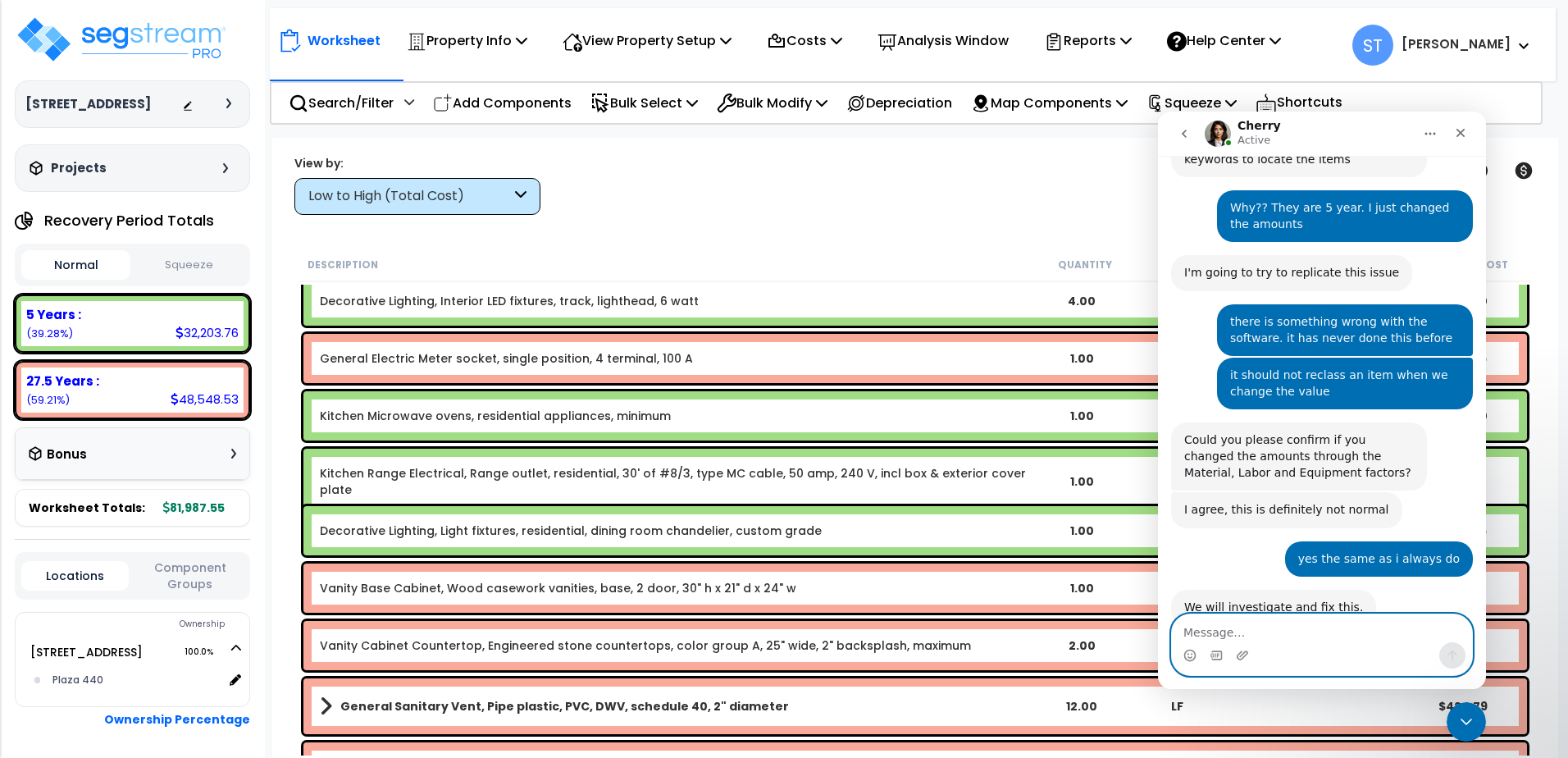
click at [1209, 629] on textarea "Message…" at bounding box center [1321, 628] width 300 height 27
type textarea "Please do. I can't move forward at this time"
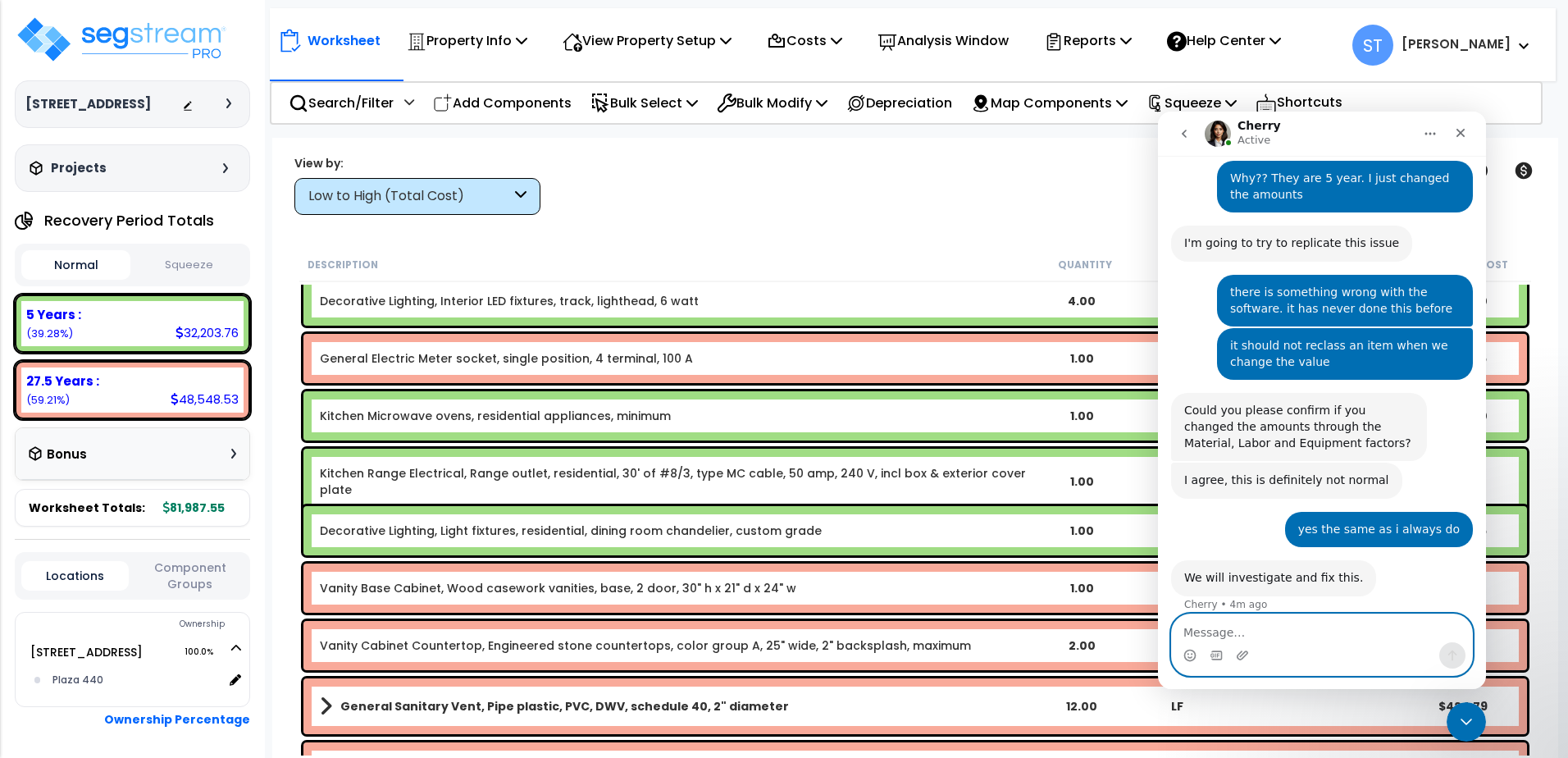
scroll to position [6341, 0]
